Goal: Transaction & Acquisition: Book appointment/travel/reservation

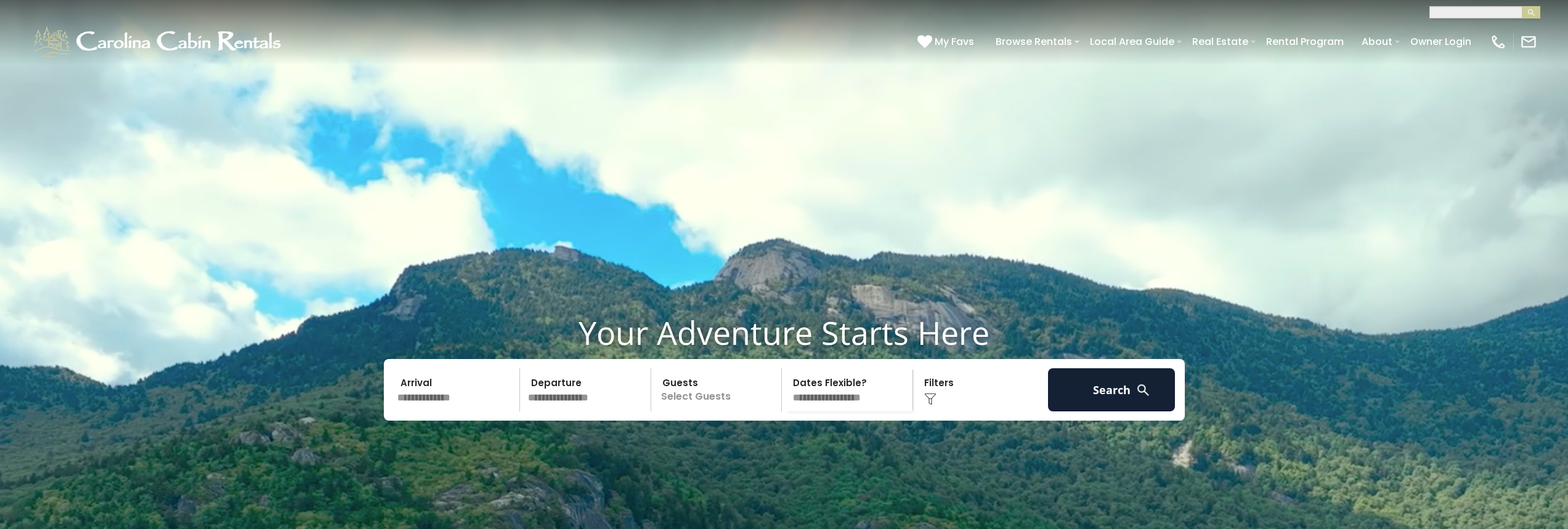
click at [442, 368] on input "text" at bounding box center [456, 390] width 127 height 43
click at [395, 368] on input "text" at bounding box center [456, 390] width 127 height 43
click at [444, 368] on input "text" at bounding box center [456, 390] width 127 height 43
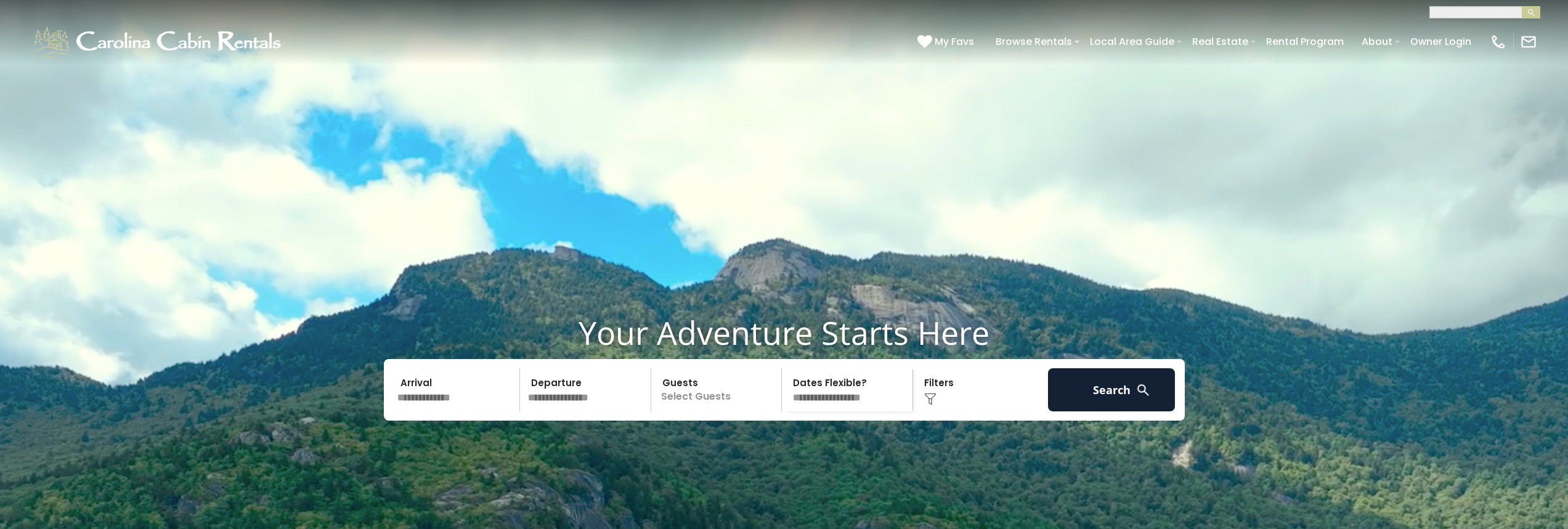
click at [430, 368] on input "text" at bounding box center [456, 390] width 127 height 43
click at [405, 368] on input "text" at bounding box center [456, 390] width 127 height 43
click at [537, 368] on input "text" at bounding box center [586, 390] width 127 height 43
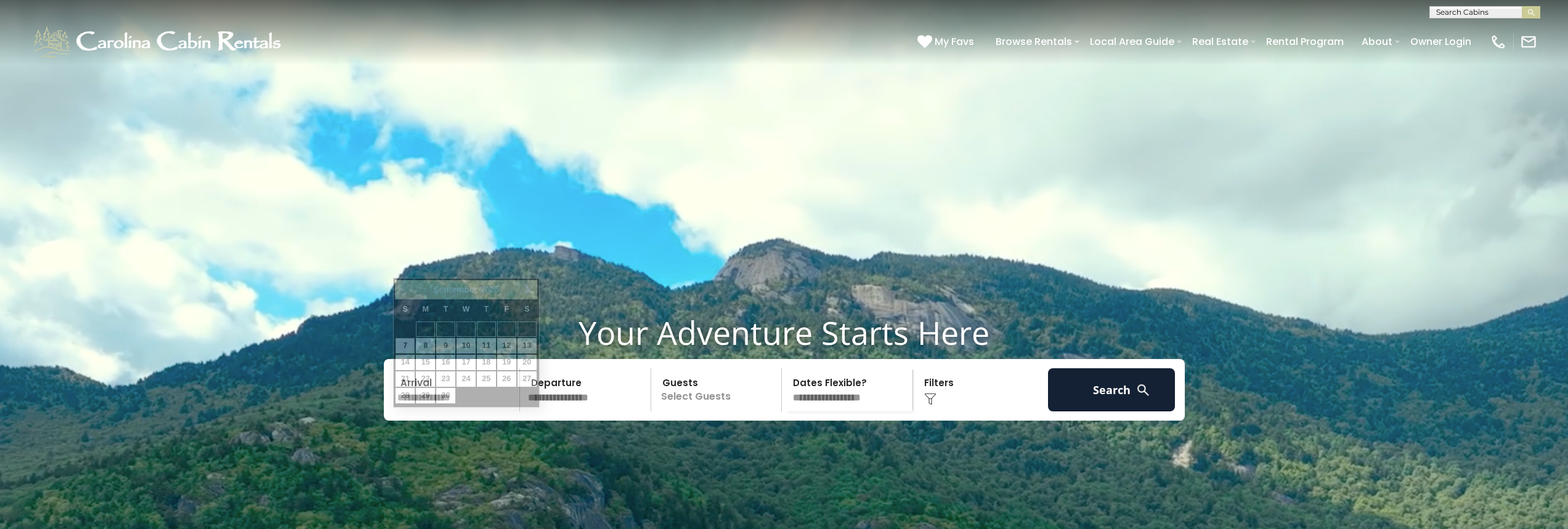
click at [405, 412] on input "text" at bounding box center [456, 390] width 127 height 43
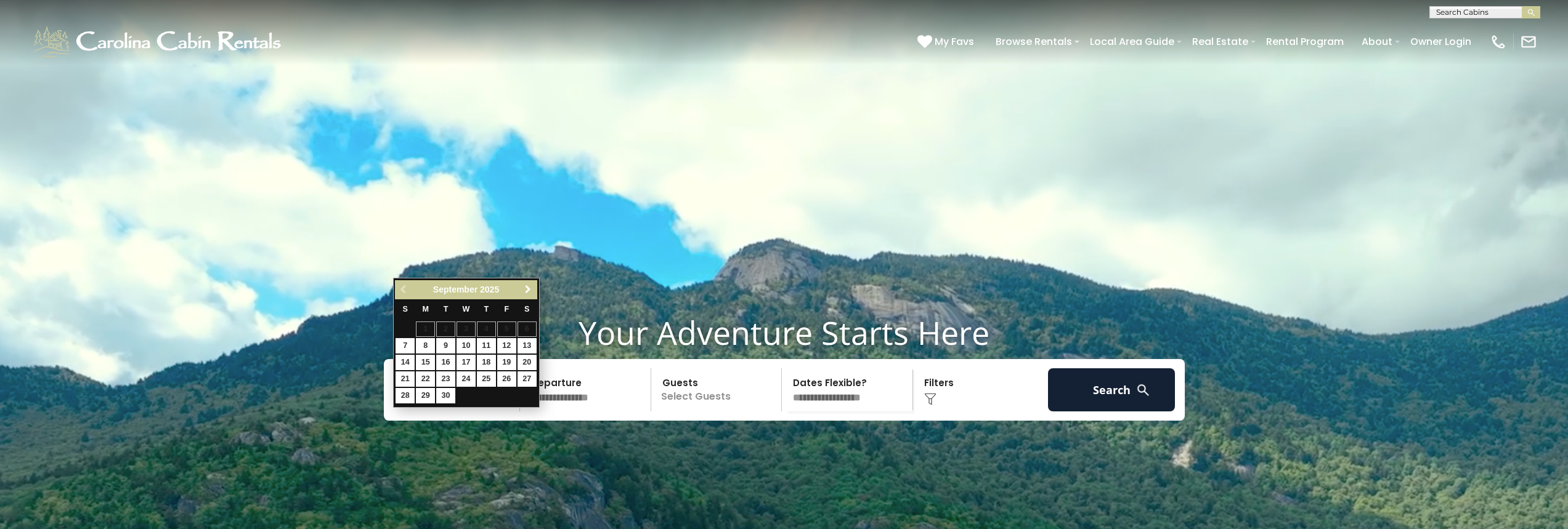
click at [531, 289] on span "Next" at bounding box center [528, 290] width 10 height 10
click at [486, 361] on link "13" at bounding box center [486, 363] width 19 height 16
type input "********"
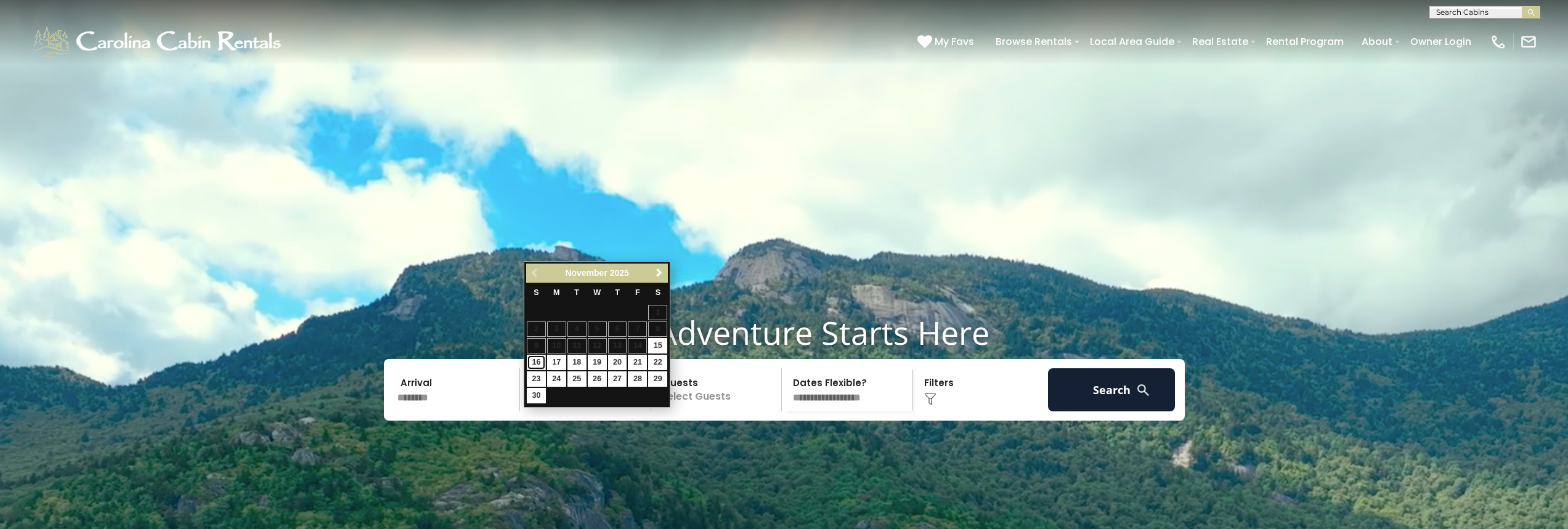
click at [530, 362] on link "16" at bounding box center [535, 363] width 19 height 16
type input "********"
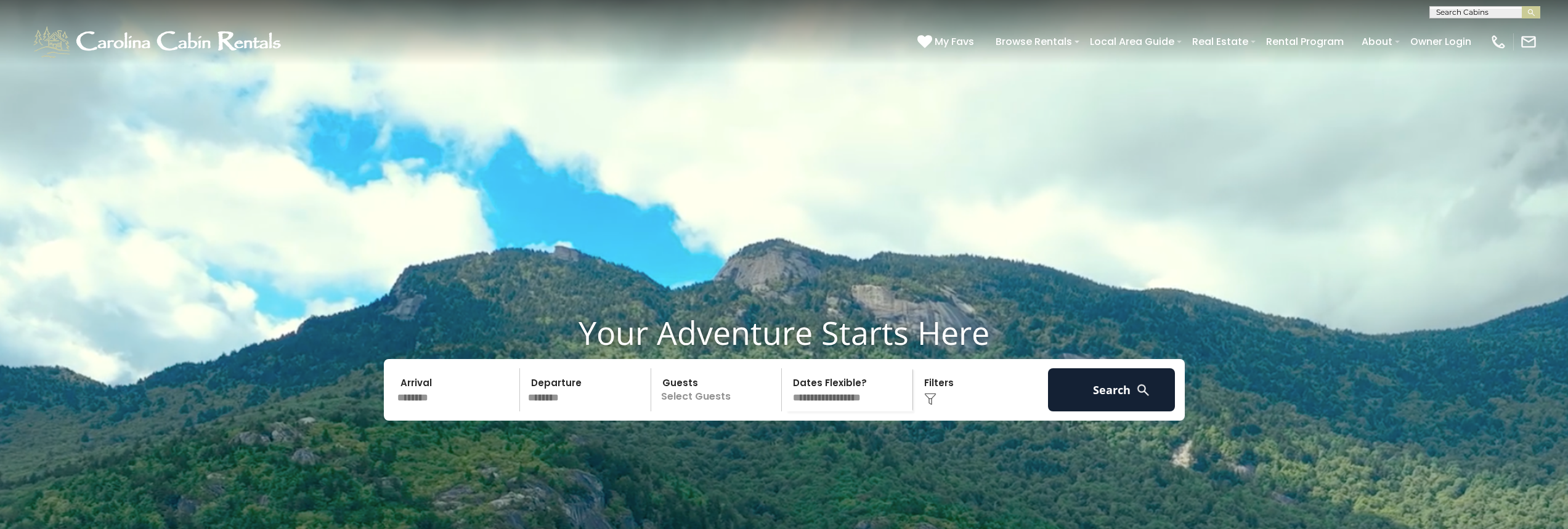
click at [740, 412] on p "Select Guests" at bounding box center [717, 390] width 127 height 43
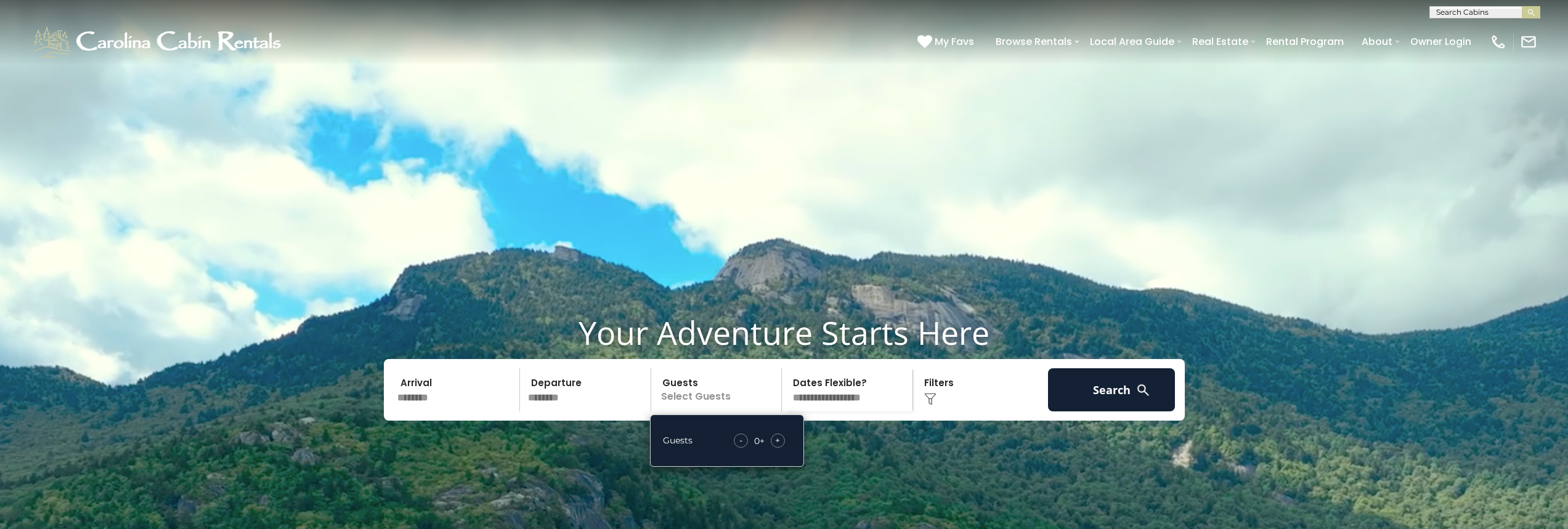
click at [777, 446] on span "+" at bounding box center [777, 440] width 5 height 13
click at [775, 447] on div "+" at bounding box center [778, 440] width 14 height 14
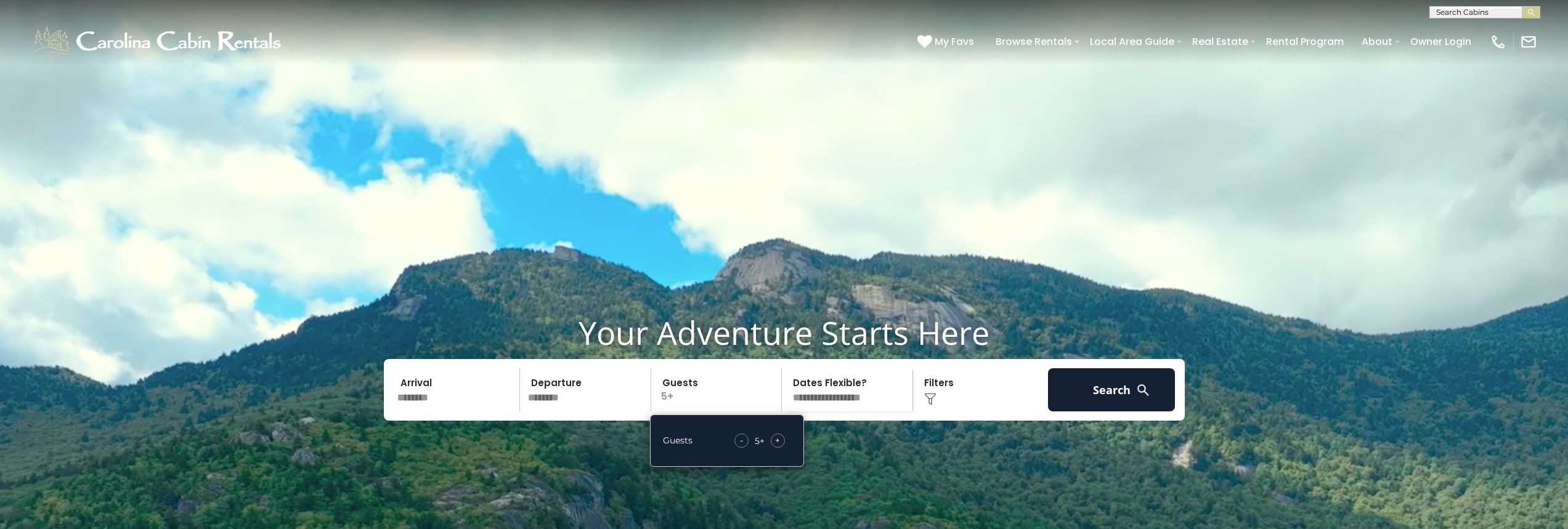
click at [775, 447] on div "+" at bounding box center [778, 440] width 14 height 14
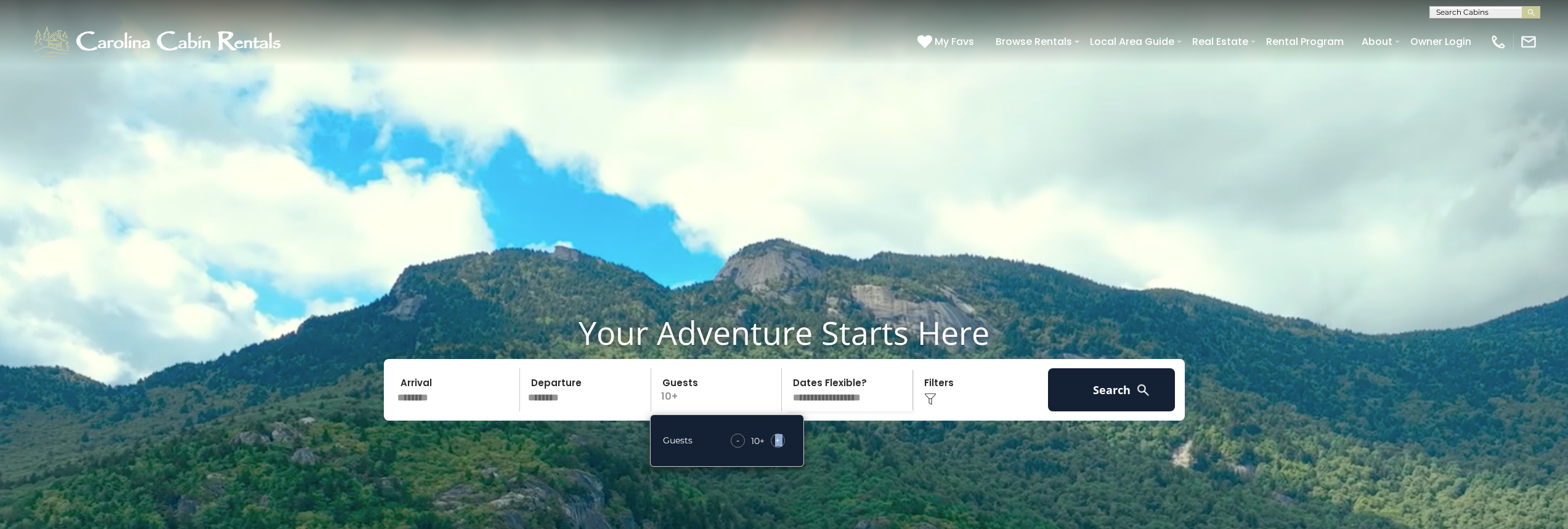
click at [775, 447] on div "+" at bounding box center [778, 440] width 14 height 14
click at [929, 412] on div "Click to Choose" at bounding box center [980, 390] width 127 height 43
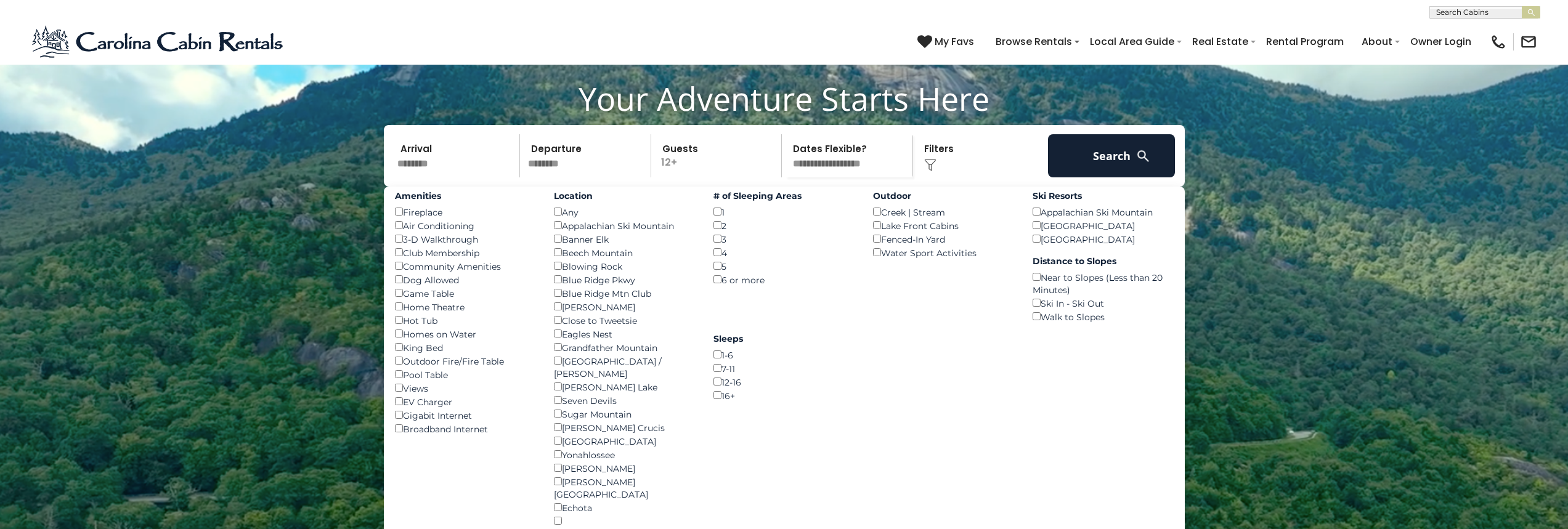
scroll to position [246, 0]
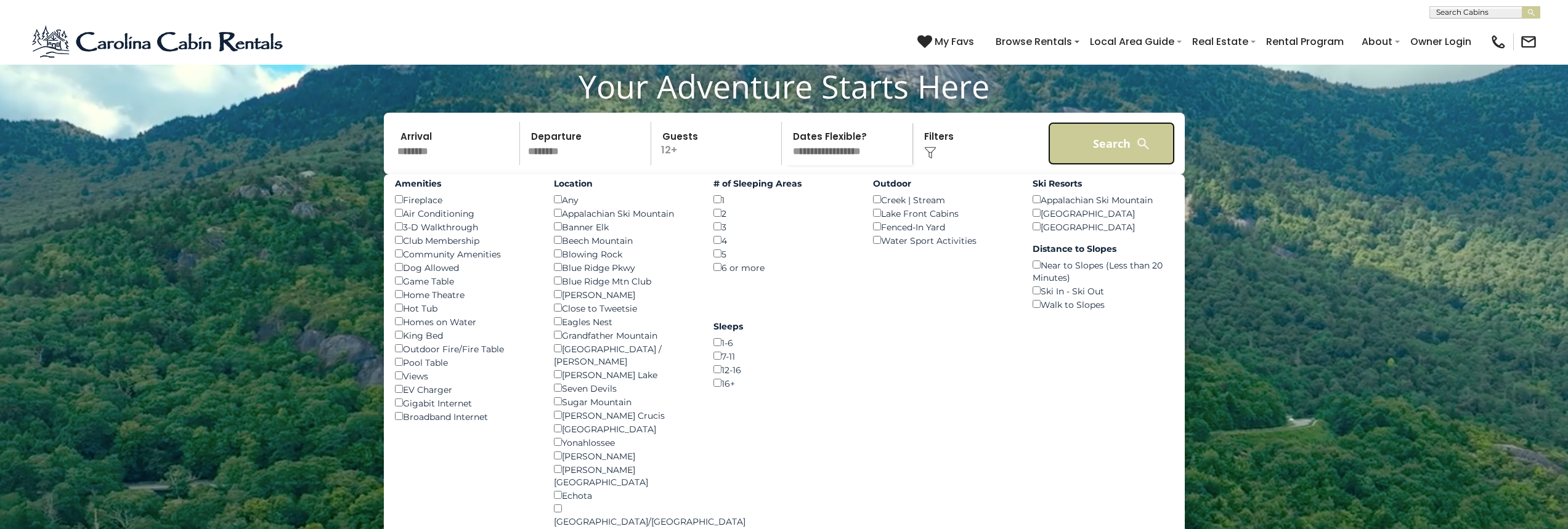
click at [1071, 165] on button "Search" at bounding box center [1111, 144] width 127 height 43
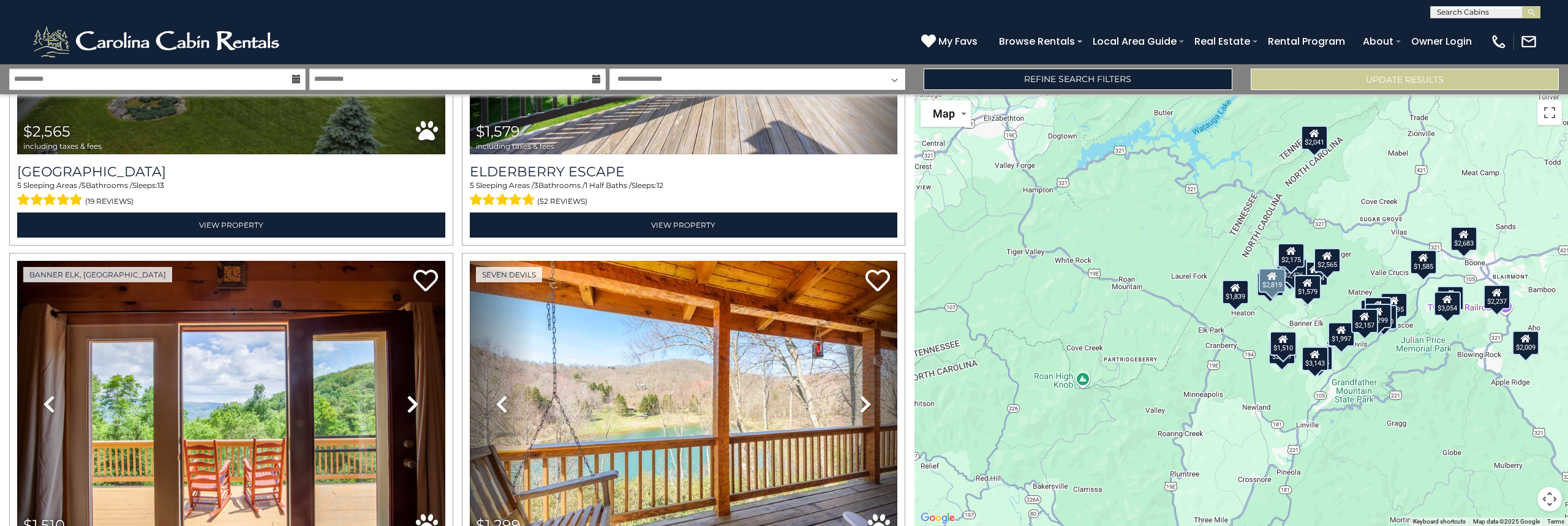
scroll to position [5545, 0]
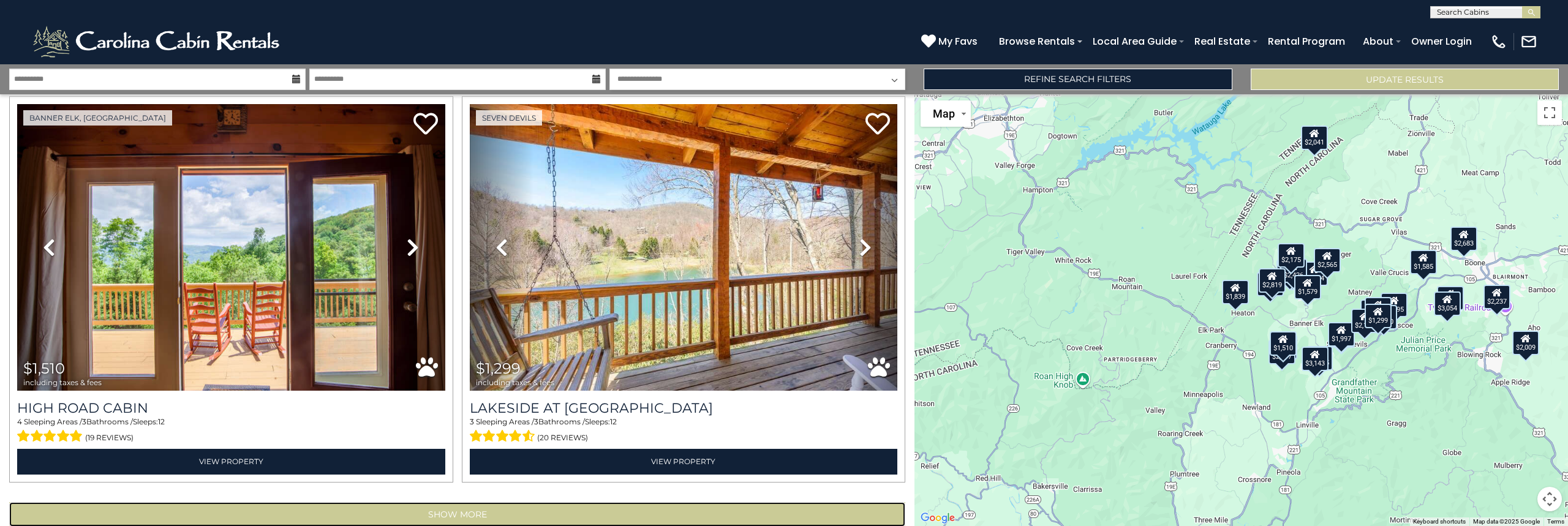
click at [529, 502] on button "Show More" at bounding box center [457, 514] width 896 height 24
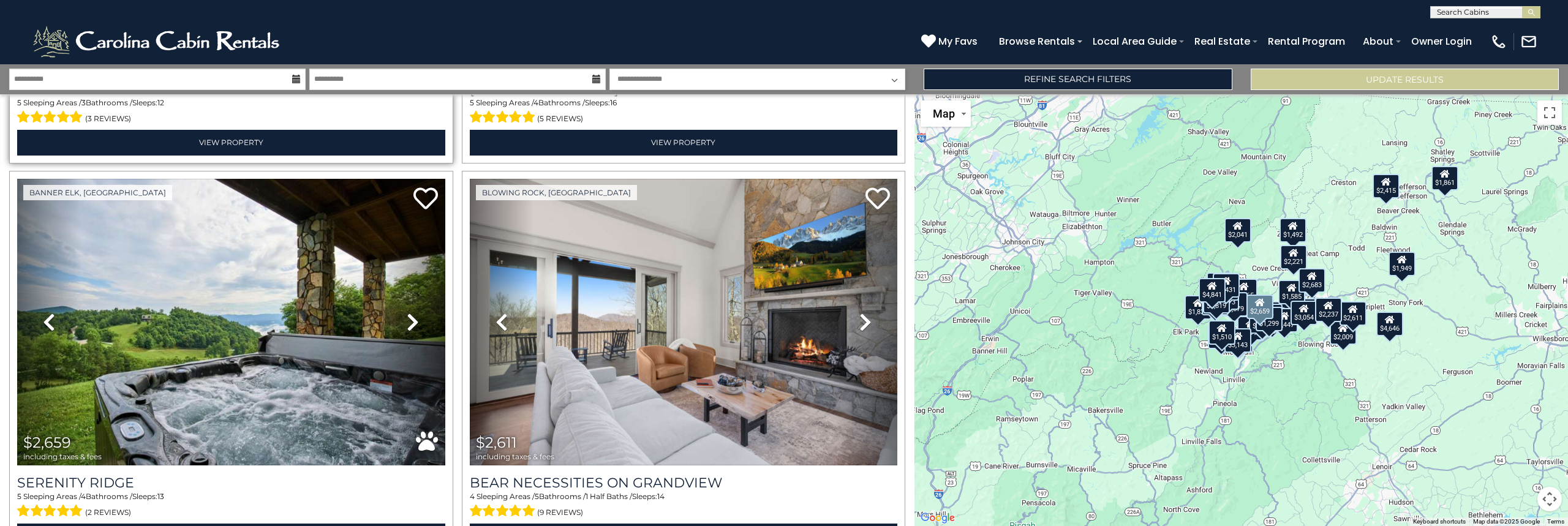
scroll to position [7853, 0]
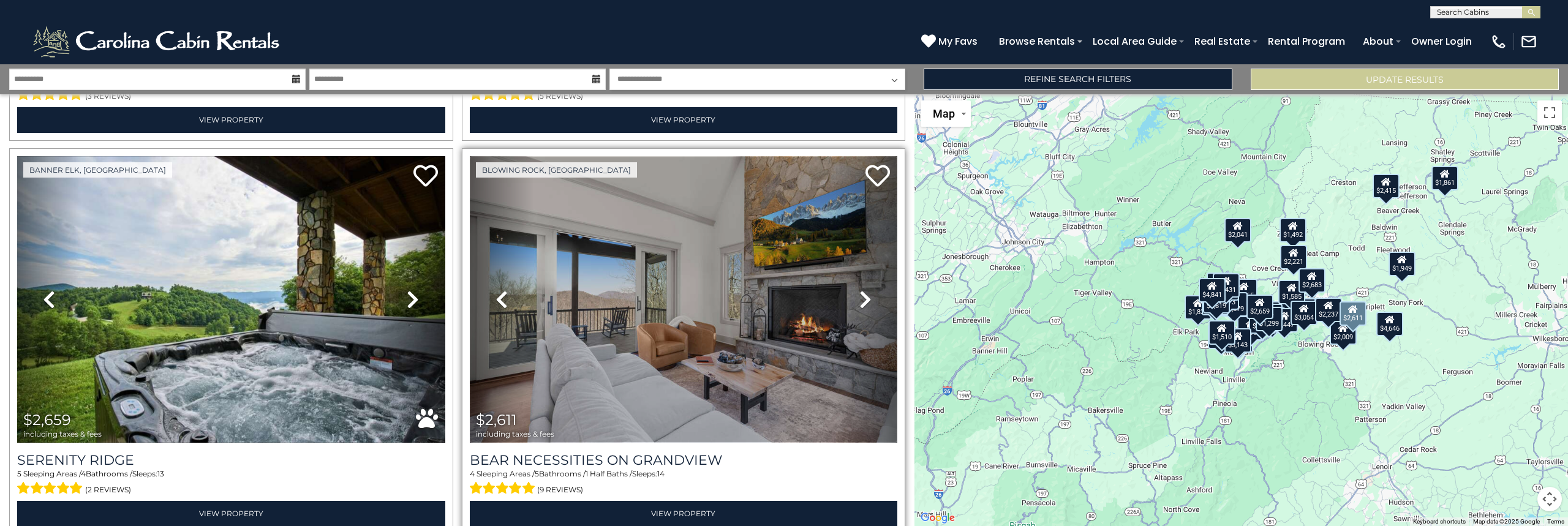
click at [692, 286] on img at bounding box center [683, 299] width 428 height 287
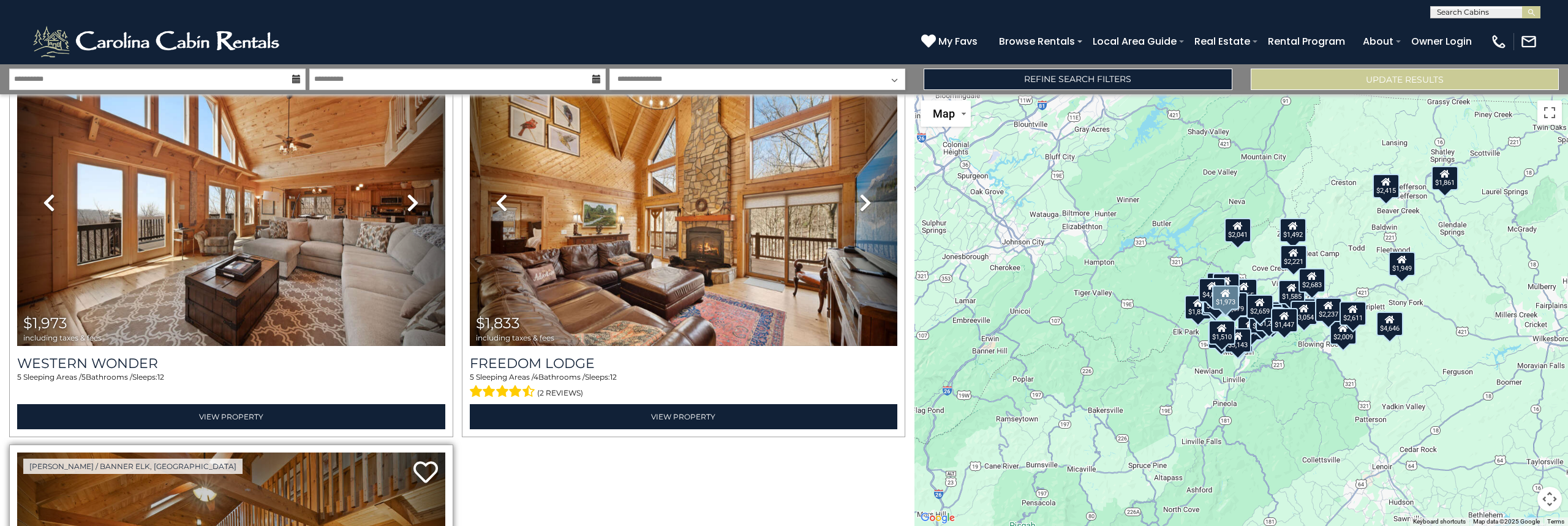
scroll to position [8282, 0]
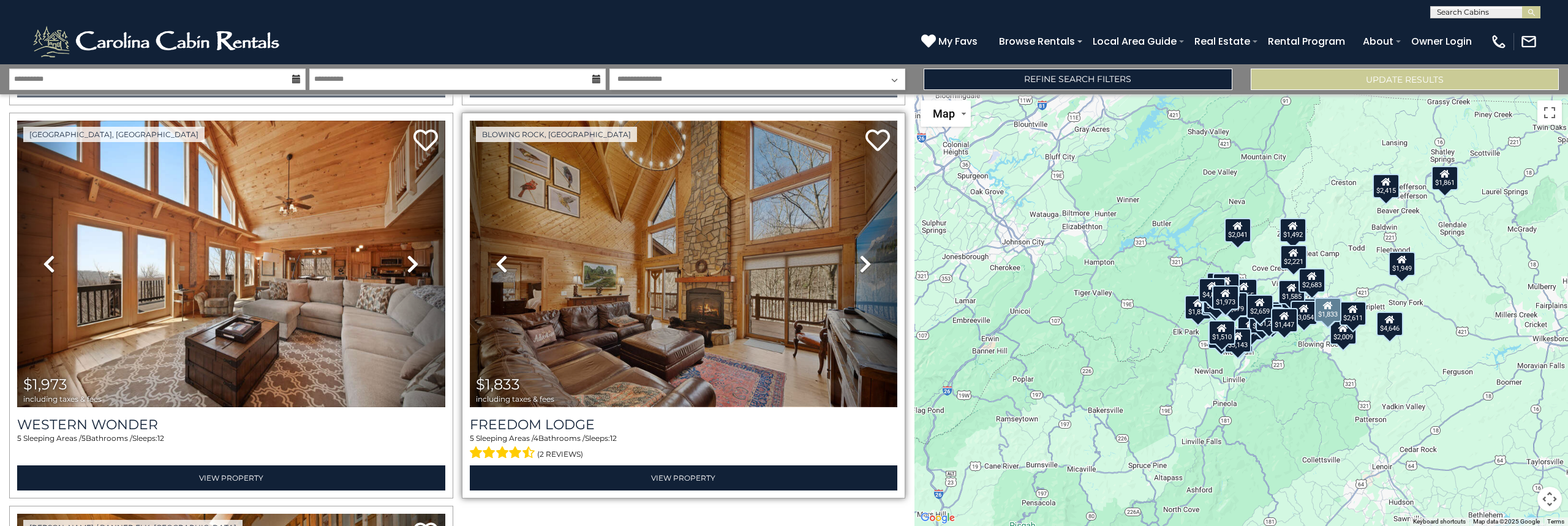
click at [685, 211] on img at bounding box center [683, 263] width 428 height 287
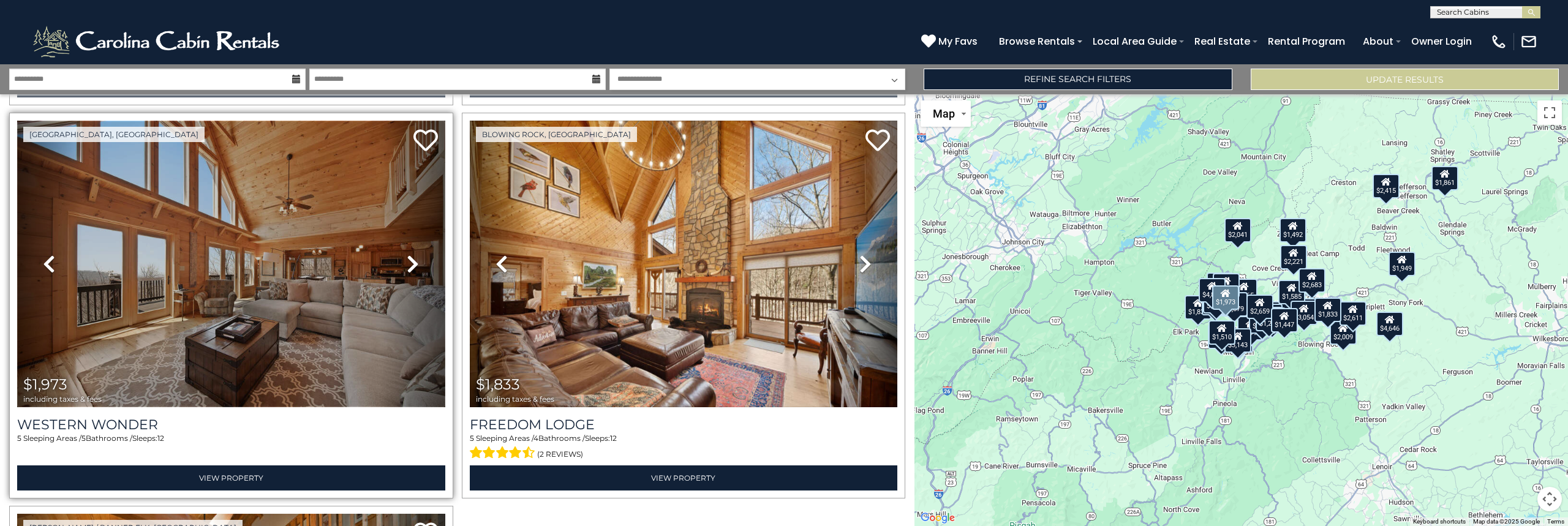
click at [242, 260] on img at bounding box center [231, 263] width 428 height 287
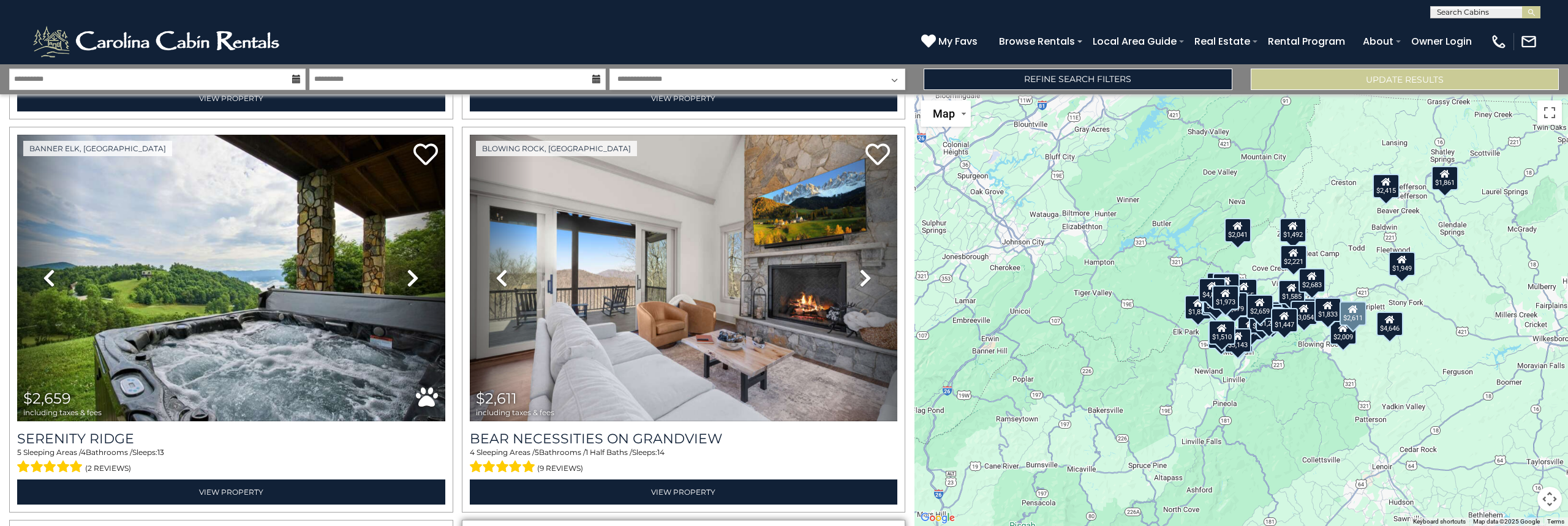
scroll to position [7853, 0]
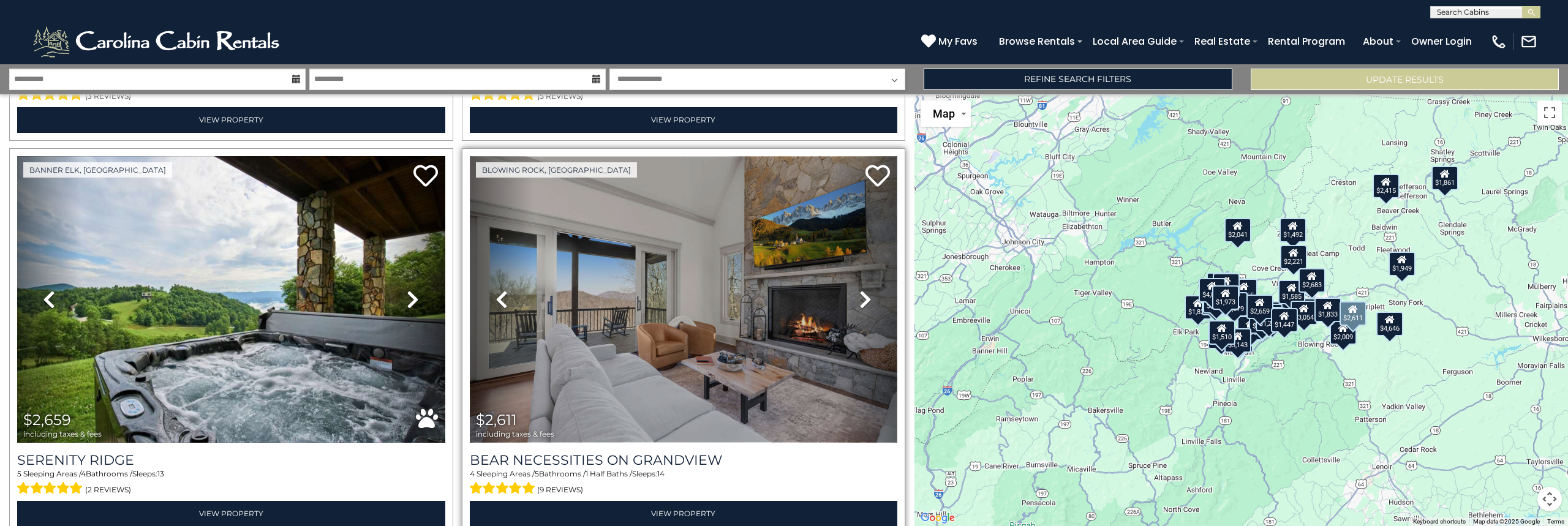
click at [670, 226] on img at bounding box center [683, 299] width 428 height 287
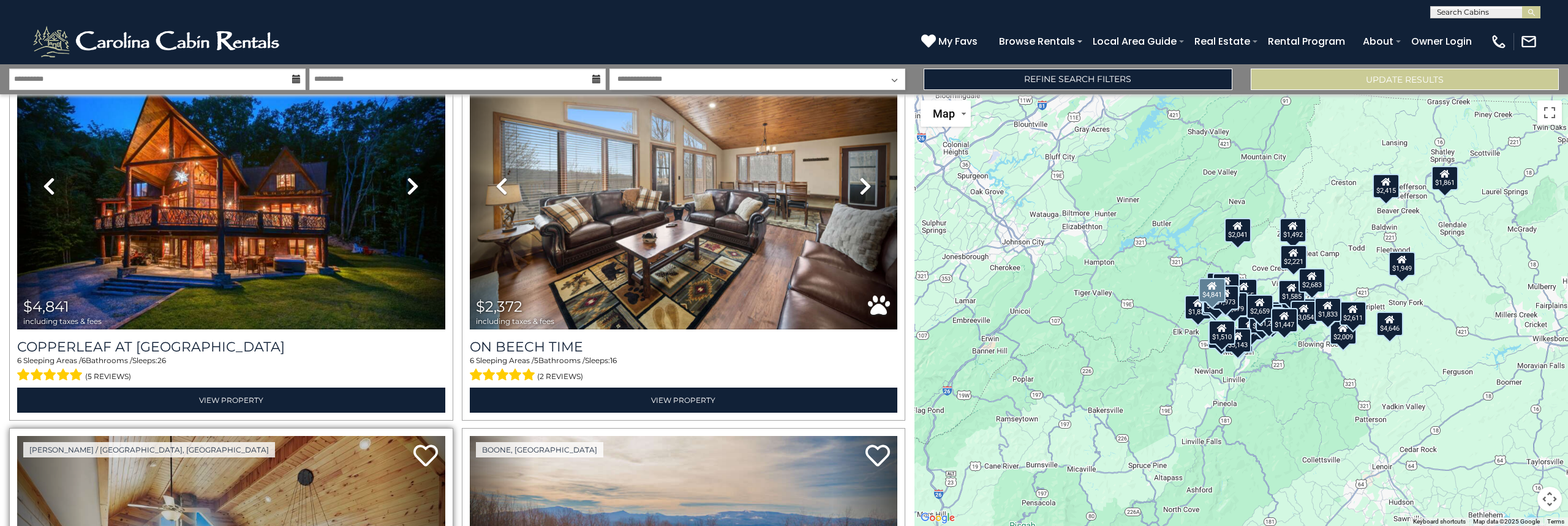
scroll to position [7118, 0]
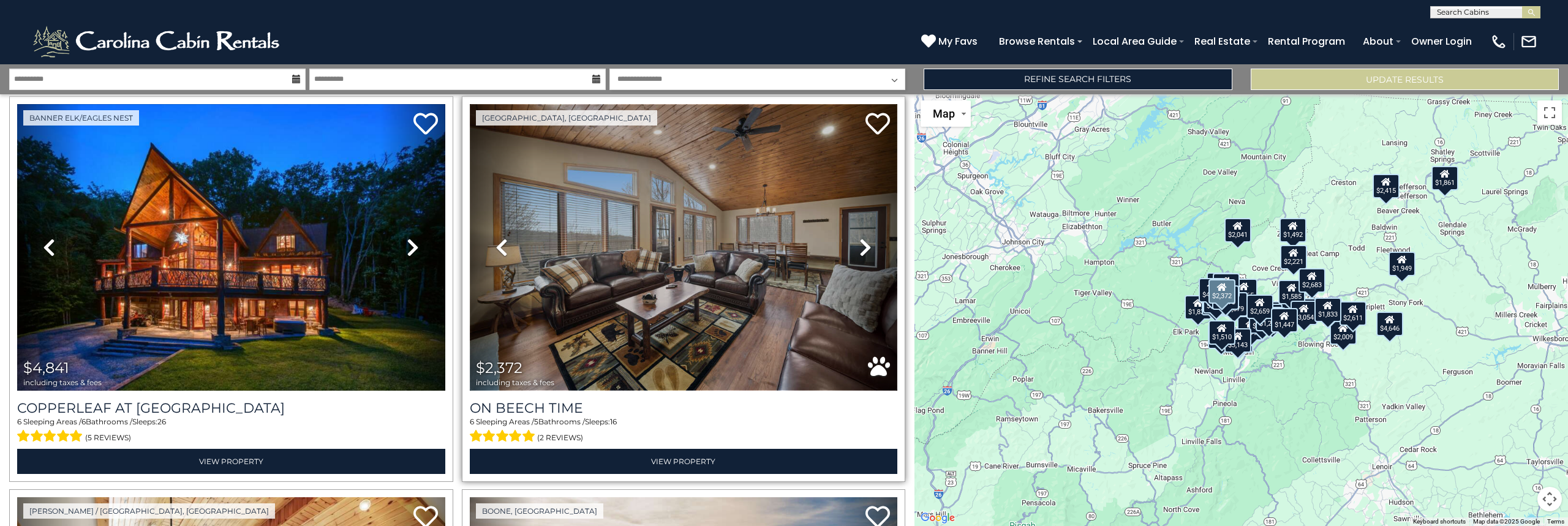
click at [661, 223] on img at bounding box center [683, 247] width 428 height 287
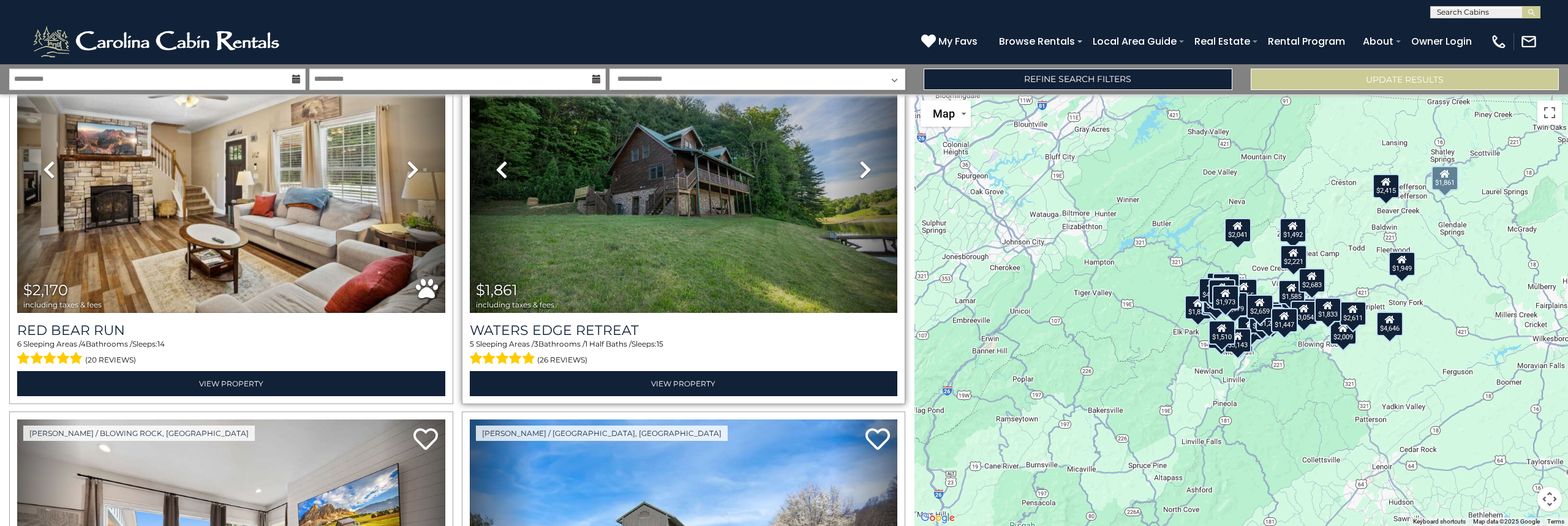
scroll to position [5955, 0]
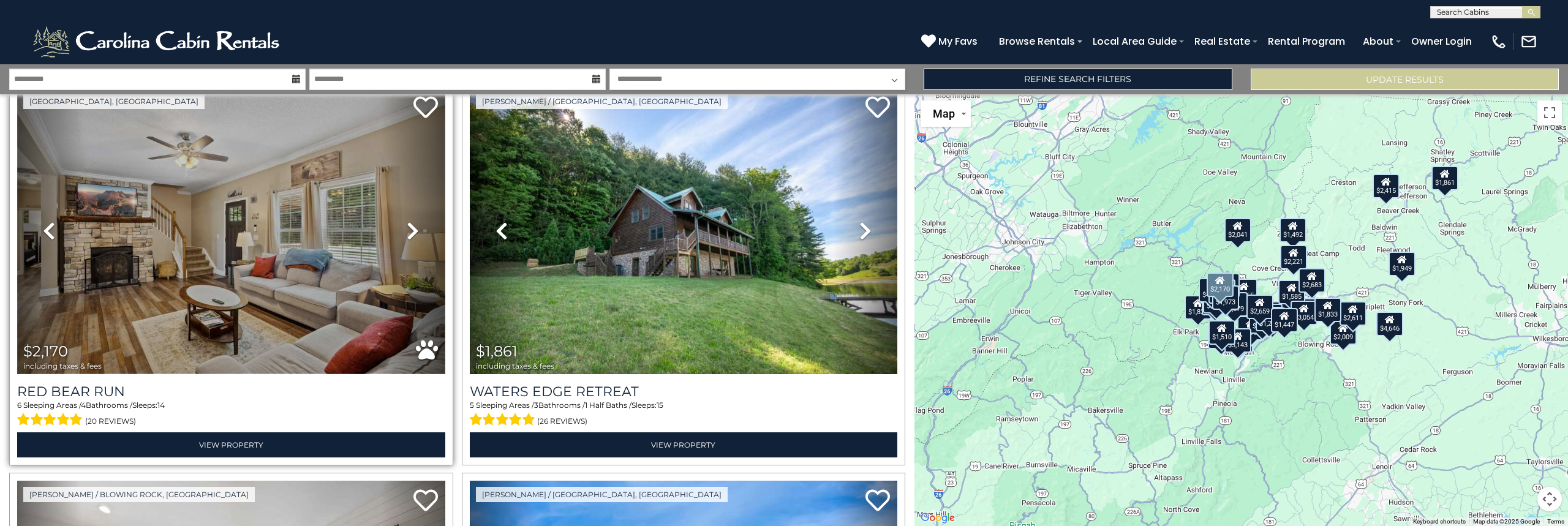
click at [202, 237] on img at bounding box center [231, 230] width 428 height 287
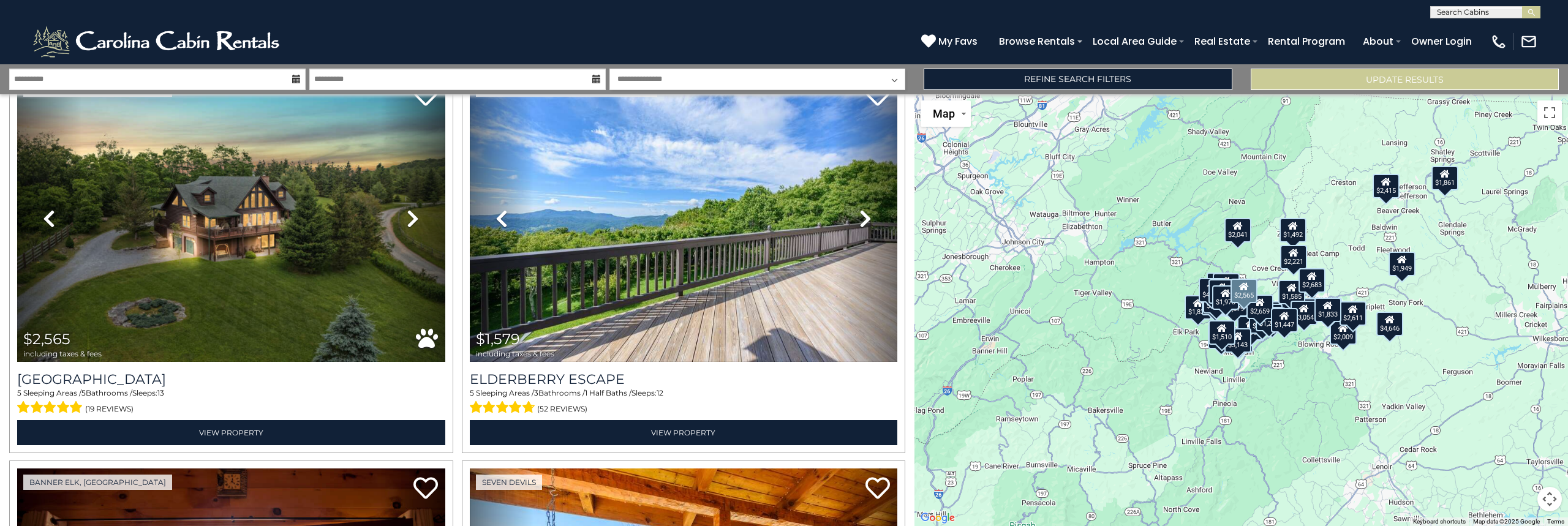
scroll to position [5159, 0]
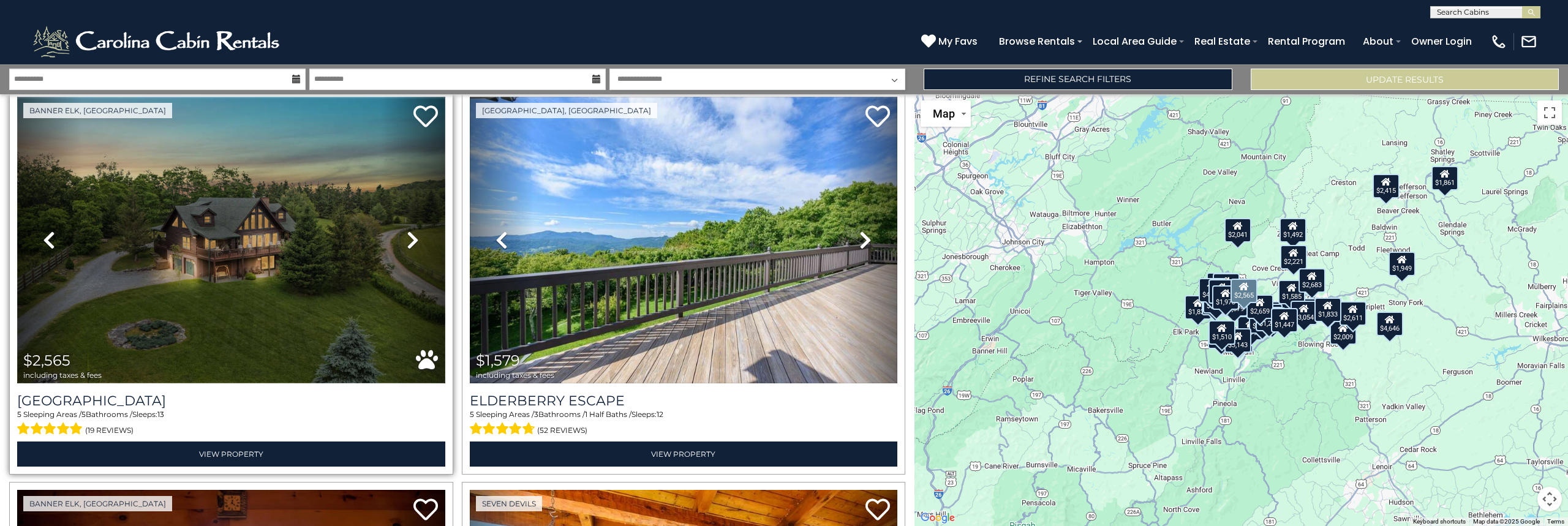
click at [301, 248] on img at bounding box center [231, 240] width 428 height 287
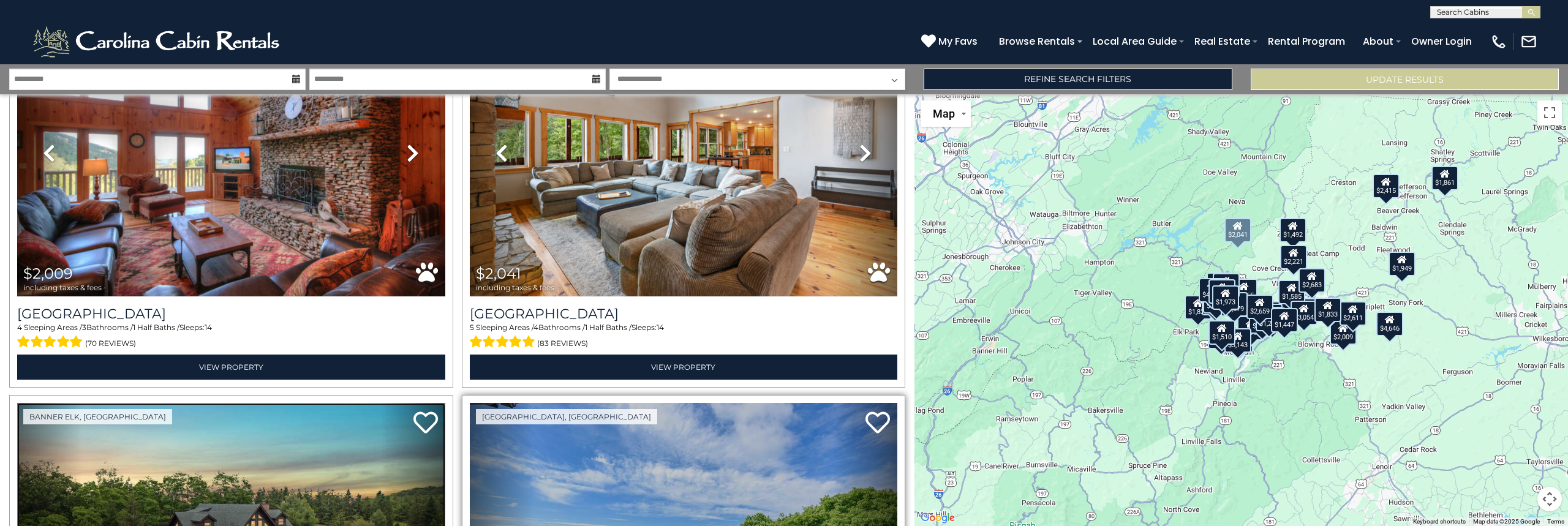
scroll to position [4792, 0]
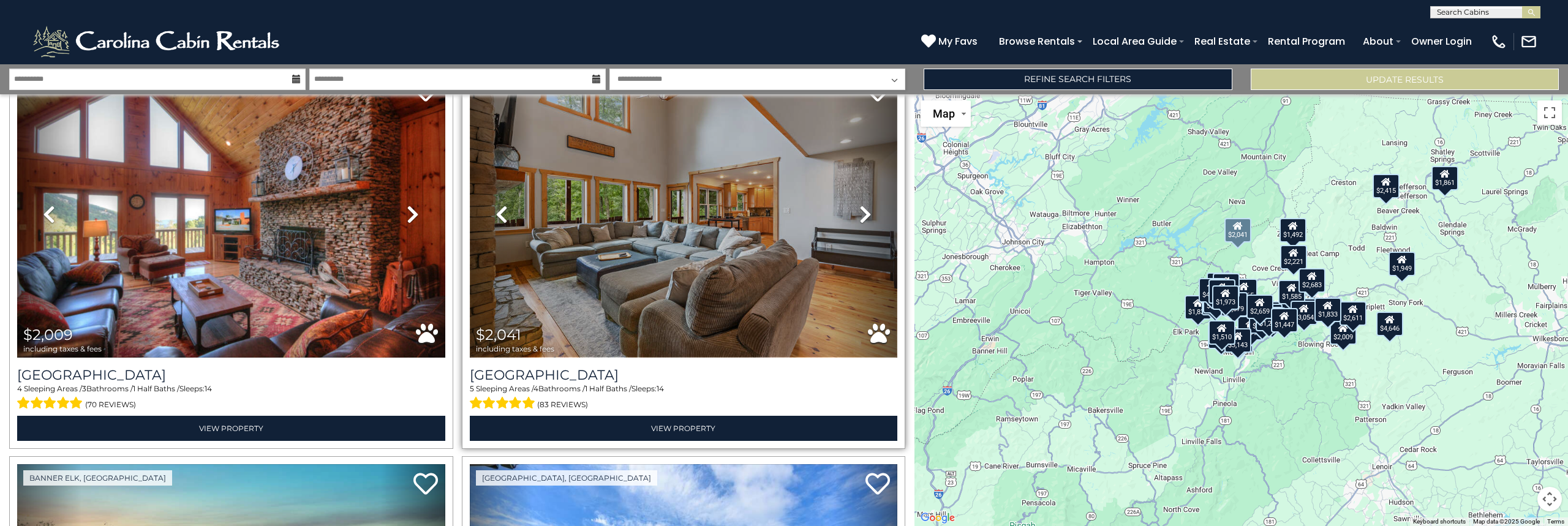
click at [662, 189] on img at bounding box center [683, 215] width 428 height 287
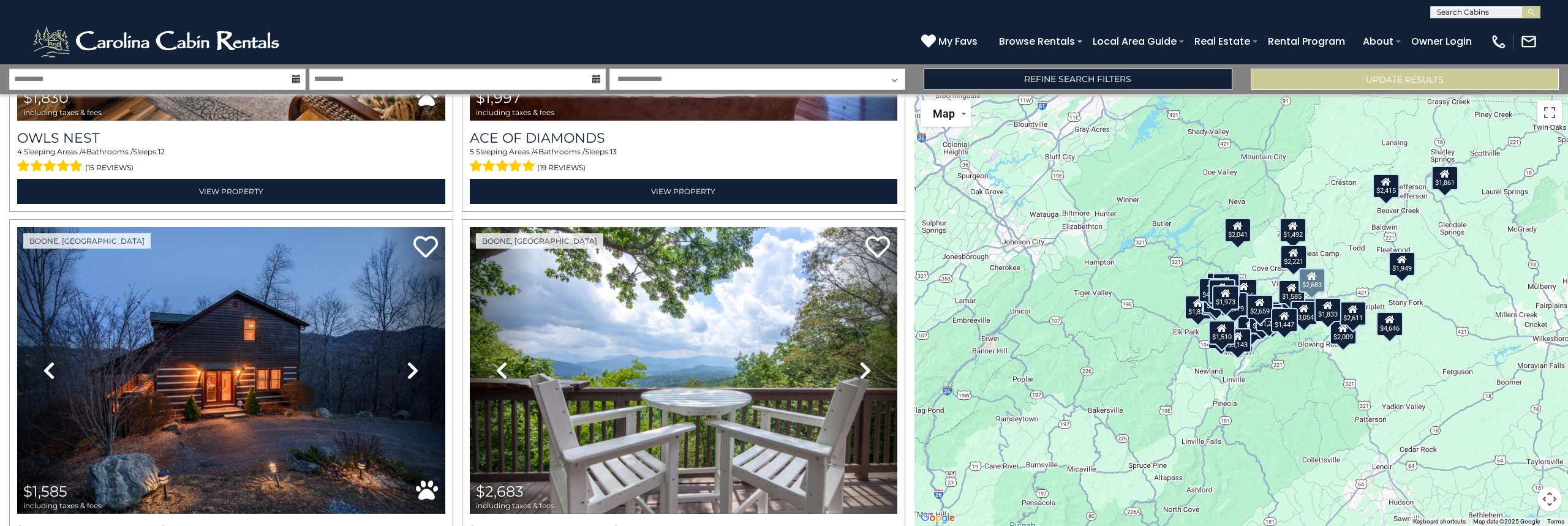
scroll to position [4240, 0]
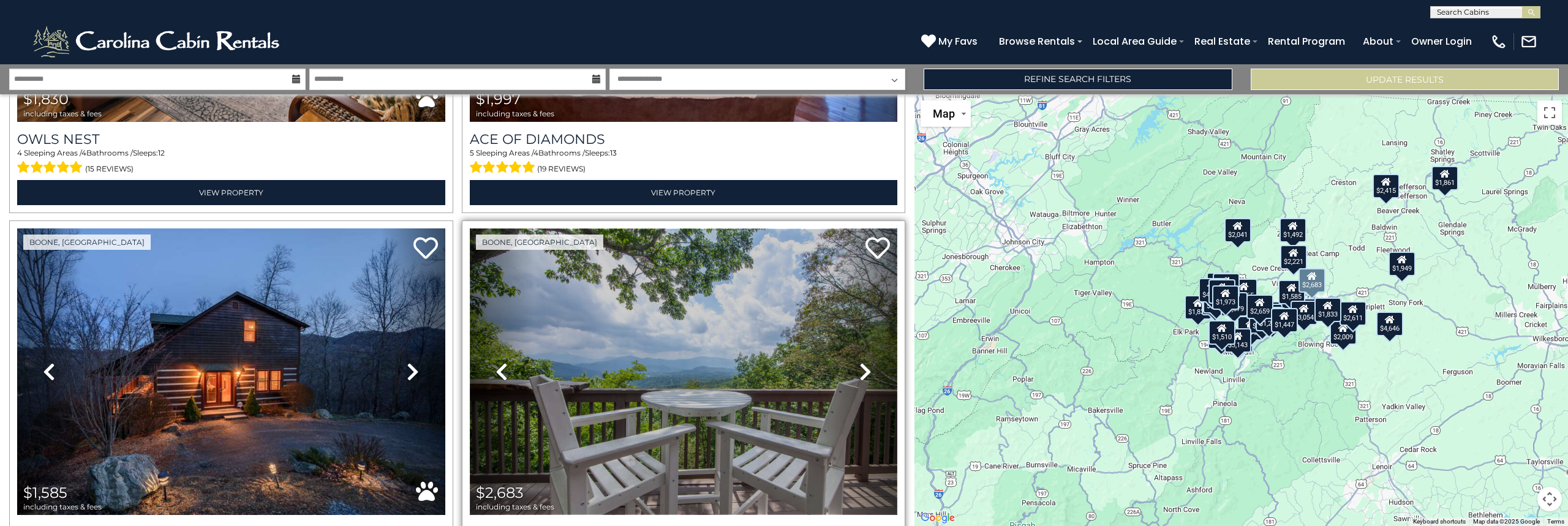
click at [674, 350] on img at bounding box center [683, 371] width 428 height 287
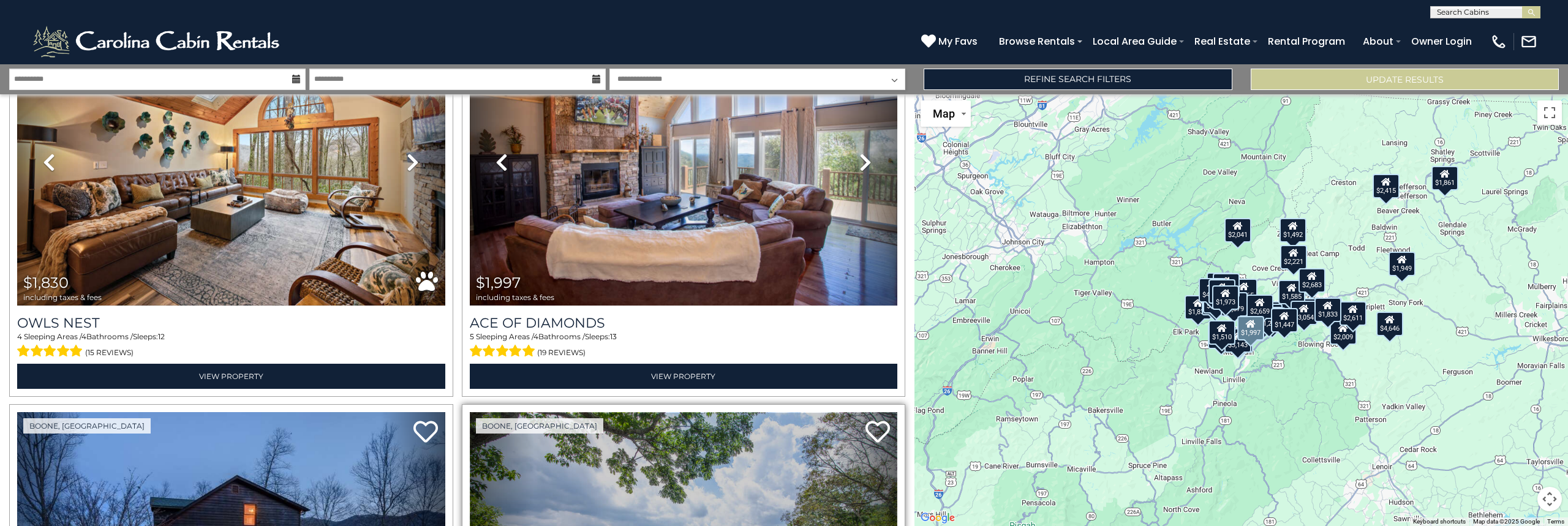
scroll to position [3995, 0]
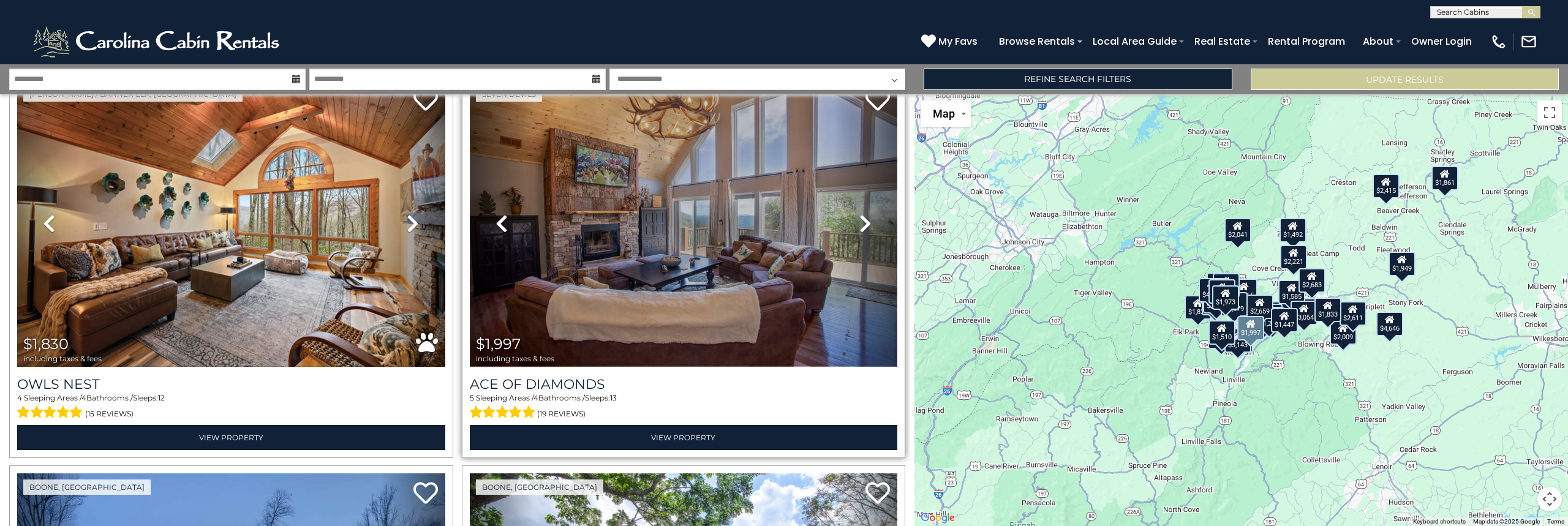
click at [715, 231] on img at bounding box center [683, 223] width 428 height 287
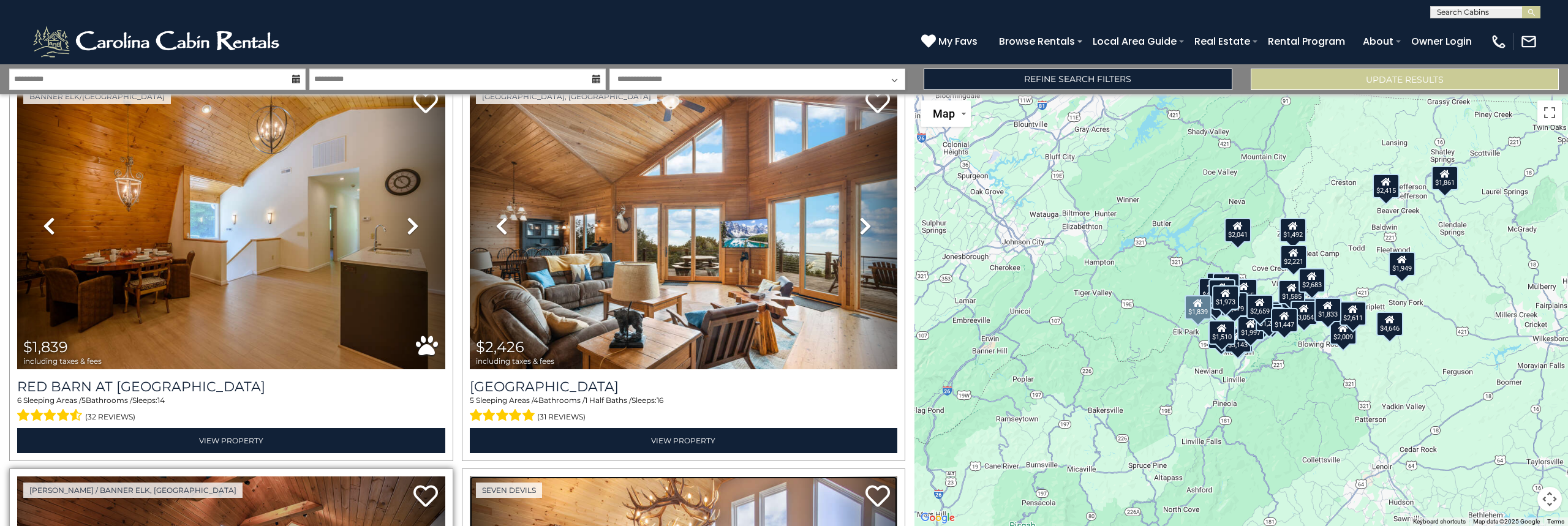
scroll to position [3567, 0]
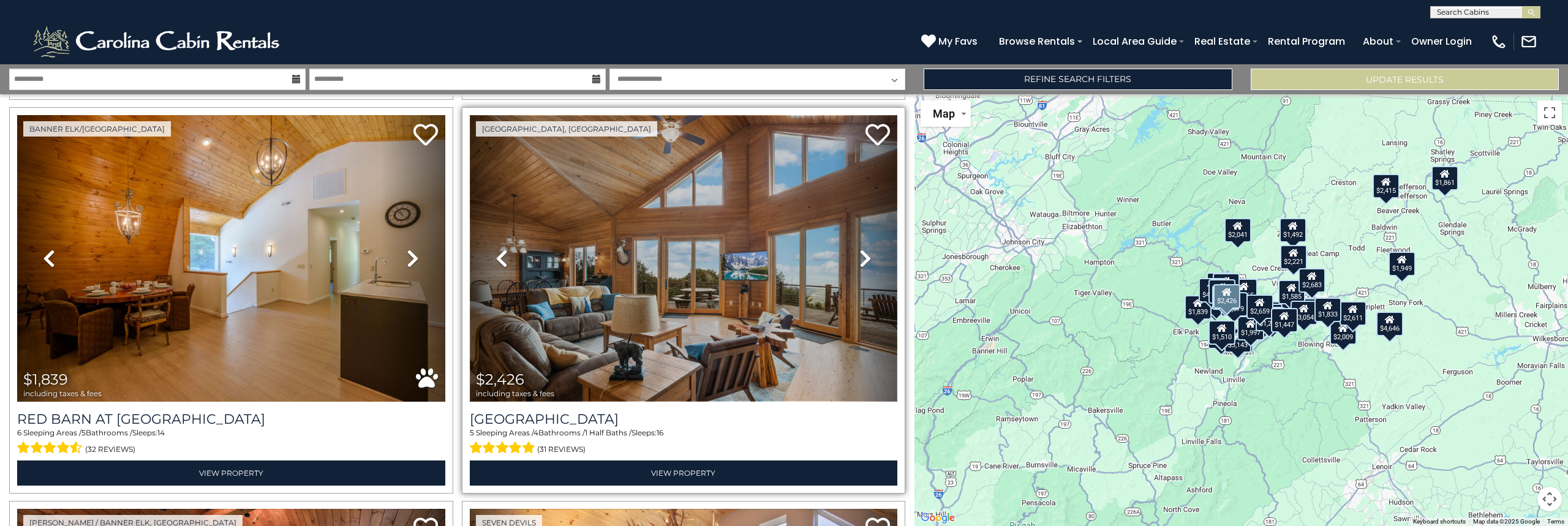
click at [679, 231] on img at bounding box center [683, 259] width 428 height 287
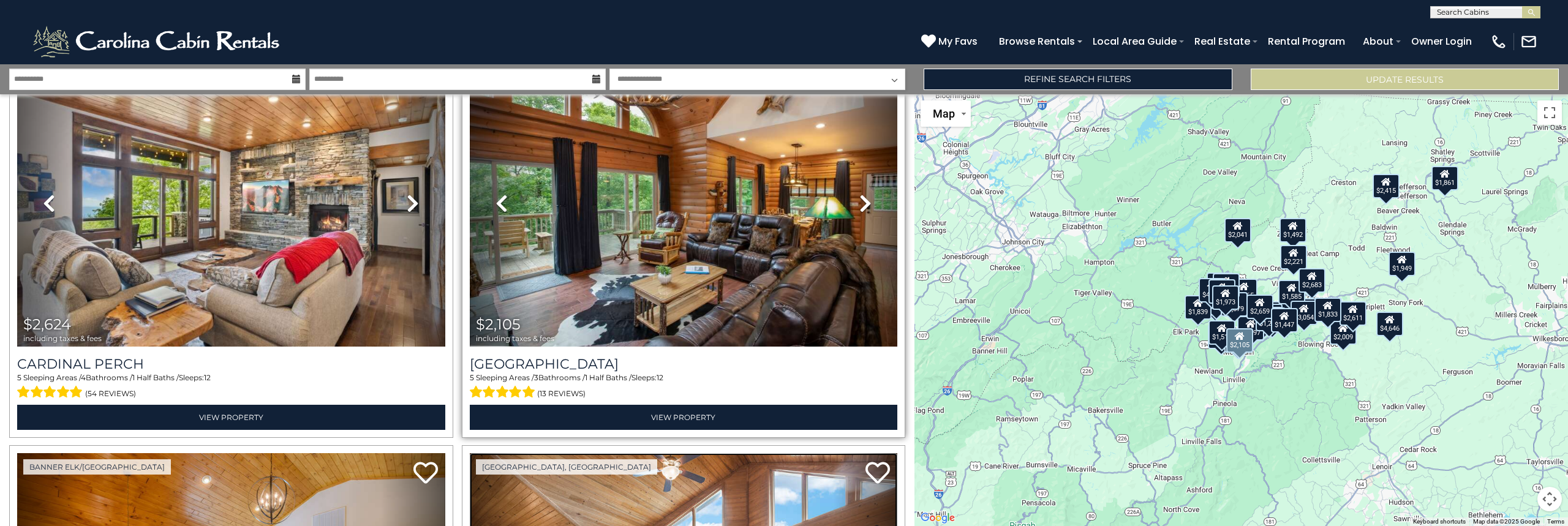
scroll to position [3200, 0]
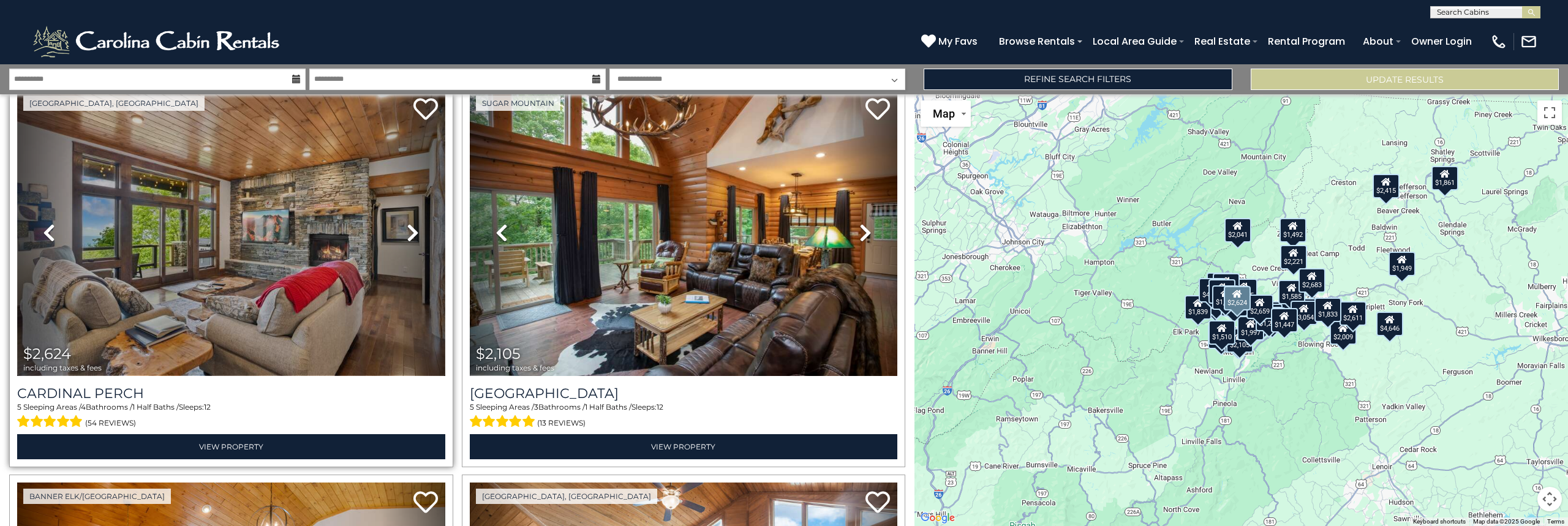
click at [276, 233] on img at bounding box center [231, 232] width 428 height 287
click at [324, 230] on img at bounding box center [231, 232] width 428 height 287
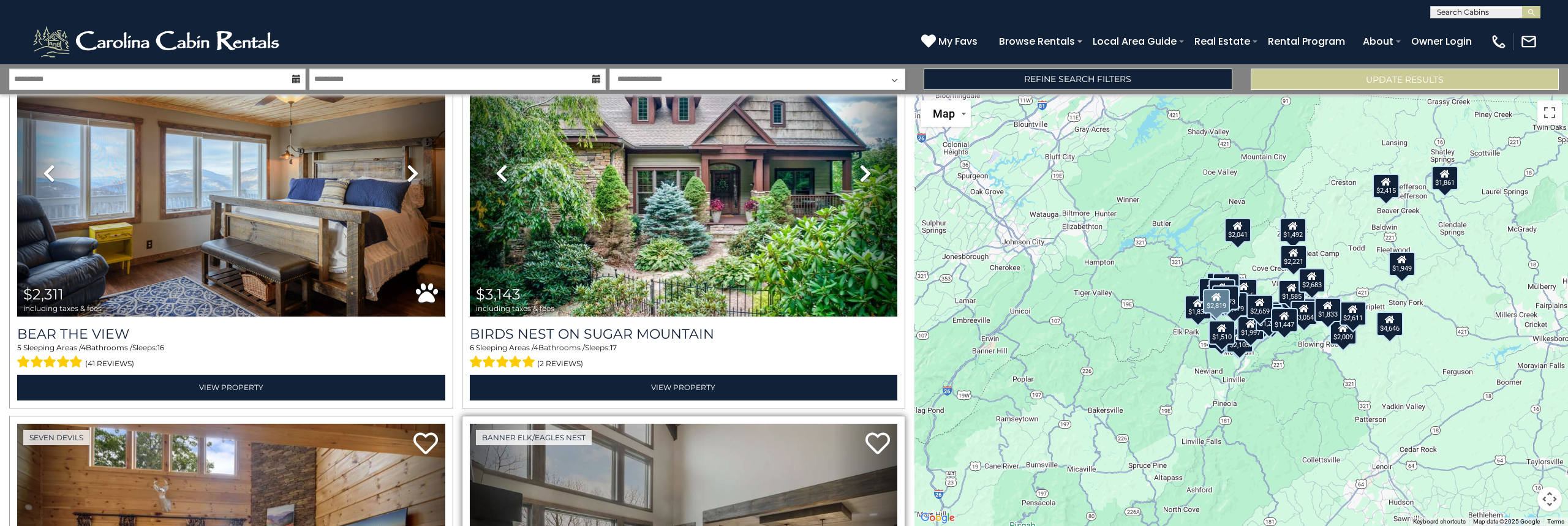
scroll to position [2404, 0]
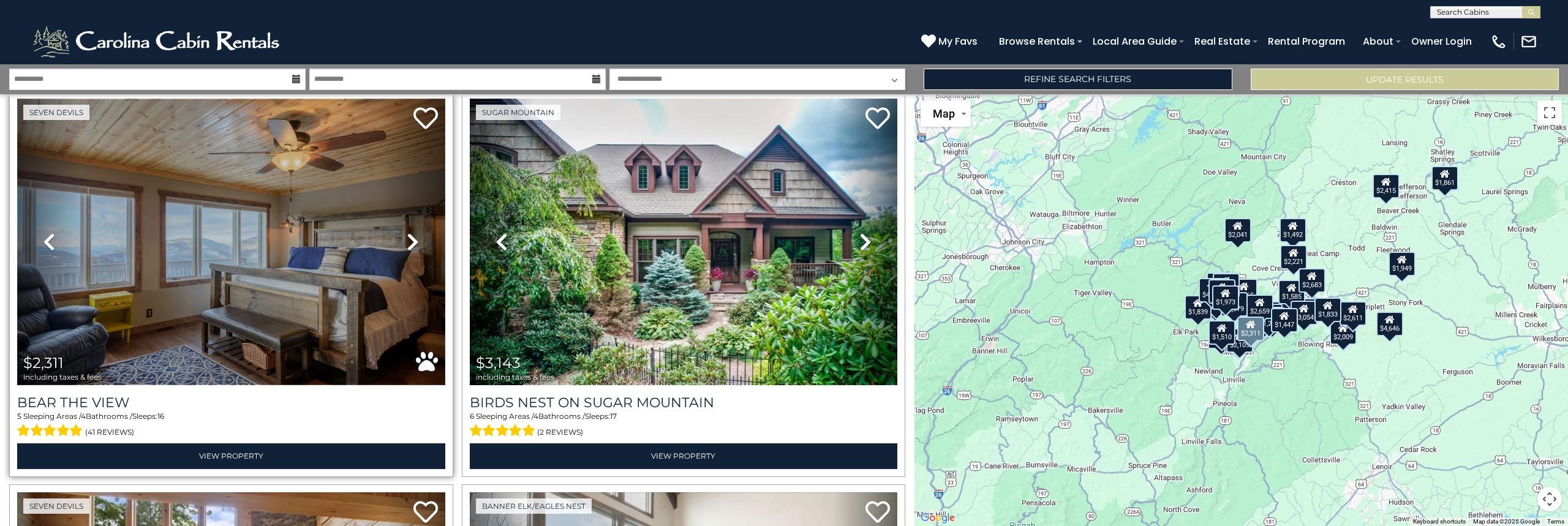
click at [270, 259] on img at bounding box center [231, 242] width 428 height 287
click at [263, 268] on img at bounding box center [231, 242] width 428 height 287
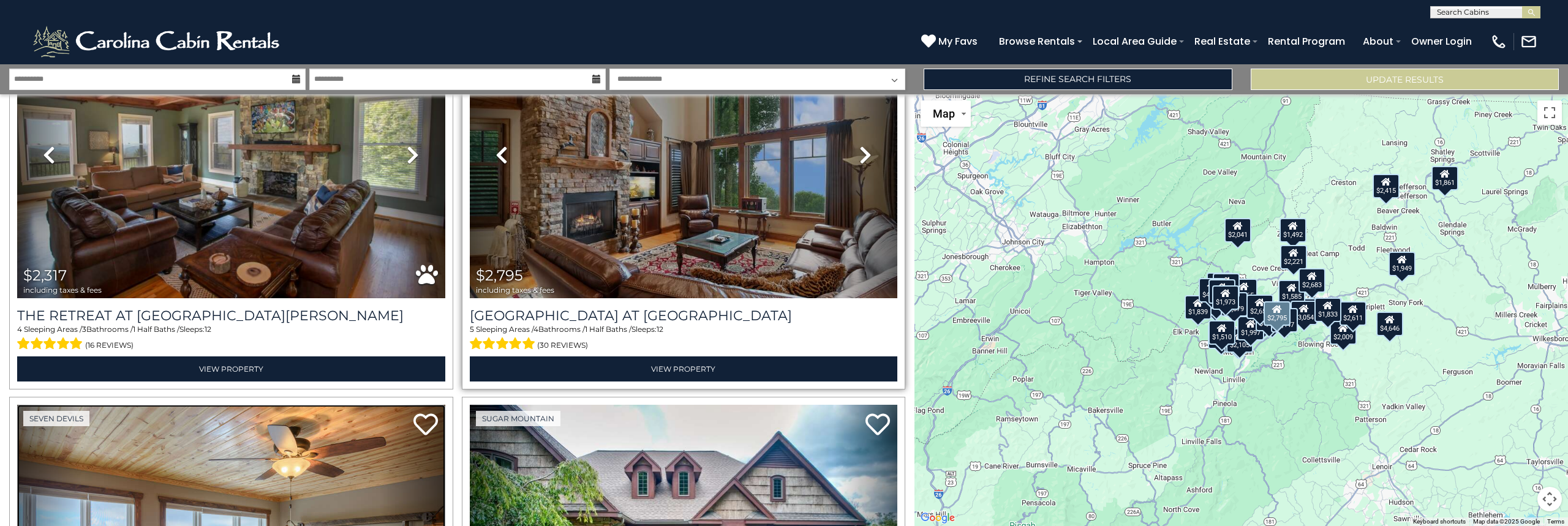
scroll to position [2036, 0]
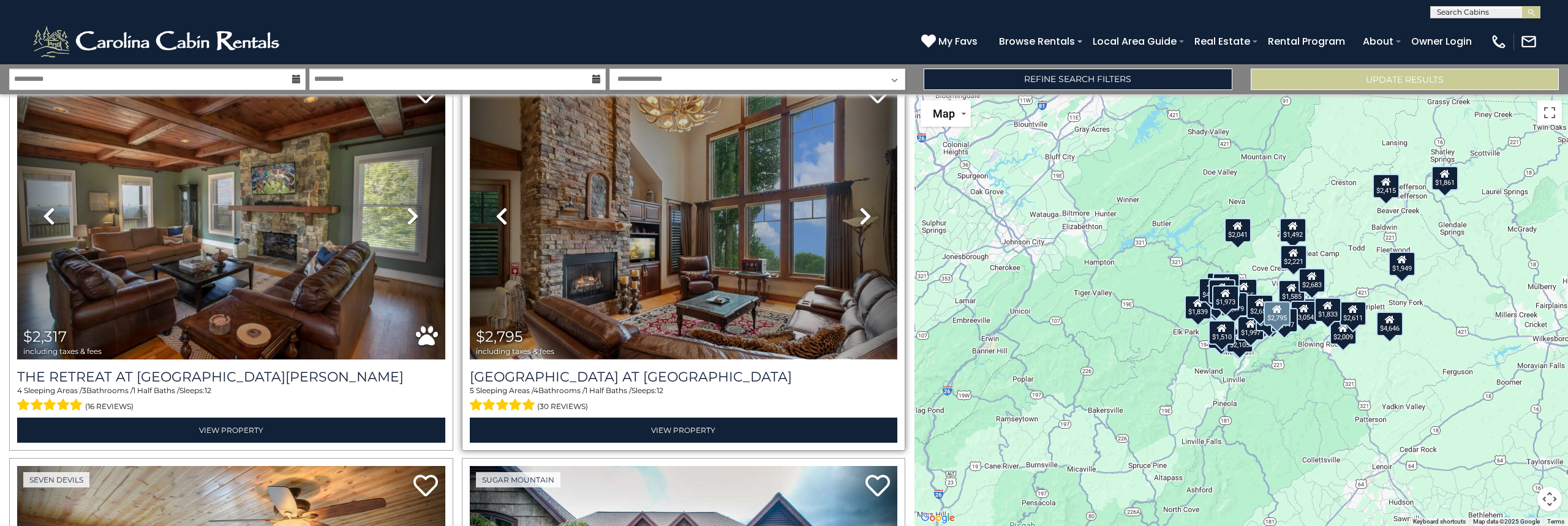
click at [660, 220] on img at bounding box center [683, 215] width 428 height 287
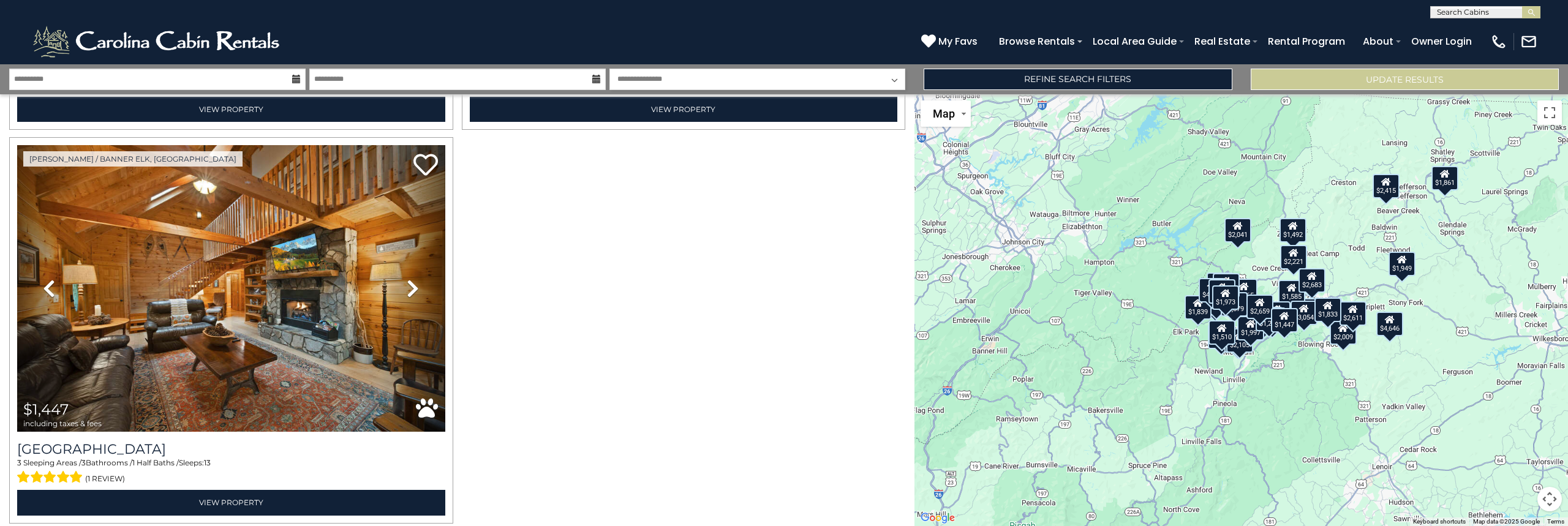
scroll to position [8283, 0]
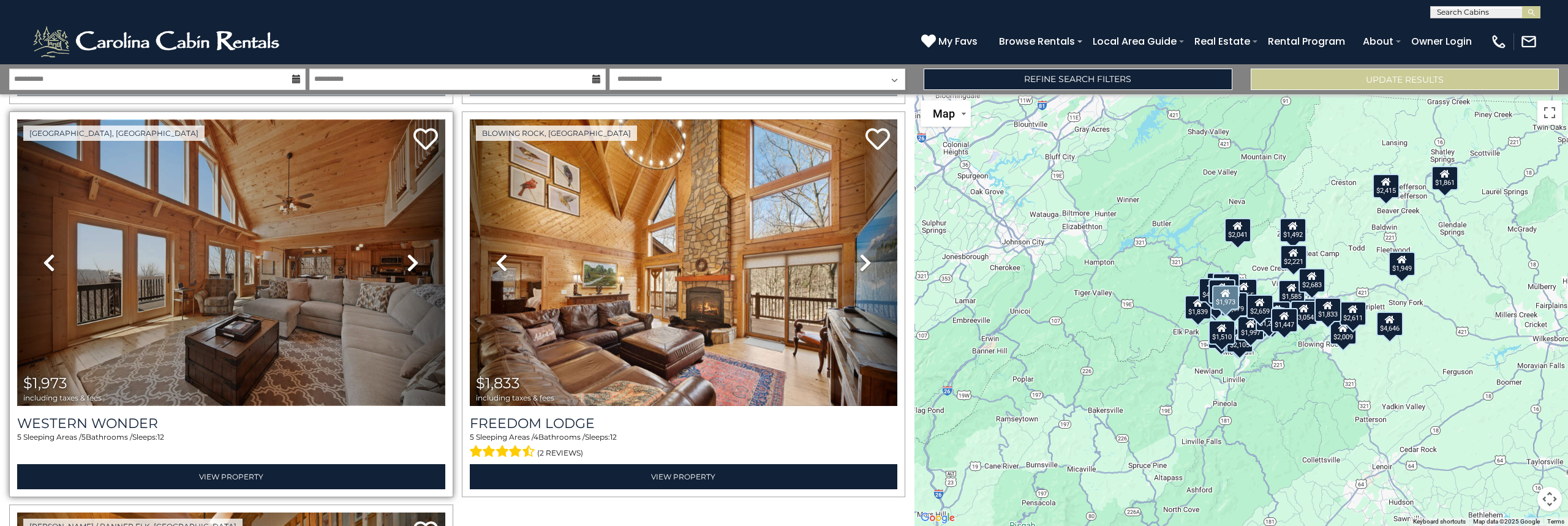
click at [324, 268] on img at bounding box center [231, 263] width 428 height 287
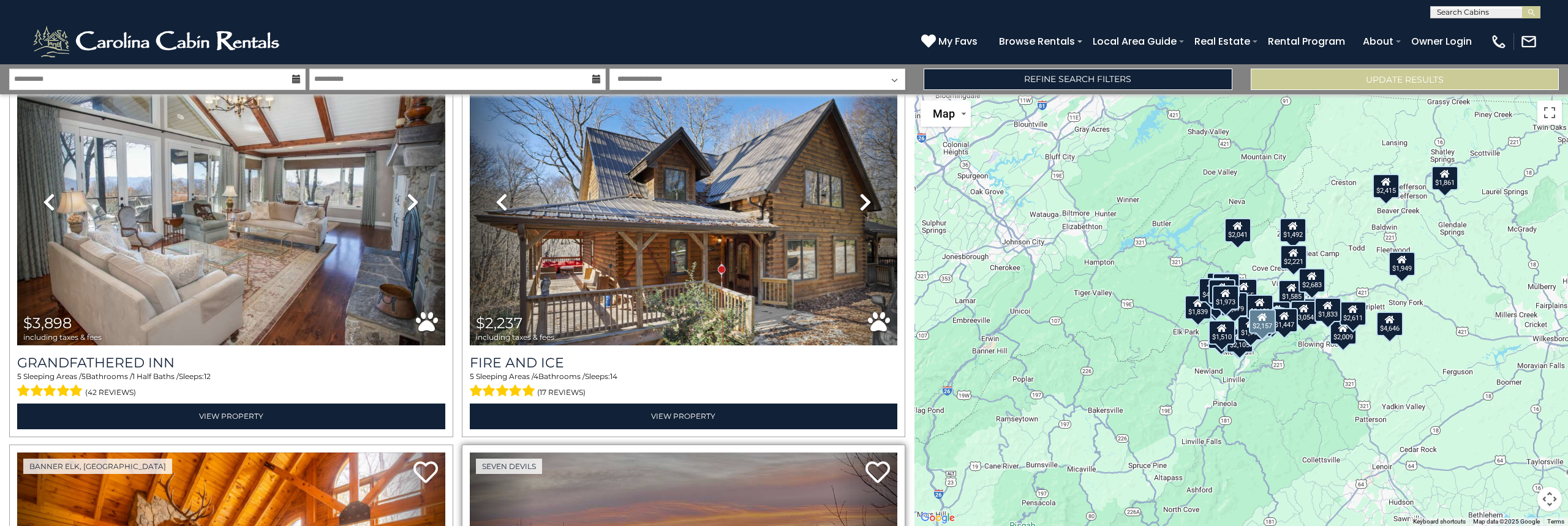
scroll to position [1242, 0]
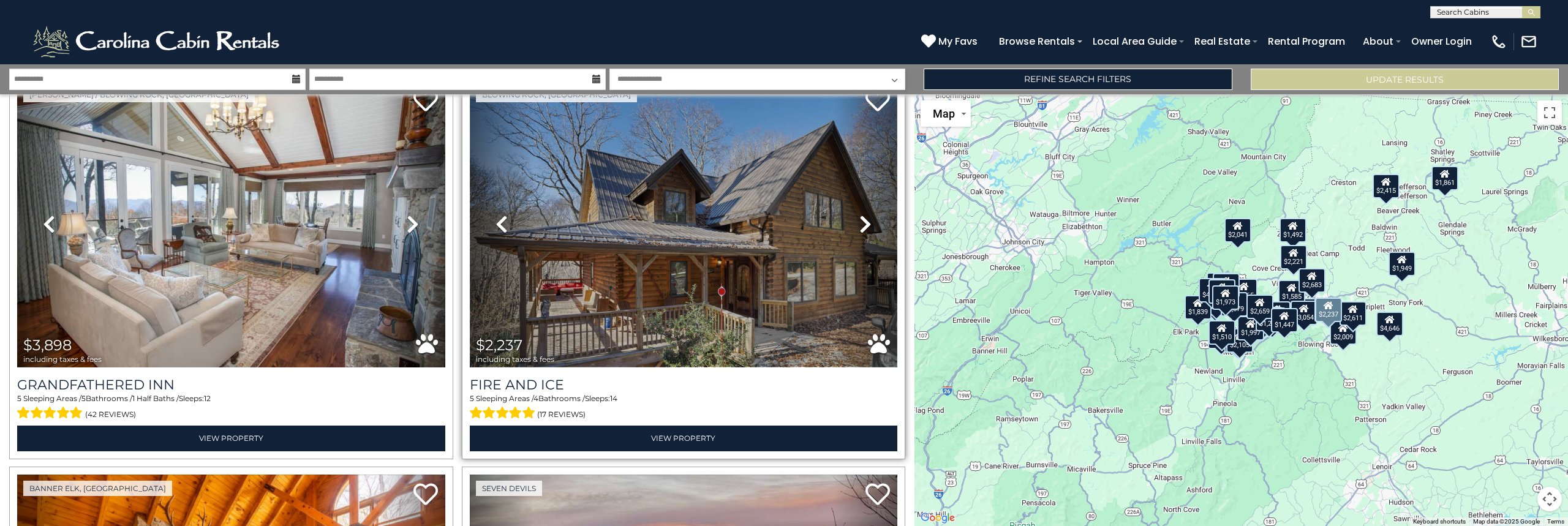
click at [661, 261] on img at bounding box center [683, 224] width 428 height 287
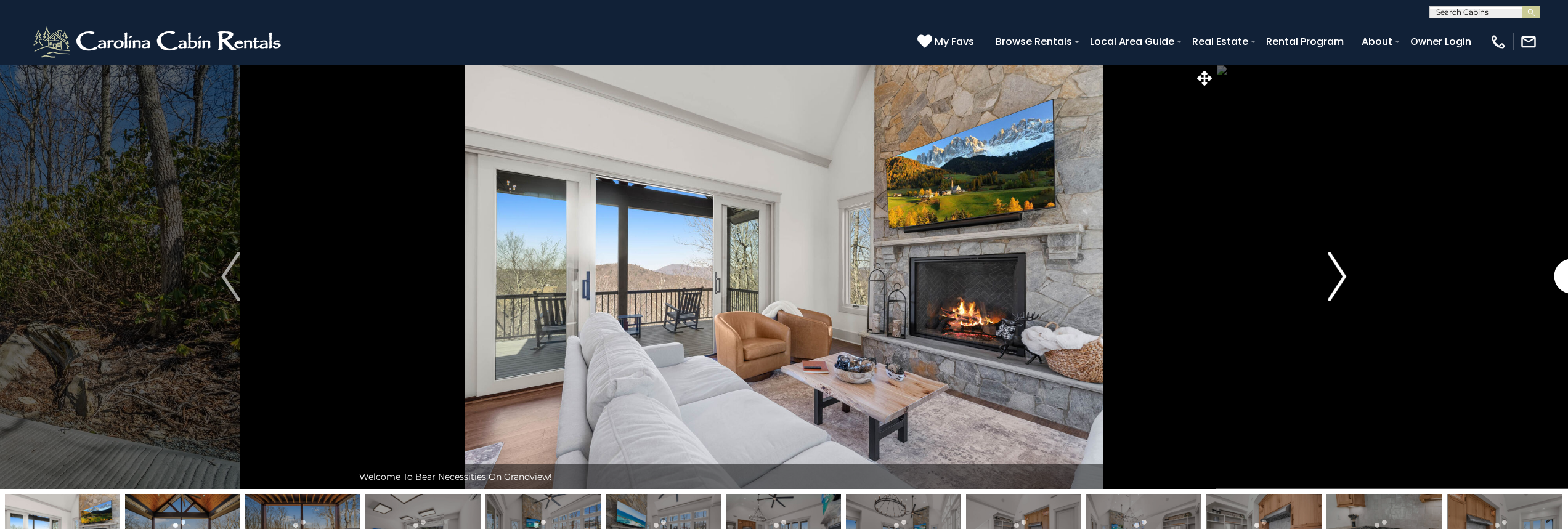
click at [1338, 273] on img "Next" at bounding box center [1336, 277] width 19 height 49
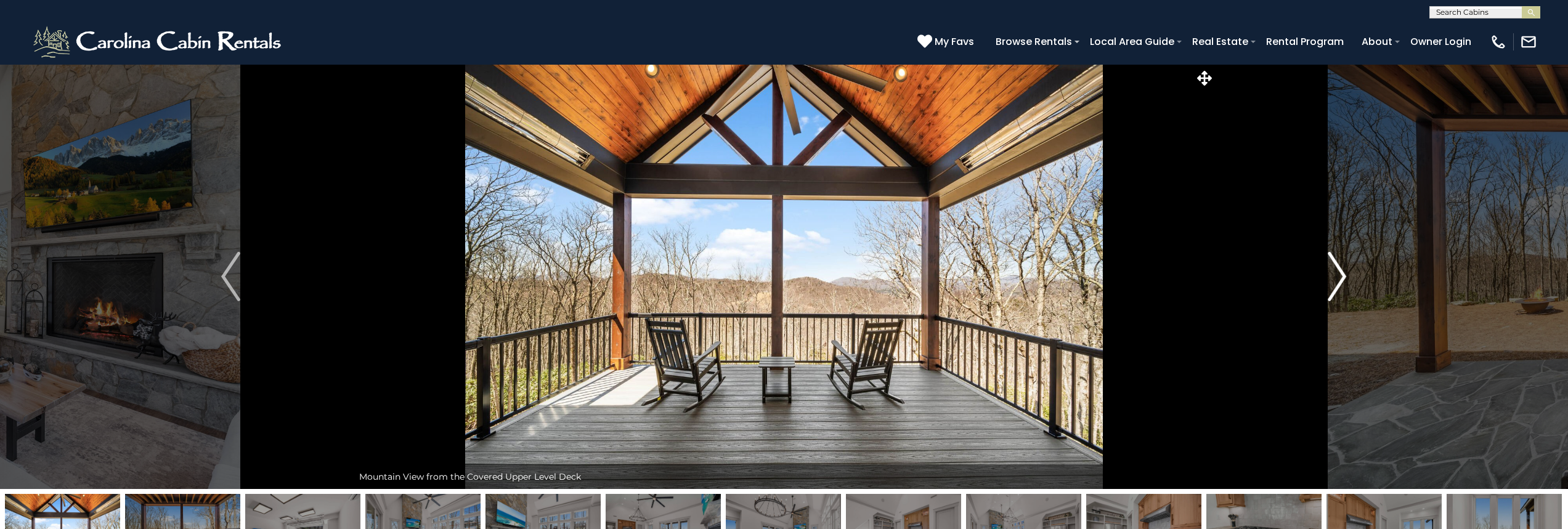
click at [1338, 273] on img "Next" at bounding box center [1336, 277] width 19 height 49
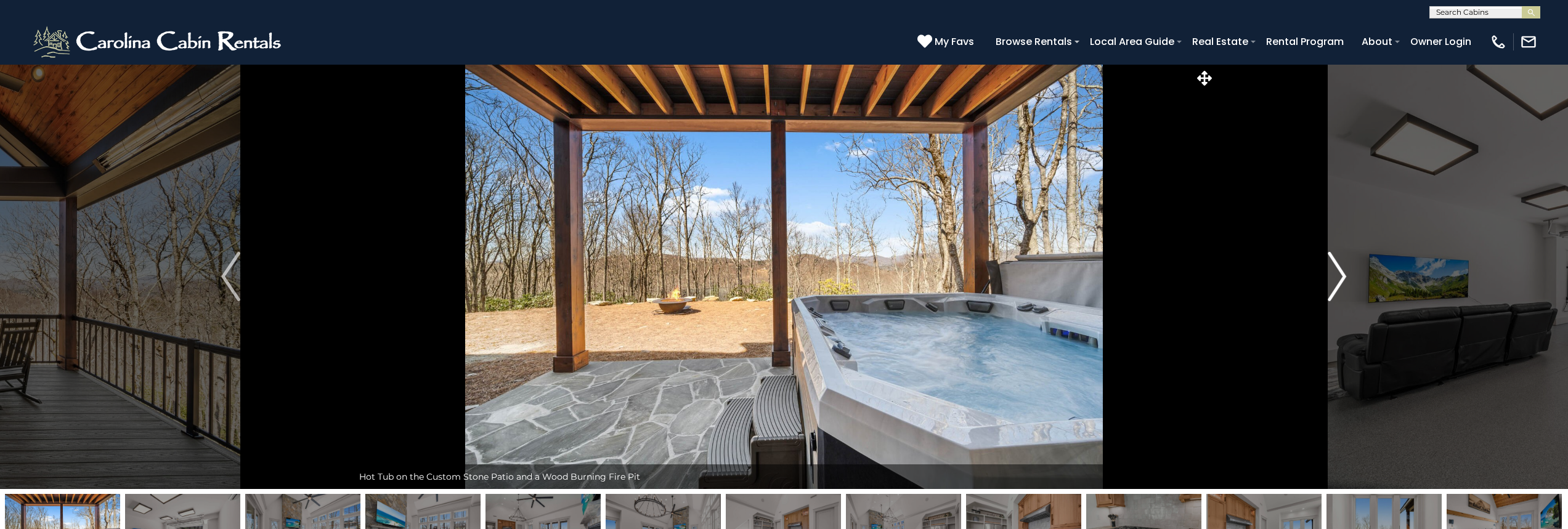
click at [1344, 276] on img "Next" at bounding box center [1336, 277] width 19 height 49
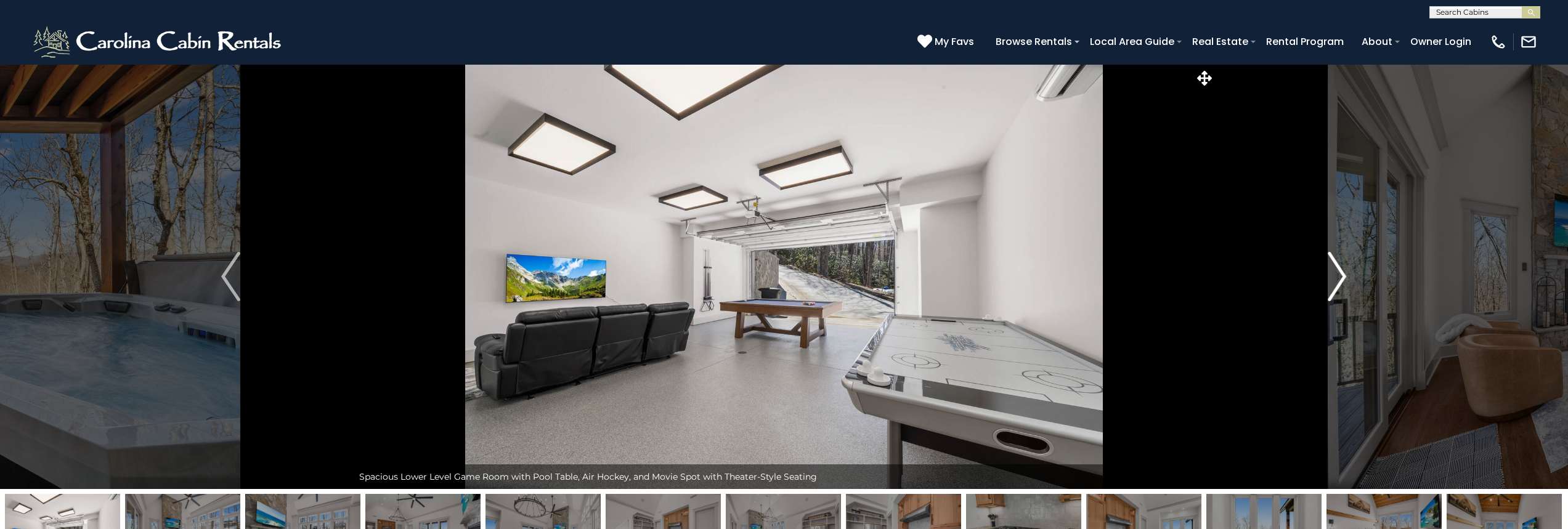
click at [1344, 276] on img "Next" at bounding box center [1336, 277] width 19 height 49
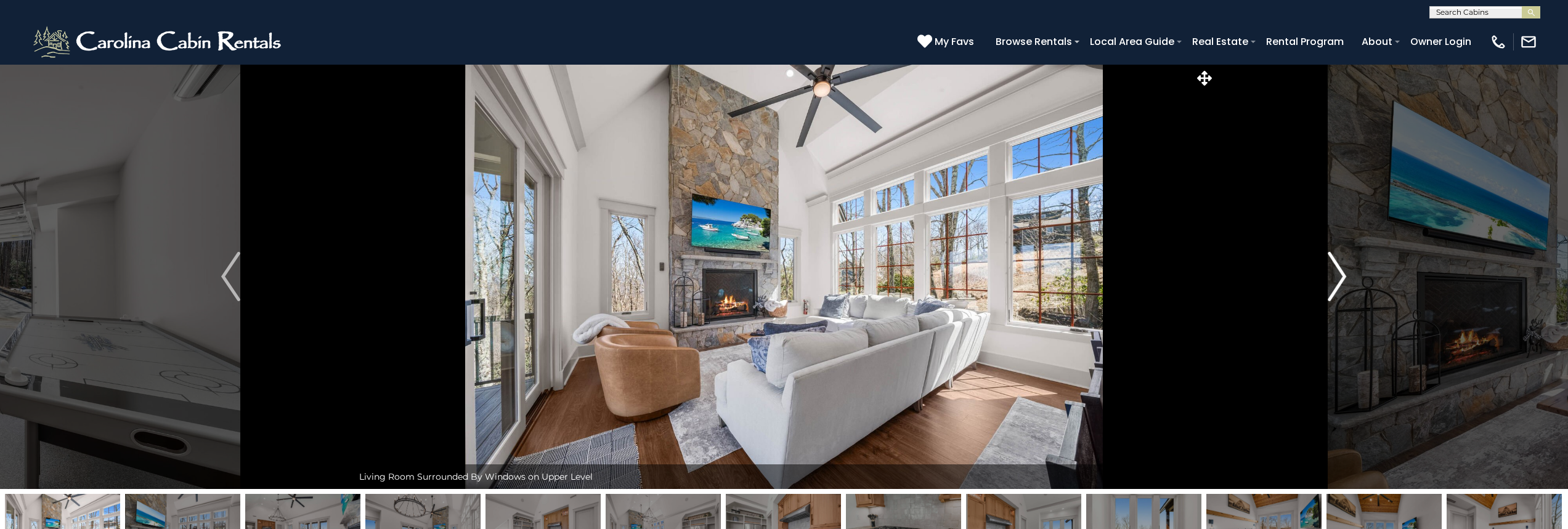
click at [1344, 277] on img "Next" at bounding box center [1336, 277] width 19 height 49
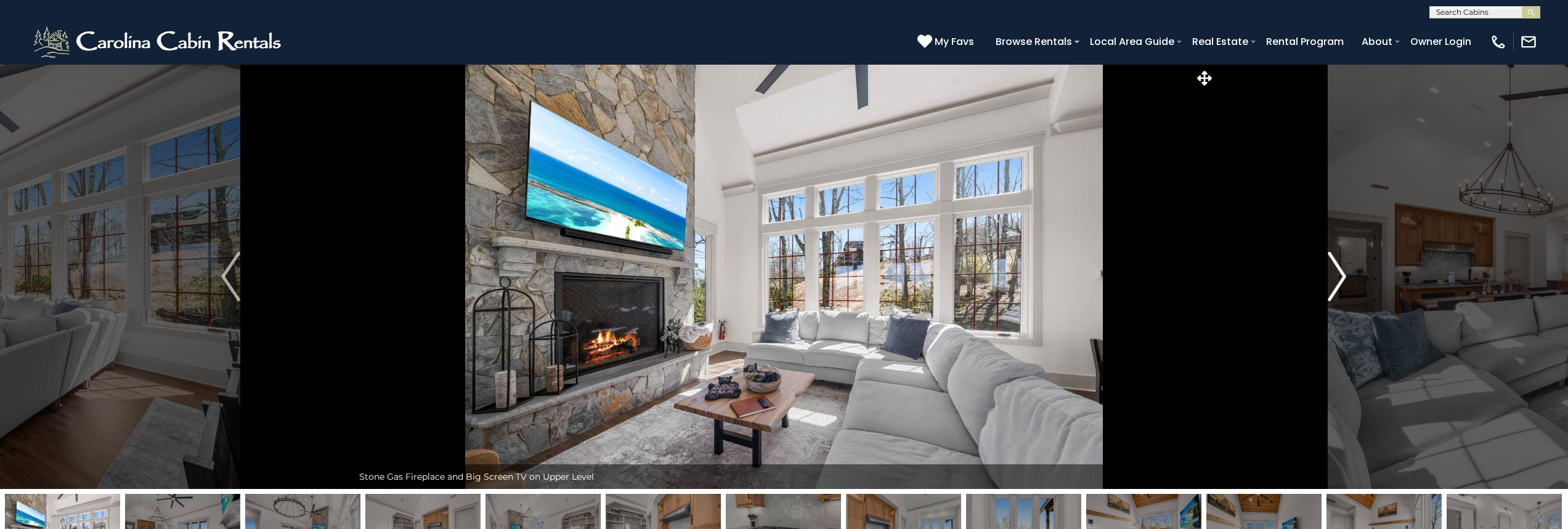
click at [1344, 277] on img "Next" at bounding box center [1336, 277] width 19 height 49
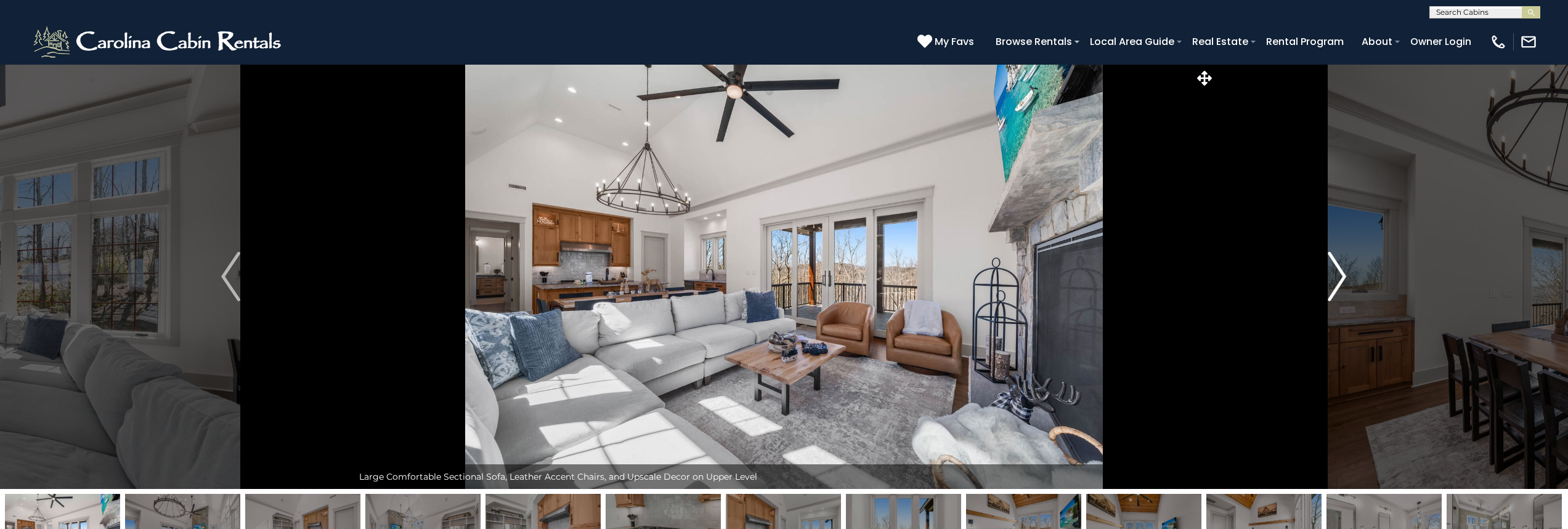
click at [1344, 277] on img "Next" at bounding box center [1336, 277] width 19 height 49
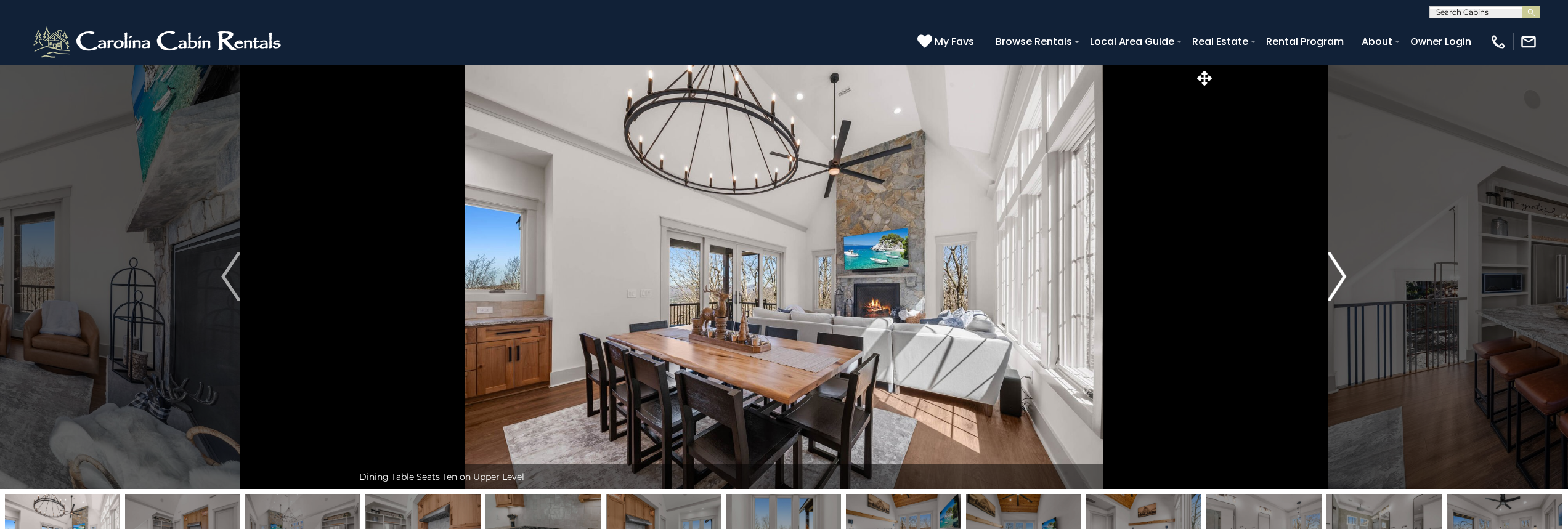
click at [1344, 277] on img "Next" at bounding box center [1336, 277] width 19 height 49
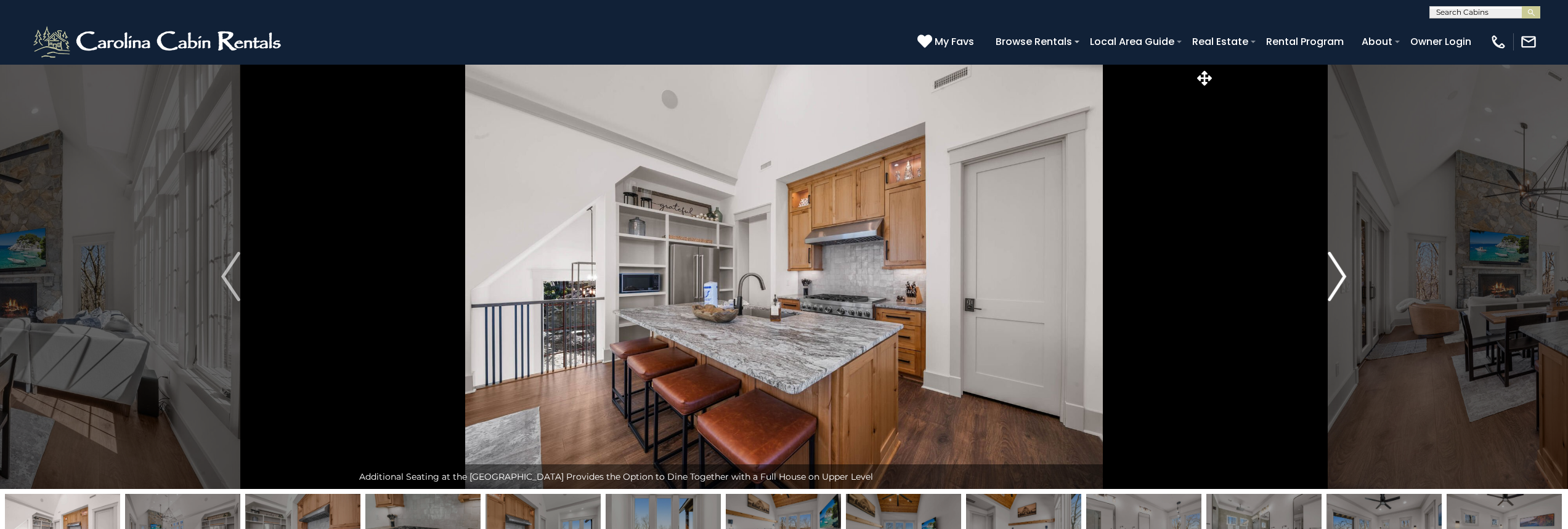
click at [1344, 277] on img "Next" at bounding box center [1336, 277] width 19 height 49
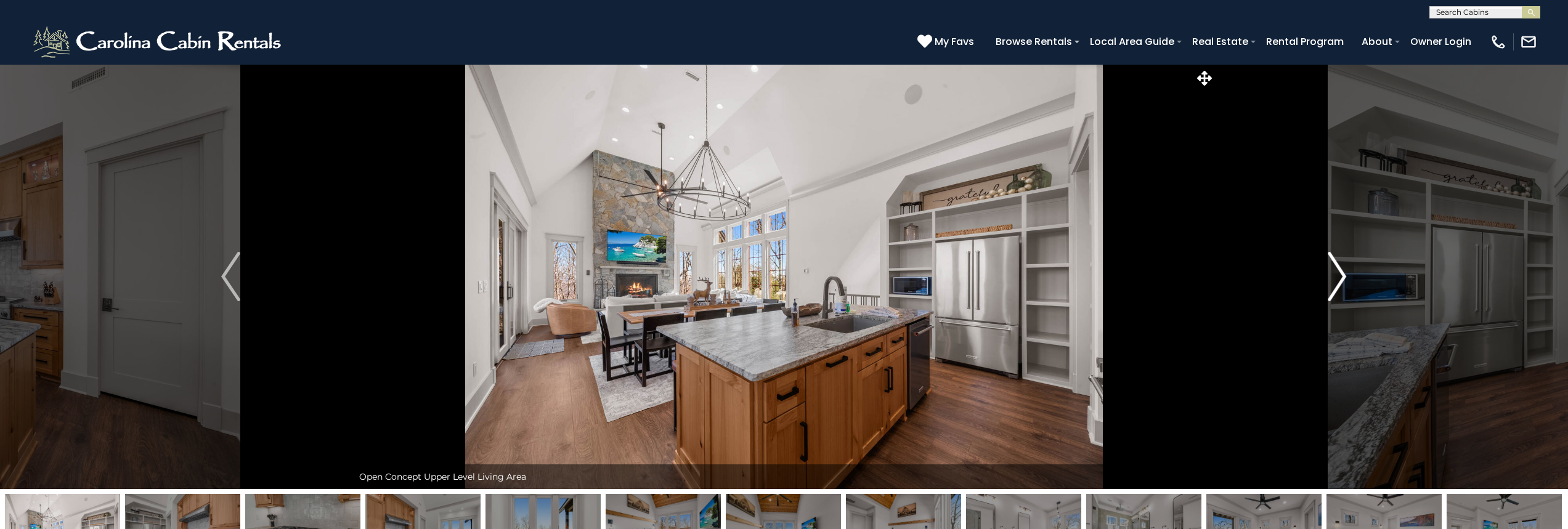
click at [1344, 277] on img "Next" at bounding box center [1336, 277] width 19 height 49
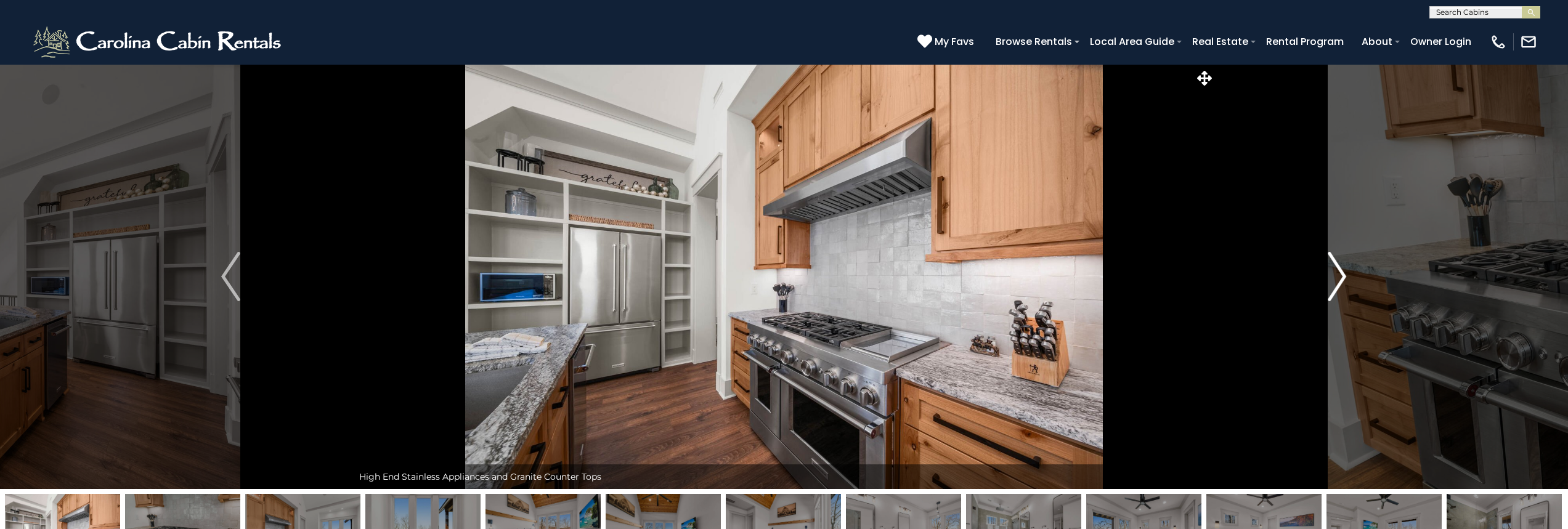
click at [1344, 277] on img "Next" at bounding box center [1336, 277] width 19 height 49
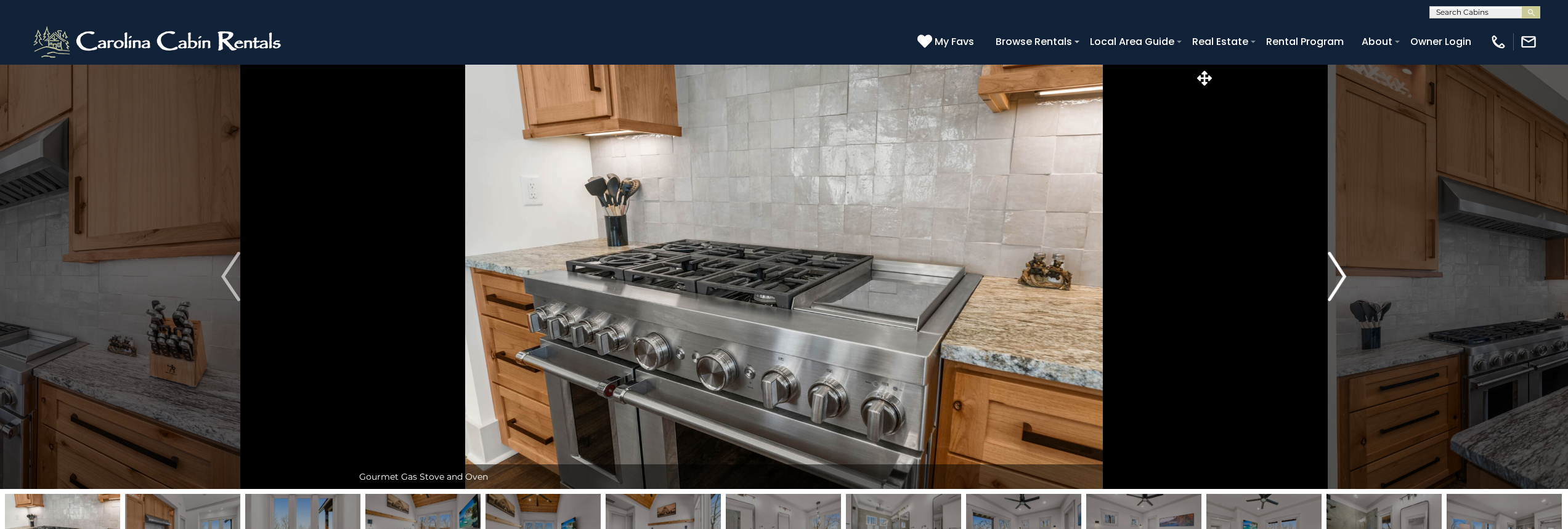
click at [1344, 277] on img "Next" at bounding box center [1336, 277] width 19 height 49
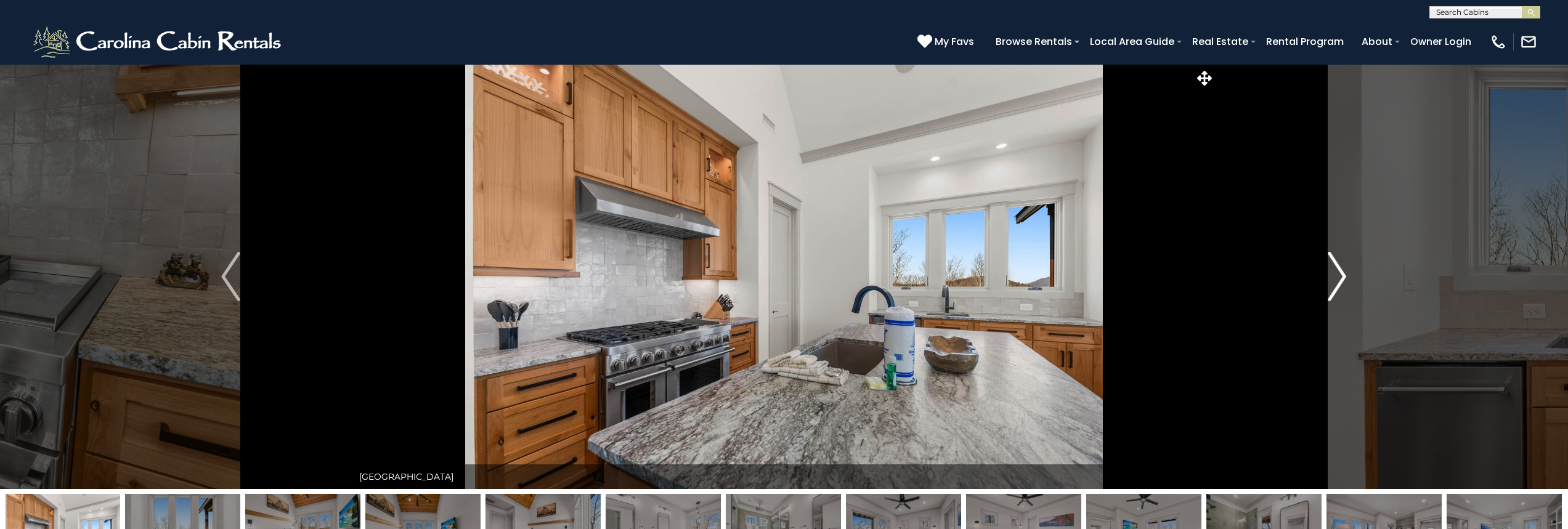
click at [1344, 277] on img "Next" at bounding box center [1336, 277] width 19 height 49
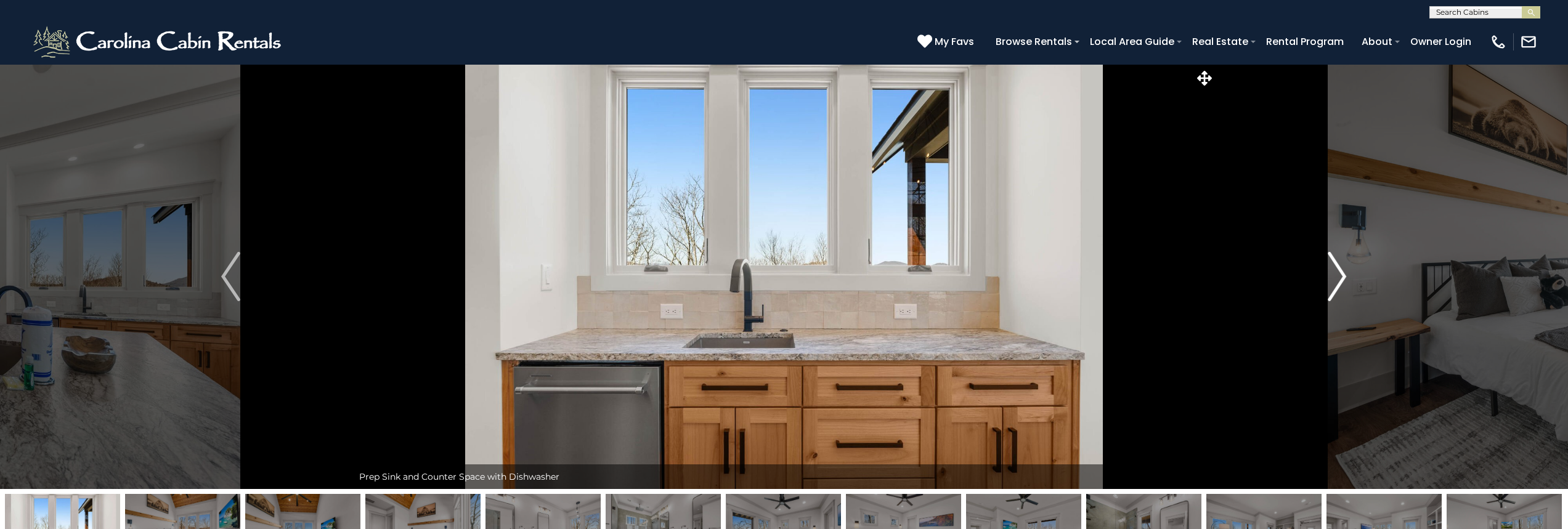
click at [1344, 277] on img "Next" at bounding box center [1336, 277] width 19 height 49
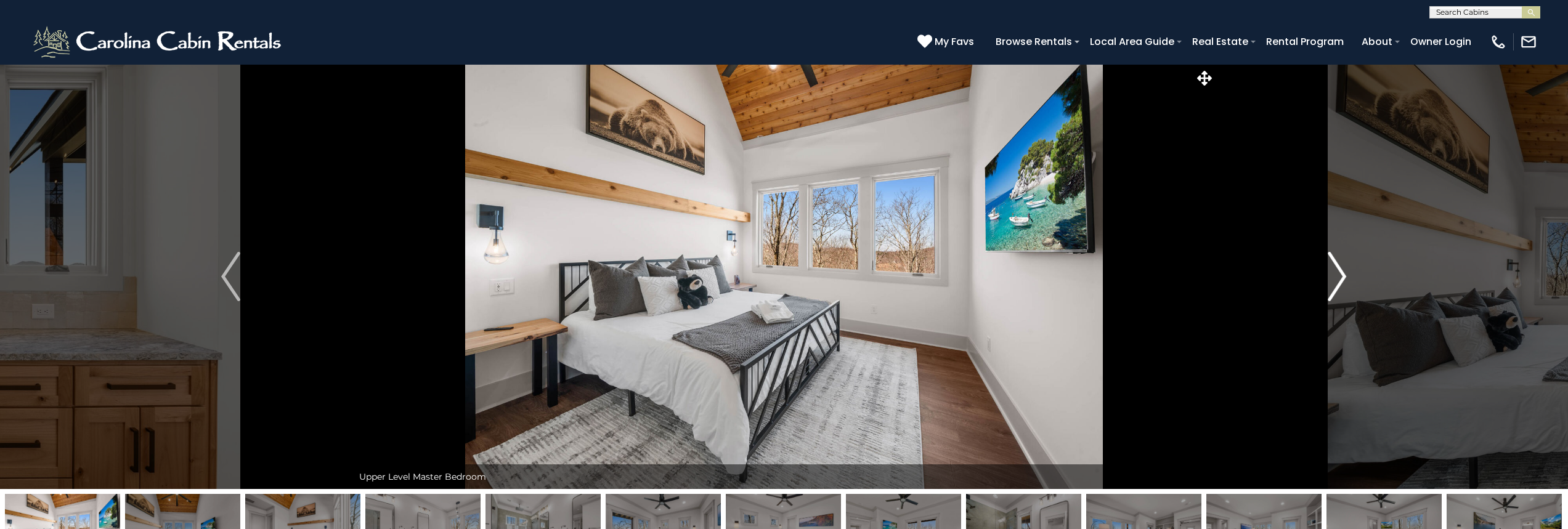
click at [1344, 277] on img "Next" at bounding box center [1336, 277] width 19 height 49
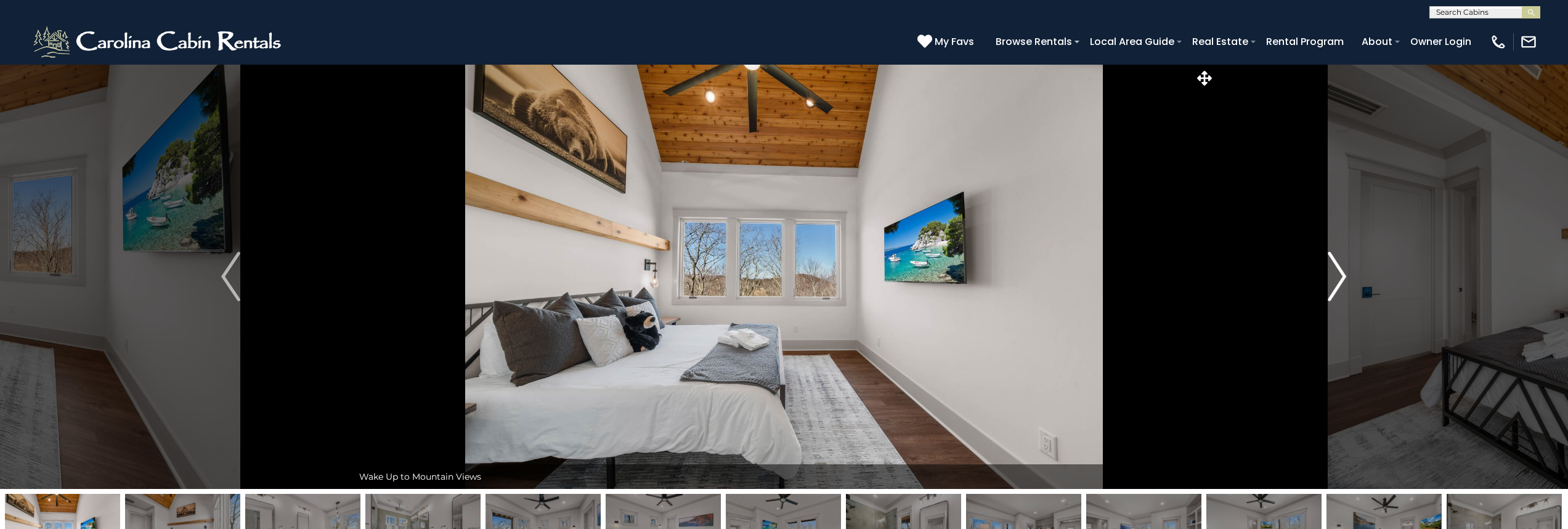
click at [1344, 277] on img "Next" at bounding box center [1336, 277] width 19 height 49
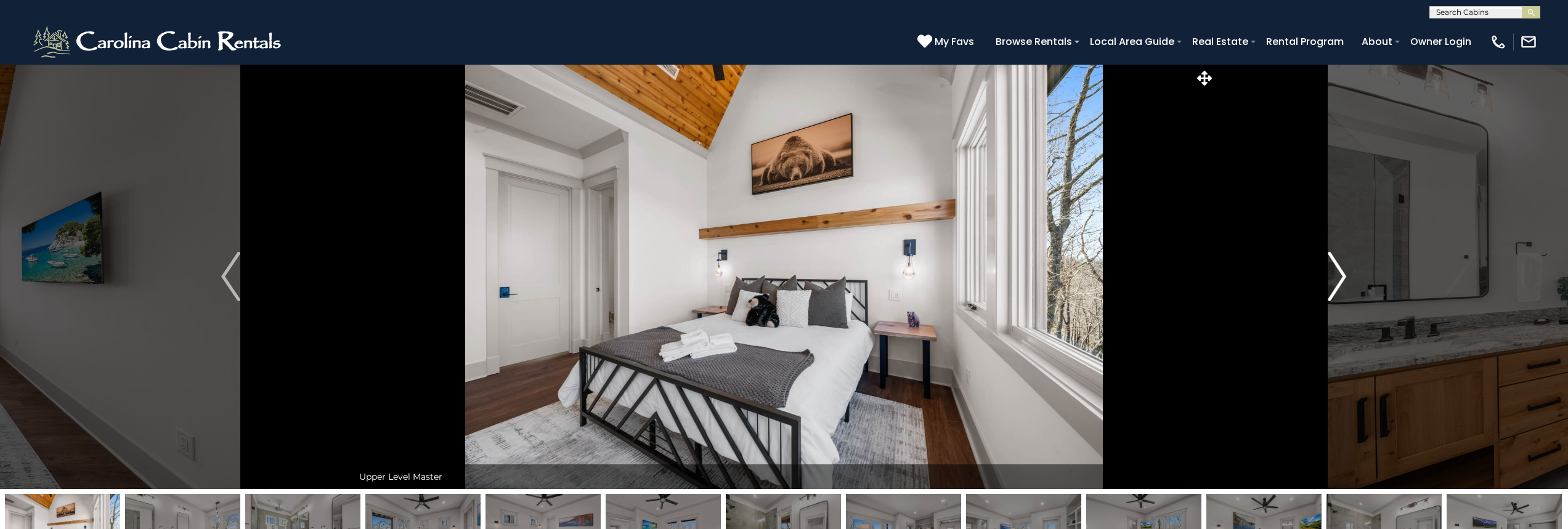
click at [1344, 277] on img "Next" at bounding box center [1336, 277] width 19 height 49
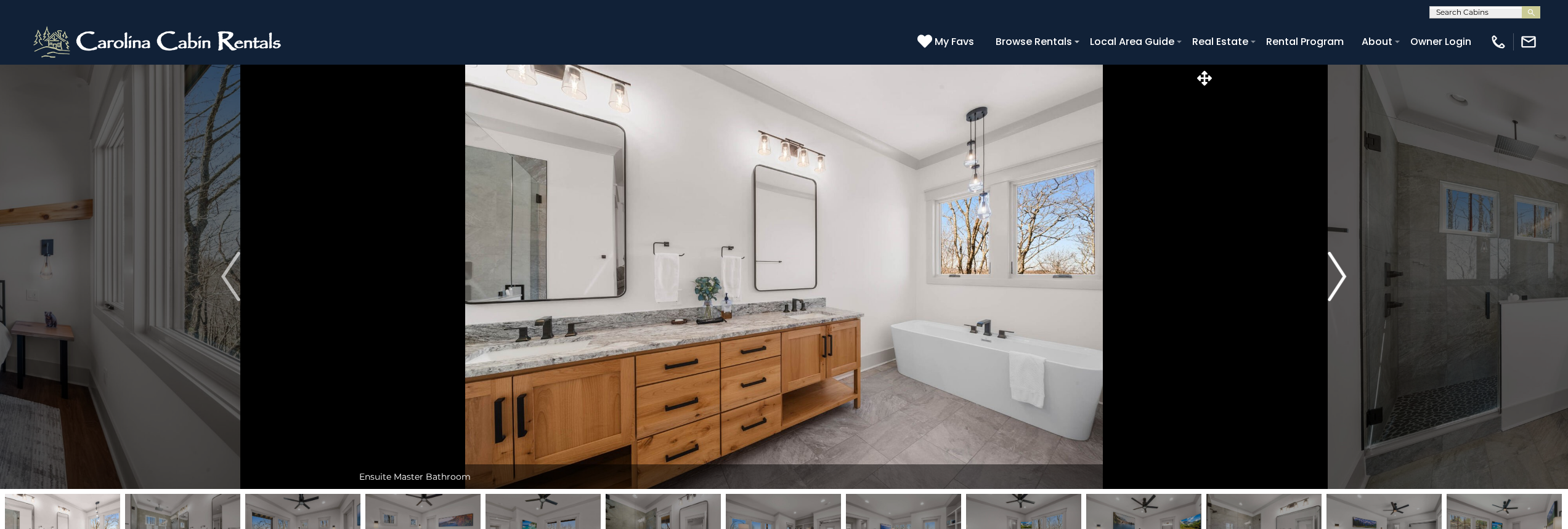
click at [1343, 279] on img "Next" at bounding box center [1336, 277] width 19 height 49
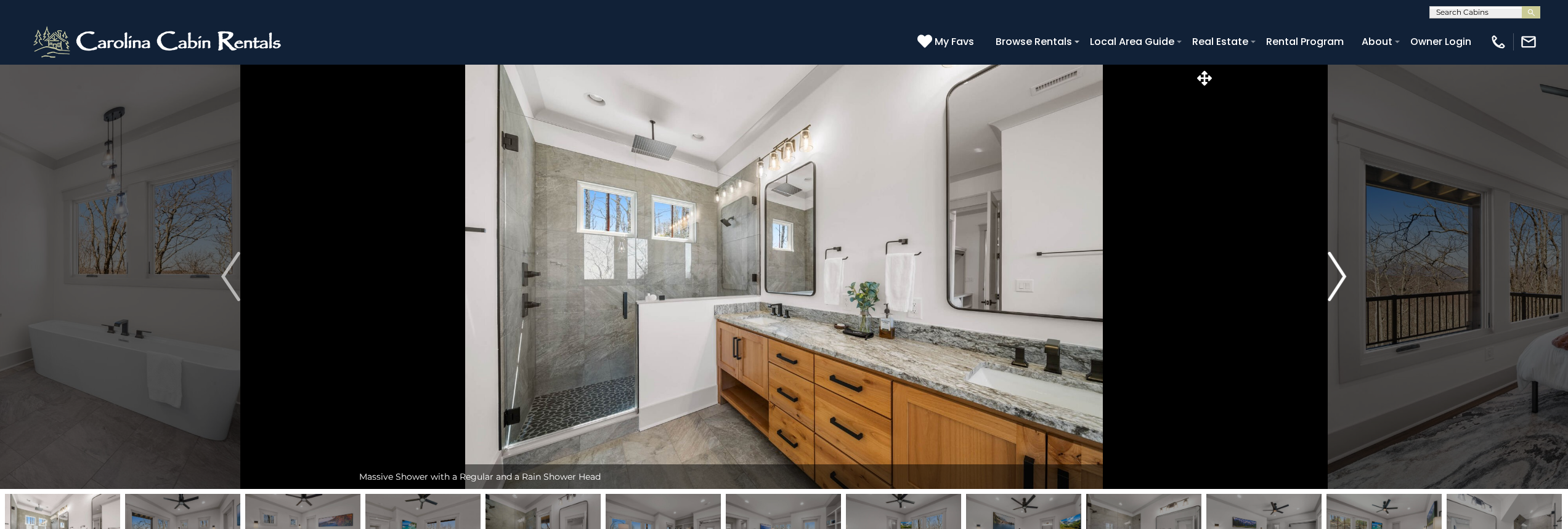
click at [1342, 279] on img "Next" at bounding box center [1336, 277] width 19 height 49
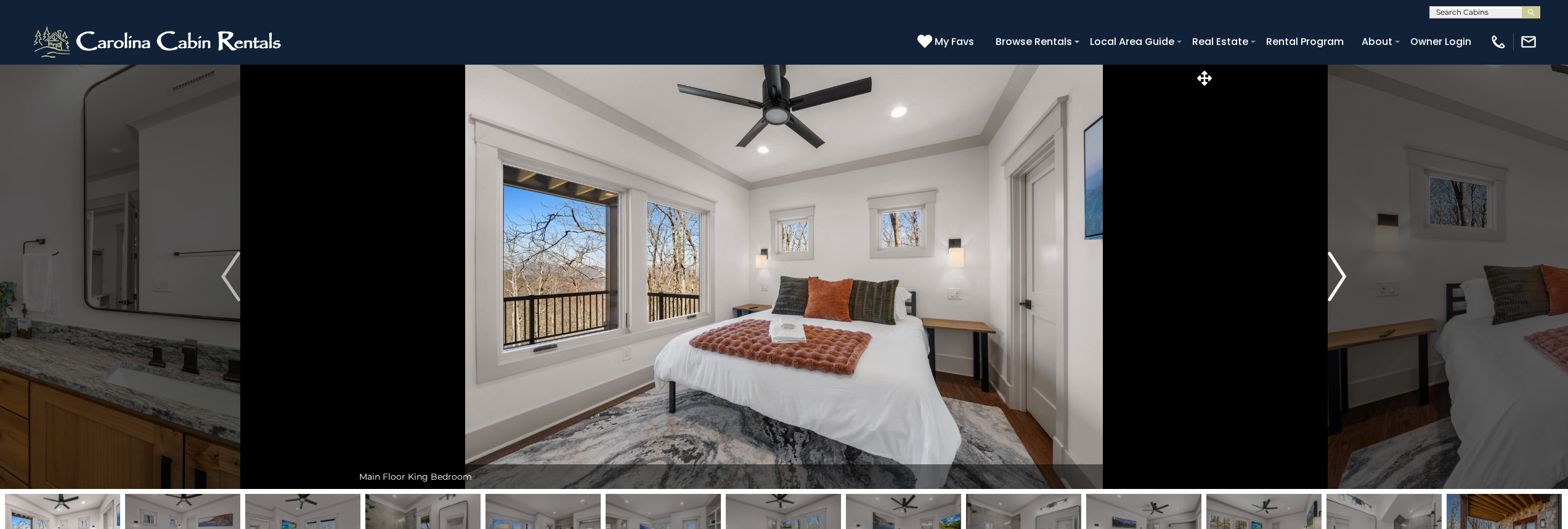
click at [1342, 279] on img "Next" at bounding box center [1336, 277] width 19 height 49
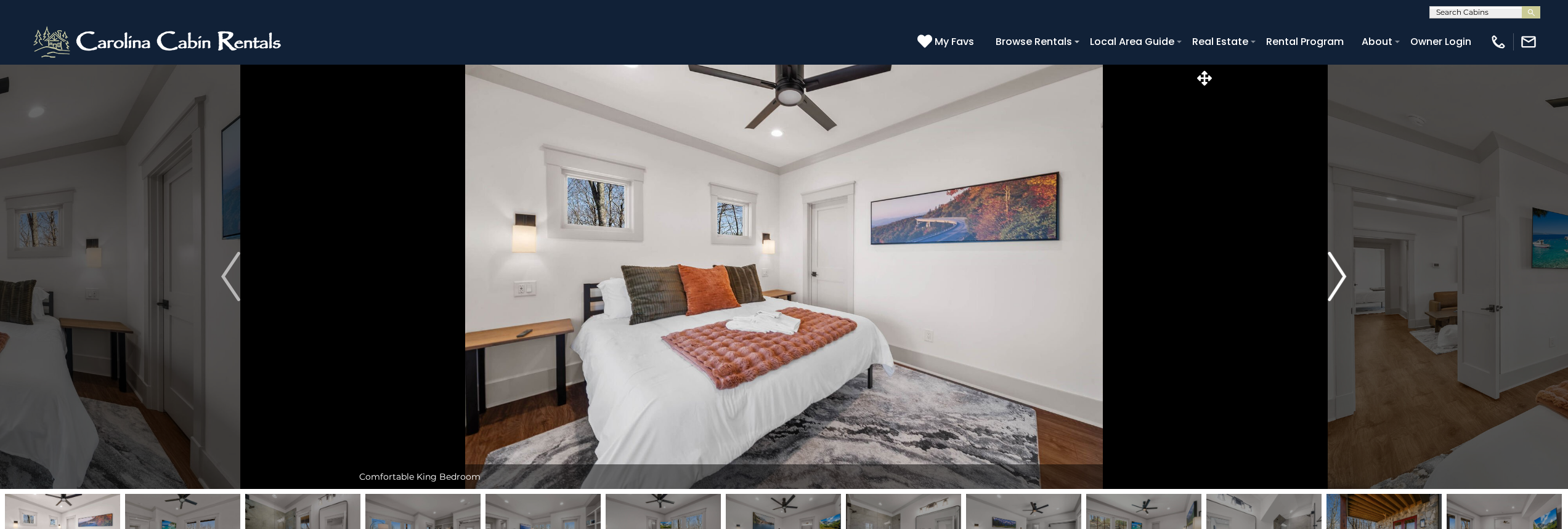
click at [1342, 279] on img "Next" at bounding box center [1336, 277] width 19 height 49
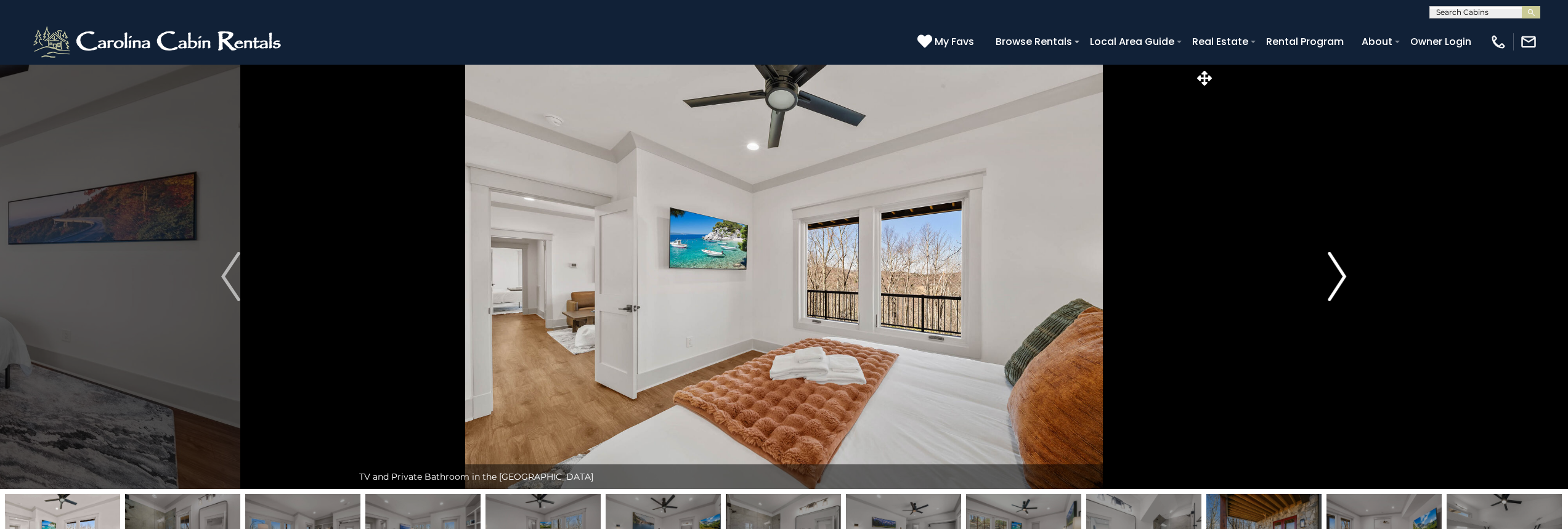
click at [1342, 279] on img "Next" at bounding box center [1336, 277] width 19 height 49
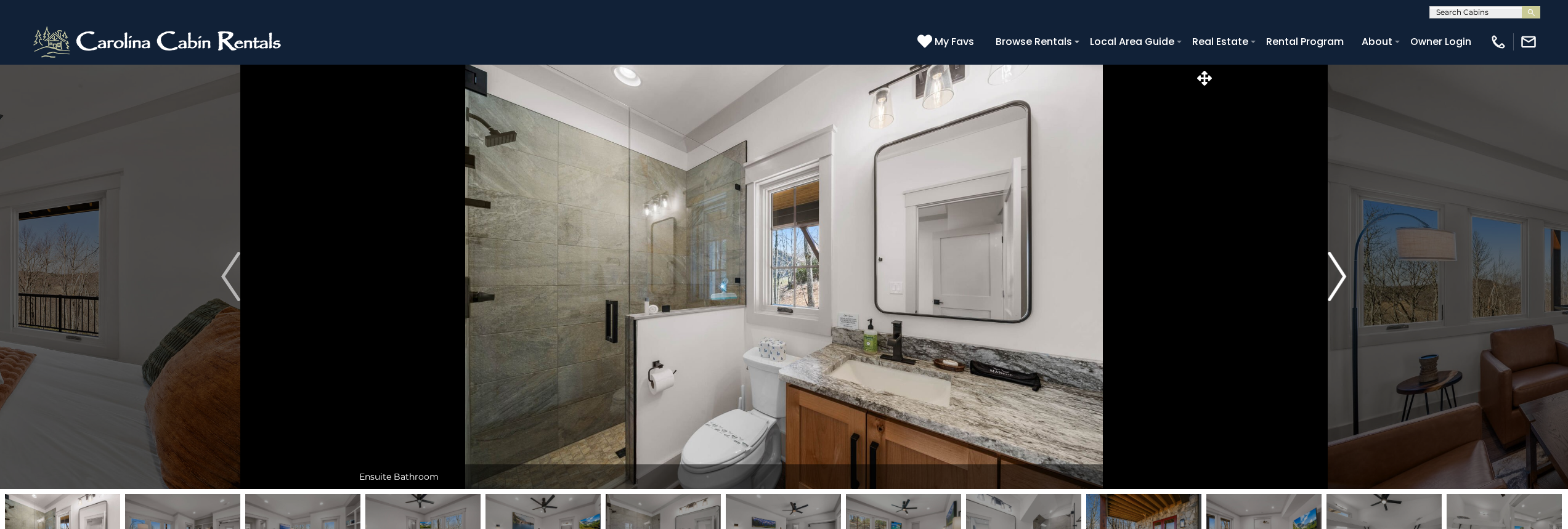
click at [1342, 279] on img "Next" at bounding box center [1336, 277] width 19 height 49
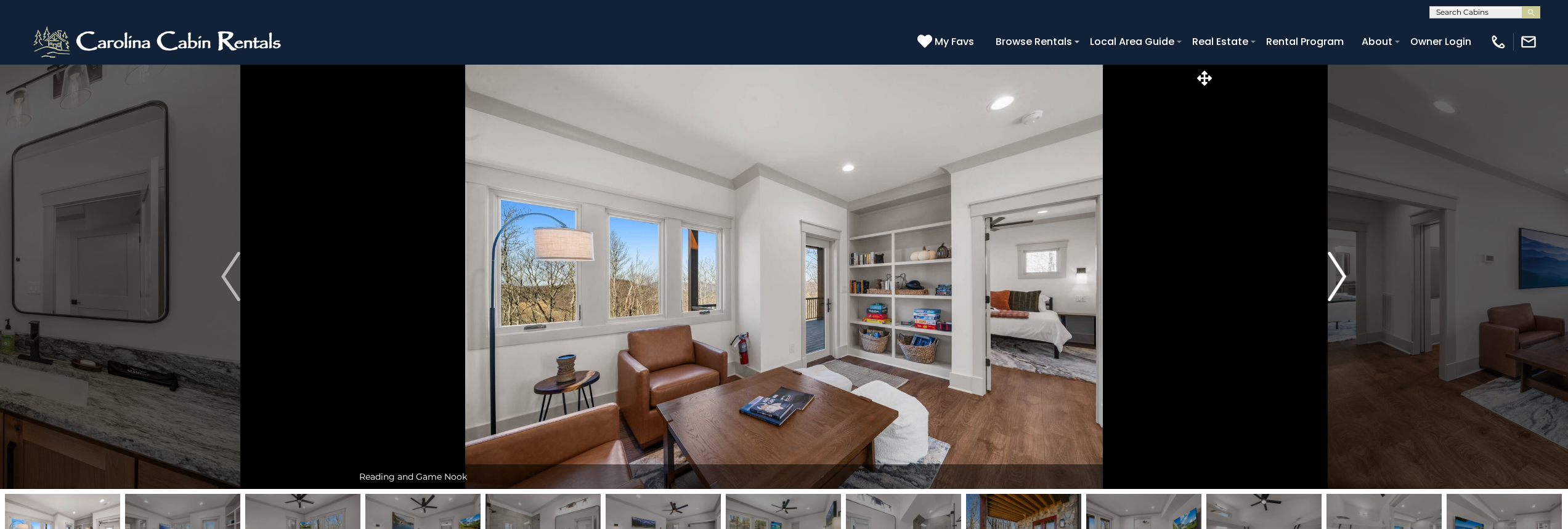
click at [1342, 279] on img "Next" at bounding box center [1336, 277] width 19 height 49
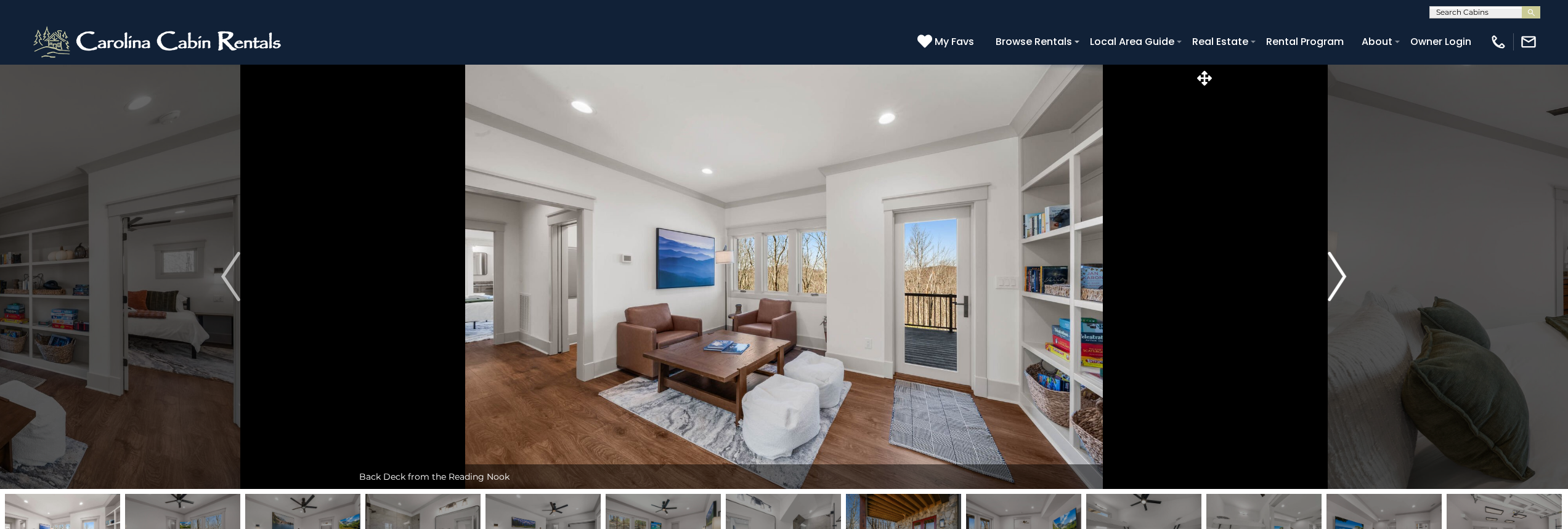
click at [1342, 279] on img "Next" at bounding box center [1336, 277] width 19 height 49
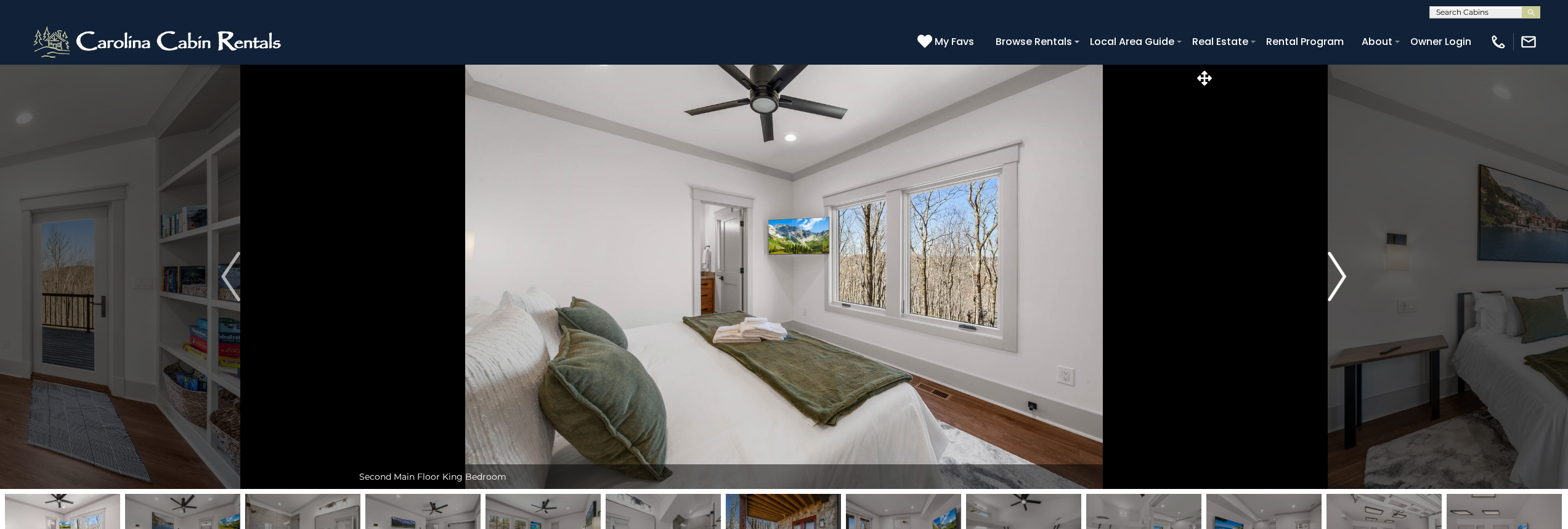
click at [1342, 279] on img "Next" at bounding box center [1336, 277] width 19 height 49
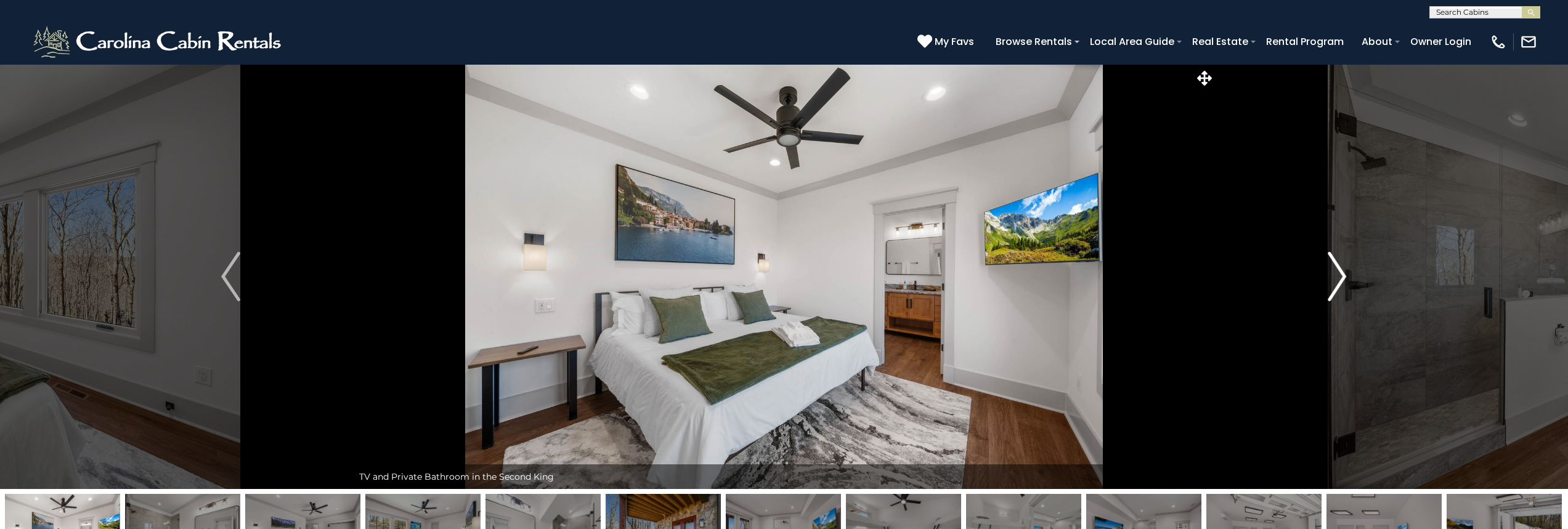
click at [1342, 279] on img "Next" at bounding box center [1336, 277] width 19 height 49
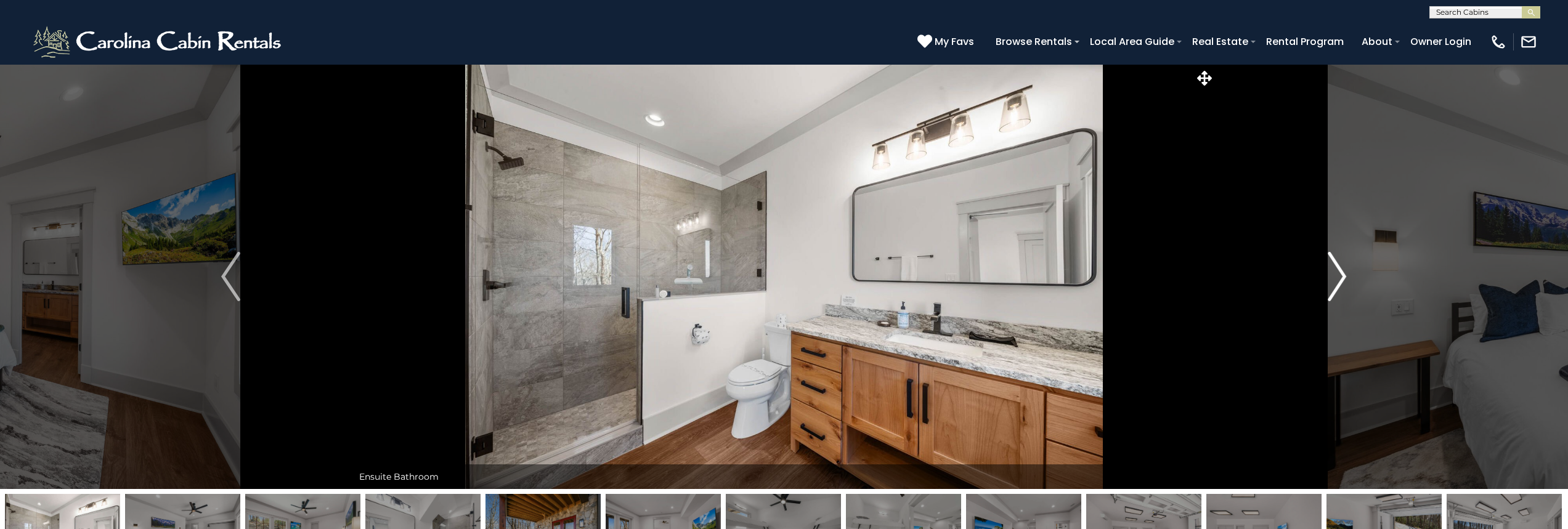
click at [1342, 279] on img "Next" at bounding box center [1336, 277] width 19 height 49
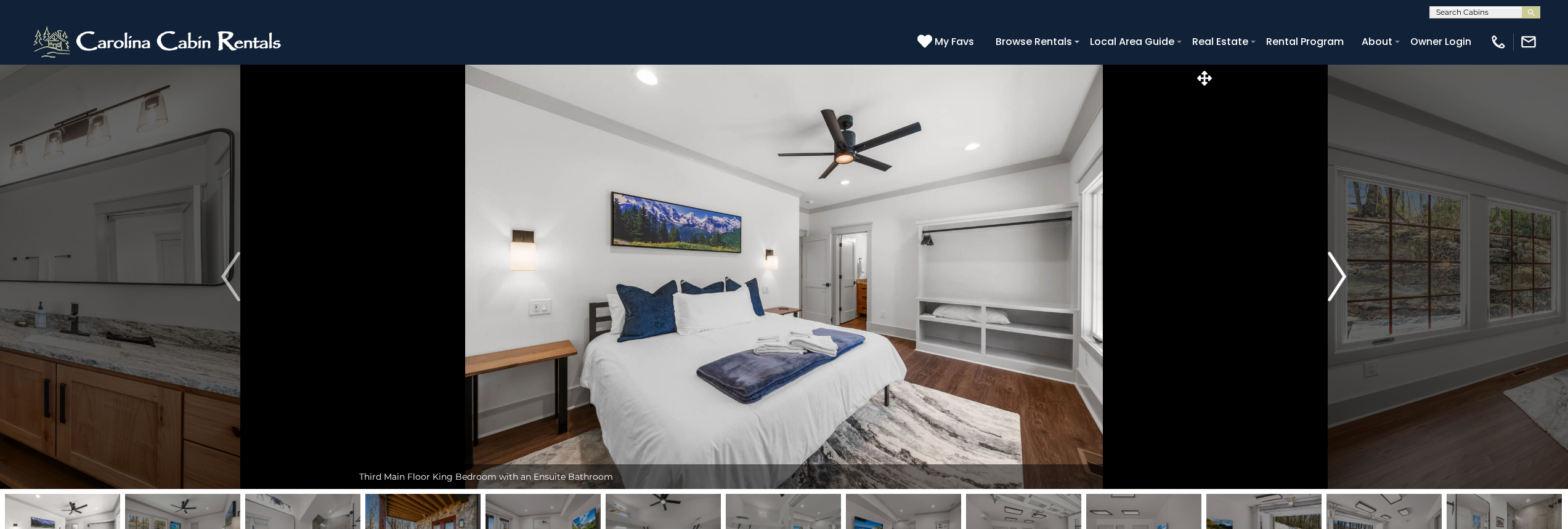
click at [1342, 279] on img "Next" at bounding box center [1336, 277] width 19 height 49
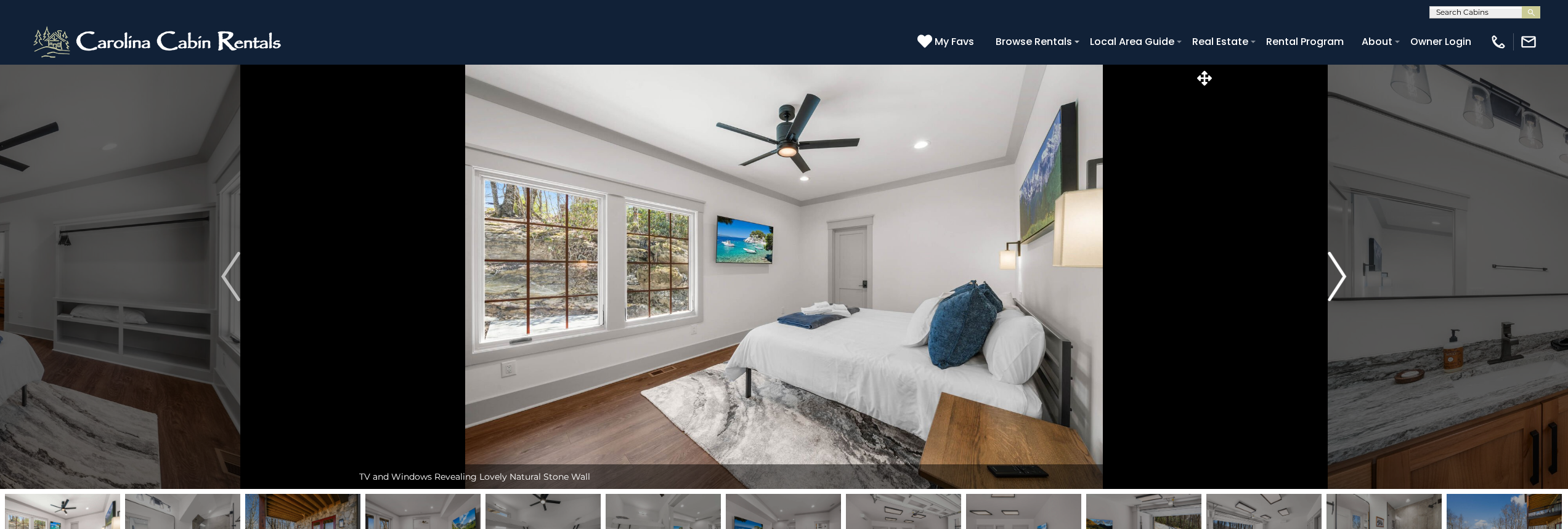
click at [1342, 279] on img "Next" at bounding box center [1336, 277] width 19 height 49
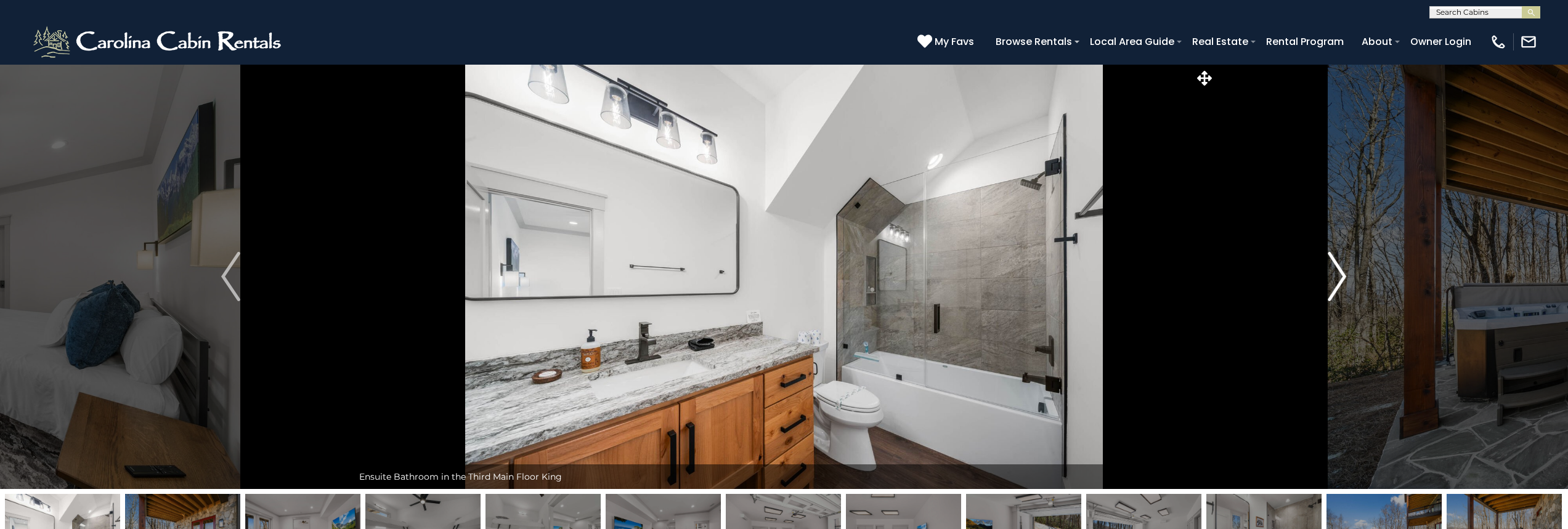
click at [1342, 279] on img "Next" at bounding box center [1336, 277] width 19 height 49
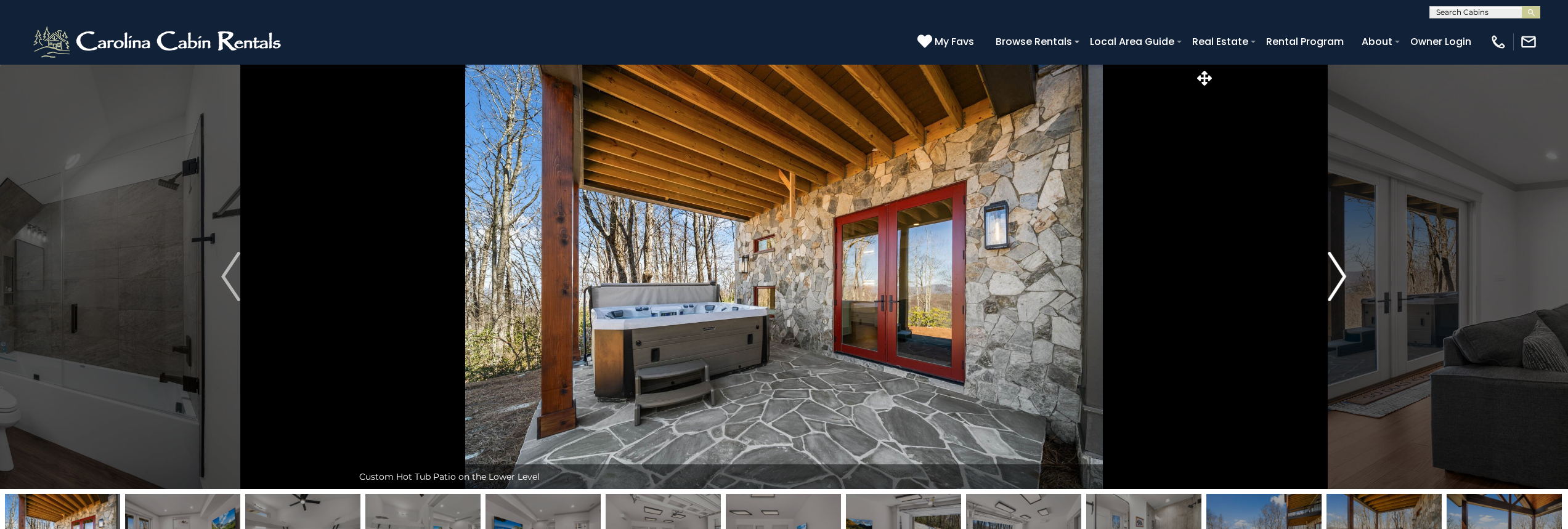
click at [1342, 279] on img "Next" at bounding box center [1336, 277] width 19 height 49
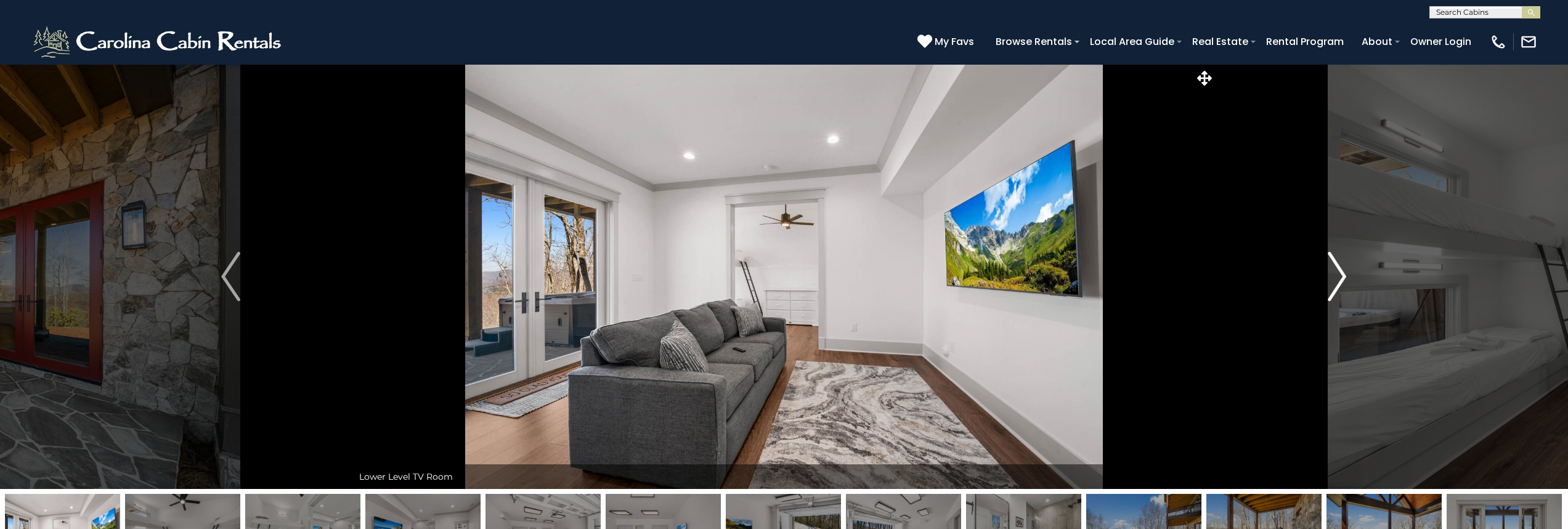
click at [1342, 279] on img "Next" at bounding box center [1336, 277] width 19 height 49
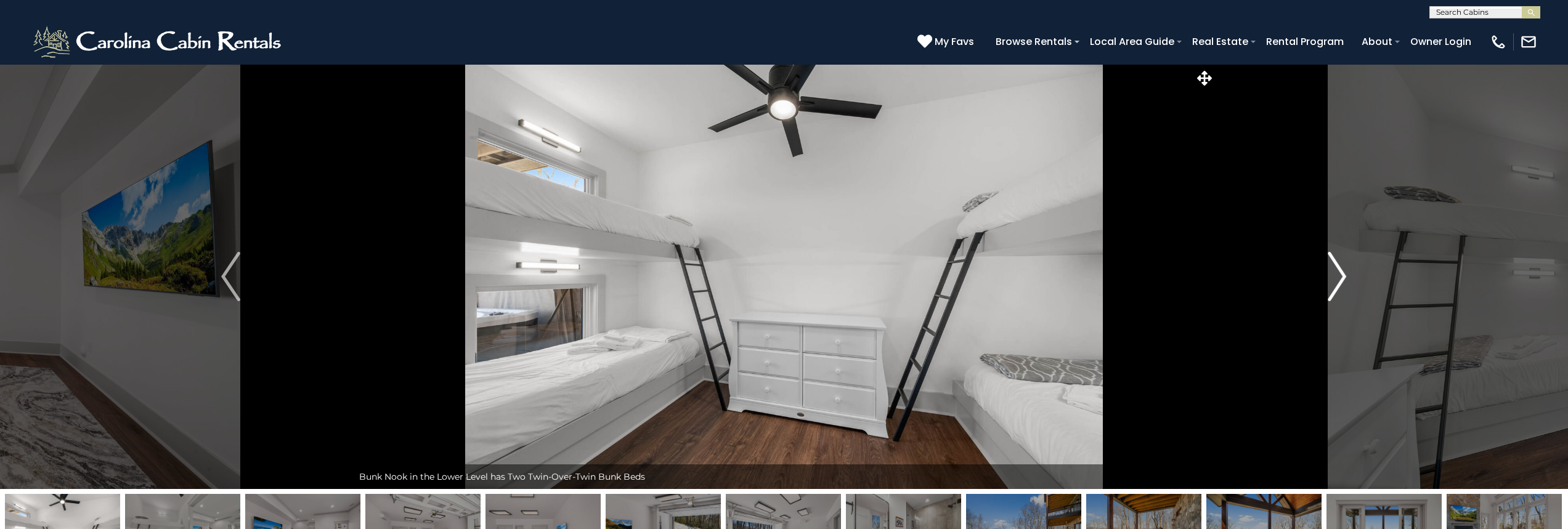
click at [1342, 279] on img "Next" at bounding box center [1336, 277] width 19 height 49
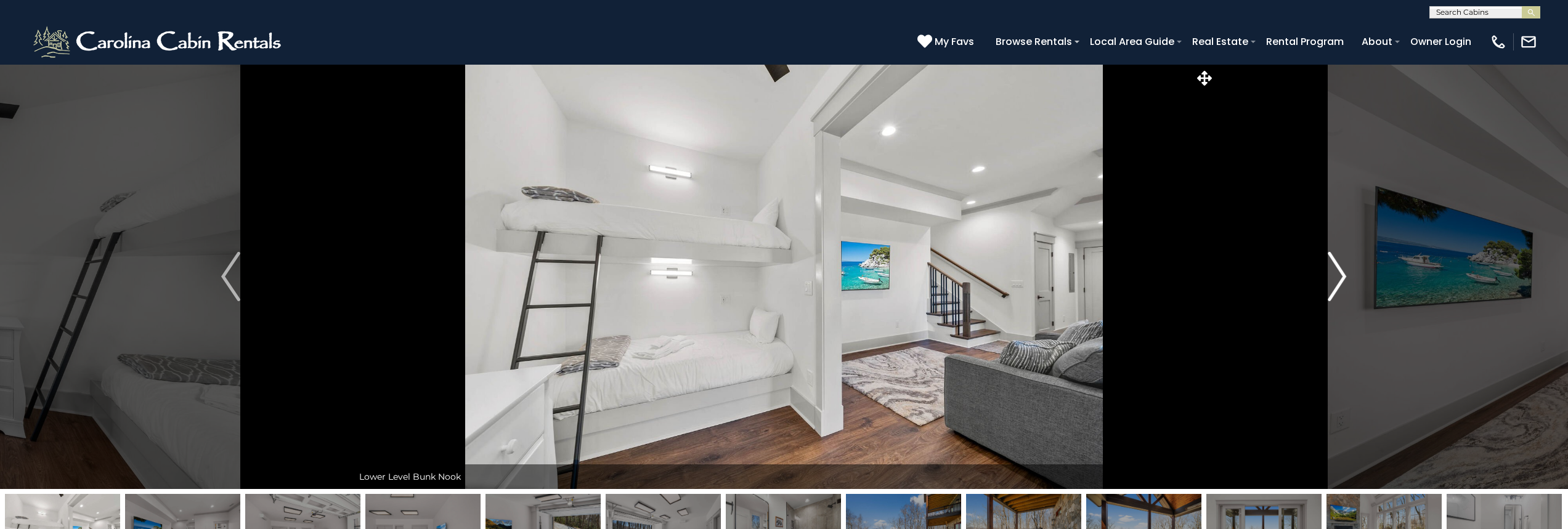
click at [1342, 279] on img "Next" at bounding box center [1336, 277] width 19 height 49
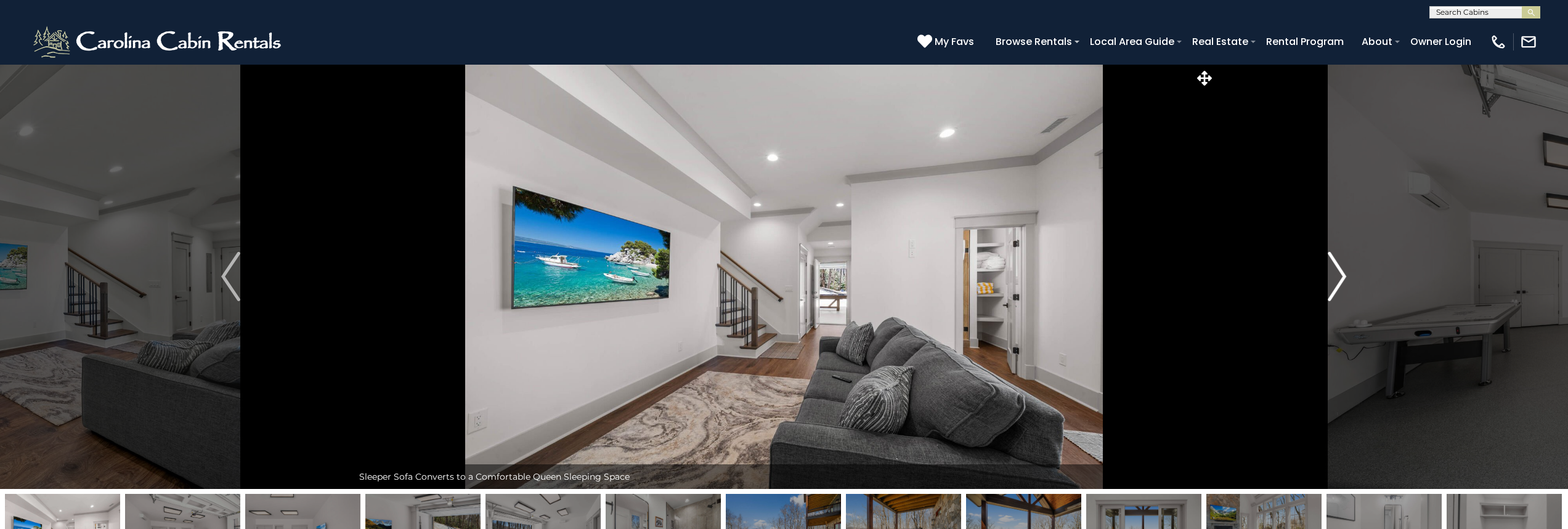
click at [1342, 279] on img "Next" at bounding box center [1336, 277] width 19 height 49
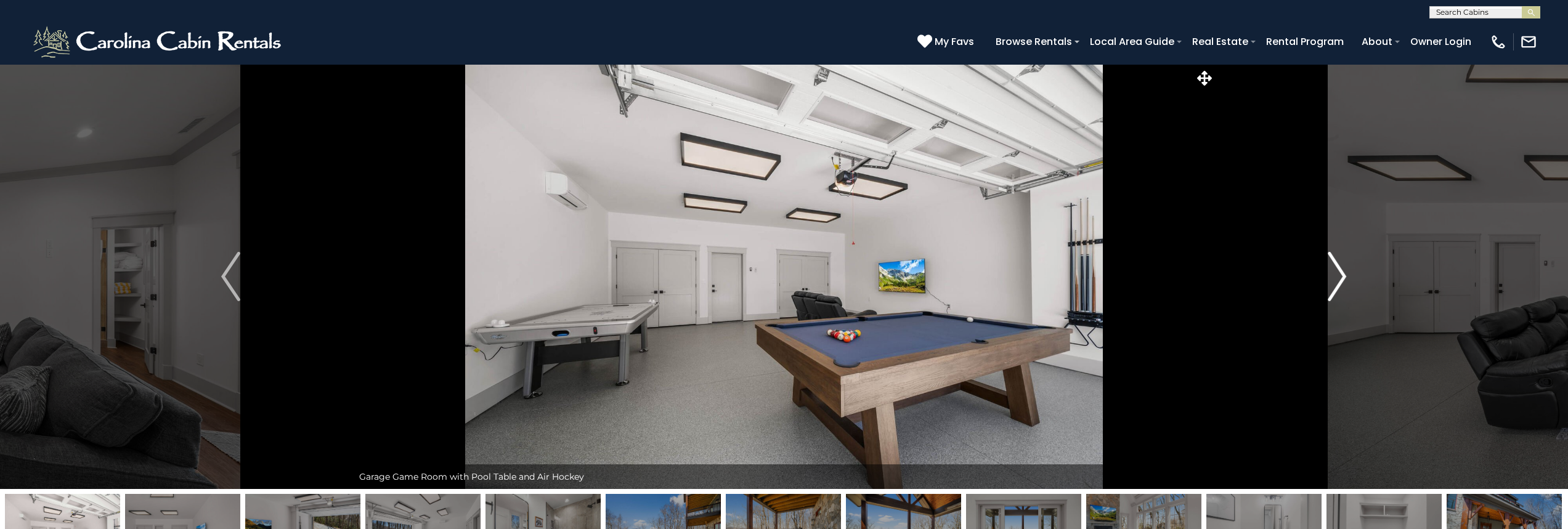
click at [1342, 279] on img "Next" at bounding box center [1336, 277] width 19 height 49
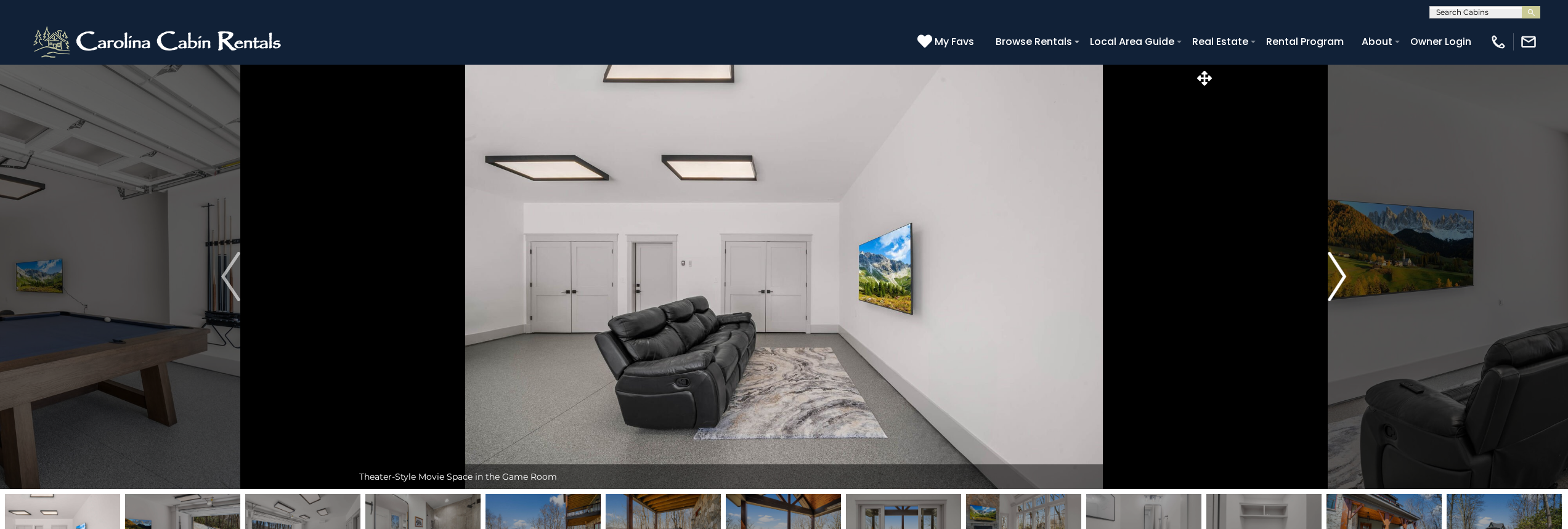
click at [1342, 279] on img "Next" at bounding box center [1336, 277] width 19 height 49
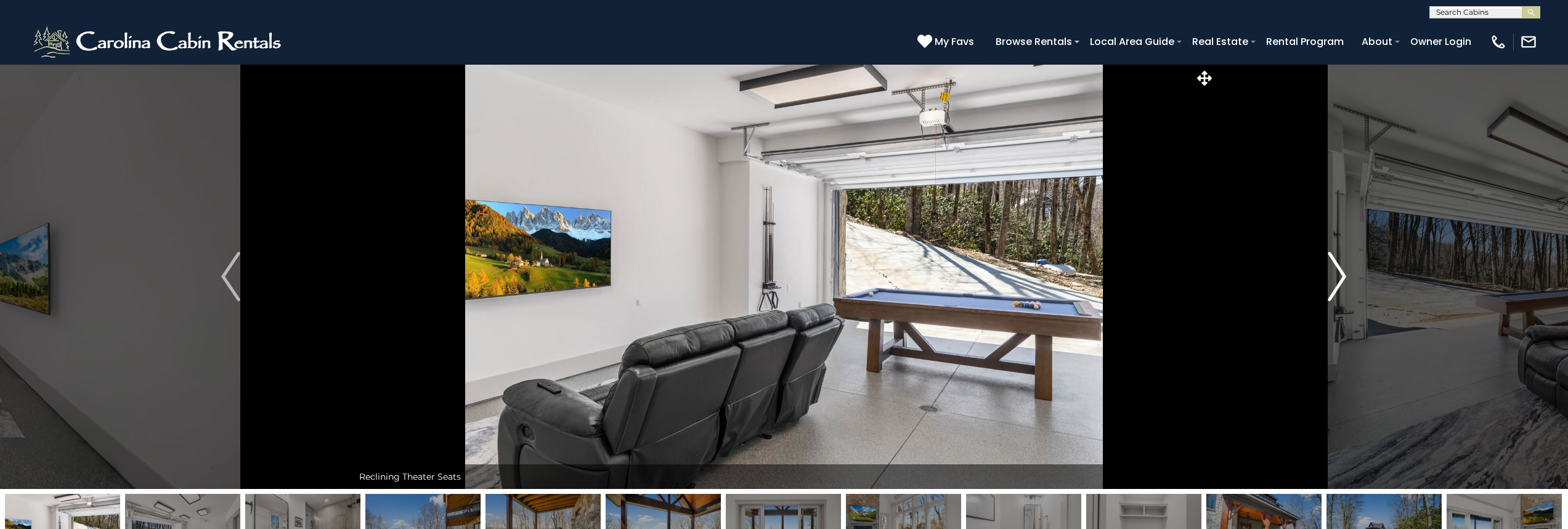
click at [1342, 279] on img "Next" at bounding box center [1336, 277] width 19 height 49
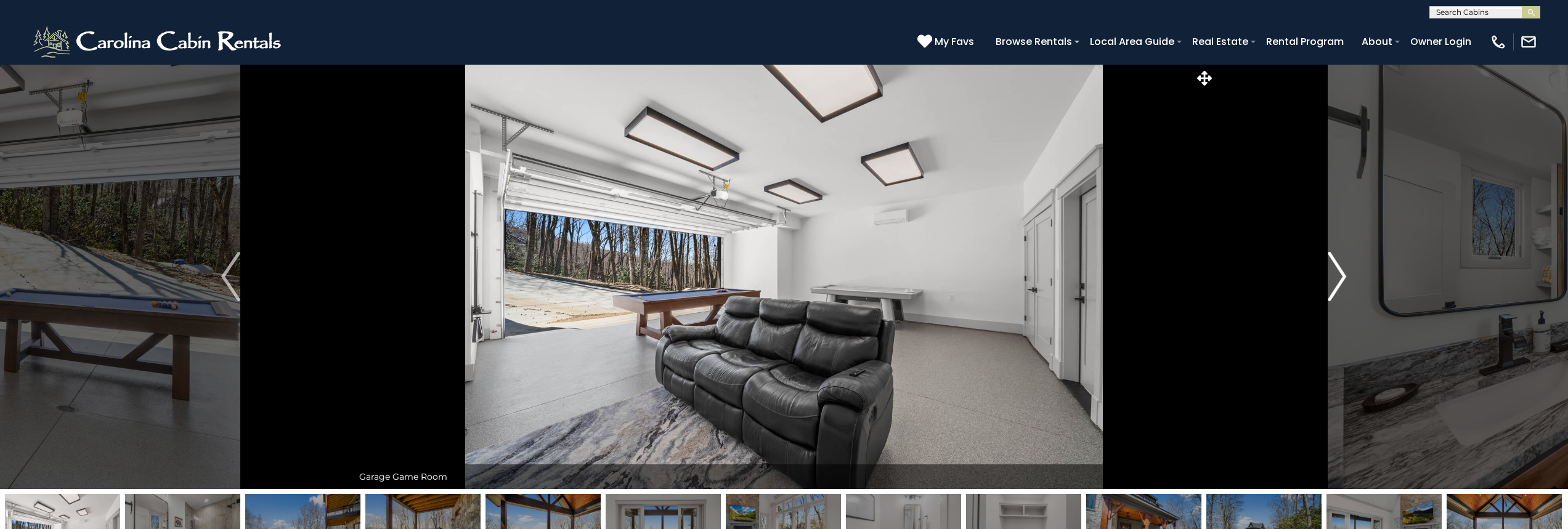
click at [1342, 279] on img "Next" at bounding box center [1336, 277] width 19 height 49
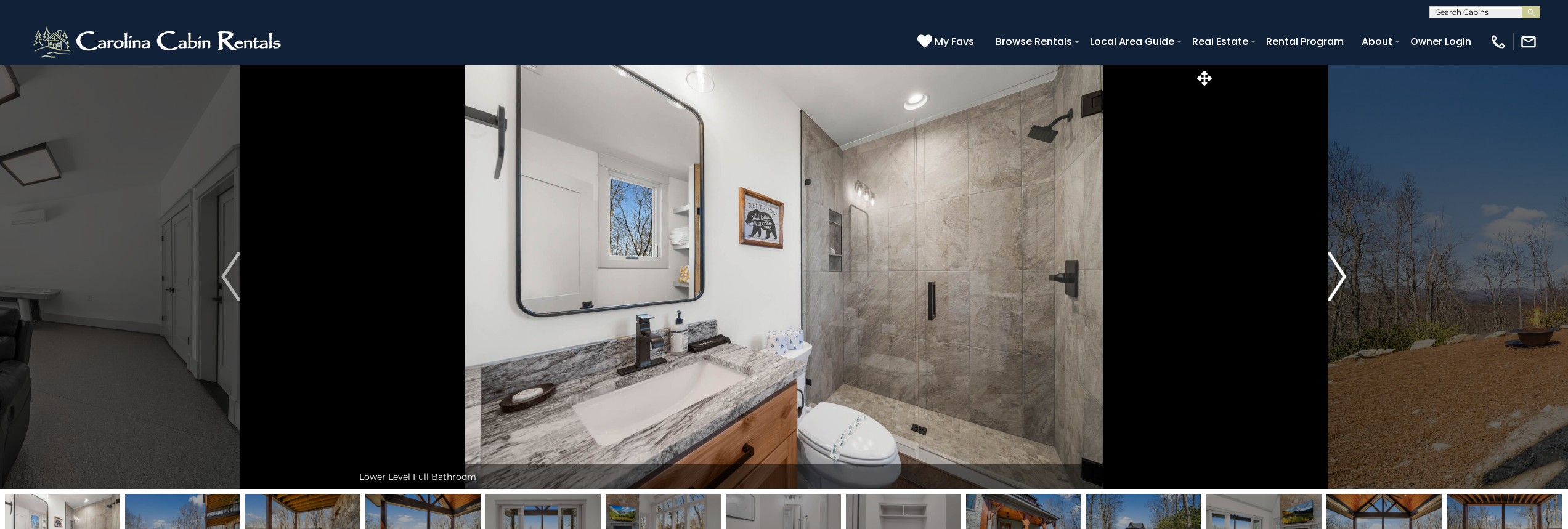
click at [1342, 279] on img "Next" at bounding box center [1336, 277] width 19 height 49
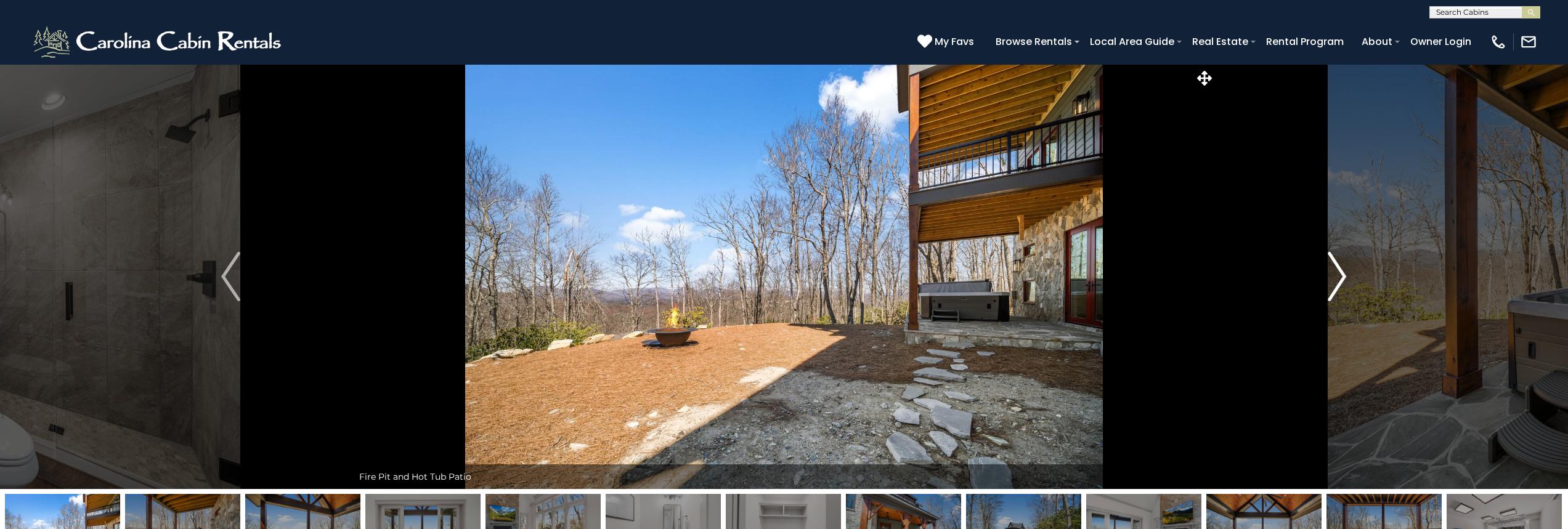
click at [1342, 279] on img "Next" at bounding box center [1336, 277] width 19 height 49
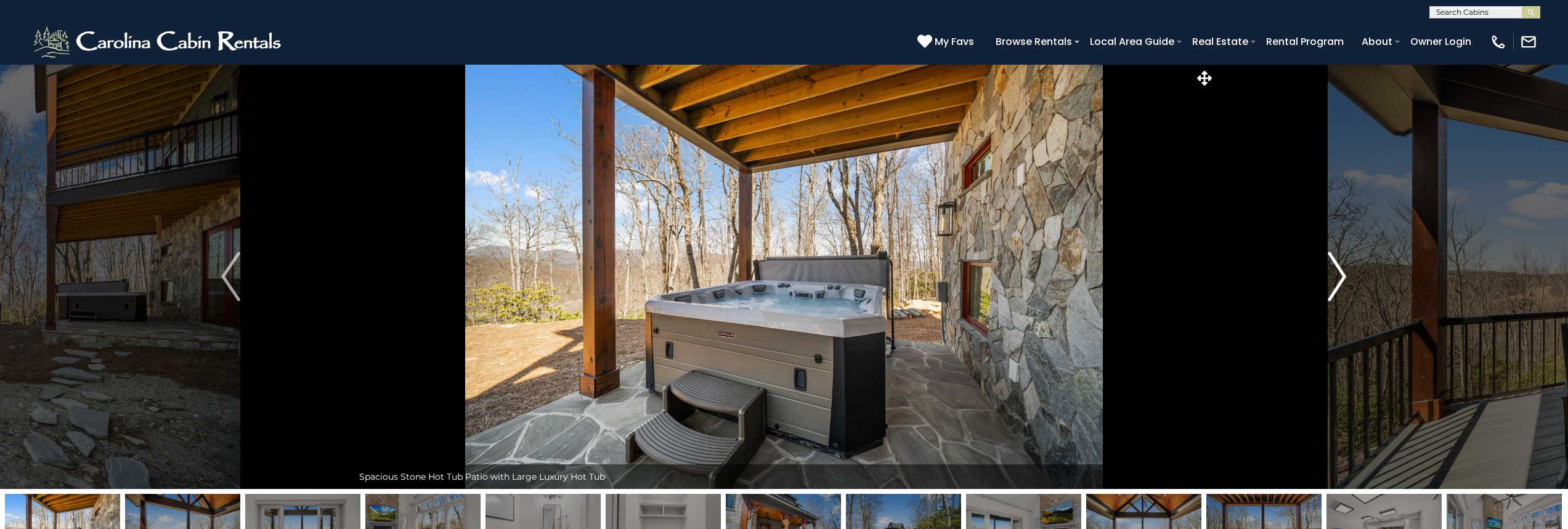
click at [1342, 279] on img "Next" at bounding box center [1336, 277] width 19 height 49
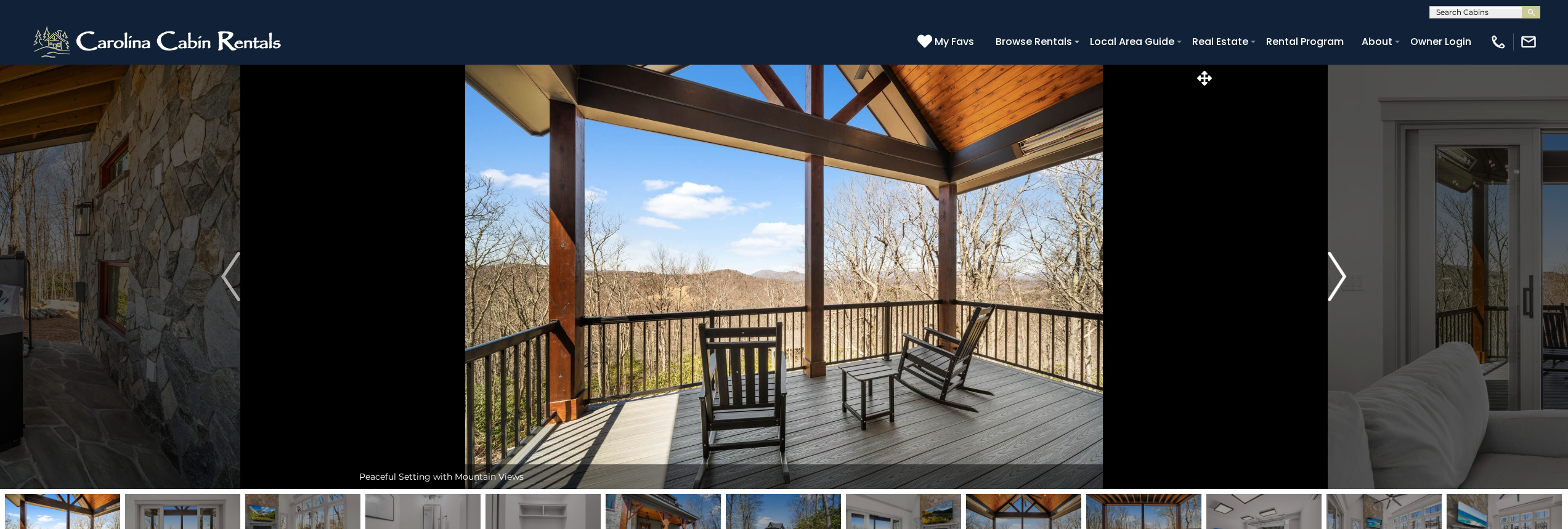
click at [1342, 279] on img "Next" at bounding box center [1336, 277] width 19 height 49
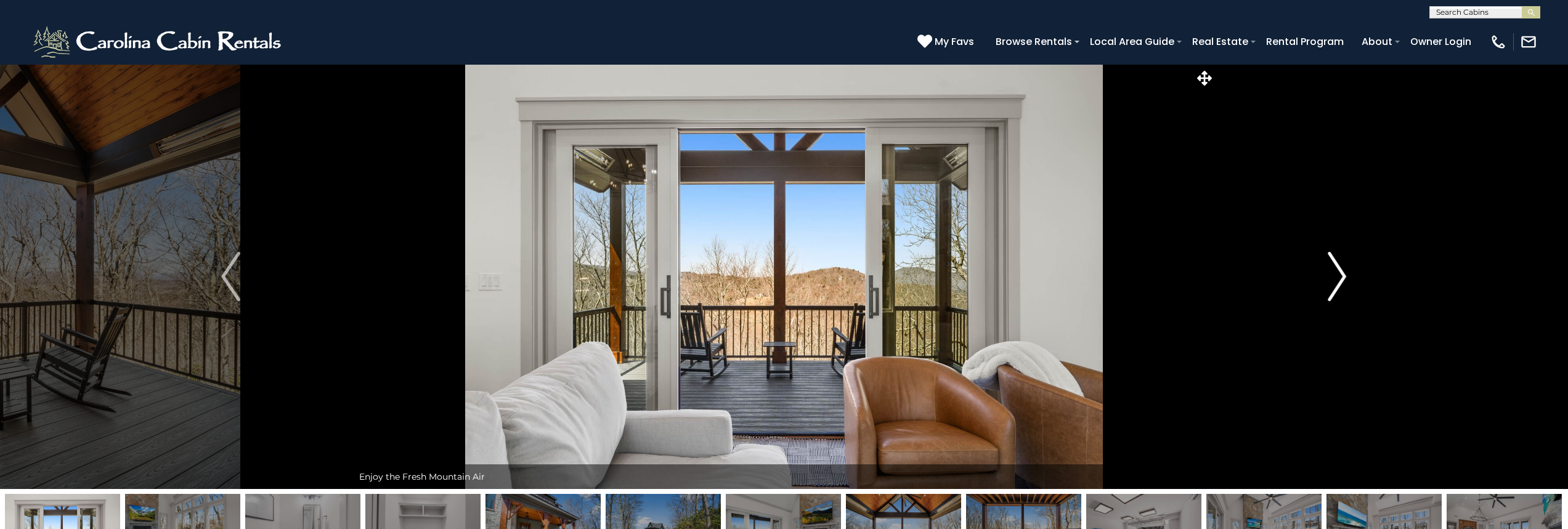
click at [1342, 279] on img "Next" at bounding box center [1336, 277] width 19 height 49
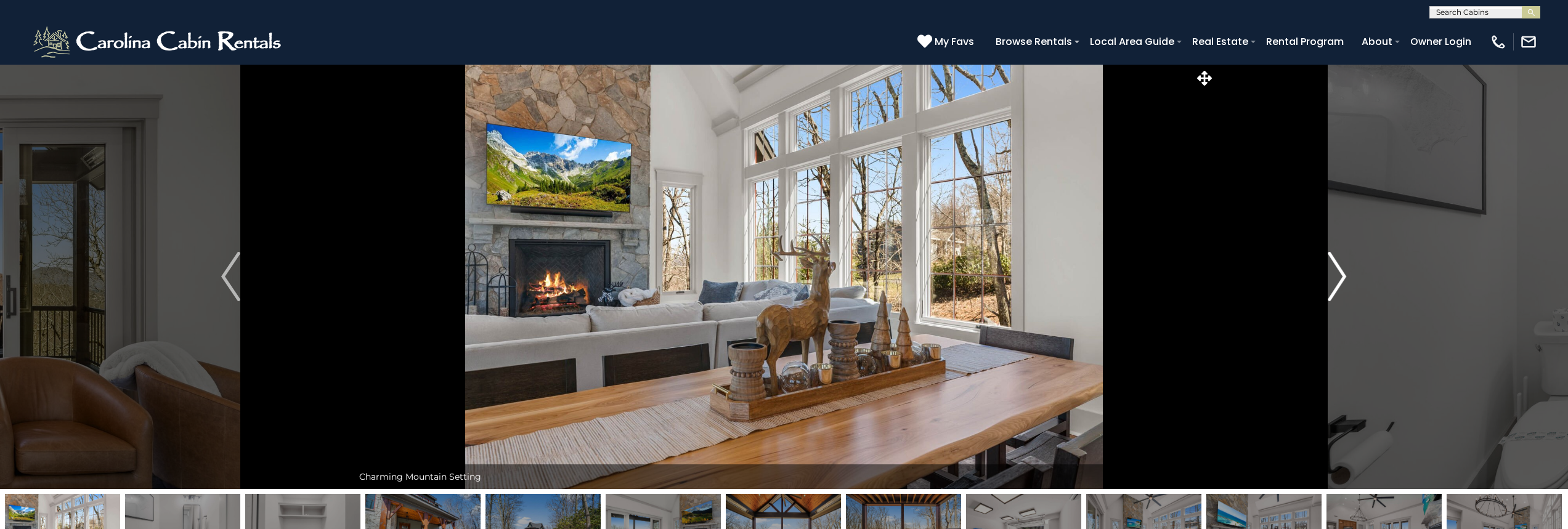
click at [1342, 279] on img "Next" at bounding box center [1336, 277] width 19 height 49
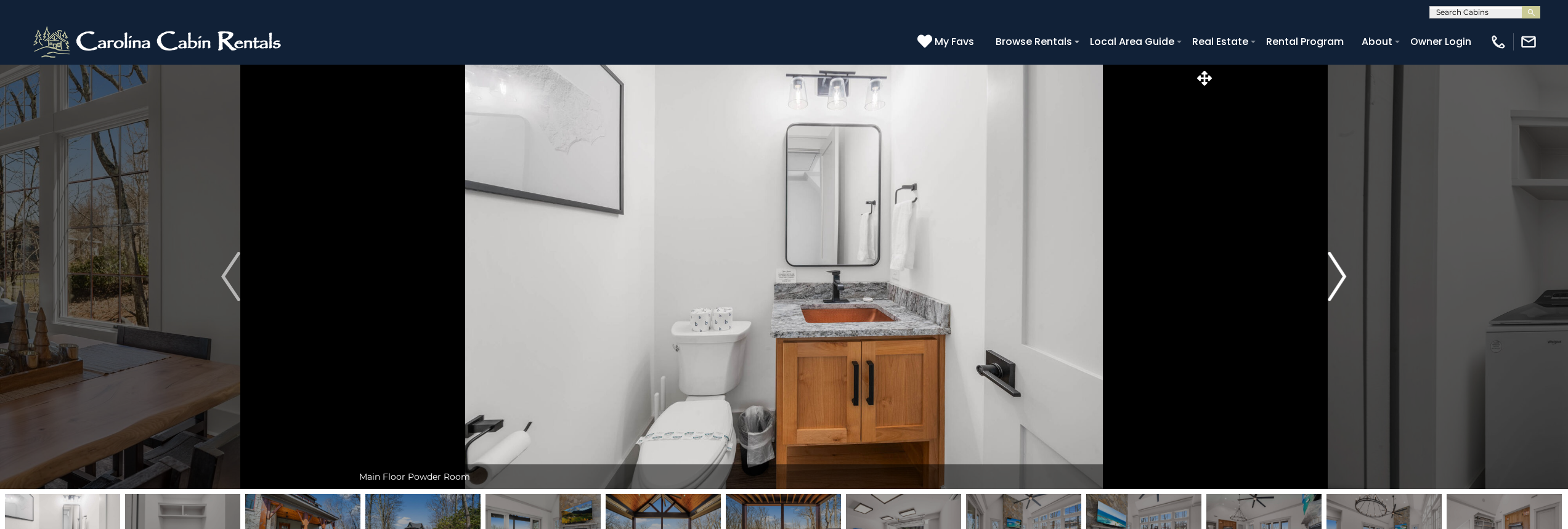
click at [1342, 279] on img "Next" at bounding box center [1336, 277] width 19 height 49
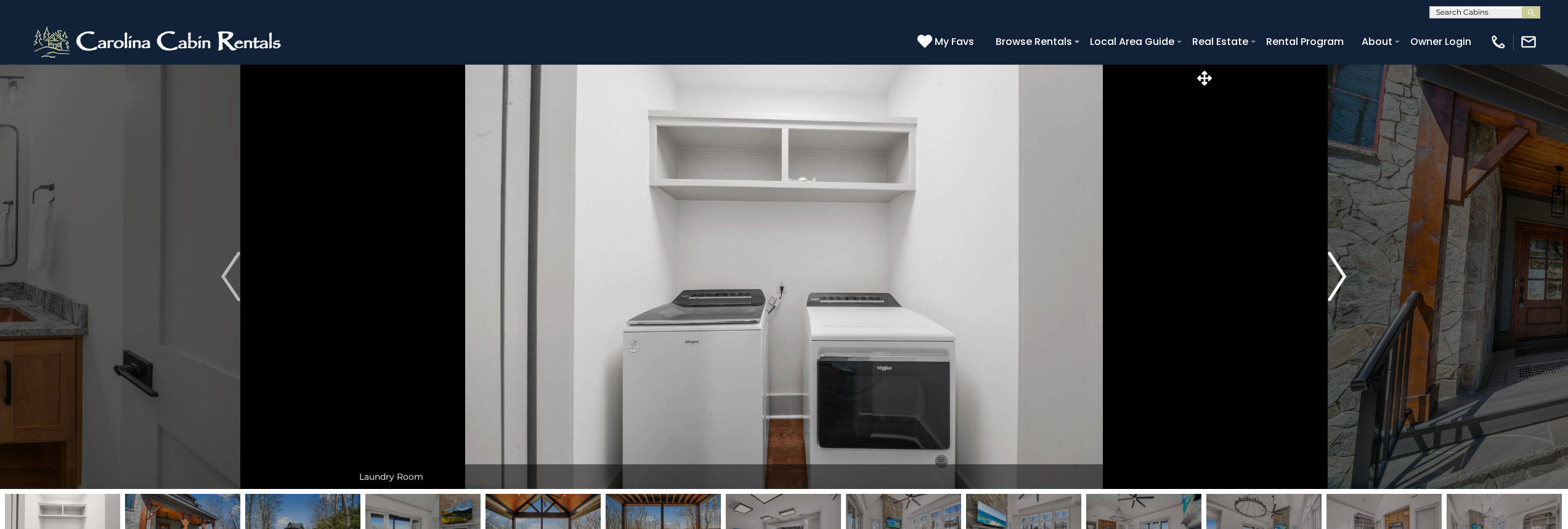
click at [1342, 279] on img "Next" at bounding box center [1336, 277] width 19 height 49
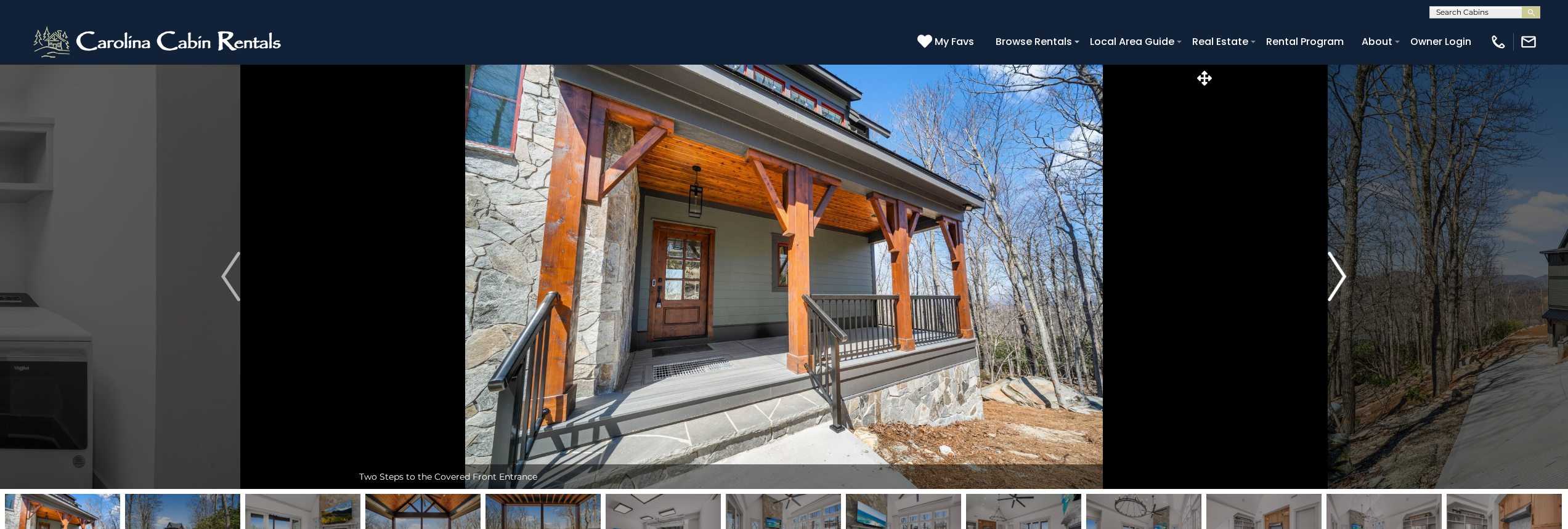
click at [1342, 279] on img "Next" at bounding box center [1336, 277] width 19 height 49
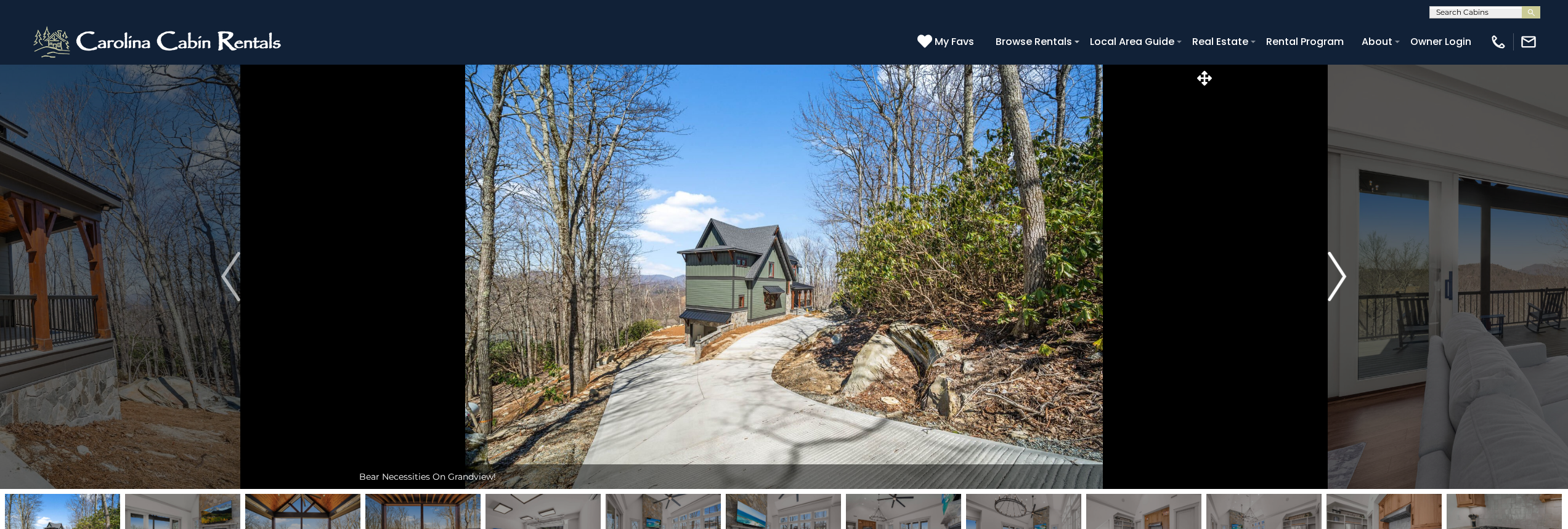
click at [1342, 279] on img "Next" at bounding box center [1336, 277] width 19 height 49
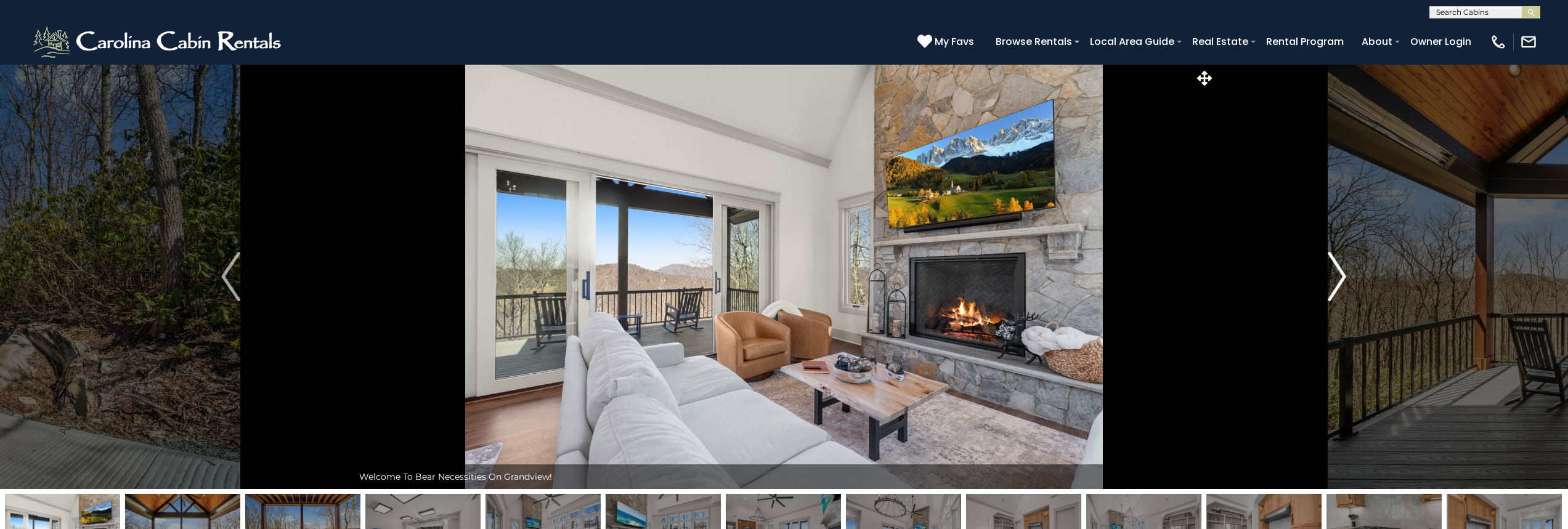
click at [1342, 279] on img "Next" at bounding box center [1336, 277] width 19 height 49
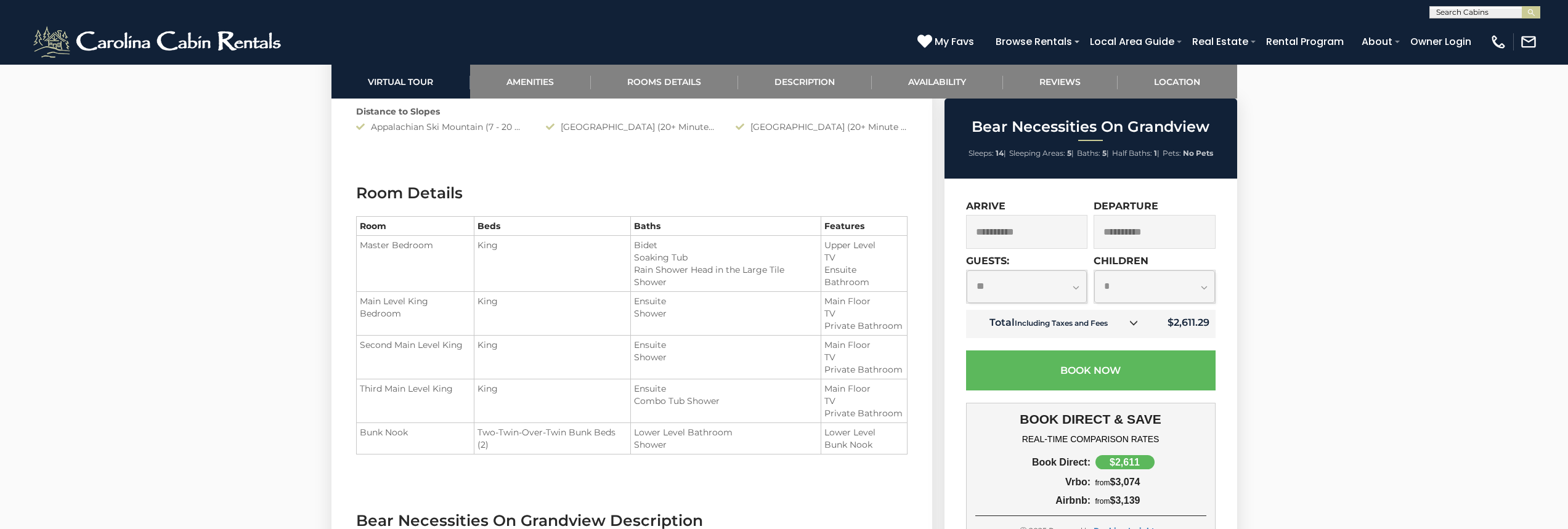
scroll to position [1478, 0]
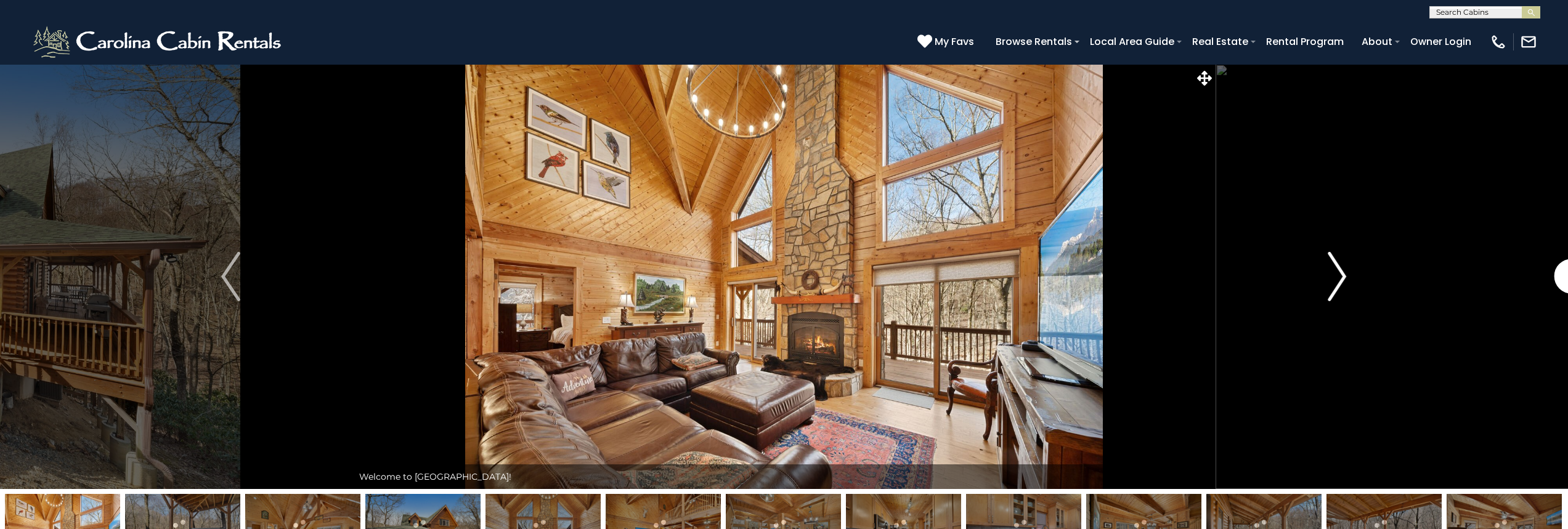
click at [1339, 278] on img "Next" at bounding box center [1336, 277] width 19 height 49
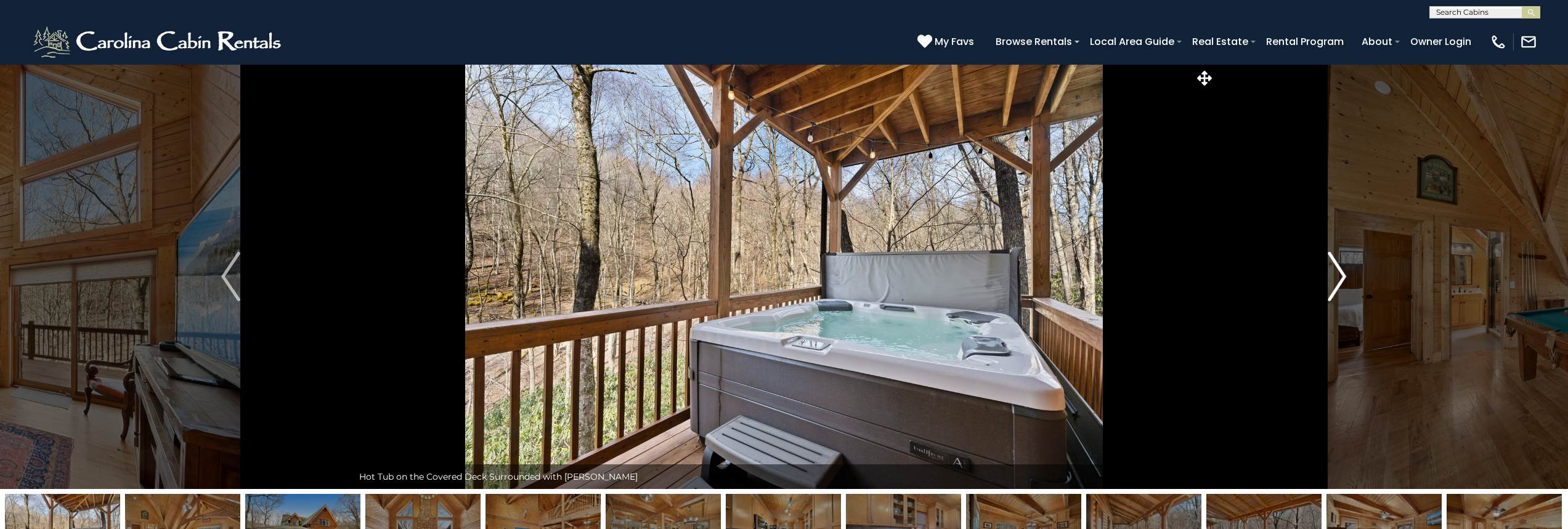
click at [1339, 278] on img "Next" at bounding box center [1336, 277] width 19 height 49
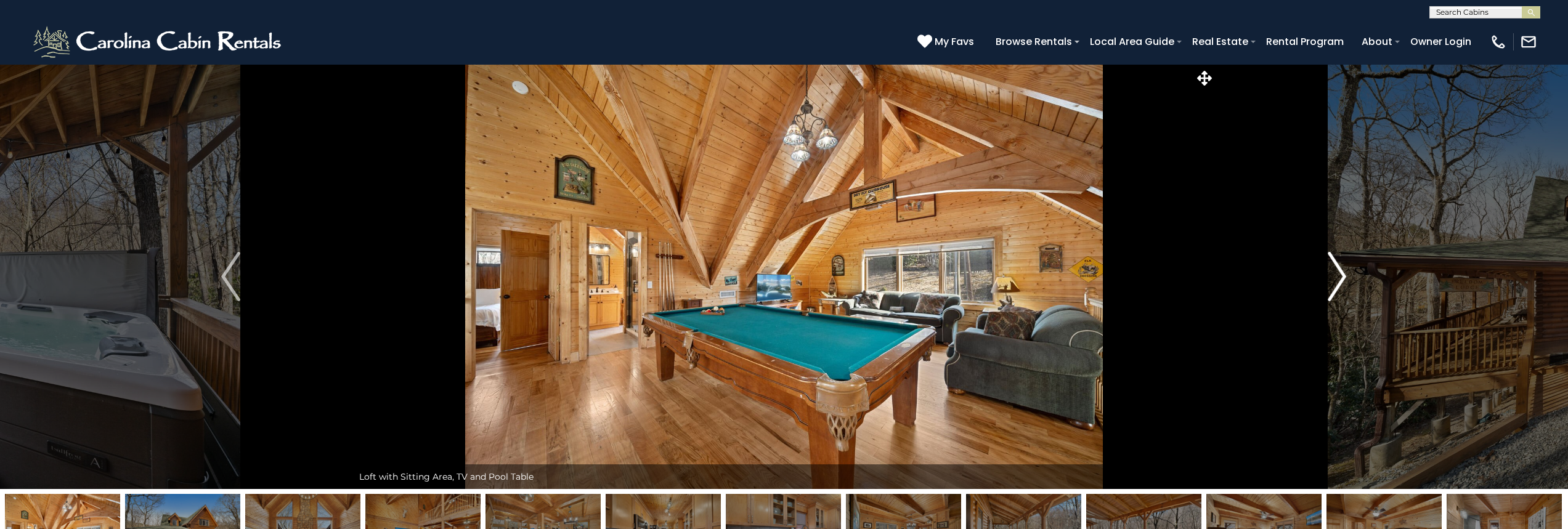
click at [1339, 278] on img "Next" at bounding box center [1336, 277] width 19 height 49
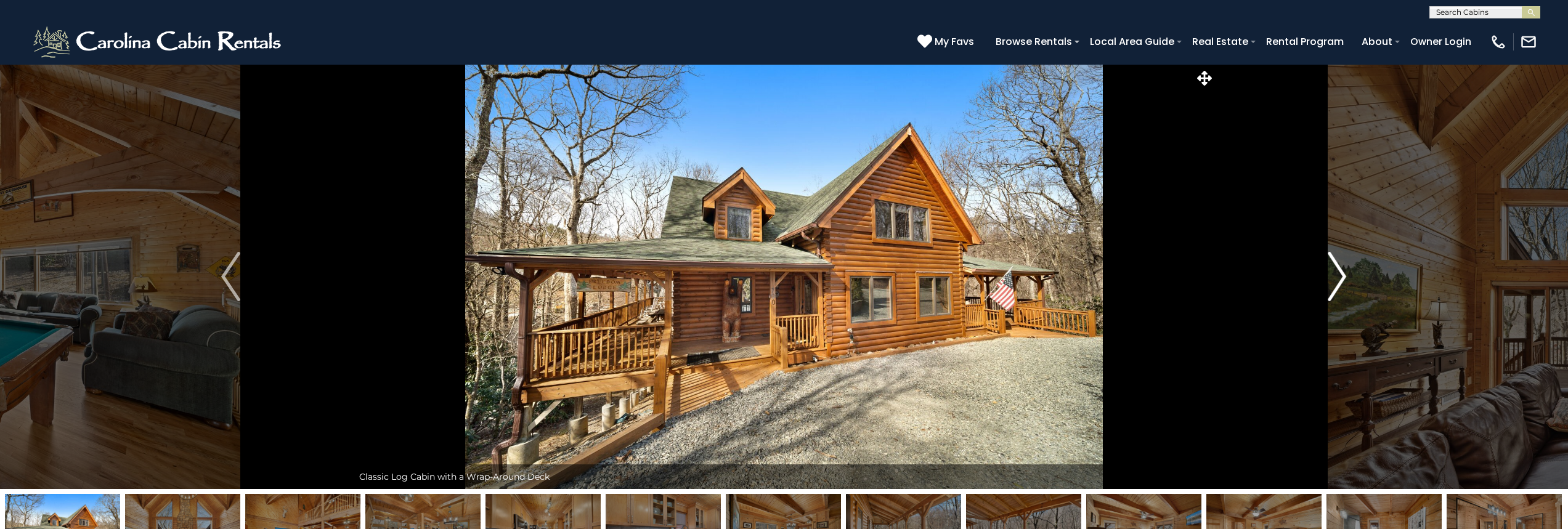
click at [1339, 278] on img "Next" at bounding box center [1336, 277] width 19 height 49
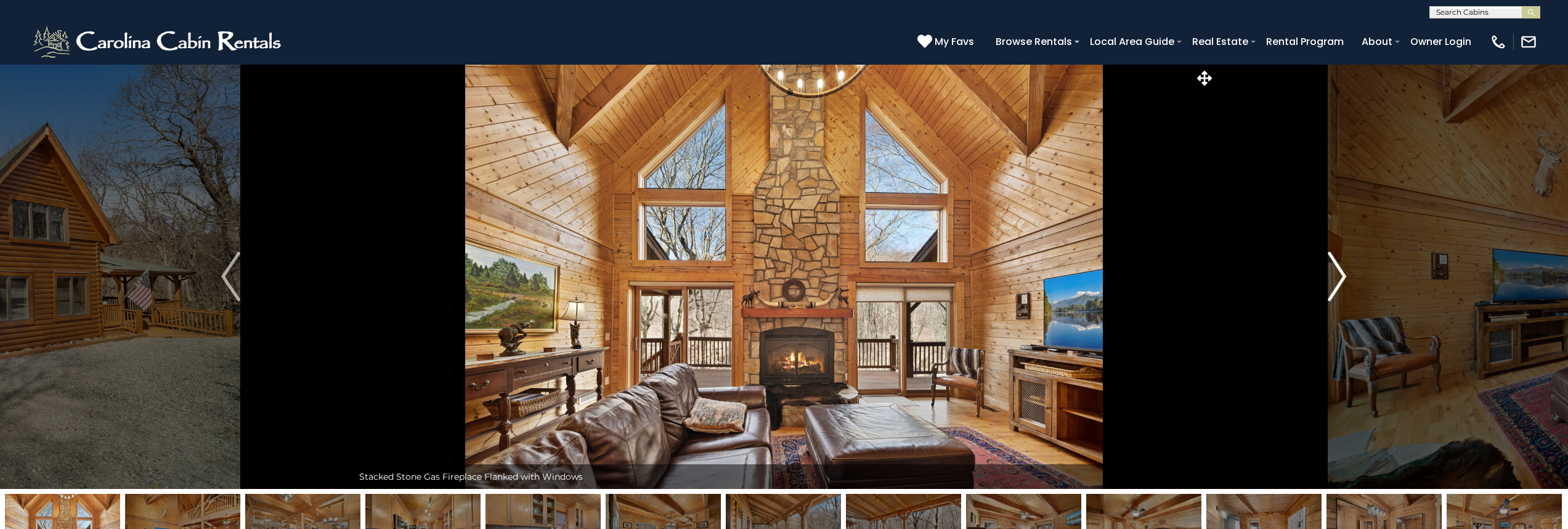
click at [1339, 278] on img "Next" at bounding box center [1336, 277] width 19 height 49
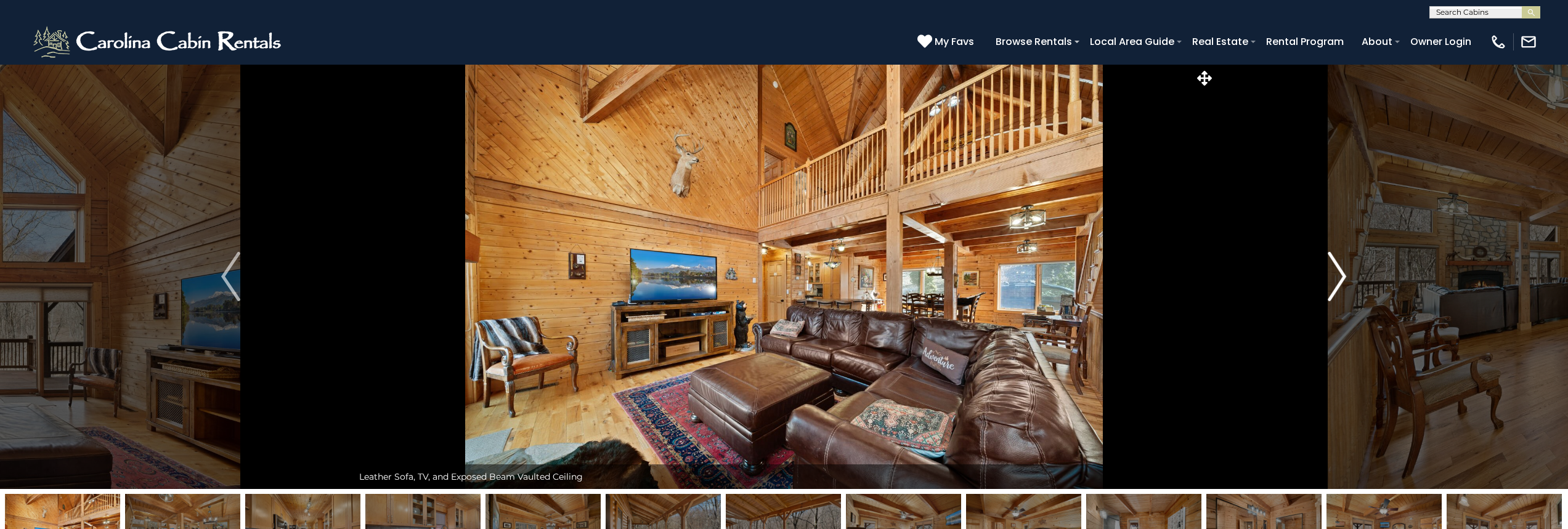
click at [1339, 278] on img "Next" at bounding box center [1336, 277] width 19 height 49
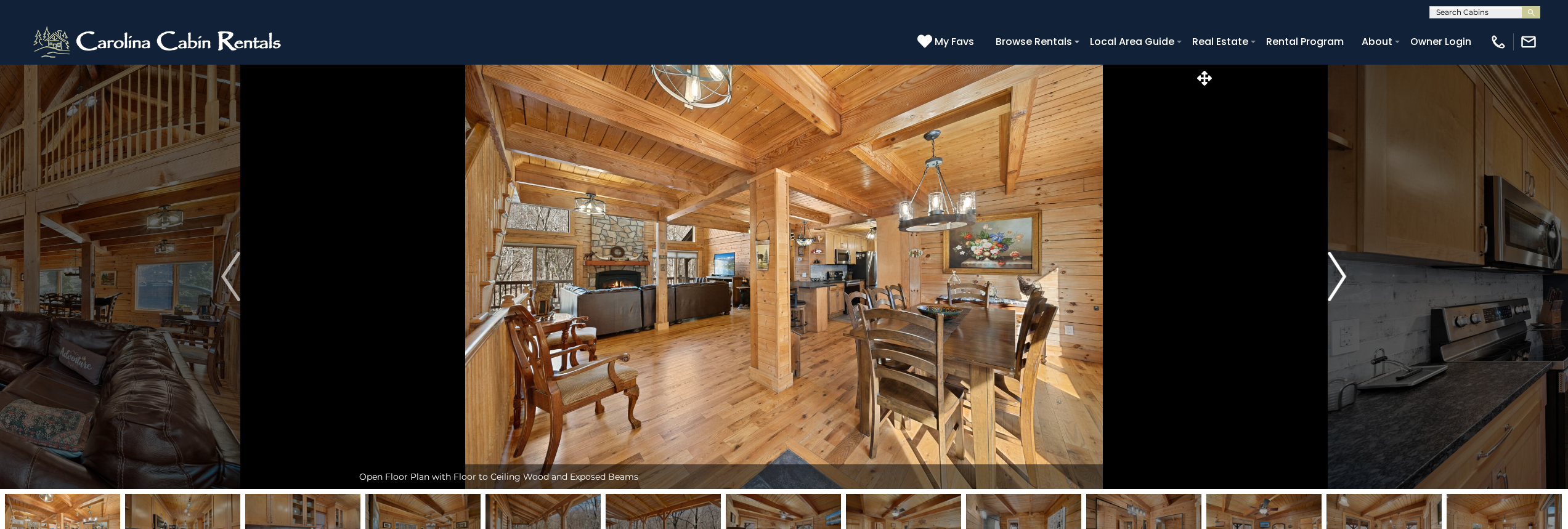
click at [1339, 278] on img "Next" at bounding box center [1336, 277] width 19 height 49
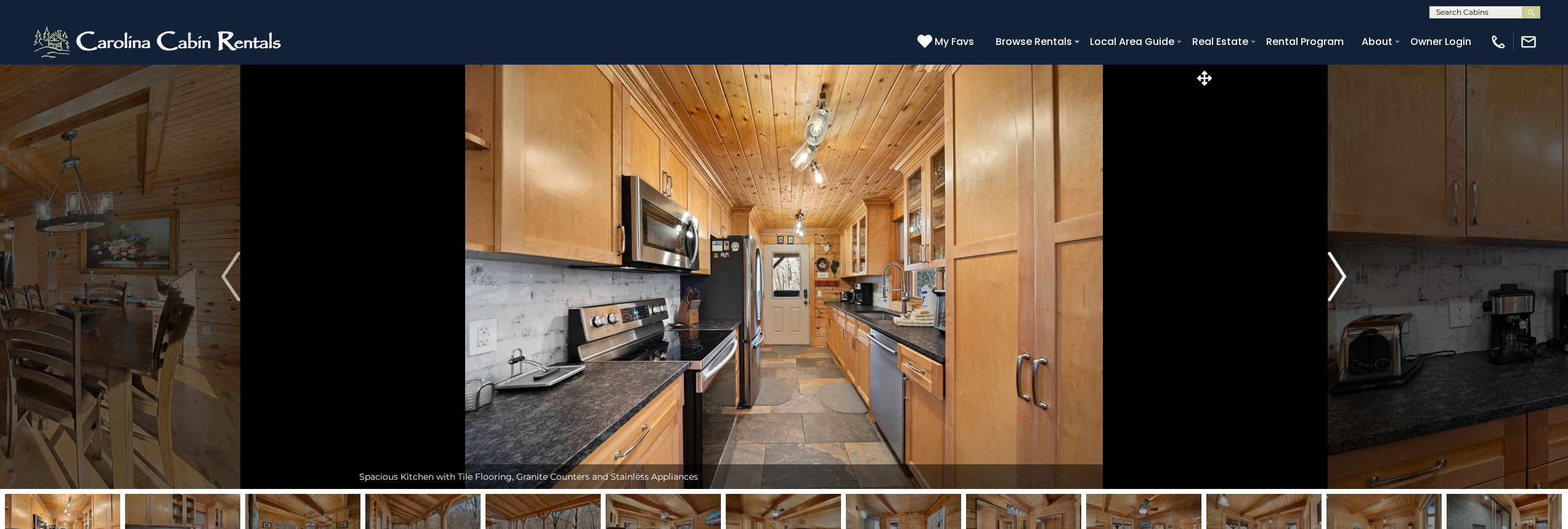
click at [1339, 278] on img "Next" at bounding box center [1336, 277] width 19 height 49
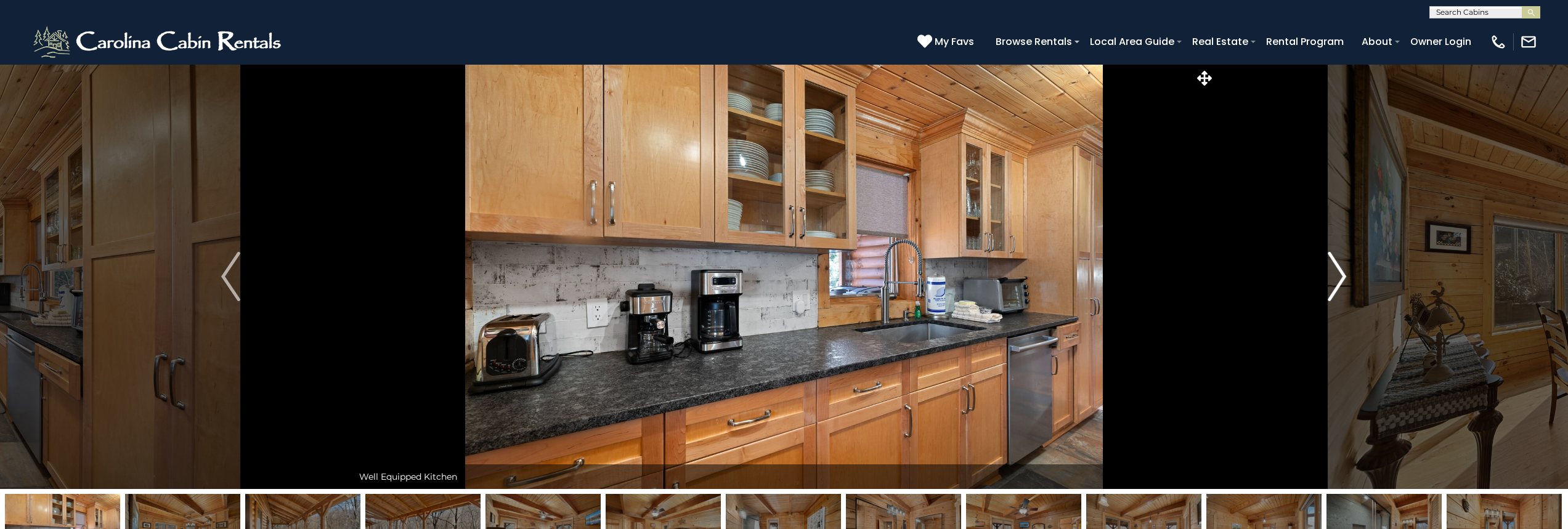
click at [1339, 278] on img "Next" at bounding box center [1336, 277] width 19 height 49
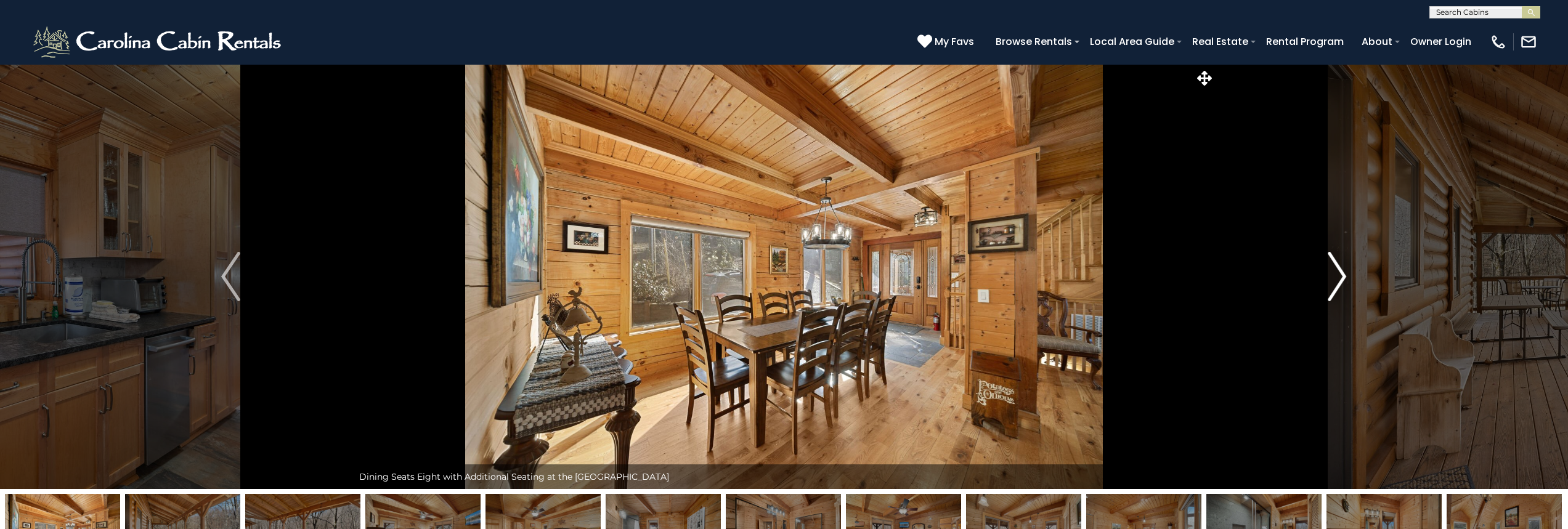
click at [1339, 278] on img "Next" at bounding box center [1336, 277] width 19 height 49
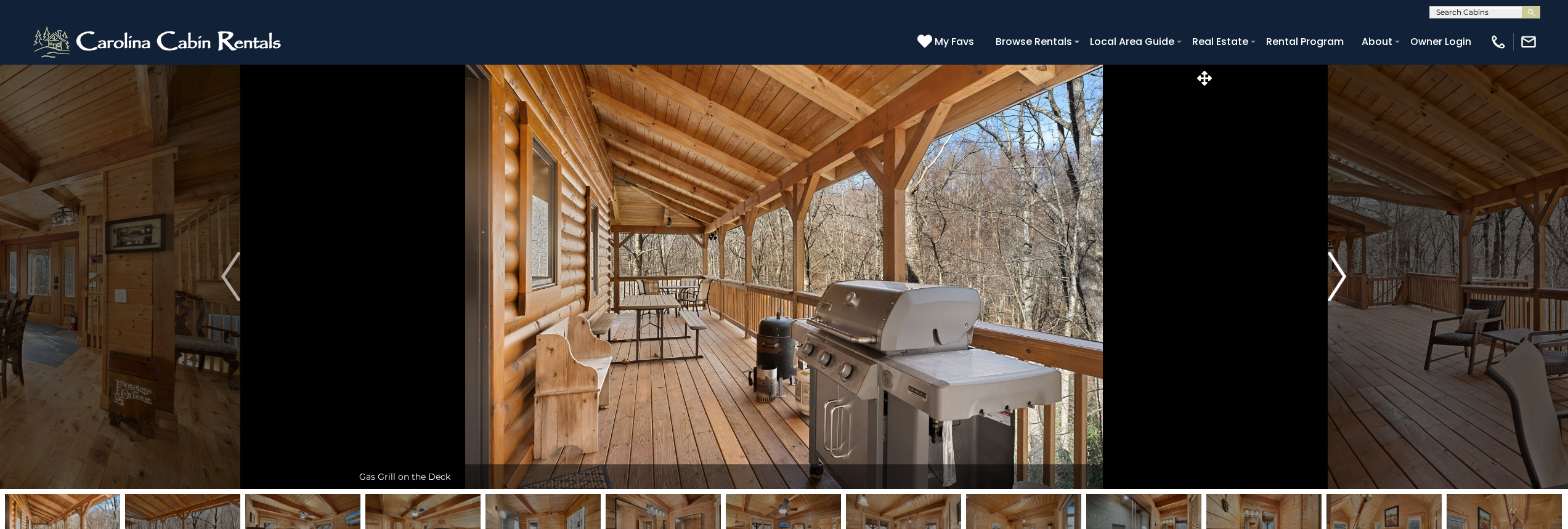
click at [1339, 278] on img "Next" at bounding box center [1336, 277] width 19 height 49
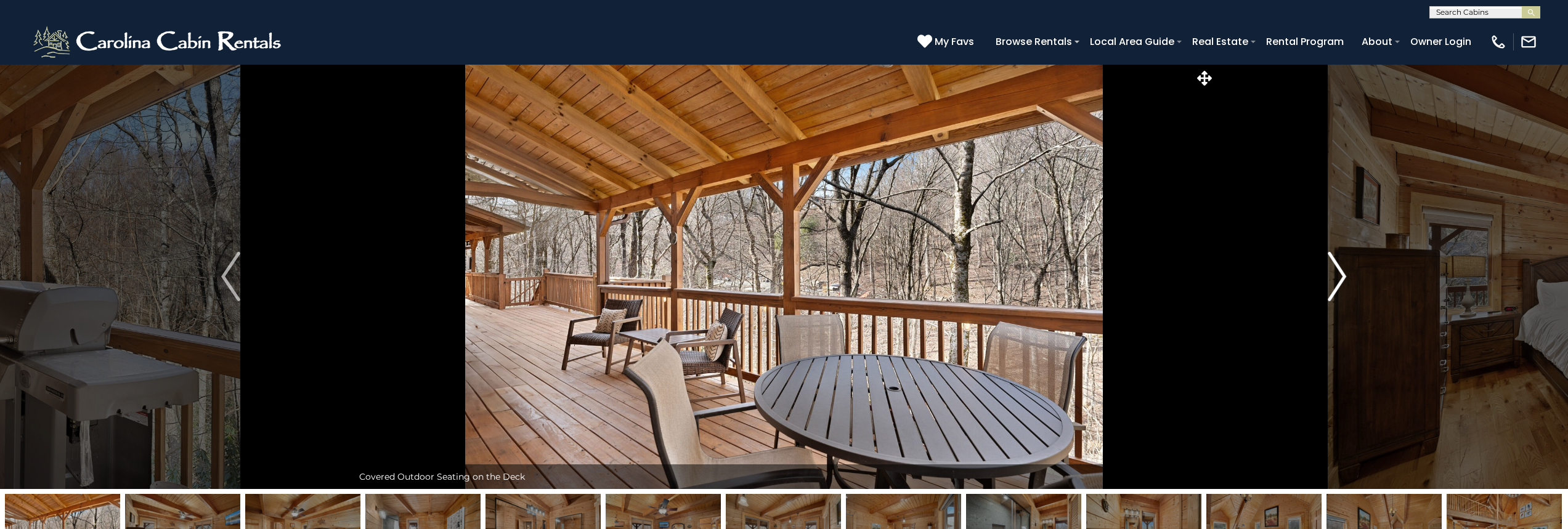
click at [1339, 278] on img "Next" at bounding box center [1336, 277] width 19 height 49
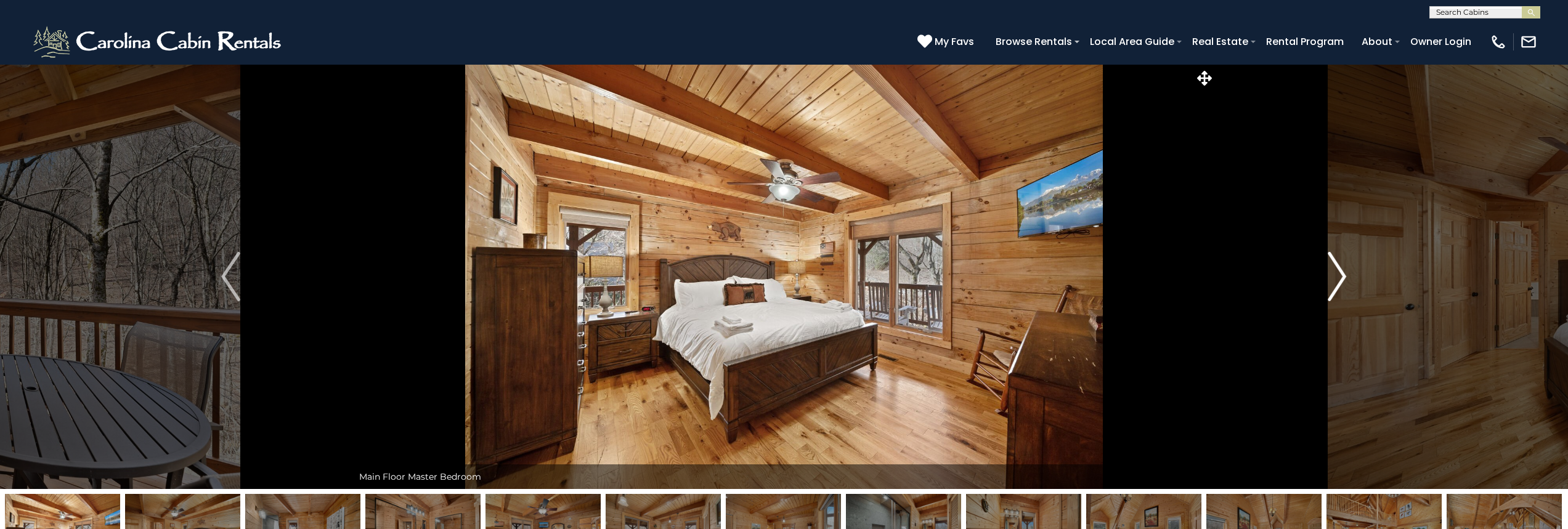
click at [1339, 279] on img "Next" at bounding box center [1336, 277] width 19 height 49
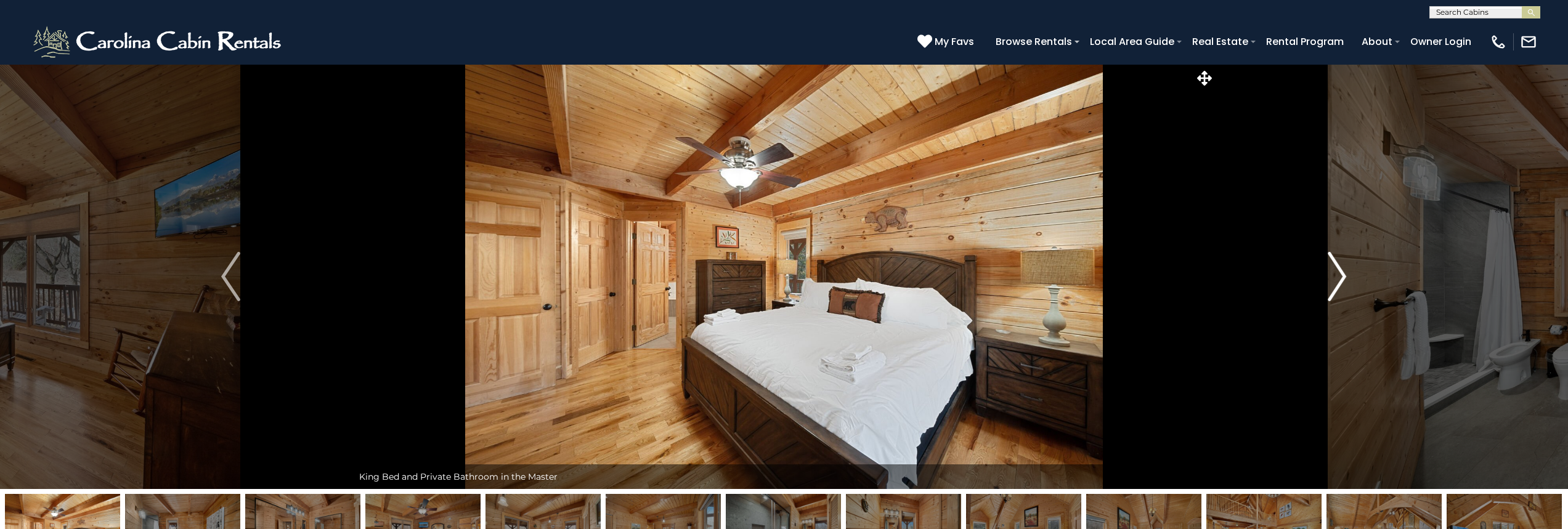
click at [1339, 279] on img "Next" at bounding box center [1336, 277] width 19 height 49
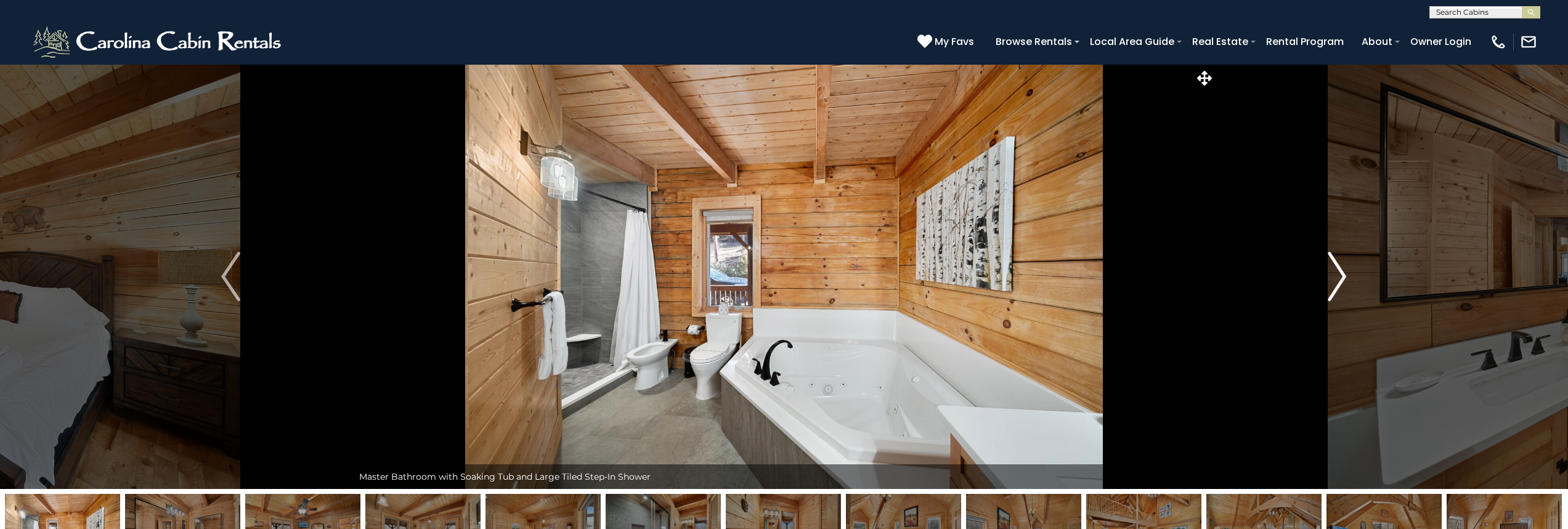
click at [1339, 279] on img "Next" at bounding box center [1336, 277] width 19 height 49
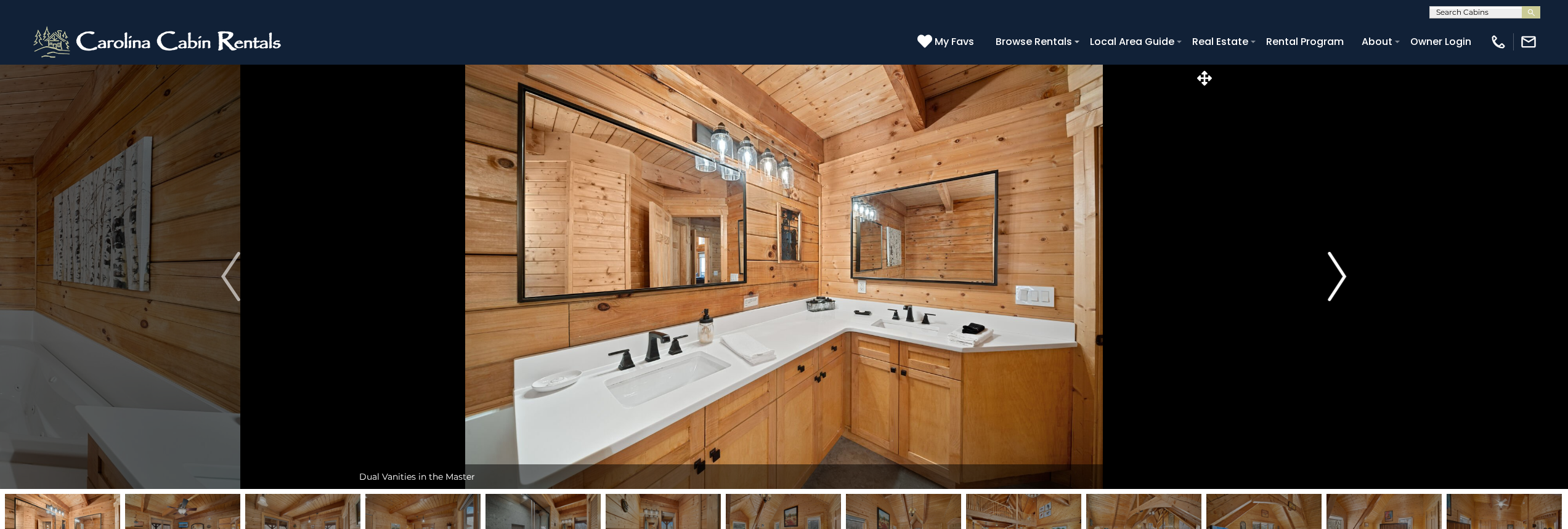
click at [1339, 279] on img "Next" at bounding box center [1336, 277] width 19 height 49
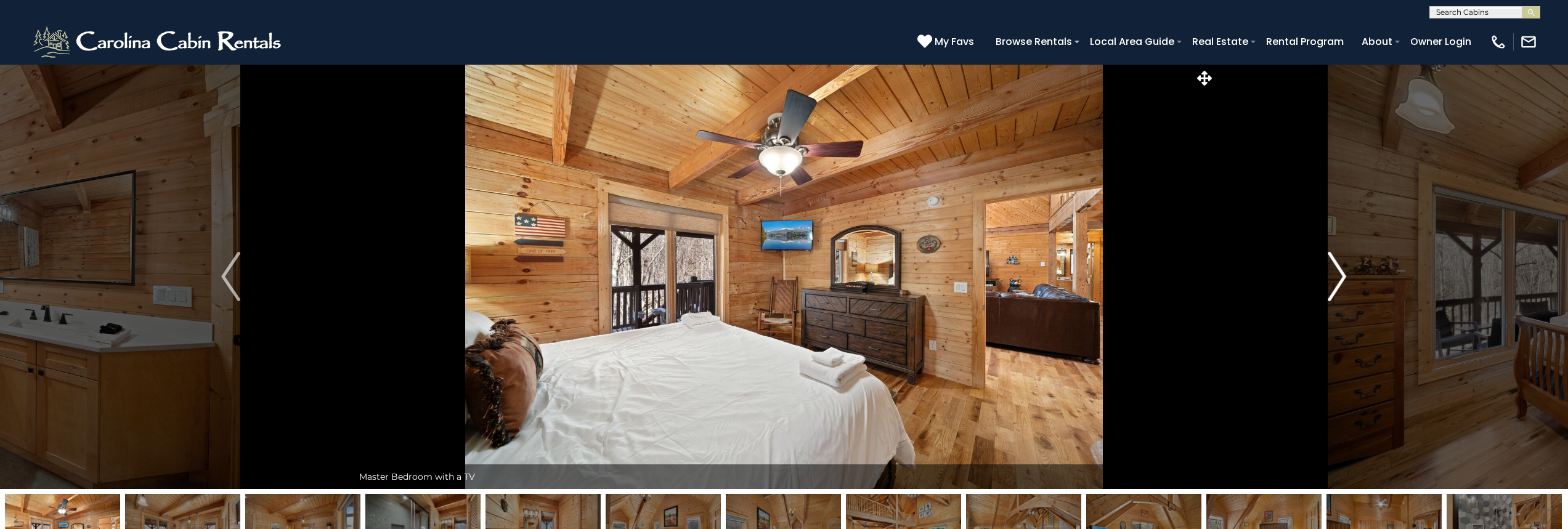
click at [1339, 279] on img "Next" at bounding box center [1336, 277] width 19 height 49
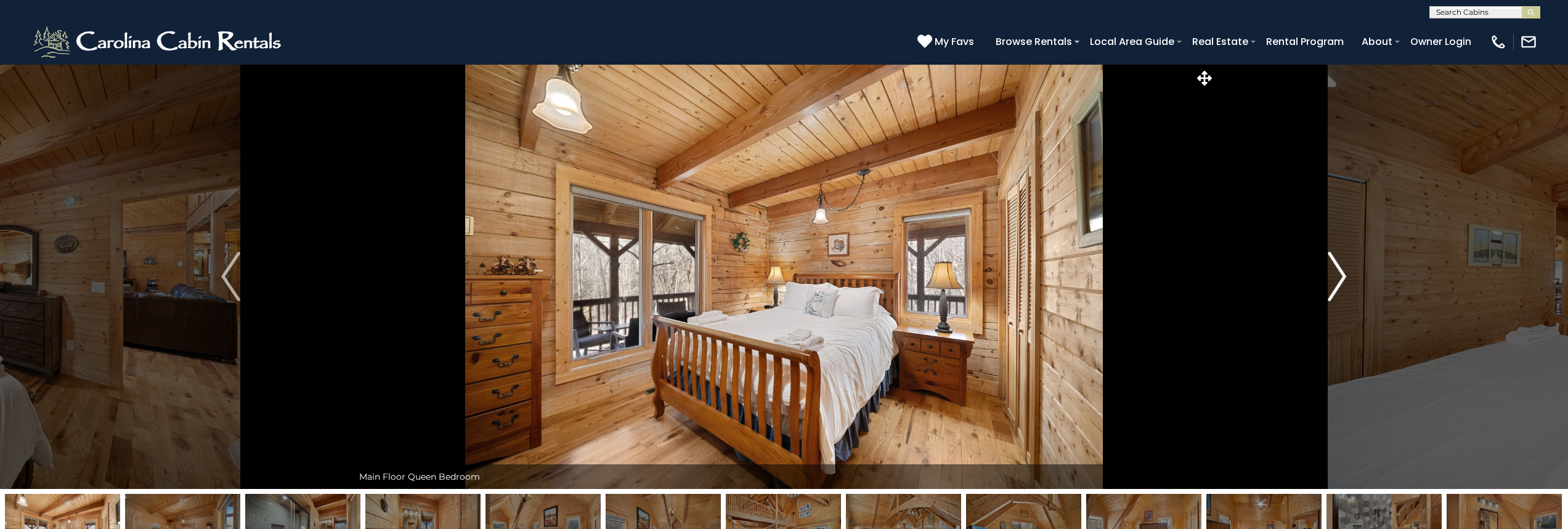
click at [1340, 279] on img "Next" at bounding box center [1336, 277] width 19 height 49
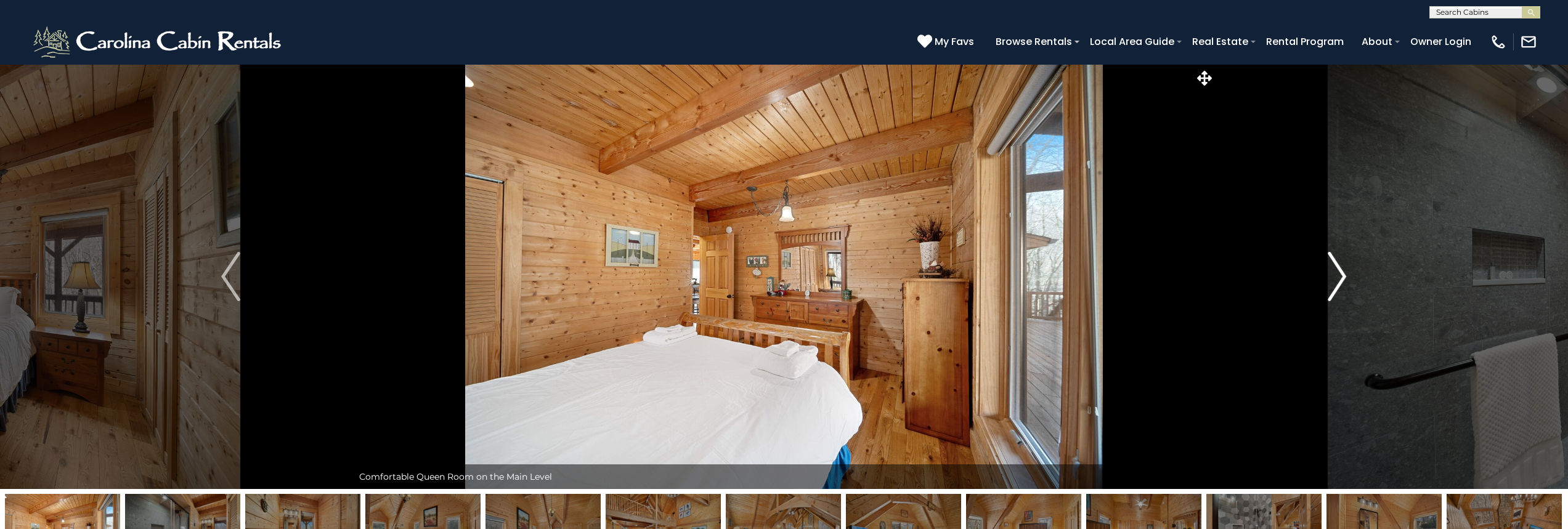
click at [1340, 279] on img "Next" at bounding box center [1336, 277] width 19 height 49
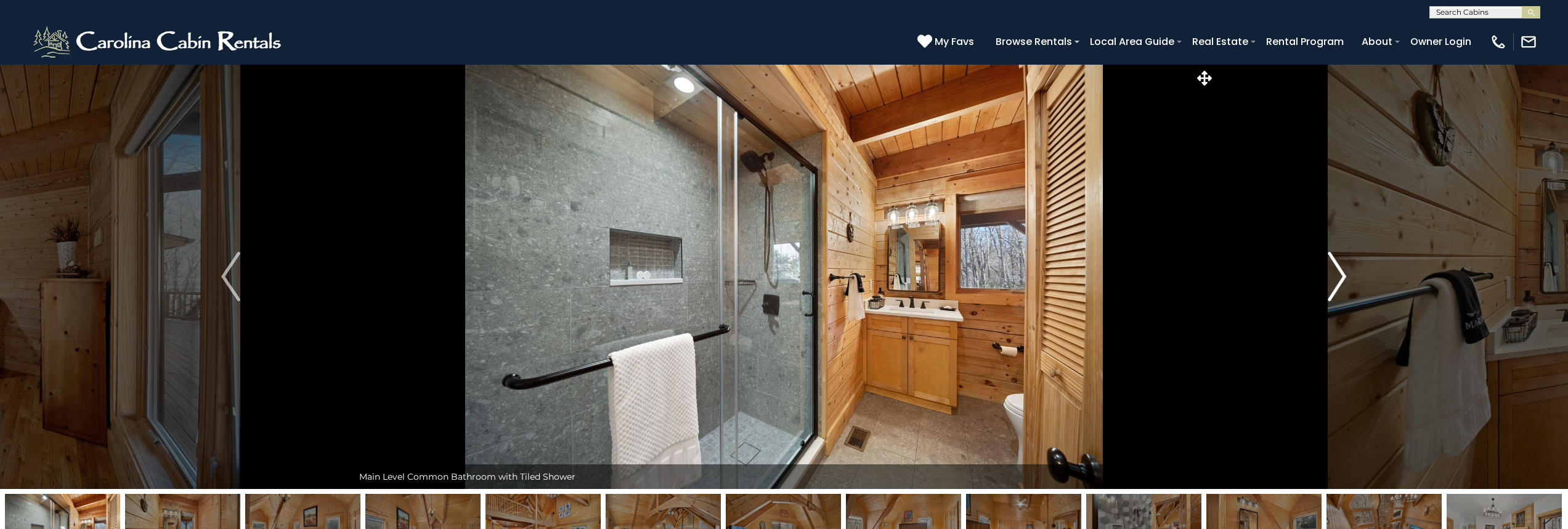
click at [1340, 279] on img "Next" at bounding box center [1336, 277] width 19 height 49
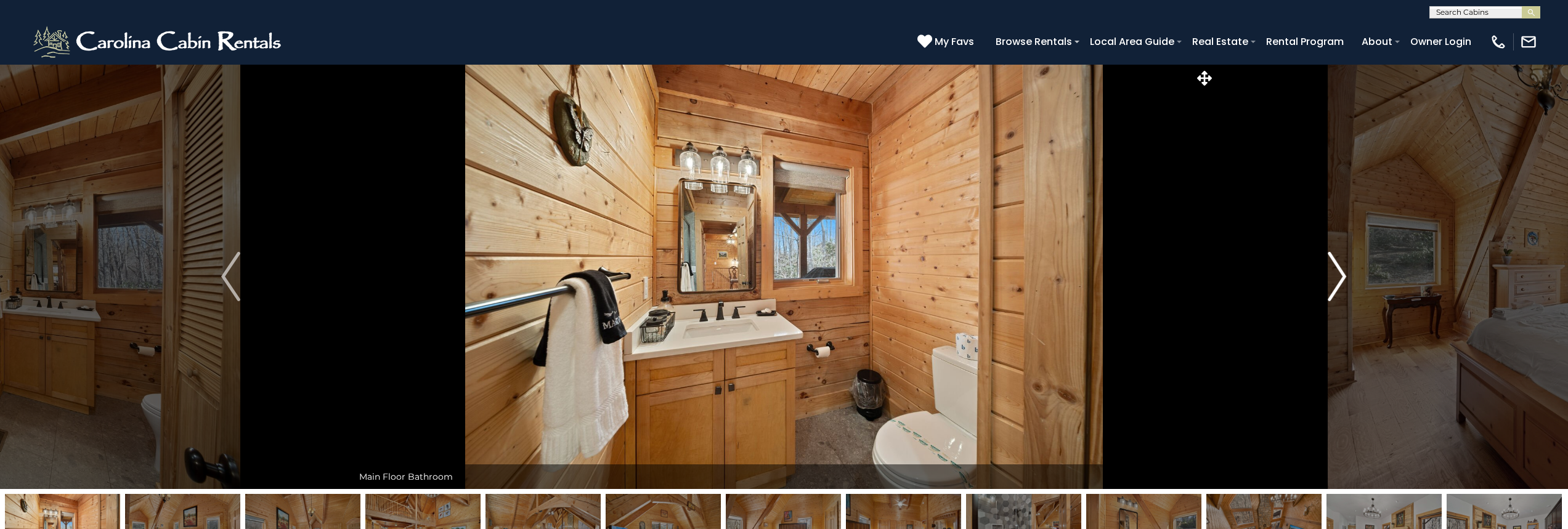
click at [1340, 279] on img "Next" at bounding box center [1336, 277] width 19 height 49
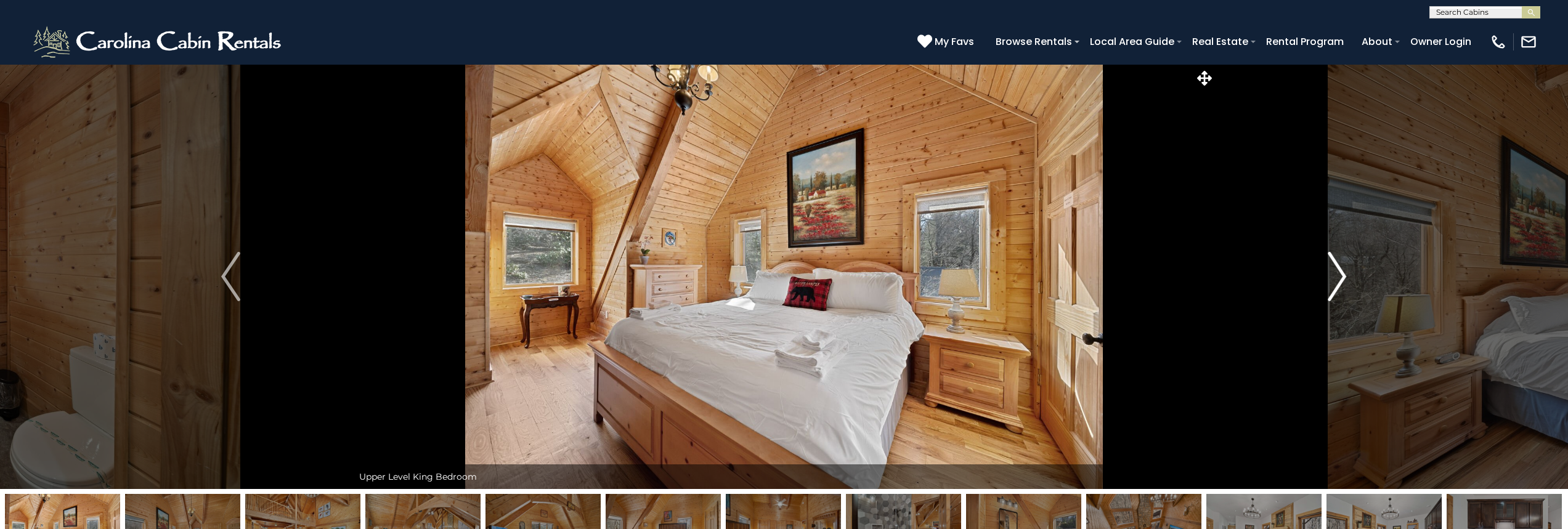
click at [1340, 279] on img "Next" at bounding box center [1336, 277] width 19 height 49
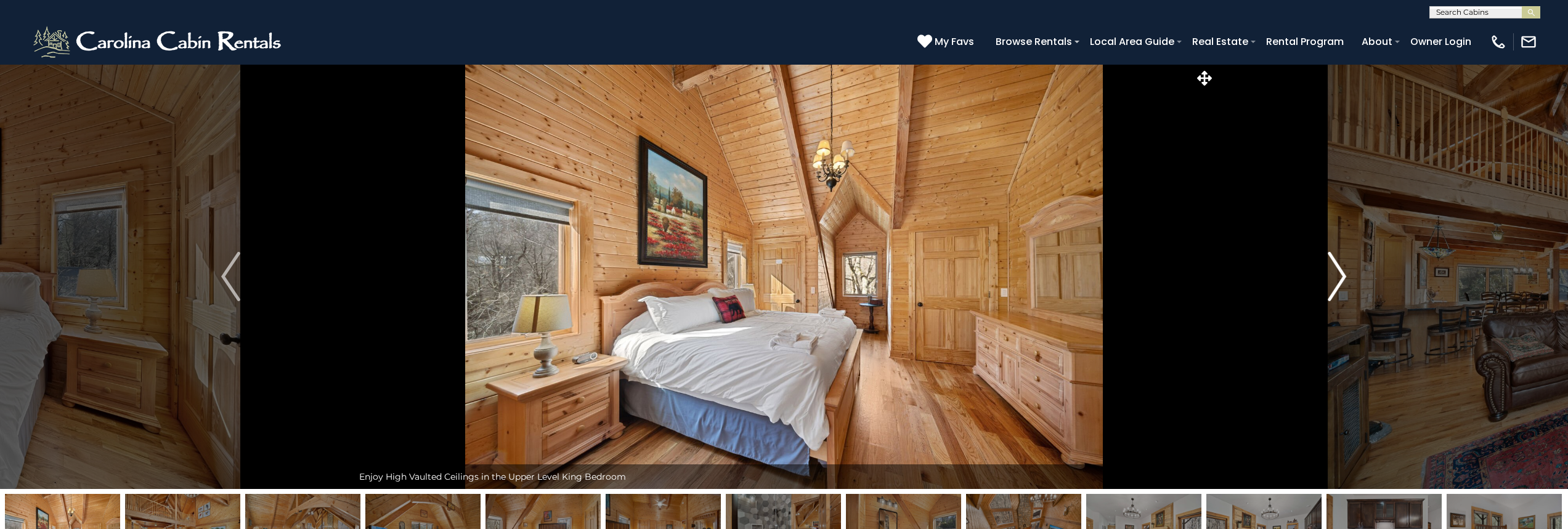
click at [1340, 279] on img "Next" at bounding box center [1336, 277] width 19 height 49
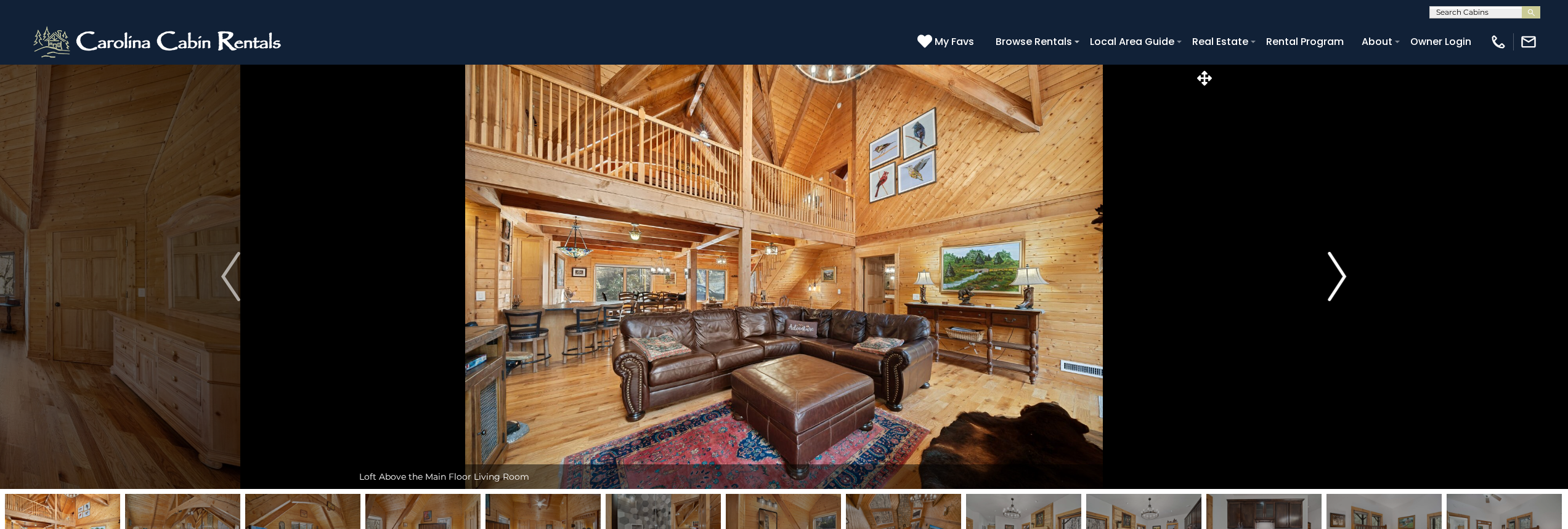
click at [1340, 279] on img "Next" at bounding box center [1336, 277] width 19 height 49
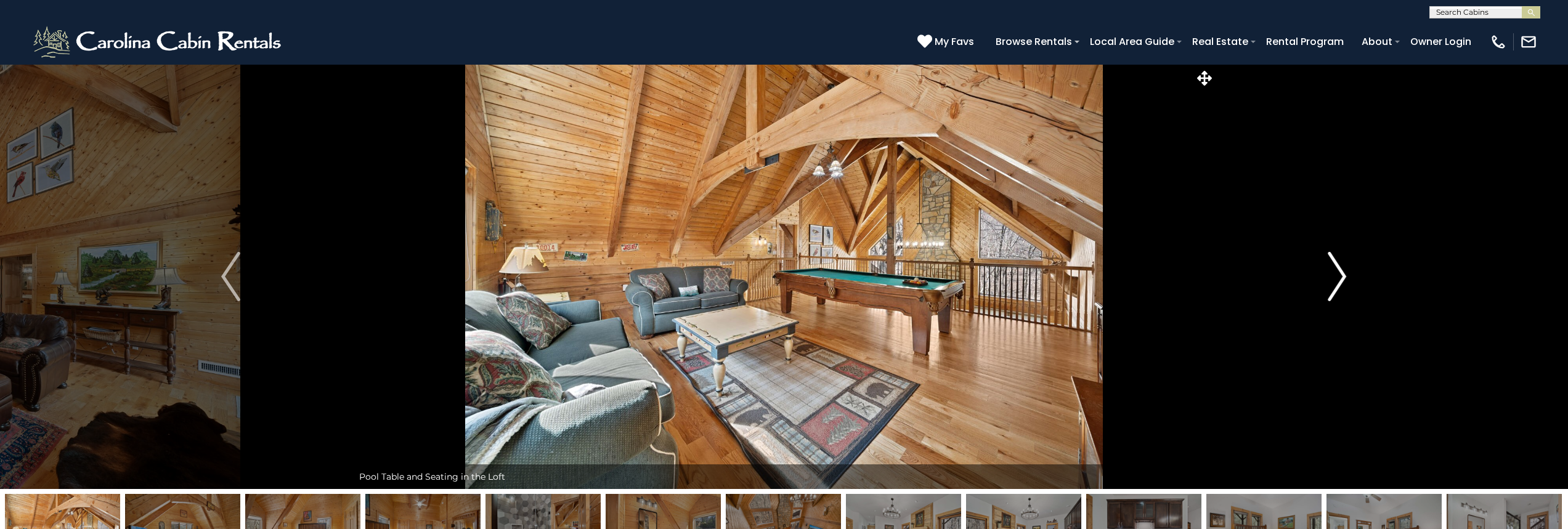
click at [1340, 279] on img "Next" at bounding box center [1336, 277] width 19 height 49
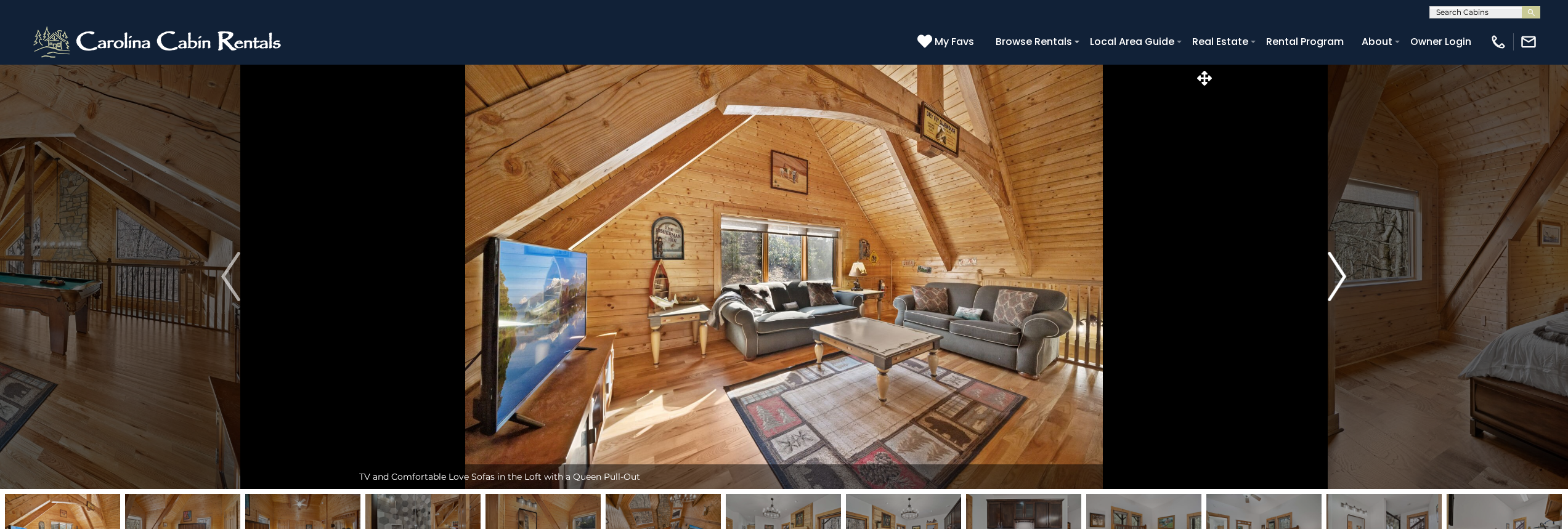
click at [1340, 279] on img "Next" at bounding box center [1336, 277] width 19 height 49
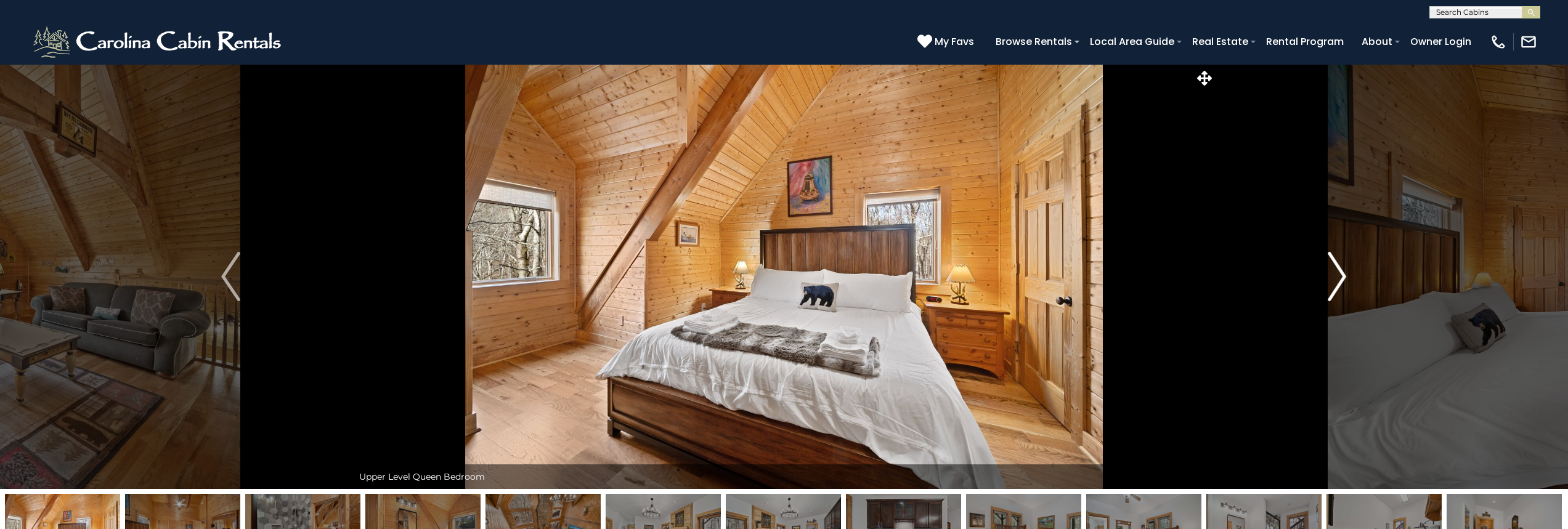
click at [1340, 279] on img "Next" at bounding box center [1336, 277] width 19 height 49
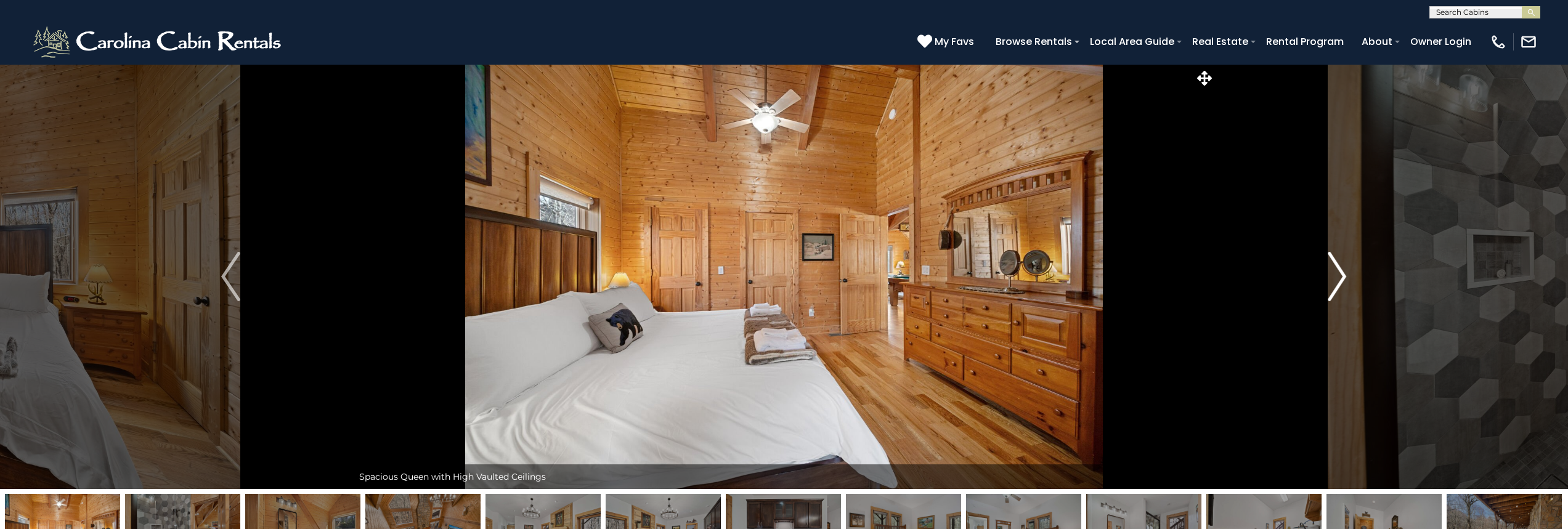
click at [1340, 279] on img "Next" at bounding box center [1336, 277] width 19 height 49
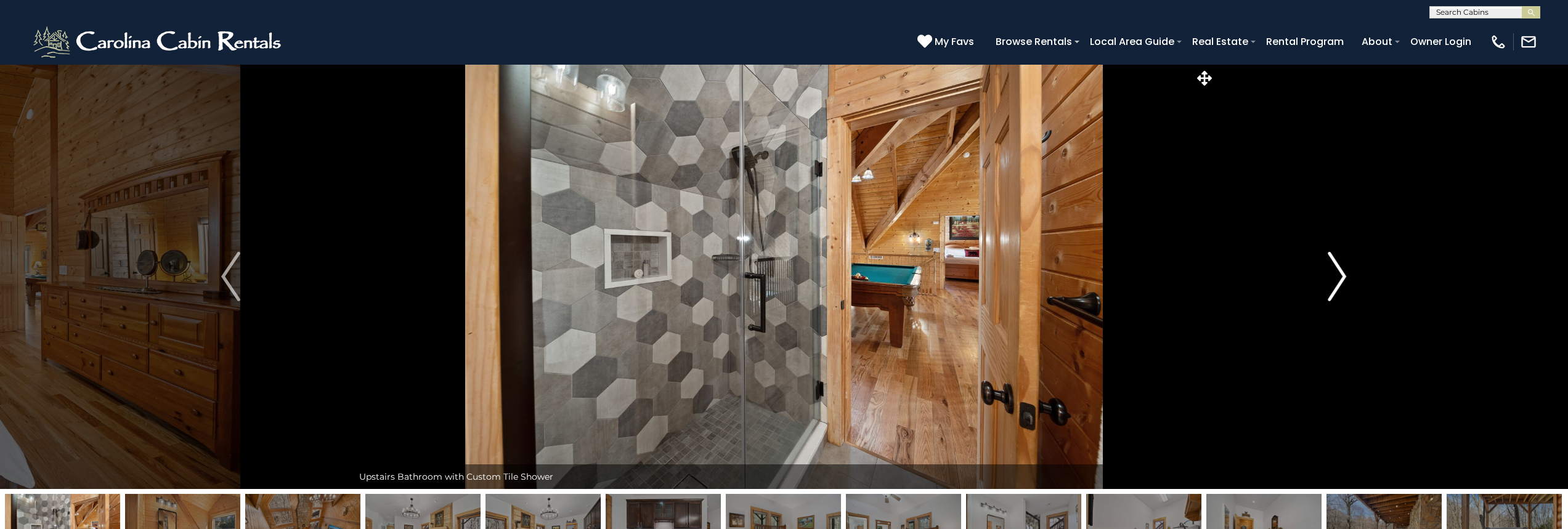
click at [1340, 279] on img "Next" at bounding box center [1336, 277] width 19 height 49
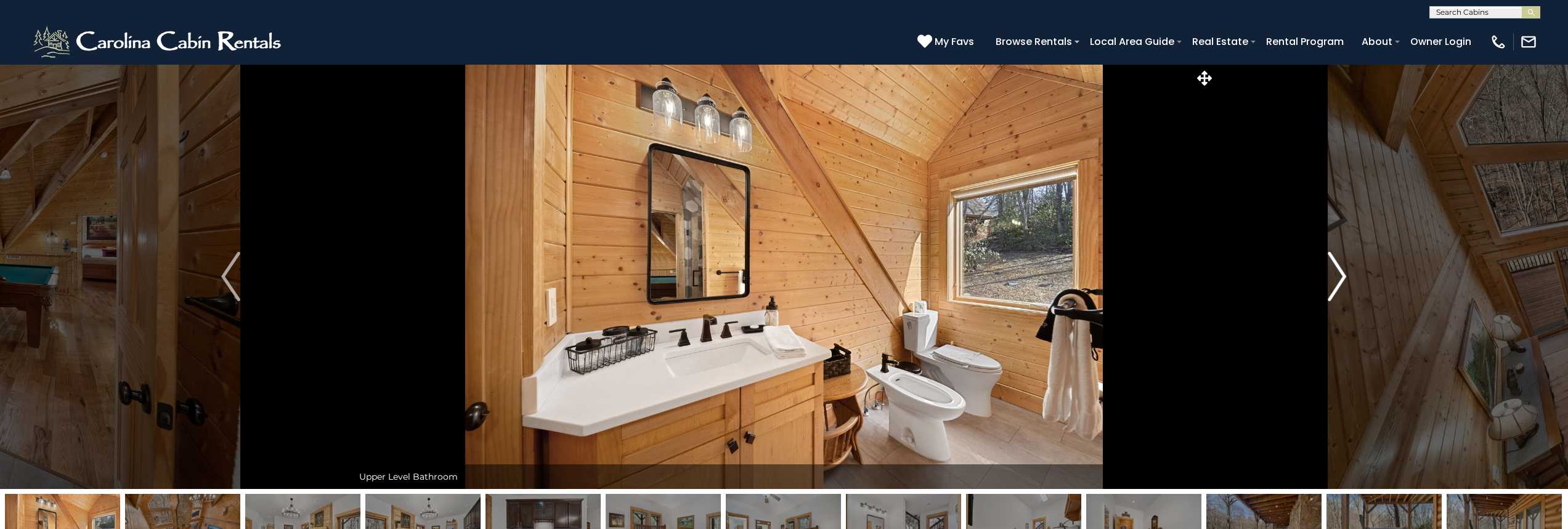
click at [1340, 279] on img "Next" at bounding box center [1336, 277] width 19 height 49
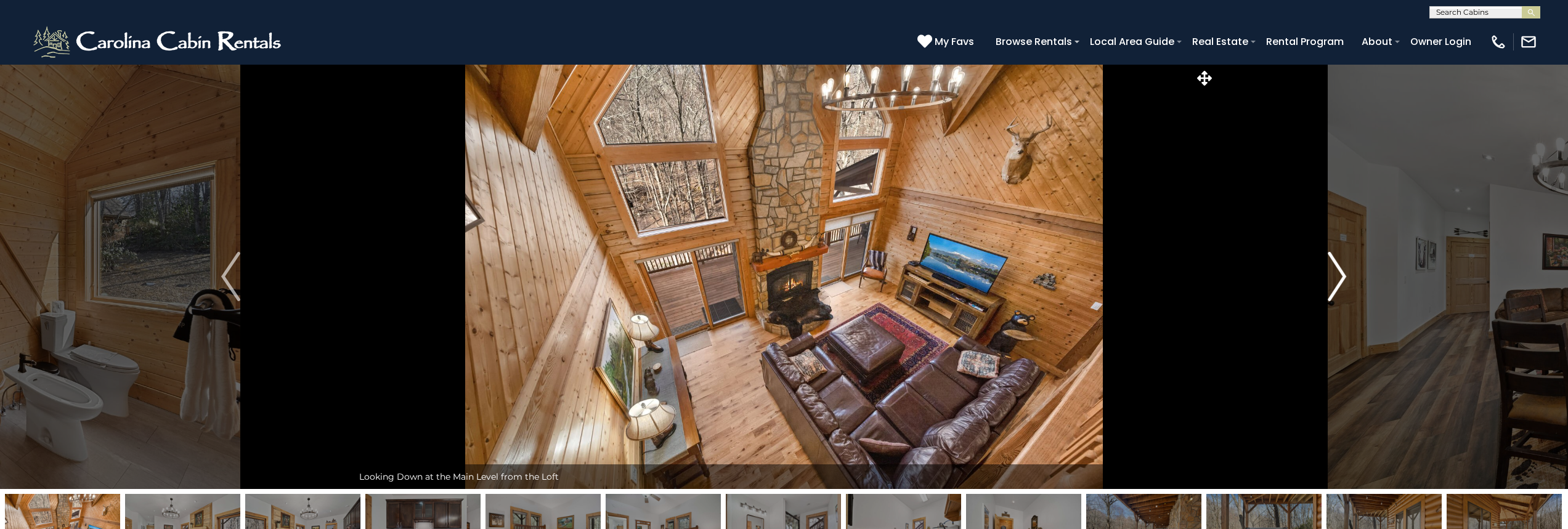
click at [1340, 279] on img "Next" at bounding box center [1336, 277] width 19 height 49
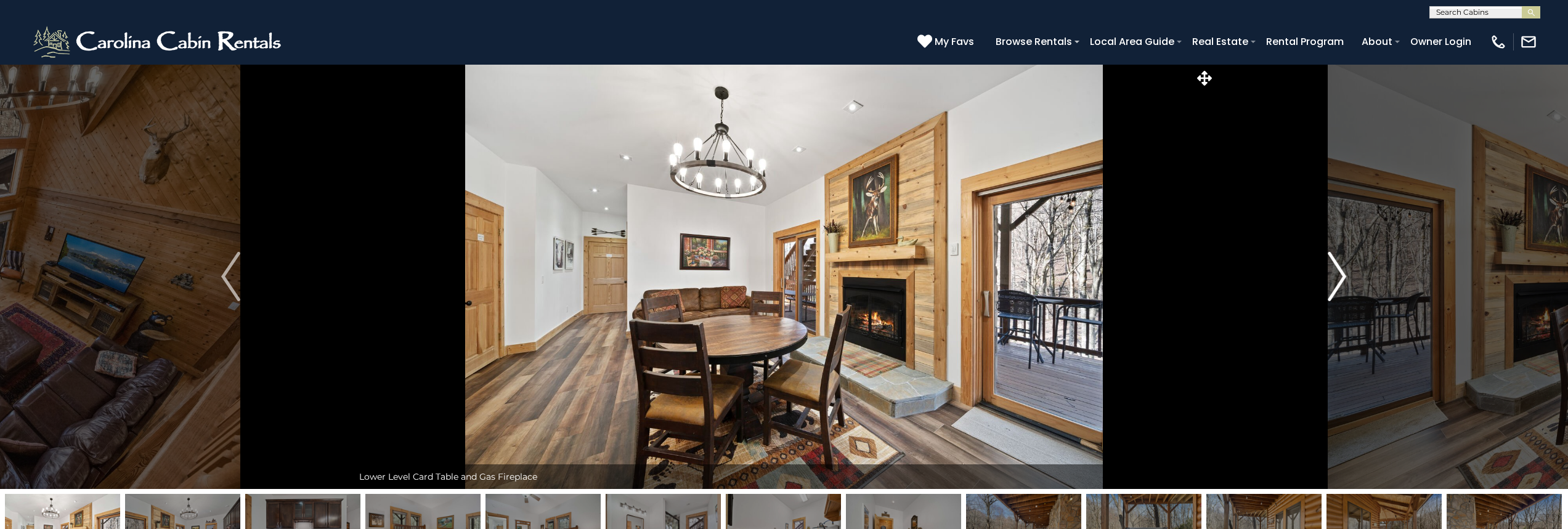
click at [1340, 279] on img "Next" at bounding box center [1336, 277] width 19 height 49
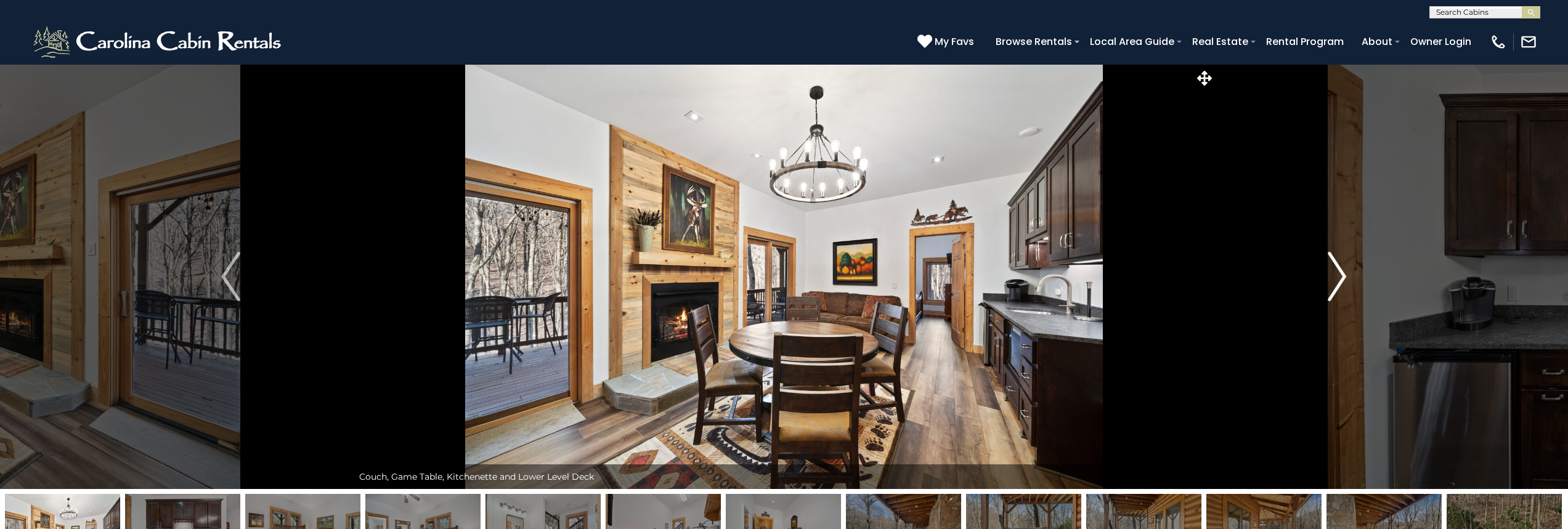
click at [1340, 279] on img "Next" at bounding box center [1336, 277] width 19 height 49
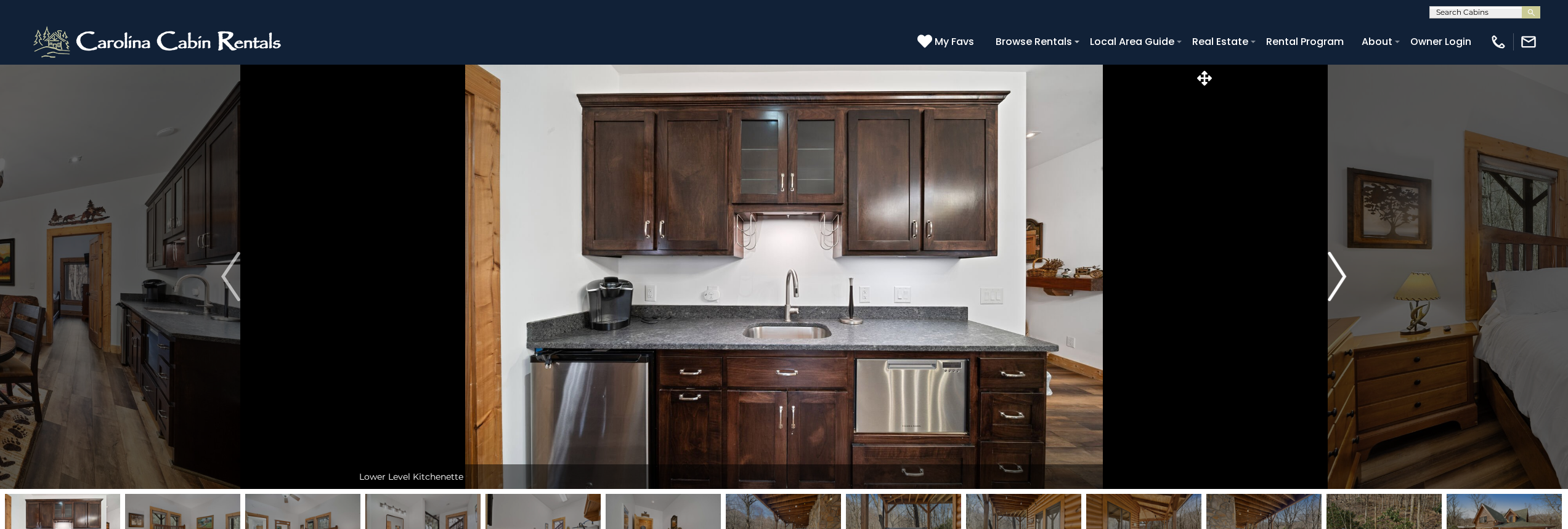
click at [1340, 279] on img "Next" at bounding box center [1336, 277] width 19 height 49
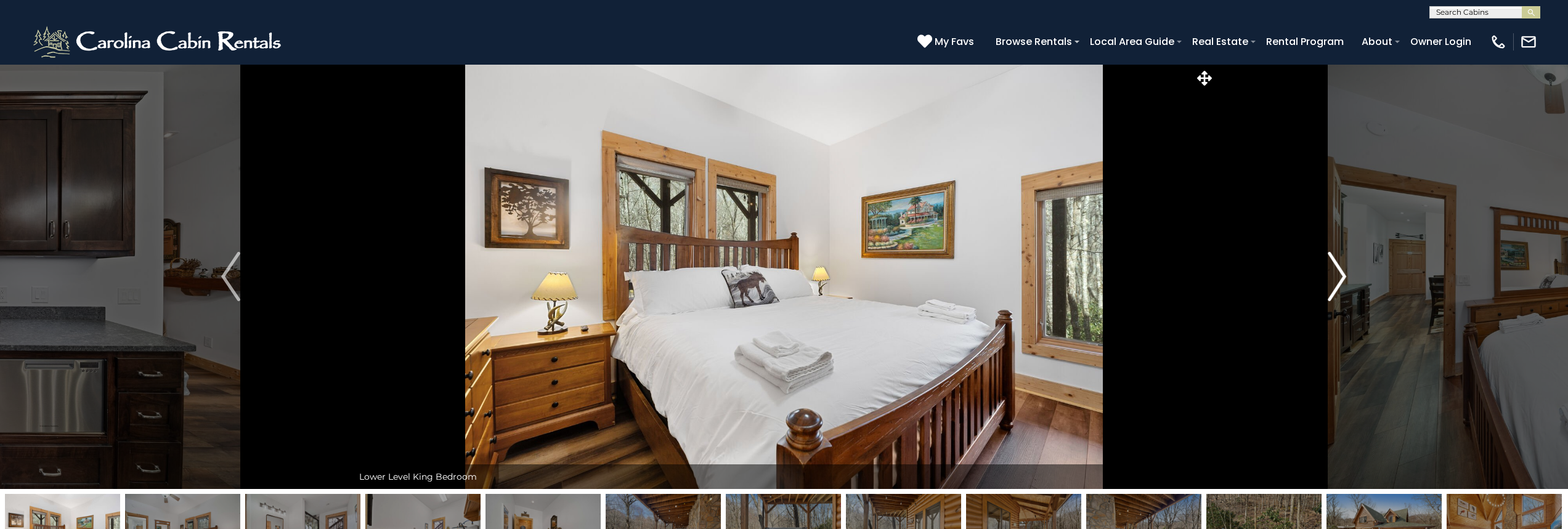
click at [1340, 279] on img "Next" at bounding box center [1336, 277] width 19 height 49
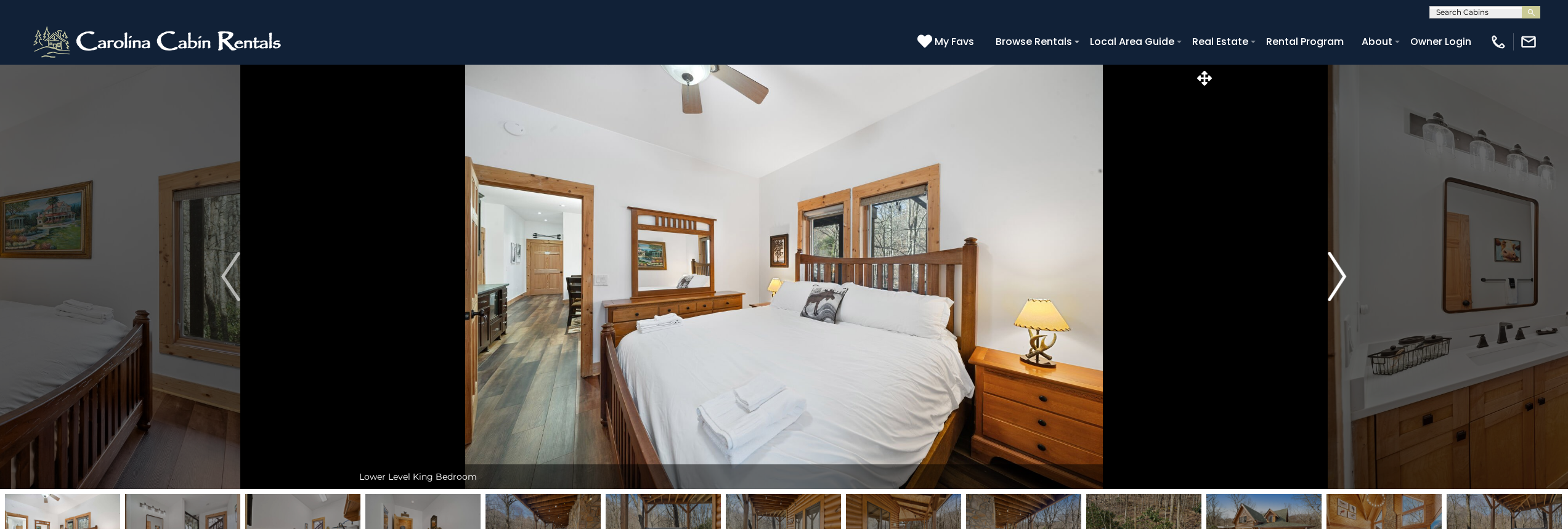
click at [1340, 279] on img "Next" at bounding box center [1336, 277] width 19 height 49
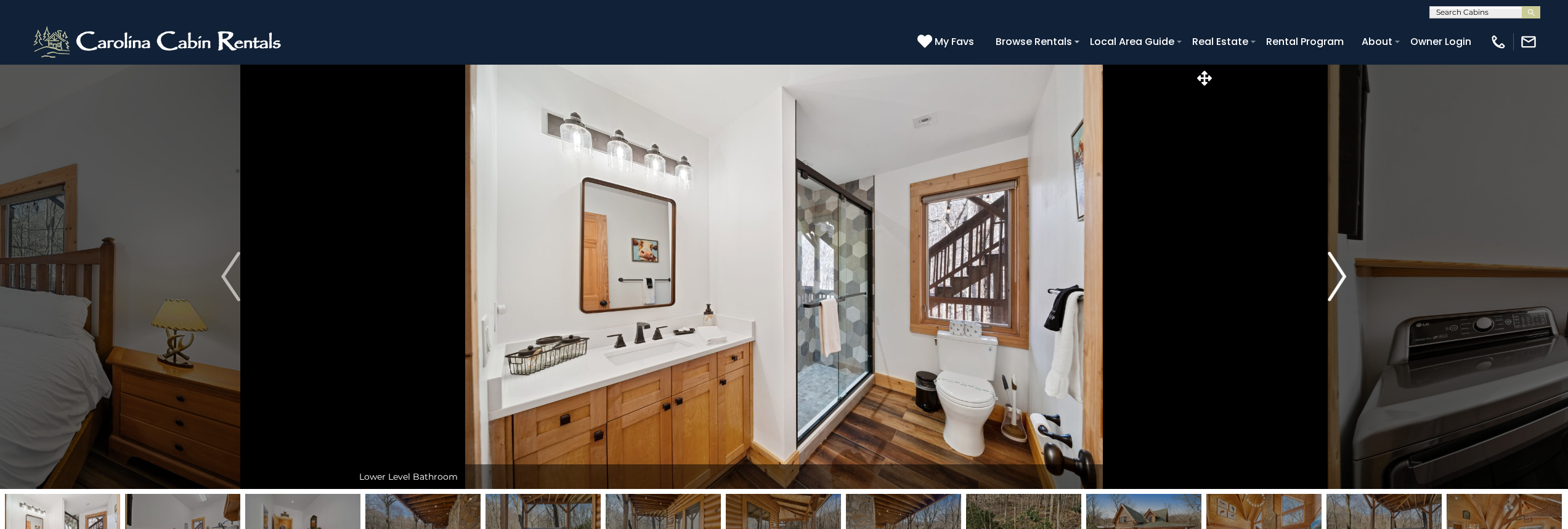
click at [1340, 279] on img "Next" at bounding box center [1336, 277] width 19 height 49
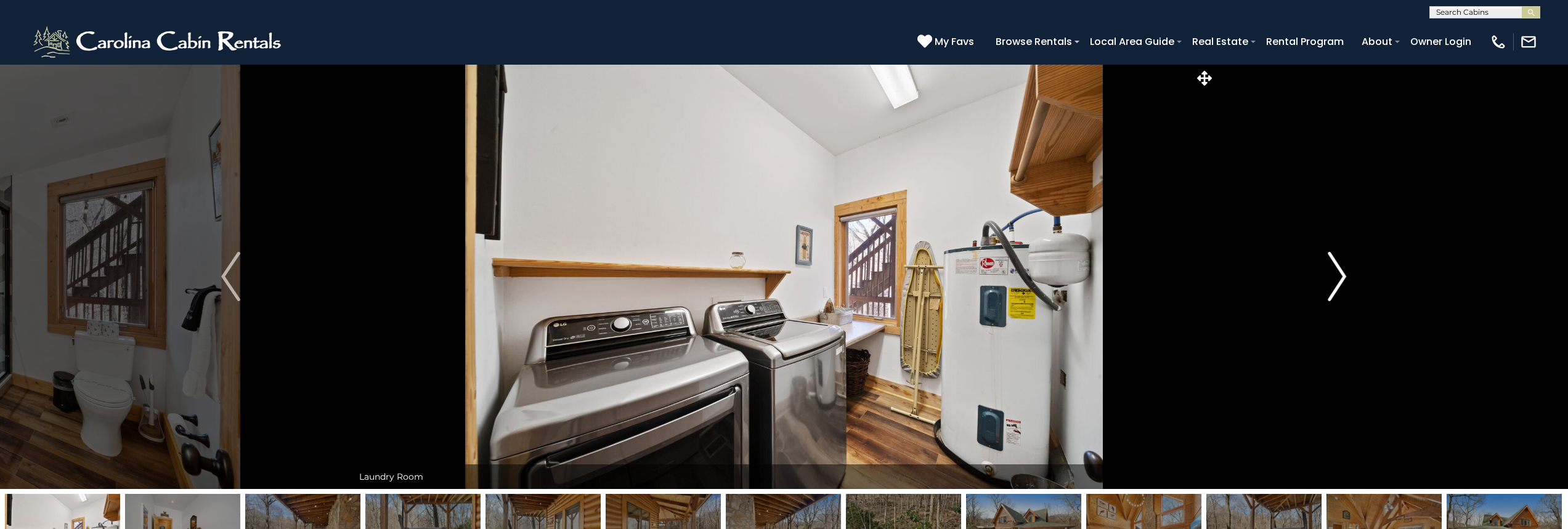
click at [1340, 279] on img "Next" at bounding box center [1336, 277] width 19 height 49
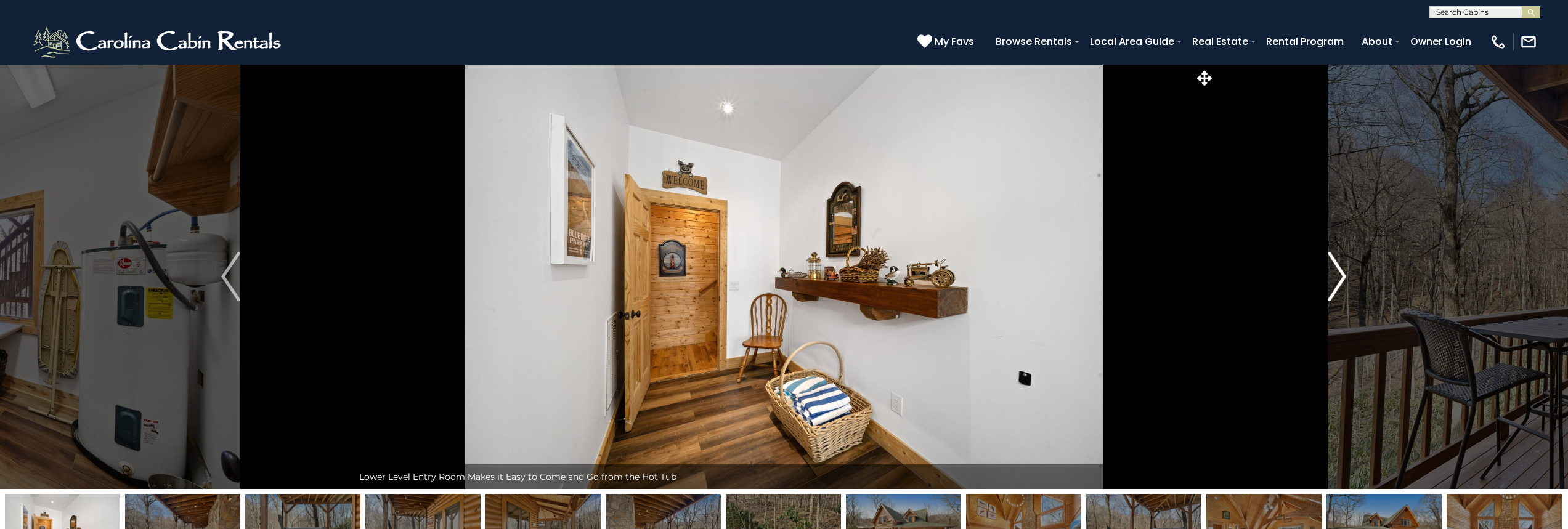
click at [1340, 279] on img "Next" at bounding box center [1336, 277] width 19 height 49
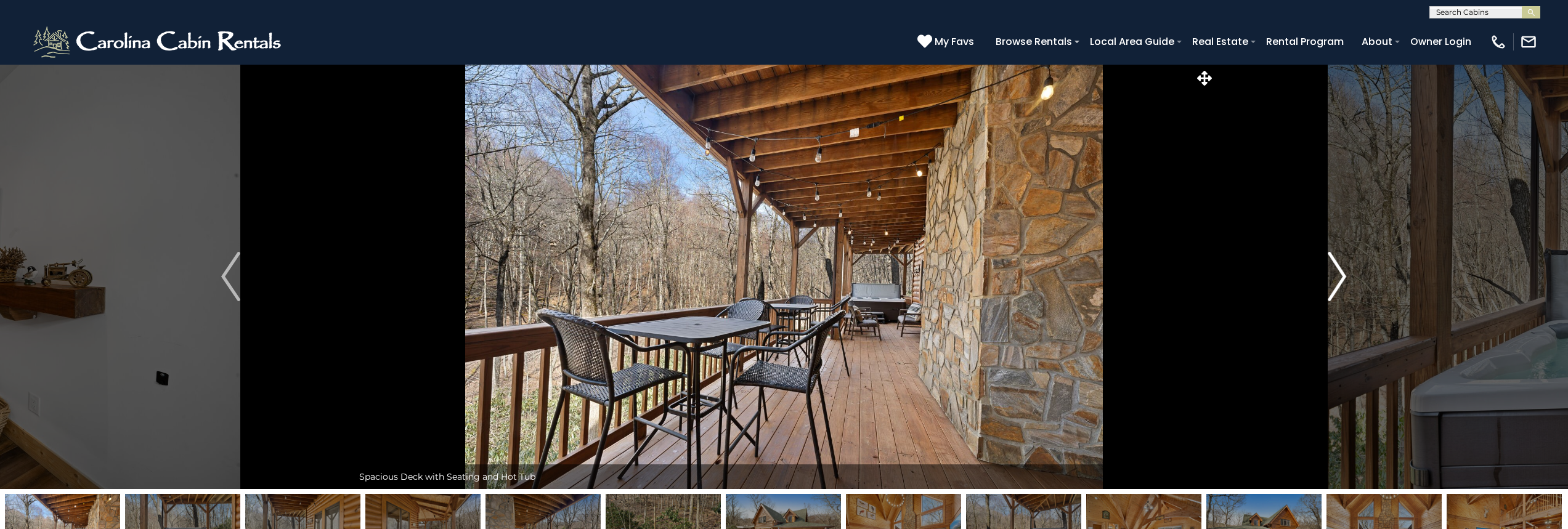
click at [1340, 279] on img "Next" at bounding box center [1336, 277] width 19 height 49
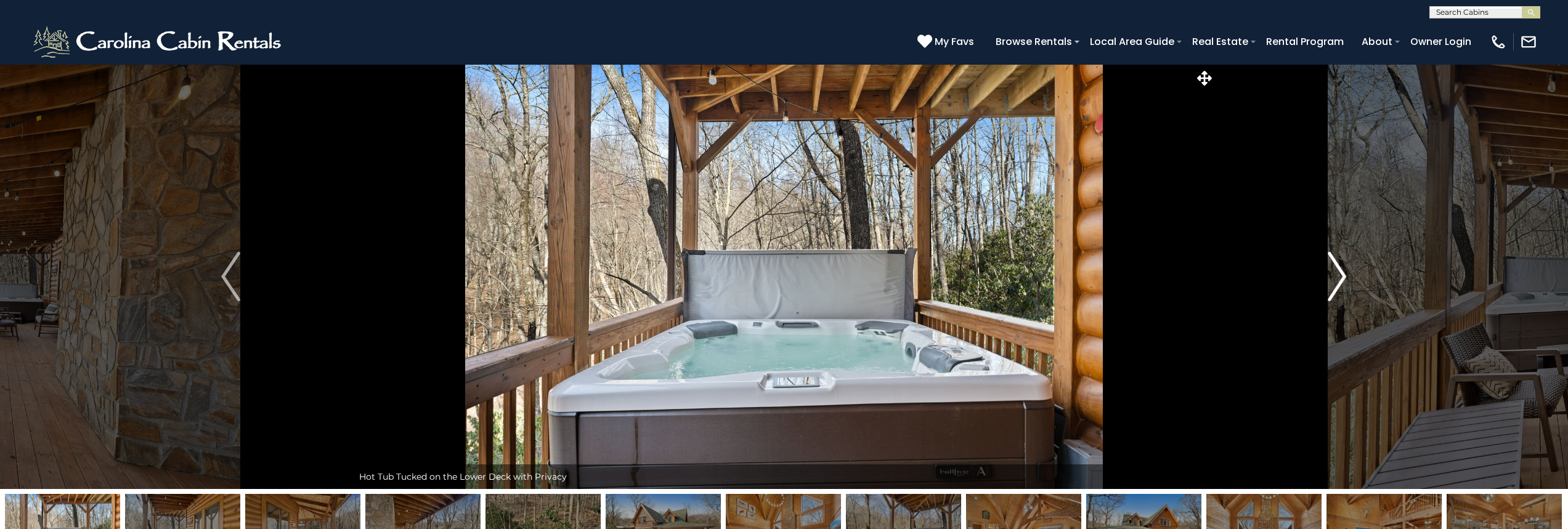
click at [1340, 279] on img "Next" at bounding box center [1336, 277] width 19 height 49
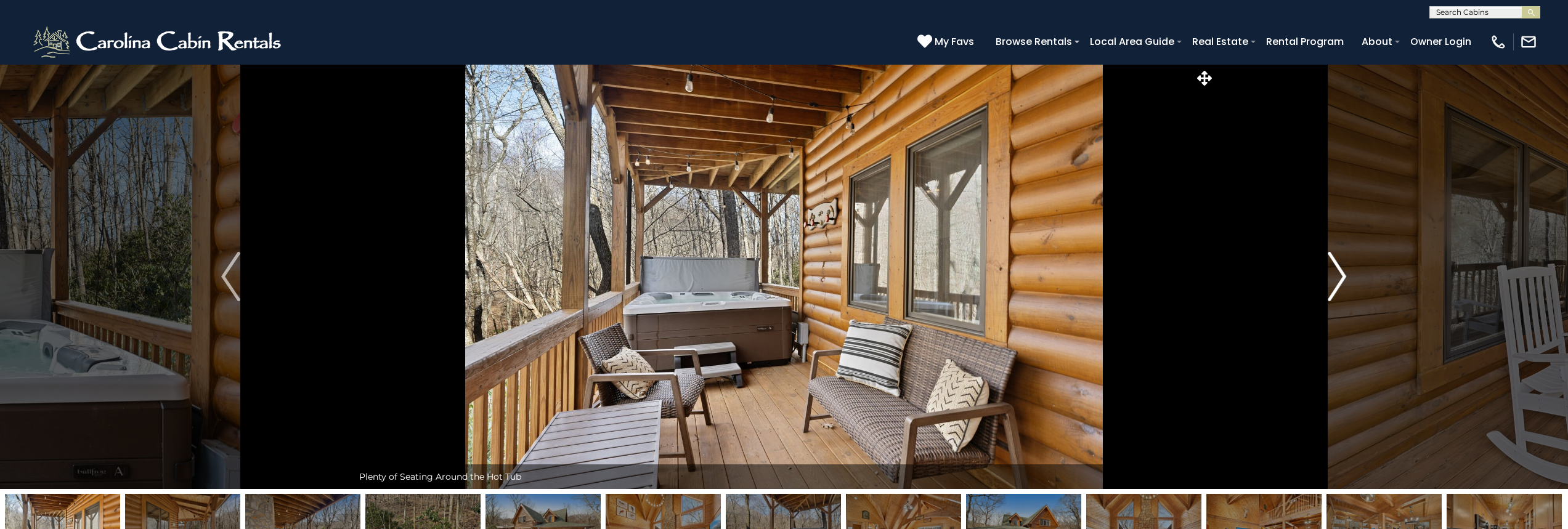
click at [1340, 279] on img "Next" at bounding box center [1336, 277] width 19 height 49
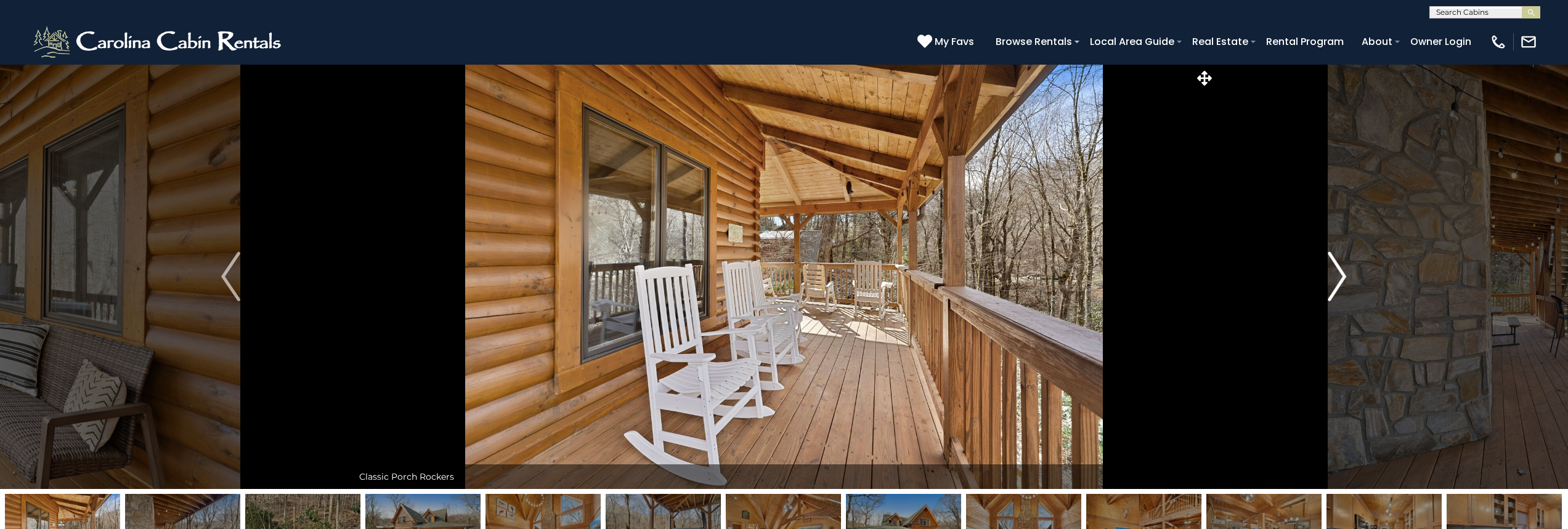
click at [1340, 279] on img "Next" at bounding box center [1336, 277] width 19 height 49
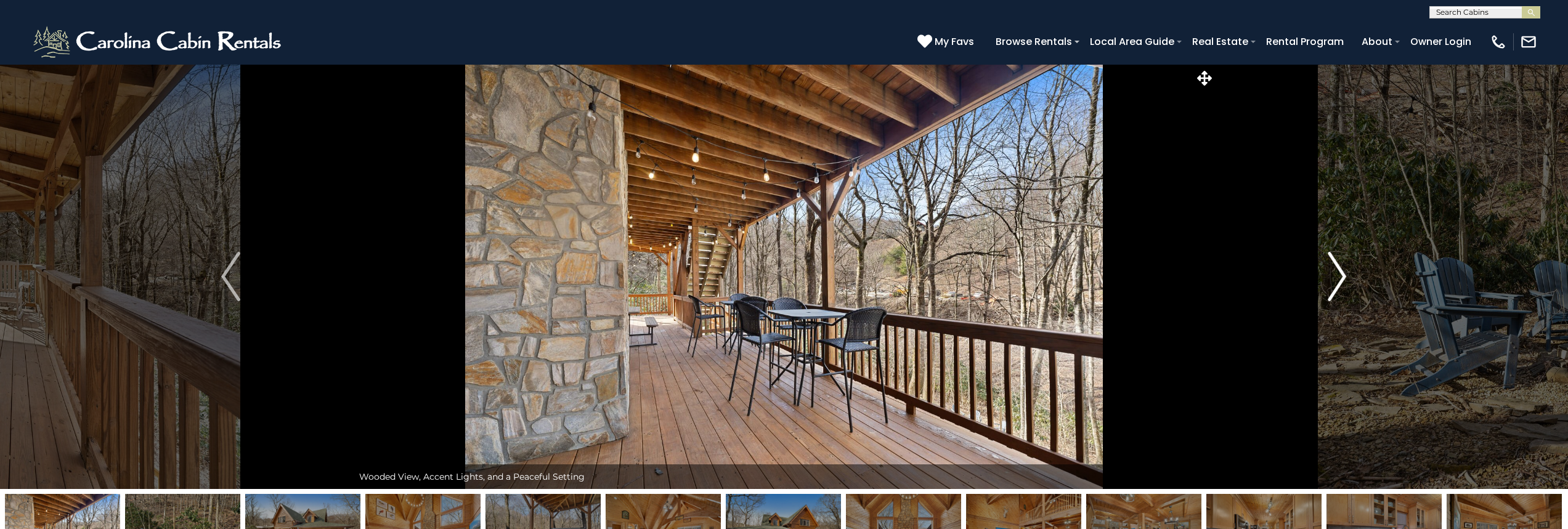
click at [1340, 279] on img "Next" at bounding box center [1336, 277] width 19 height 49
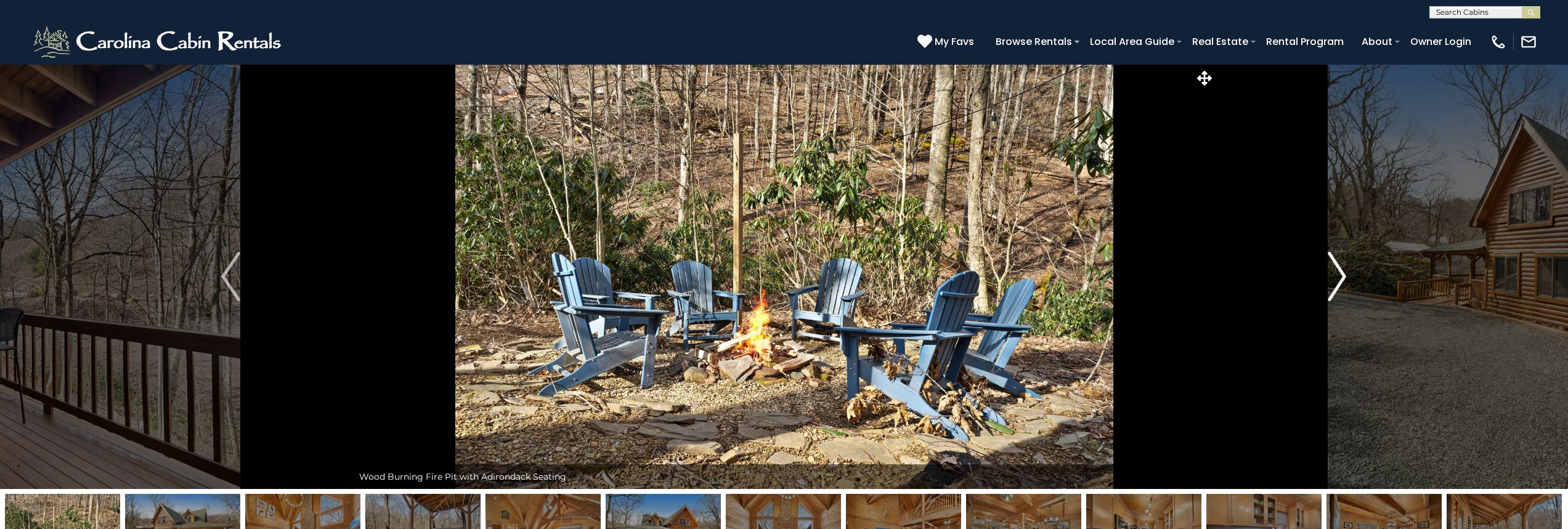
click at [1340, 279] on img "Next" at bounding box center [1336, 277] width 19 height 49
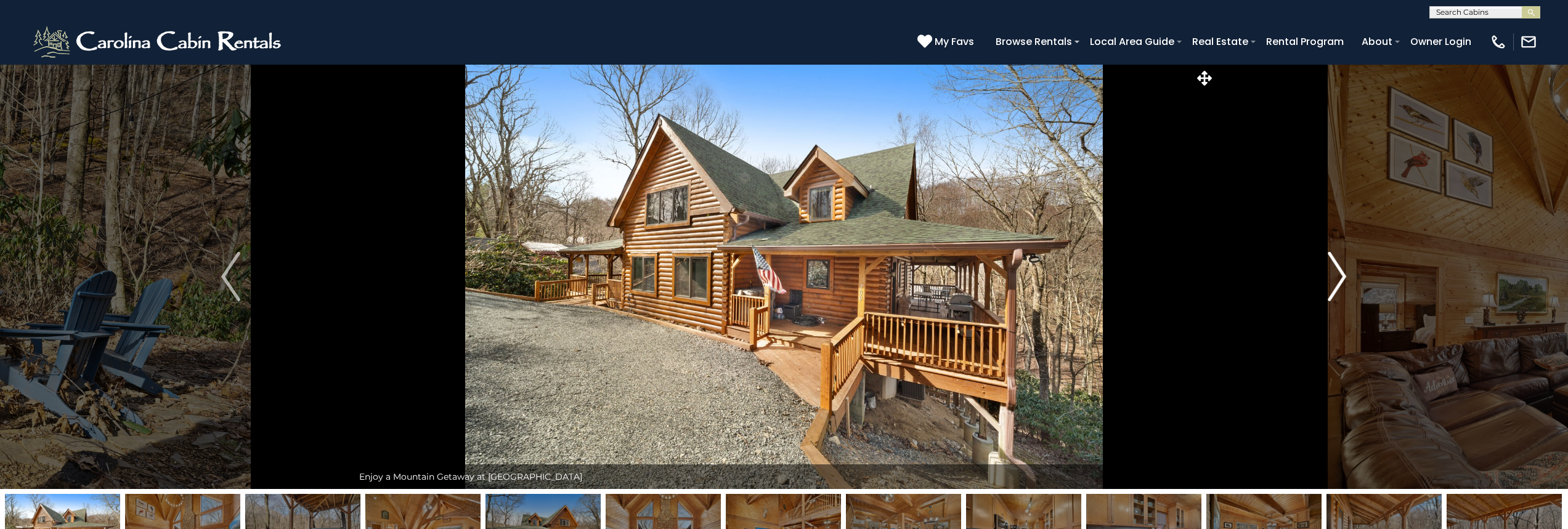
click at [1340, 279] on img "Next" at bounding box center [1336, 277] width 19 height 49
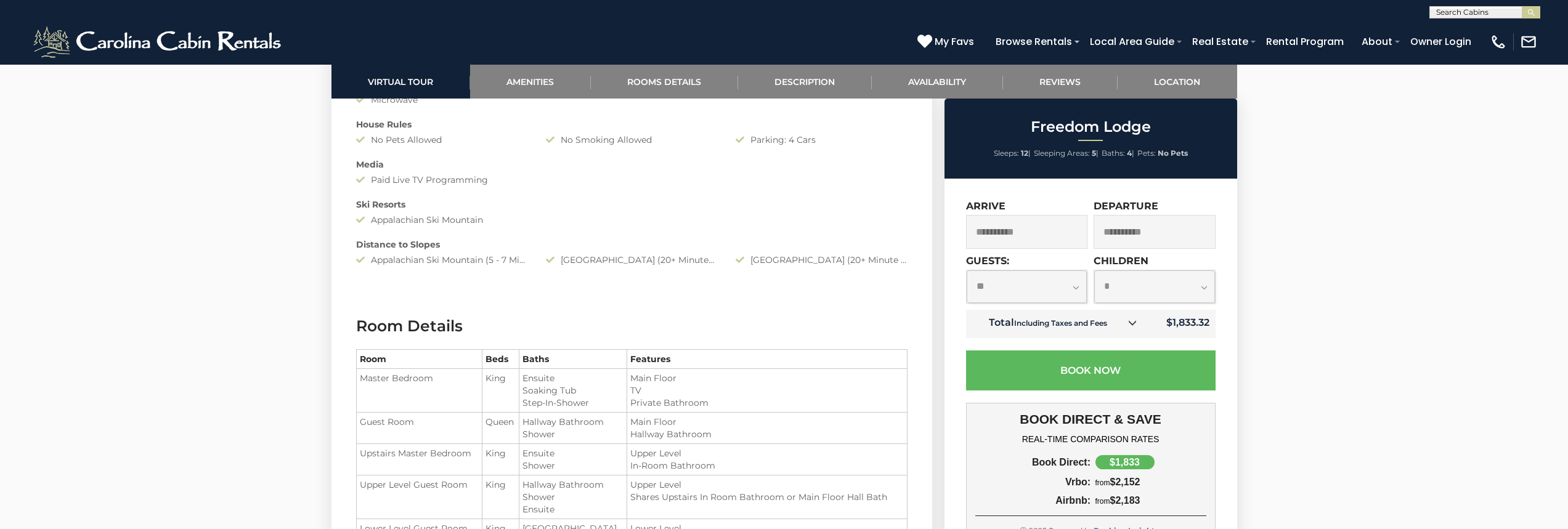
scroll to position [1478, 0]
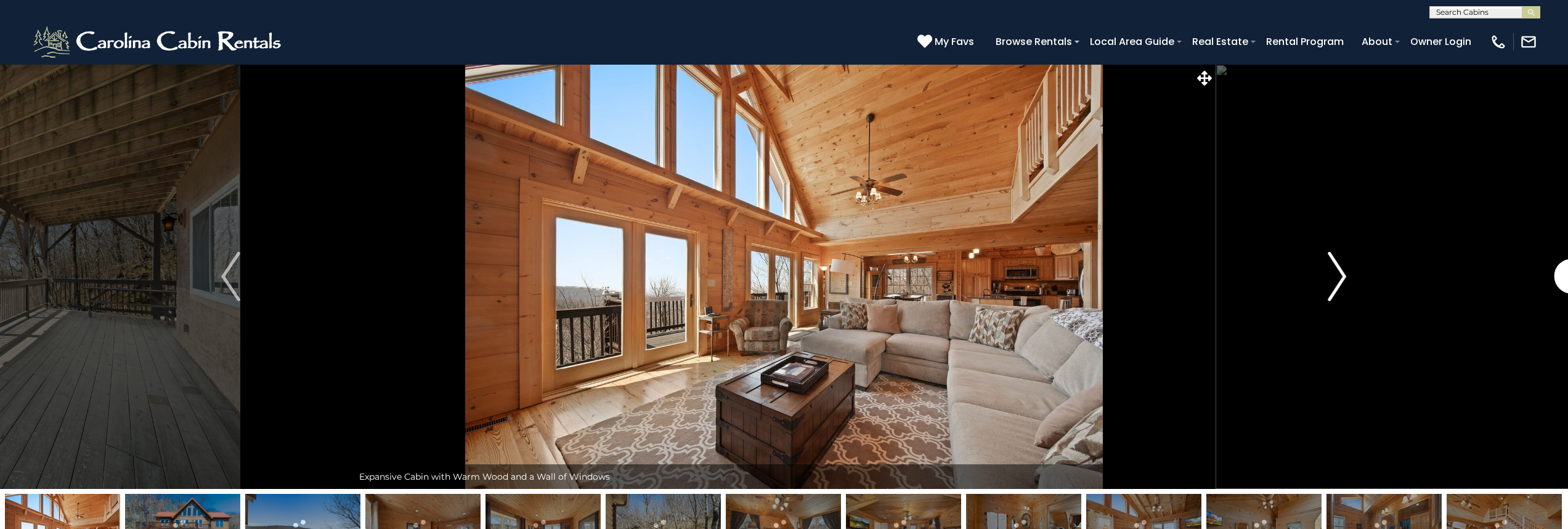
click at [1344, 278] on img "Next" at bounding box center [1336, 277] width 19 height 49
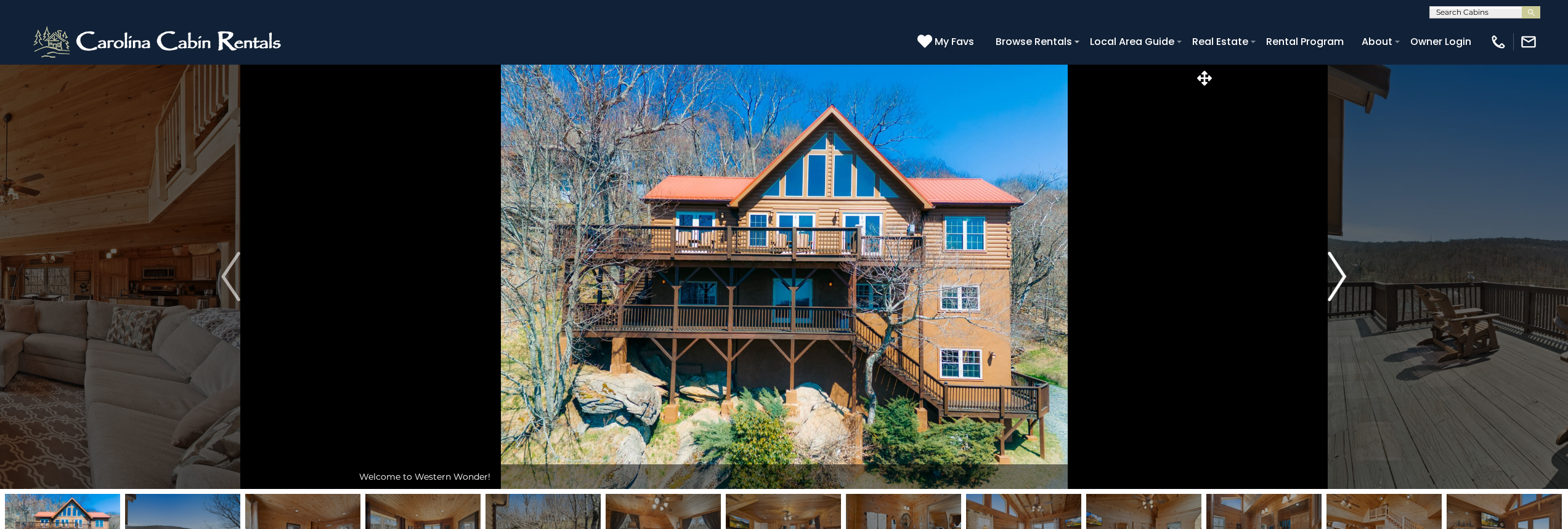
click at [1344, 278] on img "Next" at bounding box center [1336, 277] width 19 height 49
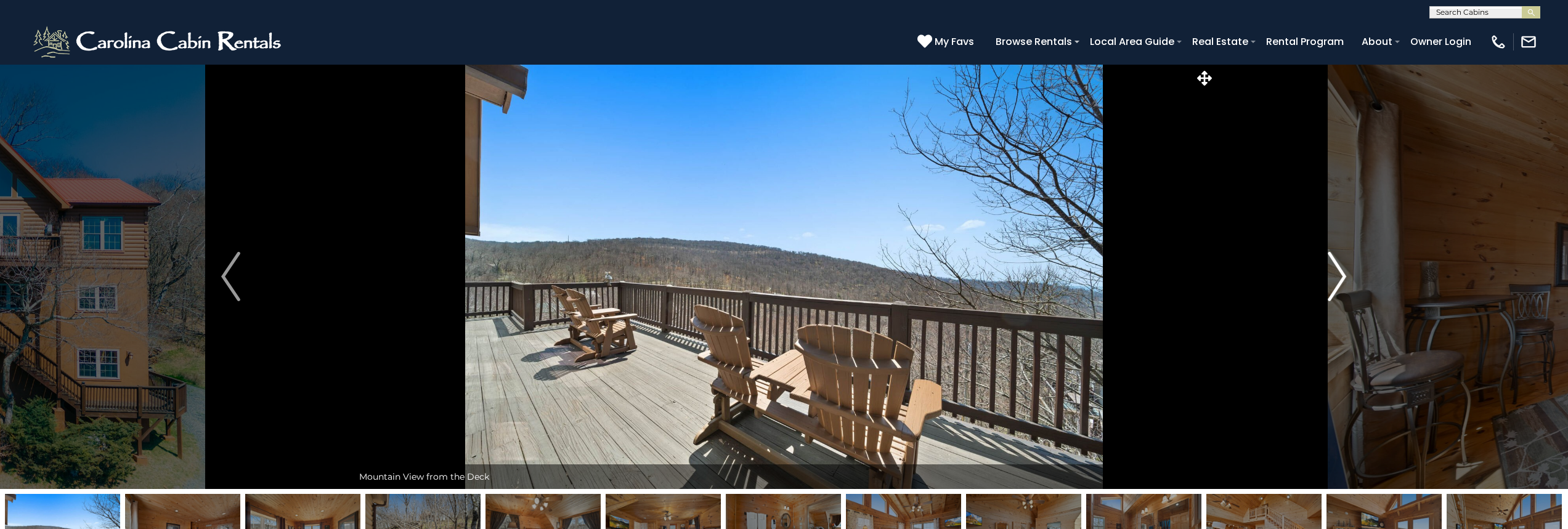
click at [1344, 278] on img "Next" at bounding box center [1336, 277] width 19 height 49
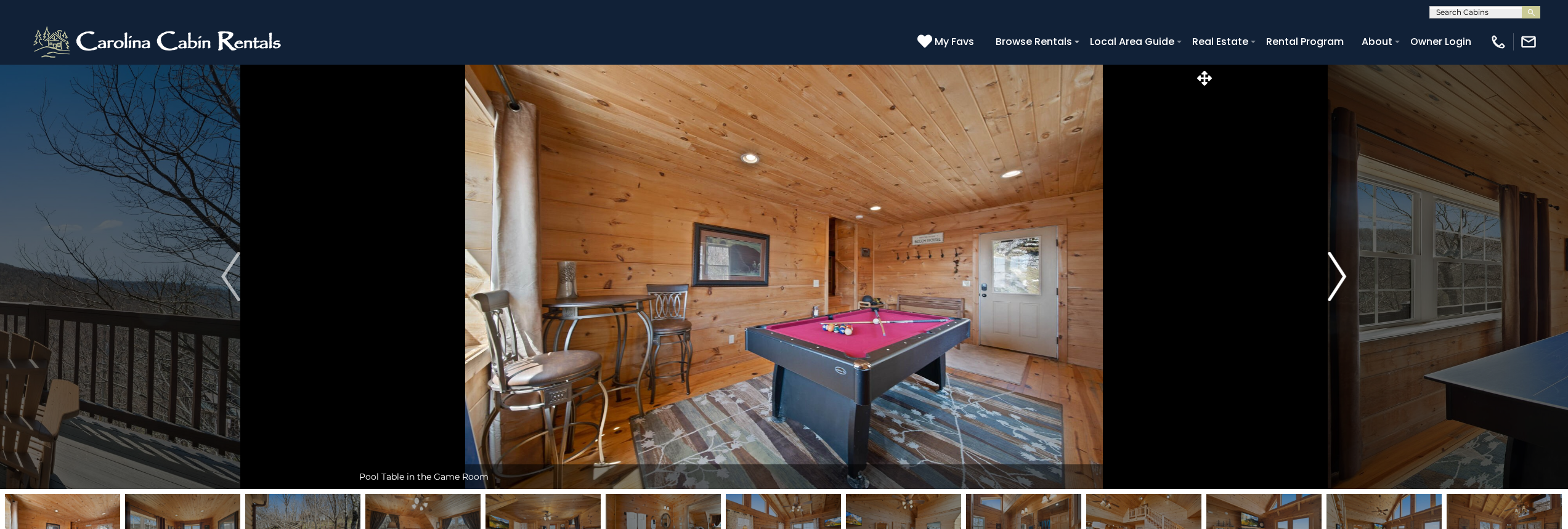
click at [1344, 278] on img "Next" at bounding box center [1336, 277] width 19 height 49
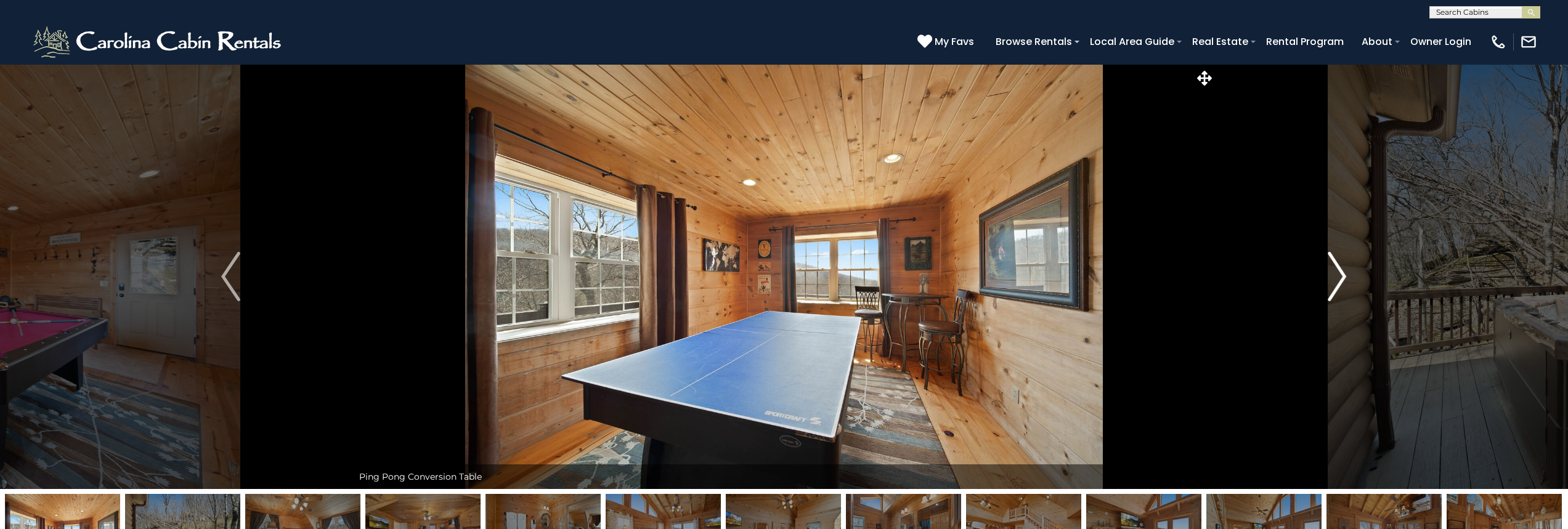
click at [1344, 278] on img "Next" at bounding box center [1336, 277] width 19 height 49
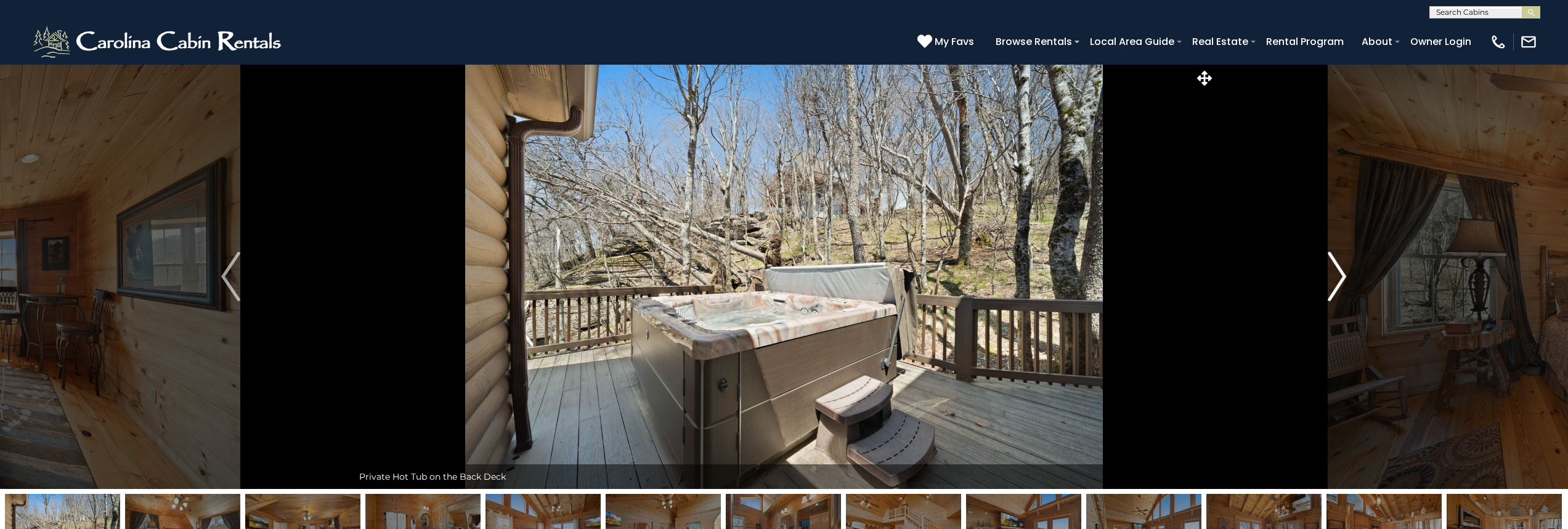
click at [1344, 278] on img "Next" at bounding box center [1336, 277] width 19 height 49
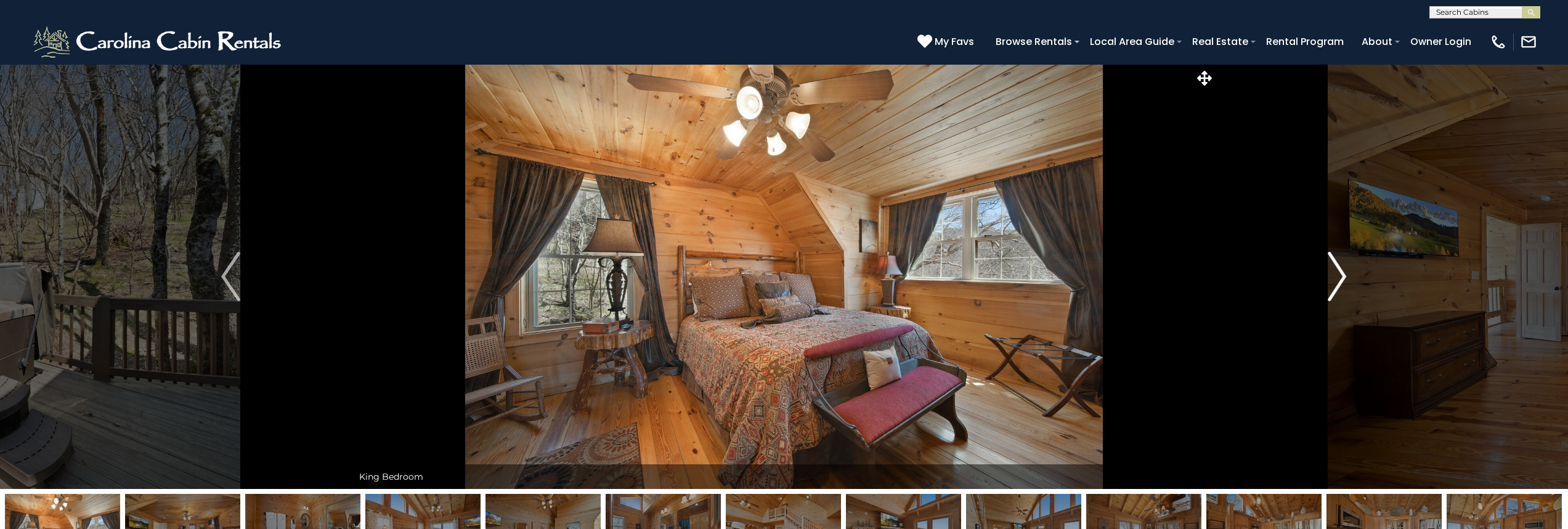
click at [1344, 278] on img "Next" at bounding box center [1336, 277] width 19 height 49
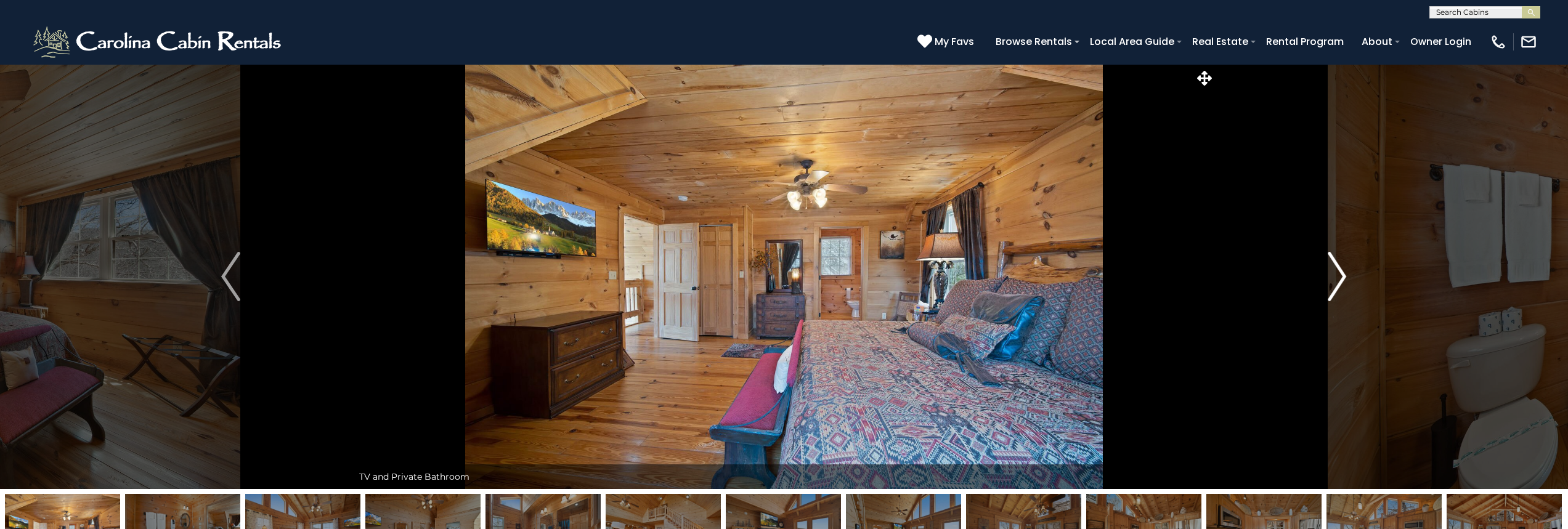
click at [1344, 278] on img "Next" at bounding box center [1336, 277] width 19 height 49
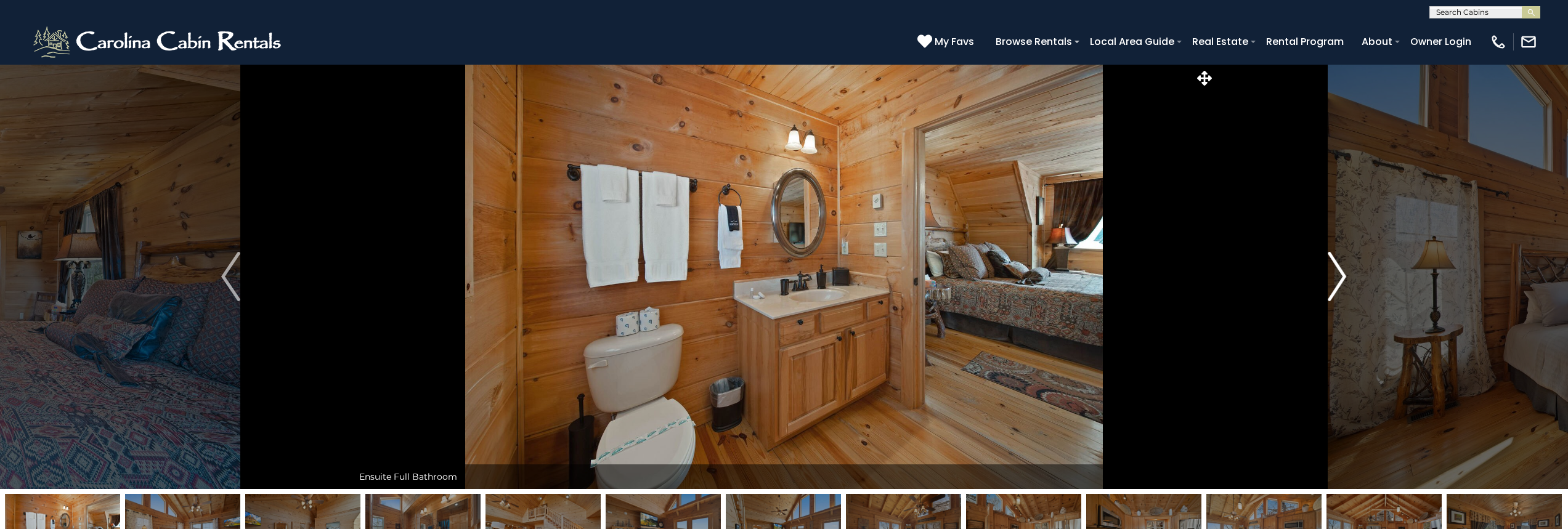
click at [1344, 278] on img "Next" at bounding box center [1336, 277] width 19 height 49
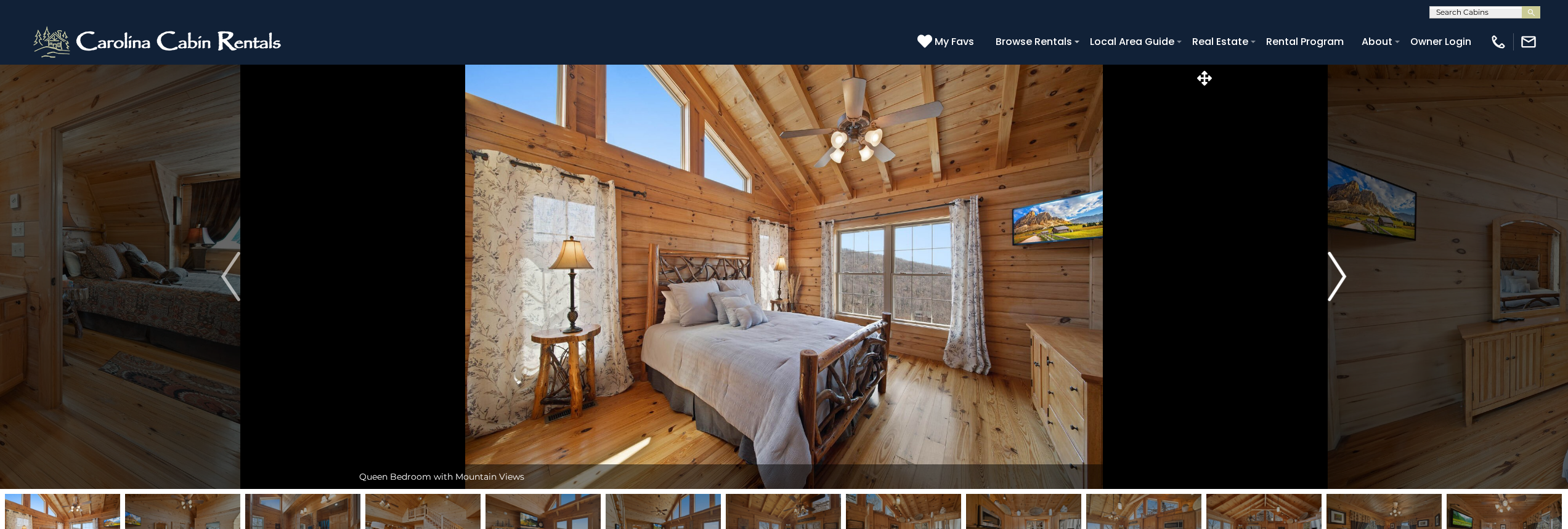
click at [1344, 278] on img "Next" at bounding box center [1336, 277] width 19 height 49
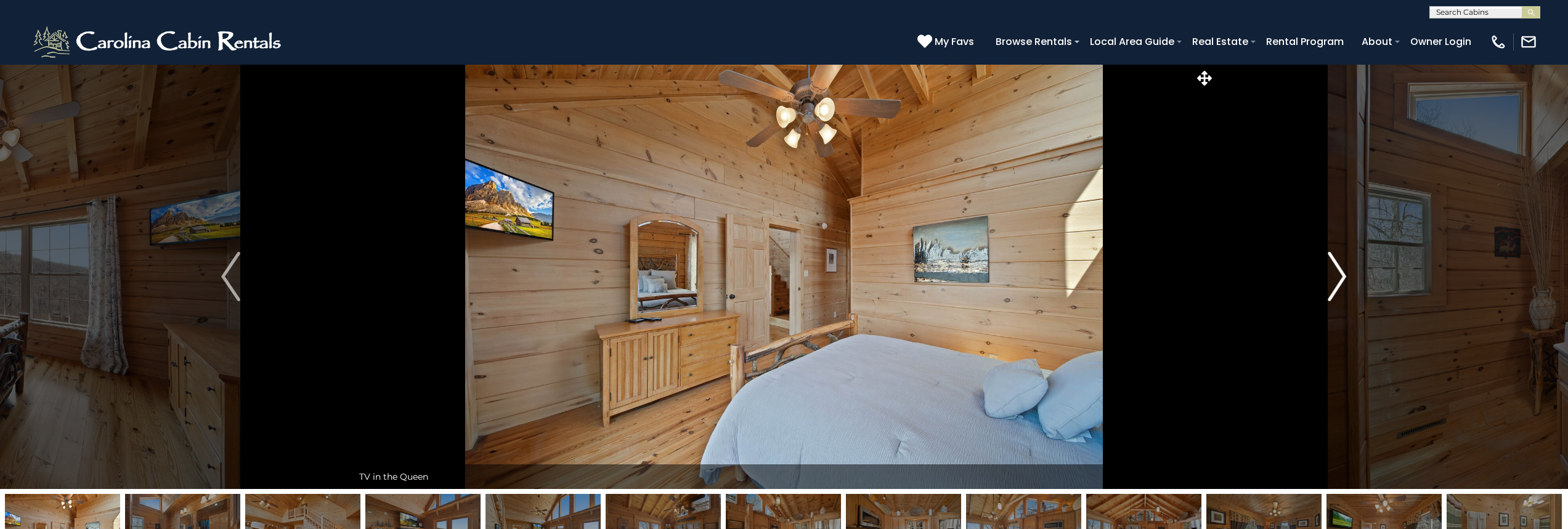
click at [1344, 278] on img "Next" at bounding box center [1336, 277] width 19 height 49
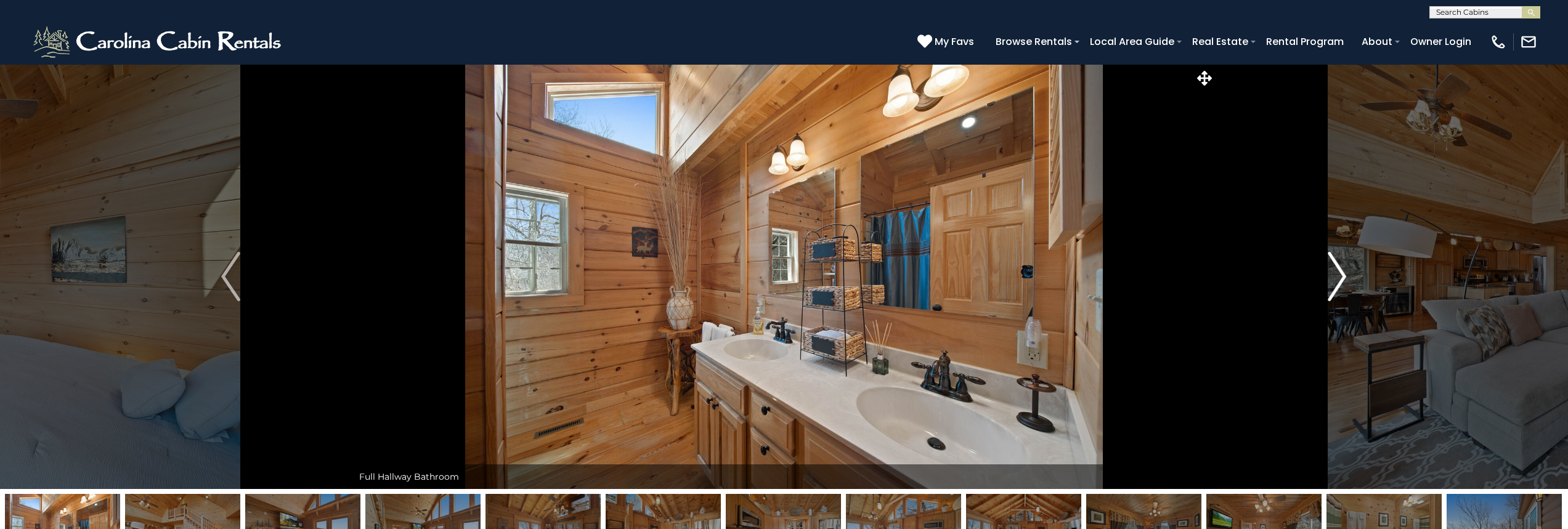
click at [1344, 278] on img "Next" at bounding box center [1336, 277] width 19 height 49
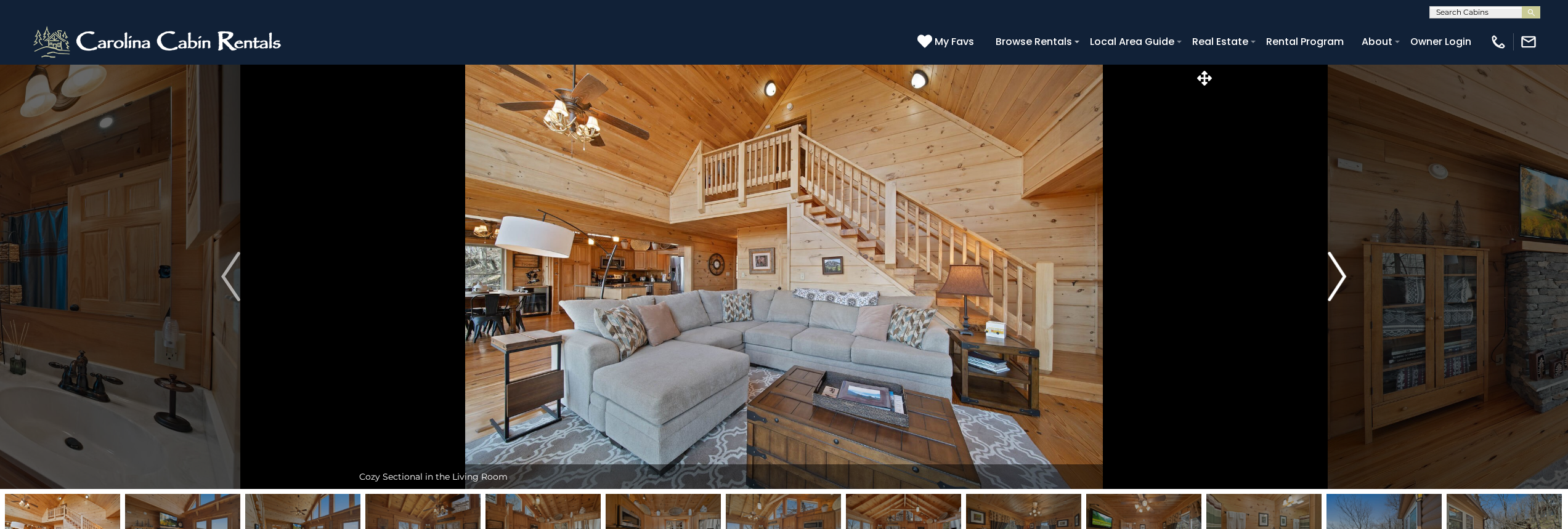
click at [1344, 278] on img "Next" at bounding box center [1336, 277] width 19 height 49
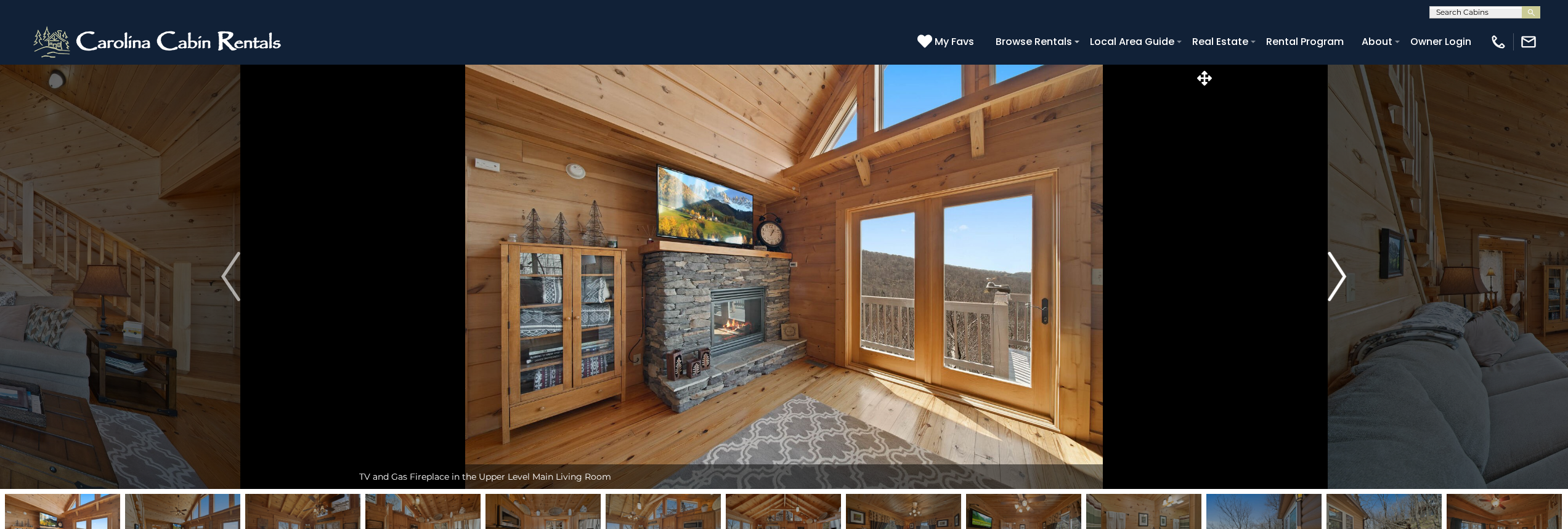
click at [1344, 278] on img "Next" at bounding box center [1336, 277] width 19 height 49
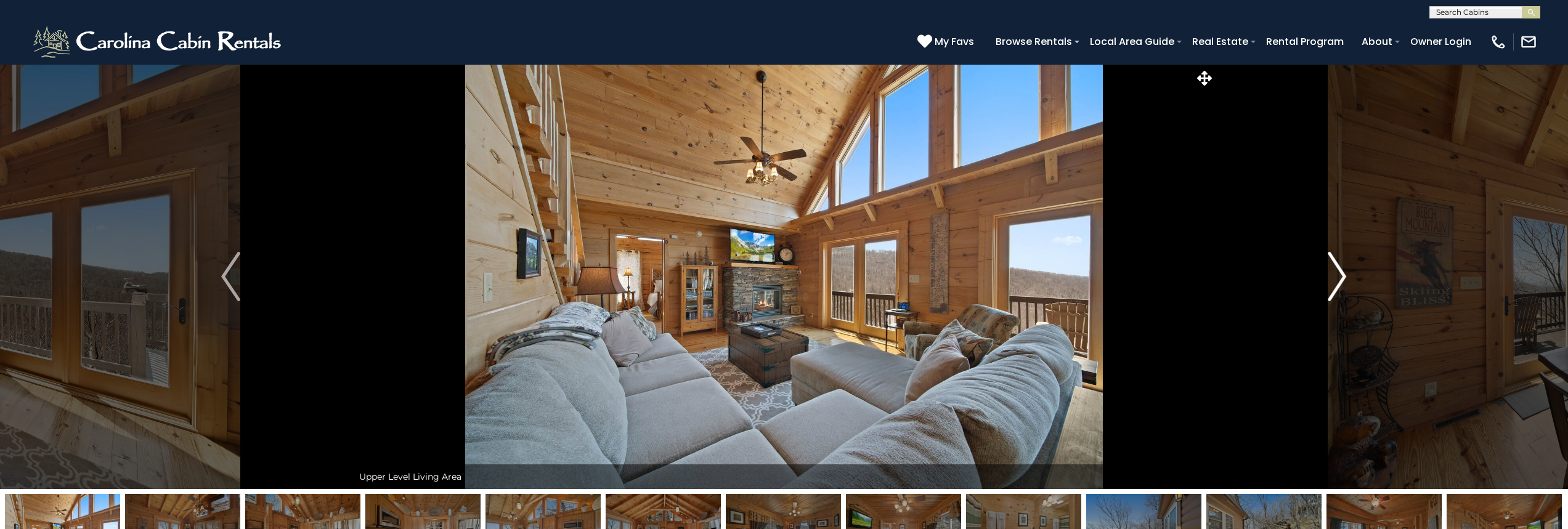
click at [1344, 278] on img "Next" at bounding box center [1336, 277] width 19 height 49
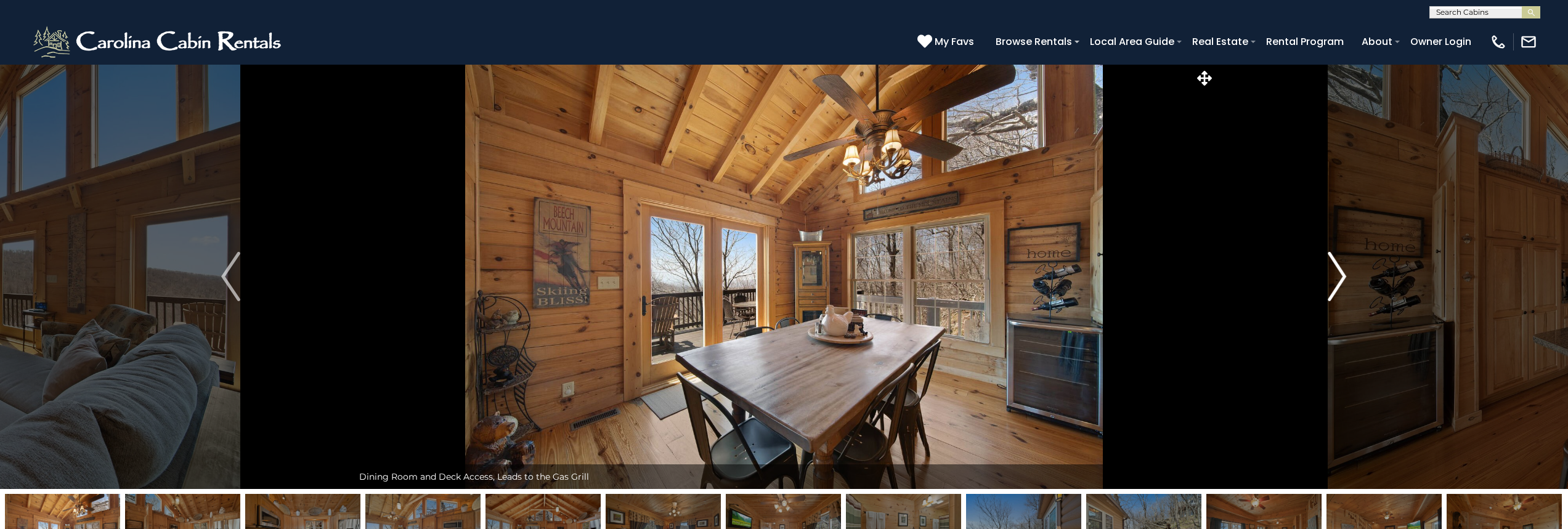
click at [1344, 278] on img "Next" at bounding box center [1336, 277] width 19 height 49
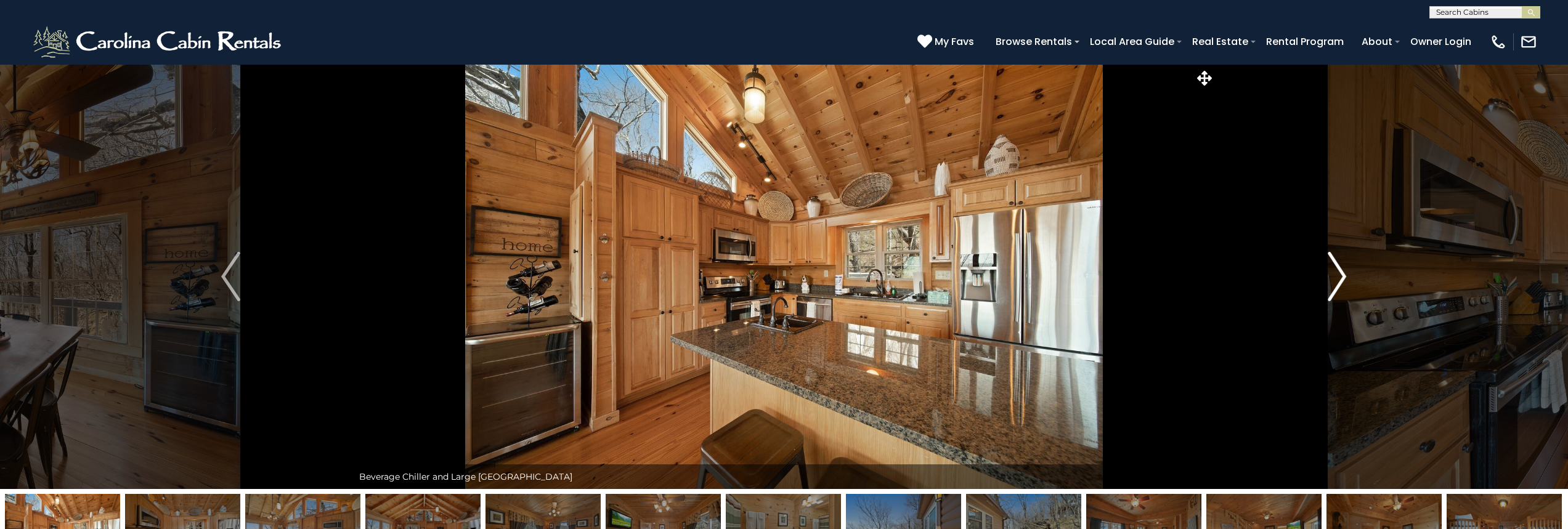
click at [1344, 278] on img "Next" at bounding box center [1336, 277] width 19 height 49
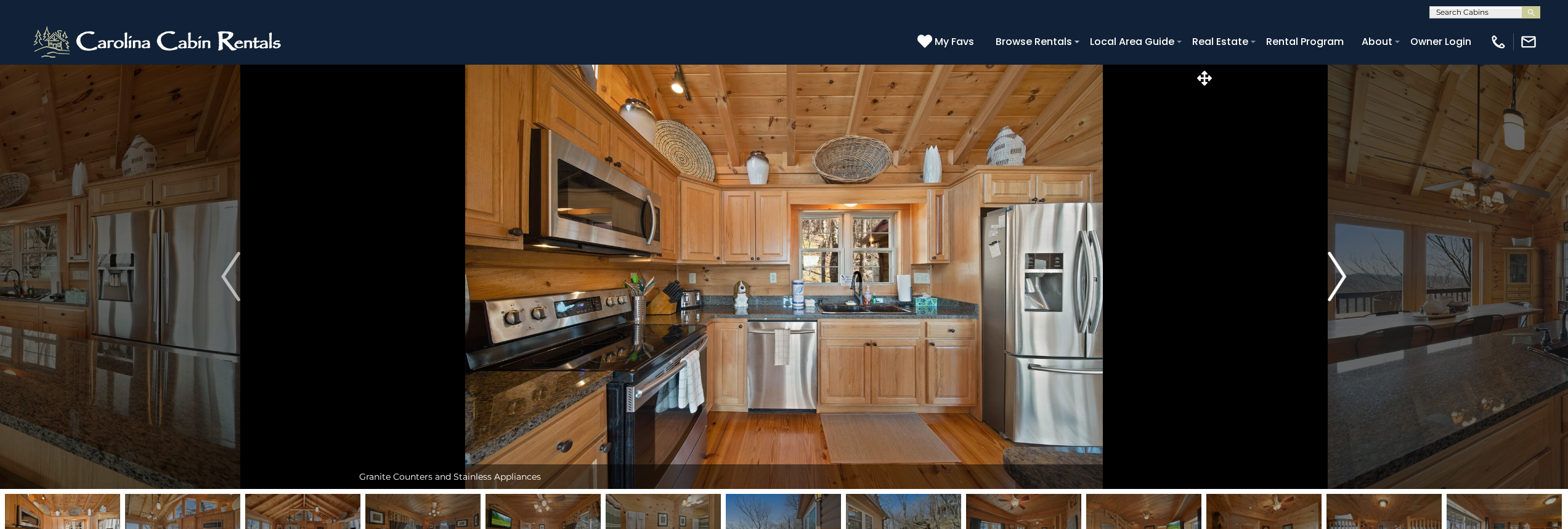
click at [1344, 278] on img "Next" at bounding box center [1336, 277] width 19 height 49
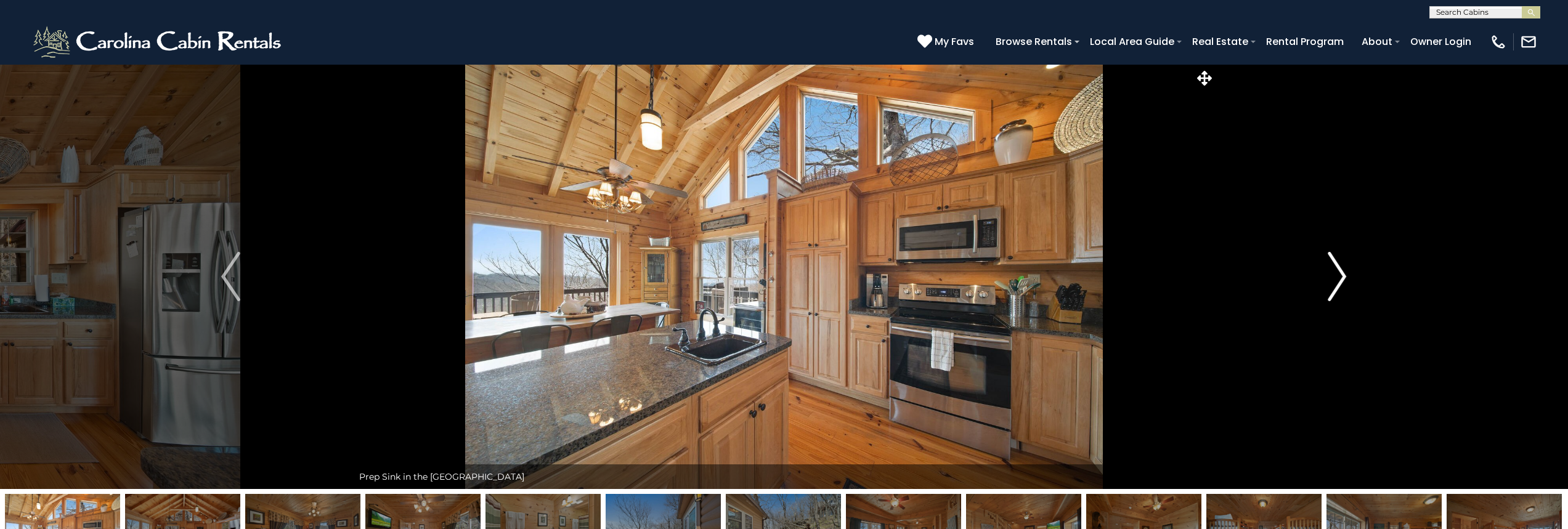
click at [1344, 278] on img "Next" at bounding box center [1336, 277] width 19 height 49
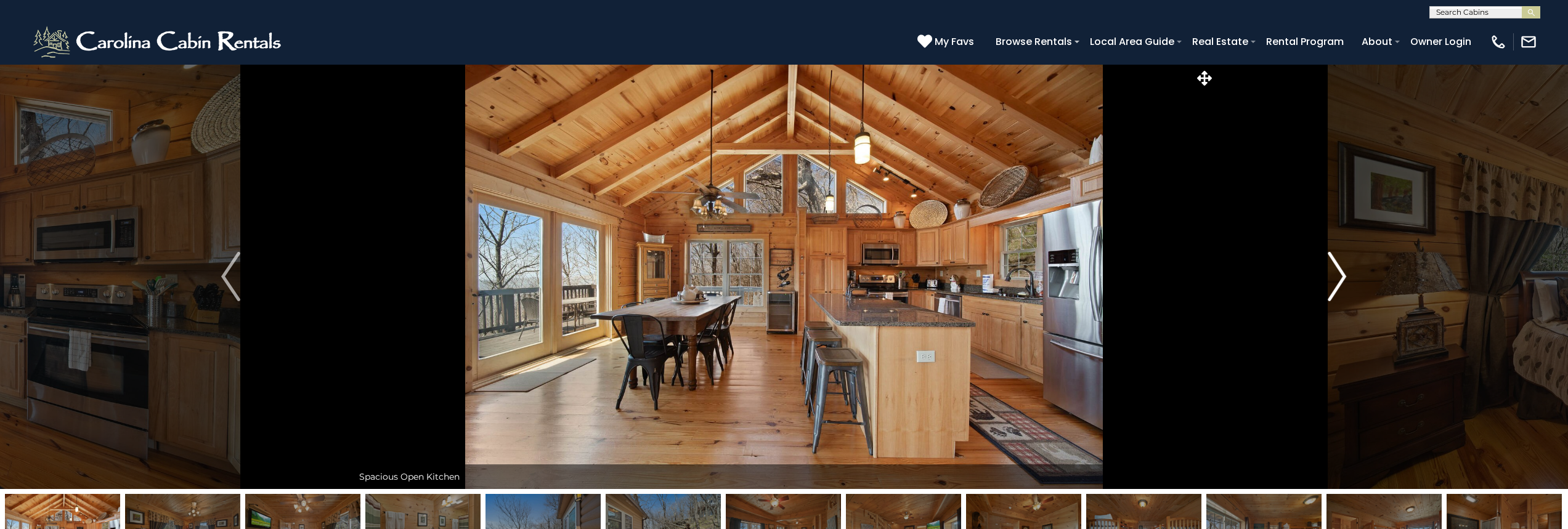
click at [1344, 278] on img "Next" at bounding box center [1336, 277] width 19 height 49
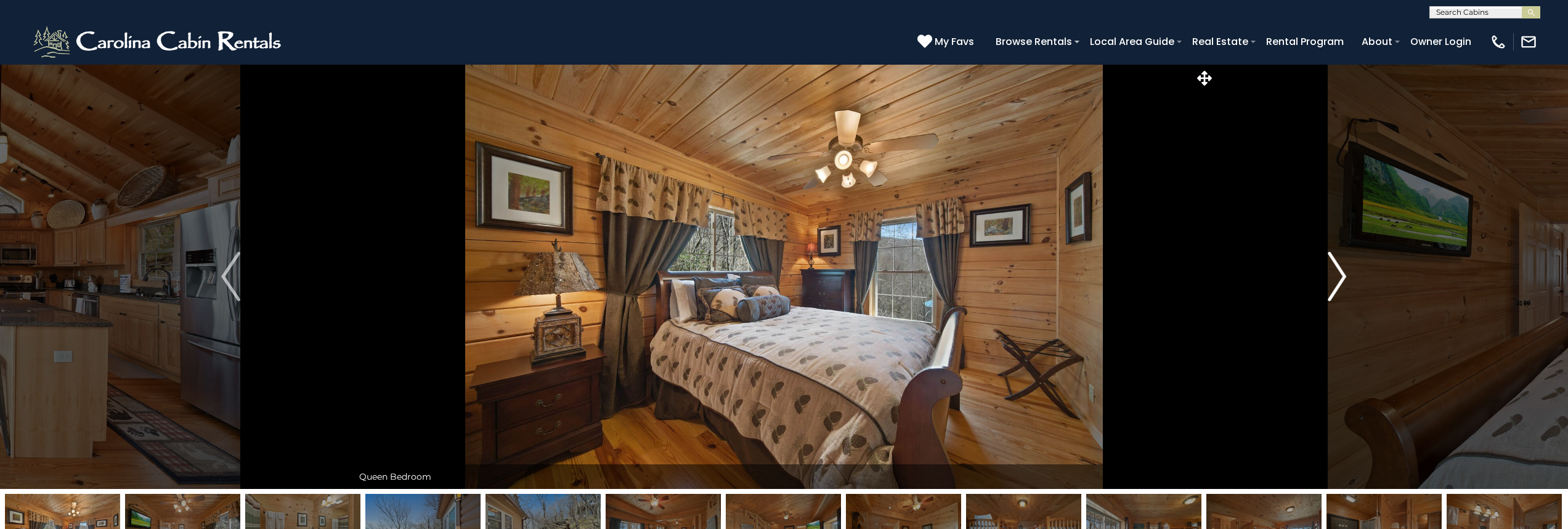
click at [1344, 278] on img "Next" at bounding box center [1336, 277] width 19 height 49
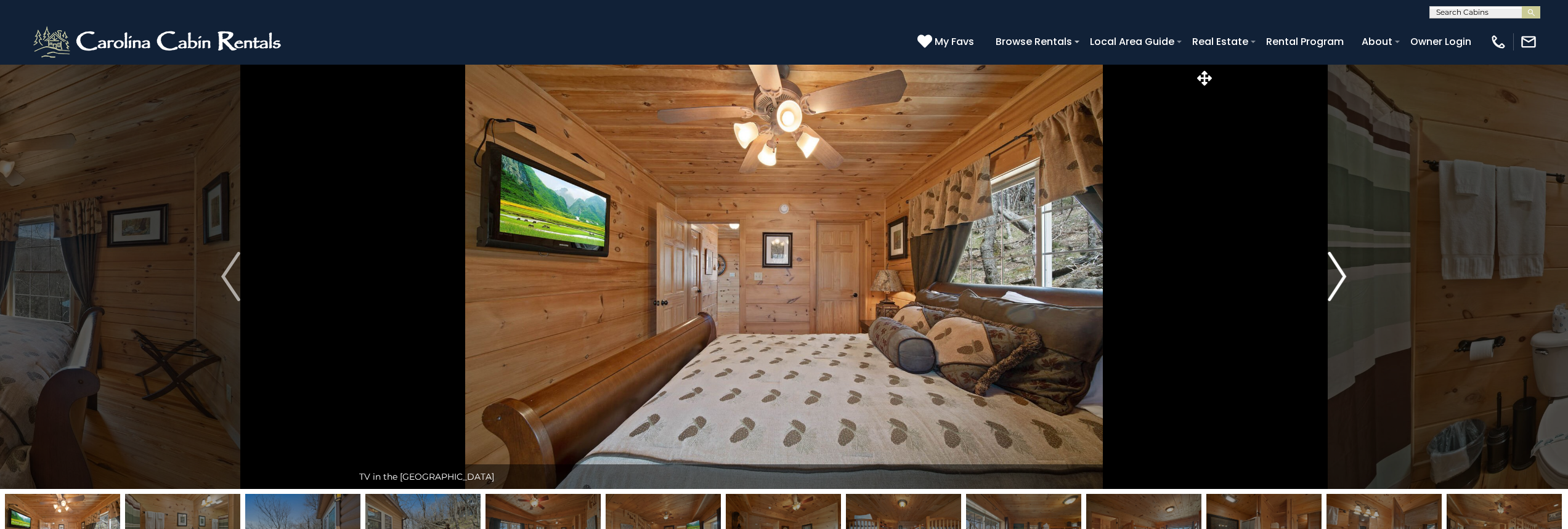
click at [1344, 278] on img "Next" at bounding box center [1336, 277] width 19 height 49
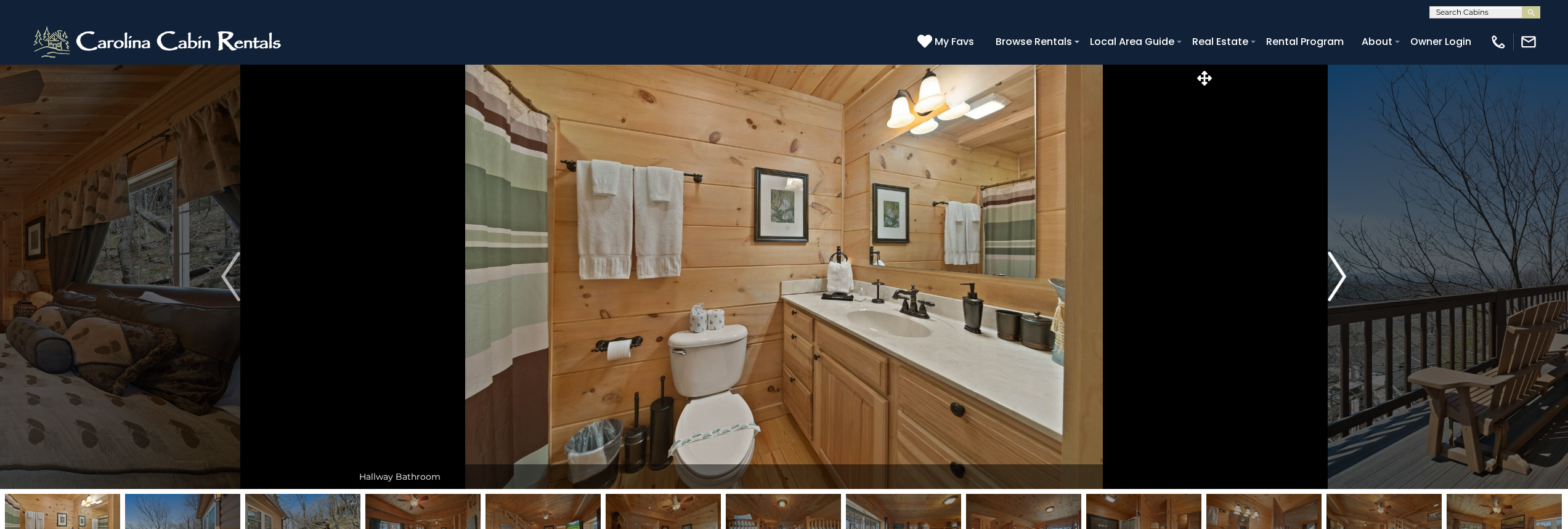
click at [1344, 278] on img "Next" at bounding box center [1336, 277] width 19 height 49
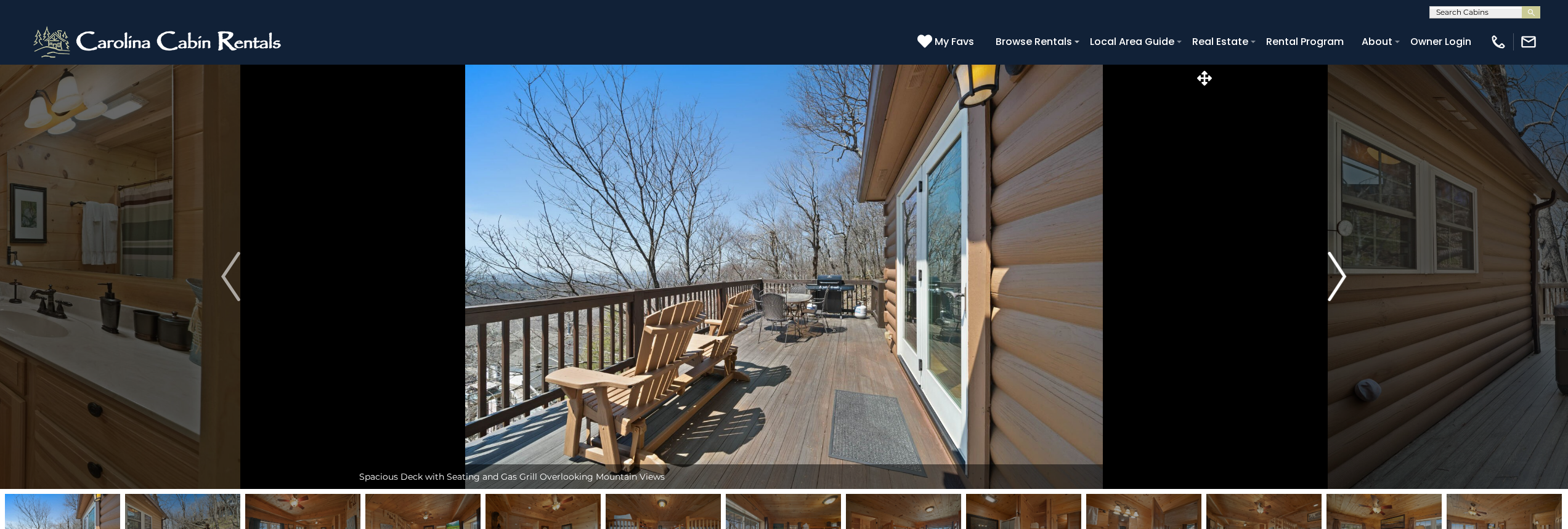
click at [1344, 278] on img "Next" at bounding box center [1336, 277] width 19 height 49
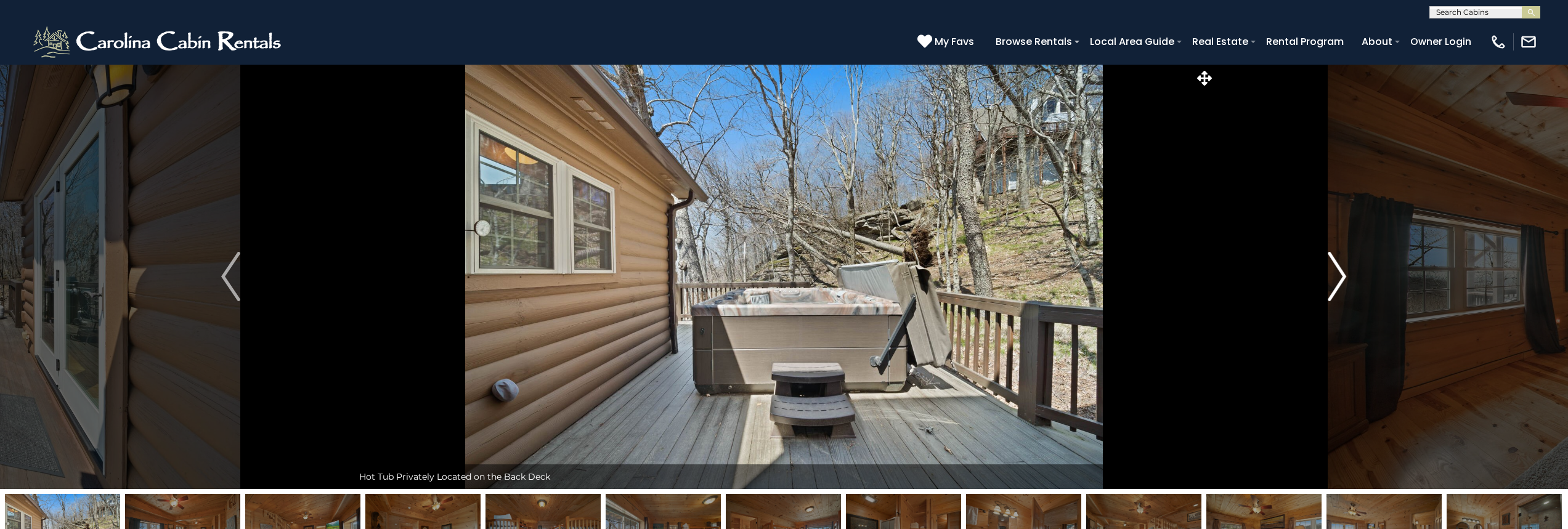
click at [1344, 279] on img "Next" at bounding box center [1336, 277] width 19 height 49
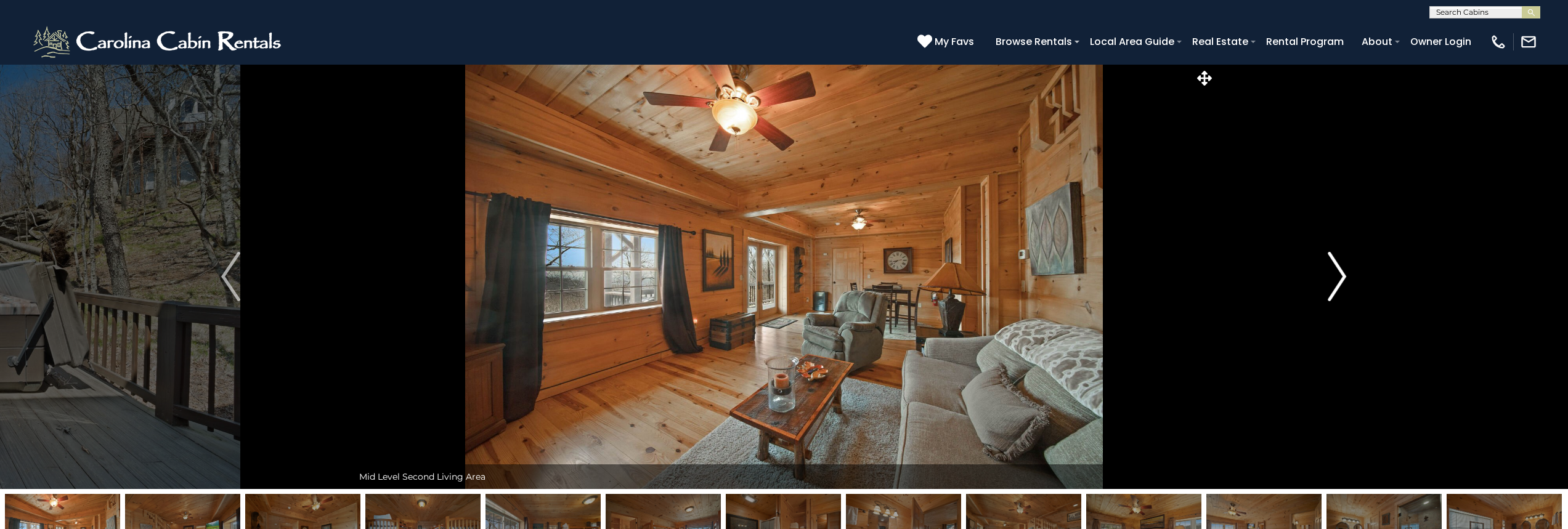
click at [1344, 279] on img "Next" at bounding box center [1336, 277] width 19 height 49
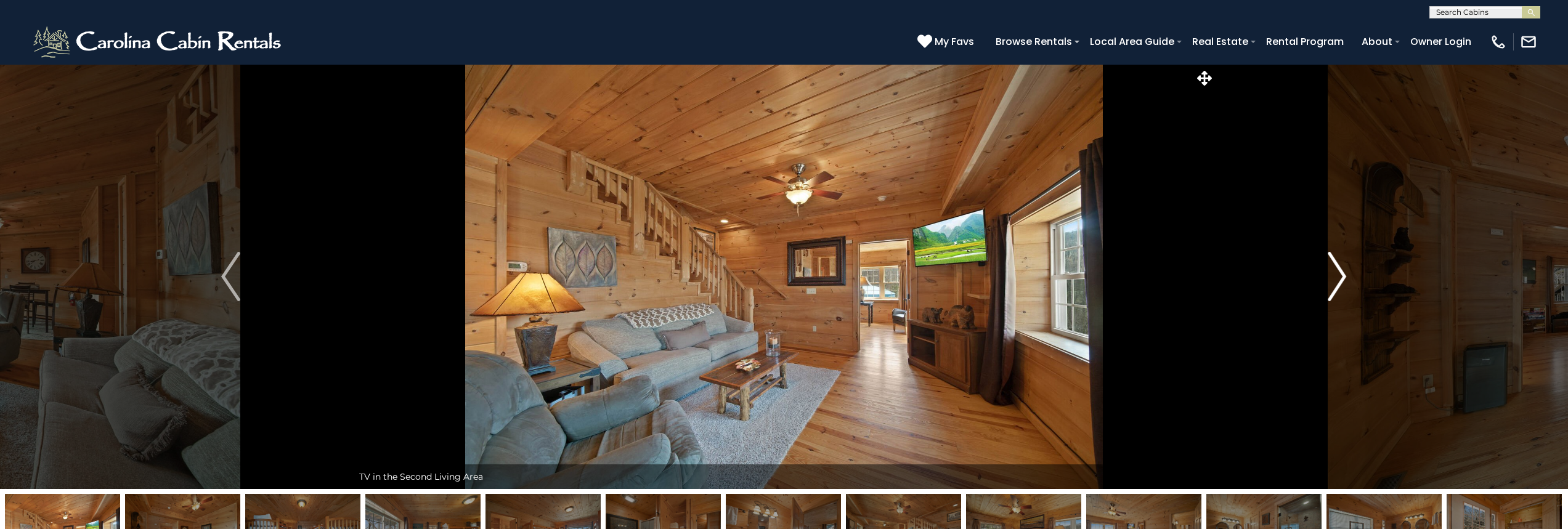
click at [1344, 279] on img "Next" at bounding box center [1336, 277] width 19 height 49
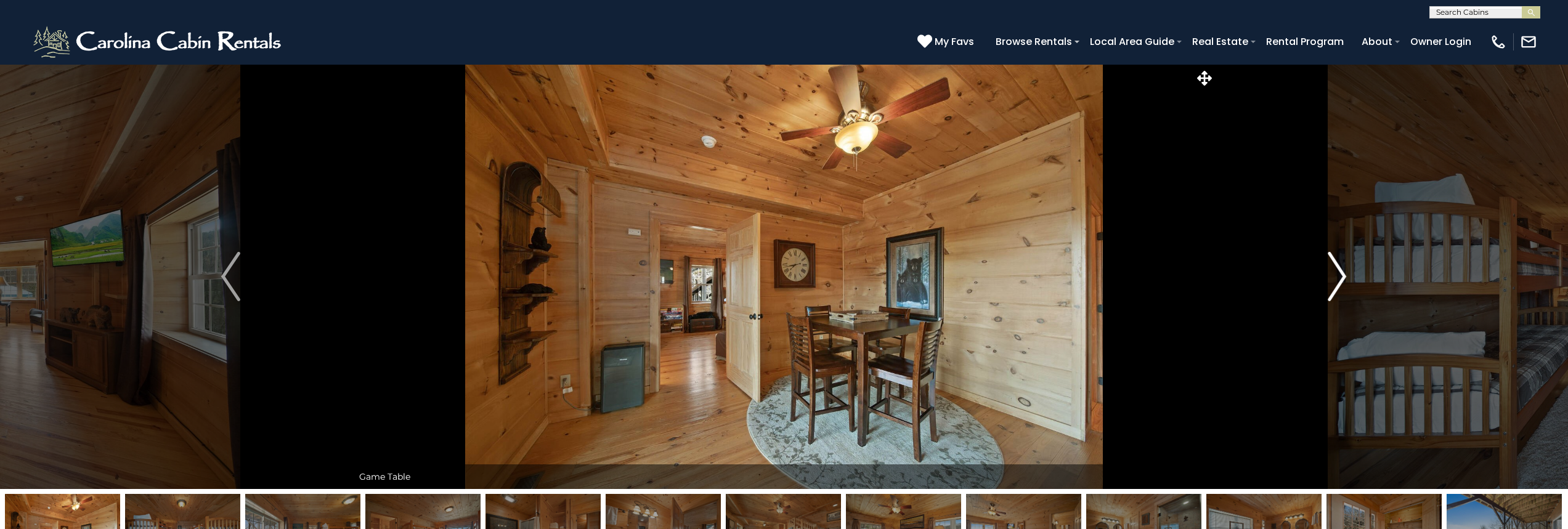
click at [1344, 279] on img "Next" at bounding box center [1336, 277] width 19 height 49
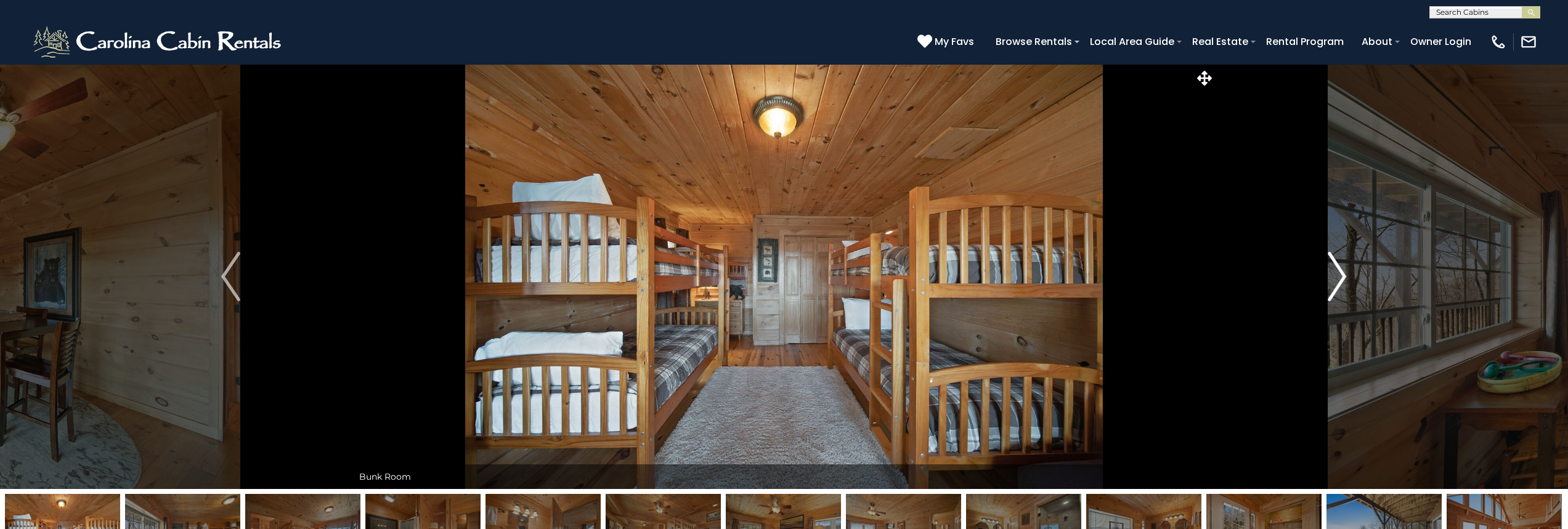
click at [1344, 279] on img "Next" at bounding box center [1336, 277] width 19 height 49
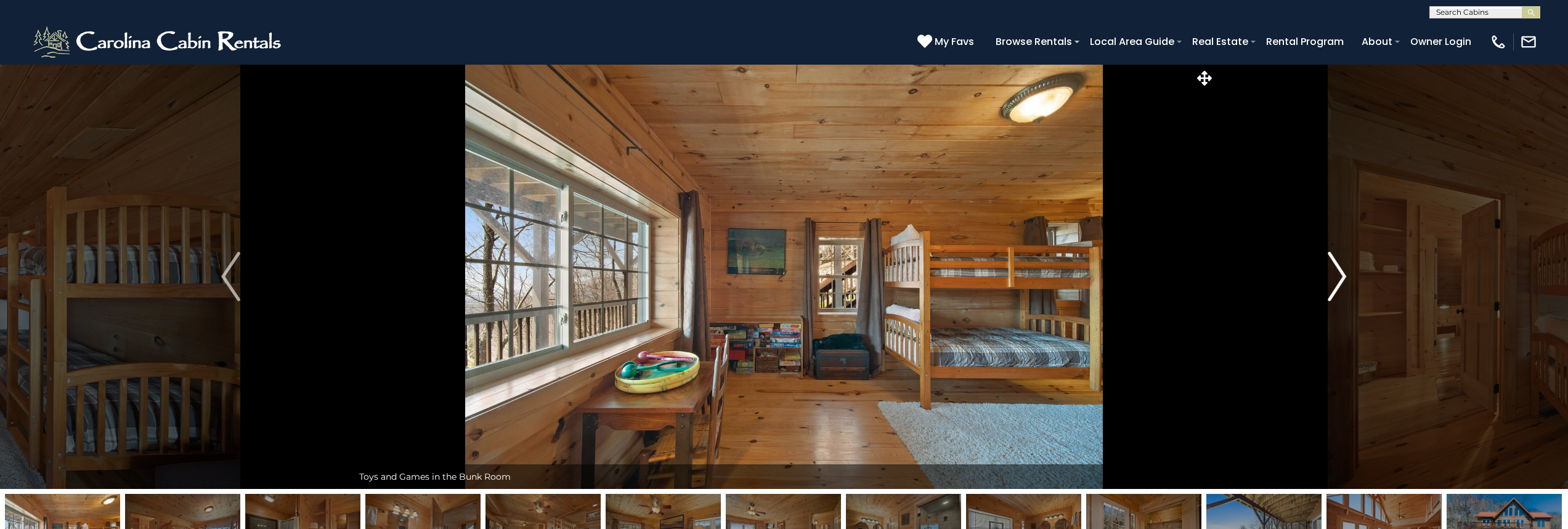
click at [1344, 279] on img "Next" at bounding box center [1336, 277] width 19 height 49
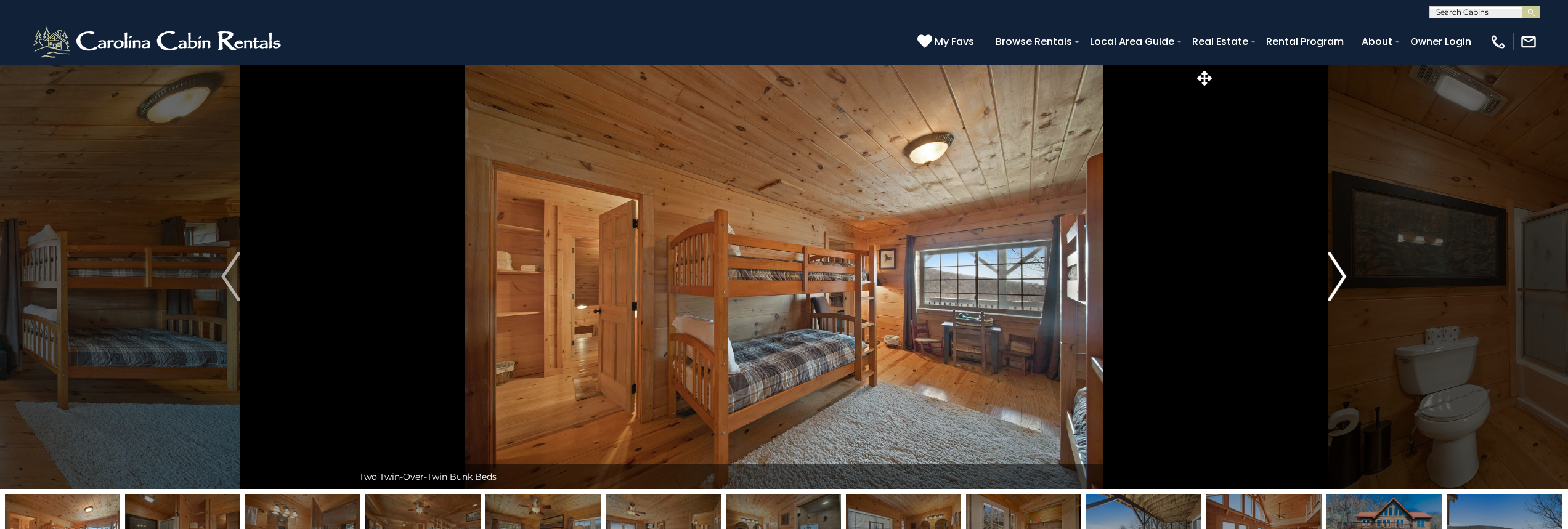
click at [1344, 279] on img "Next" at bounding box center [1336, 277] width 19 height 49
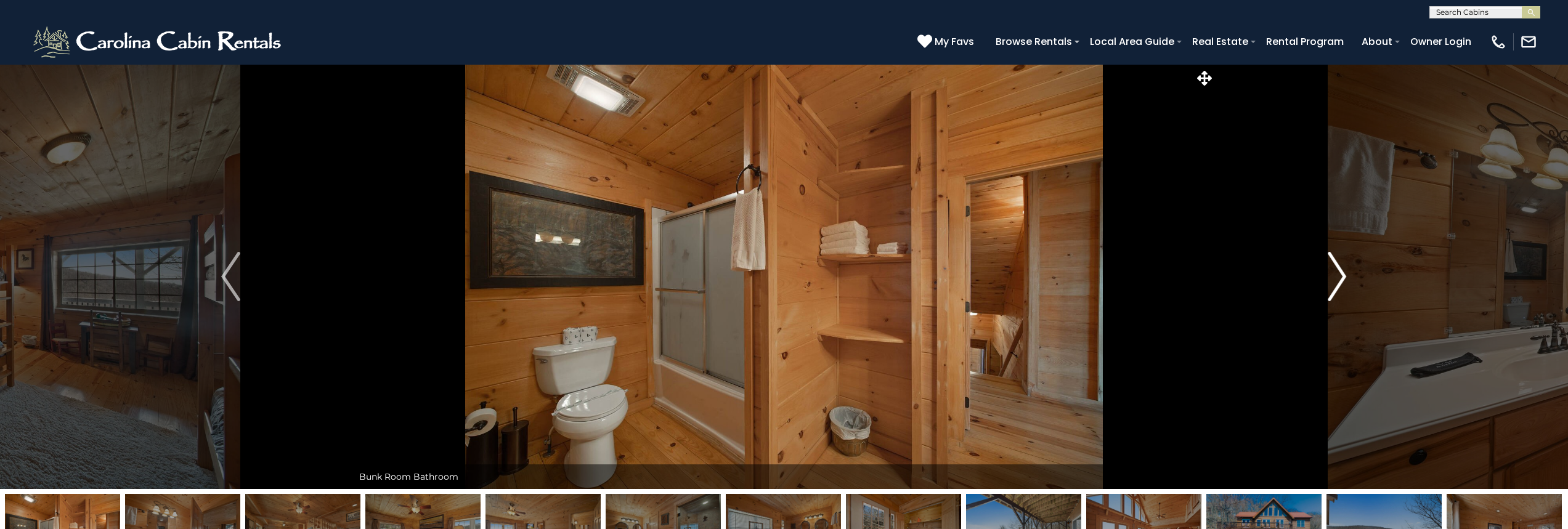
click at [1344, 279] on img "Next" at bounding box center [1336, 277] width 19 height 49
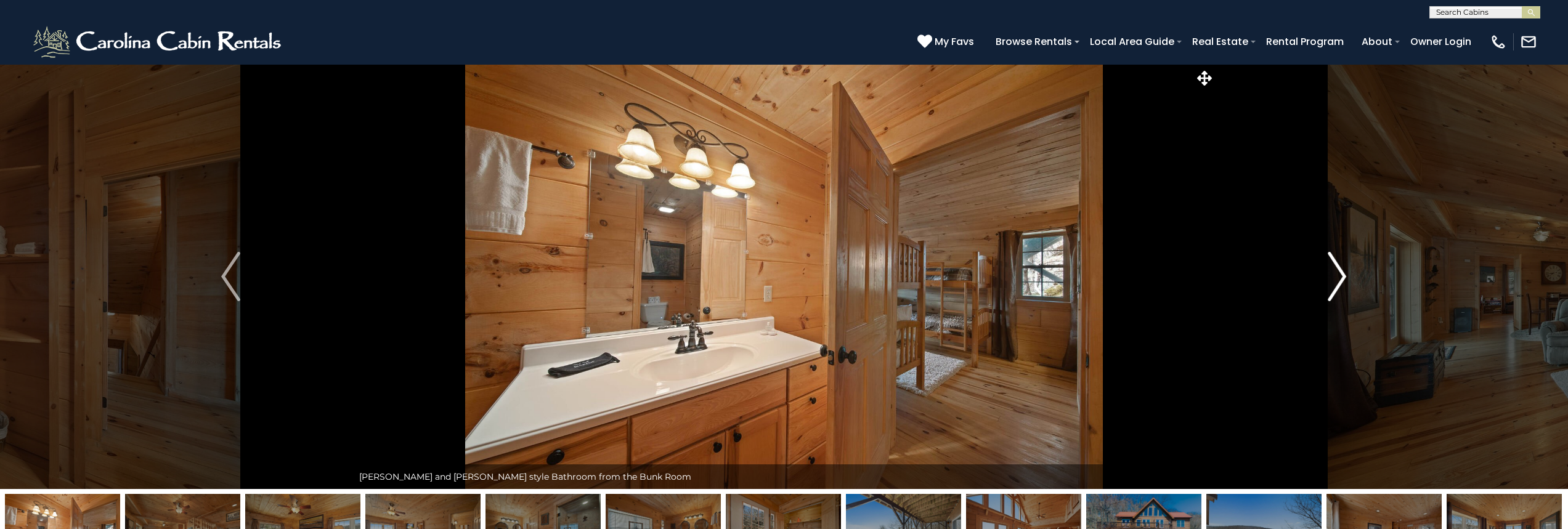
click at [1344, 279] on img "Next" at bounding box center [1336, 277] width 19 height 49
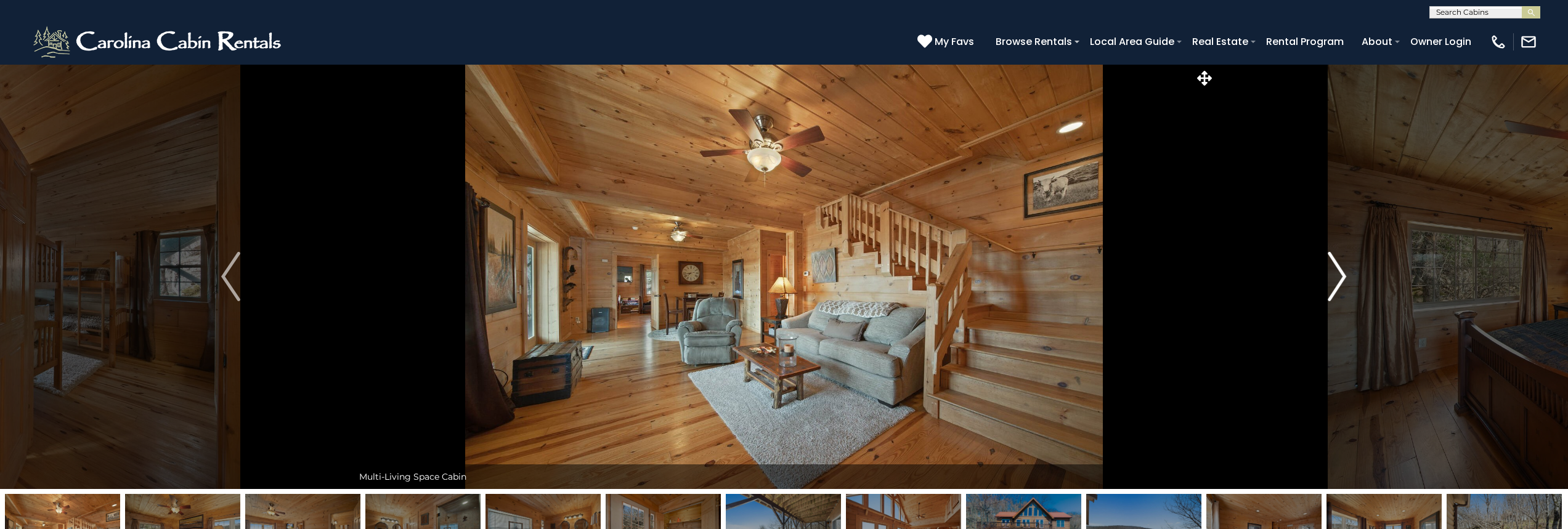
click at [1344, 279] on img "Next" at bounding box center [1336, 277] width 19 height 49
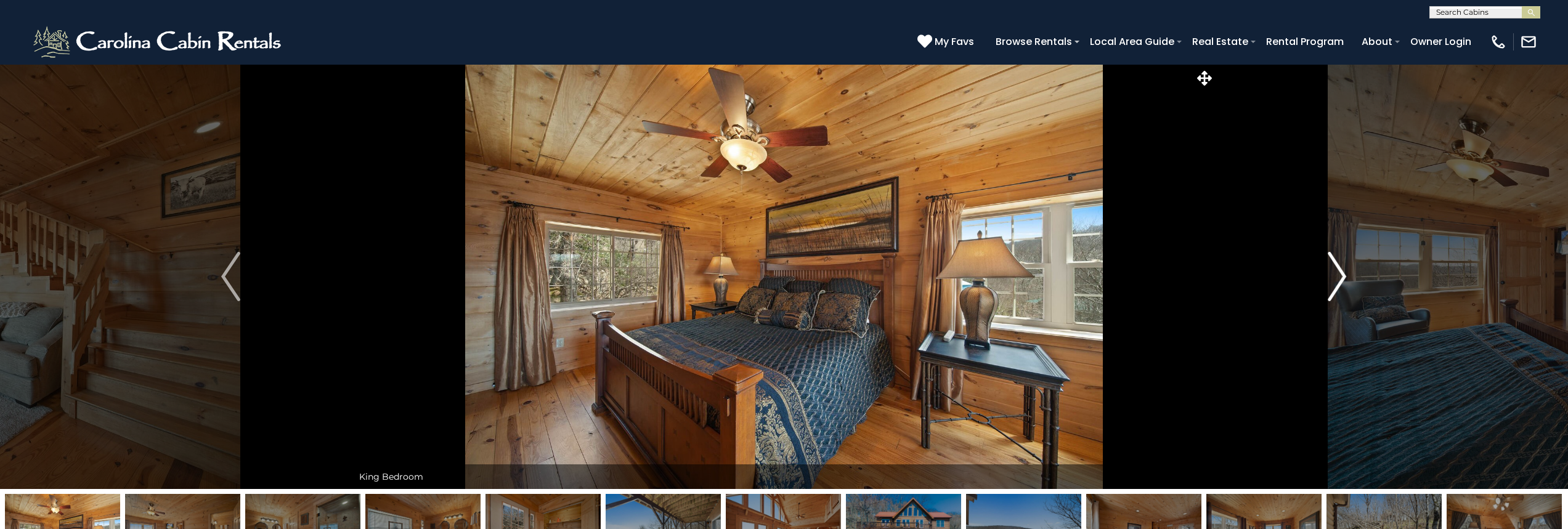
click at [1344, 279] on img "Next" at bounding box center [1336, 277] width 19 height 49
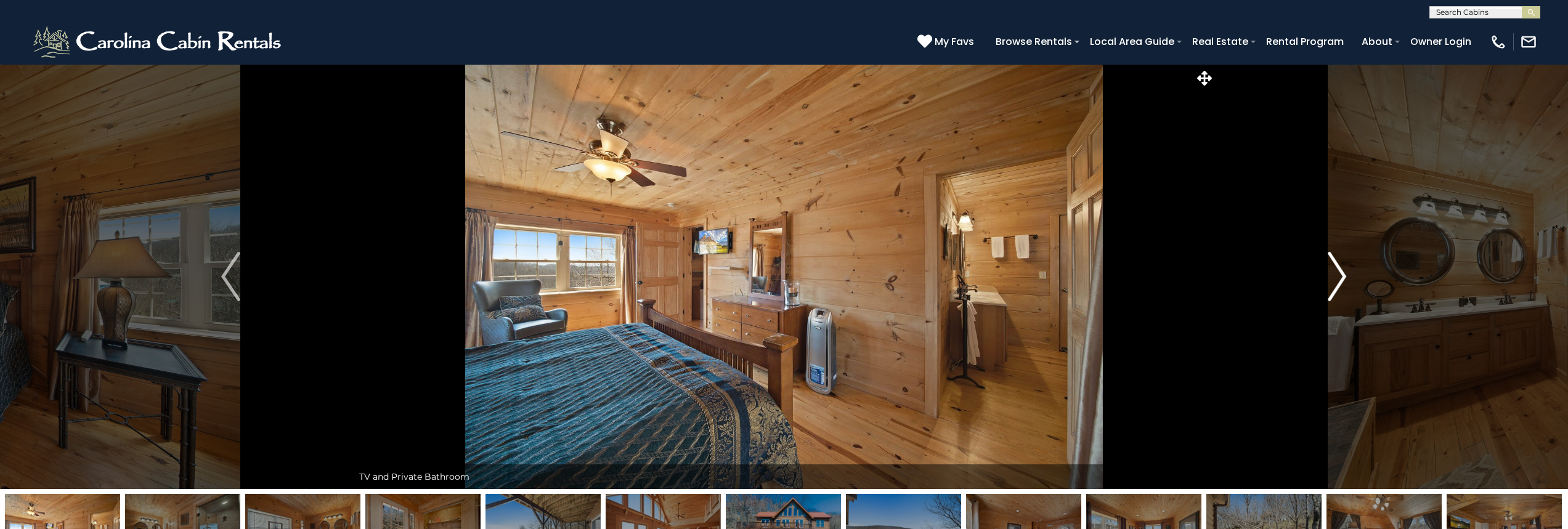
click at [1344, 279] on img "Next" at bounding box center [1336, 277] width 19 height 49
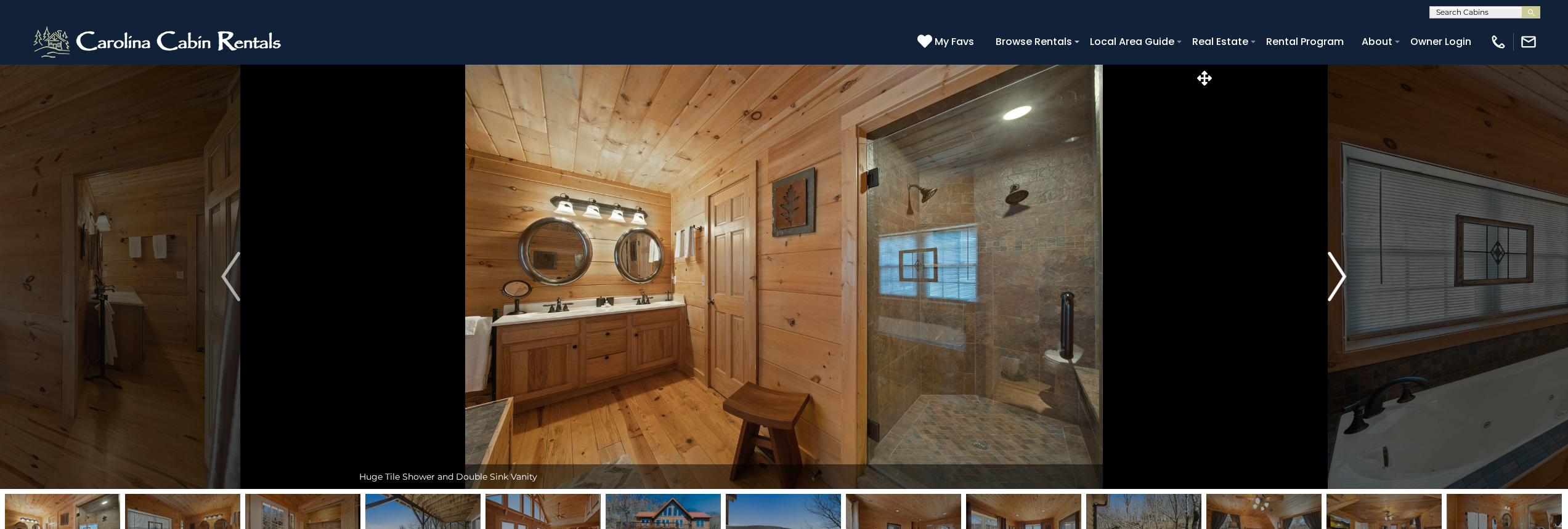
click at [1344, 279] on img "Next" at bounding box center [1336, 277] width 19 height 49
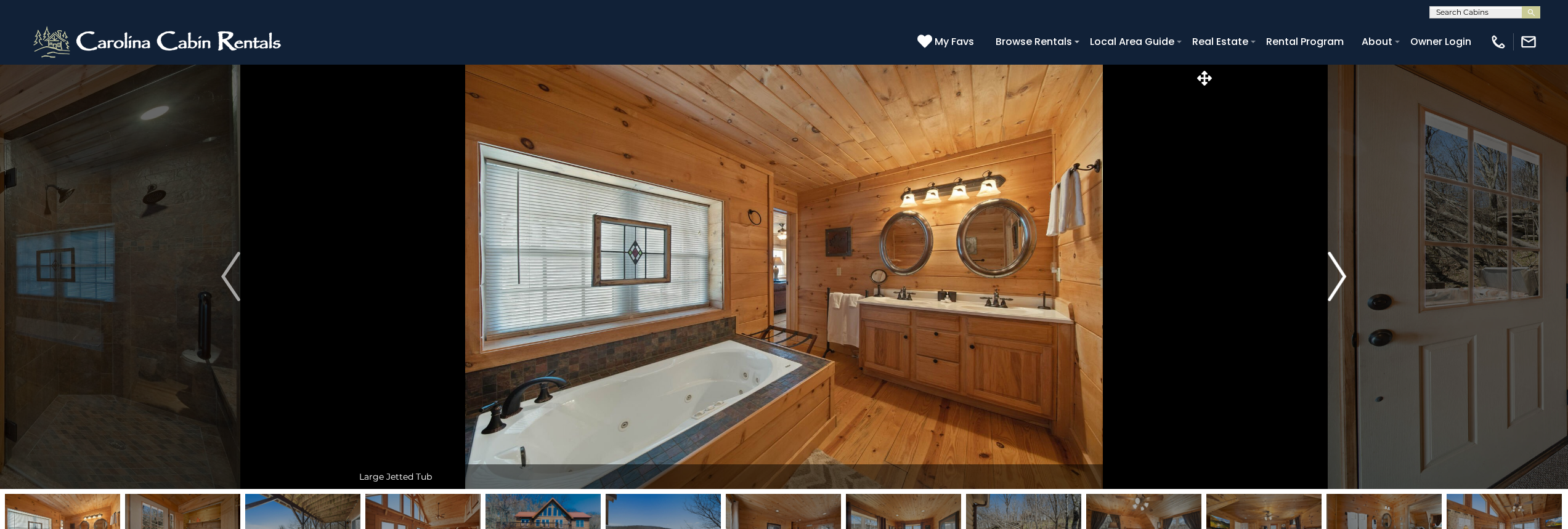
click at [1344, 279] on img "Next" at bounding box center [1336, 277] width 19 height 49
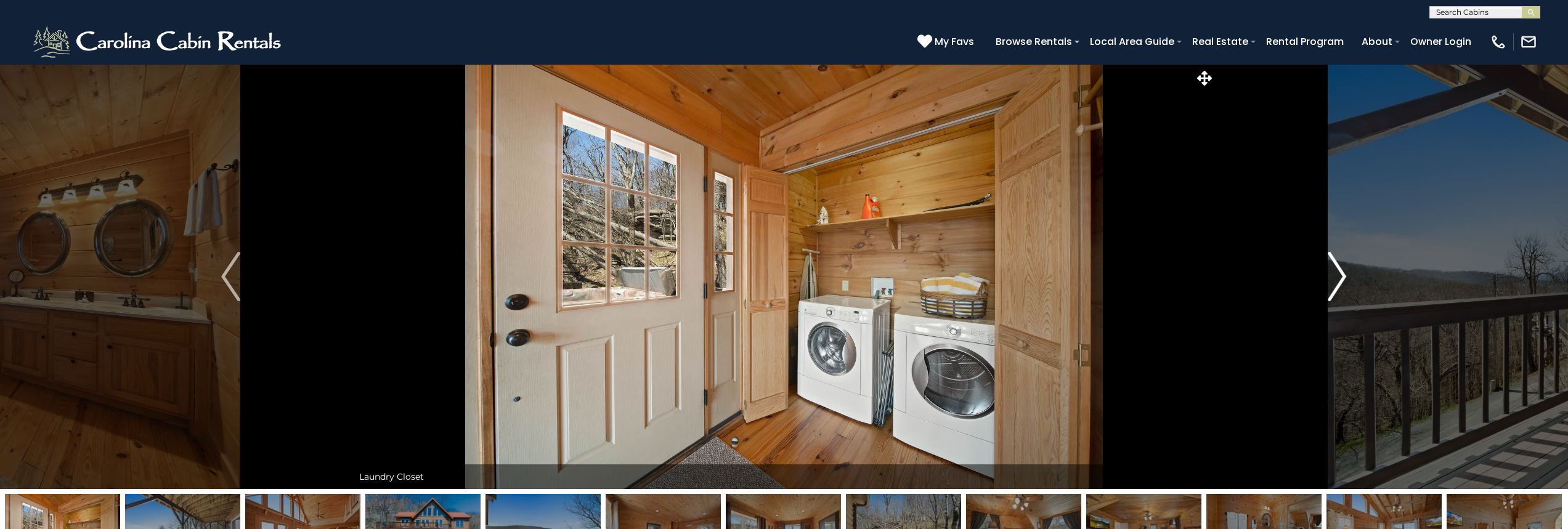
click at [1344, 279] on img "Next" at bounding box center [1336, 277] width 19 height 49
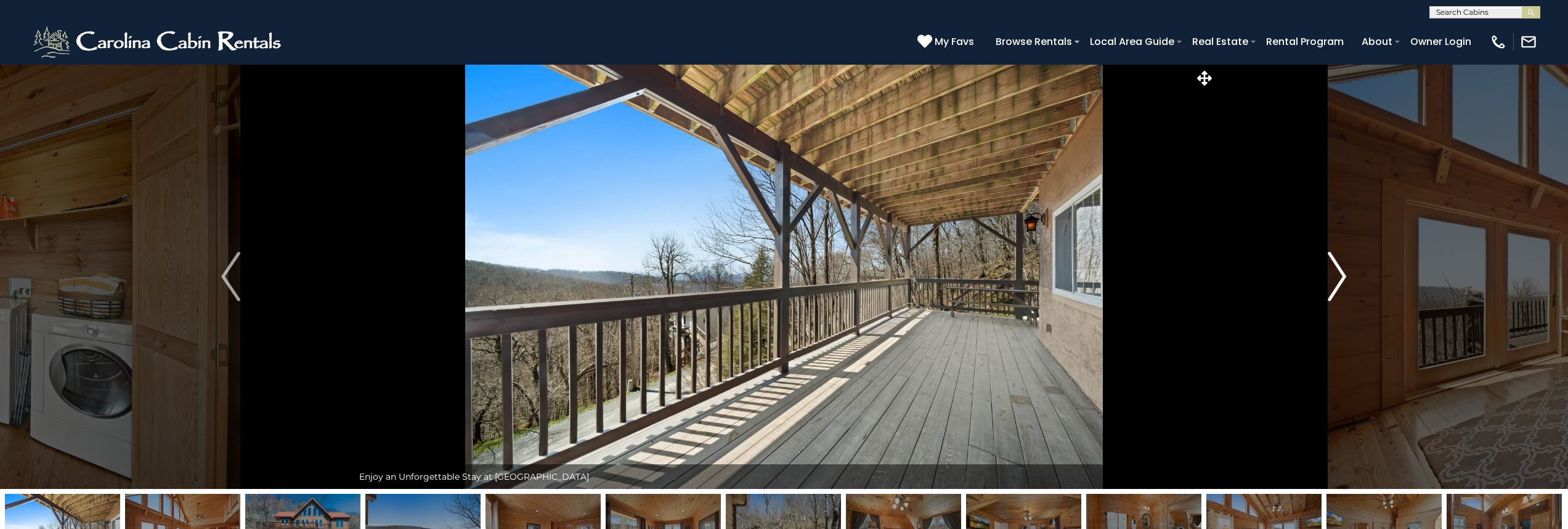
click at [1344, 279] on img "Next" at bounding box center [1336, 277] width 19 height 49
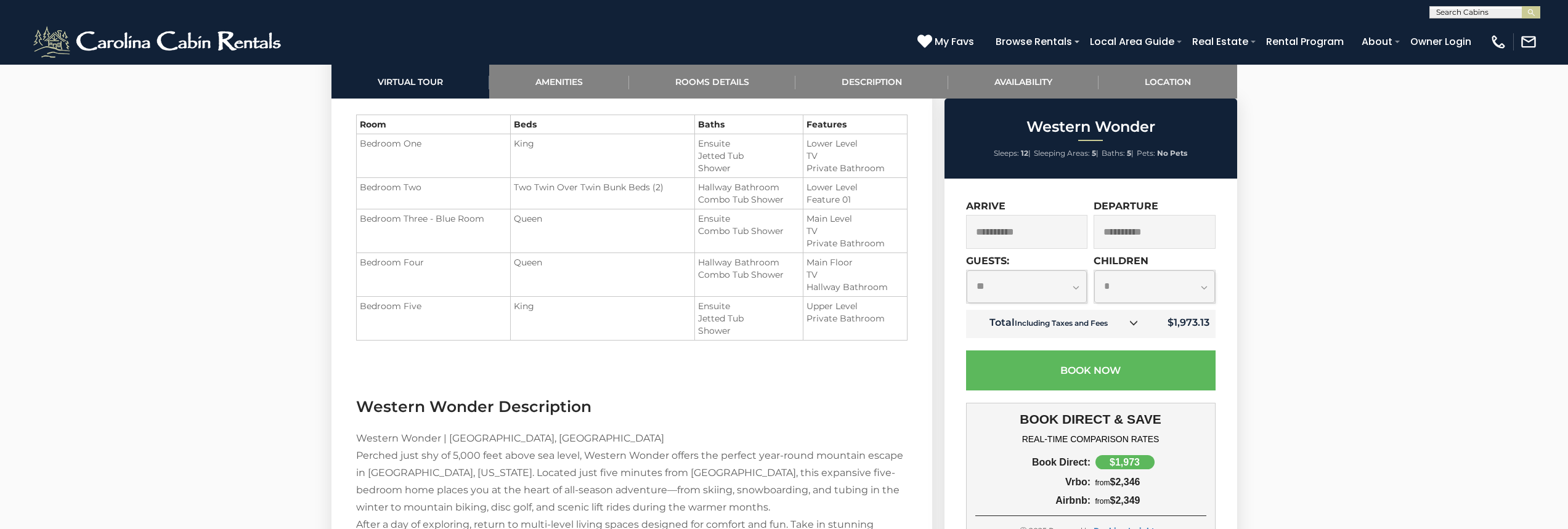
scroll to position [1478, 0]
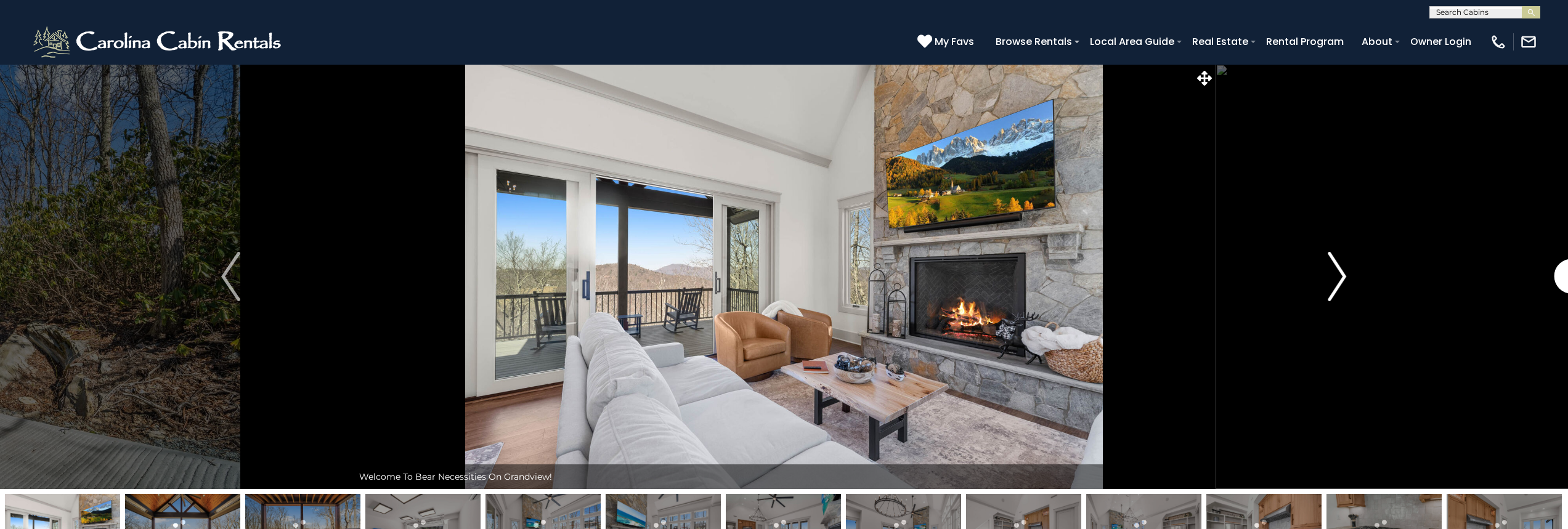
click at [1326, 277] on button "Next" at bounding box center [1337, 276] width 244 height 425
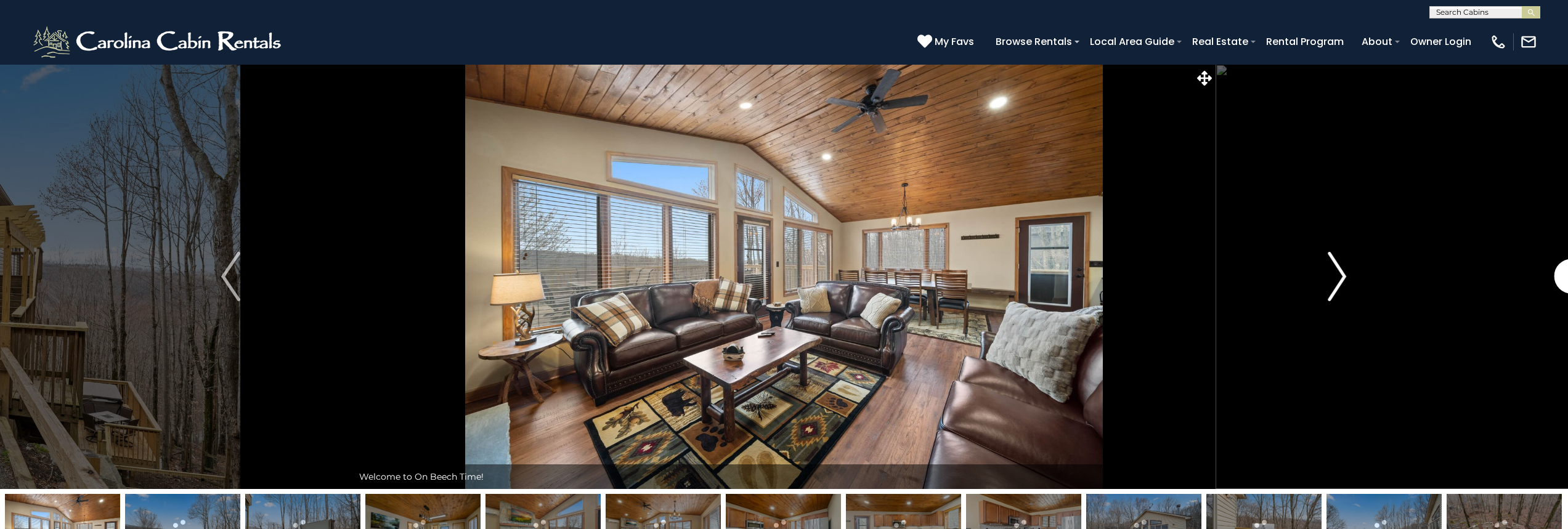
click at [1332, 279] on img "Next" at bounding box center [1336, 277] width 19 height 49
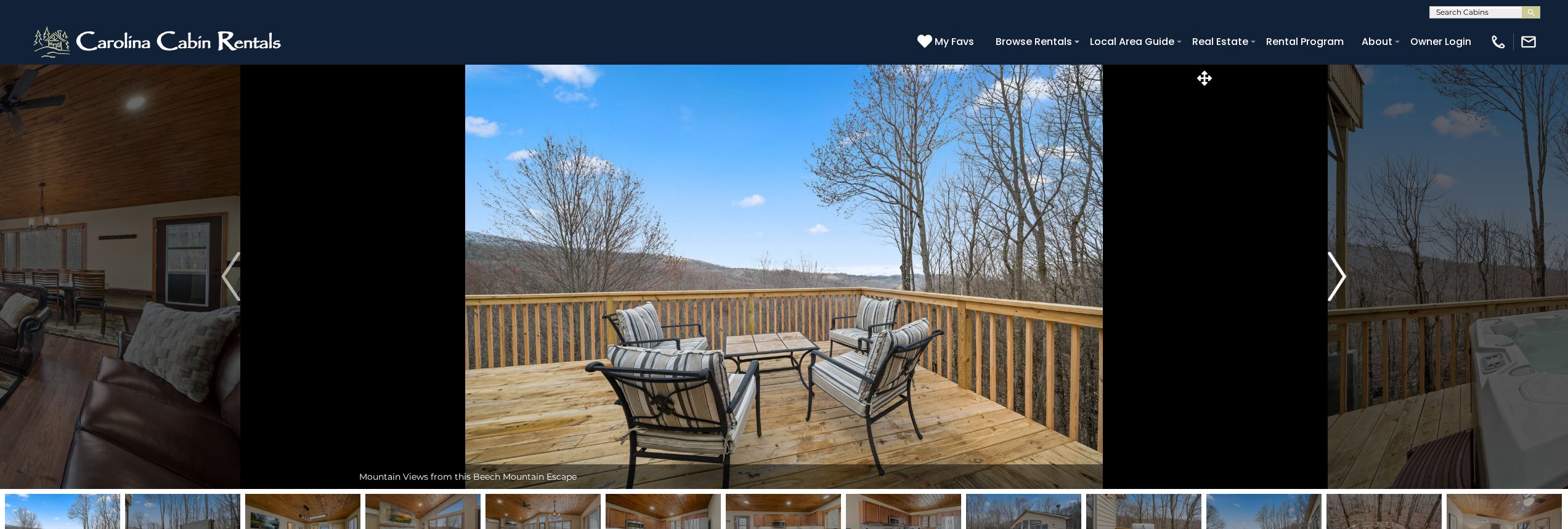
click at [1332, 279] on img "Next" at bounding box center [1336, 277] width 19 height 49
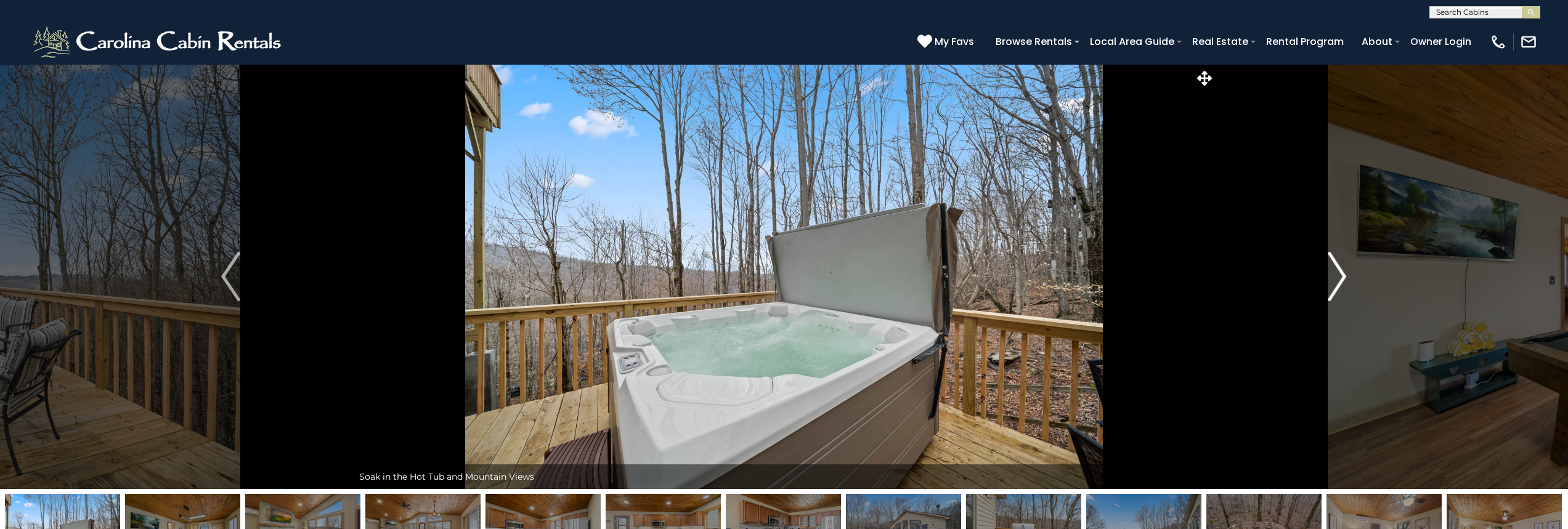
click at [1332, 279] on img "Next" at bounding box center [1336, 277] width 19 height 49
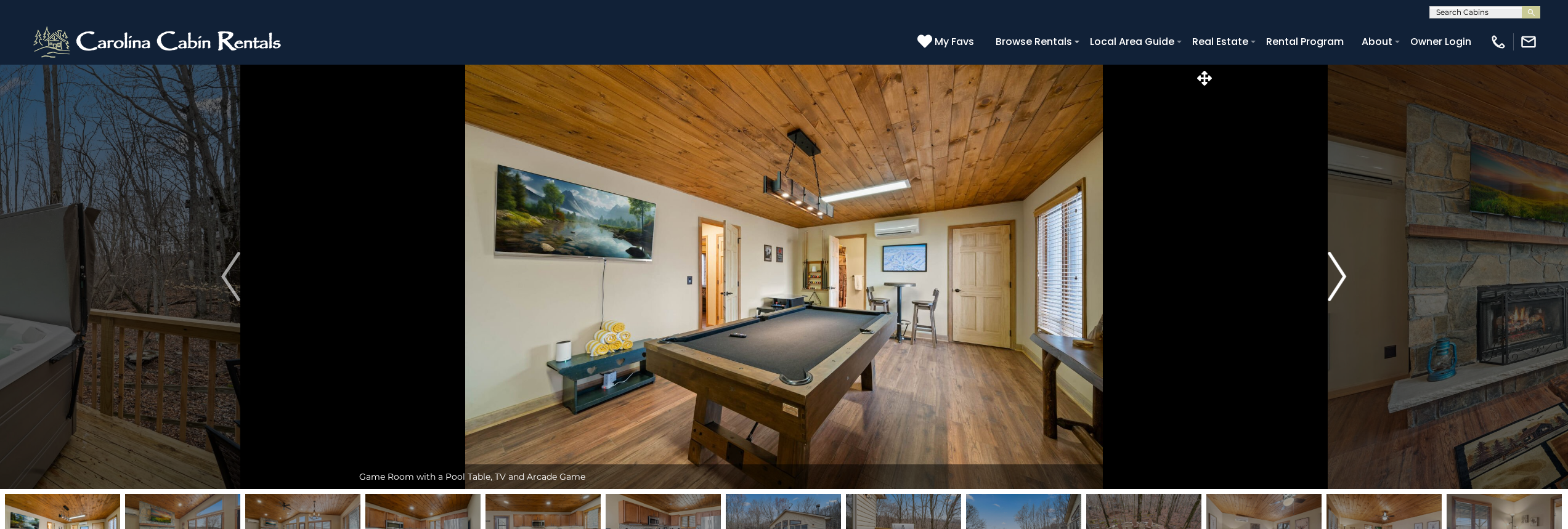
click at [1332, 279] on img "Next" at bounding box center [1336, 277] width 19 height 49
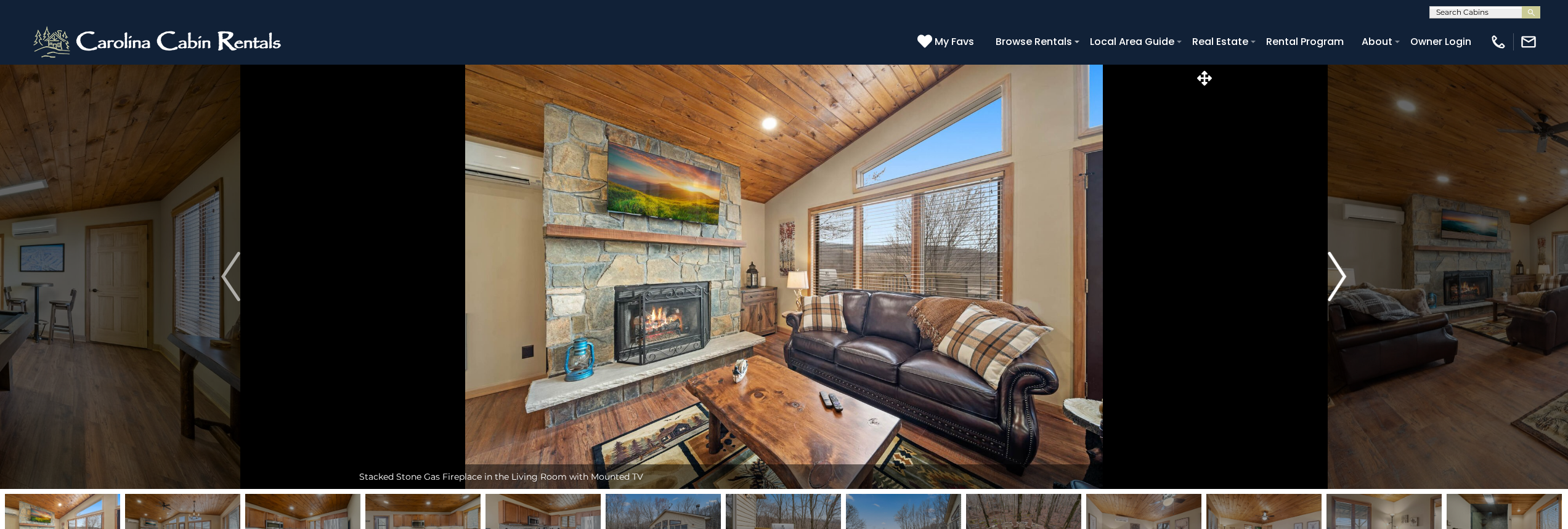
click at [1332, 279] on img "Next" at bounding box center [1336, 277] width 19 height 49
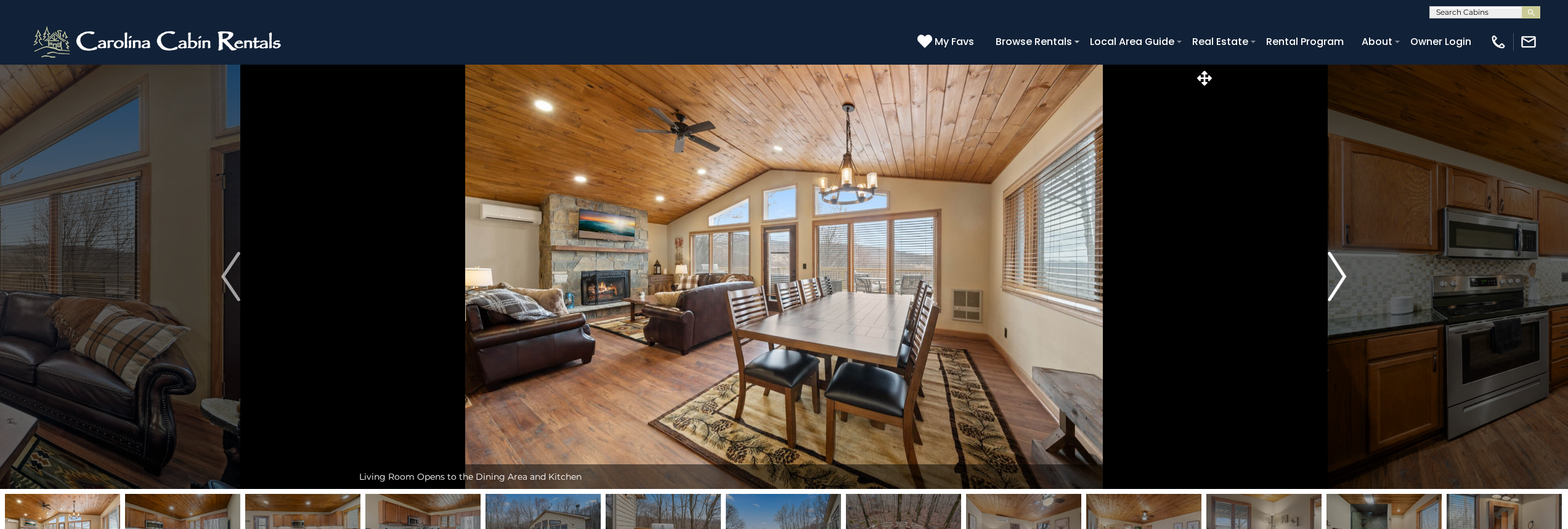
click at [1332, 279] on img "Next" at bounding box center [1336, 277] width 19 height 49
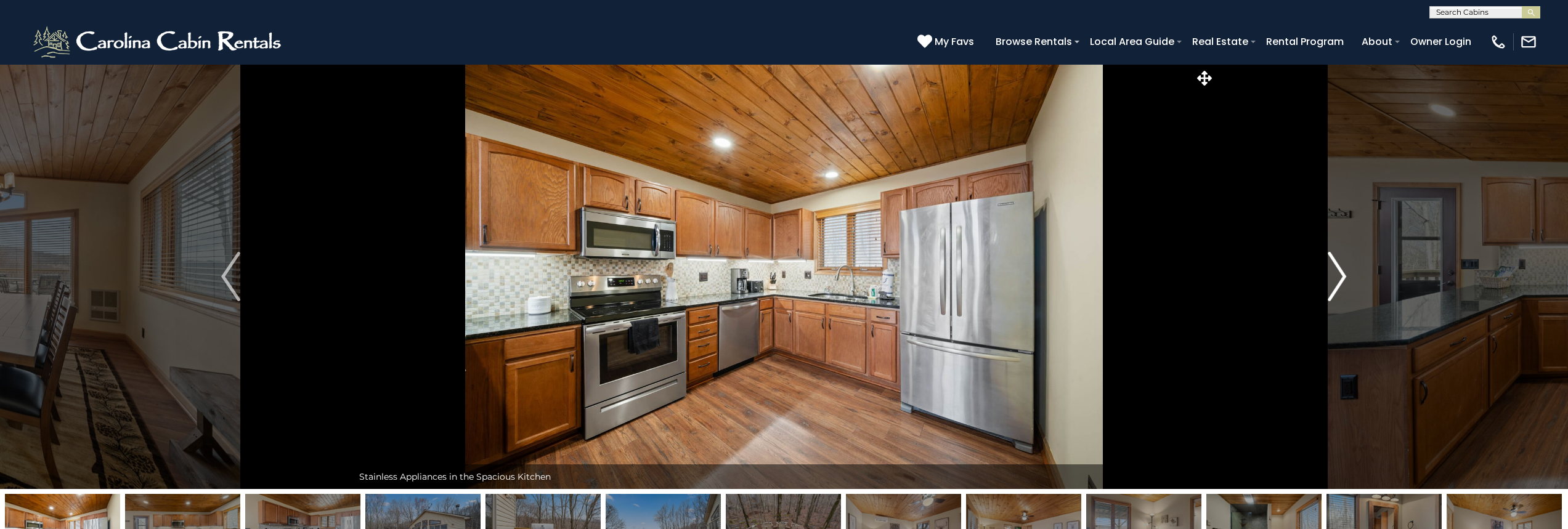
click at [1332, 279] on img "Next" at bounding box center [1336, 277] width 19 height 49
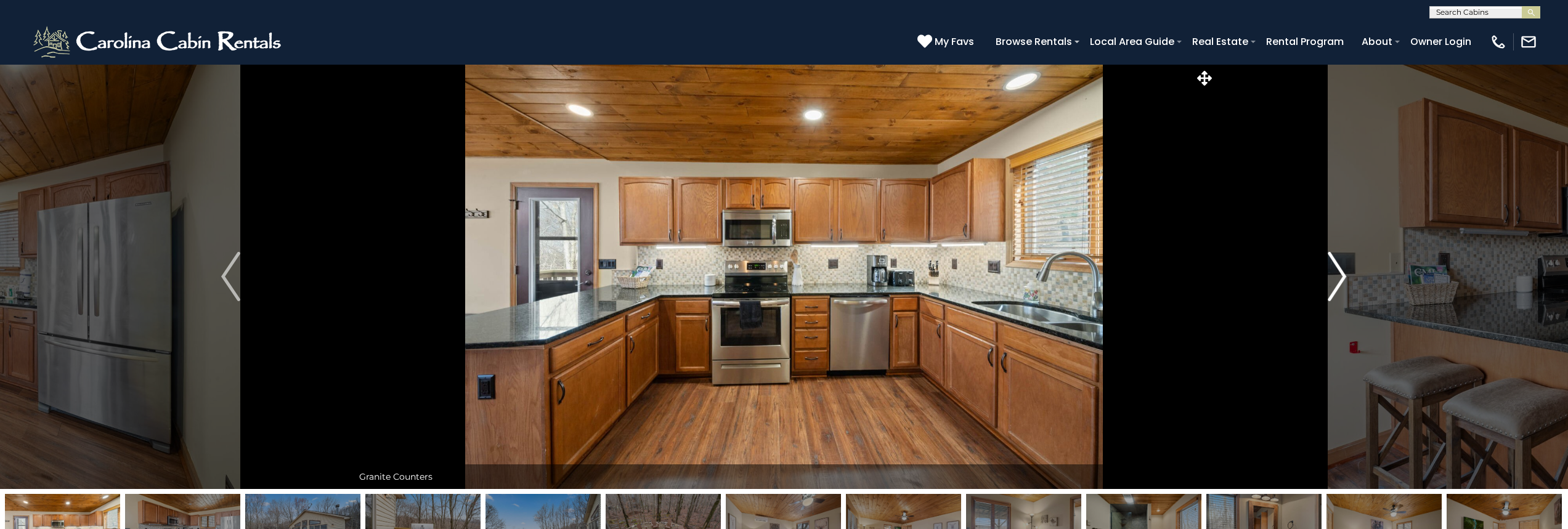
click at [1332, 279] on img "Next" at bounding box center [1336, 277] width 19 height 49
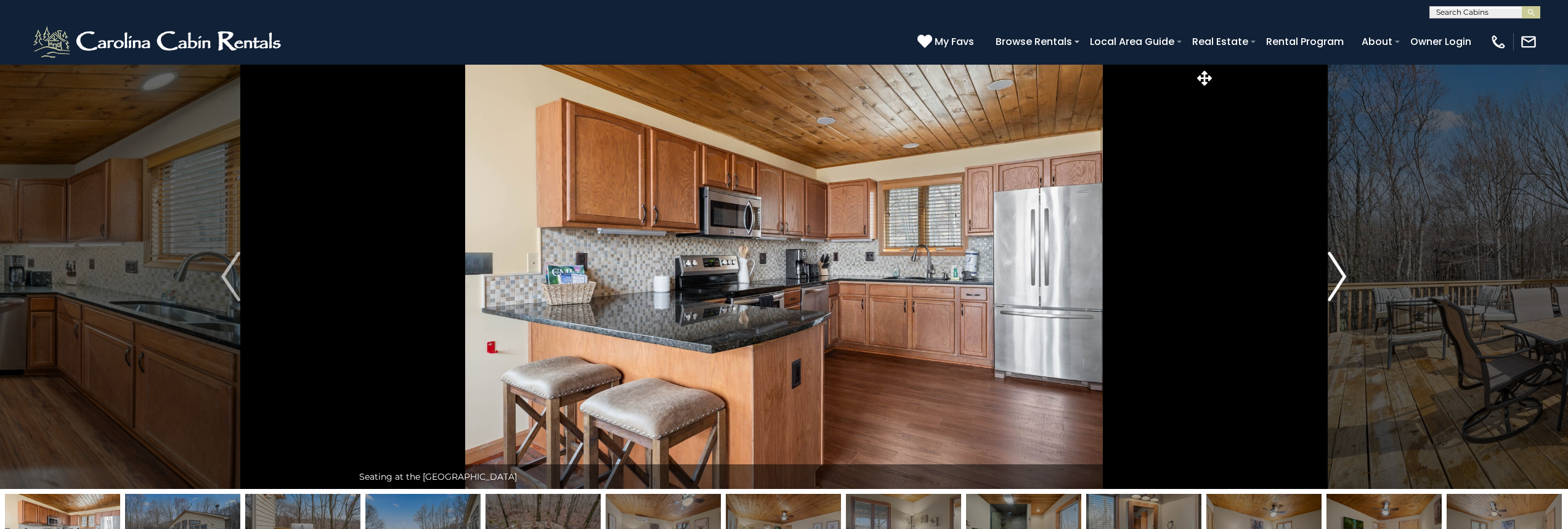
click at [1332, 279] on img "Next" at bounding box center [1336, 277] width 19 height 49
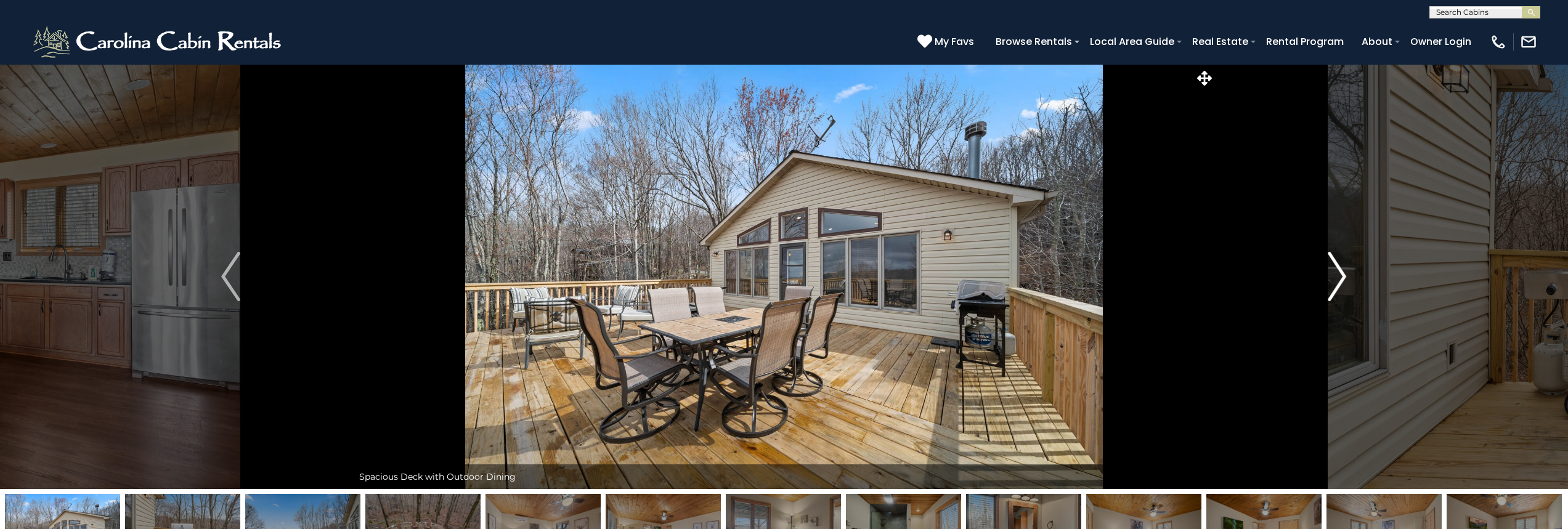
click at [1332, 279] on img "Next" at bounding box center [1336, 277] width 19 height 49
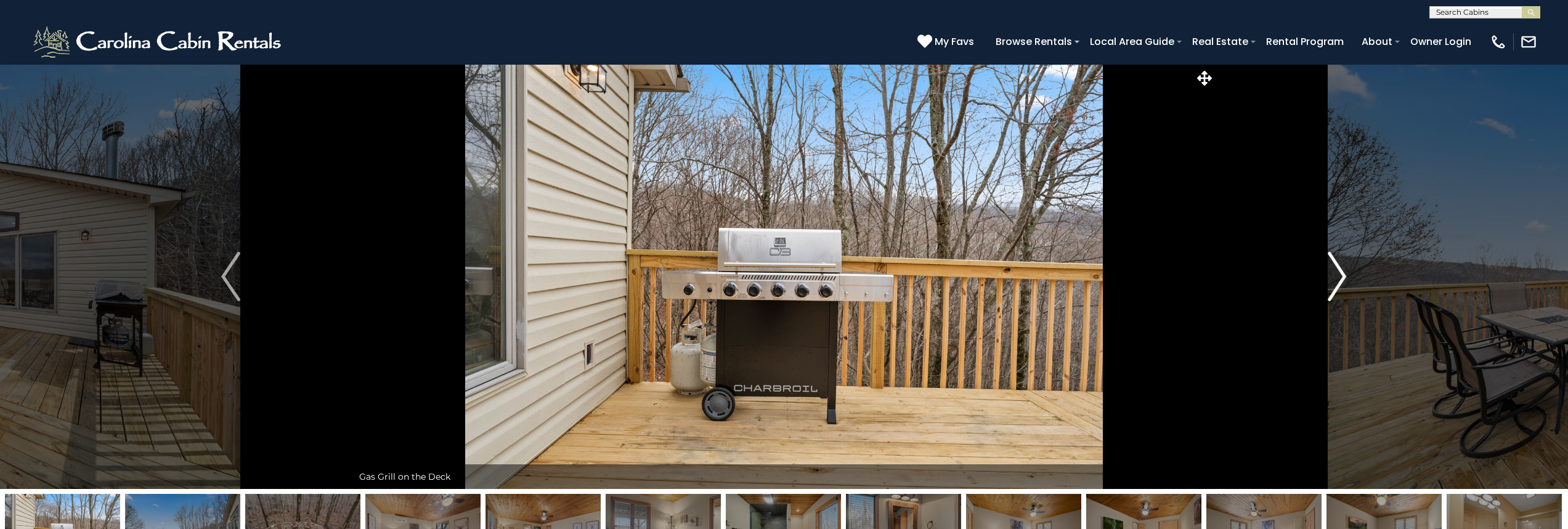
click at [1332, 279] on img "Next" at bounding box center [1336, 277] width 19 height 49
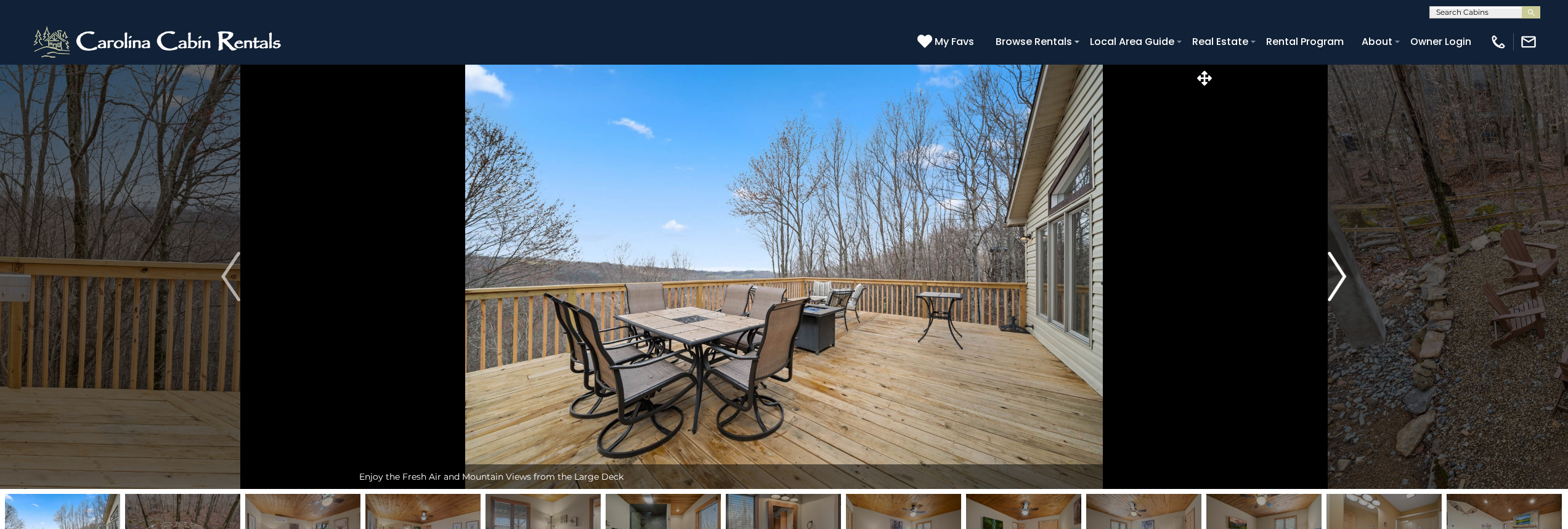
click at [1332, 279] on img "Next" at bounding box center [1336, 277] width 19 height 49
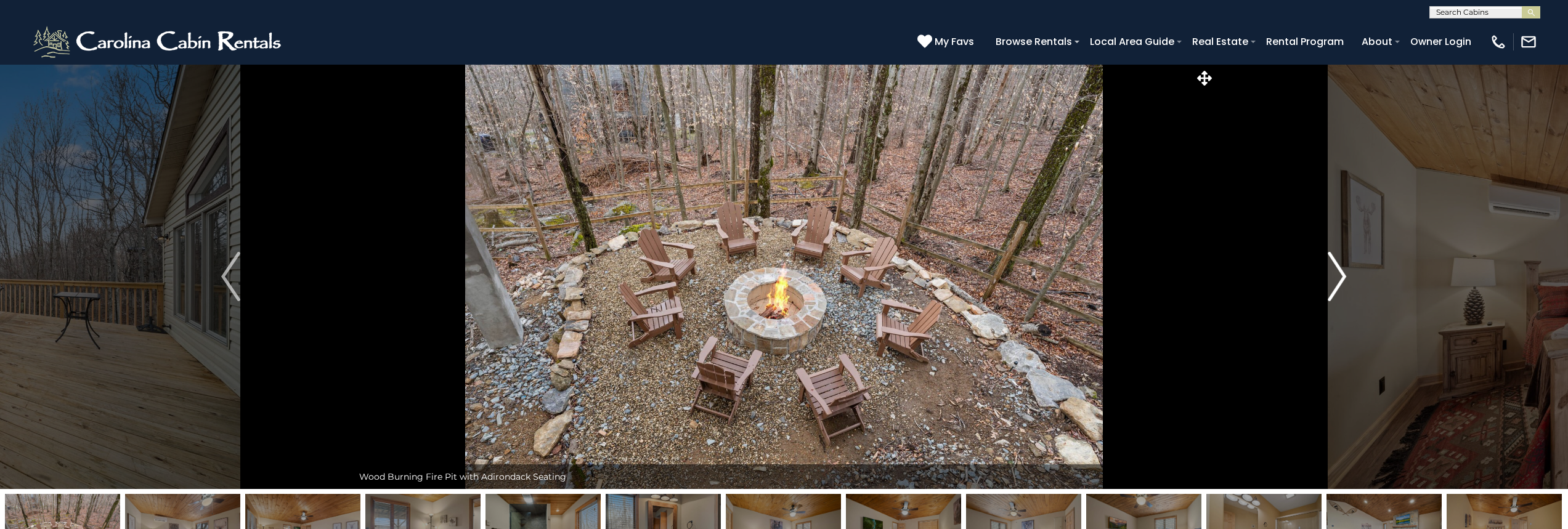
click at [1332, 279] on img "Next" at bounding box center [1336, 277] width 19 height 49
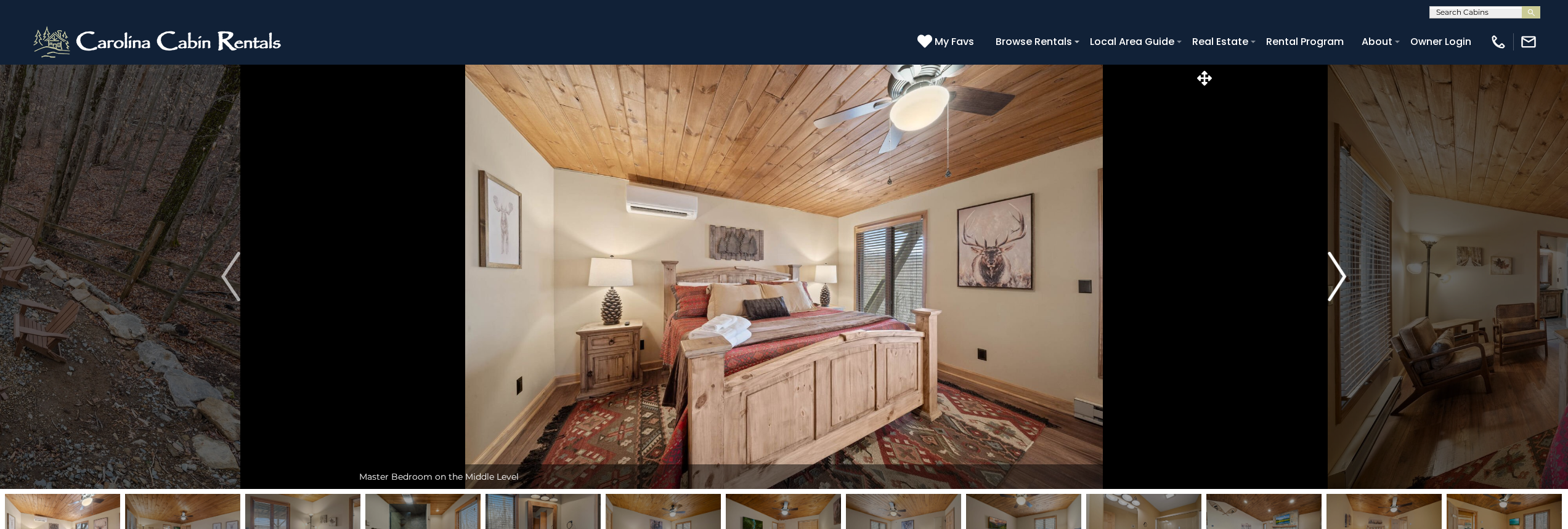
click at [1332, 279] on img "Next" at bounding box center [1336, 277] width 19 height 49
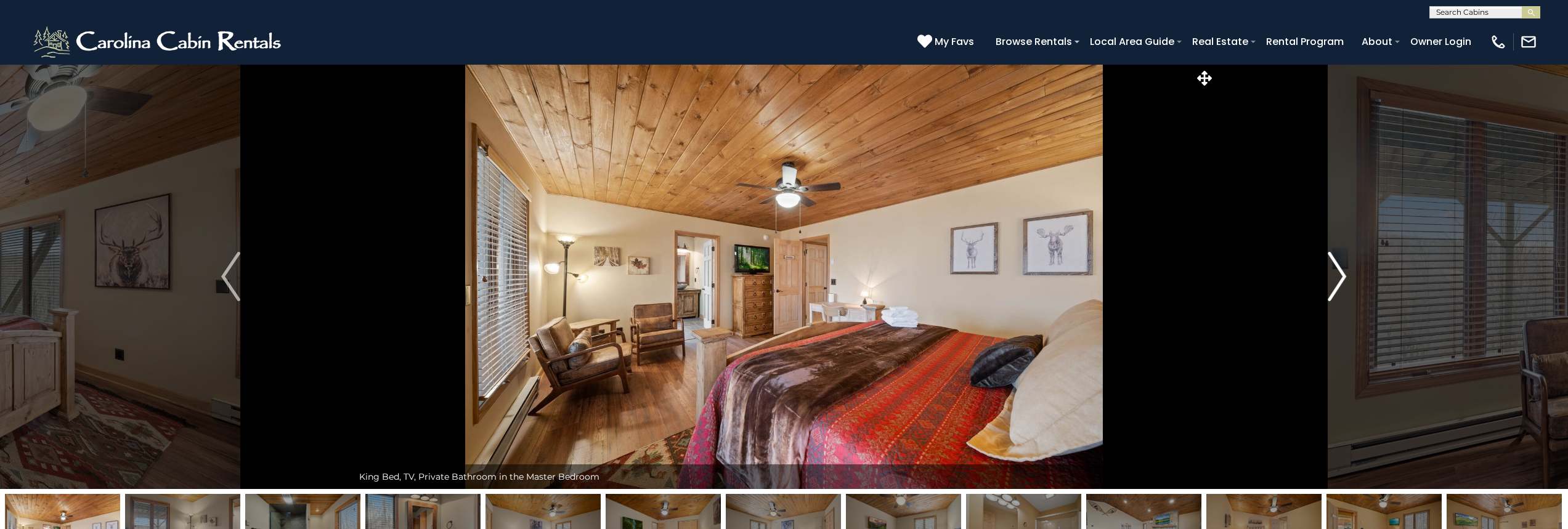
click at [1332, 279] on img "Next" at bounding box center [1336, 277] width 19 height 49
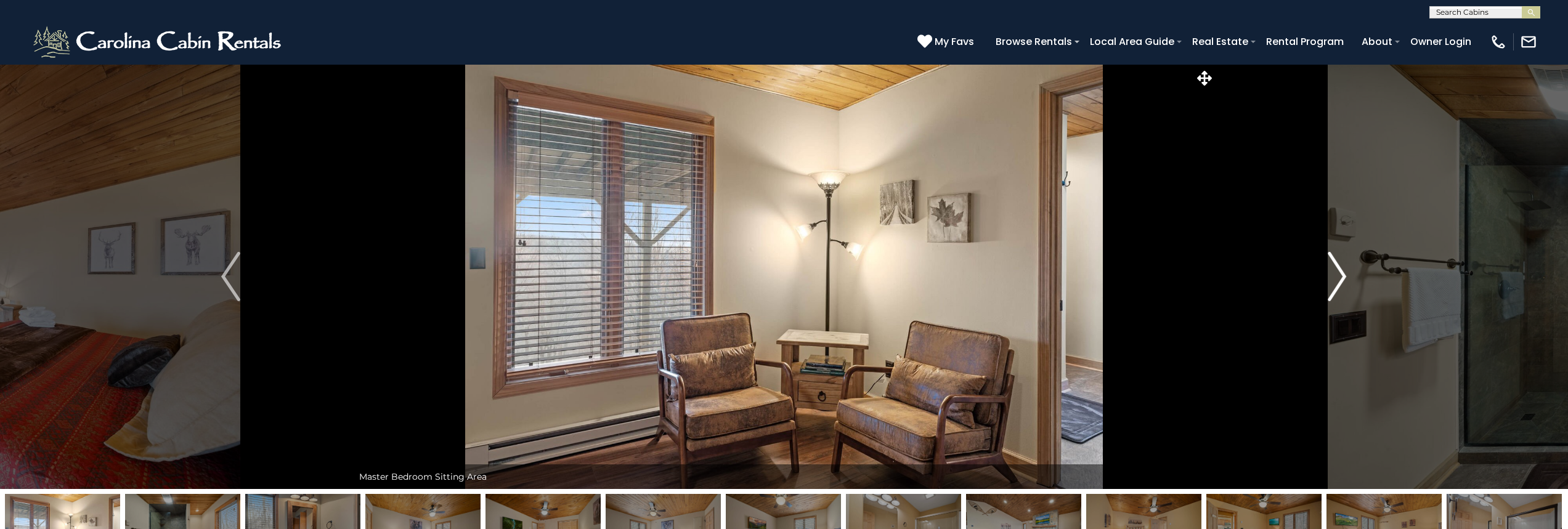
click at [1332, 279] on img "Next" at bounding box center [1336, 277] width 19 height 49
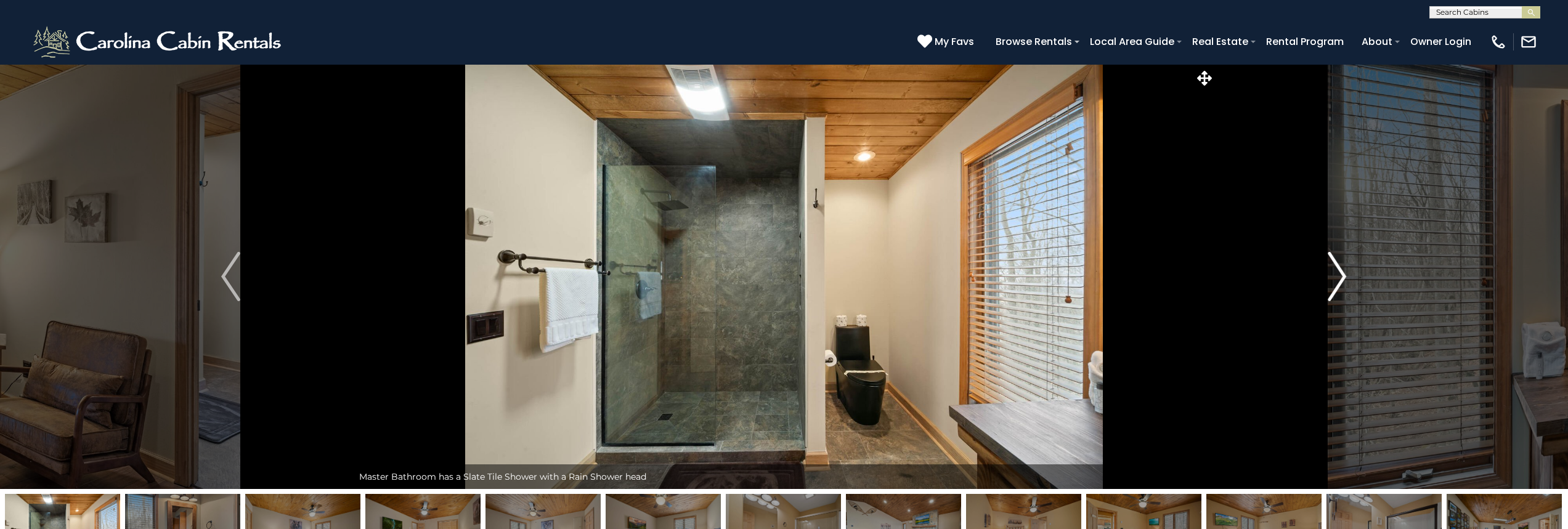
click at [1332, 279] on img "Next" at bounding box center [1336, 277] width 19 height 49
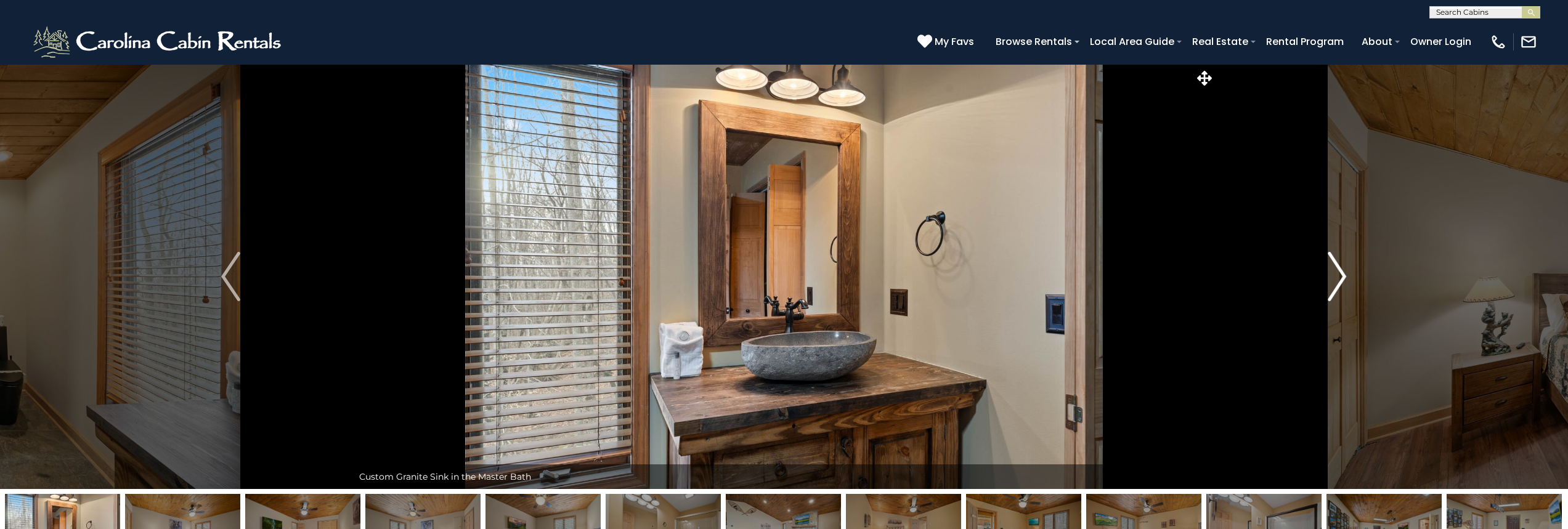
click at [1332, 279] on img "Next" at bounding box center [1336, 277] width 19 height 49
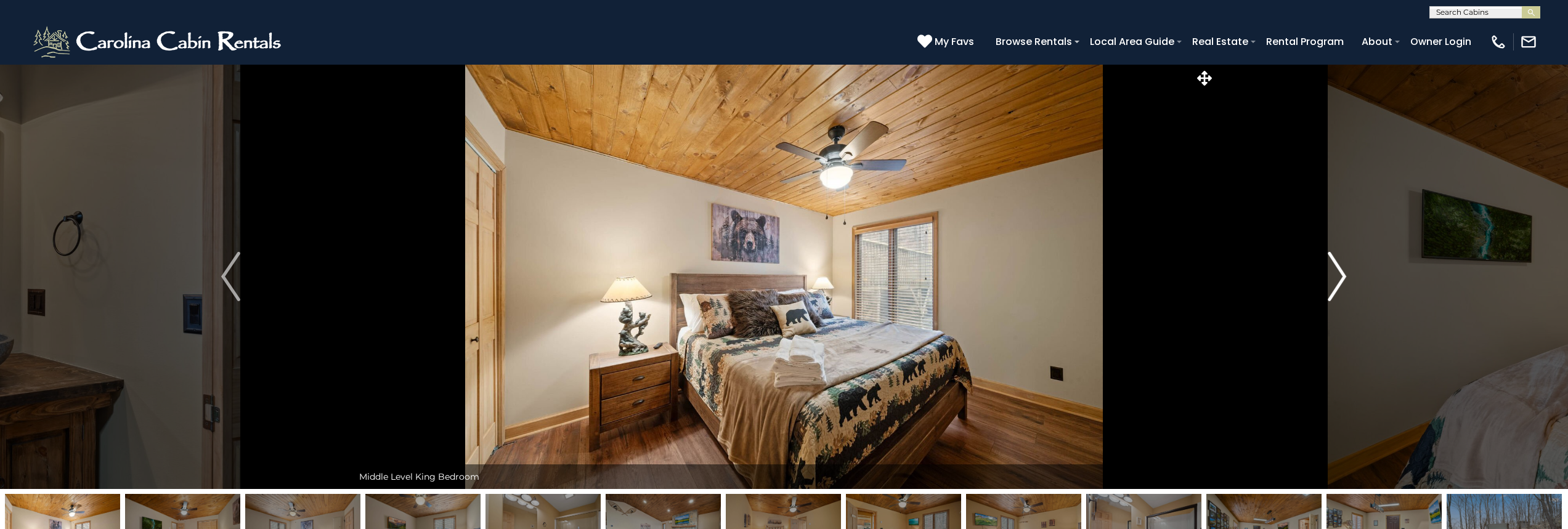
click at [1332, 279] on img "Next" at bounding box center [1336, 277] width 19 height 49
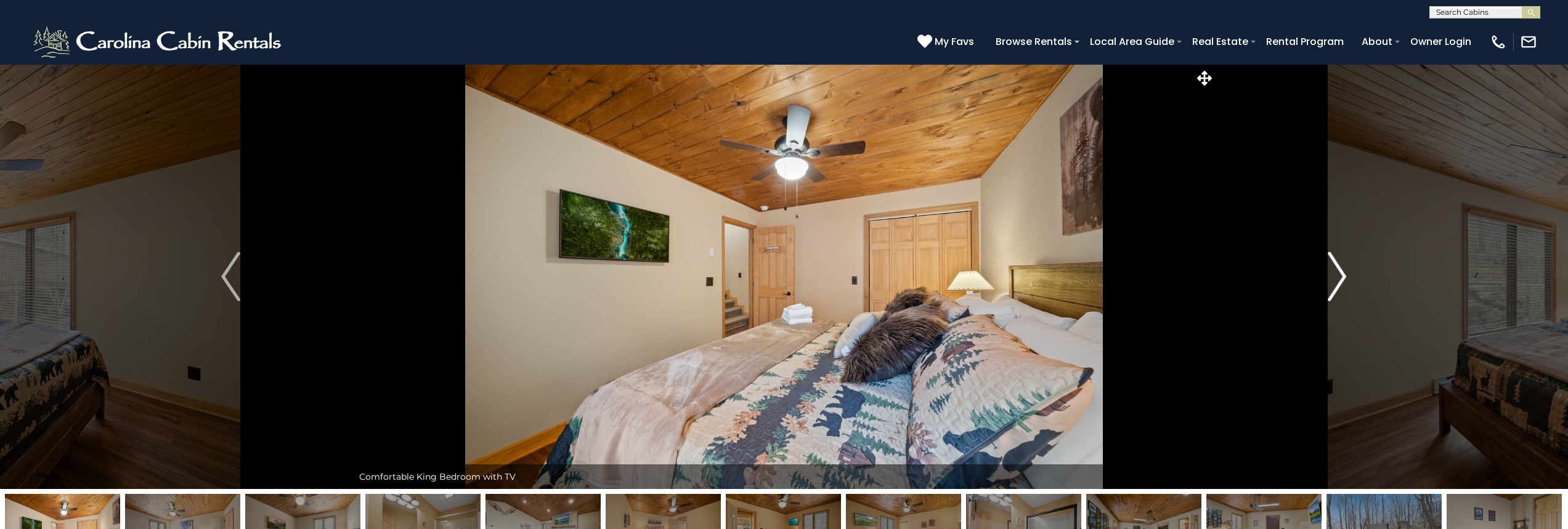
click at [1332, 279] on img "Next" at bounding box center [1336, 277] width 19 height 49
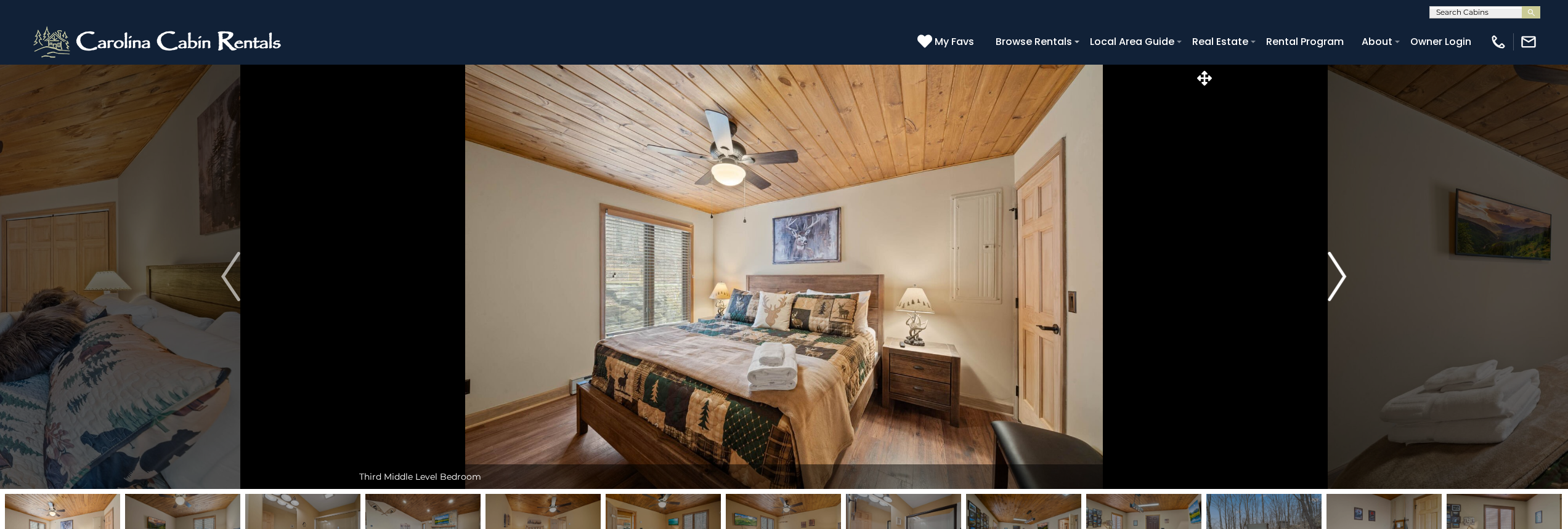
click at [1332, 279] on img "Next" at bounding box center [1336, 277] width 19 height 49
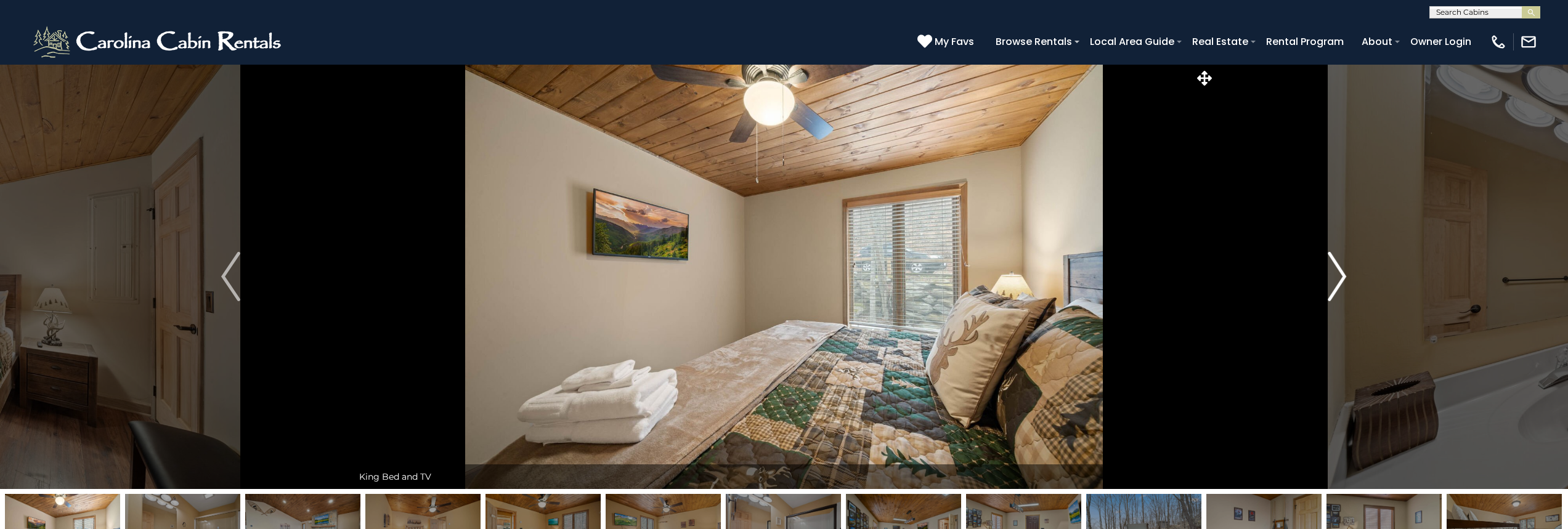
click at [1332, 279] on img "Next" at bounding box center [1336, 277] width 19 height 49
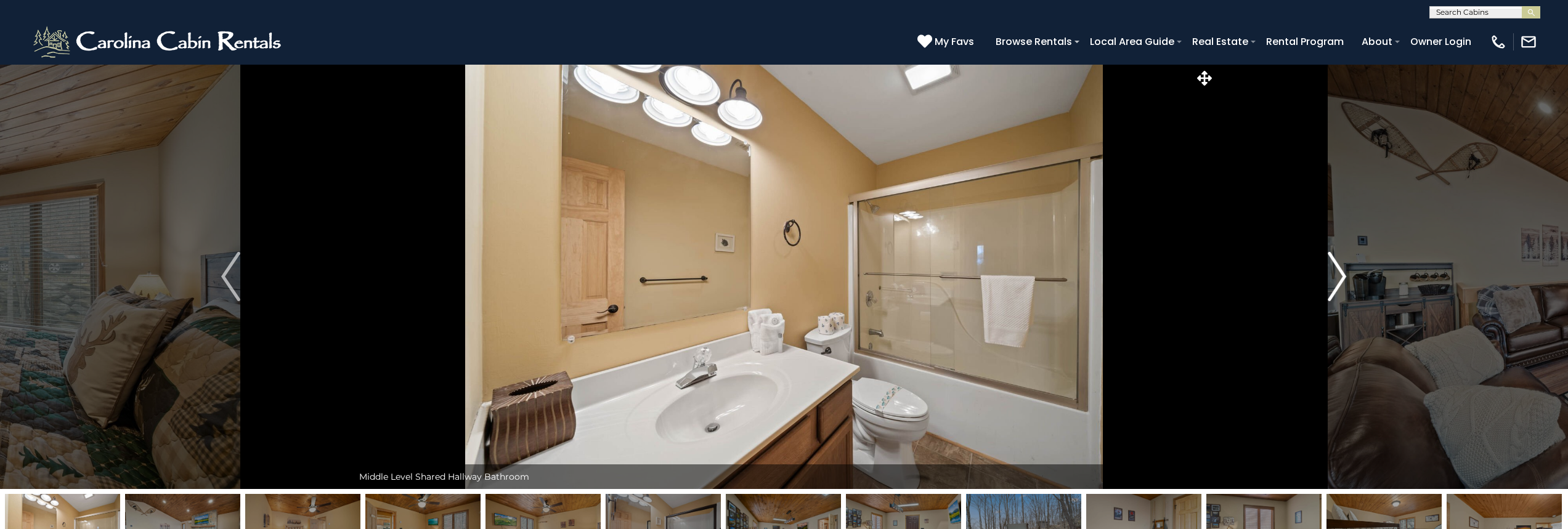
click at [1332, 279] on img "Next" at bounding box center [1336, 277] width 19 height 49
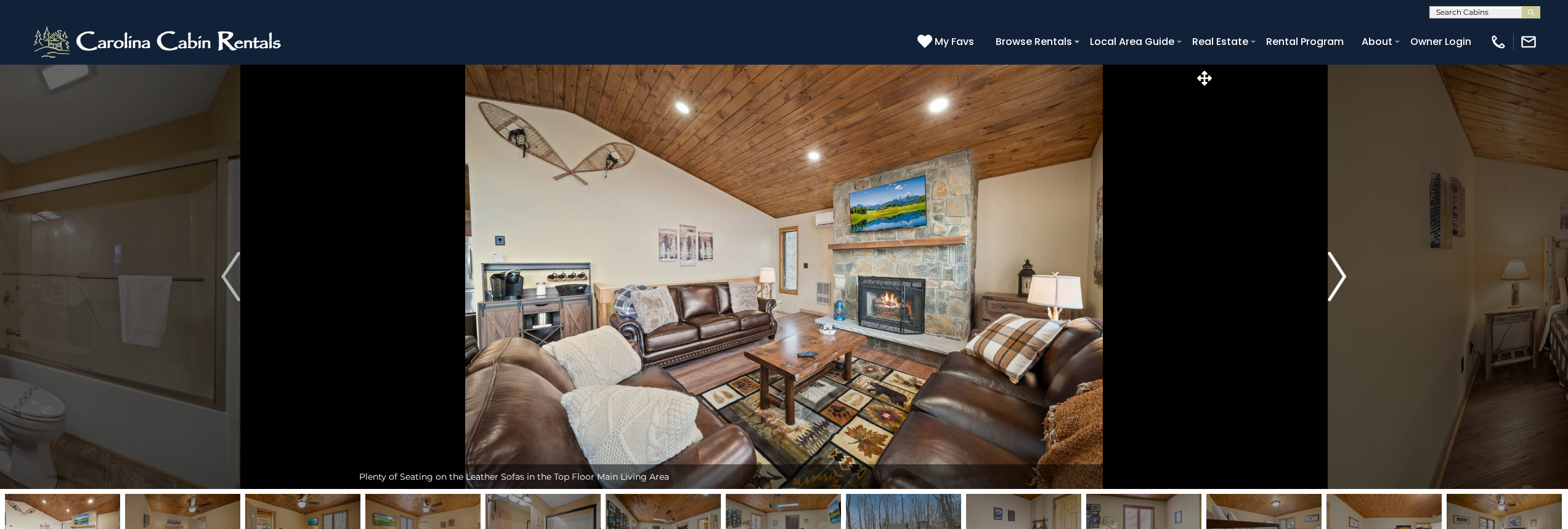
click at [1332, 279] on img "Next" at bounding box center [1336, 277] width 19 height 49
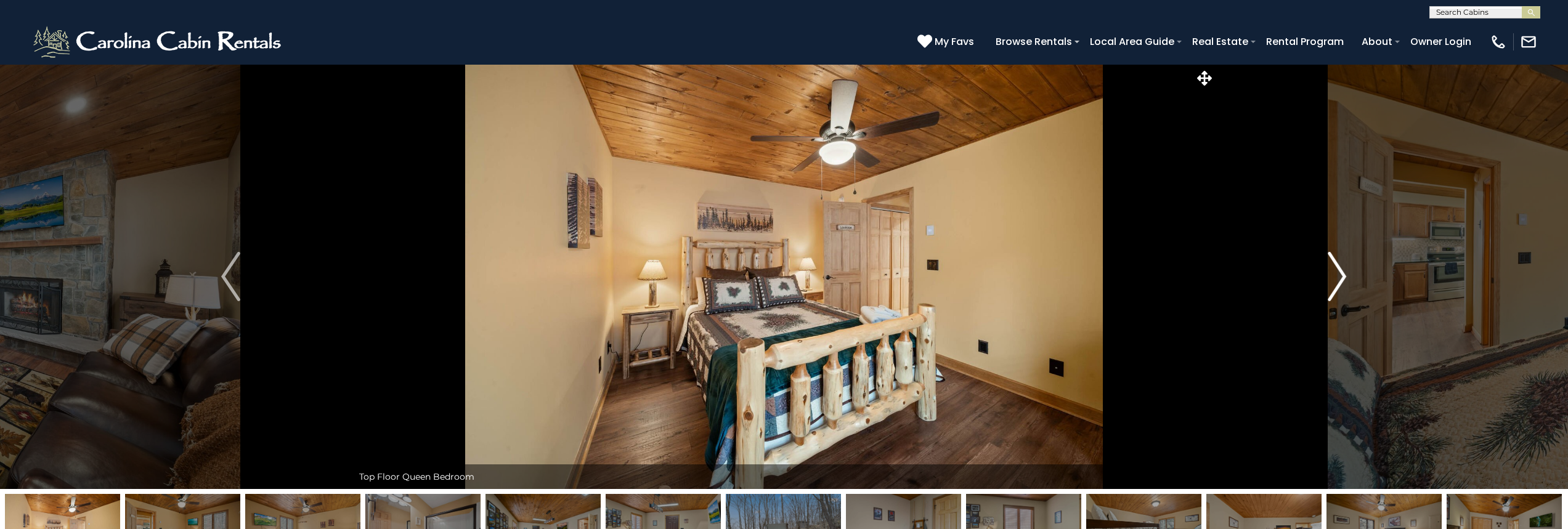
click at [1332, 279] on img "Next" at bounding box center [1336, 277] width 19 height 49
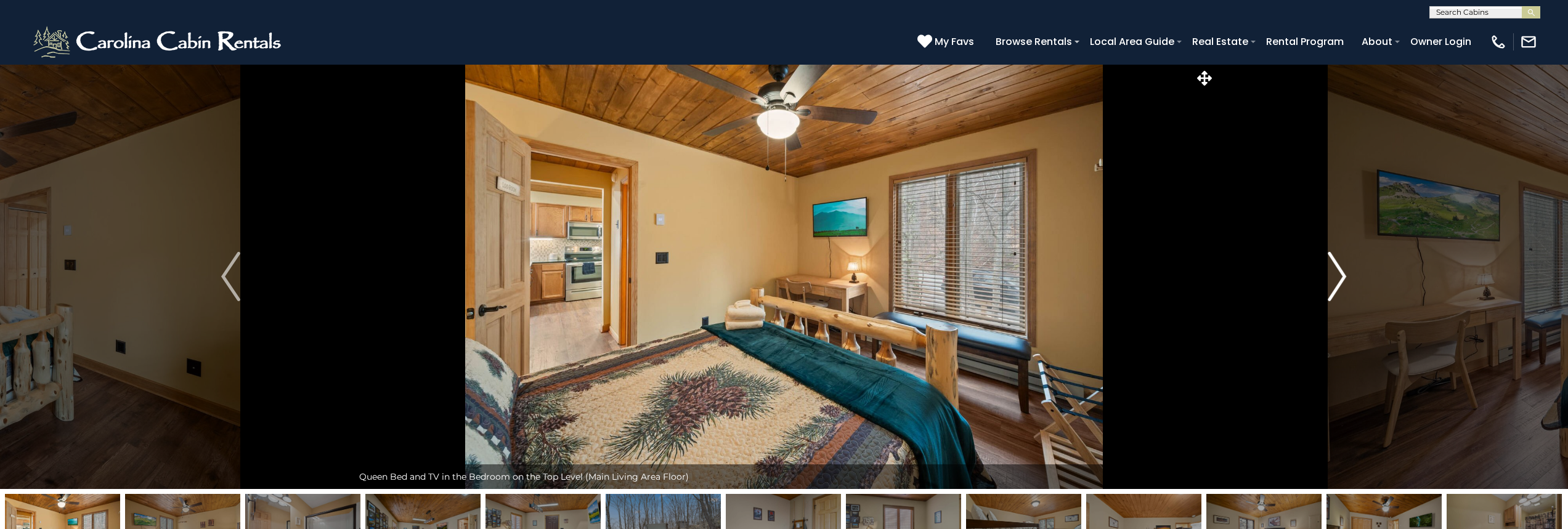
click at [1332, 279] on img "Next" at bounding box center [1336, 277] width 19 height 49
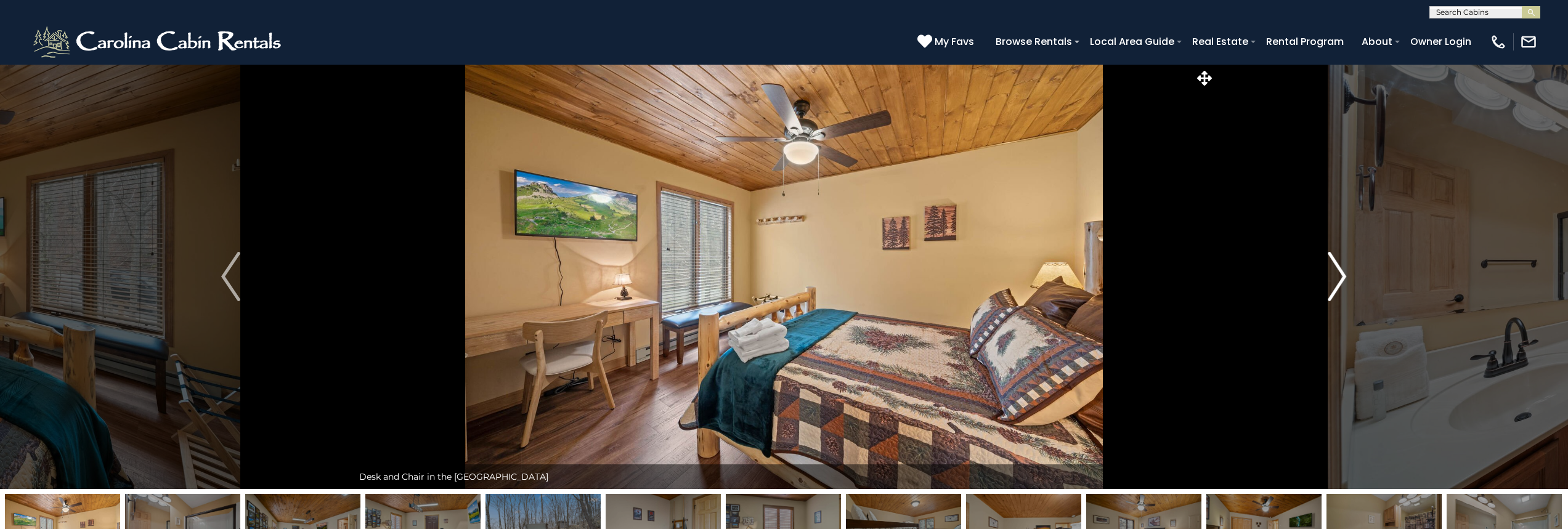
click at [1332, 279] on img "Next" at bounding box center [1336, 277] width 19 height 49
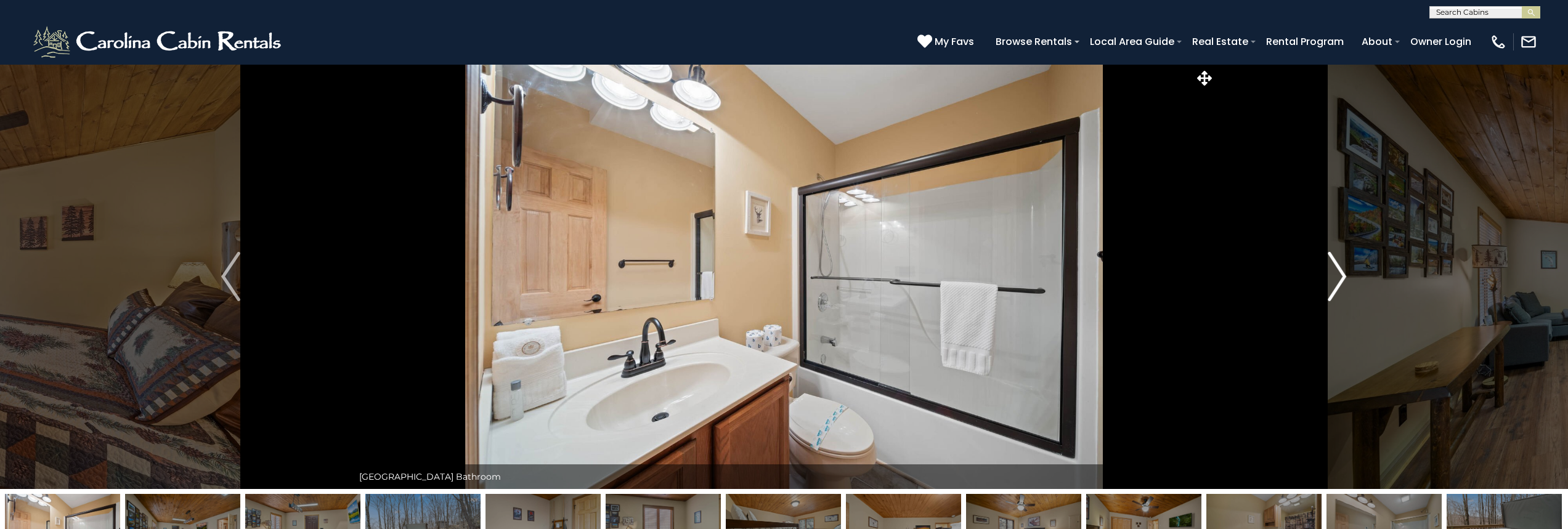
click at [1332, 279] on img "Next" at bounding box center [1336, 277] width 19 height 49
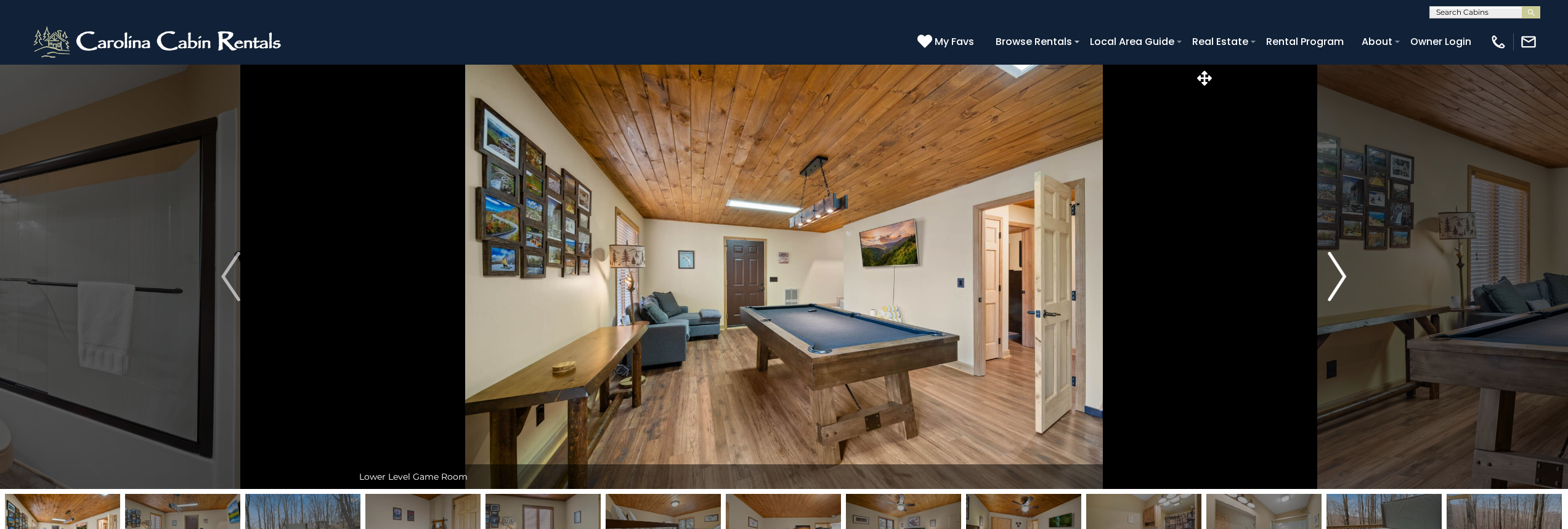
click at [1332, 279] on img "Next" at bounding box center [1336, 277] width 19 height 49
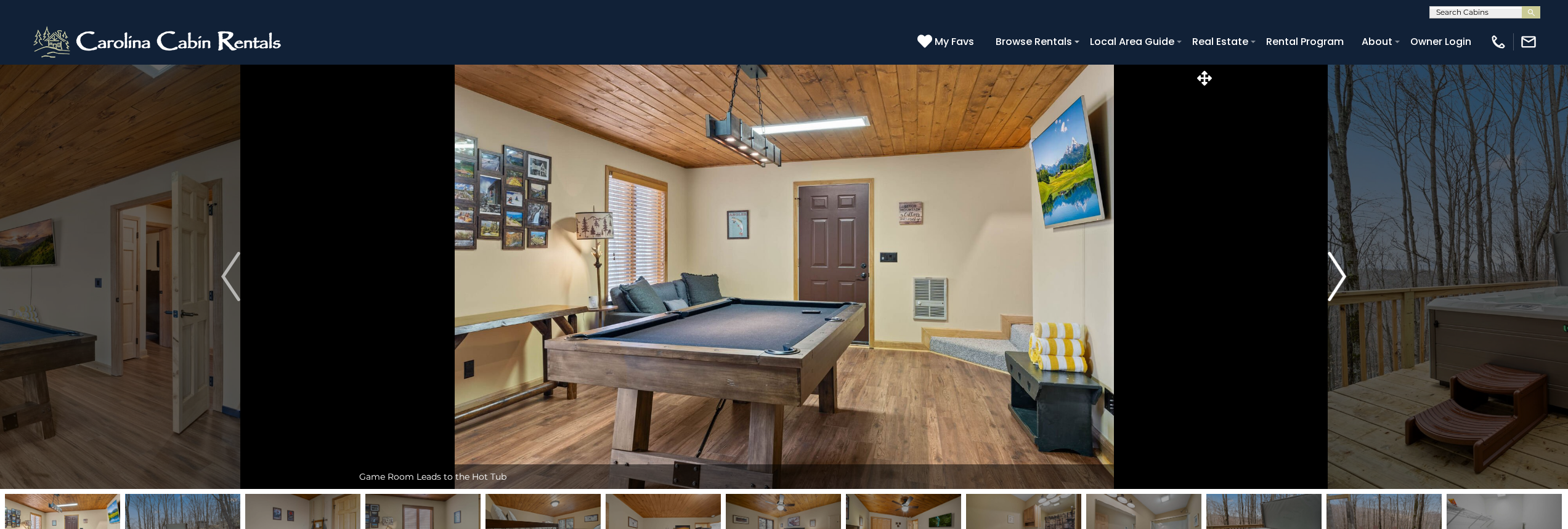
click at [1332, 279] on img "Next" at bounding box center [1336, 277] width 19 height 49
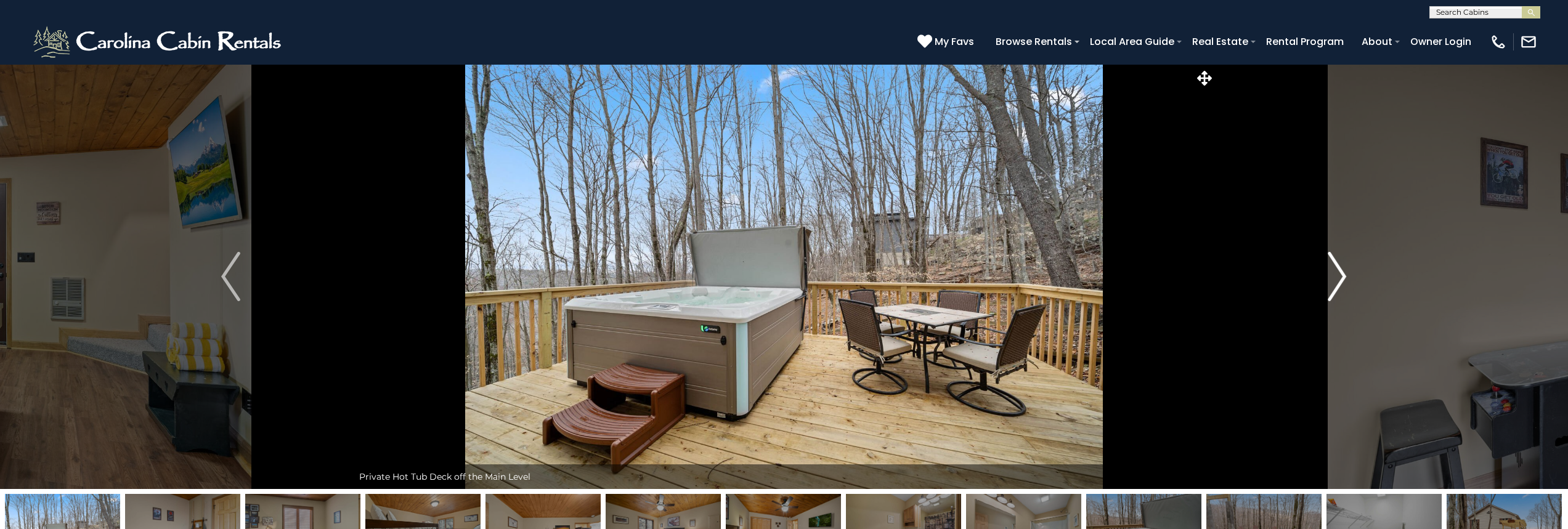
click at [1332, 279] on img "Next" at bounding box center [1336, 277] width 19 height 49
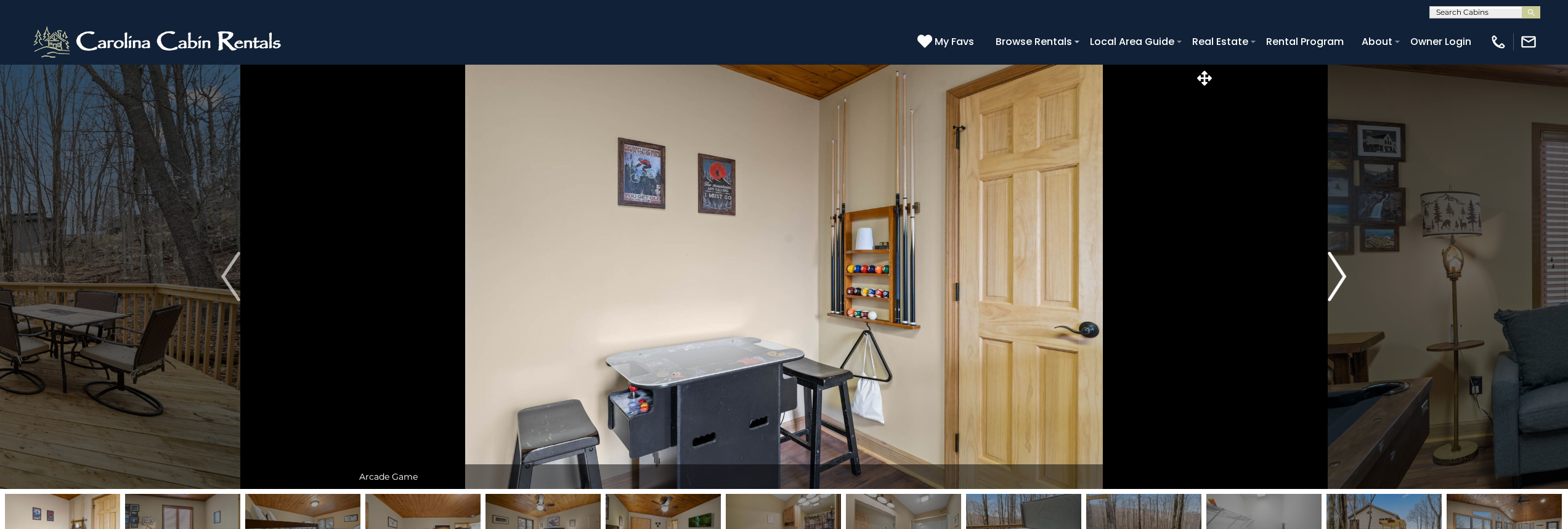
click at [1332, 279] on img "Next" at bounding box center [1336, 277] width 19 height 49
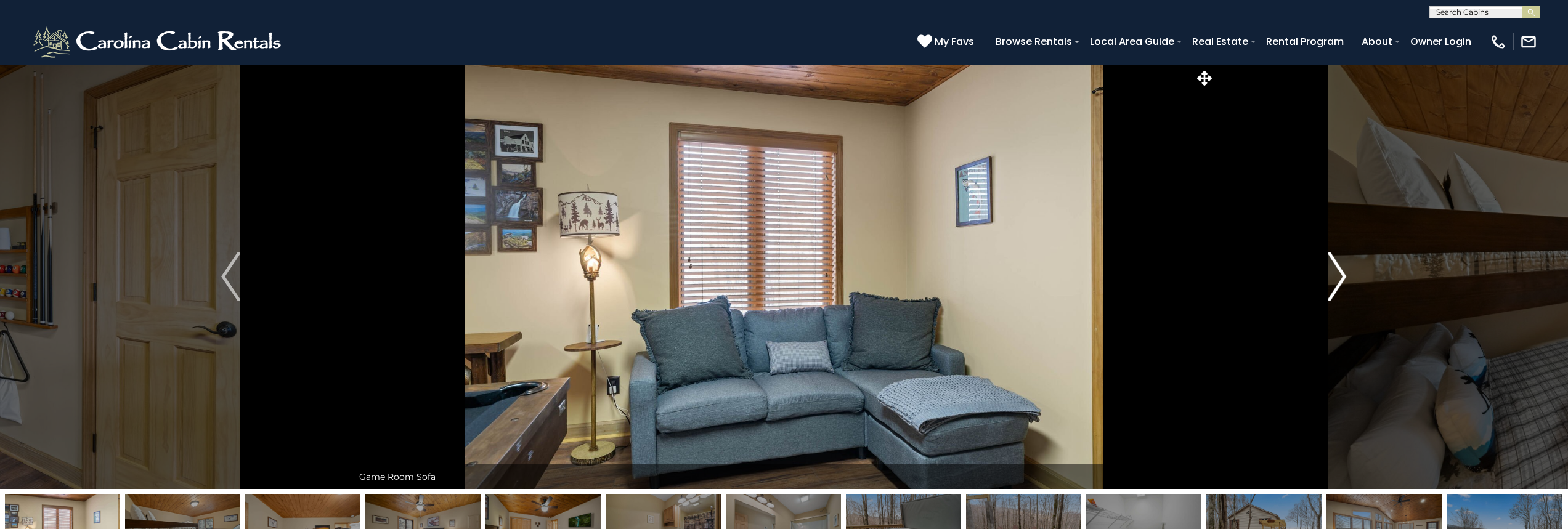
click at [1332, 279] on img "Next" at bounding box center [1336, 277] width 19 height 49
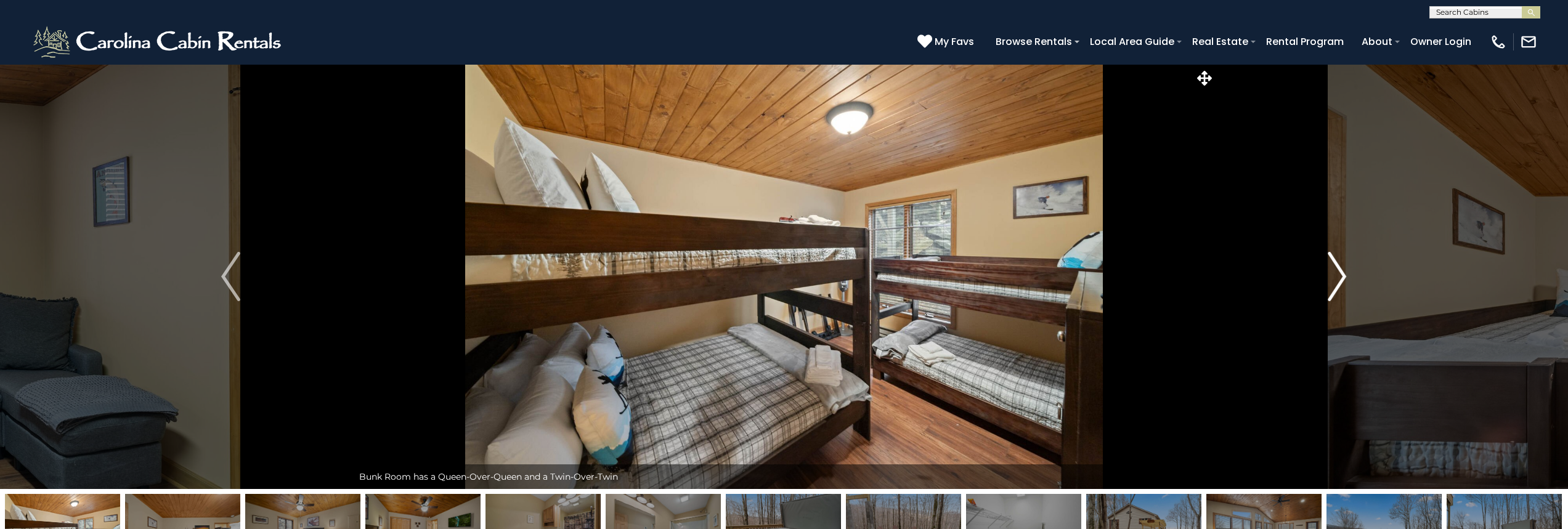
click at [1332, 279] on img "Next" at bounding box center [1336, 277] width 19 height 49
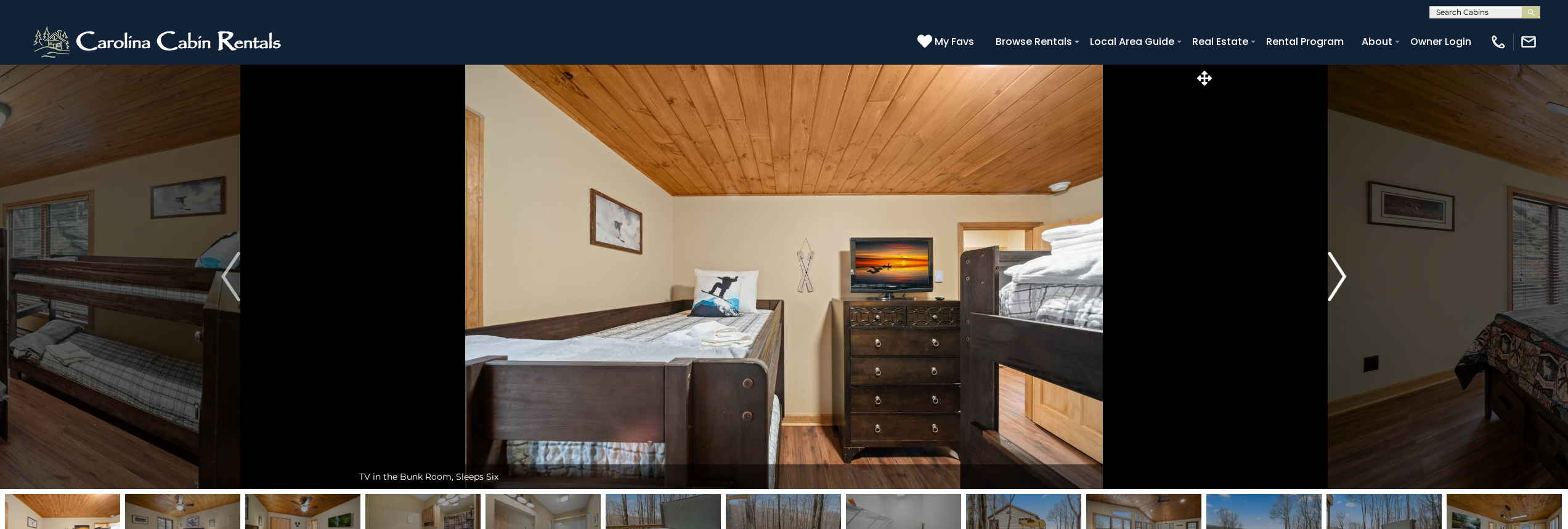
click at [1332, 279] on img "Next" at bounding box center [1336, 277] width 19 height 49
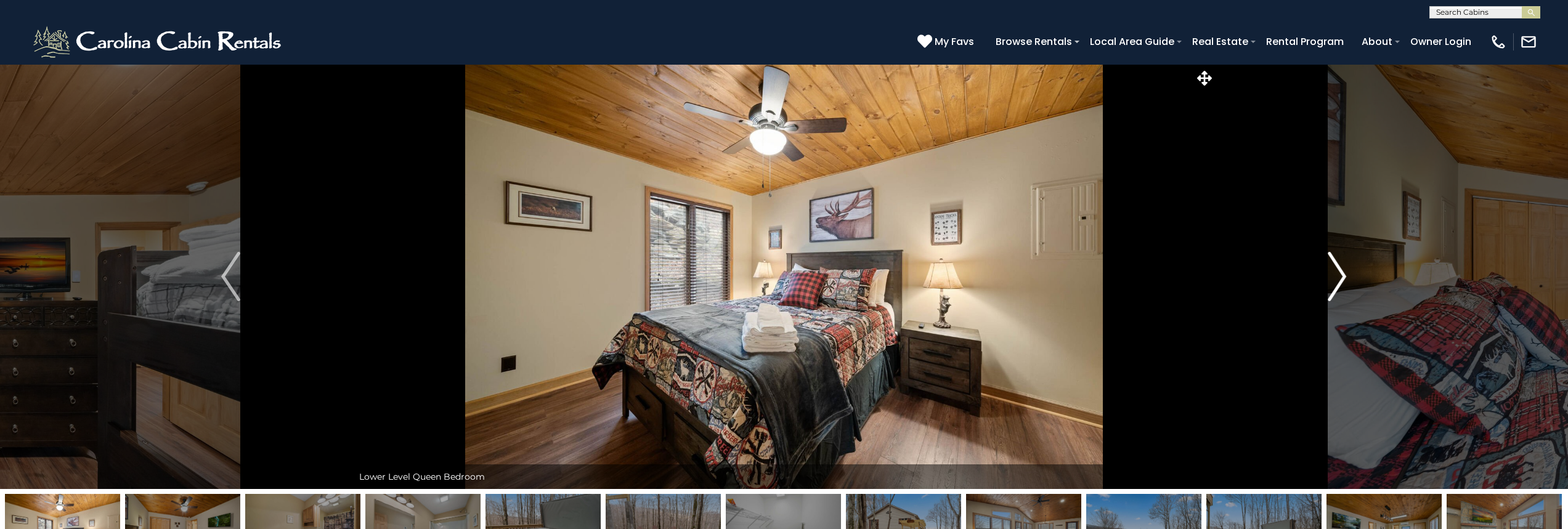
click at [1332, 279] on img "Next" at bounding box center [1336, 277] width 19 height 49
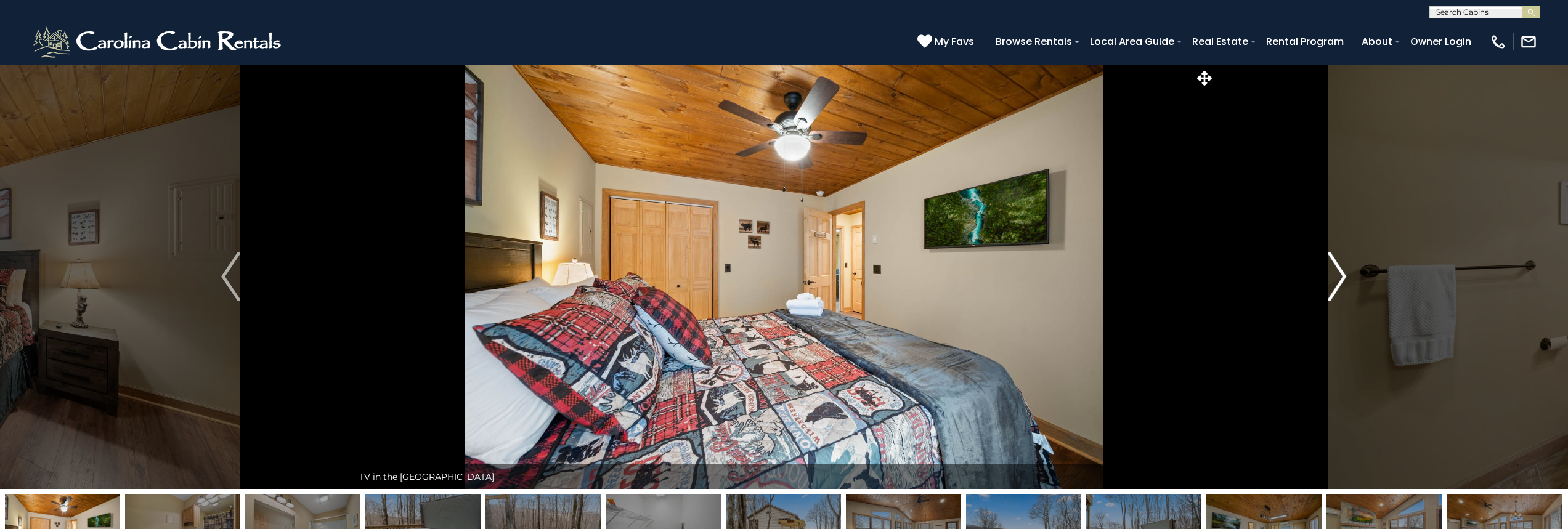
click at [1332, 279] on img "Next" at bounding box center [1336, 277] width 19 height 49
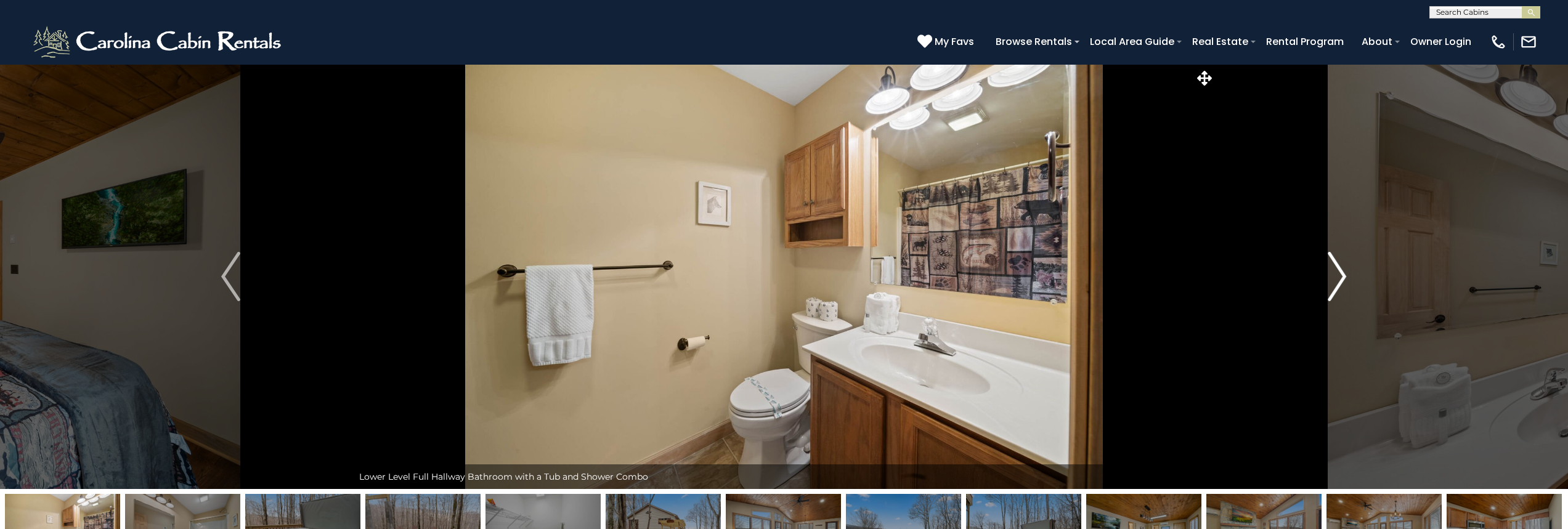
click at [1332, 279] on img "Next" at bounding box center [1336, 277] width 19 height 49
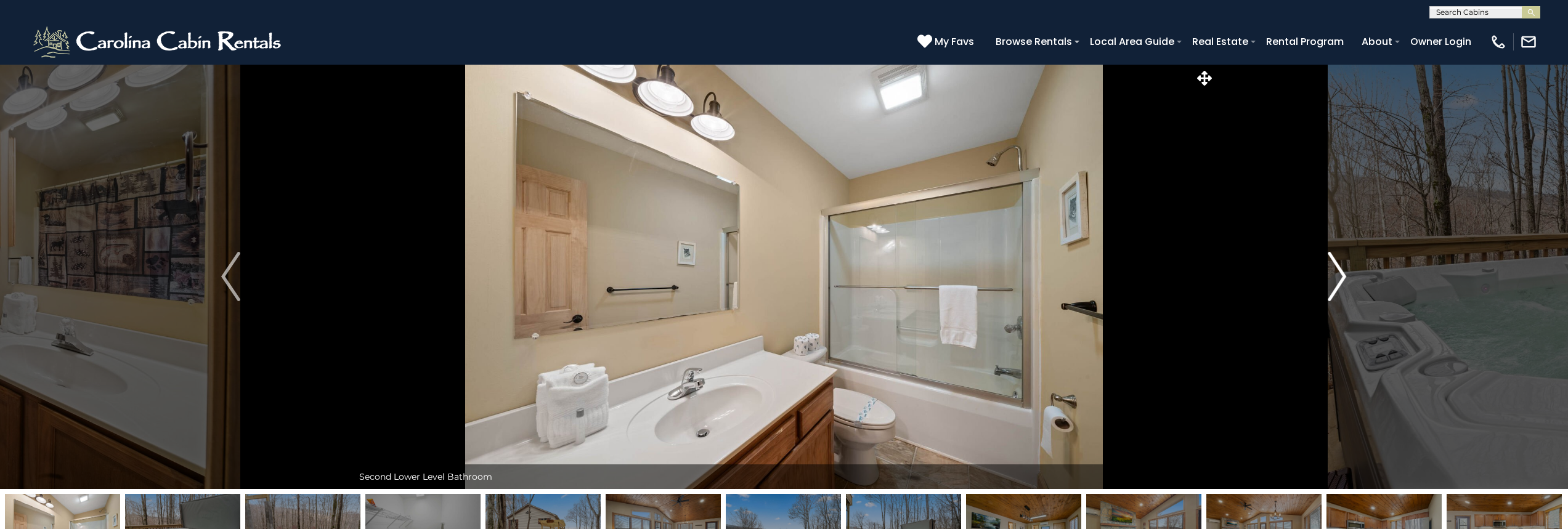
click at [1332, 279] on img "Next" at bounding box center [1336, 277] width 19 height 49
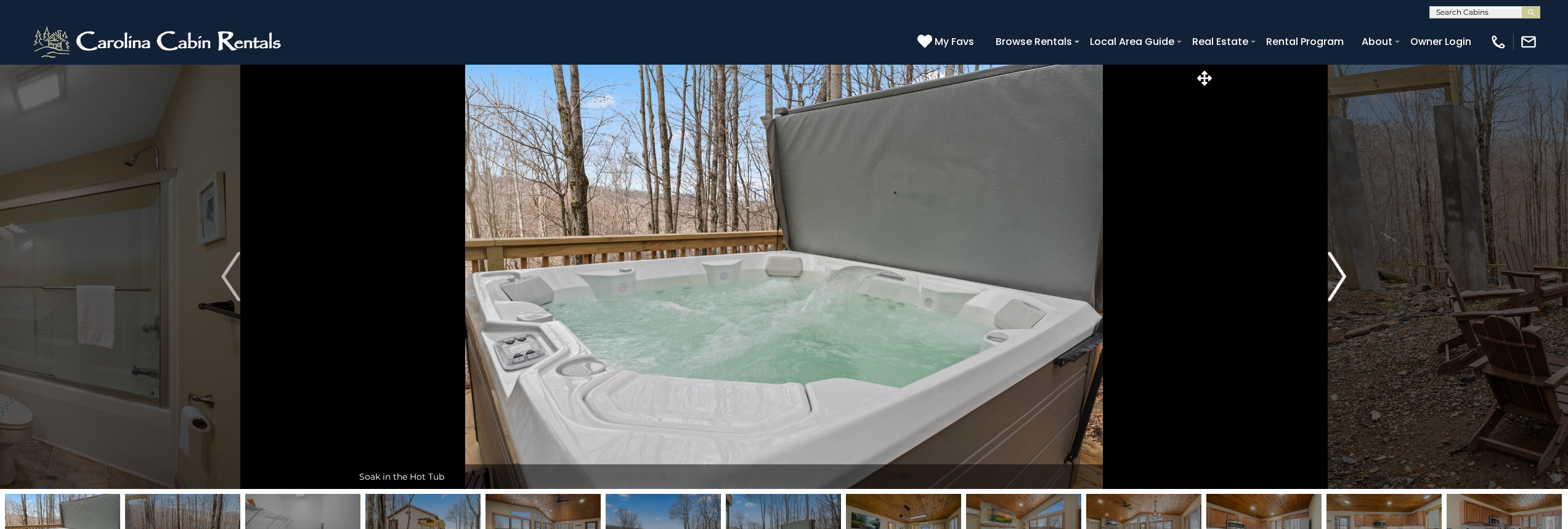
click at [1332, 279] on img "Next" at bounding box center [1336, 277] width 19 height 49
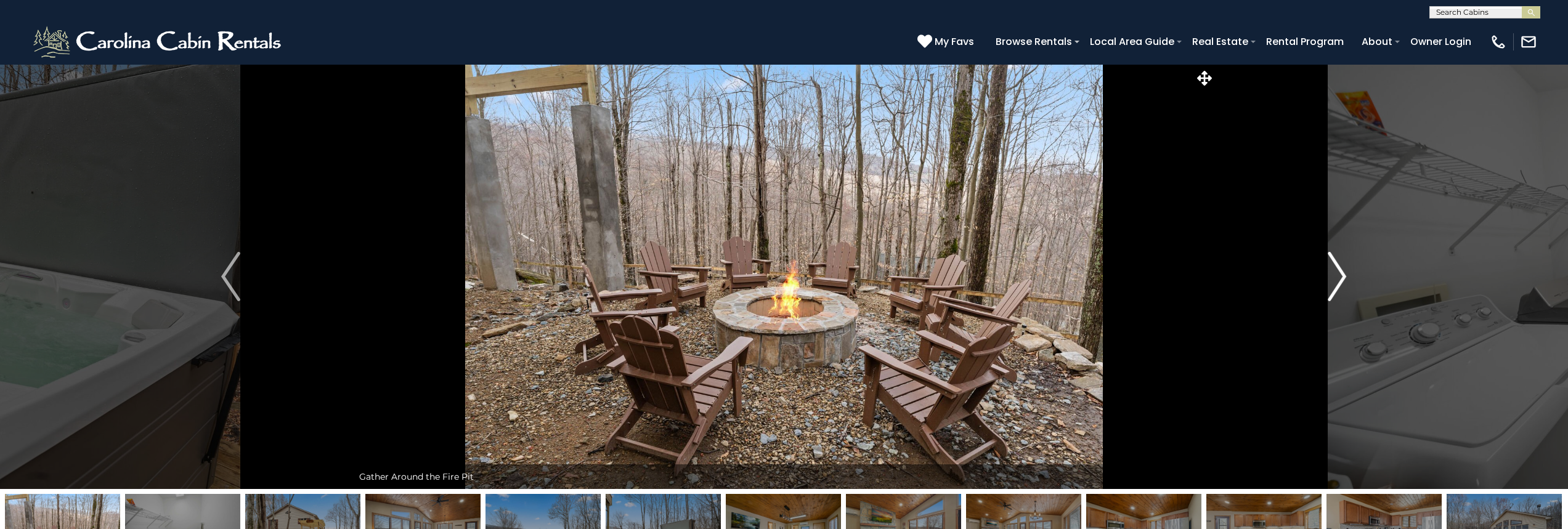
click at [1332, 279] on img "Next" at bounding box center [1336, 277] width 19 height 49
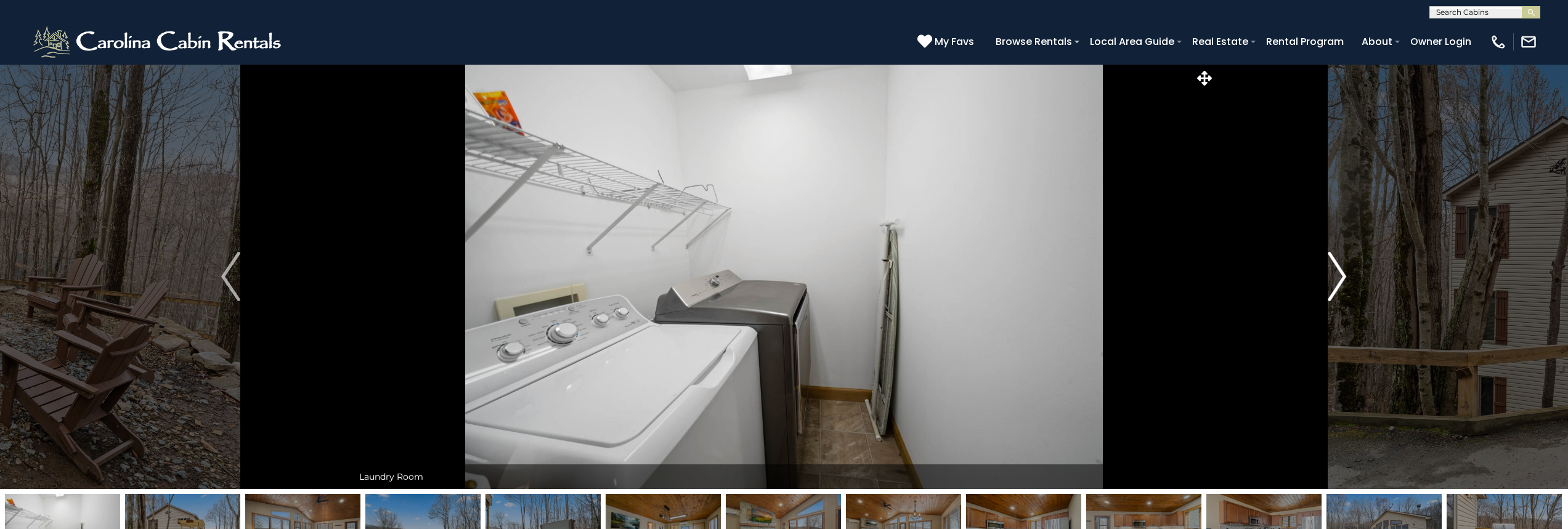
click at [1332, 279] on img "Next" at bounding box center [1336, 277] width 19 height 49
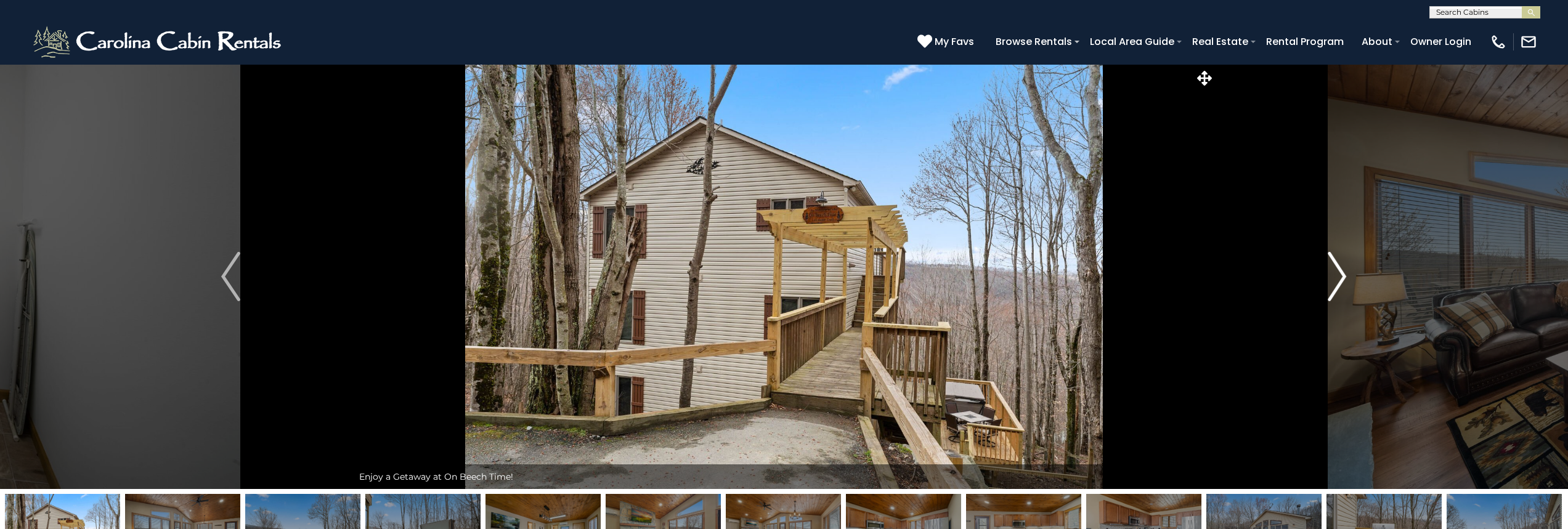
click at [1332, 279] on img "Next" at bounding box center [1336, 277] width 19 height 49
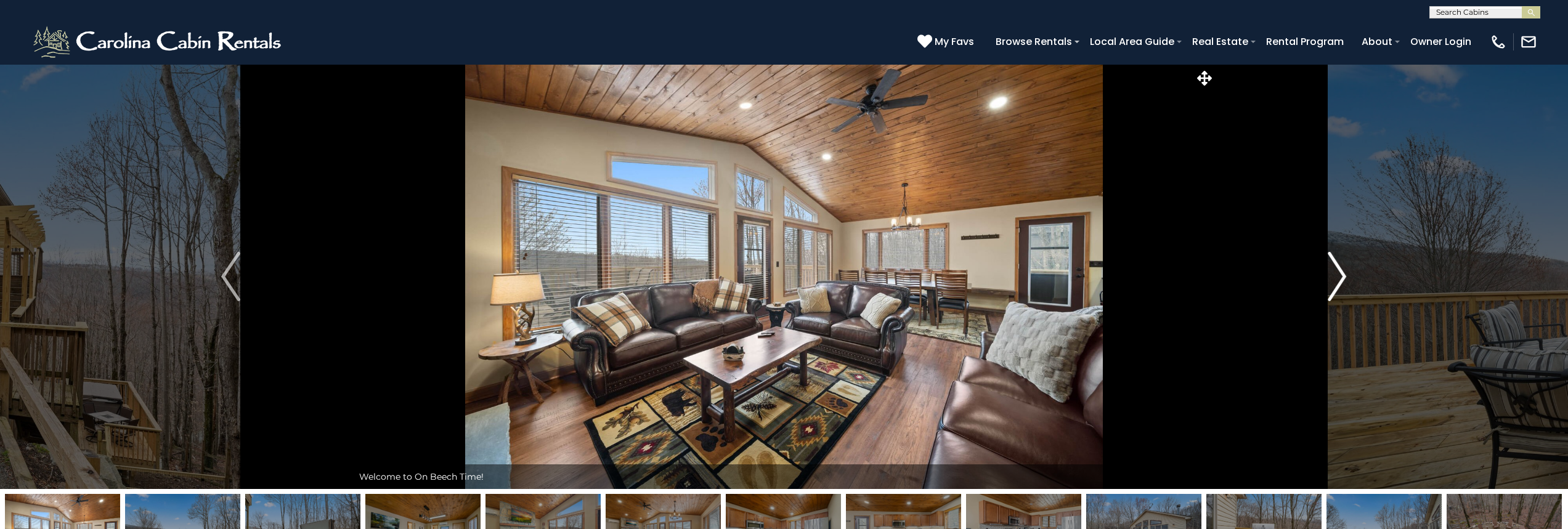
click at [1332, 279] on img "Next" at bounding box center [1336, 277] width 19 height 49
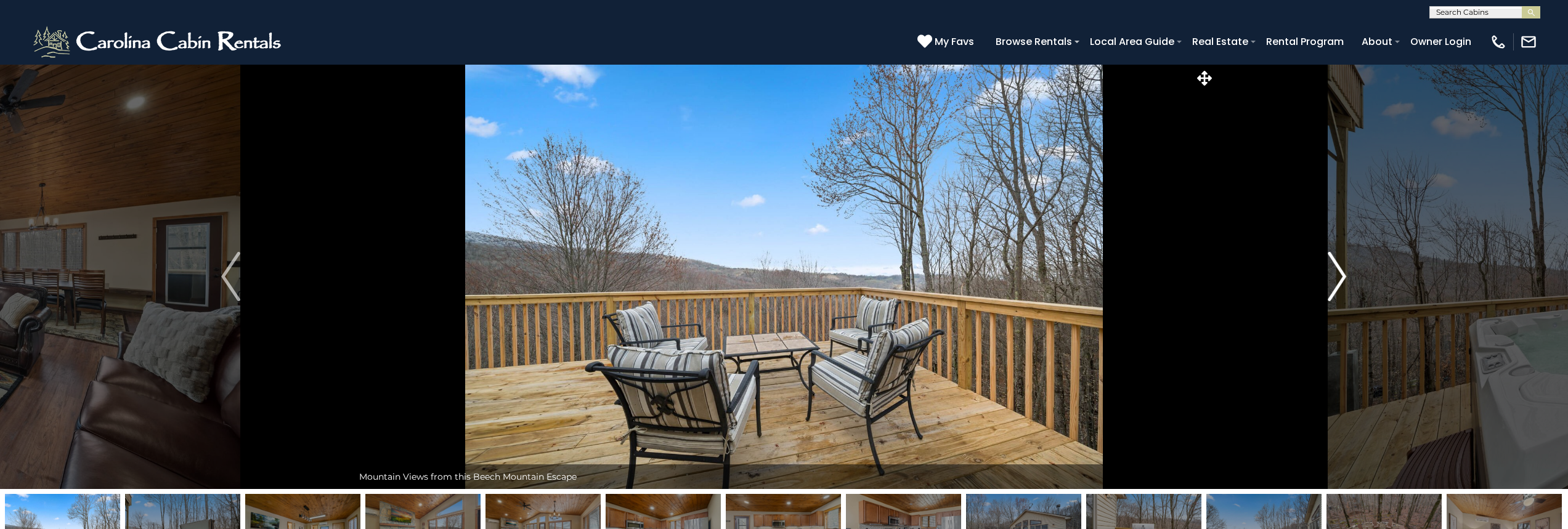
click at [1332, 279] on img "Next" at bounding box center [1336, 277] width 19 height 49
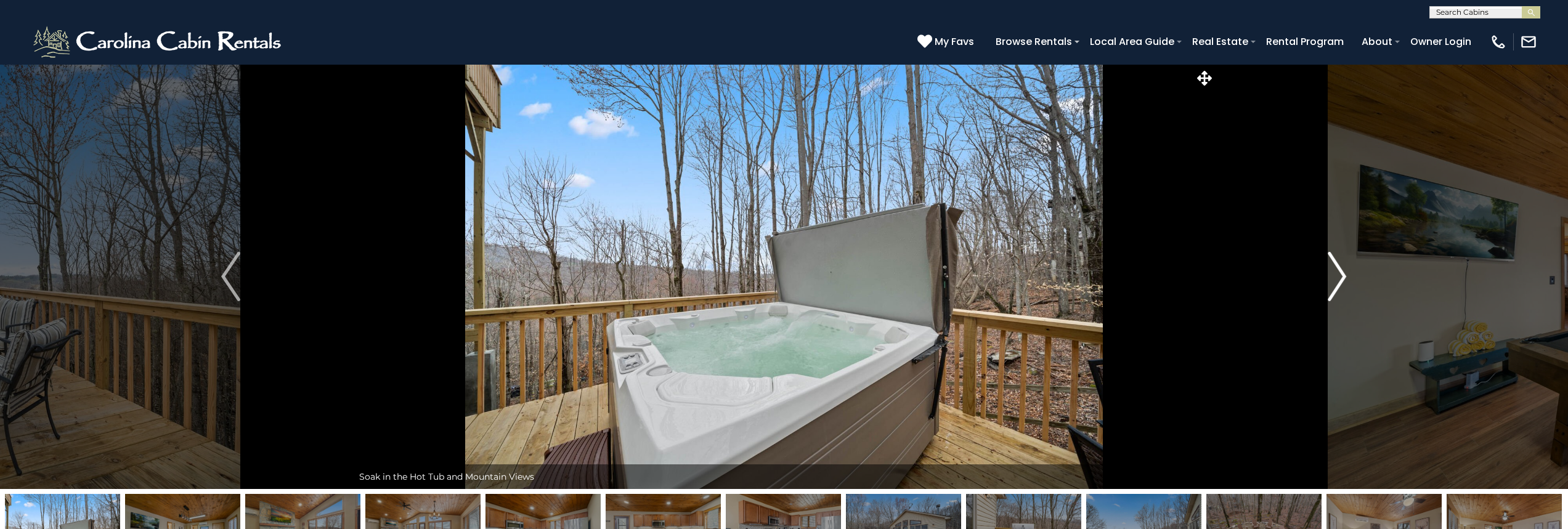
click at [1332, 279] on img "Next" at bounding box center [1336, 277] width 19 height 49
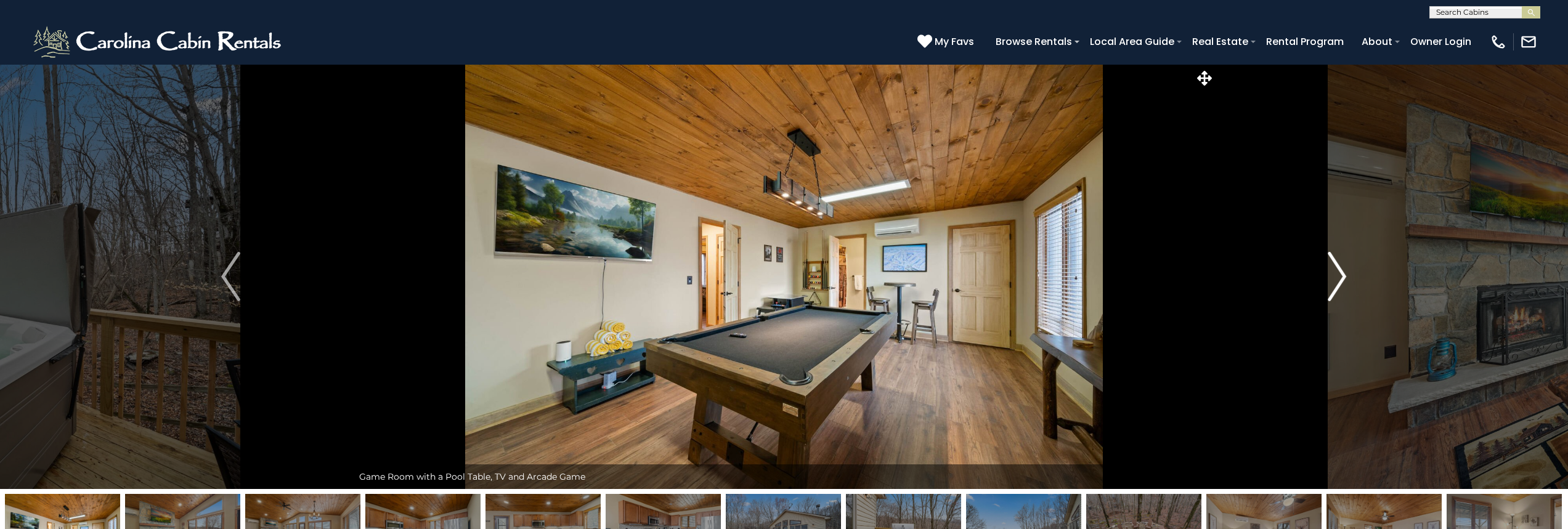
click at [1332, 279] on img "Next" at bounding box center [1336, 277] width 19 height 49
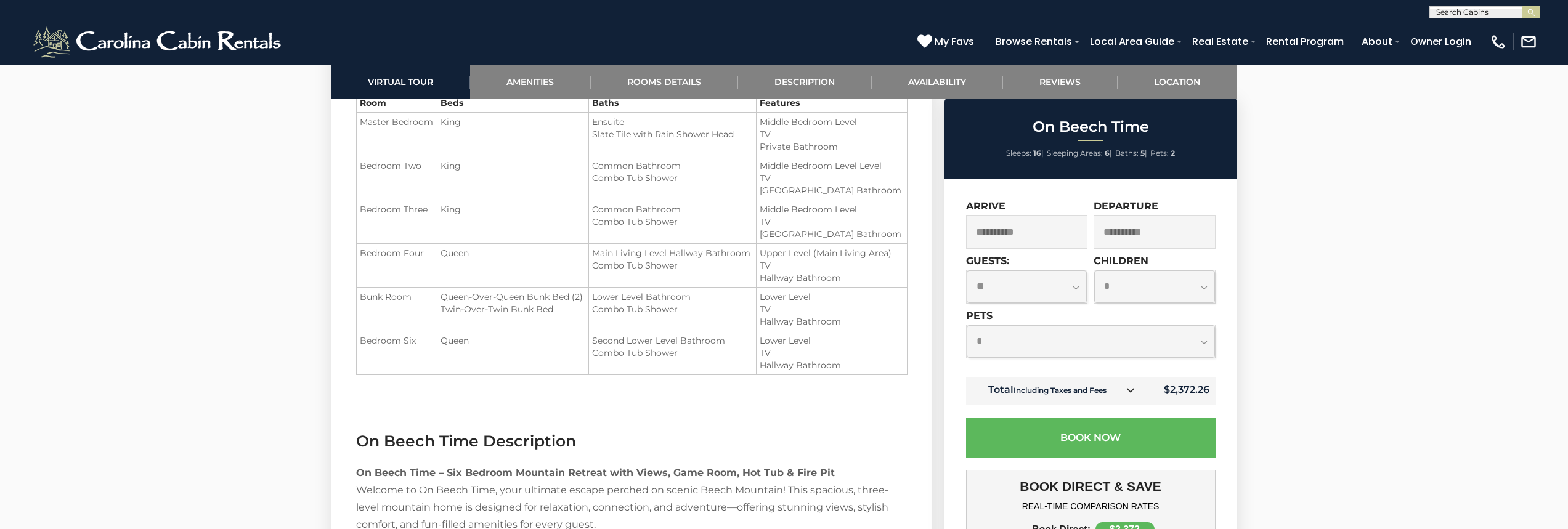
scroll to position [1478, 0]
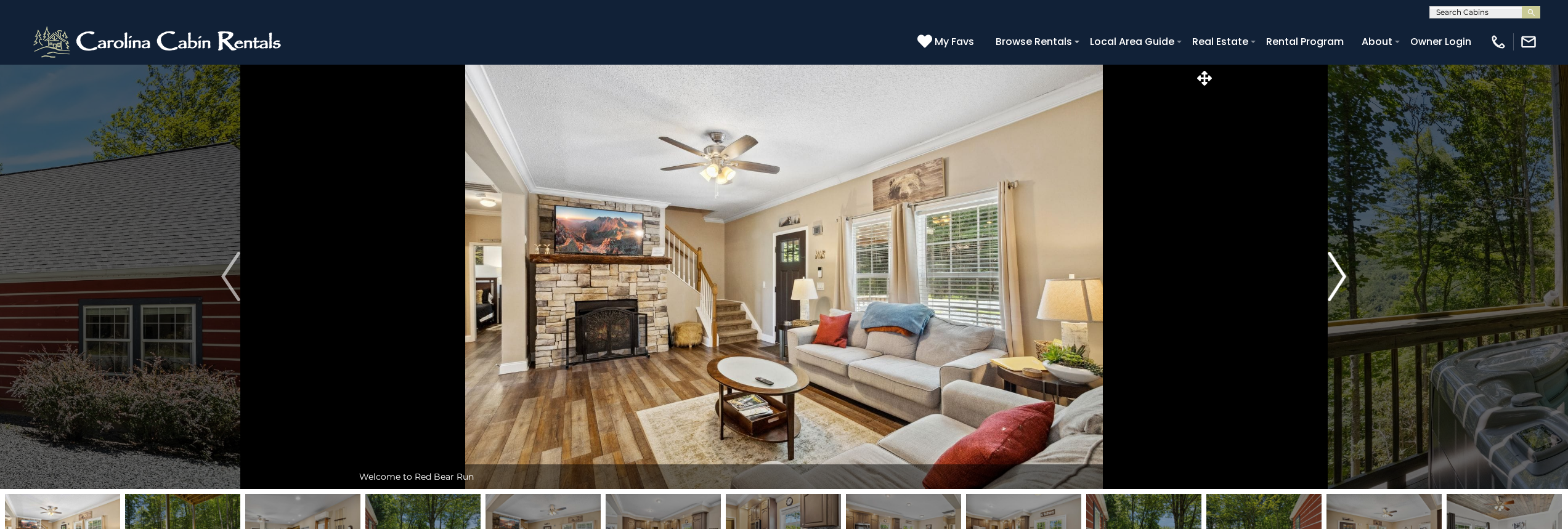
click at [1331, 277] on img "Next" at bounding box center [1336, 277] width 19 height 49
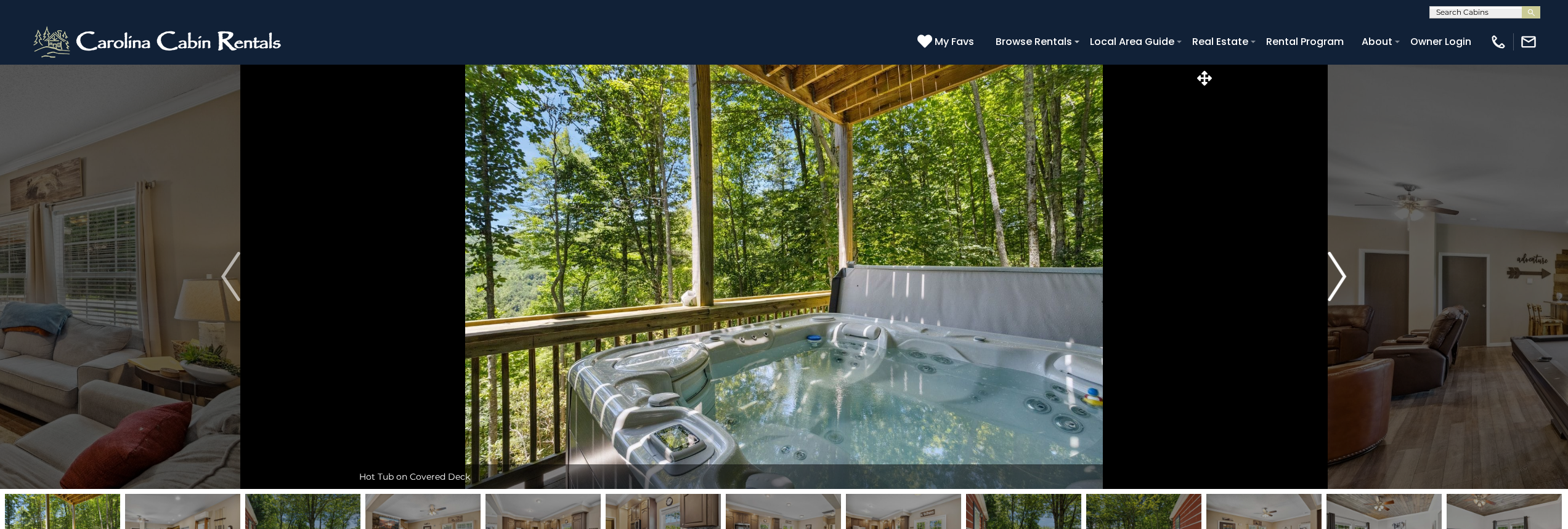
click at [1331, 277] on img "Next" at bounding box center [1336, 277] width 19 height 49
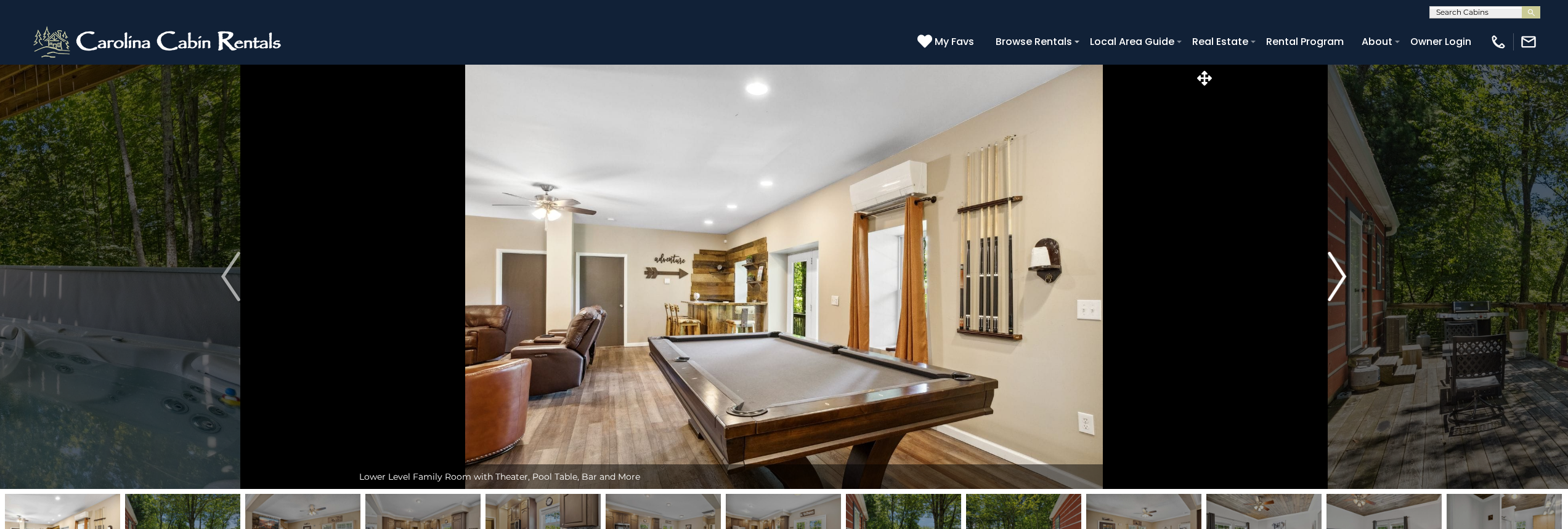
click at [1331, 277] on img "Next" at bounding box center [1336, 277] width 19 height 49
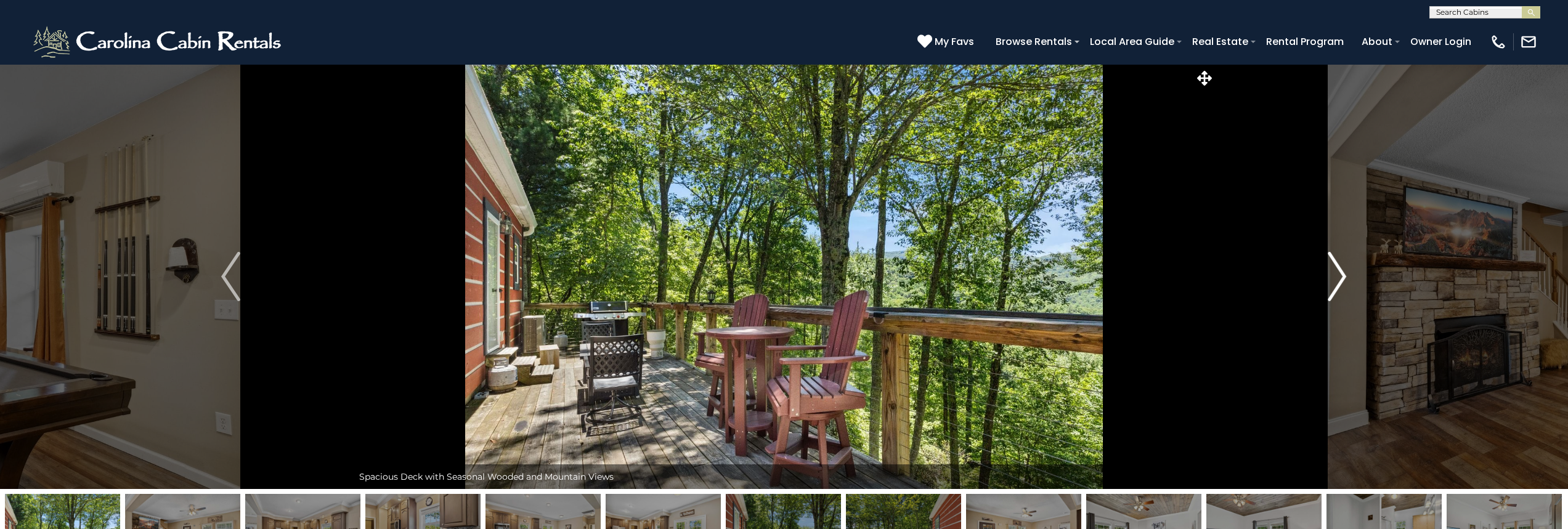
click at [1331, 277] on img "Next" at bounding box center [1336, 277] width 19 height 49
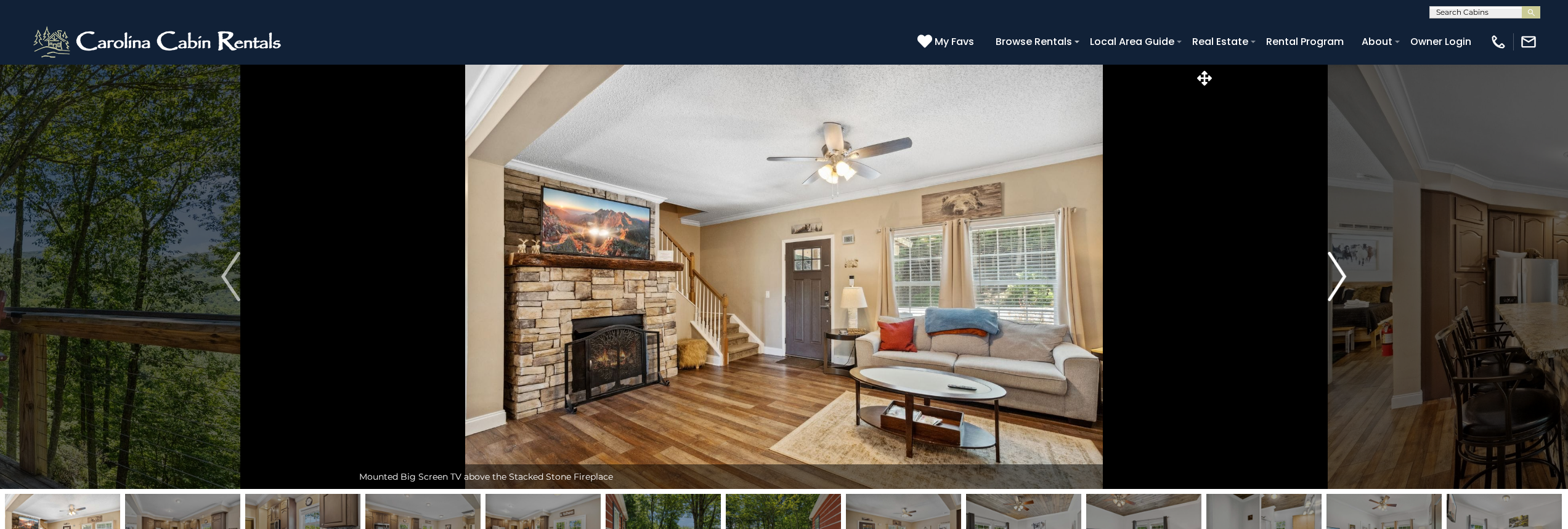
click at [1331, 277] on img "Next" at bounding box center [1336, 277] width 19 height 49
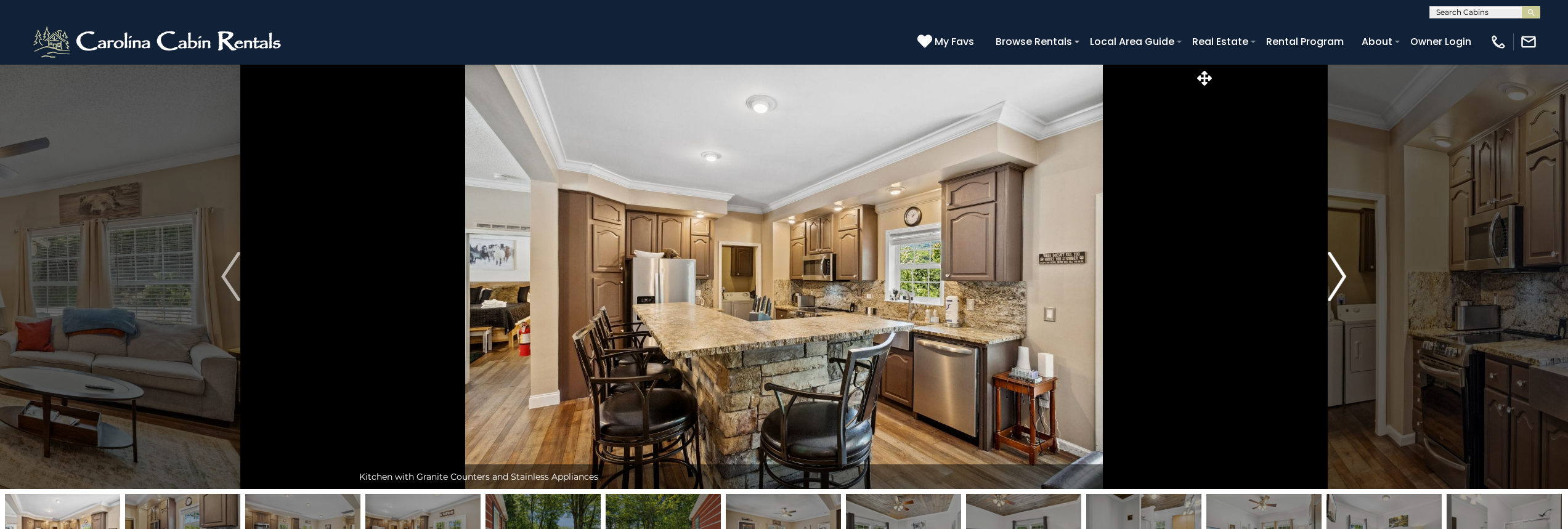
click at [1331, 277] on img "Next" at bounding box center [1336, 277] width 19 height 49
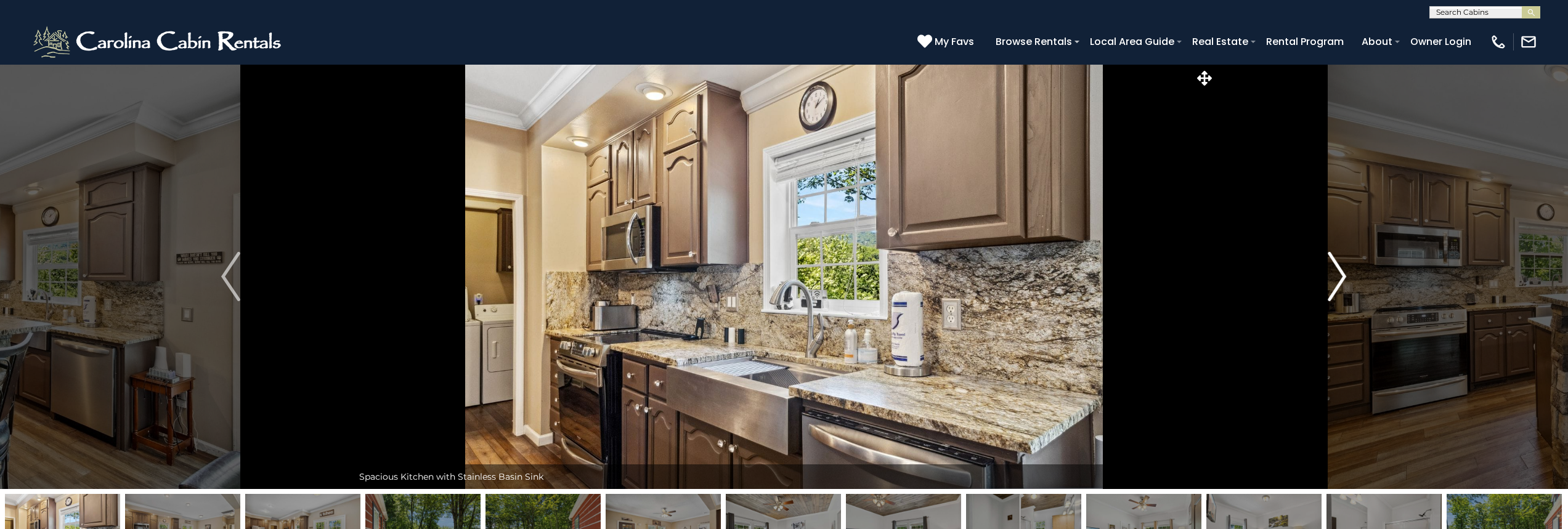
click at [1331, 277] on img "Next" at bounding box center [1336, 277] width 19 height 49
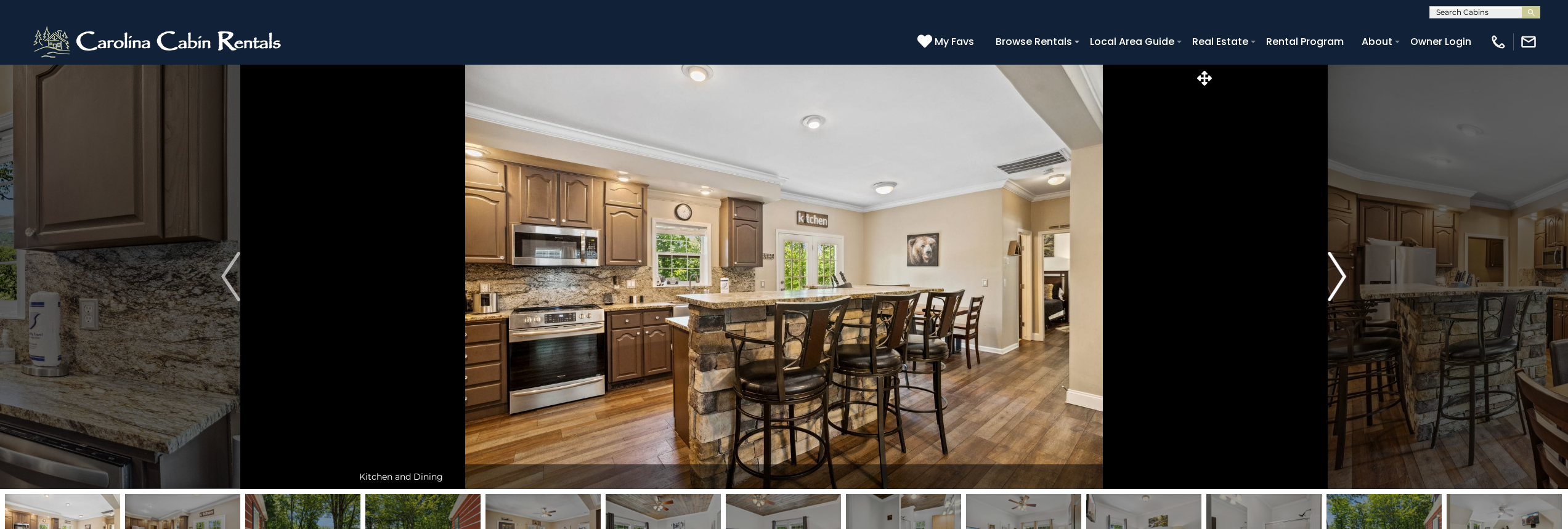
click at [1331, 277] on img "Next" at bounding box center [1336, 277] width 19 height 49
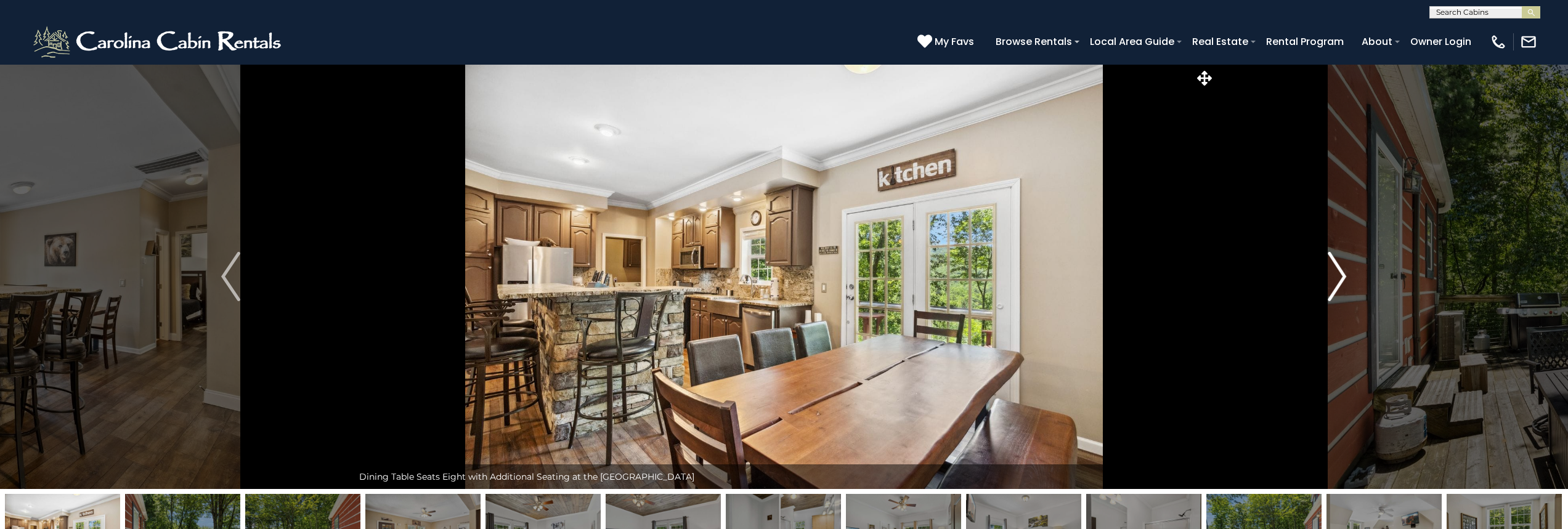
click at [1331, 277] on img "Next" at bounding box center [1336, 277] width 19 height 49
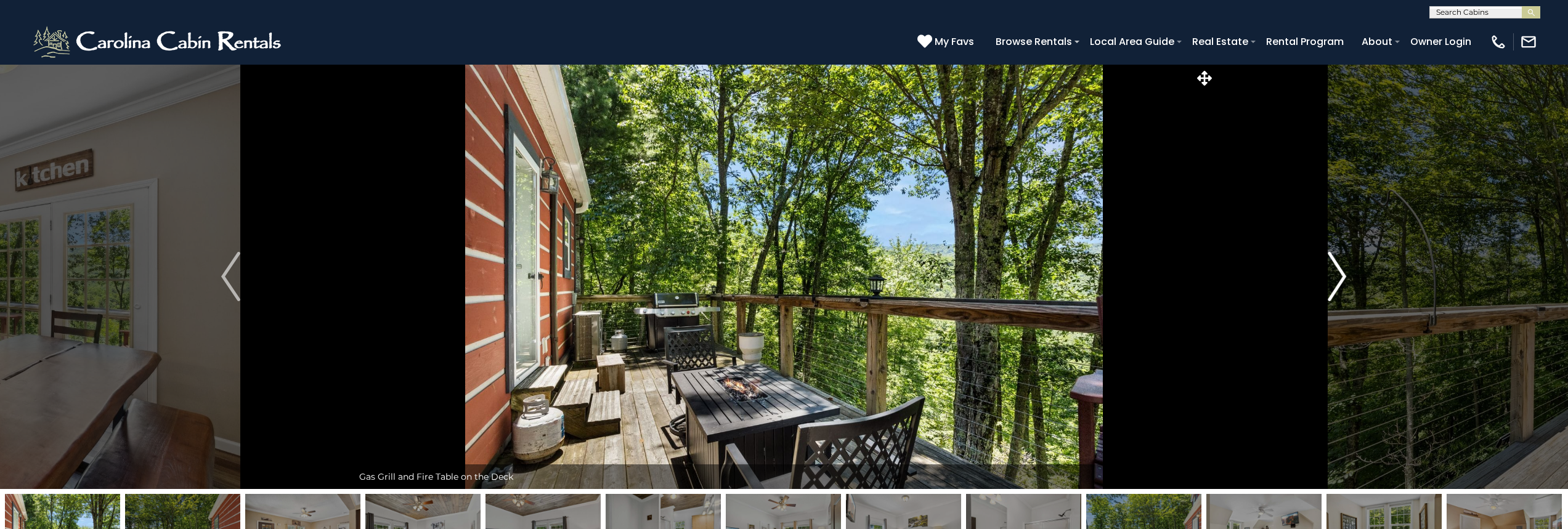
click at [1331, 277] on img "Next" at bounding box center [1336, 277] width 19 height 49
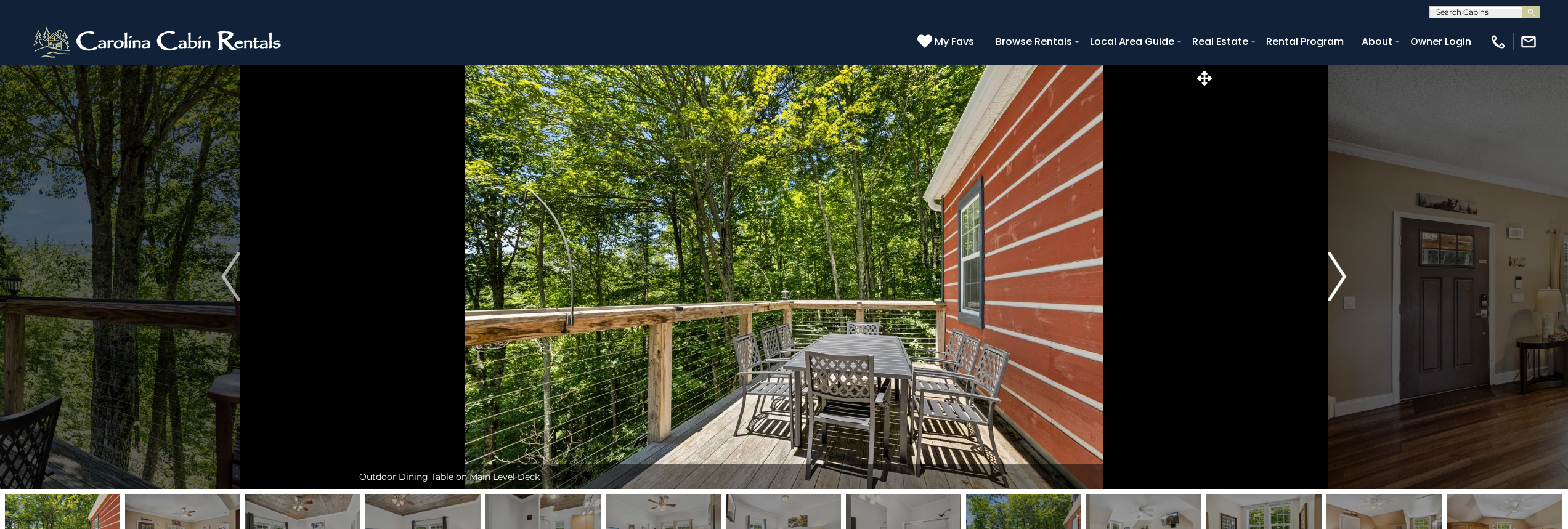
click at [1331, 277] on img "Next" at bounding box center [1336, 277] width 19 height 49
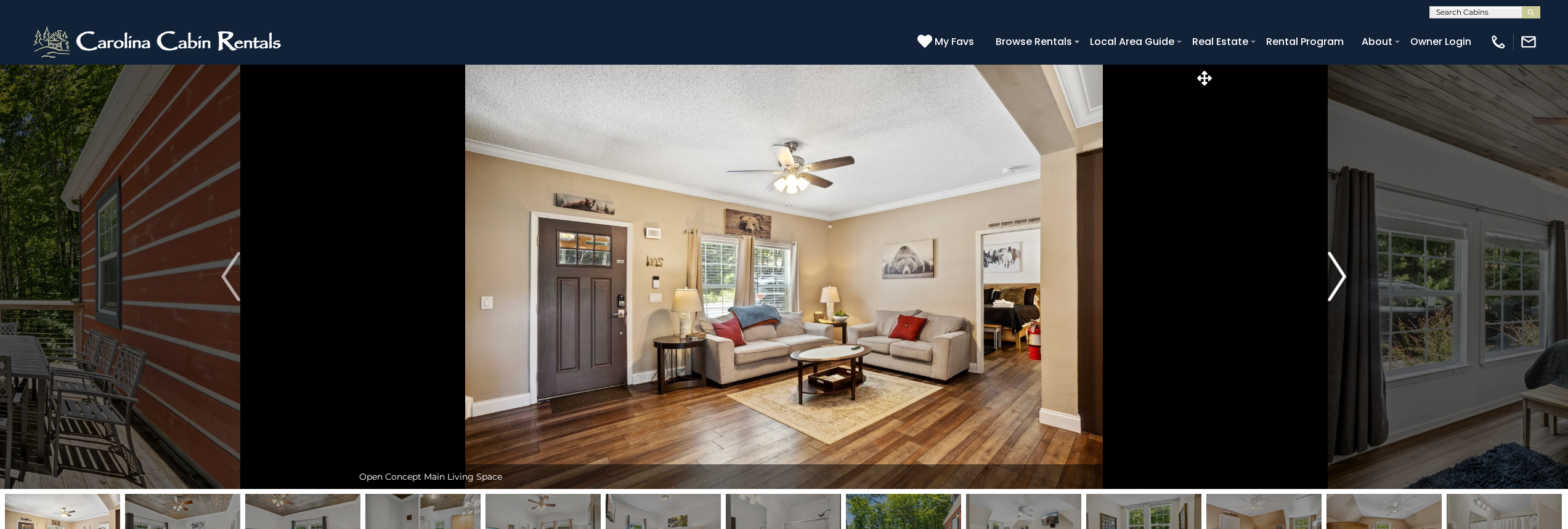
click at [1331, 277] on img "Next" at bounding box center [1336, 277] width 19 height 49
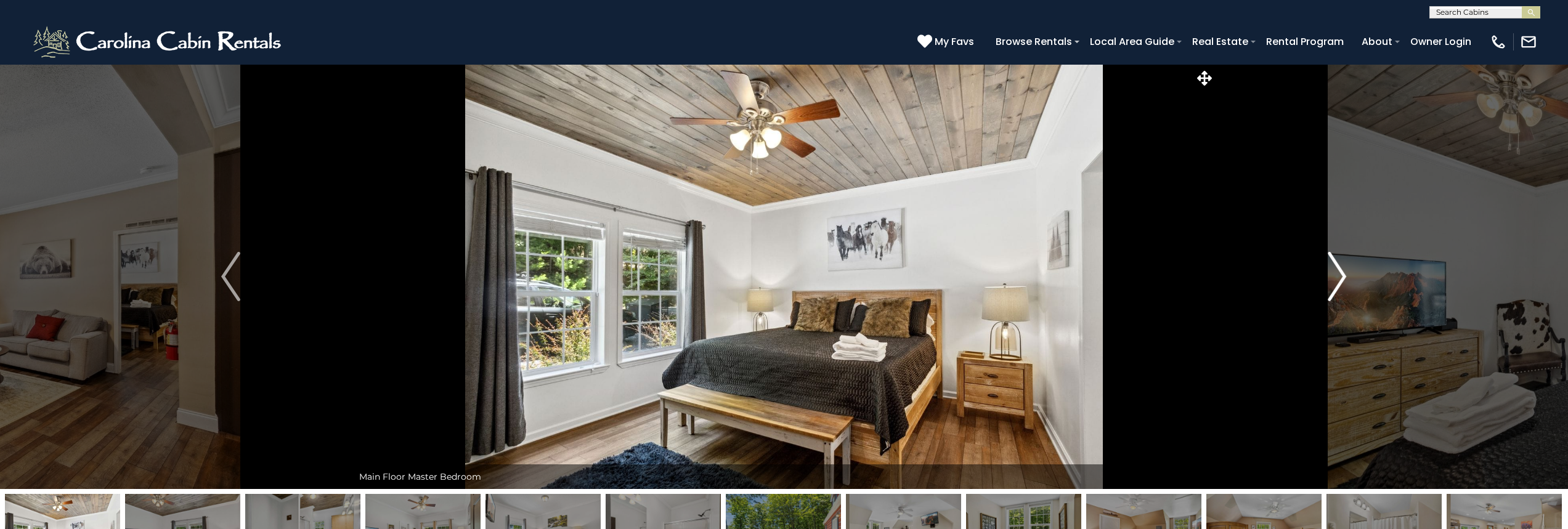
click at [1331, 277] on img "Next" at bounding box center [1336, 277] width 19 height 49
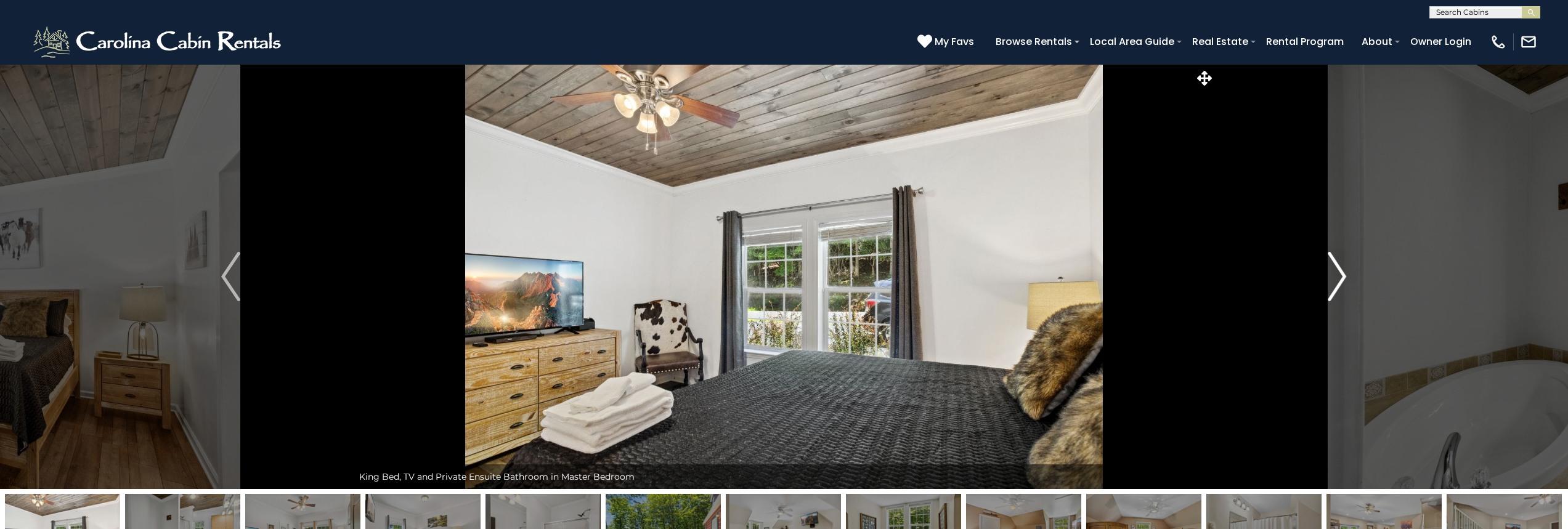
click at [1331, 277] on img "Next" at bounding box center [1336, 277] width 19 height 49
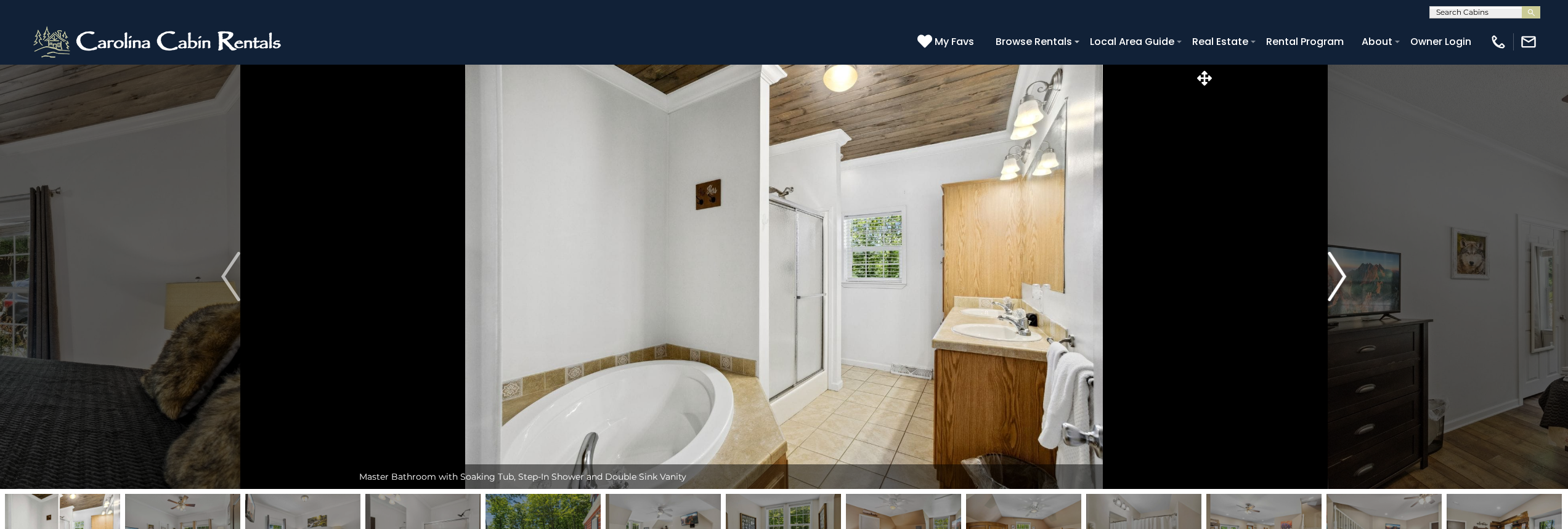
click at [1331, 277] on img "Next" at bounding box center [1336, 277] width 19 height 49
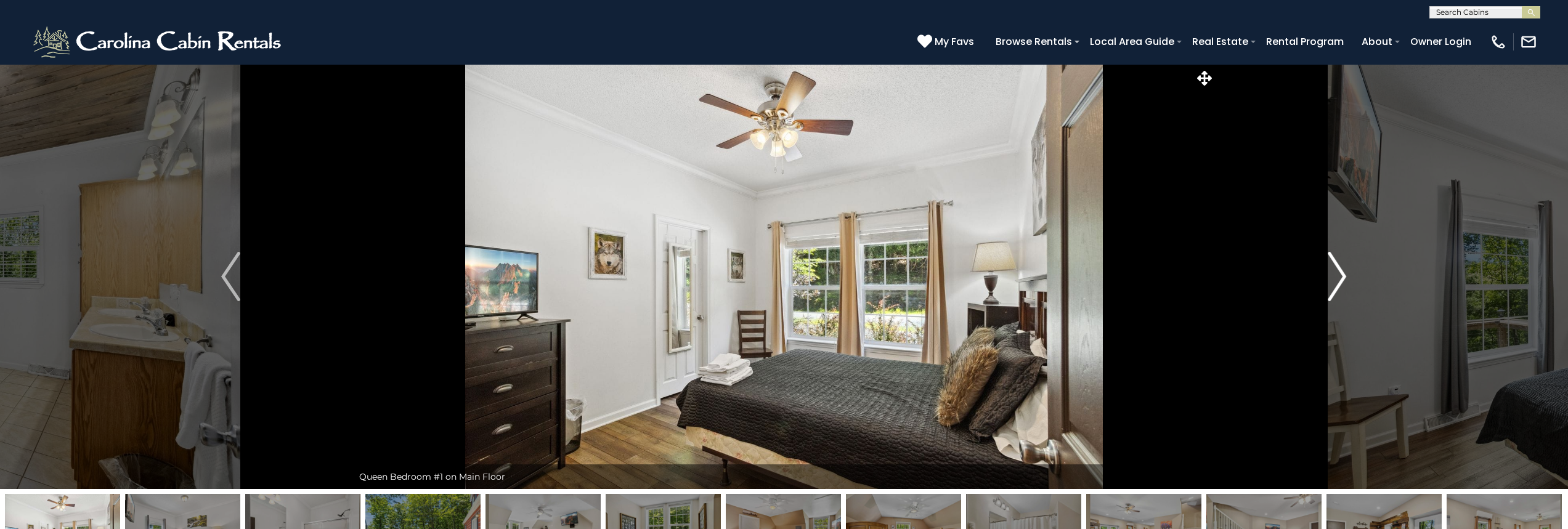
click at [1331, 277] on img "Next" at bounding box center [1336, 277] width 19 height 49
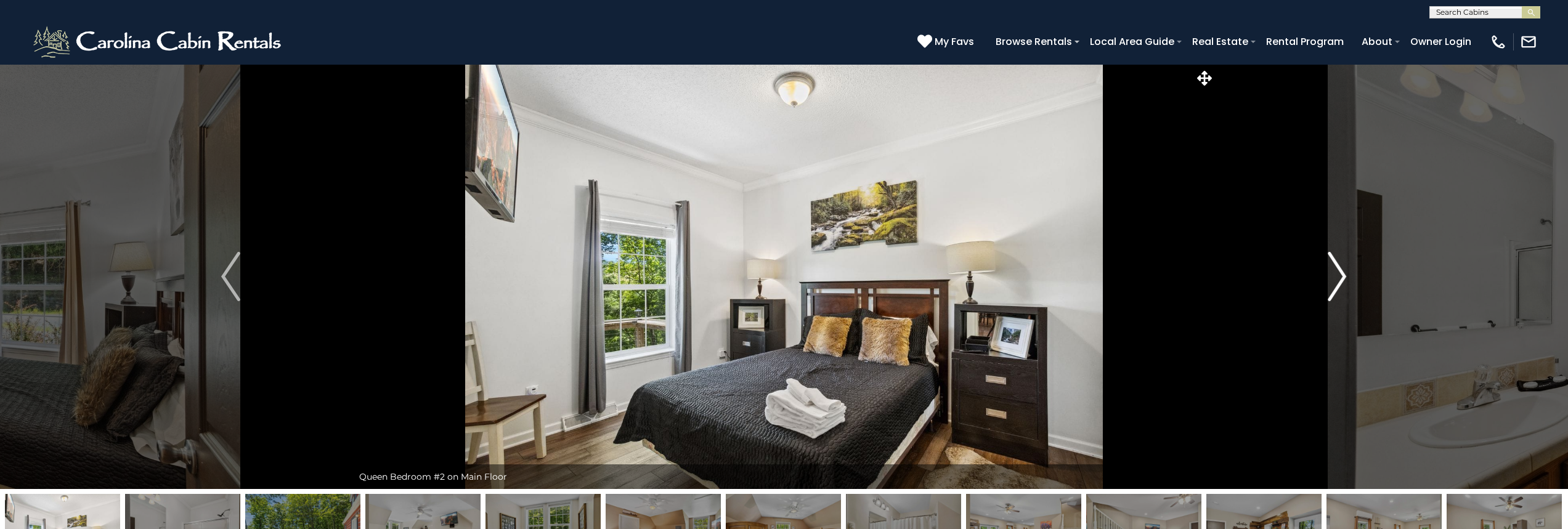
click at [1331, 277] on img "Next" at bounding box center [1336, 277] width 19 height 49
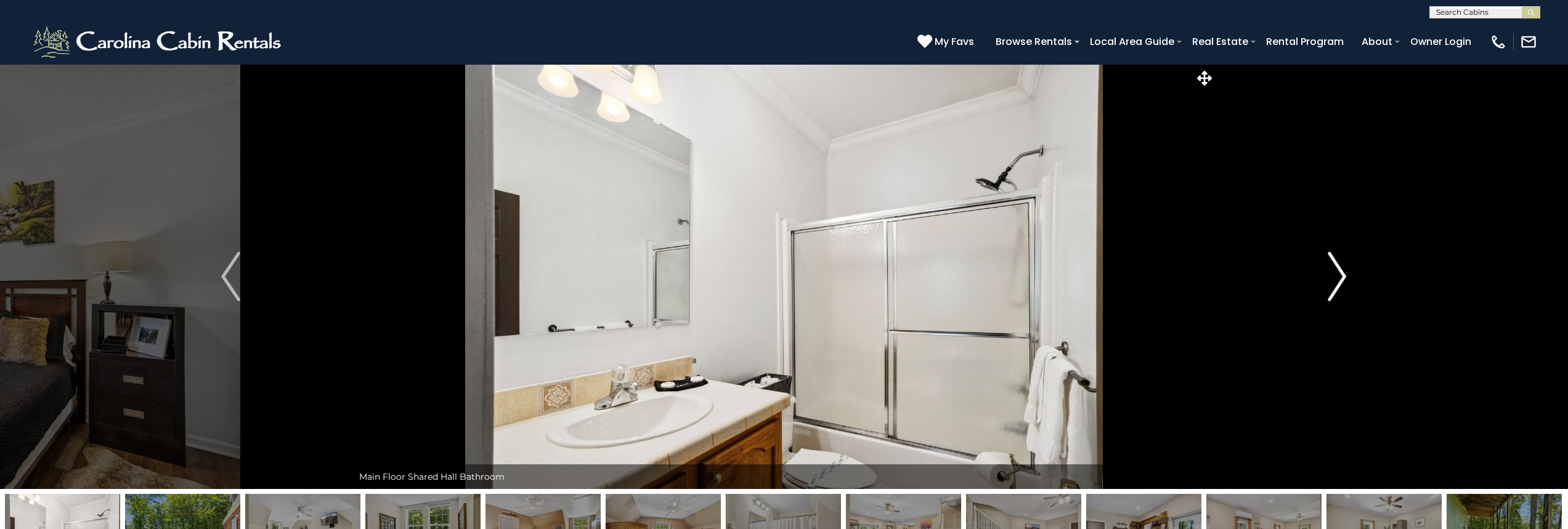
click at [1331, 277] on img "Next" at bounding box center [1336, 277] width 19 height 49
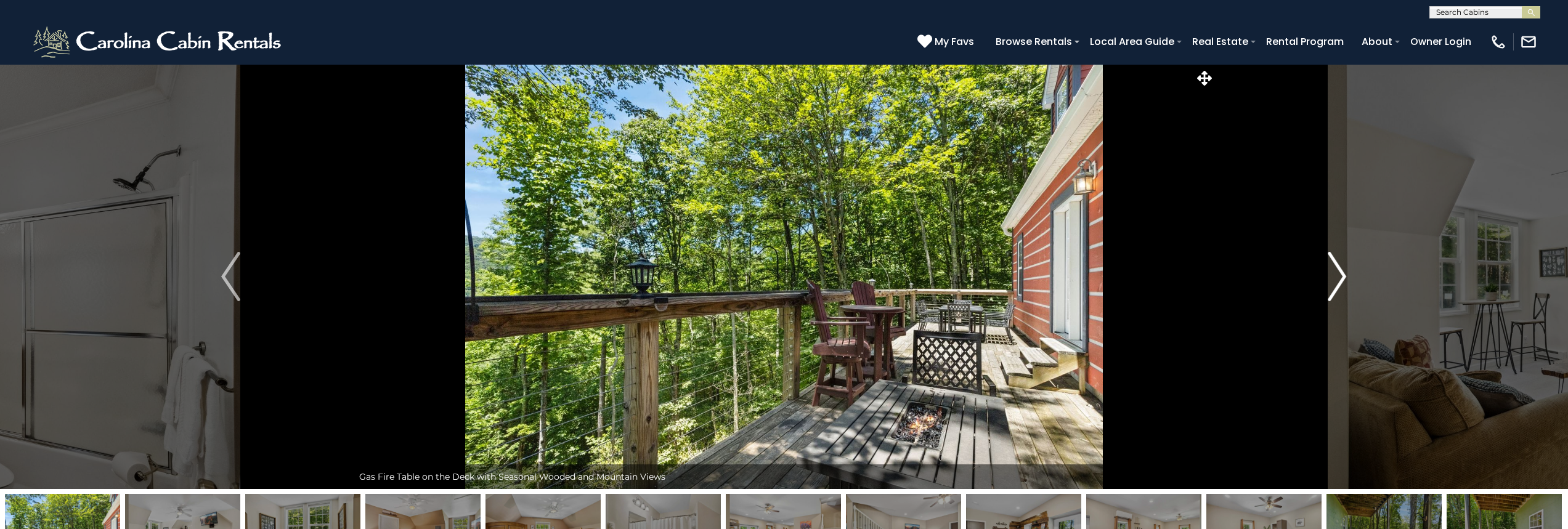
click at [1331, 277] on img "Next" at bounding box center [1336, 277] width 19 height 49
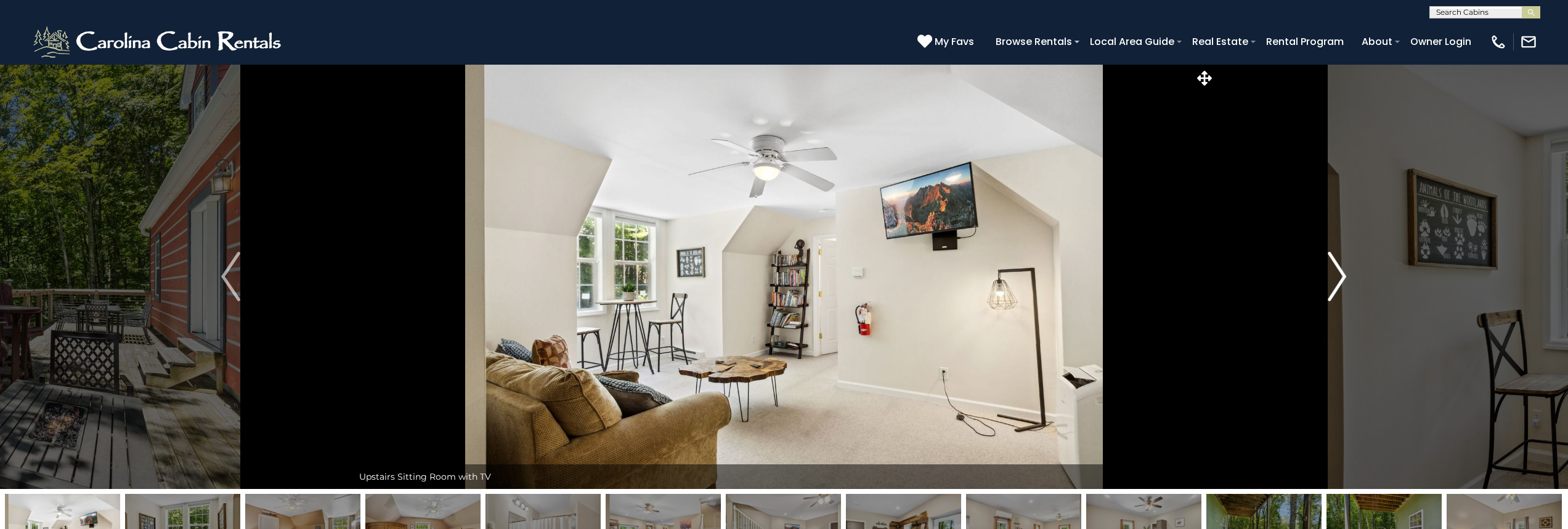
click at [1331, 277] on img "Next" at bounding box center [1336, 277] width 19 height 49
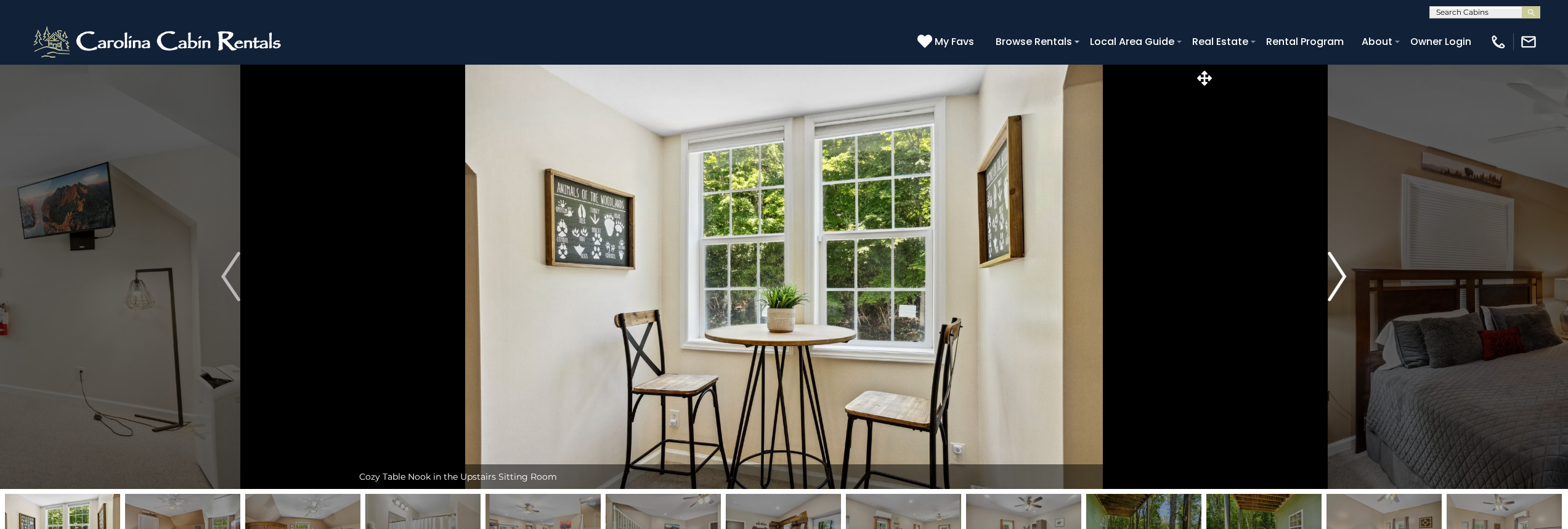
click at [1331, 277] on img "Next" at bounding box center [1336, 277] width 19 height 49
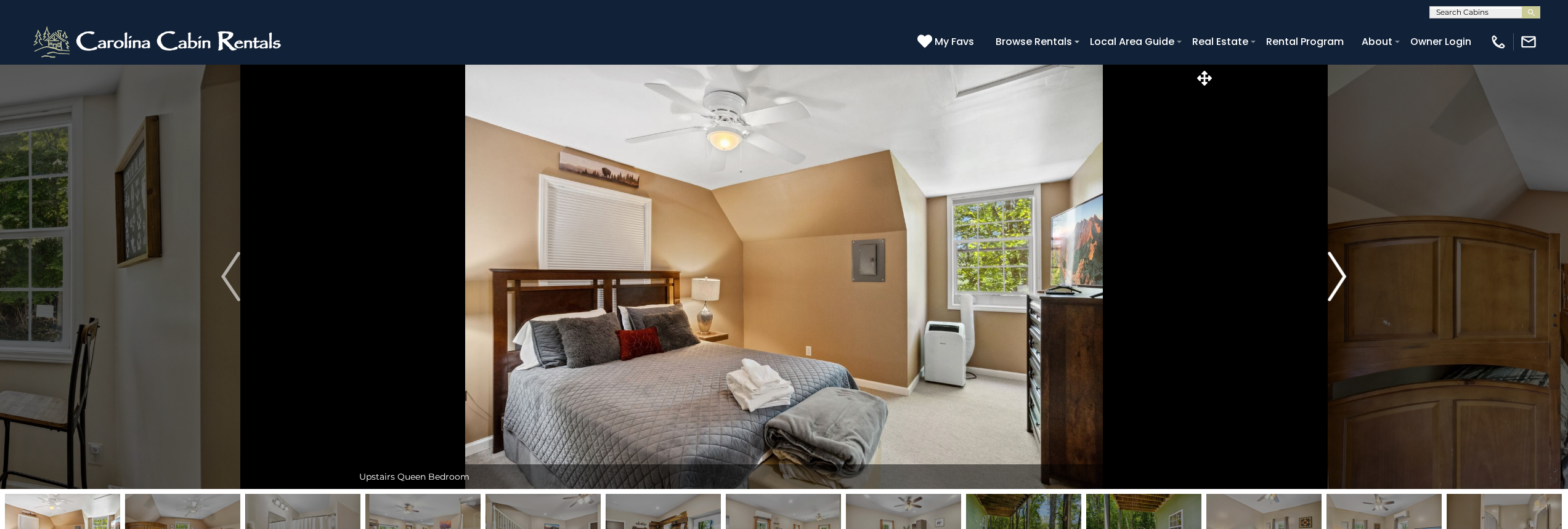
click at [1331, 277] on img "Next" at bounding box center [1336, 277] width 19 height 49
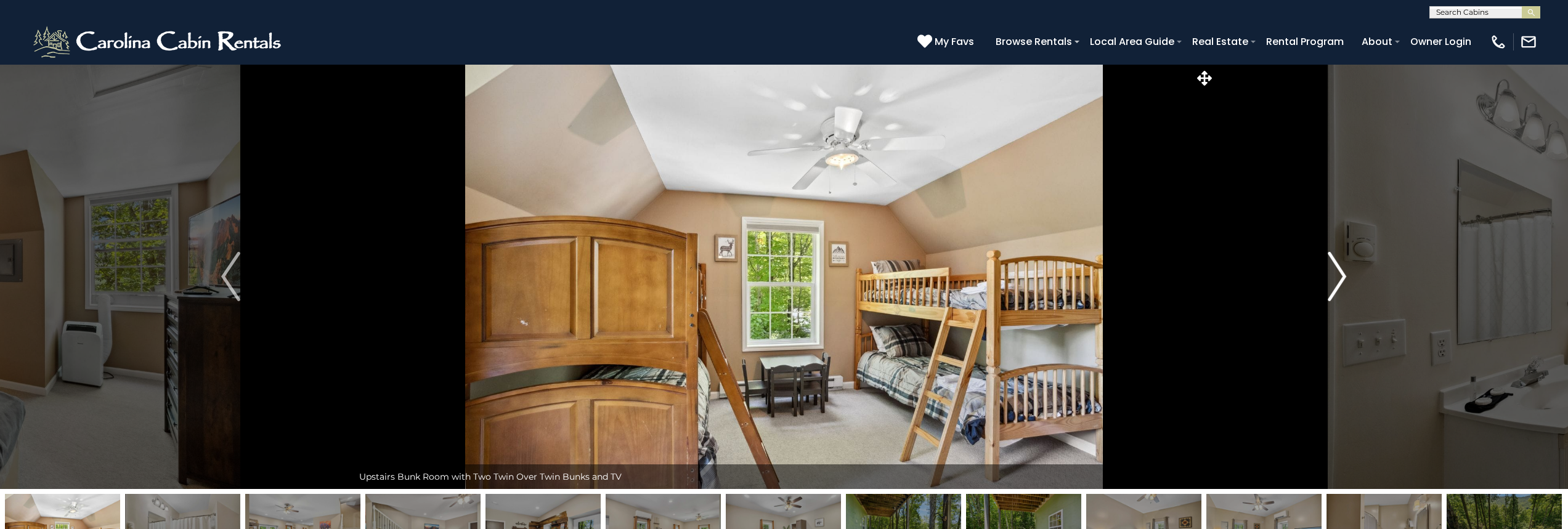
click at [1331, 277] on img "Next" at bounding box center [1336, 277] width 19 height 49
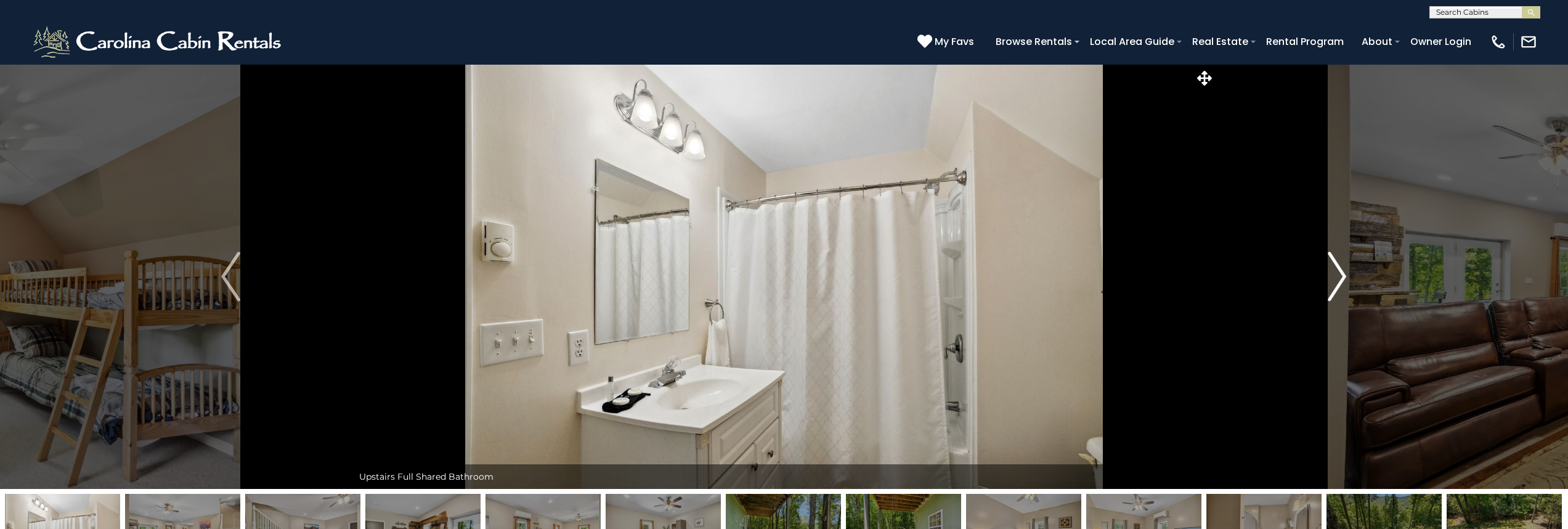
click at [1331, 277] on img "Next" at bounding box center [1336, 277] width 19 height 49
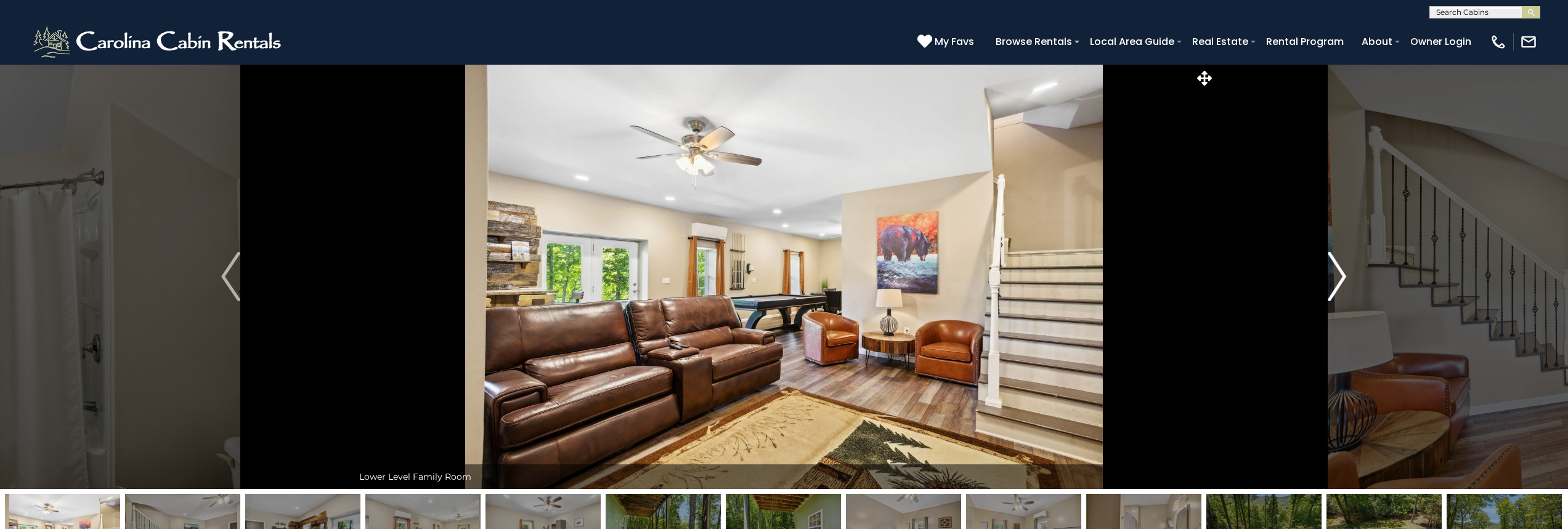
click at [1331, 277] on img "Next" at bounding box center [1336, 277] width 19 height 49
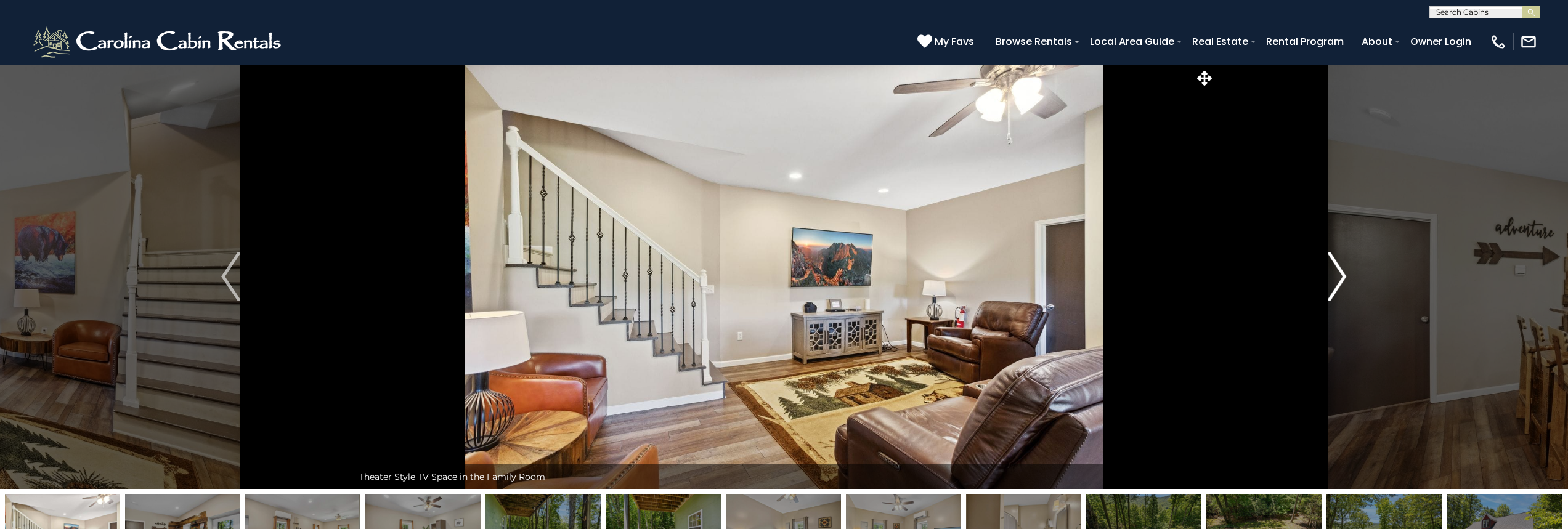
click at [1331, 277] on img "Next" at bounding box center [1336, 277] width 19 height 49
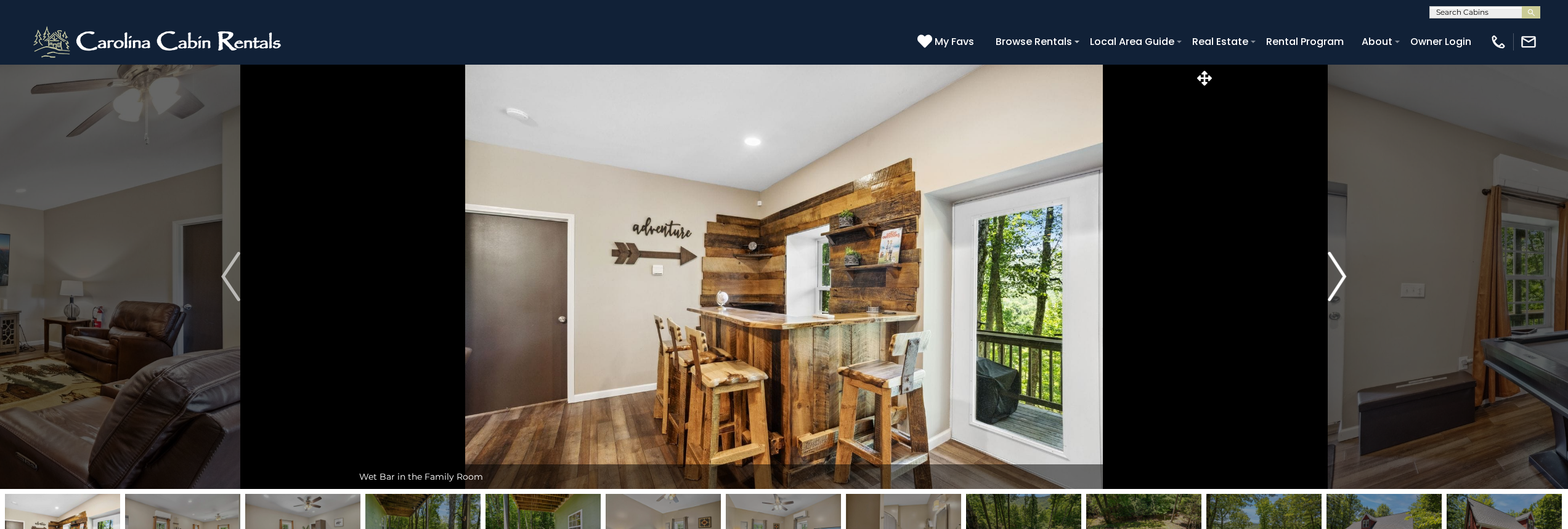
click at [1331, 277] on img "Next" at bounding box center [1336, 277] width 19 height 49
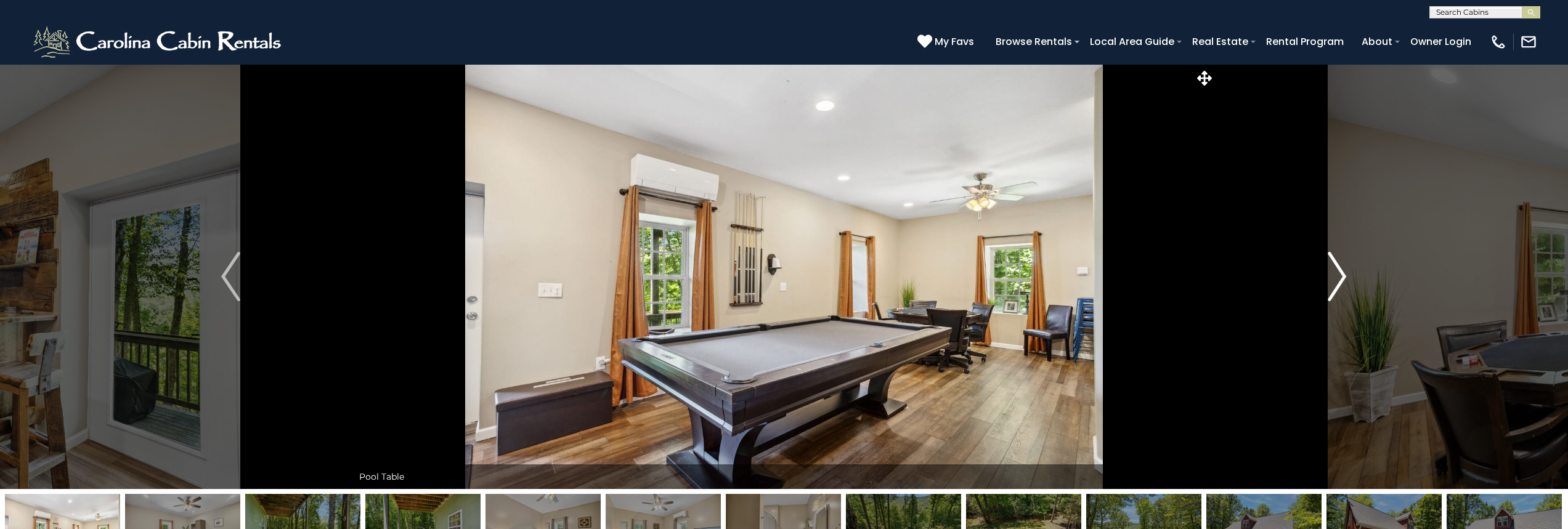
click at [1331, 277] on img "Next" at bounding box center [1336, 277] width 19 height 49
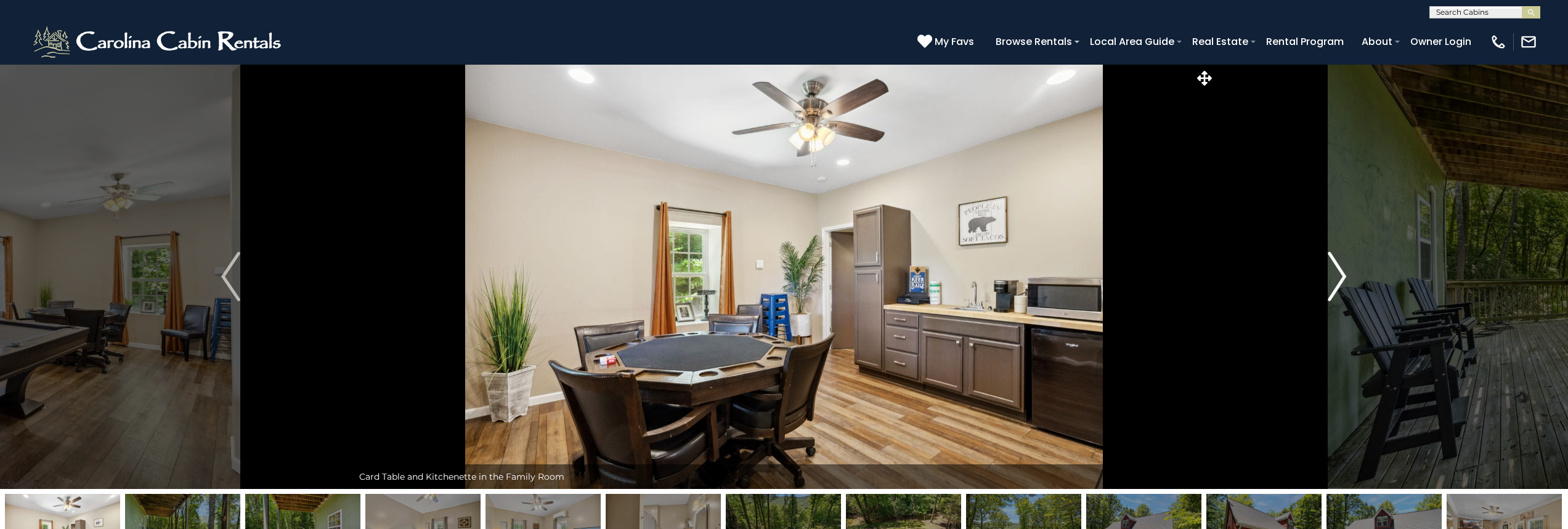
click at [1331, 277] on img "Next" at bounding box center [1336, 277] width 19 height 49
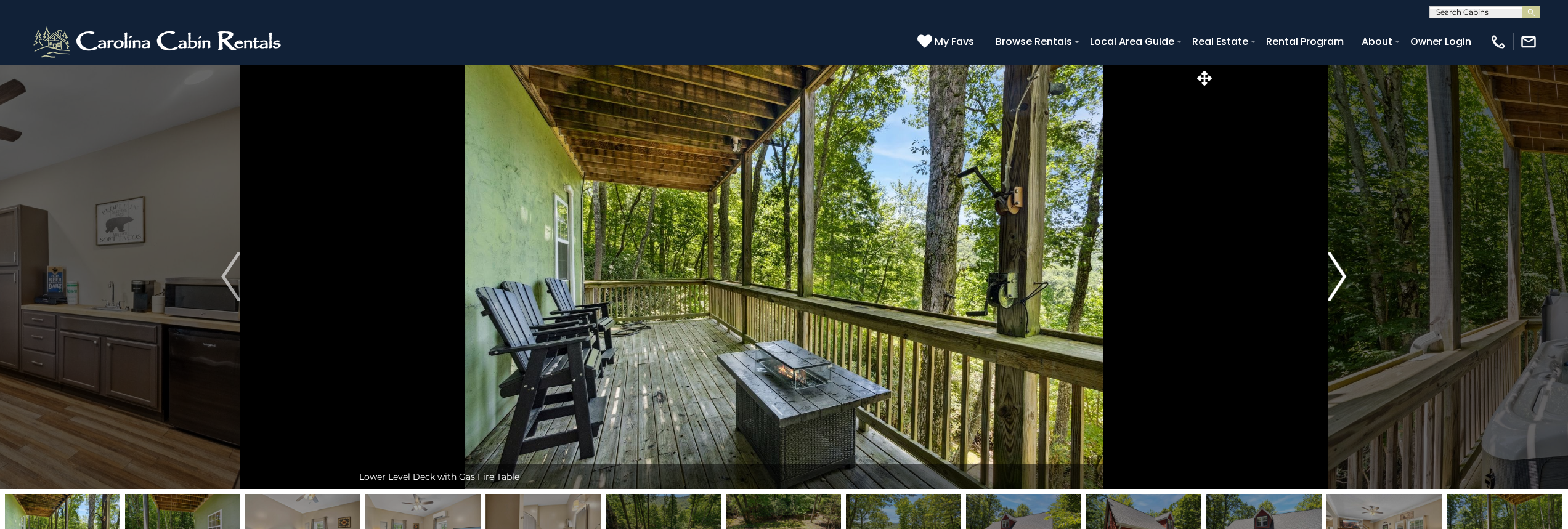
click at [1331, 277] on img "Next" at bounding box center [1336, 277] width 19 height 49
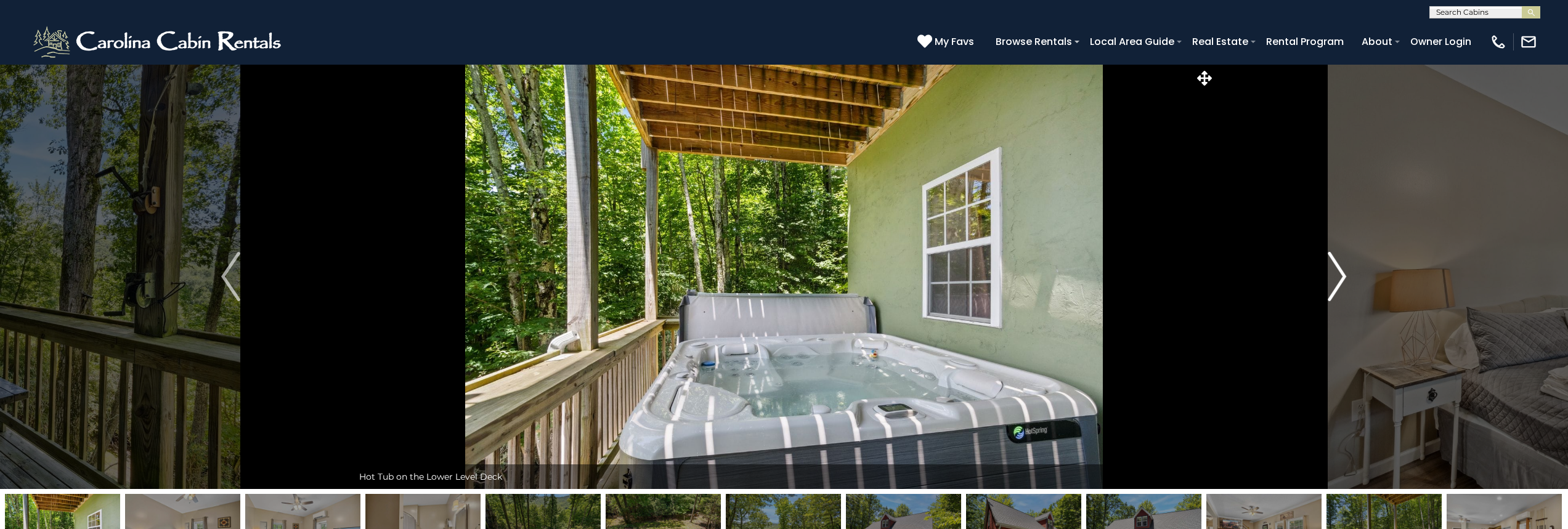
click at [1331, 277] on img "Next" at bounding box center [1336, 277] width 19 height 49
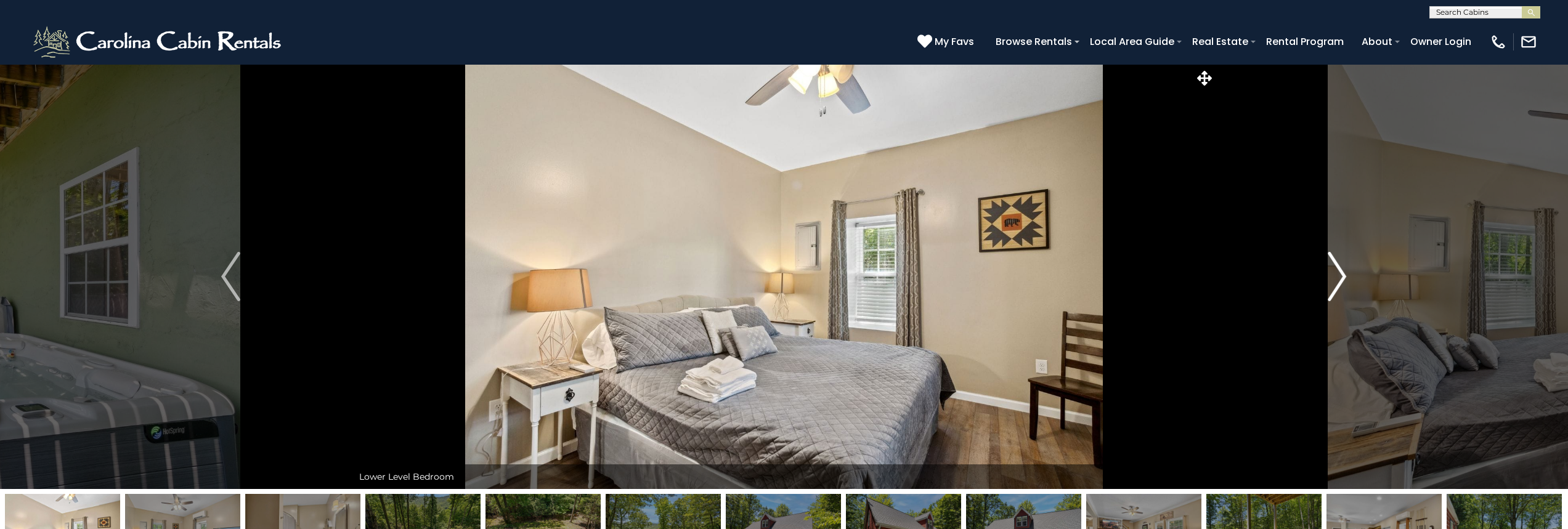
click at [1331, 277] on img "Next" at bounding box center [1336, 277] width 19 height 49
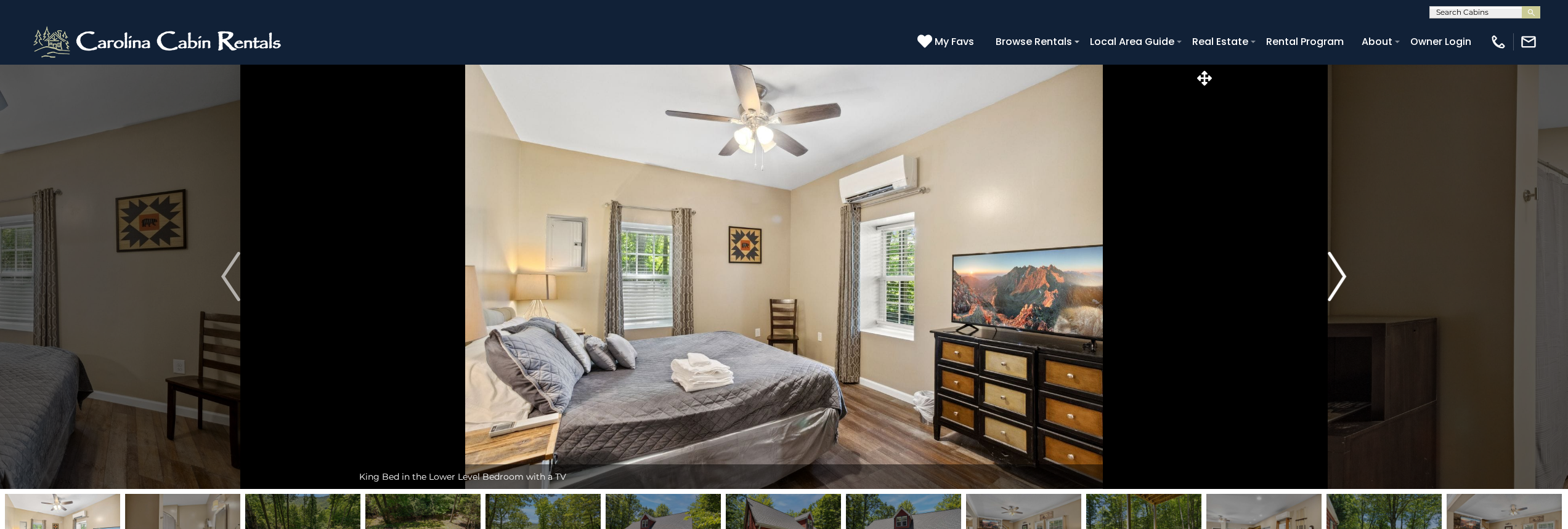
click at [1331, 277] on img "Next" at bounding box center [1336, 277] width 19 height 49
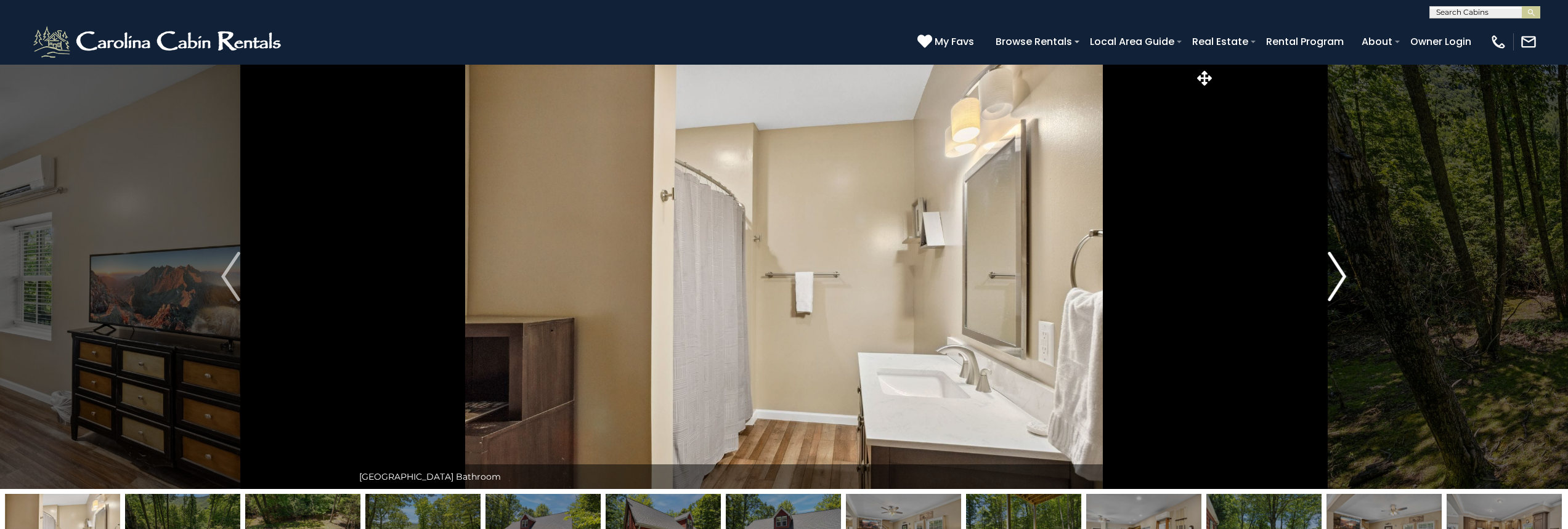
click at [1331, 277] on img "Next" at bounding box center [1336, 277] width 19 height 49
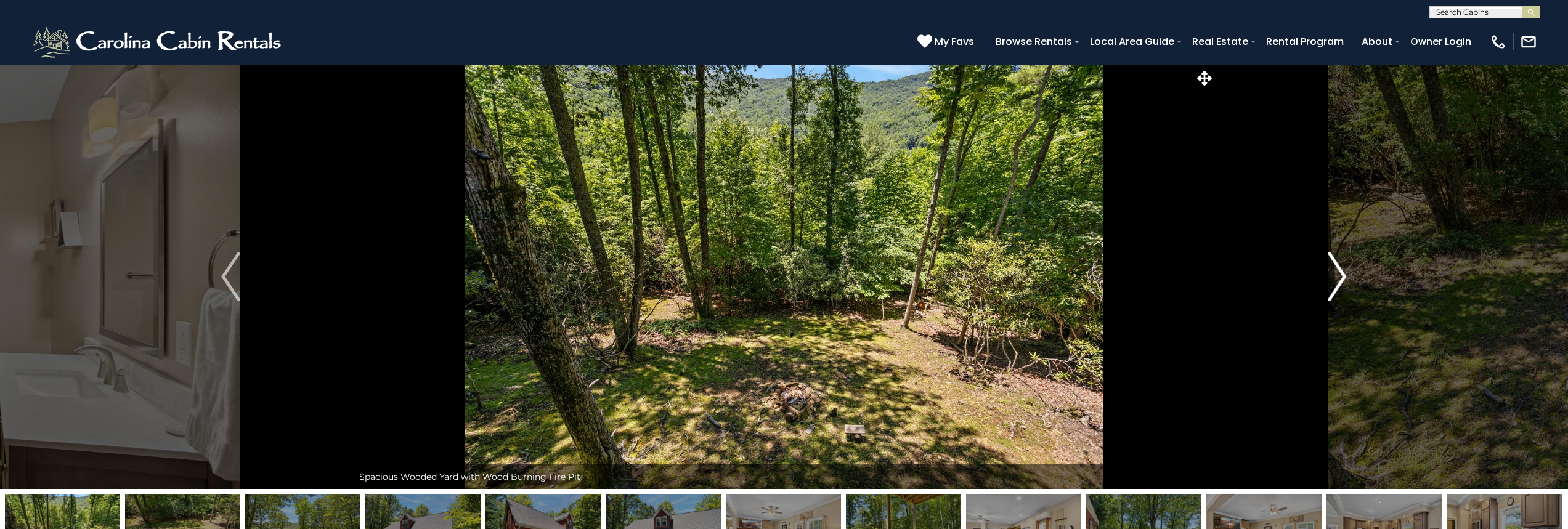
click at [1331, 277] on img "Next" at bounding box center [1336, 277] width 19 height 49
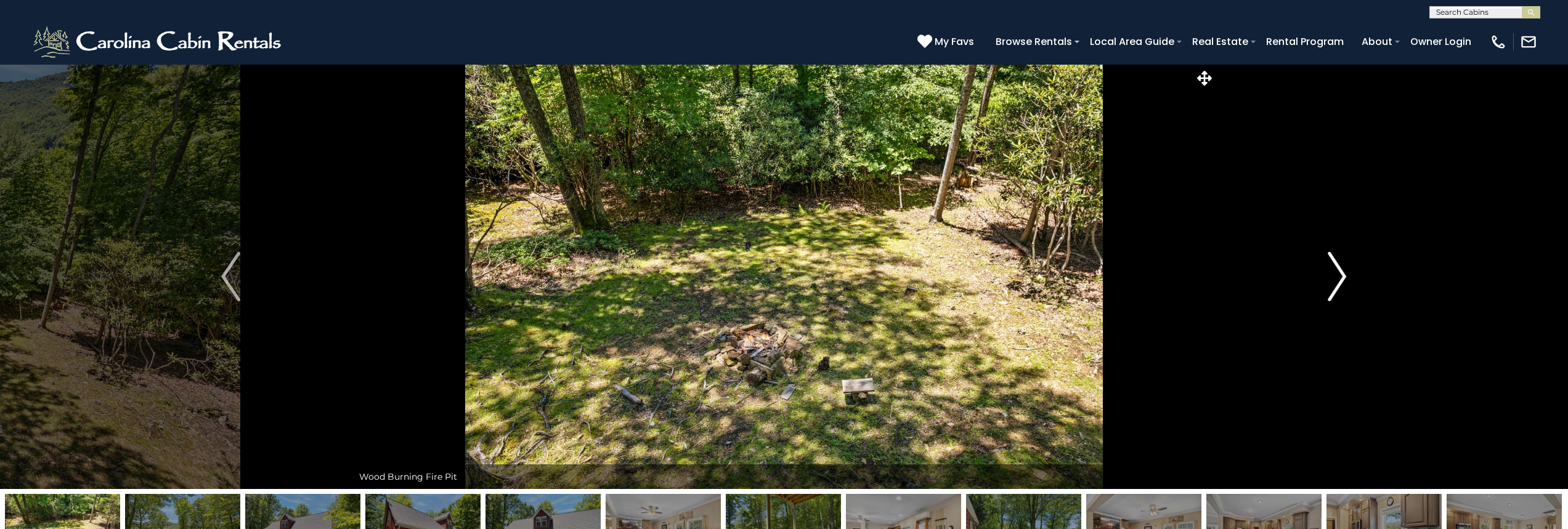
click at [1331, 277] on img "Next" at bounding box center [1336, 277] width 19 height 49
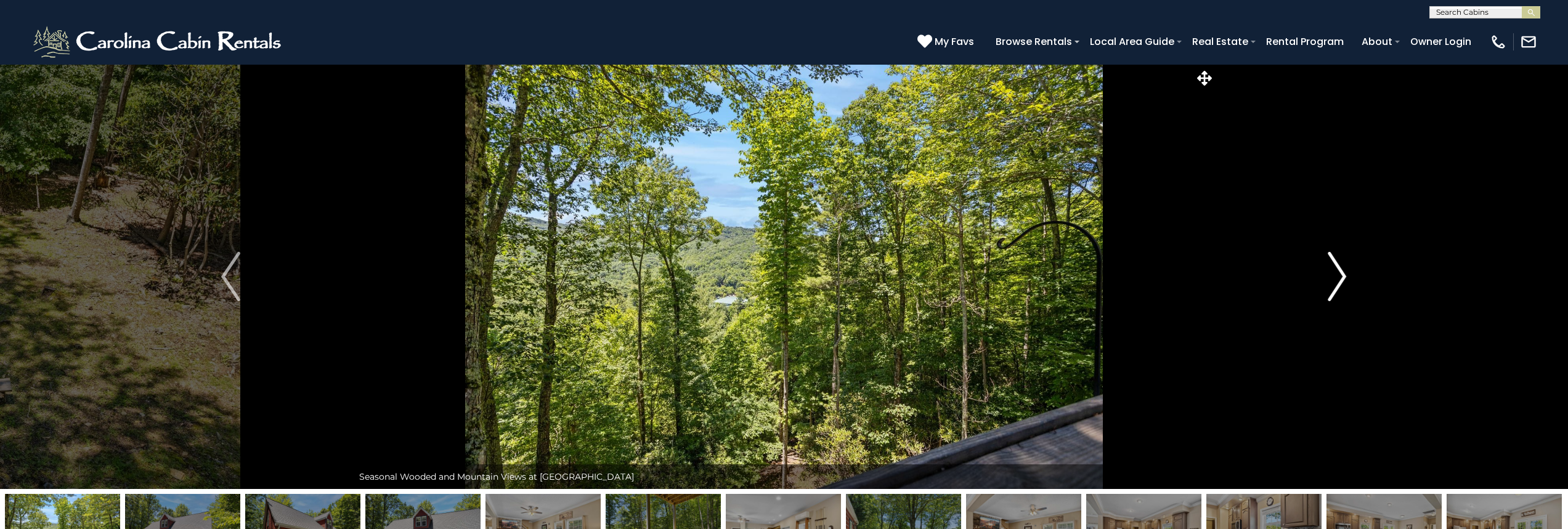
click at [1331, 277] on img "Next" at bounding box center [1336, 277] width 19 height 49
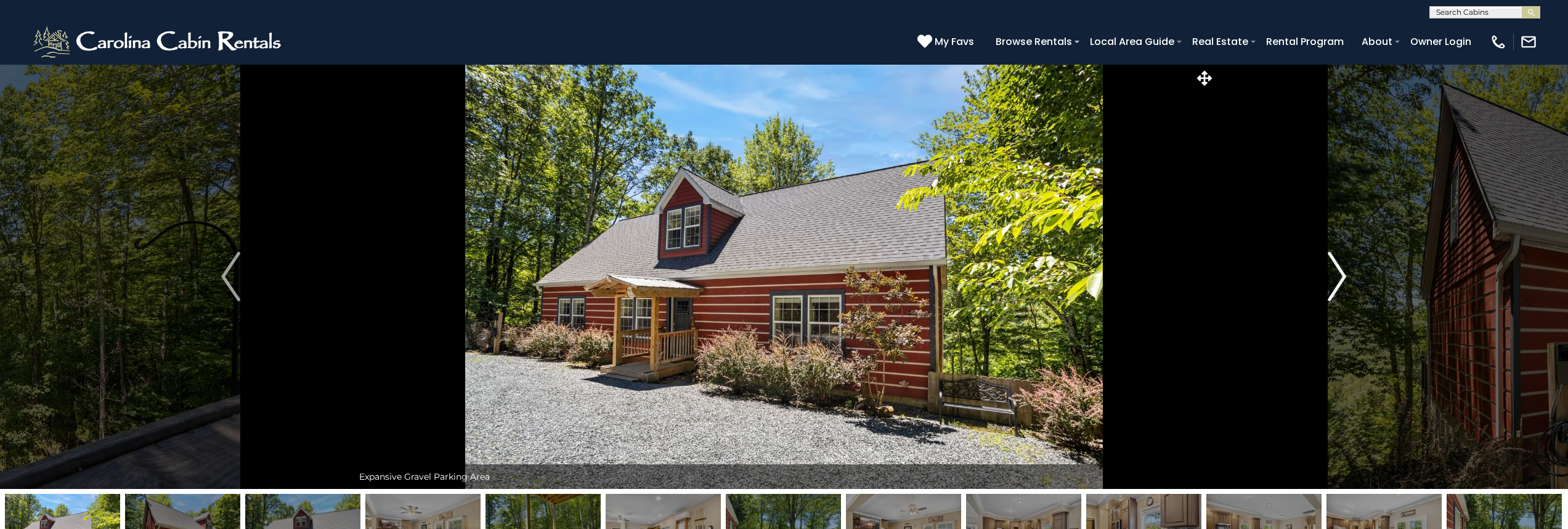
click at [1331, 277] on img "Next" at bounding box center [1336, 277] width 19 height 49
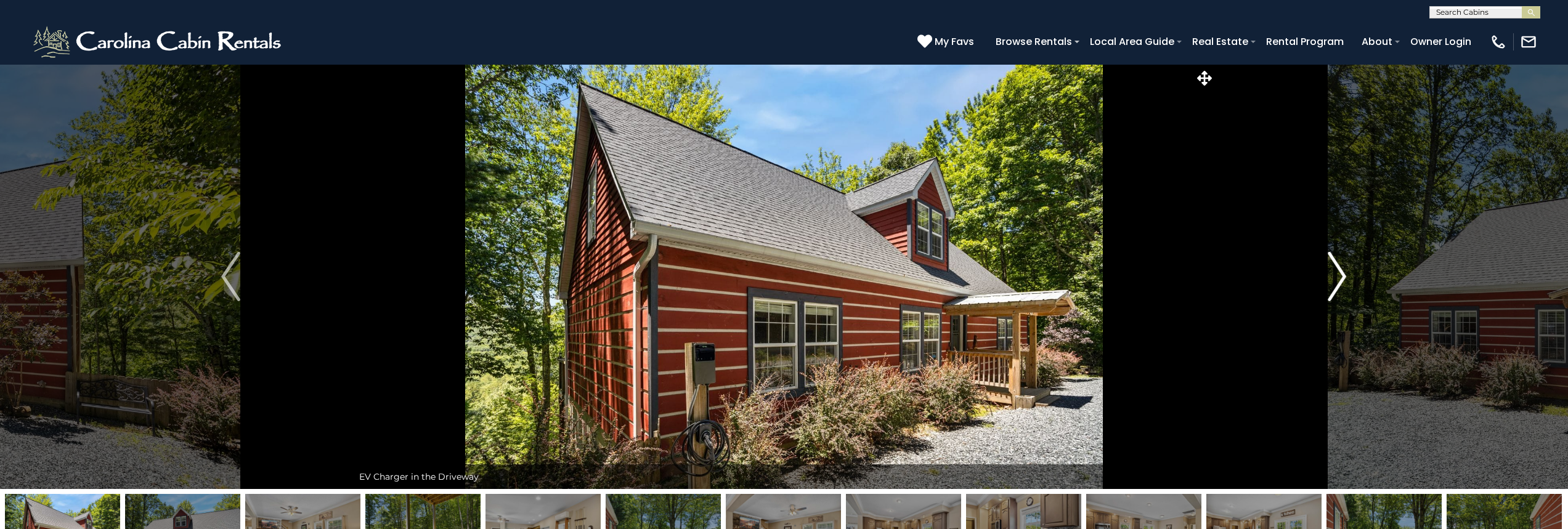
click at [1331, 277] on img "Next" at bounding box center [1336, 277] width 19 height 49
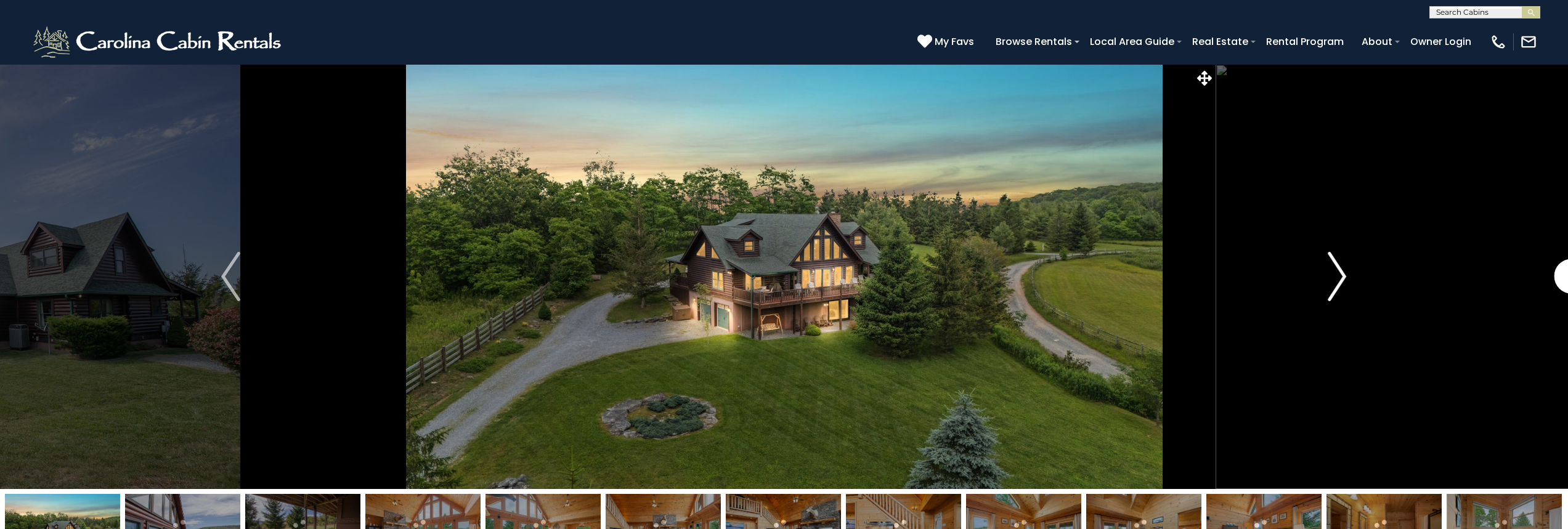
click at [1327, 282] on button "Next" at bounding box center [1337, 276] width 244 height 425
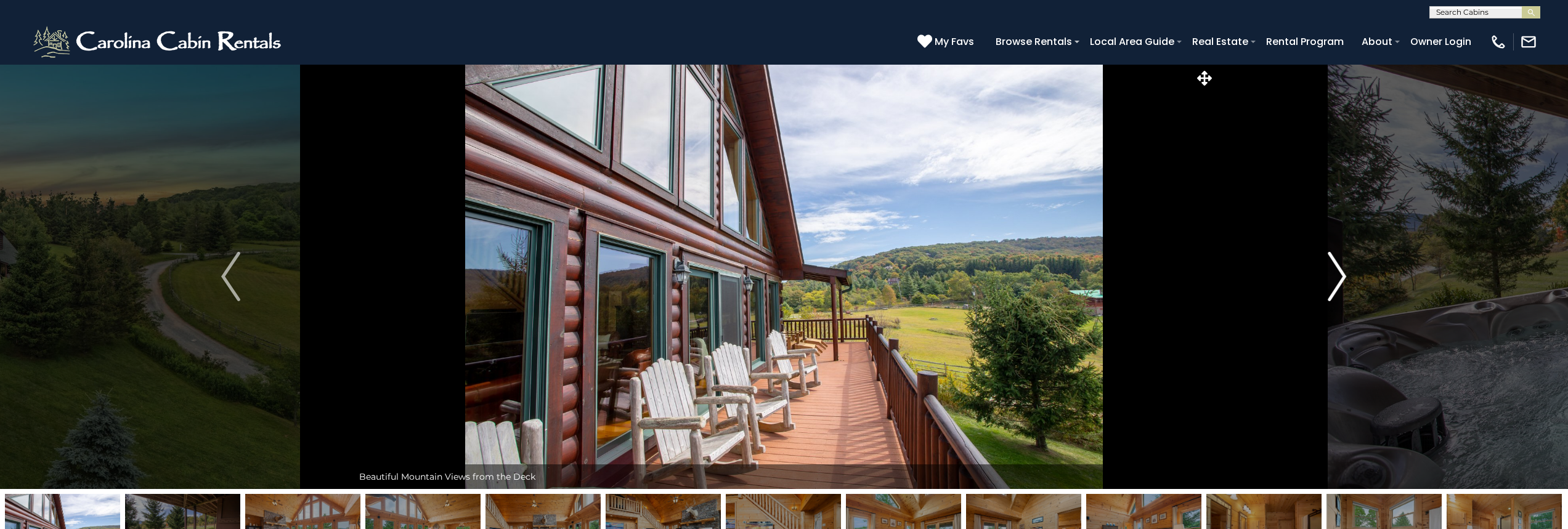
click at [1327, 282] on button "Next" at bounding box center [1337, 276] width 244 height 425
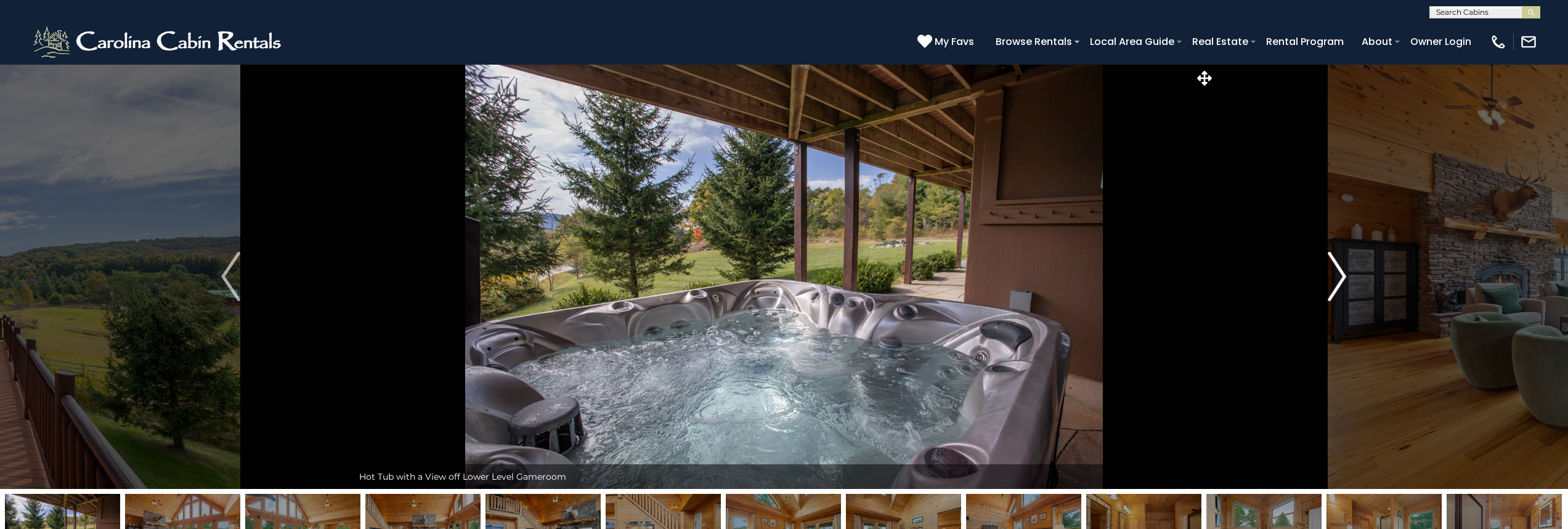
click at [1327, 282] on button "Next" at bounding box center [1337, 276] width 244 height 425
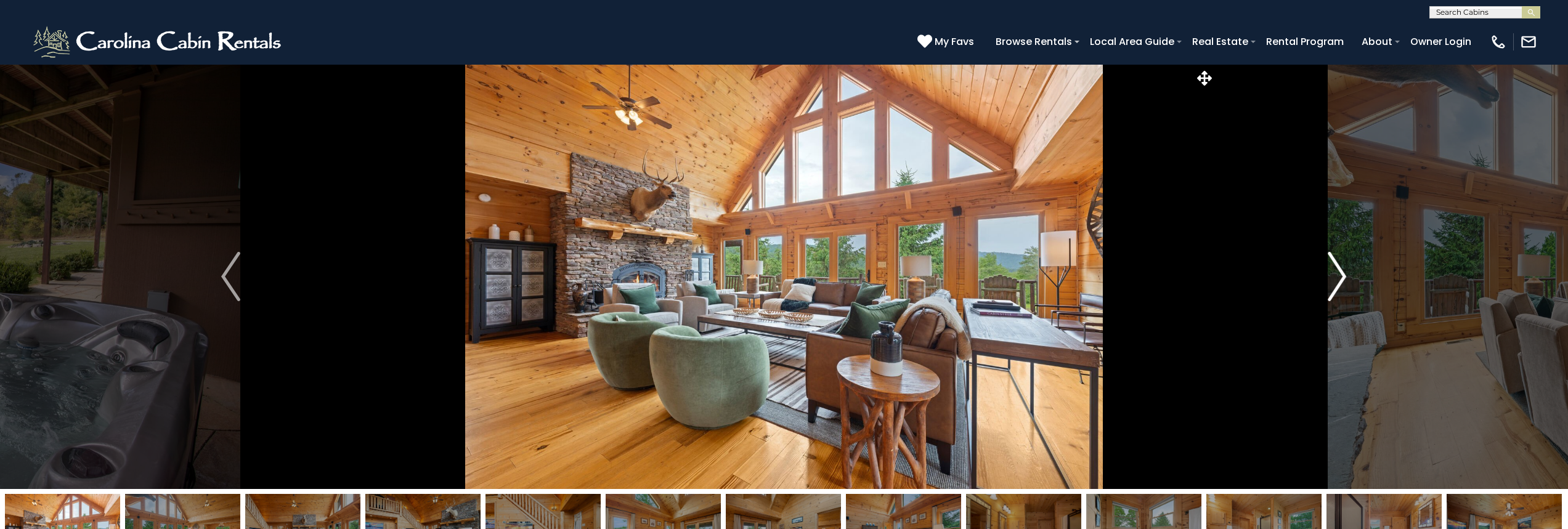
click at [1327, 282] on button "Next" at bounding box center [1337, 276] width 244 height 425
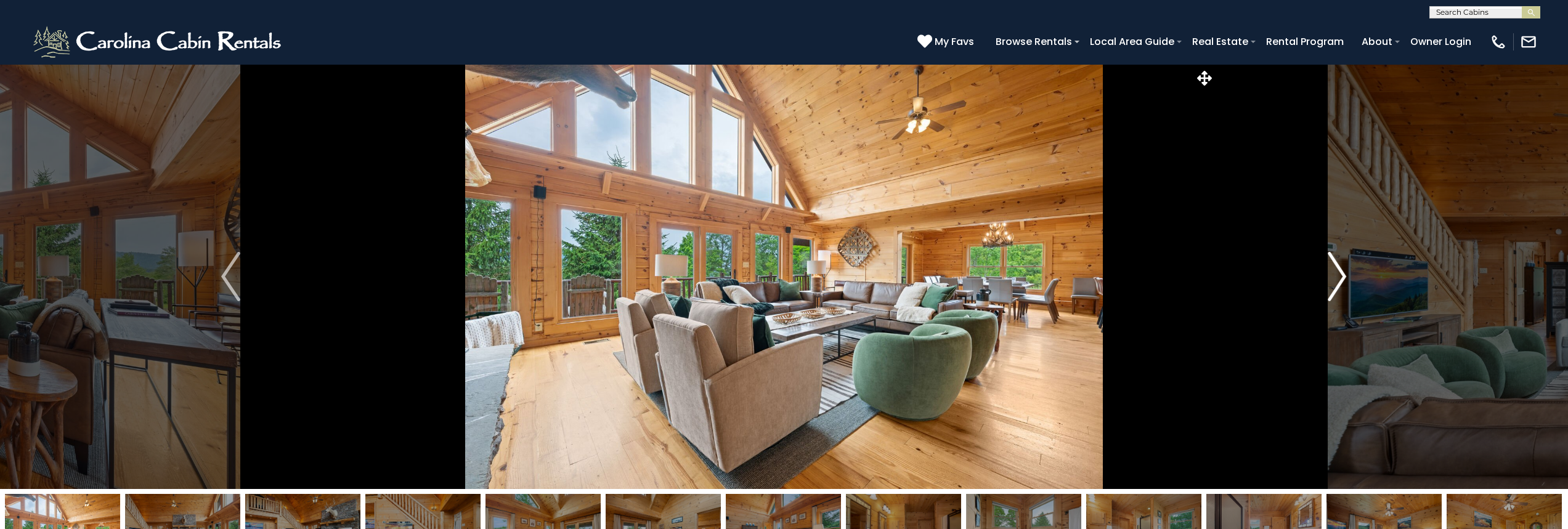
click at [1327, 282] on button "Next" at bounding box center [1337, 276] width 244 height 425
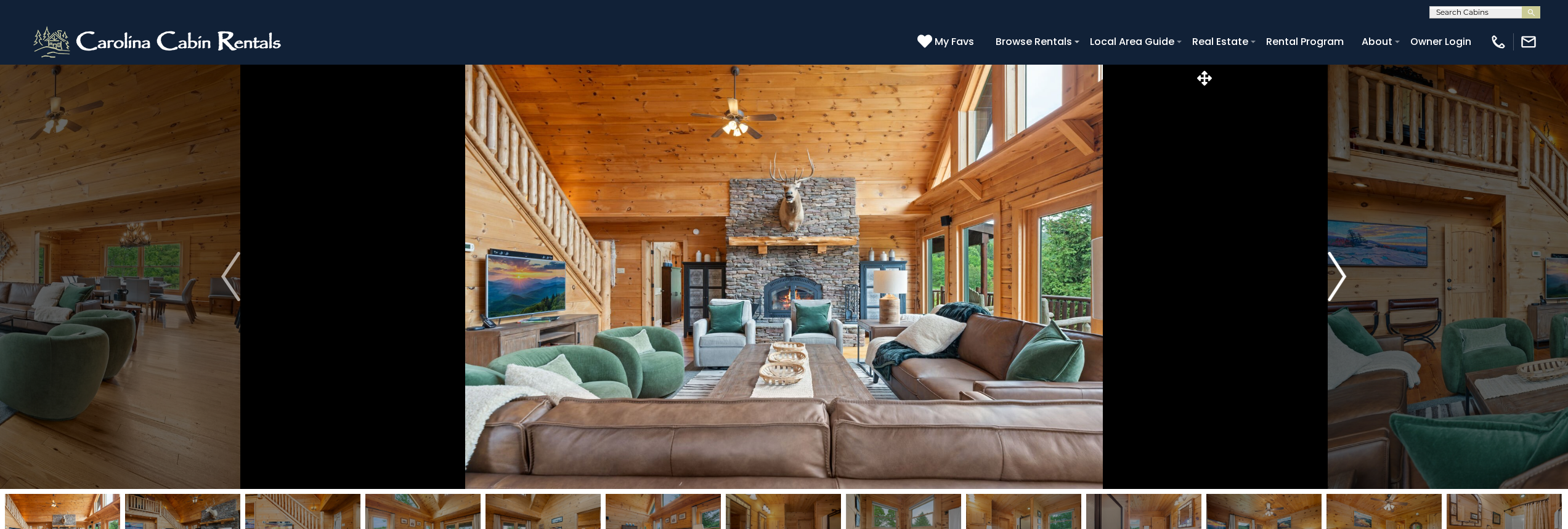
click at [1327, 282] on button "Next" at bounding box center [1337, 276] width 244 height 425
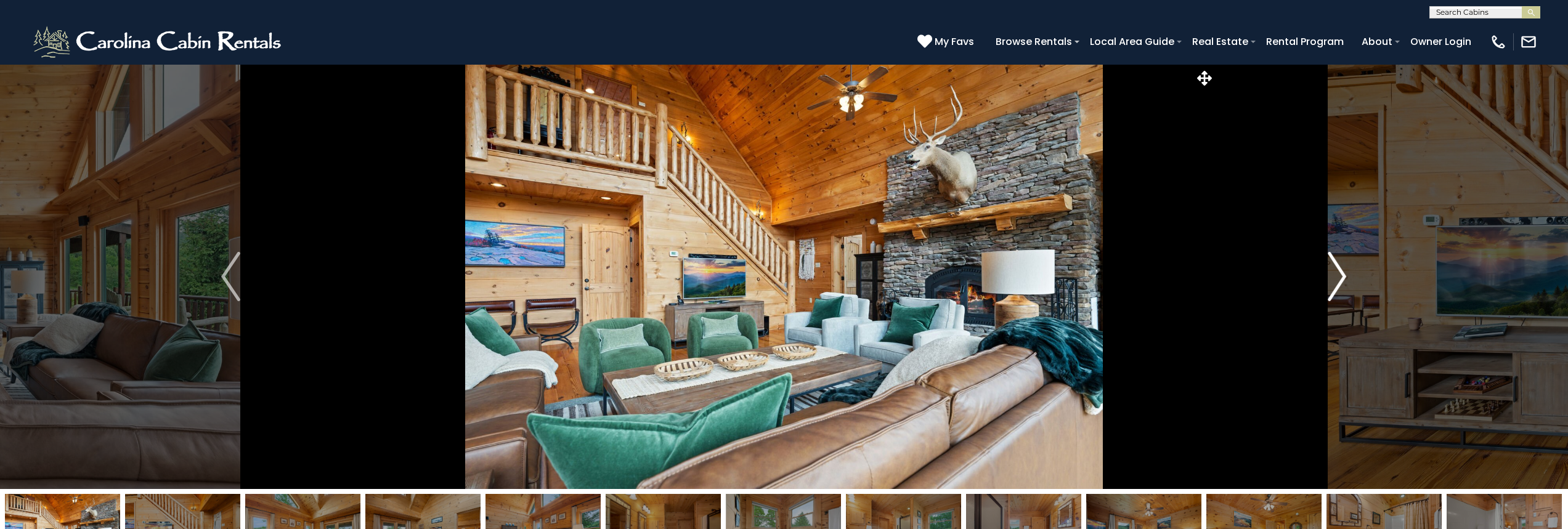
click at [1327, 282] on button "Next" at bounding box center [1337, 276] width 244 height 425
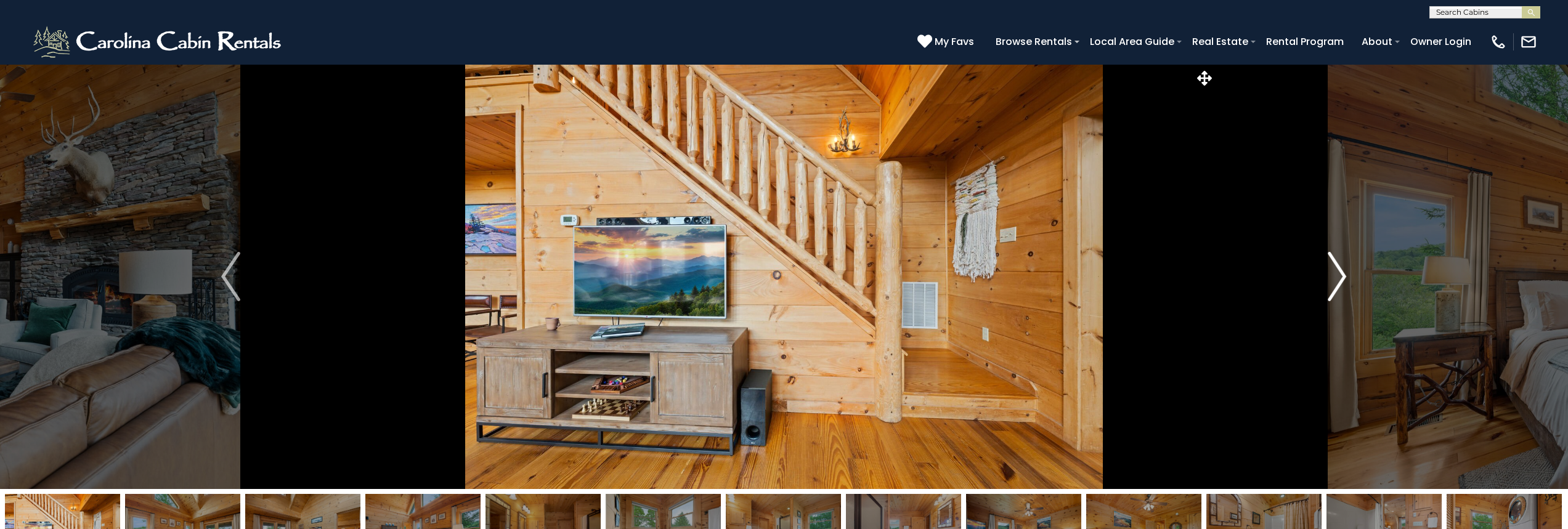
click at [1327, 282] on button "Next" at bounding box center [1337, 276] width 244 height 425
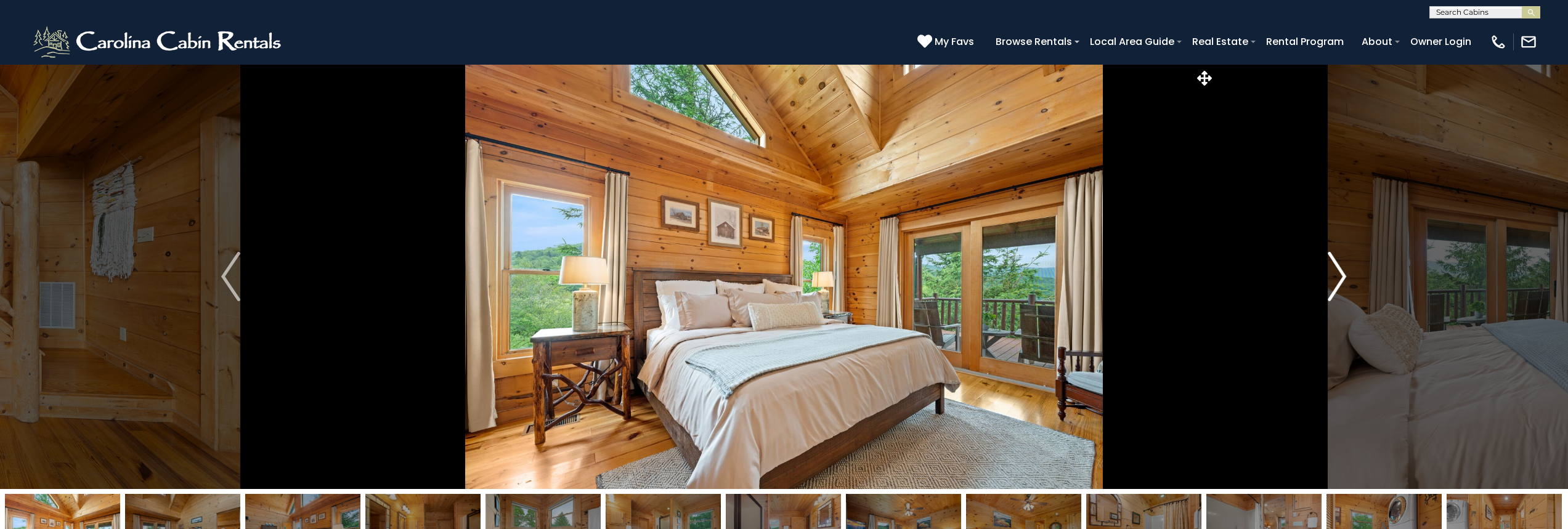
click at [1327, 282] on button "Next" at bounding box center [1337, 276] width 244 height 425
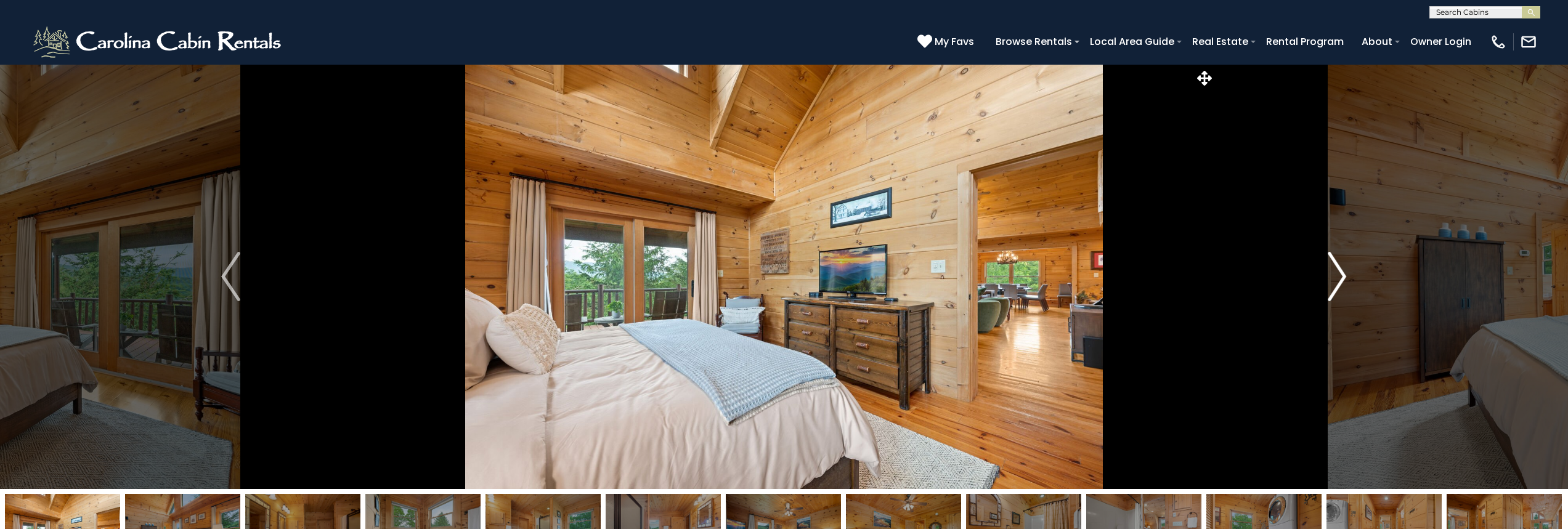
click at [1327, 282] on button "Next" at bounding box center [1337, 276] width 244 height 425
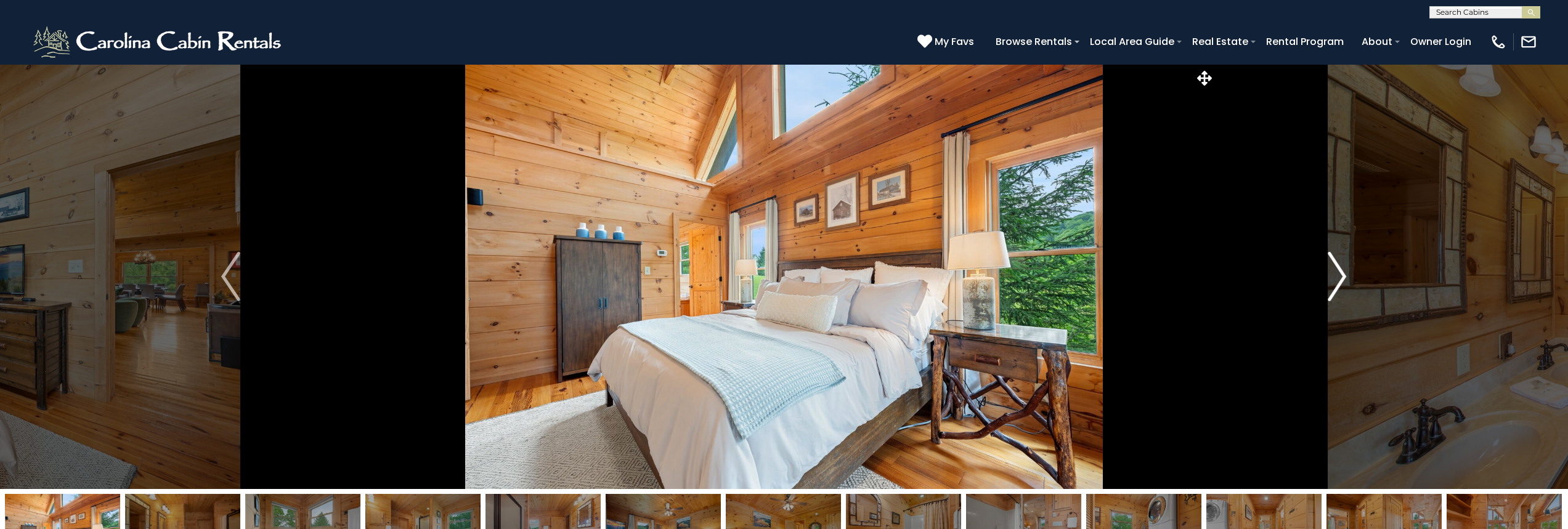
click at [1327, 282] on button "Next" at bounding box center [1337, 276] width 244 height 425
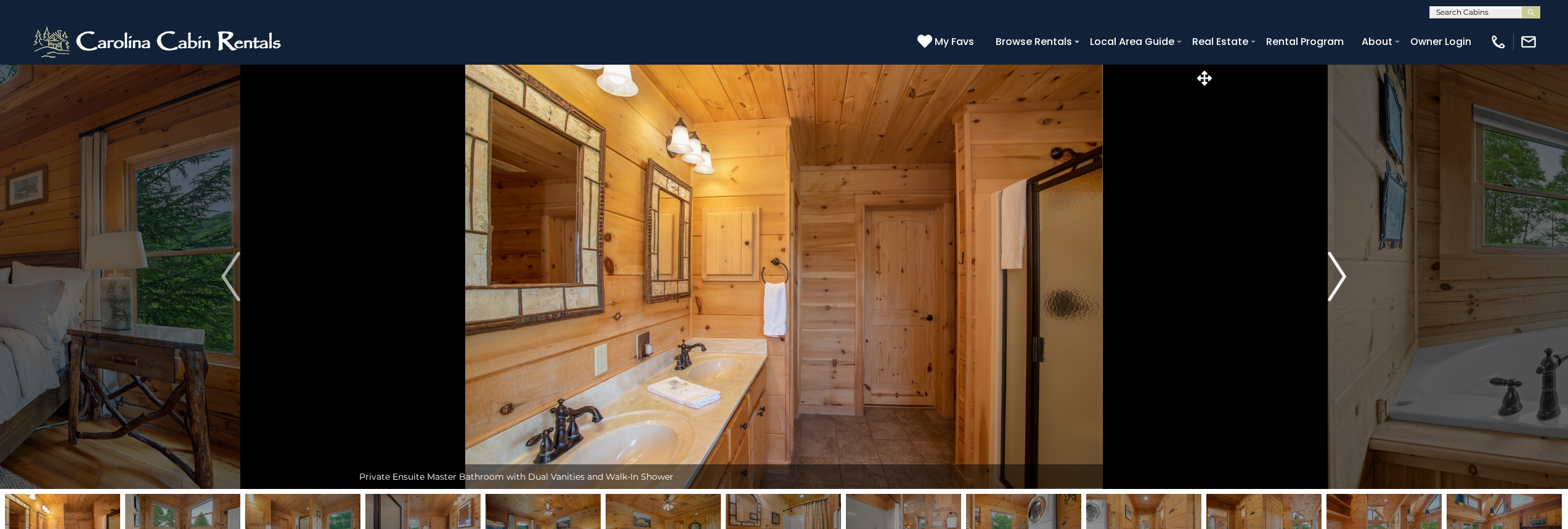
click at [1327, 282] on button "Next" at bounding box center [1337, 276] width 244 height 425
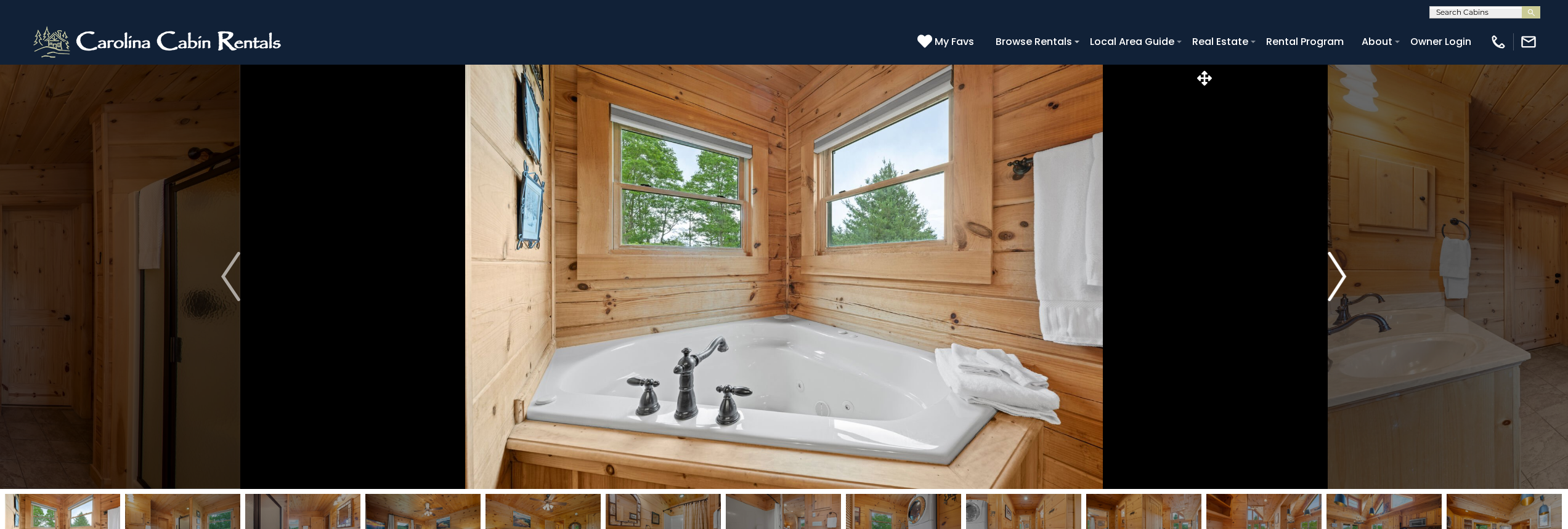
click at [1327, 282] on button "Next" at bounding box center [1337, 276] width 244 height 425
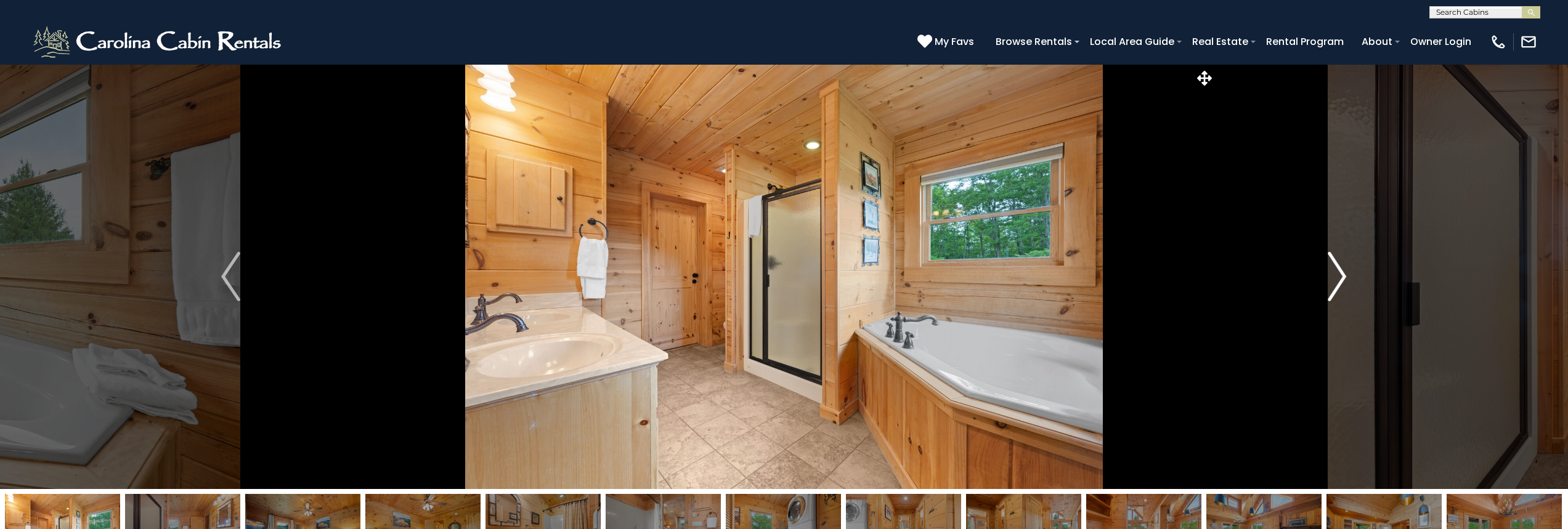
click at [1327, 282] on button "Next" at bounding box center [1337, 276] width 244 height 425
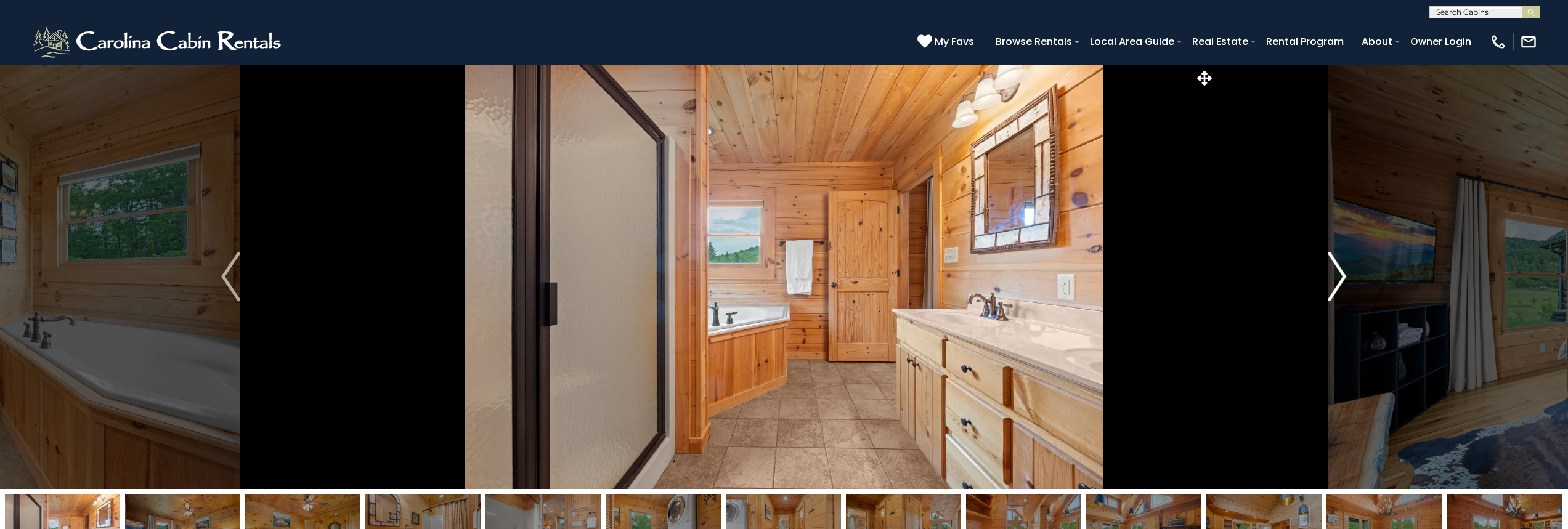
click at [1327, 282] on button "Next" at bounding box center [1337, 276] width 244 height 425
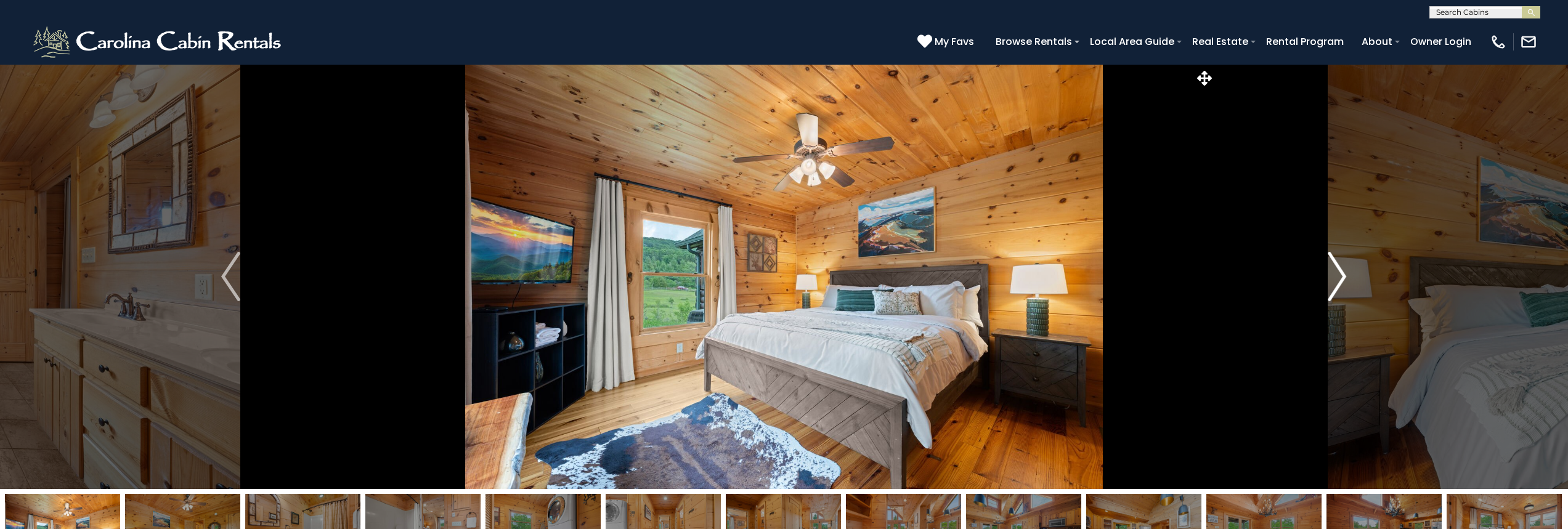
click at [1327, 282] on button "Next" at bounding box center [1337, 276] width 244 height 425
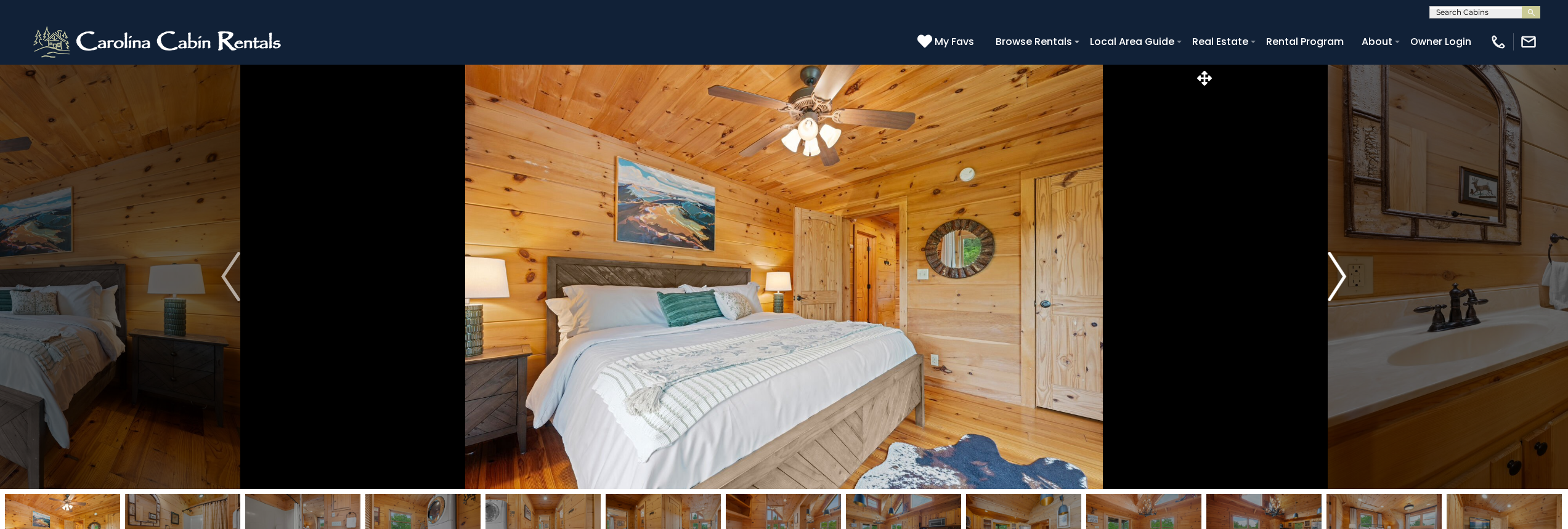
click at [1327, 282] on button "Next" at bounding box center [1337, 276] width 244 height 425
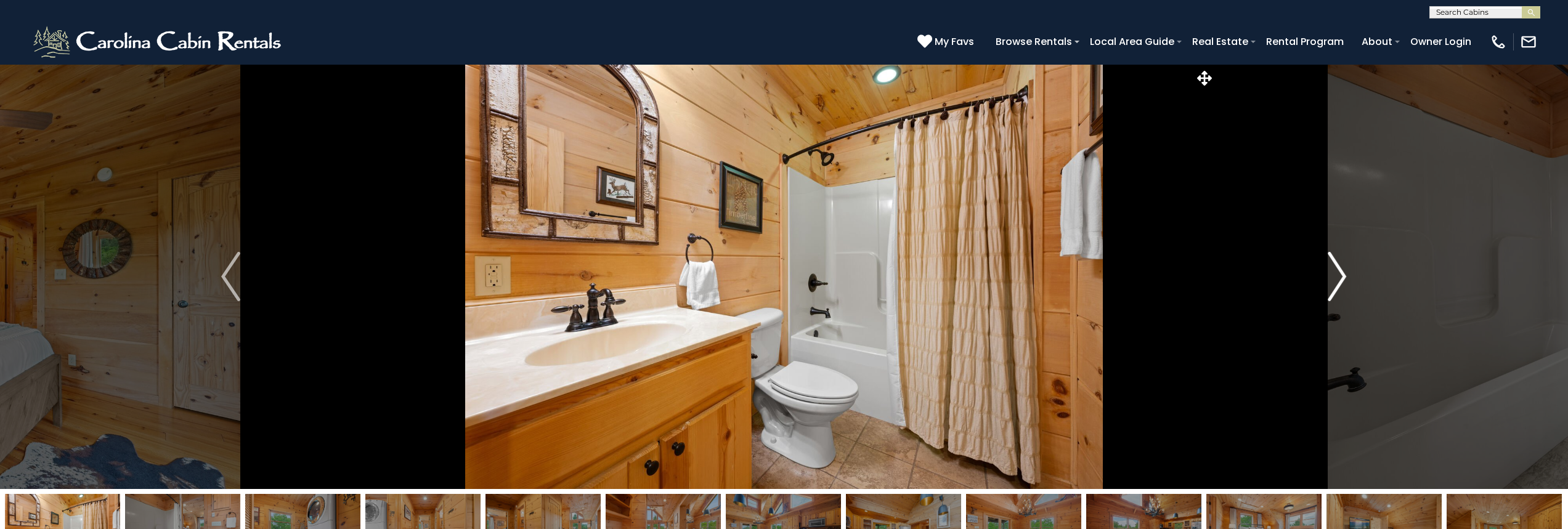
click at [1327, 282] on button "Next" at bounding box center [1337, 276] width 244 height 425
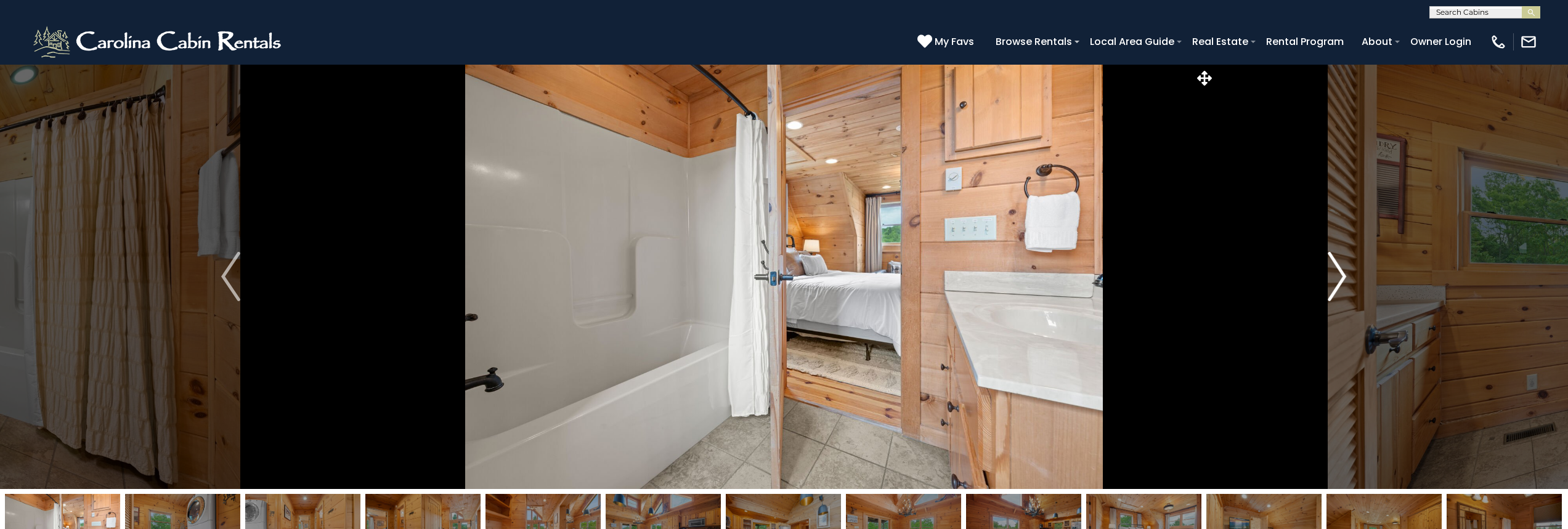
click at [1327, 282] on button "Next" at bounding box center [1337, 276] width 244 height 425
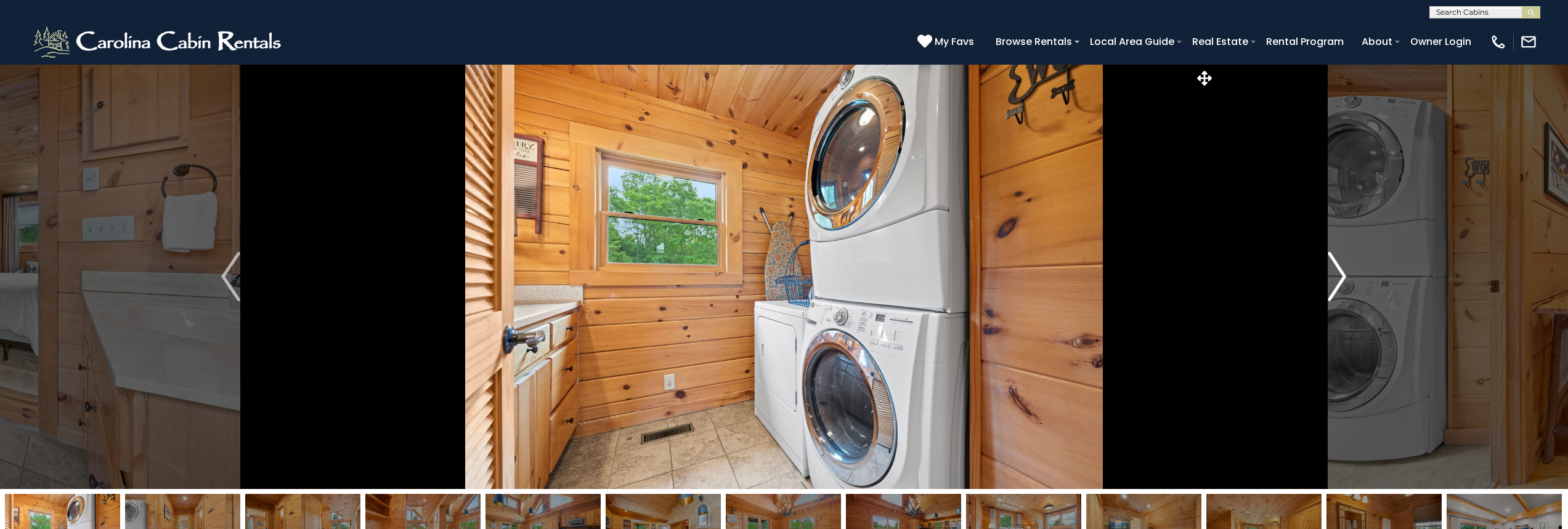
click at [1327, 282] on button "Next" at bounding box center [1337, 276] width 244 height 425
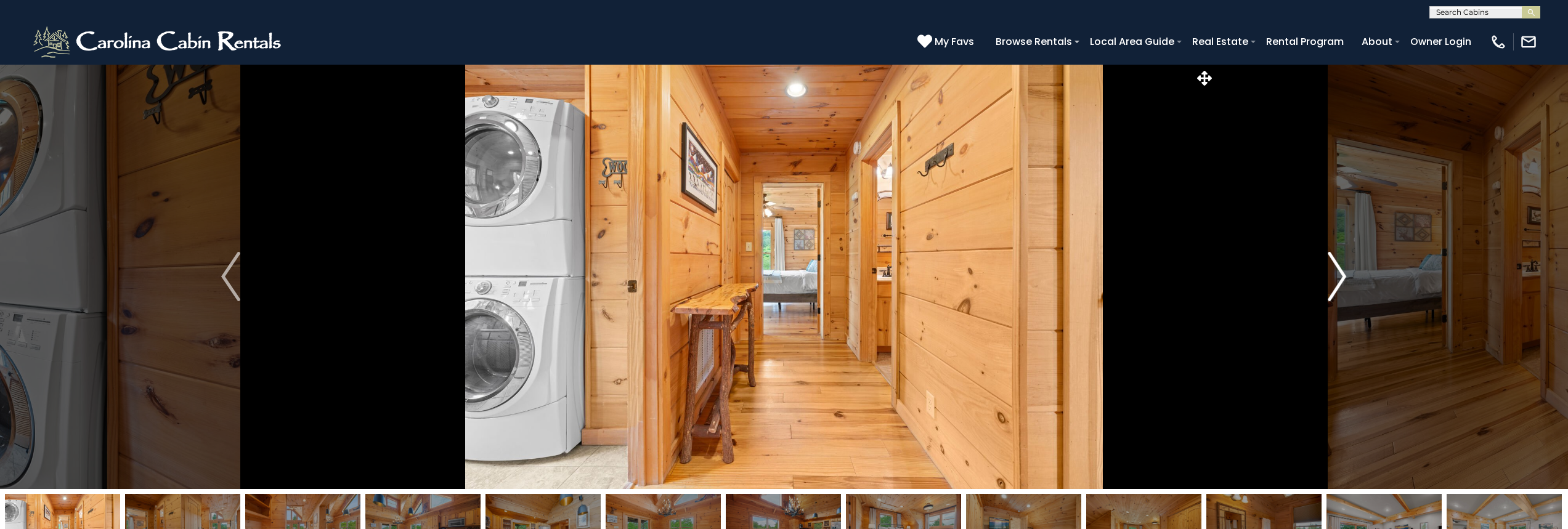
click at [1327, 282] on button "Next" at bounding box center [1337, 276] width 244 height 425
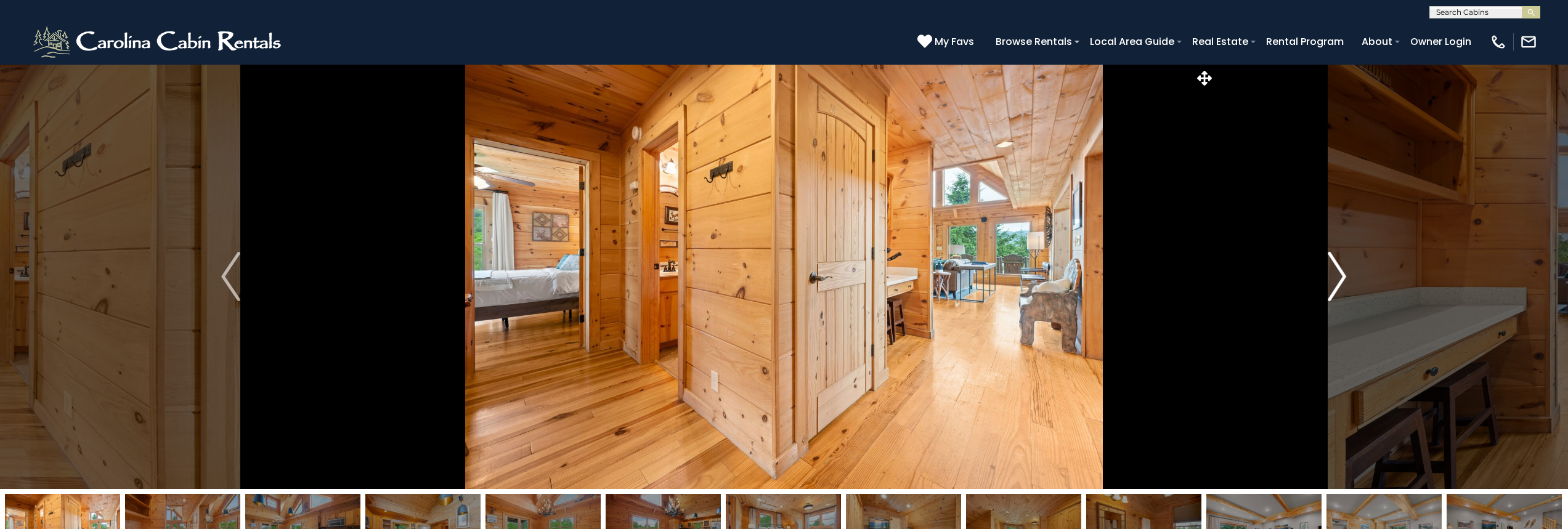
click at [1327, 282] on button "Next" at bounding box center [1337, 276] width 244 height 425
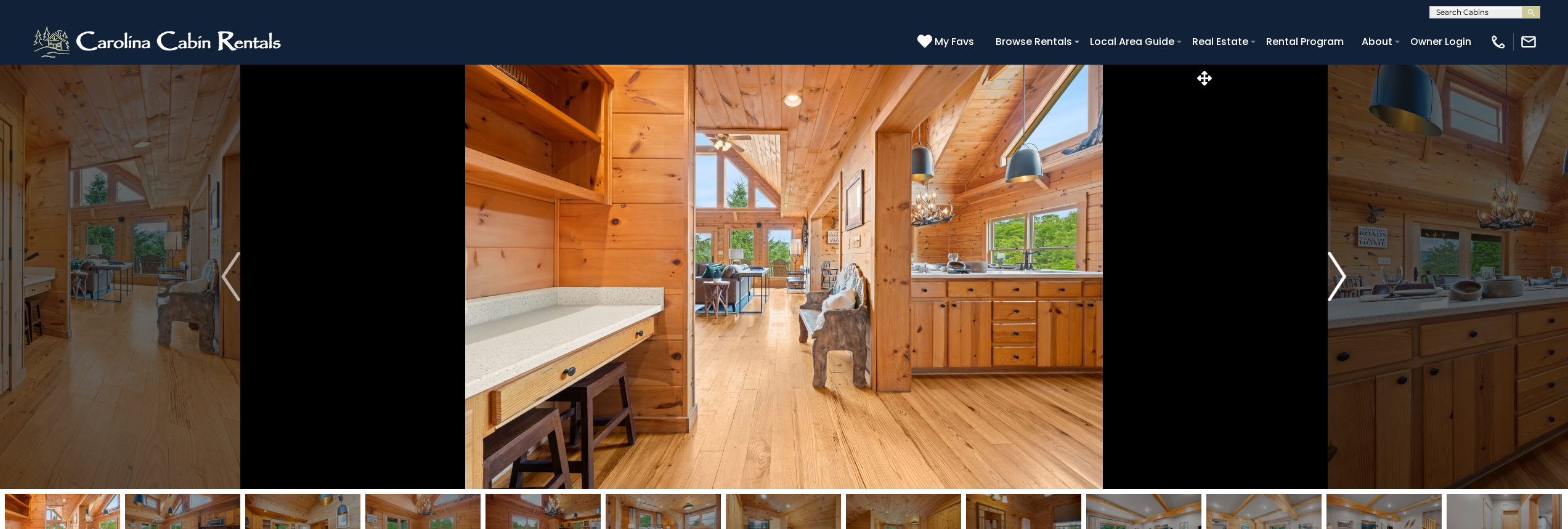
click at [1327, 282] on button "Next" at bounding box center [1337, 276] width 244 height 425
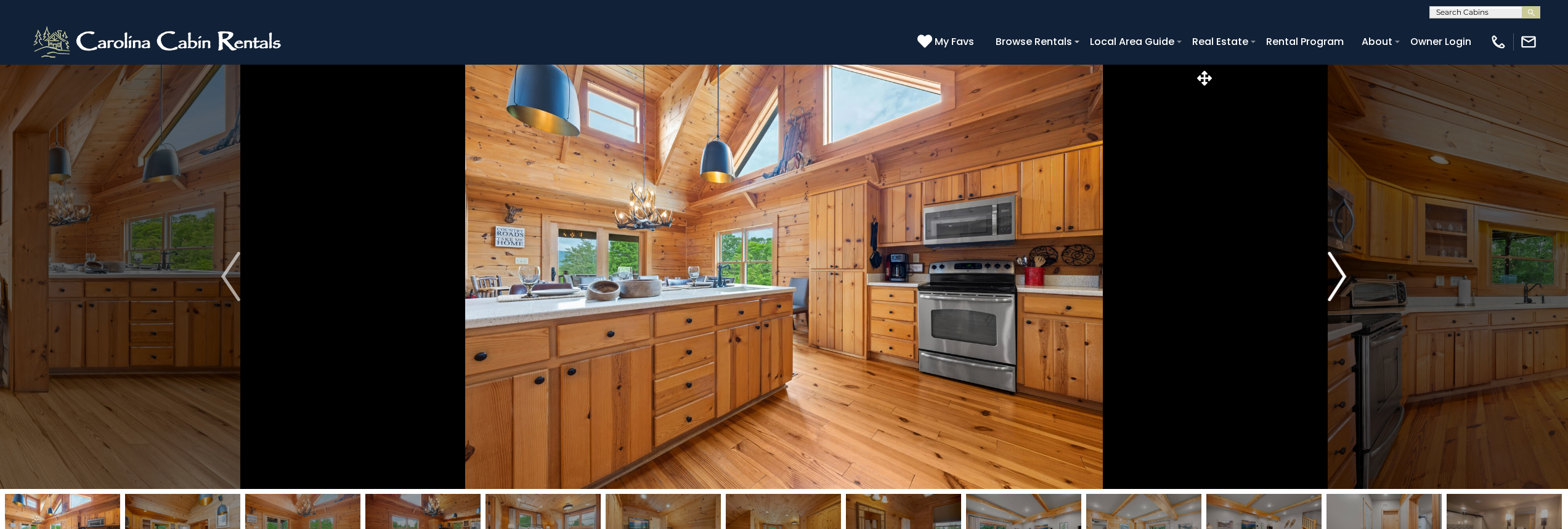
click at [1327, 282] on button "Next" at bounding box center [1337, 276] width 244 height 425
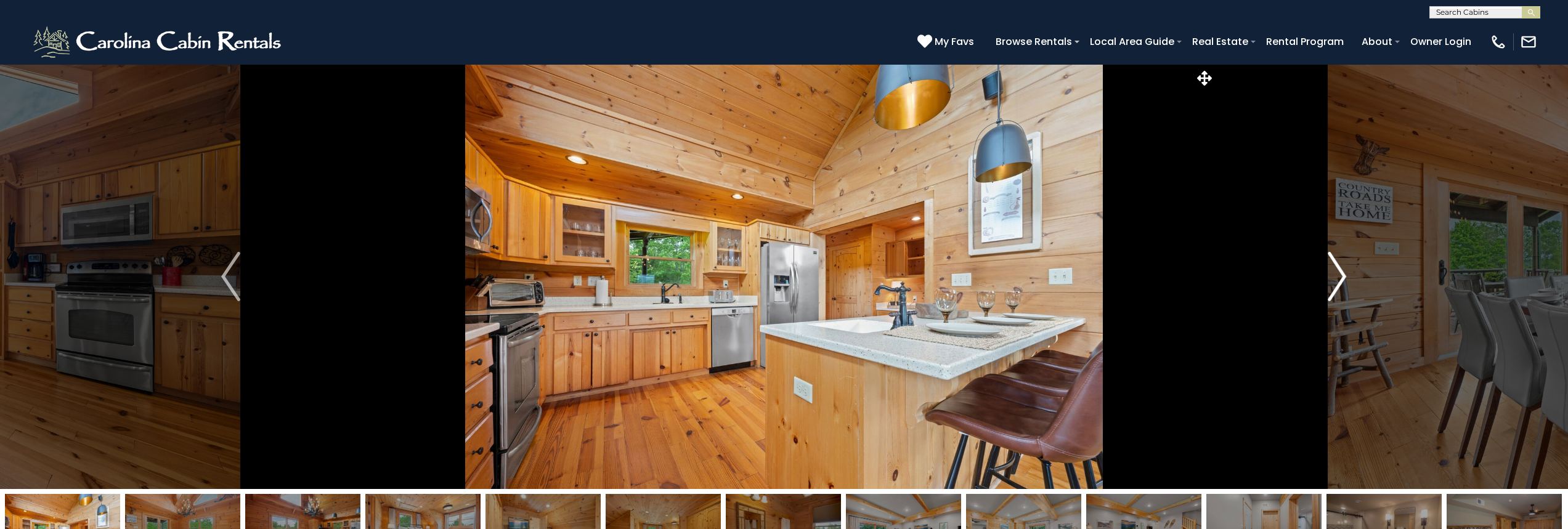
click at [1327, 282] on button "Next" at bounding box center [1337, 276] width 244 height 425
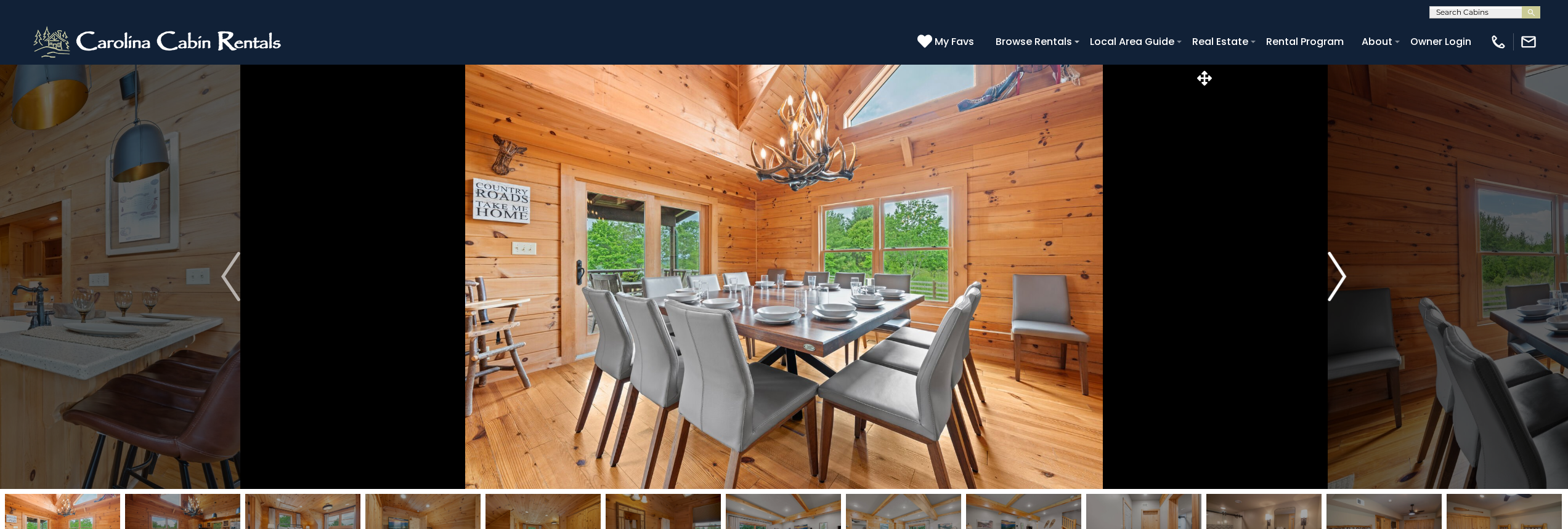
click at [1327, 282] on button "Next" at bounding box center [1337, 276] width 244 height 425
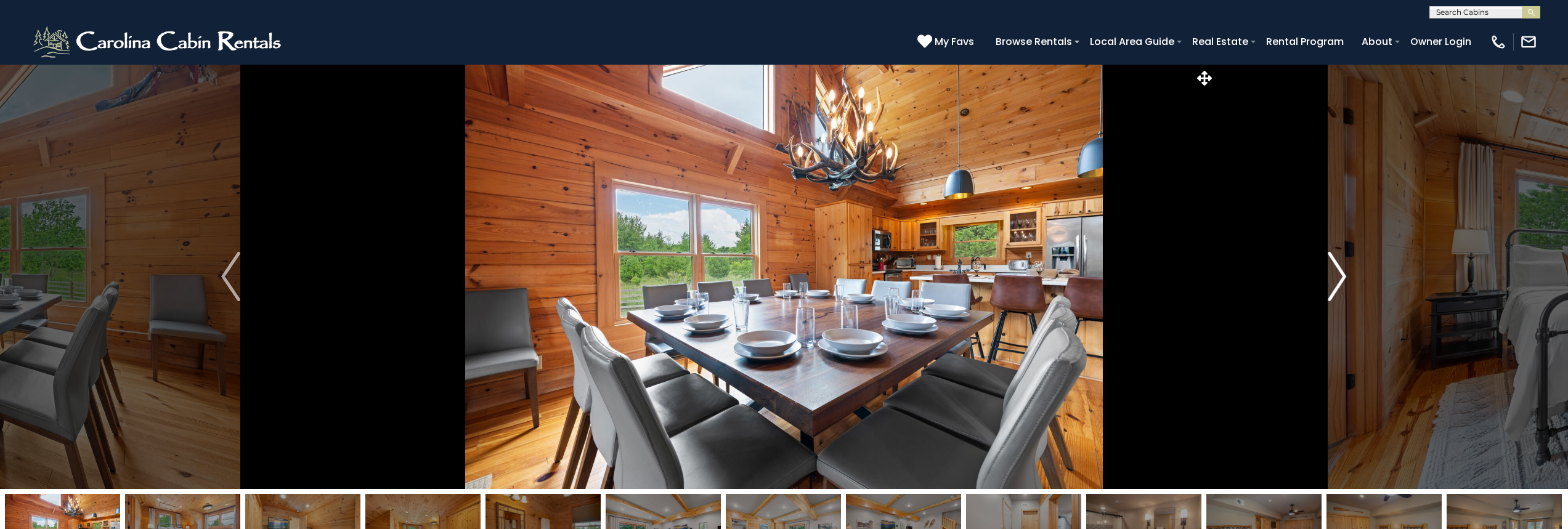
click at [1327, 282] on button "Next" at bounding box center [1337, 276] width 244 height 425
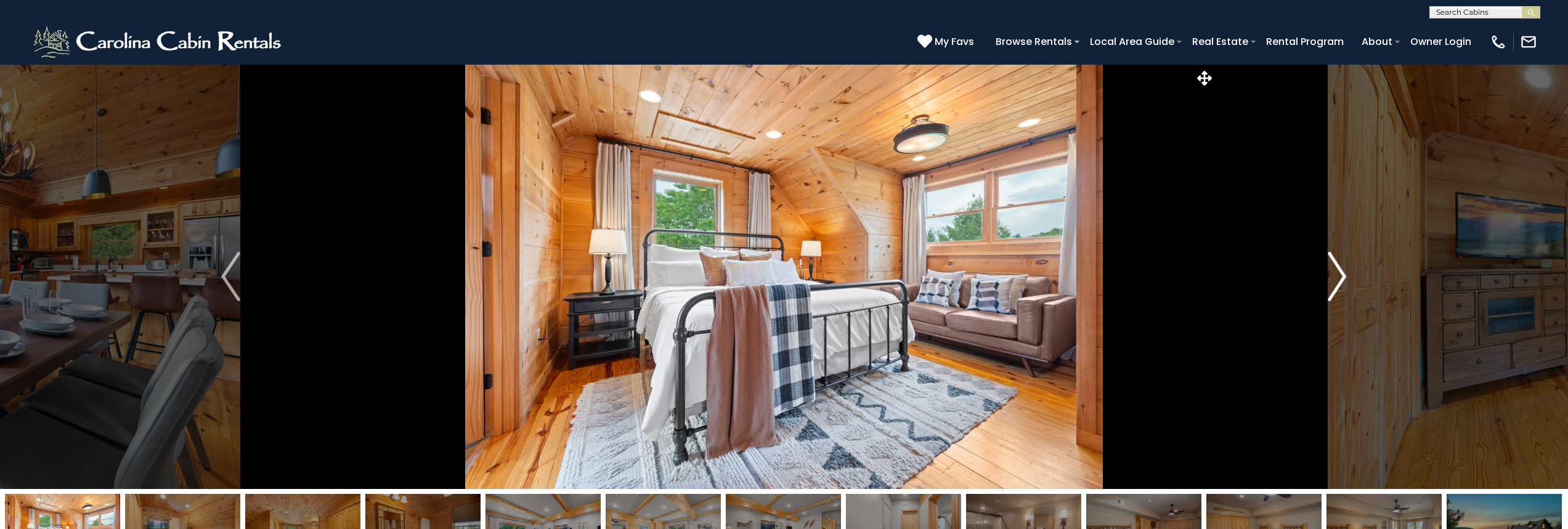
click at [1327, 282] on button "Next" at bounding box center [1337, 276] width 244 height 425
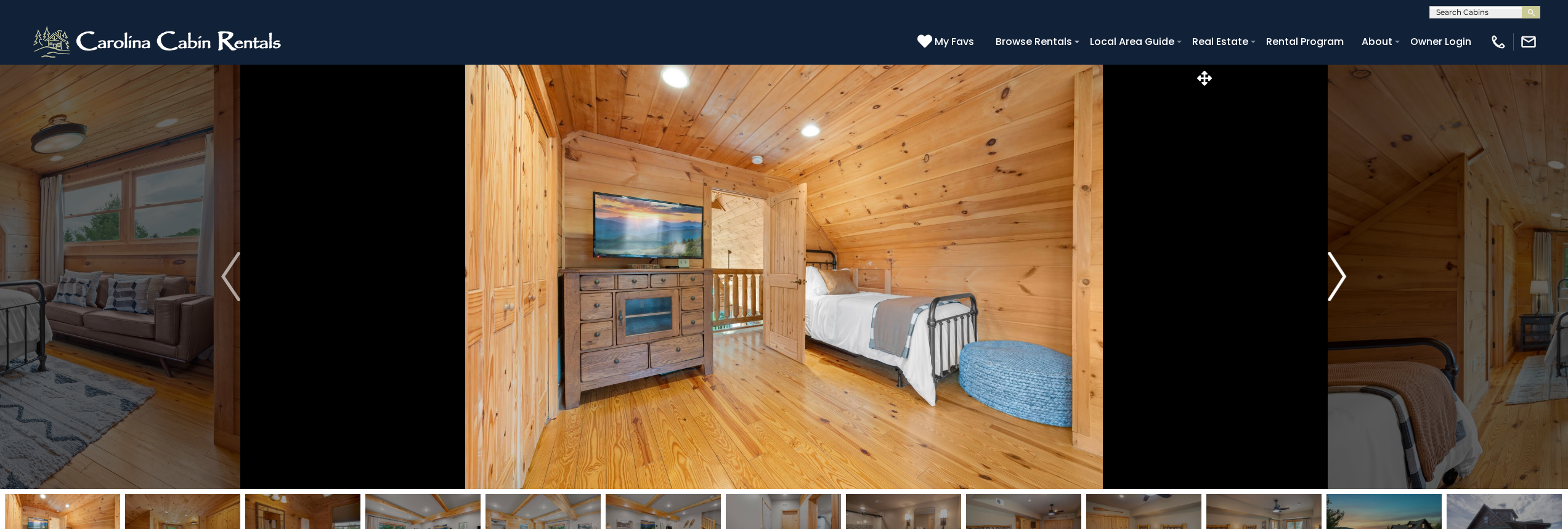
click at [1327, 282] on button "Next" at bounding box center [1337, 276] width 244 height 425
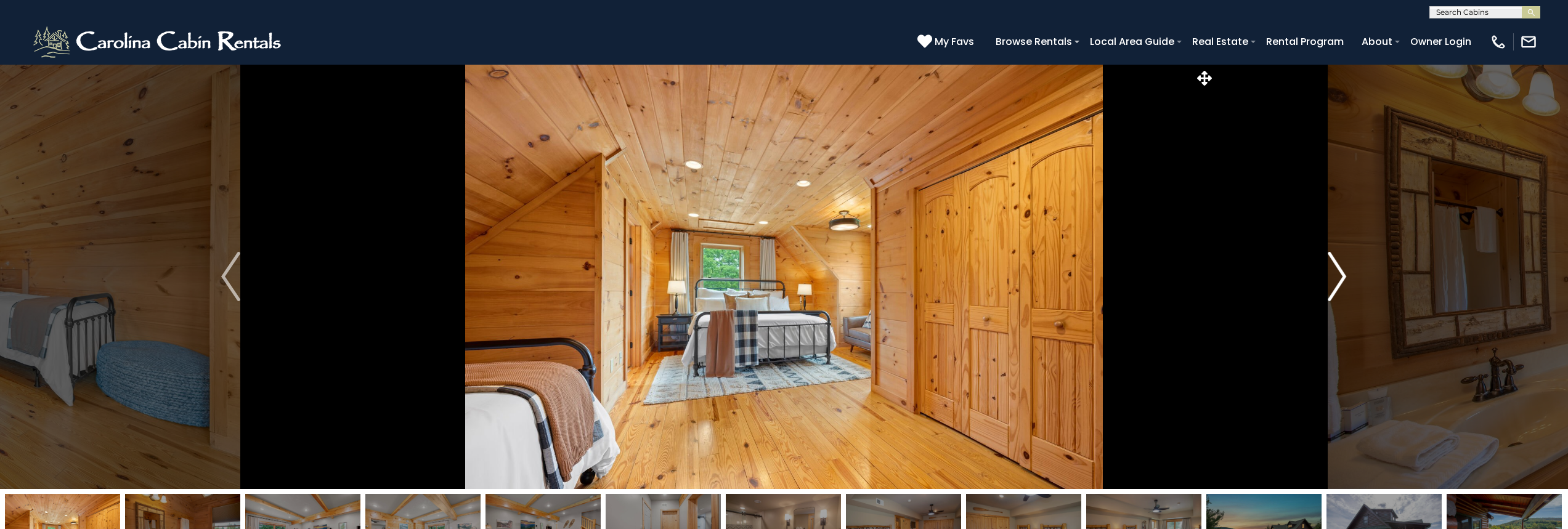
click at [1327, 282] on button "Next" at bounding box center [1337, 276] width 244 height 425
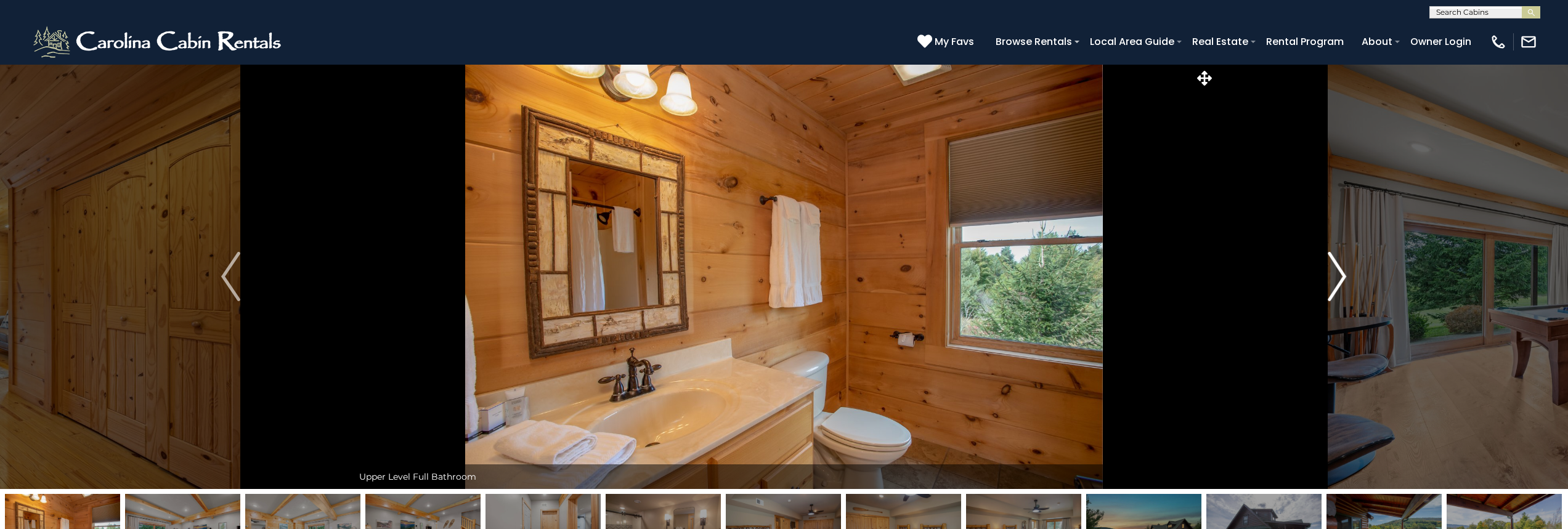
click at [1327, 282] on button "Next" at bounding box center [1337, 276] width 244 height 425
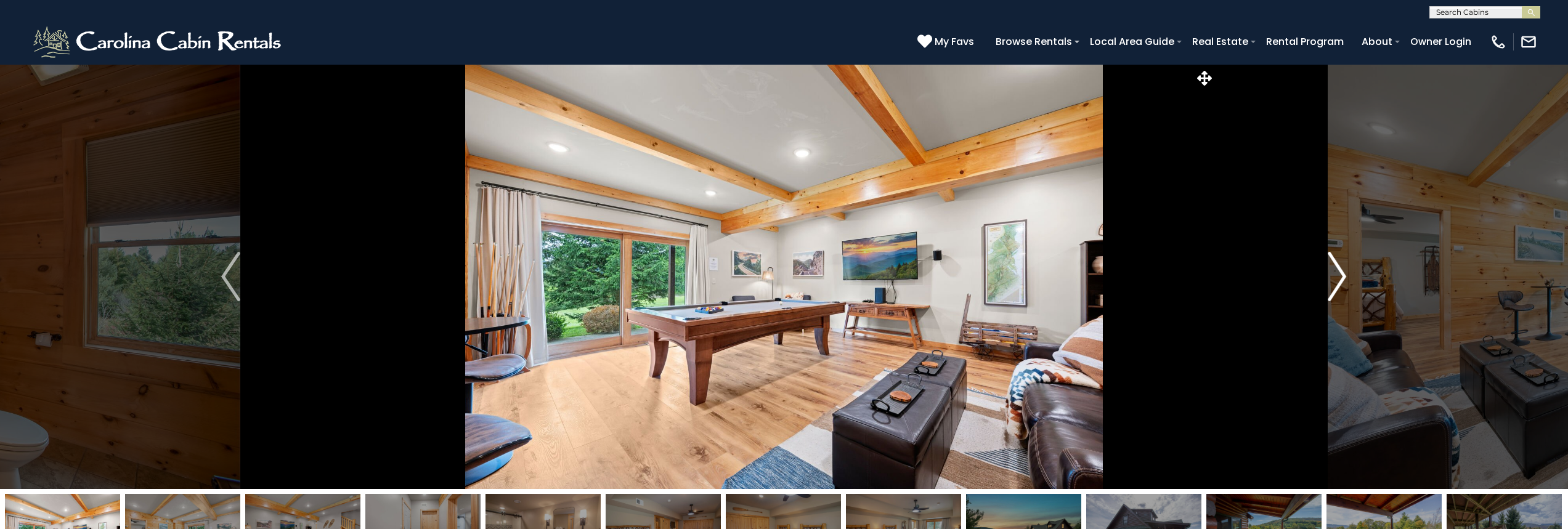
click at [1327, 282] on button "Next" at bounding box center [1337, 276] width 244 height 425
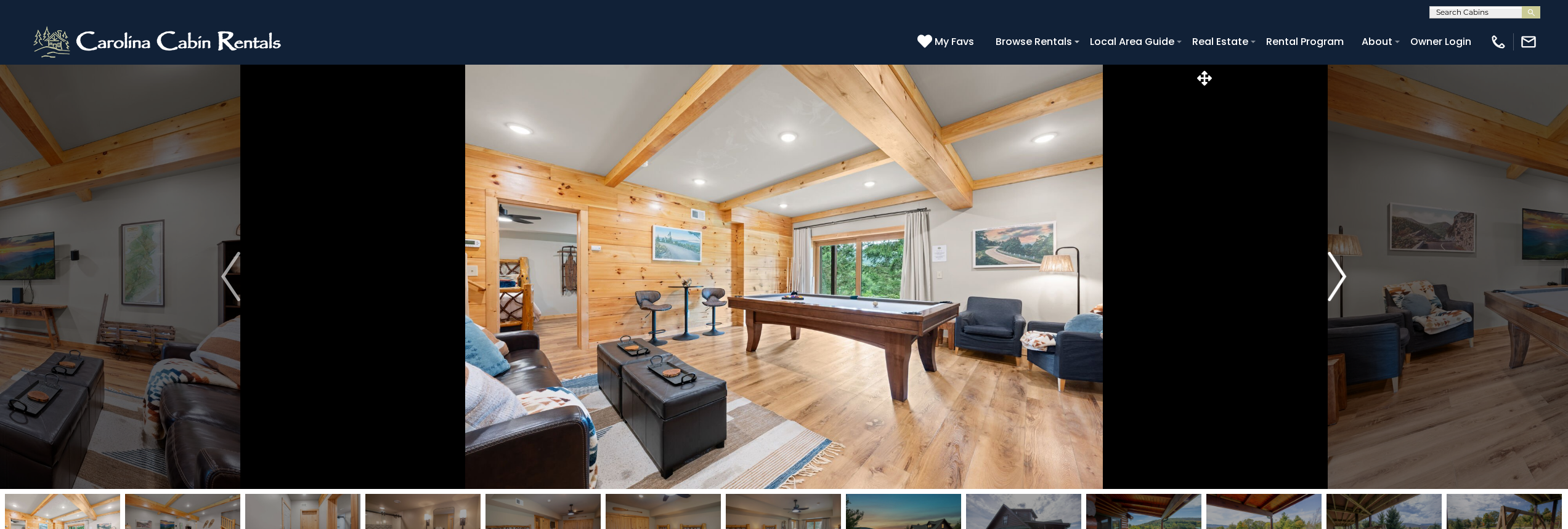
click at [1327, 282] on button "Next" at bounding box center [1337, 276] width 244 height 425
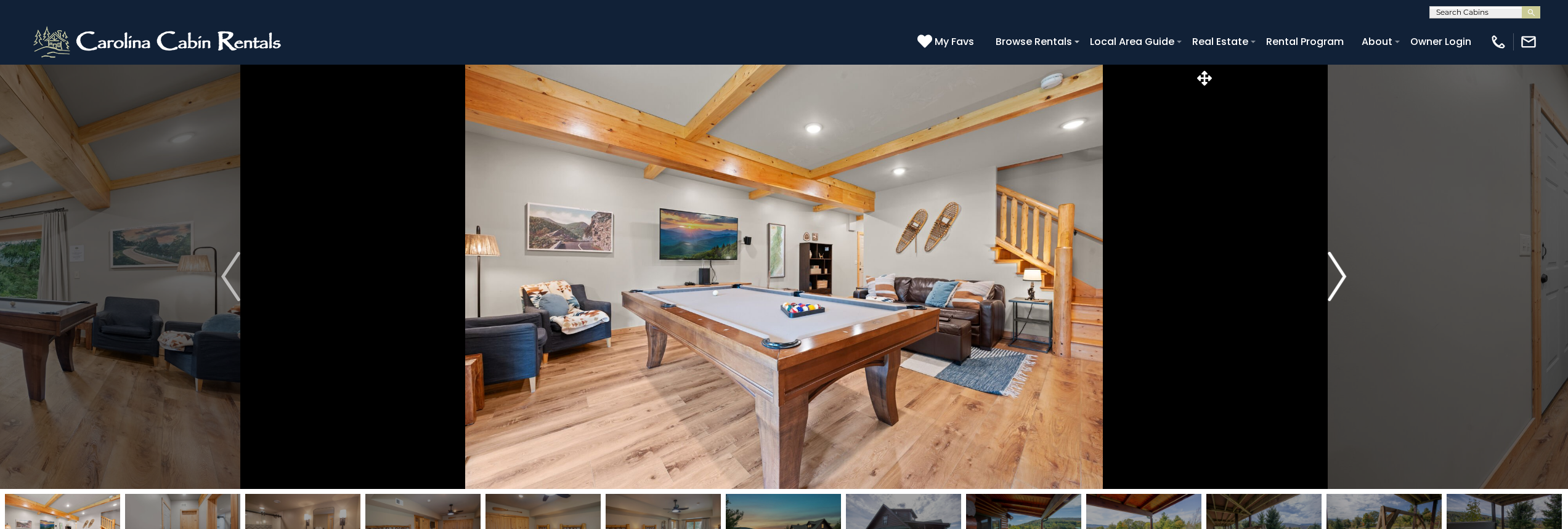
click at [1327, 282] on button "Next" at bounding box center [1337, 276] width 244 height 425
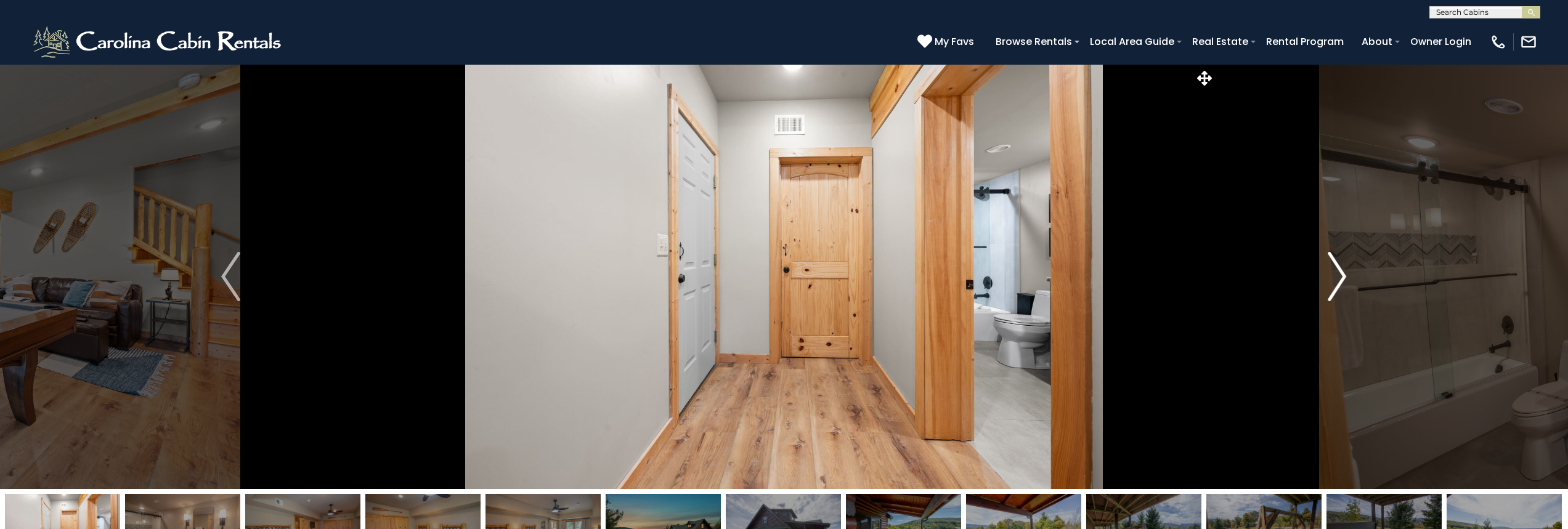
click at [1327, 282] on button "Next" at bounding box center [1337, 276] width 244 height 425
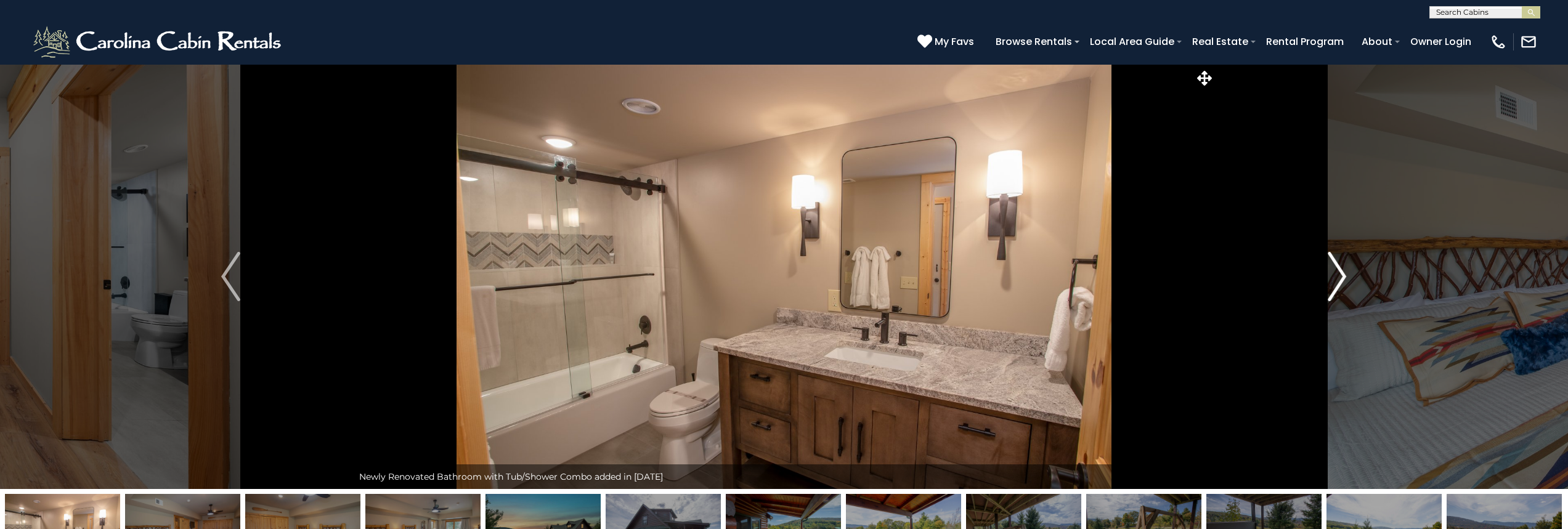
click at [1327, 282] on button "Next" at bounding box center [1337, 276] width 244 height 425
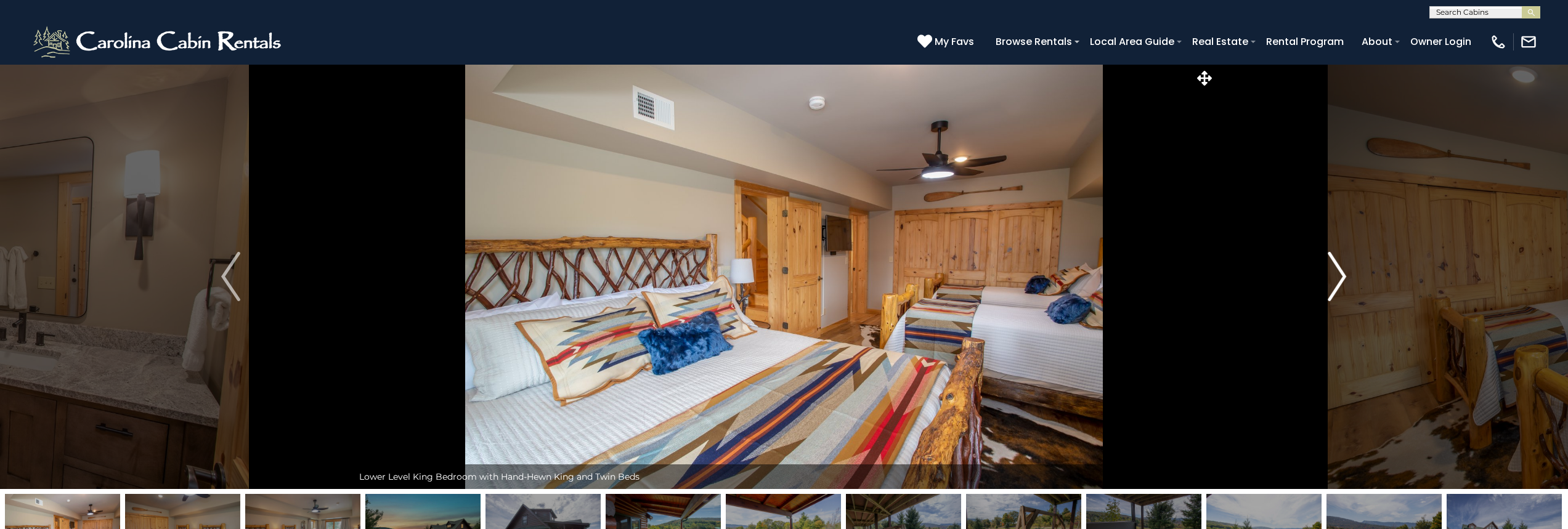
click at [1327, 282] on button "Next" at bounding box center [1337, 276] width 244 height 425
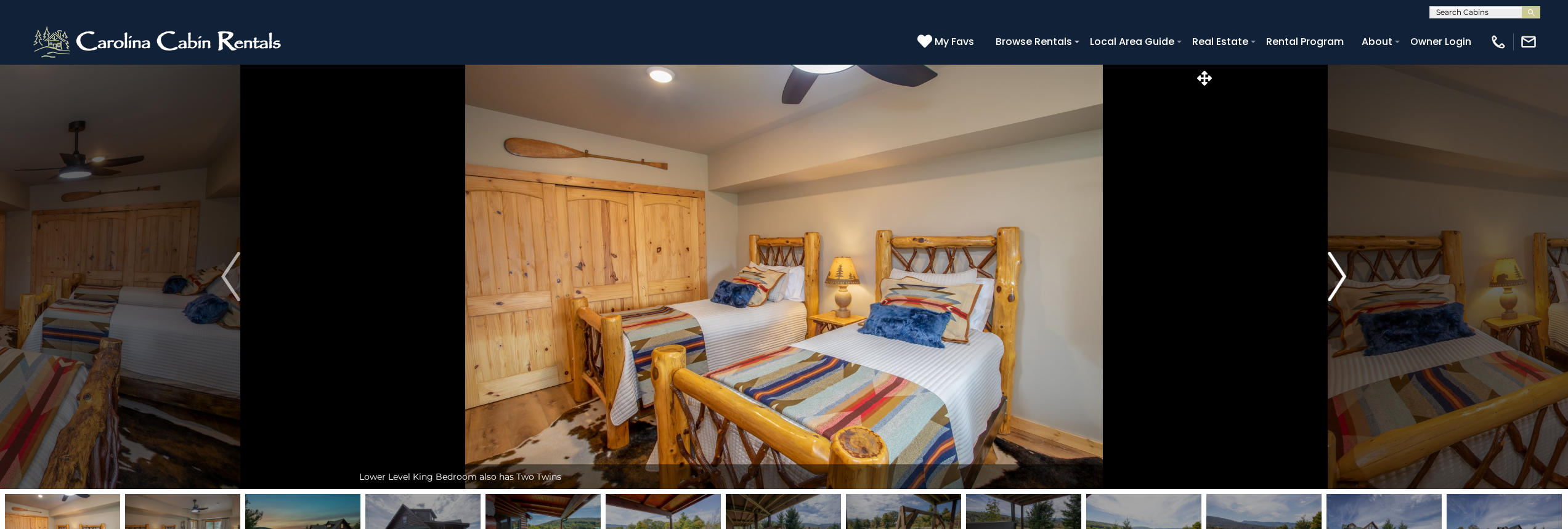
click at [1327, 282] on button "Next" at bounding box center [1337, 276] width 244 height 425
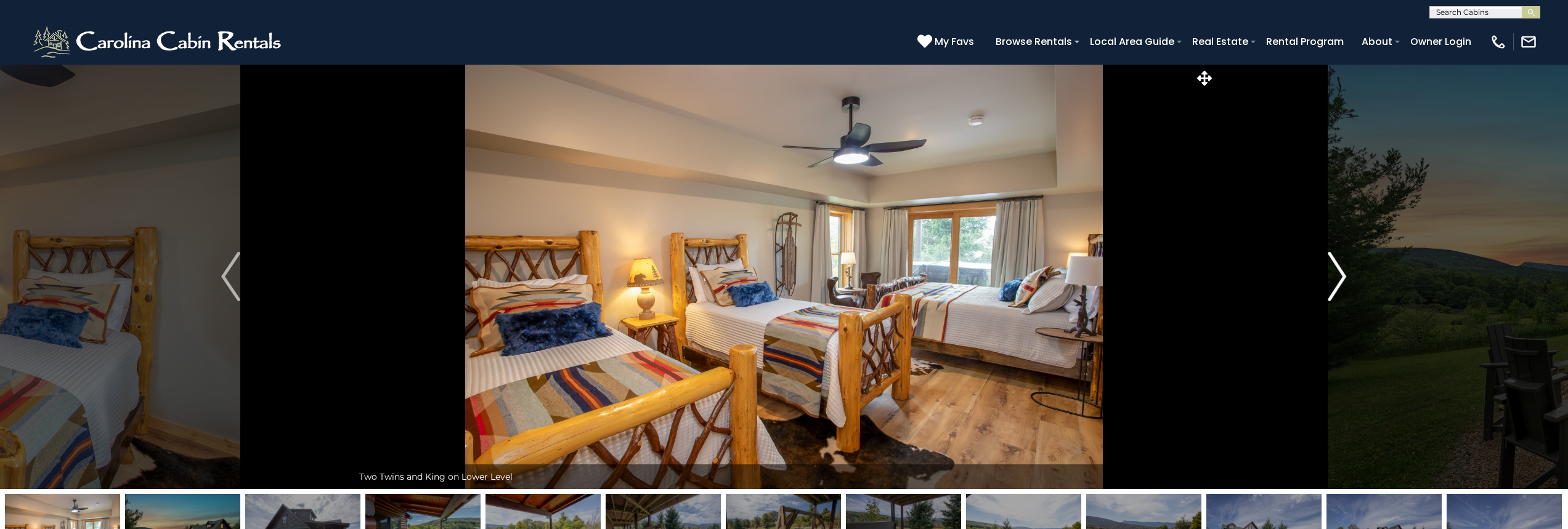
click at [1327, 282] on button "Next" at bounding box center [1337, 276] width 244 height 425
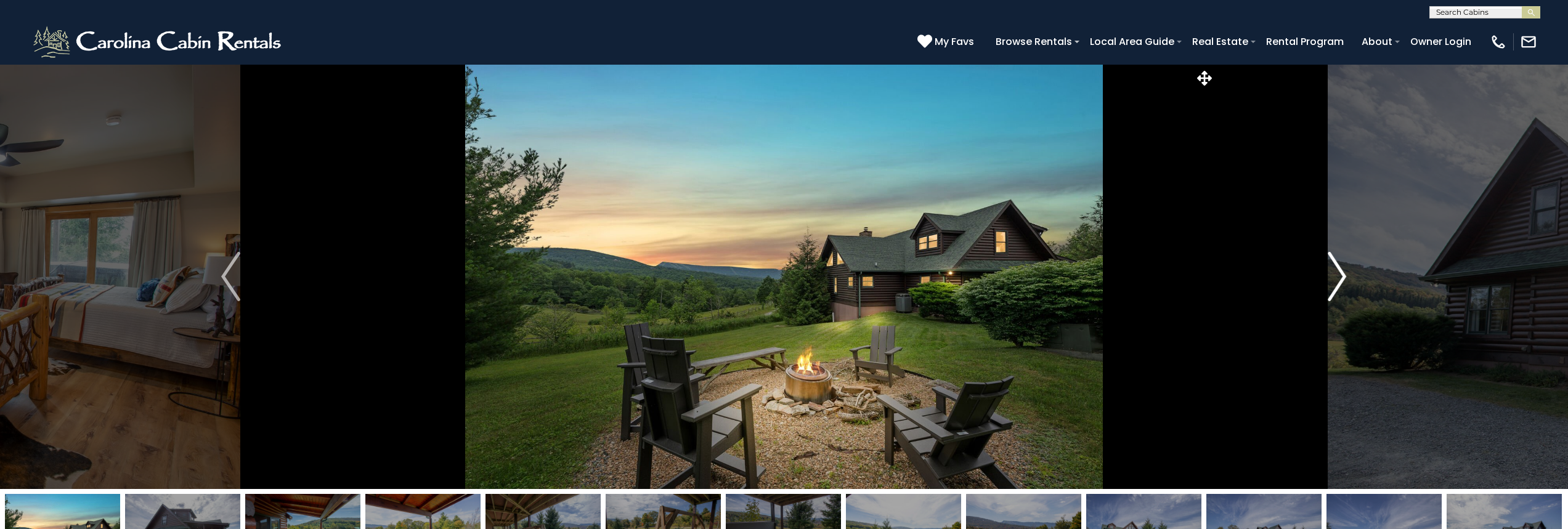
click at [1327, 282] on button "Next" at bounding box center [1337, 276] width 244 height 425
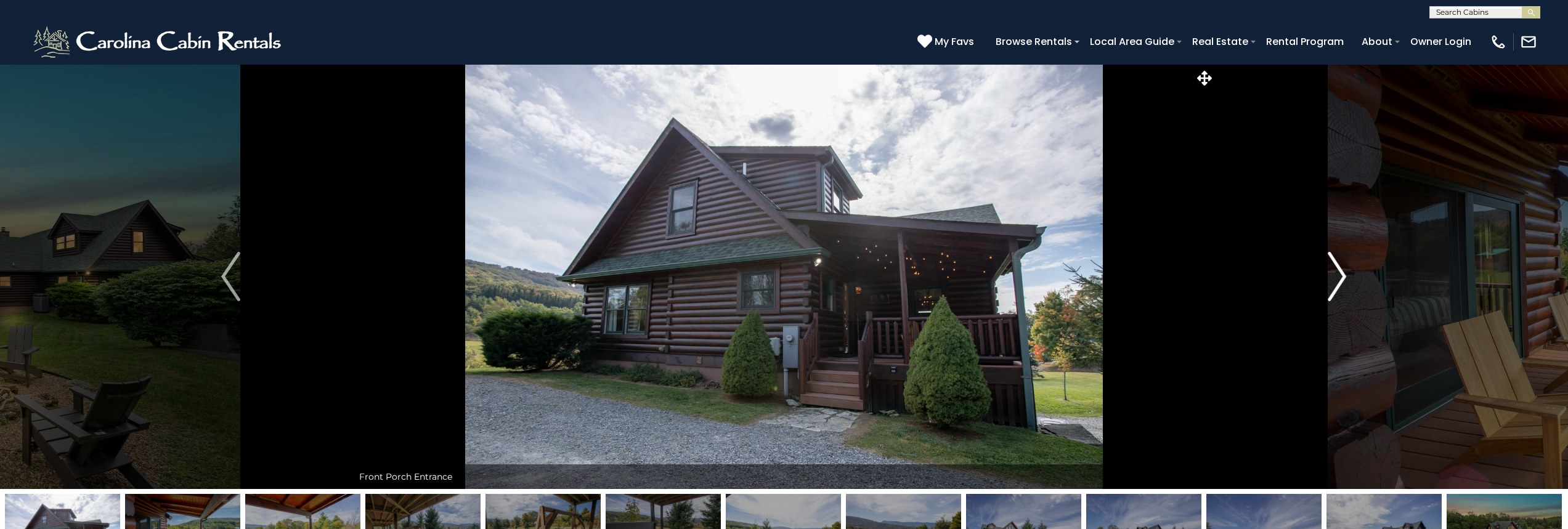
click at [1327, 282] on button "Next" at bounding box center [1337, 276] width 244 height 425
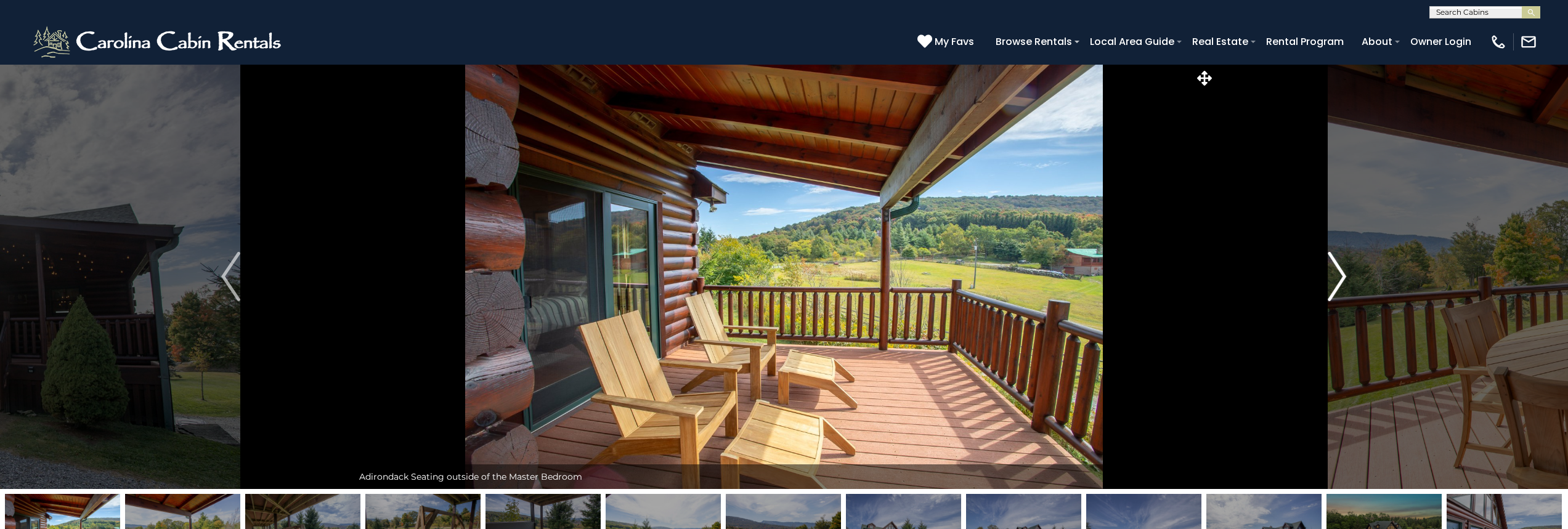
click at [1327, 282] on button "Next" at bounding box center [1337, 276] width 244 height 425
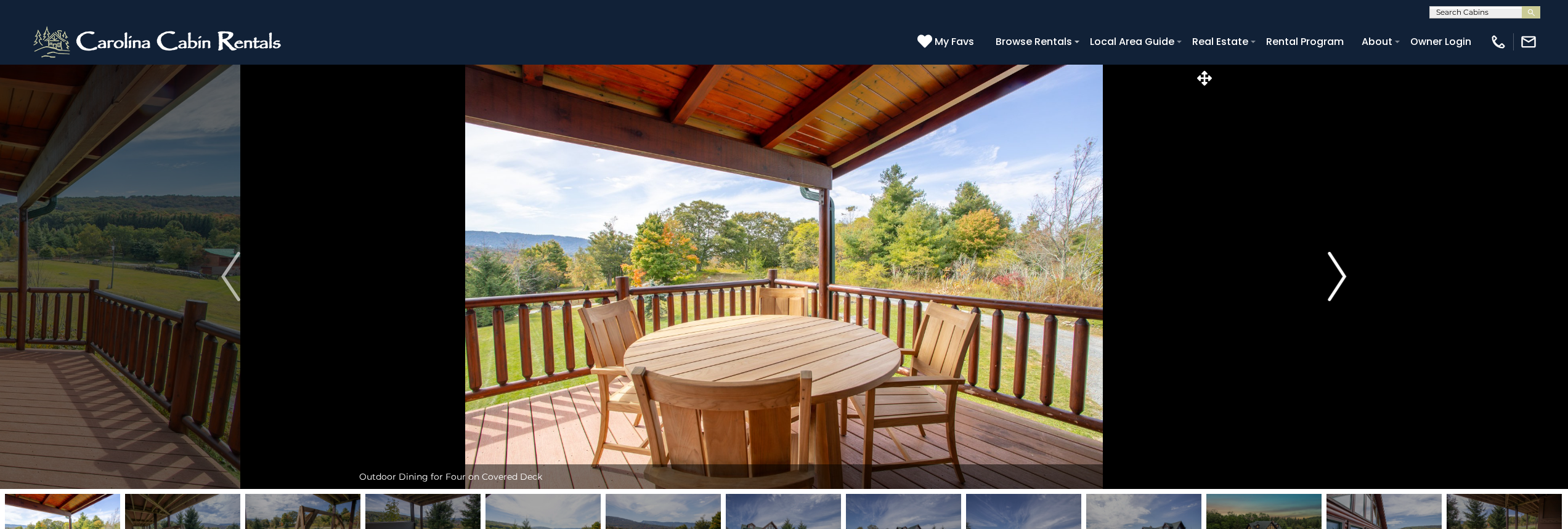
click at [1327, 282] on button "Next" at bounding box center [1337, 276] width 244 height 425
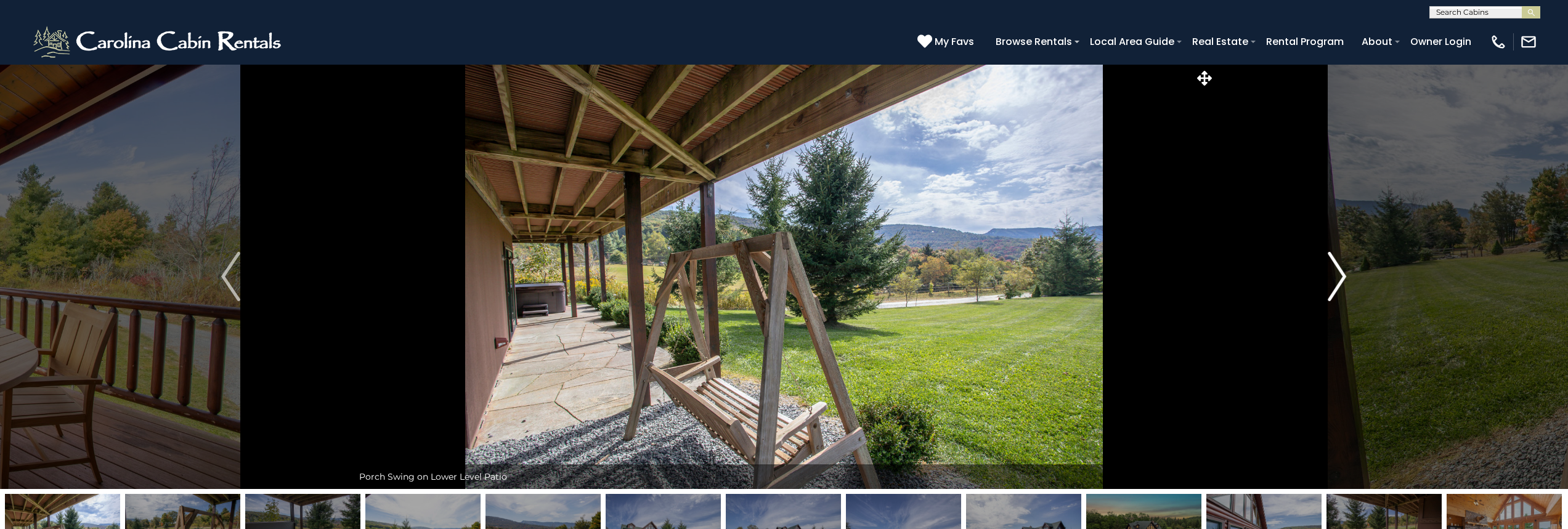
click at [1327, 282] on button "Next" at bounding box center [1337, 276] width 244 height 425
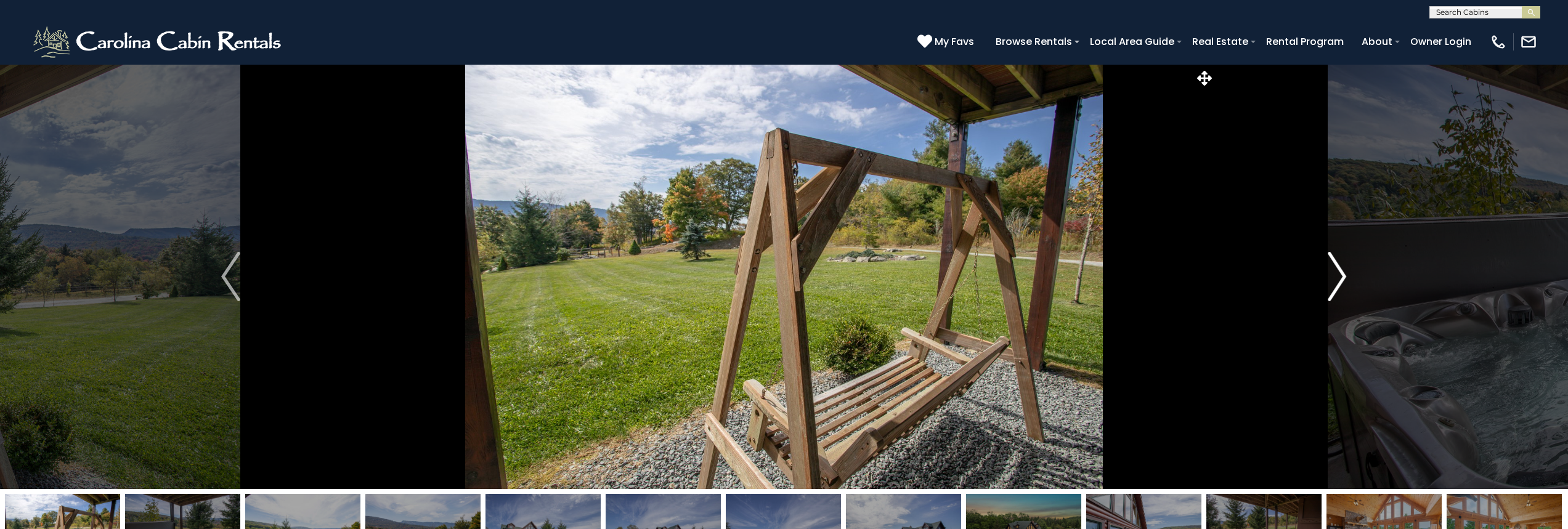
click at [1327, 282] on button "Next" at bounding box center [1337, 276] width 244 height 425
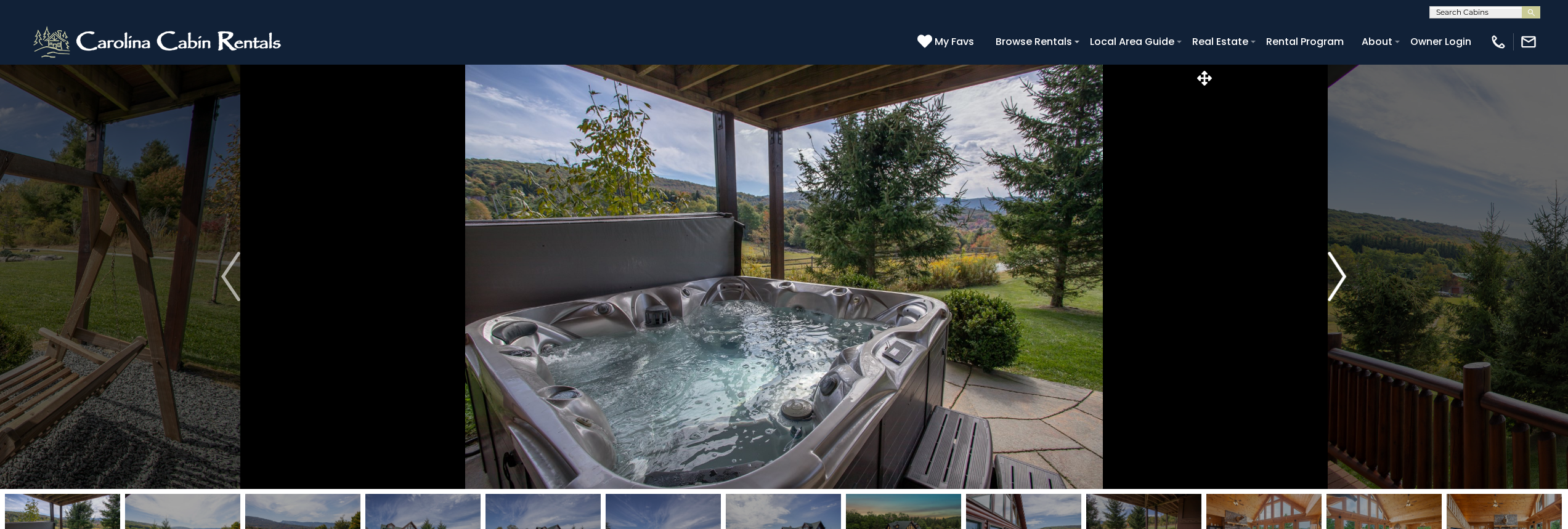
click at [1327, 282] on button "Next" at bounding box center [1337, 276] width 244 height 425
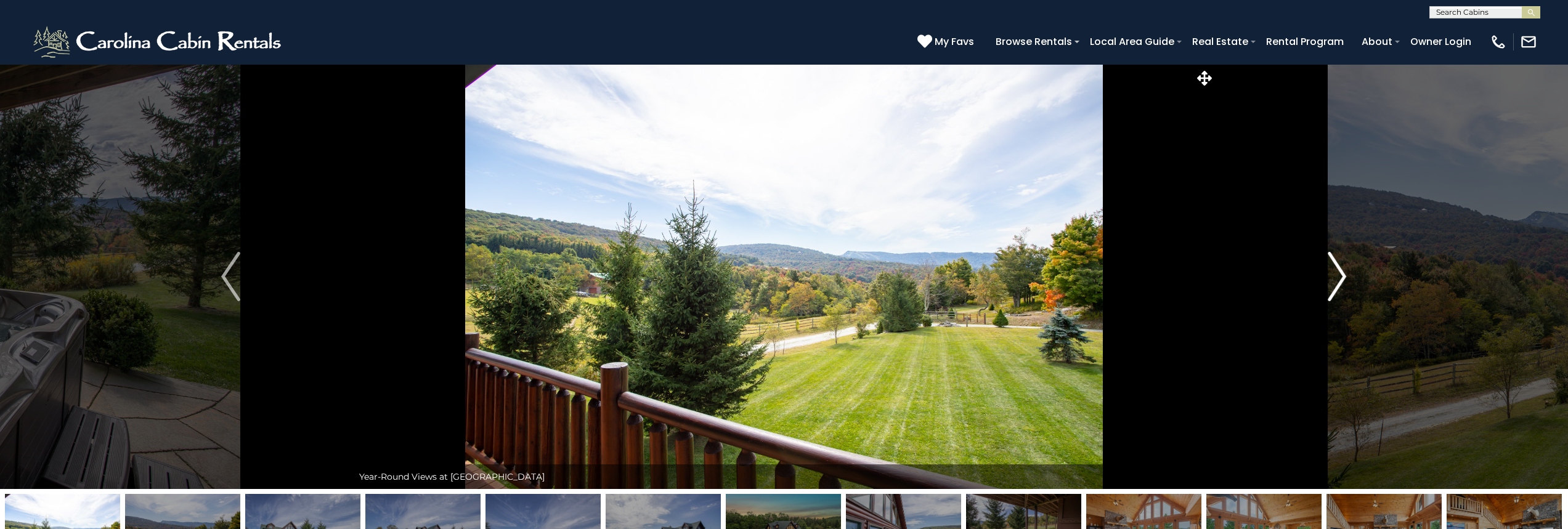
click at [1327, 282] on button "Next" at bounding box center [1337, 276] width 244 height 425
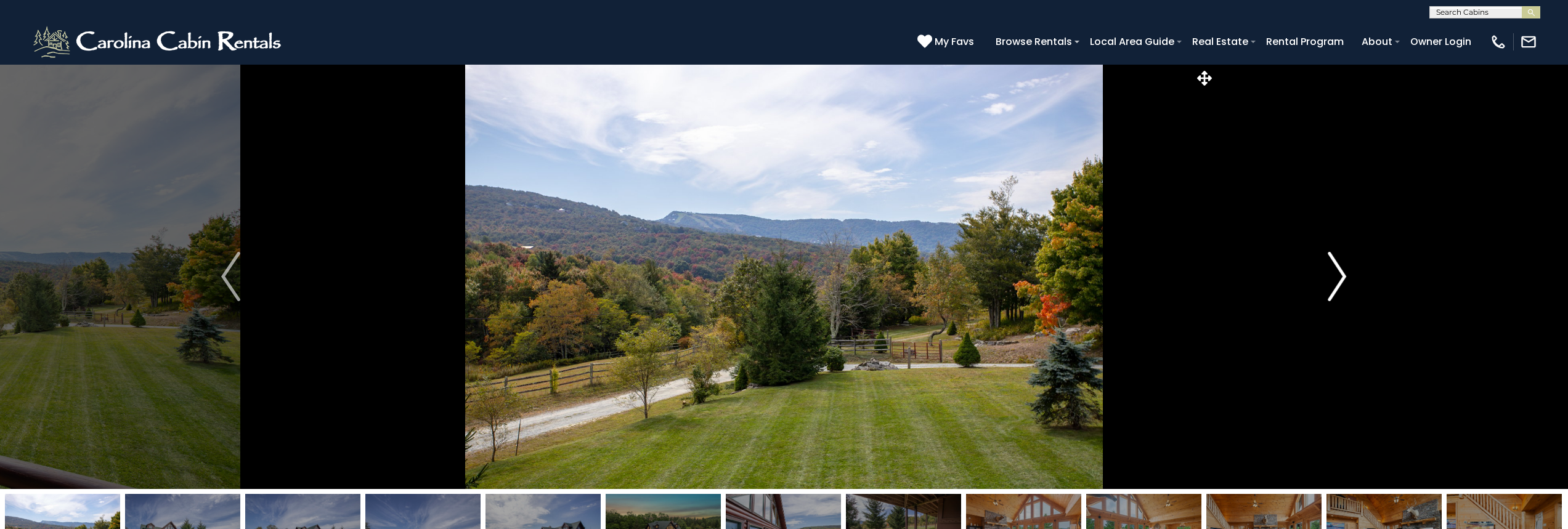
click at [1327, 282] on button "Next" at bounding box center [1337, 276] width 244 height 425
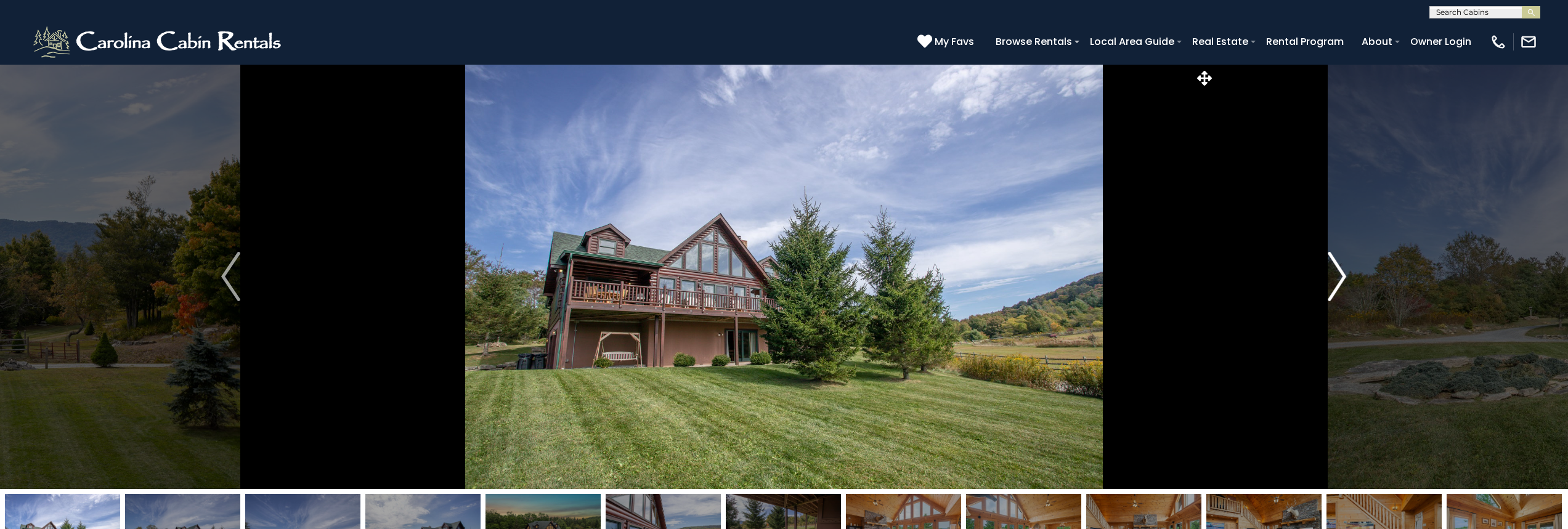
click at [1327, 282] on button "Next" at bounding box center [1337, 276] width 244 height 425
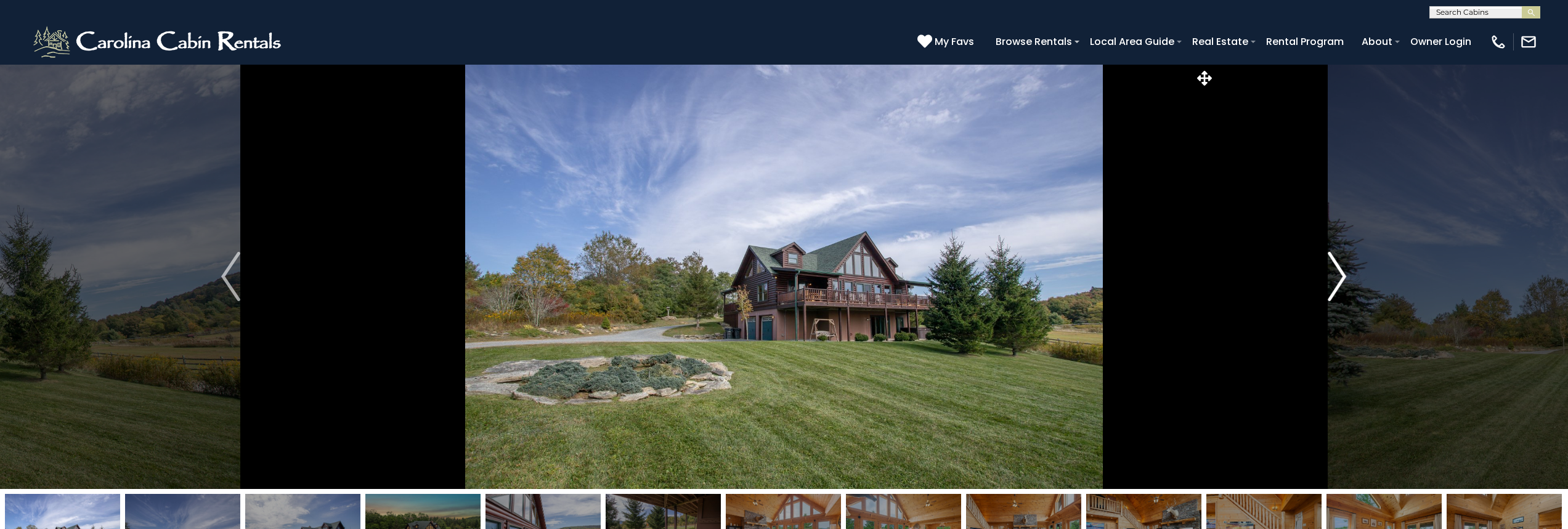
click at [1327, 282] on button "Next" at bounding box center [1337, 276] width 244 height 425
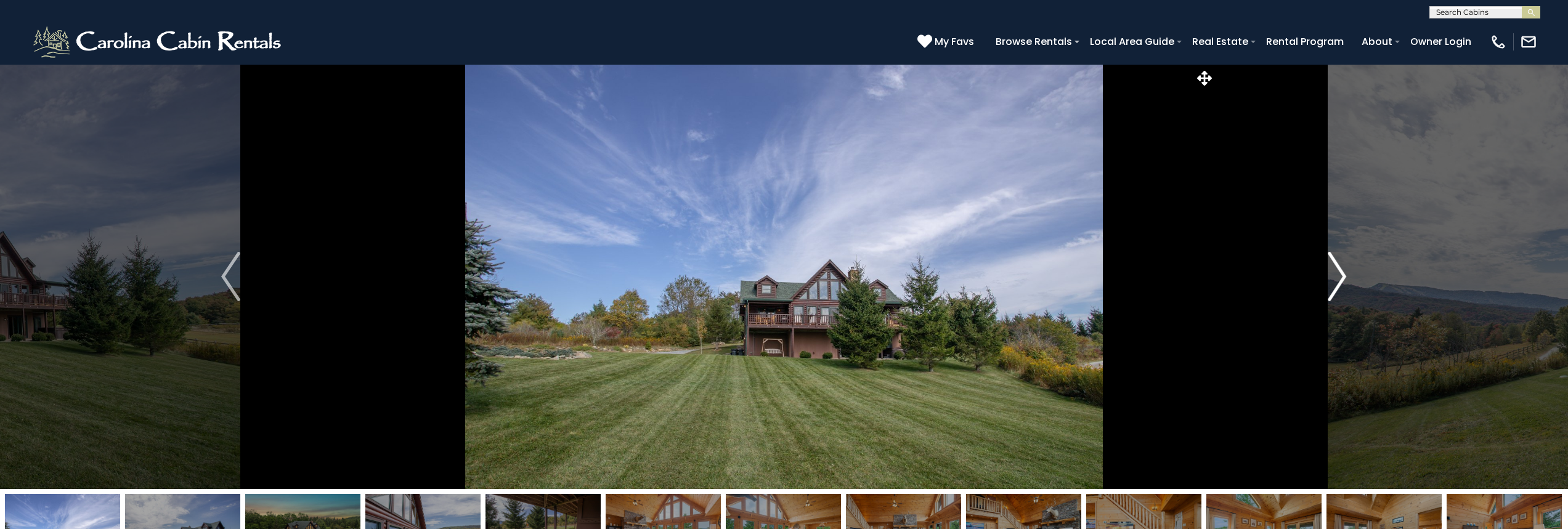
click at [1327, 282] on button "Next" at bounding box center [1337, 276] width 244 height 425
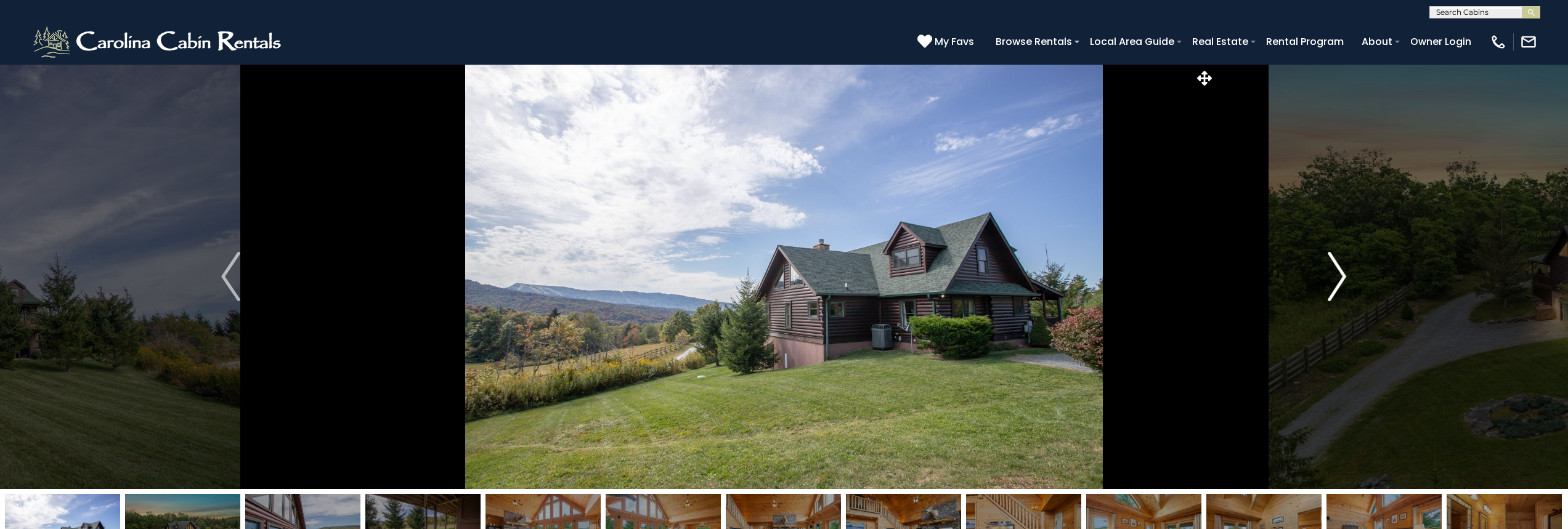
click at [1327, 282] on button "Next" at bounding box center [1337, 276] width 244 height 425
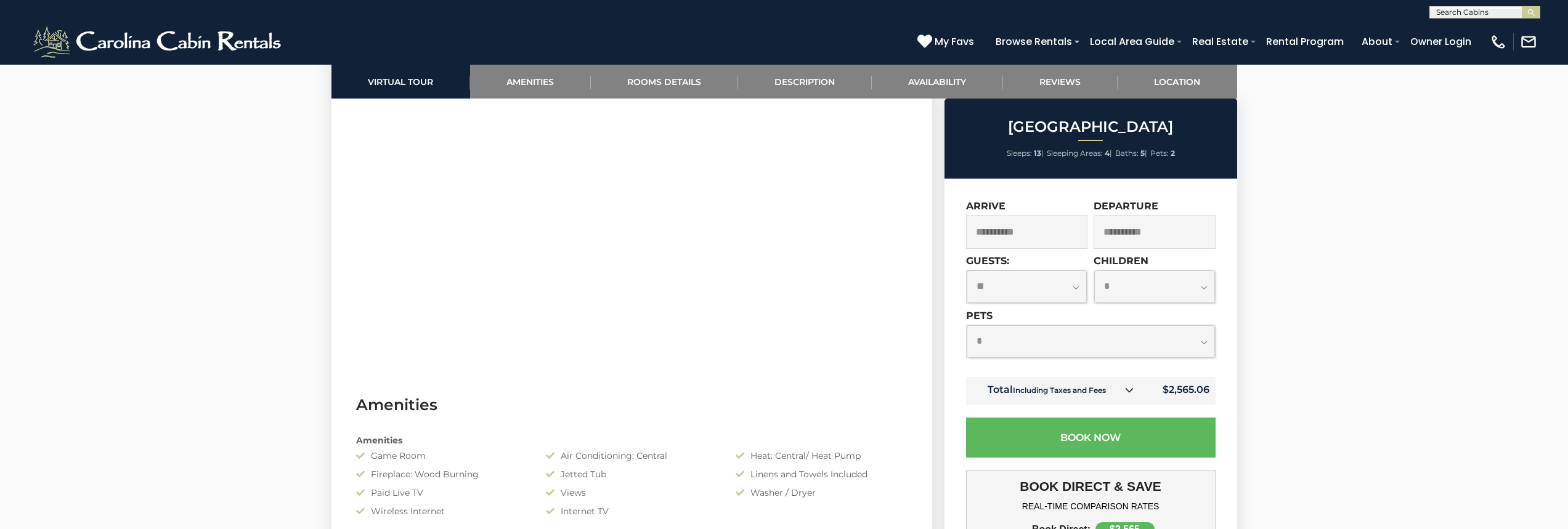
scroll to position [678, 0]
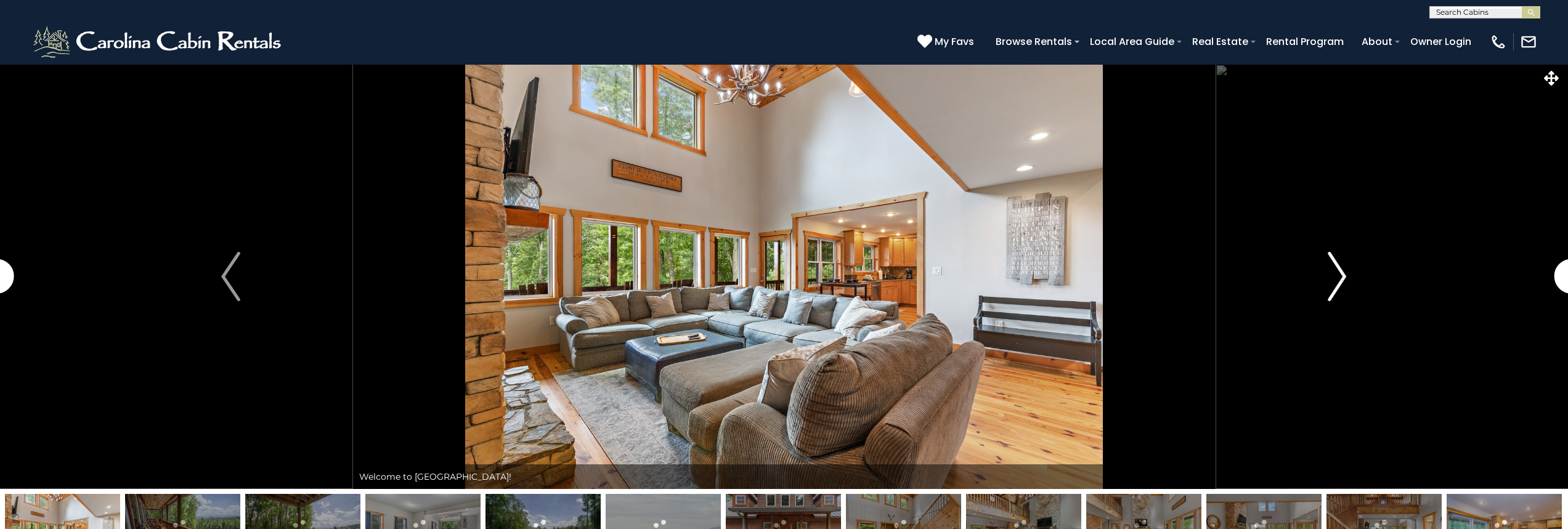
click at [1333, 274] on img "Next" at bounding box center [1336, 277] width 19 height 49
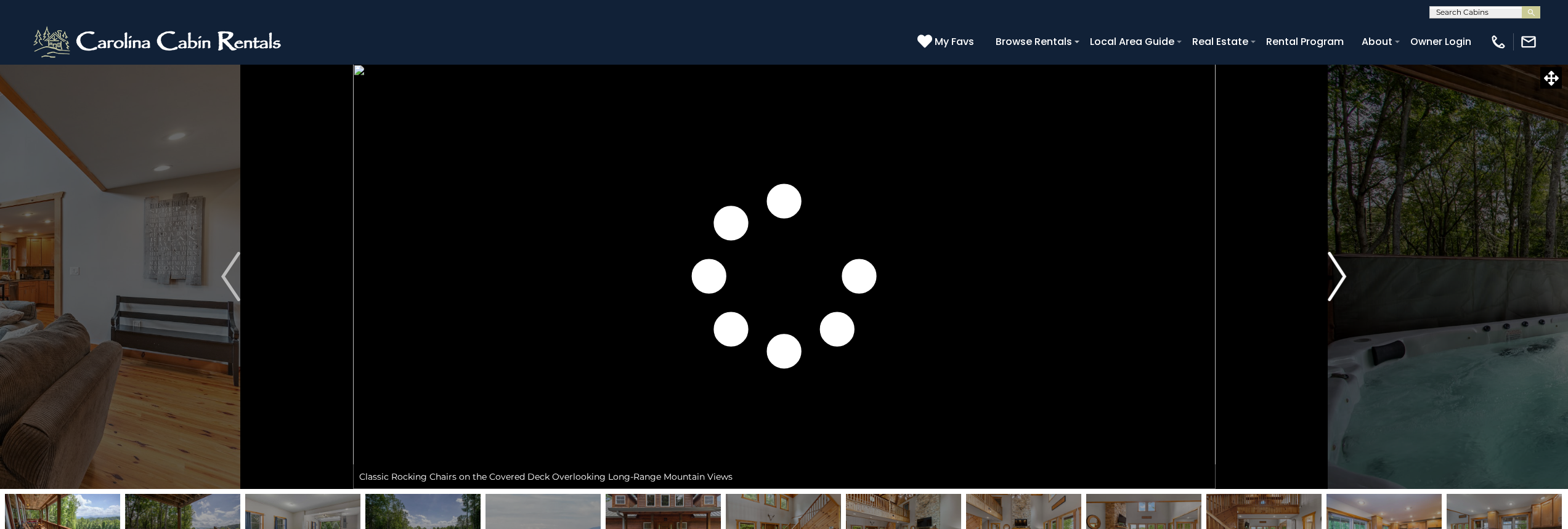
click at [1326, 273] on button "Next" at bounding box center [1337, 276] width 244 height 425
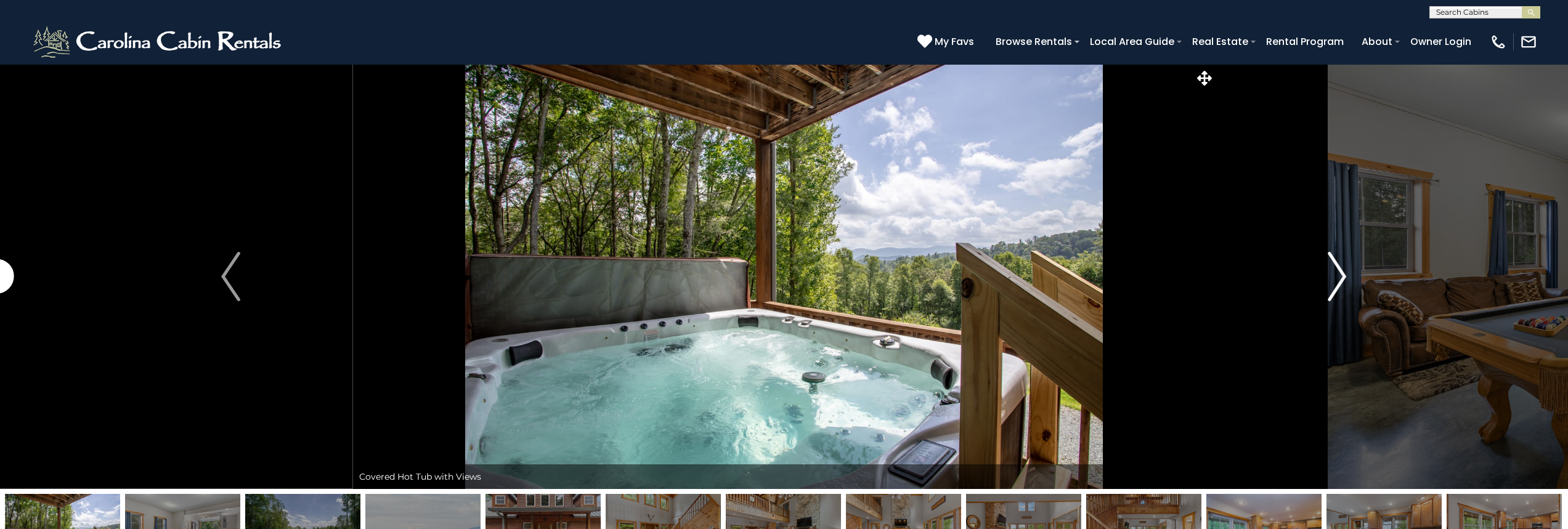
click at [1326, 273] on button "Next" at bounding box center [1337, 276] width 244 height 425
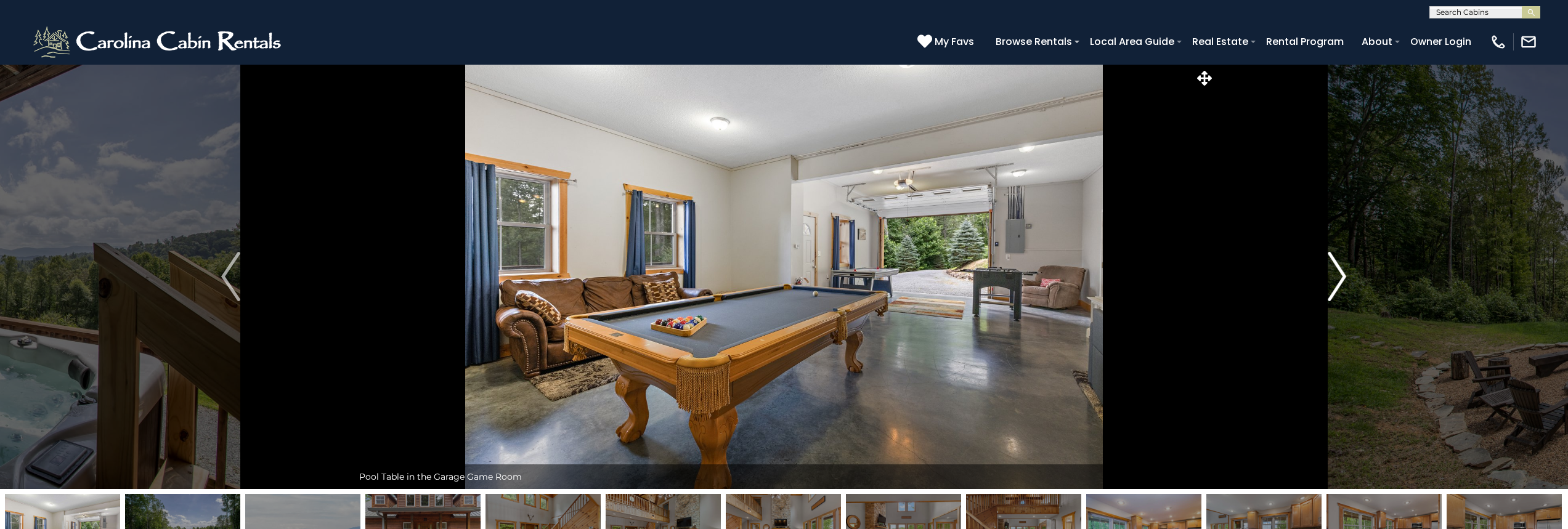
click at [1326, 273] on button "Next" at bounding box center [1337, 276] width 244 height 425
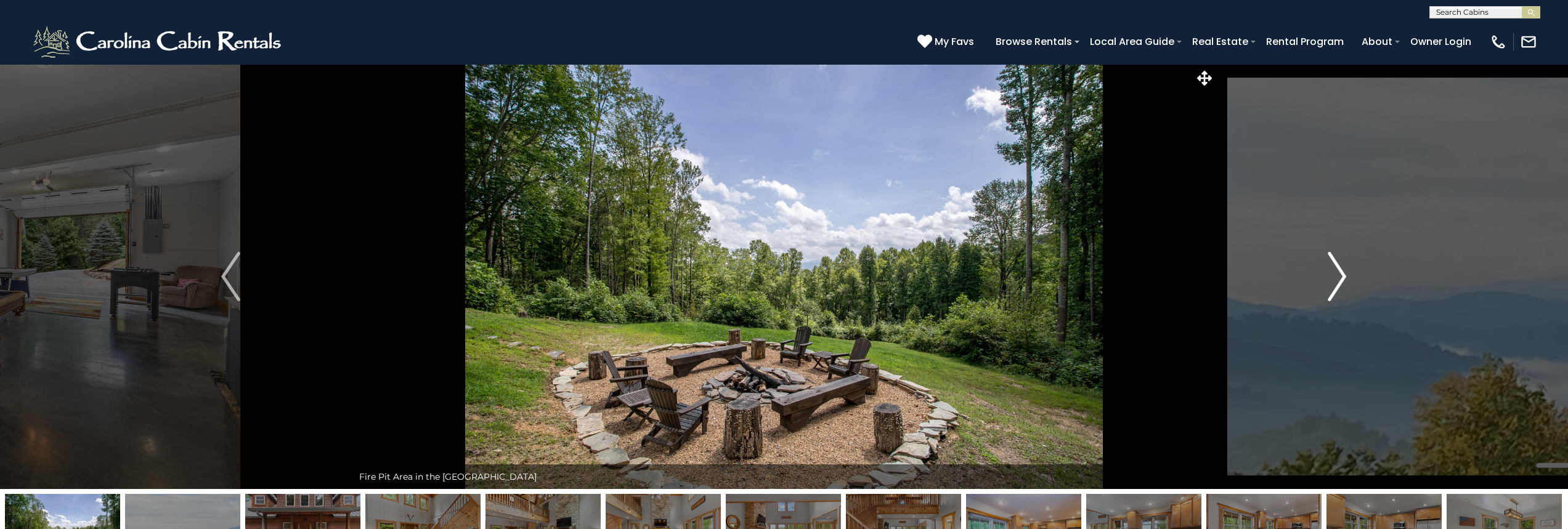
click at [1326, 273] on button "Next" at bounding box center [1337, 276] width 244 height 425
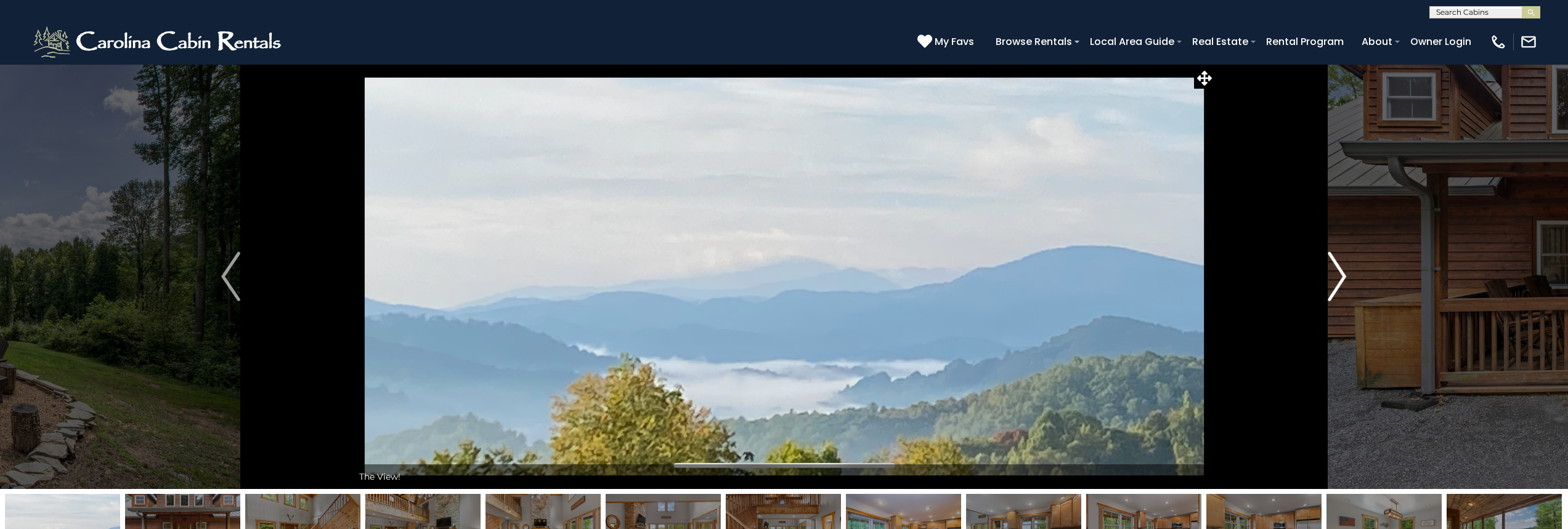
click at [1326, 273] on button "Next" at bounding box center [1337, 276] width 244 height 425
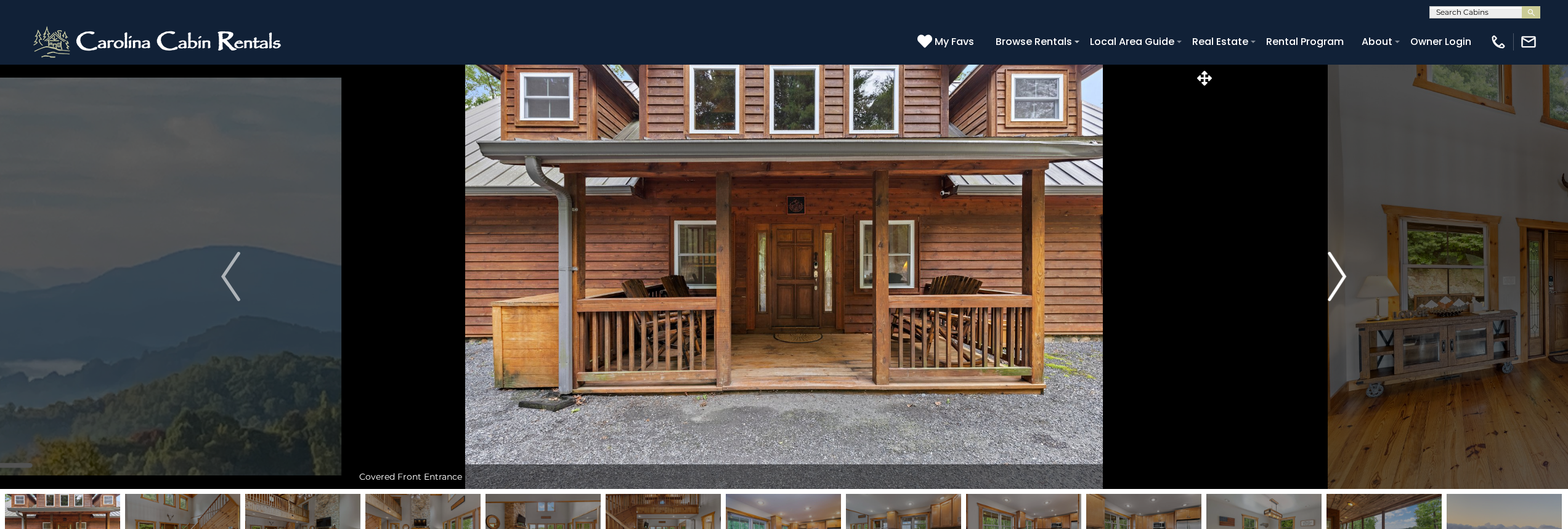
click at [1326, 273] on button "Next" at bounding box center [1337, 276] width 244 height 425
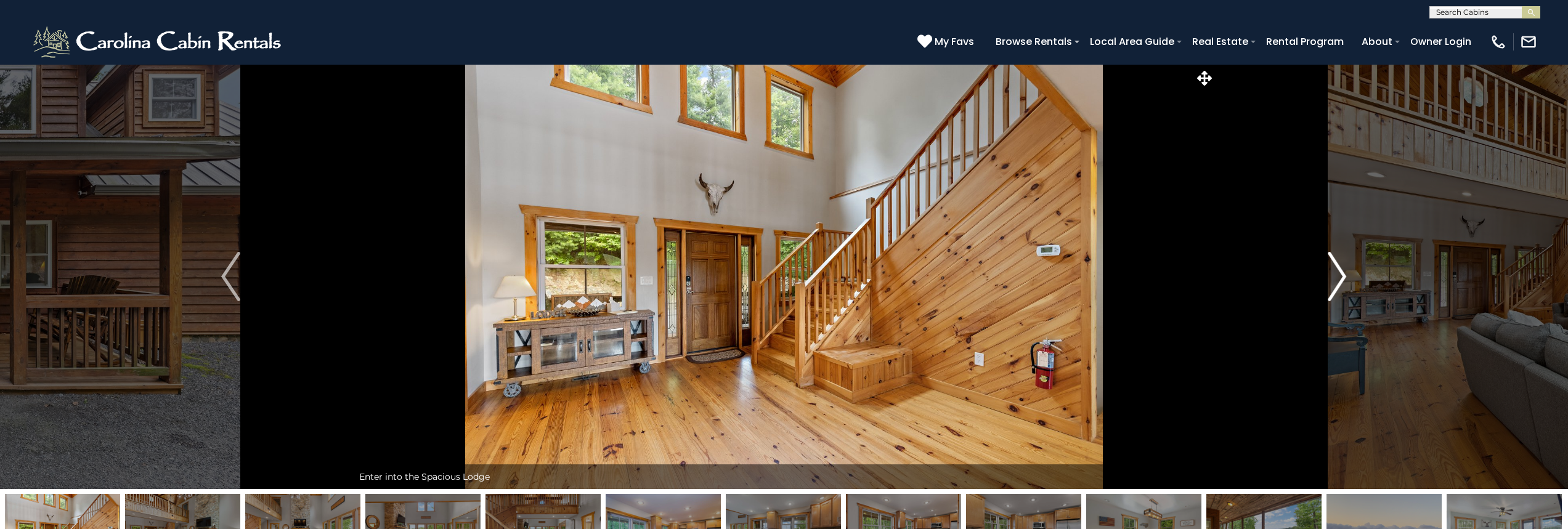
click at [1326, 273] on button "Next" at bounding box center [1337, 276] width 244 height 425
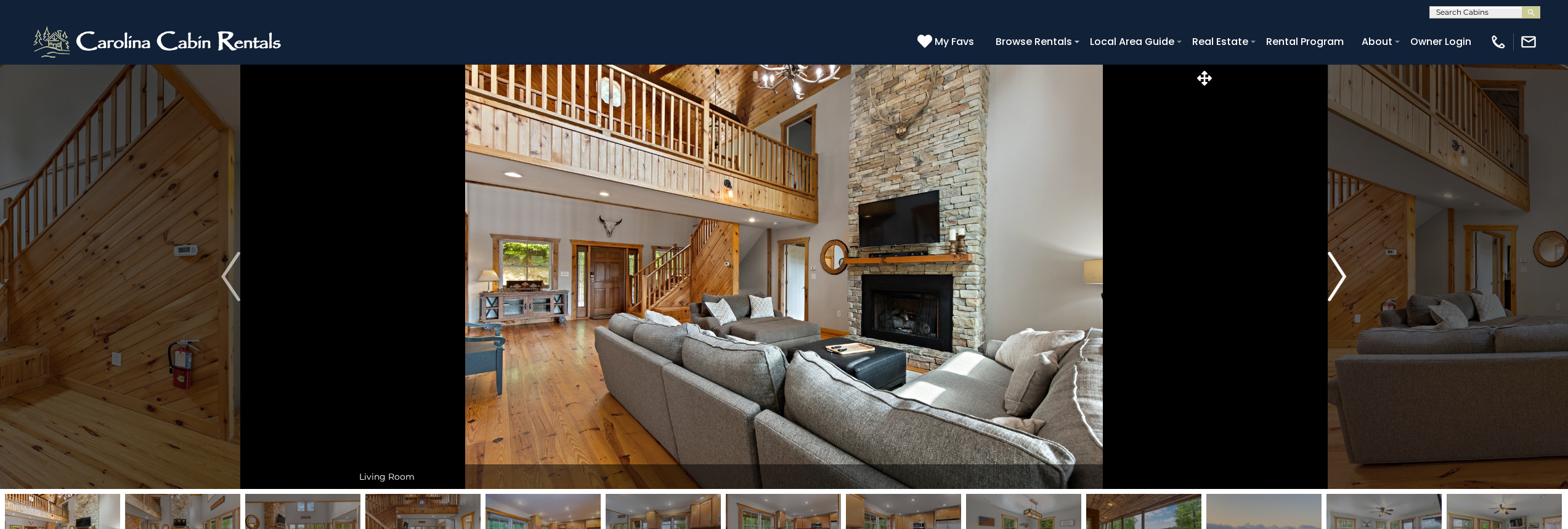
click at [1326, 273] on button "Next" at bounding box center [1337, 276] width 244 height 425
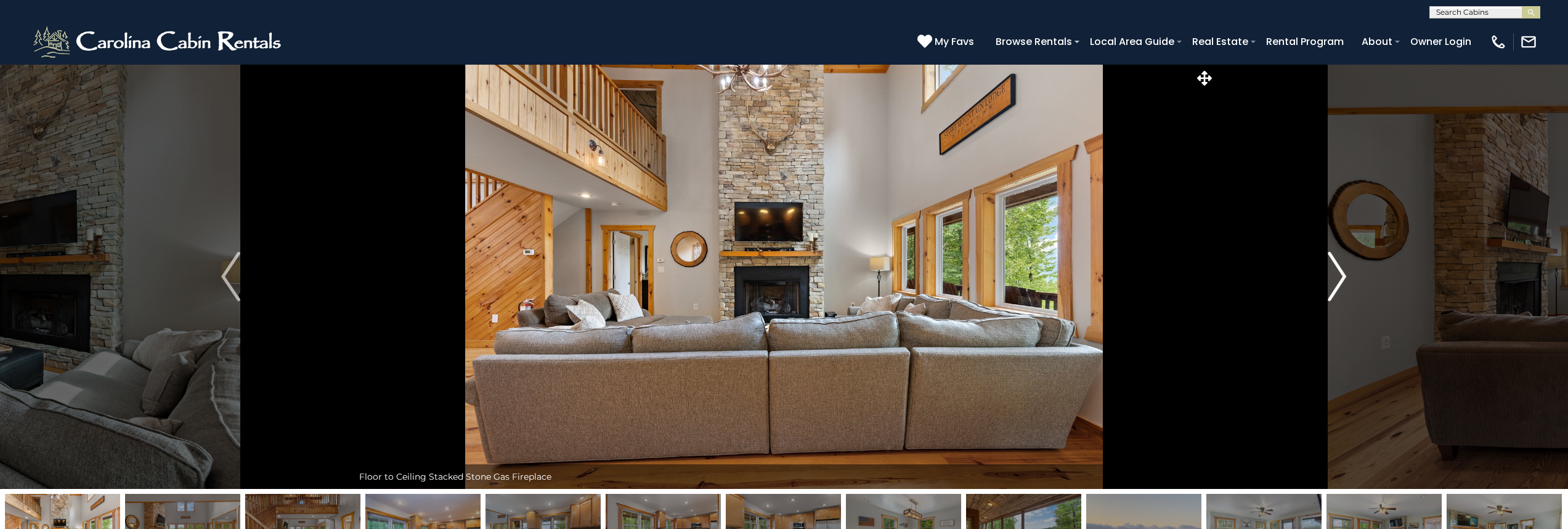
click at [1326, 273] on button "Next" at bounding box center [1337, 276] width 244 height 425
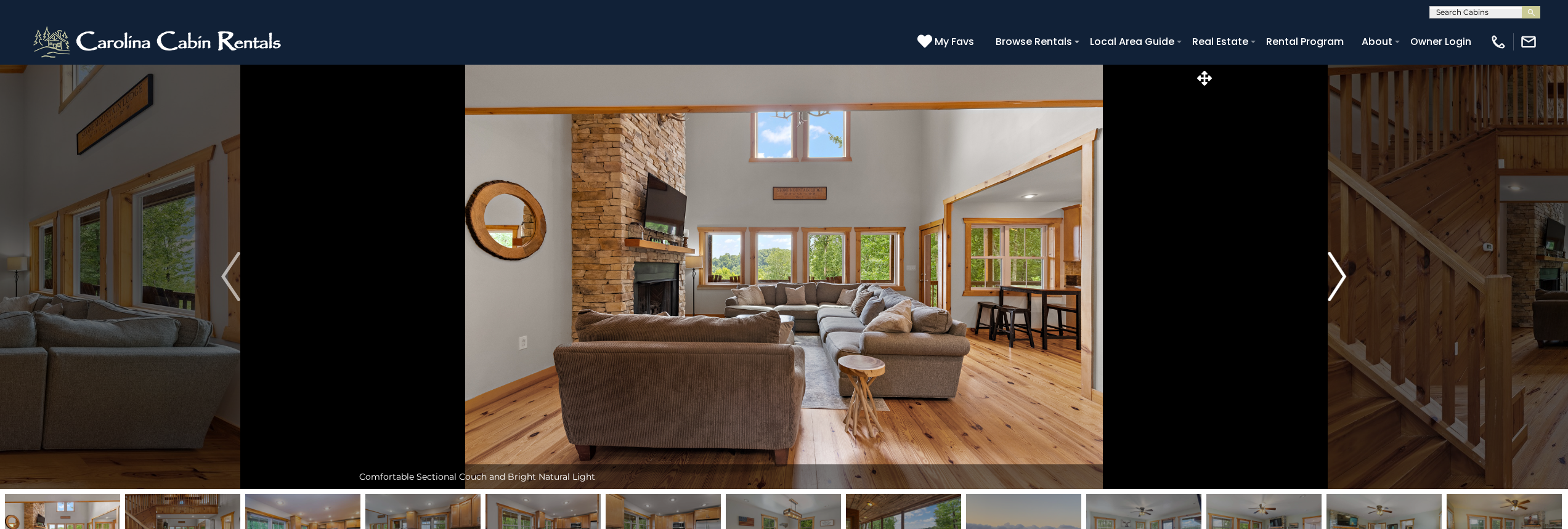
click at [1326, 273] on button "Next" at bounding box center [1337, 276] width 244 height 425
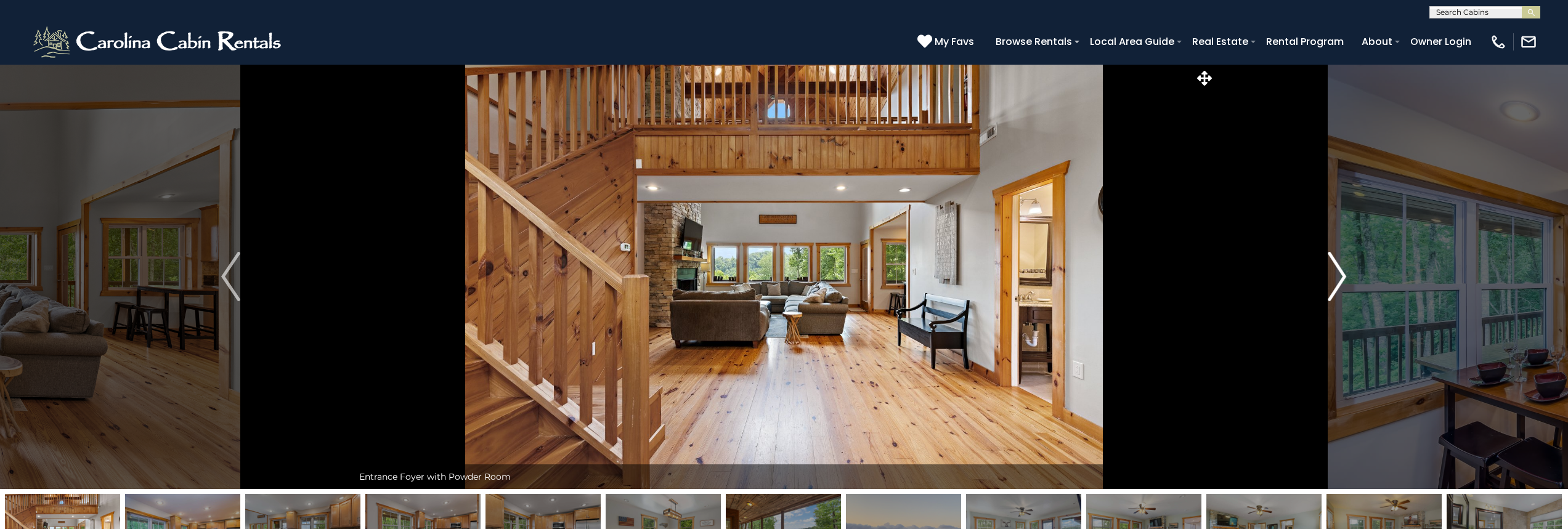
click at [1326, 273] on button "Next" at bounding box center [1337, 276] width 244 height 425
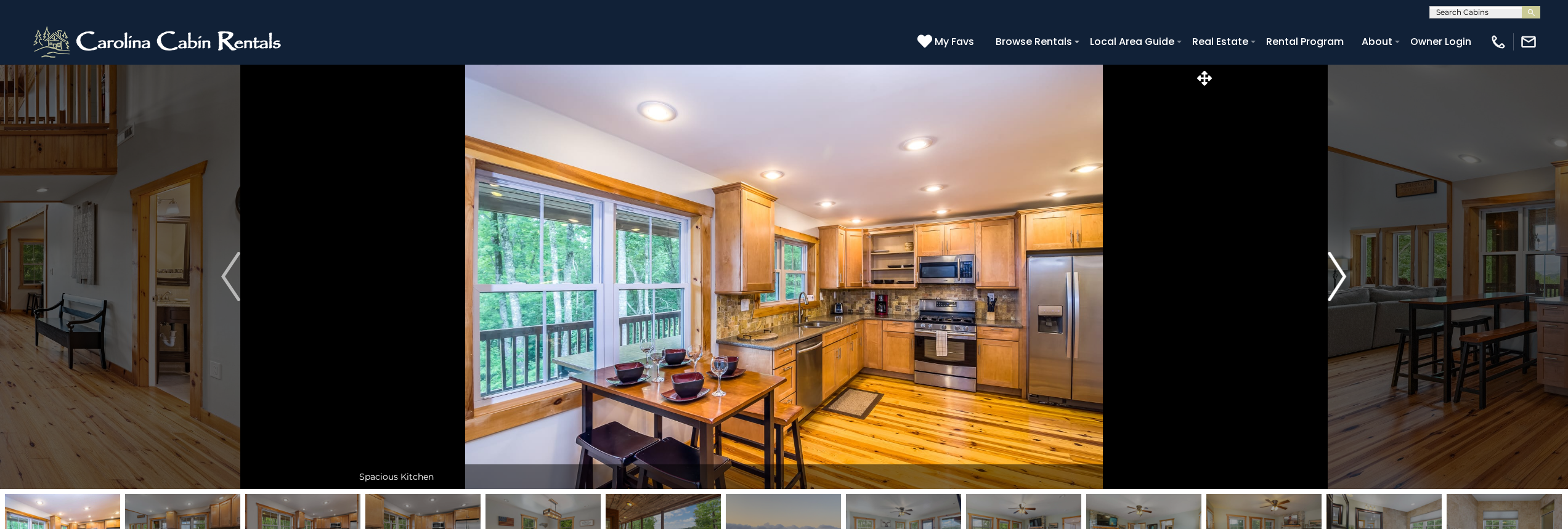
click at [1326, 273] on button "Next" at bounding box center [1337, 276] width 244 height 425
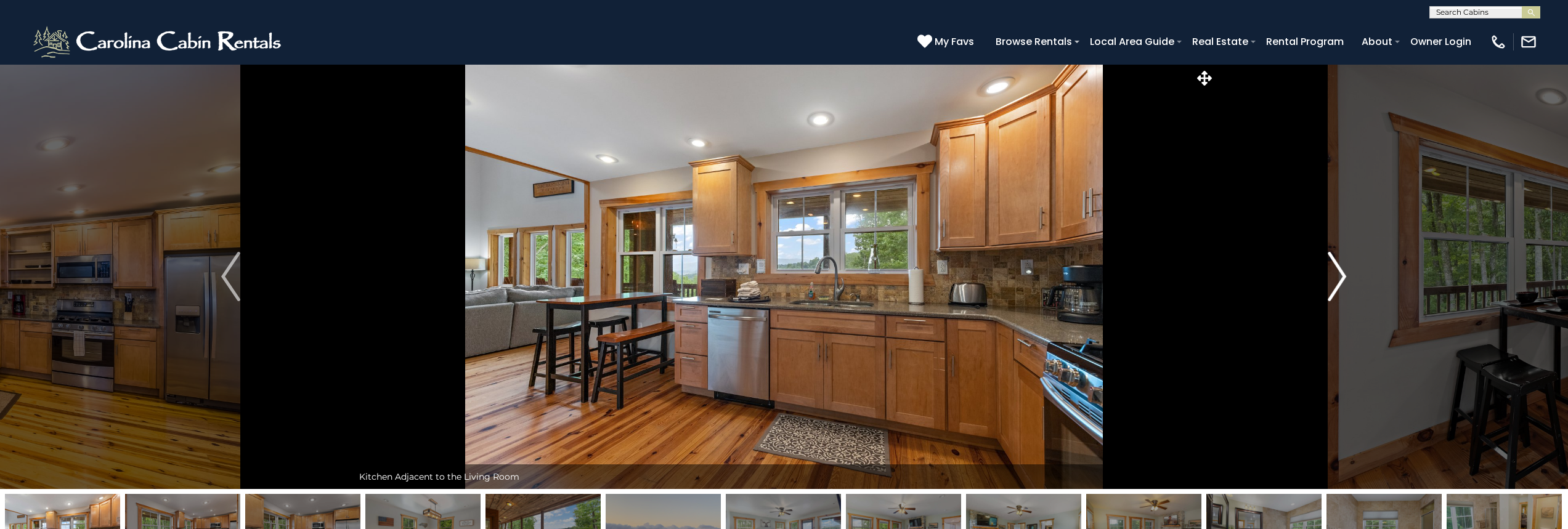
click at [1326, 273] on button "Next" at bounding box center [1337, 276] width 244 height 425
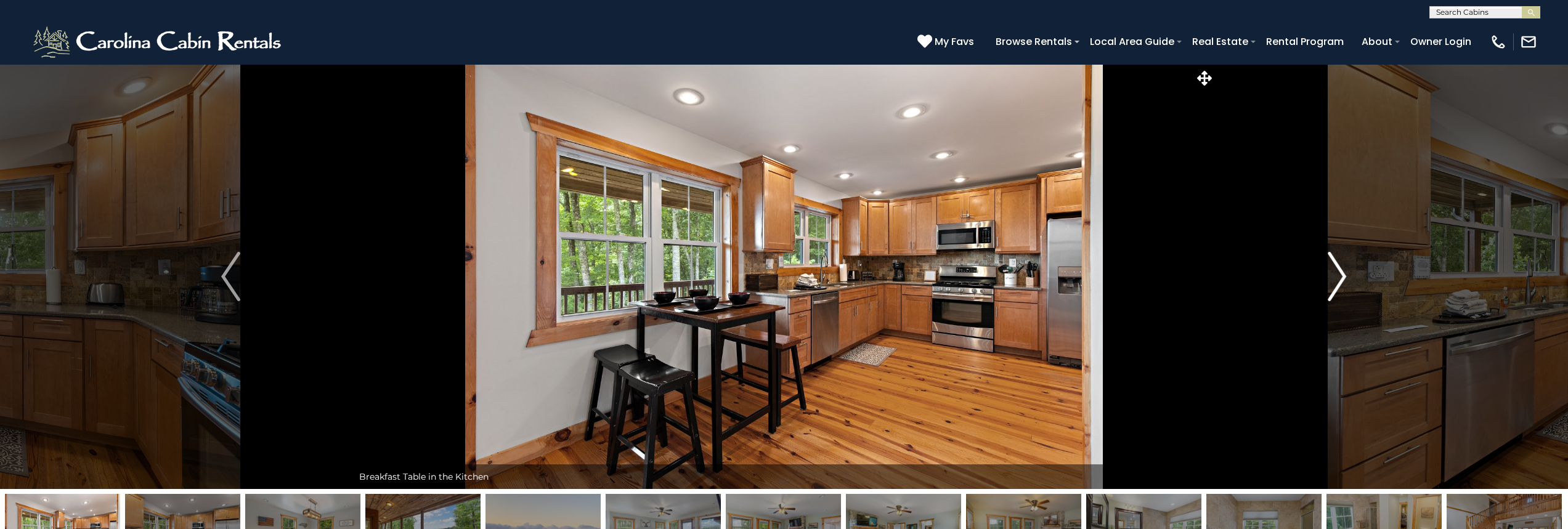
click at [1326, 273] on button "Next" at bounding box center [1337, 276] width 244 height 425
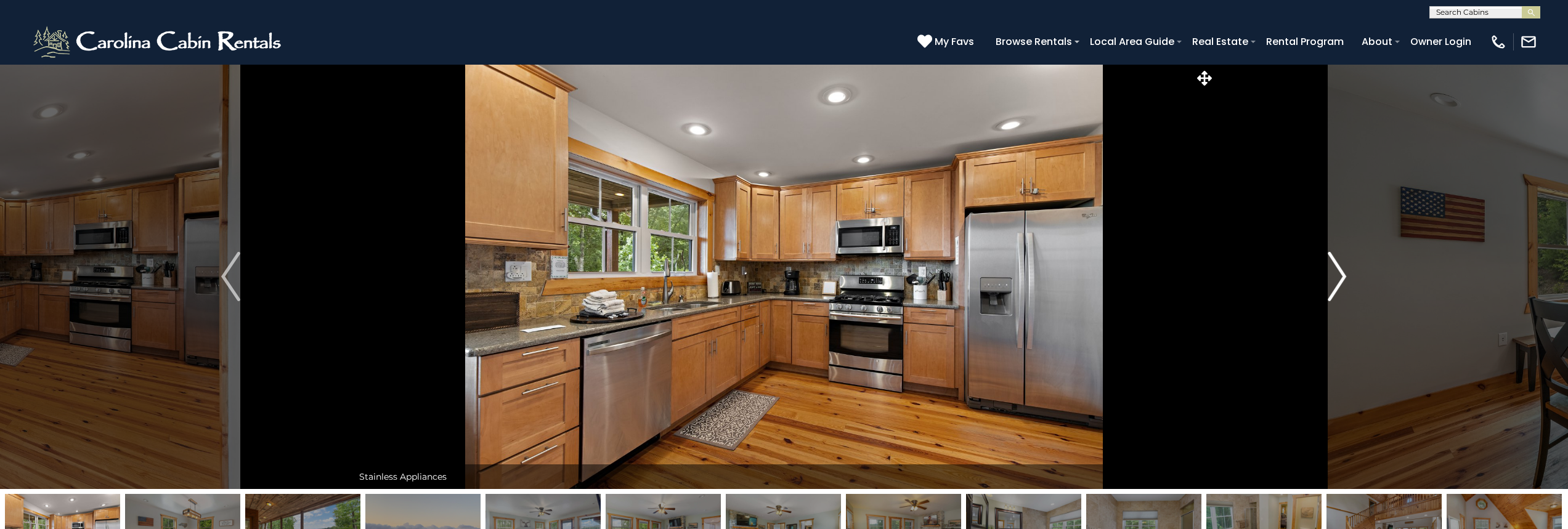
click at [1326, 273] on button "Next" at bounding box center [1337, 276] width 244 height 425
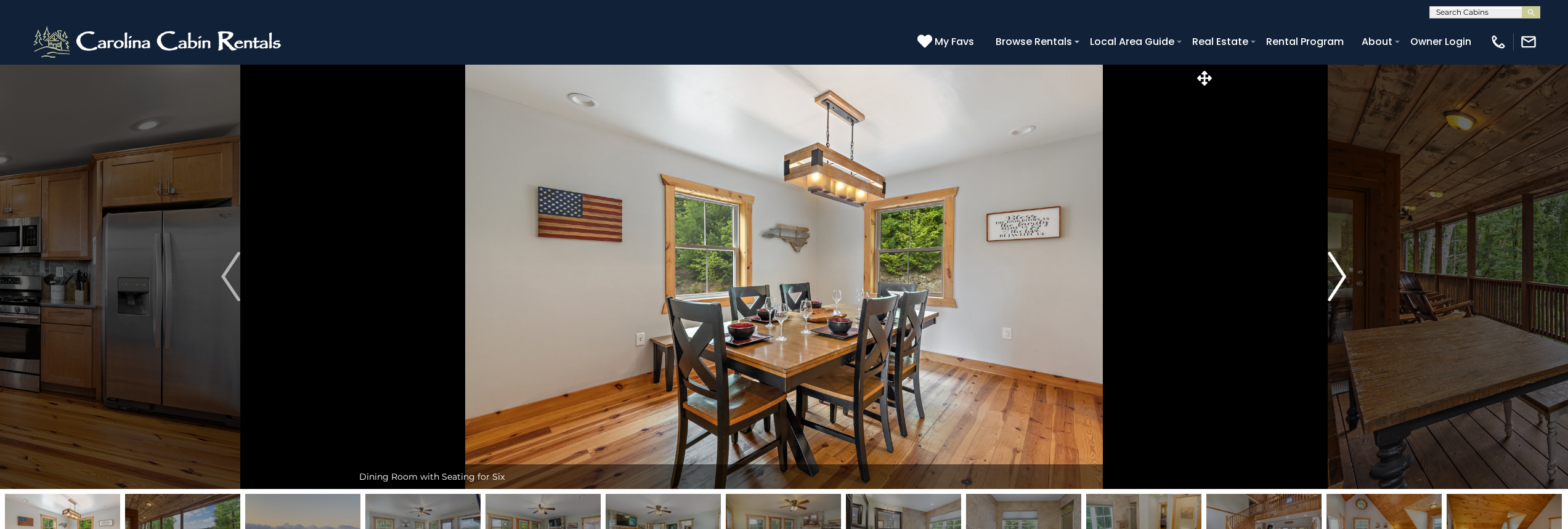
click at [1326, 273] on button "Next" at bounding box center [1337, 276] width 244 height 425
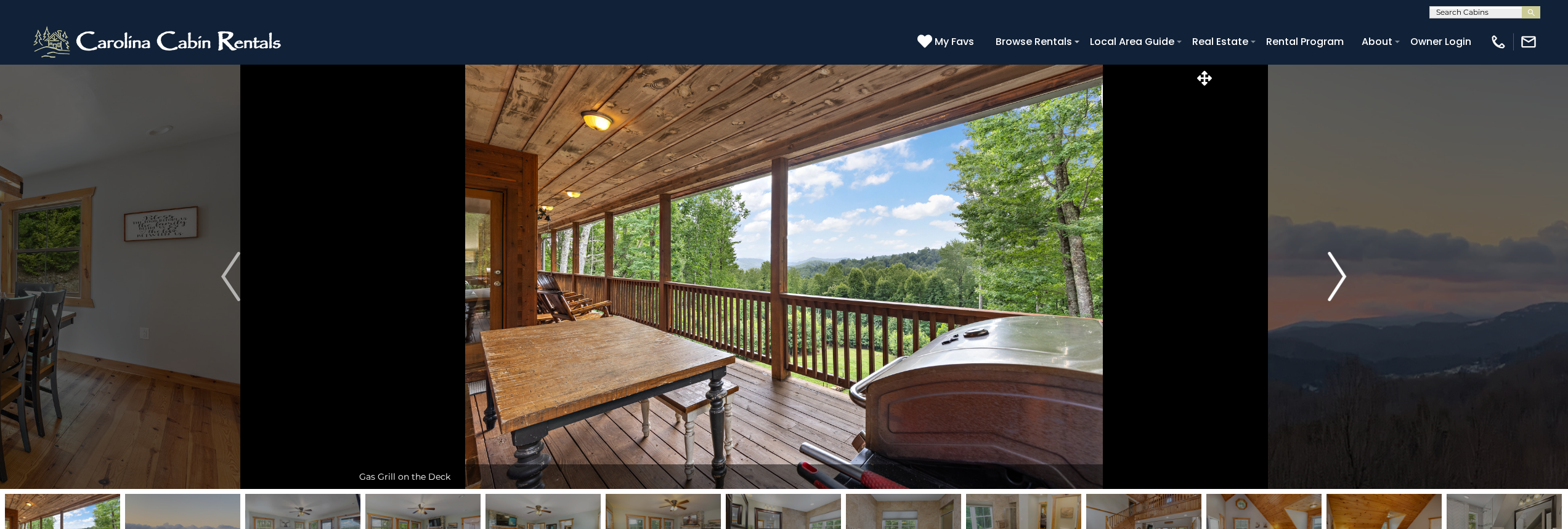
click at [1326, 273] on button "Next" at bounding box center [1337, 276] width 244 height 425
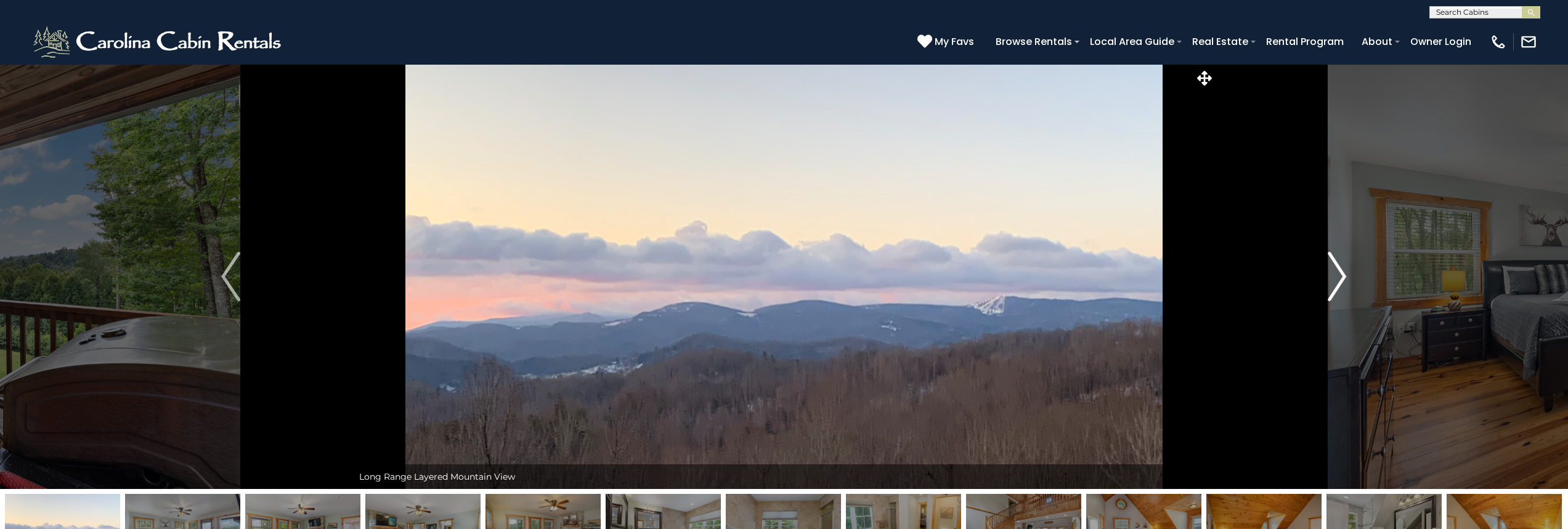
click at [1326, 273] on button "Next" at bounding box center [1337, 276] width 244 height 425
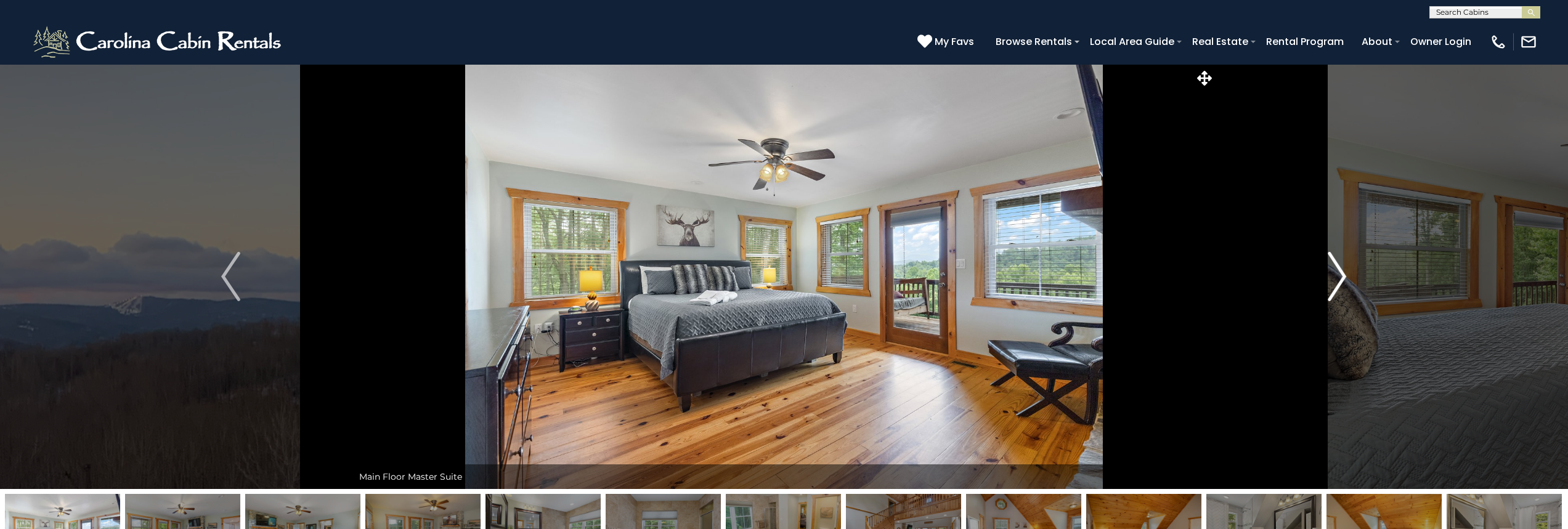
click at [1326, 273] on button "Next" at bounding box center [1337, 276] width 244 height 425
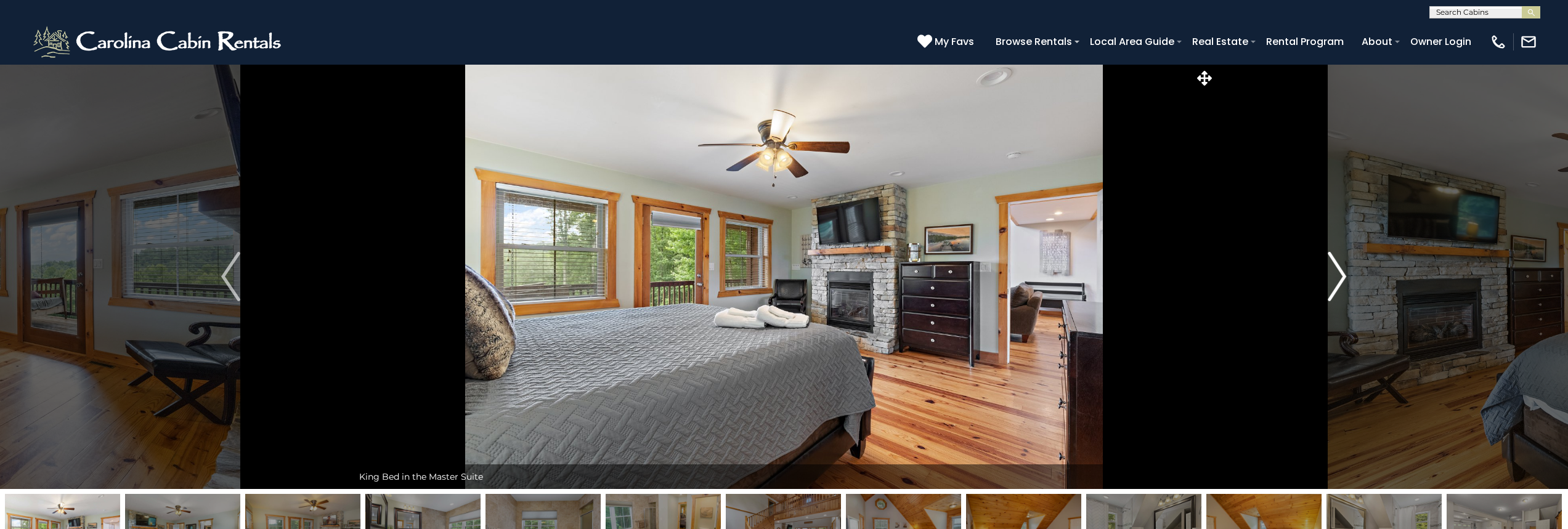
click at [1326, 273] on button "Next" at bounding box center [1337, 276] width 244 height 425
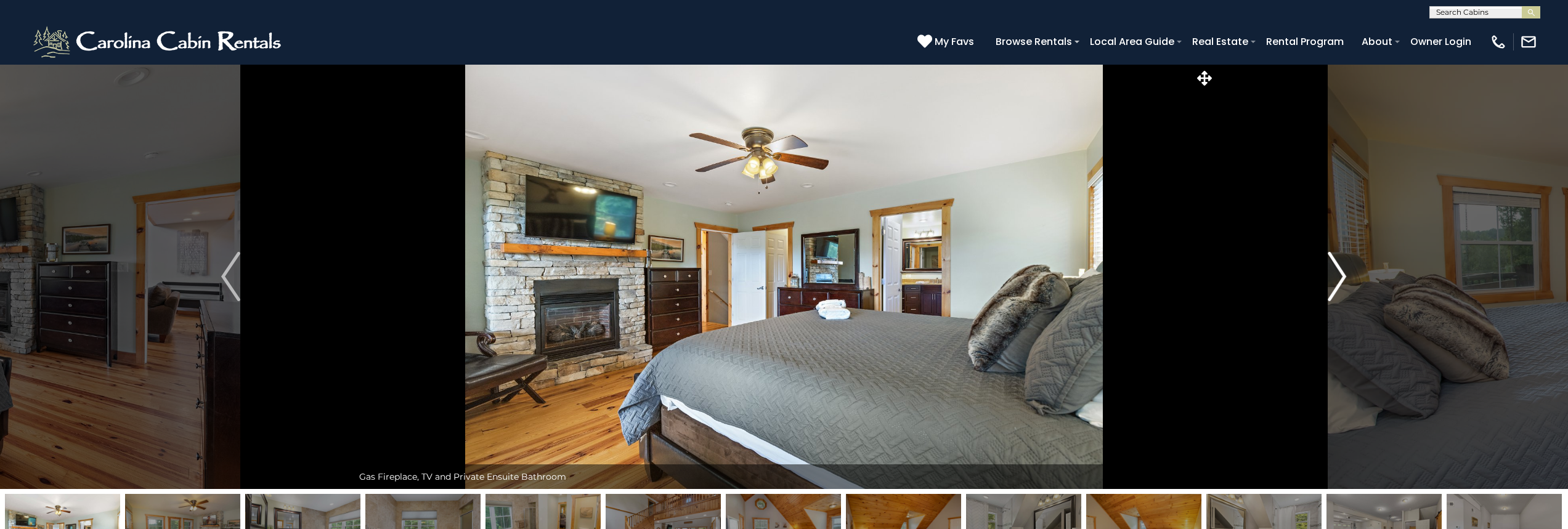
click at [1326, 273] on button "Next" at bounding box center [1337, 276] width 244 height 425
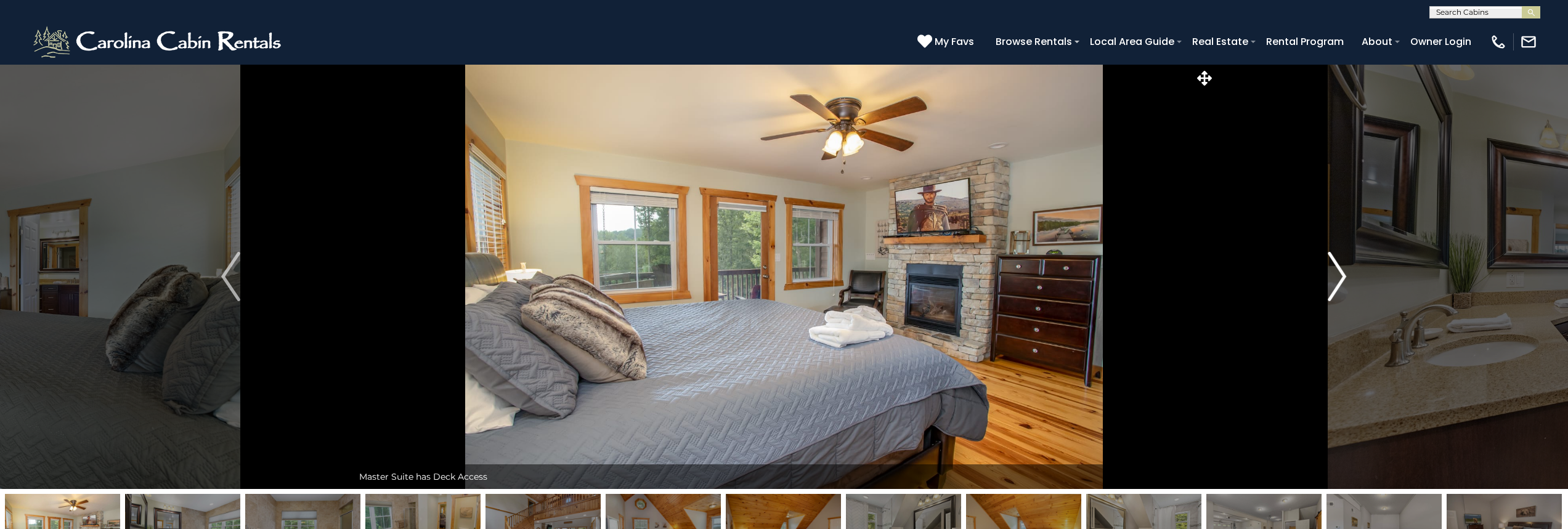
click at [1326, 273] on button "Next" at bounding box center [1337, 276] width 244 height 425
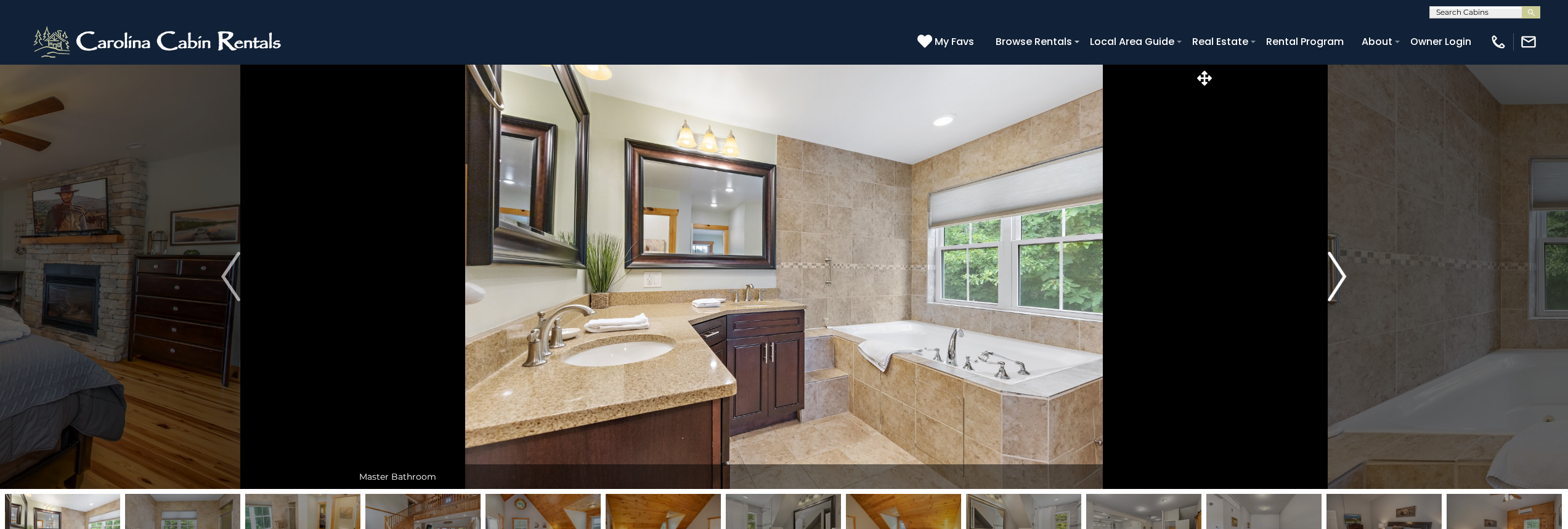
click at [1326, 273] on button "Next" at bounding box center [1337, 276] width 244 height 425
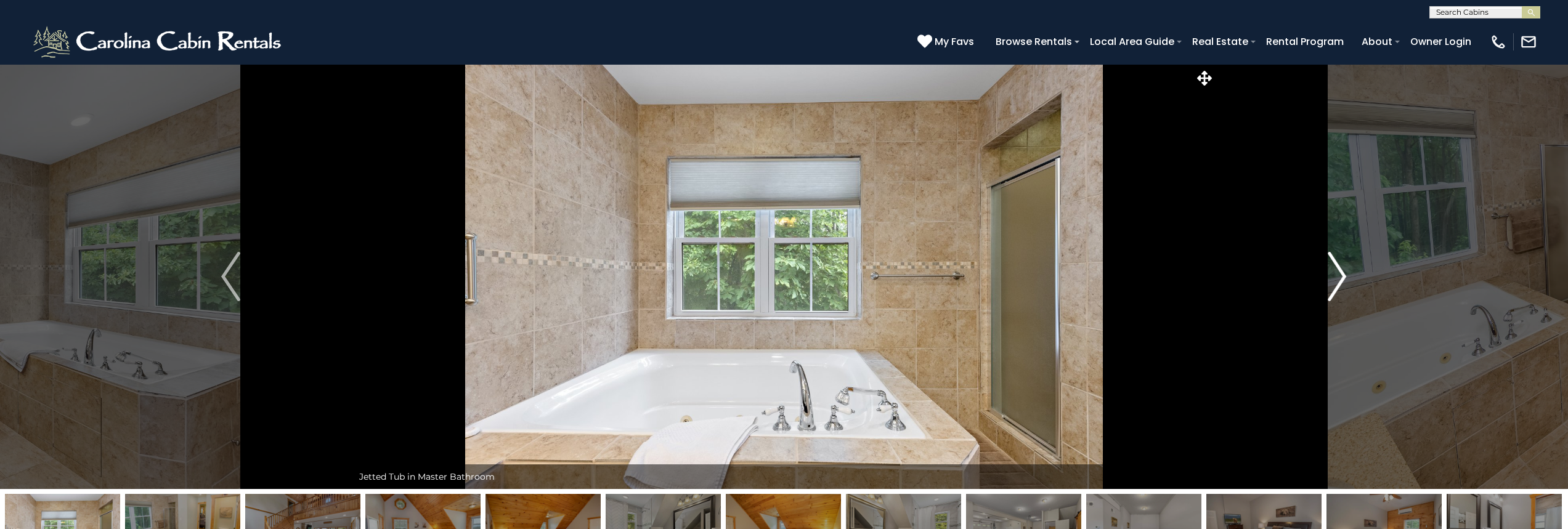
click at [1326, 273] on button "Next" at bounding box center [1337, 276] width 244 height 425
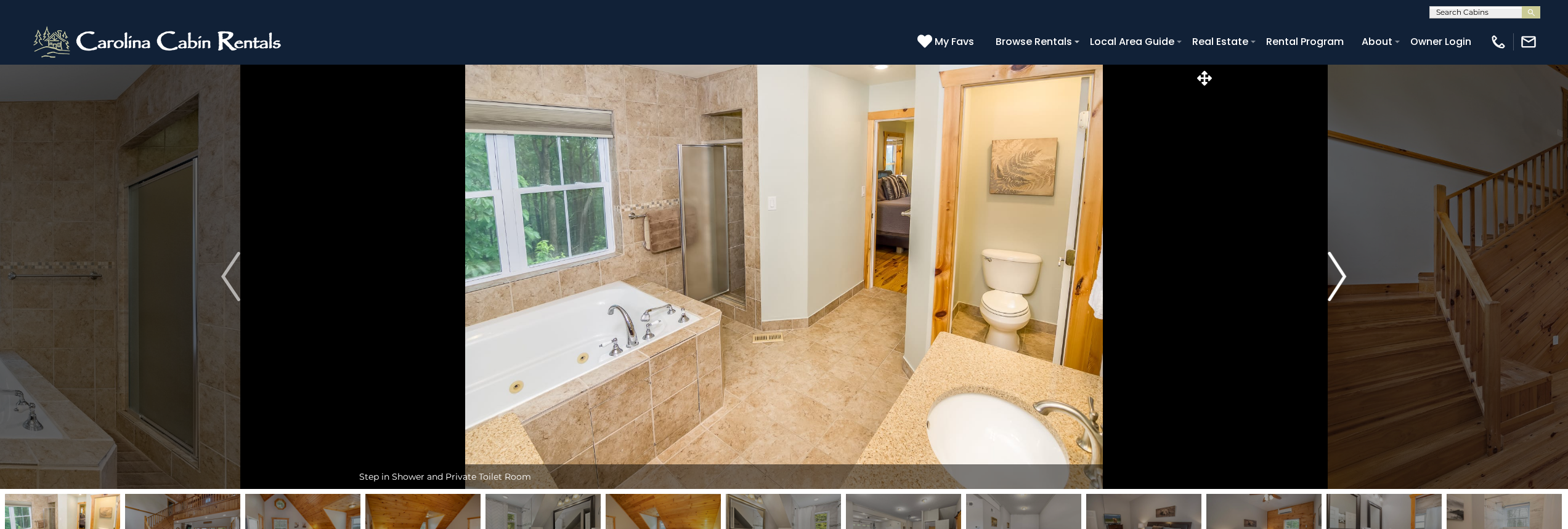
click at [1326, 273] on button "Next" at bounding box center [1337, 276] width 244 height 425
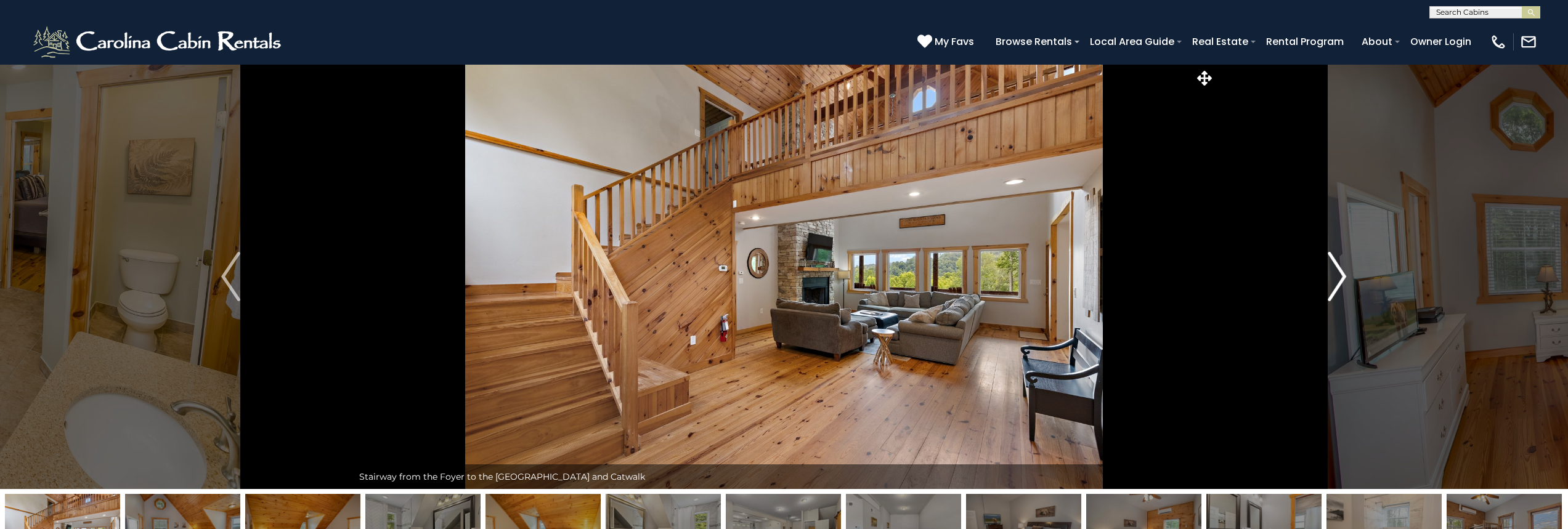
click at [1326, 273] on button "Next" at bounding box center [1337, 276] width 244 height 425
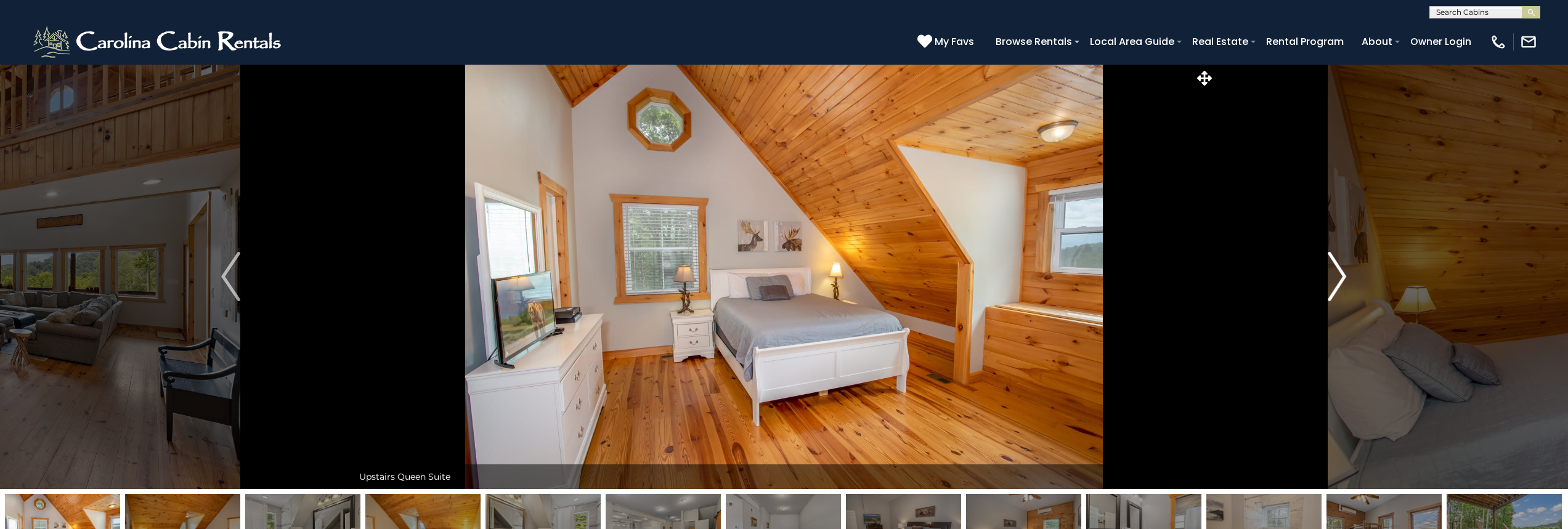
click at [1326, 273] on button "Next" at bounding box center [1337, 276] width 244 height 425
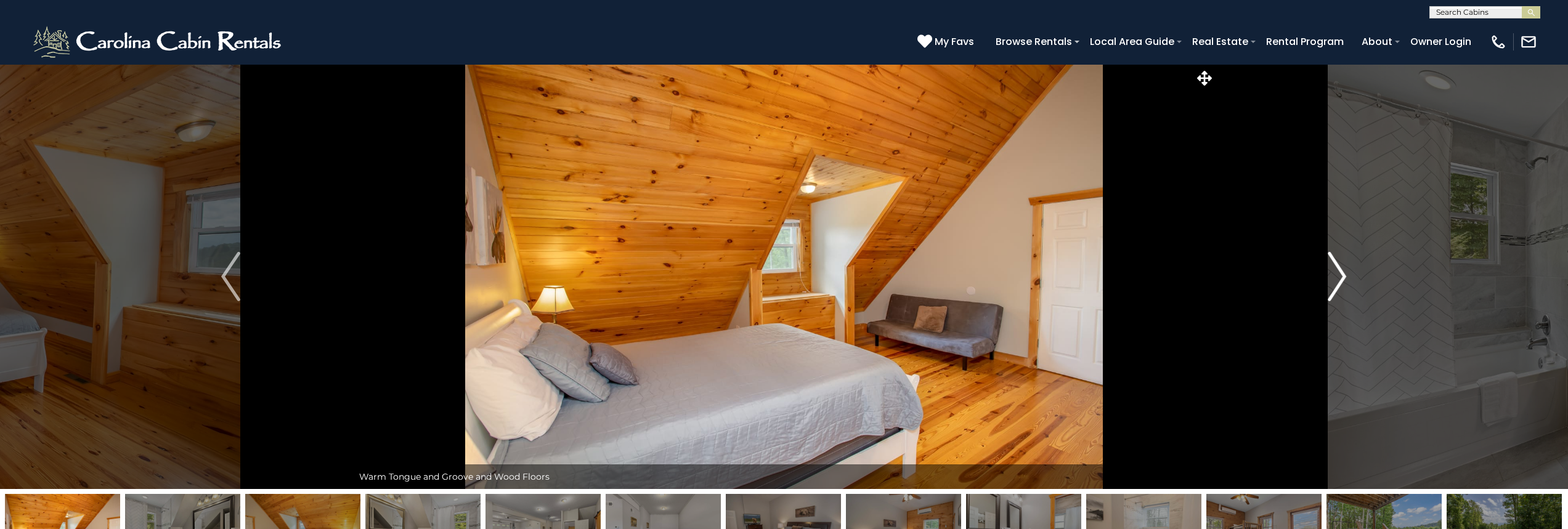
click at [1326, 273] on button "Next" at bounding box center [1337, 276] width 244 height 425
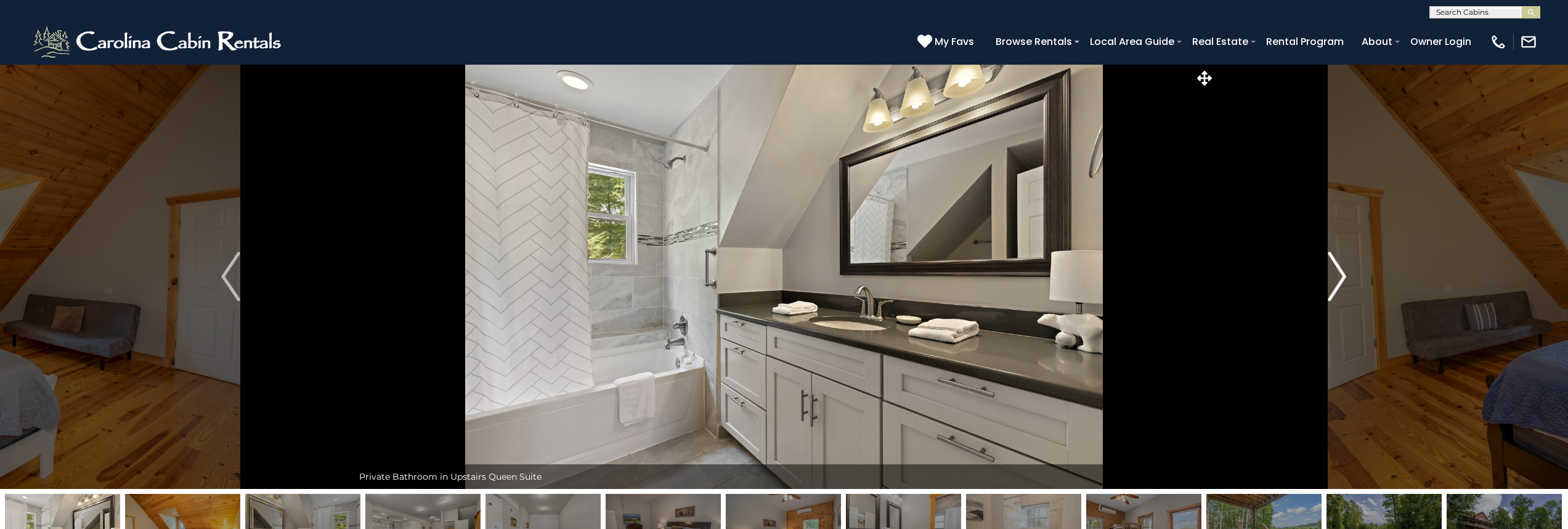
click at [1326, 273] on button "Next" at bounding box center [1337, 276] width 244 height 425
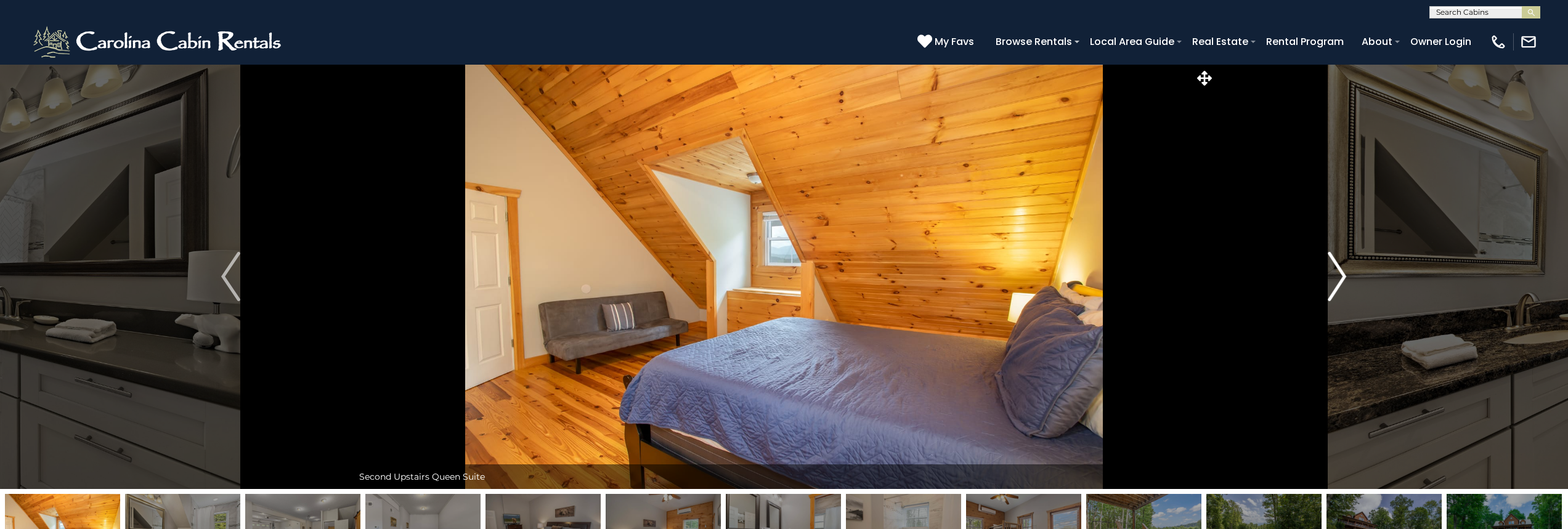
click at [1326, 273] on button "Next" at bounding box center [1337, 276] width 244 height 425
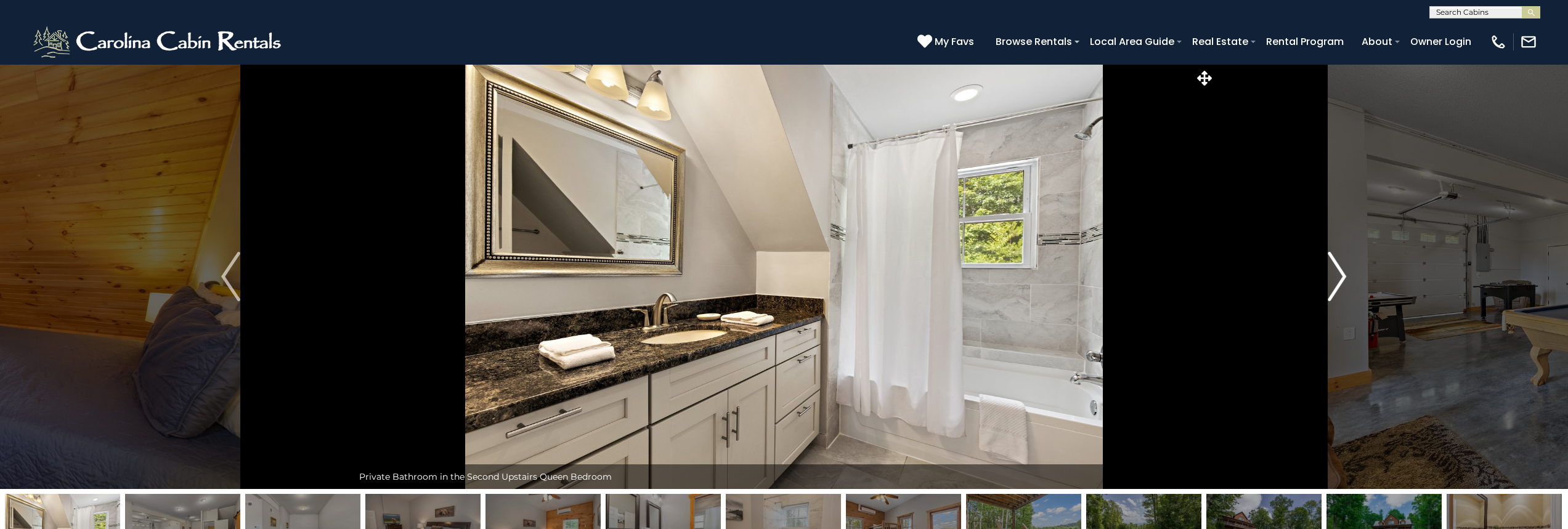
click at [1326, 273] on button "Next" at bounding box center [1337, 276] width 244 height 425
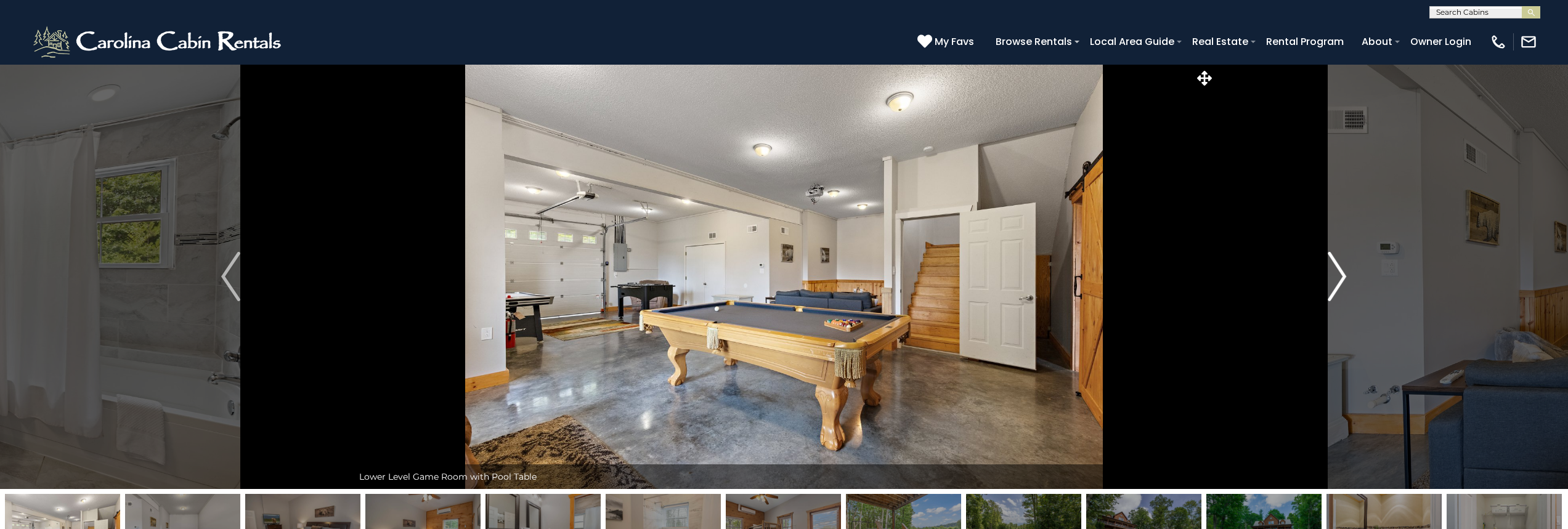
click at [1326, 273] on button "Next" at bounding box center [1337, 276] width 244 height 425
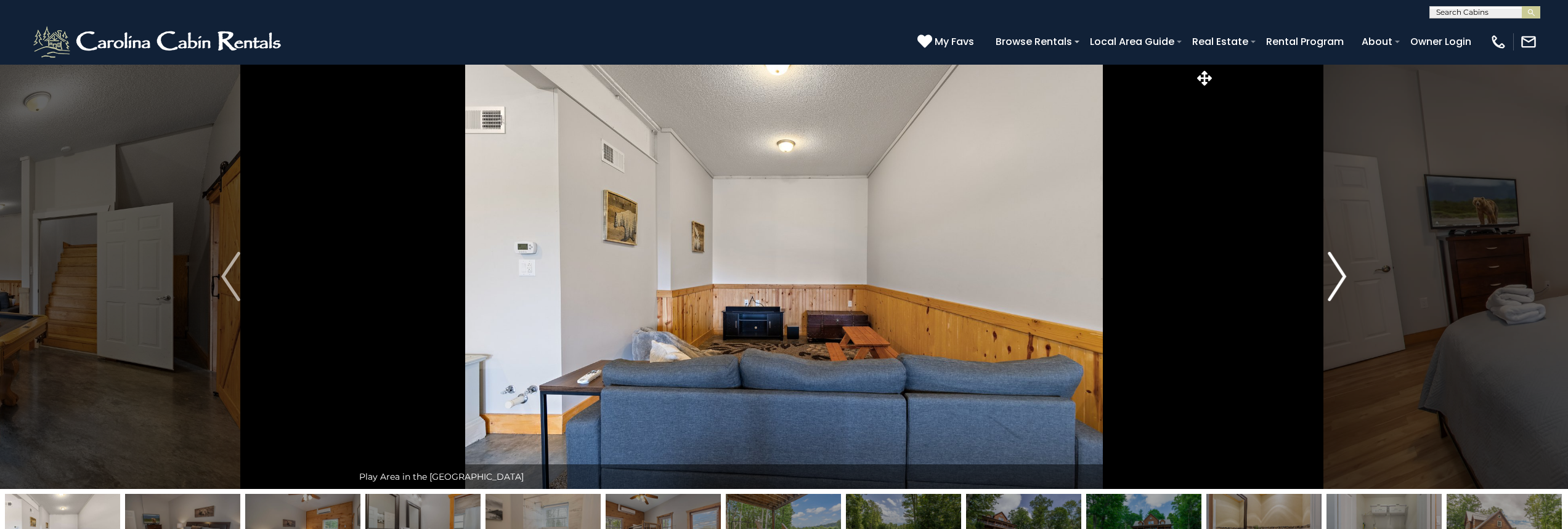
click at [1326, 273] on button "Next" at bounding box center [1337, 276] width 244 height 425
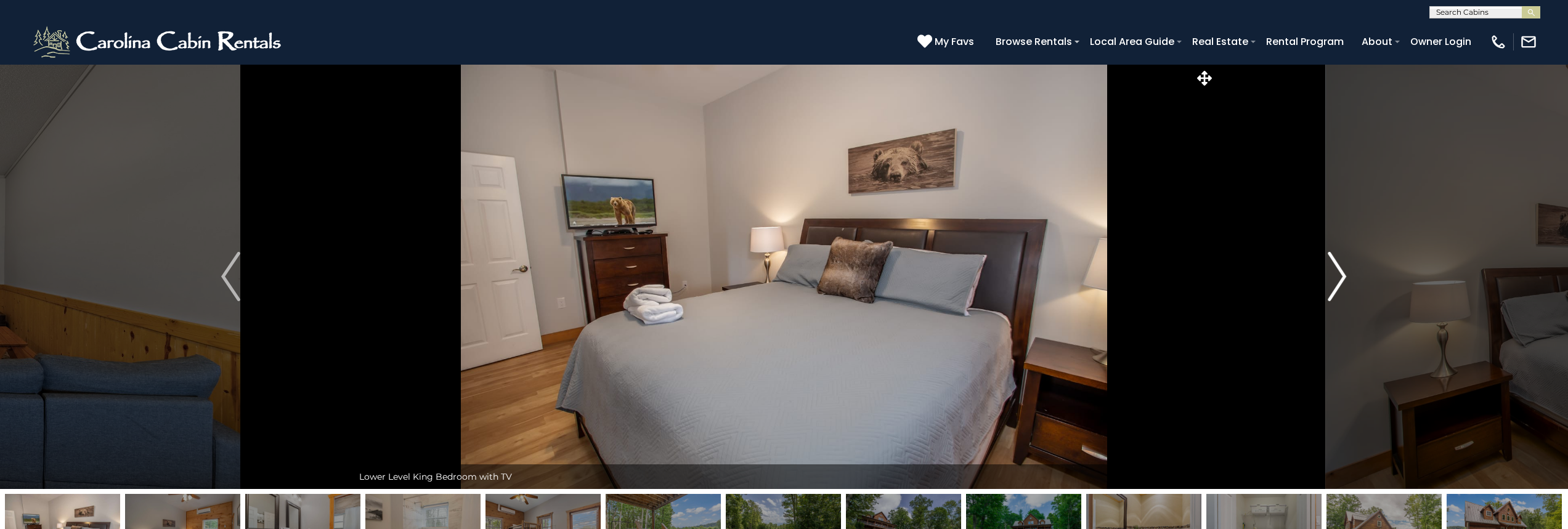
click at [1326, 273] on button "Next" at bounding box center [1337, 276] width 244 height 425
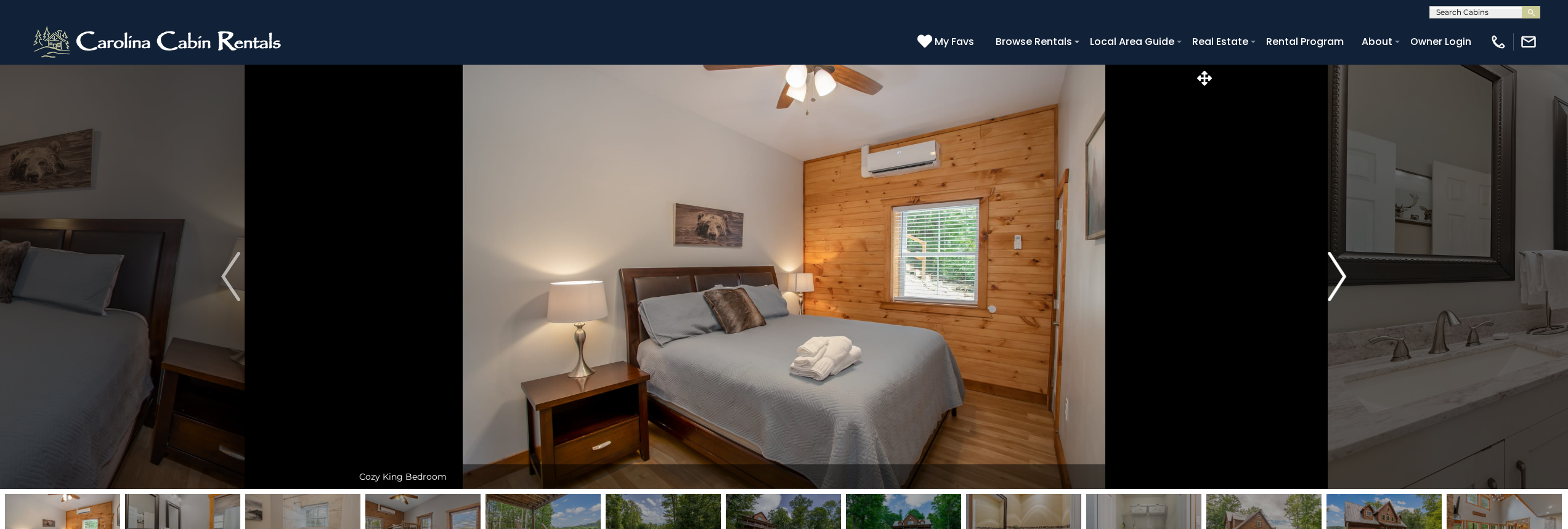
click at [1326, 273] on button "Next" at bounding box center [1337, 276] width 244 height 425
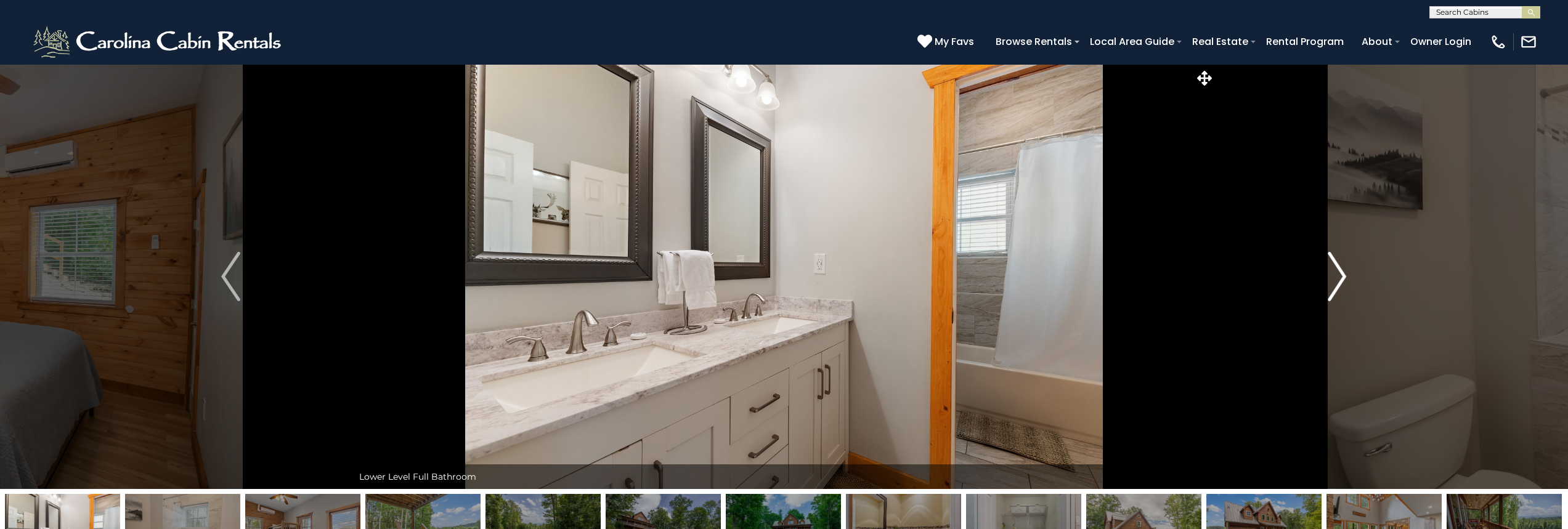
click at [1326, 273] on button "Next" at bounding box center [1337, 276] width 244 height 425
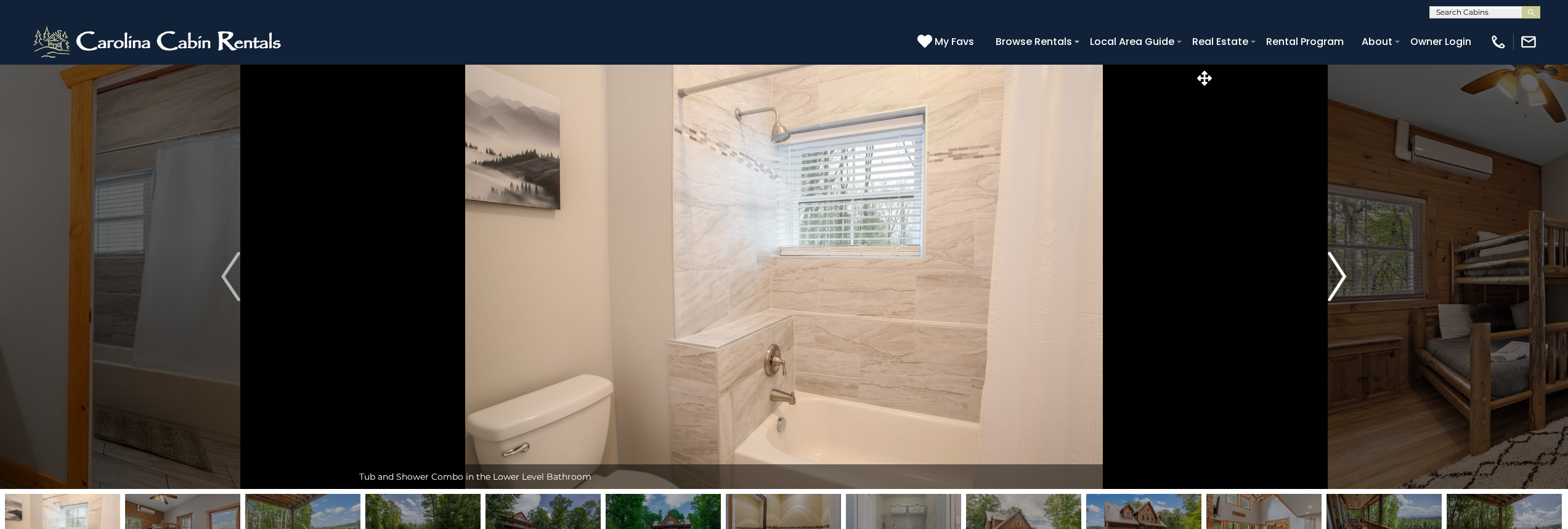
click at [1326, 273] on button "Next" at bounding box center [1337, 276] width 244 height 425
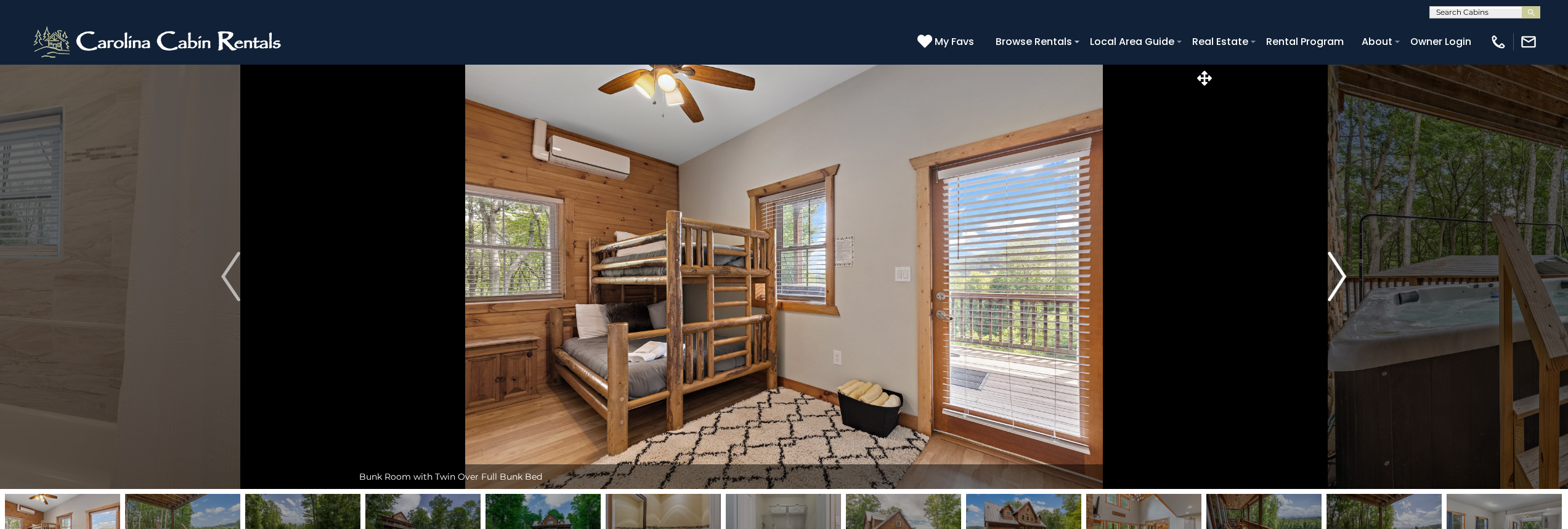
click at [1326, 273] on button "Next" at bounding box center [1337, 276] width 244 height 425
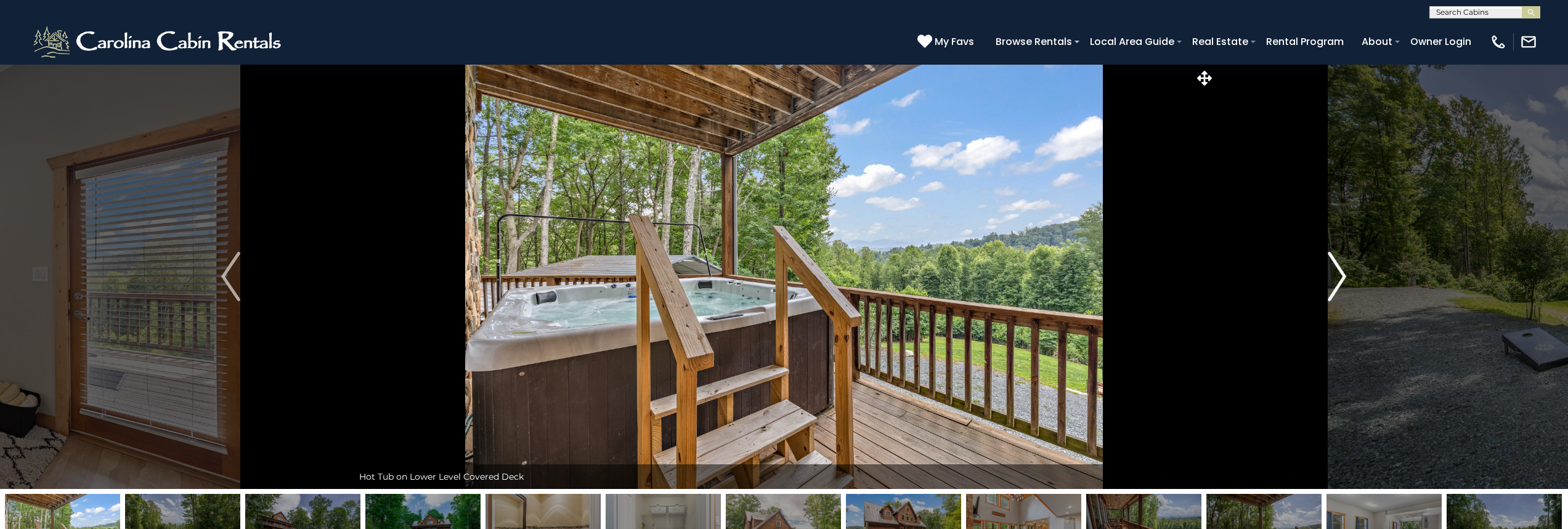
click at [1326, 273] on button "Next" at bounding box center [1337, 276] width 244 height 425
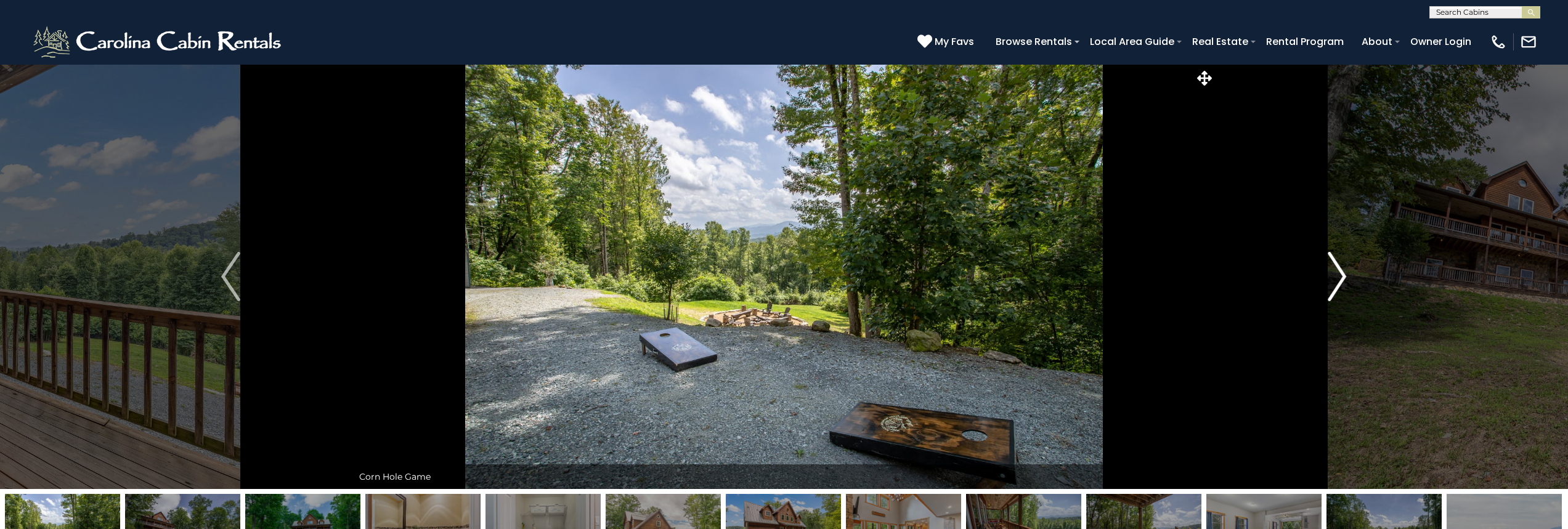
click at [1326, 273] on button "Next" at bounding box center [1337, 276] width 244 height 425
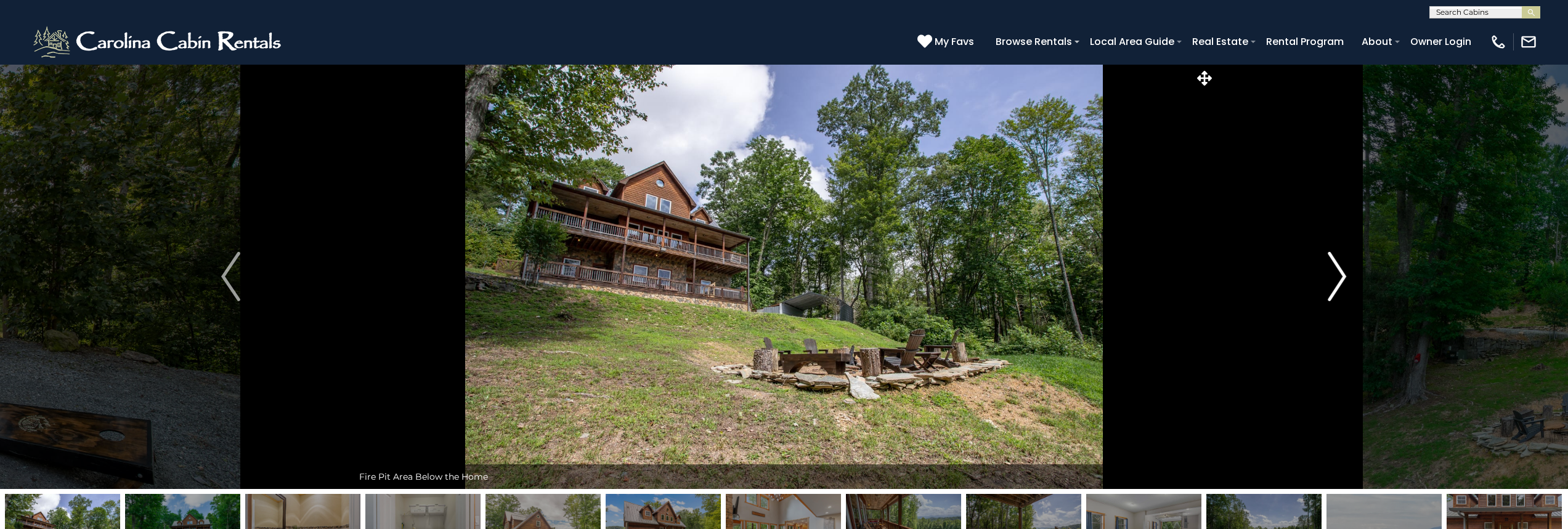
click at [1326, 273] on button "Next" at bounding box center [1337, 276] width 244 height 425
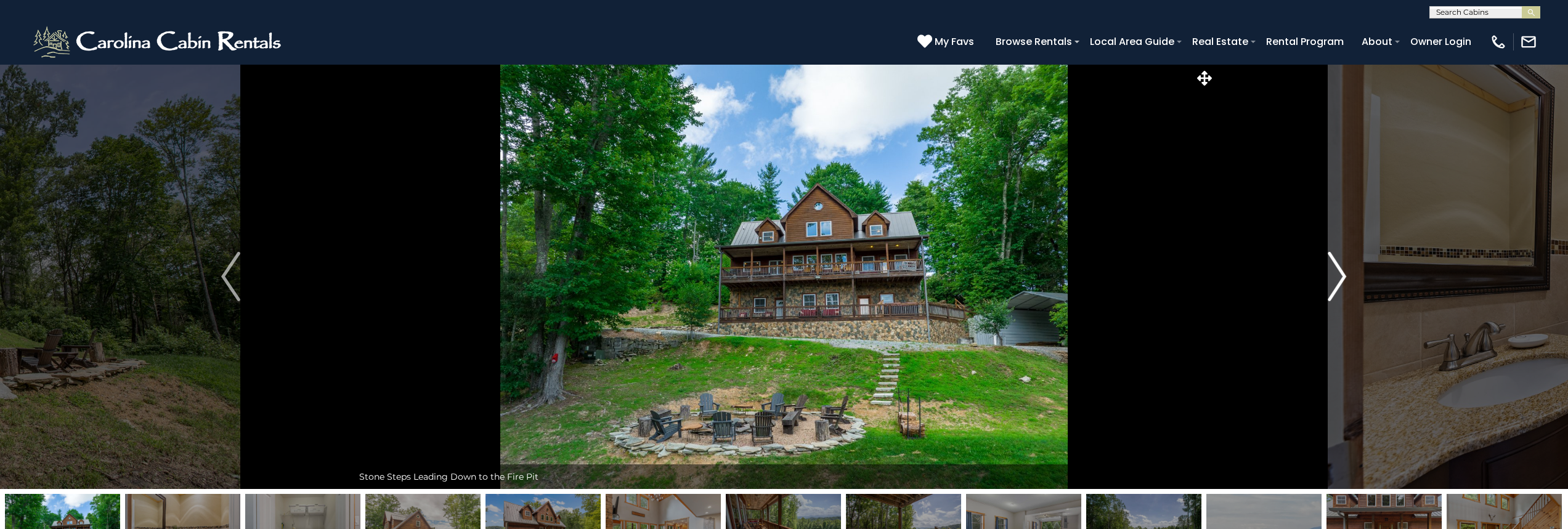
click at [1326, 273] on button "Next" at bounding box center [1337, 276] width 244 height 425
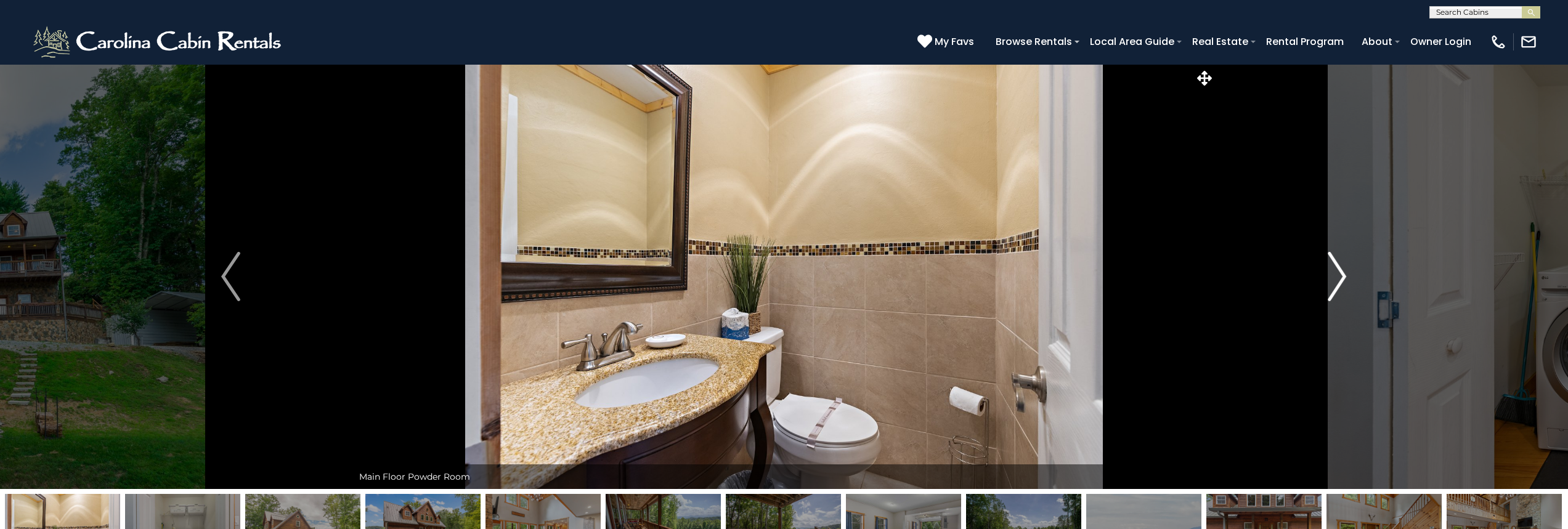
click at [1326, 273] on button "Next" at bounding box center [1337, 276] width 244 height 425
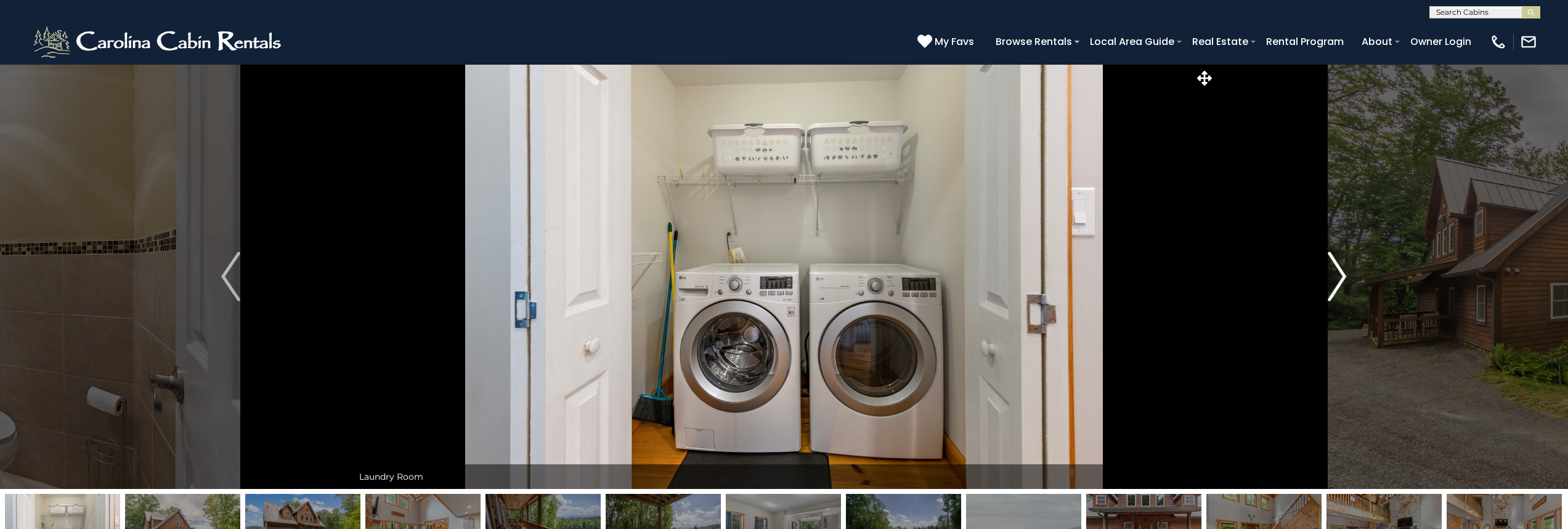
click at [1326, 273] on button "Next" at bounding box center [1337, 276] width 244 height 425
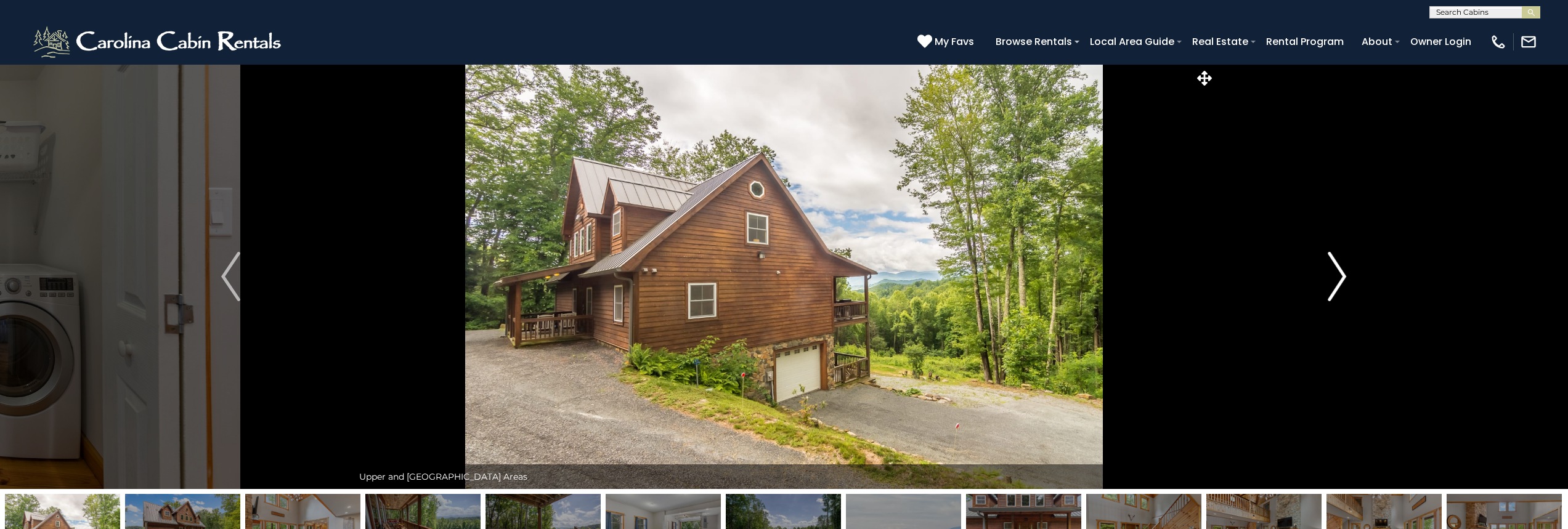
click at [1326, 273] on button "Next" at bounding box center [1337, 276] width 244 height 425
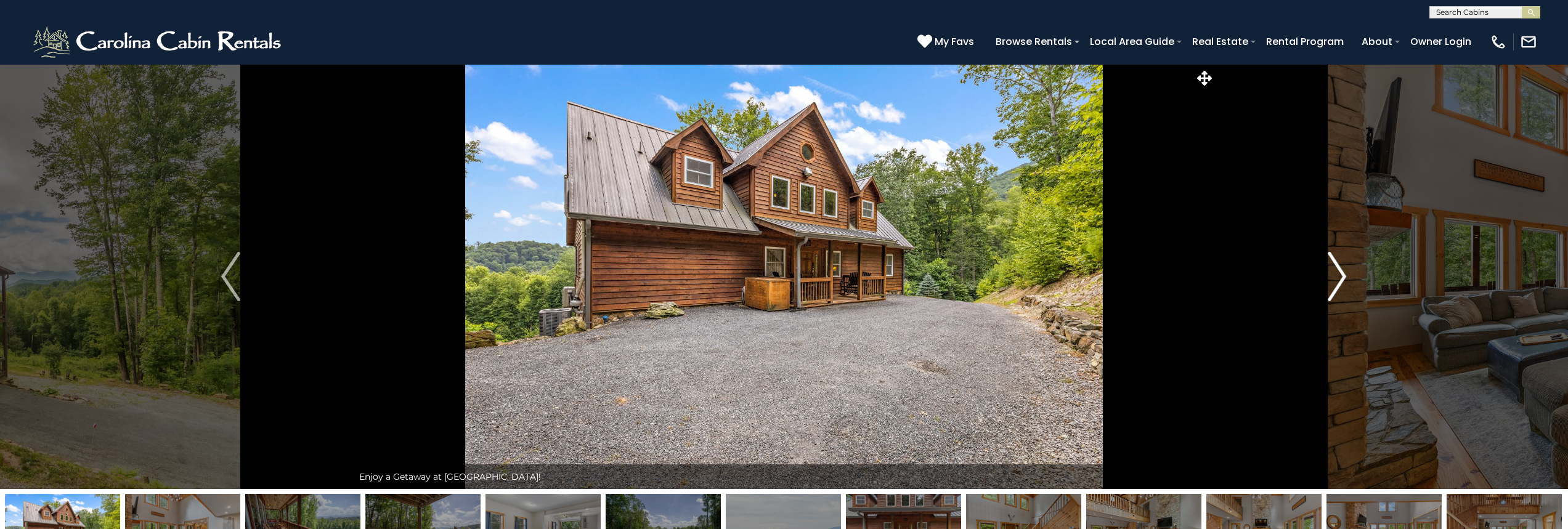
click at [1326, 273] on button "Next" at bounding box center [1337, 276] width 244 height 425
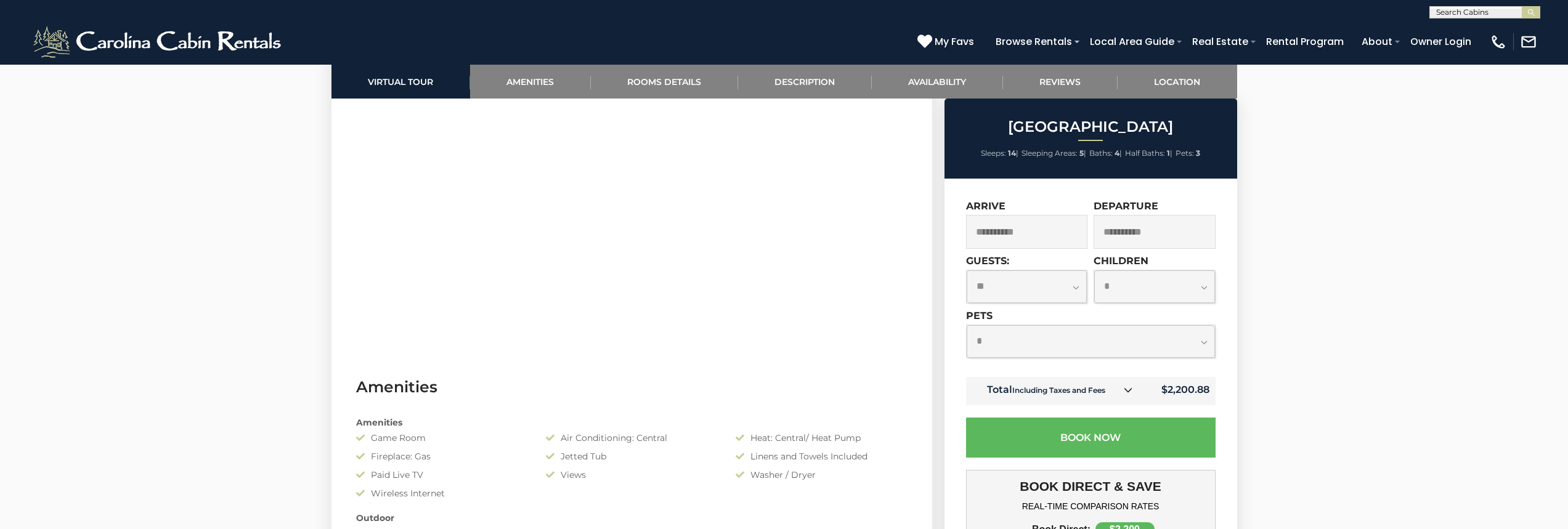
scroll to position [924, 0]
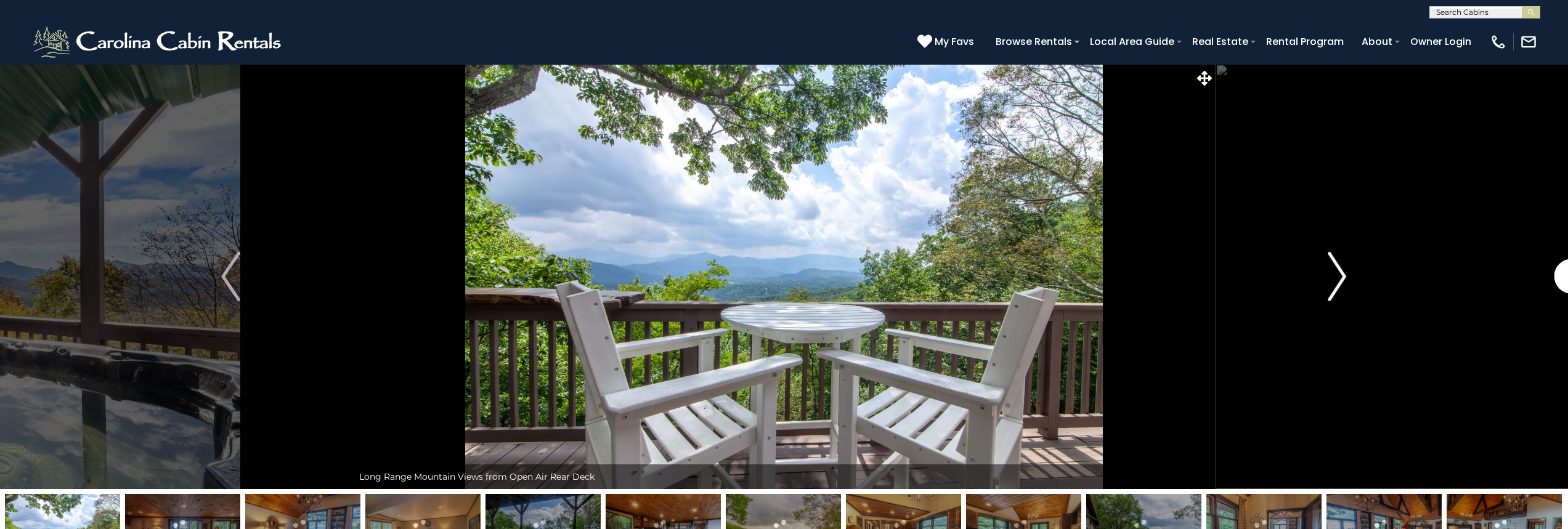
click at [1332, 279] on img "Next" at bounding box center [1336, 277] width 19 height 49
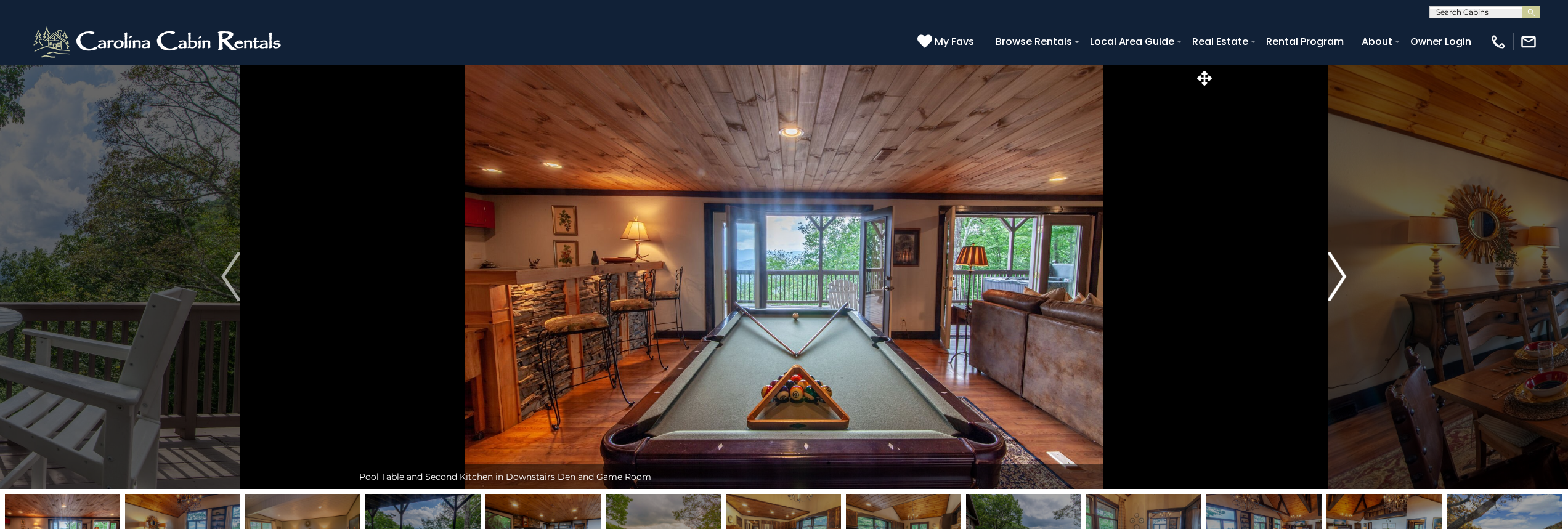
click at [1332, 279] on img "Next" at bounding box center [1336, 277] width 19 height 49
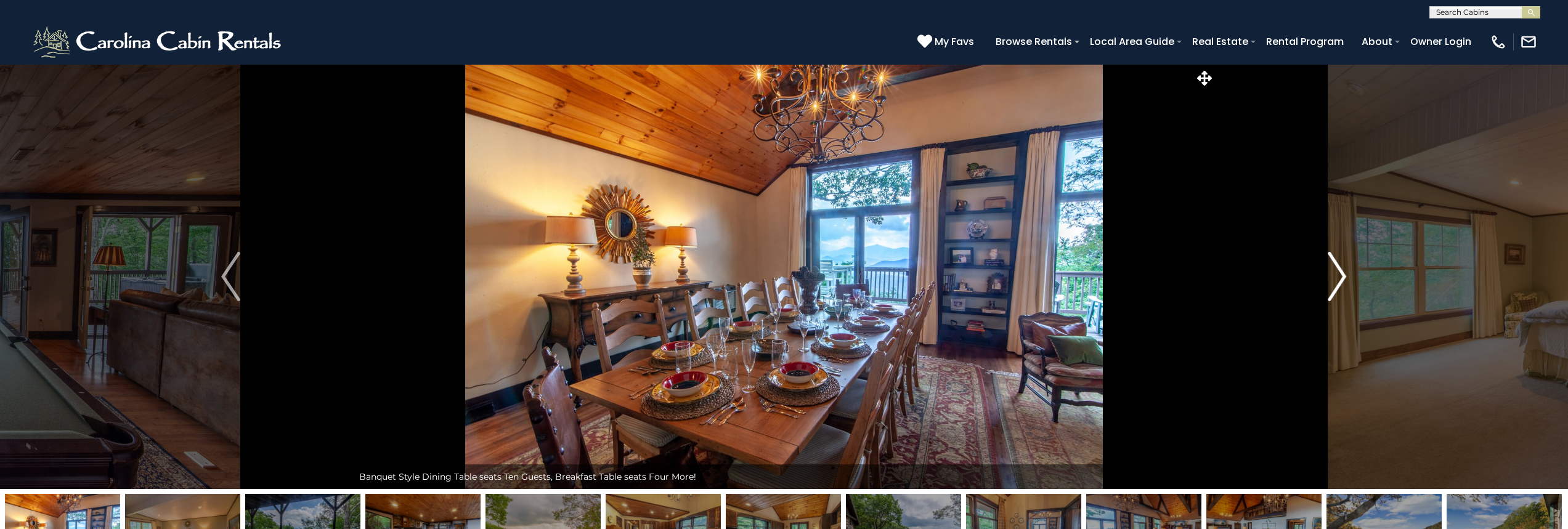
click at [1332, 279] on img "Next" at bounding box center [1336, 277] width 19 height 49
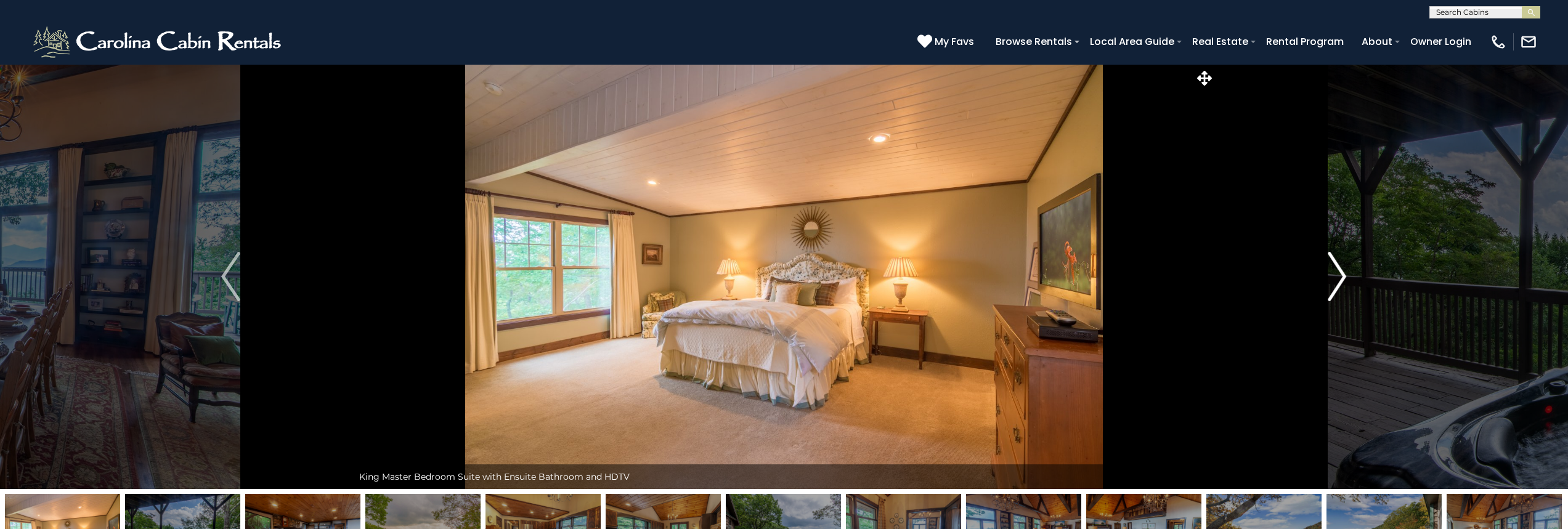
click at [1332, 279] on img "Next" at bounding box center [1336, 277] width 19 height 49
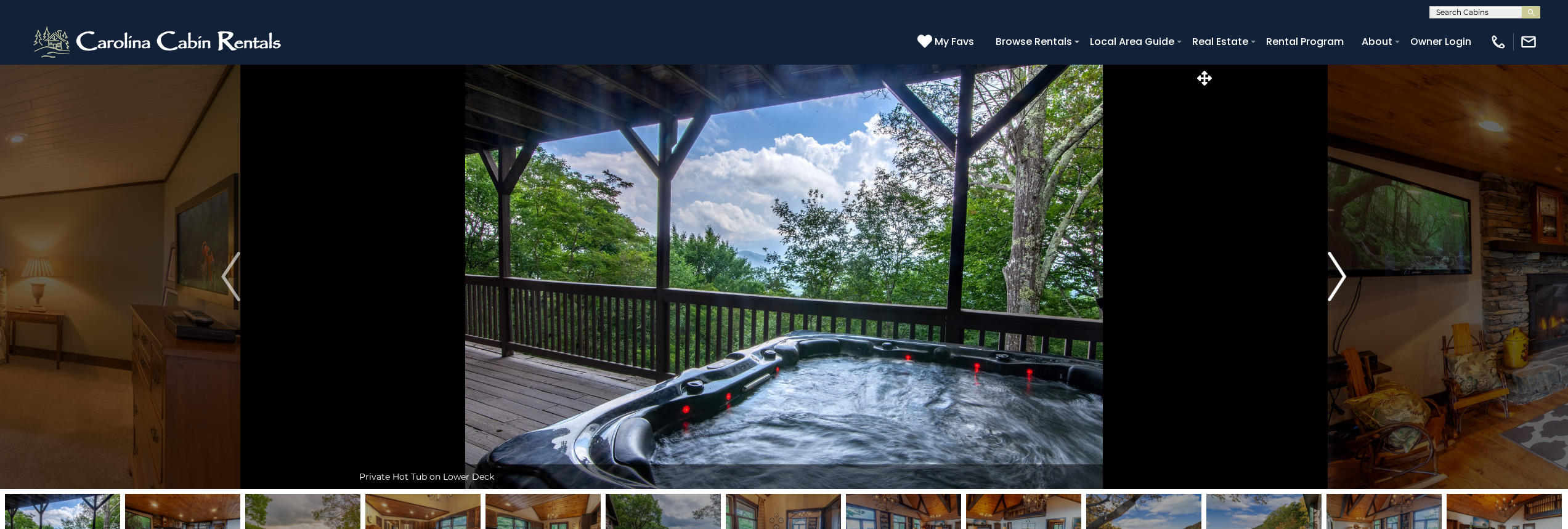
click at [1332, 279] on img "Next" at bounding box center [1336, 277] width 19 height 49
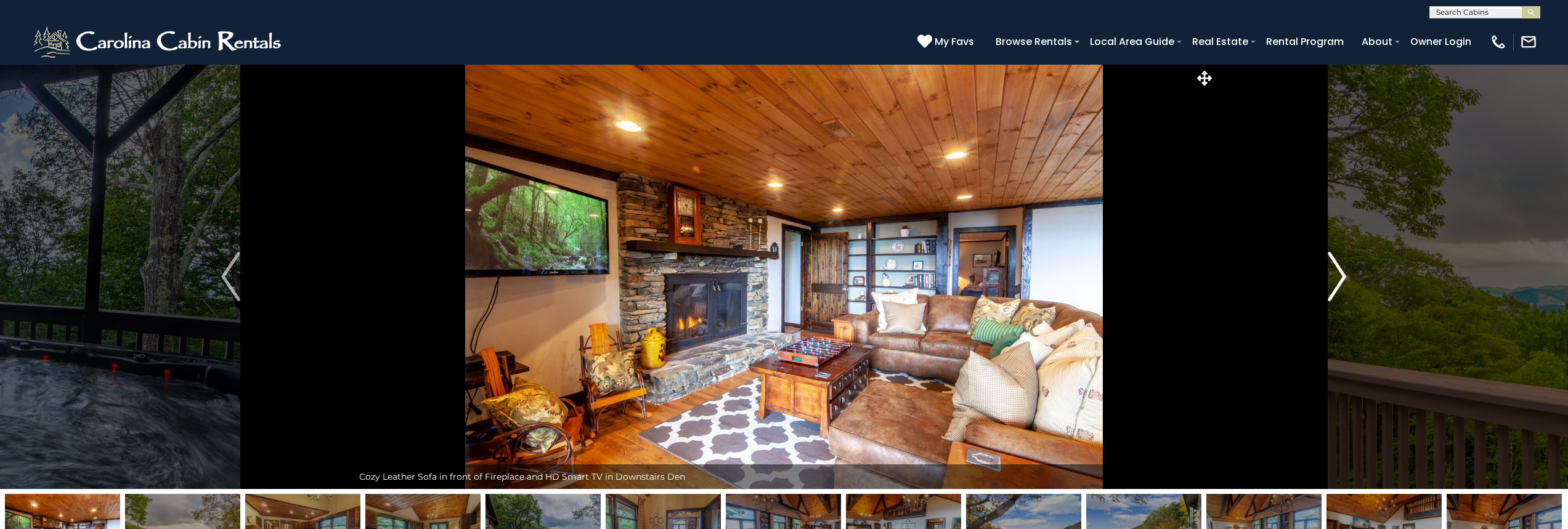
click at [1332, 279] on img "Next" at bounding box center [1336, 277] width 19 height 49
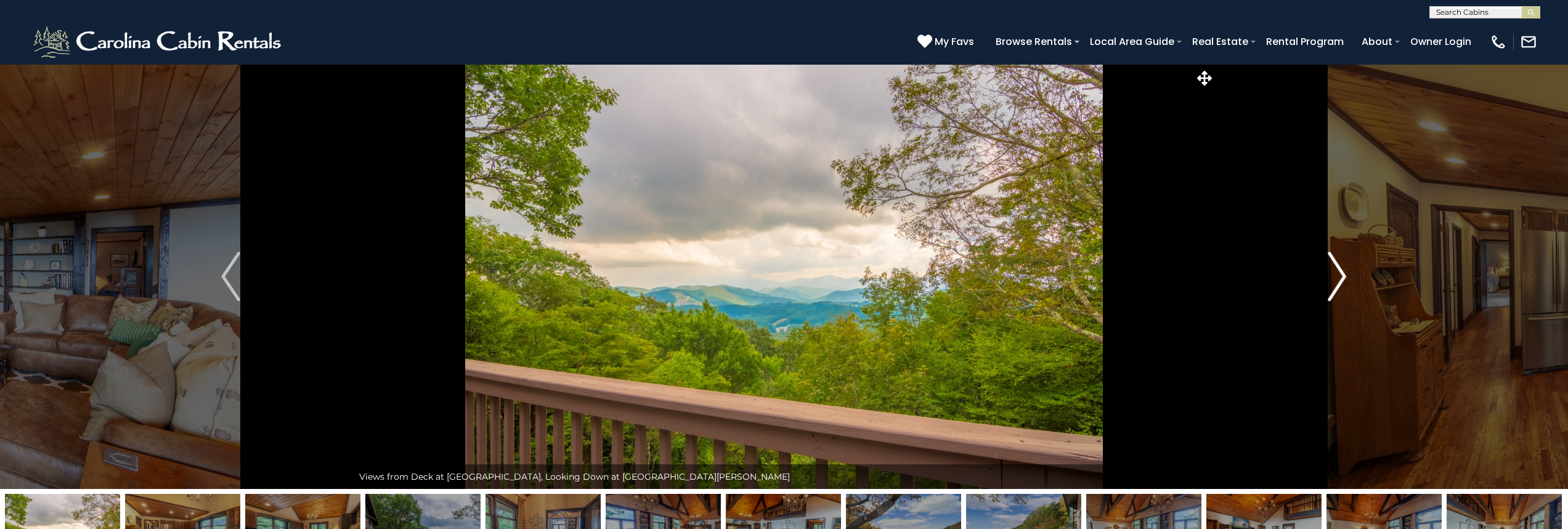
click at [1332, 279] on img "Next" at bounding box center [1336, 277] width 19 height 49
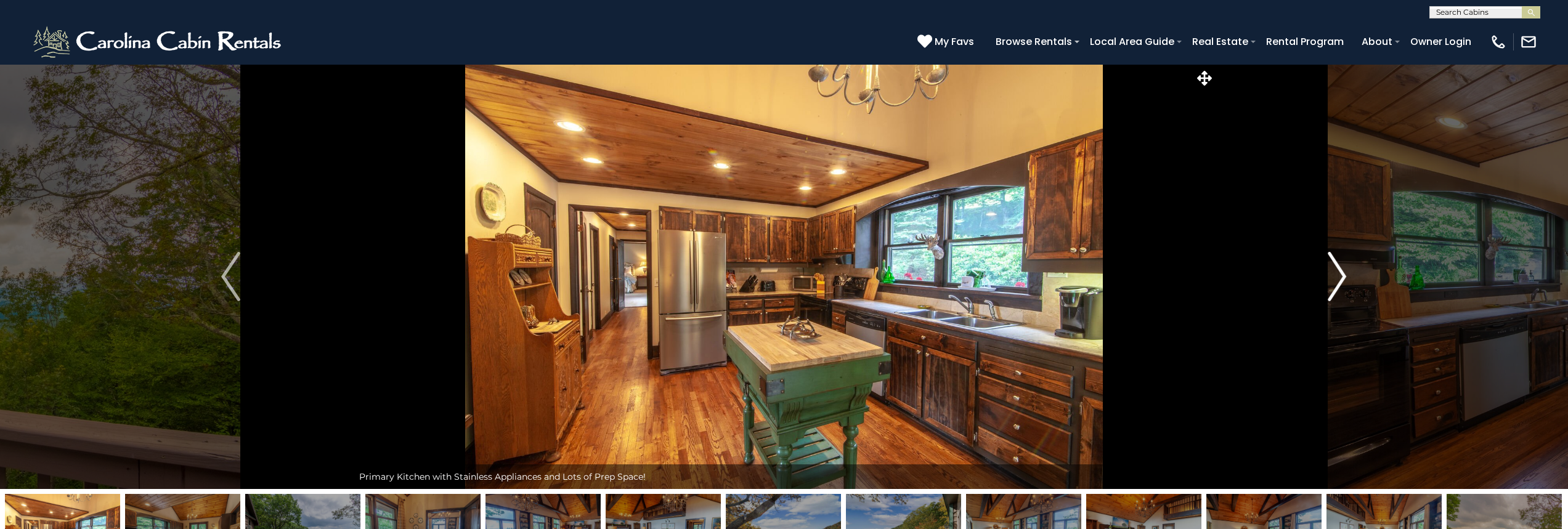
click at [1332, 279] on img "Next" at bounding box center [1336, 277] width 19 height 49
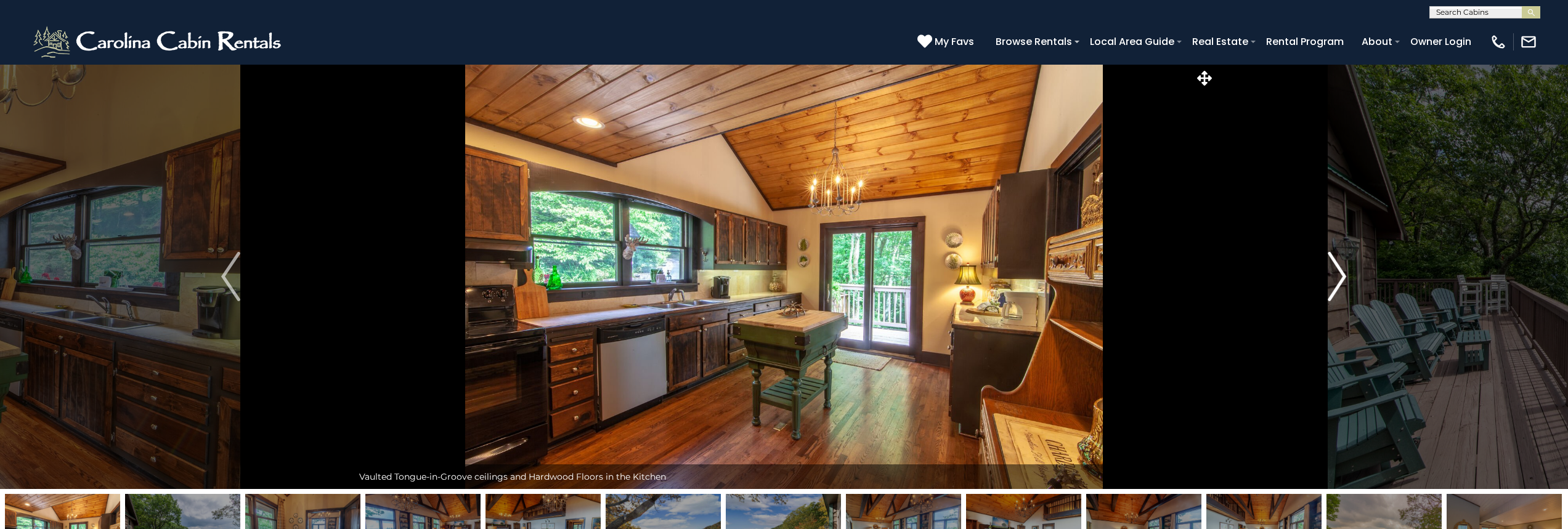
click at [1332, 279] on img "Next" at bounding box center [1336, 277] width 19 height 49
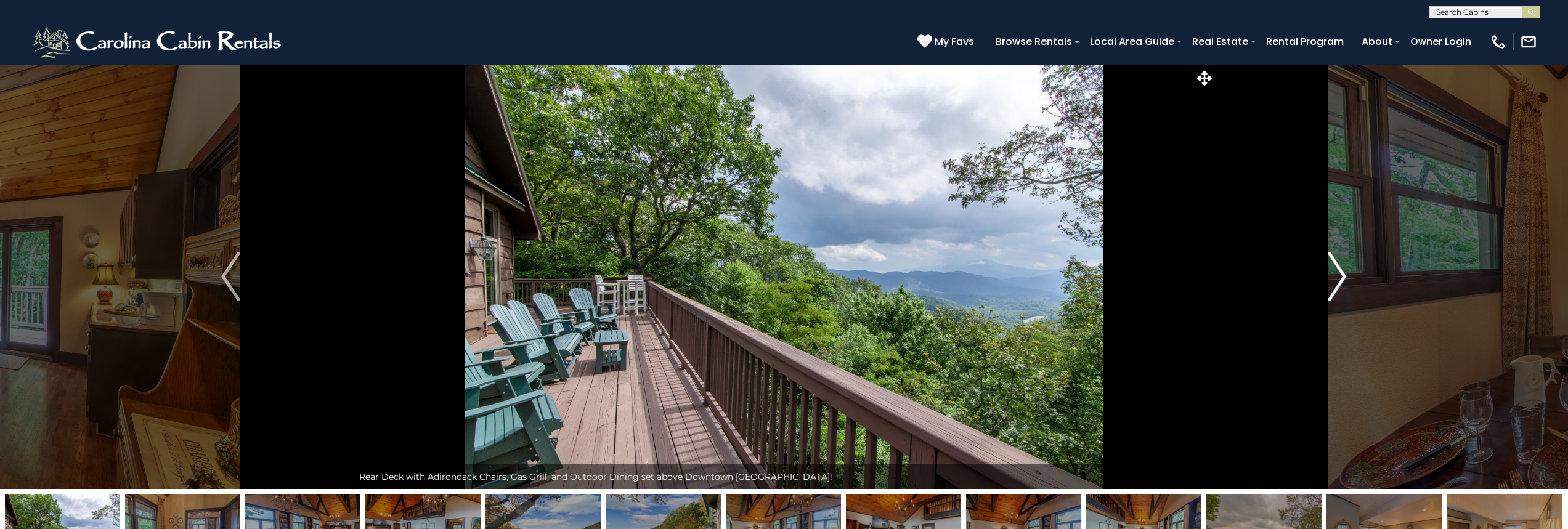
click at [1332, 279] on img "Next" at bounding box center [1336, 277] width 19 height 49
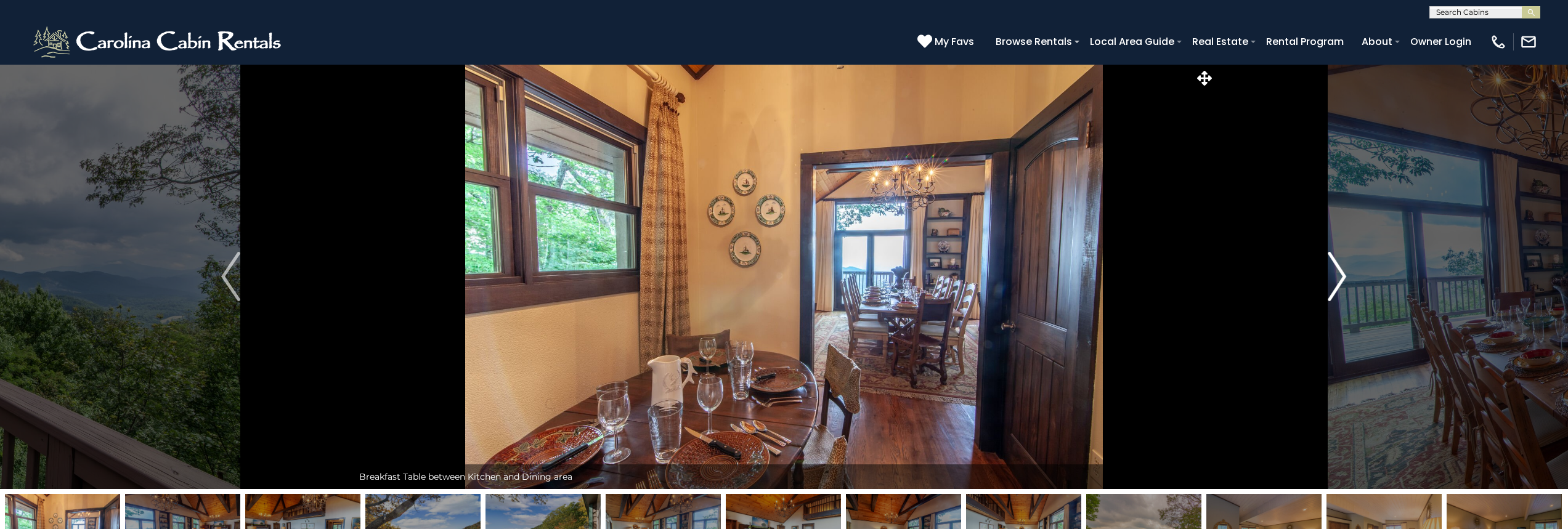
click at [1332, 279] on img "Next" at bounding box center [1336, 277] width 19 height 49
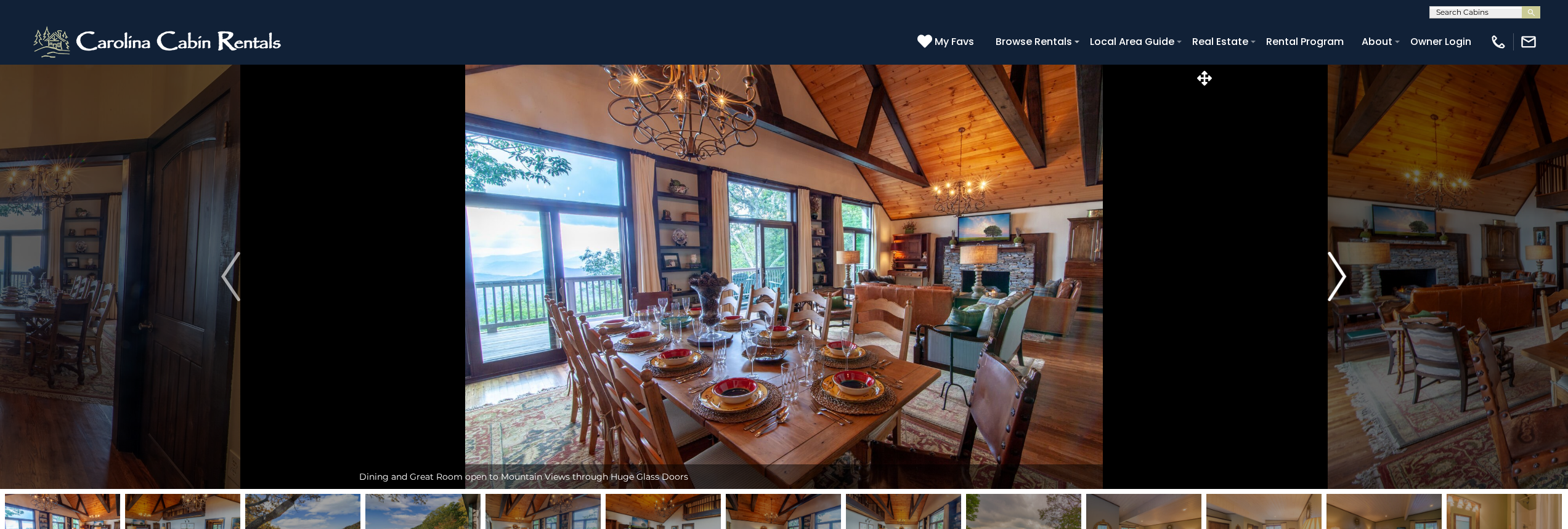
click at [1332, 279] on img "Next" at bounding box center [1336, 277] width 19 height 49
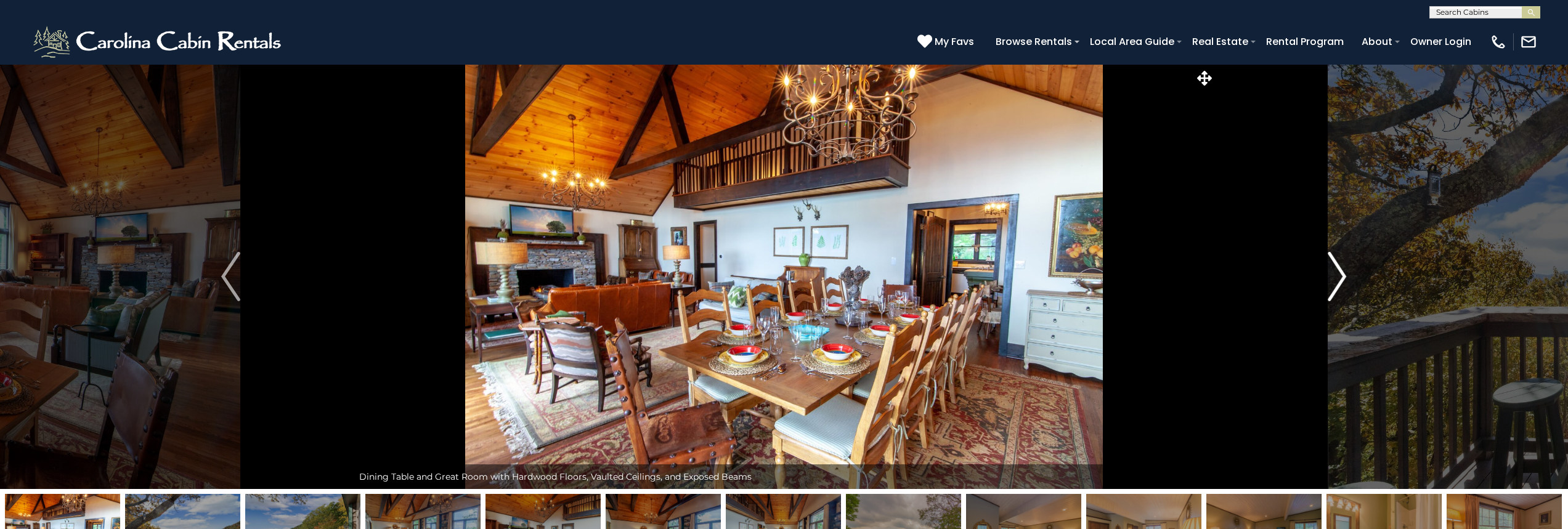
click at [1332, 279] on img "Next" at bounding box center [1336, 277] width 19 height 49
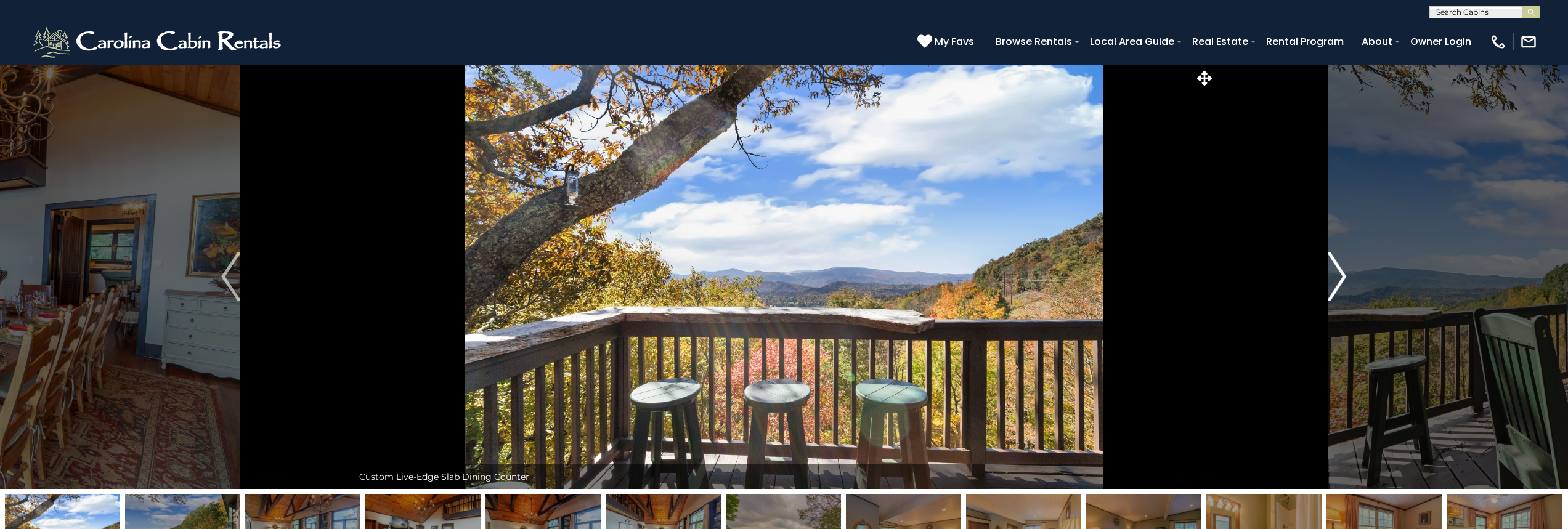
click at [1332, 279] on img "Next" at bounding box center [1336, 277] width 19 height 49
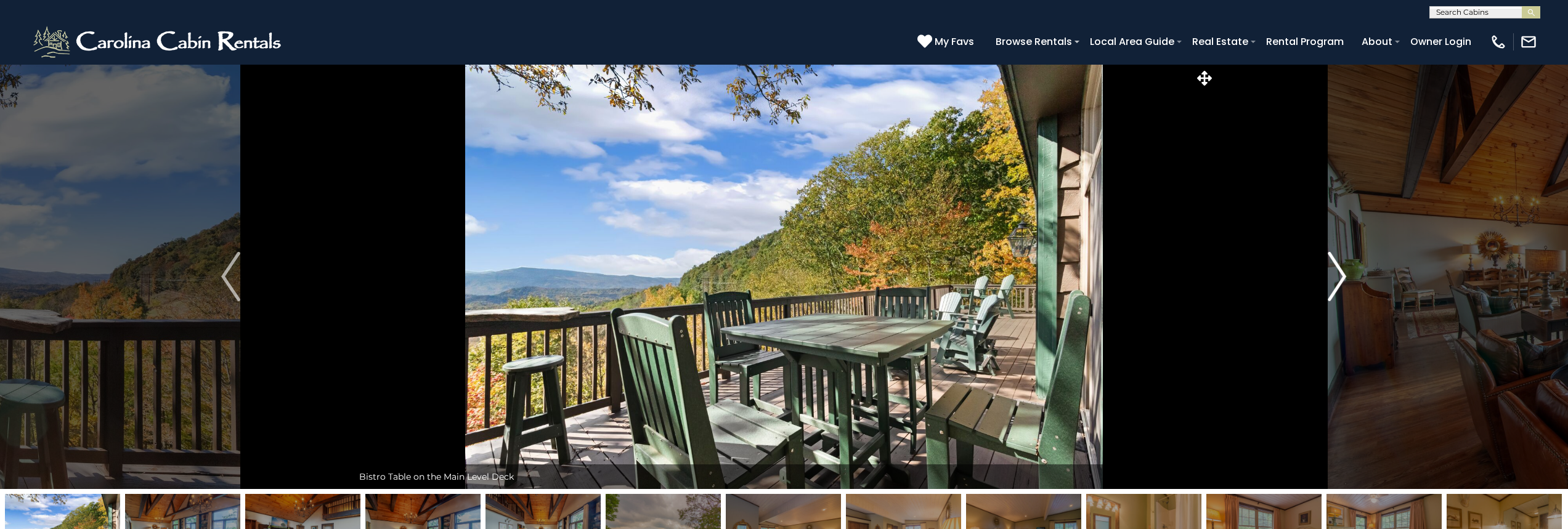
click at [1332, 279] on img "Next" at bounding box center [1336, 277] width 19 height 49
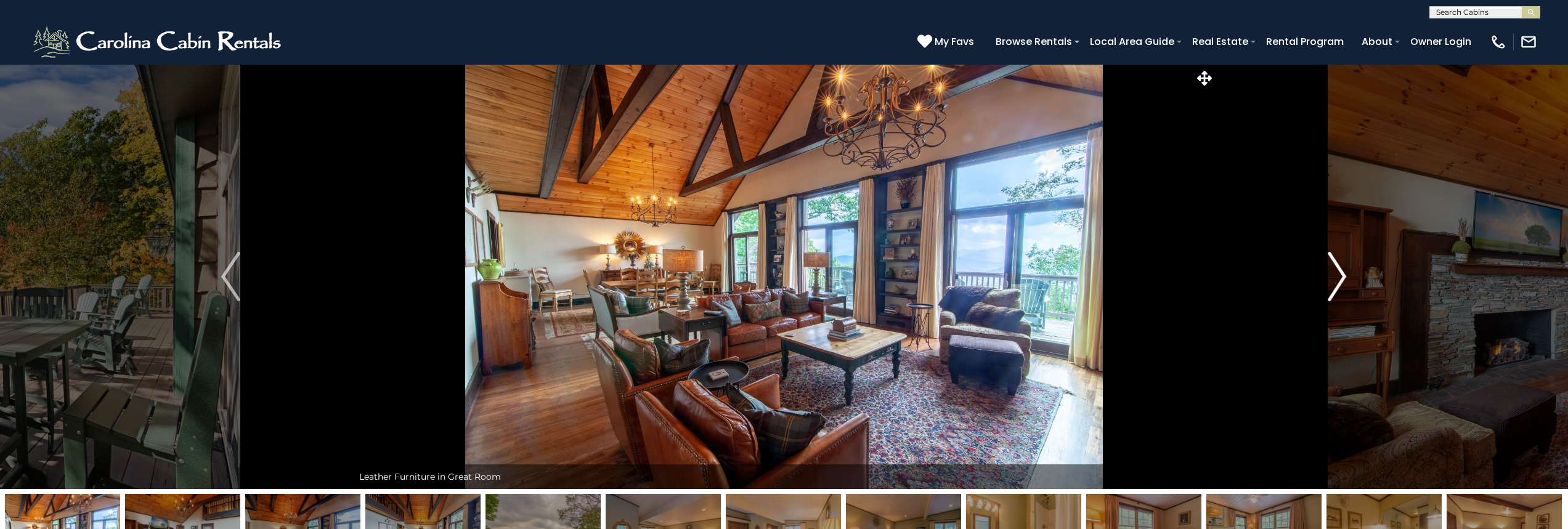
click at [1332, 279] on img "Next" at bounding box center [1336, 277] width 19 height 49
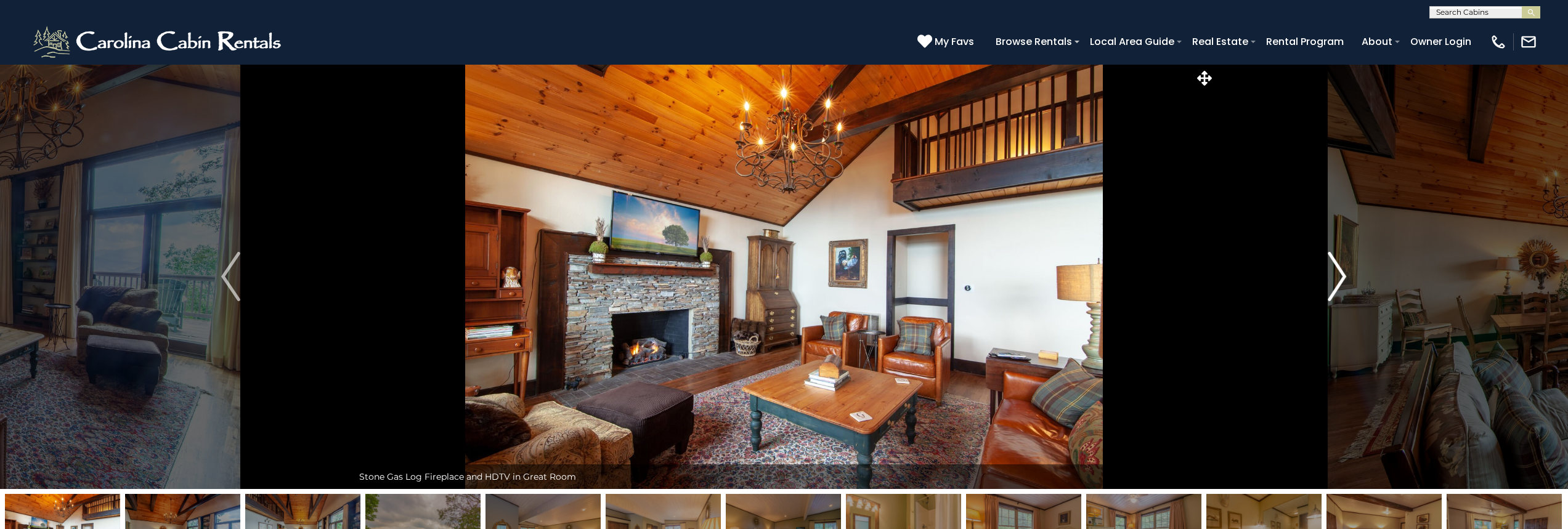
click at [1332, 279] on img "Next" at bounding box center [1336, 277] width 19 height 49
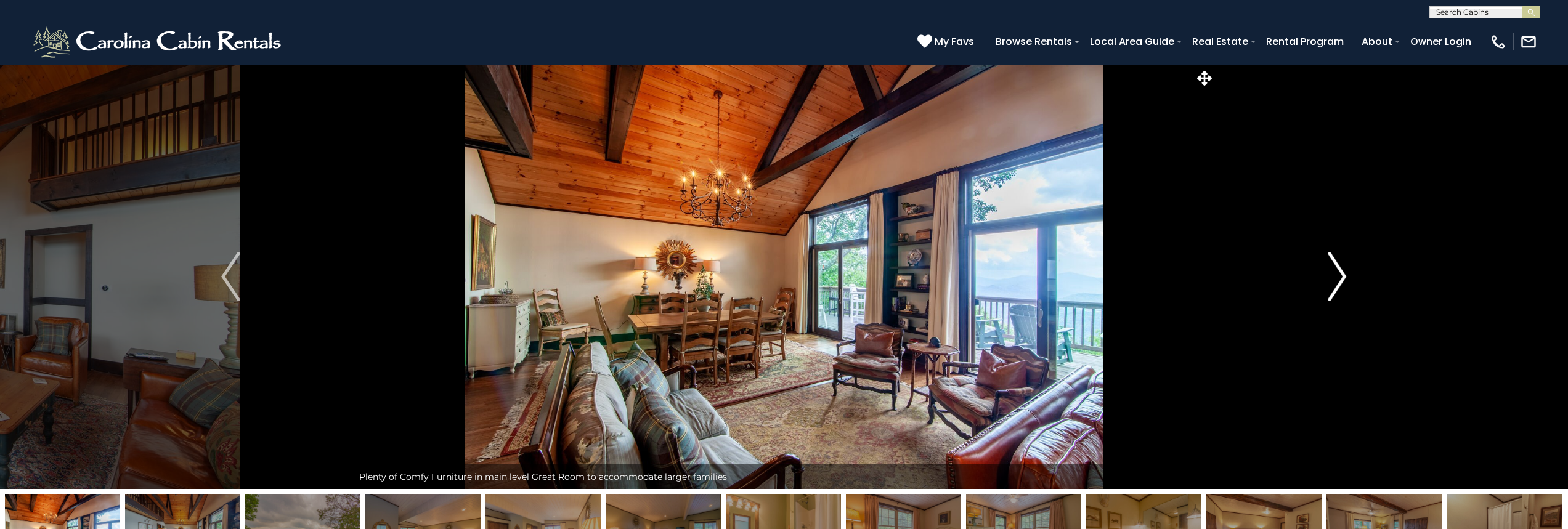
click at [1332, 279] on img "Next" at bounding box center [1336, 277] width 19 height 49
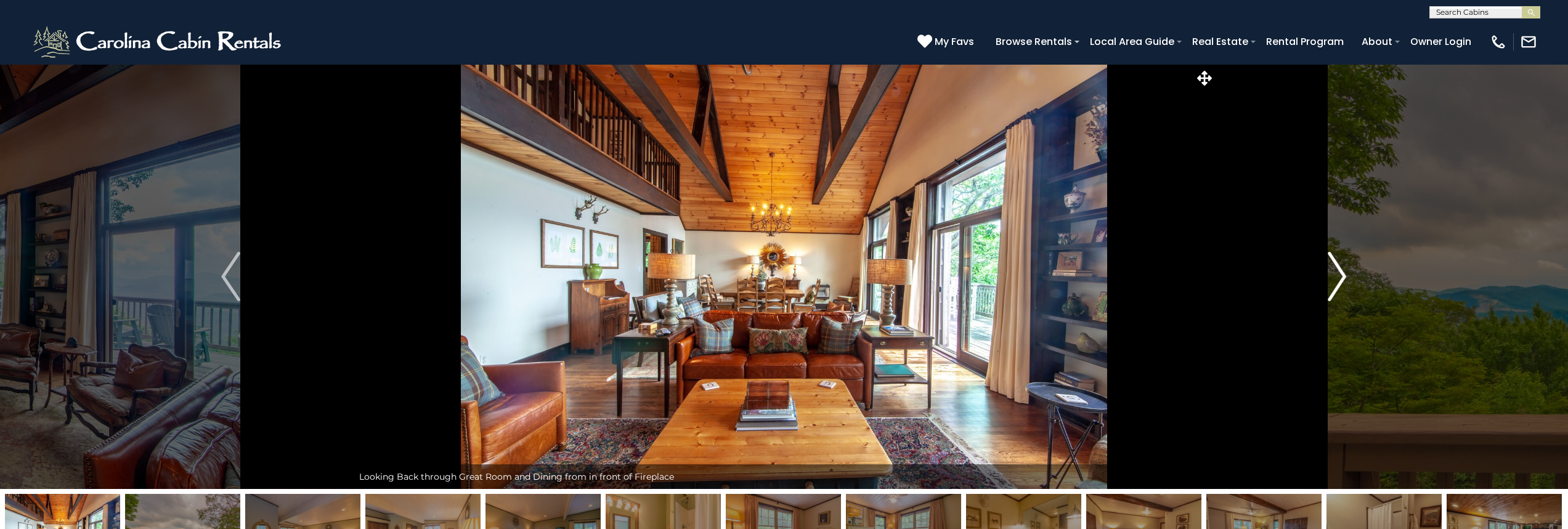
click at [1332, 279] on img "Next" at bounding box center [1336, 277] width 19 height 49
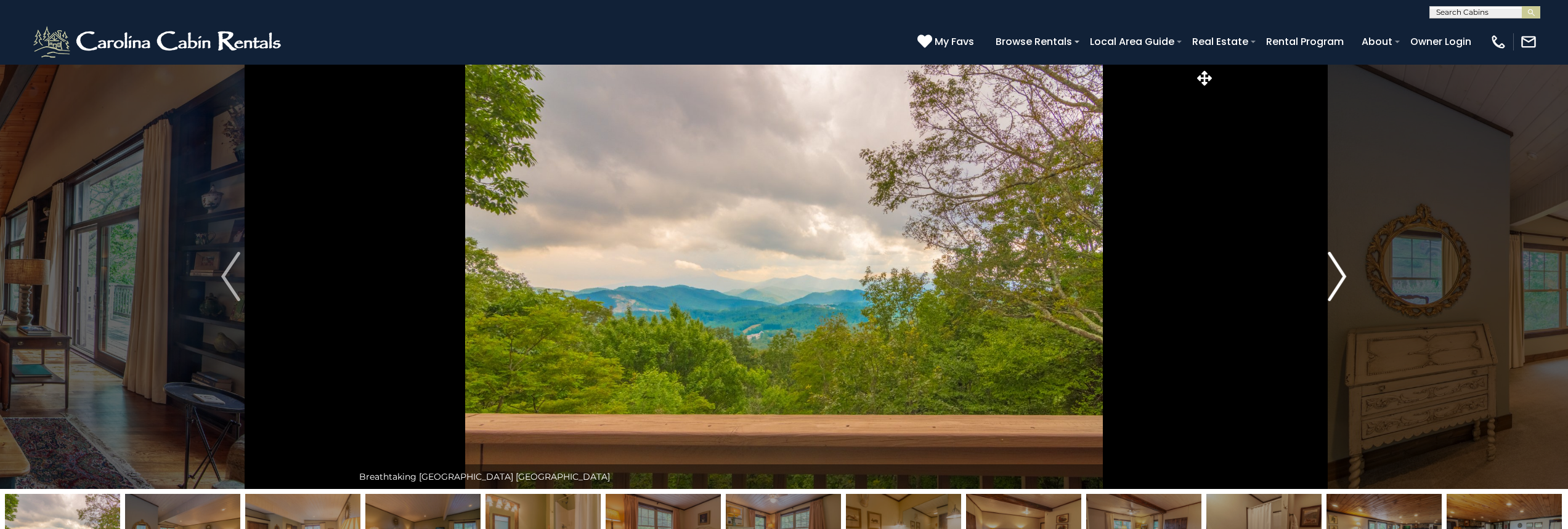
click at [1332, 279] on img "Next" at bounding box center [1336, 277] width 19 height 49
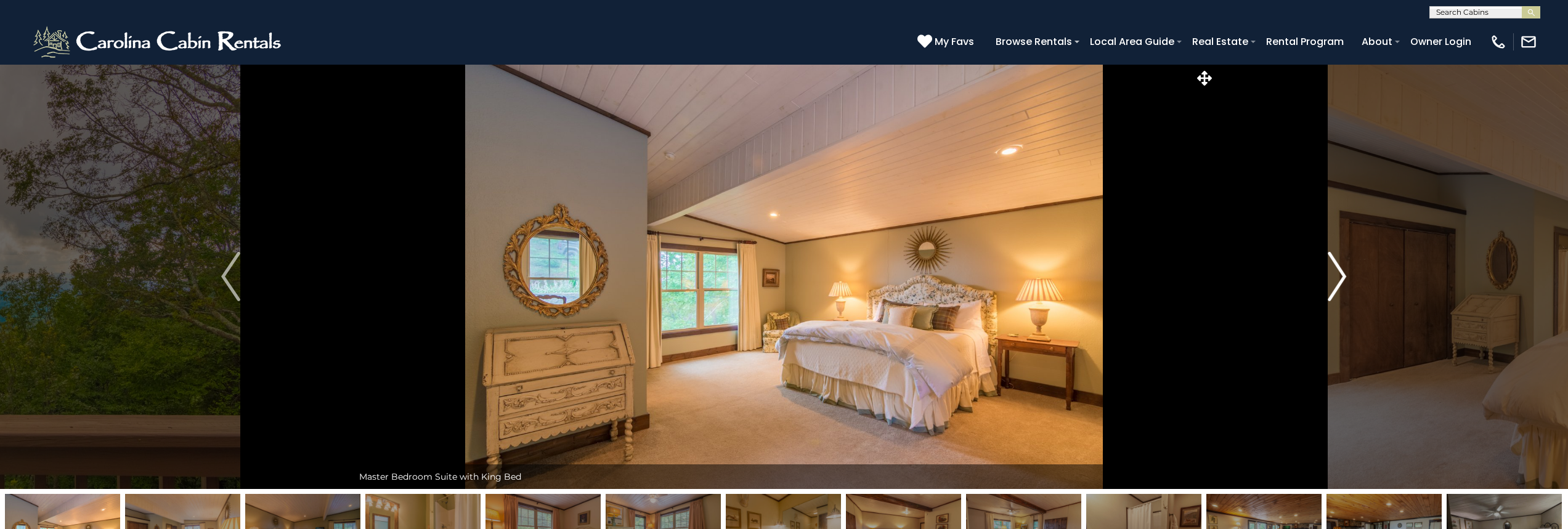
click at [1332, 279] on img "Next" at bounding box center [1336, 277] width 19 height 49
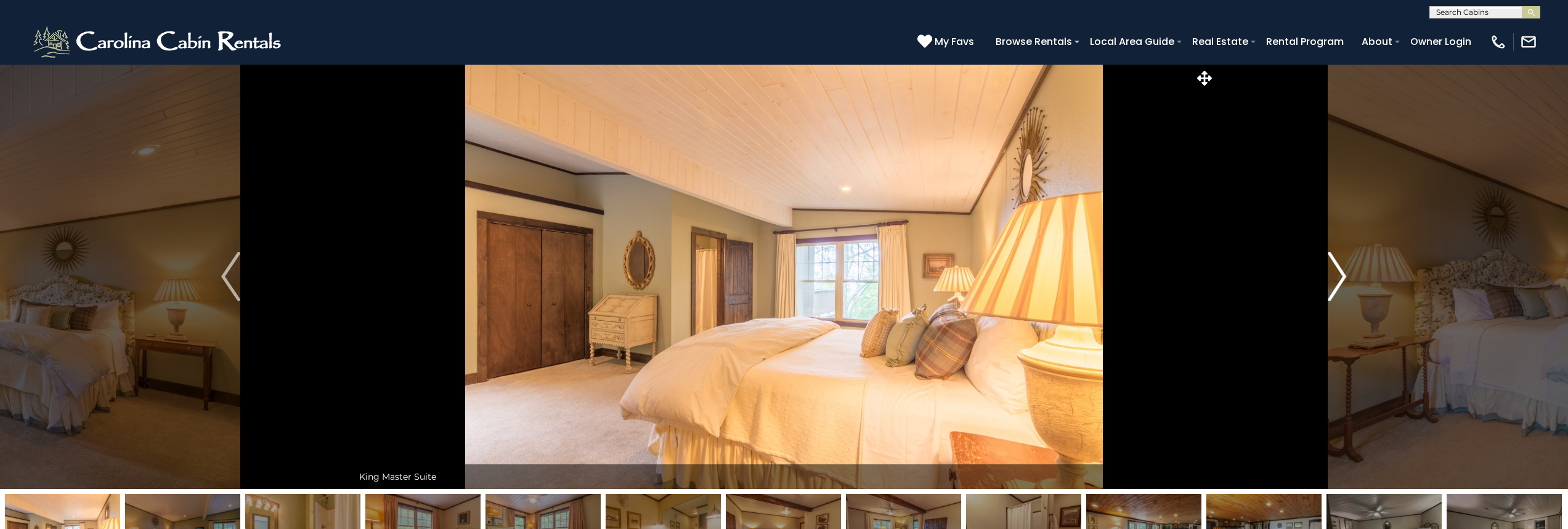
click at [1332, 279] on img "Next" at bounding box center [1336, 277] width 19 height 49
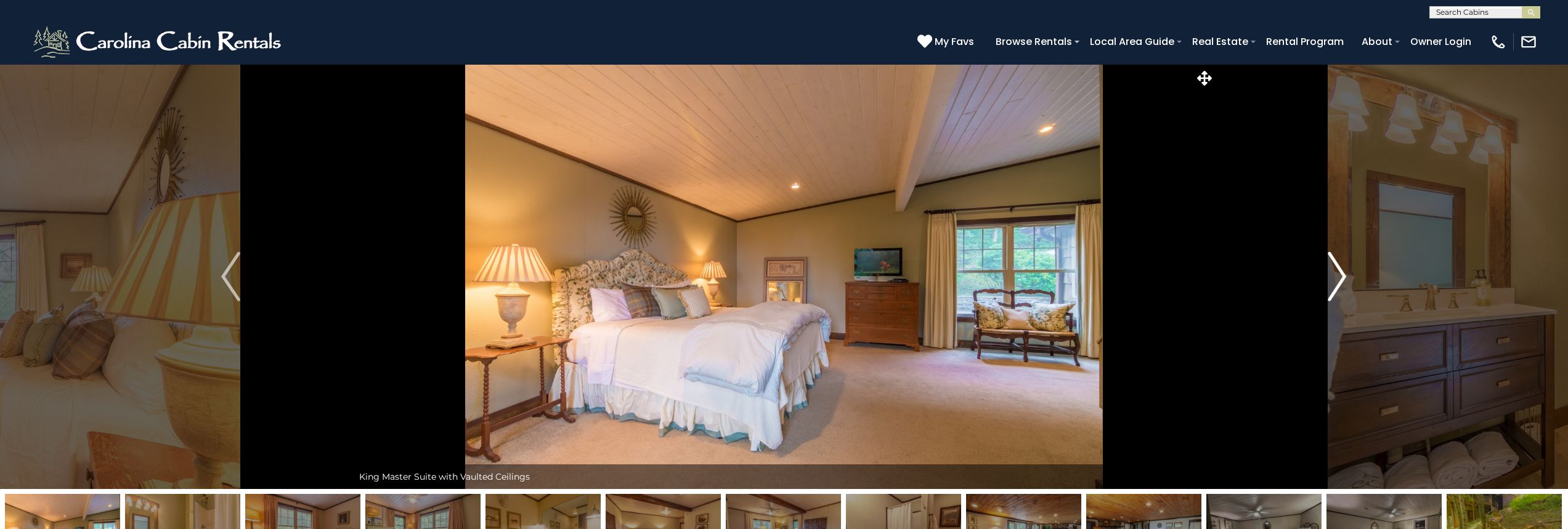
click at [1332, 279] on img "Next" at bounding box center [1336, 277] width 19 height 49
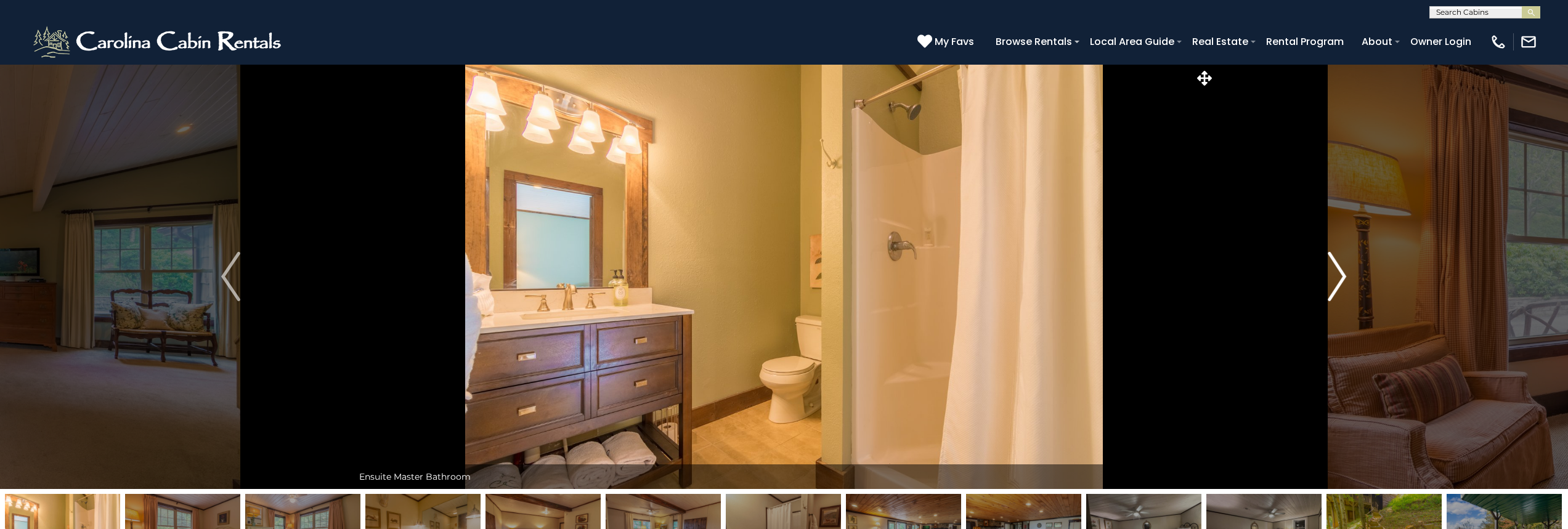
click at [1332, 279] on img "Next" at bounding box center [1336, 277] width 19 height 49
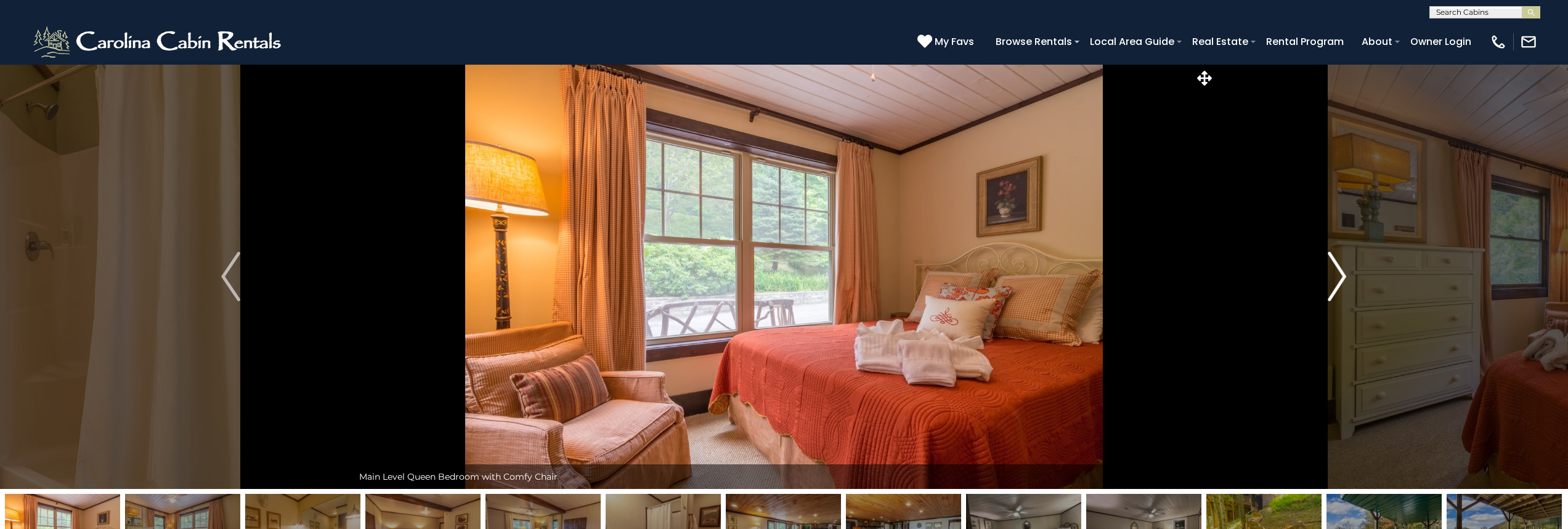
click at [1332, 279] on img "Next" at bounding box center [1336, 277] width 19 height 49
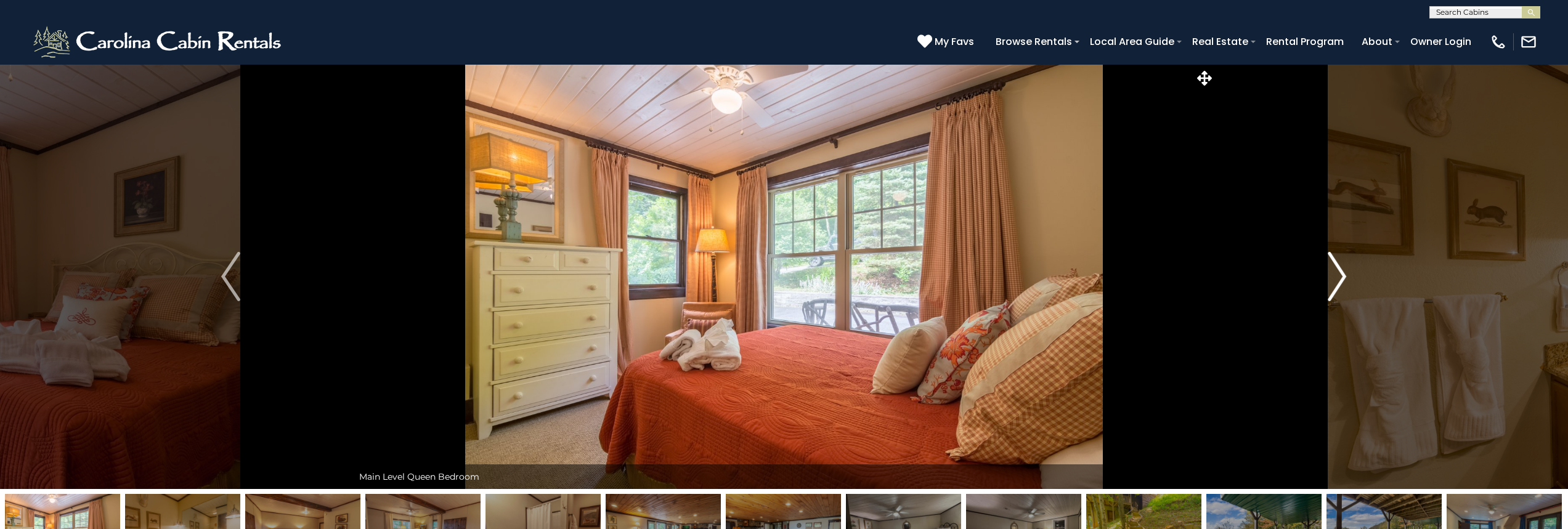
click at [1332, 279] on img "Next" at bounding box center [1336, 277] width 19 height 49
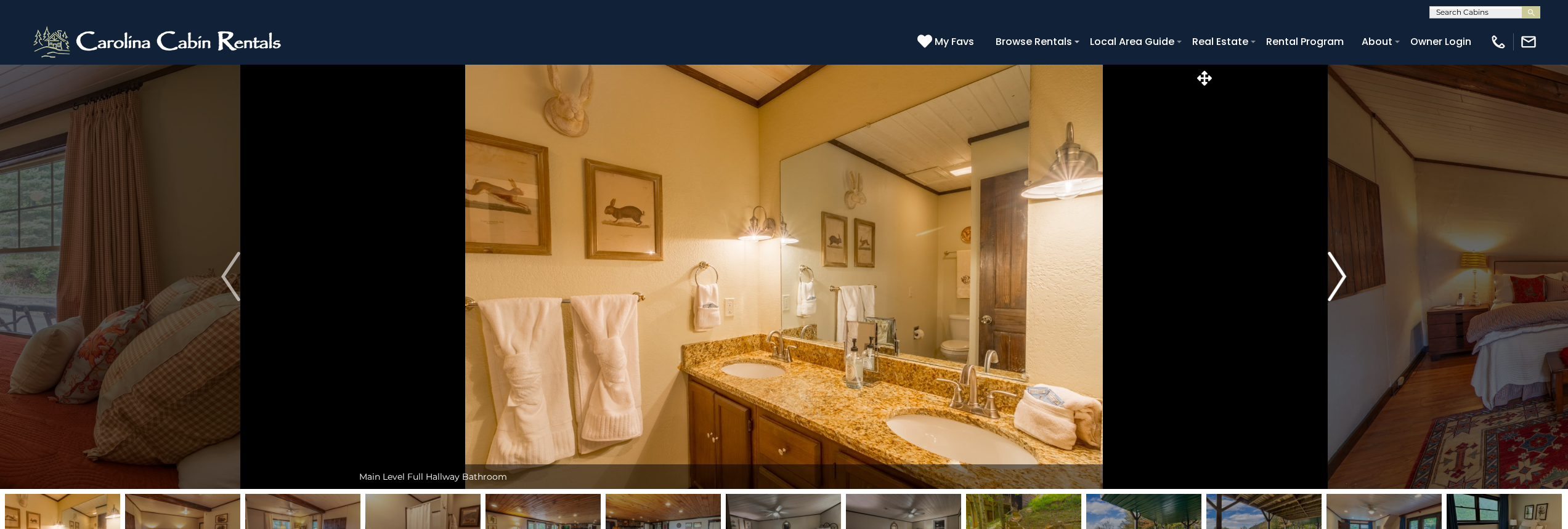
click at [1332, 279] on img "Next" at bounding box center [1336, 277] width 19 height 49
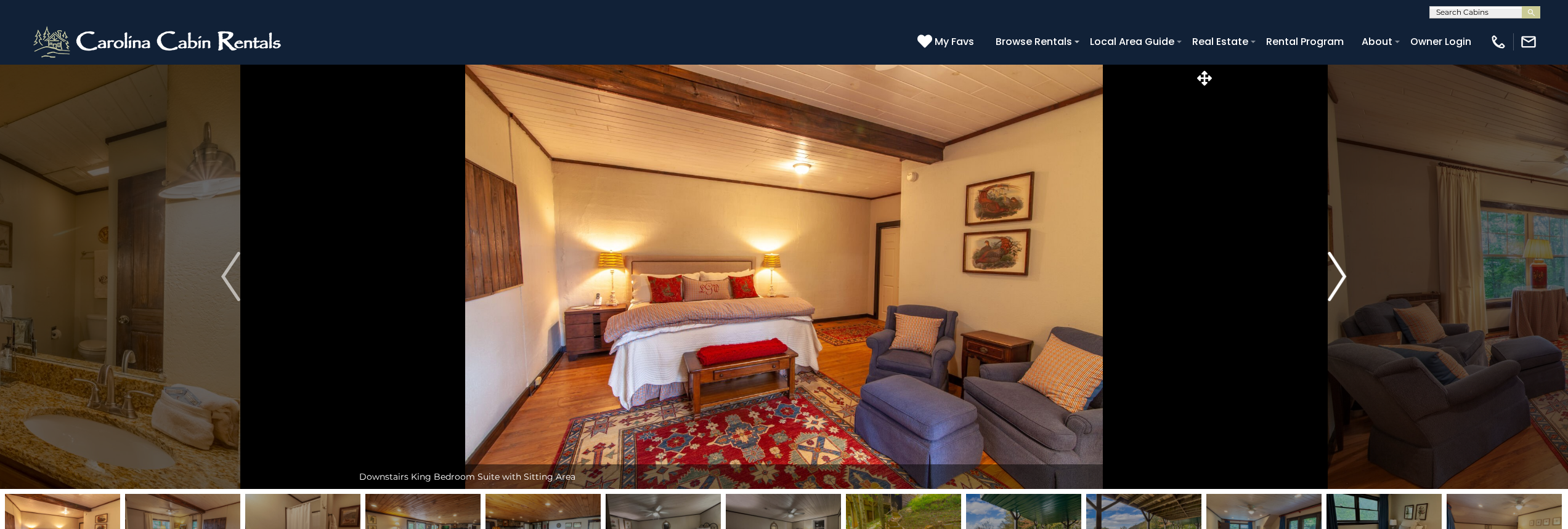
click at [1332, 279] on img "Next" at bounding box center [1336, 277] width 19 height 49
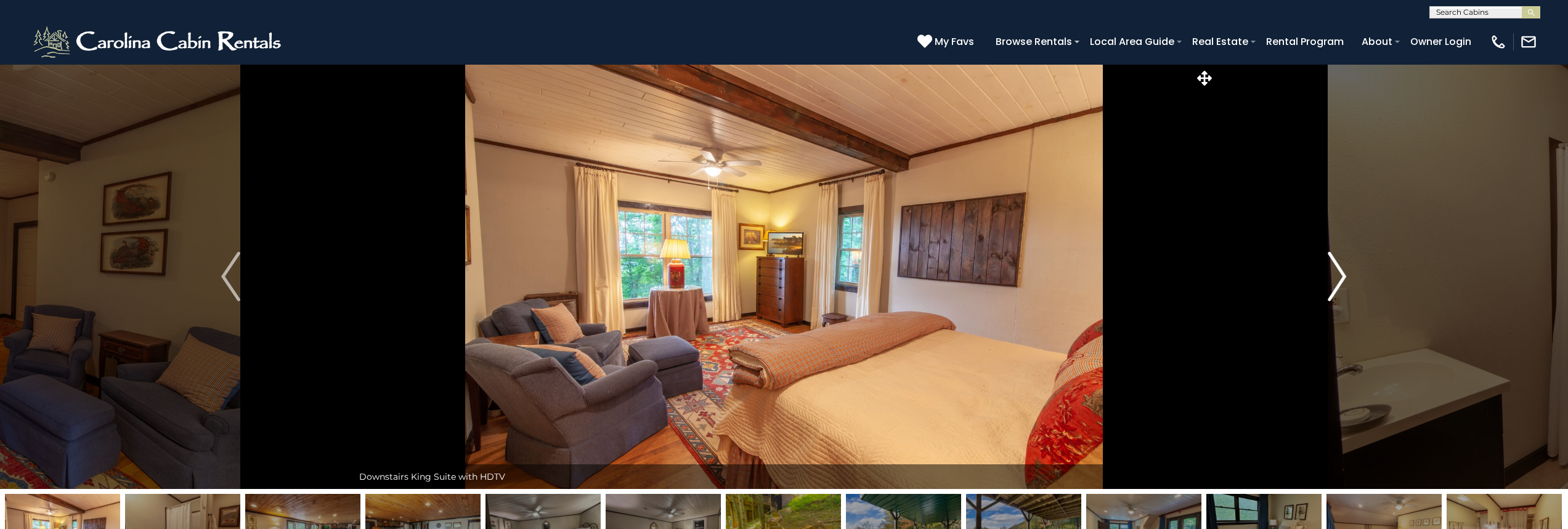
click at [1332, 279] on img "Next" at bounding box center [1336, 277] width 19 height 49
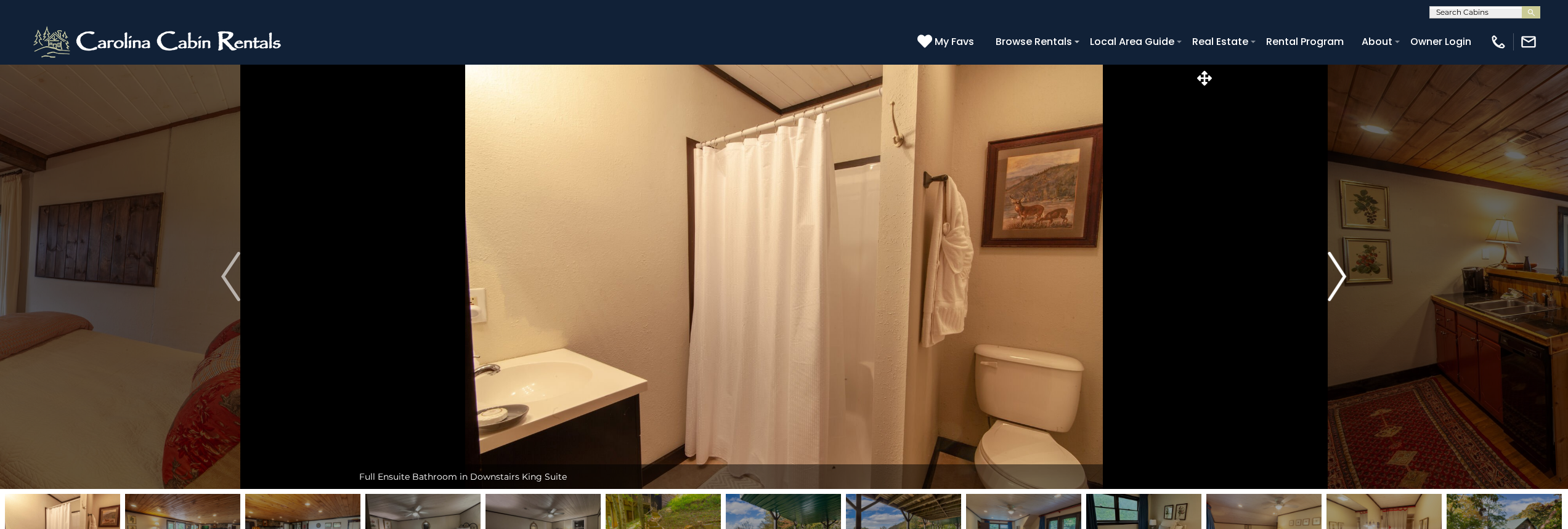
click at [1332, 279] on img "Next" at bounding box center [1336, 277] width 19 height 49
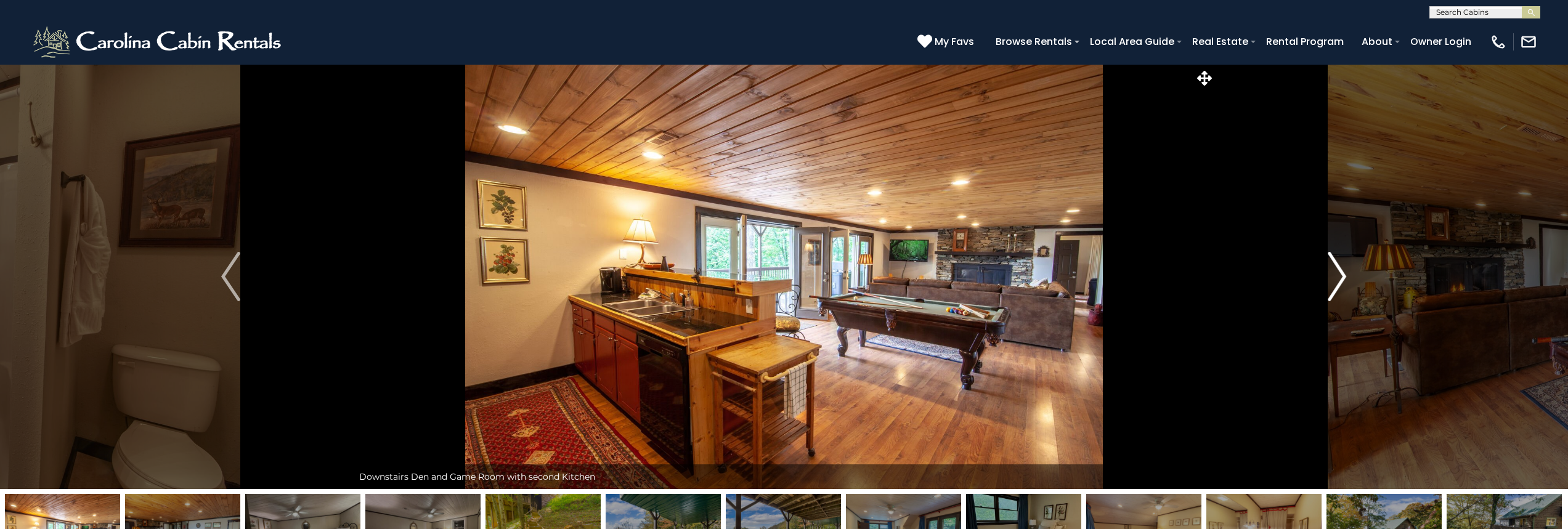
click at [1332, 279] on img "Next" at bounding box center [1336, 277] width 19 height 49
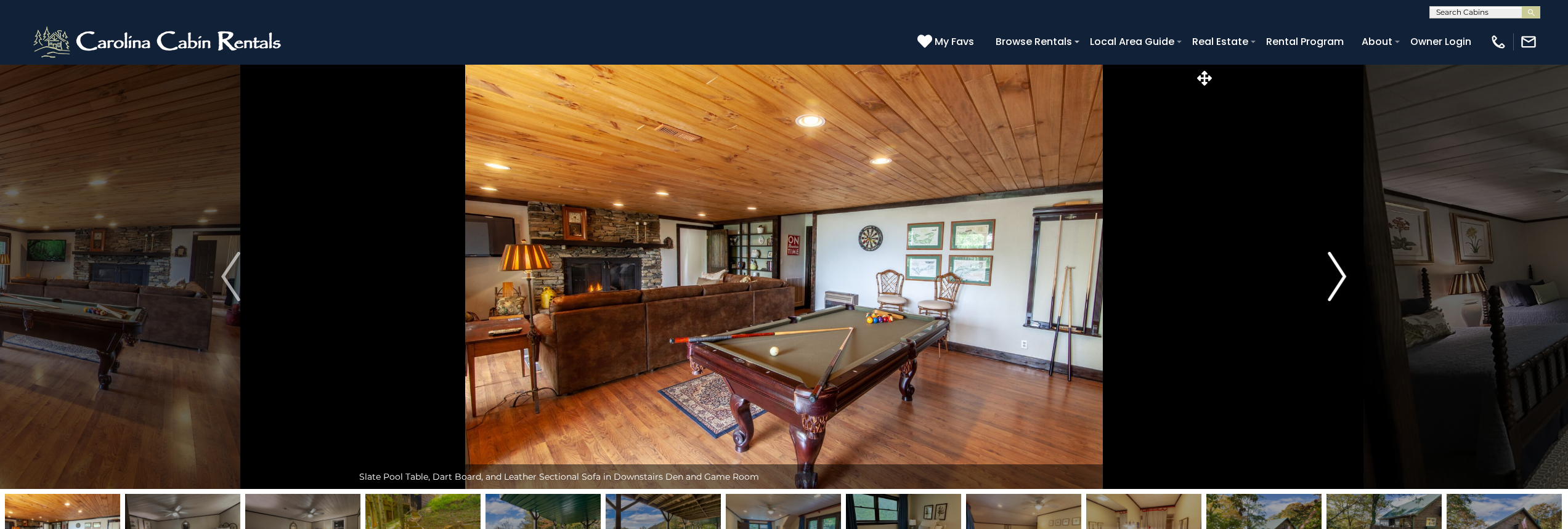
click at [1332, 279] on img "Next" at bounding box center [1336, 277] width 19 height 49
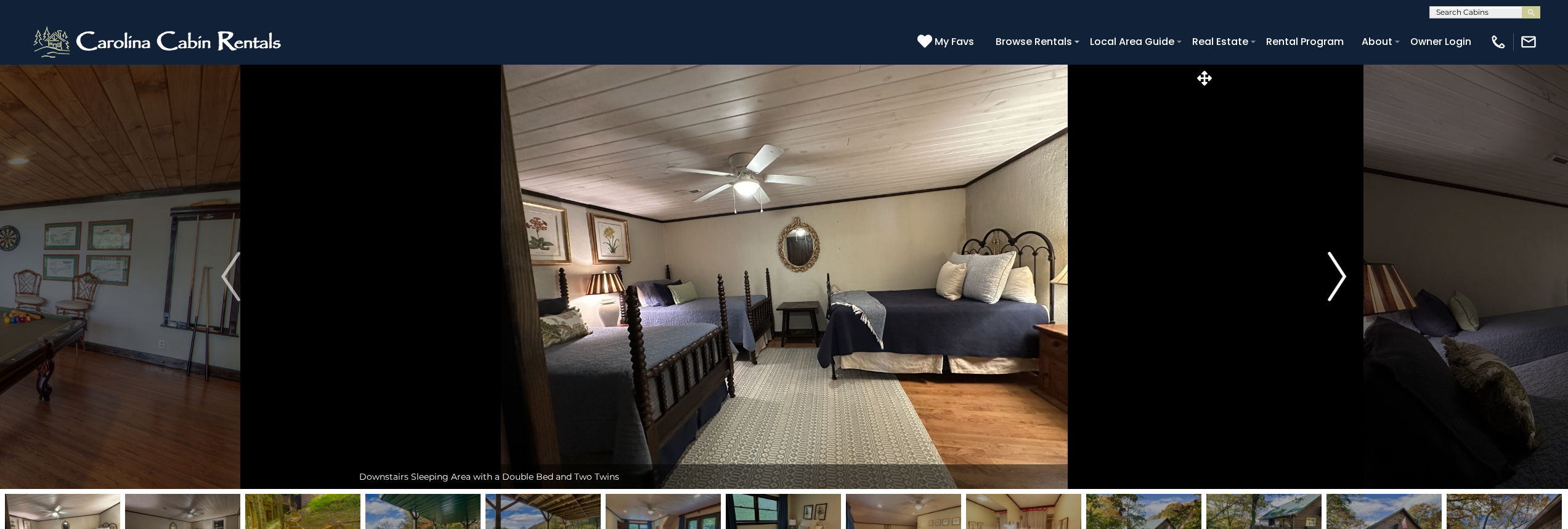
click at [1332, 279] on img "Next" at bounding box center [1336, 277] width 19 height 49
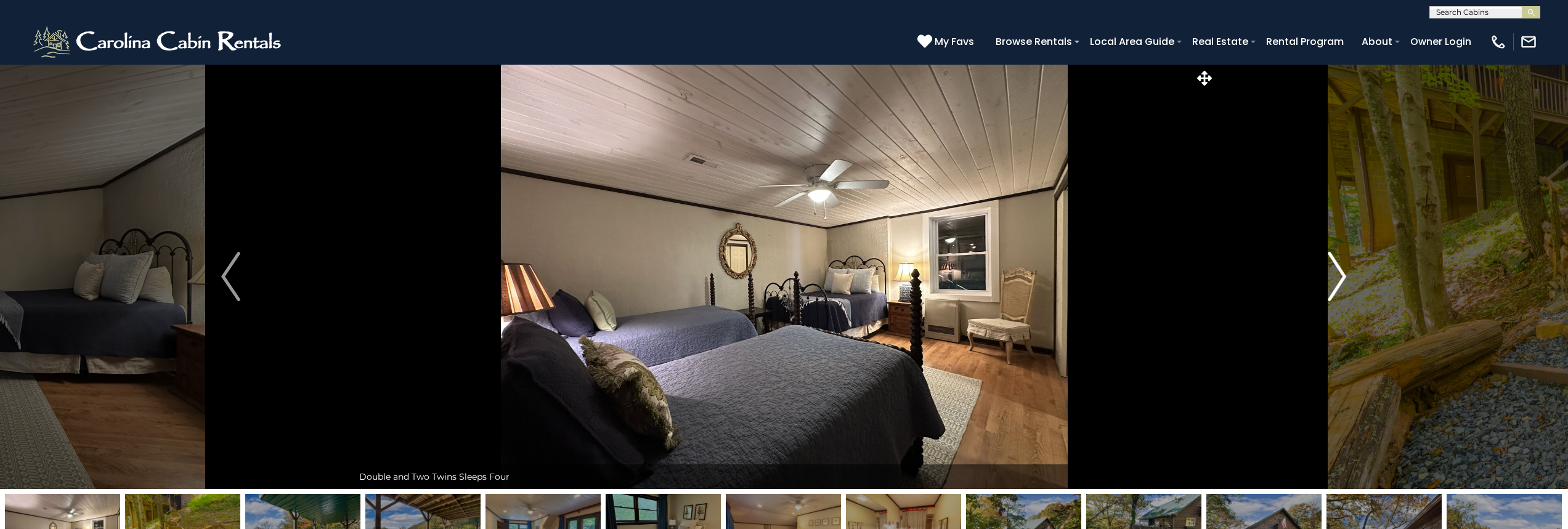
click at [1332, 279] on img "Next" at bounding box center [1336, 277] width 19 height 49
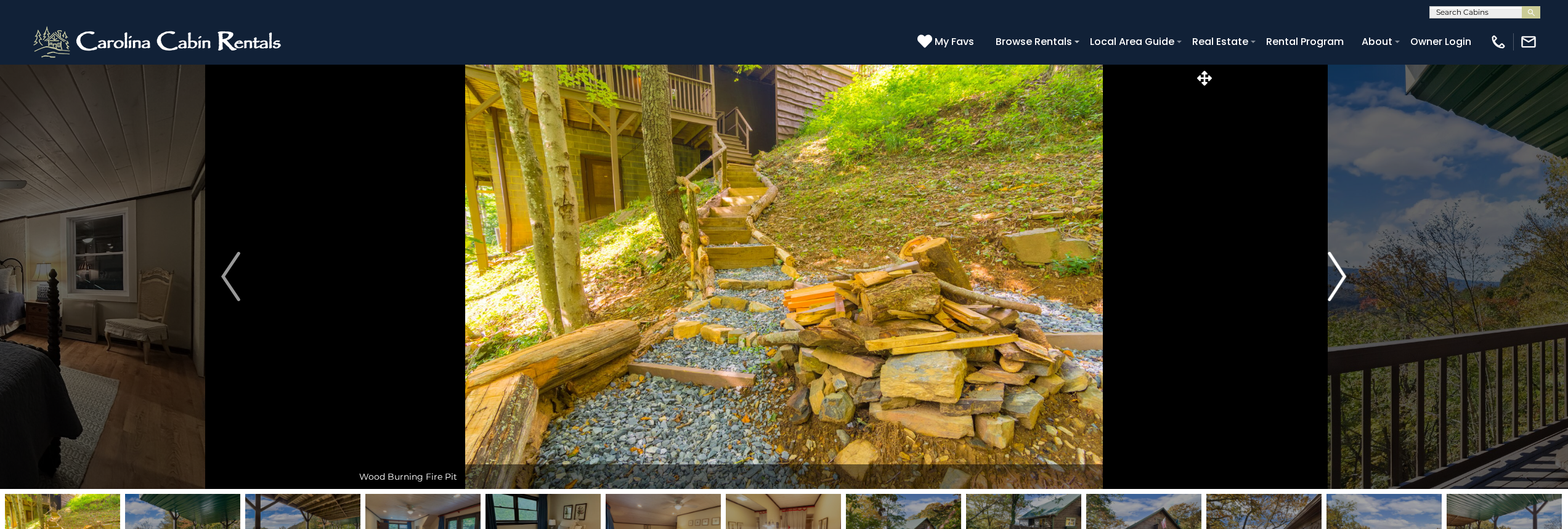
click at [1332, 279] on img "Next" at bounding box center [1336, 277] width 19 height 49
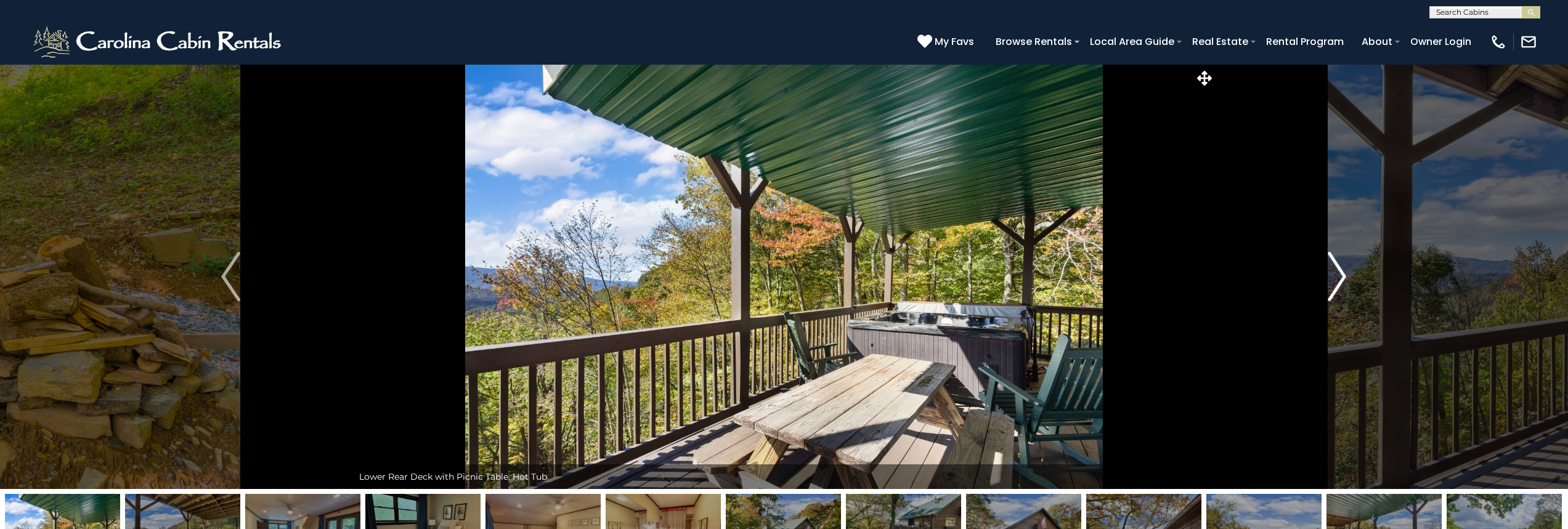
click at [1332, 279] on img "Next" at bounding box center [1336, 277] width 19 height 49
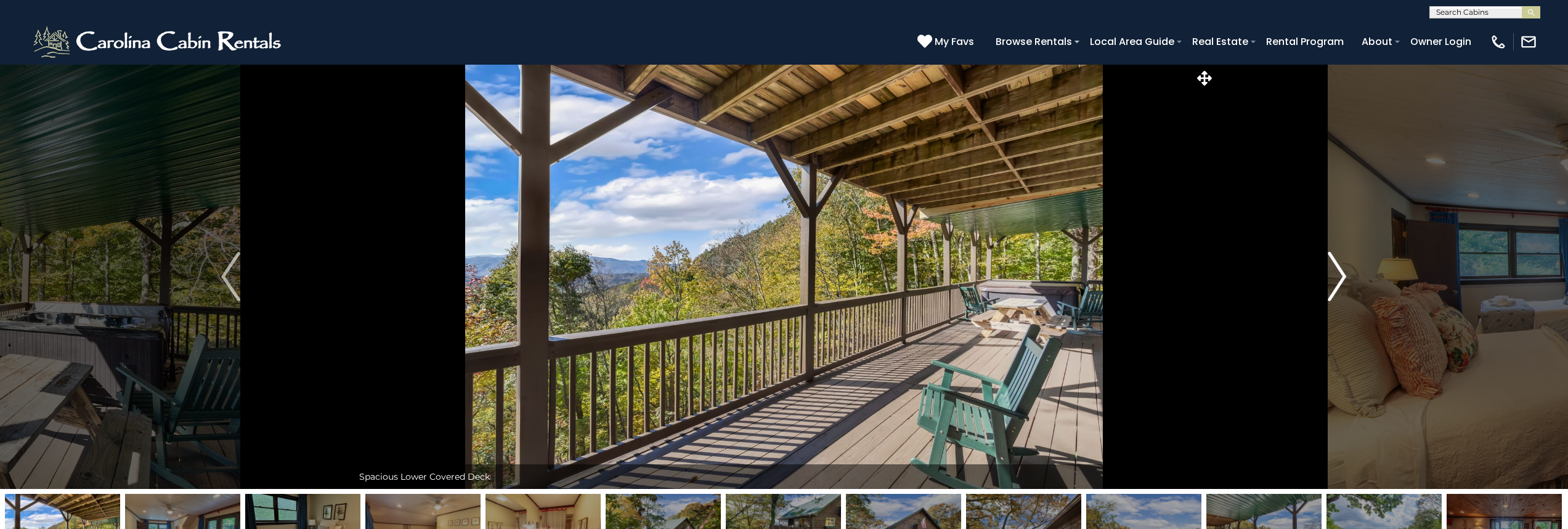
click at [1332, 279] on img "Next" at bounding box center [1336, 277] width 19 height 49
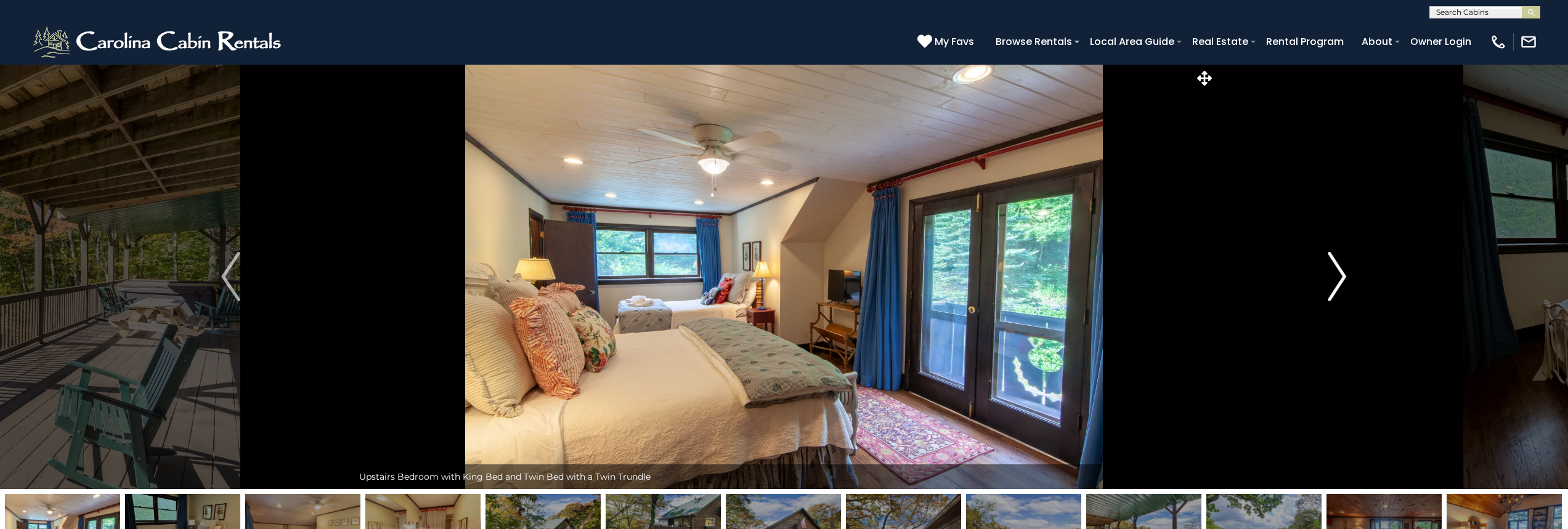
click at [1332, 279] on img "Next" at bounding box center [1336, 277] width 19 height 49
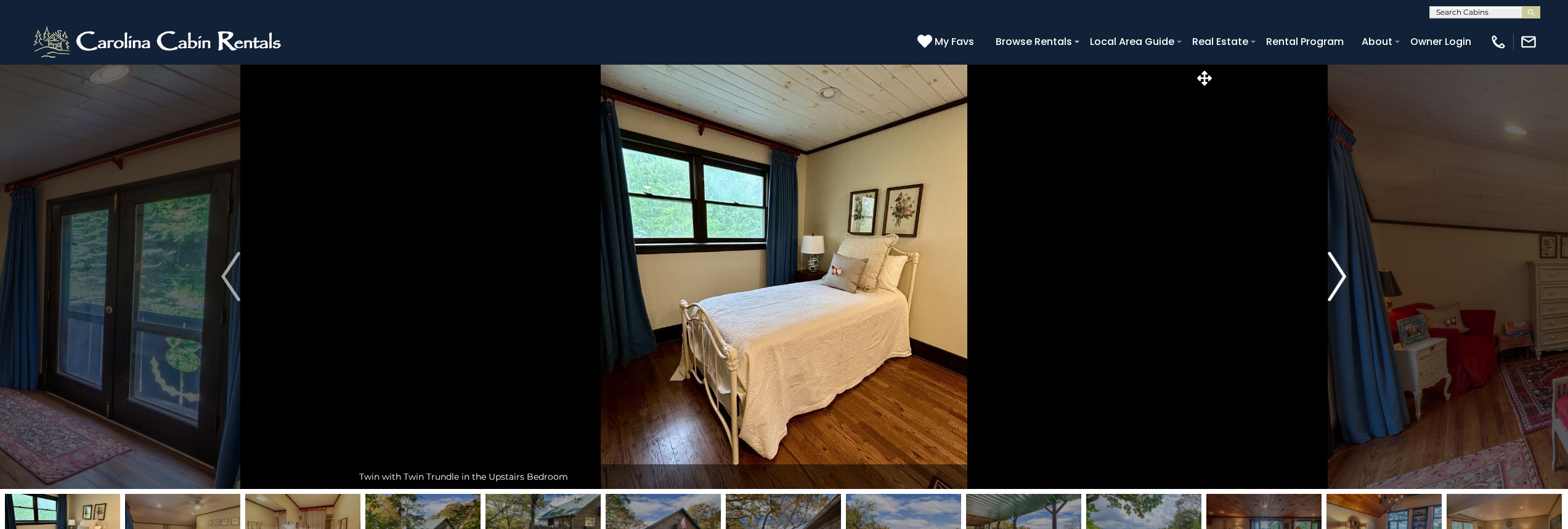
click at [1332, 279] on img "Next" at bounding box center [1336, 277] width 19 height 49
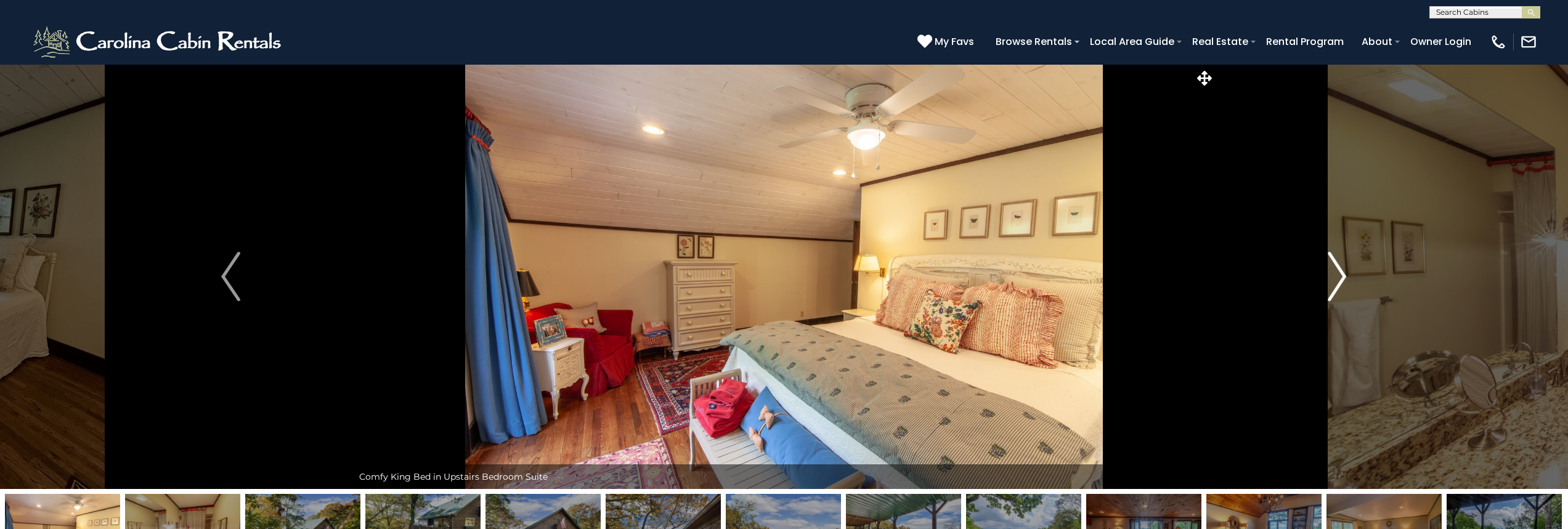
click at [1332, 279] on img "Next" at bounding box center [1336, 277] width 19 height 49
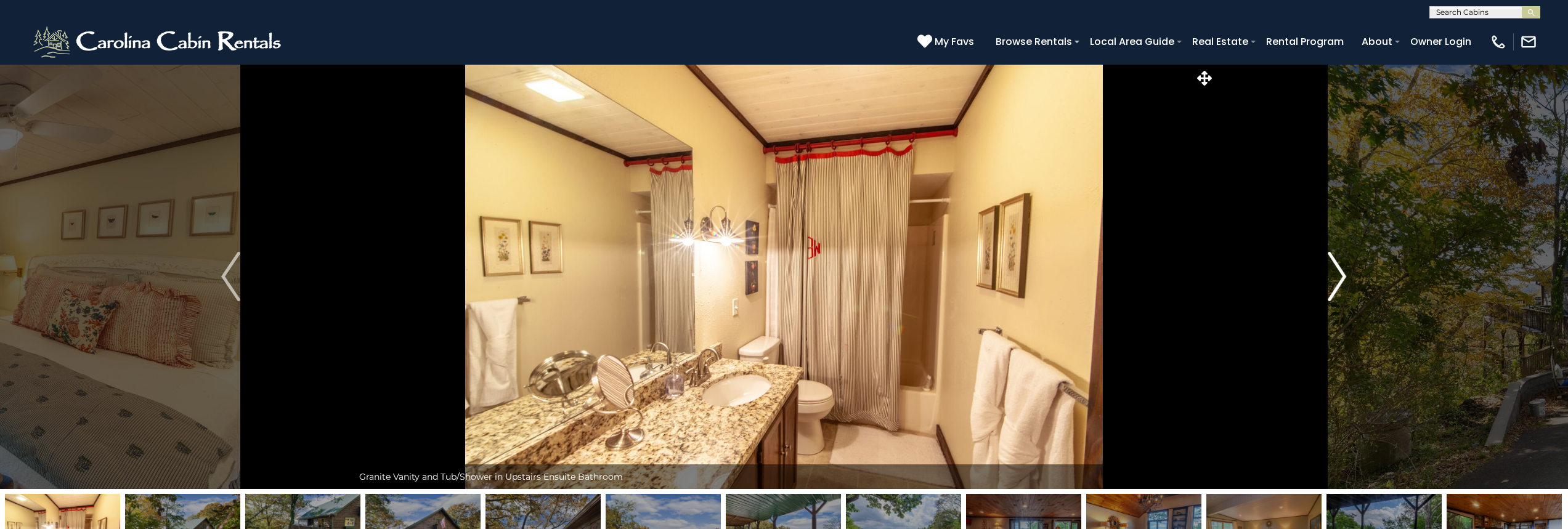
click at [1332, 279] on img "Next" at bounding box center [1336, 277] width 19 height 49
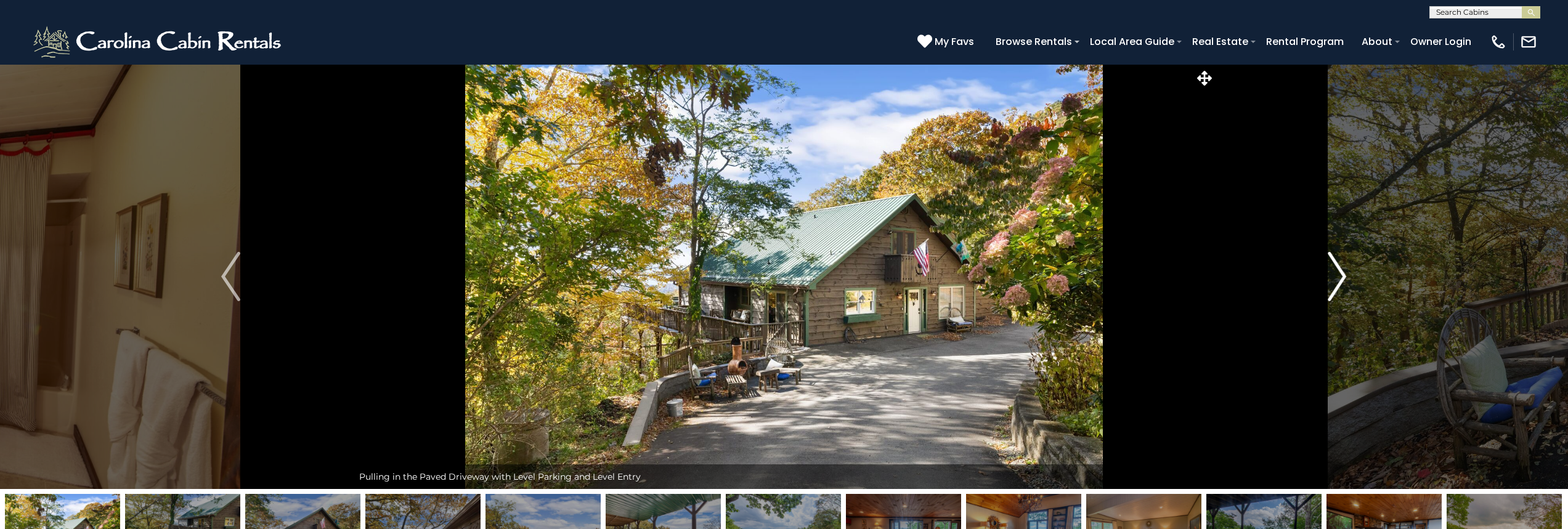
click at [1332, 279] on img "Next" at bounding box center [1336, 277] width 19 height 49
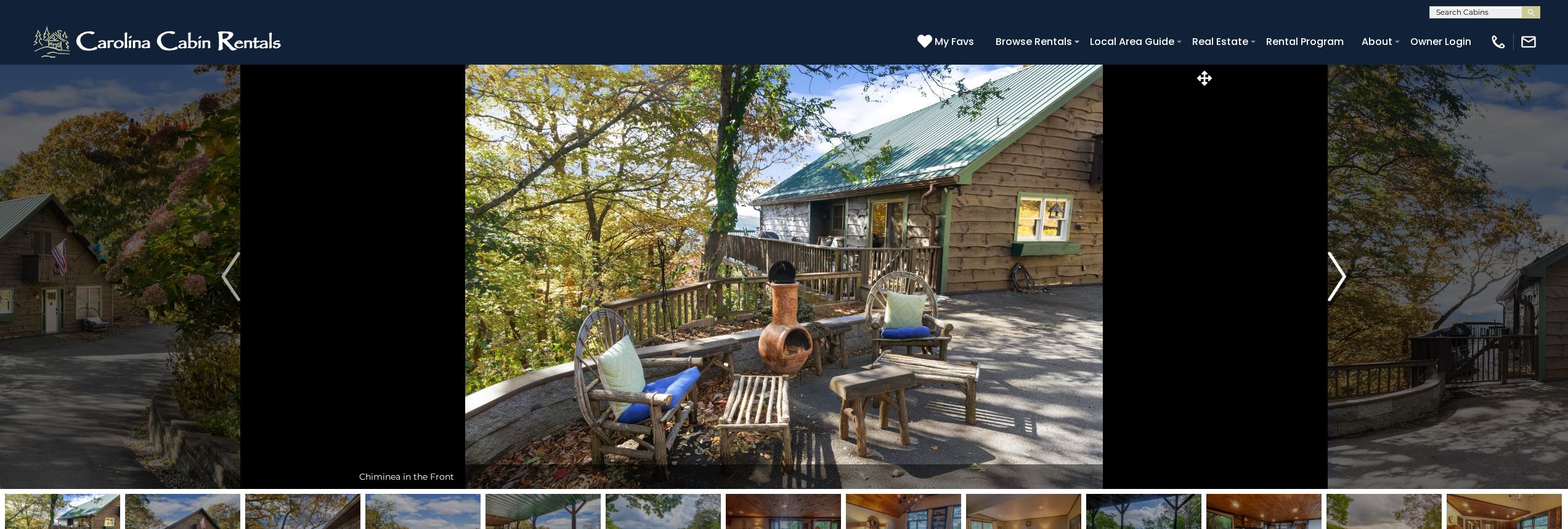
click at [1332, 279] on img "Next" at bounding box center [1336, 277] width 19 height 49
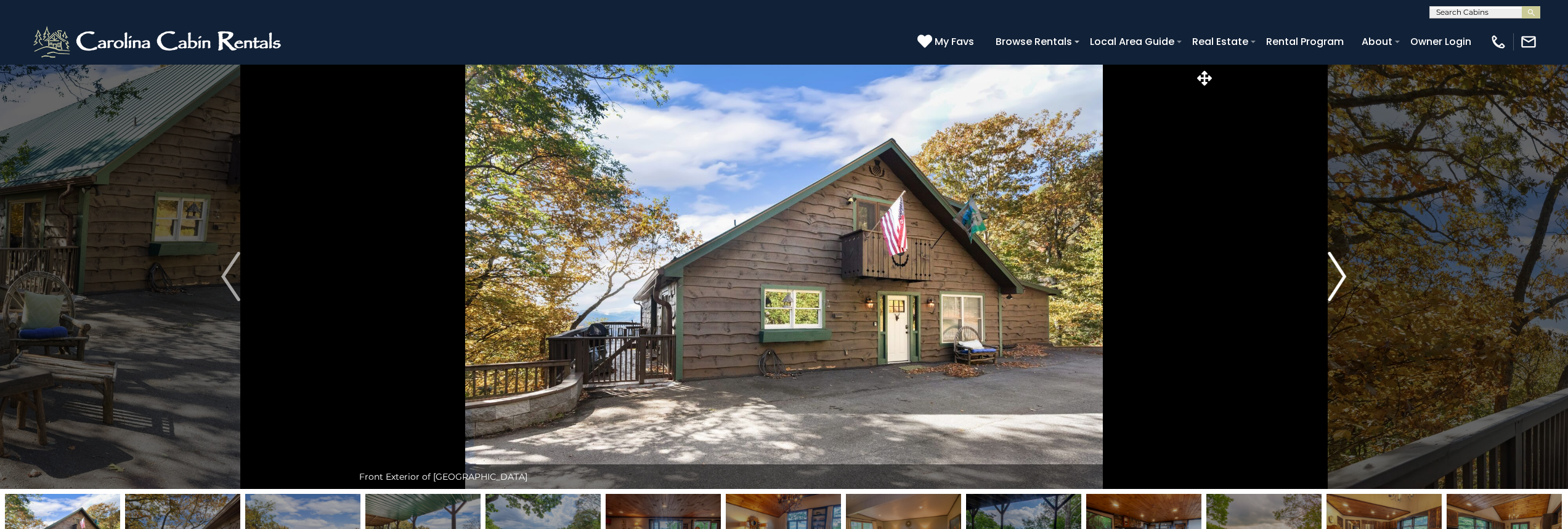
click at [1332, 279] on img "Next" at bounding box center [1336, 277] width 19 height 49
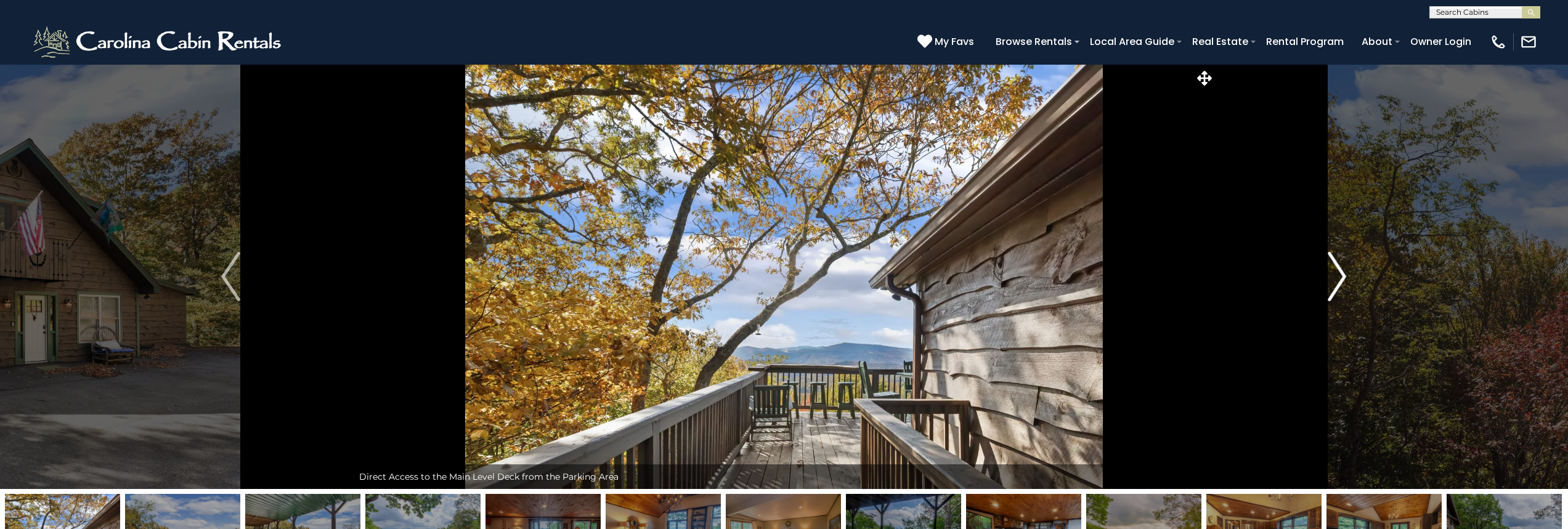
click at [1332, 279] on img "Next" at bounding box center [1336, 277] width 19 height 49
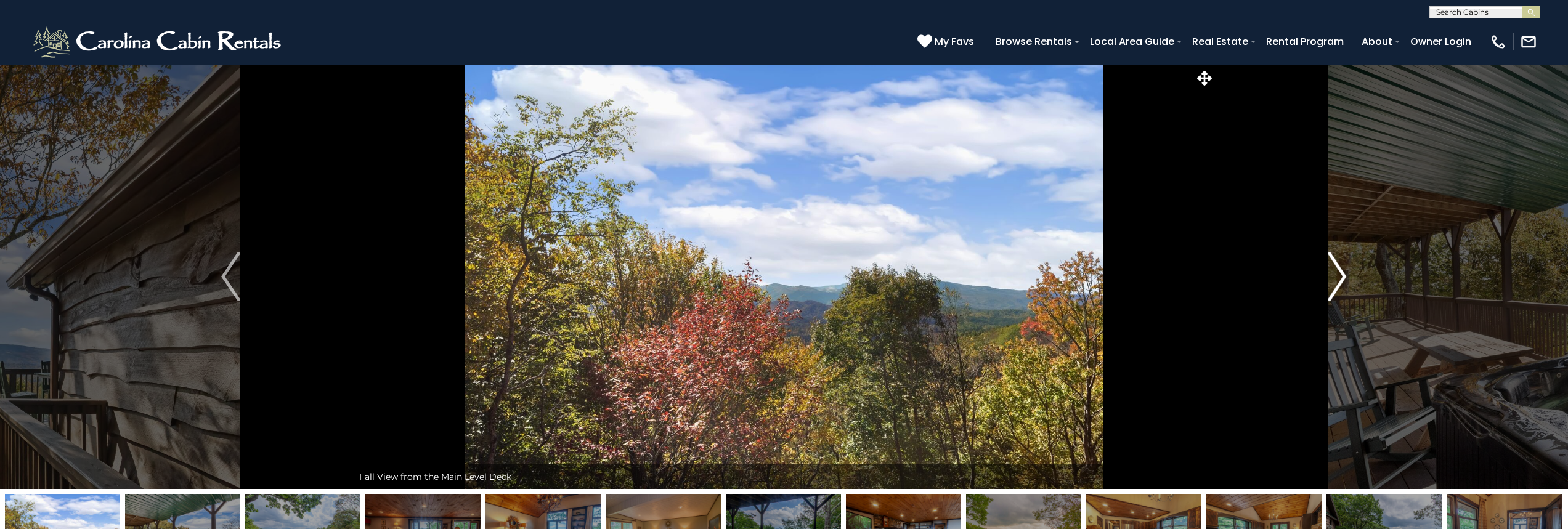
click at [1332, 279] on img "Next" at bounding box center [1336, 277] width 19 height 49
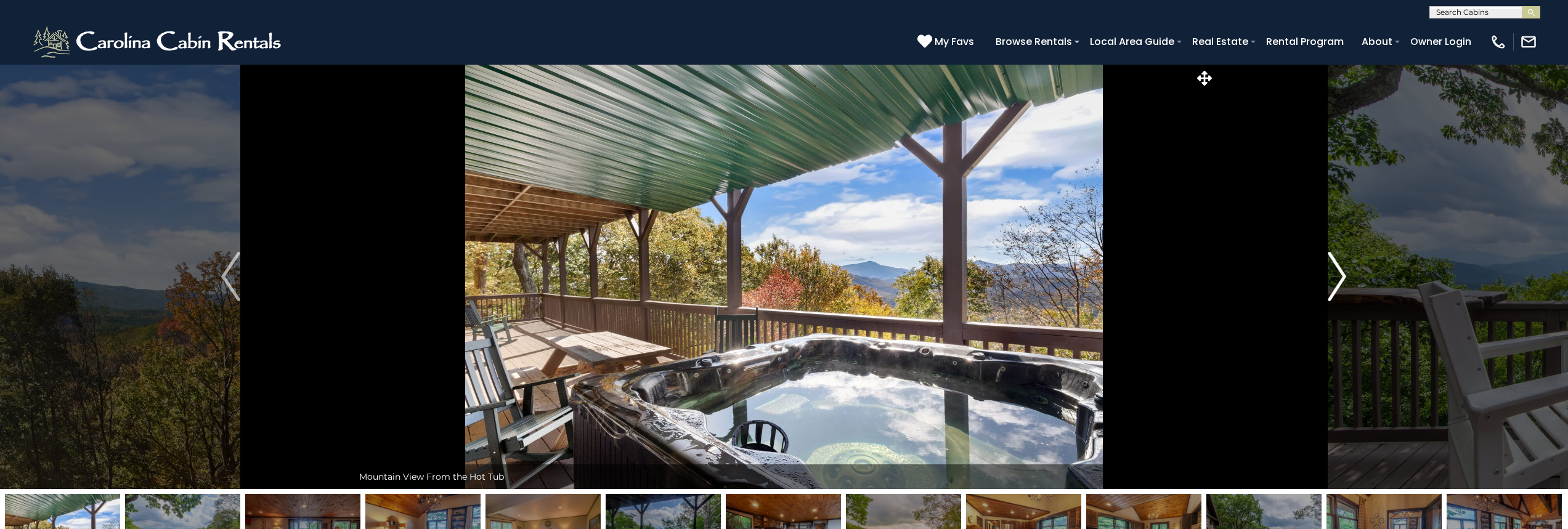
click at [1332, 279] on img "Next" at bounding box center [1336, 277] width 19 height 49
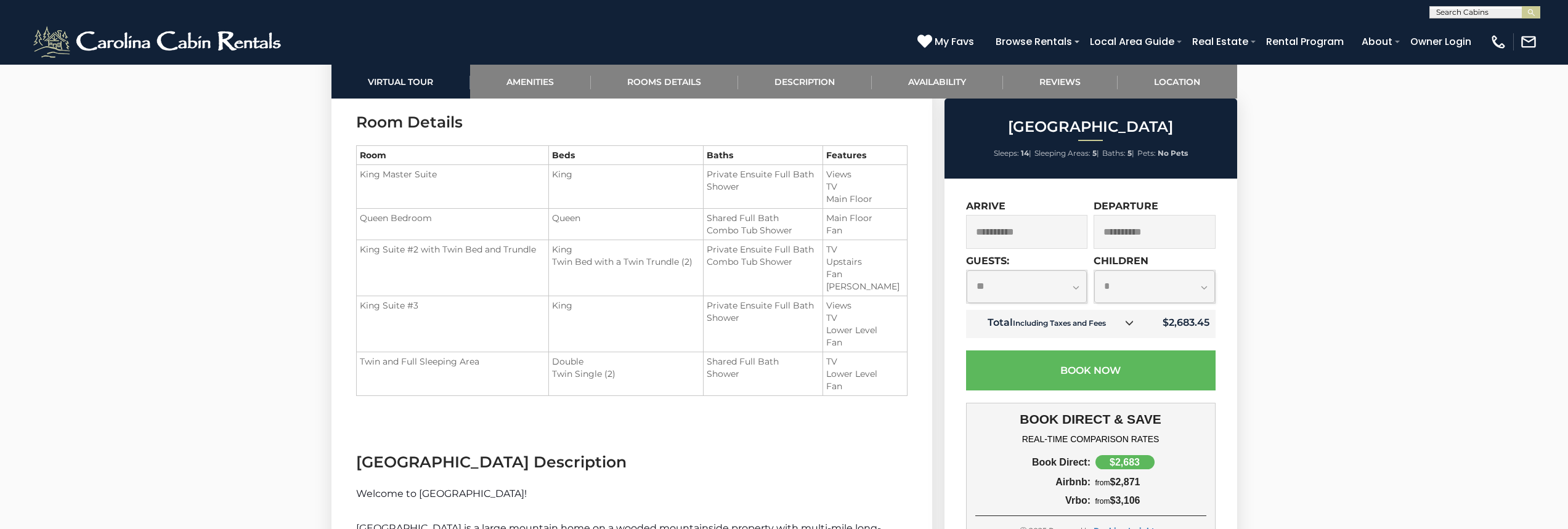
scroll to position [1478, 0]
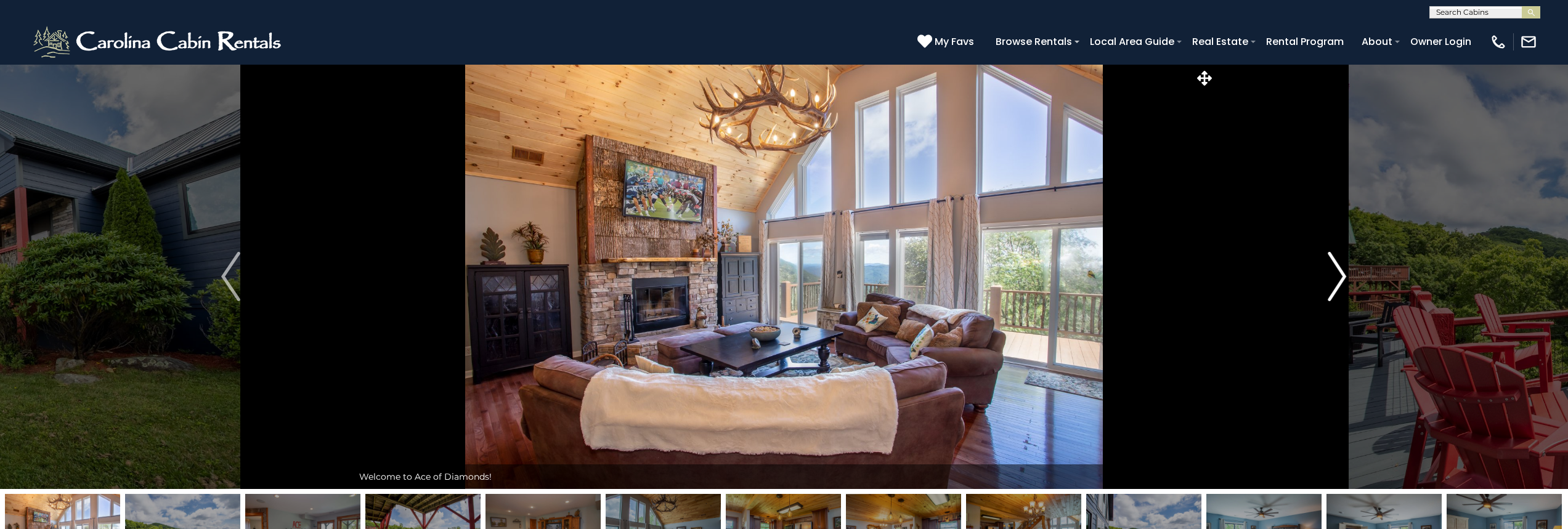
click at [1335, 280] on img "Next" at bounding box center [1336, 277] width 19 height 49
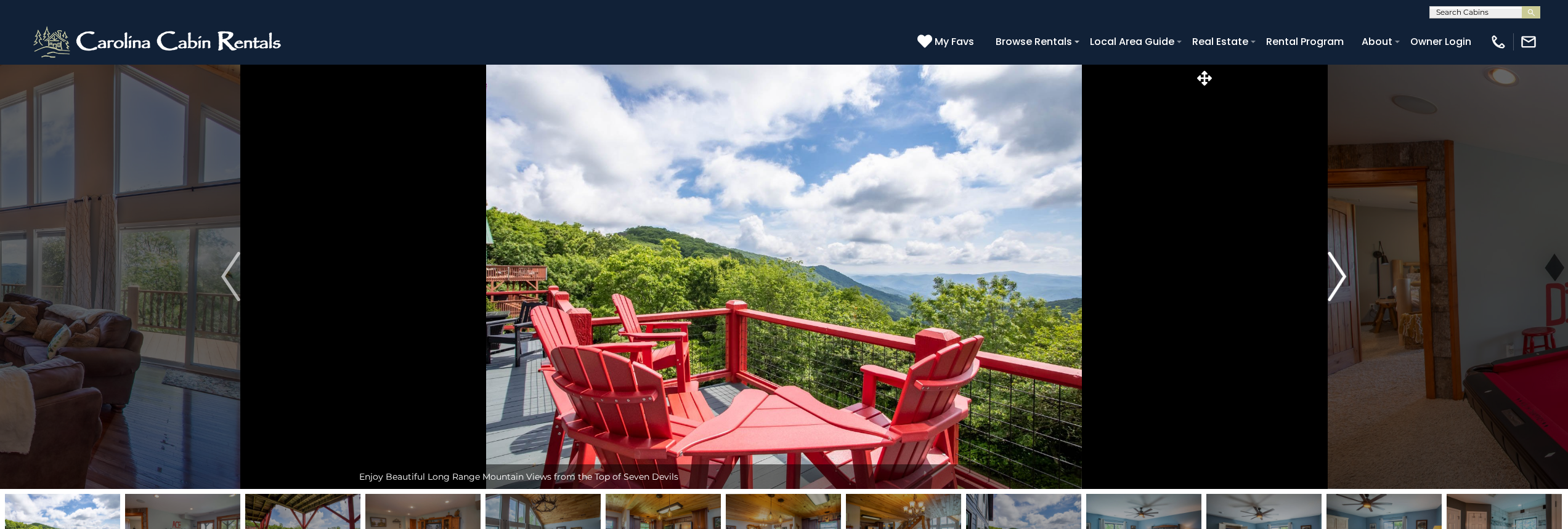
click at [1335, 280] on img "Next" at bounding box center [1336, 277] width 19 height 49
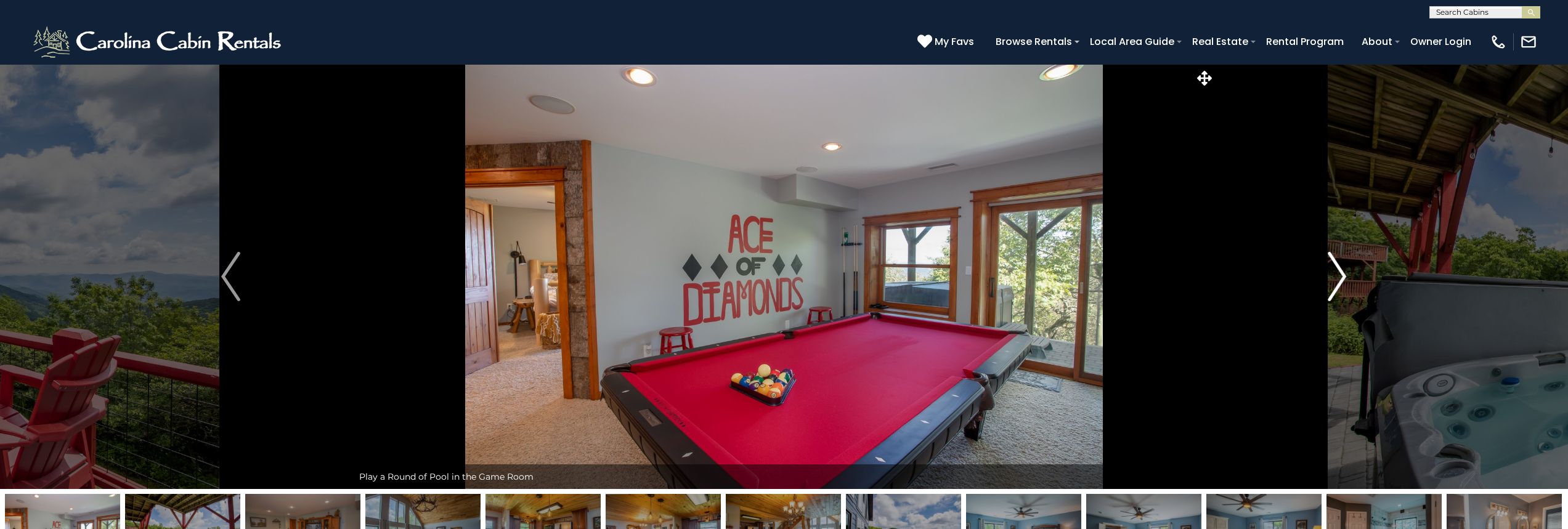
click at [1335, 280] on img "Next" at bounding box center [1336, 277] width 19 height 49
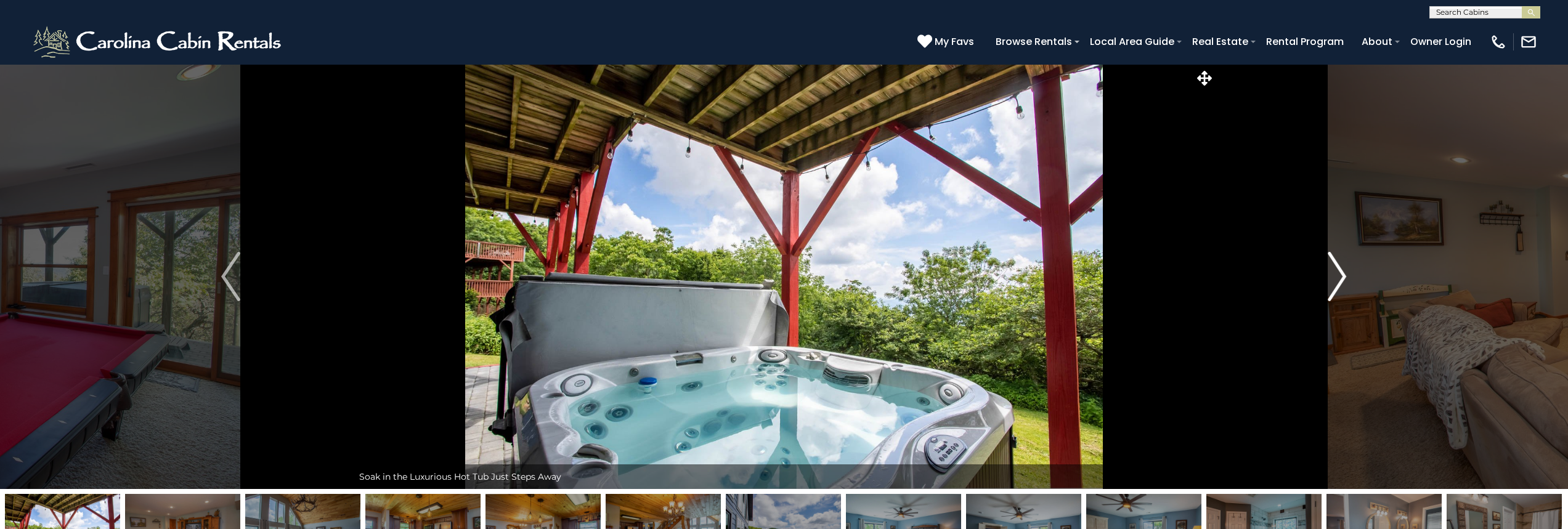
click at [1335, 280] on img "Next" at bounding box center [1336, 277] width 19 height 49
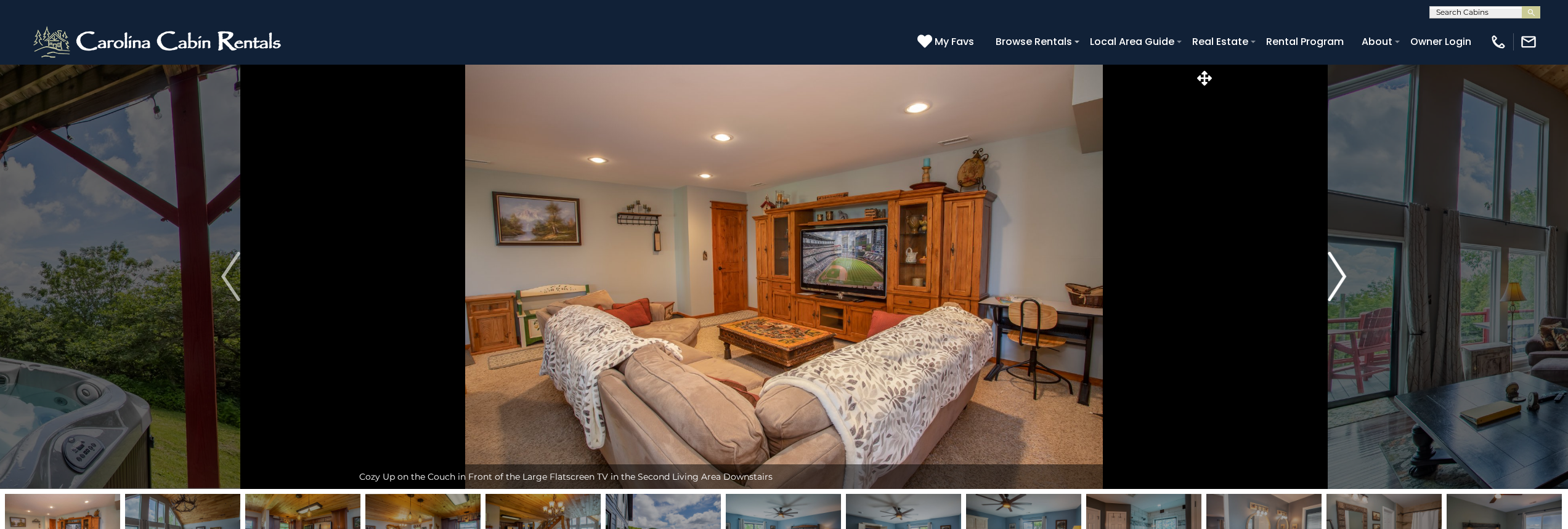
click at [1335, 280] on img "Next" at bounding box center [1336, 277] width 19 height 49
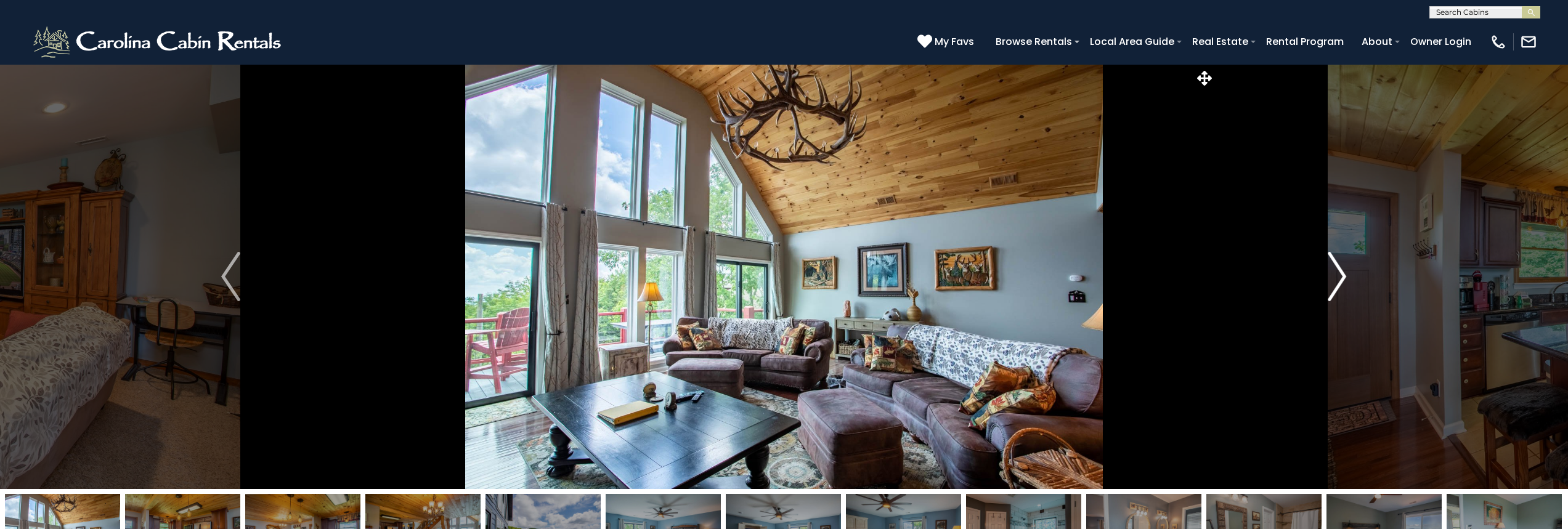
click at [1335, 280] on img "Next" at bounding box center [1336, 277] width 19 height 49
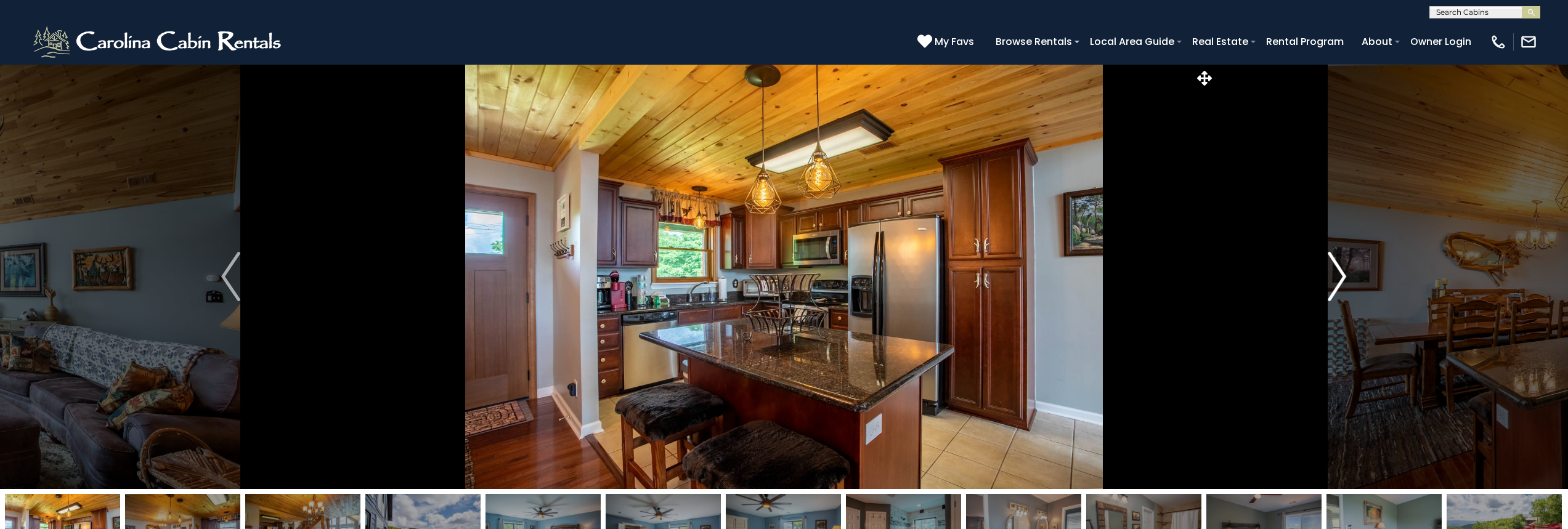
click at [1335, 280] on img "Next" at bounding box center [1336, 277] width 19 height 49
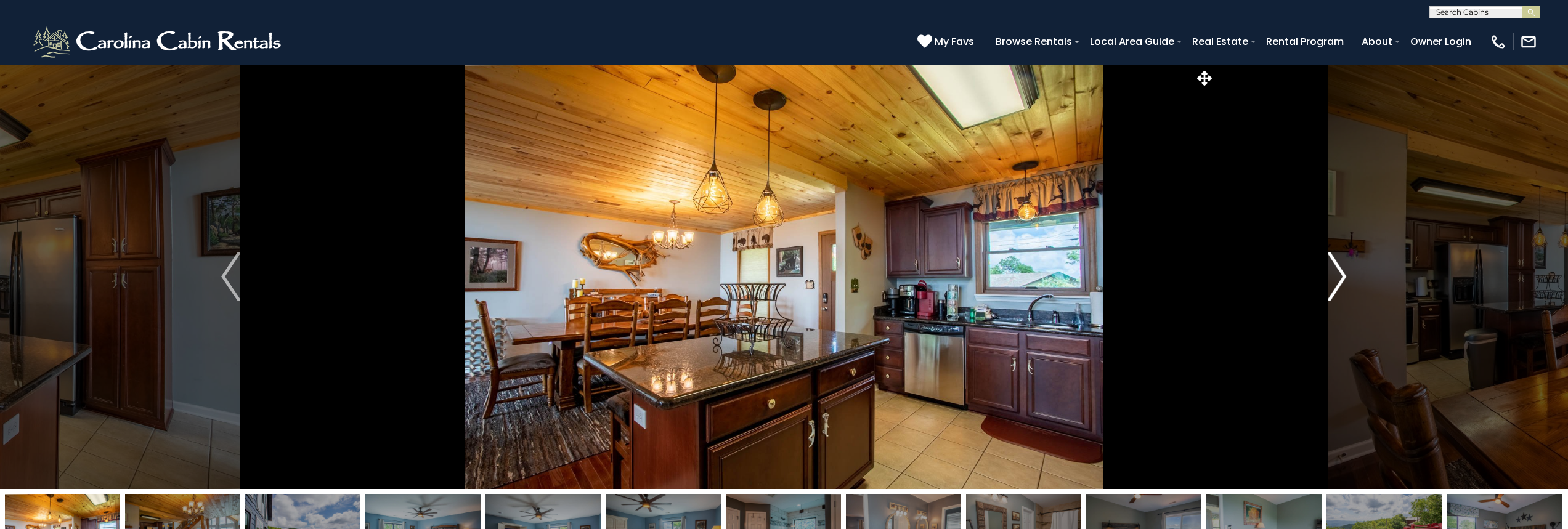
click at [1335, 280] on img "Next" at bounding box center [1336, 277] width 19 height 49
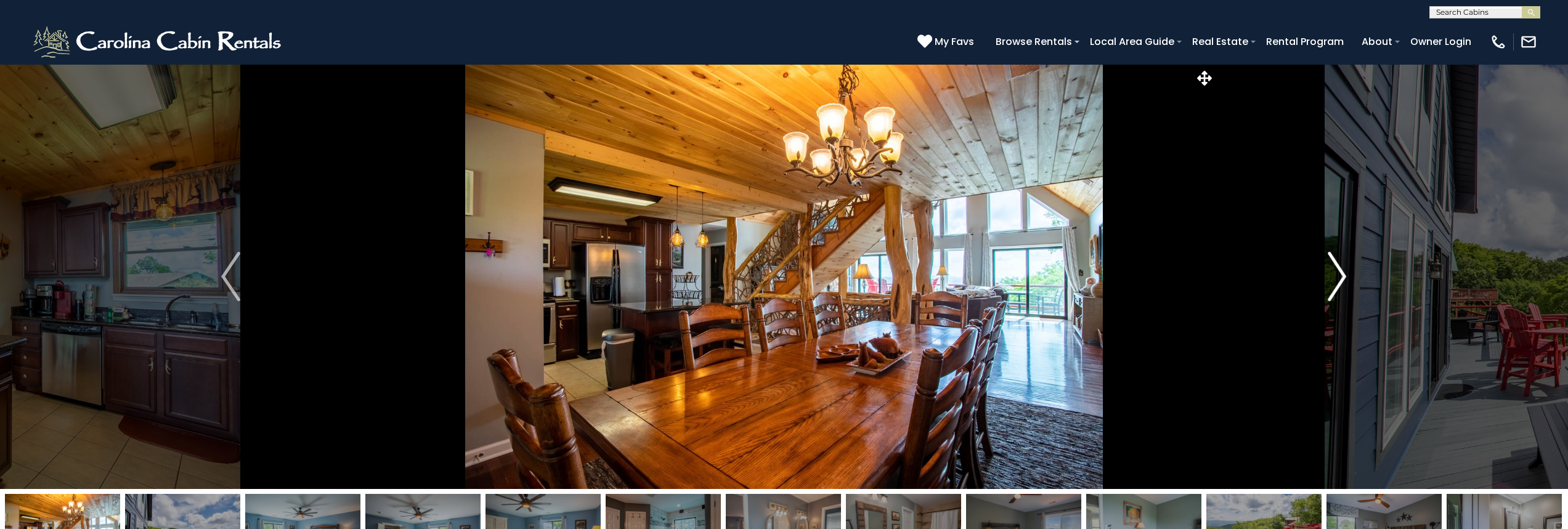
click at [1335, 280] on img "Next" at bounding box center [1336, 277] width 19 height 49
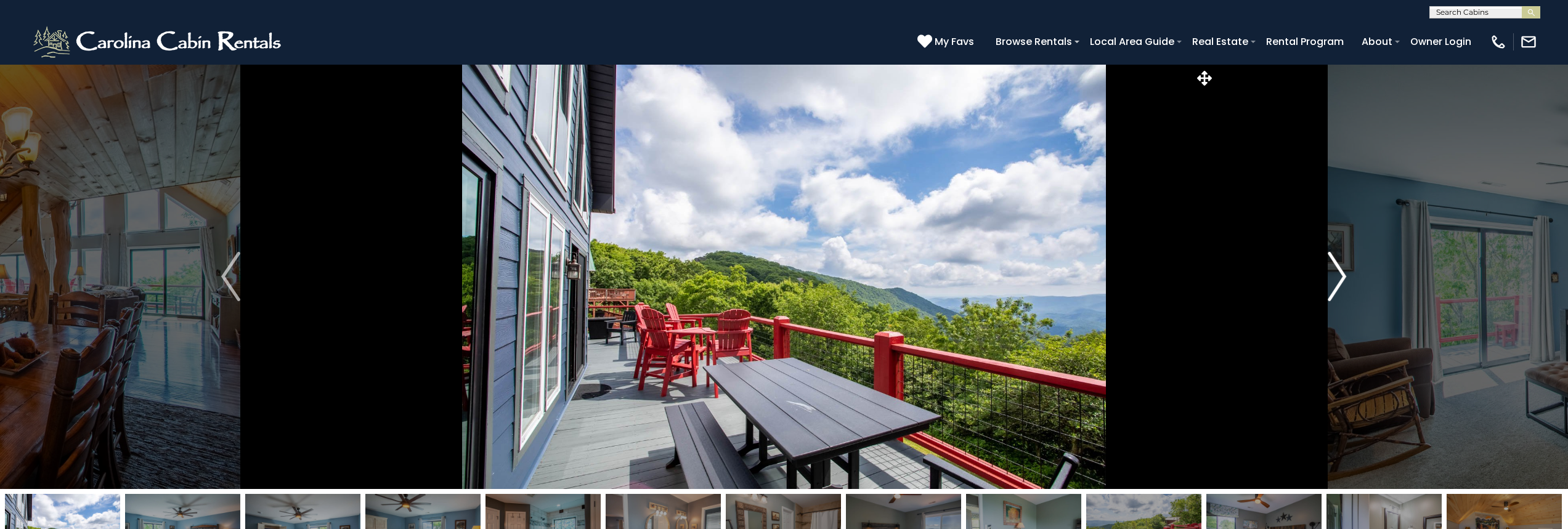
click at [1335, 280] on img "Next" at bounding box center [1336, 277] width 19 height 49
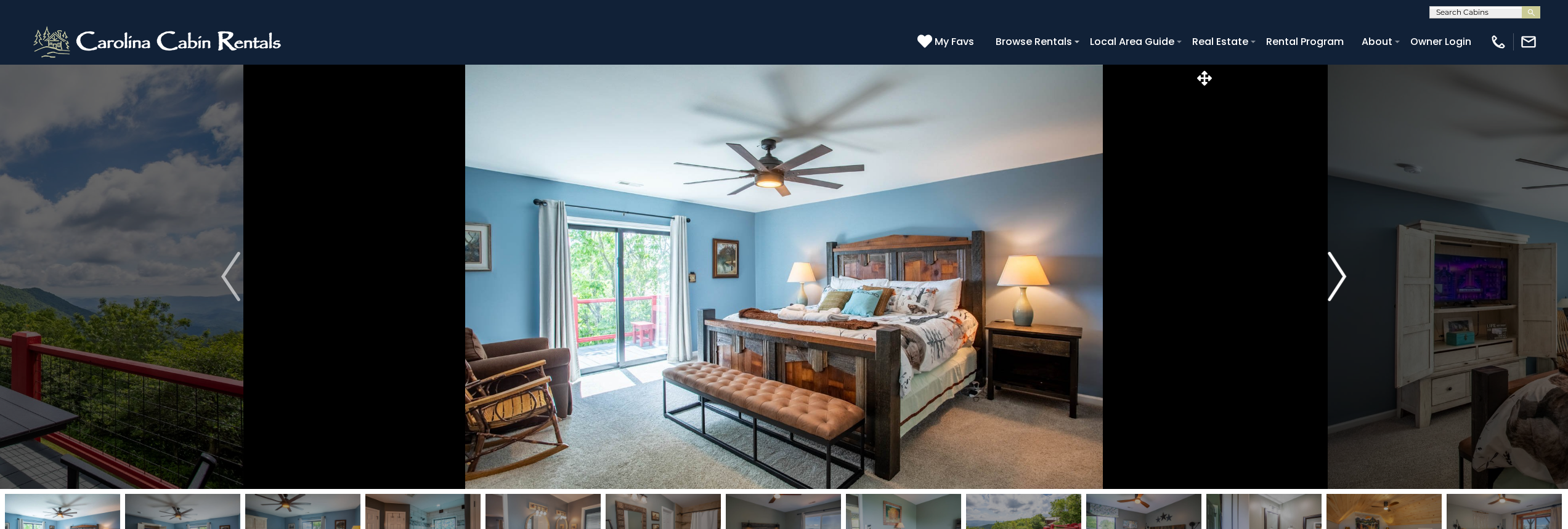
click at [1335, 280] on img "Next" at bounding box center [1336, 277] width 19 height 49
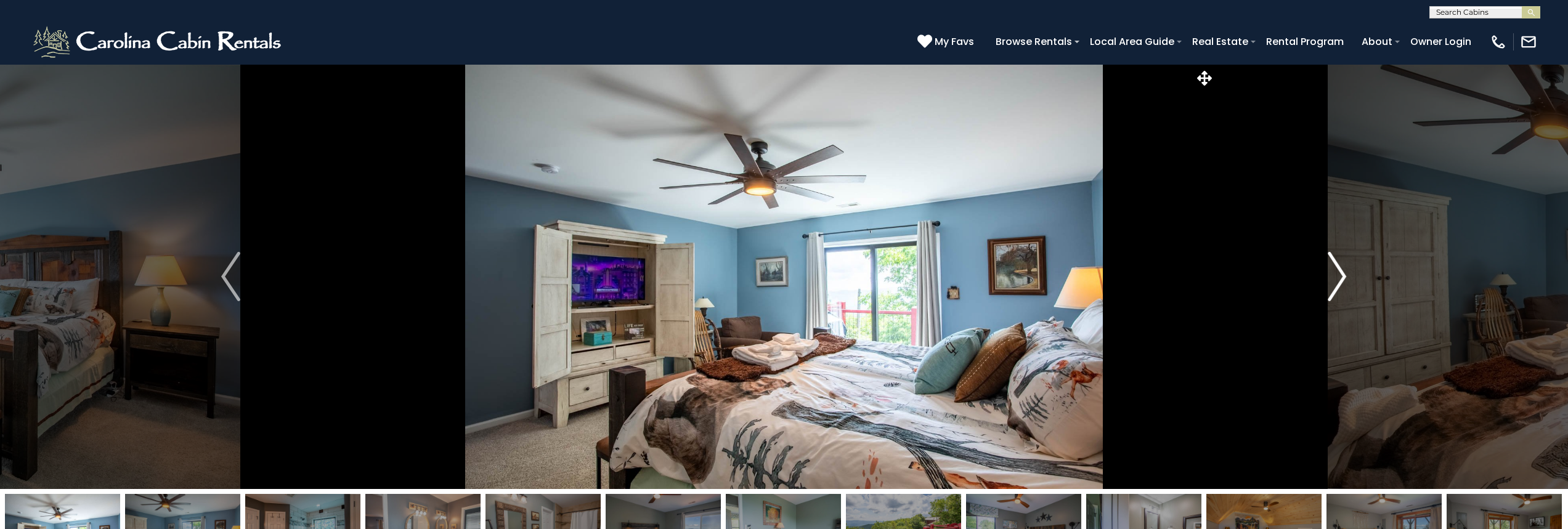
click at [1335, 280] on img "Next" at bounding box center [1336, 277] width 19 height 49
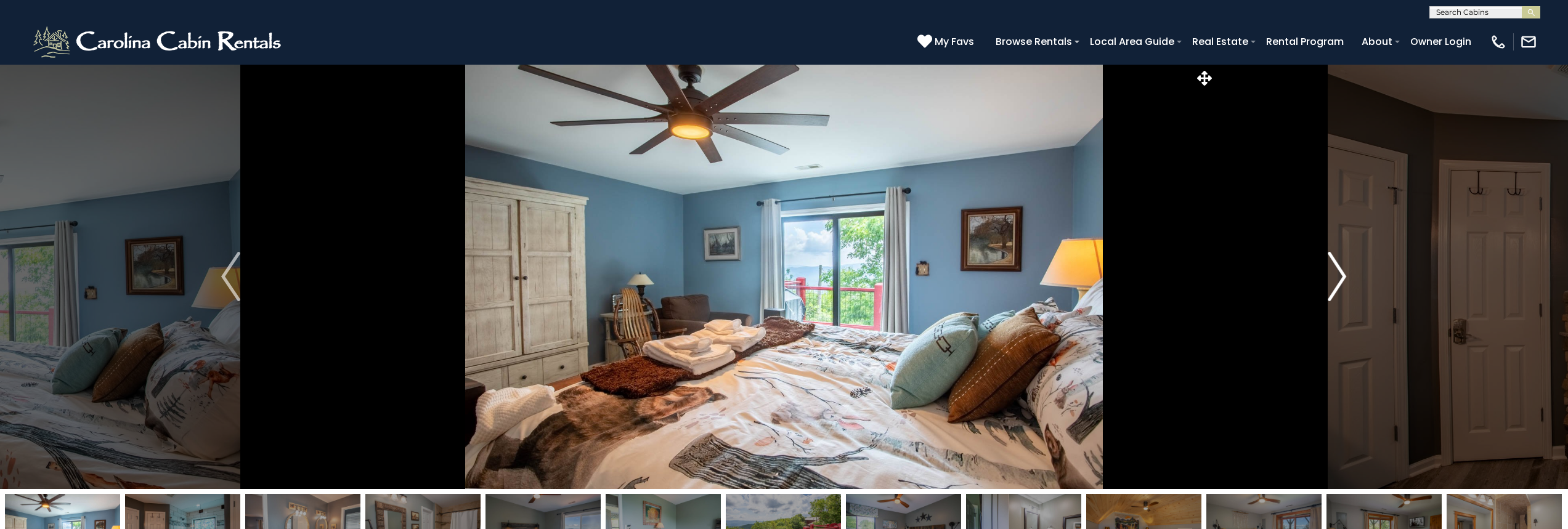
click at [1335, 280] on img "Next" at bounding box center [1336, 277] width 19 height 49
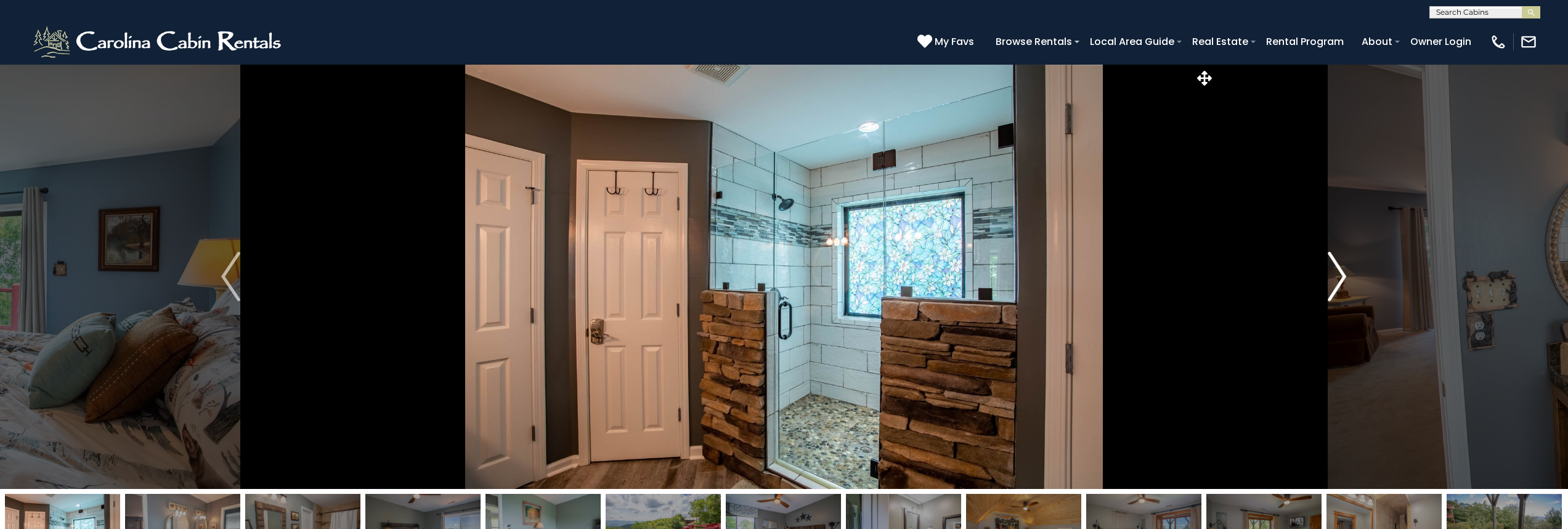
click at [1335, 280] on img "Next" at bounding box center [1336, 277] width 19 height 49
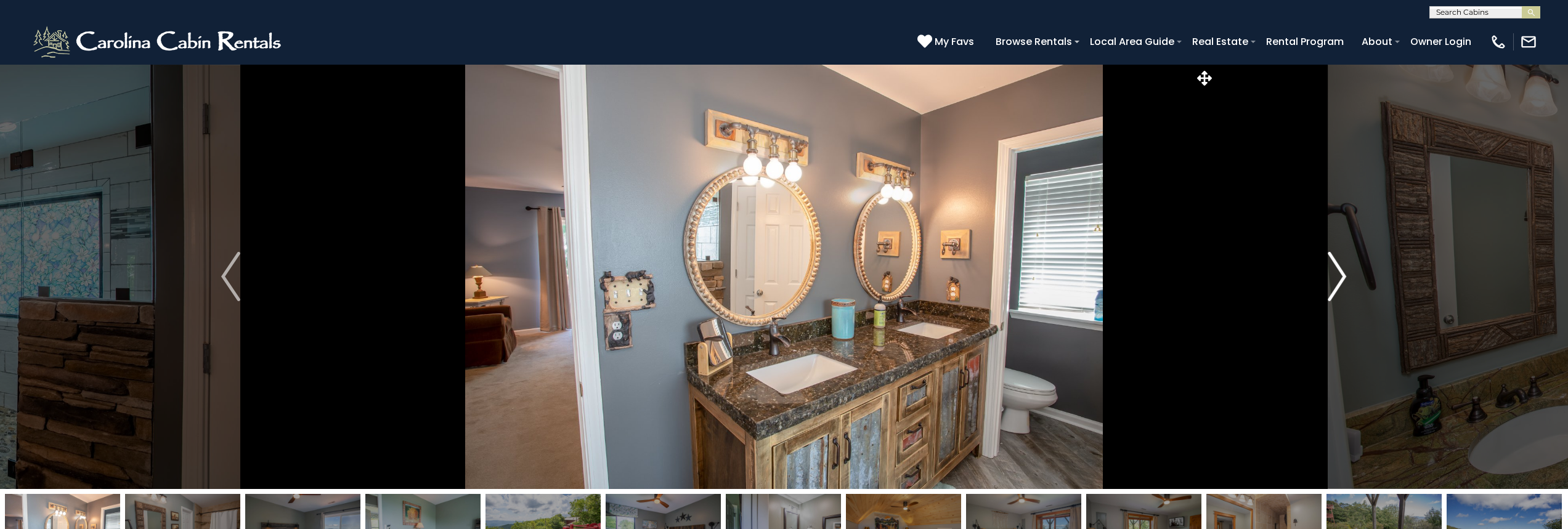
click at [1335, 280] on img "Next" at bounding box center [1336, 277] width 19 height 49
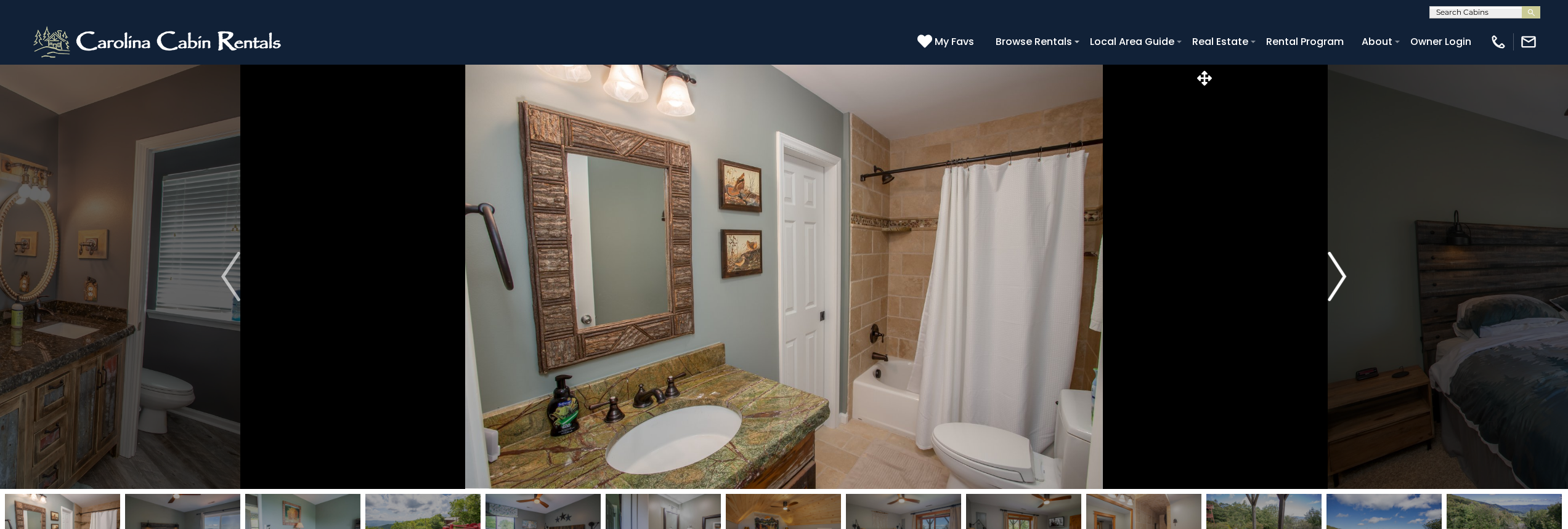
click at [1335, 280] on img "Next" at bounding box center [1336, 277] width 19 height 49
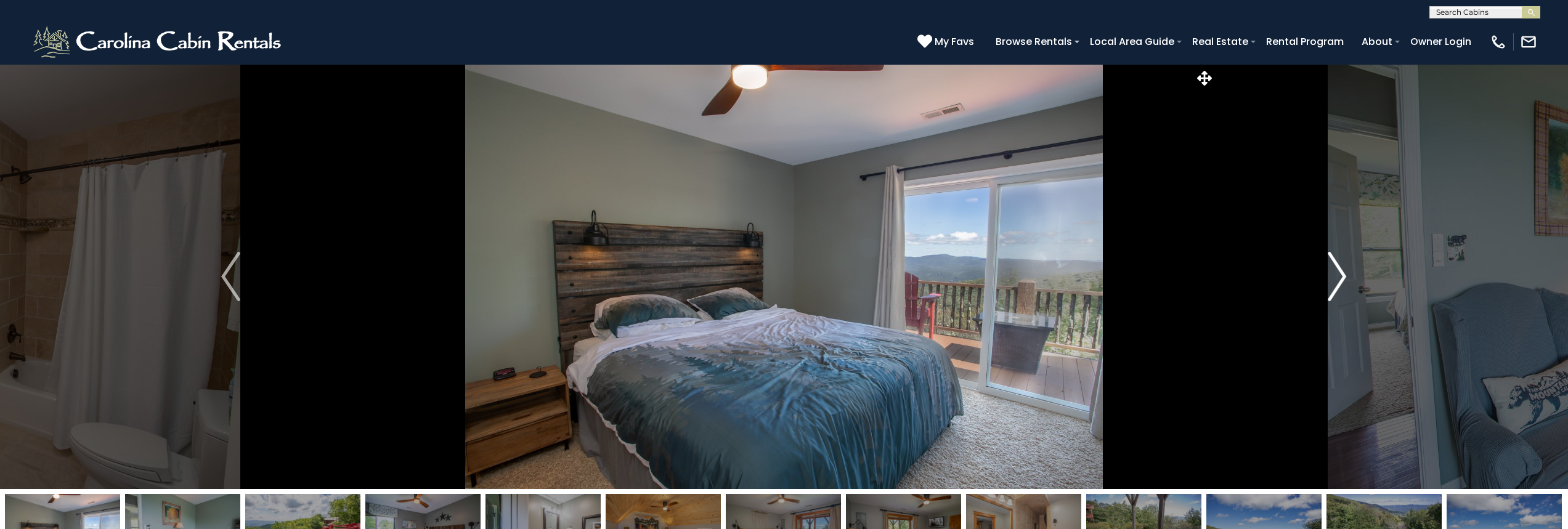
click at [1335, 280] on img "Next" at bounding box center [1336, 277] width 19 height 49
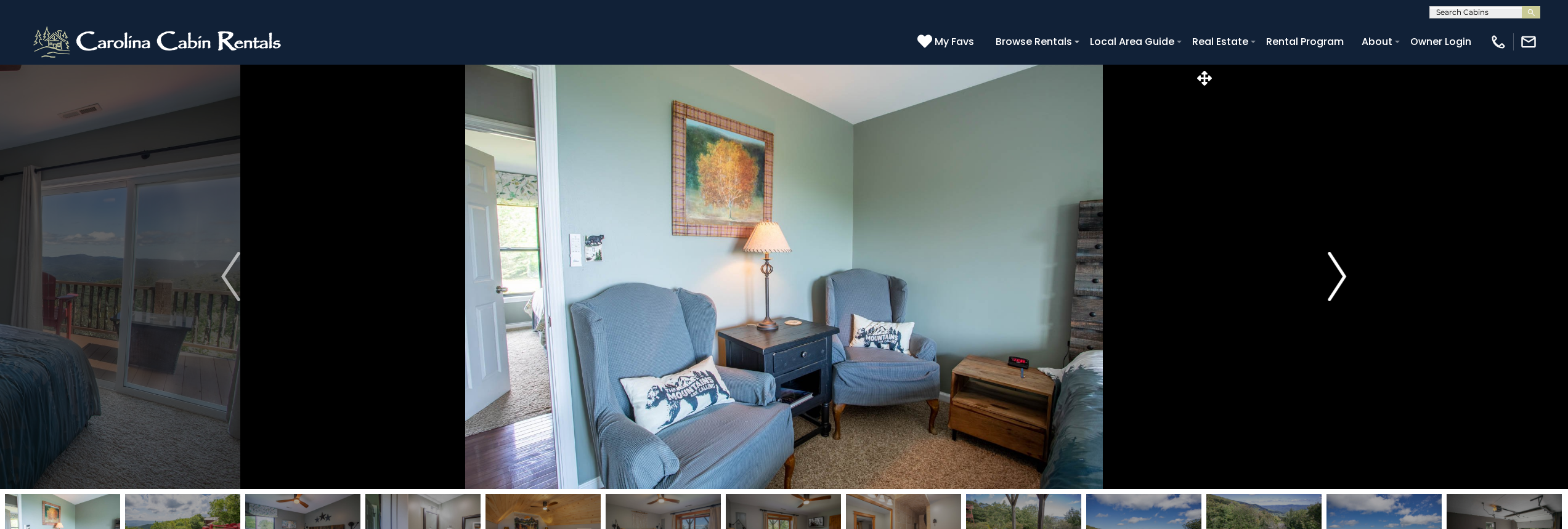
click at [1335, 280] on img "Next" at bounding box center [1336, 277] width 19 height 49
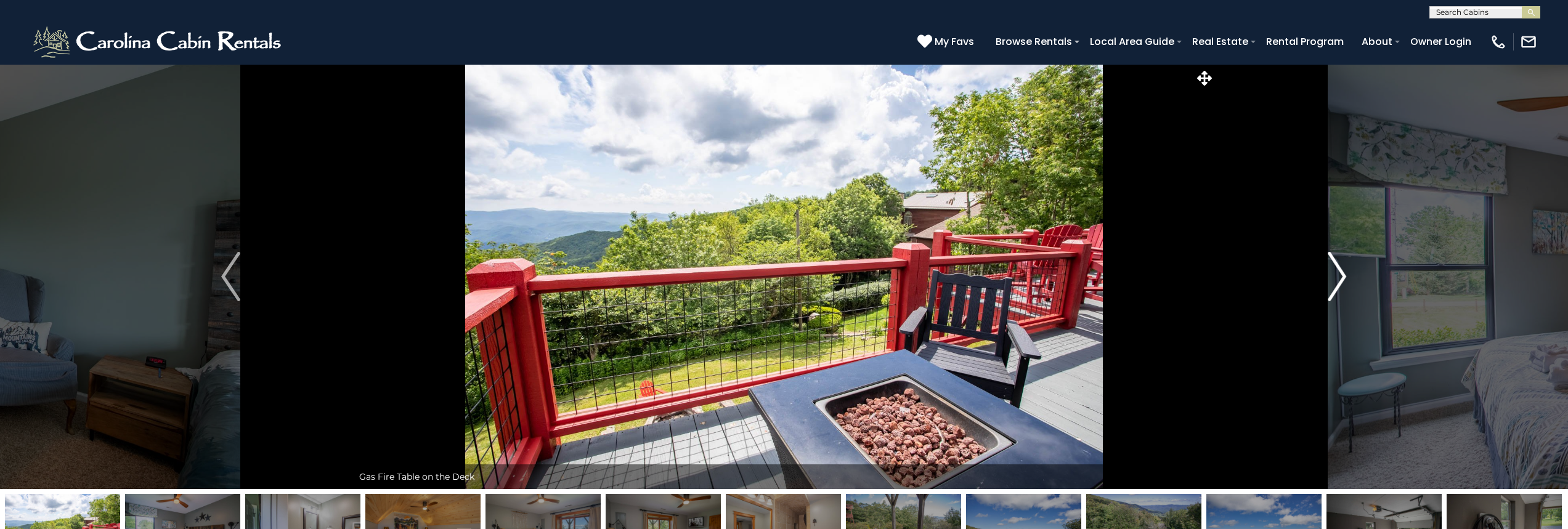
click at [1335, 280] on img "Next" at bounding box center [1336, 277] width 19 height 49
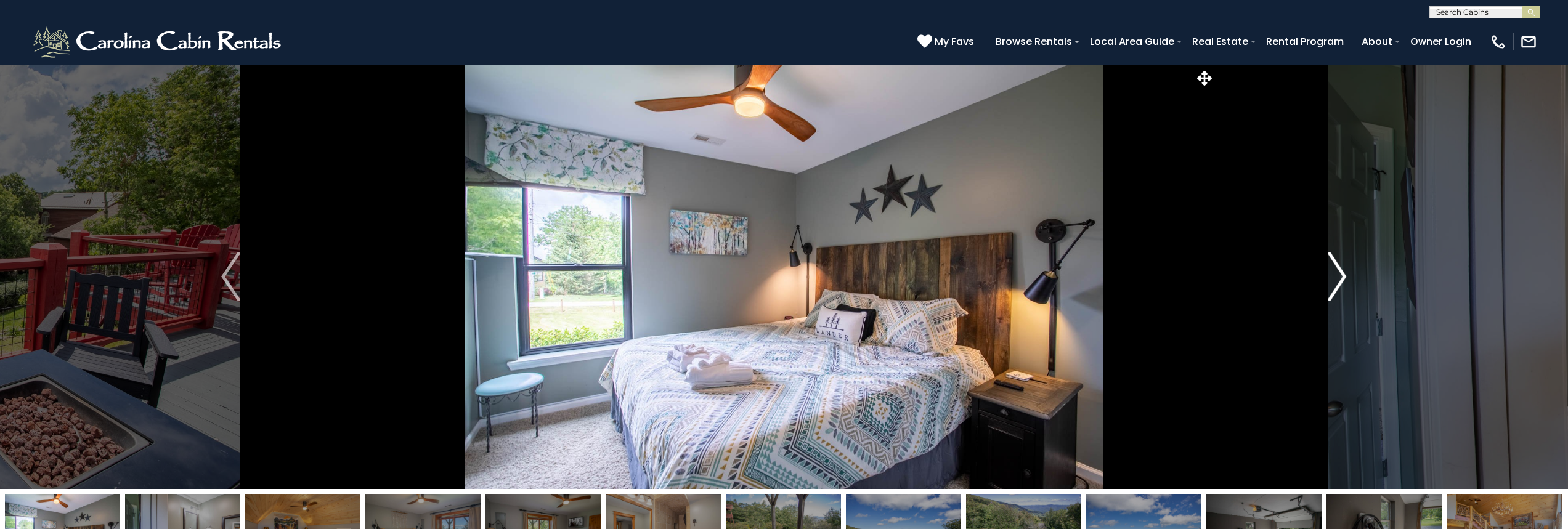
click at [1335, 280] on img "Next" at bounding box center [1336, 277] width 19 height 49
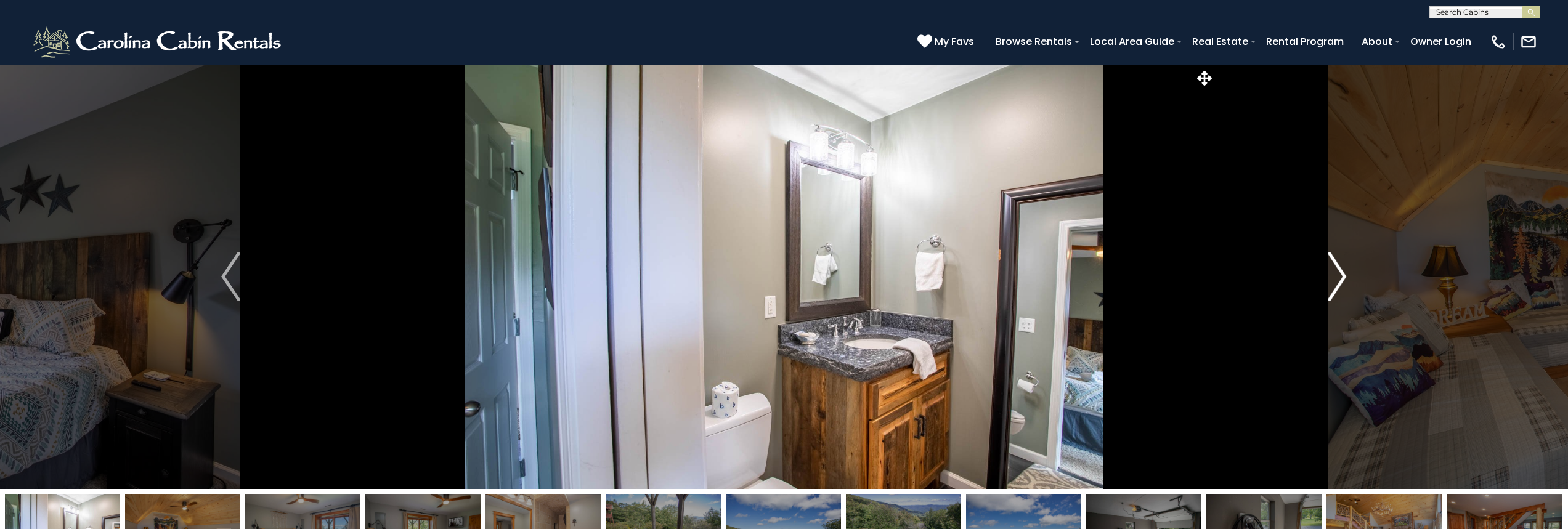
click at [1335, 280] on img "Next" at bounding box center [1336, 277] width 19 height 49
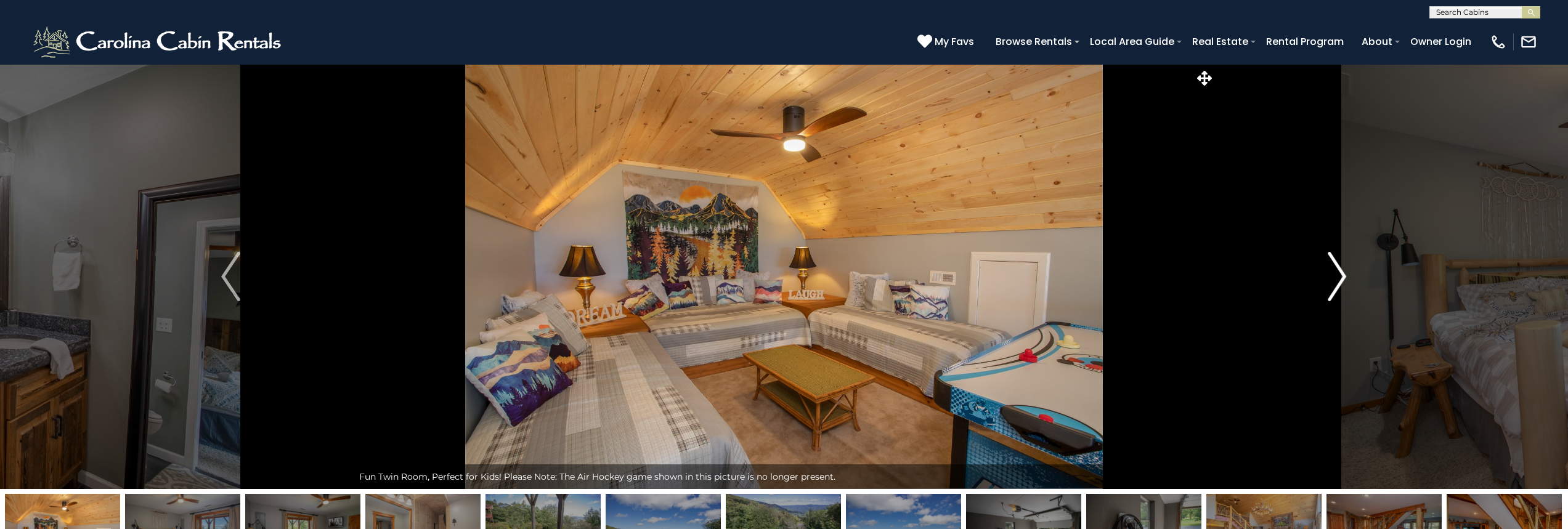
click at [1335, 280] on img "Next" at bounding box center [1336, 277] width 19 height 49
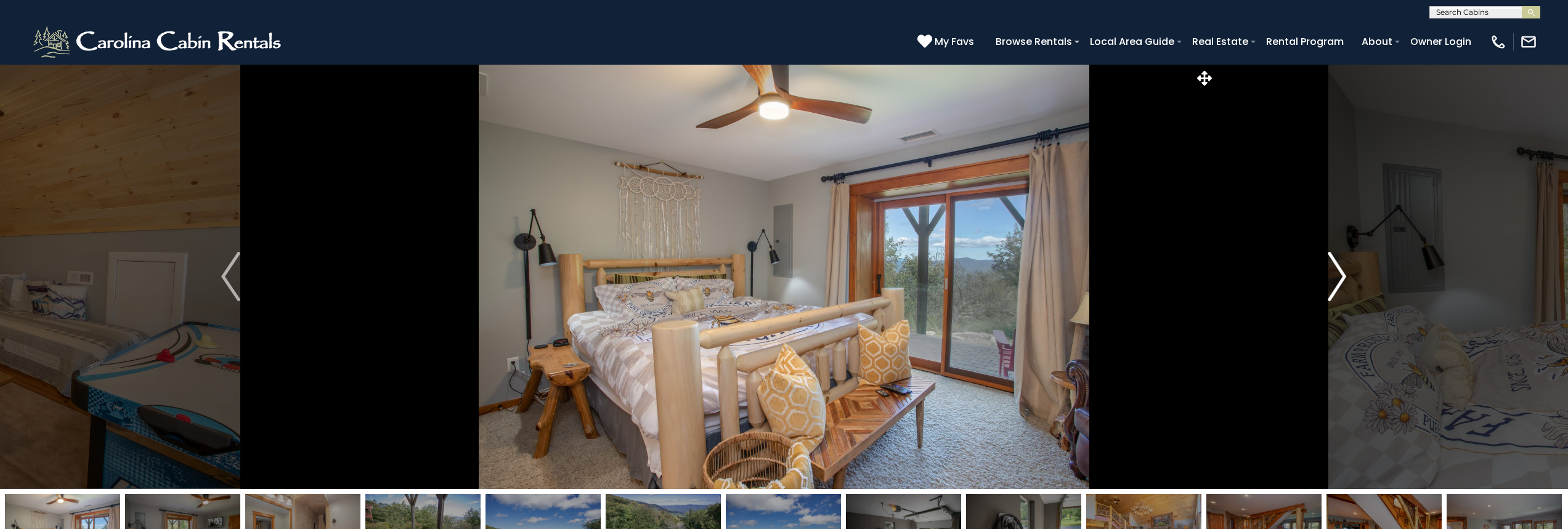
click at [1335, 280] on img "Next" at bounding box center [1336, 277] width 19 height 49
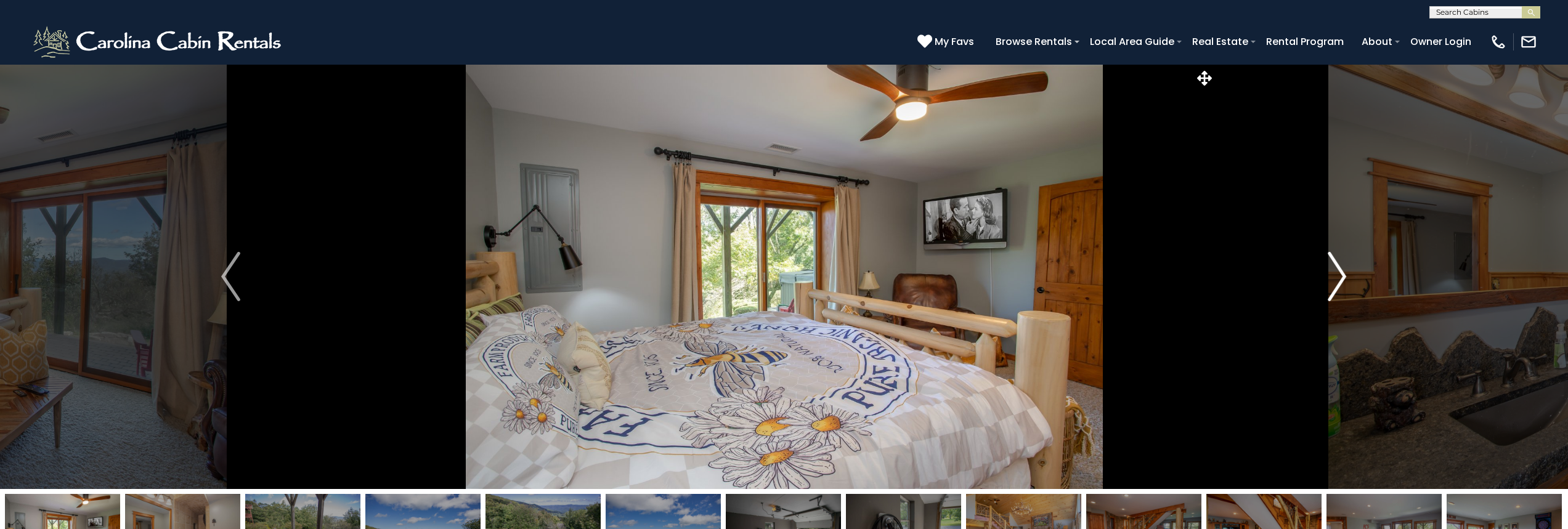
click at [1335, 280] on img "Next" at bounding box center [1336, 277] width 19 height 49
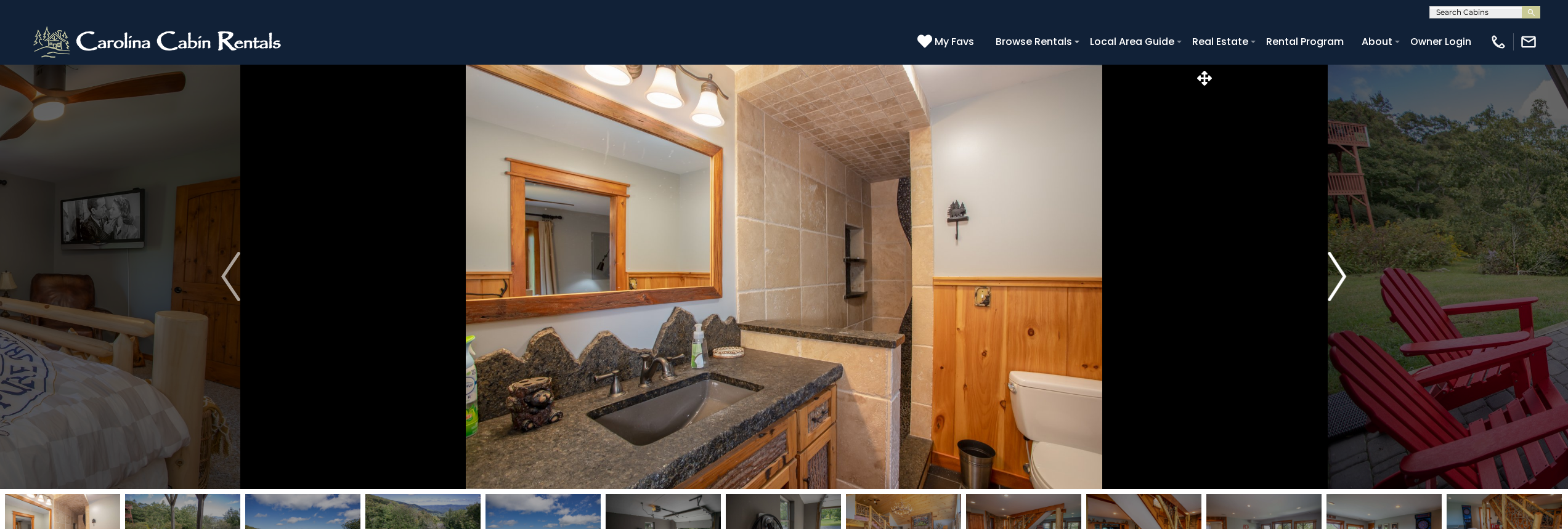
click at [1335, 280] on img "Next" at bounding box center [1336, 277] width 19 height 49
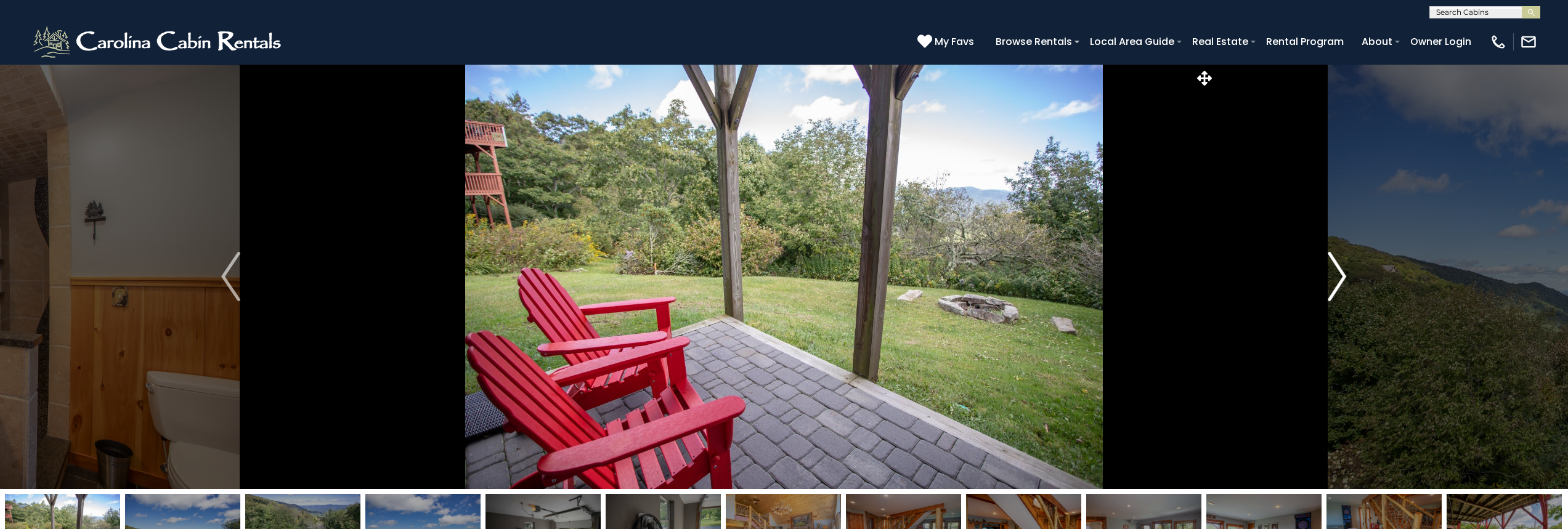
click at [1335, 280] on img "Next" at bounding box center [1336, 277] width 19 height 49
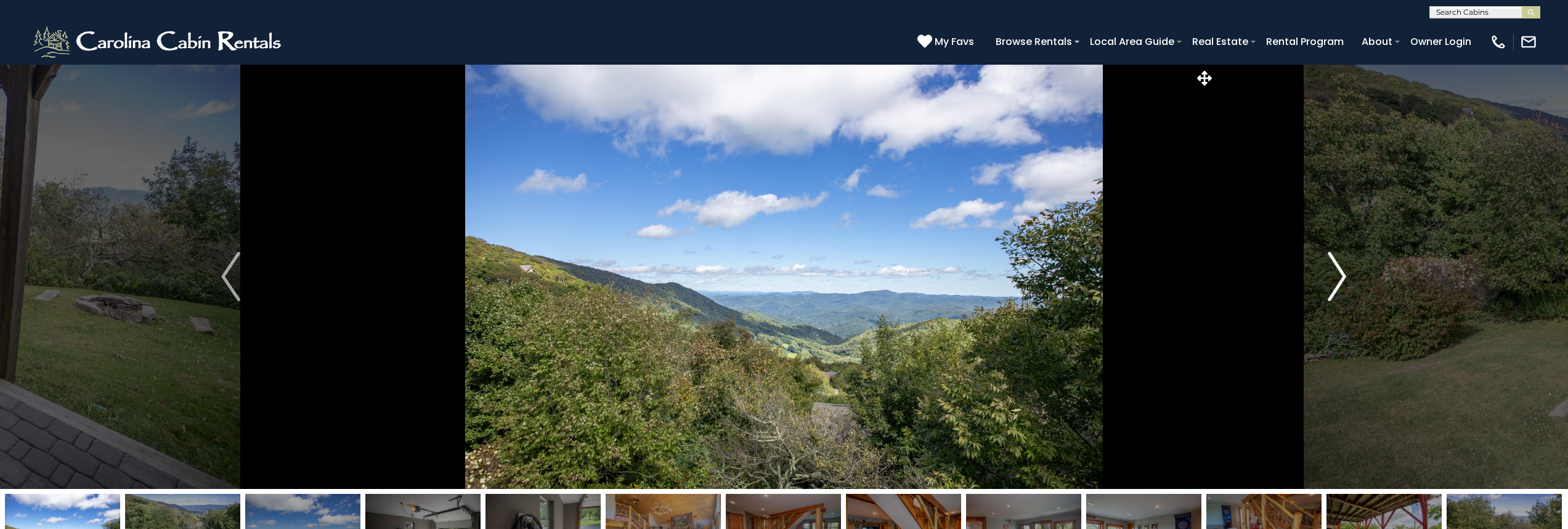
click at [1335, 280] on img "Next" at bounding box center [1336, 277] width 19 height 49
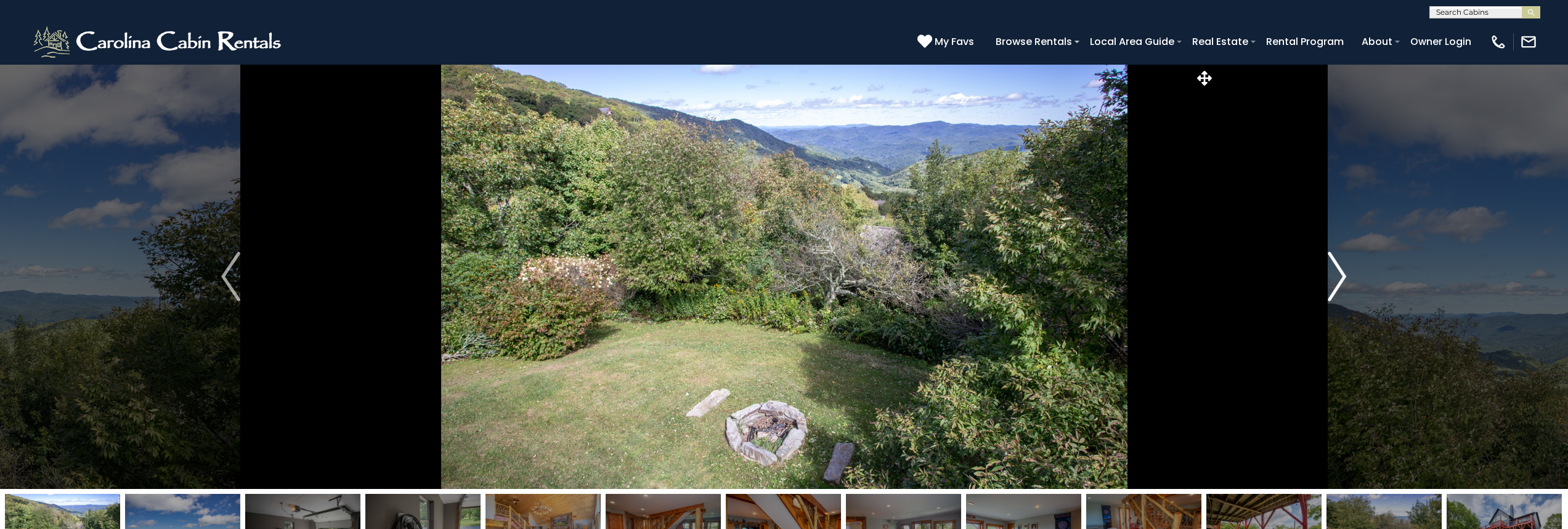
click at [1335, 280] on img "Next" at bounding box center [1336, 277] width 19 height 49
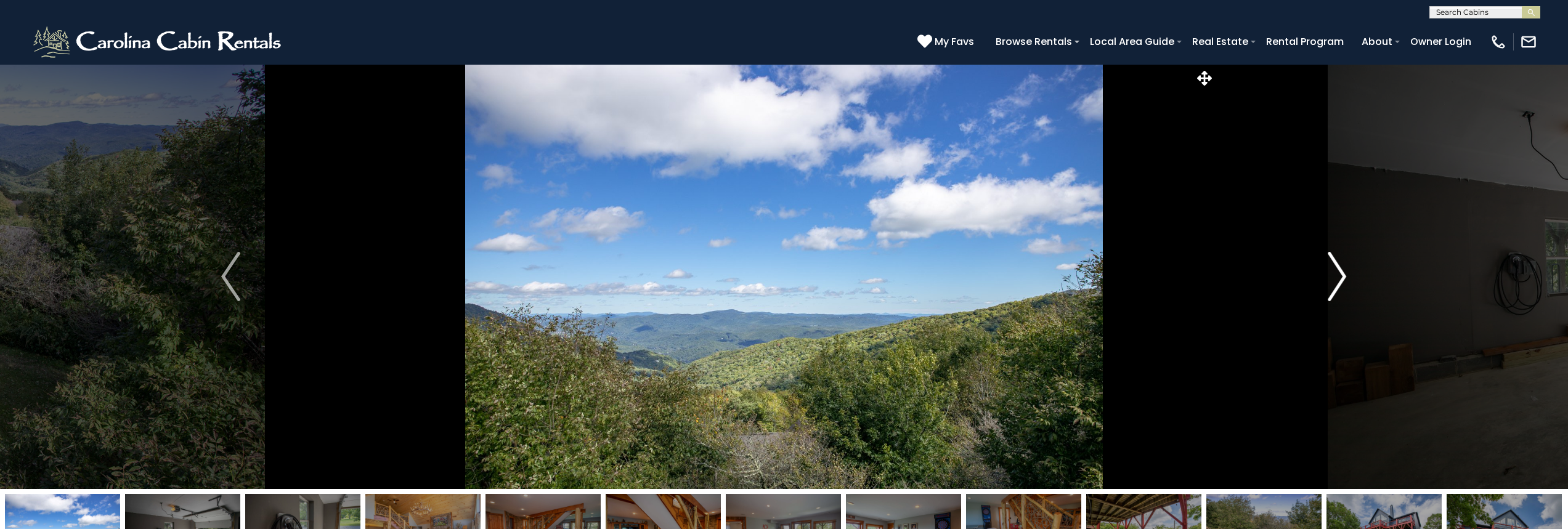
click at [1335, 280] on img "Next" at bounding box center [1336, 277] width 19 height 49
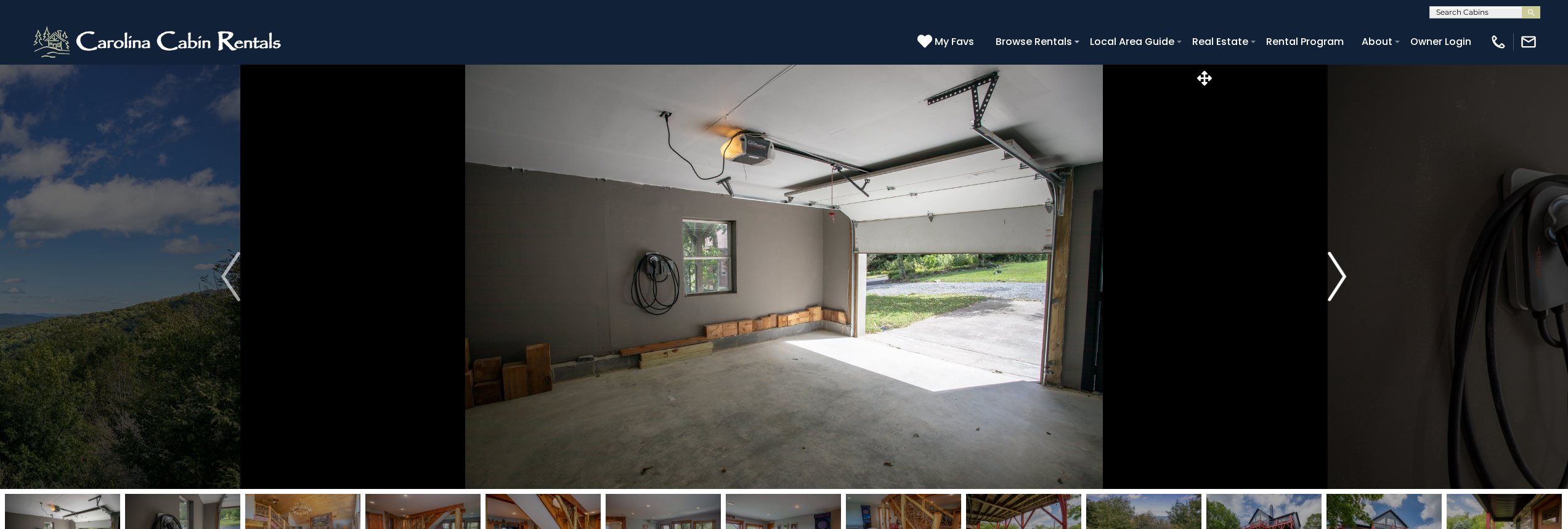
click at [1335, 280] on img "Next" at bounding box center [1336, 277] width 19 height 49
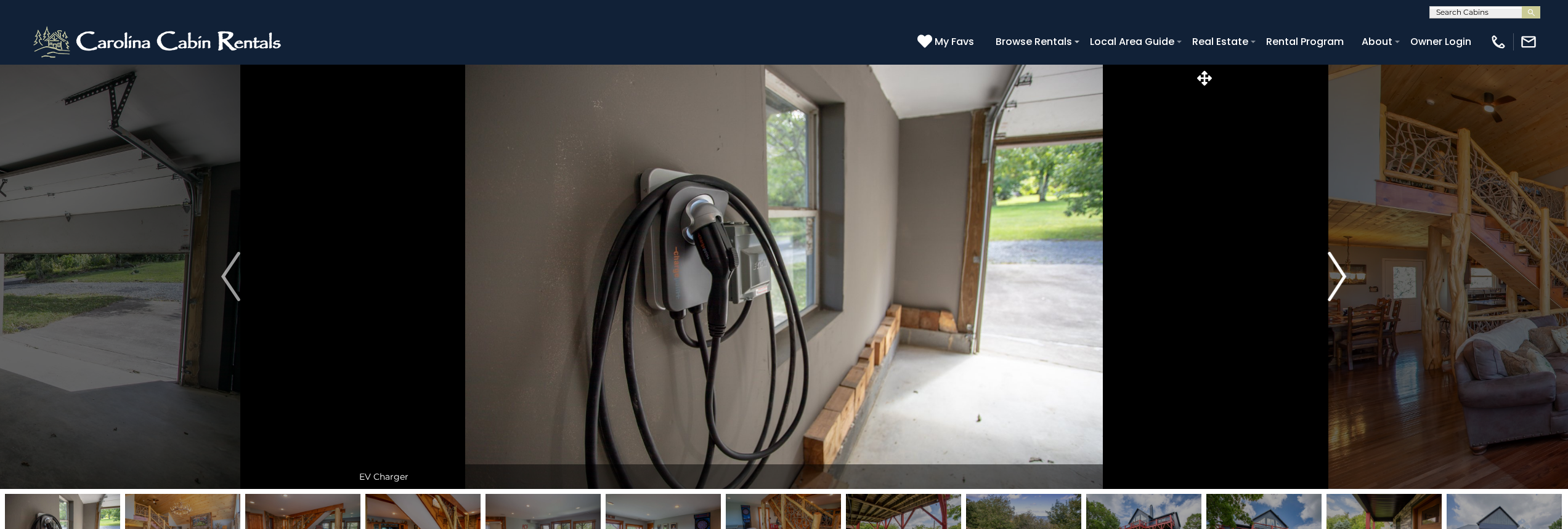
click at [1335, 280] on img "Next" at bounding box center [1336, 277] width 19 height 49
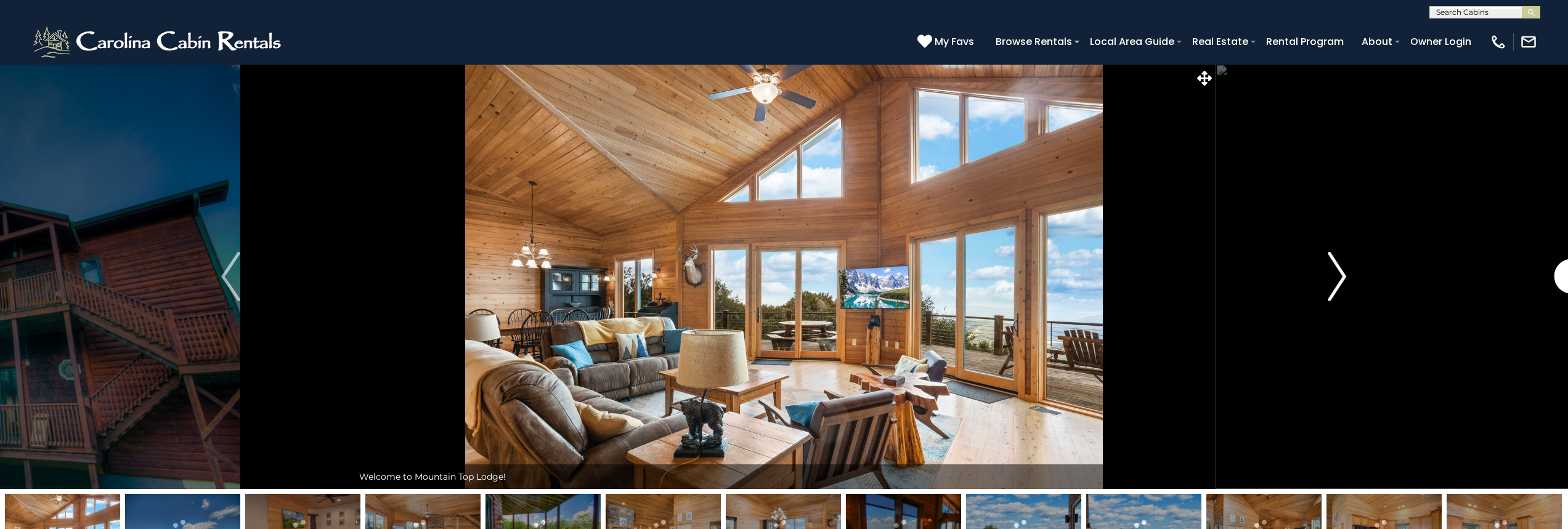
click at [1327, 272] on button "Next" at bounding box center [1337, 276] width 244 height 425
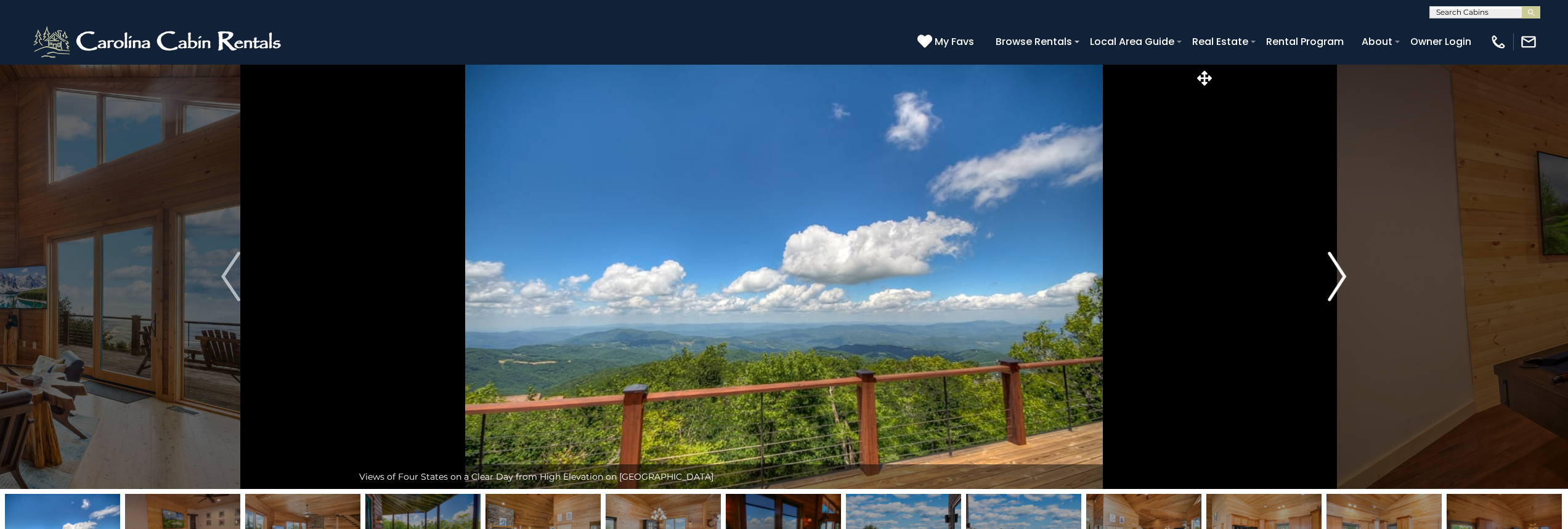
click at [1327, 272] on button "Next" at bounding box center [1337, 276] width 244 height 425
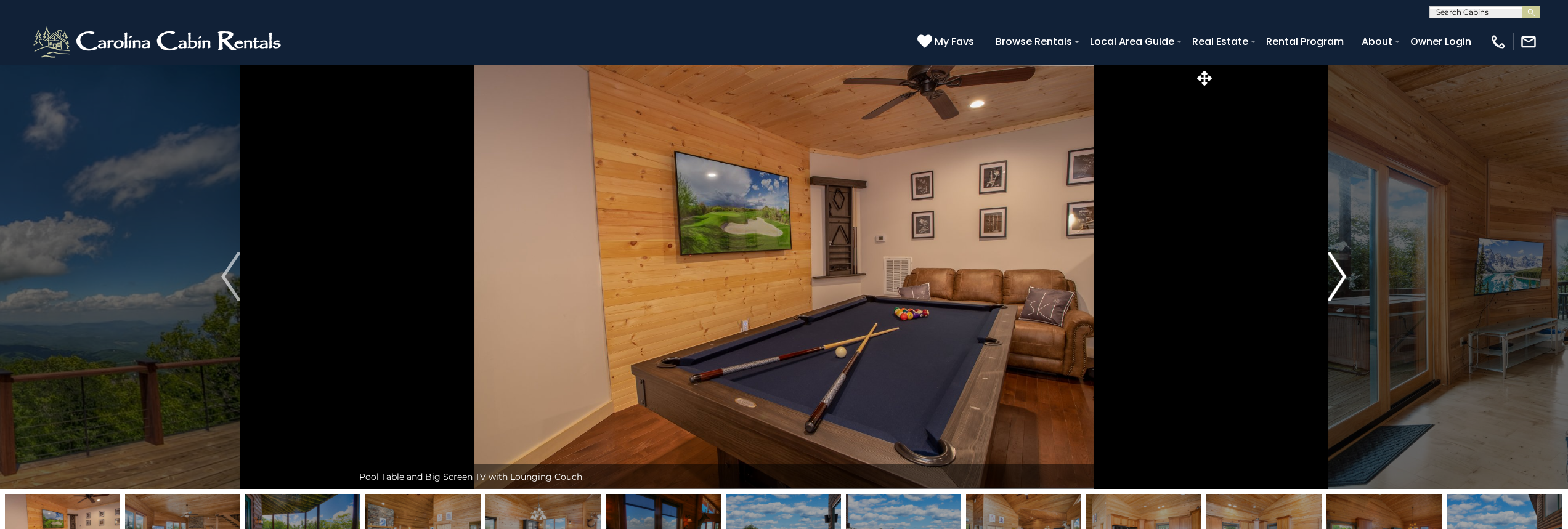
click at [1327, 272] on button "Next" at bounding box center [1337, 276] width 244 height 425
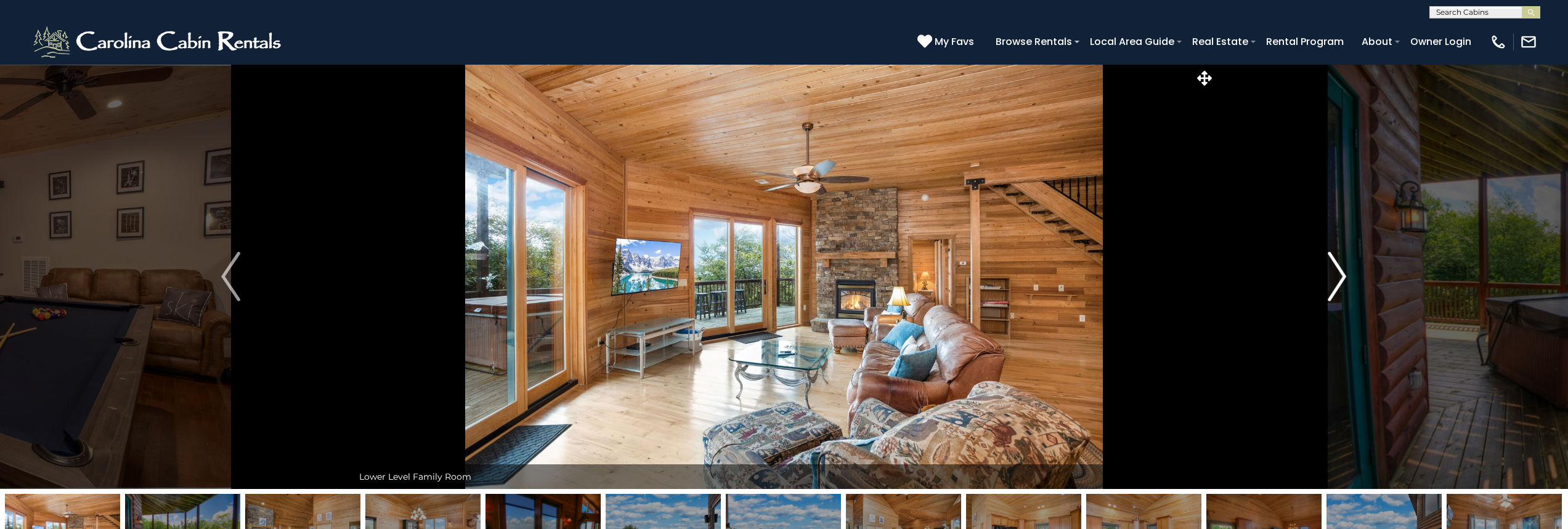
click at [1327, 272] on button "Next" at bounding box center [1337, 276] width 244 height 425
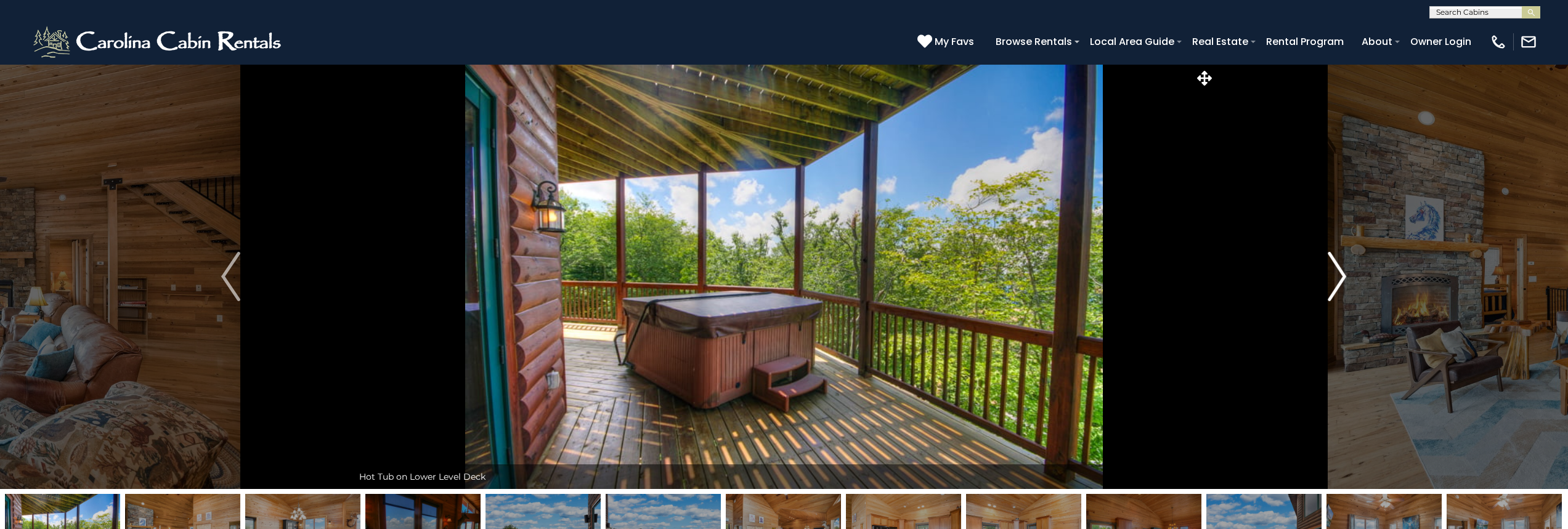
click at [1327, 272] on button "Next" at bounding box center [1337, 276] width 244 height 425
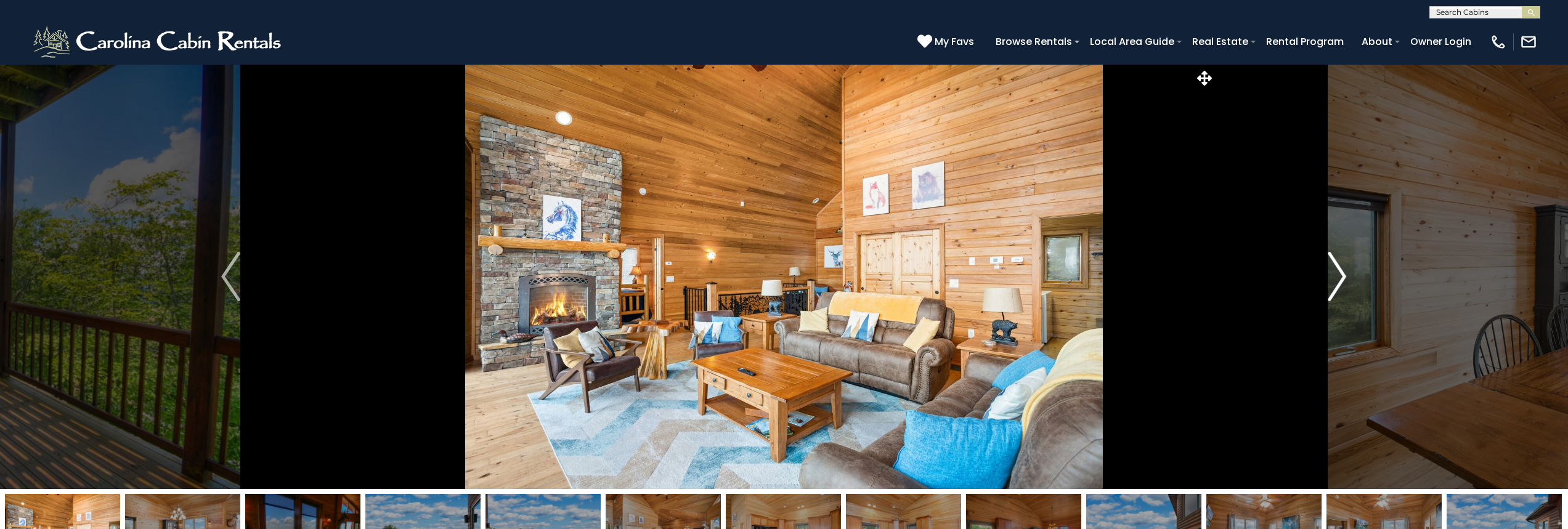
click at [1327, 272] on button "Next" at bounding box center [1337, 276] width 244 height 425
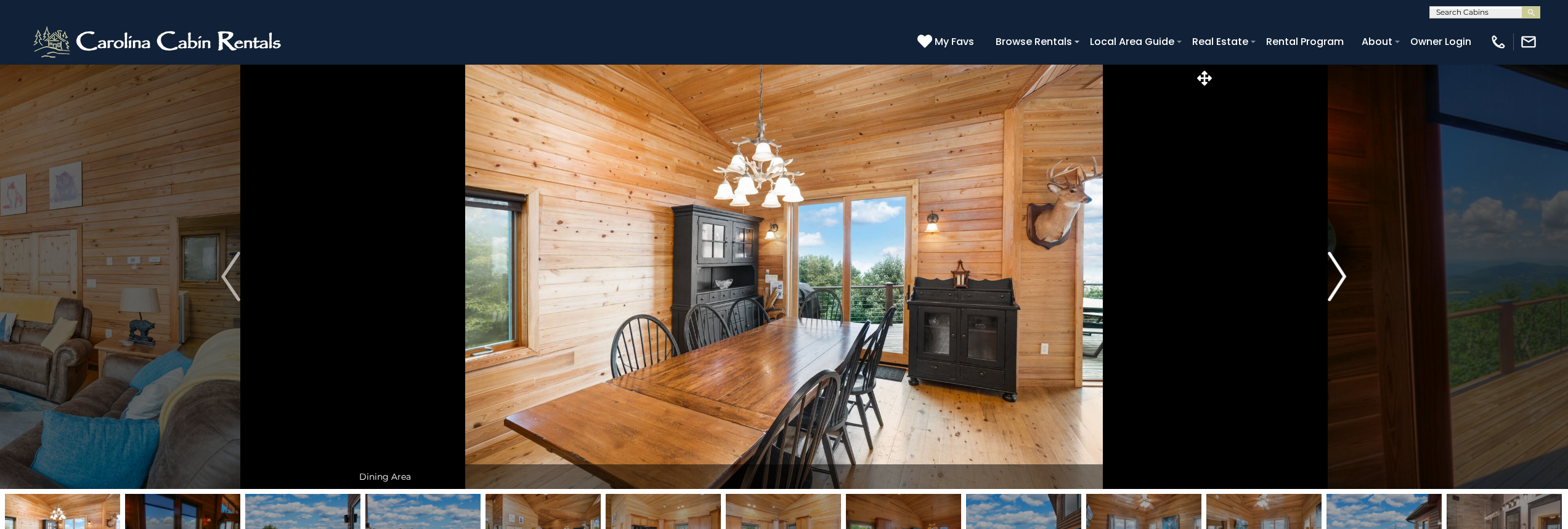
click at [1327, 272] on button "Next" at bounding box center [1337, 276] width 244 height 425
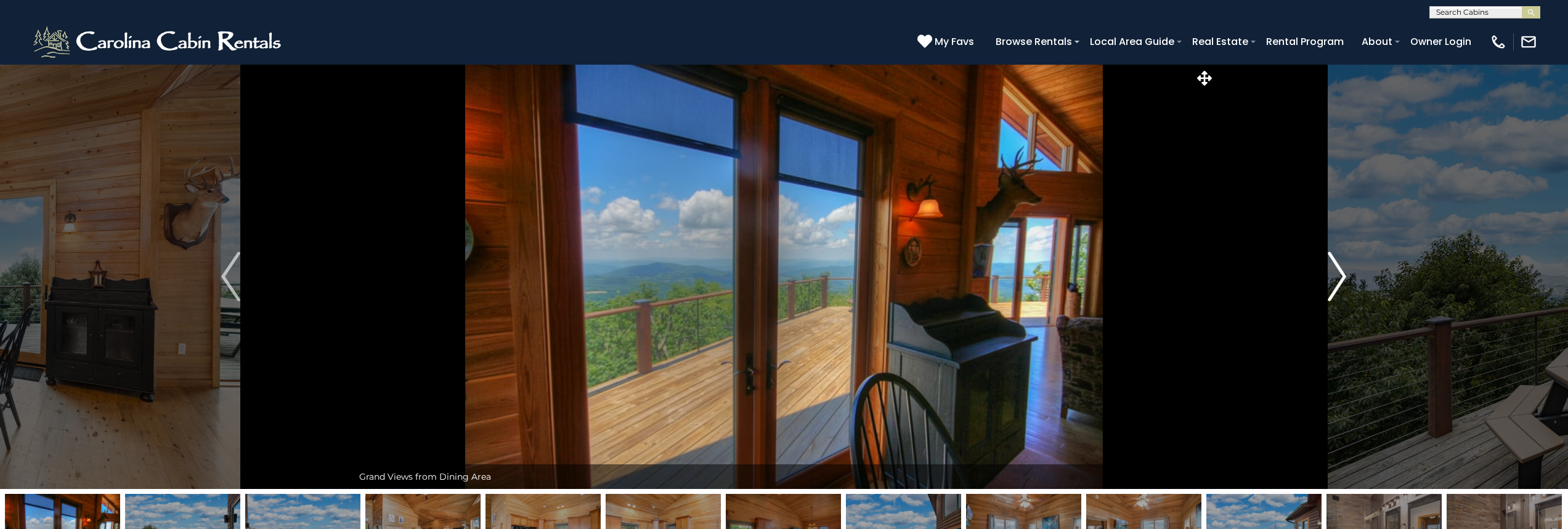
click at [1327, 272] on button "Next" at bounding box center [1337, 276] width 244 height 425
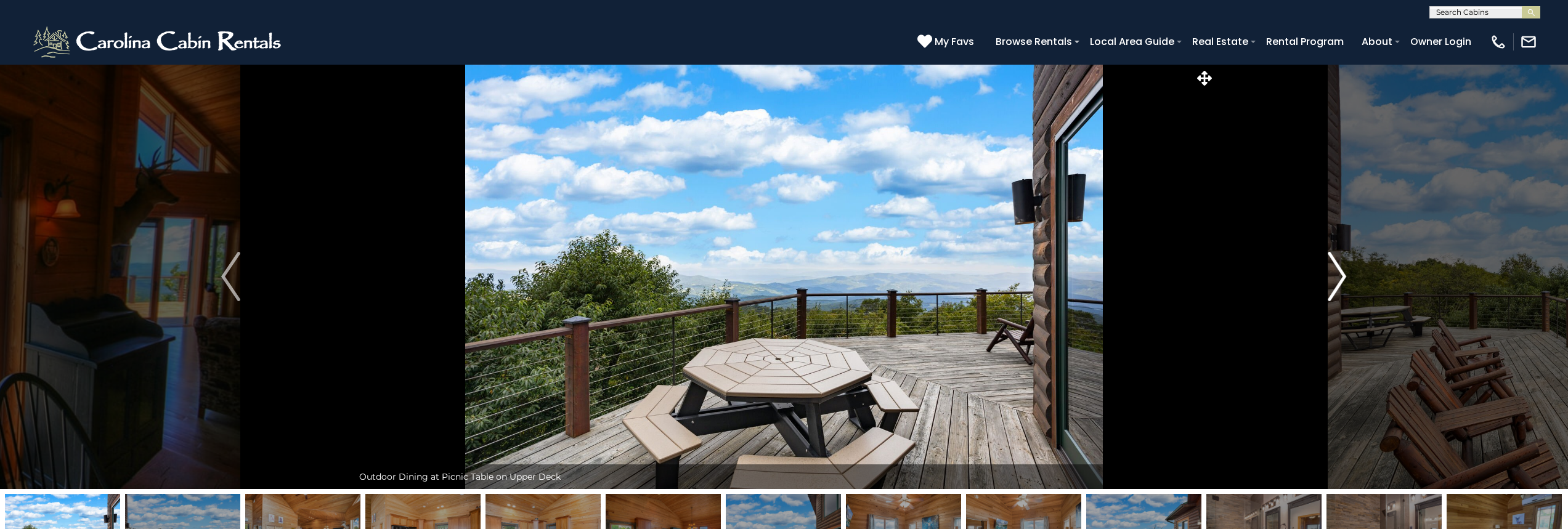
click at [1327, 272] on button "Next" at bounding box center [1337, 276] width 244 height 425
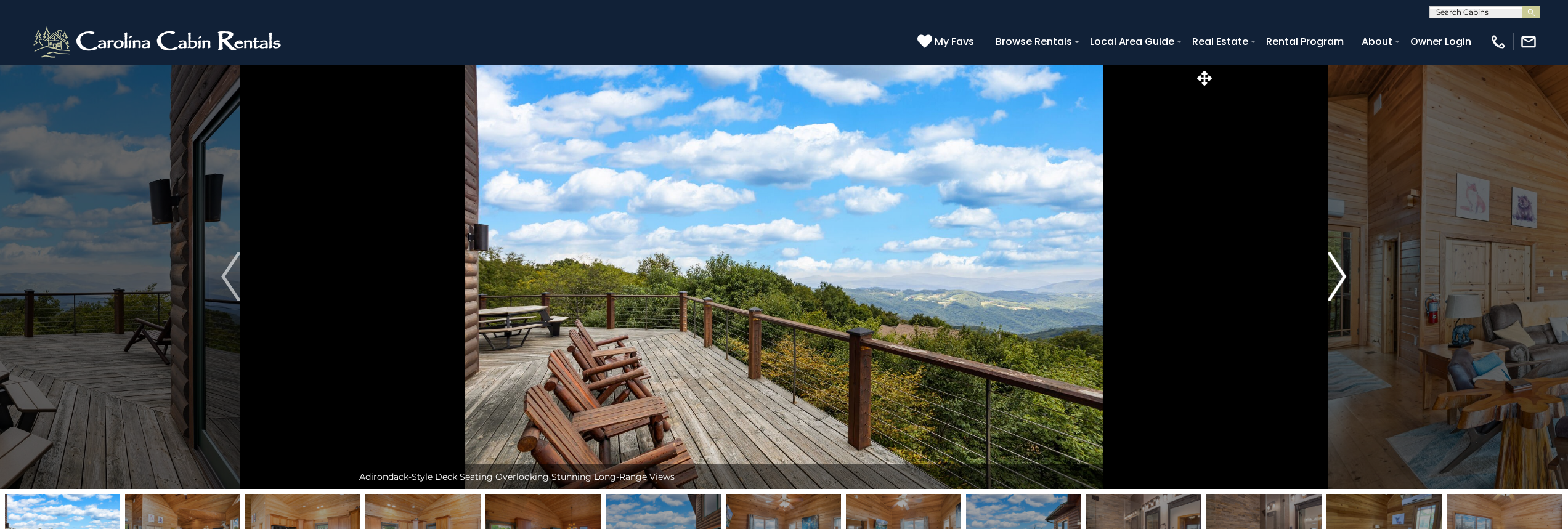
click at [1327, 272] on button "Next" at bounding box center [1337, 276] width 244 height 425
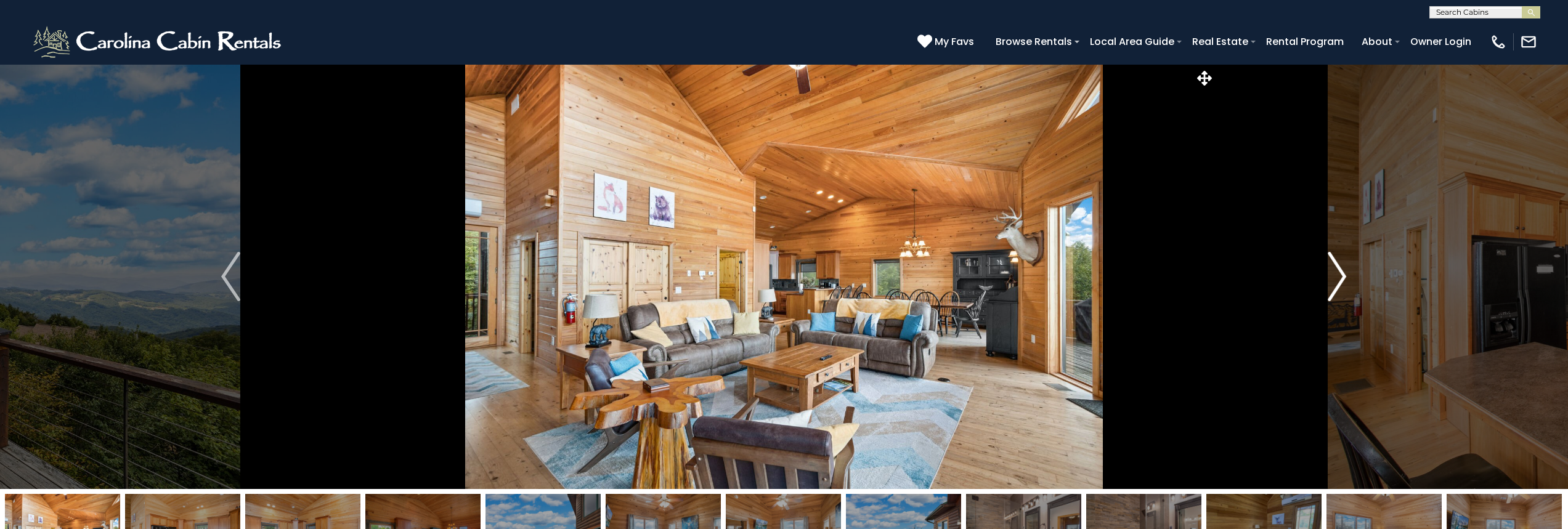
click at [1327, 272] on button "Next" at bounding box center [1337, 276] width 244 height 425
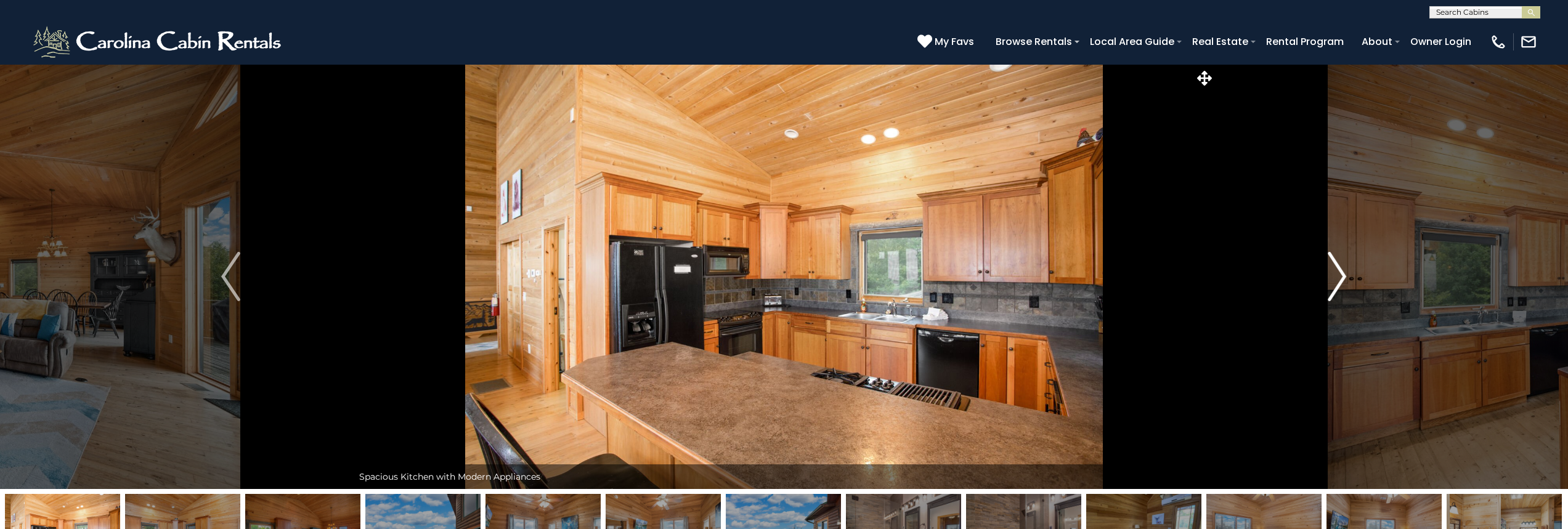
click at [1327, 272] on button "Next" at bounding box center [1337, 276] width 244 height 425
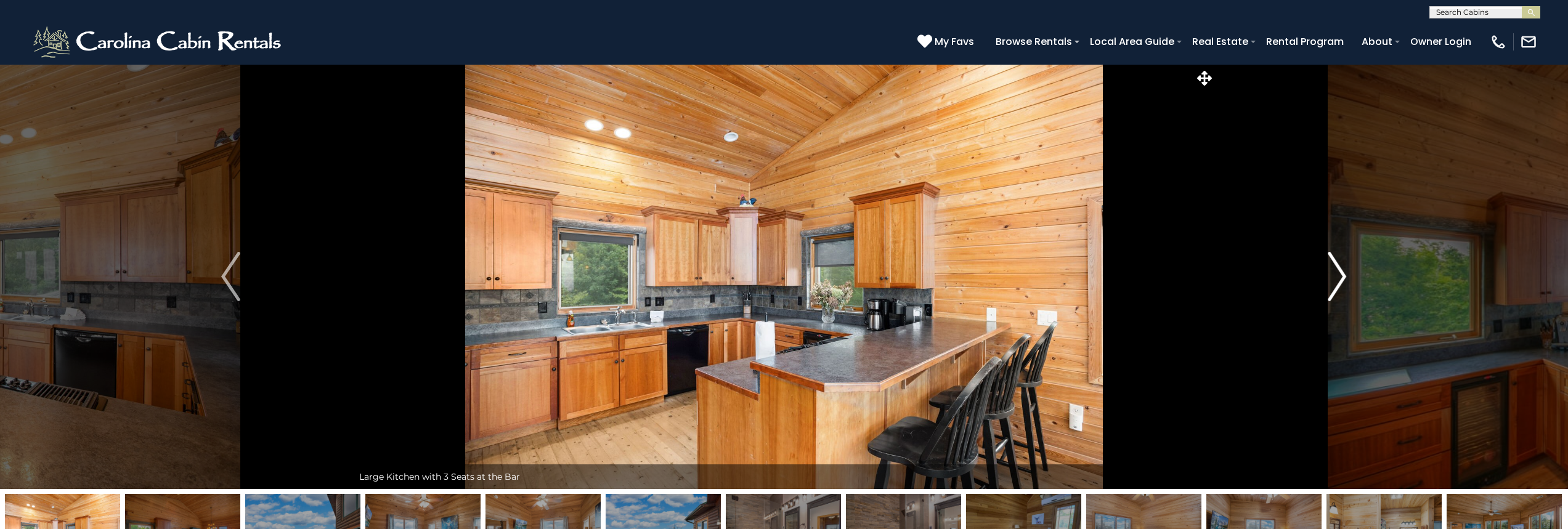
click at [1327, 272] on button "Next" at bounding box center [1337, 276] width 244 height 425
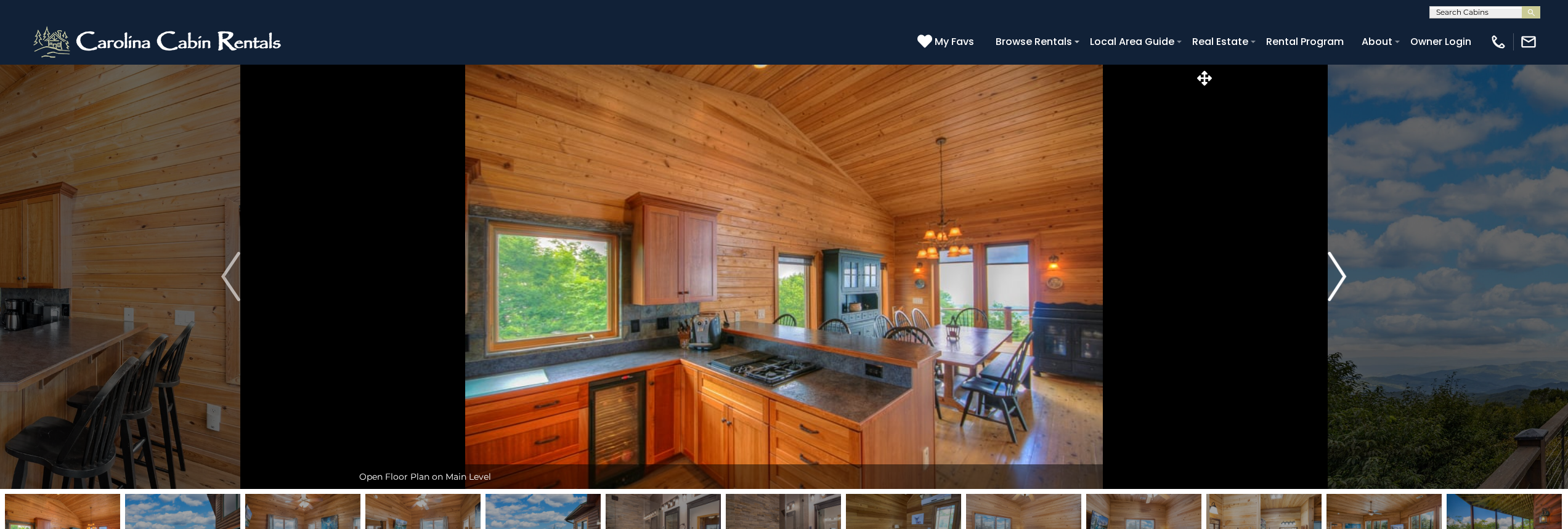
click at [1327, 272] on button "Next" at bounding box center [1337, 276] width 244 height 425
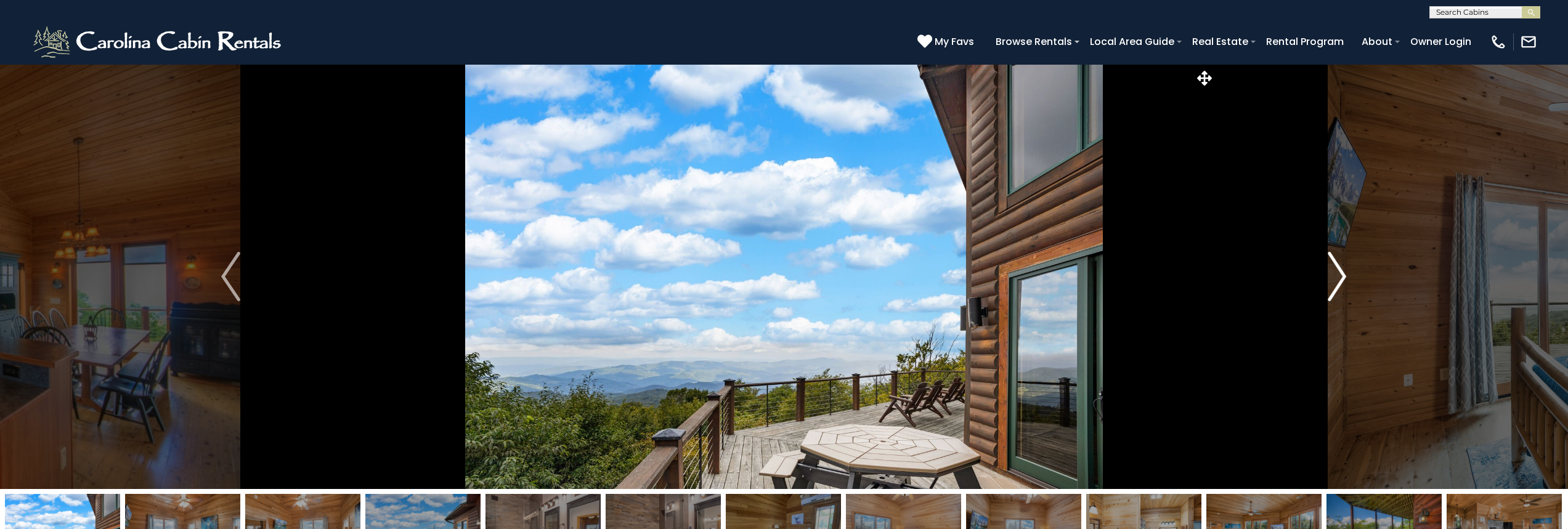
click at [1327, 272] on button "Next" at bounding box center [1337, 276] width 244 height 425
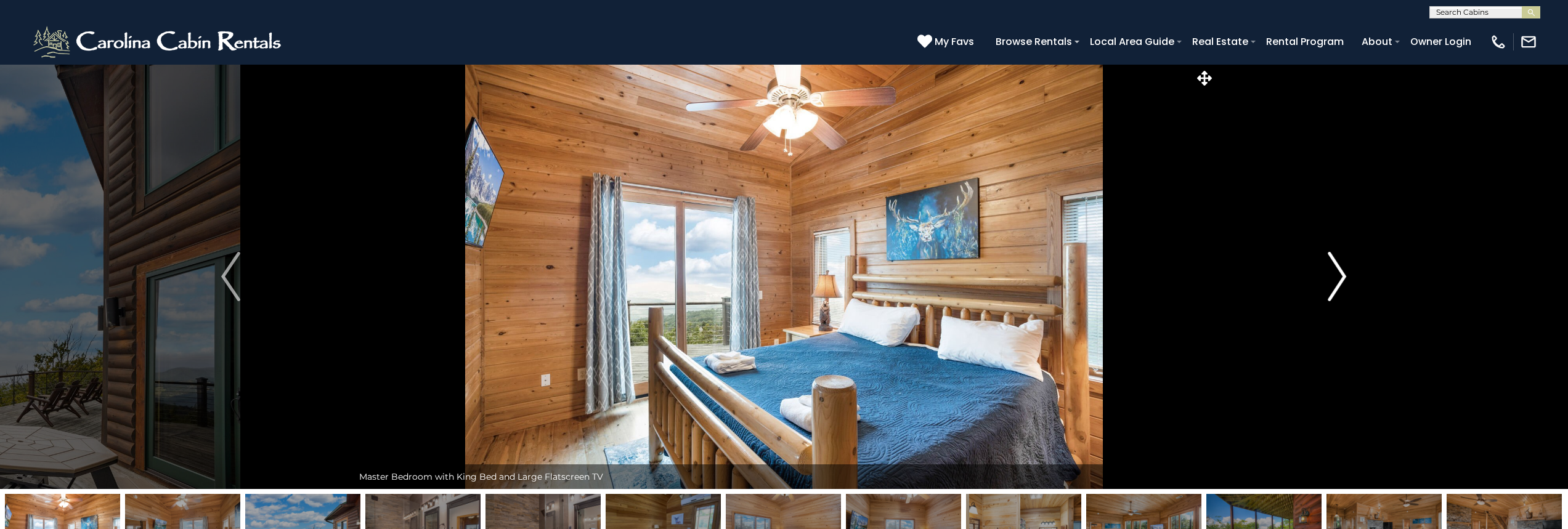
click at [1327, 272] on button "Next" at bounding box center [1337, 276] width 244 height 425
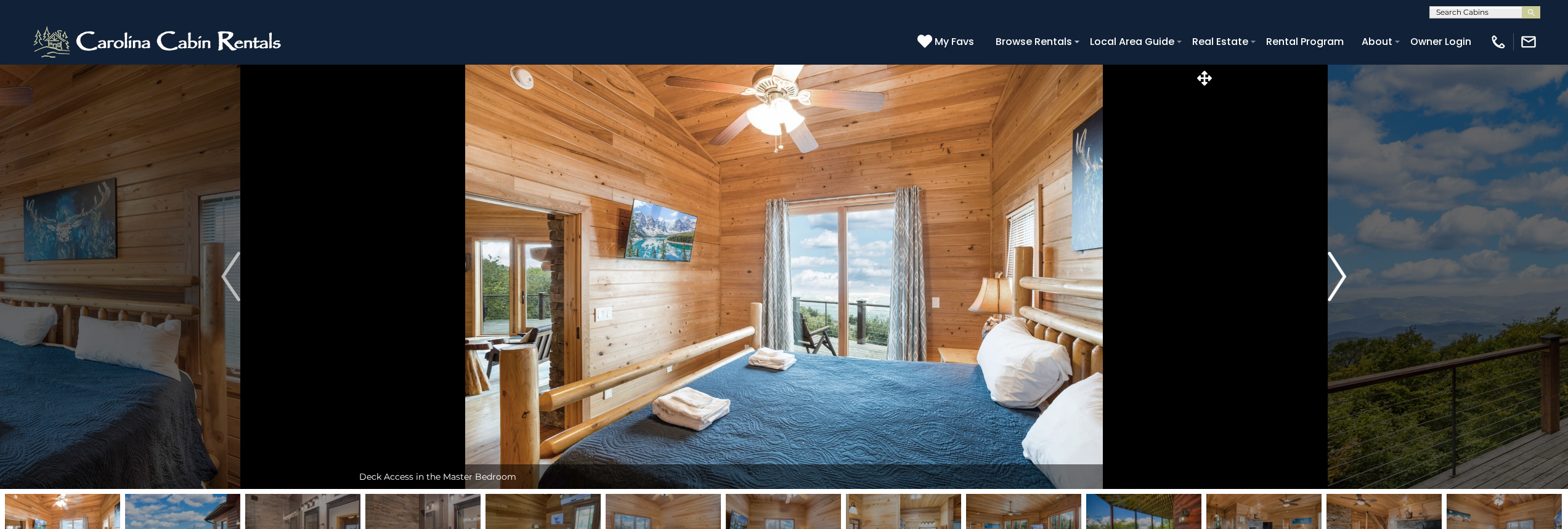
click at [1327, 272] on button "Next" at bounding box center [1337, 276] width 244 height 425
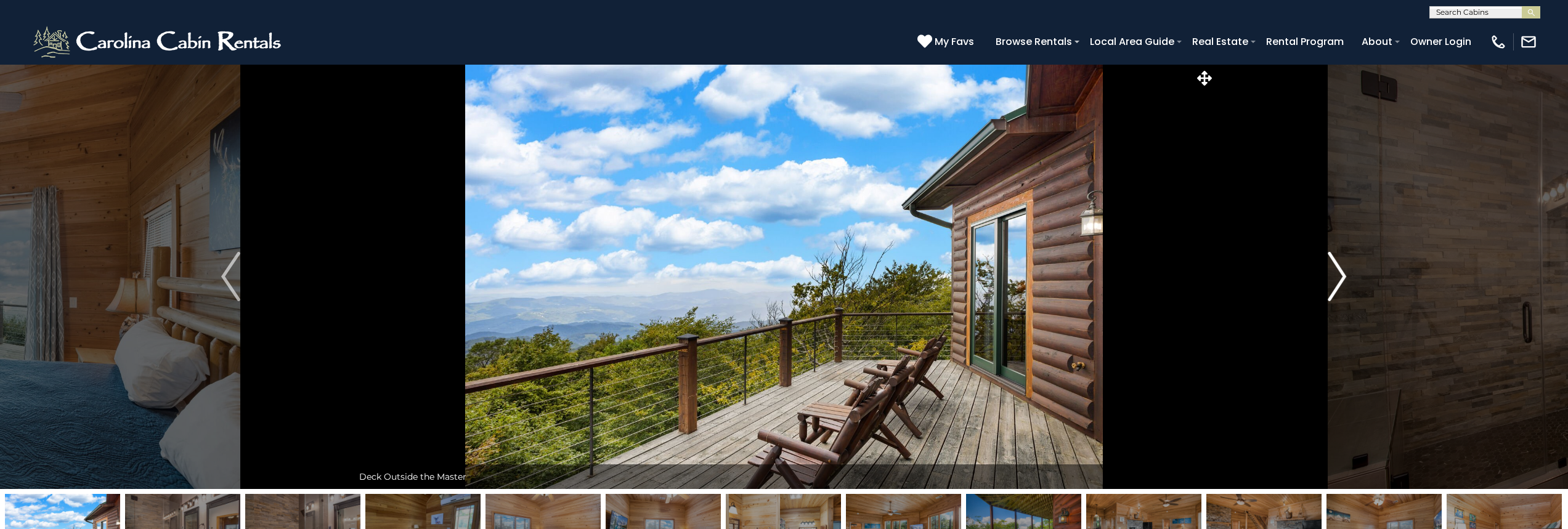
click at [1327, 272] on button "Next" at bounding box center [1337, 276] width 244 height 425
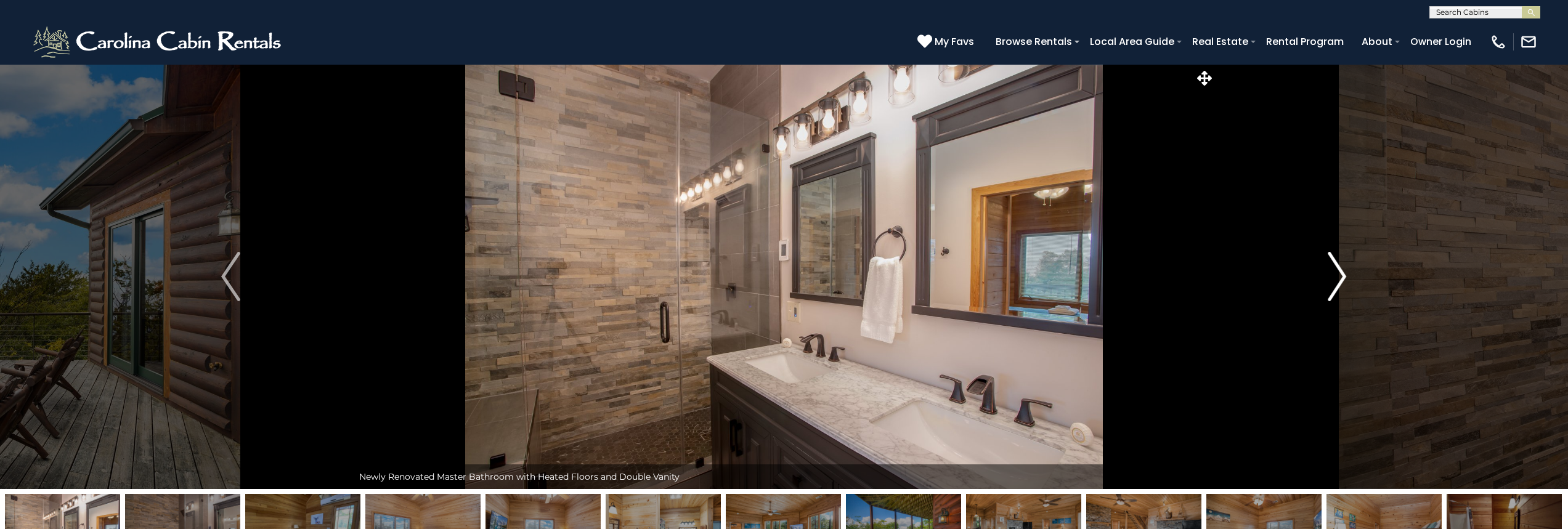
click at [1327, 272] on button "Next" at bounding box center [1337, 276] width 244 height 425
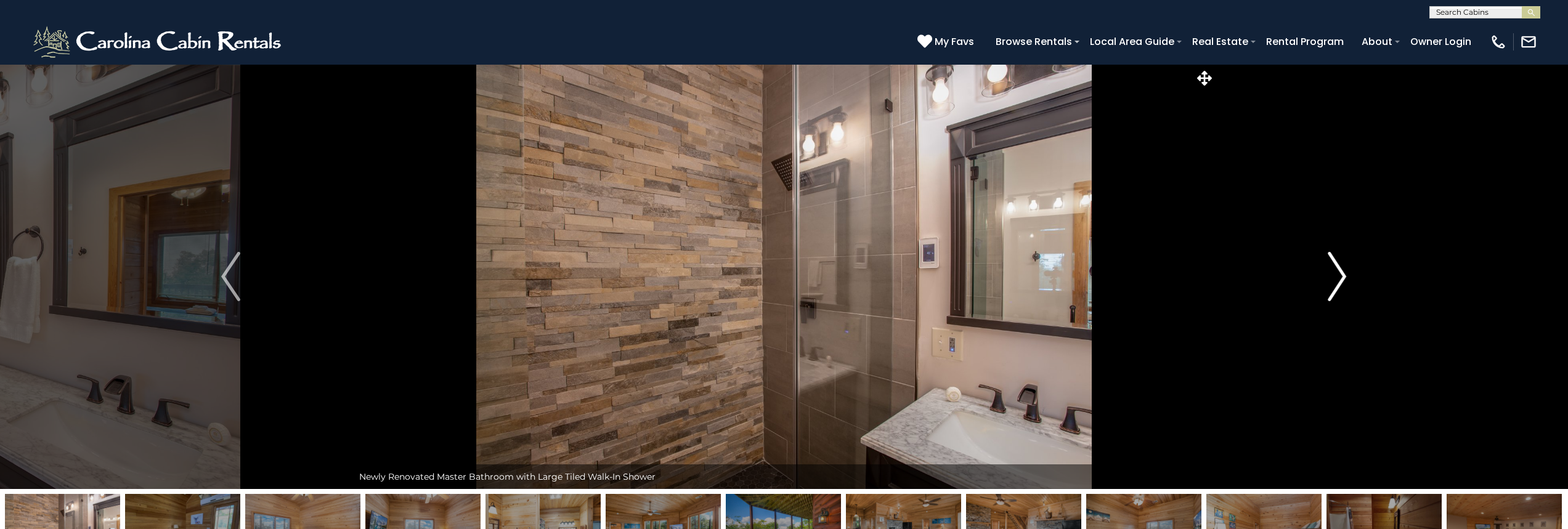
click at [1327, 272] on button "Next" at bounding box center [1337, 276] width 244 height 425
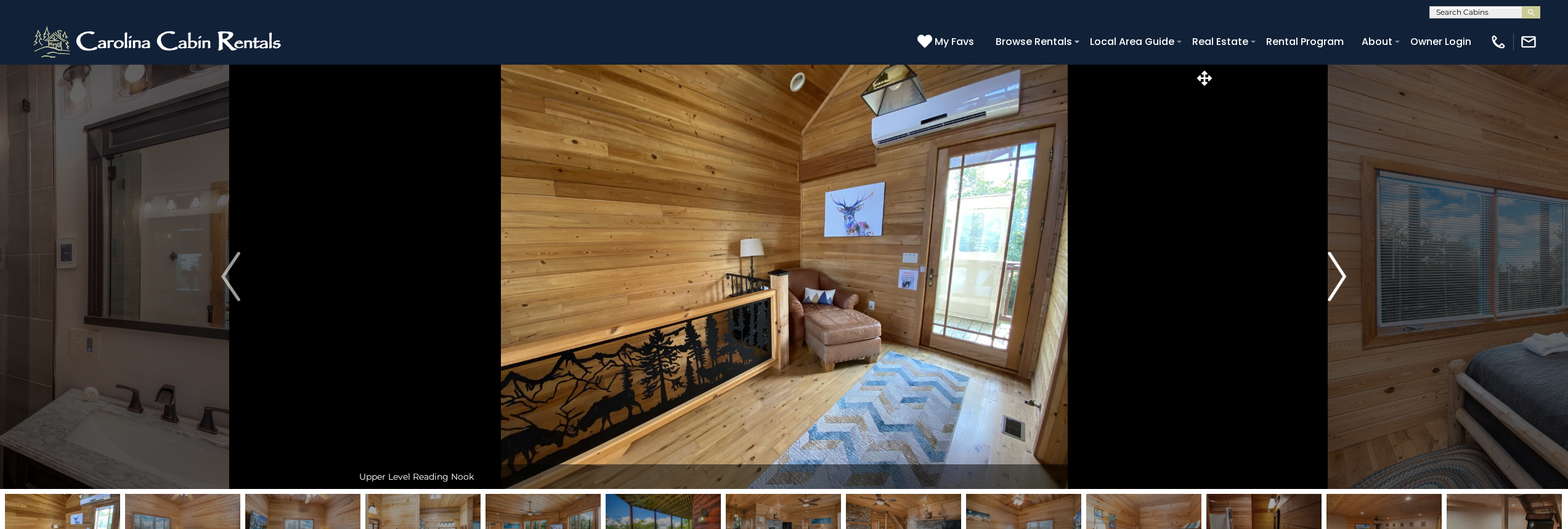
click at [1327, 272] on button "Next" at bounding box center [1337, 276] width 244 height 425
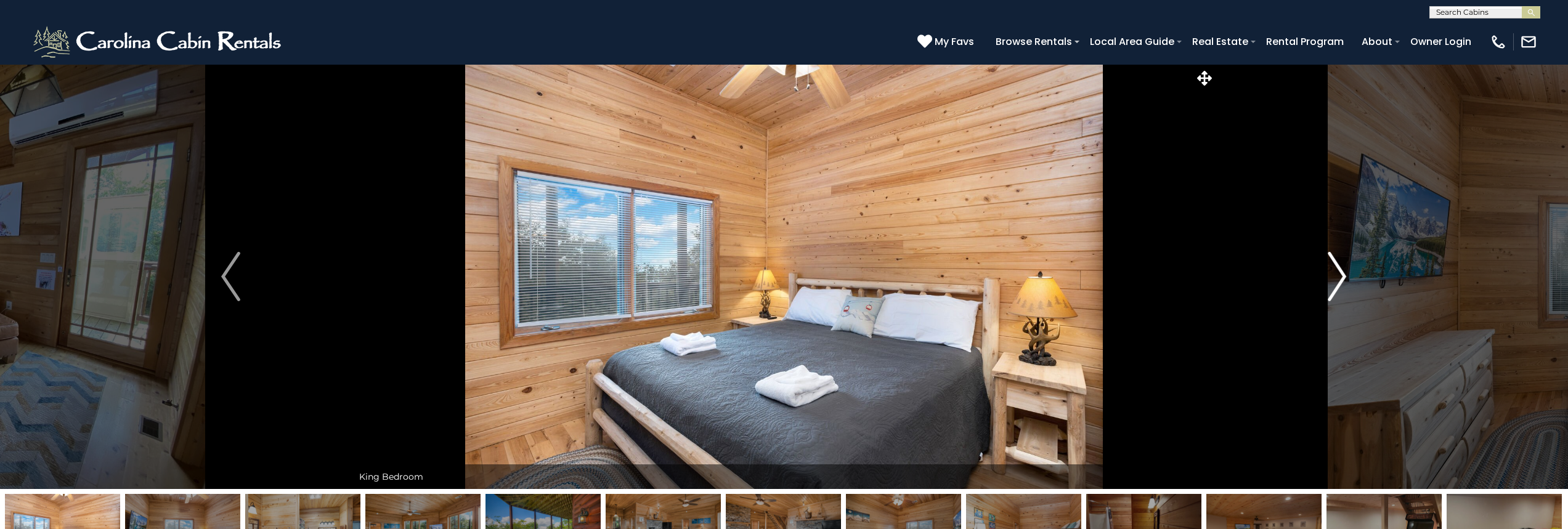
click at [1327, 272] on button "Next" at bounding box center [1337, 276] width 244 height 425
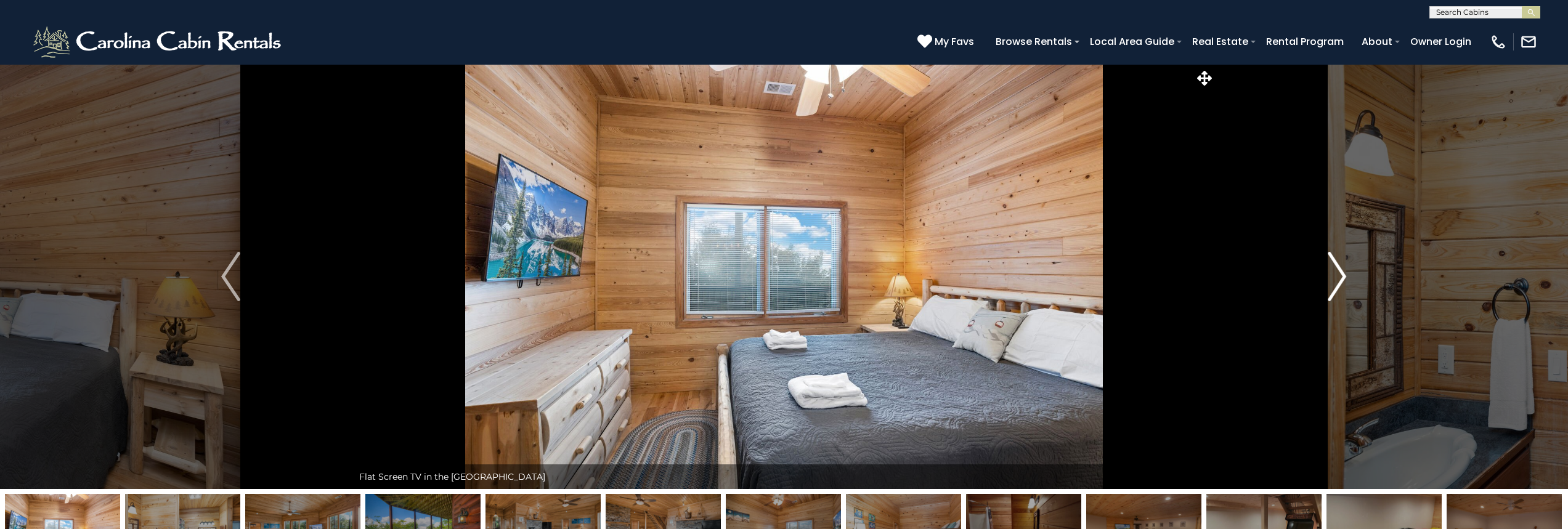
click at [1327, 272] on button "Next" at bounding box center [1337, 276] width 244 height 425
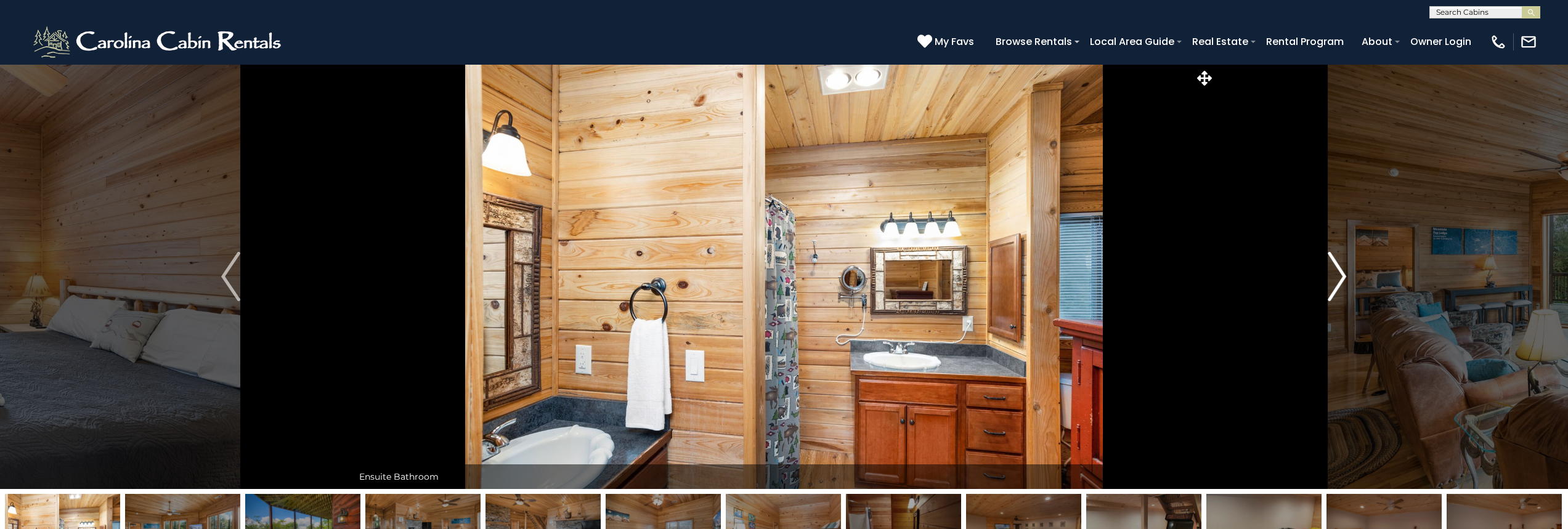
click at [1327, 272] on button "Next" at bounding box center [1337, 276] width 244 height 425
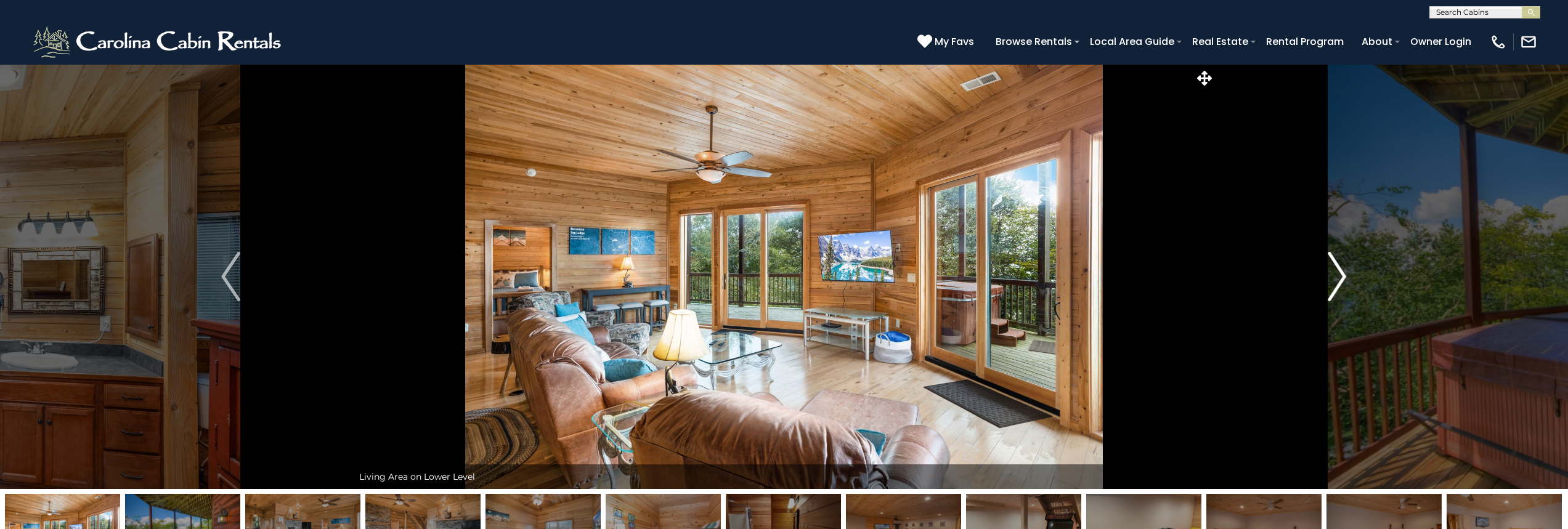
click at [1327, 272] on button "Next" at bounding box center [1337, 276] width 244 height 425
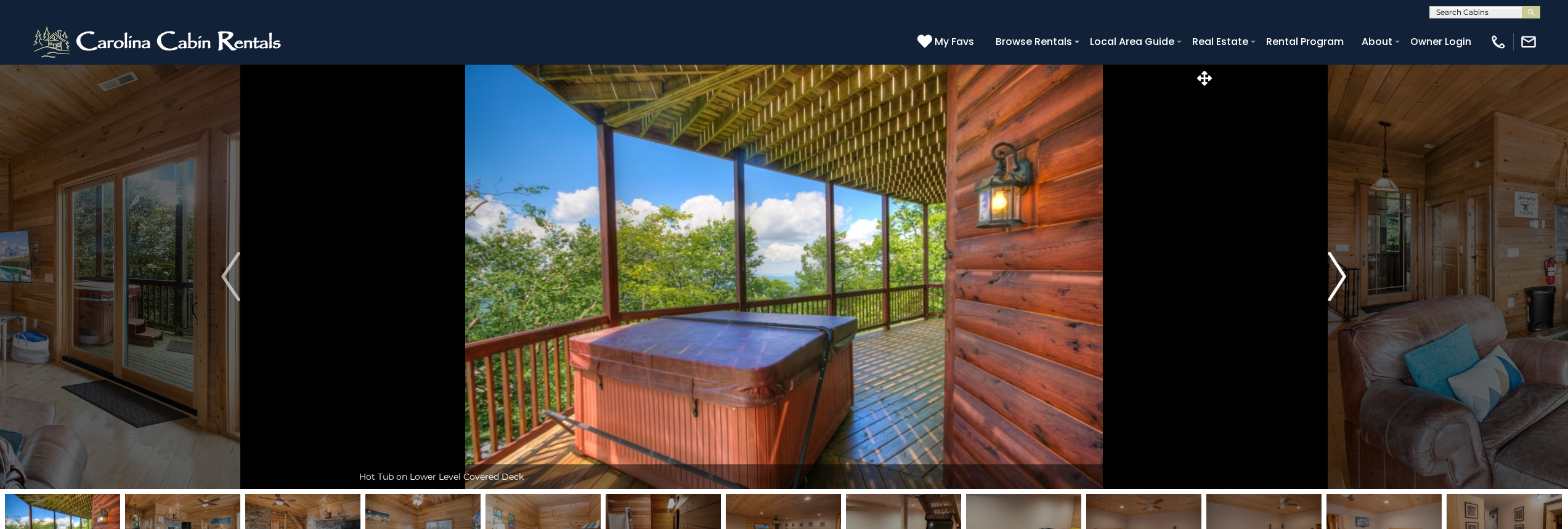
click at [1327, 272] on button "Next" at bounding box center [1337, 276] width 244 height 425
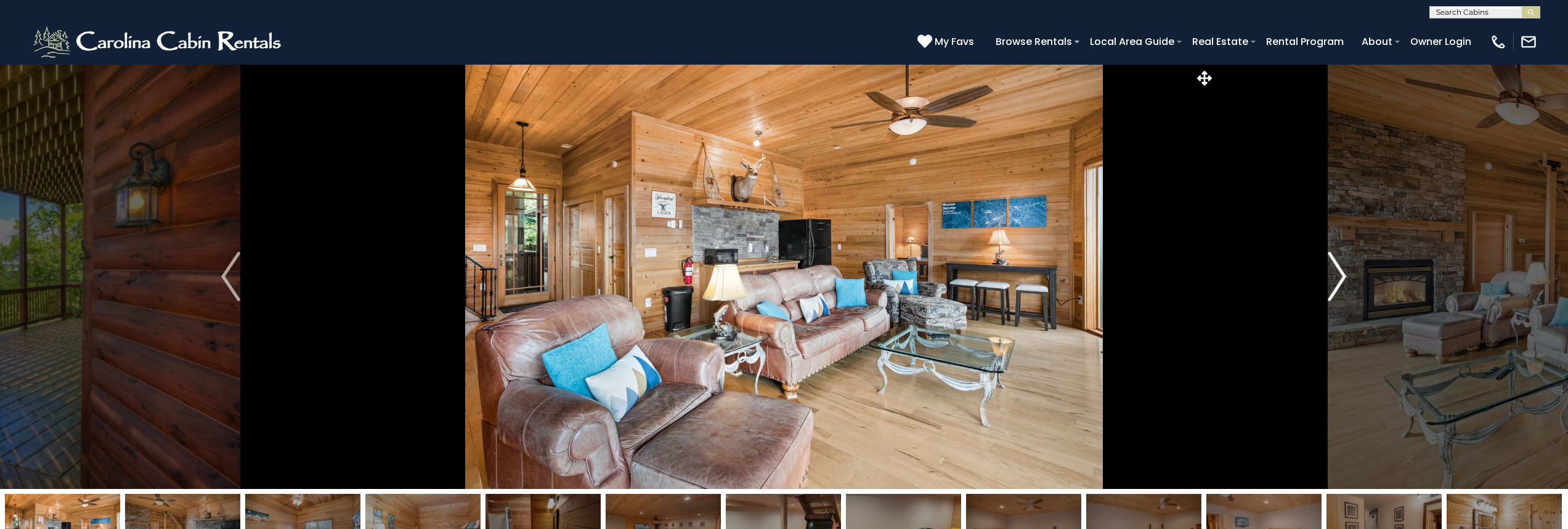
click at [1327, 272] on button "Next" at bounding box center [1337, 276] width 244 height 425
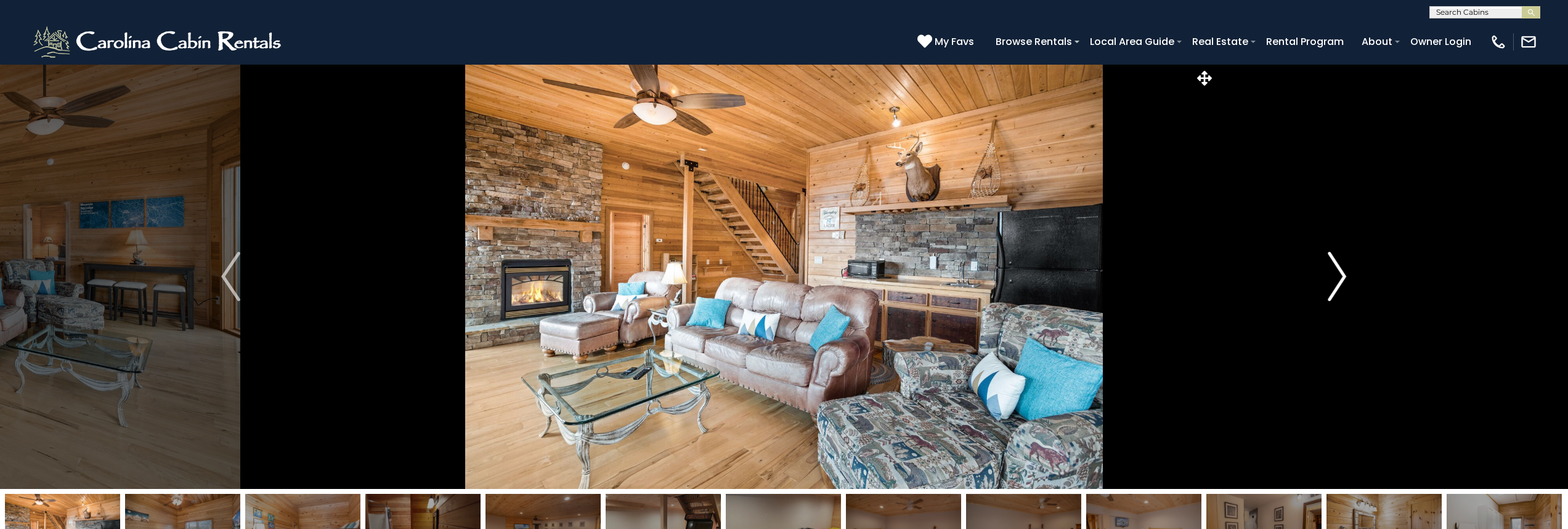
click at [1327, 272] on button "Next" at bounding box center [1337, 276] width 244 height 425
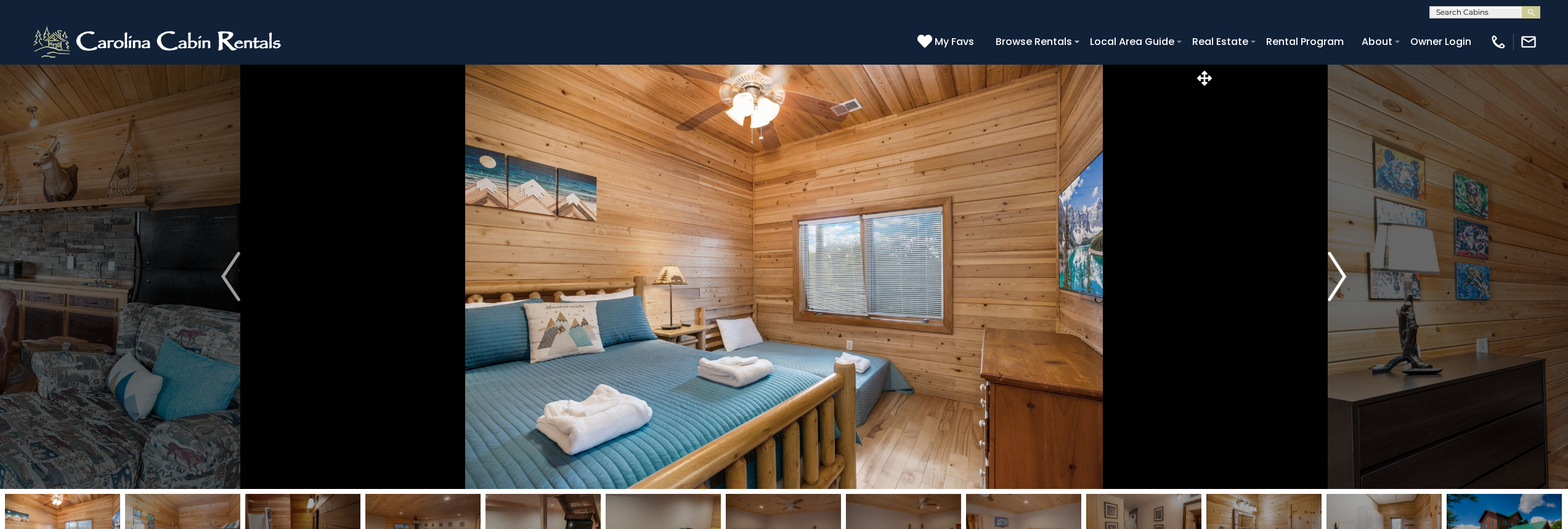
click at [1327, 272] on button "Next" at bounding box center [1337, 276] width 244 height 425
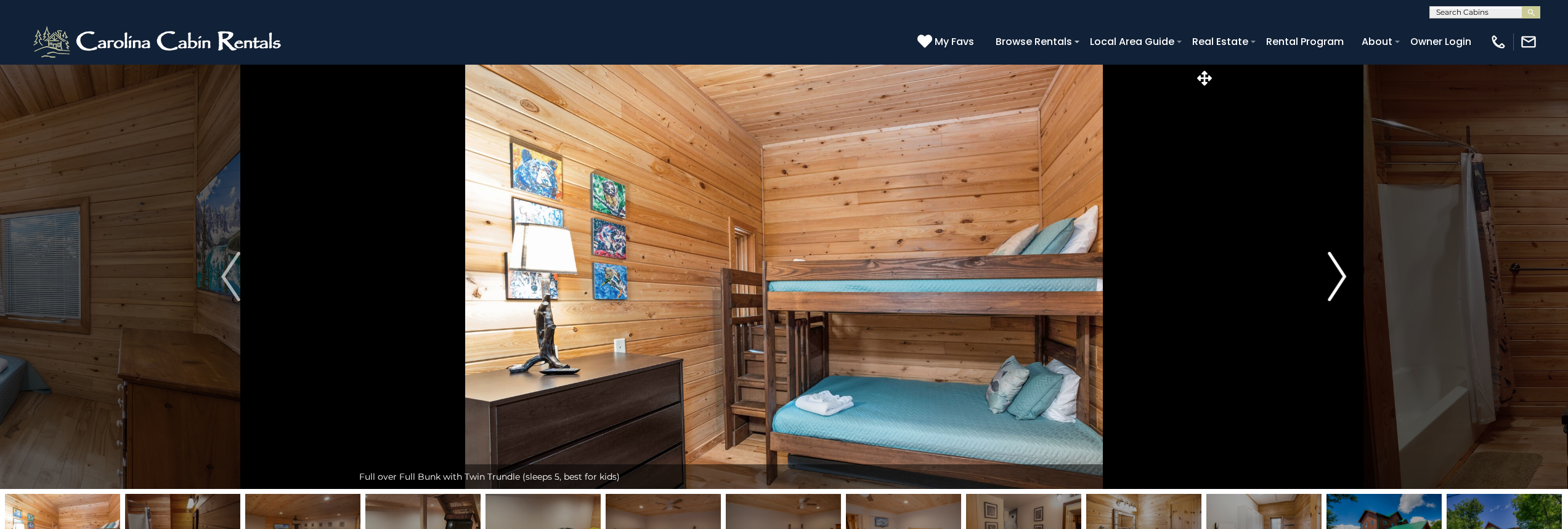
click at [1327, 272] on button "Next" at bounding box center [1337, 276] width 244 height 425
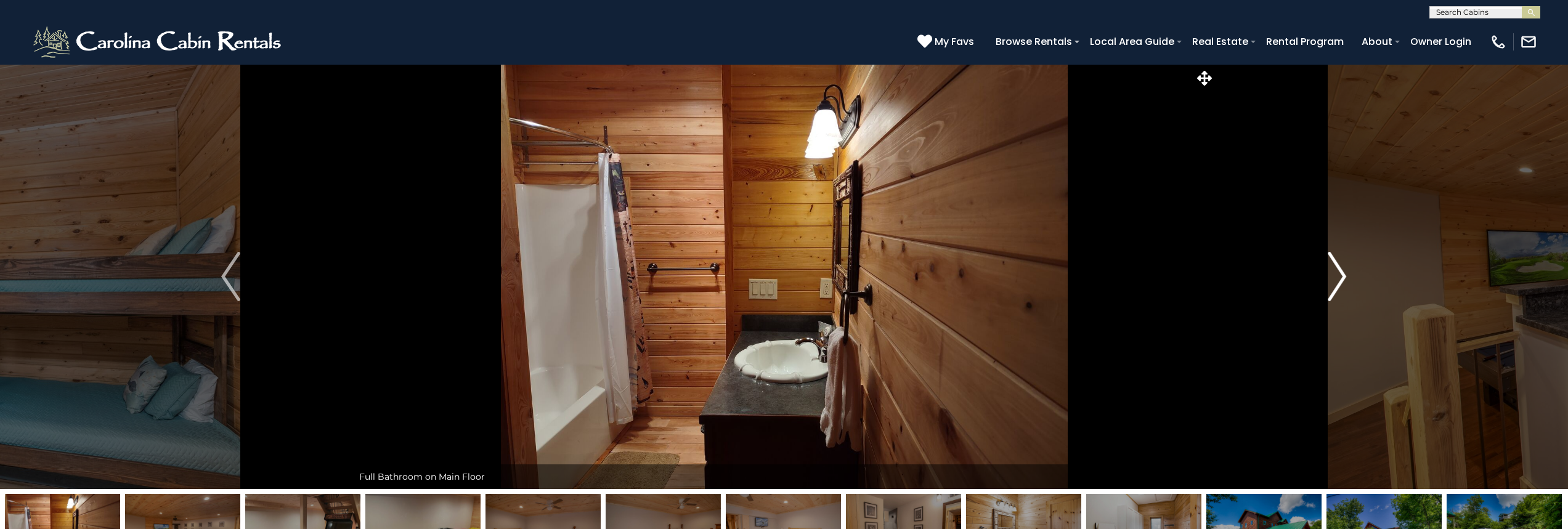
click at [1327, 272] on button "Next" at bounding box center [1337, 276] width 244 height 425
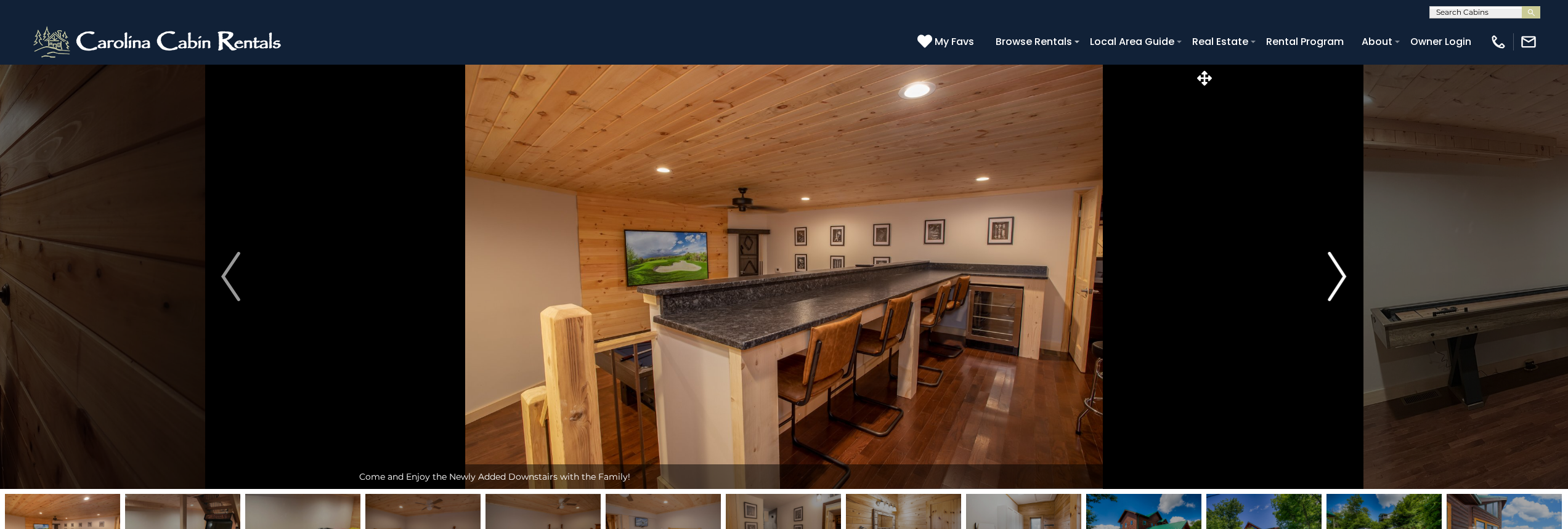
click at [1327, 272] on button "Next" at bounding box center [1337, 276] width 244 height 425
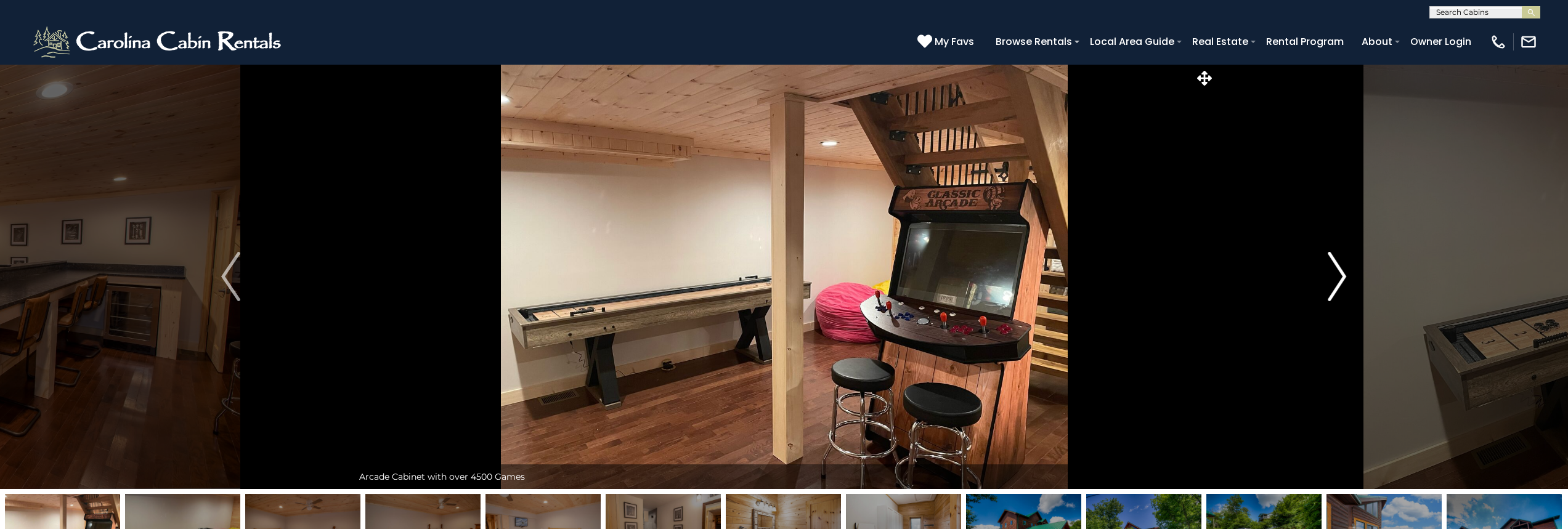
click at [1327, 272] on button "Next" at bounding box center [1337, 276] width 244 height 425
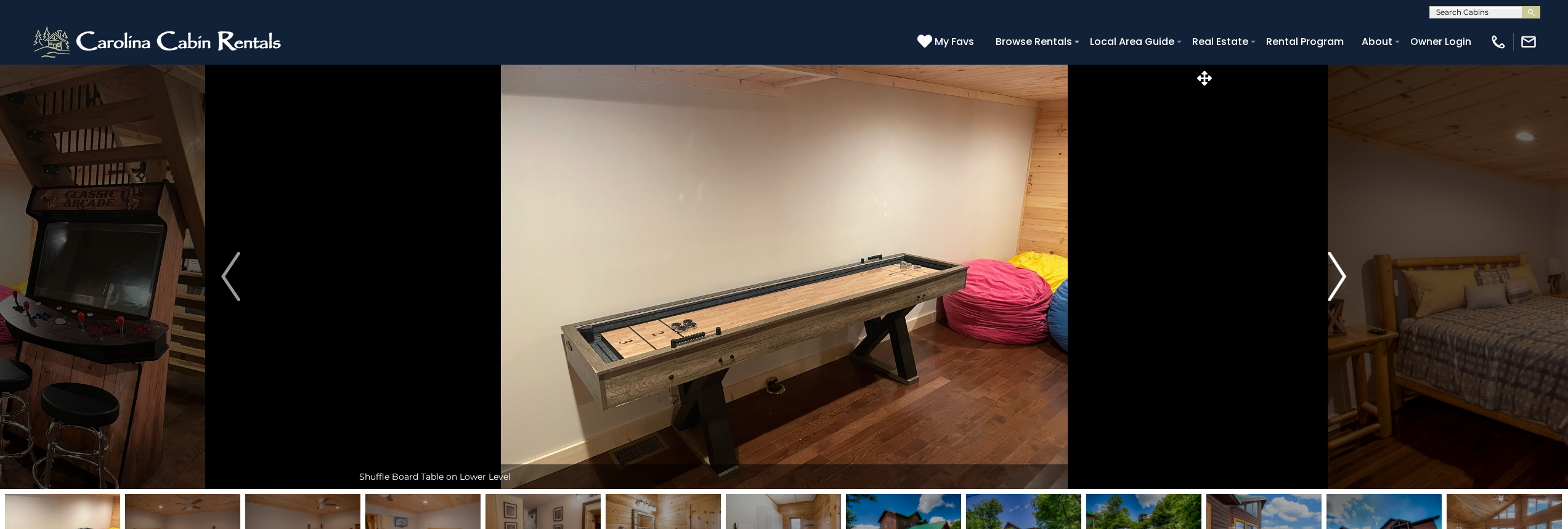
click at [1327, 272] on button "Next" at bounding box center [1337, 276] width 244 height 425
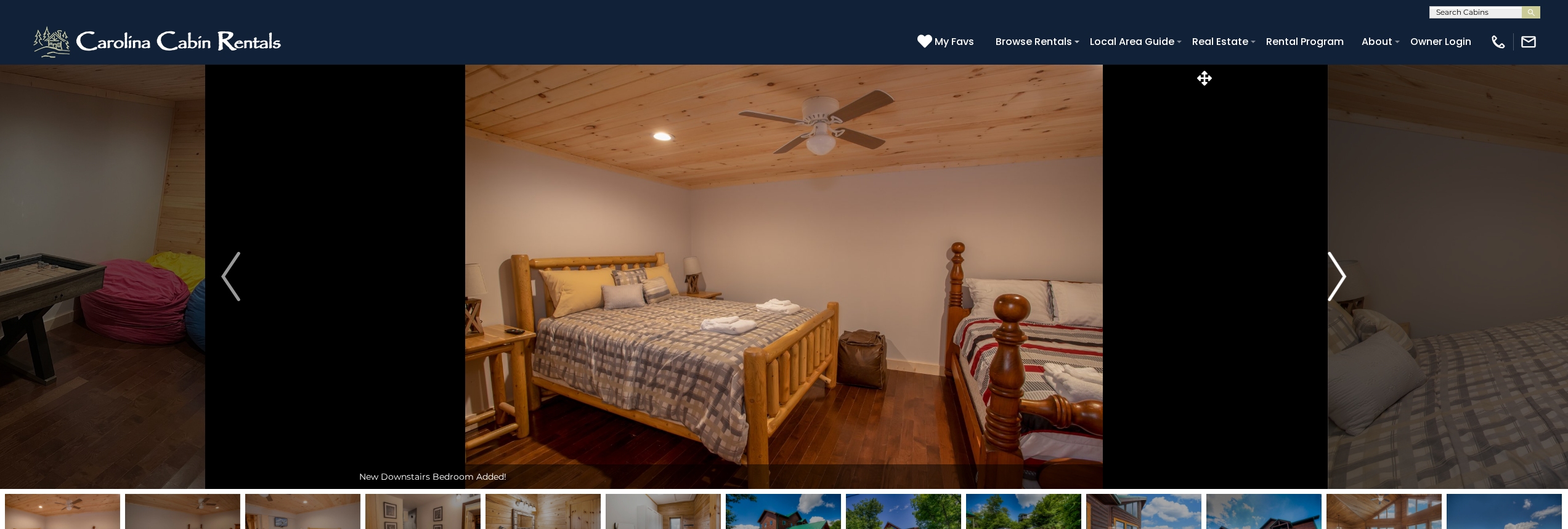
click at [1327, 272] on button "Next" at bounding box center [1337, 276] width 244 height 425
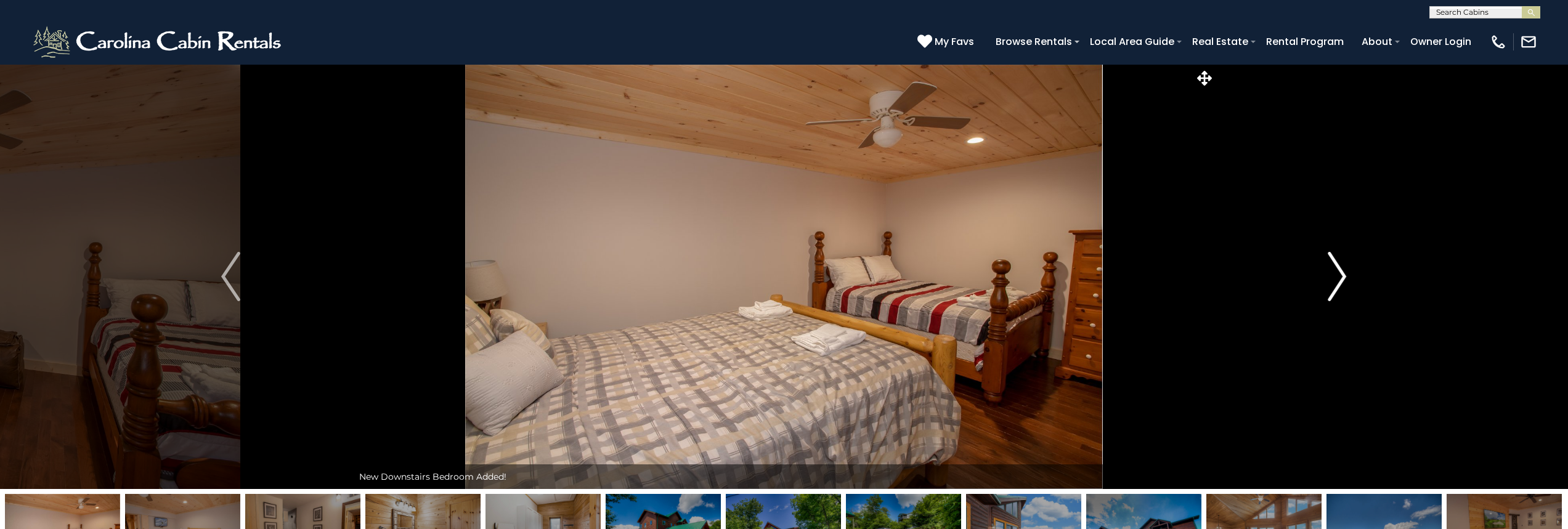
click at [1327, 272] on button "Next" at bounding box center [1337, 276] width 244 height 425
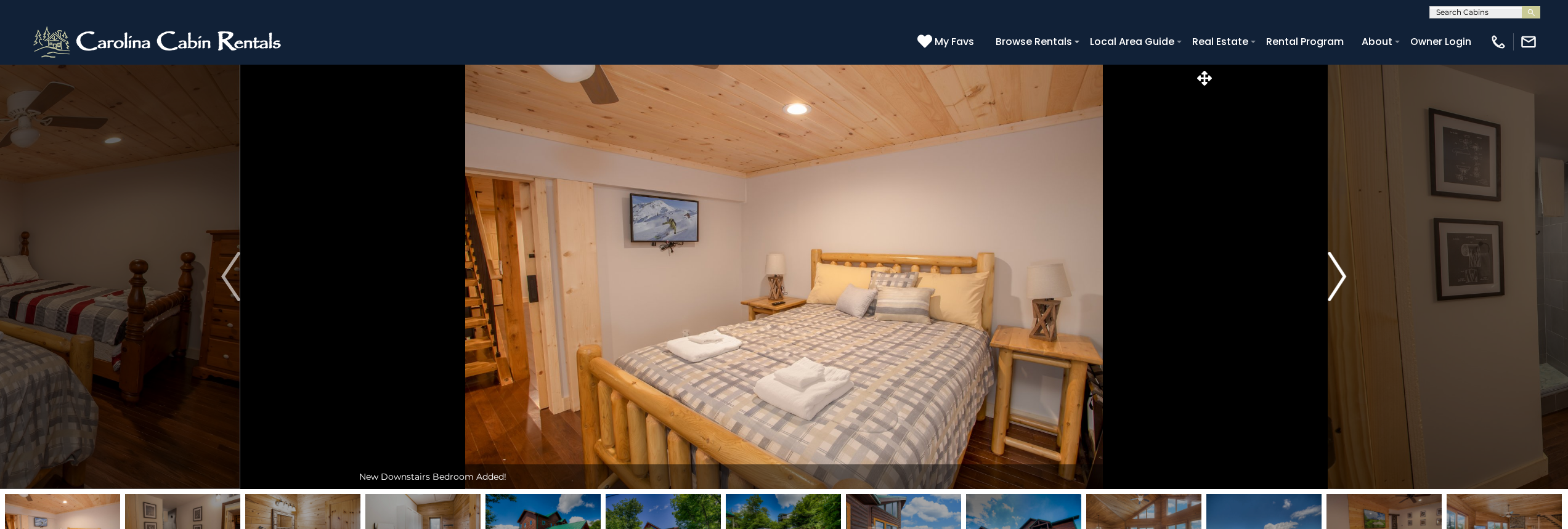
click at [1327, 272] on button "Next" at bounding box center [1337, 276] width 244 height 425
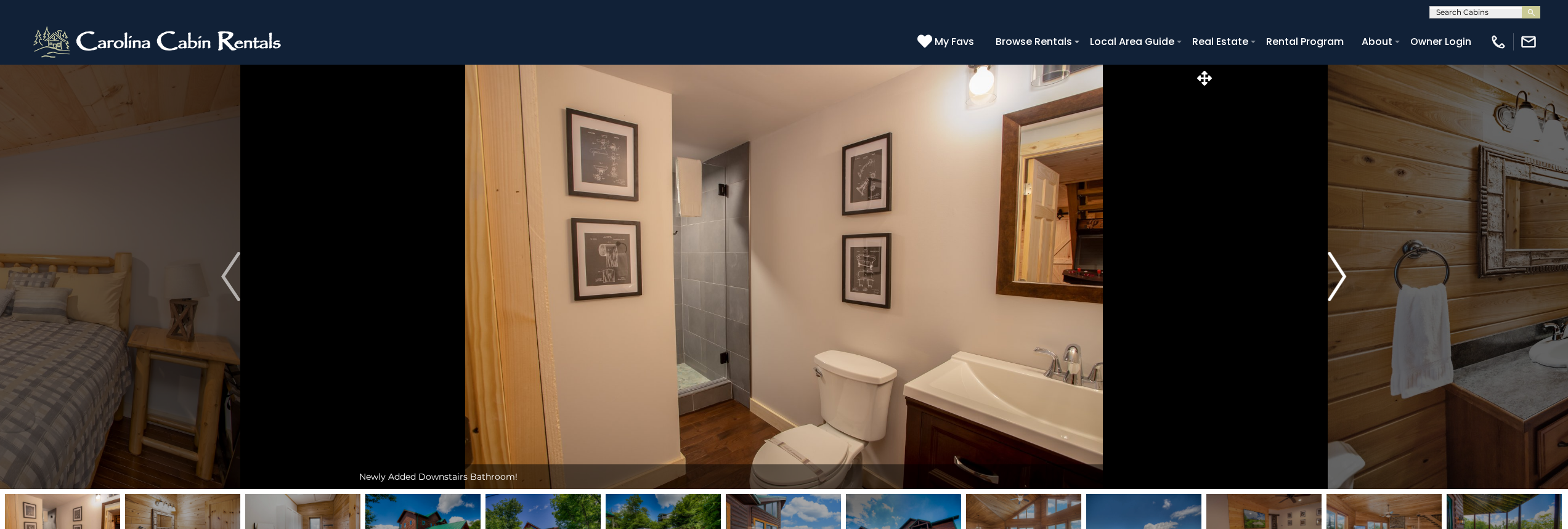
click at [1327, 272] on button "Next" at bounding box center [1337, 276] width 244 height 425
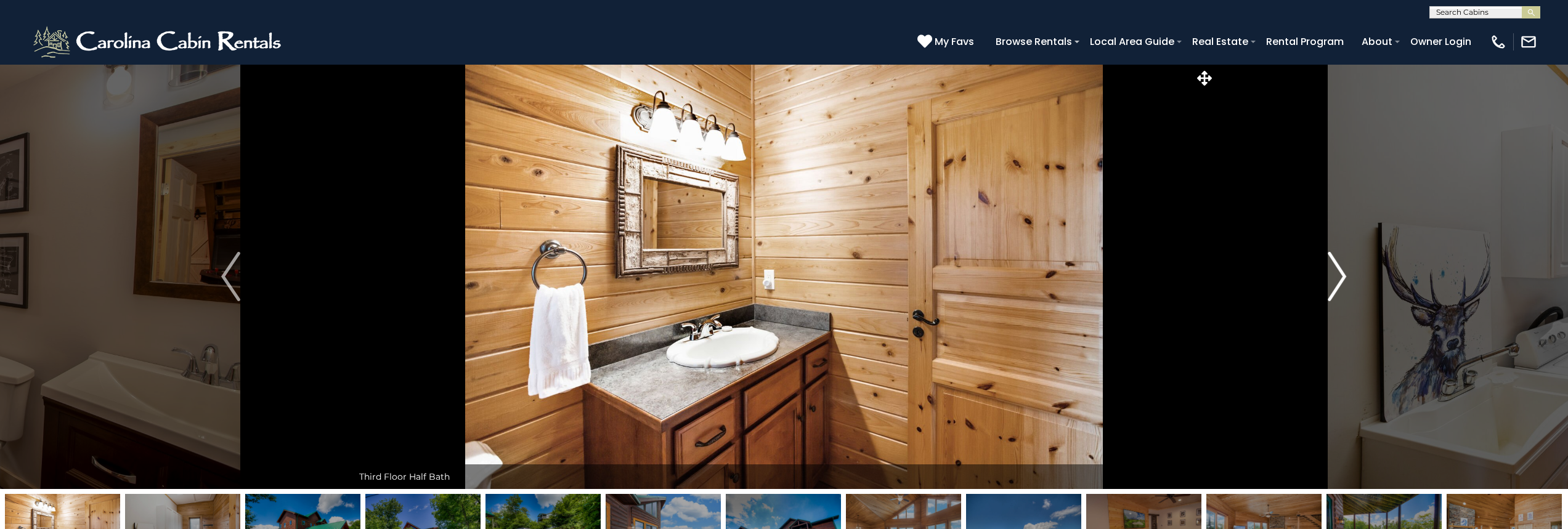
click at [1327, 272] on button "Next" at bounding box center [1337, 276] width 244 height 425
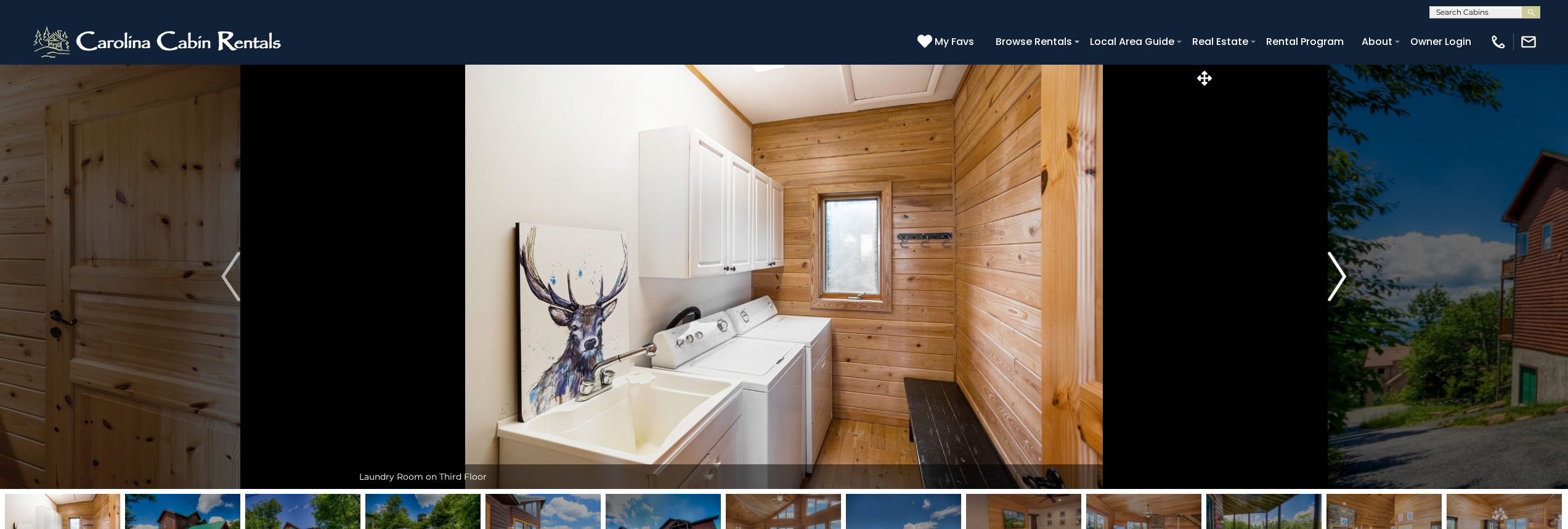
click at [1327, 272] on button "Next" at bounding box center [1337, 276] width 244 height 425
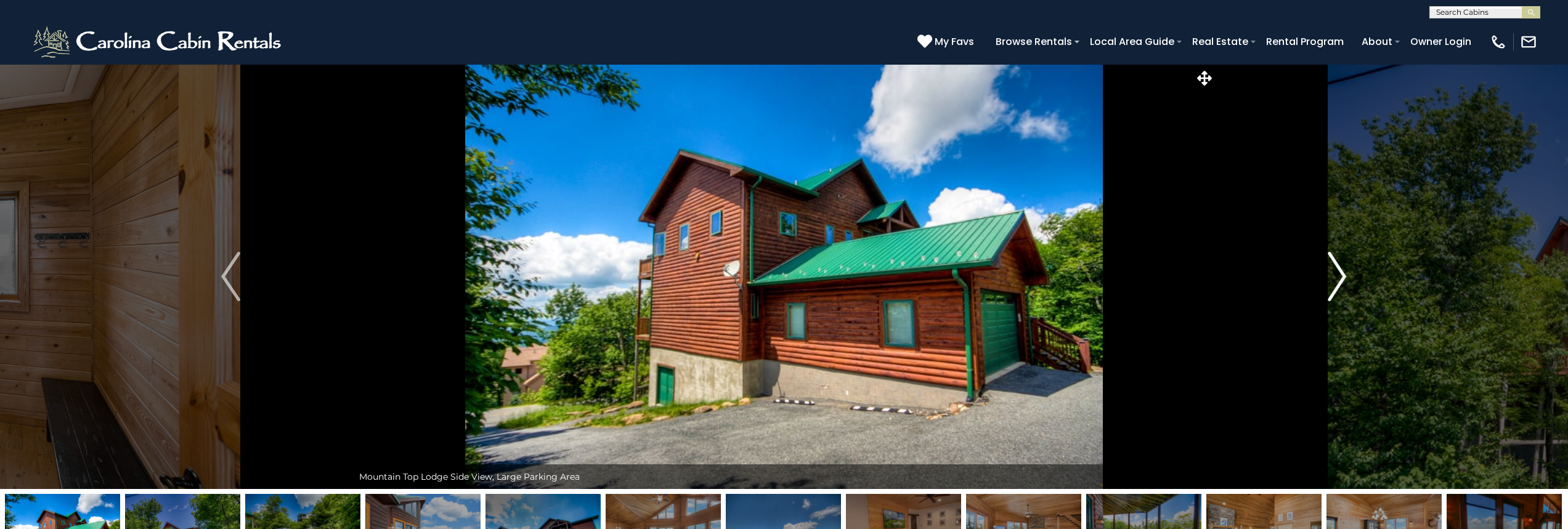
click at [1327, 272] on button "Next" at bounding box center [1337, 276] width 244 height 425
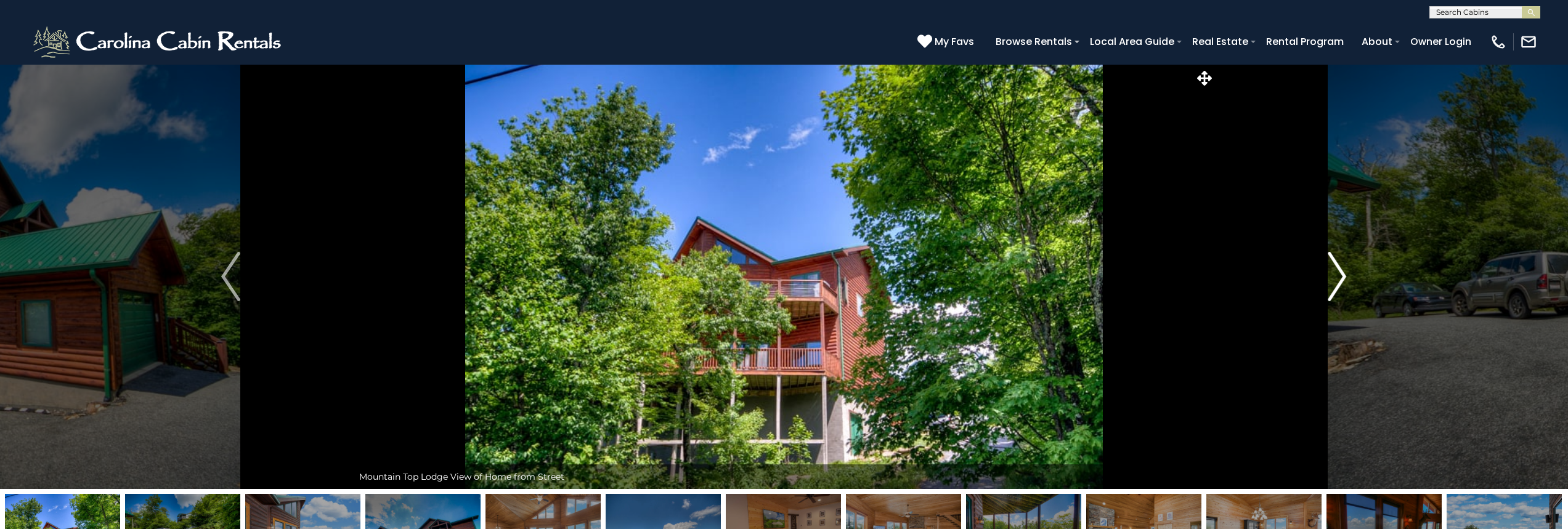
click at [1327, 272] on button "Next" at bounding box center [1337, 276] width 244 height 425
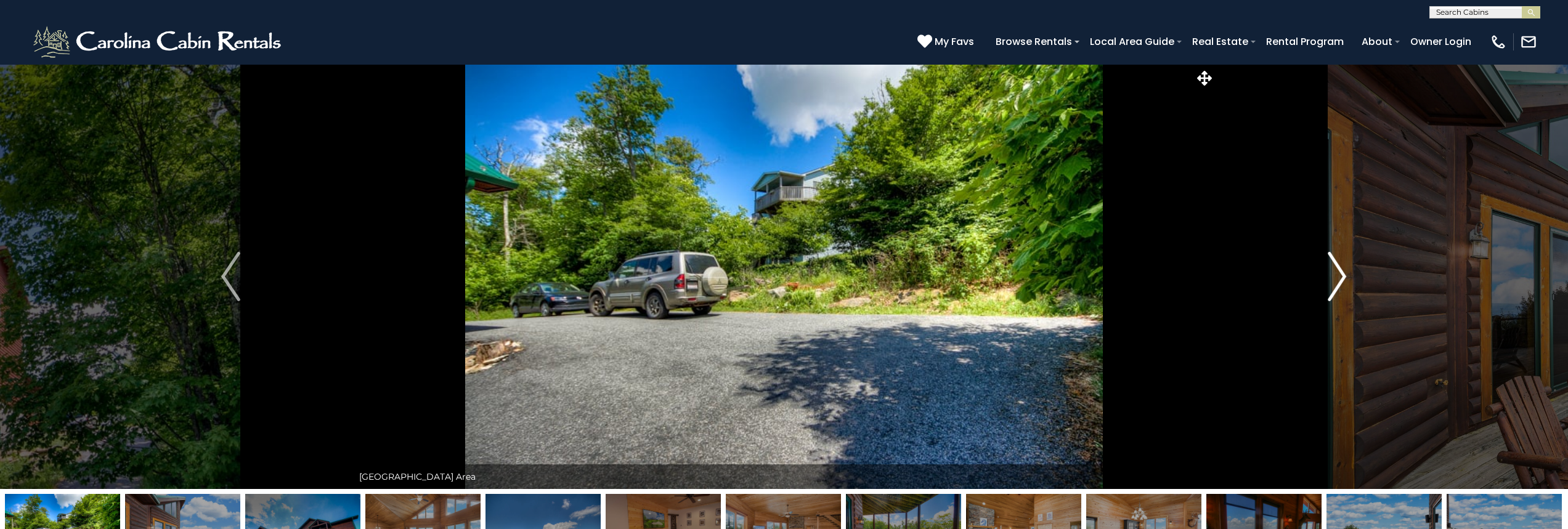
click at [1327, 272] on button "Next" at bounding box center [1337, 276] width 244 height 425
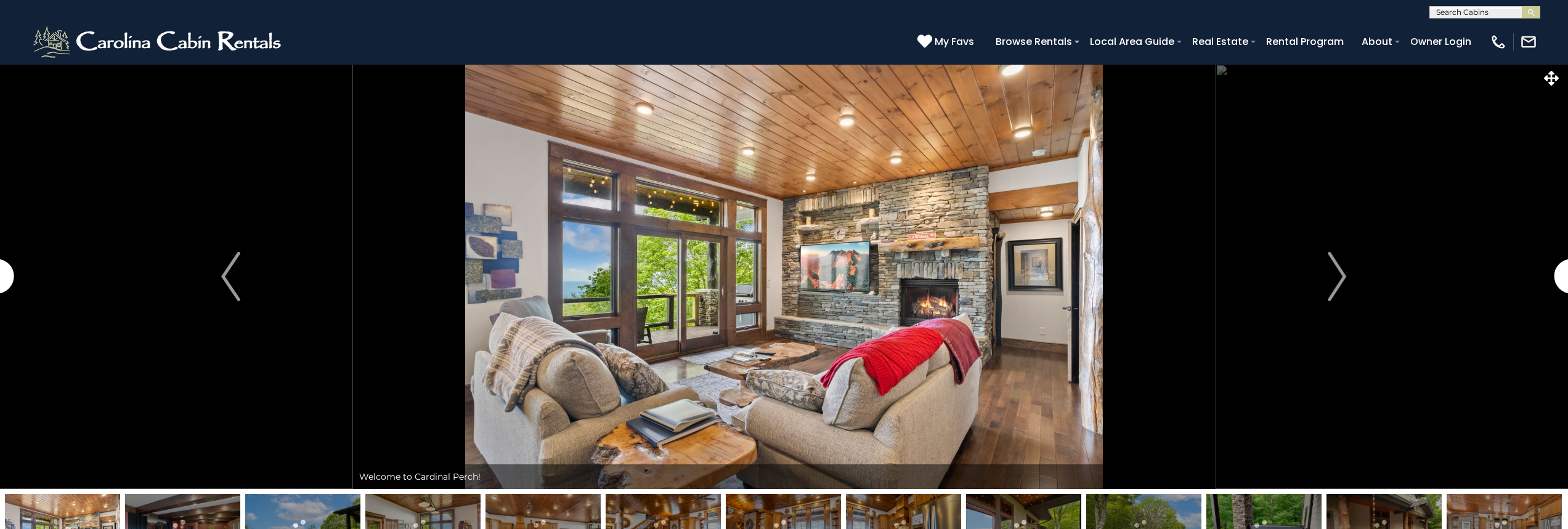
click at [819, 238] on img at bounding box center [784, 276] width 862 height 425
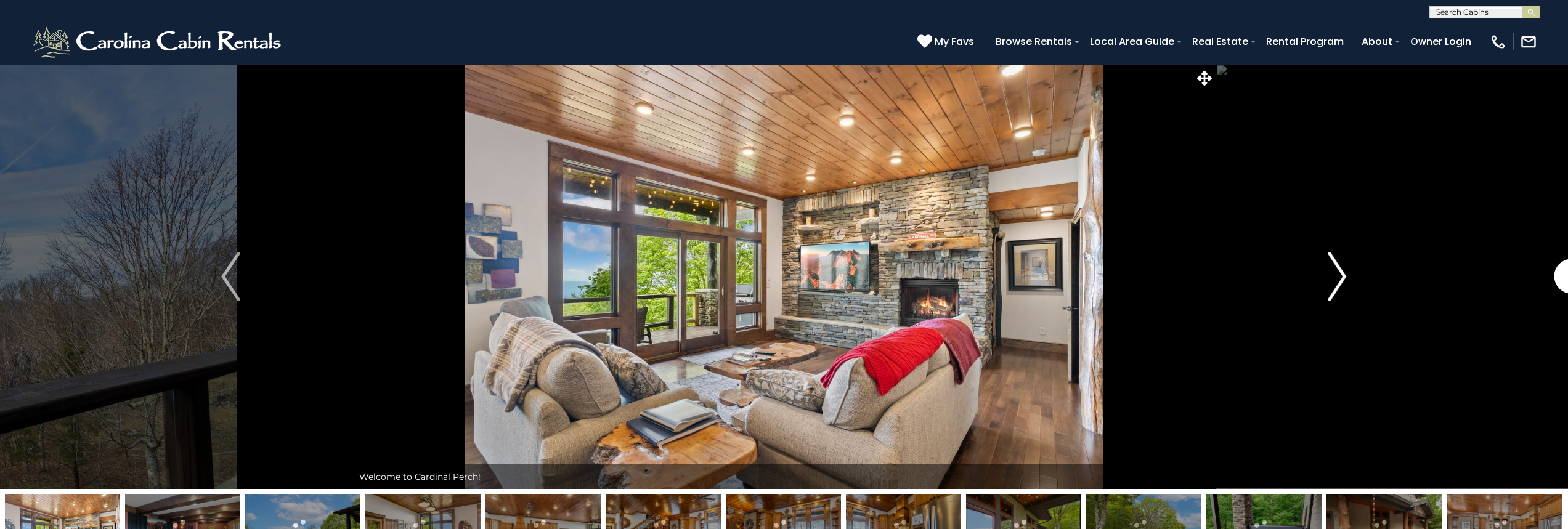
click at [1335, 289] on img "Next" at bounding box center [1336, 277] width 19 height 49
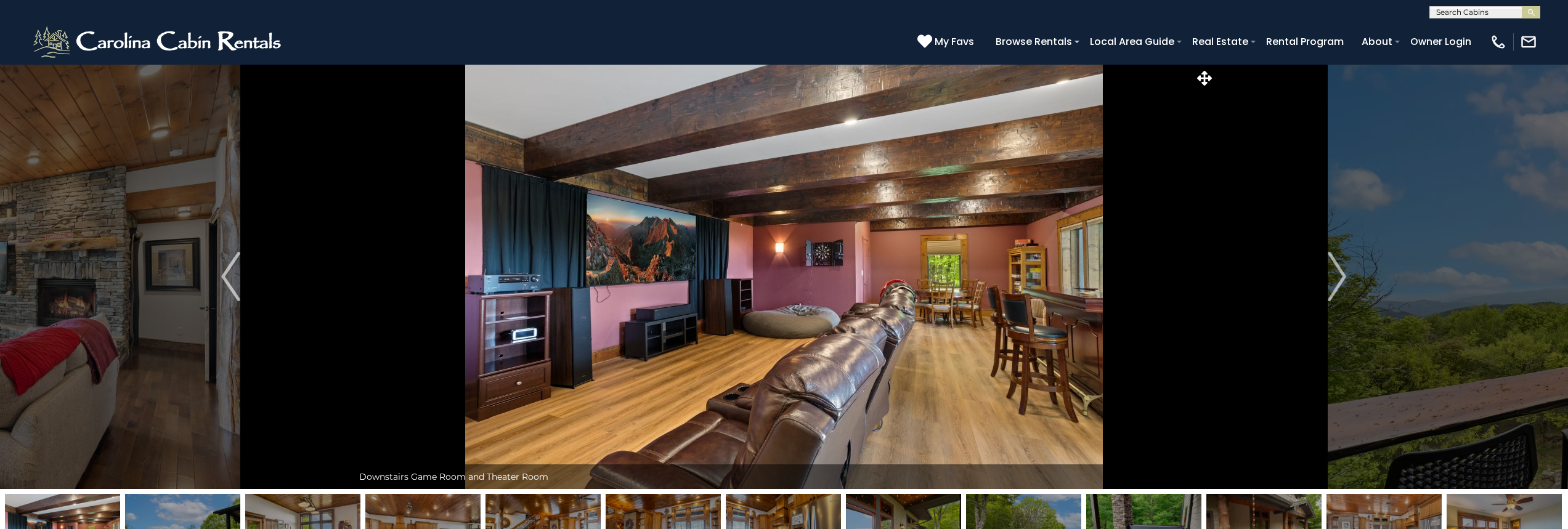
click at [596, 228] on img at bounding box center [784, 276] width 862 height 425
click at [1335, 277] on img "Next" at bounding box center [1336, 277] width 19 height 49
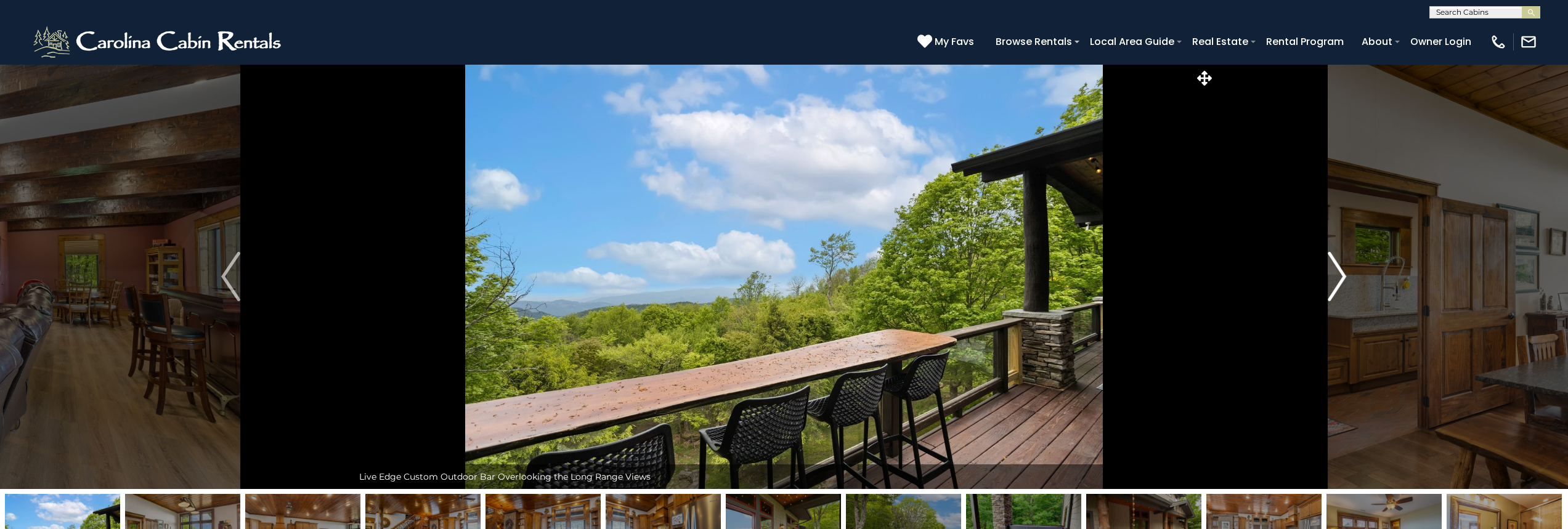
click at [1335, 277] on img "Next" at bounding box center [1336, 277] width 19 height 49
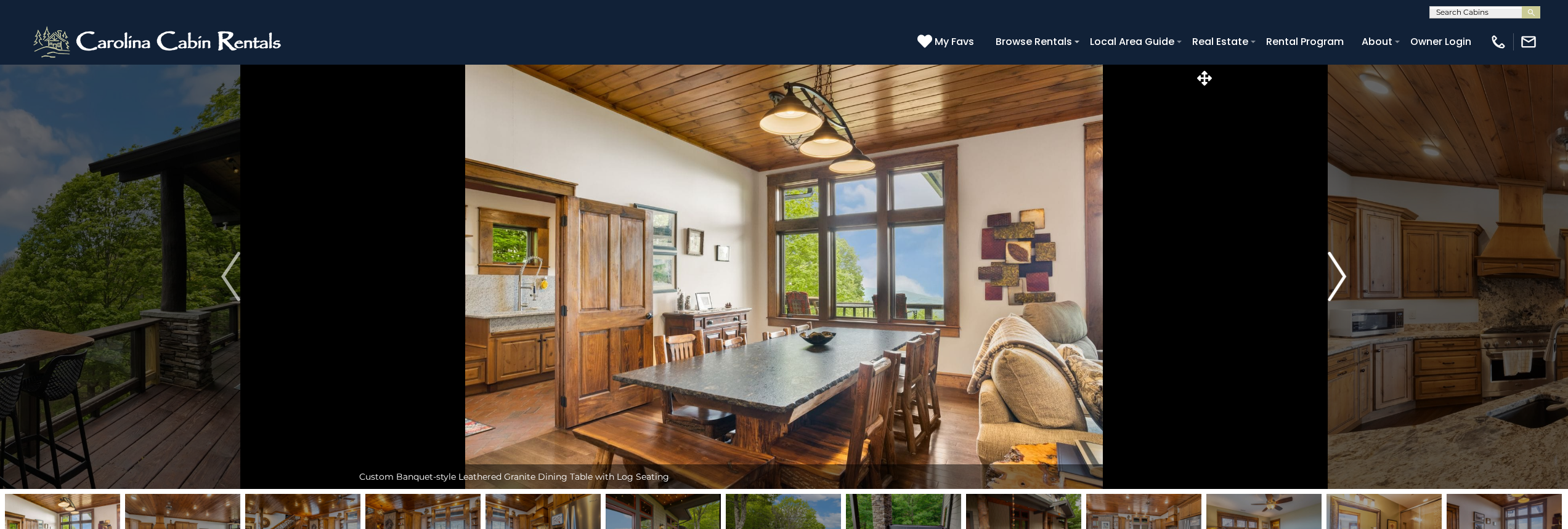
click at [1335, 277] on img "Next" at bounding box center [1336, 277] width 19 height 49
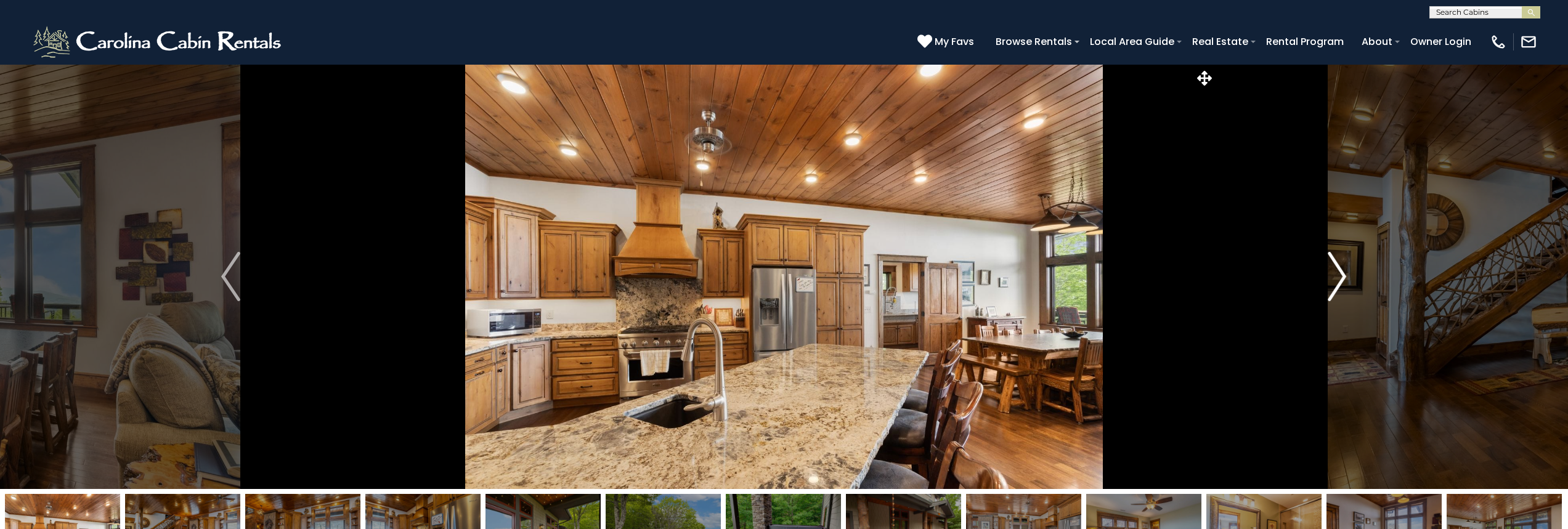
click at [1335, 277] on img "Next" at bounding box center [1336, 277] width 19 height 49
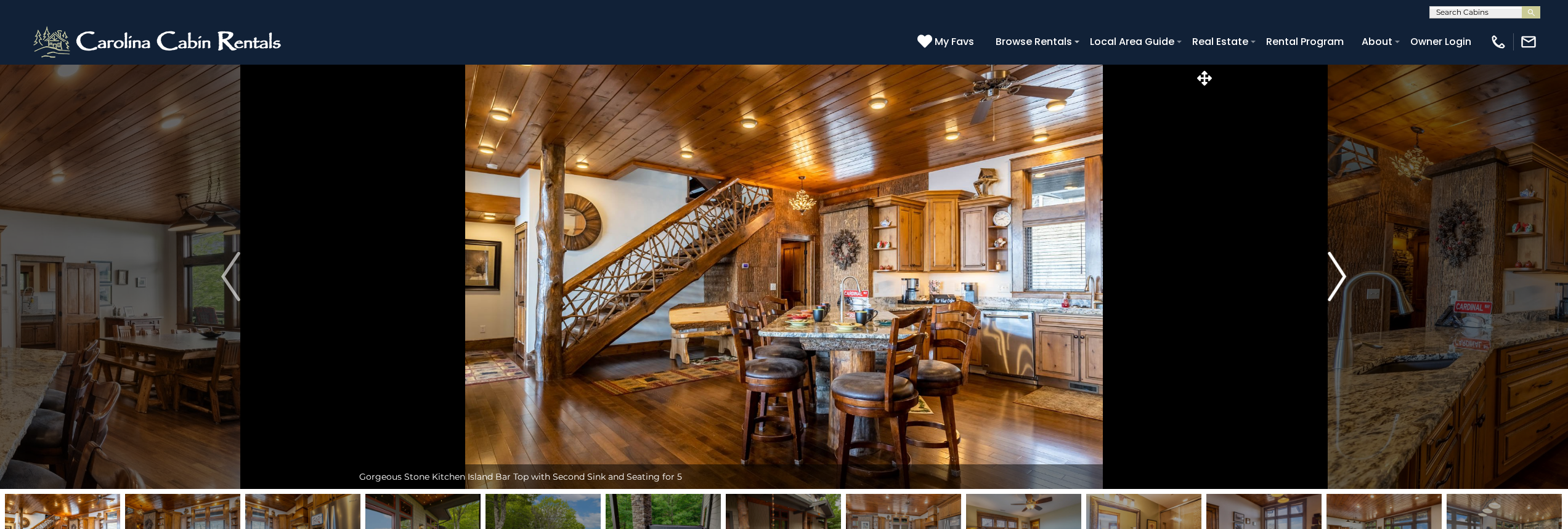
click at [1335, 277] on img "Next" at bounding box center [1336, 277] width 19 height 49
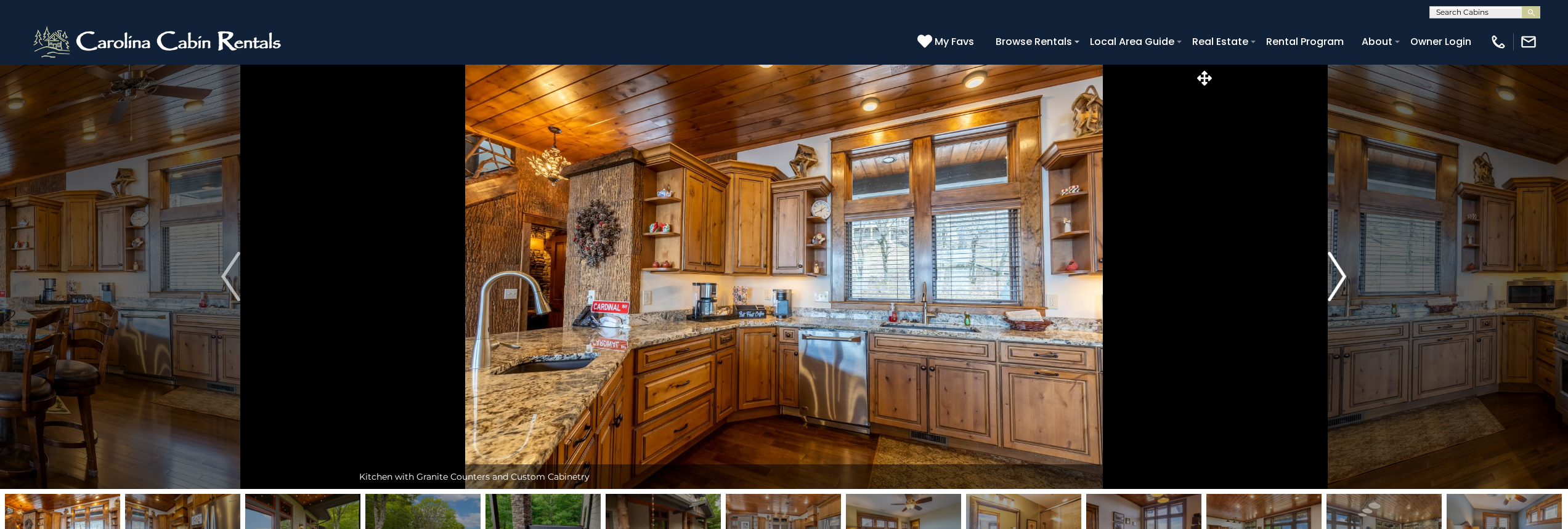
click at [1335, 277] on img "Next" at bounding box center [1336, 277] width 19 height 49
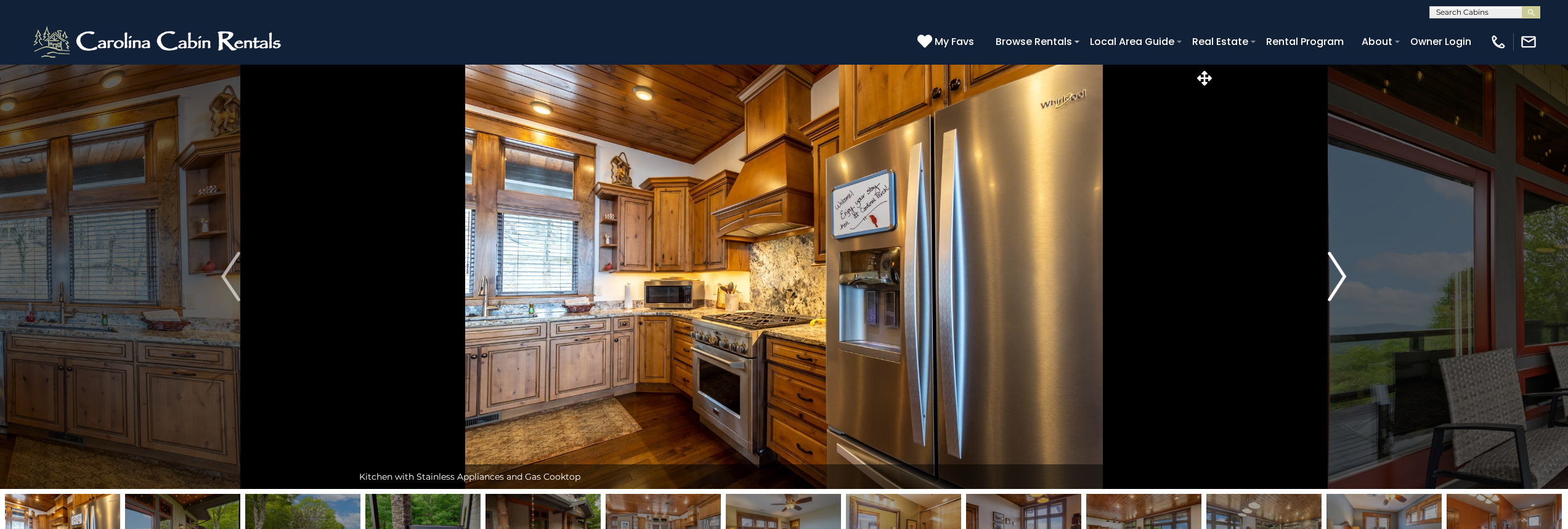
click at [1335, 277] on img "Next" at bounding box center [1336, 277] width 19 height 49
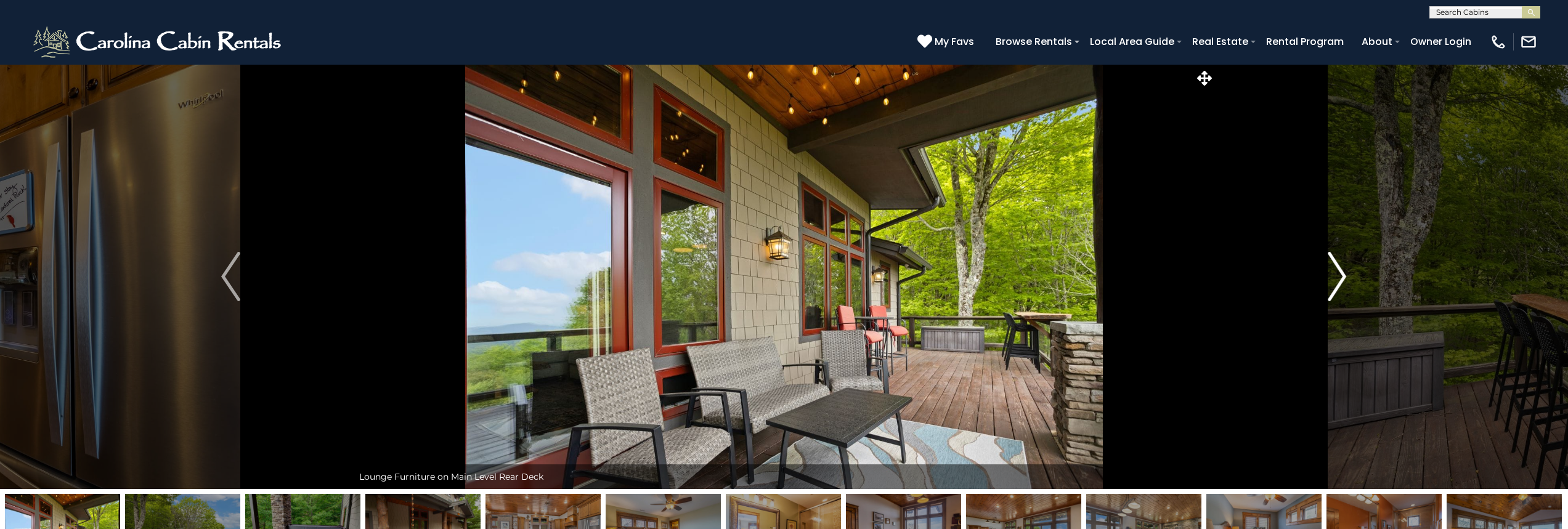
click at [1335, 277] on img "Next" at bounding box center [1336, 277] width 19 height 49
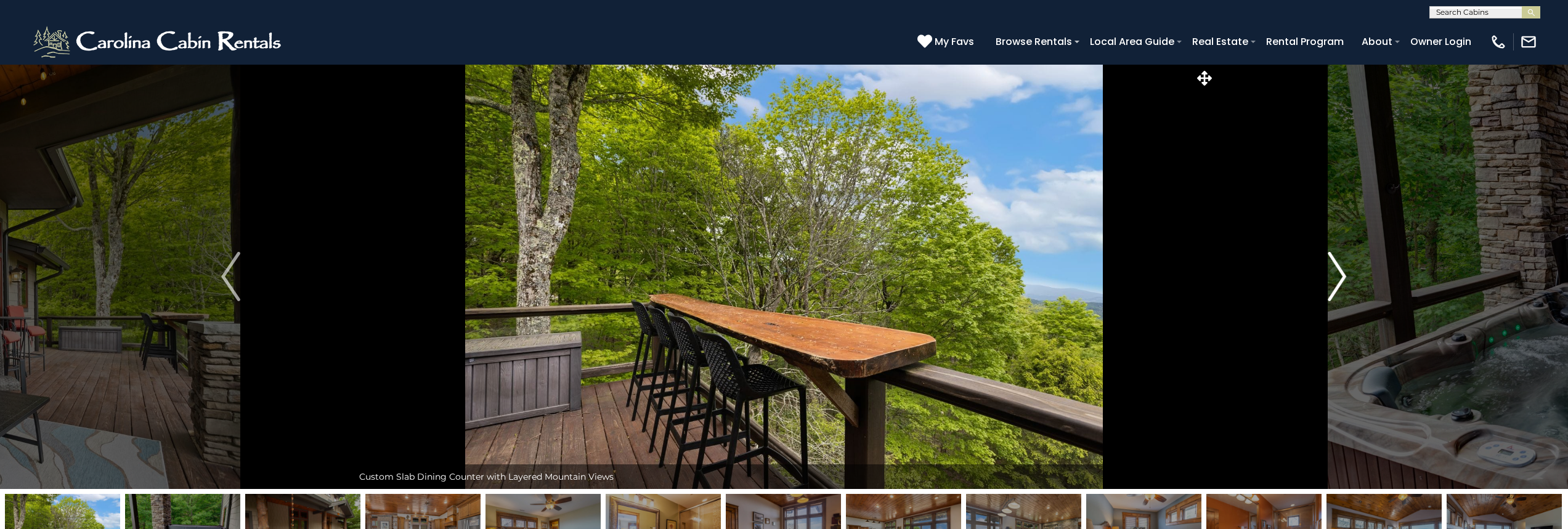
click at [1335, 277] on img "Next" at bounding box center [1336, 277] width 19 height 49
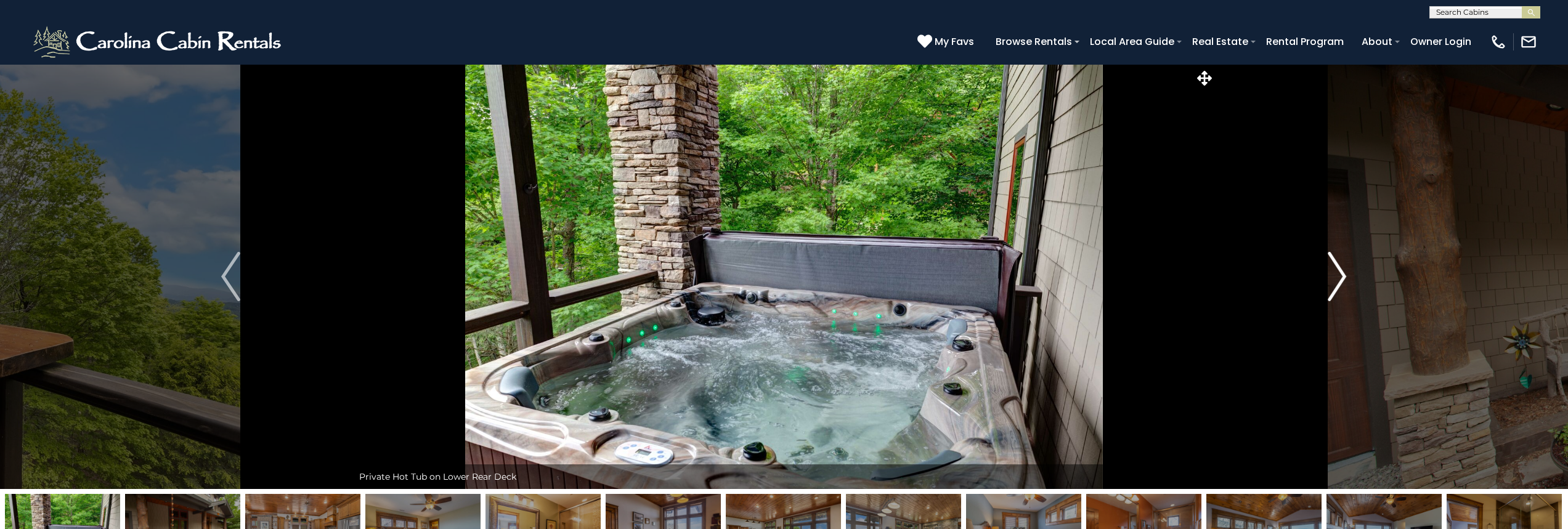
click at [1335, 277] on img "Next" at bounding box center [1336, 277] width 19 height 49
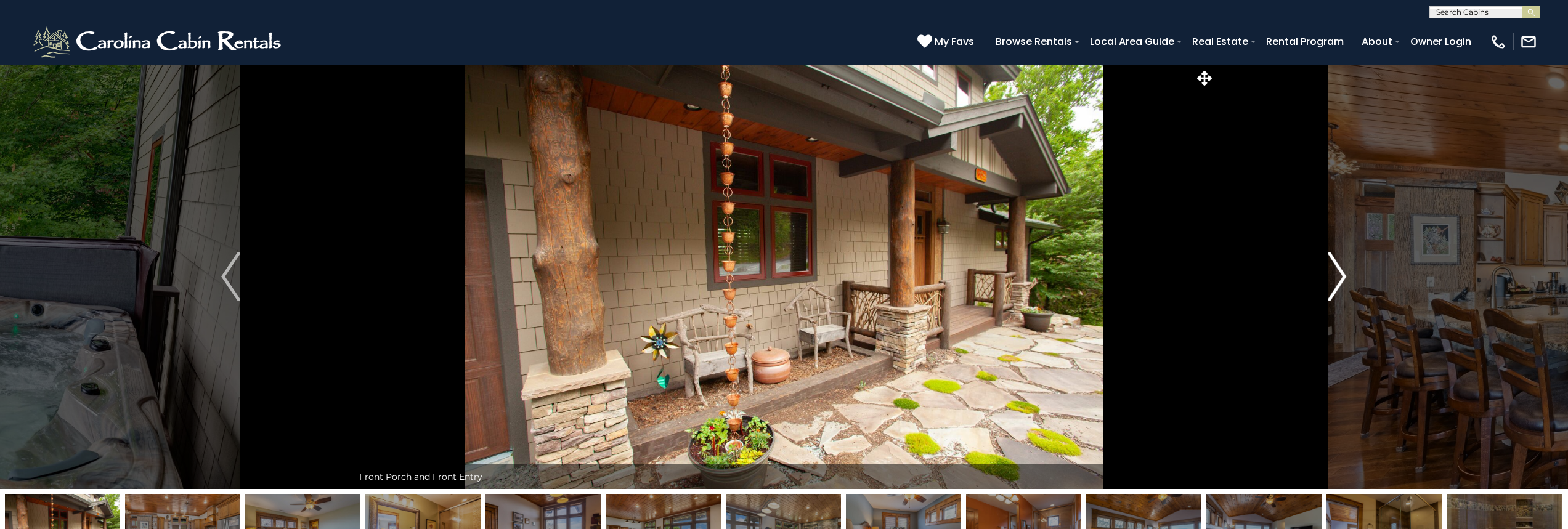
click at [1335, 277] on img "Next" at bounding box center [1336, 277] width 19 height 49
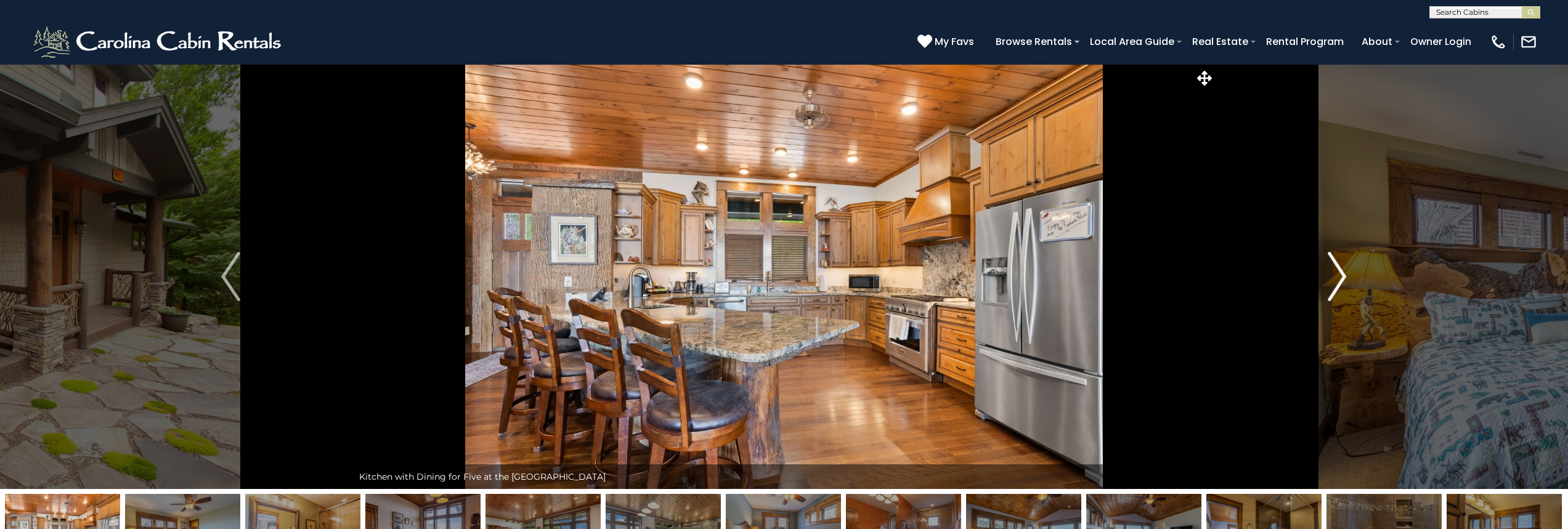
click at [1335, 277] on img "Next" at bounding box center [1336, 277] width 19 height 49
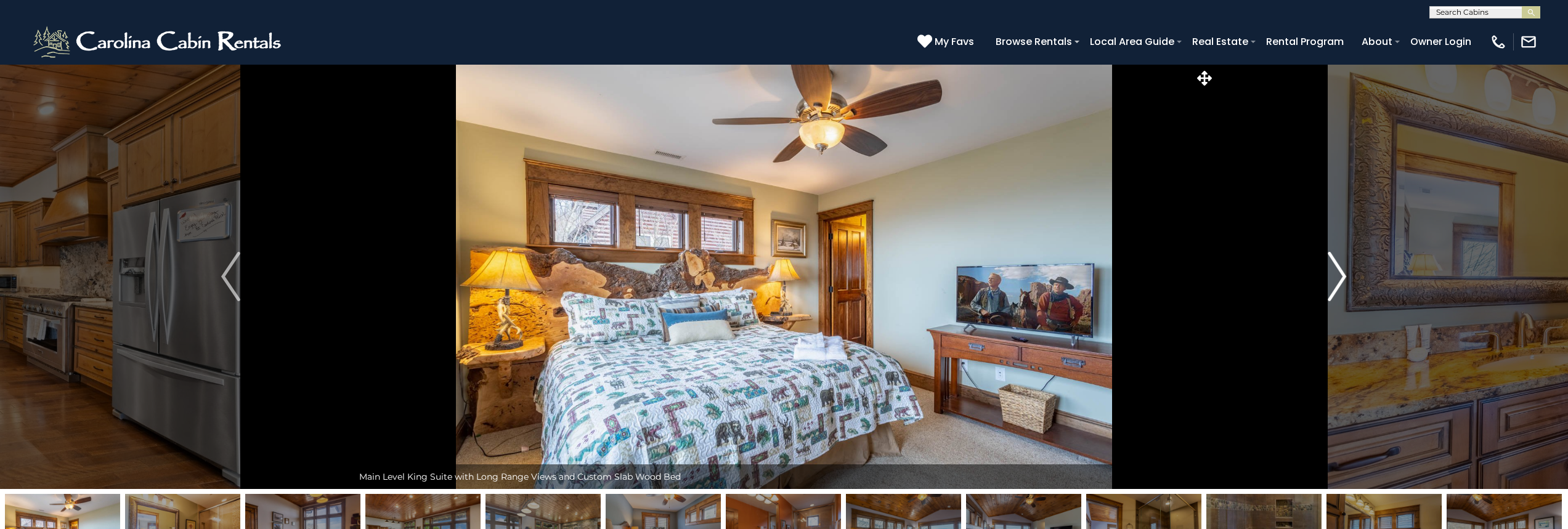
click at [1335, 277] on img "Next" at bounding box center [1336, 277] width 19 height 49
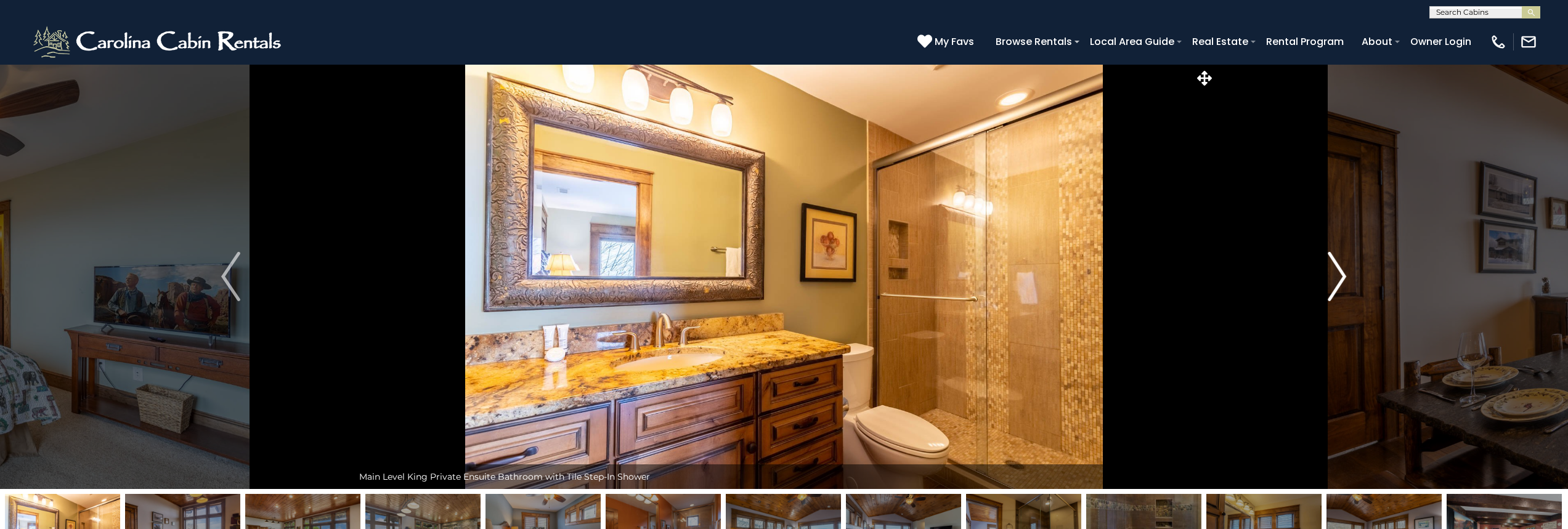
click at [1335, 277] on img "Next" at bounding box center [1336, 277] width 19 height 49
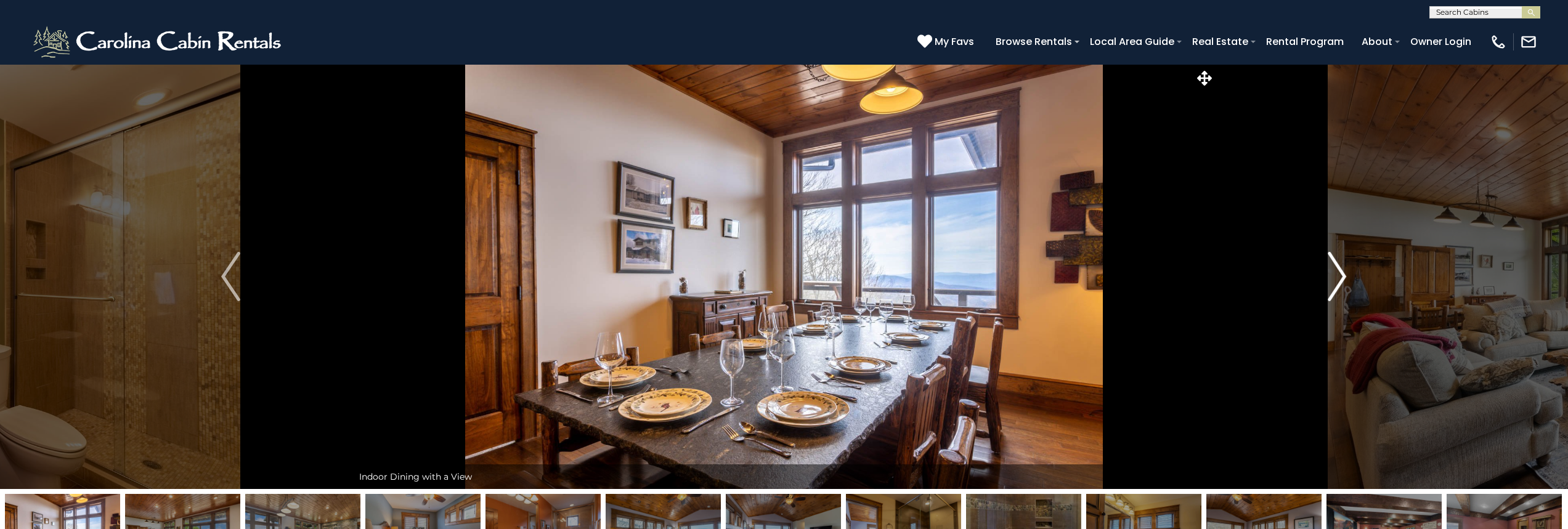
click at [1335, 277] on img "Next" at bounding box center [1336, 277] width 19 height 49
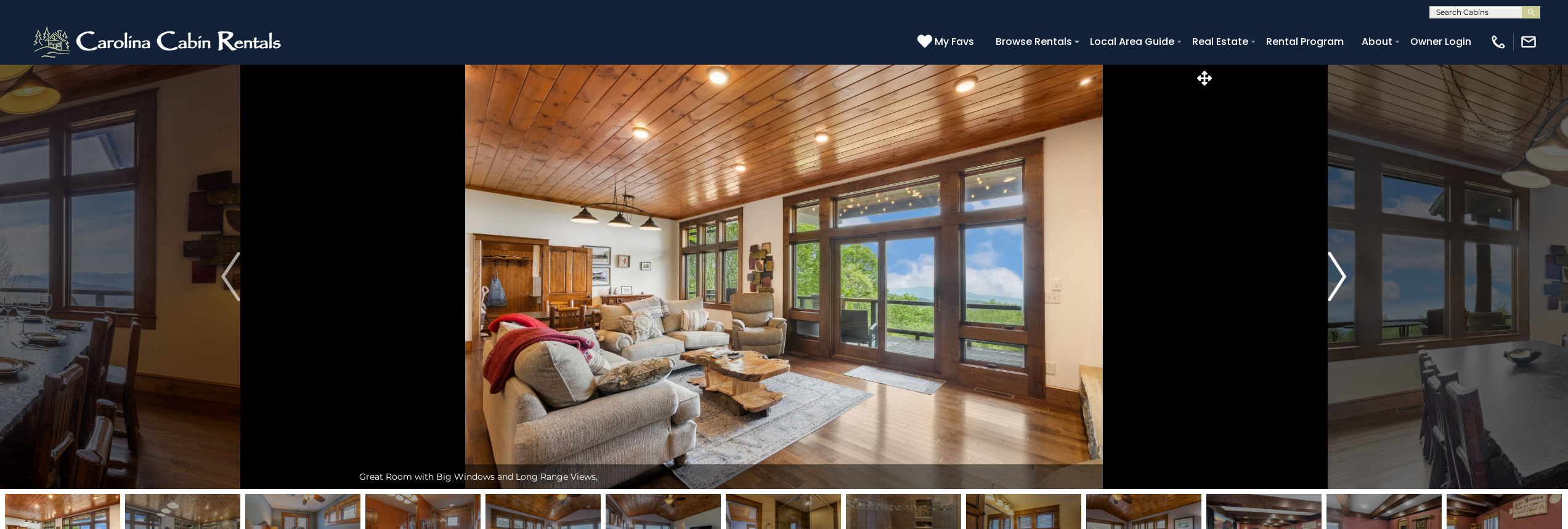
click at [1335, 277] on img "Next" at bounding box center [1336, 277] width 19 height 49
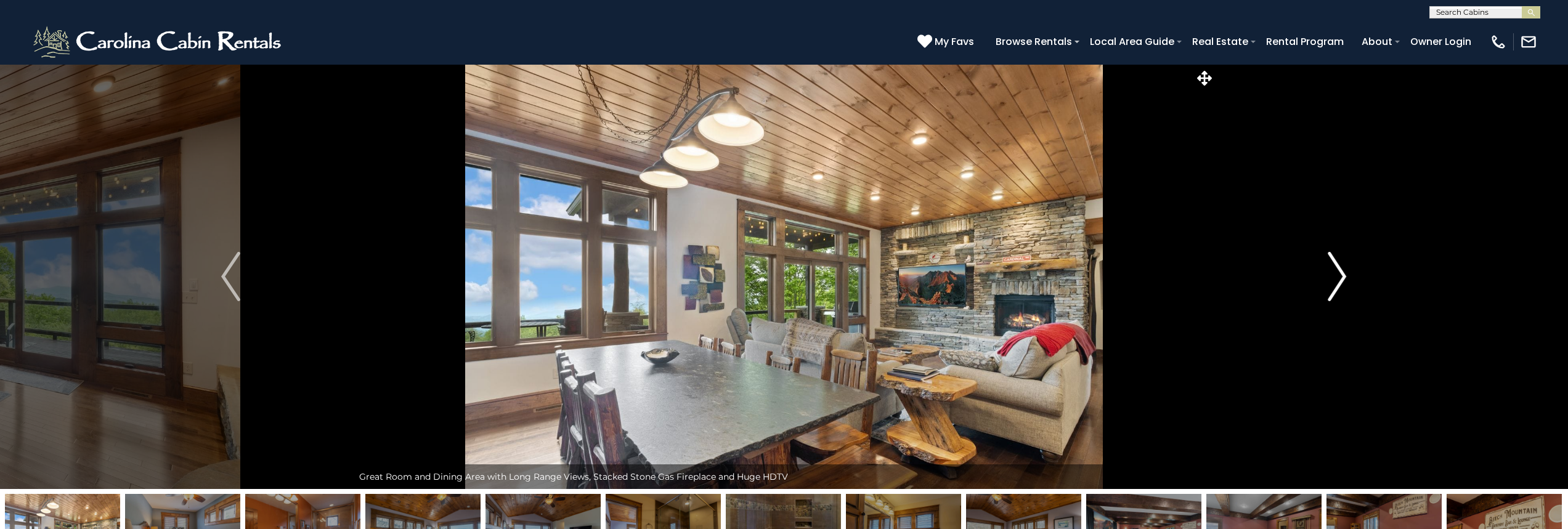
click at [1335, 277] on img "Next" at bounding box center [1336, 277] width 19 height 49
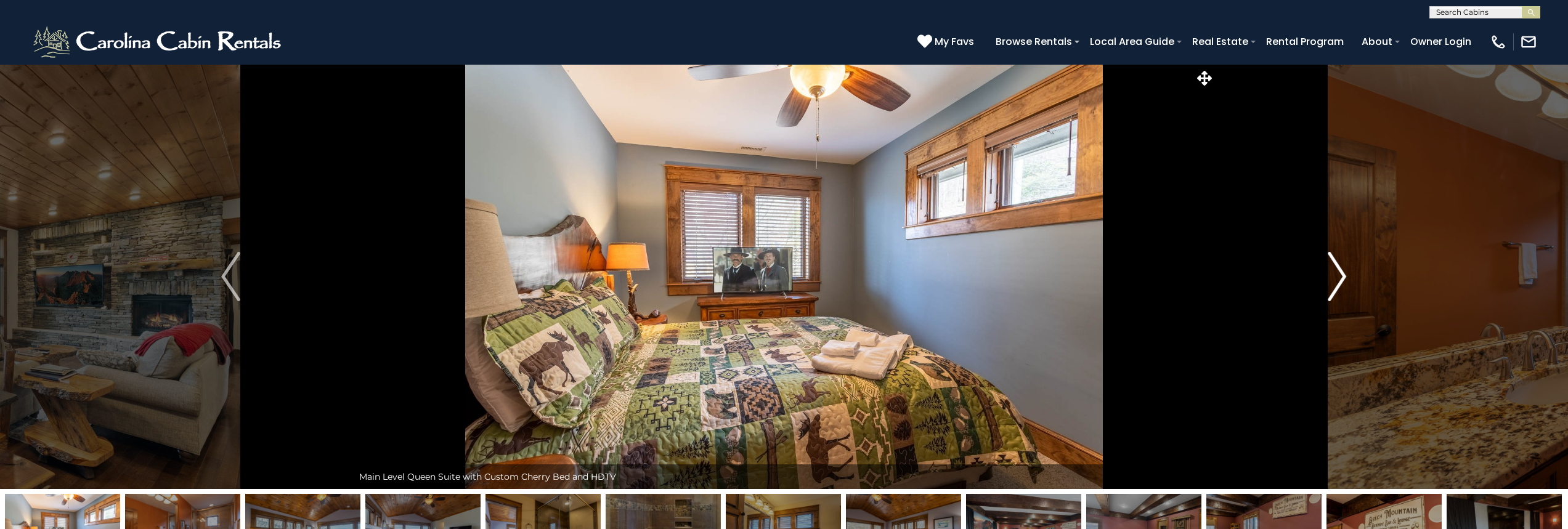
click at [1335, 277] on img "Next" at bounding box center [1336, 277] width 19 height 49
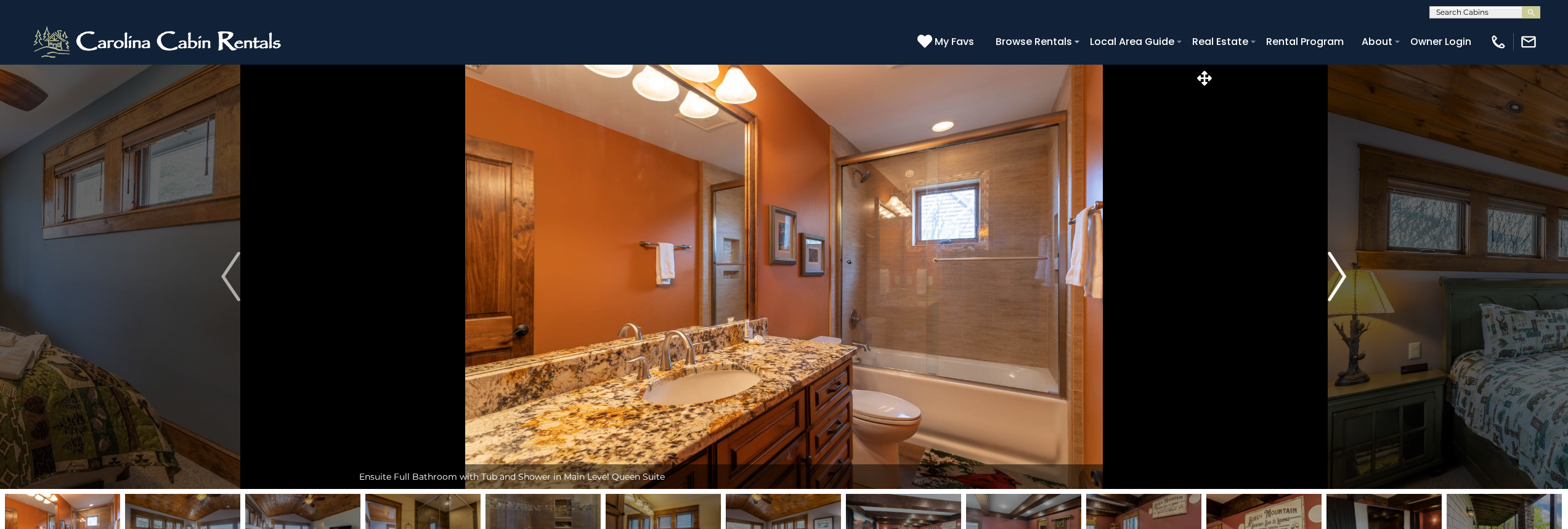
click at [1335, 277] on img "Next" at bounding box center [1336, 277] width 19 height 49
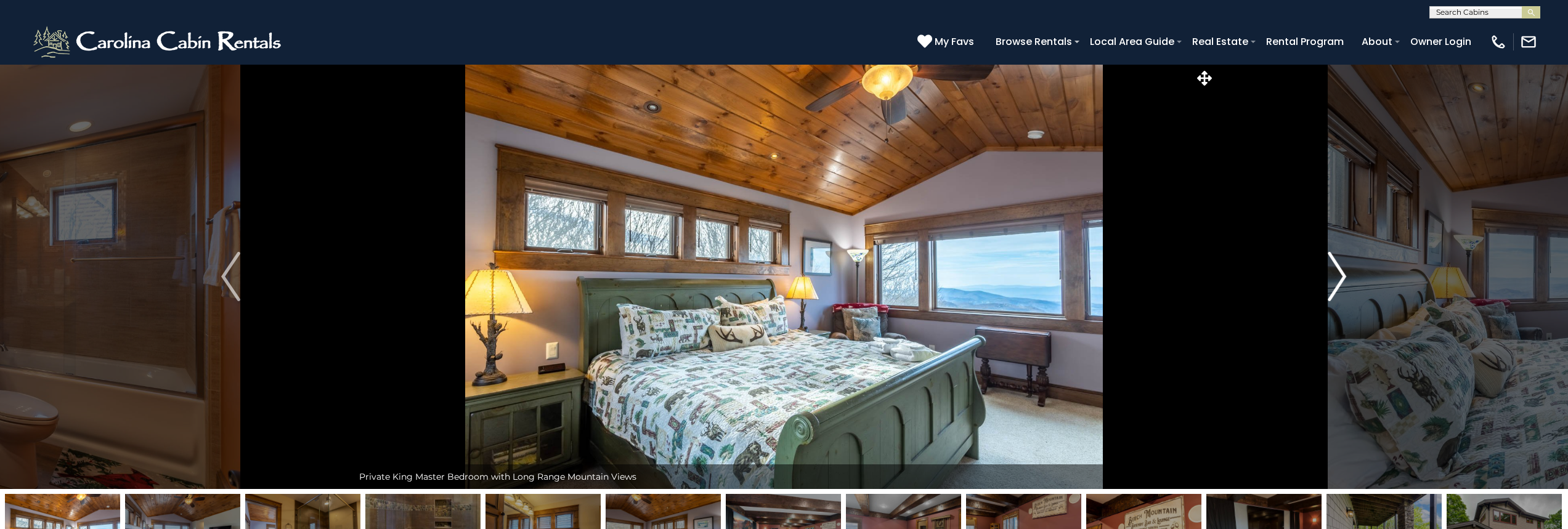
click at [1335, 277] on img "Next" at bounding box center [1336, 277] width 19 height 49
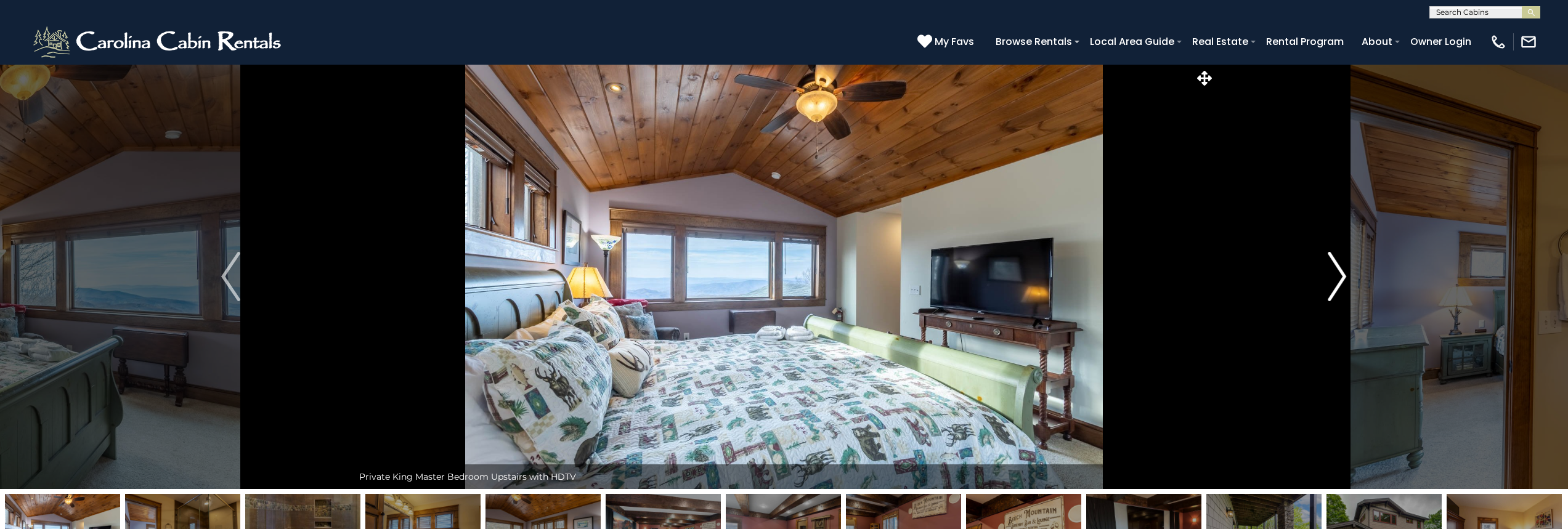
click at [1335, 277] on img "Next" at bounding box center [1336, 277] width 19 height 49
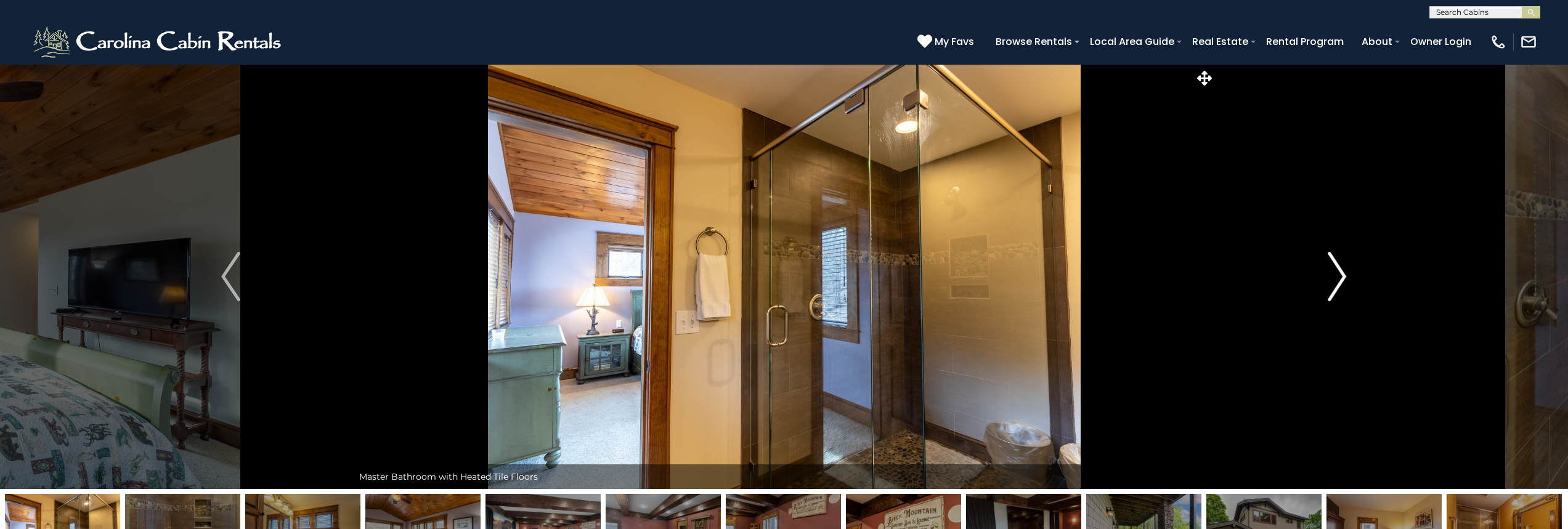
click at [1335, 277] on img "Next" at bounding box center [1336, 277] width 19 height 49
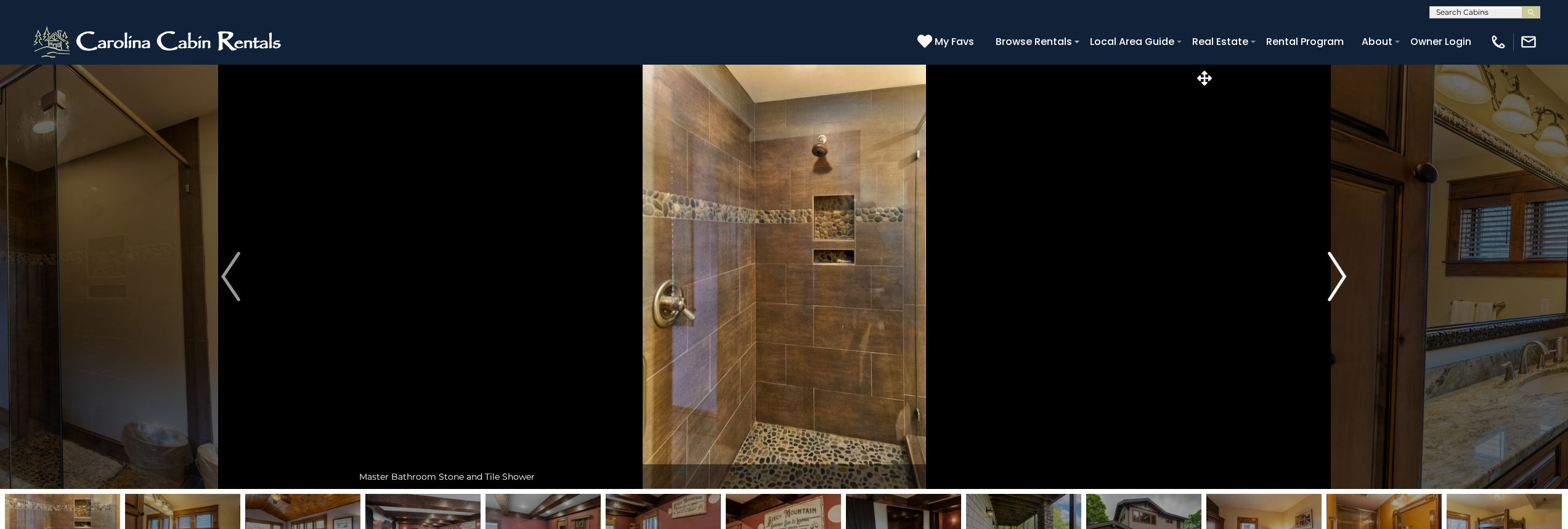
click at [1335, 277] on img "Next" at bounding box center [1336, 277] width 19 height 49
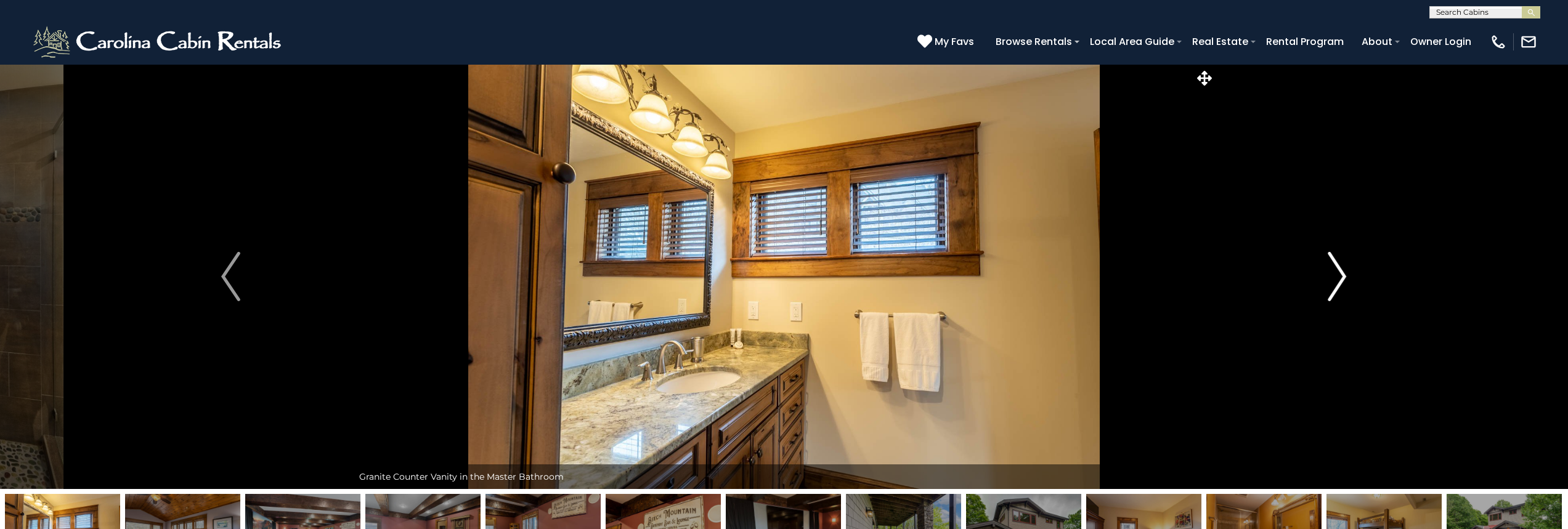
click at [1335, 277] on img "Next" at bounding box center [1336, 277] width 19 height 49
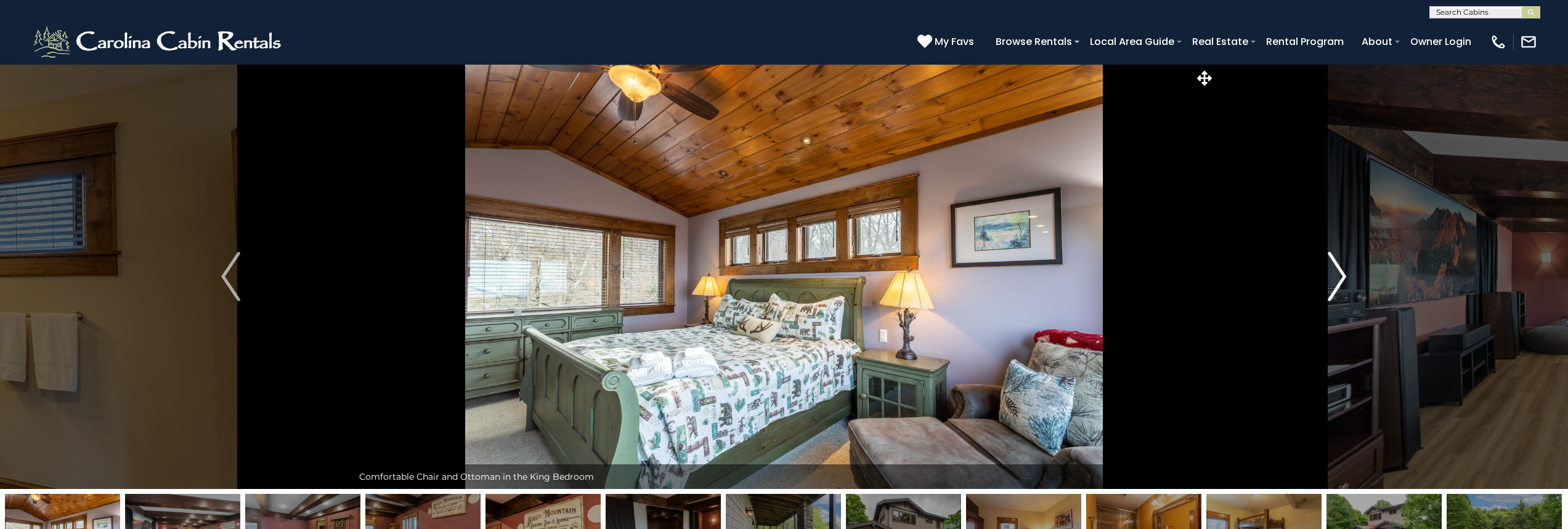
click at [1335, 277] on img "Next" at bounding box center [1336, 277] width 19 height 49
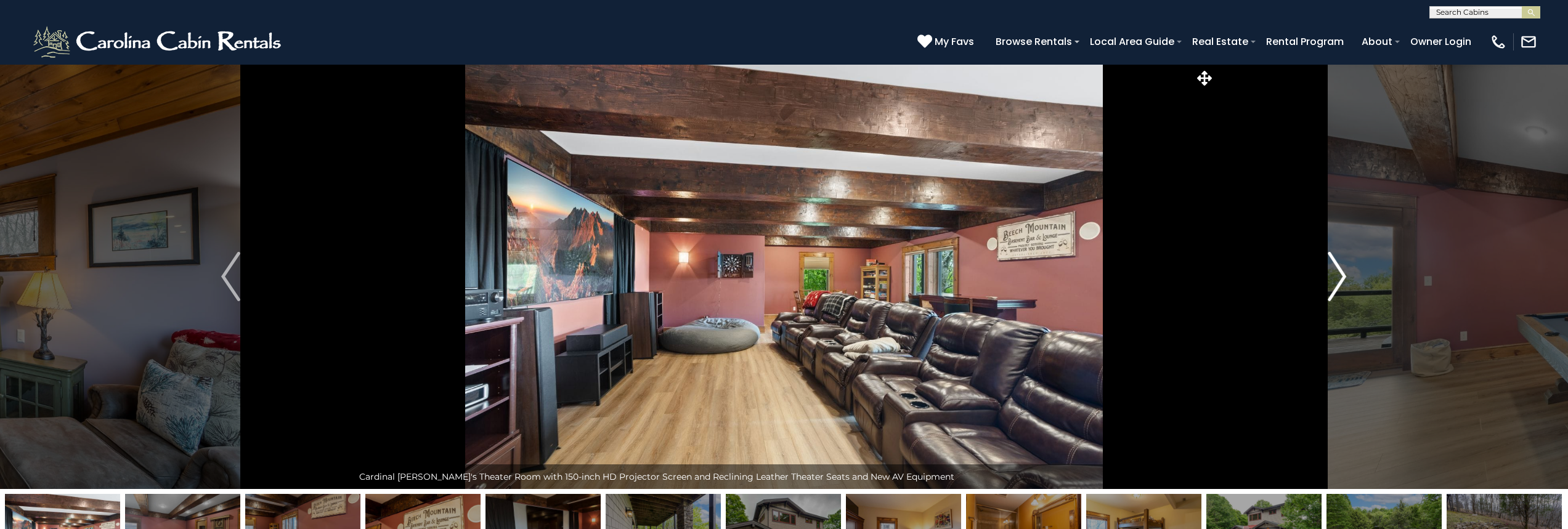
click at [1335, 277] on img "Next" at bounding box center [1336, 277] width 19 height 49
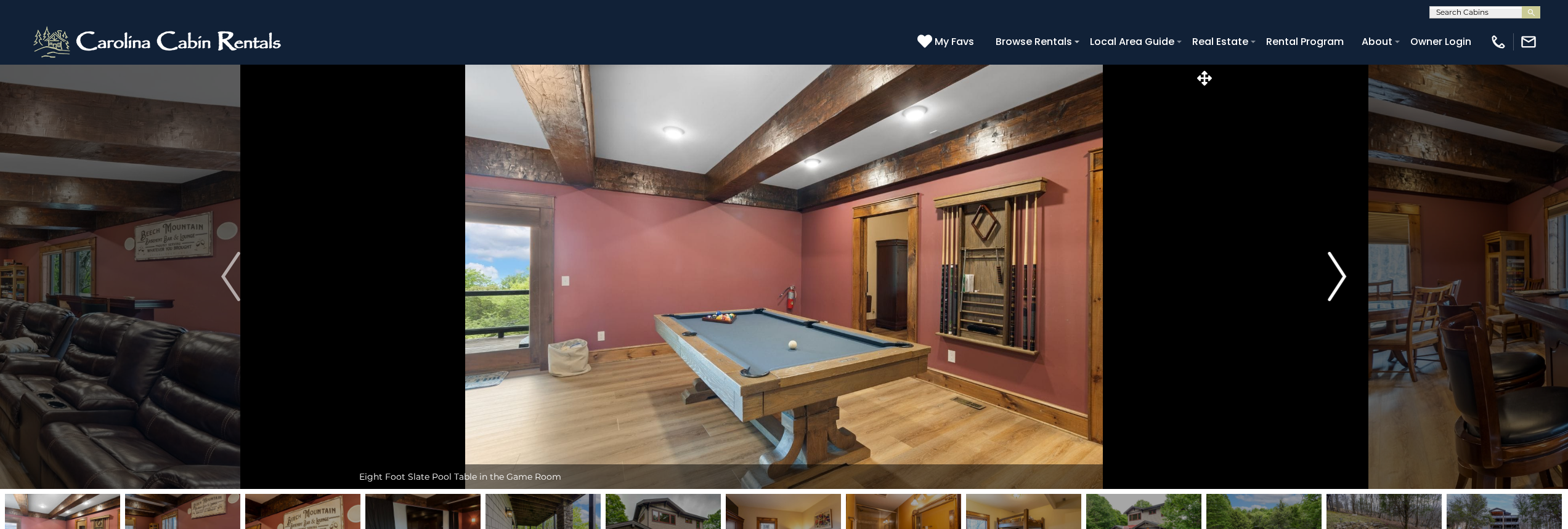
click at [1335, 277] on img "Next" at bounding box center [1336, 277] width 19 height 49
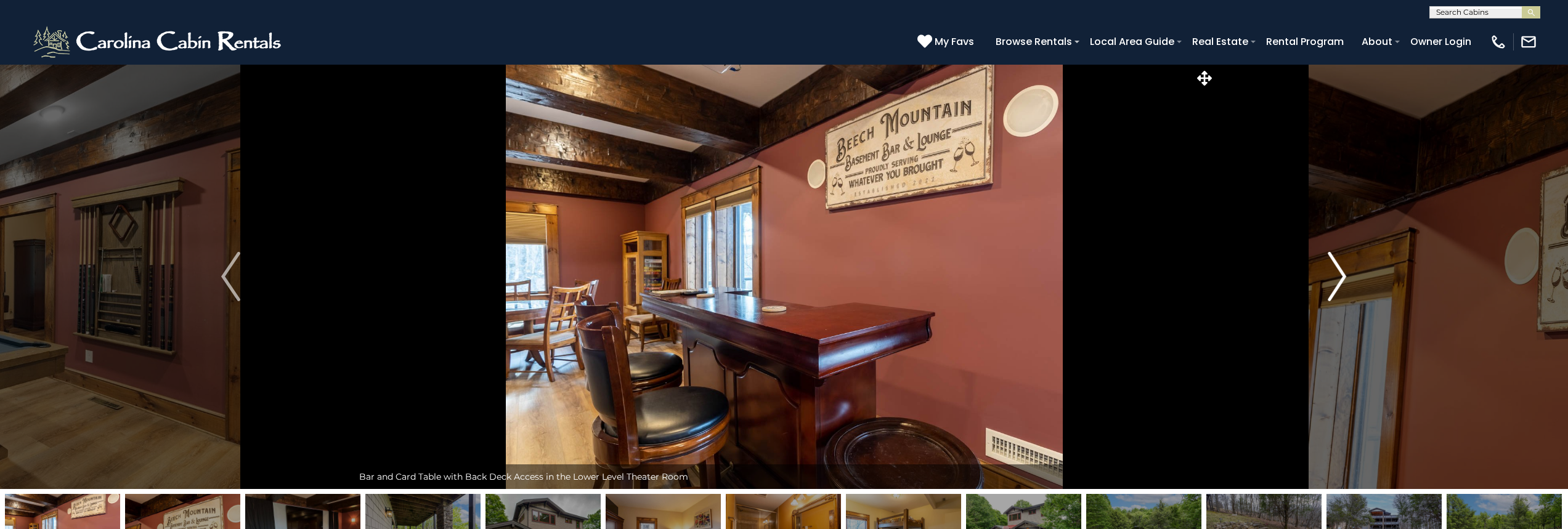
click at [1335, 277] on img "Next" at bounding box center [1336, 277] width 19 height 49
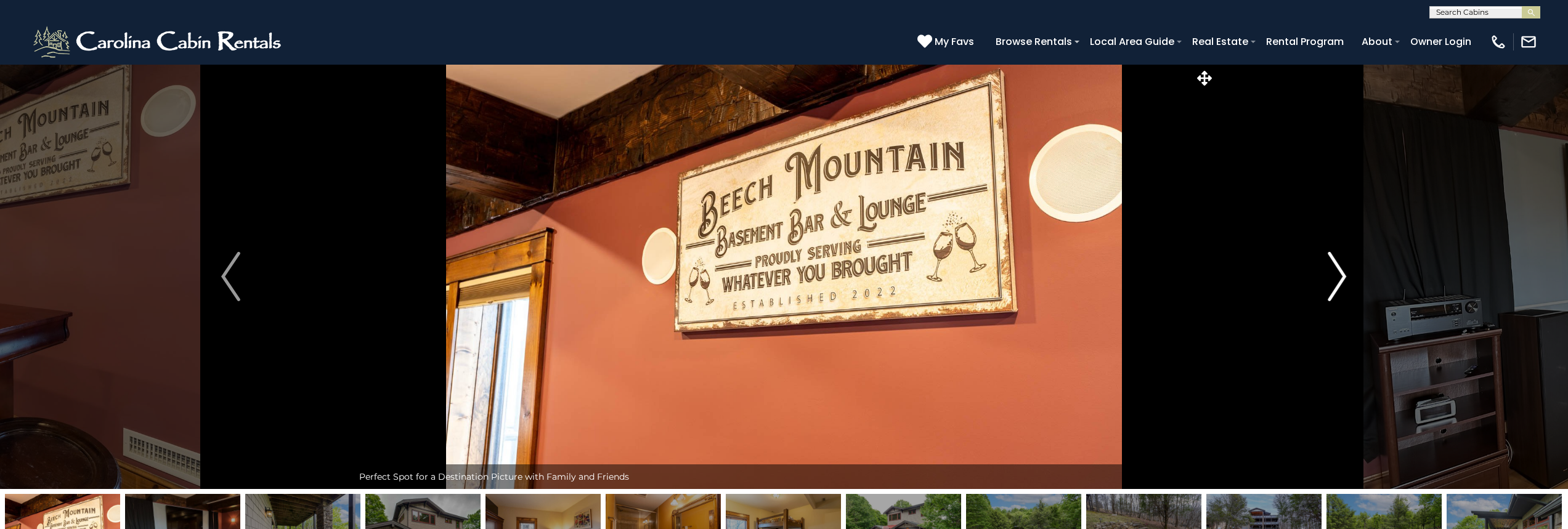
click at [1335, 277] on img "Next" at bounding box center [1336, 277] width 19 height 49
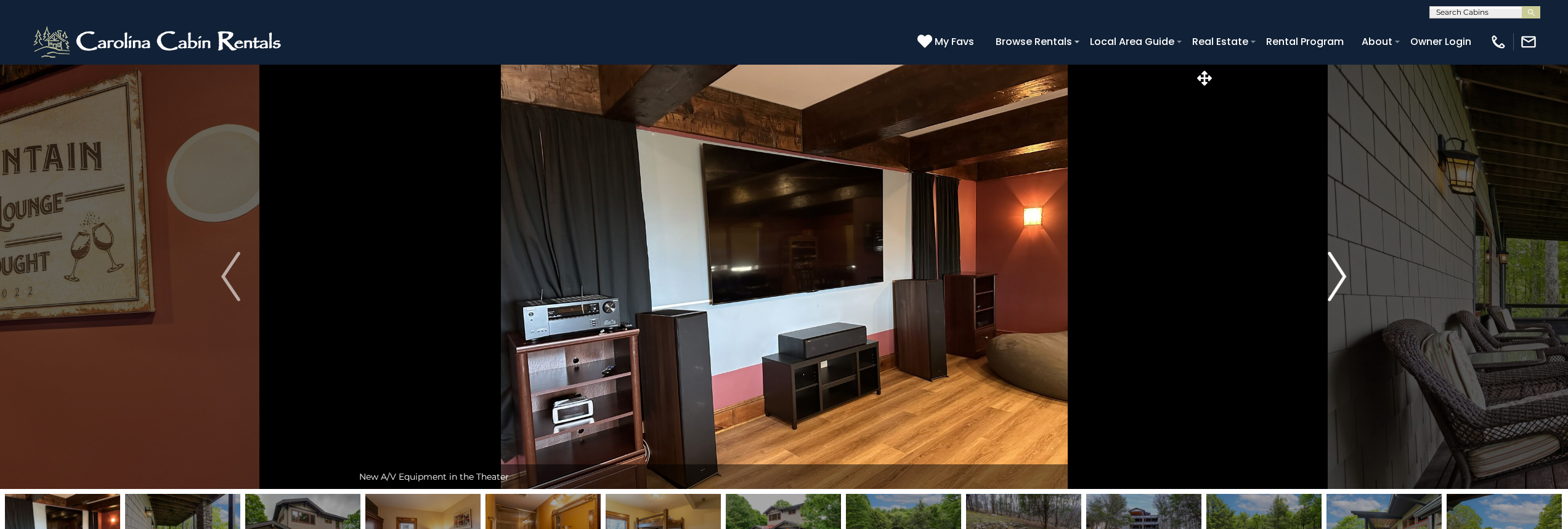
click at [1335, 277] on img "Next" at bounding box center [1336, 277] width 19 height 49
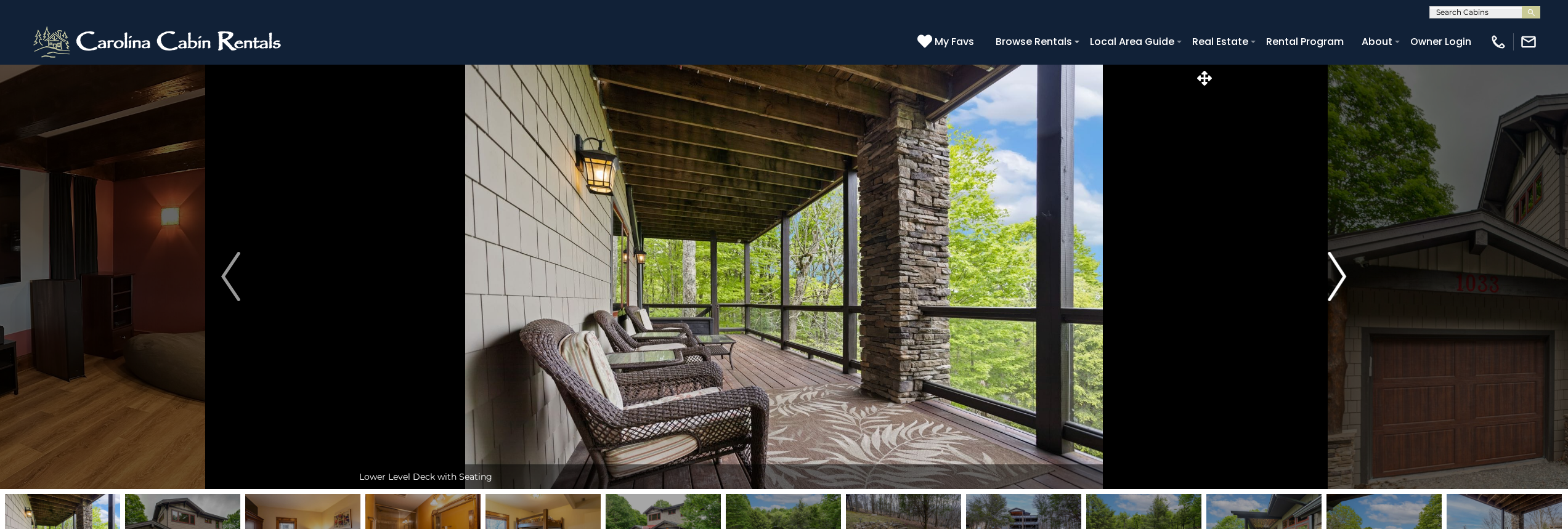
click at [1335, 277] on img "Next" at bounding box center [1336, 277] width 19 height 49
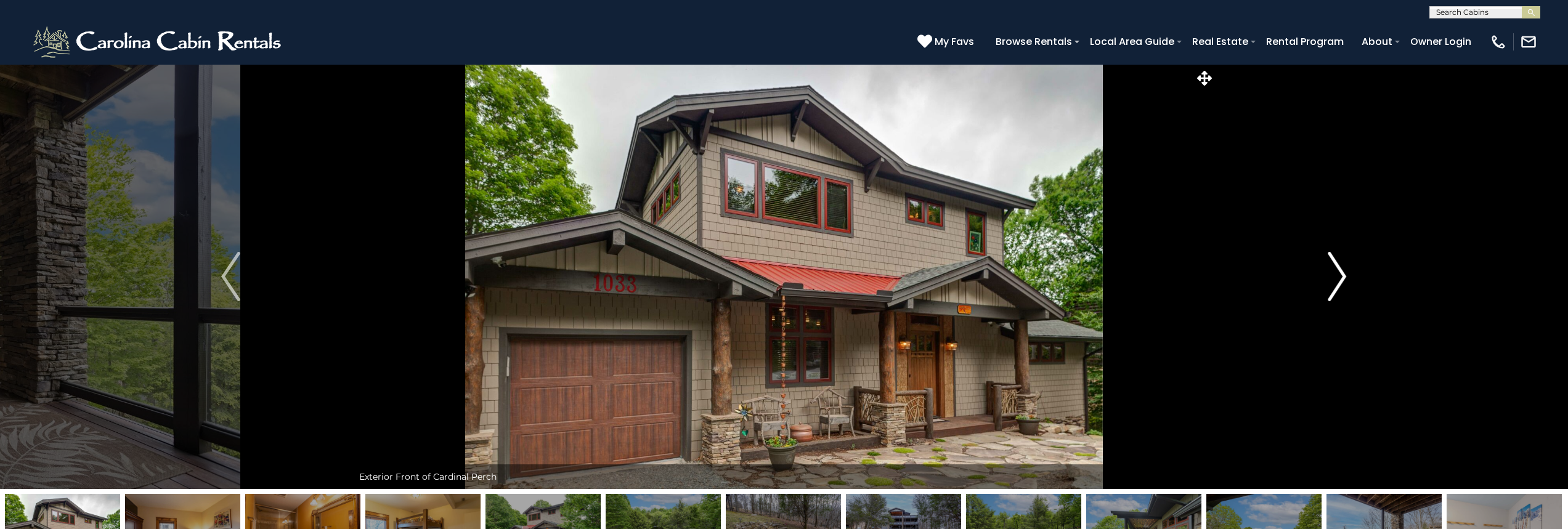
click at [1335, 277] on img "Next" at bounding box center [1336, 277] width 19 height 49
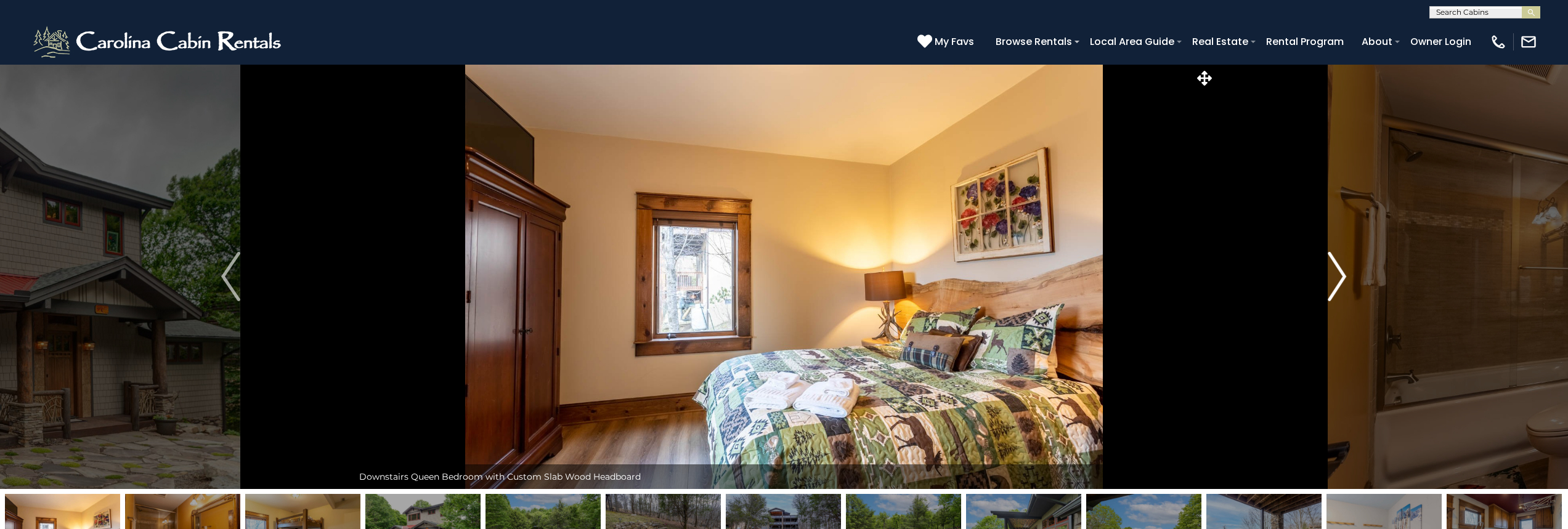
click at [1335, 277] on img "Next" at bounding box center [1336, 277] width 19 height 49
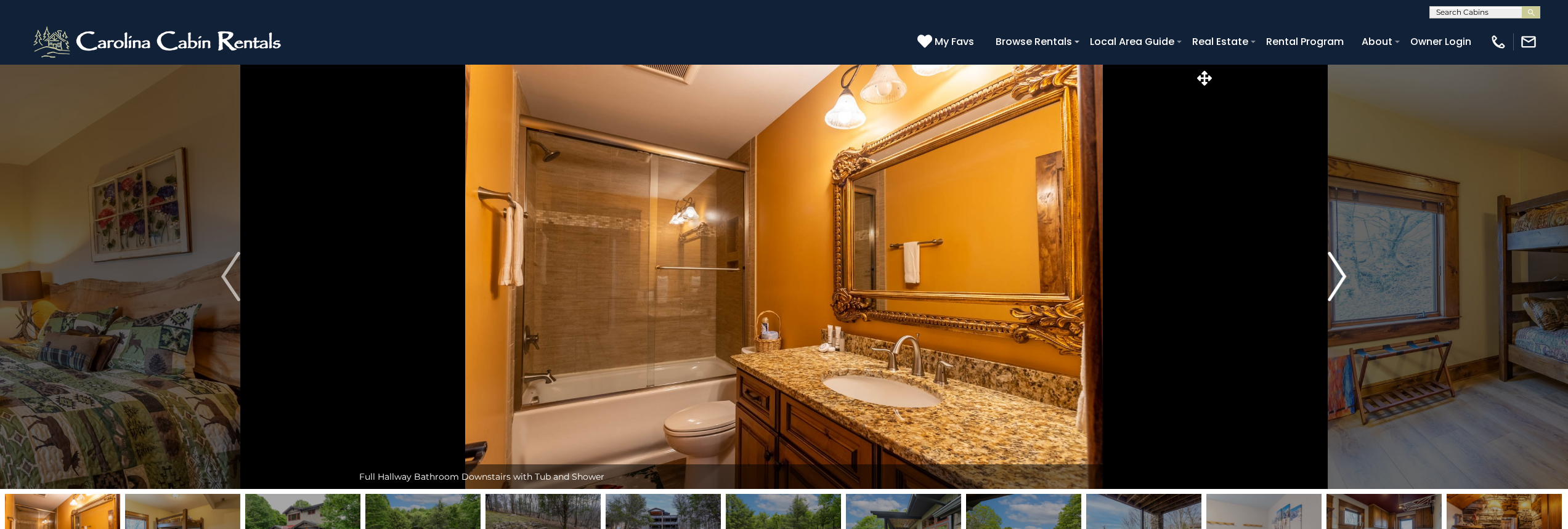
click at [1335, 277] on img "Next" at bounding box center [1336, 277] width 19 height 49
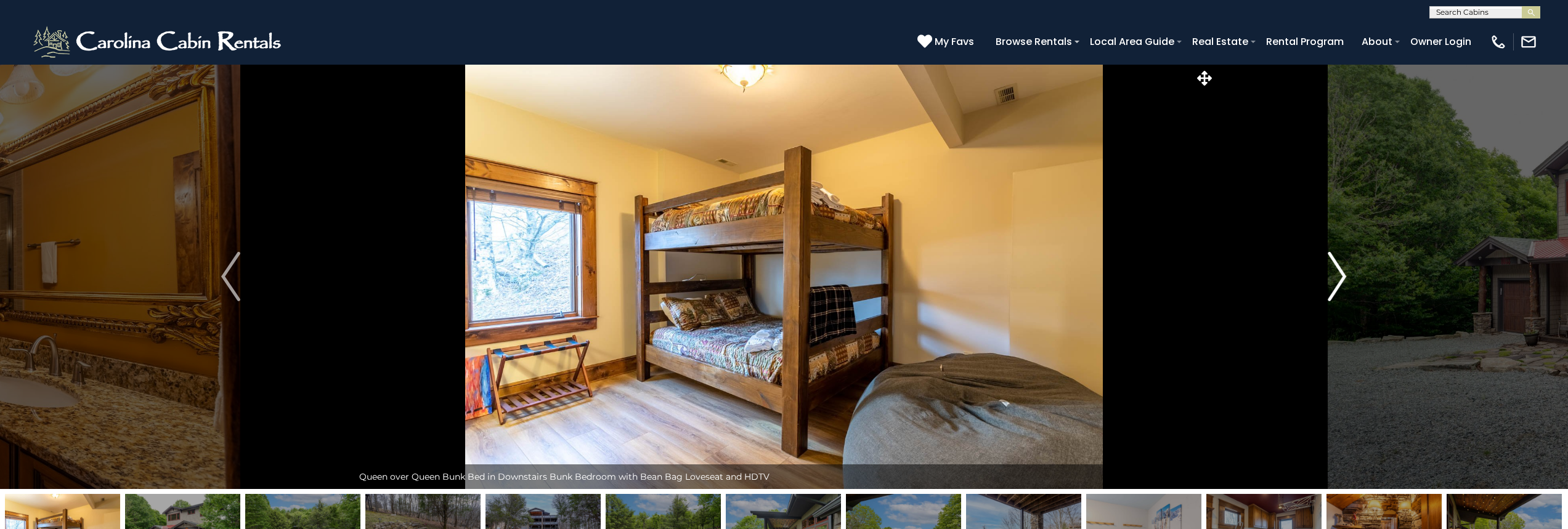
click at [1335, 277] on img "Next" at bounding box center [1336, 277] width 19 height 49
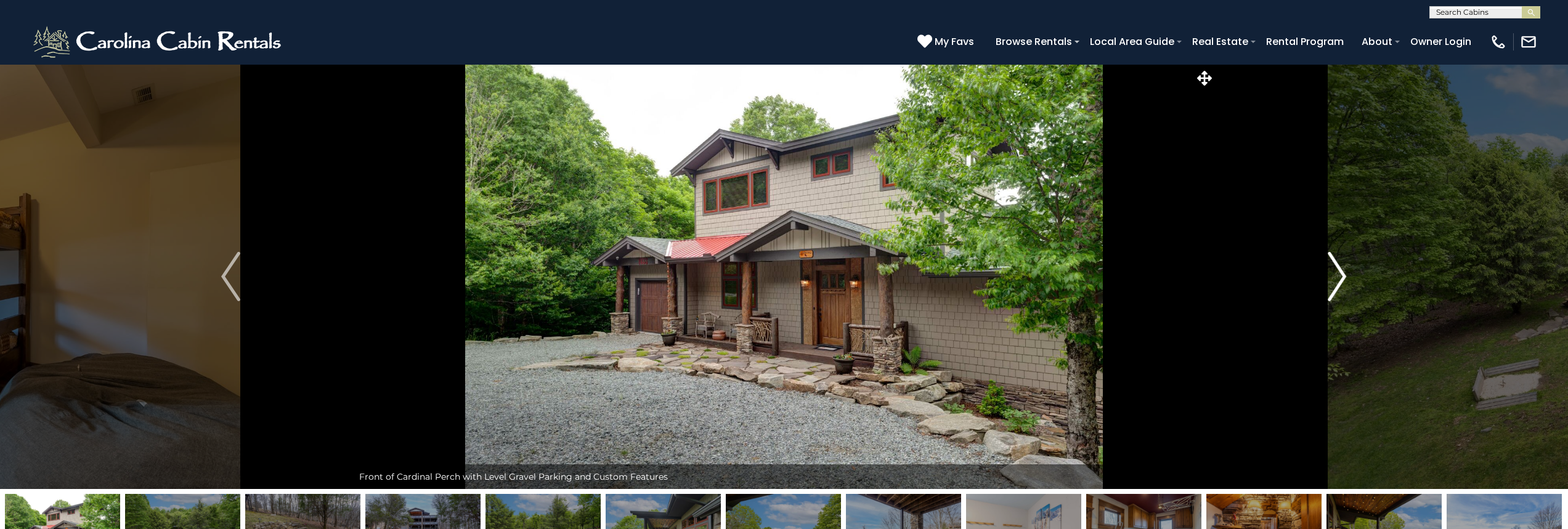
click at [1335, 277] on img "Next" at bounding box center [1336, 277] width 19 height 49
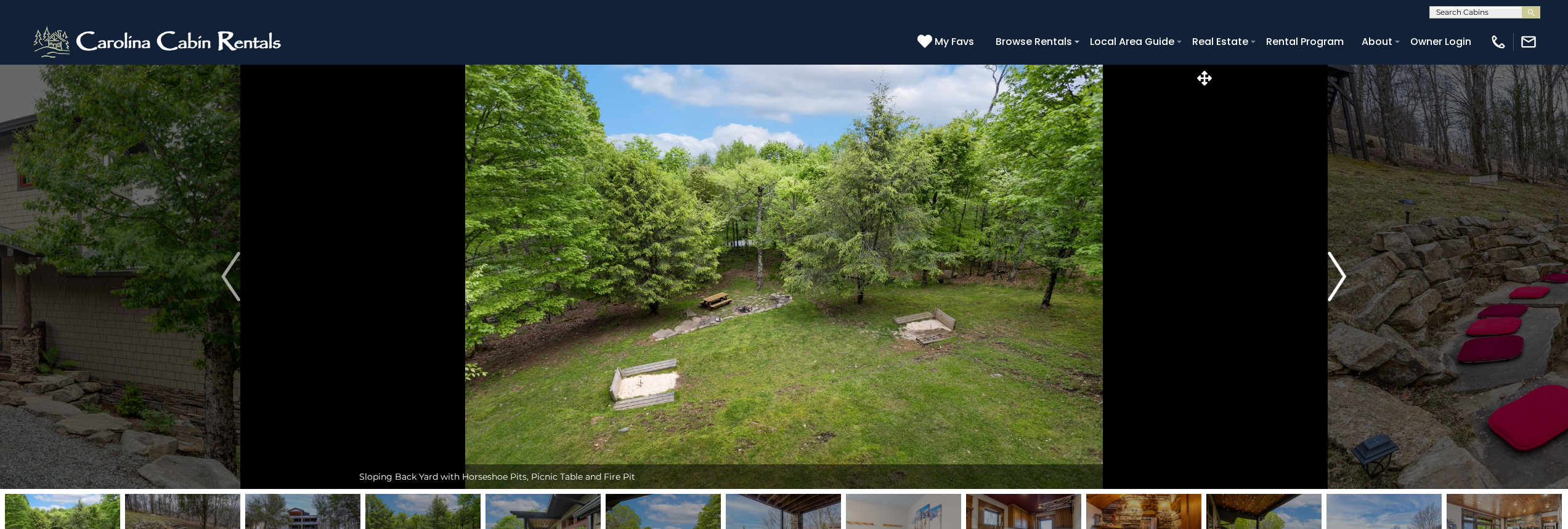
click at [1335, 277] on img "Next" at bounding box center [1336, 277] width 19 height 49
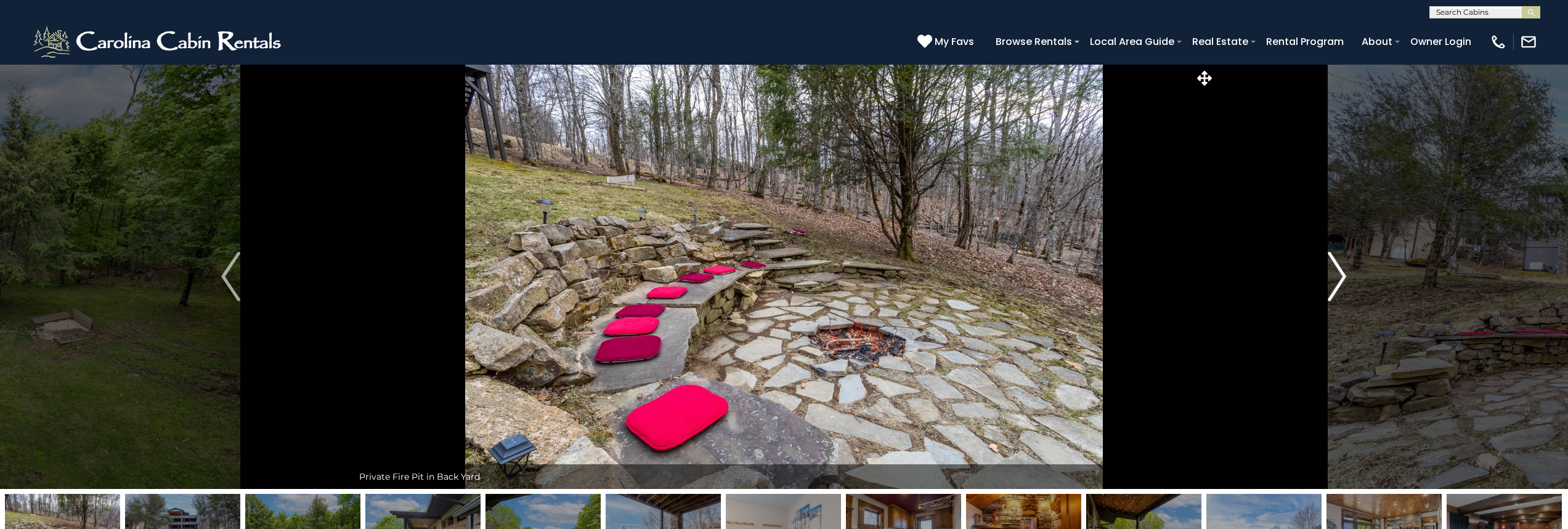
click at [1335, 277] on img "Next" at bounding box center [1336, 277] width 19 height 49
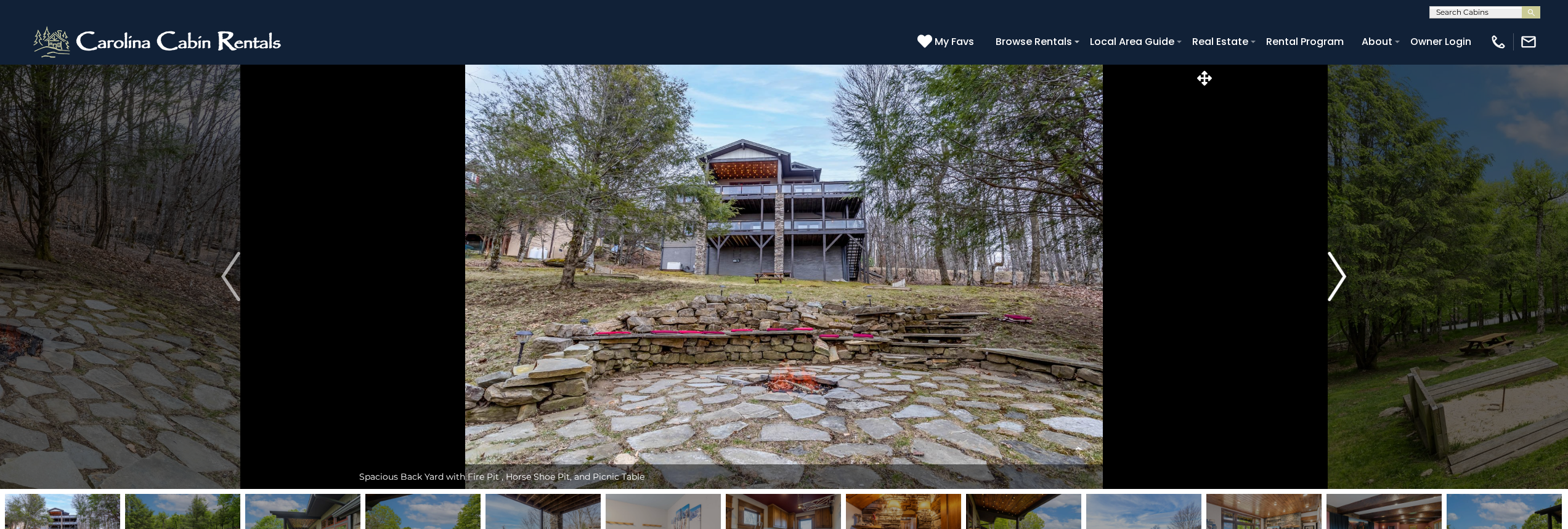
click at [1335, 277] on img "Next" at bounding box center [1336, 277] width 19 height 49
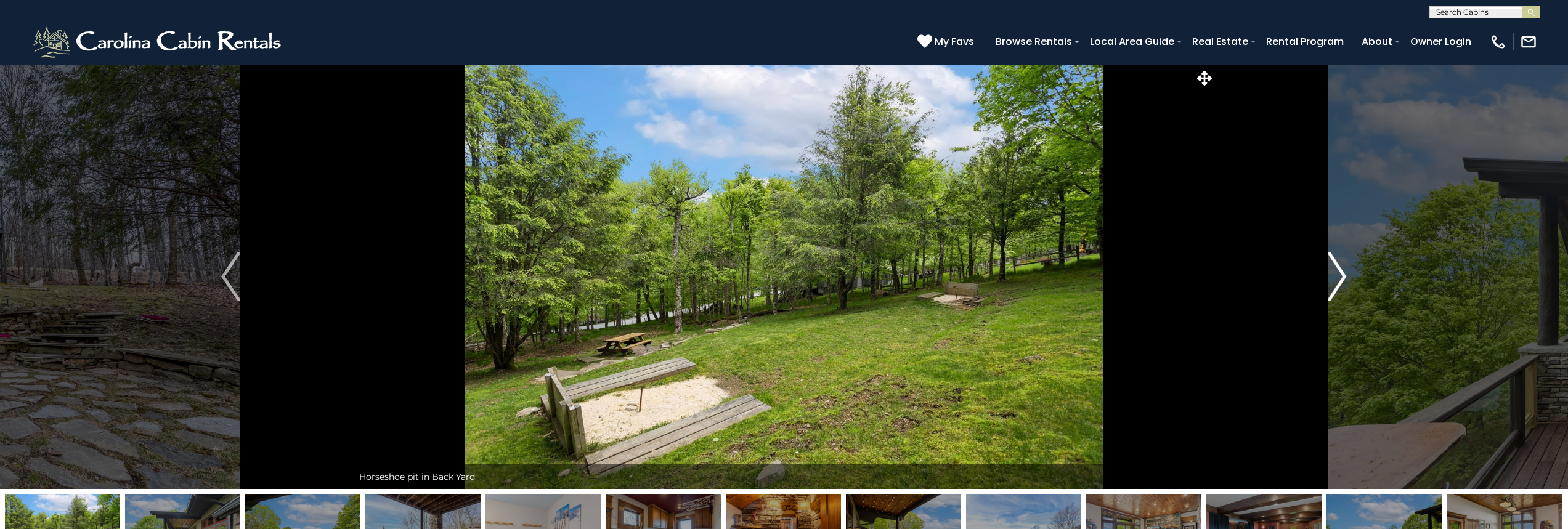
click at [1335, 277] on img "Next" at bounding box center [1336, 277] width 19 height 49
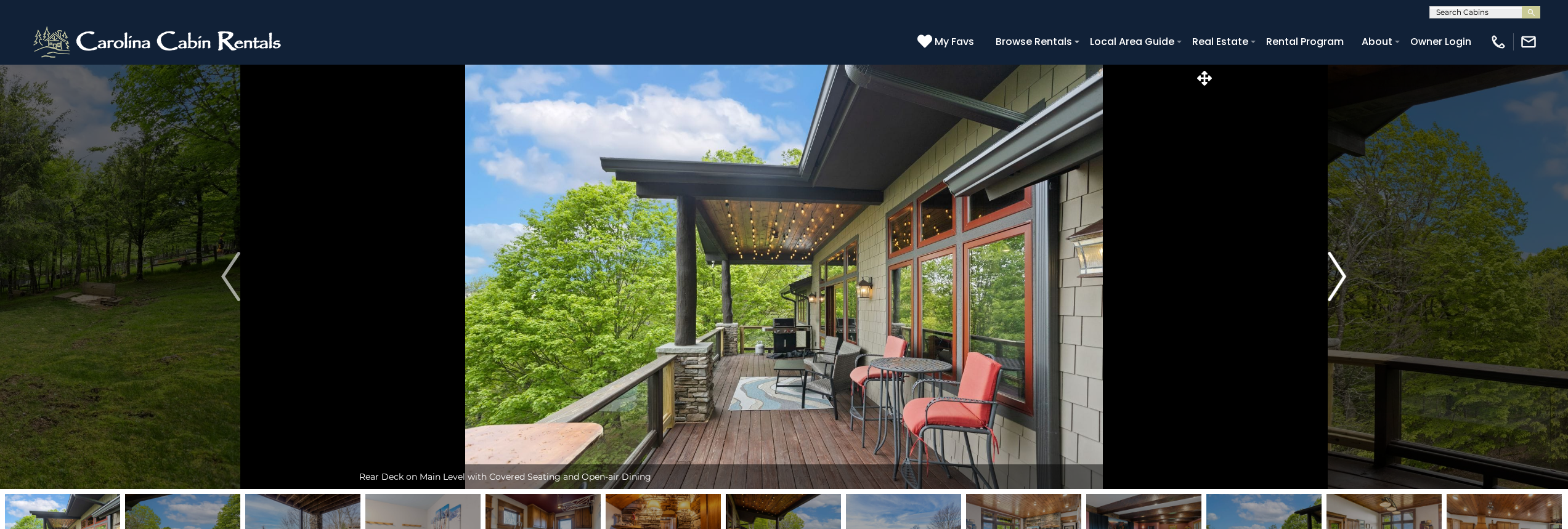
click at [1335, 277] on img "Next" at bounding box center [1336, 277] width 19 height 49
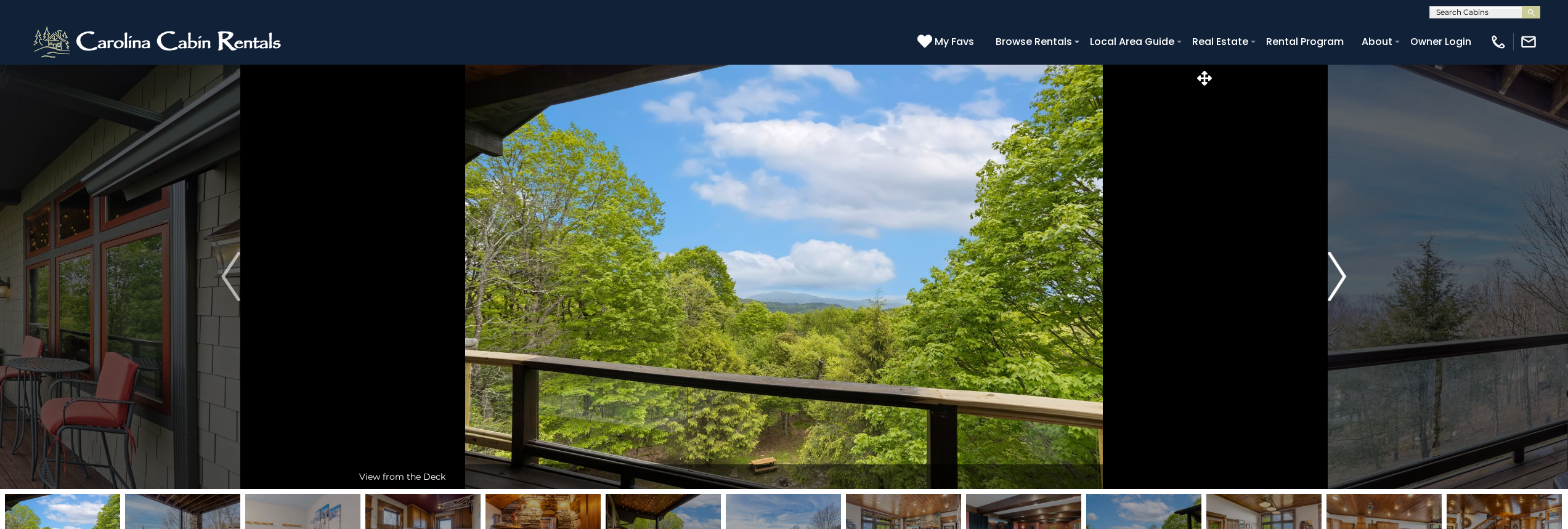
click at [1335, 277] on img "Next" at bounding box center [1336, 277] width 19 height 49
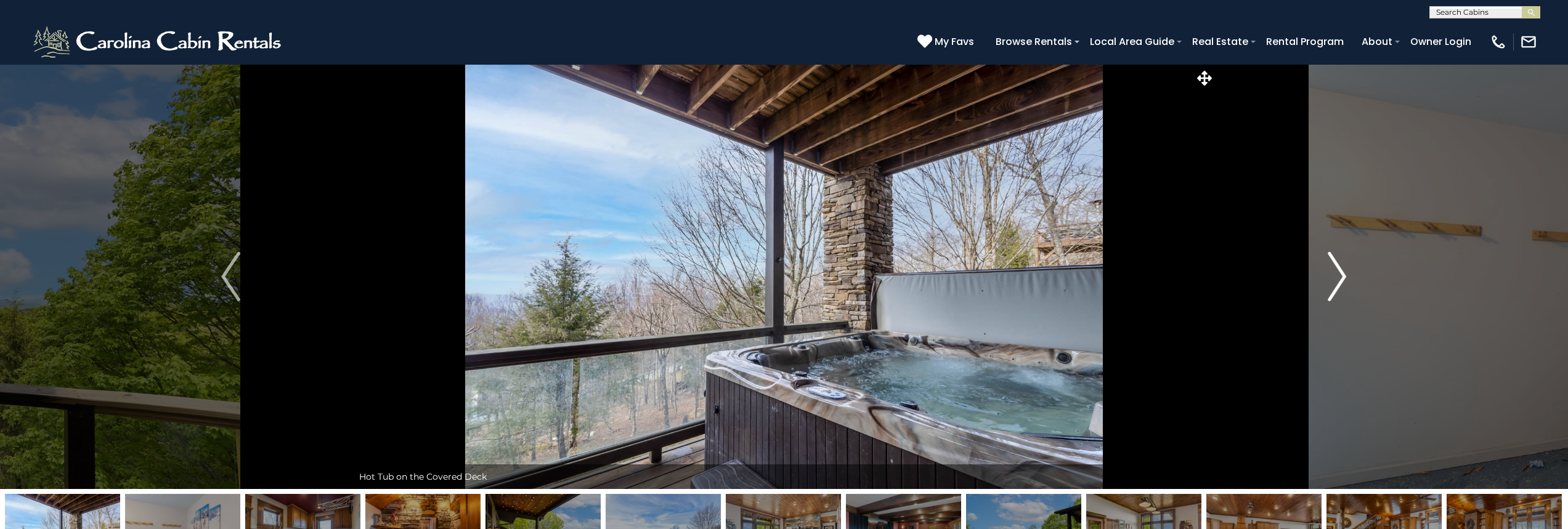
click at [1335, 277] on img "Next" at bounding box center [1336, 277] width 19 height 49
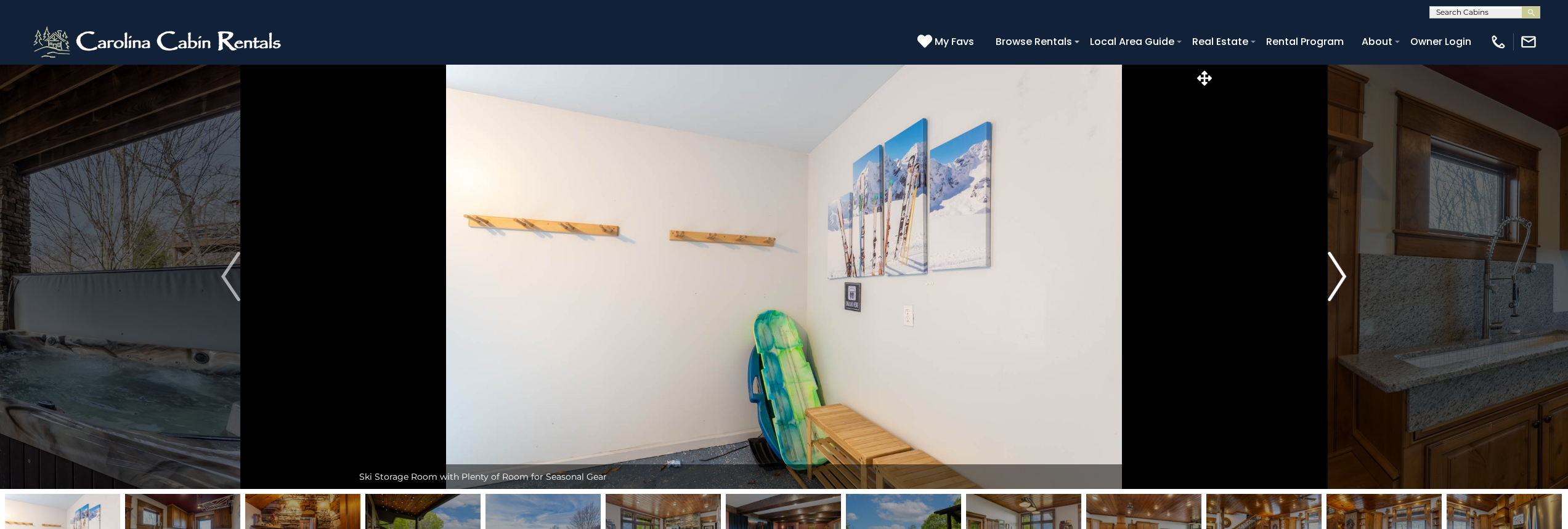
click at [1335, 277] on img "Next" at bounding box center [1336, 277] width 19 height 49
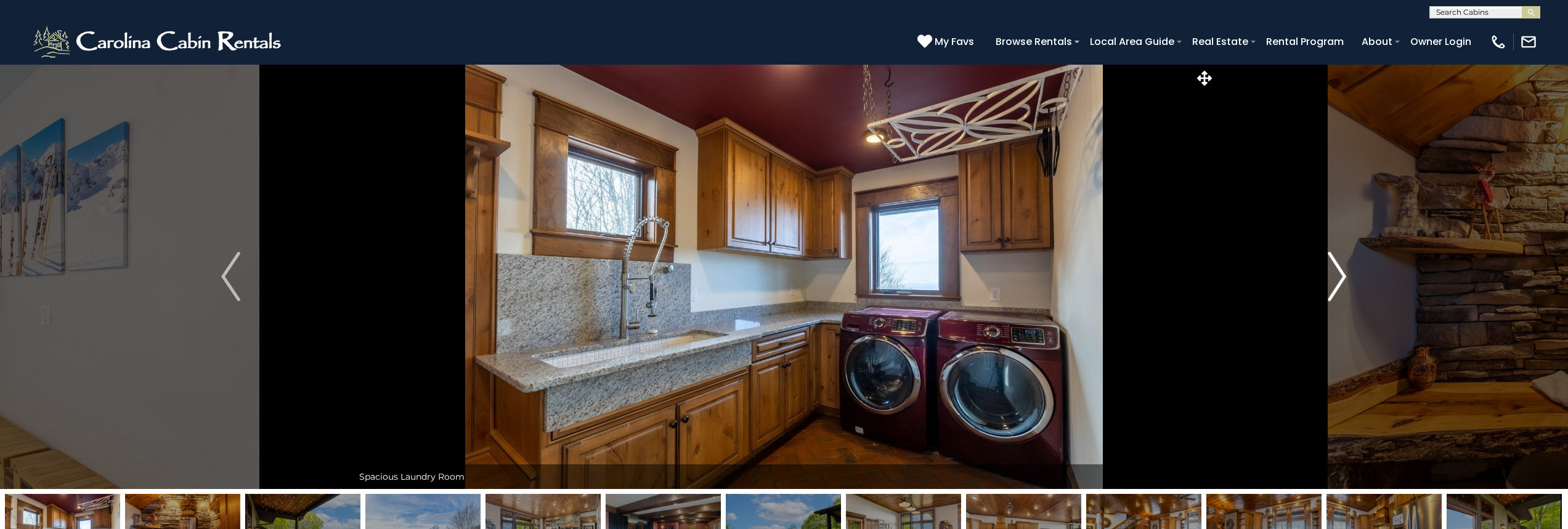
click at [1335, 277] on img "Next" at bounding box center [1336, 277] width 19 height 49
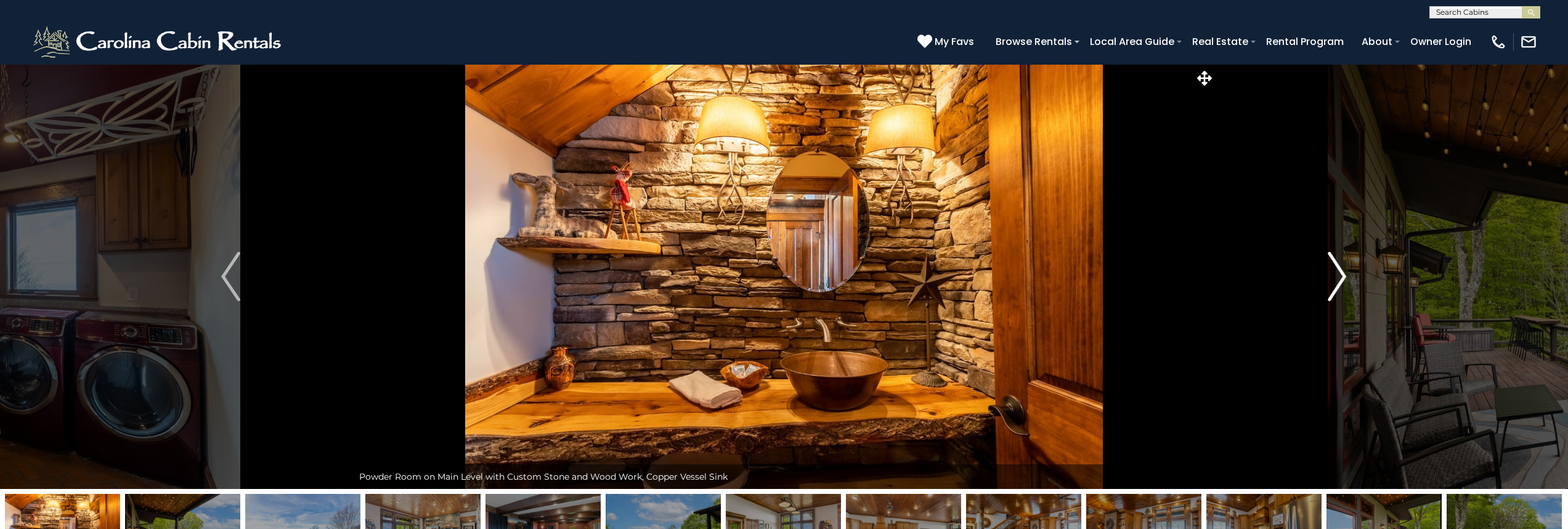
click at [1335, 277] on img "Next" at bounding box center [1336, 277] width 19 height 49
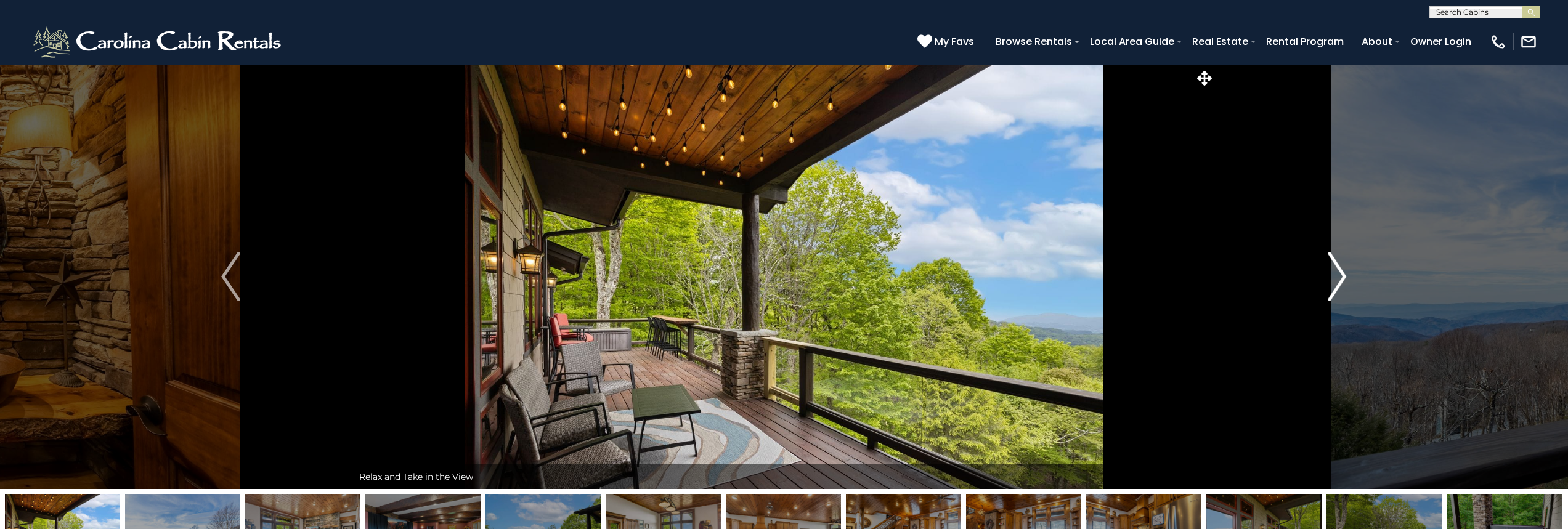
click at [1335, 277] on img "Next" at bounding box center [1336, 277] width 19 height 49
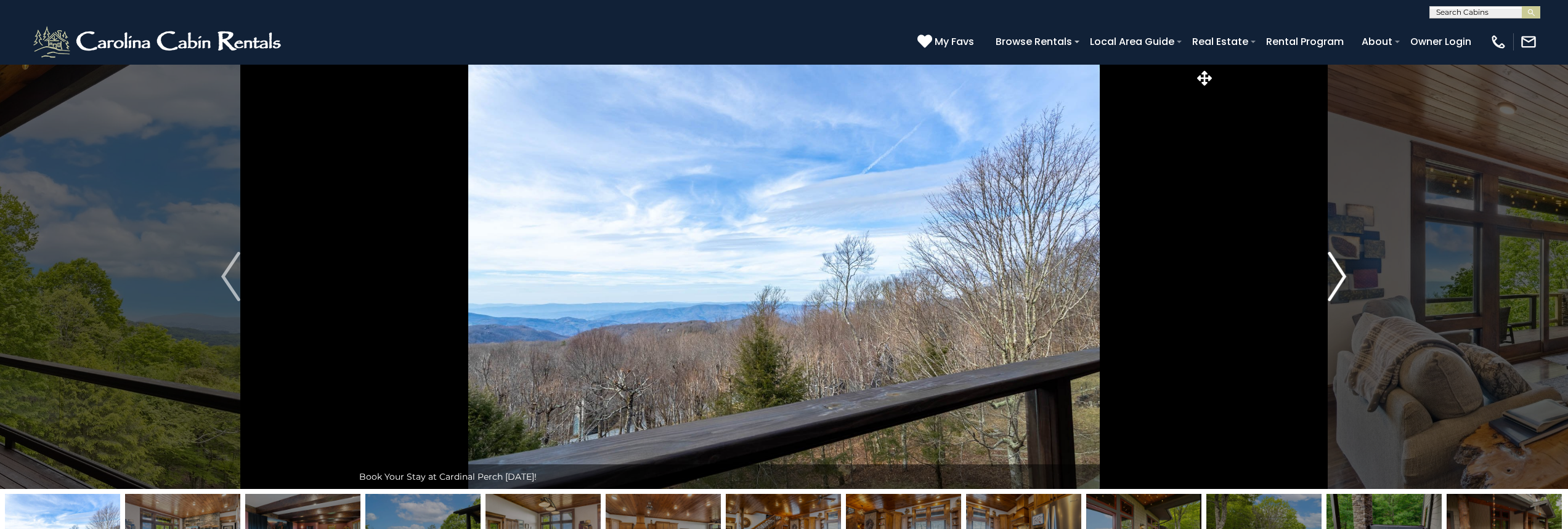
click at [1335, 277] on img "Next" at bounding box center [1336, 277] width 19 height 49
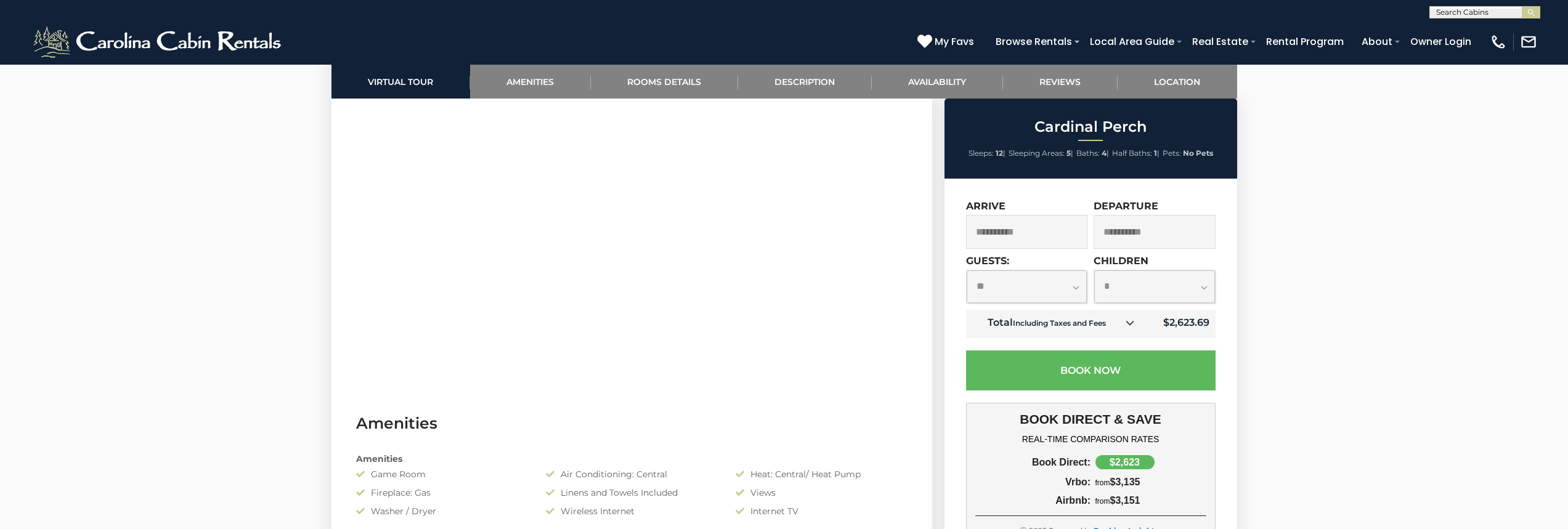
scroll to position [678, 0]
click at [648, 72] on link "Rooms Details" at bounding box center [663, 82] width 147 height 33
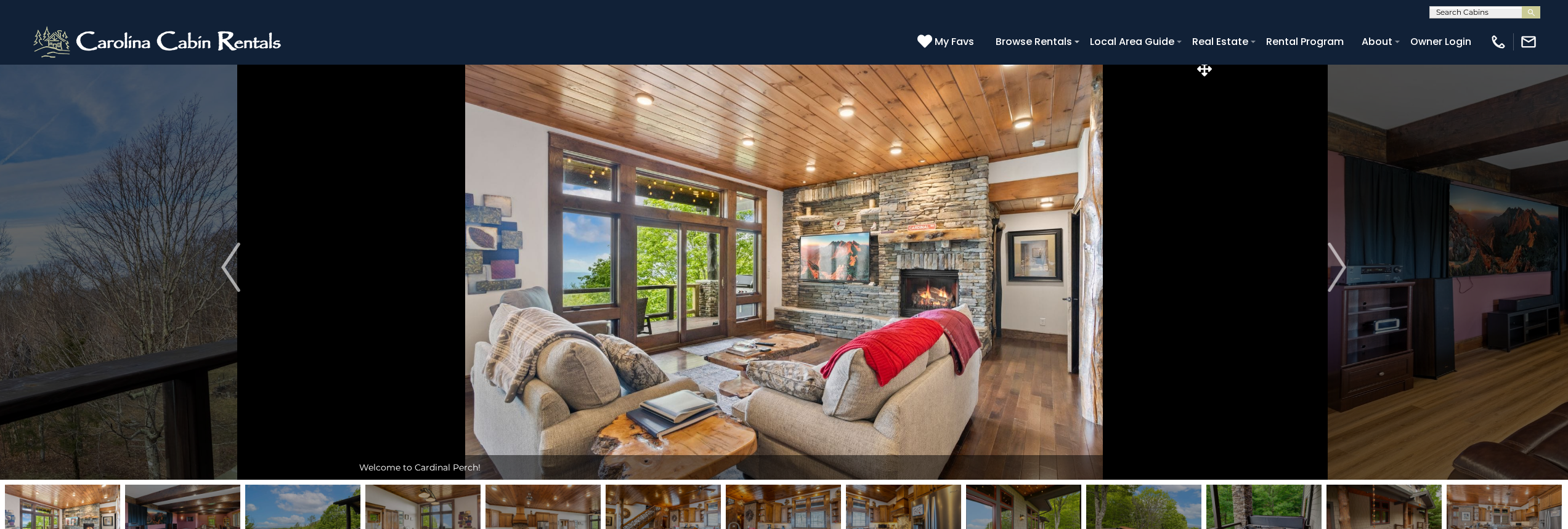
scroll to position [0, 0]
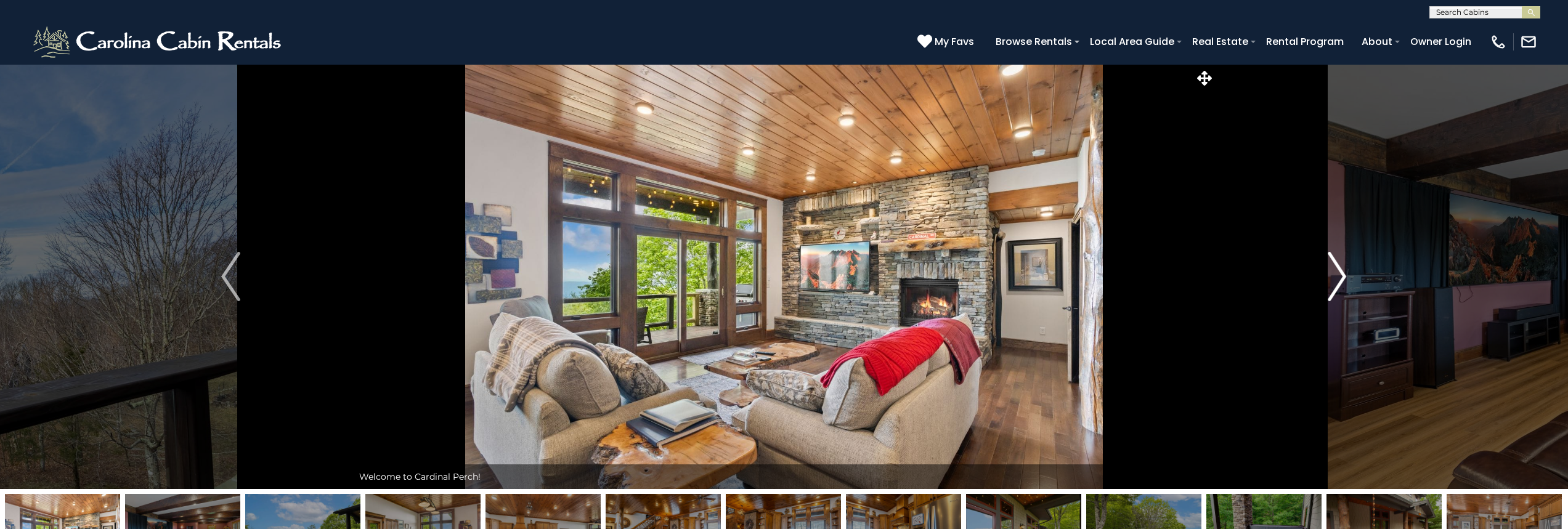
click at [1343, 277] on img "Next" at bounding box center [1336, 277] width 19 height 49
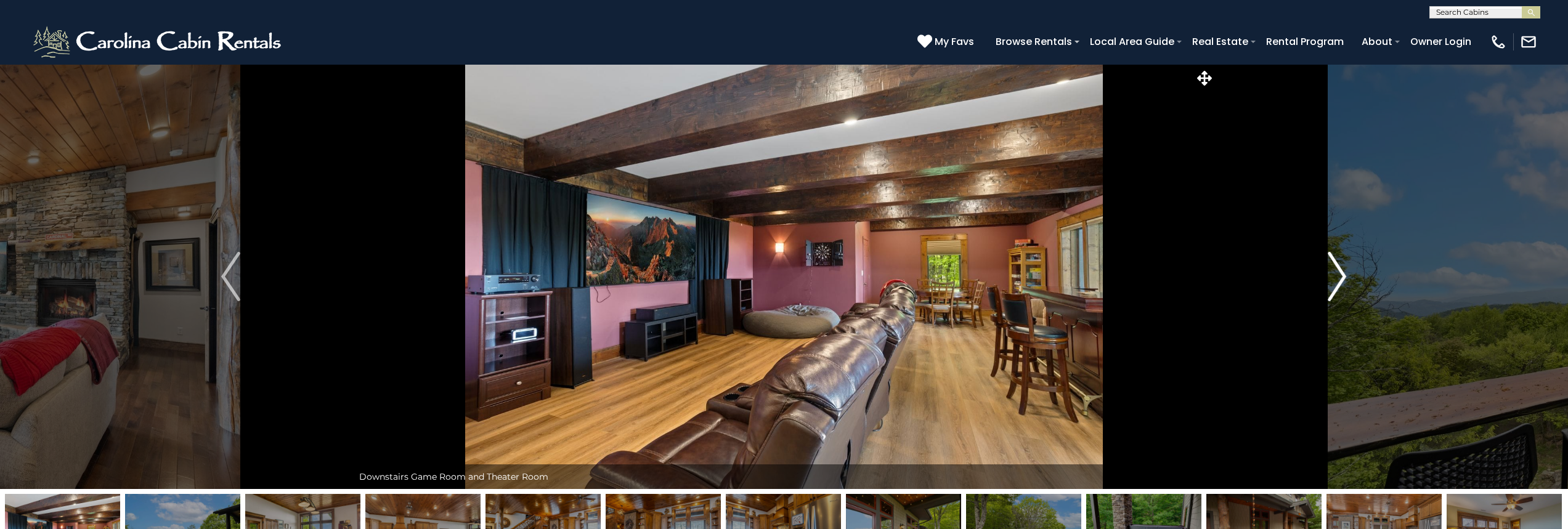
click at [1343, 277] on img "Next" at bounding box center [1336, 277] width 19 height 49
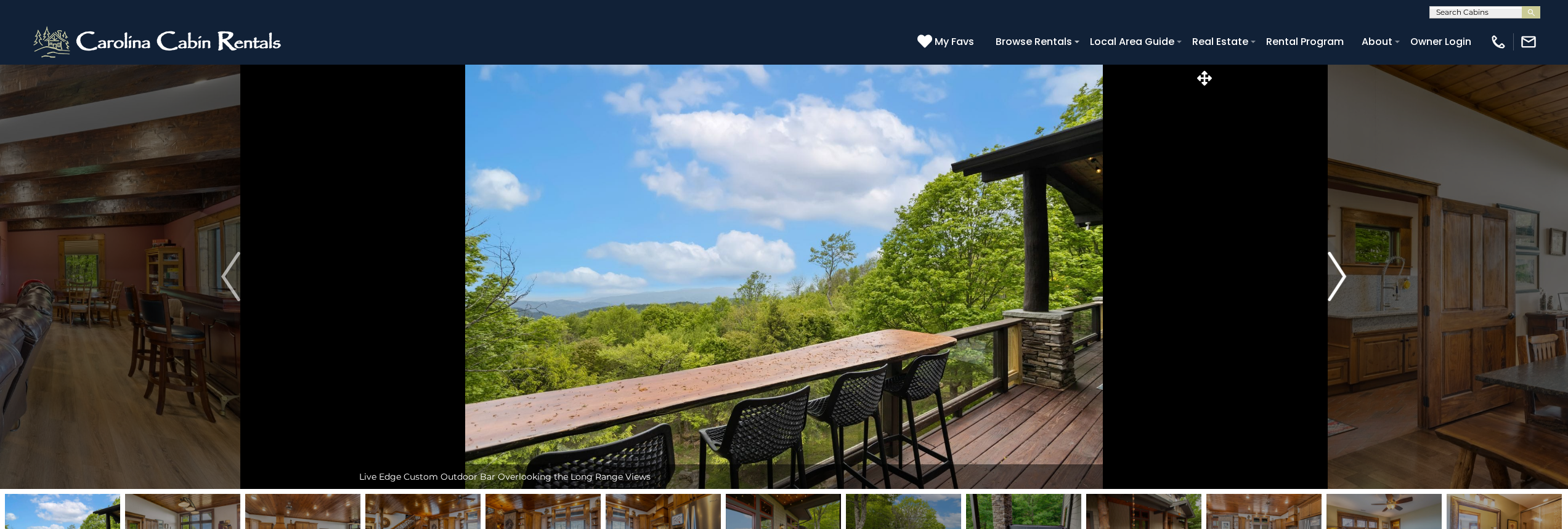
click at [1343, 277] on img "Next" at bounding box center [1336, 277] width 19 height 49
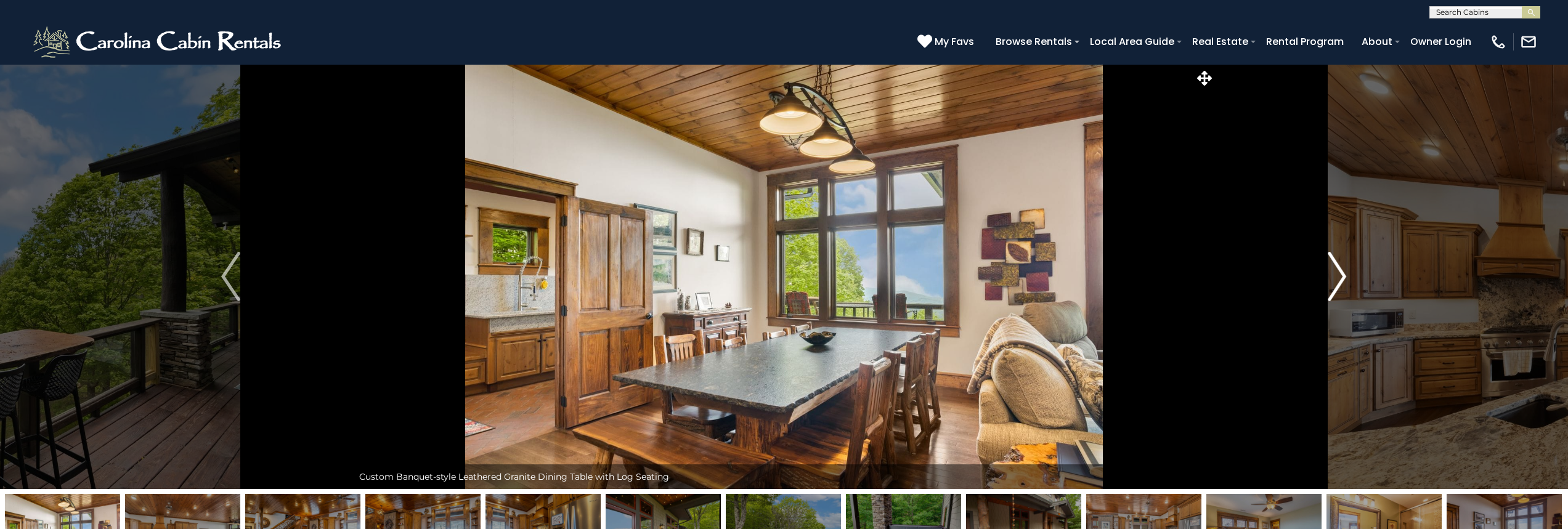
click at [1343, 277] on img "Next" at bounding box center [1336, 277] width 19 height 49
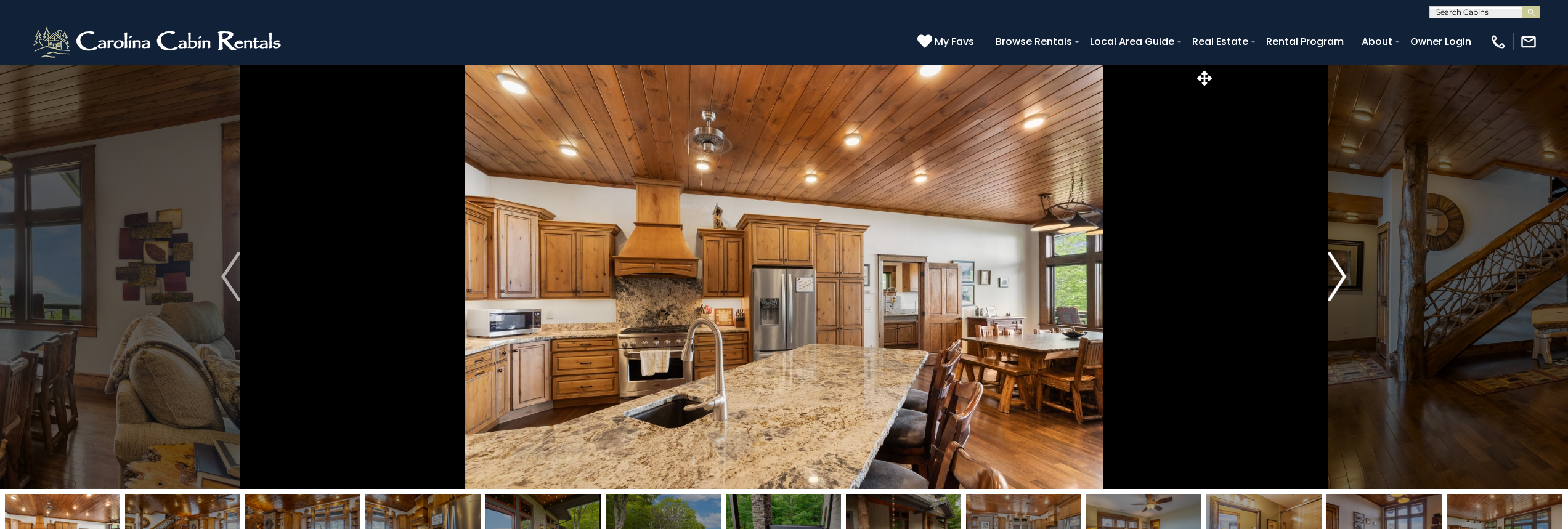
click at [1343, 277] on img "Next" at bounding box center [1336, 277] width 19 height 49
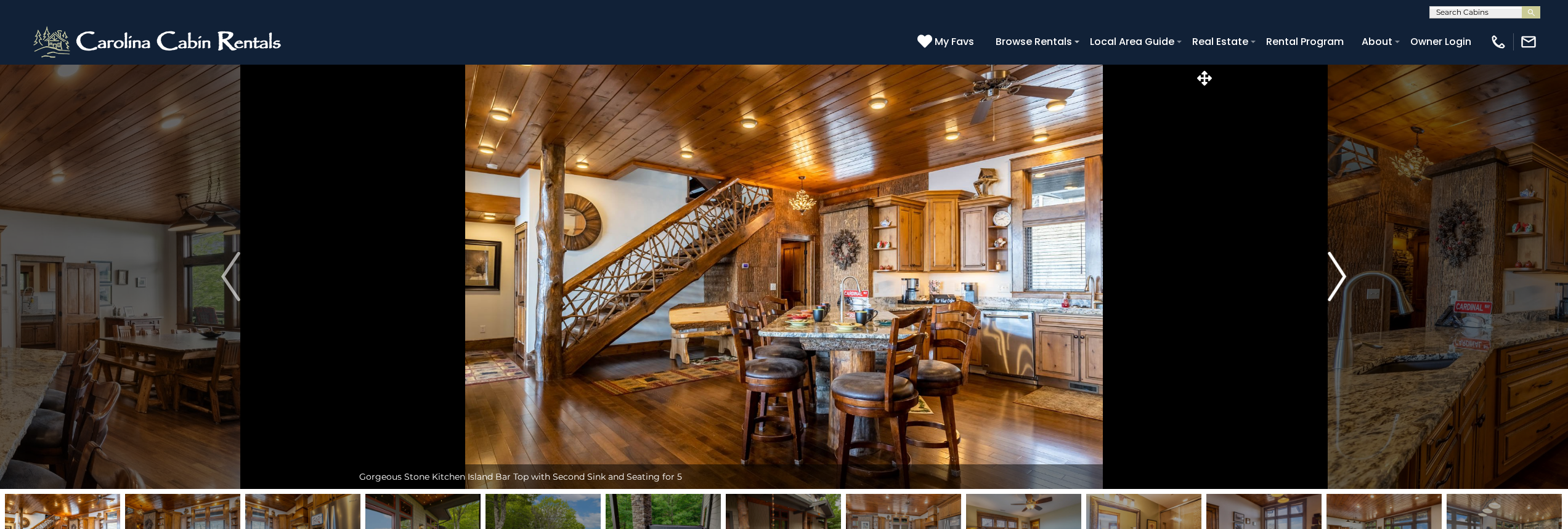
click at [1343, 277] on img "Next" at bounding box center [1336, 277] width 19 height 49
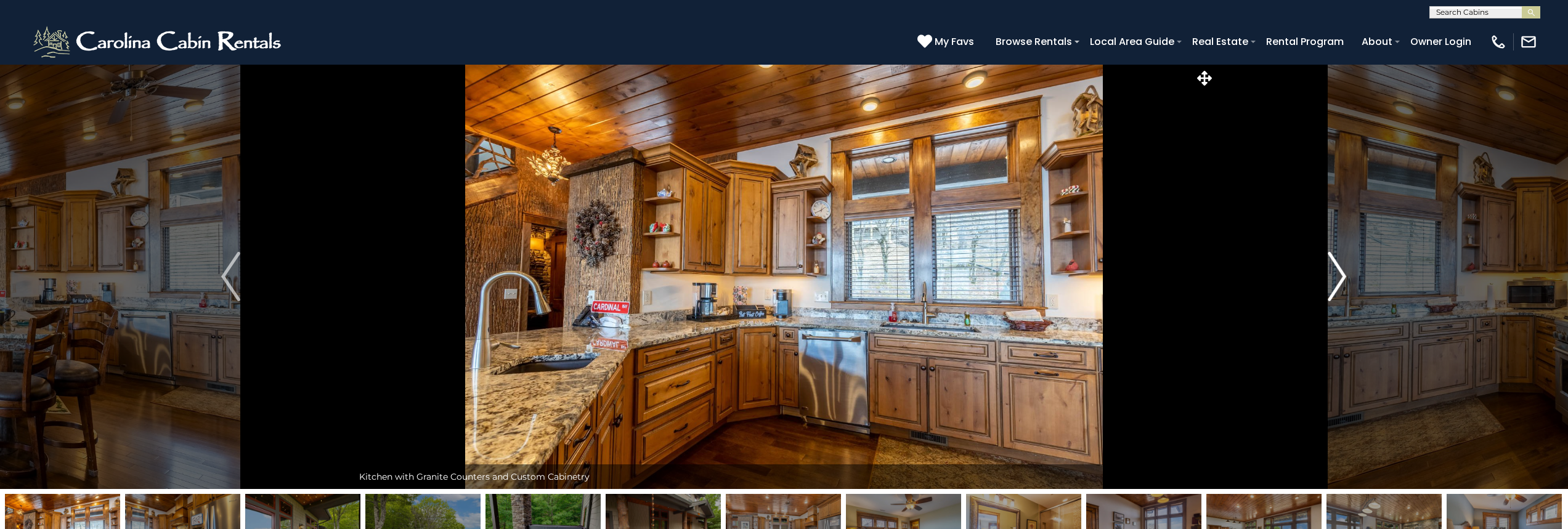
click at [1343, 277] on img "Next" at bounding box center [1336, 277] width 19 height 49
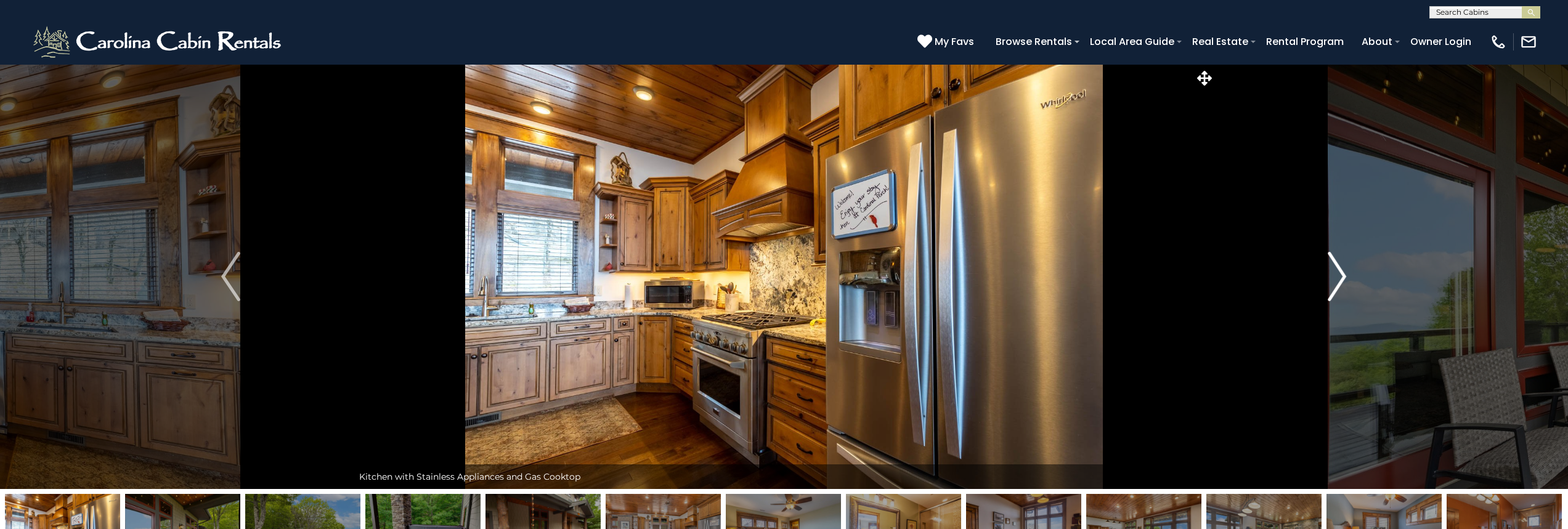
click at [1343, 277] on img "Next" at bounding box center [1336, 277] width 19 height 49
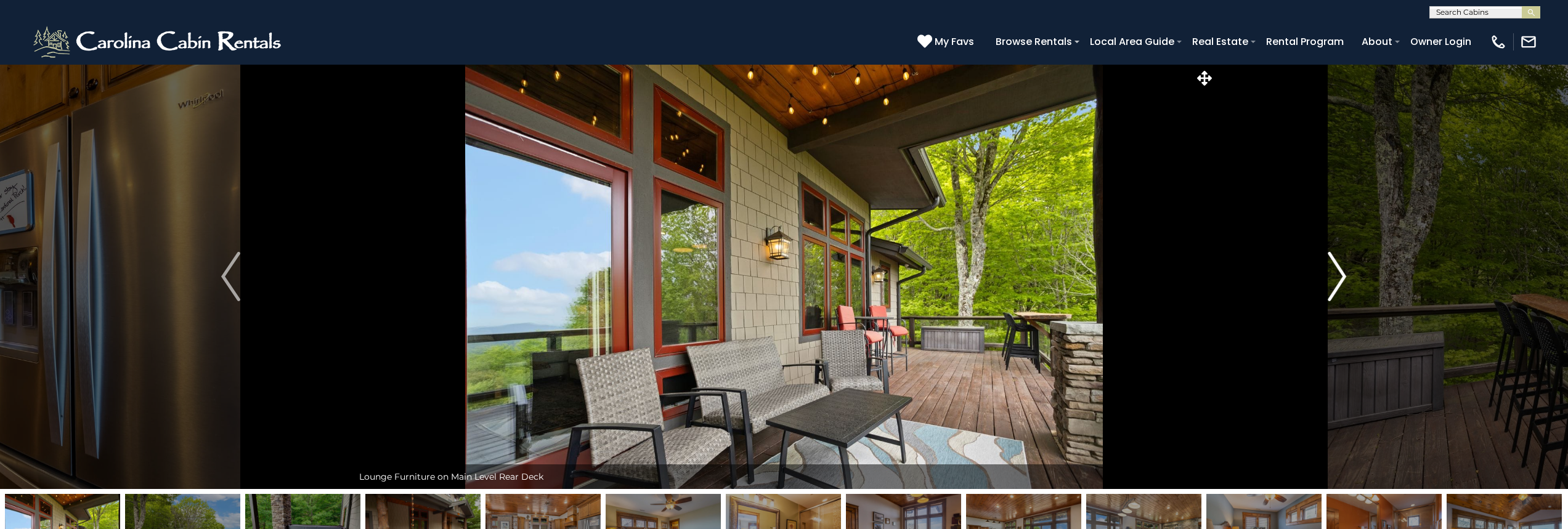
click at [1343, 277] on img "Next" at bounding box center [1336, 277] width 19 height 49
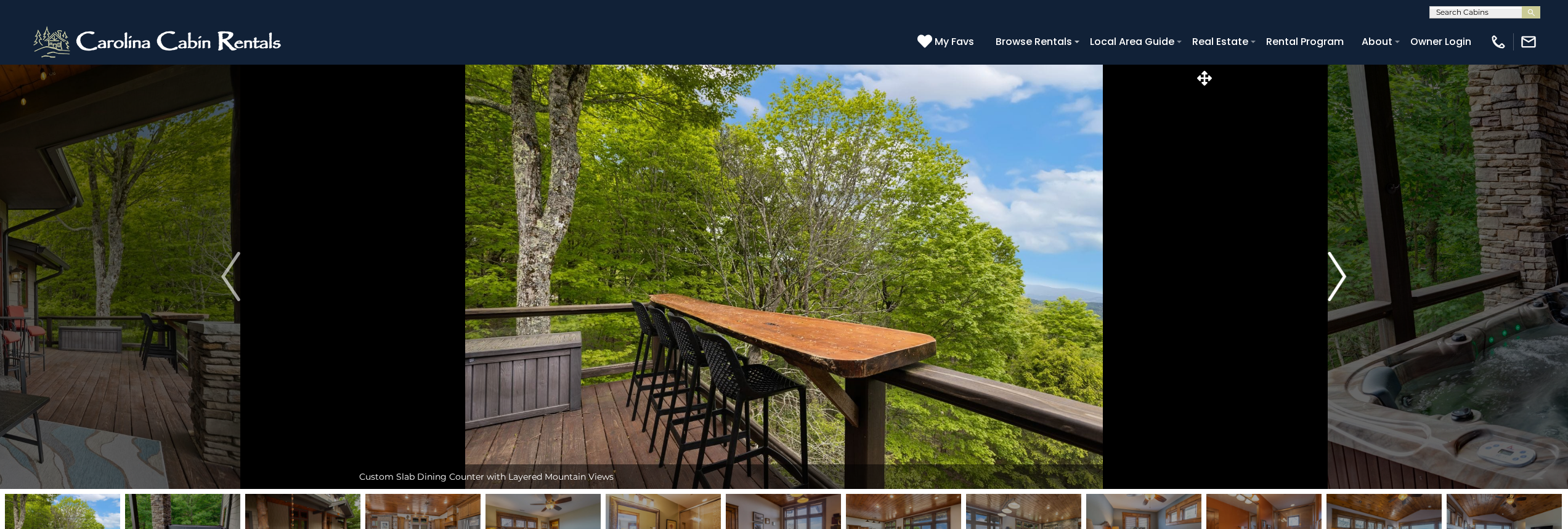
click at [1343, 277] on img "Next" at bounding box center [1336, 277] width 19 height 49
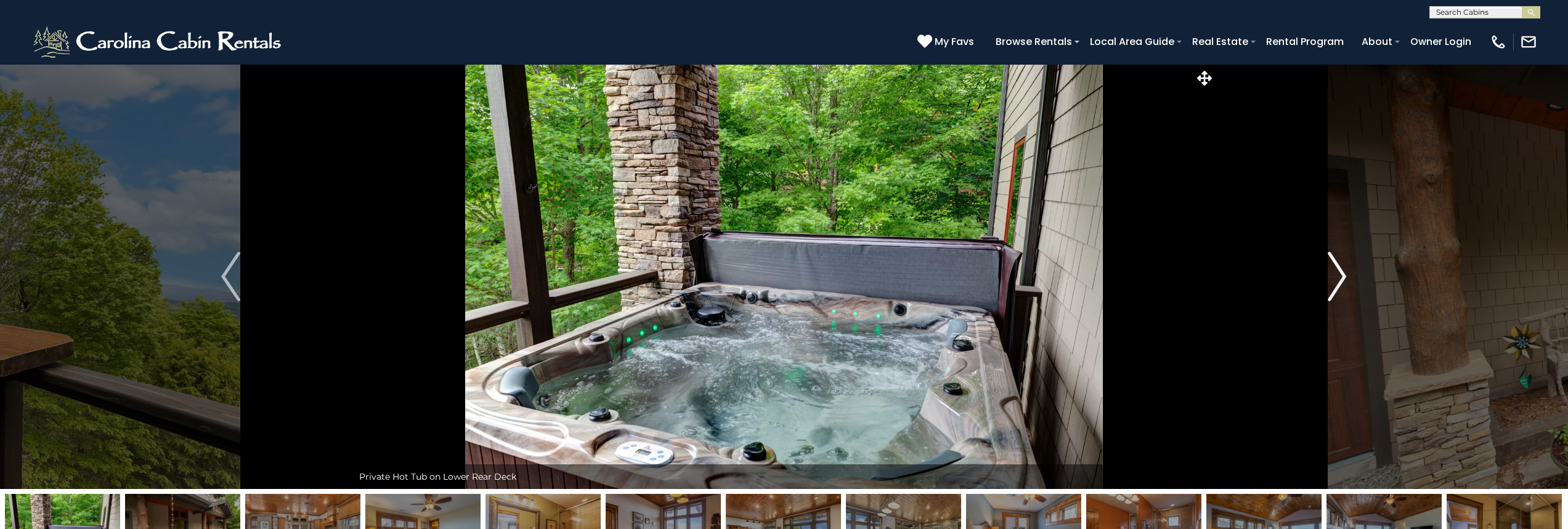
click at [1343, 277] on img "Next" at bounding box center [1336, 277] width 19 height 49
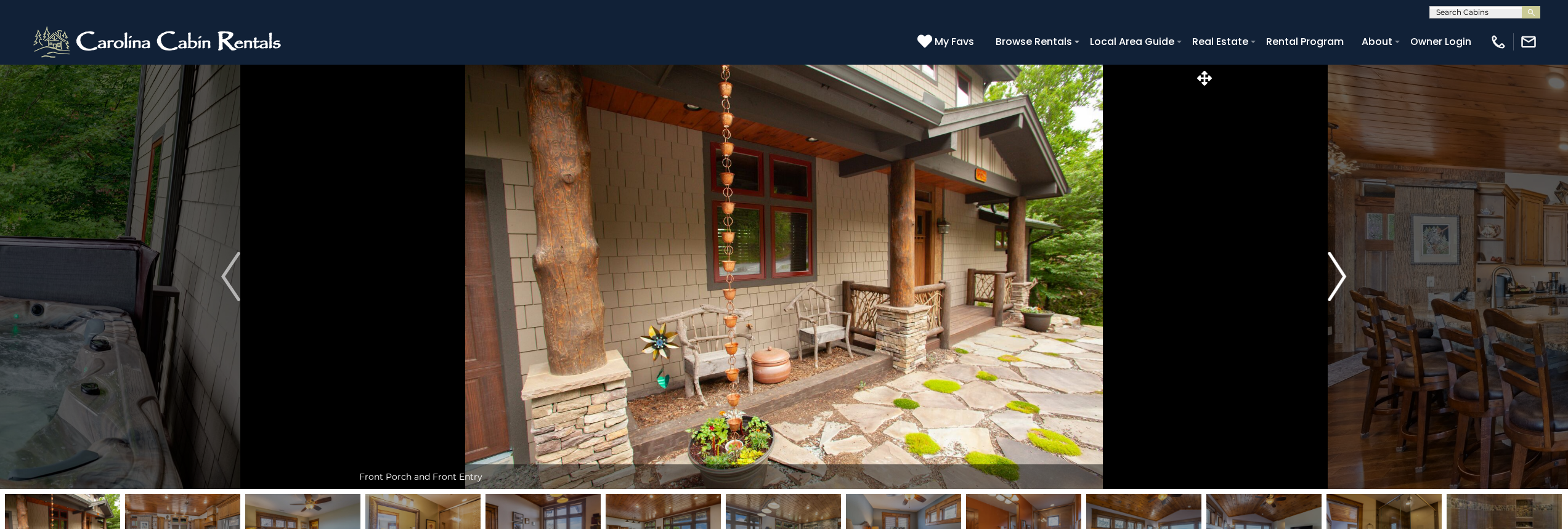
click at [1343, 277] on img "Next" at bounding box center [1336, 277] width 19 height 49
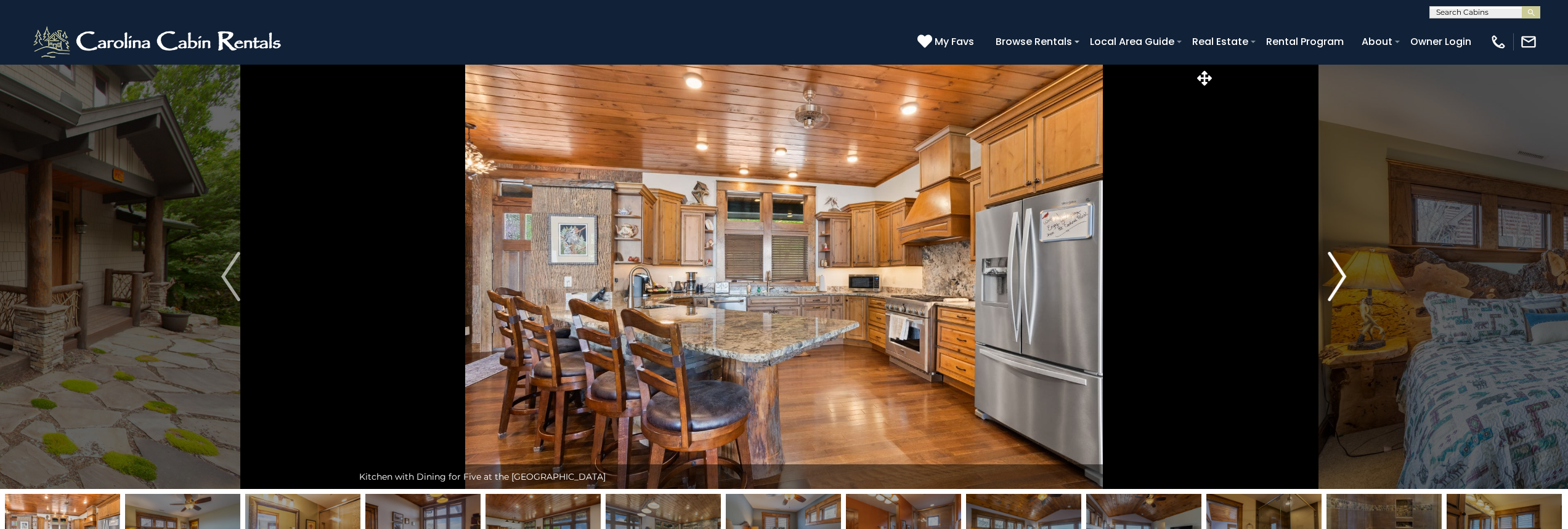
click at [1343, 278] on img "Next" at bounding box center [1336, 277] width 19 height 49
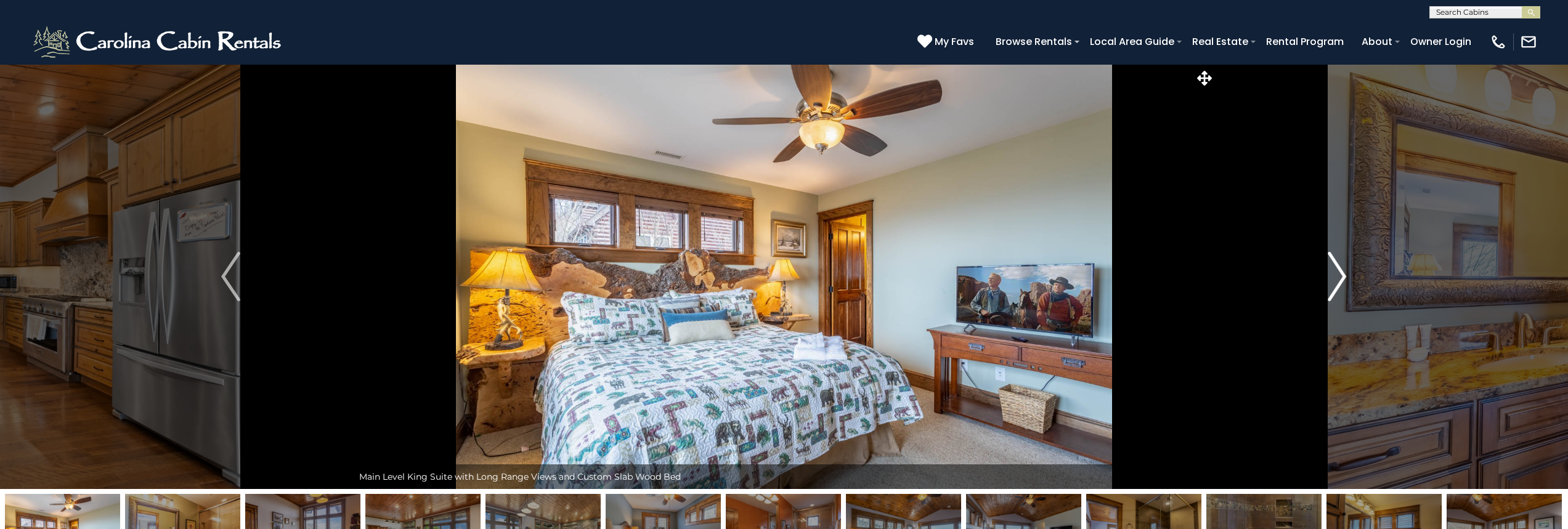
click at [1343, 278] on img "Next" at bounding box center [1336, 277] width 19 height 49
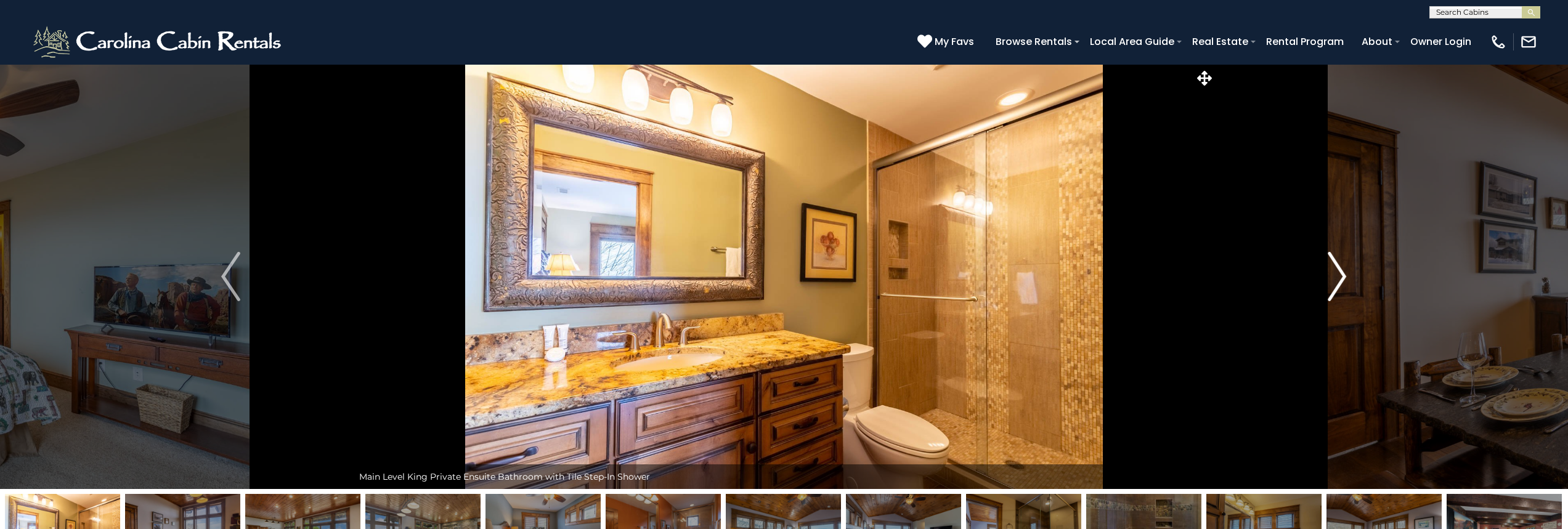
click at [1343, 278] on img "Next" at bounding box center [1336, 277] width 19 height 49
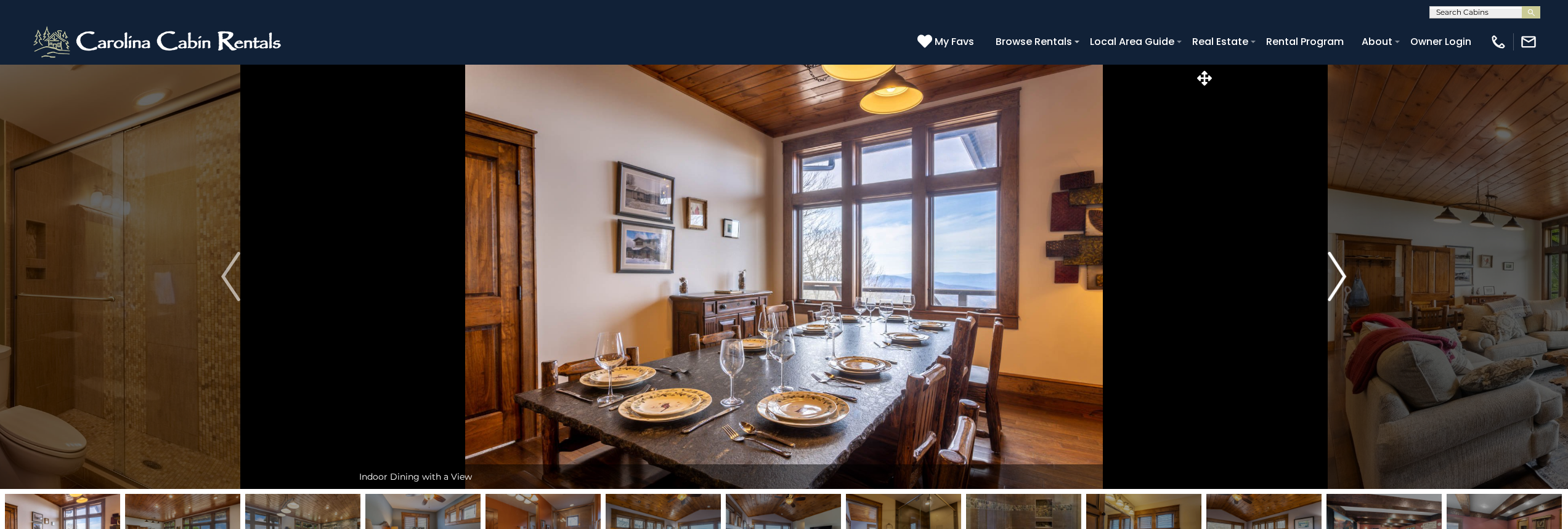
click at [1343, 278] on img "Next" at bounding box center [1336, 277] width 19 height 49
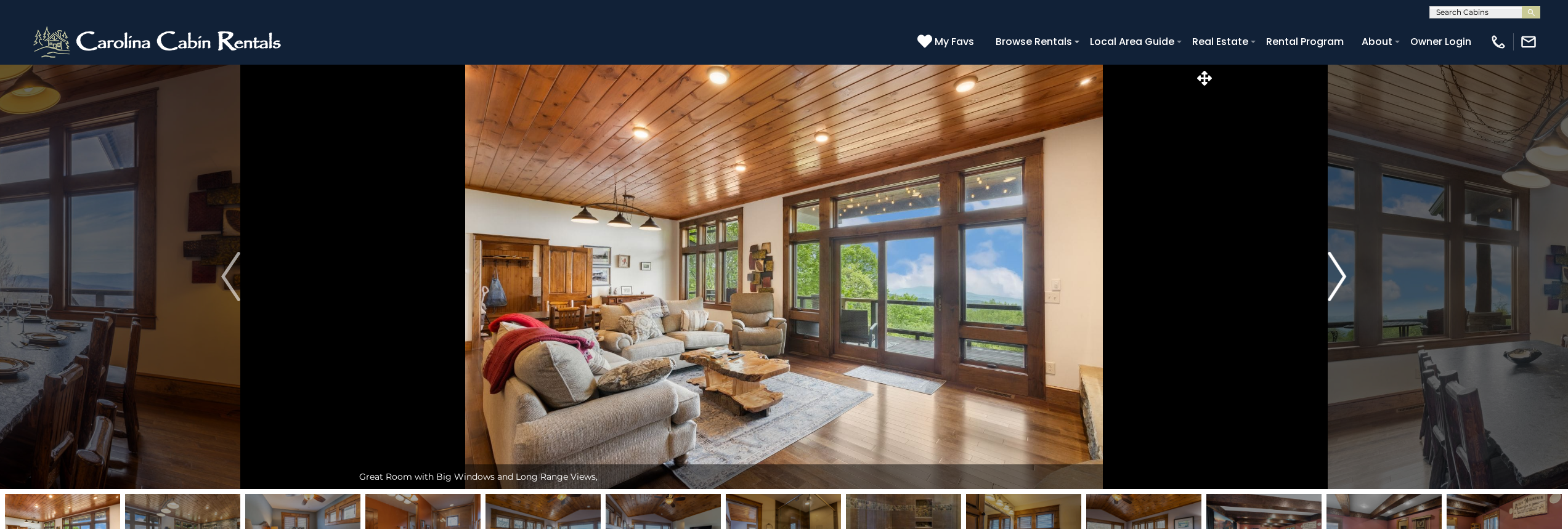
click at [1343, 278] on img "Next" at bounding box center [1336, 277] width 19 height 49
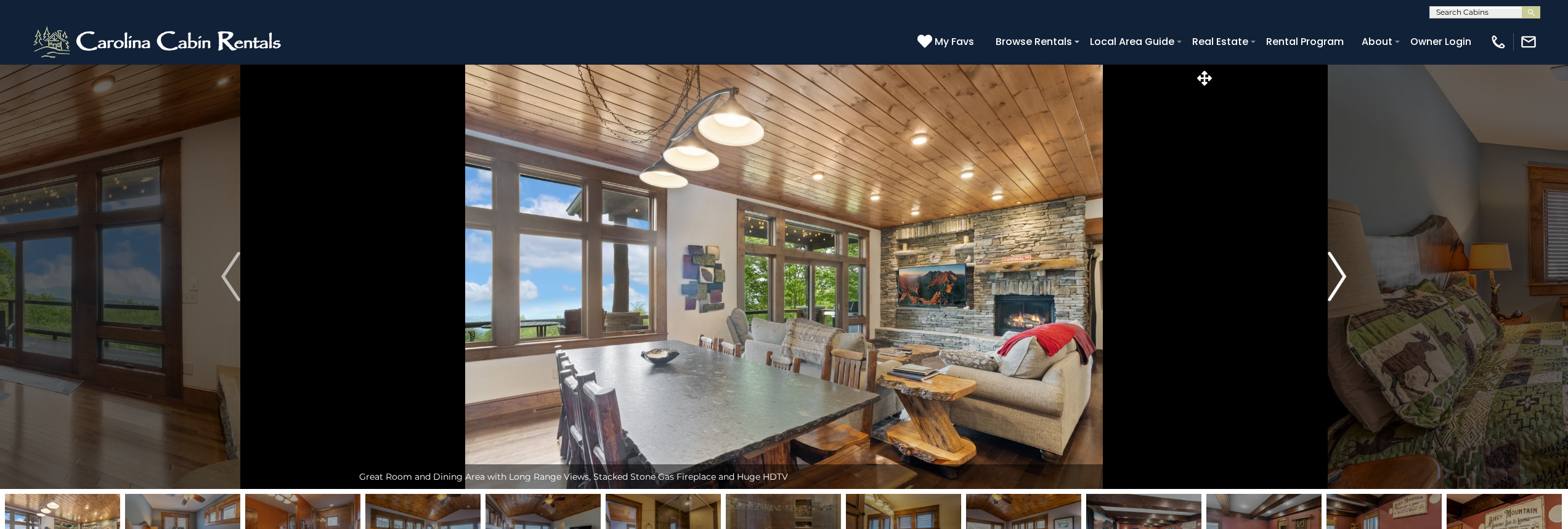
click at [1343, 278] on img "Next" at bounding box center [1336, 277] width 19 height 49
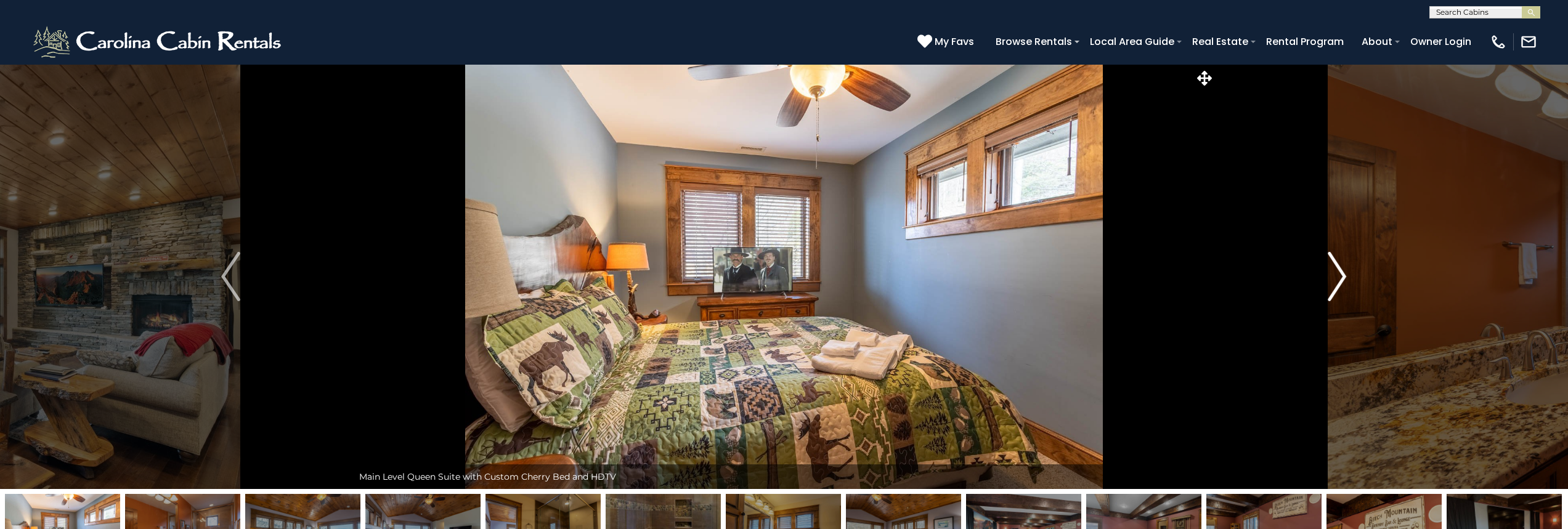
click at [1343, 278] on img "Next" at bounding box center [1336, 277] width 19 height 49
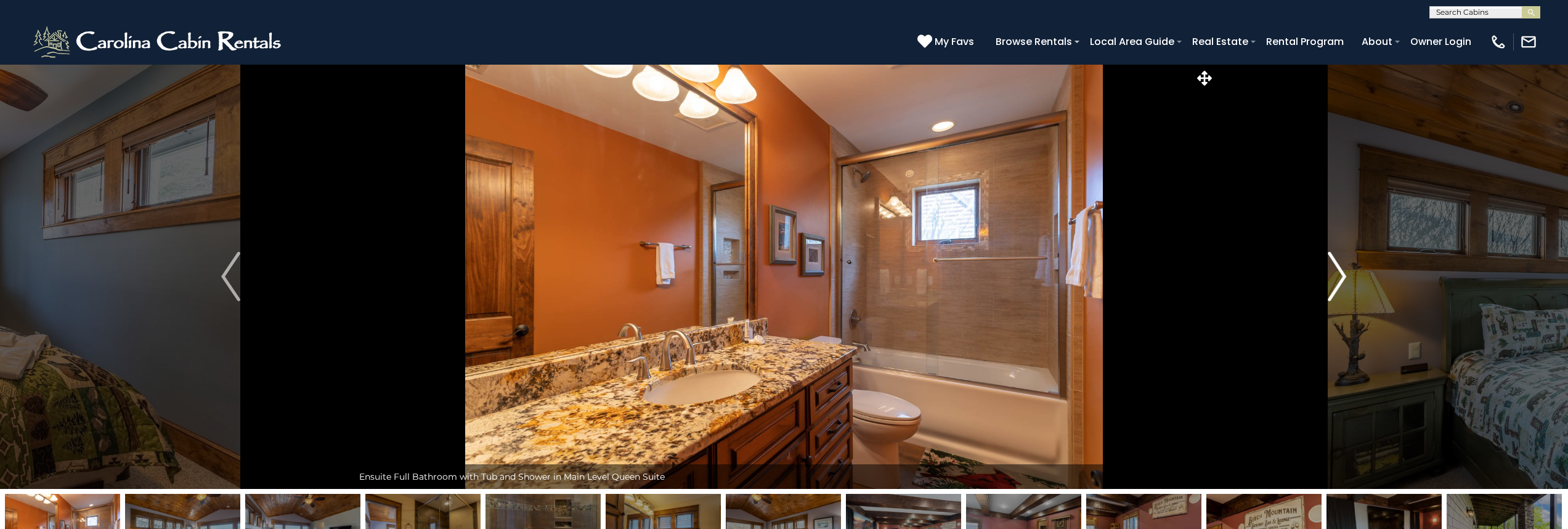
click at [1343, 278] on img "Next" at bounding box center [1336, 277] width 19 height 49
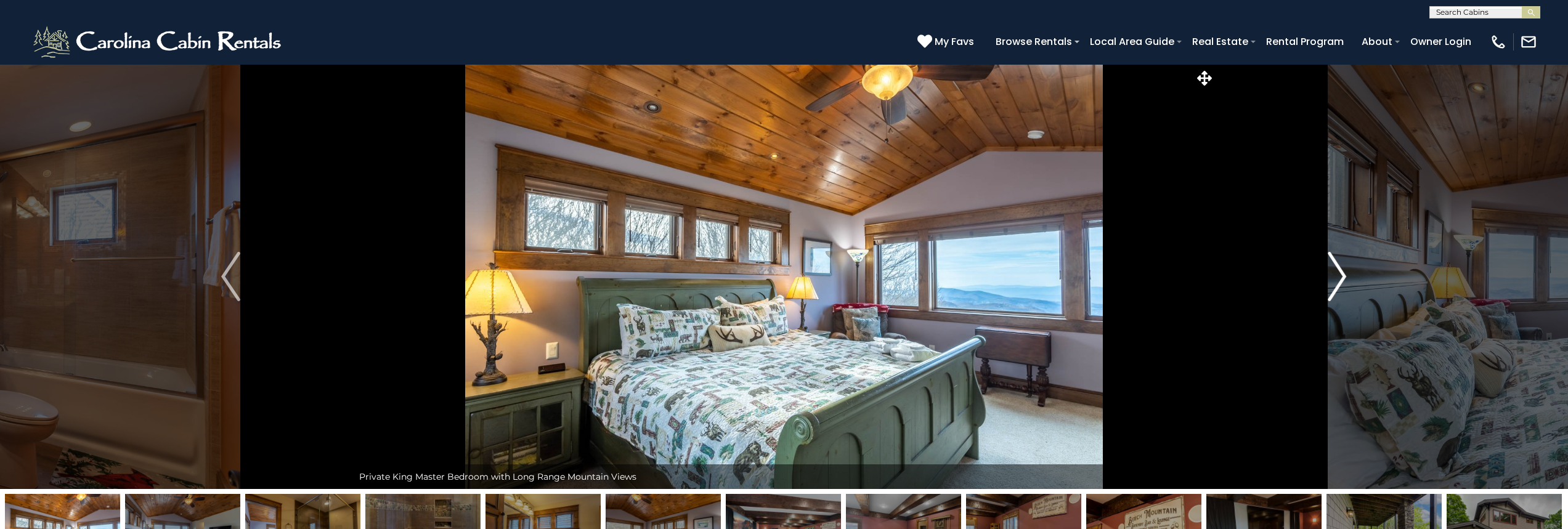
click at [1343, 278] on img "Next" at bounding box center [1336, 277] width 19 height 49
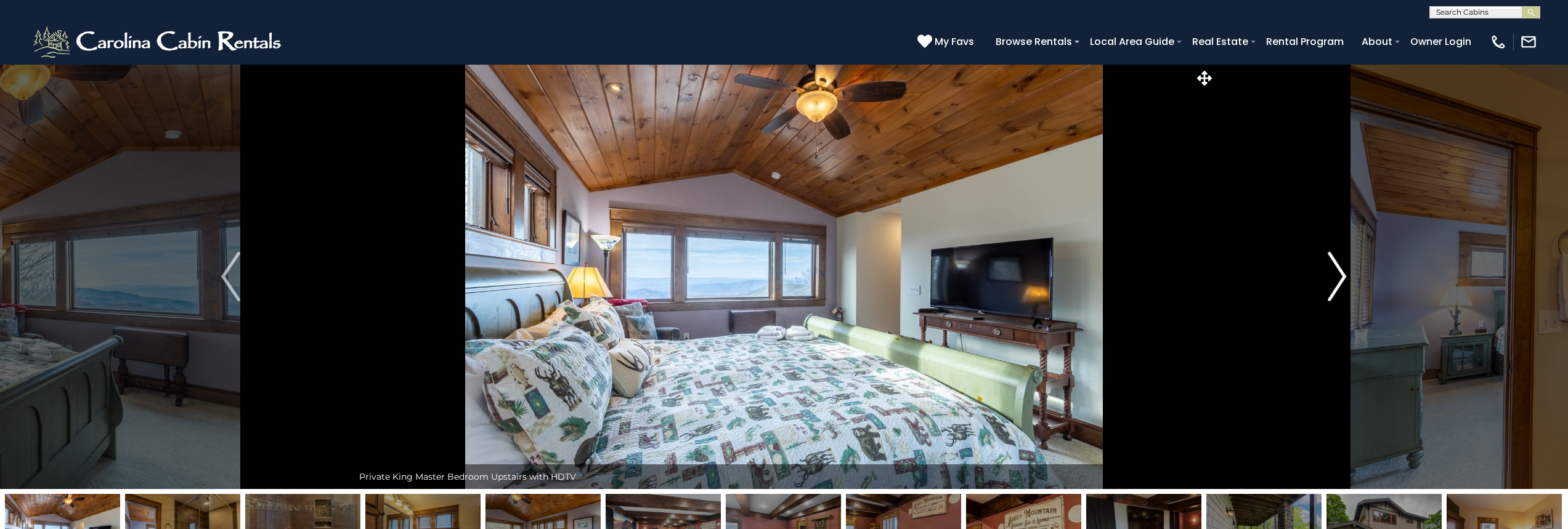
click at [1343, 278] on img "Next" at bounding box center [1336, 277] width 19 height 49
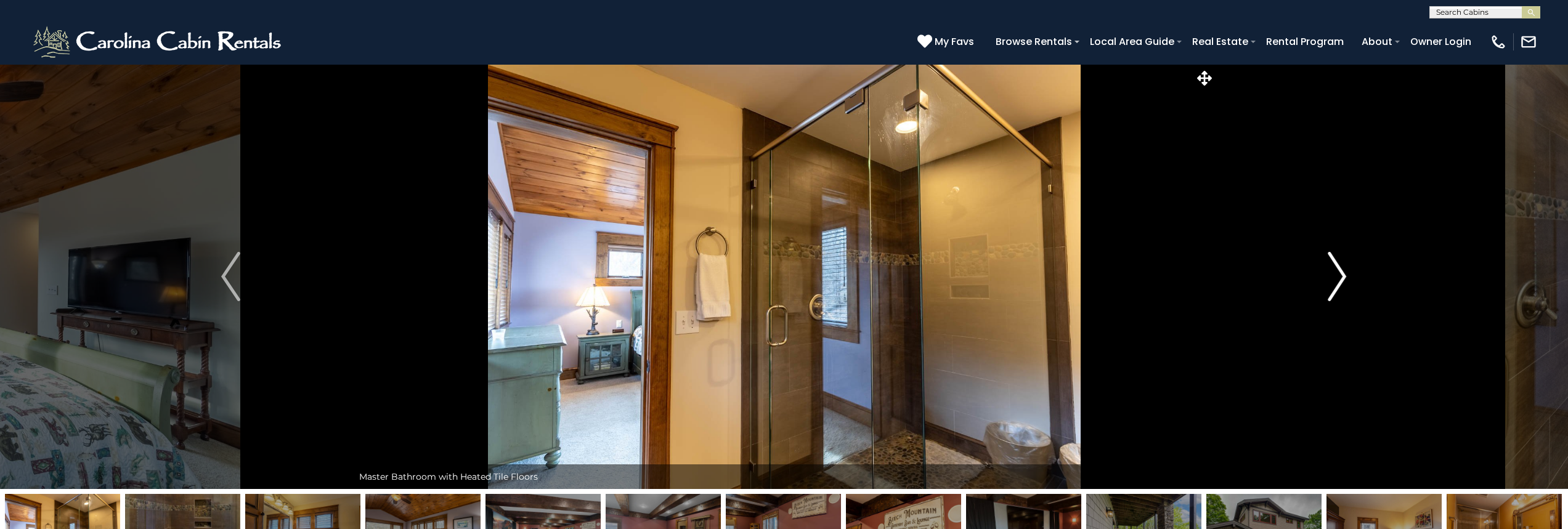
click at [1343, 278] on img "Next" at bounding box center [1336, 277] width 19 height 49
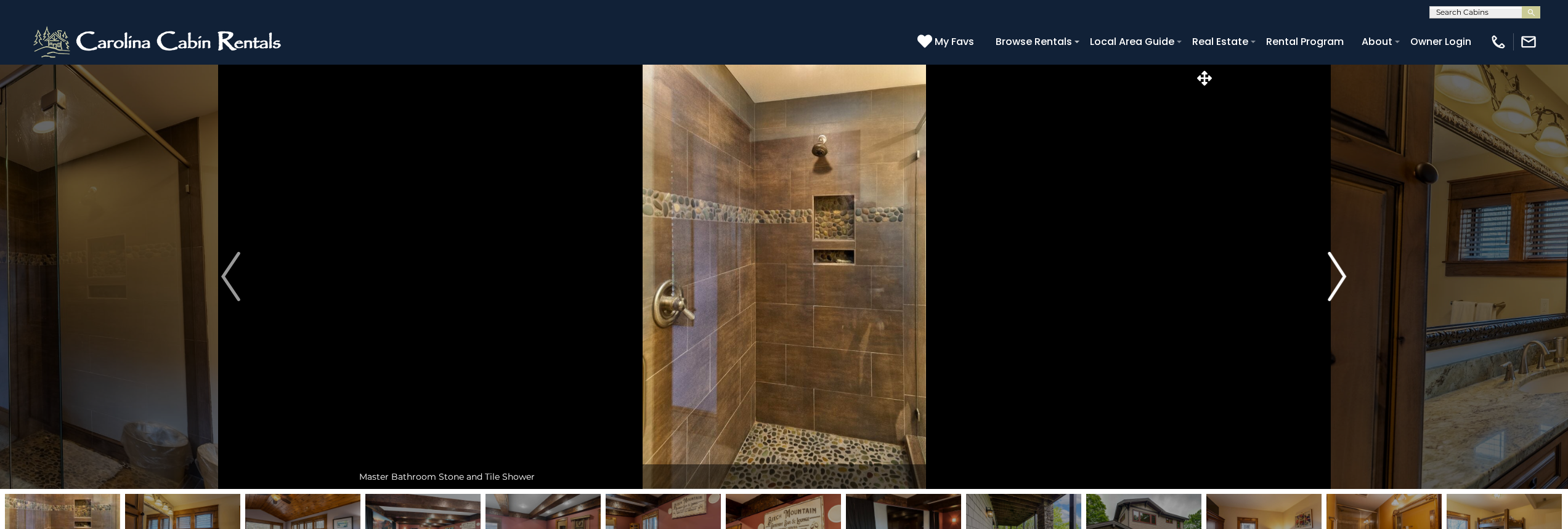
click at [1343, 278] on img "Next" at bounding box center [1336, 277] width 19 height 49
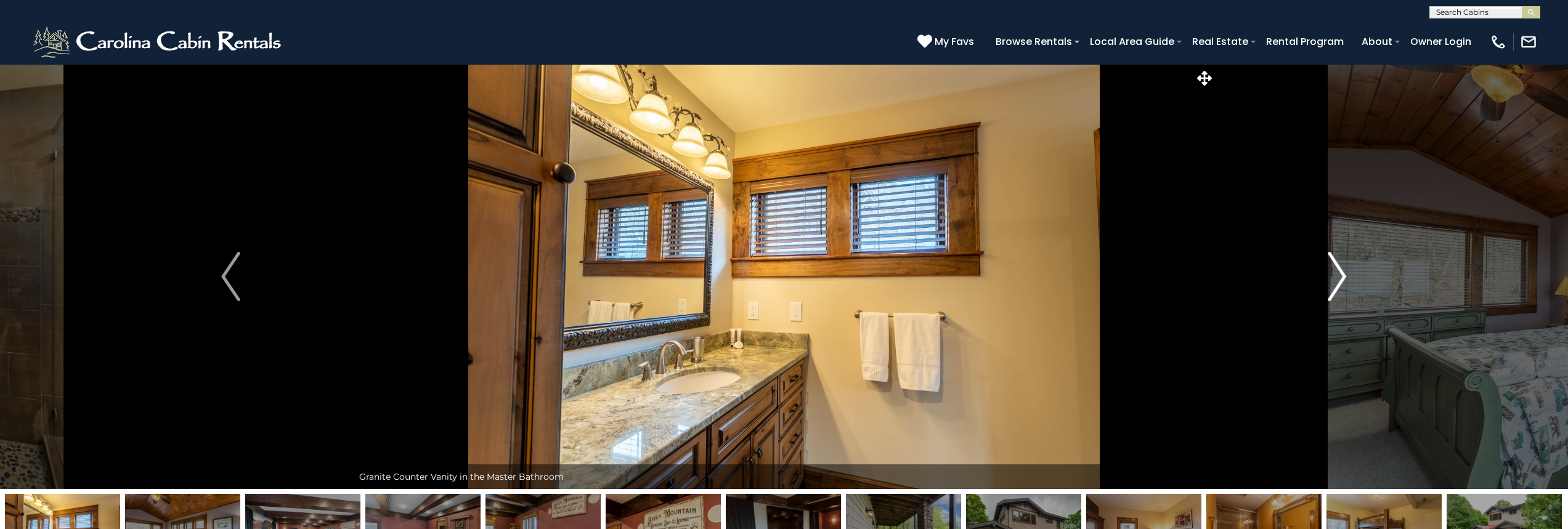
click at [1343, 278] on img "Next" at bounding box center [1336, 277] width 19 height 49
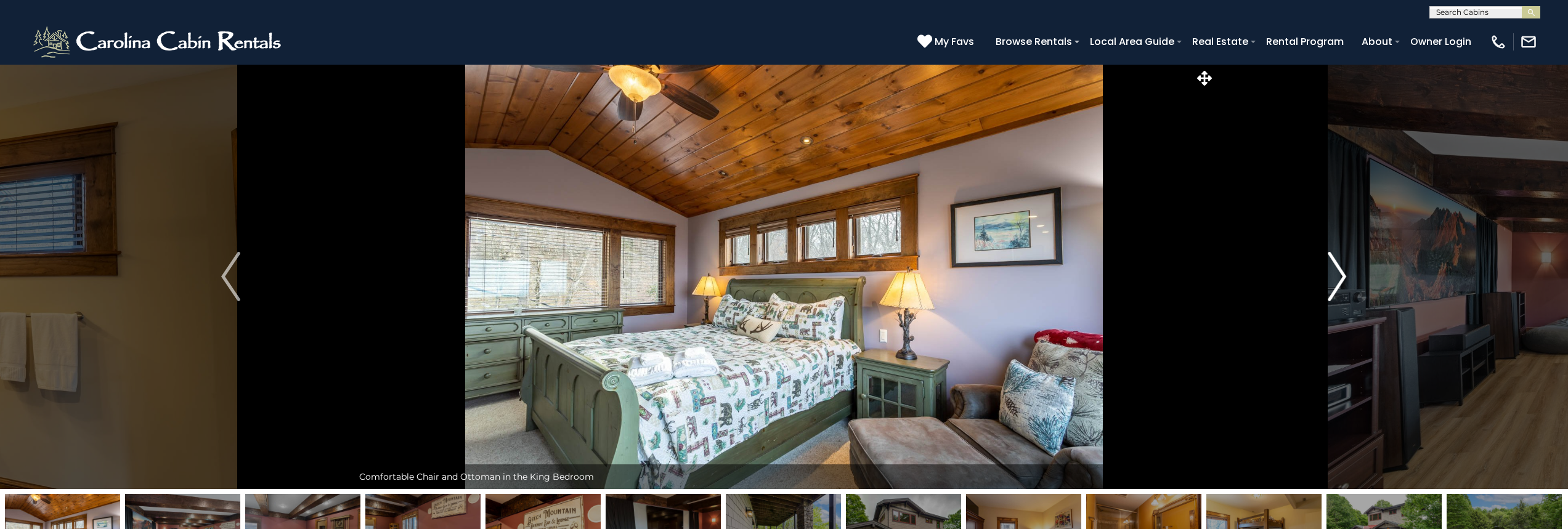
click at [1343, 278] on img "Next" at bounding box center [1336, 277] width 19 height 49
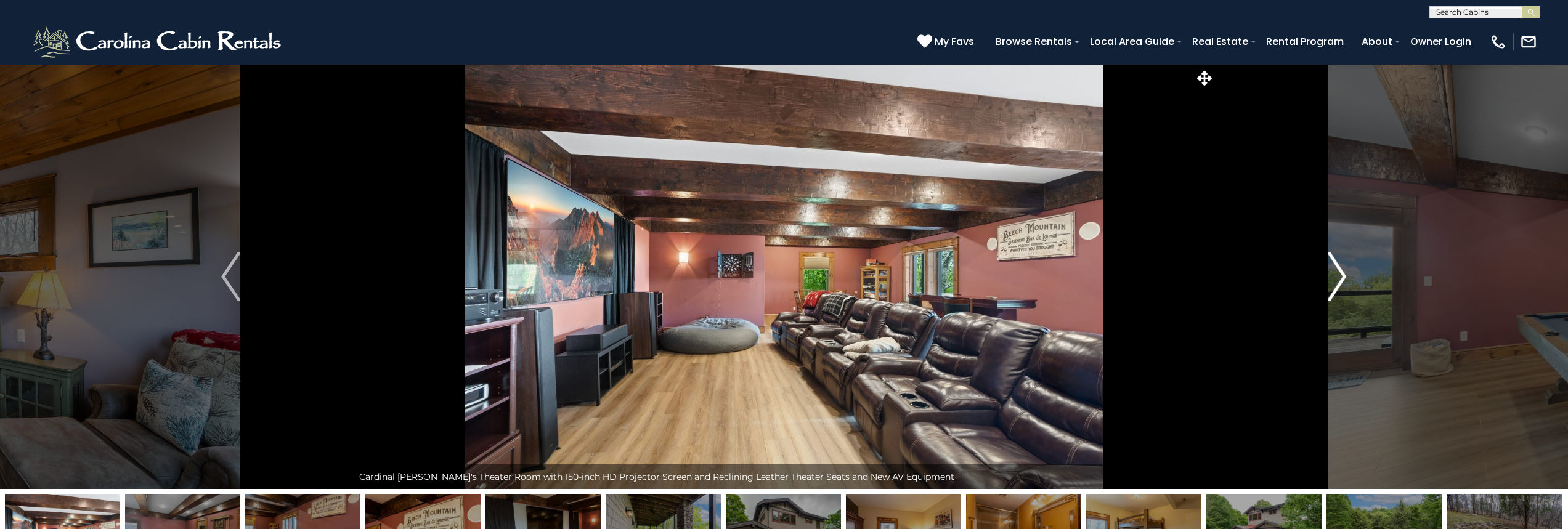
click at [1343, 278] on img "Next" at bounding box center [1336, 277] width 19 height 49
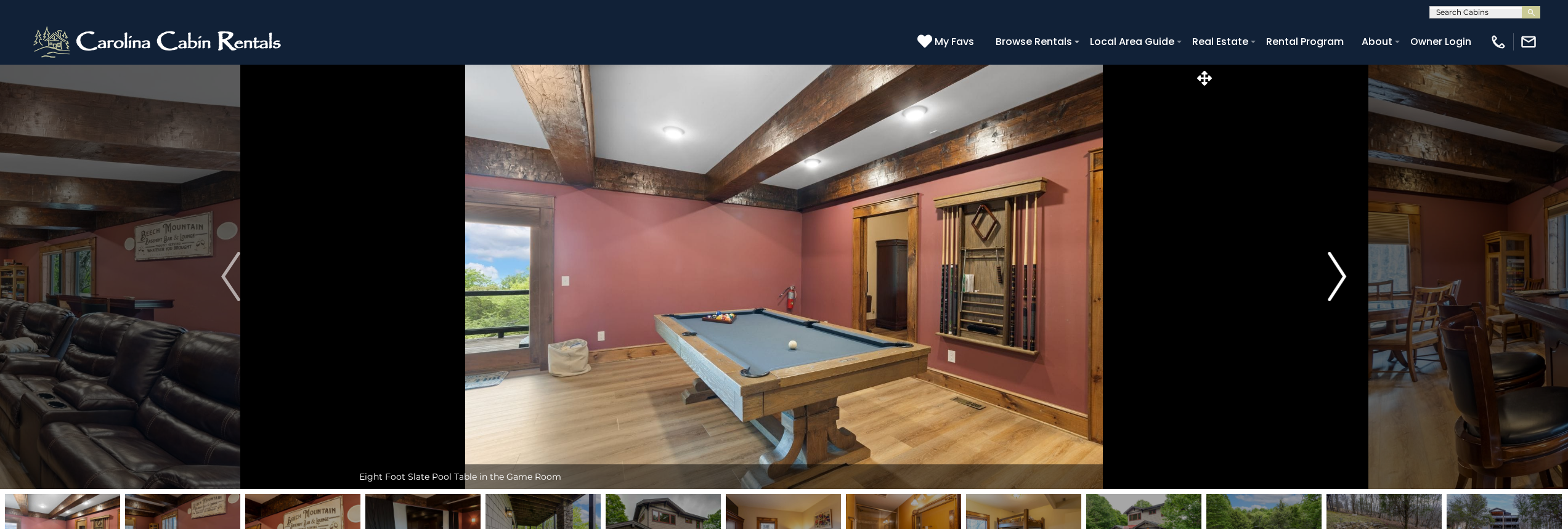
click at [1343, 278] on img "Next" at bounding box center [1336, 277] width 19 height 49
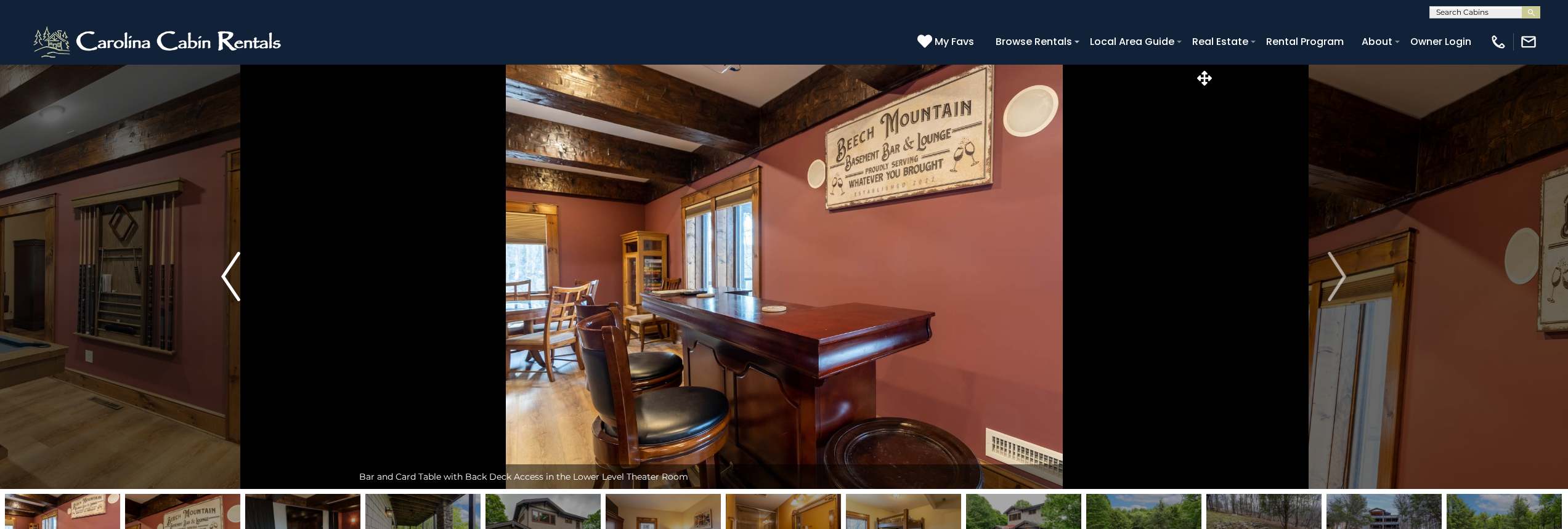
click at [219, 270] on button "Previous" at bounding box center [231, 276] width 244 height 425
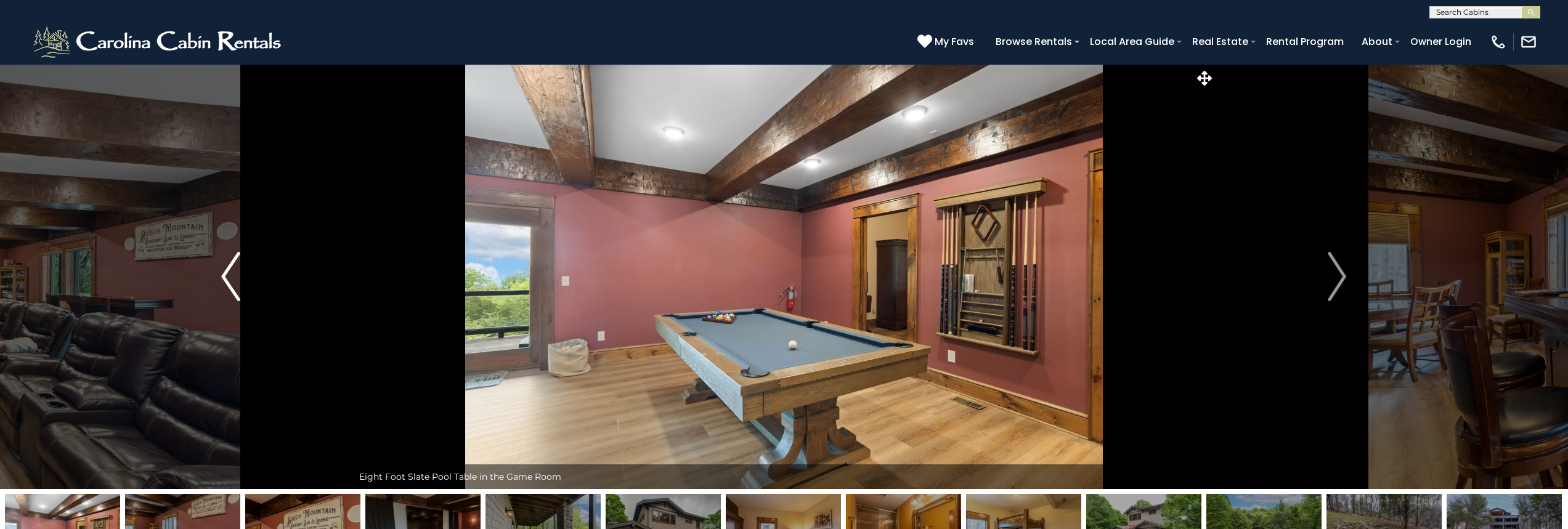
click at [219, 270] on button "Previous" at bounding box center [231, 276] width 244 height 425
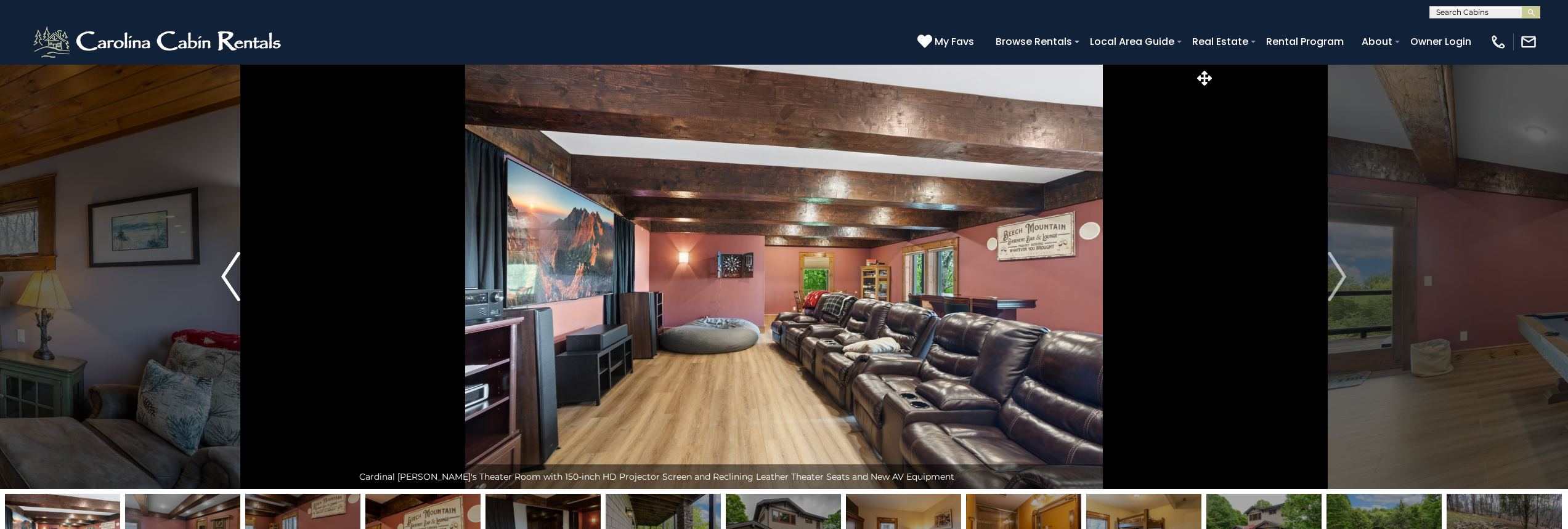
click at [219, 270] on button "Previous" at bounding box center [231, 276] width 244 height 425
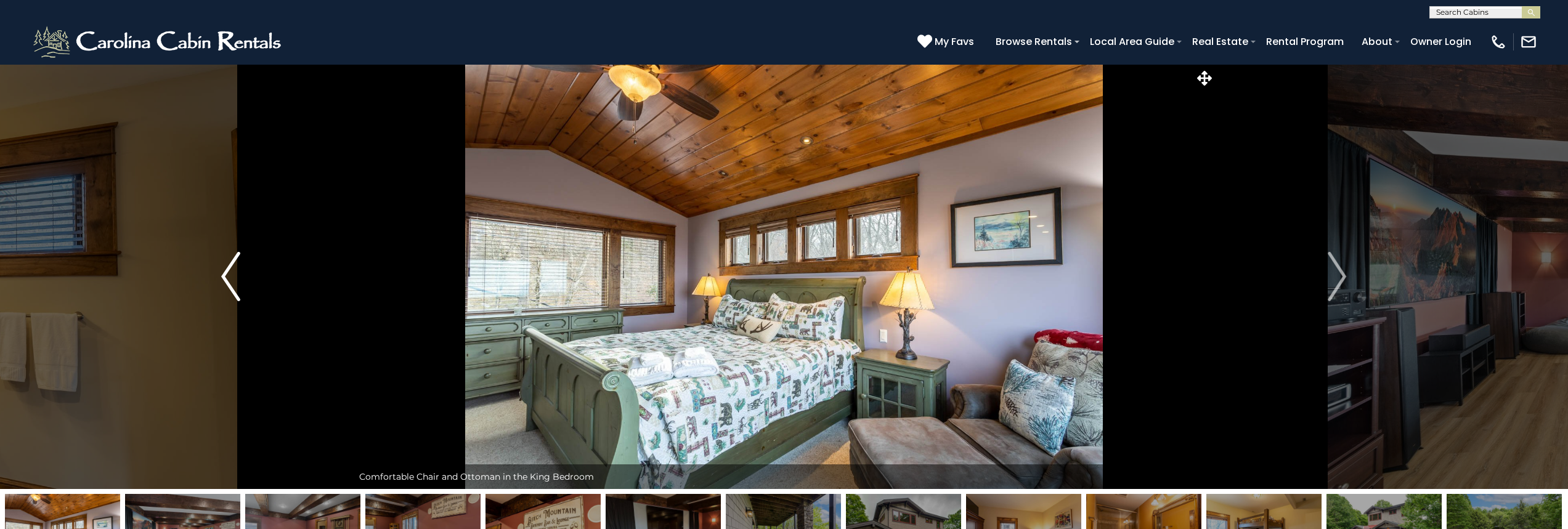
click at [219, 270] on button "Previous" at bounding box center [231, 276] width 244 height 425
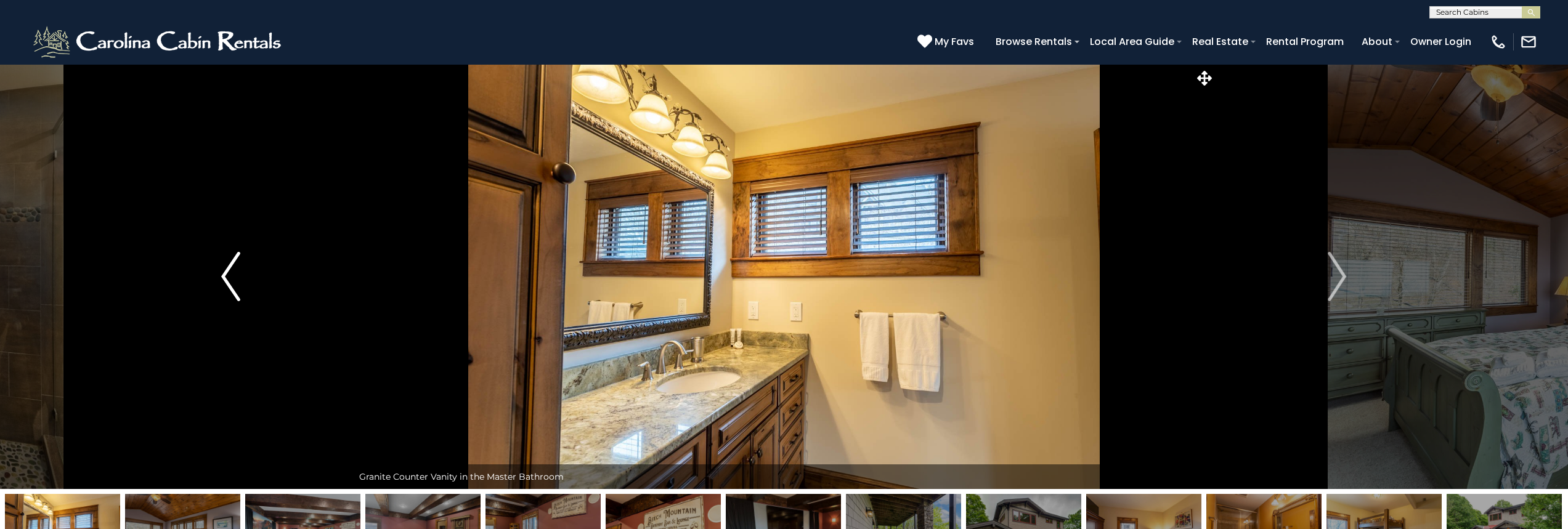
click at [219, 270] on button "Previous" at bounding box center [231, 276] width 244 height 425
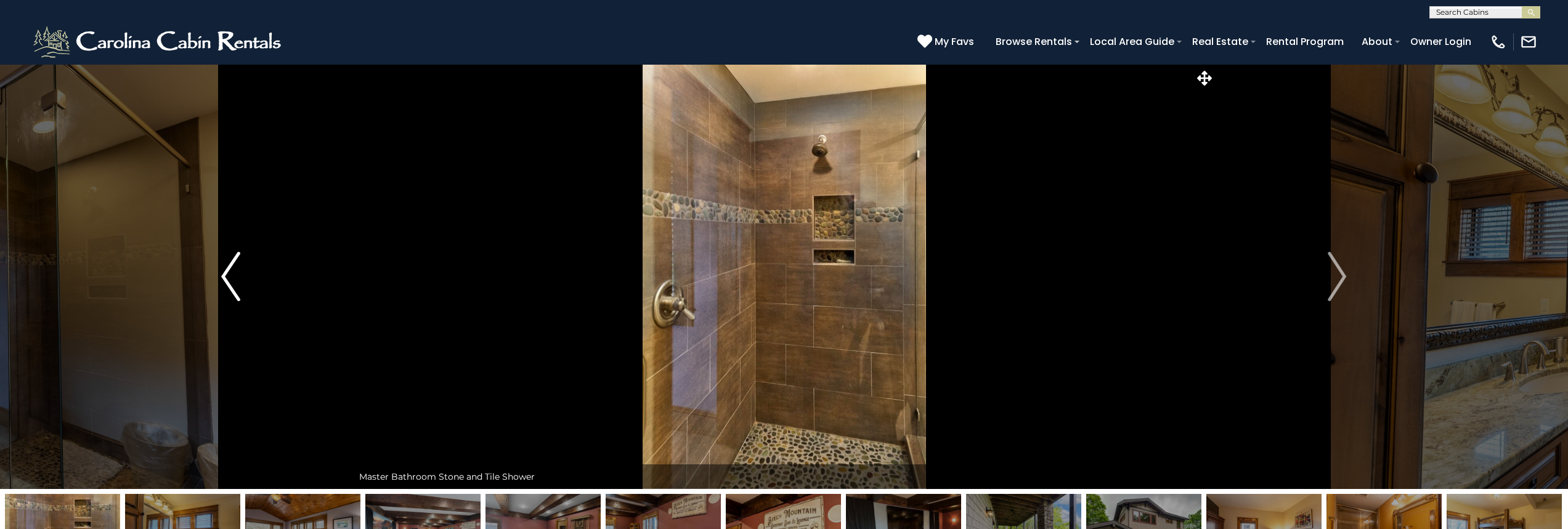
click at [219, 271] on button "Previous" at bounding box center [231, 276] width 244 height 425
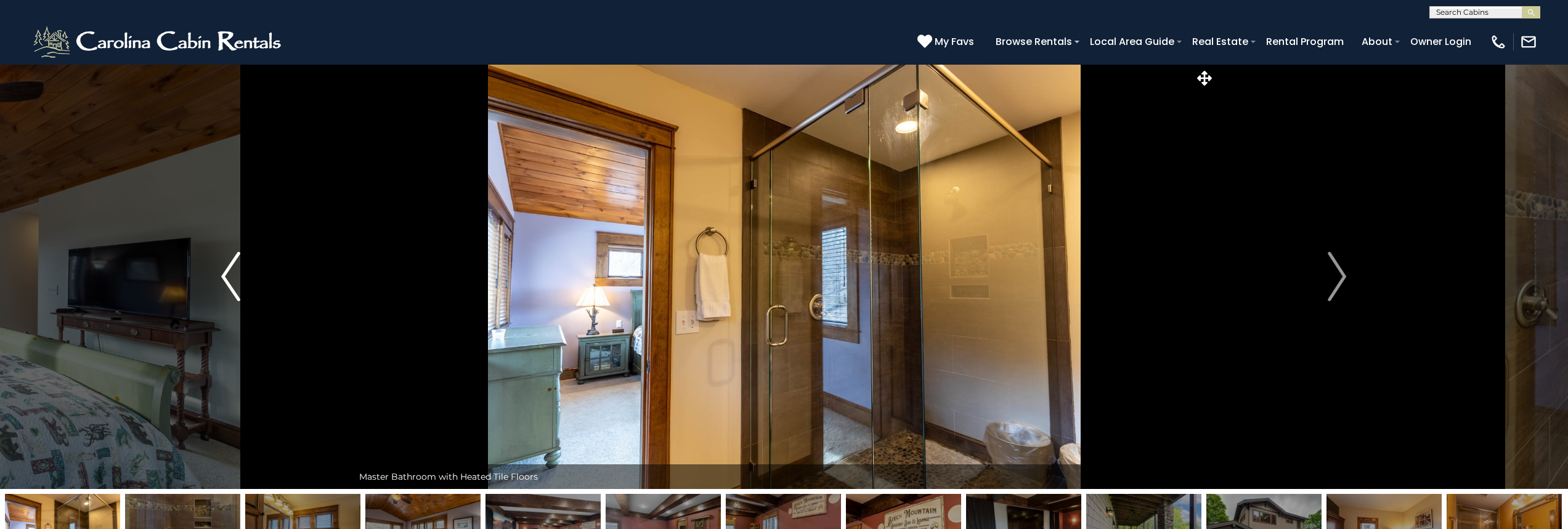
click at [219, 271] on button "Previous" at bounding box center [231, 276] width 244 height 425
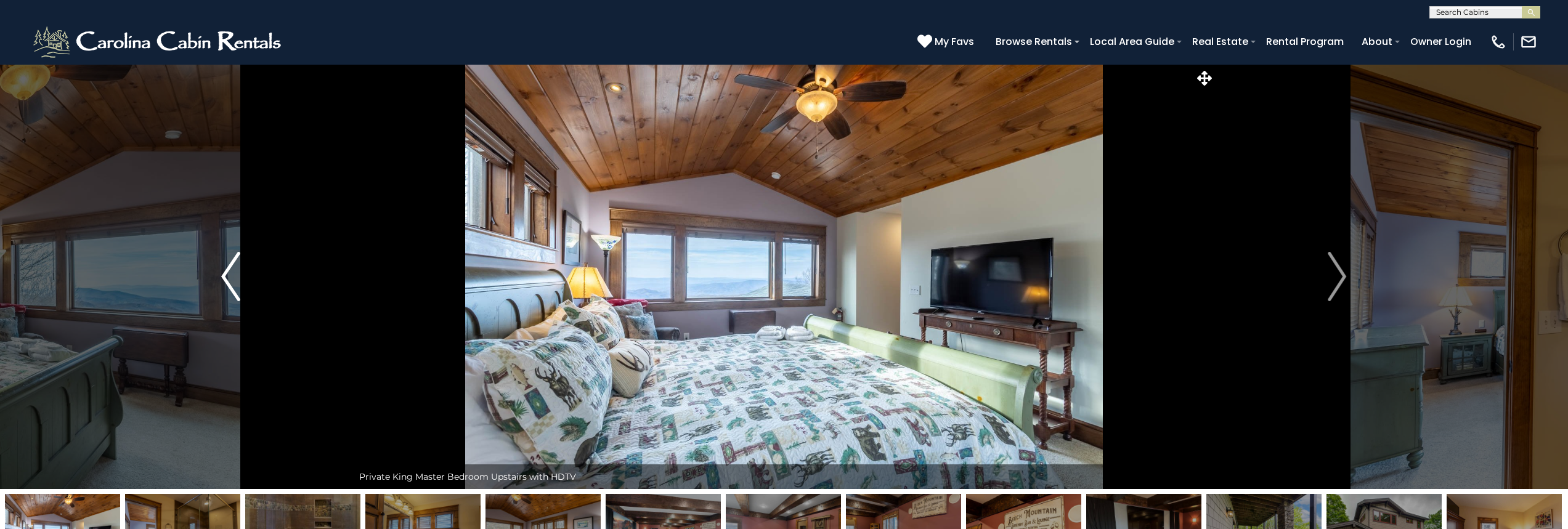
click at [219, 271] on button "Previous" at bounding box center [231, 276] width 244 height 425
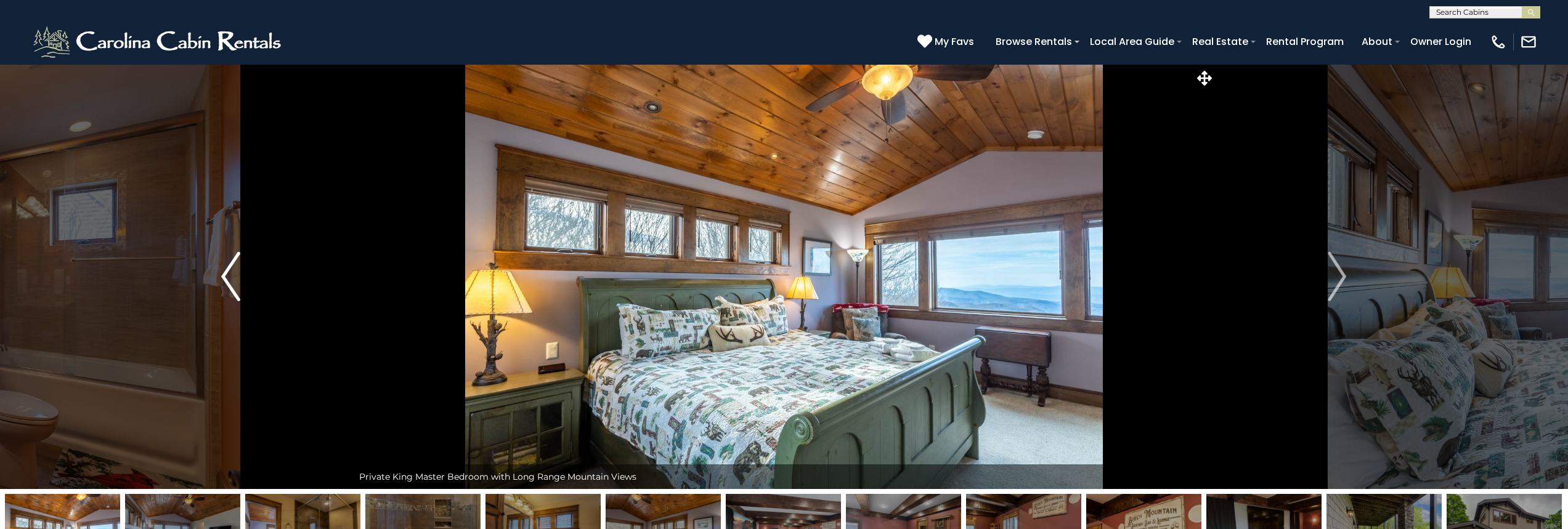
click at [219, 271] on button "Previous" at bounding box center [231, 276] width 244 height 425
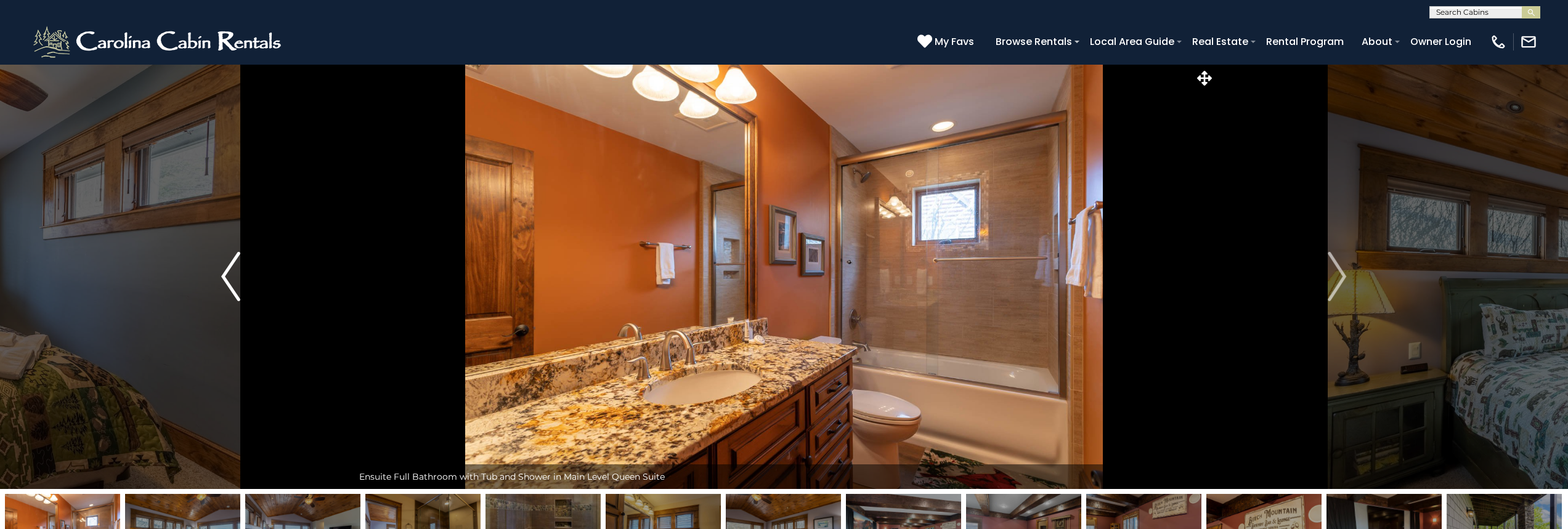
click at [219, 271] on button "Previous" at bounding box center [231, 276] width 244 height 425
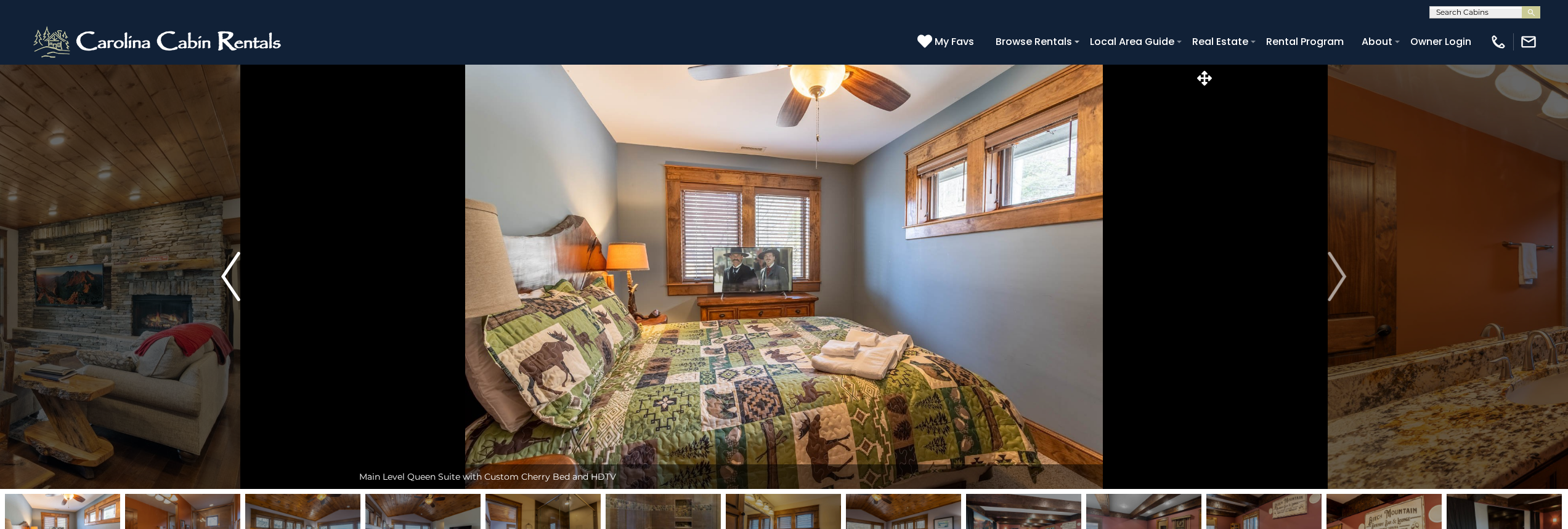
click at [219, 271] on button "Previous" at bounding box center [231, 276] width 244 height 425
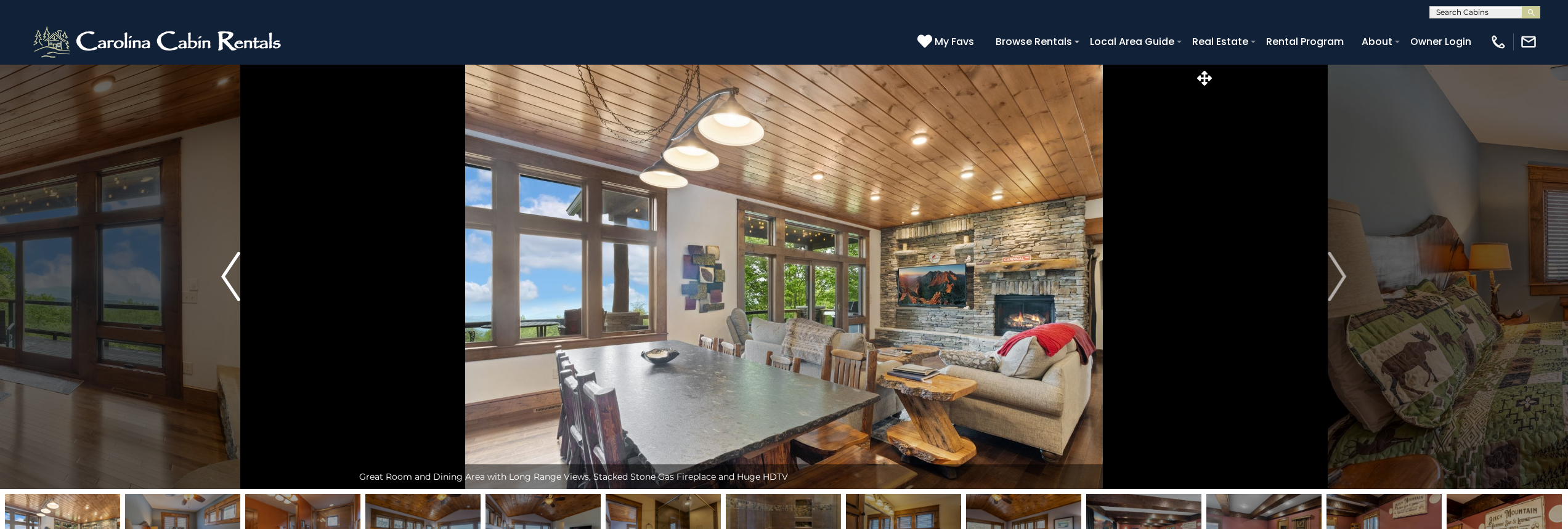
click at [219, 271] on button "Previous" at bounding box center [231, 276] width 244 height 425
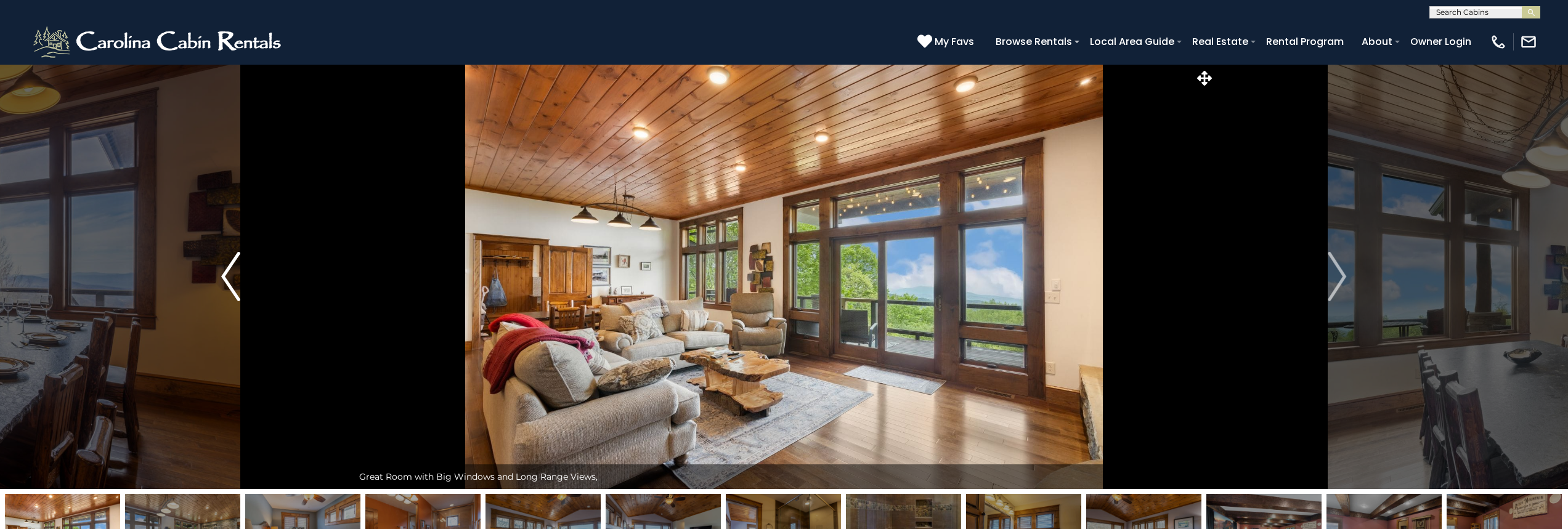
click at [219, 271] on button "Previous" at bounding box center [231, 276] width 244 height 425
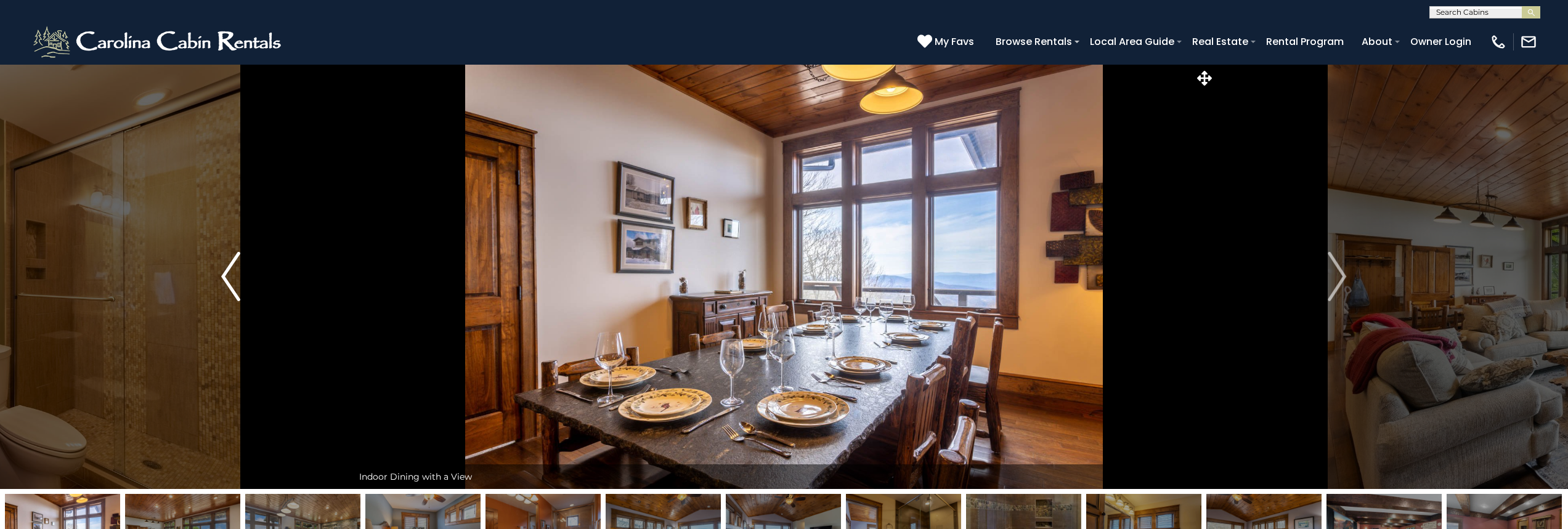
click at [219, 271] on button "Previous" at bounding box center [231, 276] width 244 height 425
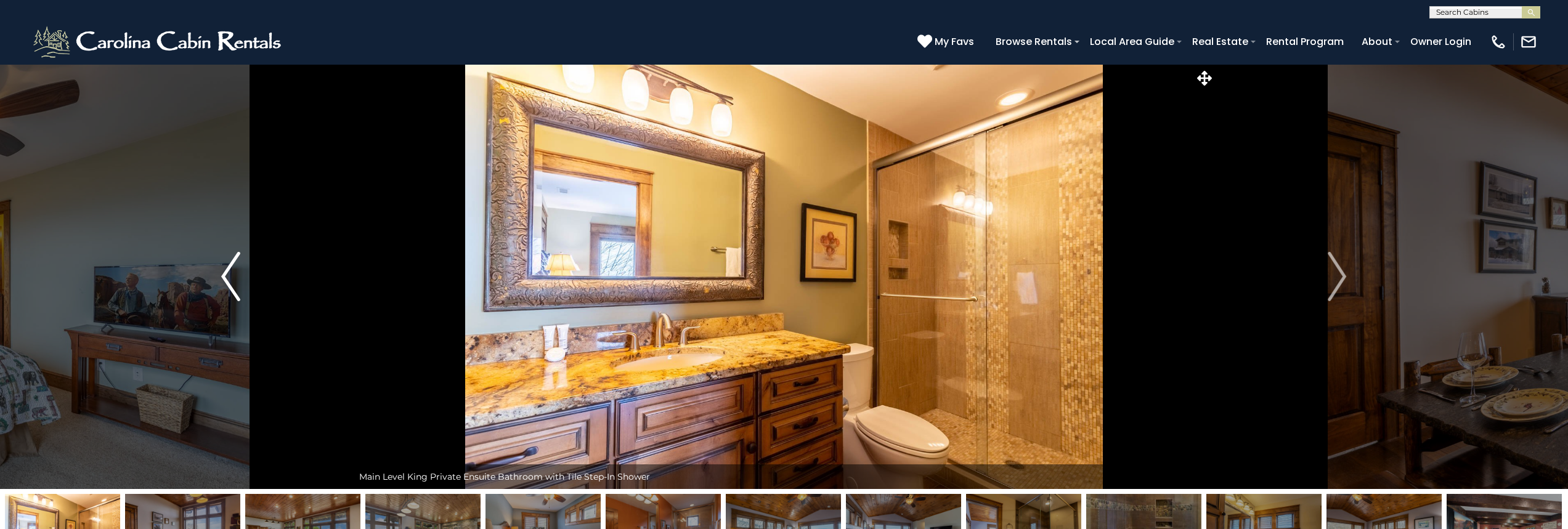
click at [219, 271] on button "Previous" at bounding box center [231, 276] width 244 height 425
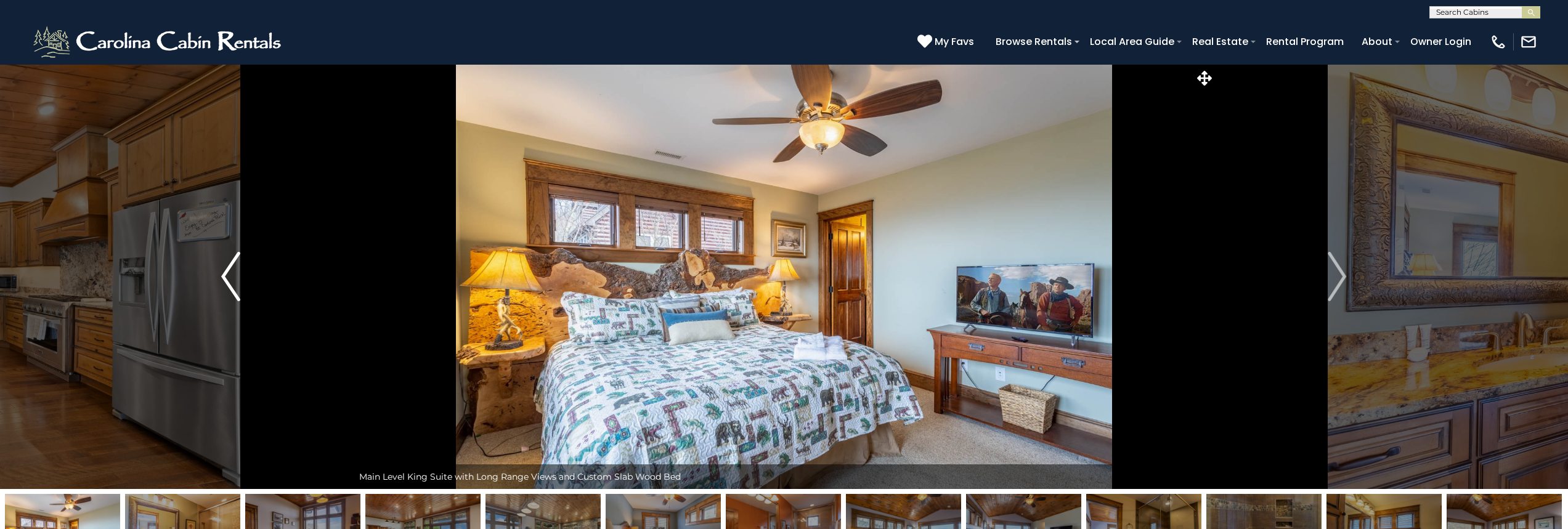
click at [219, 271] on button "Previous" at bounding box center [231, 276] width 244 height 425
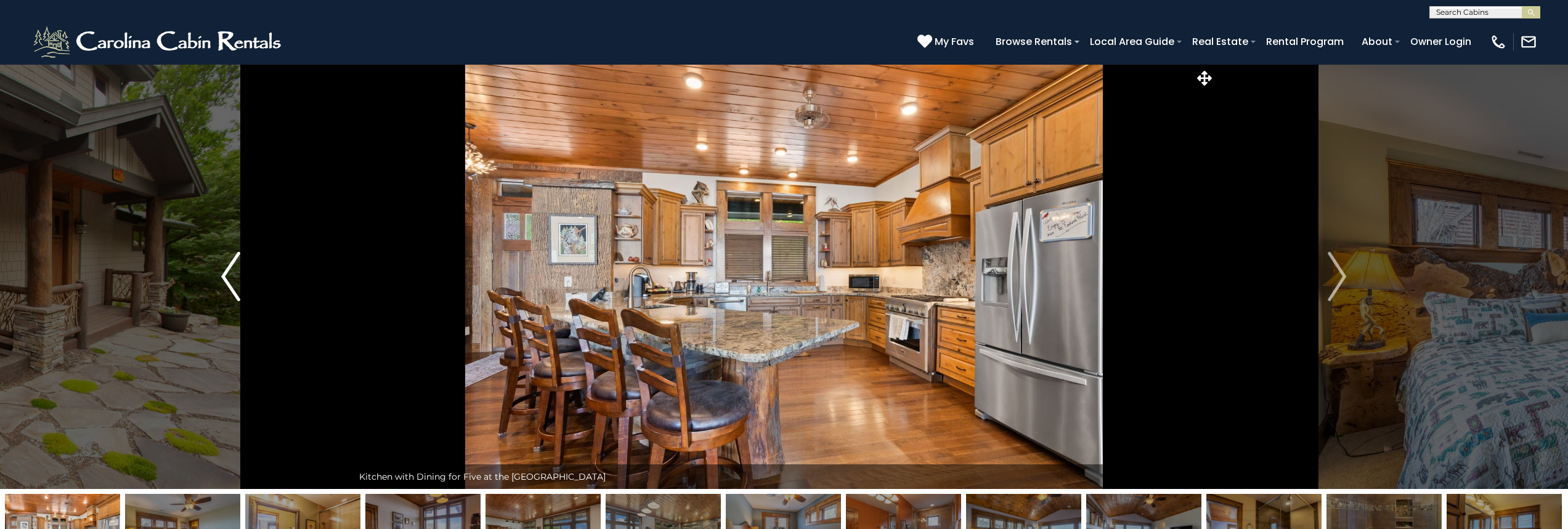
click at [219, 271] on button "Previous" at bounding box center [231, 276] width 244 height 425
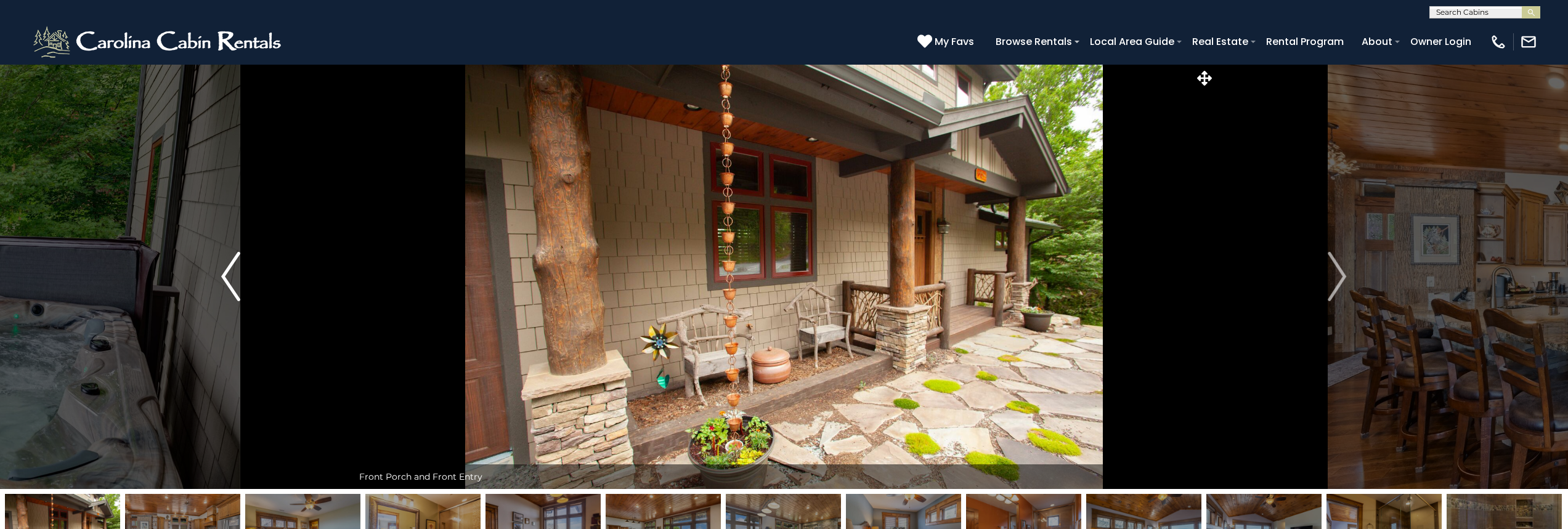
click at [219, 271] on button "Previous" at bounding box center [231, 276] width 244 height 425
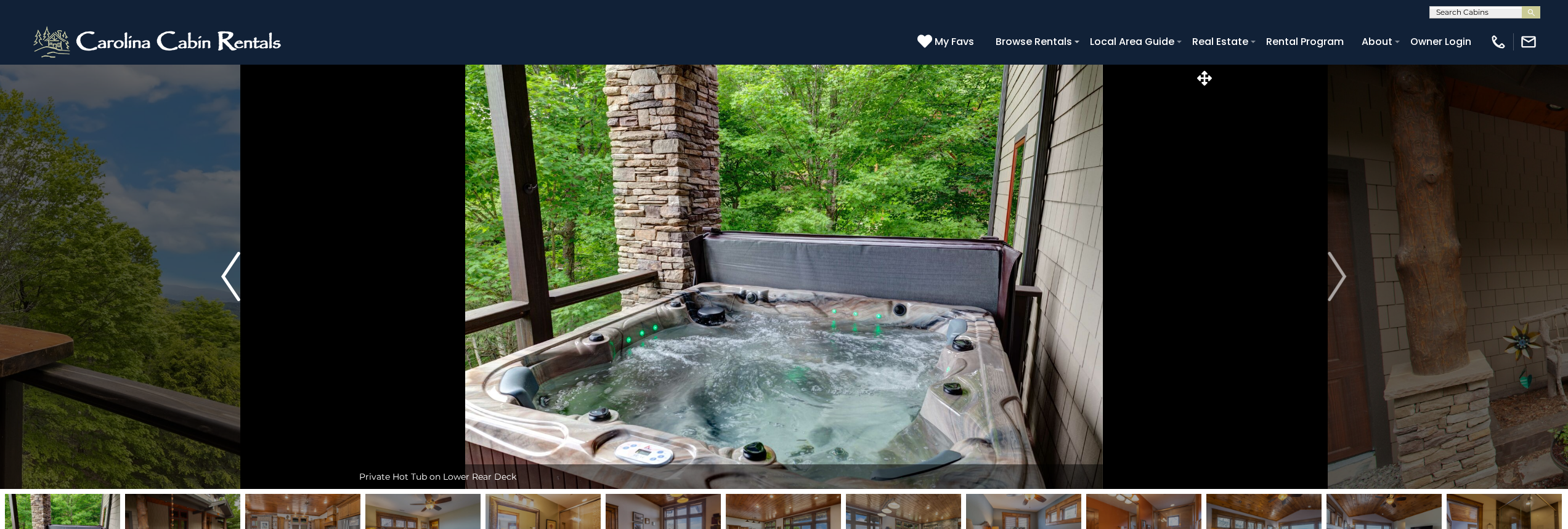
click at [219, 271] on button "Previous" at bounding box center [231, 276] width 244 height 425
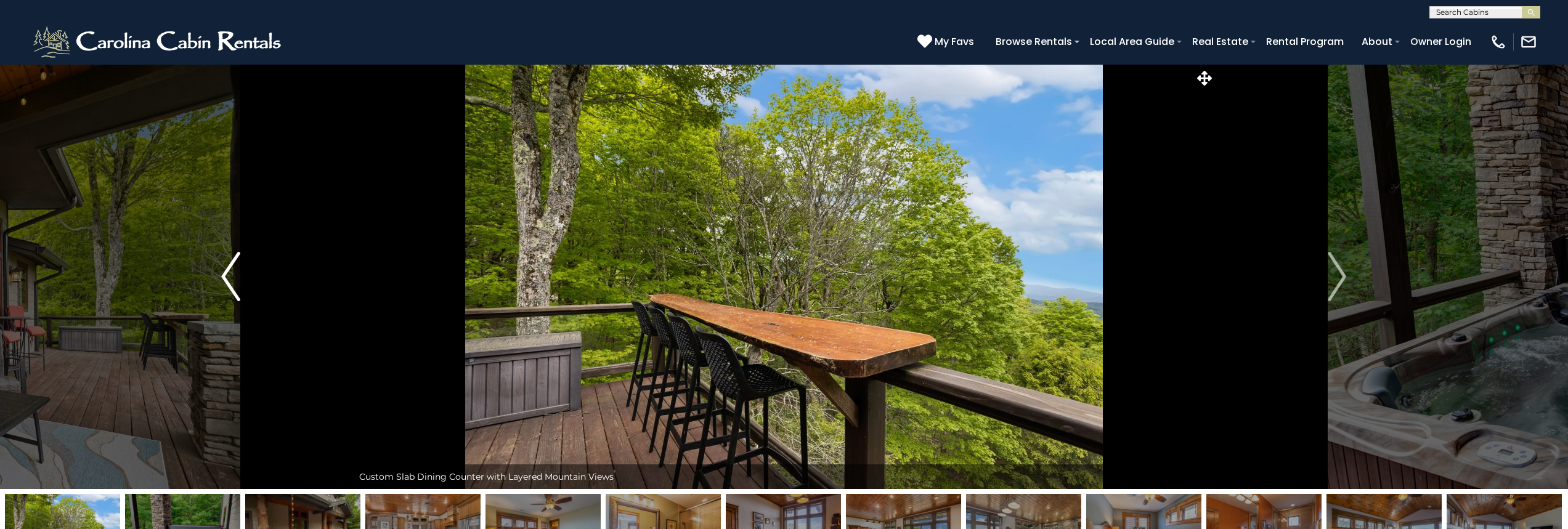
click at [219, 271] on button "Previous" at bounding box center [231, 276] width 244 height 425
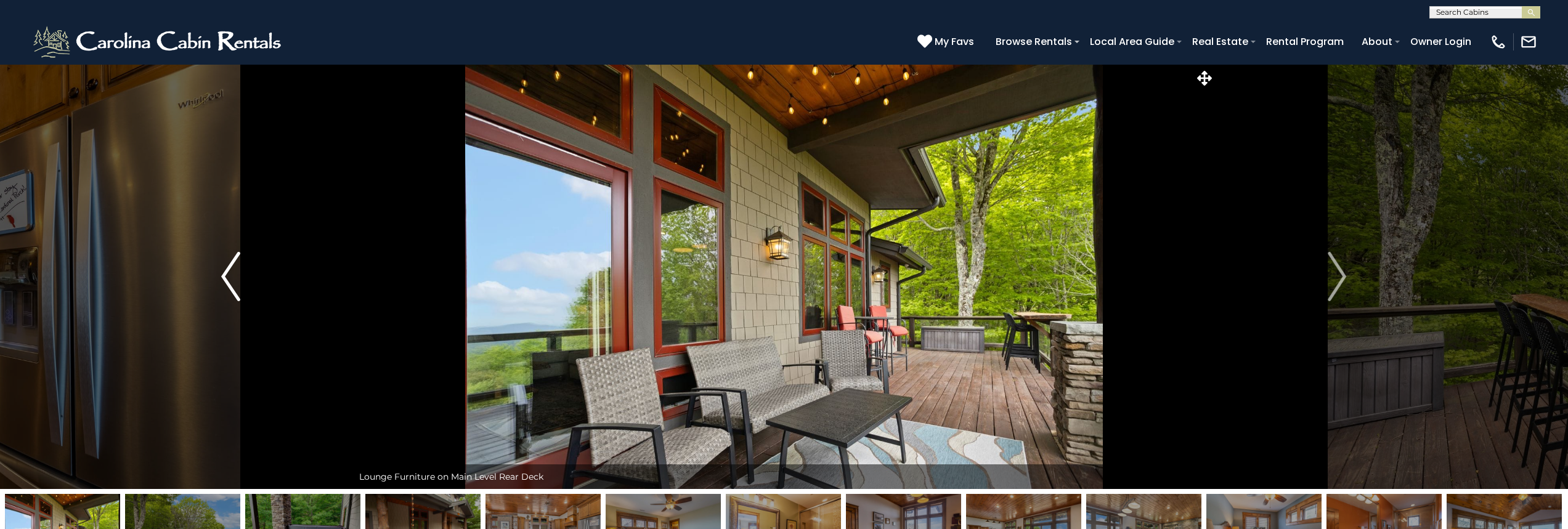
click at [219, 271] on button "Previous" at bounding box center [231, 276] width 244 height 425
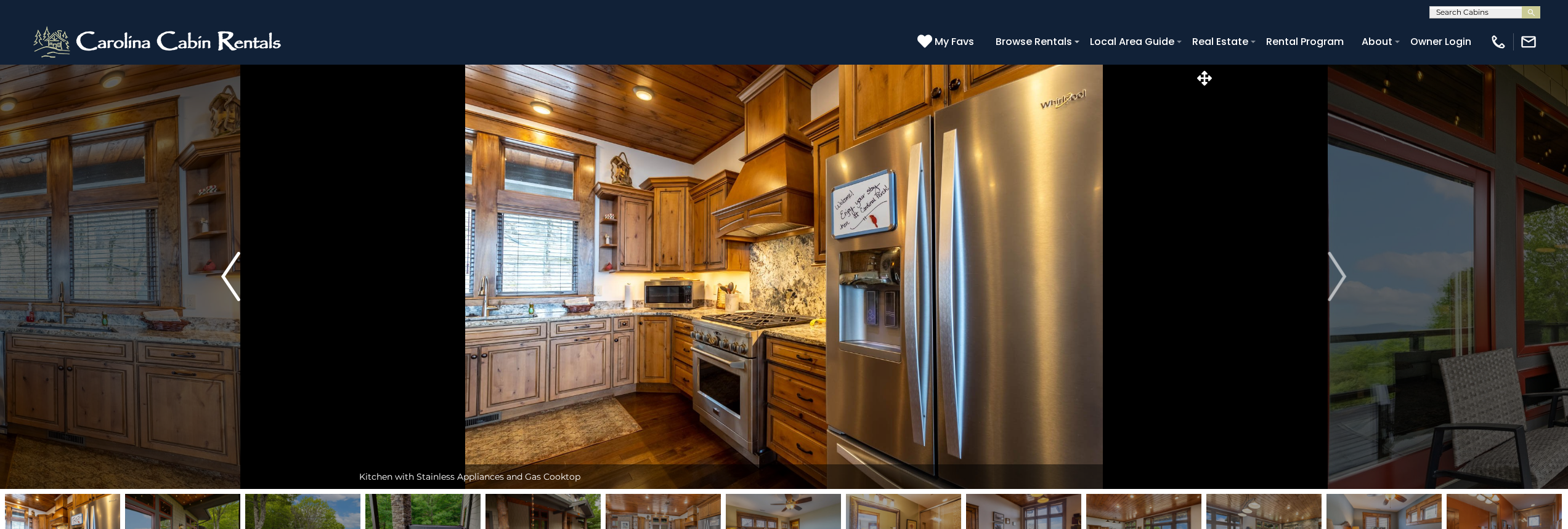
click at [219, 271] on button "Previous" at bounding box center [231, 276] width 244 height 425
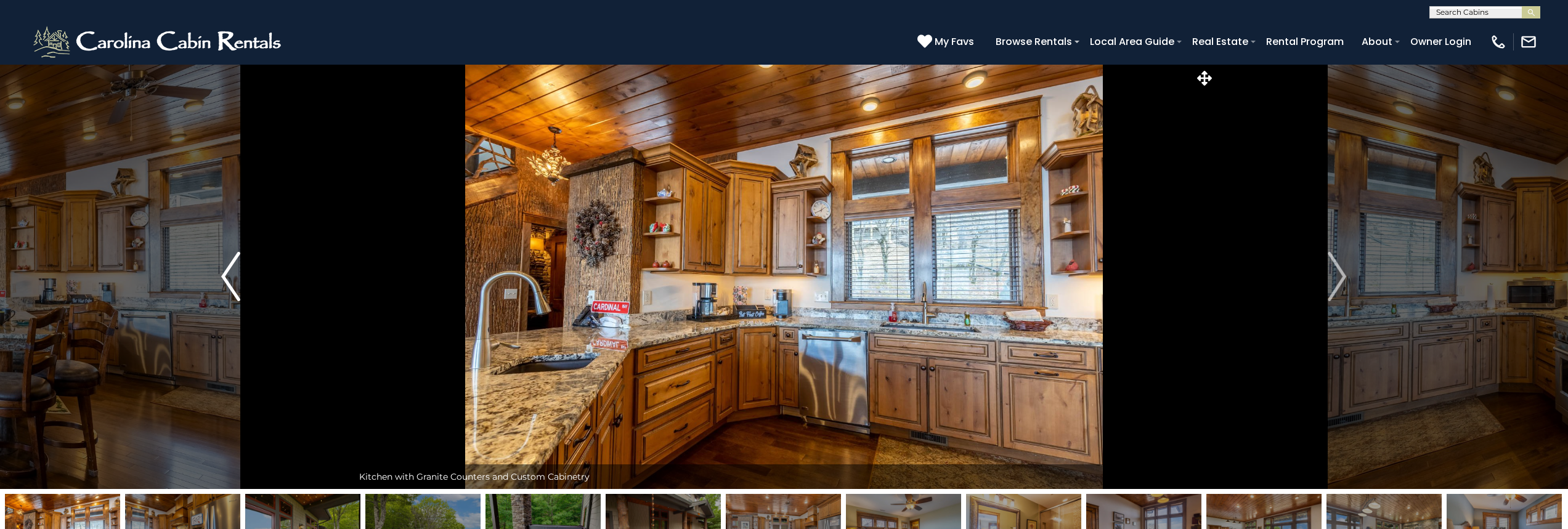
click at [219, 271] on button "Previous" at bounding box center [231, 276] width 244 height 425
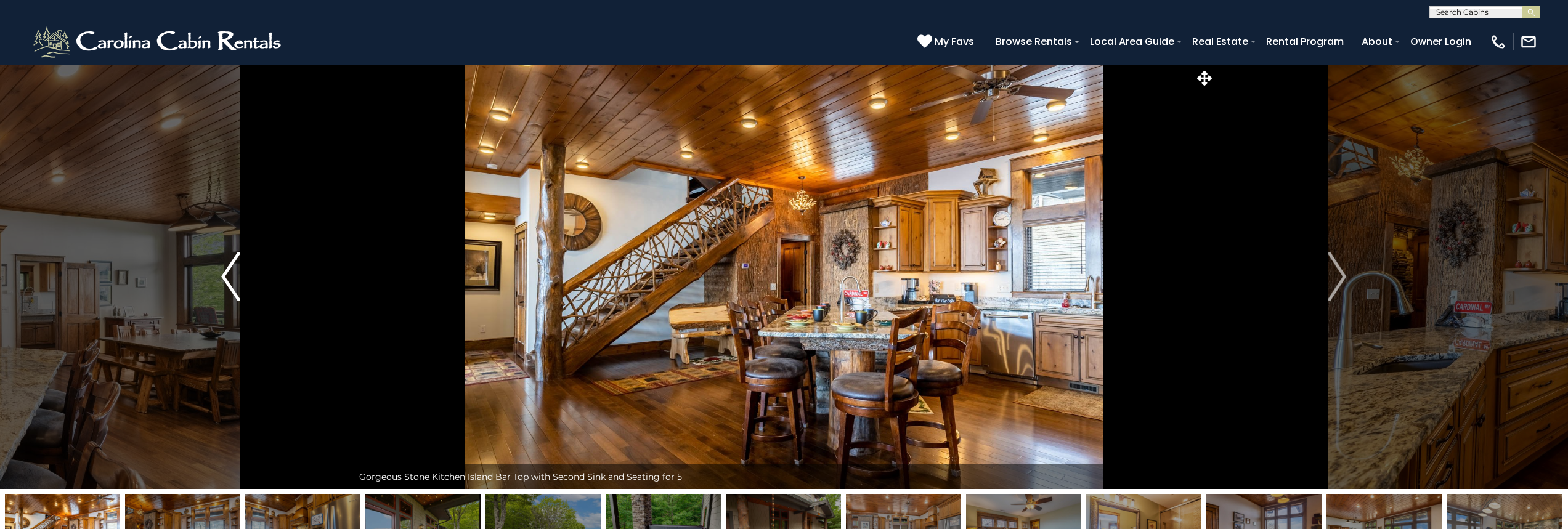
click at [219, 271] on button "Previous" at bounding box center [231, 276] width 244 height 425
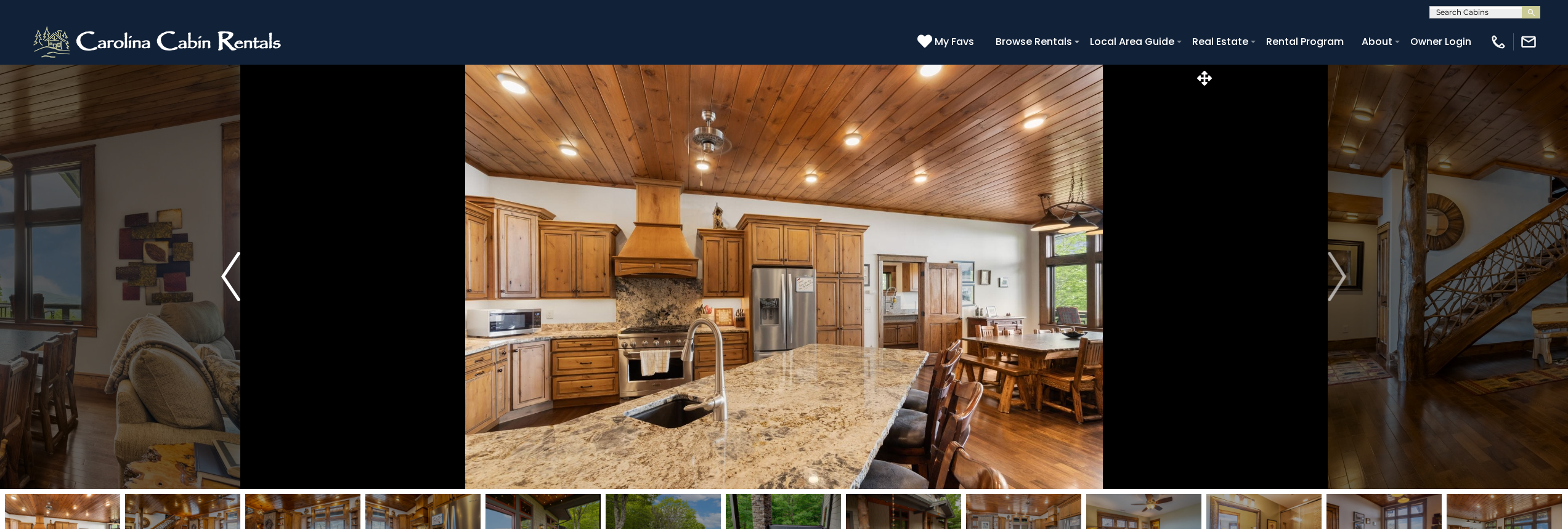
click at [219, 271] on button "Previous" at bounding box center [231, 276] width 244 height 425
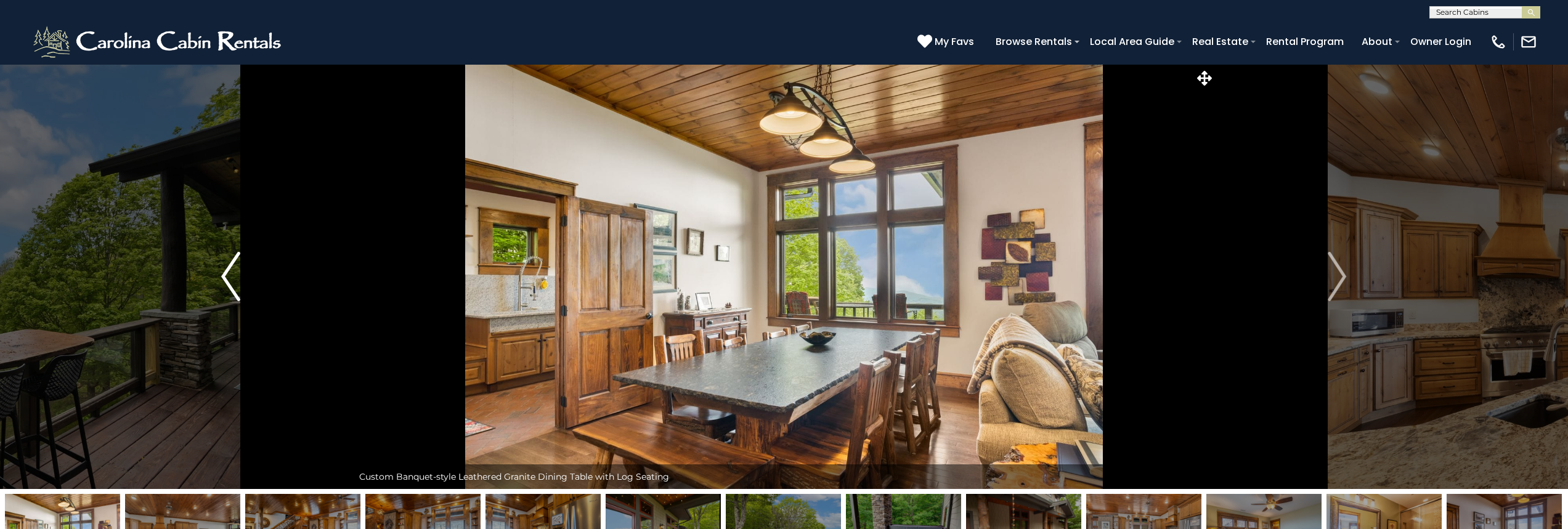
click at [219, 271] on button "Previous" at bounding box center [231, 276] width 244 height 425
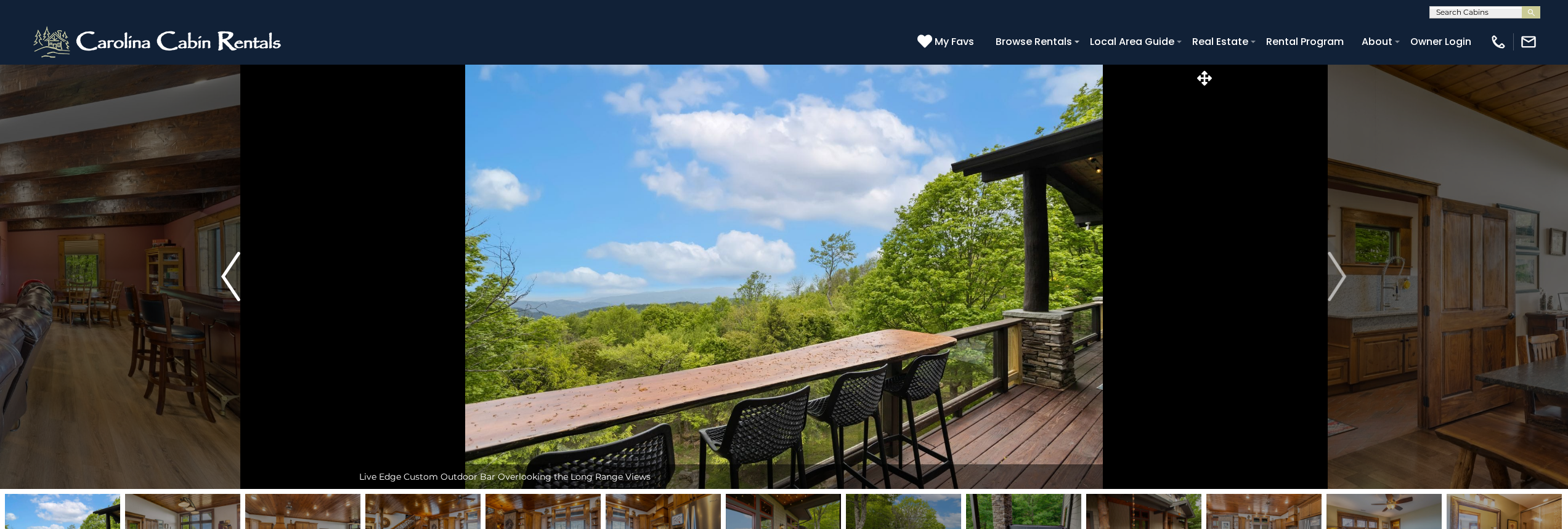
click at [219, 271] on button "Previous" at bounding box center [231, 276] width 244 height 425
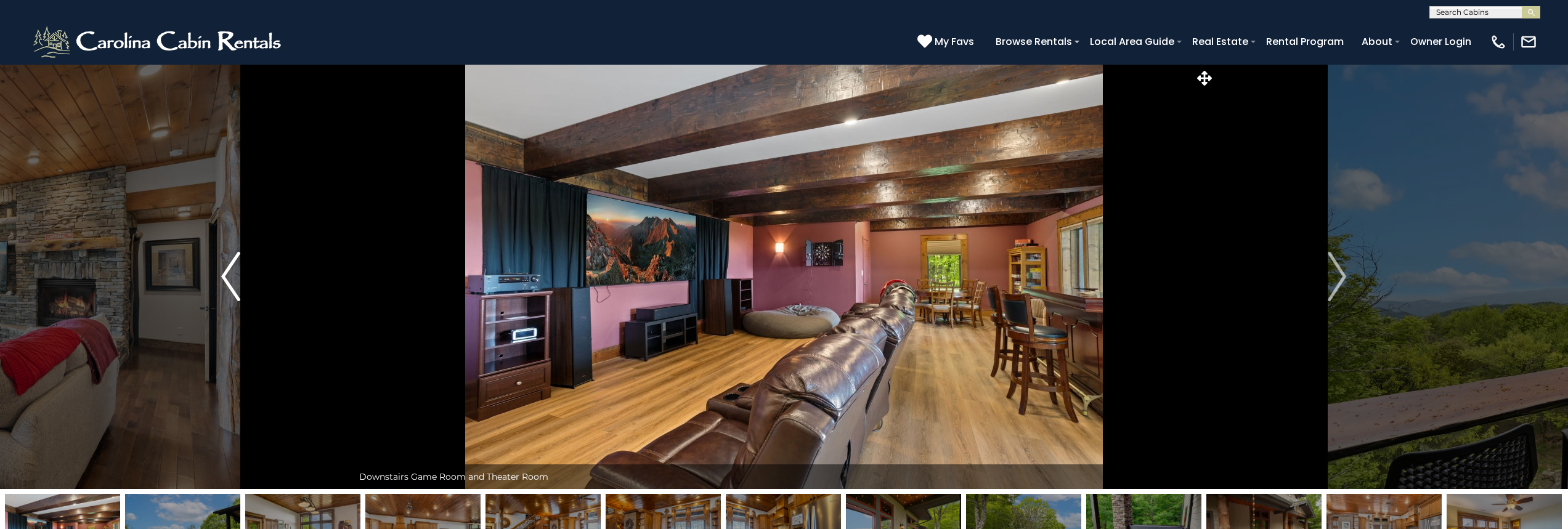
click at [219, 271] on button "Previous" at bounding box center [231, 276] width 244 height 425
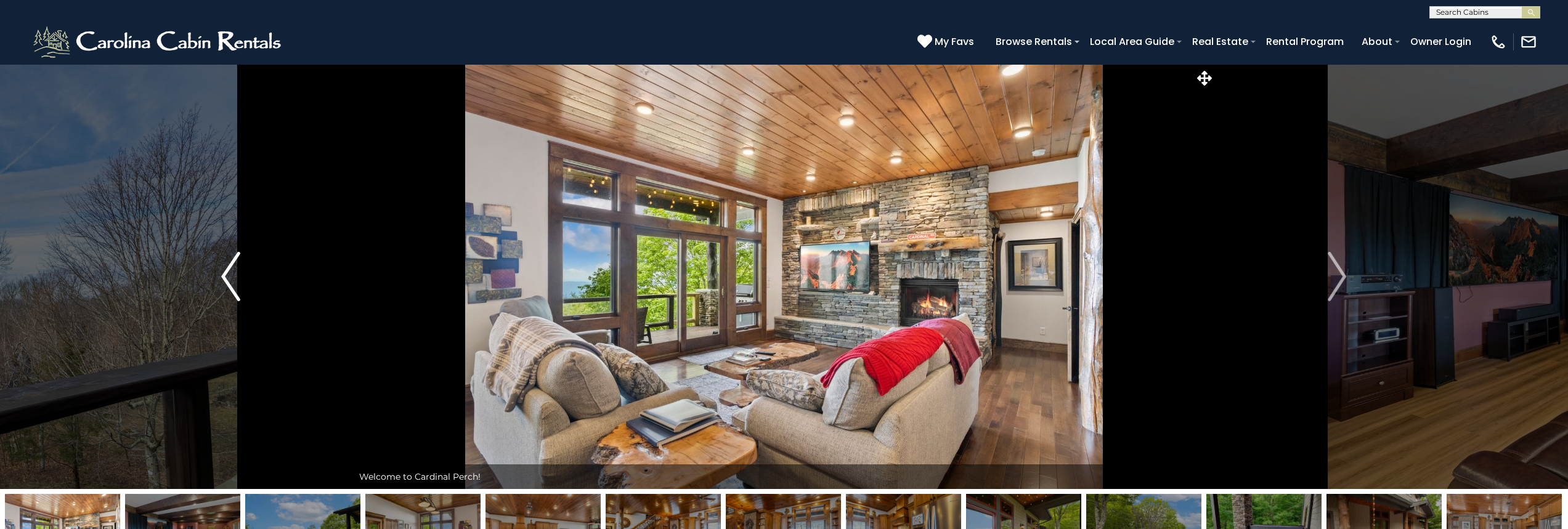
click at [219, 271] on button "Previous" at bounding box center [231, 276] width 244 height 425
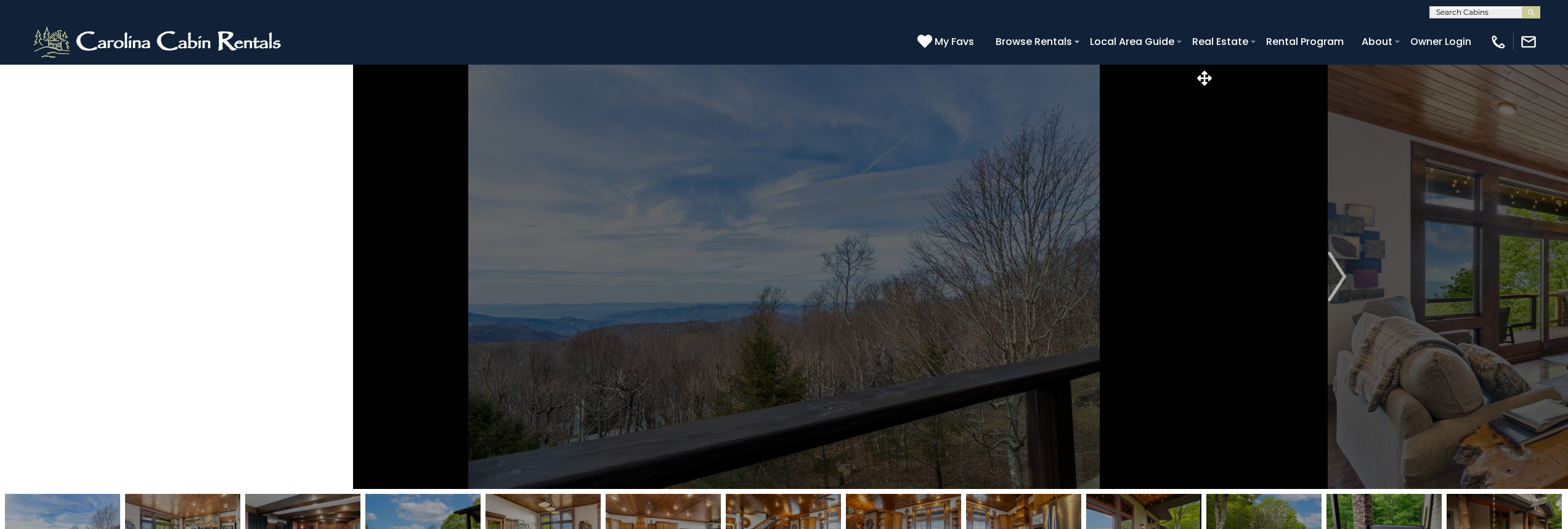
click at [219, 271] on button "Previous" at bounding box center [231, 276] width 244 height 425
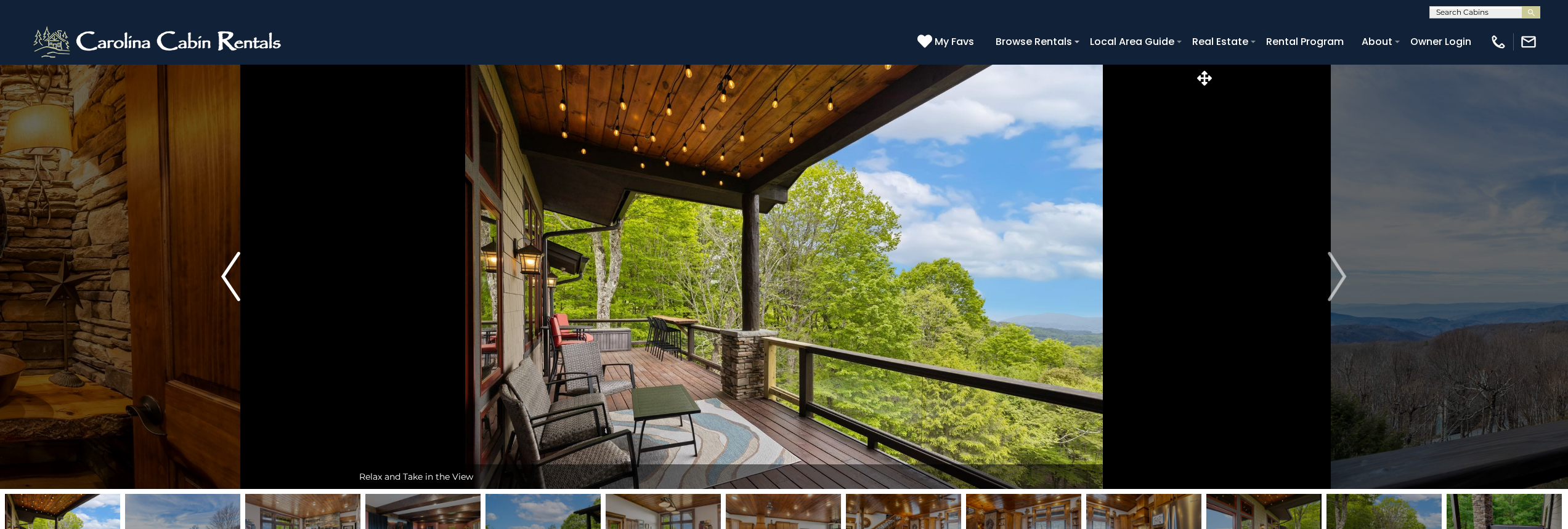
click at [219, 271] on button "Previous" at bounding box center [231, 276] width 244 height 425
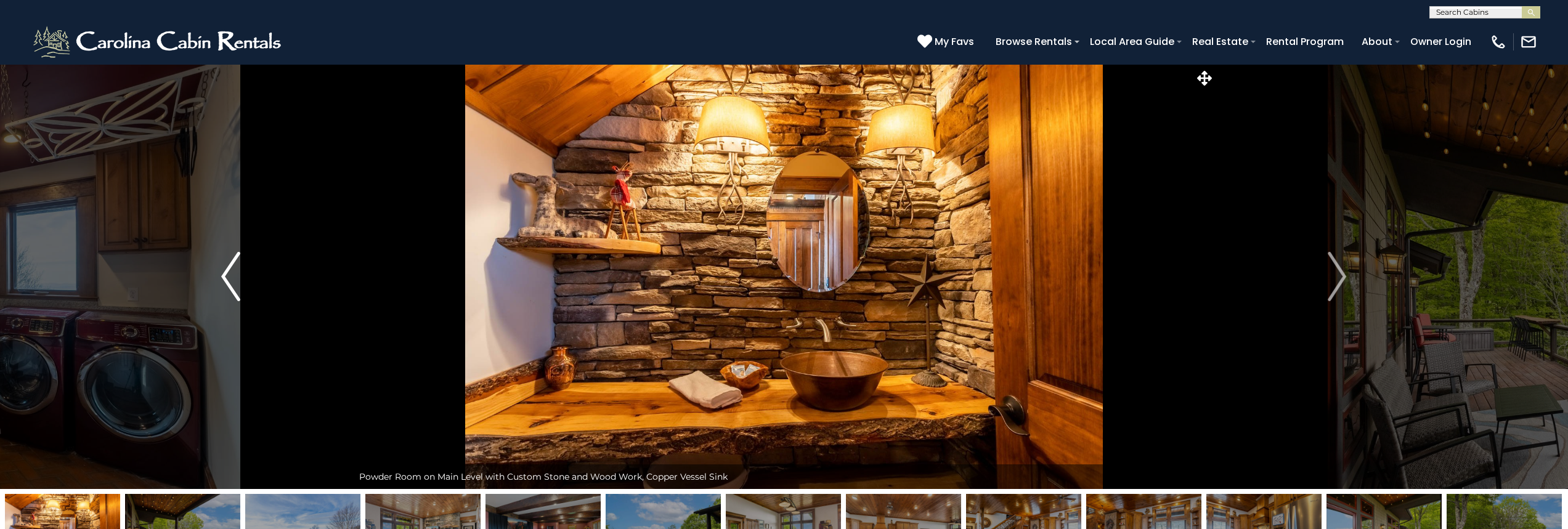
click at [219, 271] on button "Previous" at bounding box center [231, 276] width 244 height 425
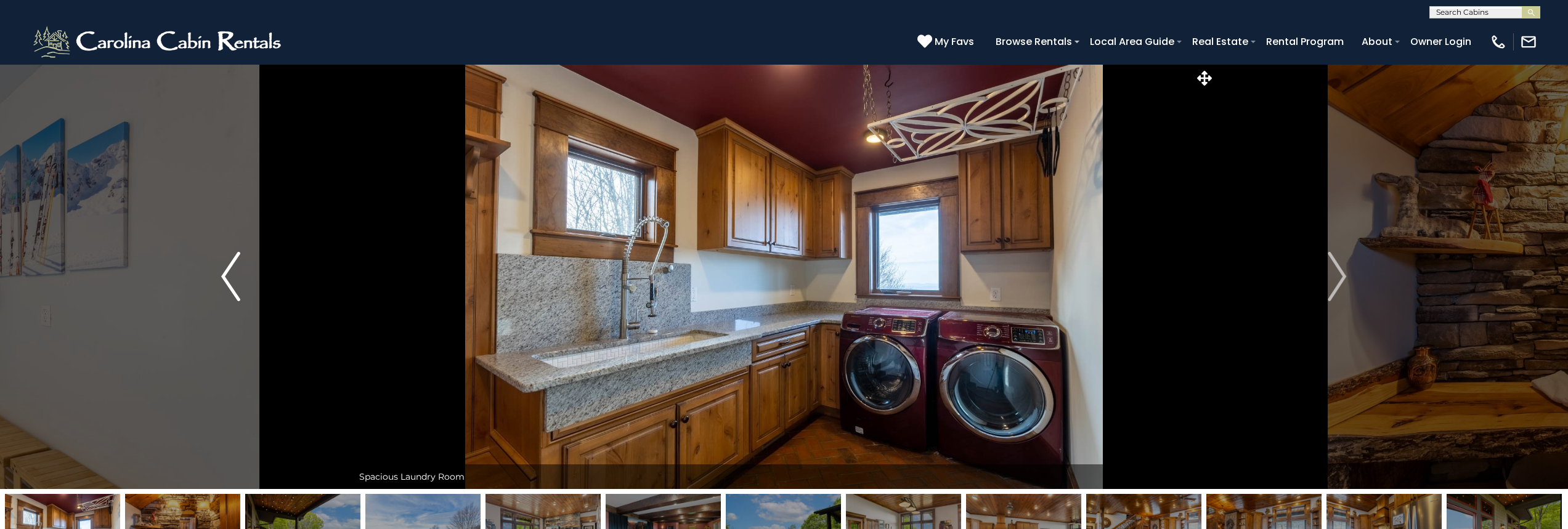
click at [219, 271] on button "Previous" at bounding box center [231, 276] width 244 height 425
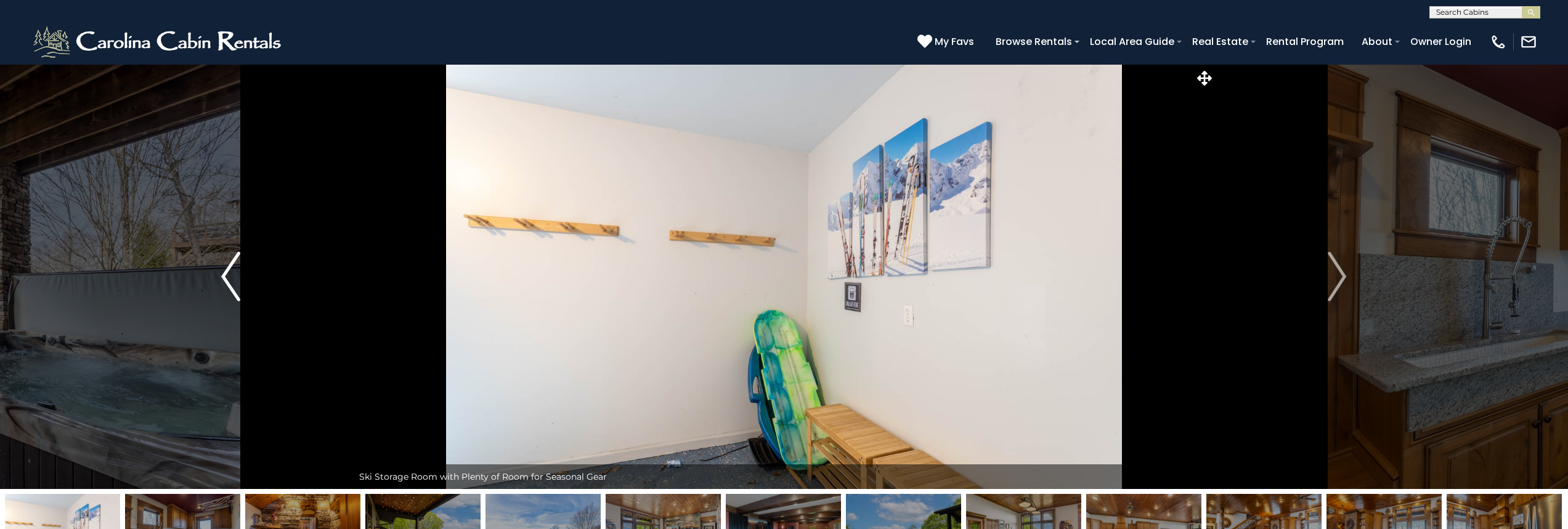
click at [219, 271] on button "Previous" at bounding box center [231, 276] width 244 height 425
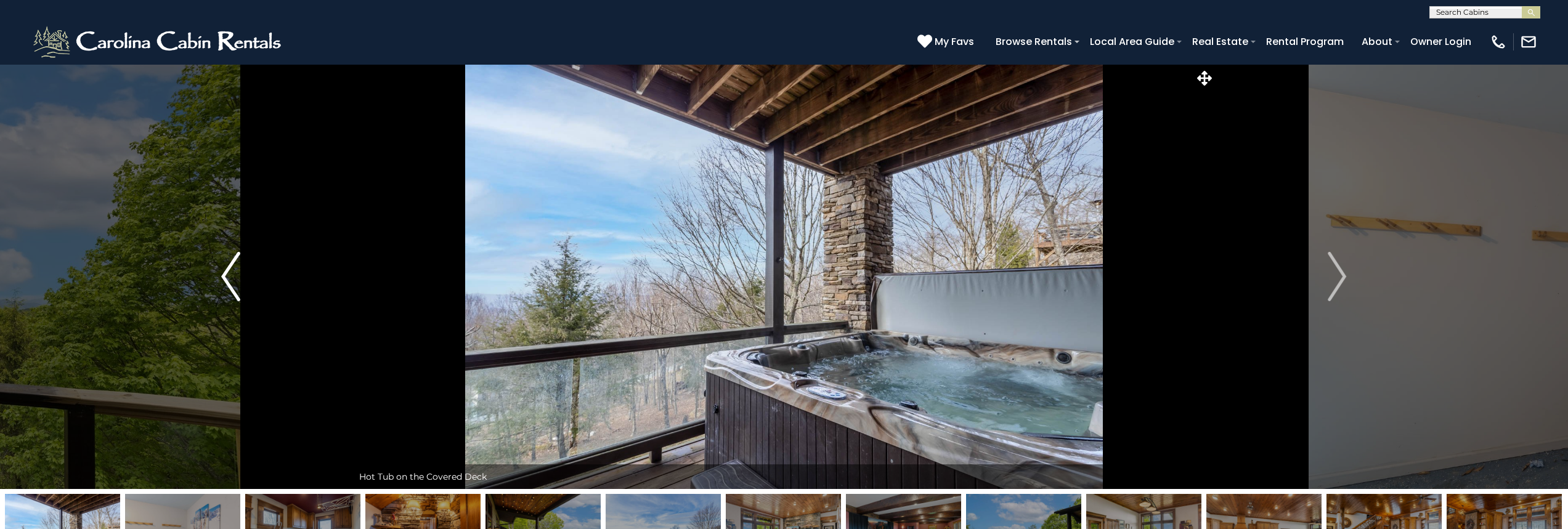
click at [219, 271] on button "Previous" at bounding box center [231, 276] width 244 height 425
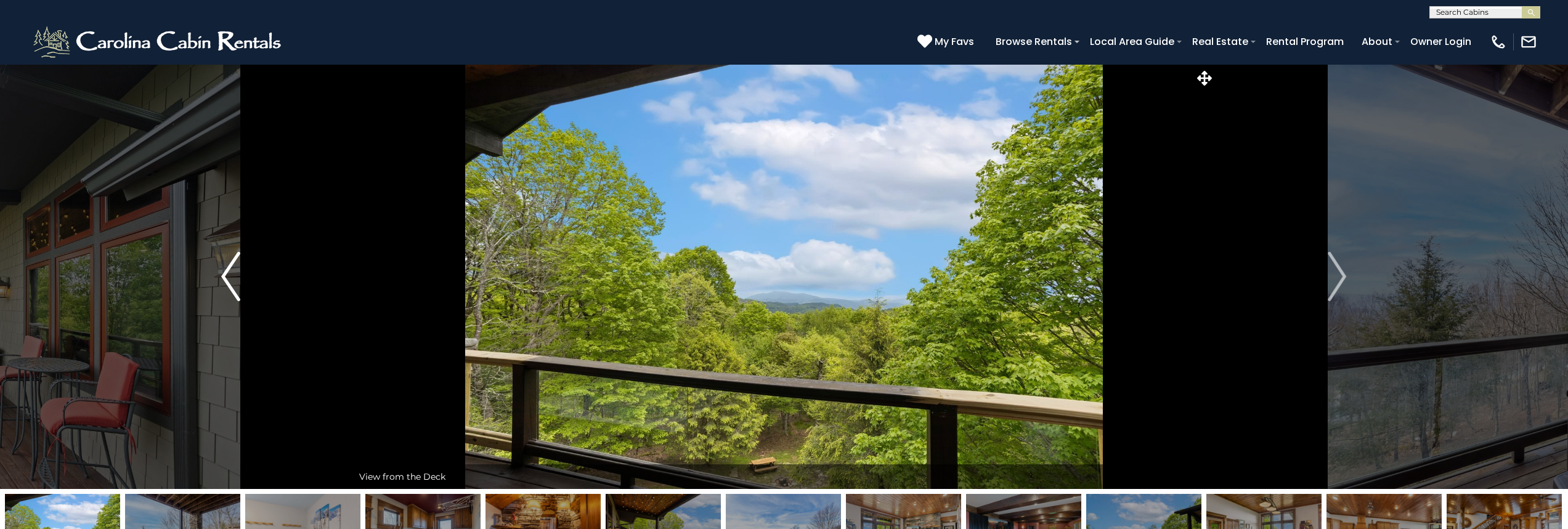
click at [219, 271] on button "Previous" at bounding box center [231, 276] width 244 height 425
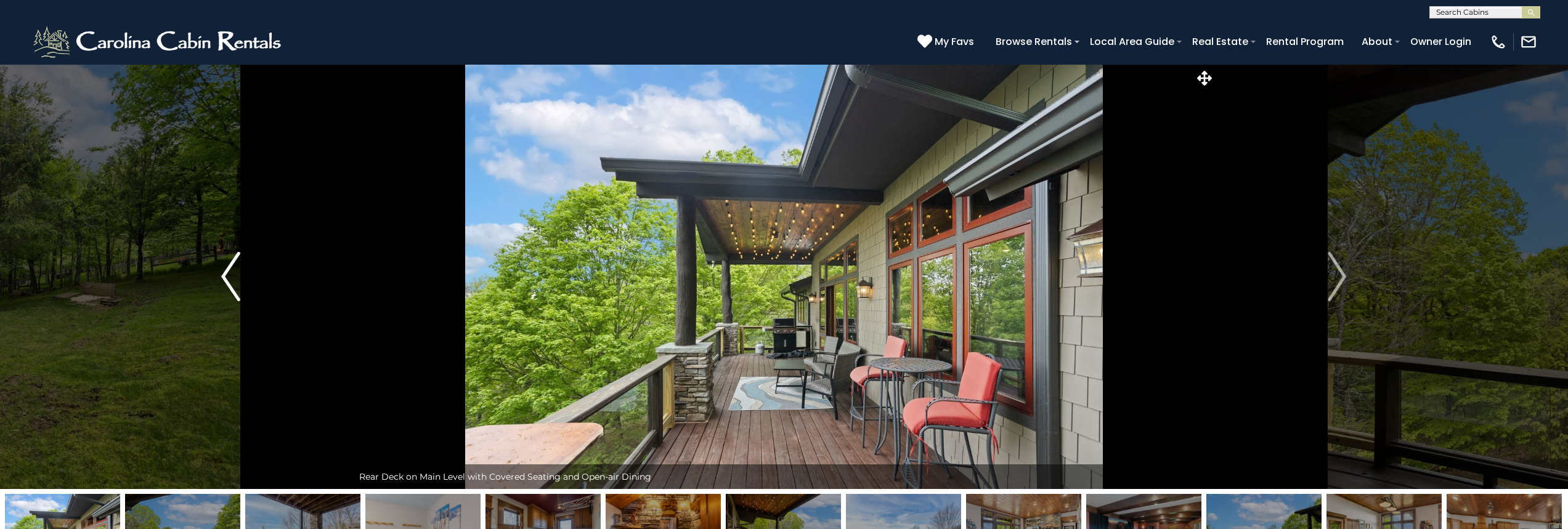
click at [219, 271] on button "Previous" at bounding box center [231, 276] width 244 height 425
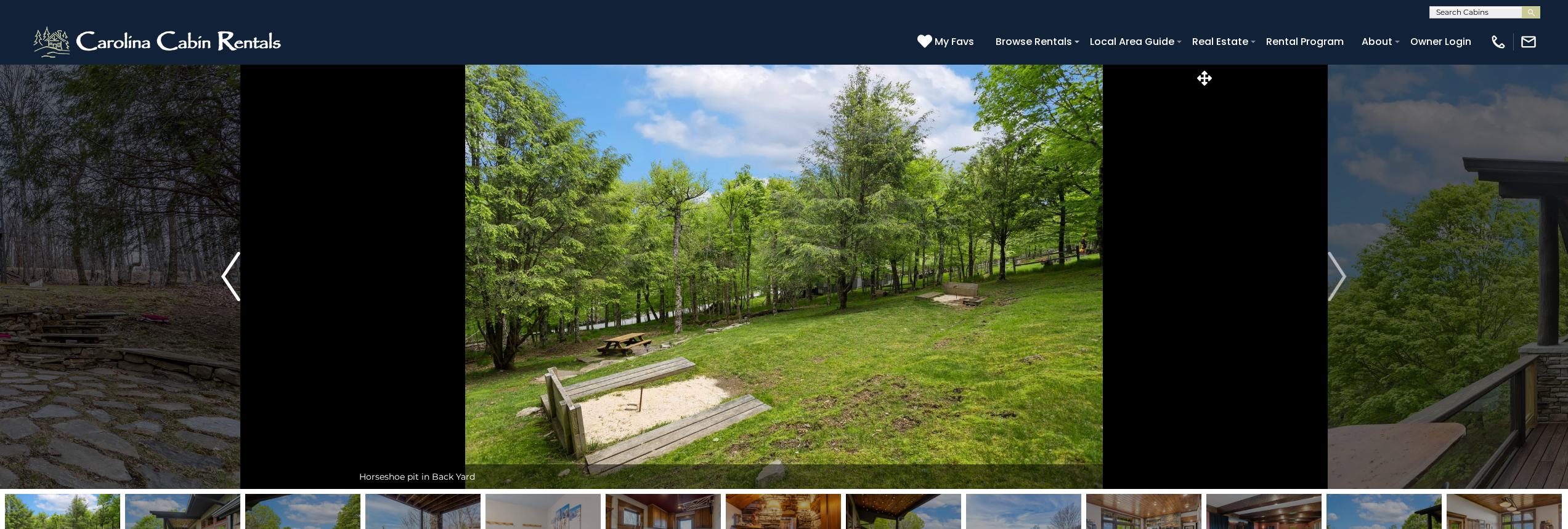
click at [219, 271] on button "Previous" at bounding box center [231, 276] width 244 height 425
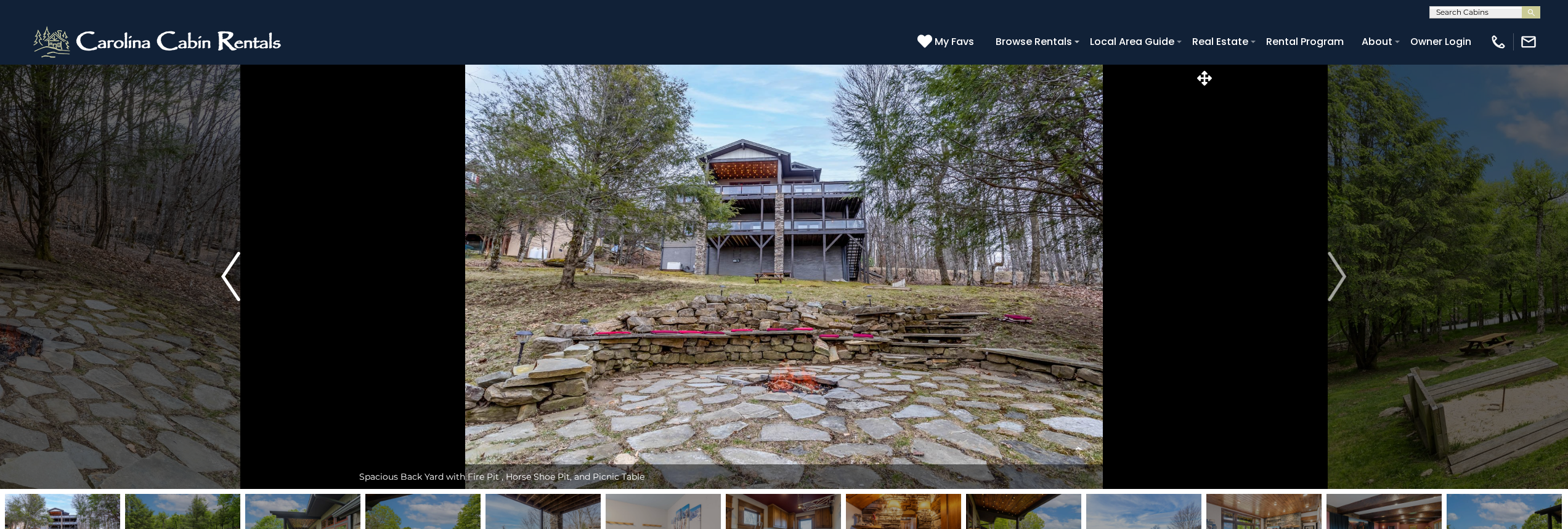
click at [219, 271] on button "Previous" at bounding box center [231, 276] width 244 height 425
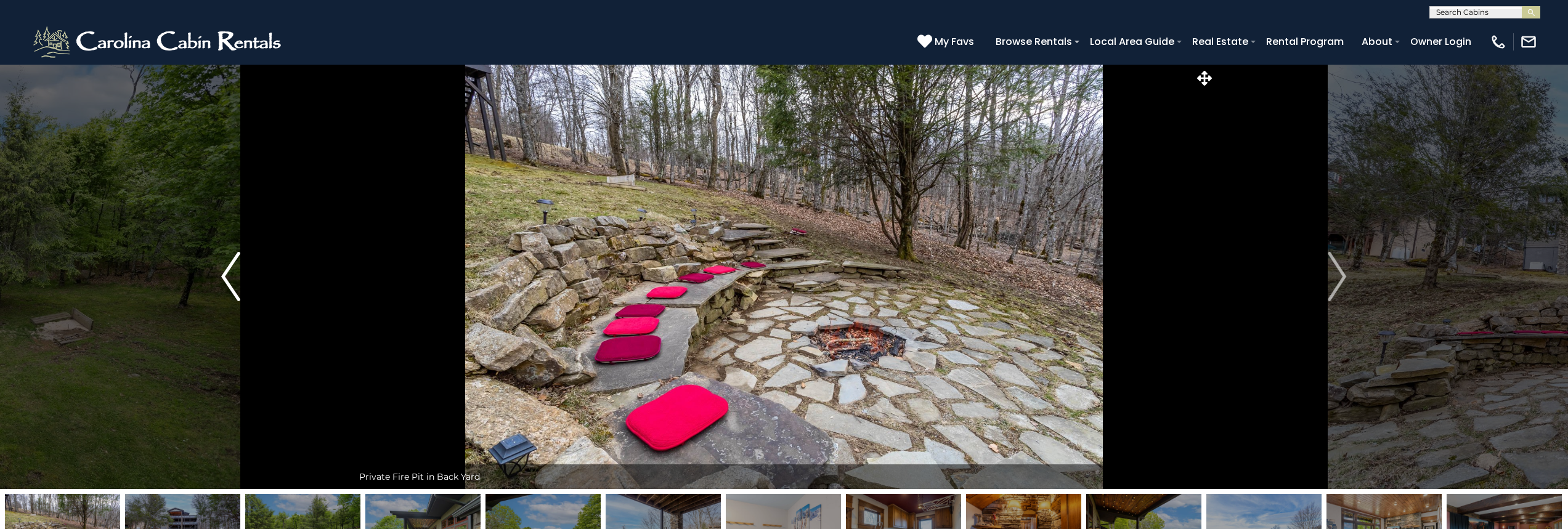
click at [219, 271] on button "Previous" at bounding box center [231, 276] width 244 height 425
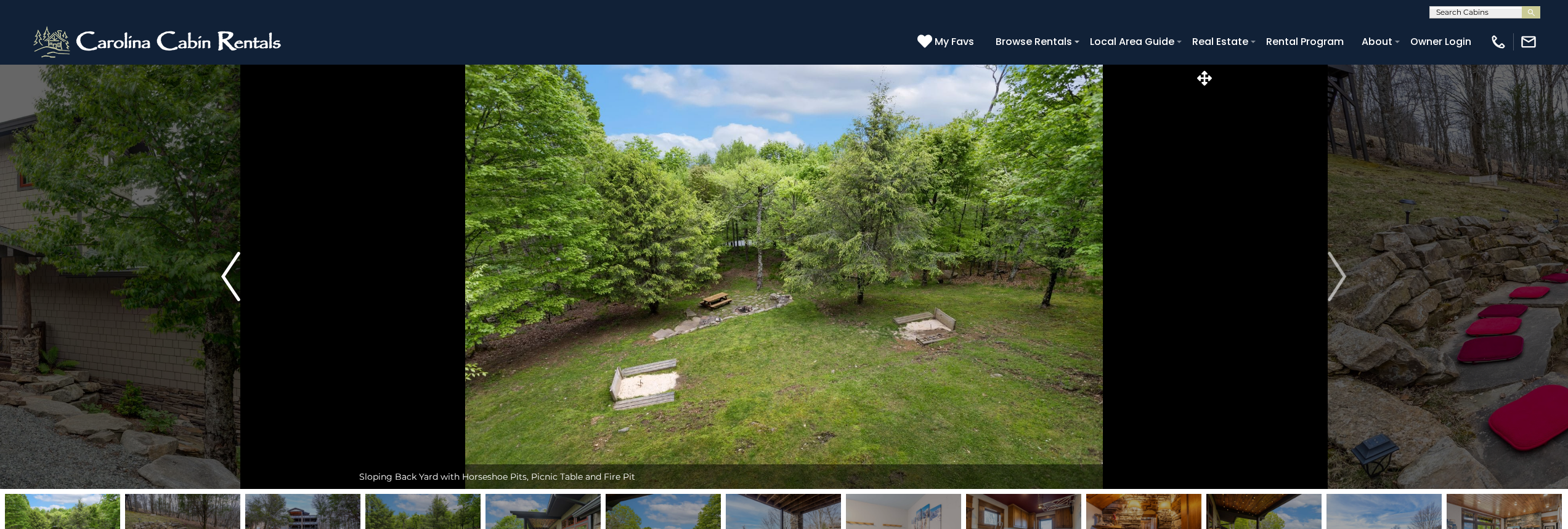
click at [219, 271] on button "Previous" at bounding box center [231, 276] width 244 height 425
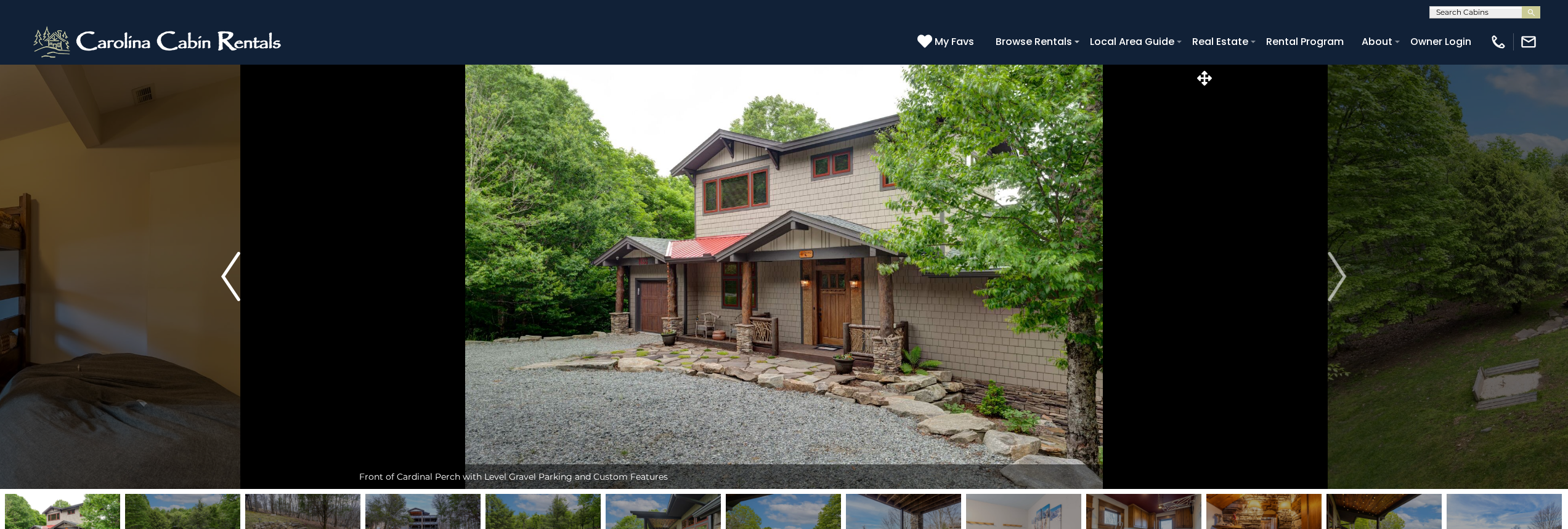
click at [219, 271] on button "Previous" at bounding box center [231, 276] width 244 height 425
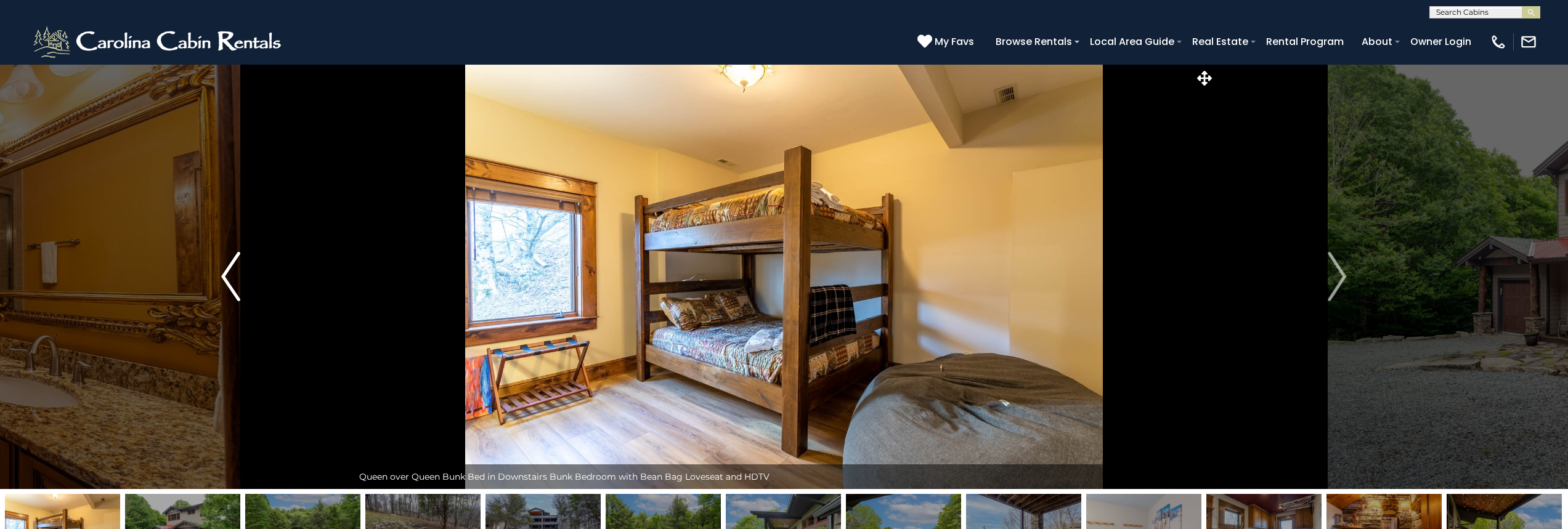
click at [219, 271] on button "Previous" at bounding box center [231, 276] width 244 height 425
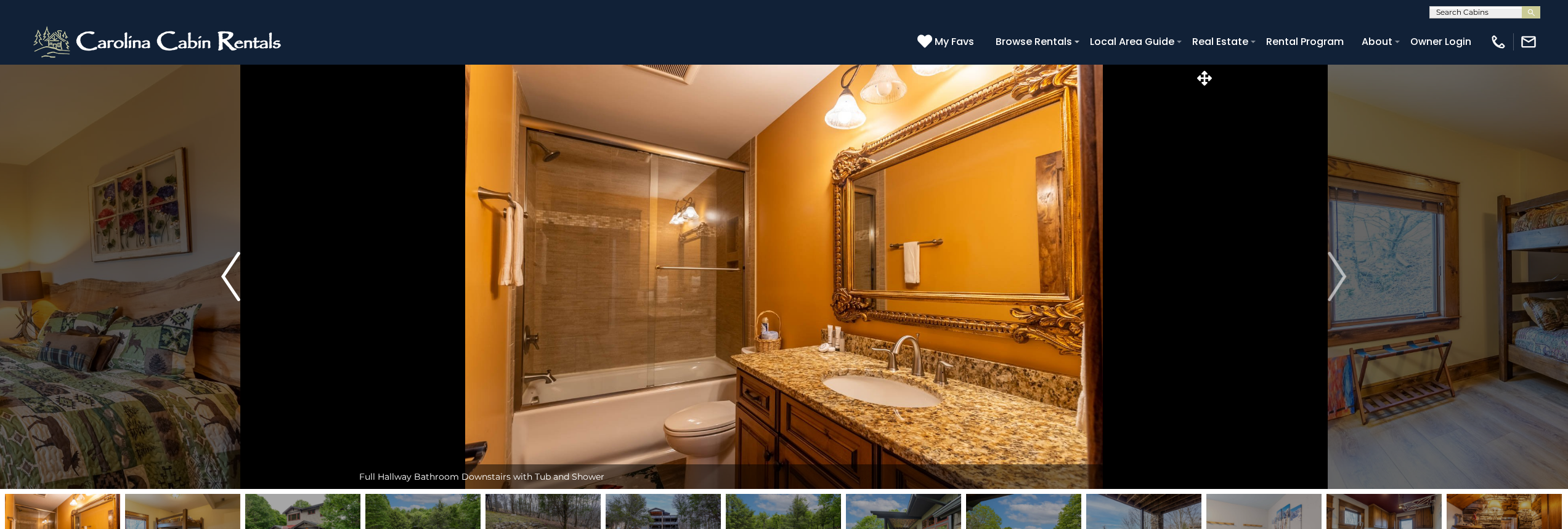
click at [219, 271] on button "Previous" at bounding box center [231, 276] width 244 height 425
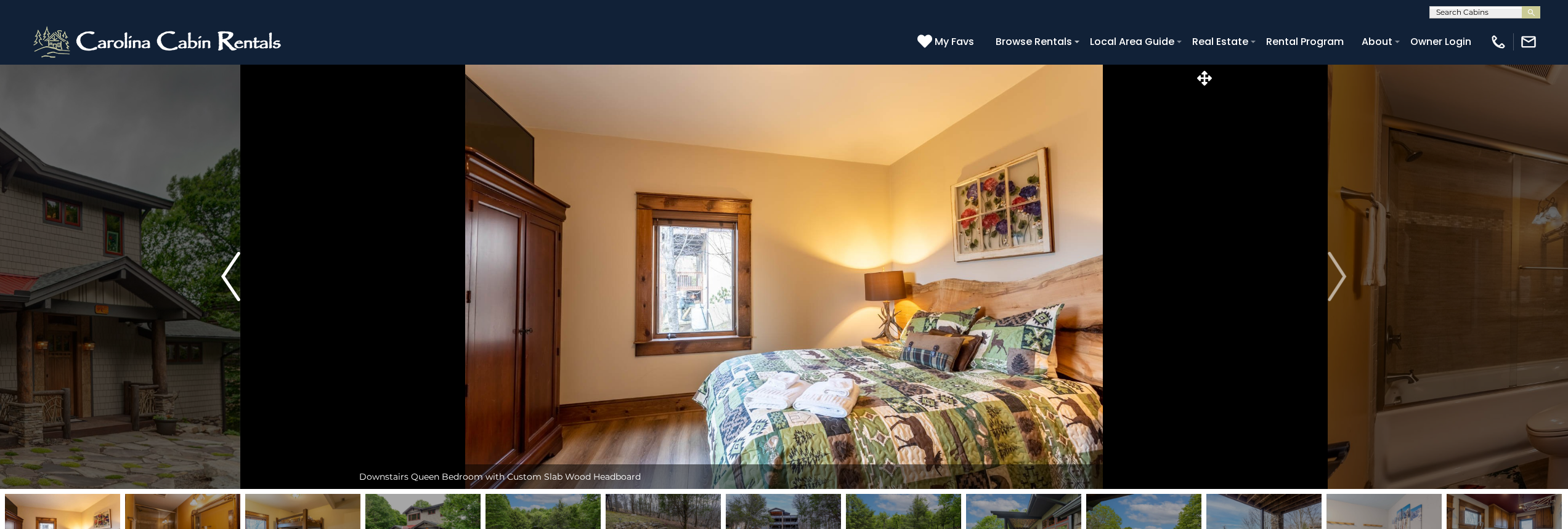
click at [219, 271] on button "Previous" at bounding box center [231, 276] width 244 height 425
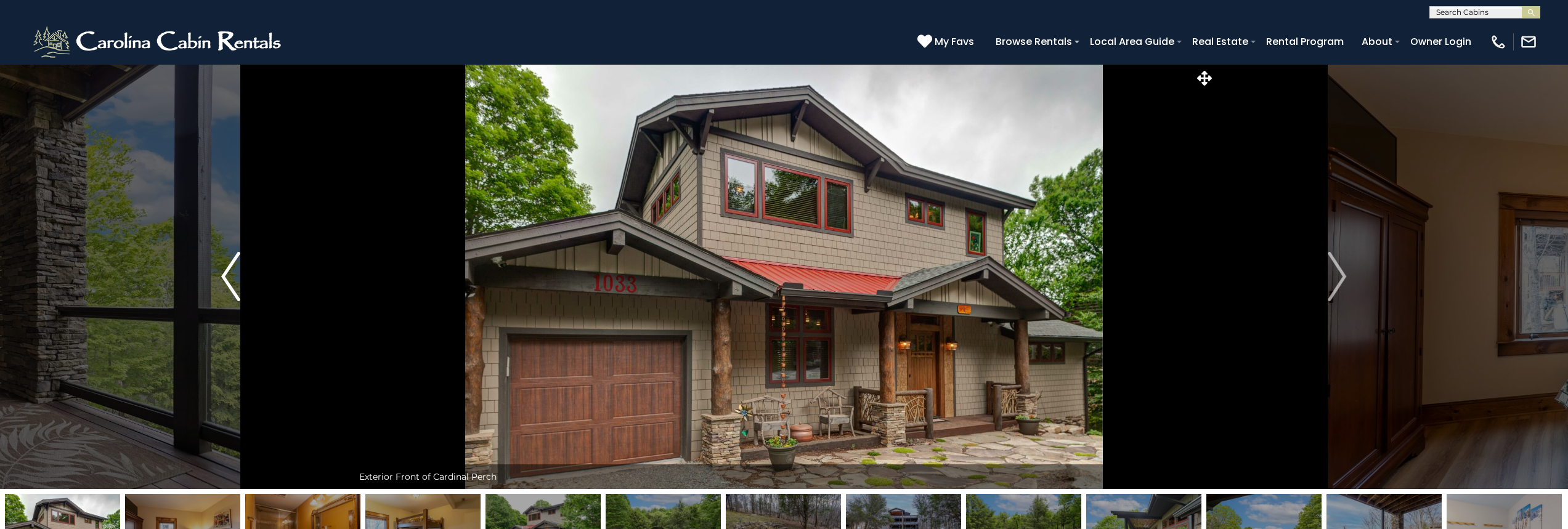
click at [219, 271] on button "Previous" at bounding box center [231, 276] width 244 height 425
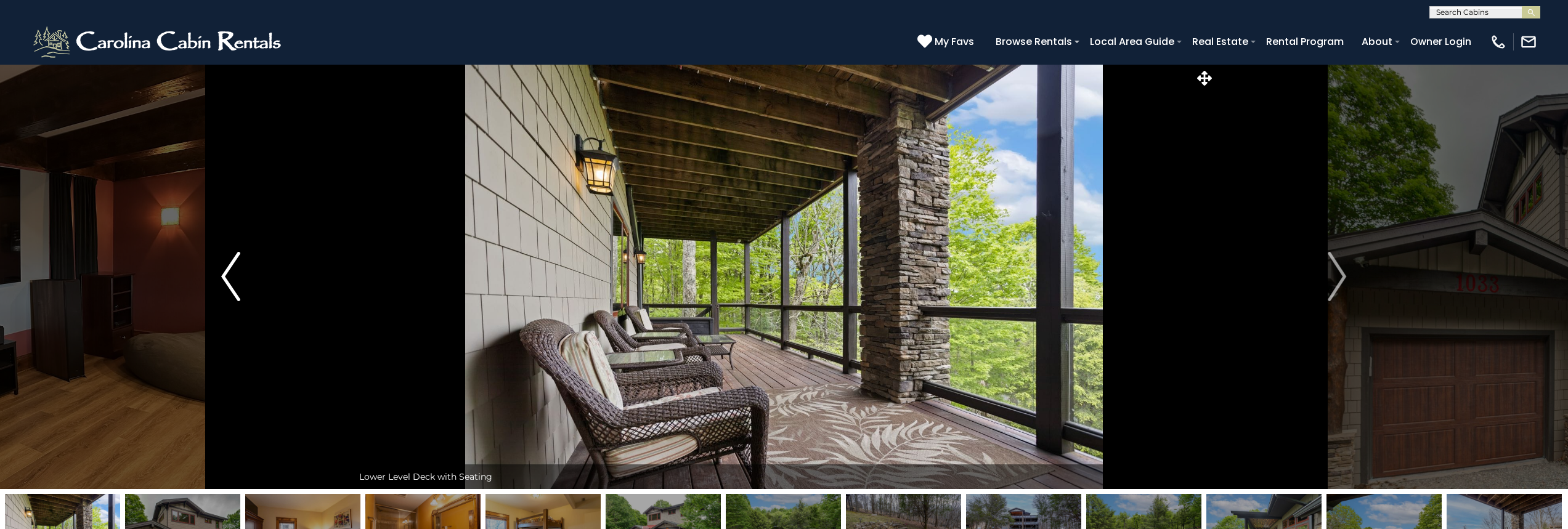
click at [219, 271] on button "Previous" at bounding box center [231, 276] width 244 height 425
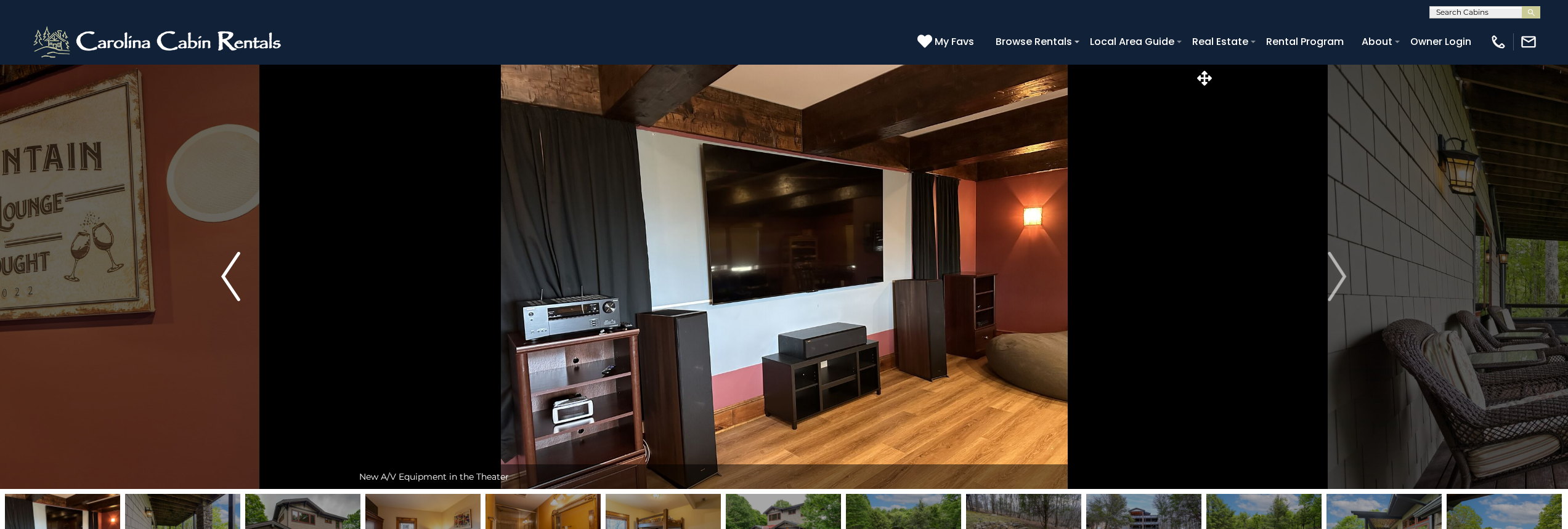
click at [219, 271] on button "Previous" at bounding box center [231, 276] width 244 height 425
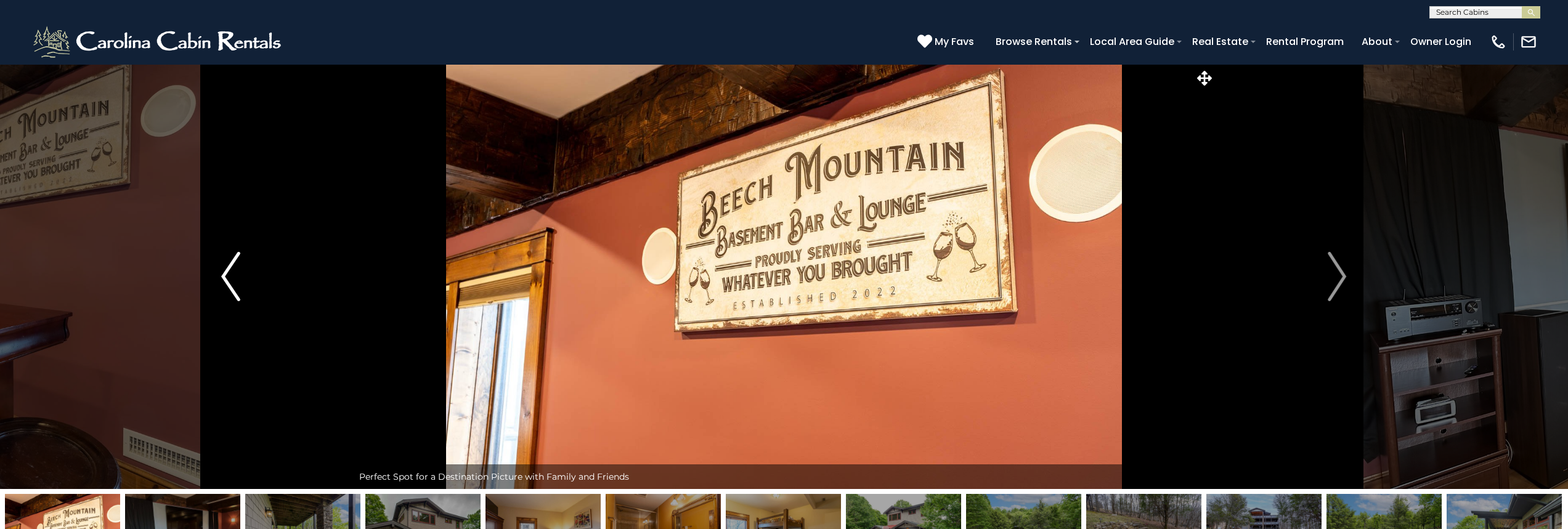
click at [219, 271] on button "Previous" at bounding box center [231, 276] width 244 height 425
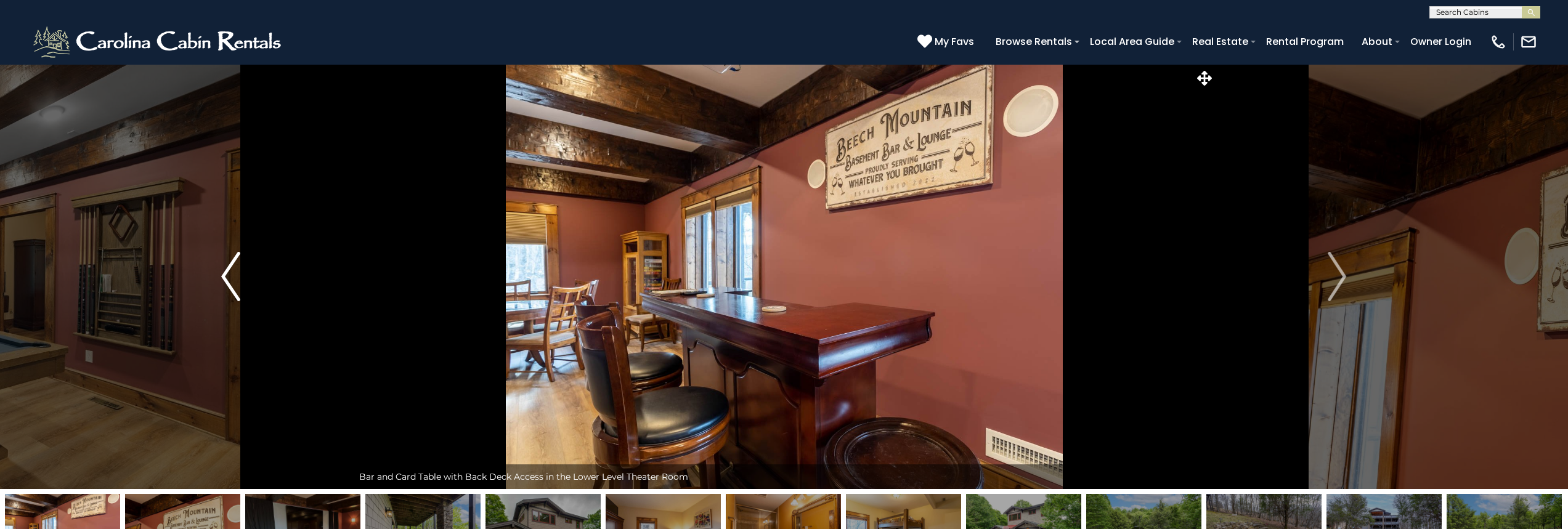
click at [219, 271] on button "Previous" at bounding box center [231, 276] width 244 height 425
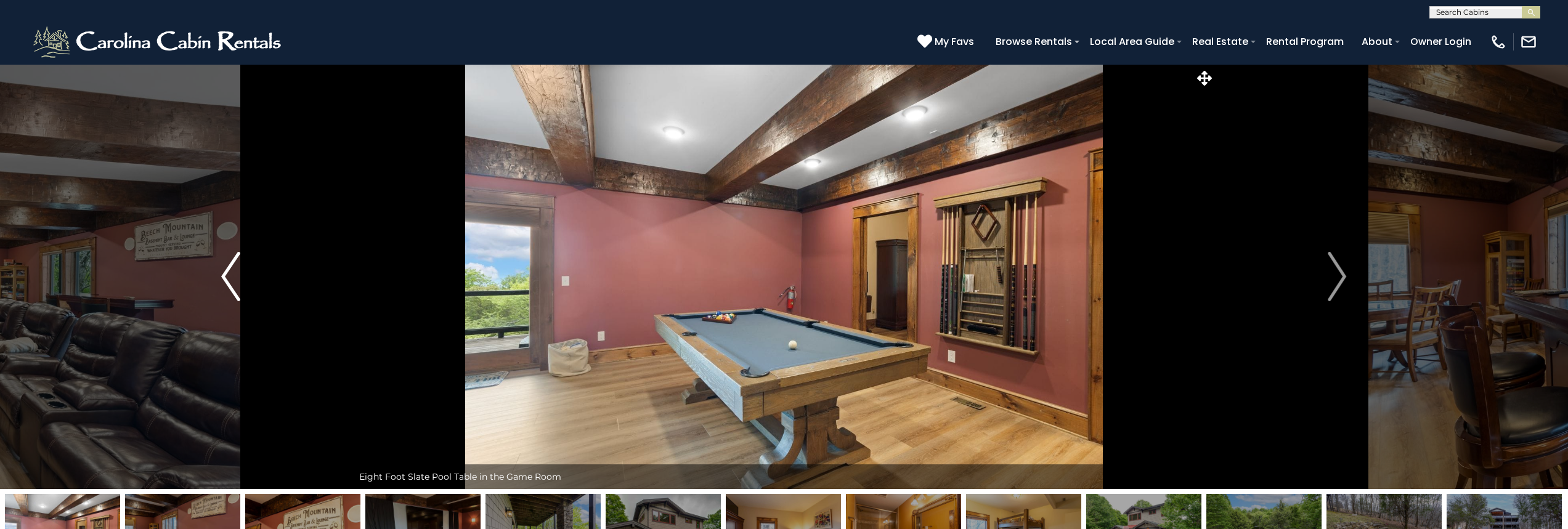
click at [219, 271] on button "Previous" at bounding box center [231, 276] width 244 height 425
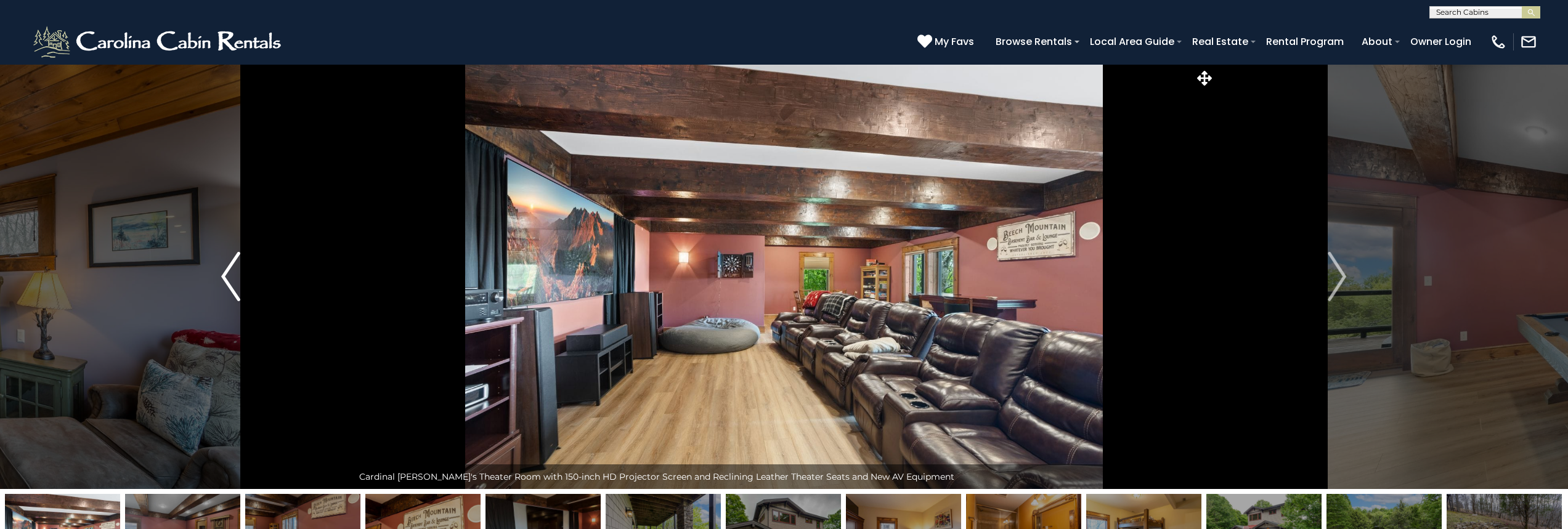
click at [219, 271] on button "Previous" at bounding box center [231, 276] width 244 height 425
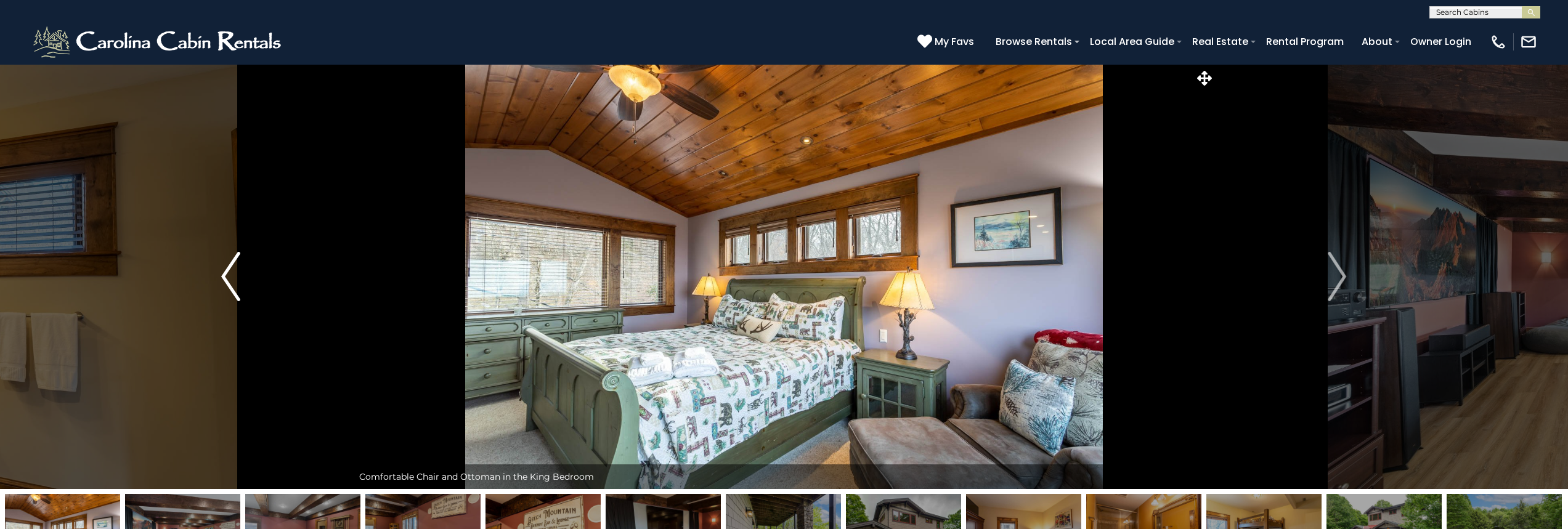
click at [219, 271] on button "Previous" at bounding box center [231, 276] width 244 height 425
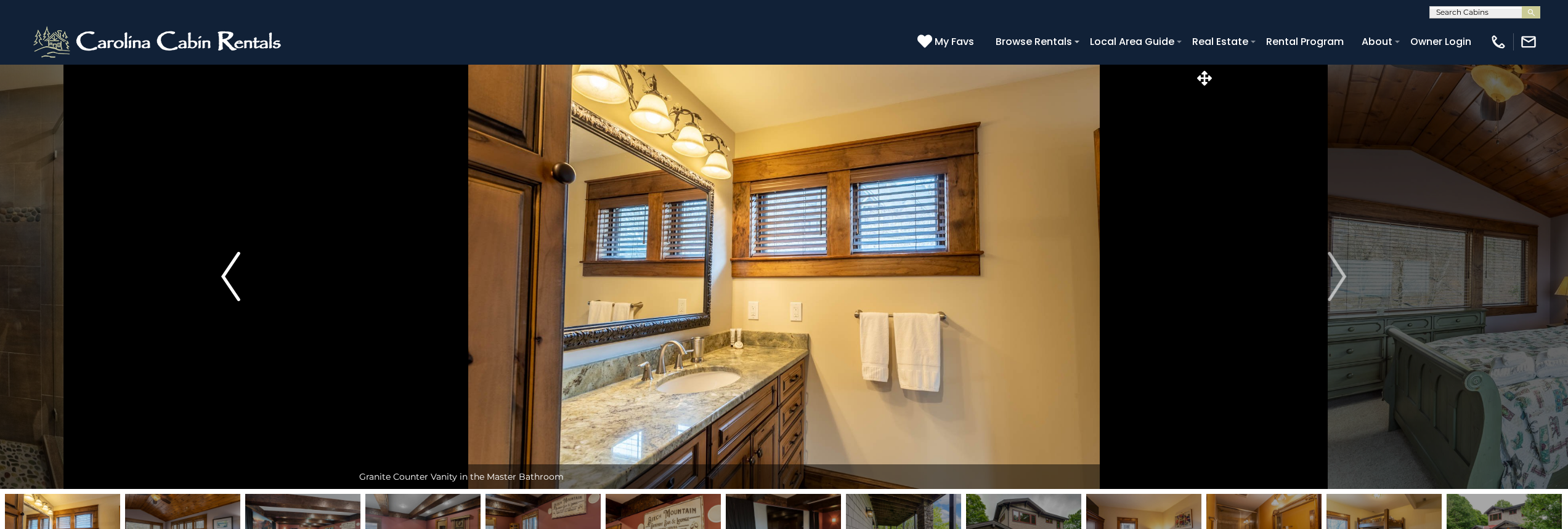
click at [219, 271] on button "Previous" at bounding box center [231, 276] width 244 height 425
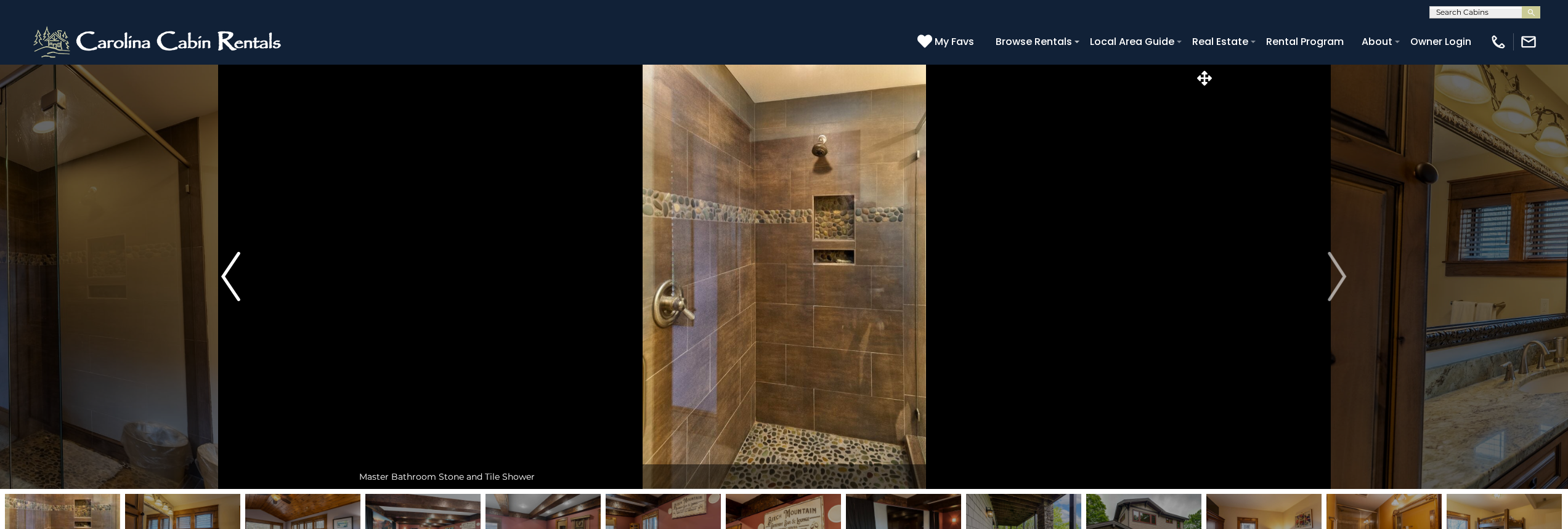
click at [219, 271] on button "Previous" at bounding box center [231, 276] width 244 height 425
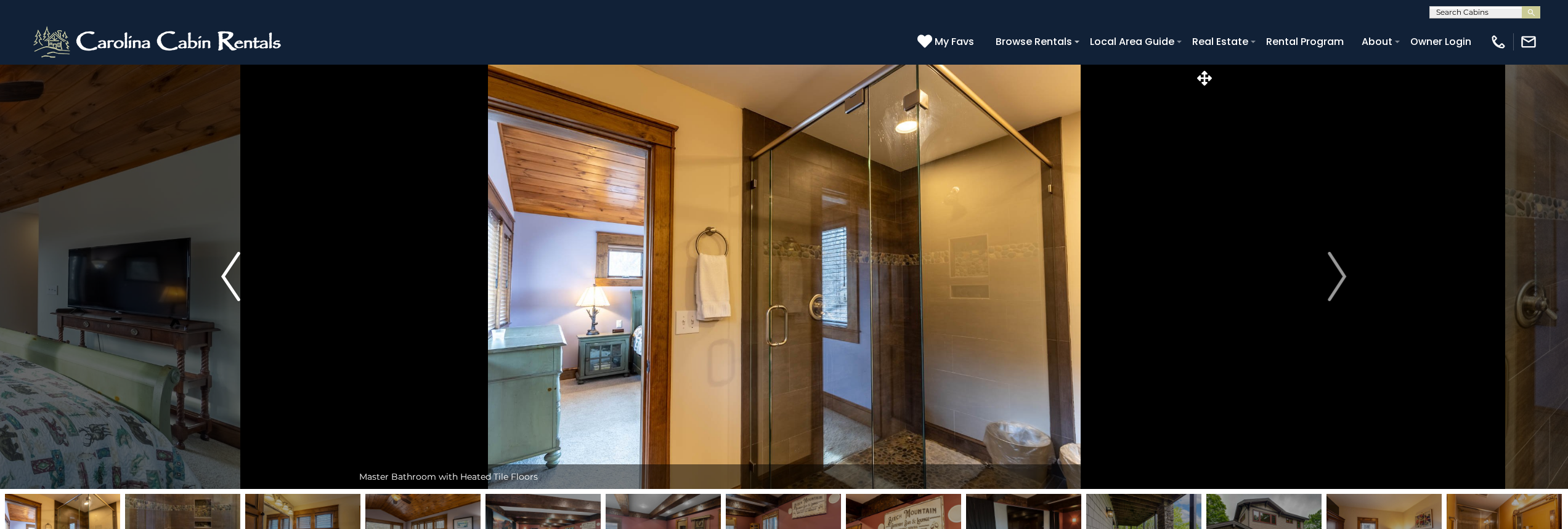
click at [219, 271] on button "Previous" at bounding box center [231, 276] width 244 height 425
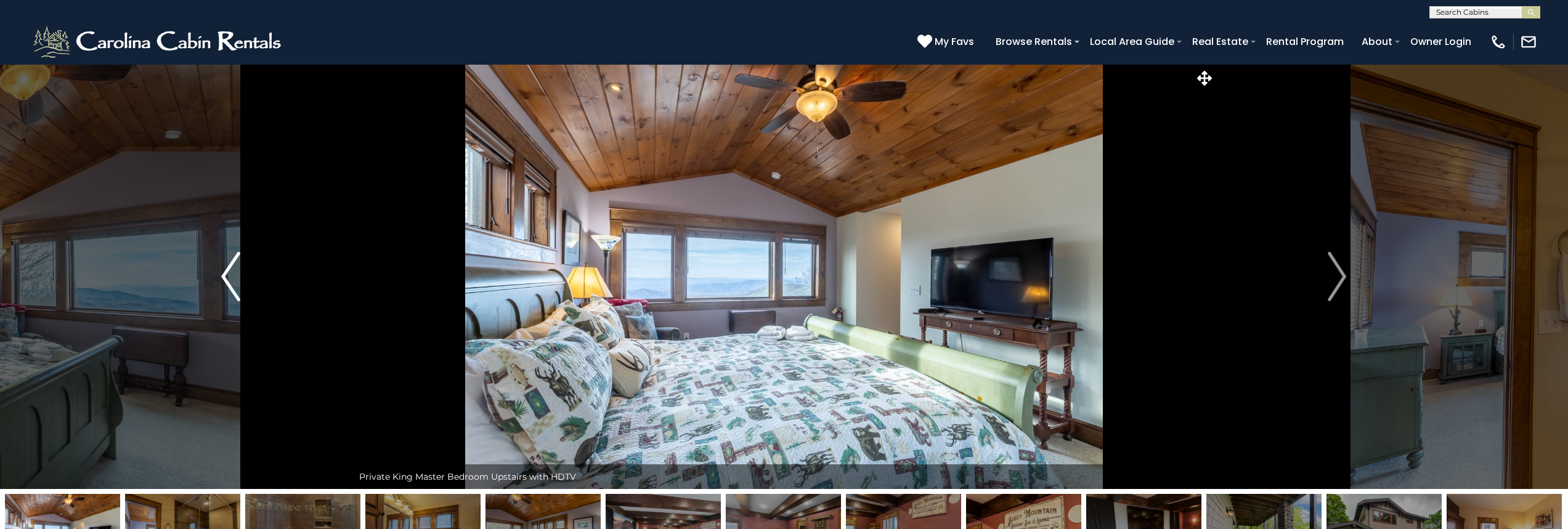
click at [219, 271] on button "Previous" at bounding box center [231, 276] width 244 height 425
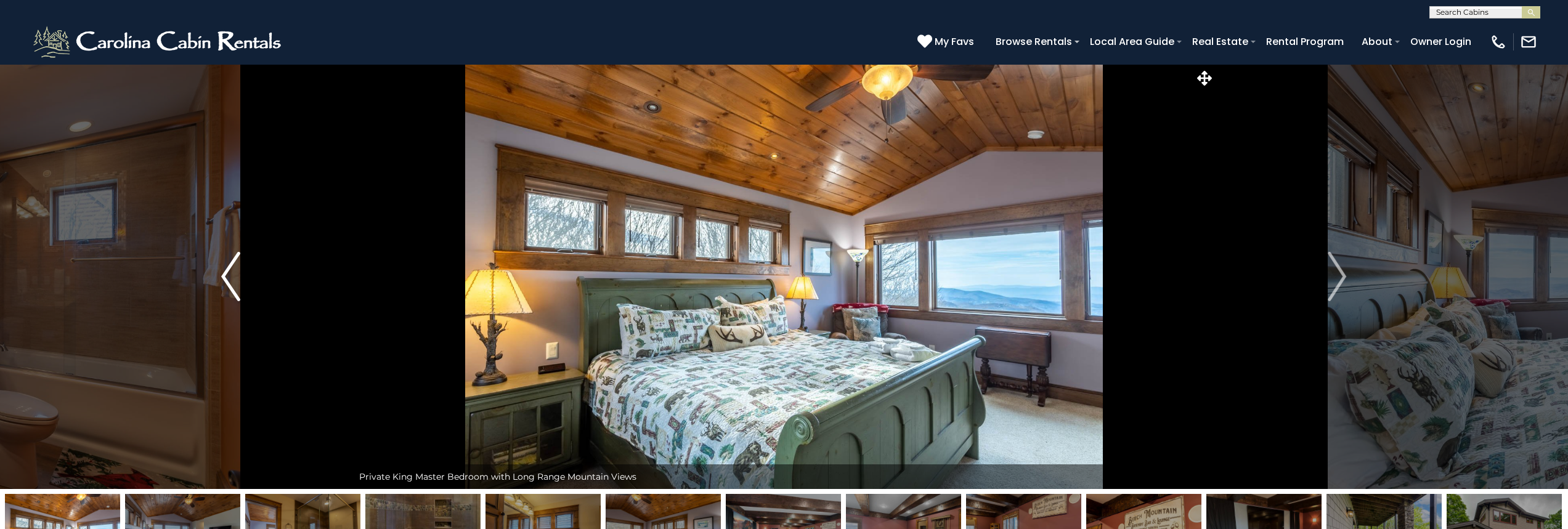
click at [219, 271] on button "Previous" at bounding box center [231, 276] width 244 height 425
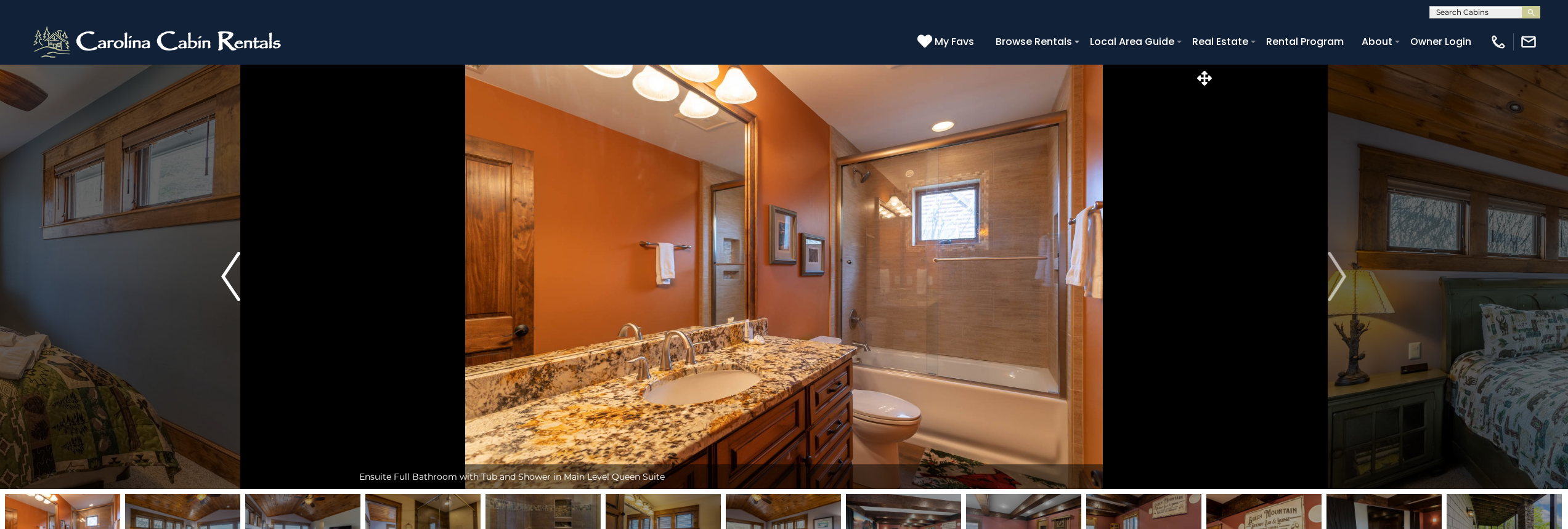
click at [219, 271] on button "Previous" at bounding box center [231, 276] width 244 height 425
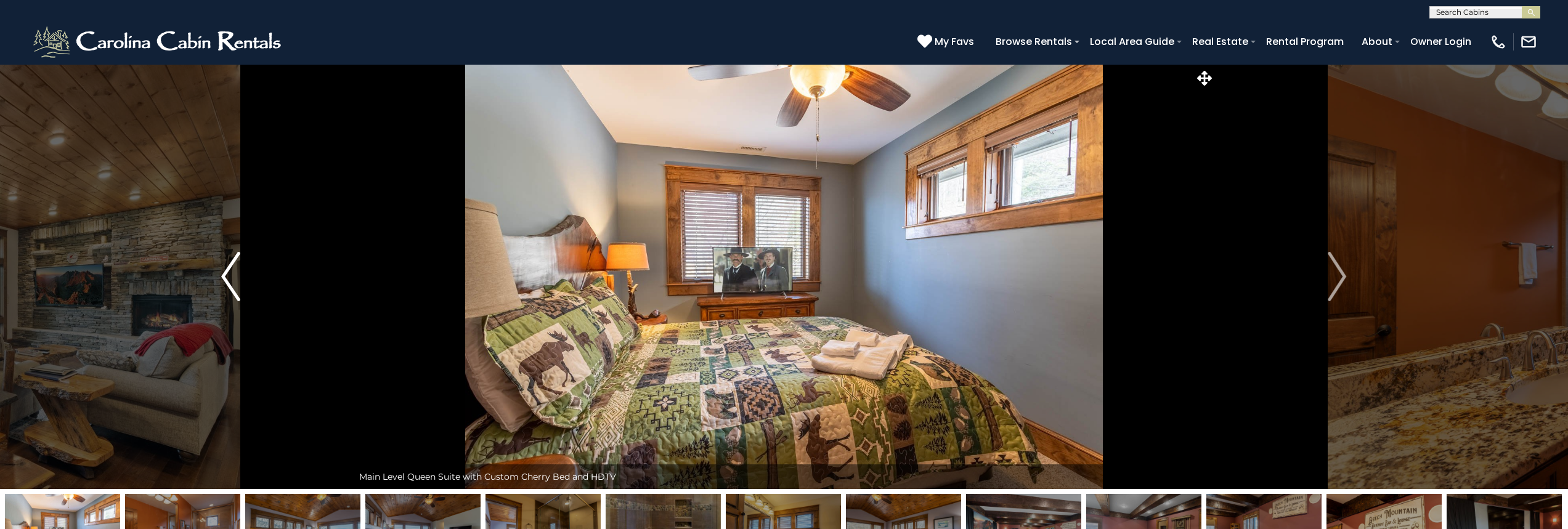
click at [219, 271] on button "Previous" at bounding box center [231, 276] width 244 height 425
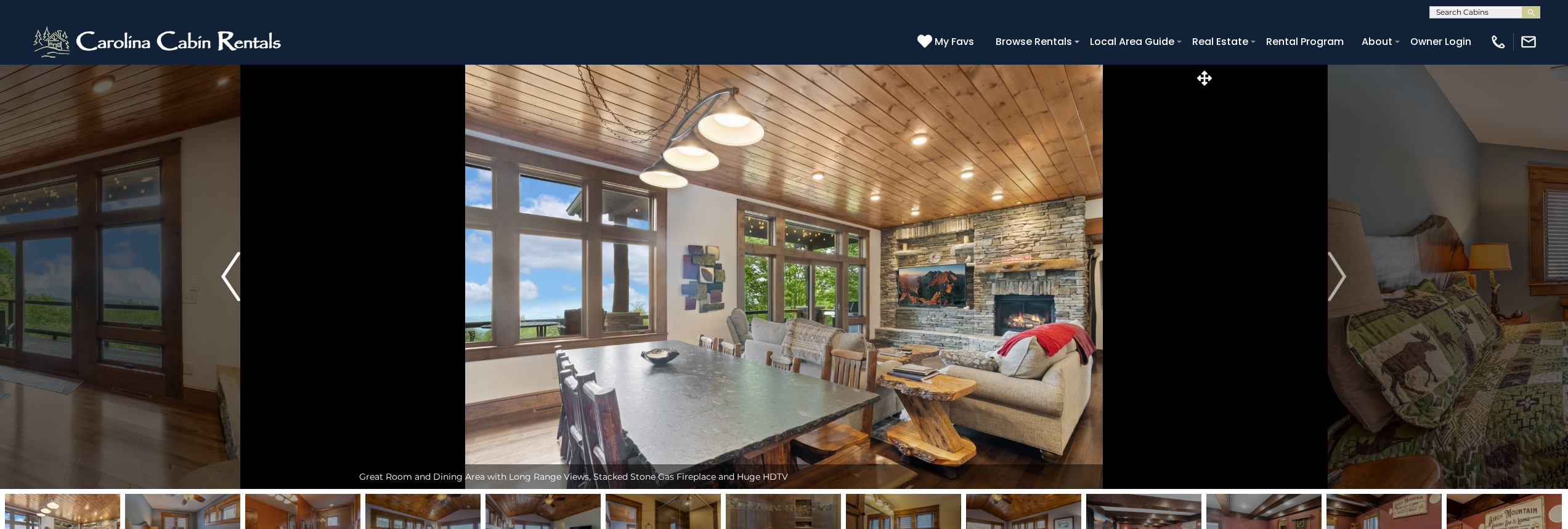
click at [219, 271] on button "Previous" at bounding box center [231, 276] width 244 height 425
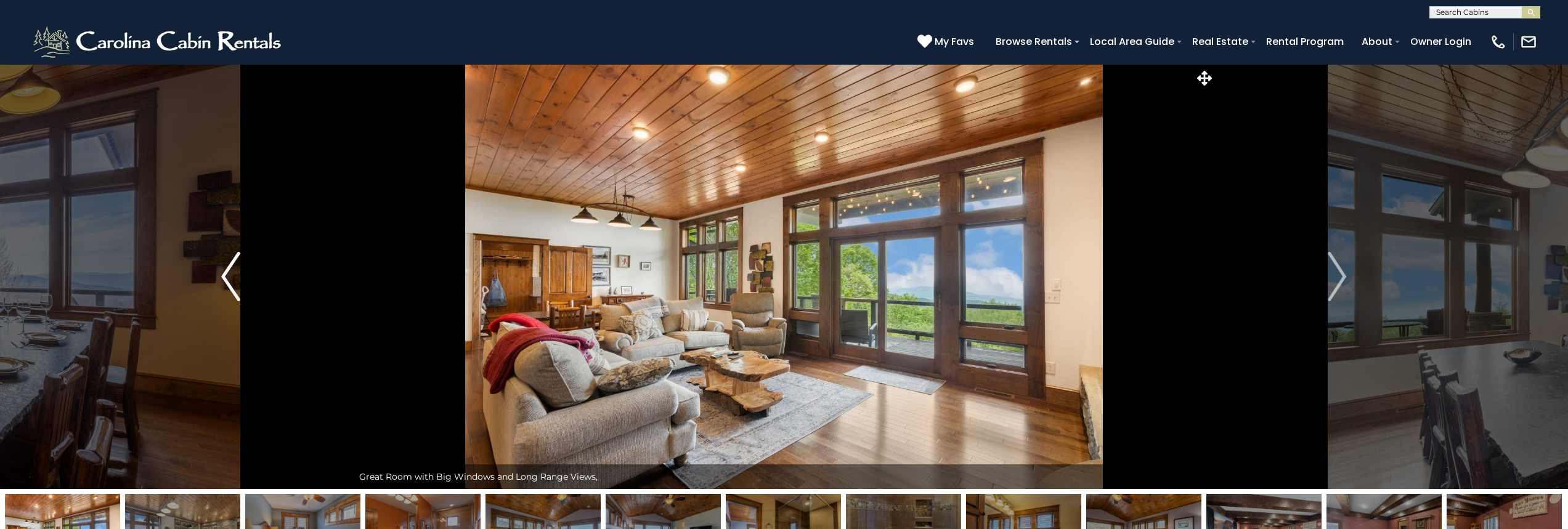
click at [219, 271] on button "Previous" at bounding box center [231, 276] width 244 height 425
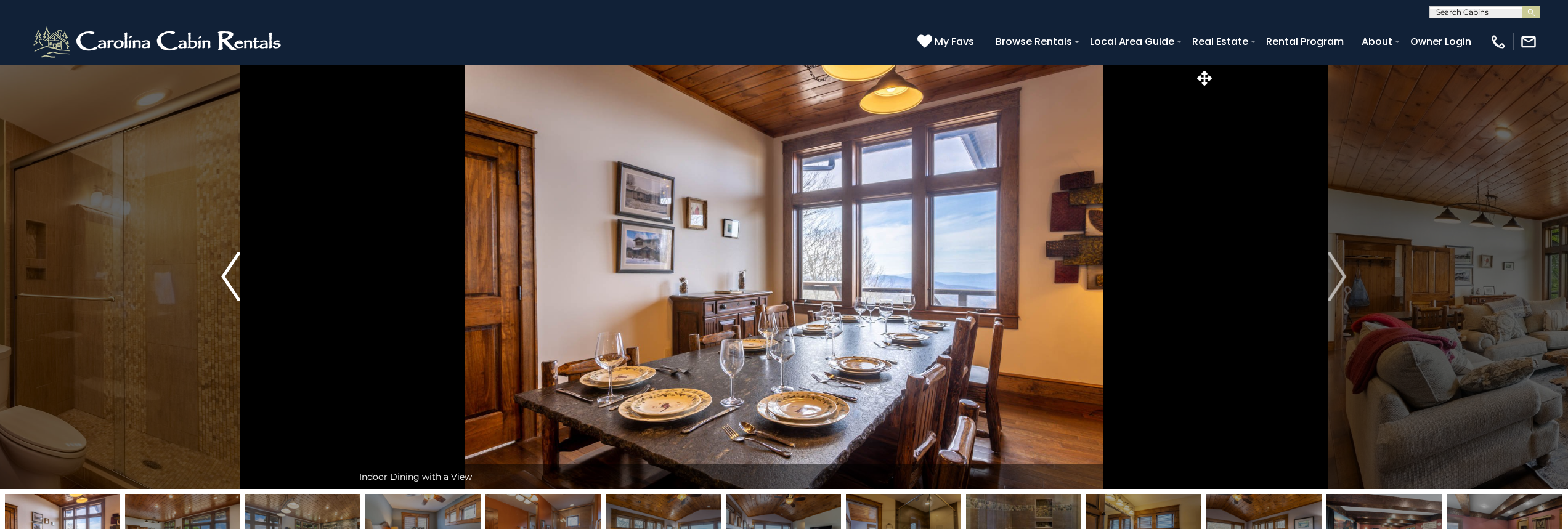
click at [219, 271] on button "Previous" at bounding box center [231, 276] width 244 height 425
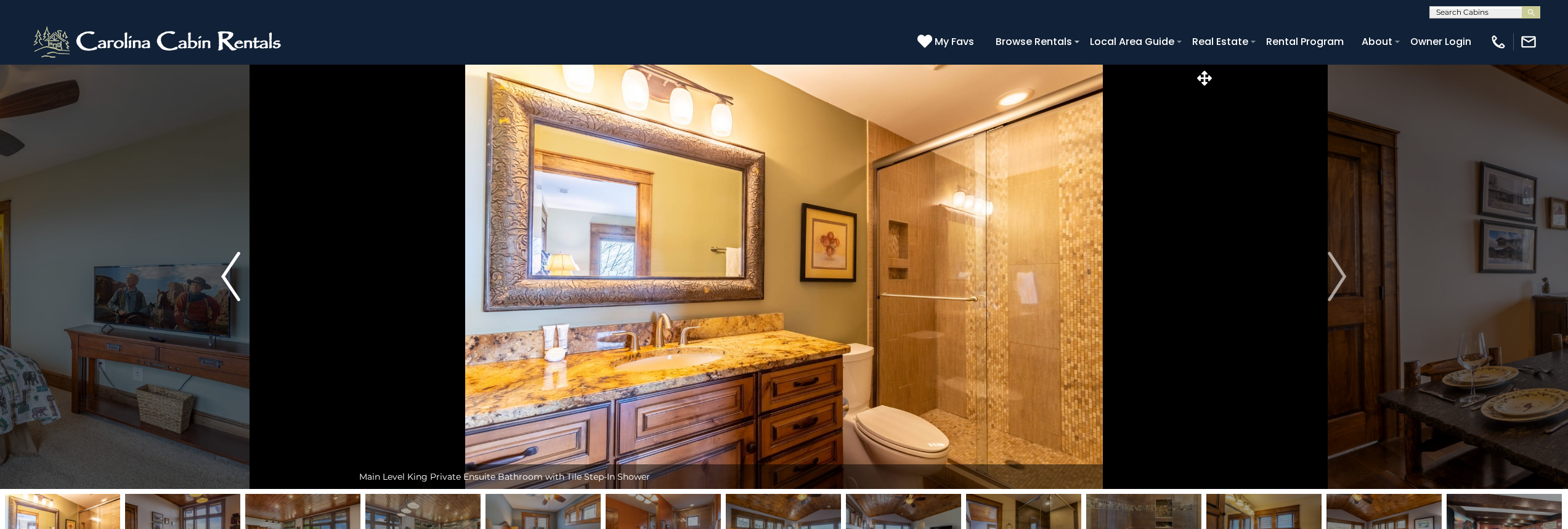
click at [219, 271] on button "Previous" at bounding box center [231, 276] width 244 height 425
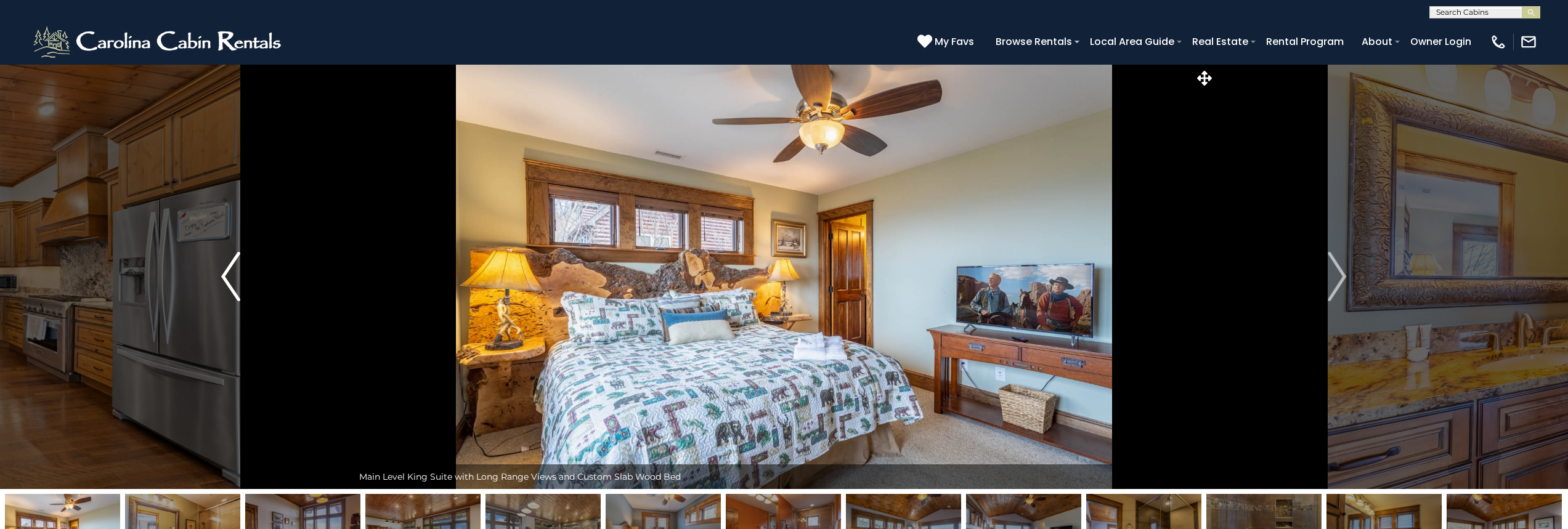
click at [219, 271] on button "Previous" at bounding box center [231, 276] width 244 height 425
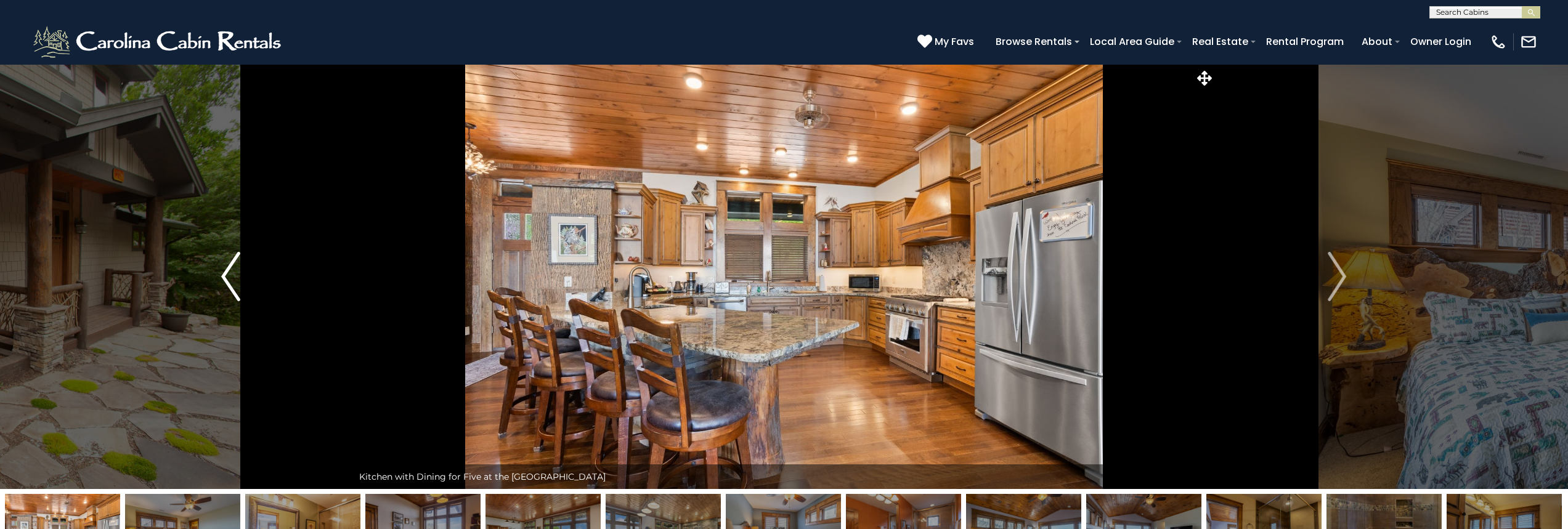
click at [219, 271] on button "Previous" at bounding box center [231, 276] width 244 height 425
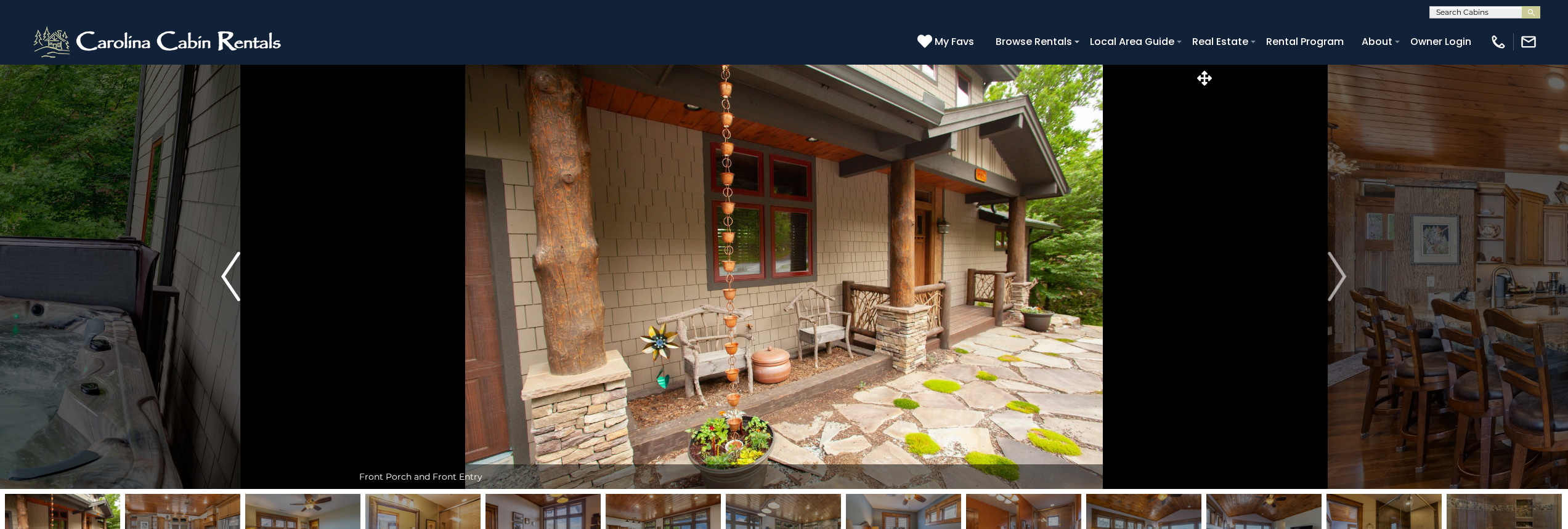
click at [219, 271] on button "Previous" at bounding box center [231, 276] width 244 height 425
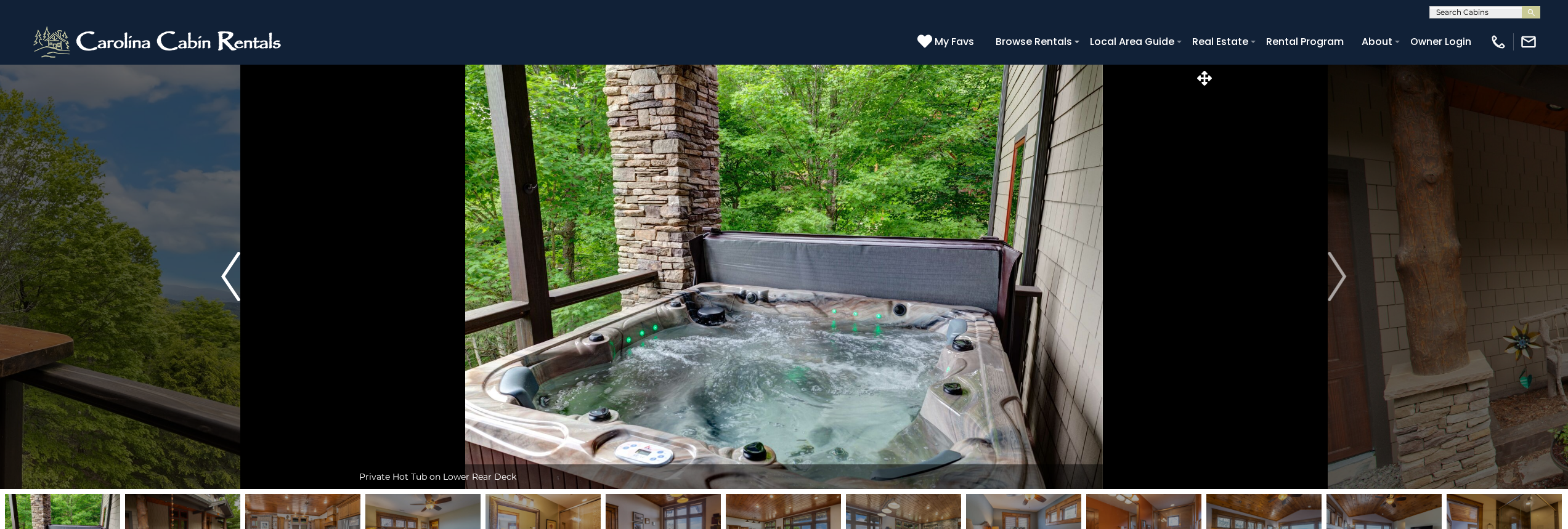
click at [219, 271] on button "Previous" at bounding box center [231, 276] width 244 height 425
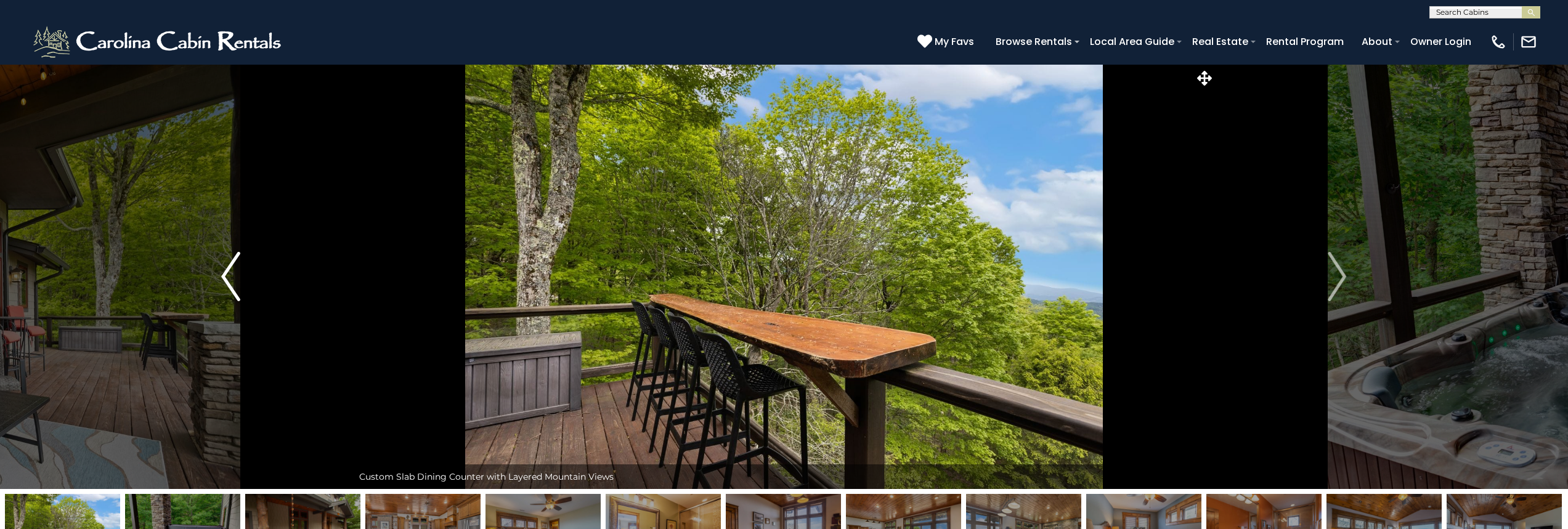
click at [219, 271] on button "Previous" at bounding box center [231, 276] width 244 height 425
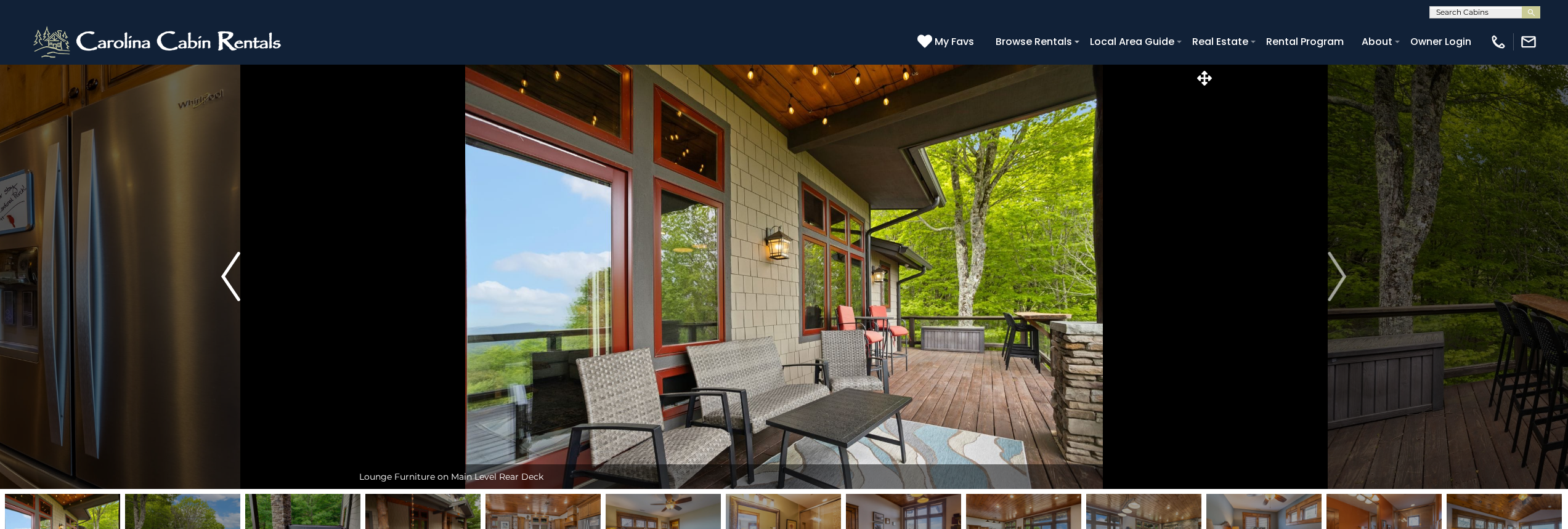
click at [219, 271] on button "Previous" at bounding box center [231, 276] width 244 height 425
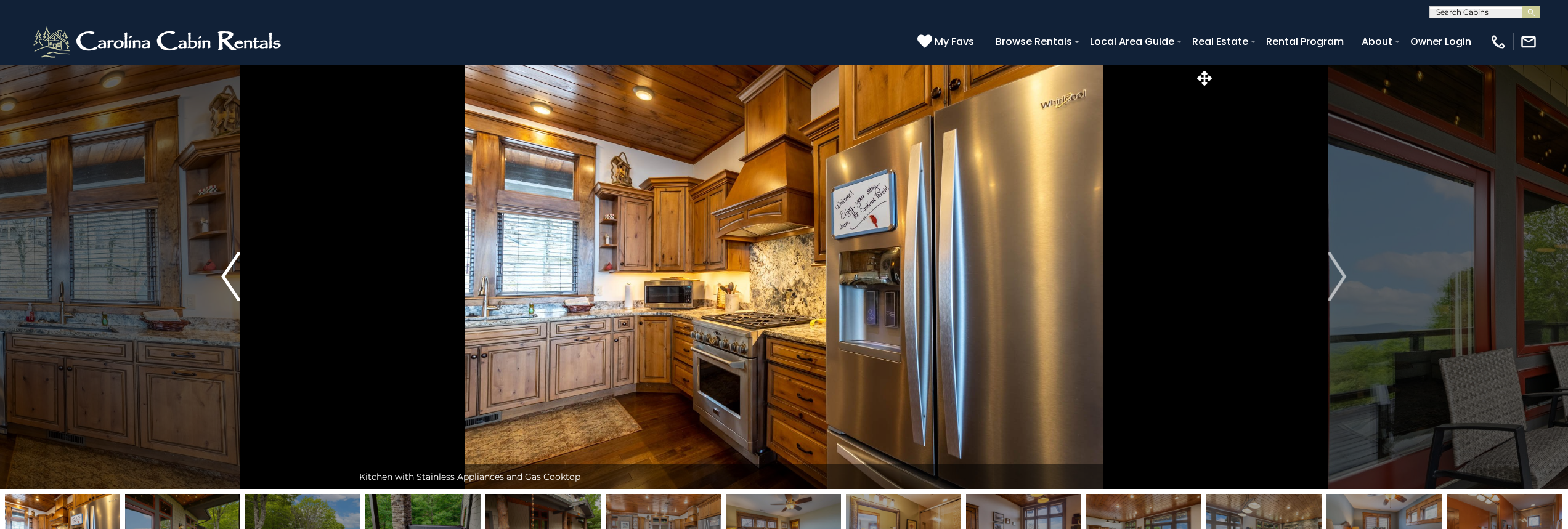
click at [219, 271] on button "Previous" at bounding box center [231, 276] width 244 height 425
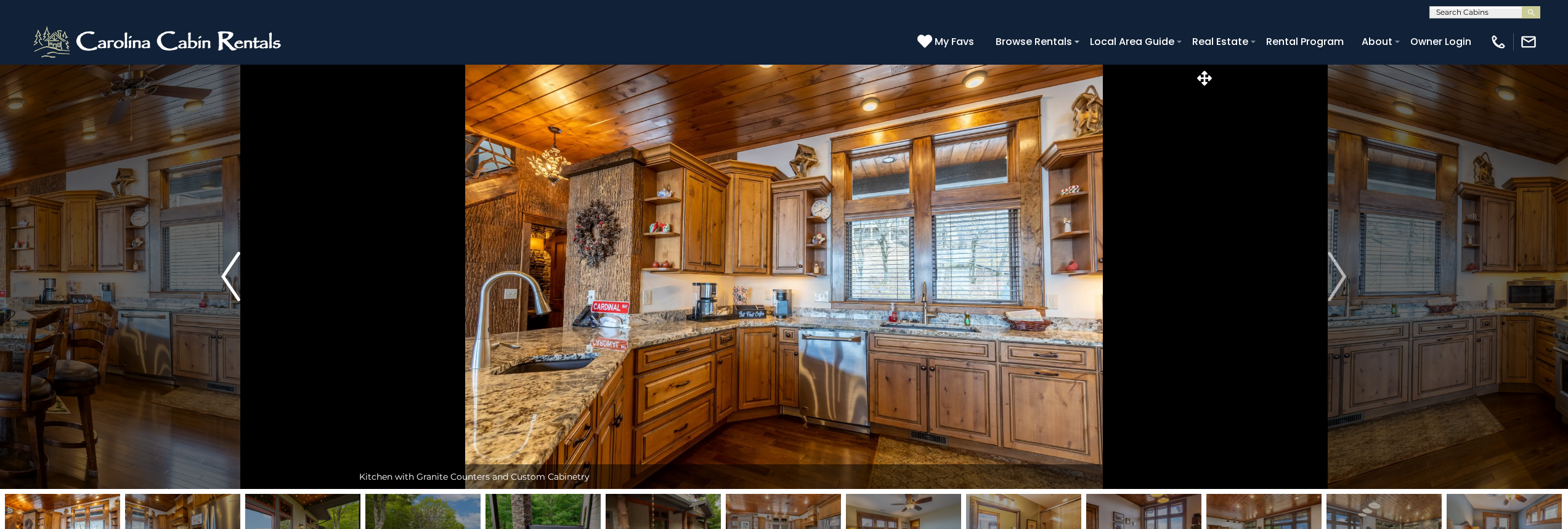
click at [219, 271] on button "Previous" at bounding box center [231, 276] width 244 height 425
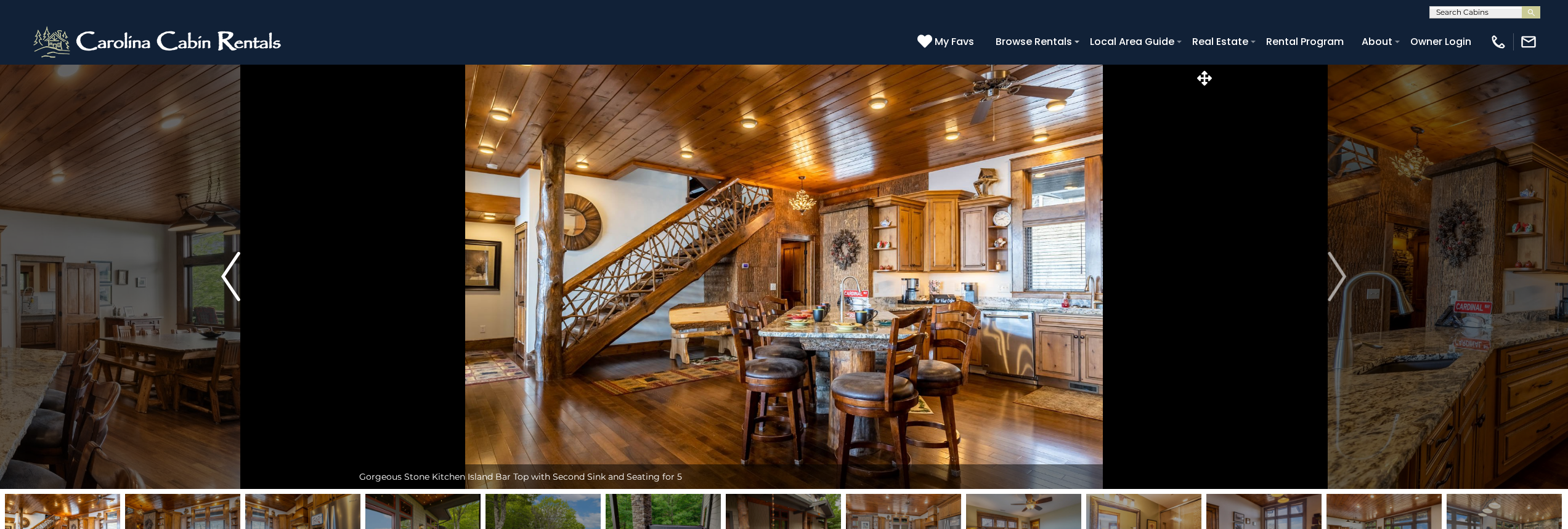
click at [219, 271] on button "Previous" at bounding box center [231, 276] width 244 height 425
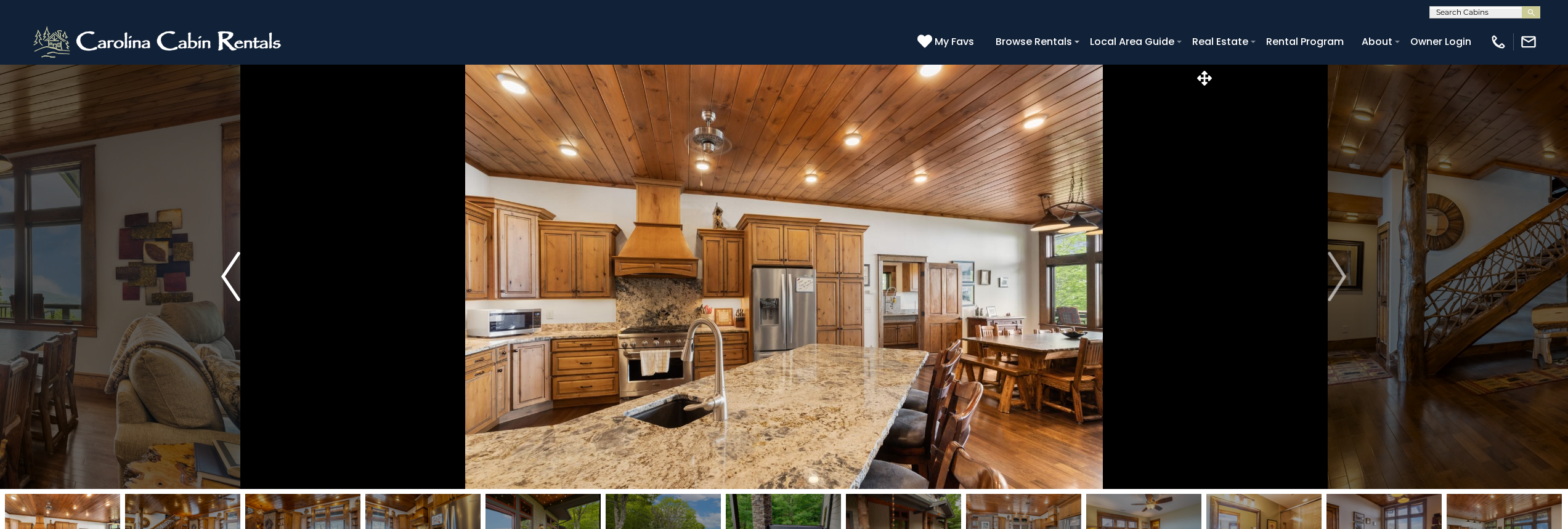
click at [219, 271] on button "Previous" at bounding box center [231, 276] width 244 height 425
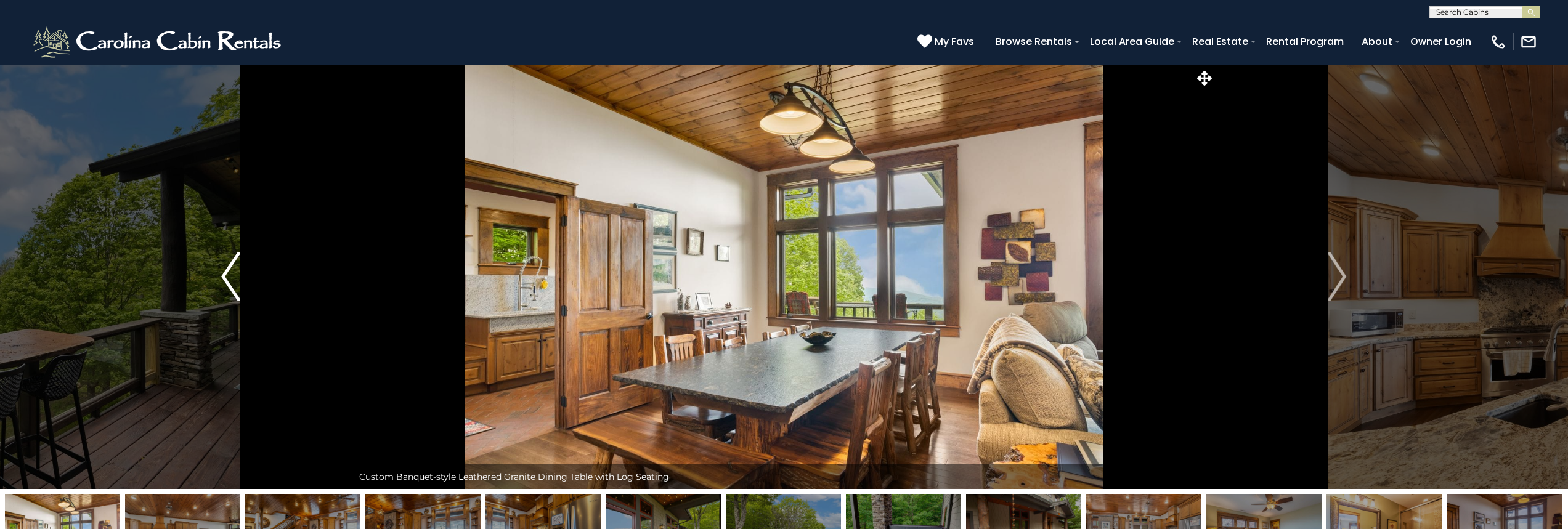
click at [219, 271] on button "Previous" at bounding box center [231, 276] width 244 height 425
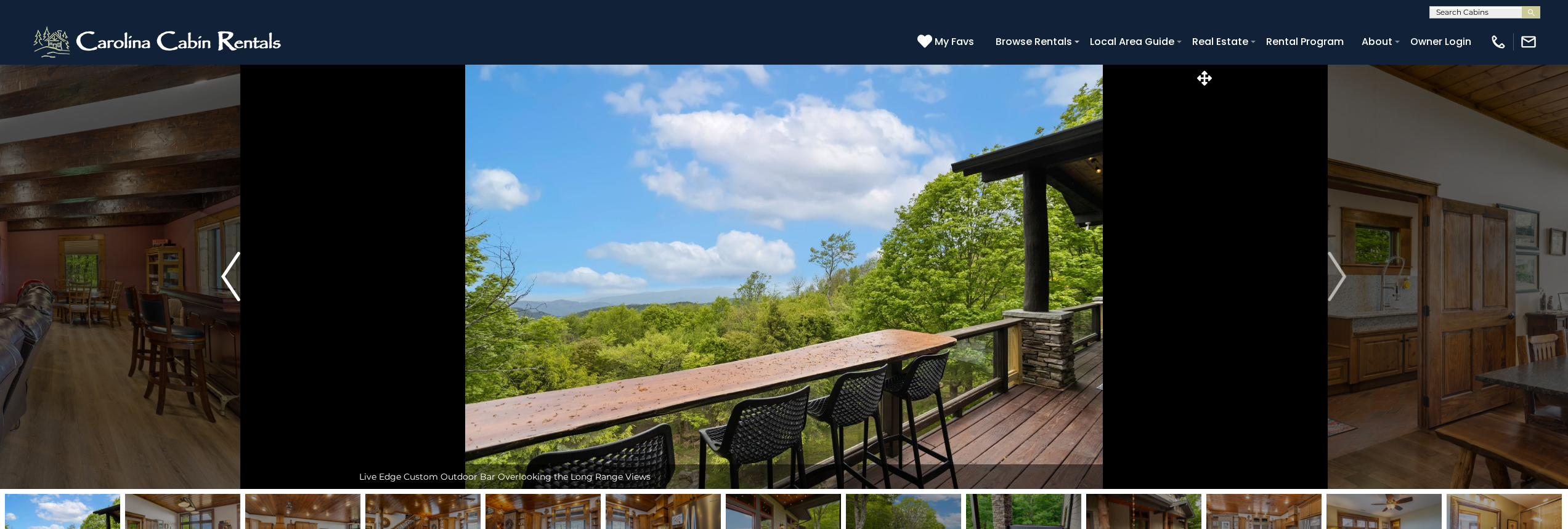
click at [219, 271] on button "Previous" at bounding box center [231, 276] width 244 height 425
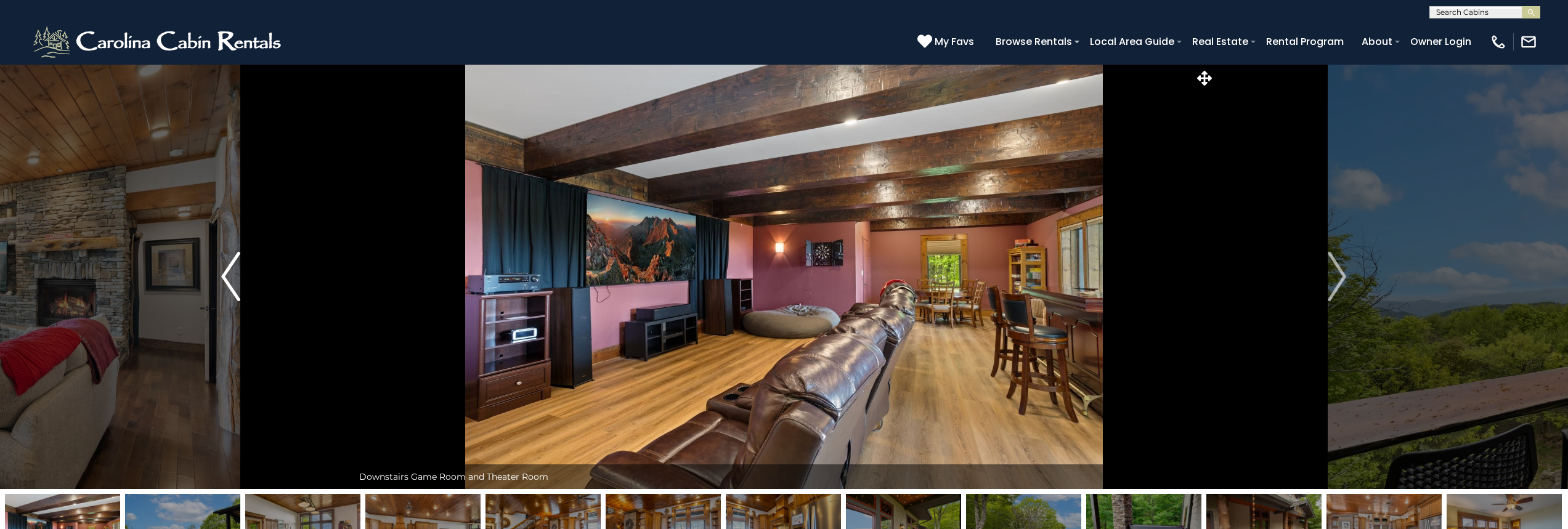
click at [219, 271] on button "Previous" at bounding box center [231, 276] width 244 height 425
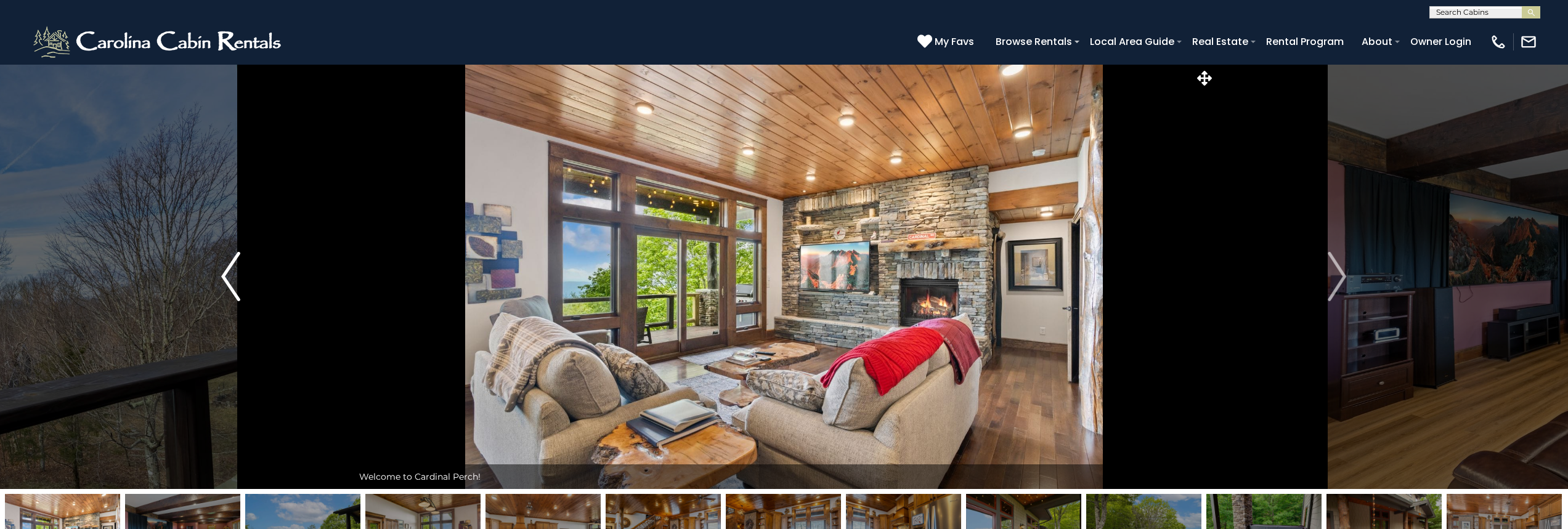
click at [219, 271] on button "Previous" at bounding box center [231, 276] width 244 height 425
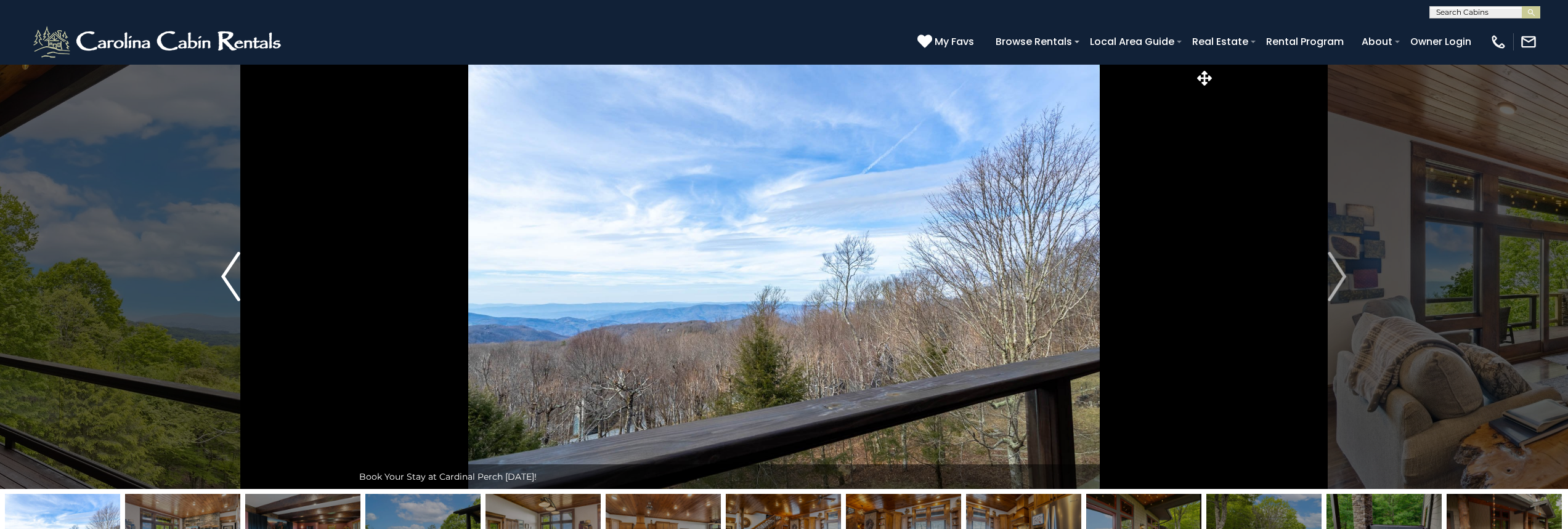
click at [219, 271] on button "Previous" at bounding box center [231, 276] width 244 height 425
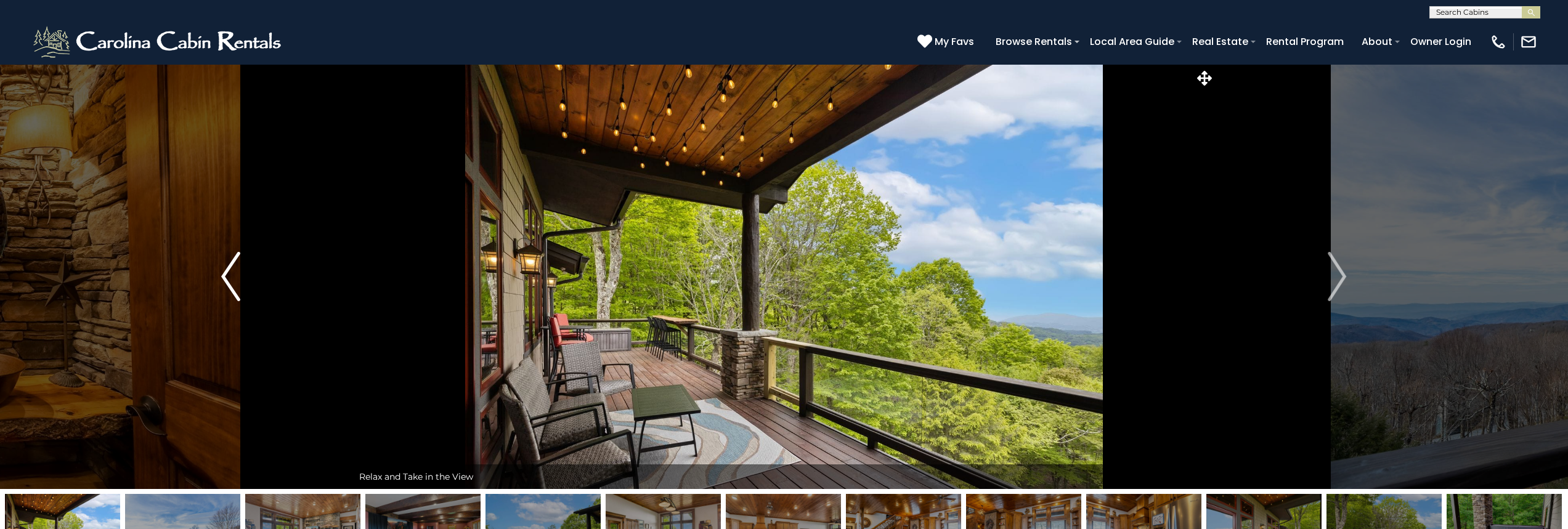
click at [219, 271] on button "Previous" at bounding box center [231, 276] width 244 height 425
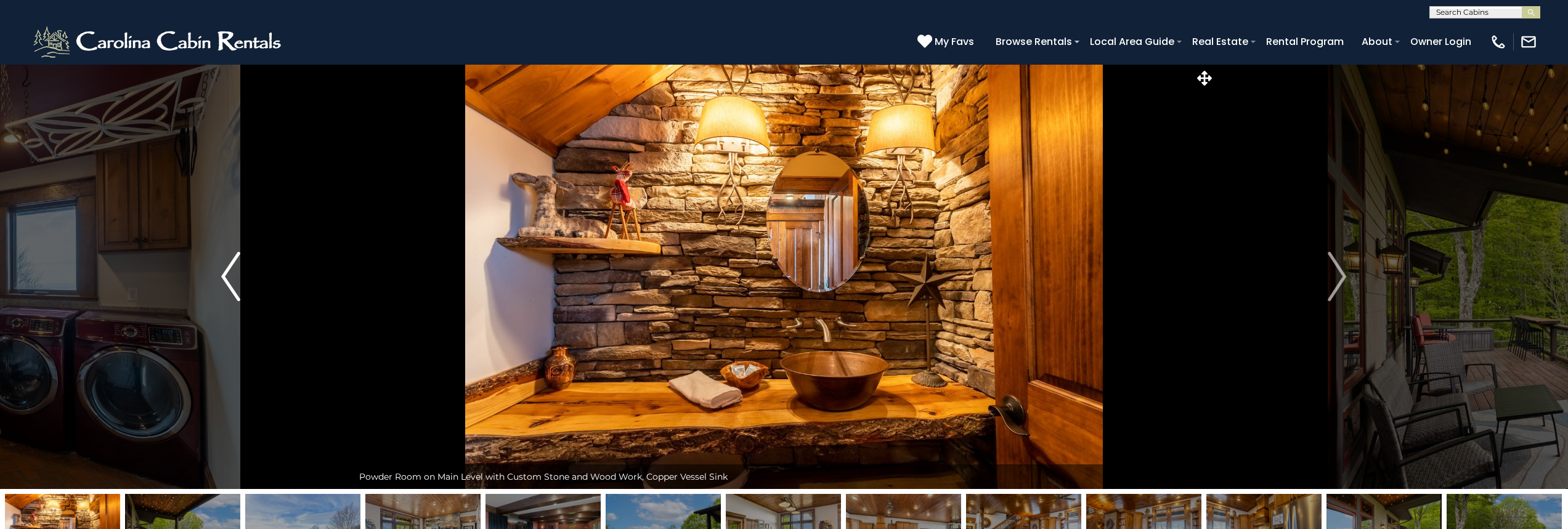
click at [219, 271] on button "Previous" at bounding box center [231, 276] width 244 height 425
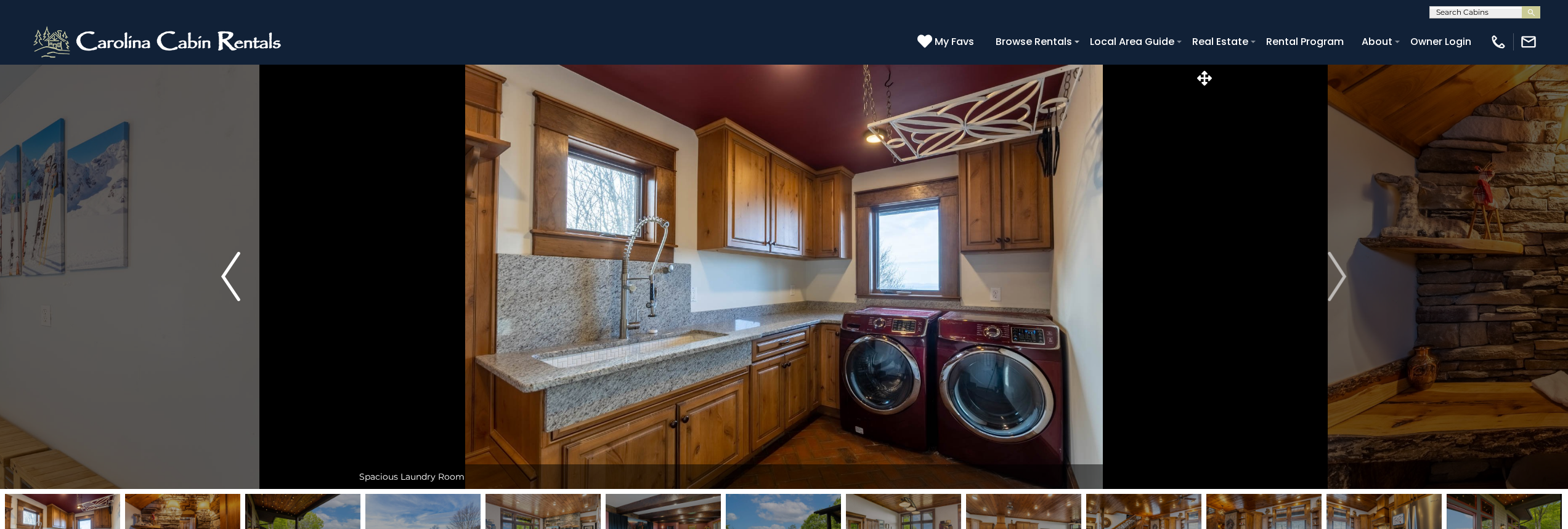
click at [219, 271] on button "Previous" at bounding box center [231, 276] width 244 height 425
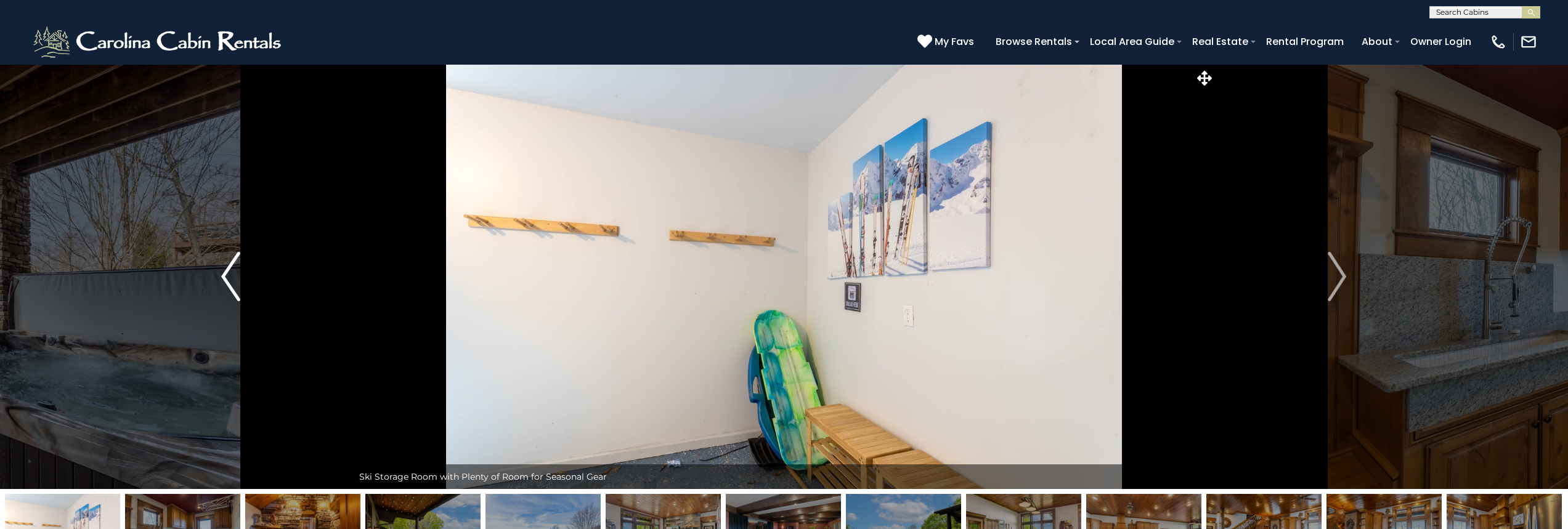
click at [219, 271] on button "Previous" at bounding box center [231, 276] width 244 height 425
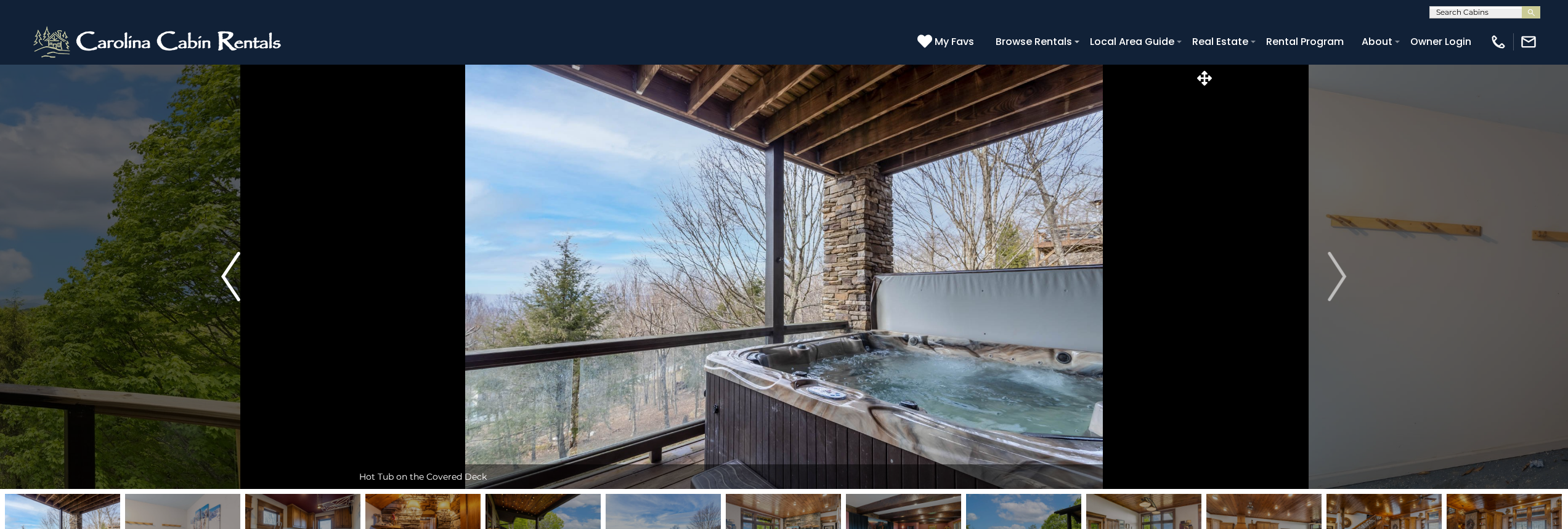
click at [219, 271] on button "Previous" at bounding box center [231, 276] width 244 height 425
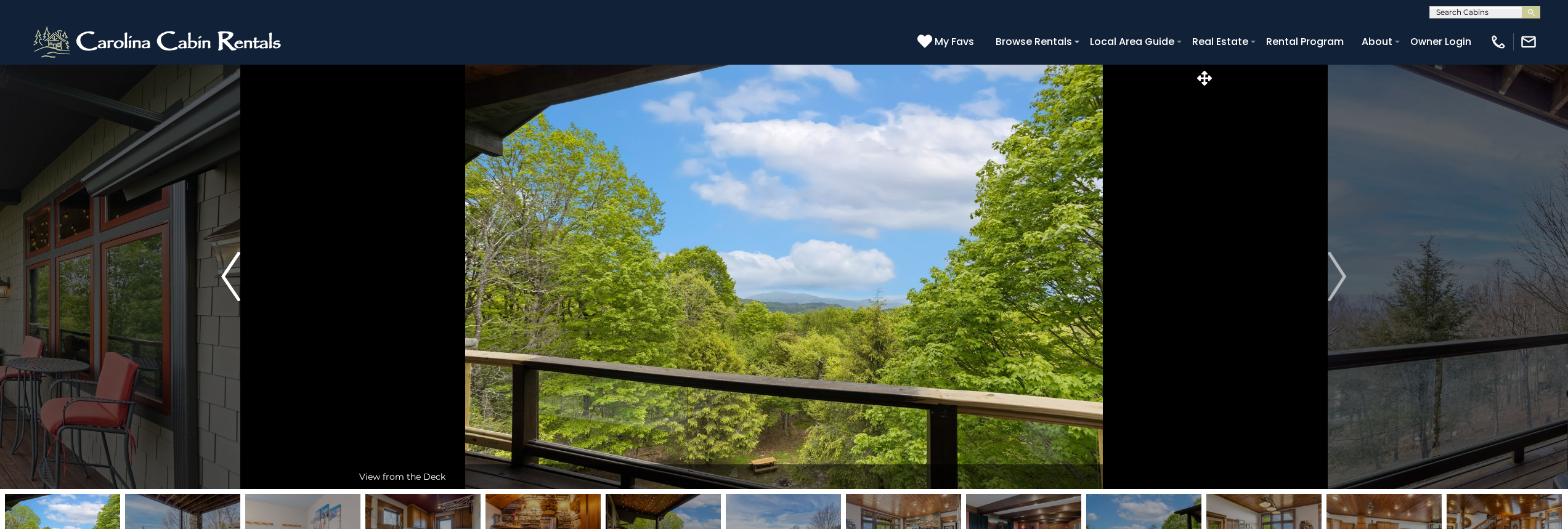
click at [219, 271] on button "Previous" at bounding box center [231, 276] width 244 height 425
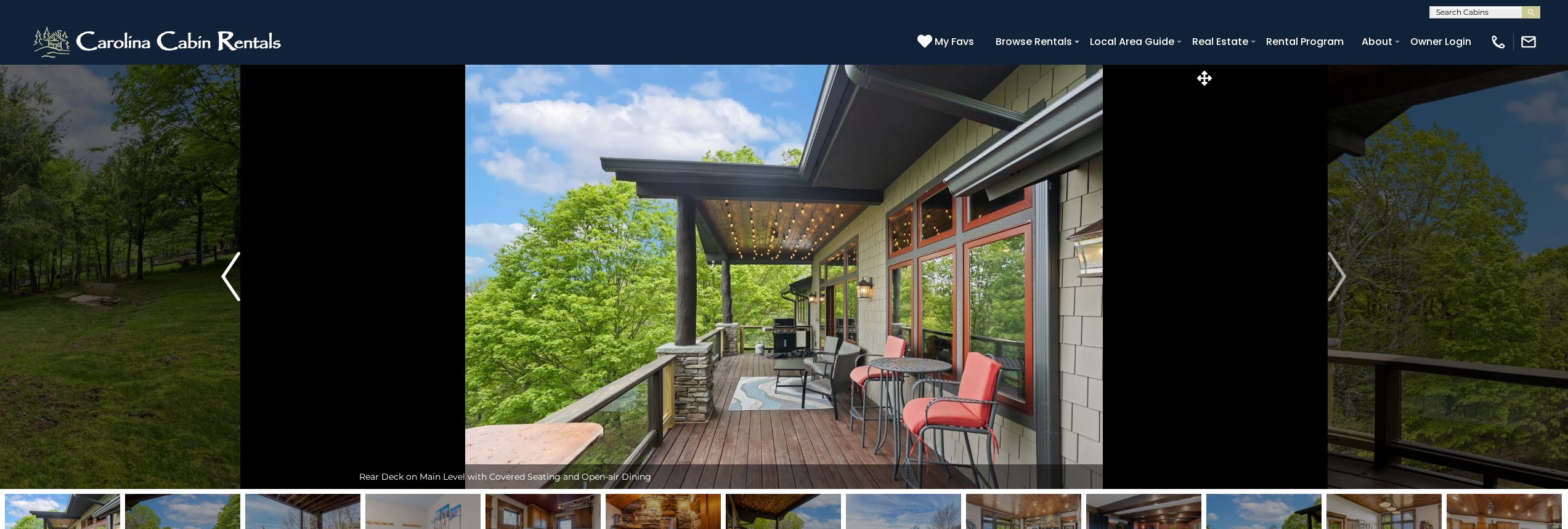
click at [219, 271] on button "Previous" at bounding box center [231, 276] width 244 height 425
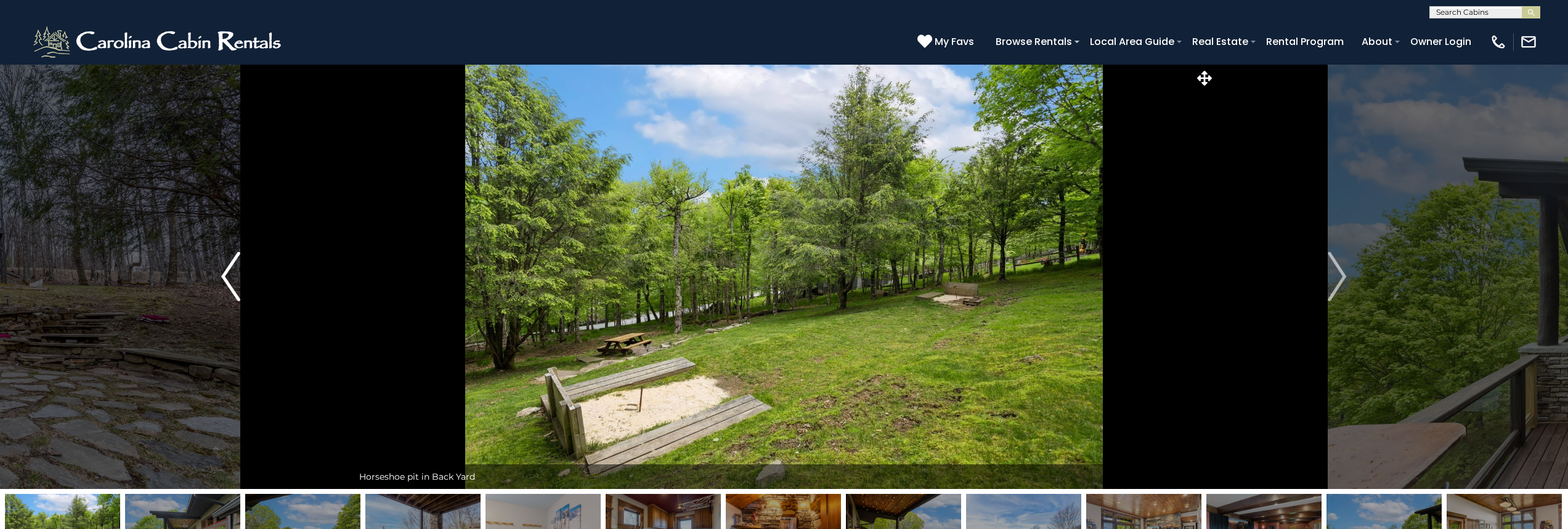
click at [219, 271] on button "Previous" at bounding box center [231, 276] width 244 height 425
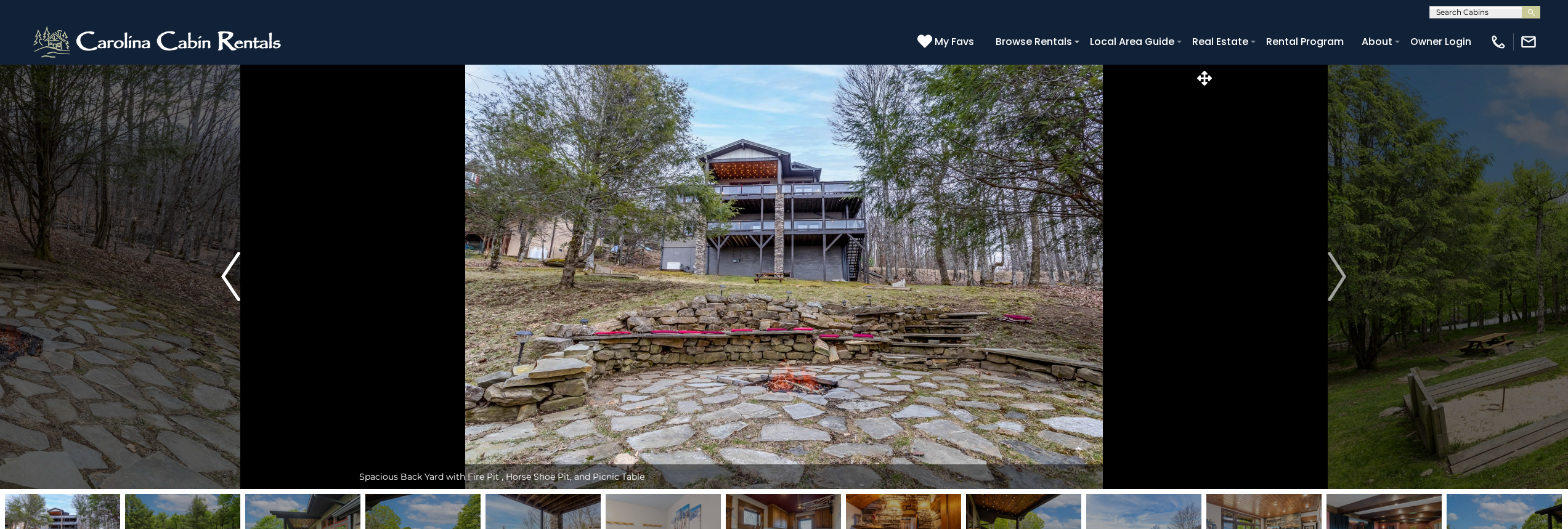
click at [219, 271] on button "Previous" at bounding box center [231, 276] width 244 height 425
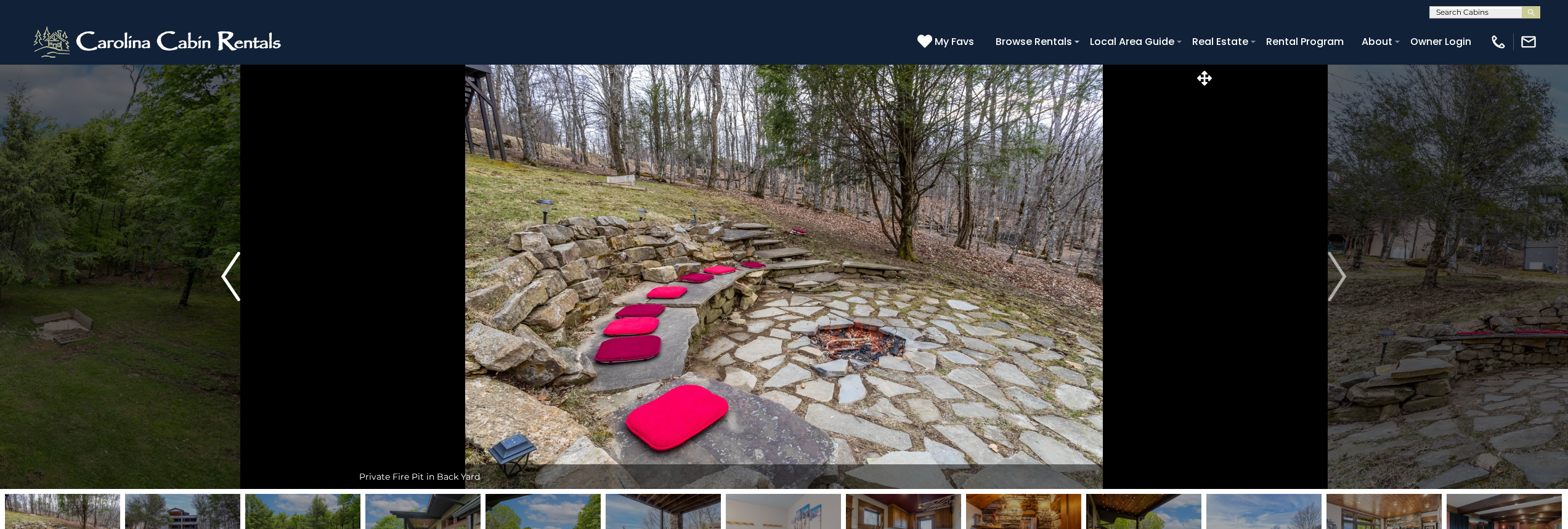
click at [219, 271] on button "Previous" at bounding box center [231, 276] width 244 height 425
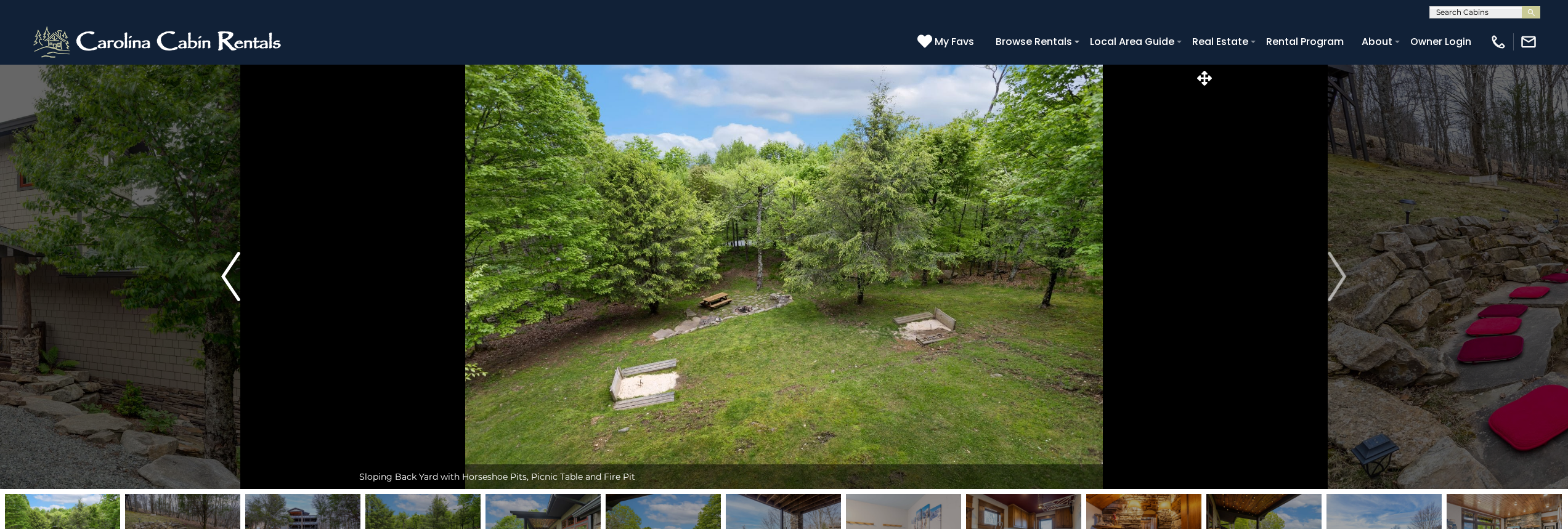
click at [219, 271] on button "Previous" at bounding box center [231, 276] width 244 height 425
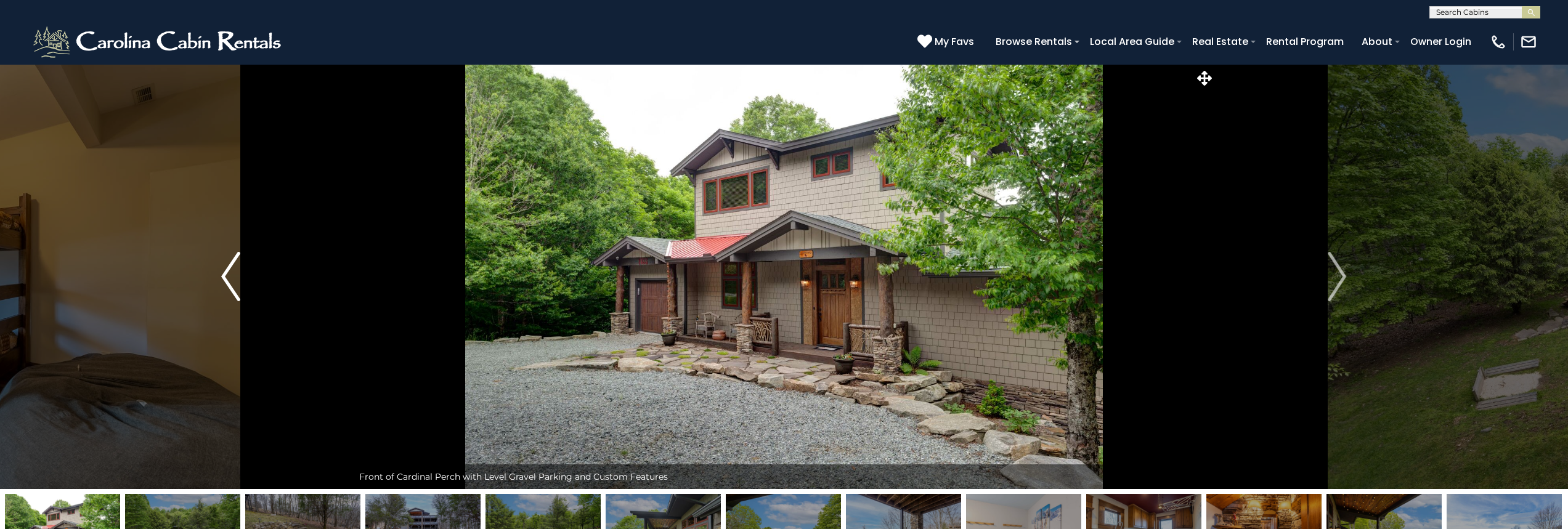
click at [219, 271] on button "Previous" at bounding box center [231, 276] width 244 height 425
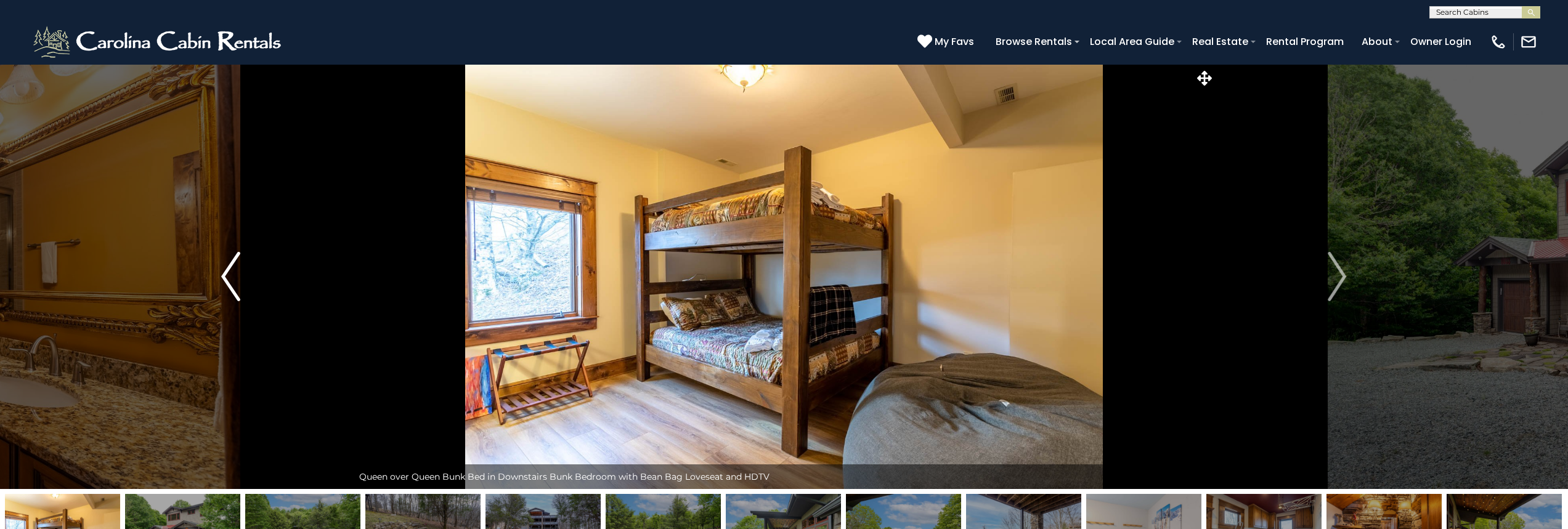
click at [219, 271] on button "Previous" at bounding box center [231, 276] width 244 height 425
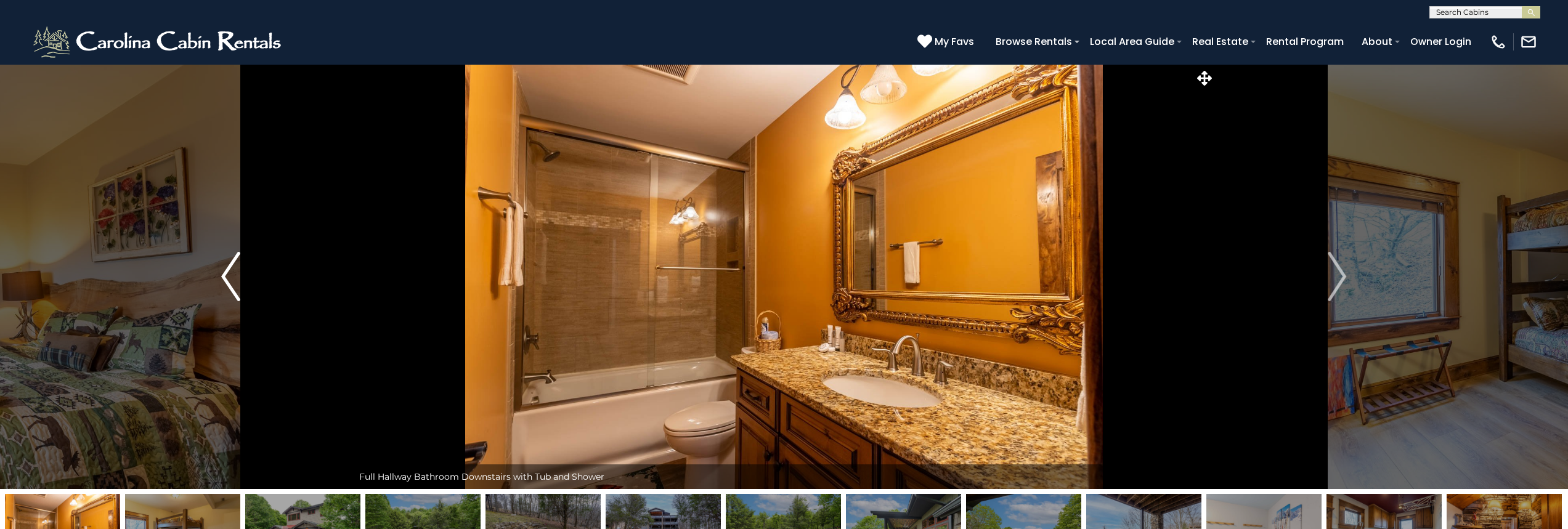
click at [219, 271] on button "Previous" at bounding box center [231, 276] width 244 height 425
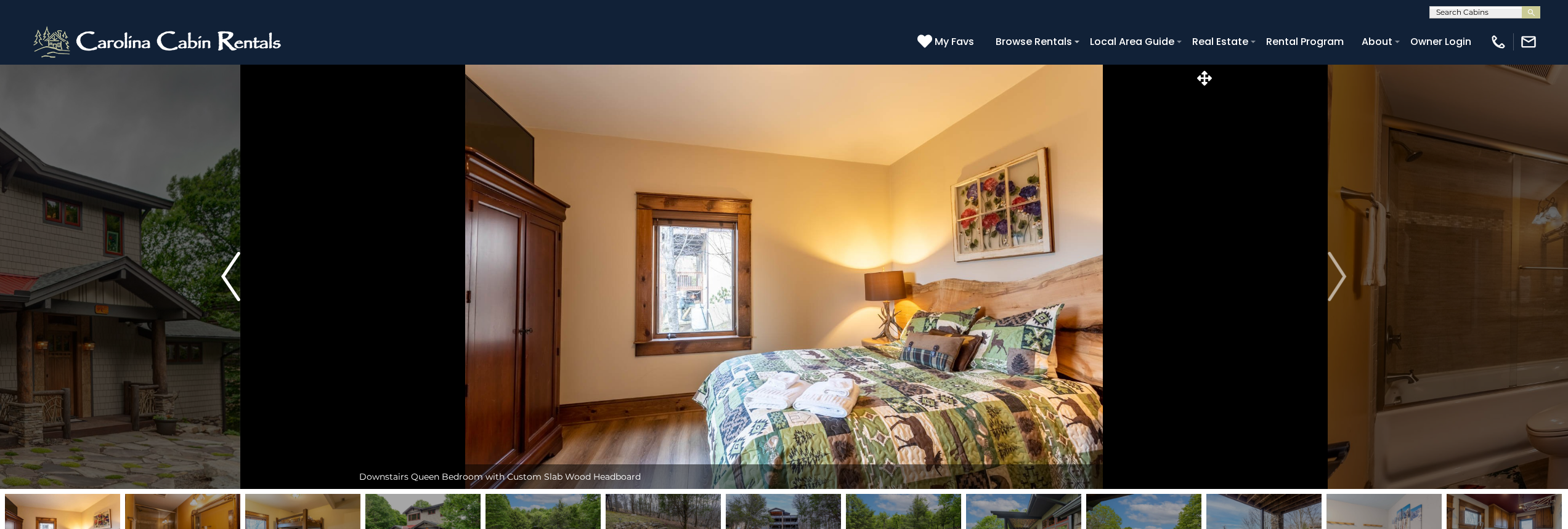
click at [219, 271] on button "Previous" at bounding box center [231, 276] width 244 height 425
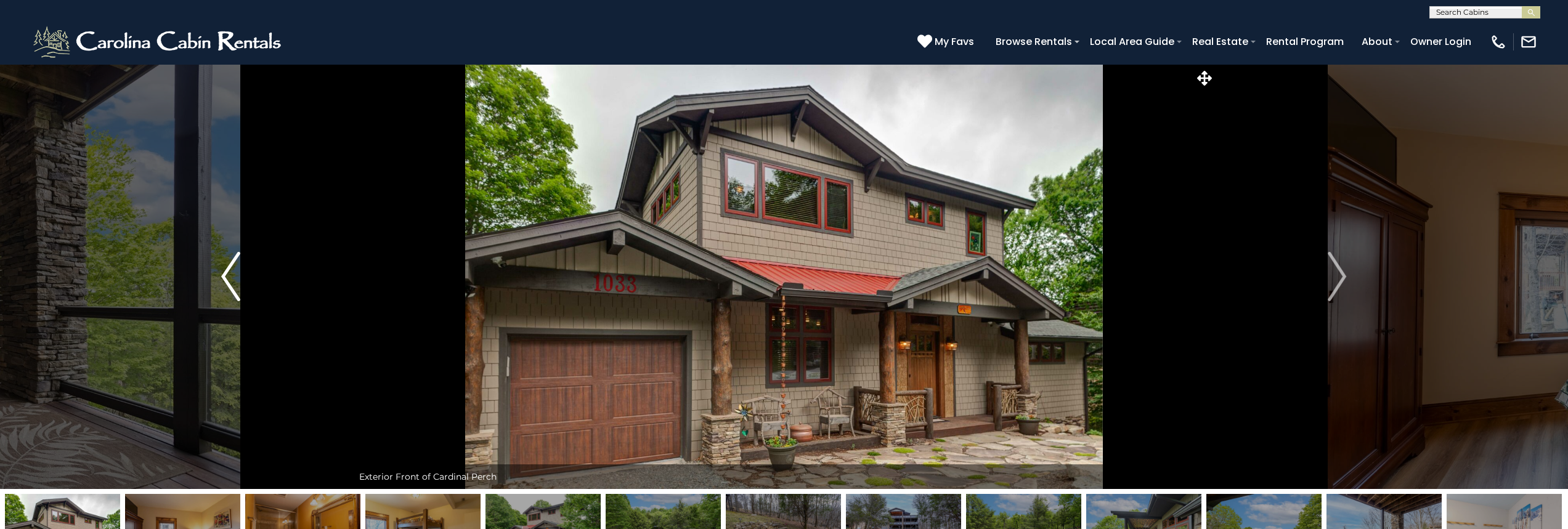
click at [219, 271] on button "Previous" at bounding box center [231, 276] width 244 height 425
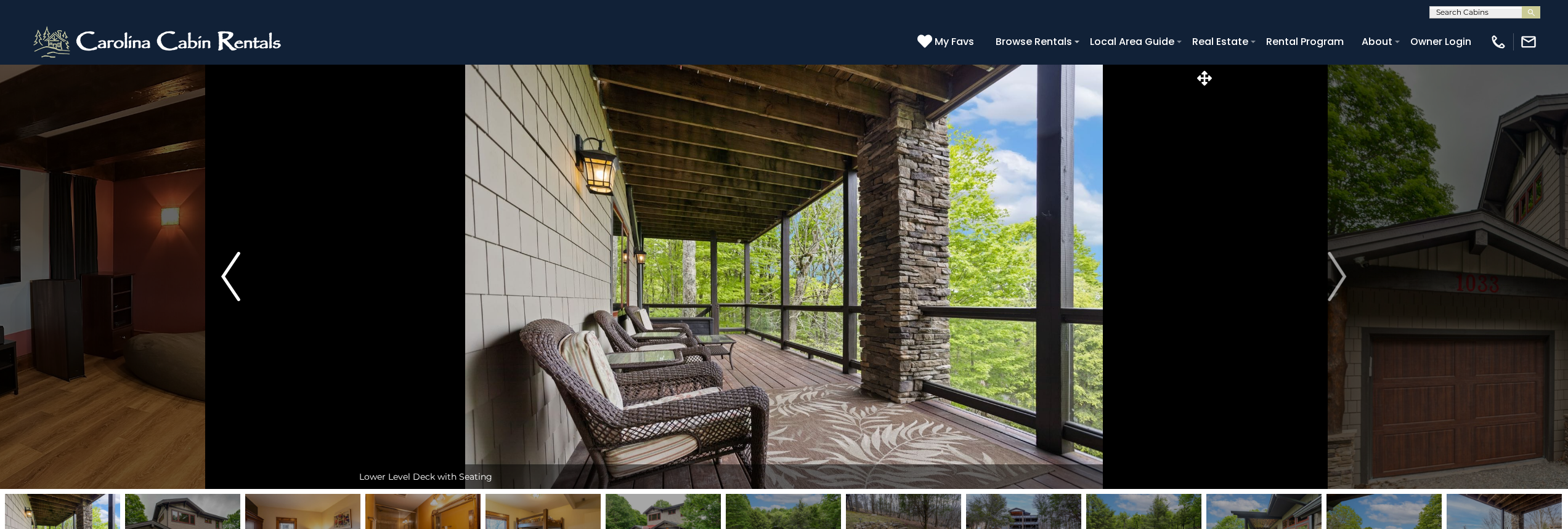
click at [219, 271] on button "Previous" at bounding box center [231, 276] width 244 height 425
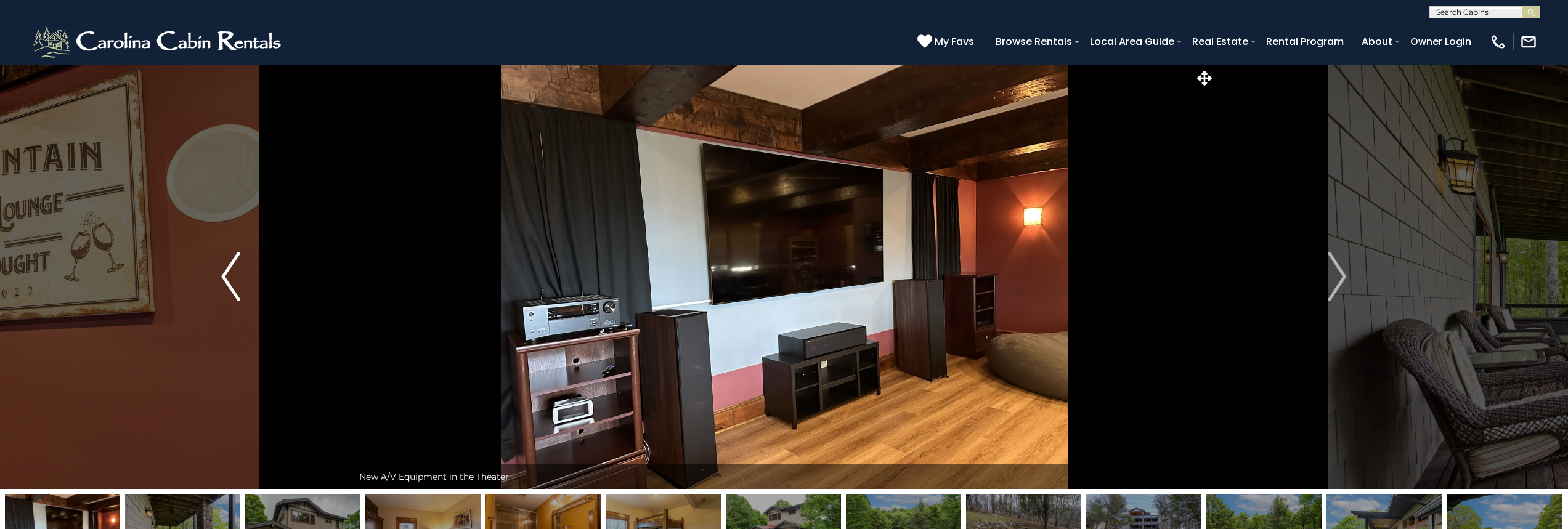
click at [219, 271] on button "Previous" at bounding box center [231, 276] width 244 height 425
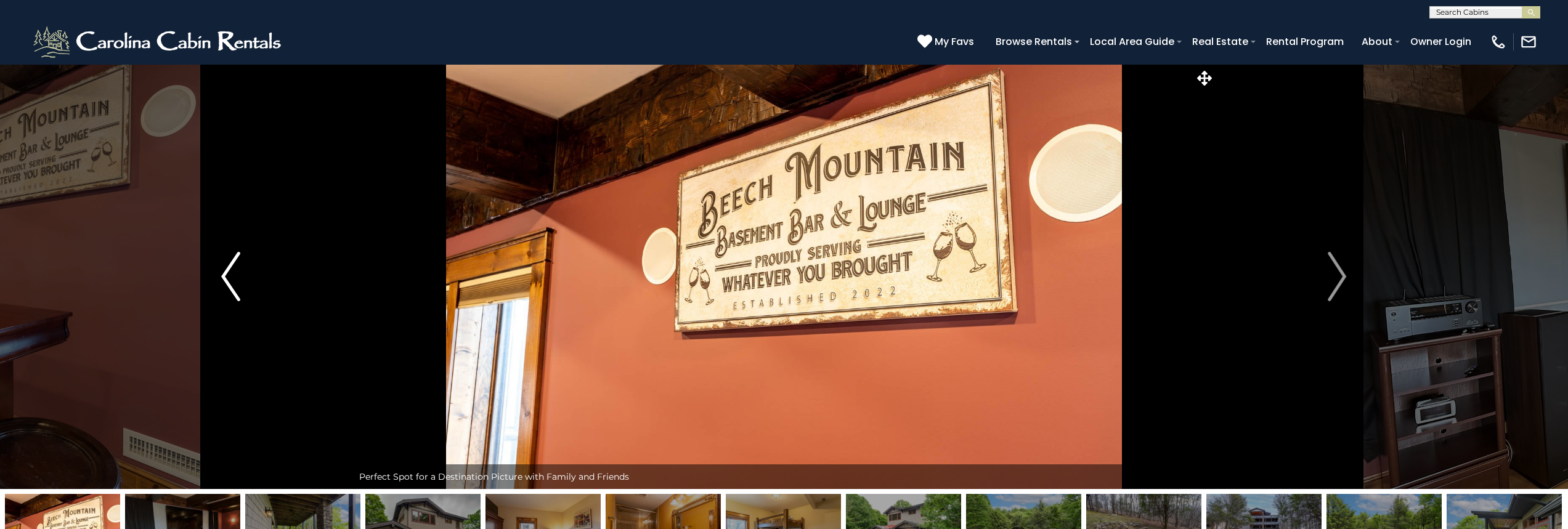
click at [219, 271] on button "Previous" at bounding box center [231, 276] width 244 height 425
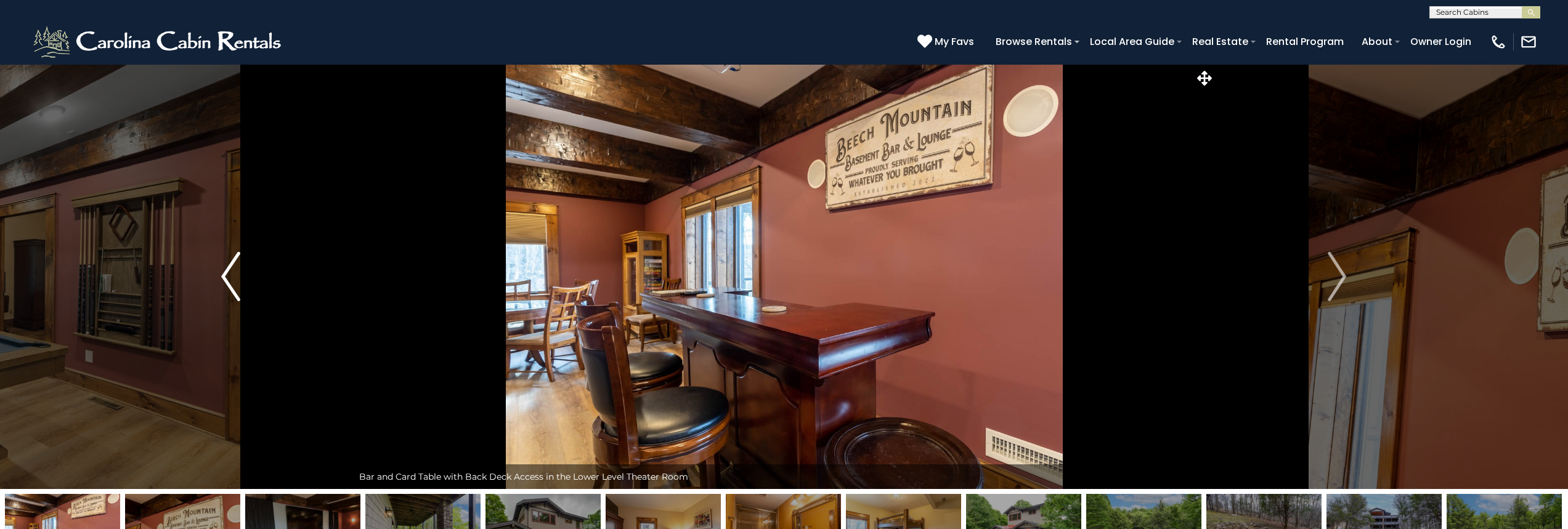
click at [219, 271] on button "Previous" at bounding box center [231, 276] width 244 height 425
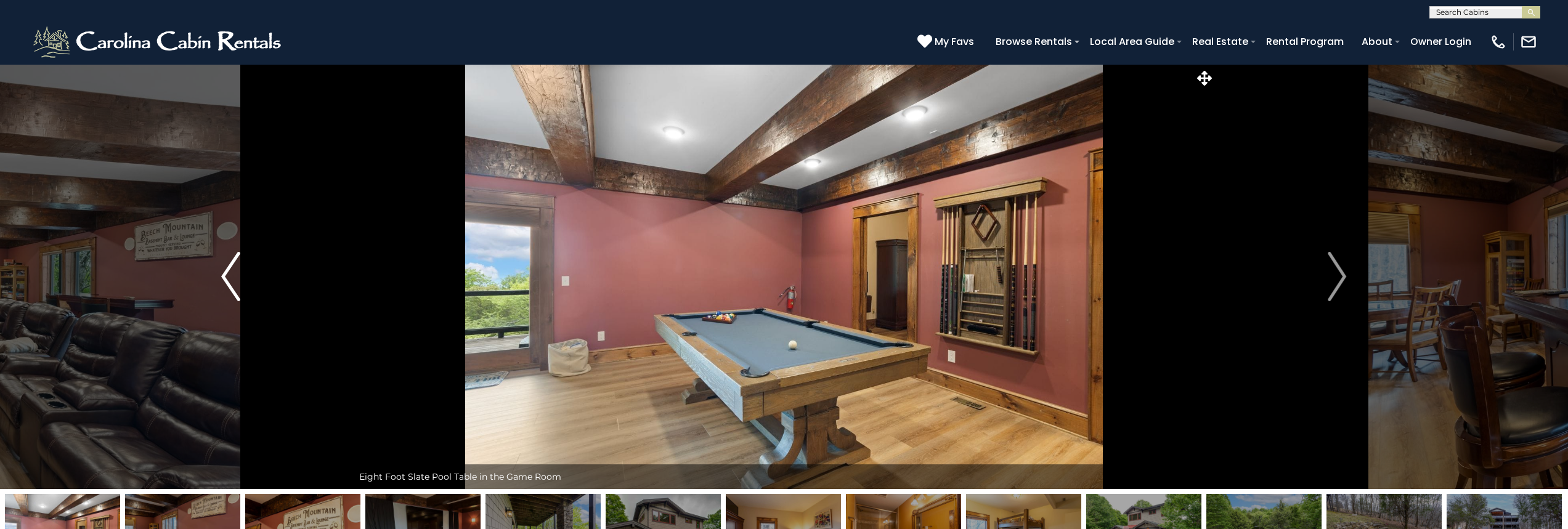
click at [219, 271] on button "Previous" at bounding box center [231, 276] width 244 height 425
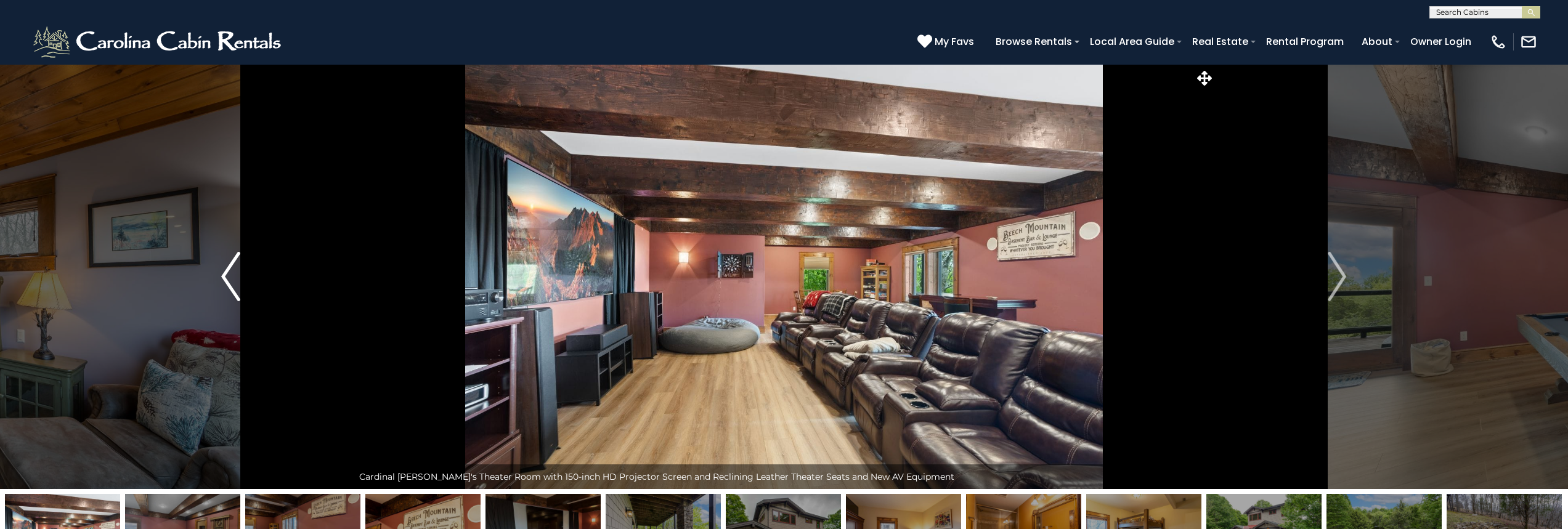
click at [219, 271] on button "Previous" at bounding box center [231, 276] width 244 height 425
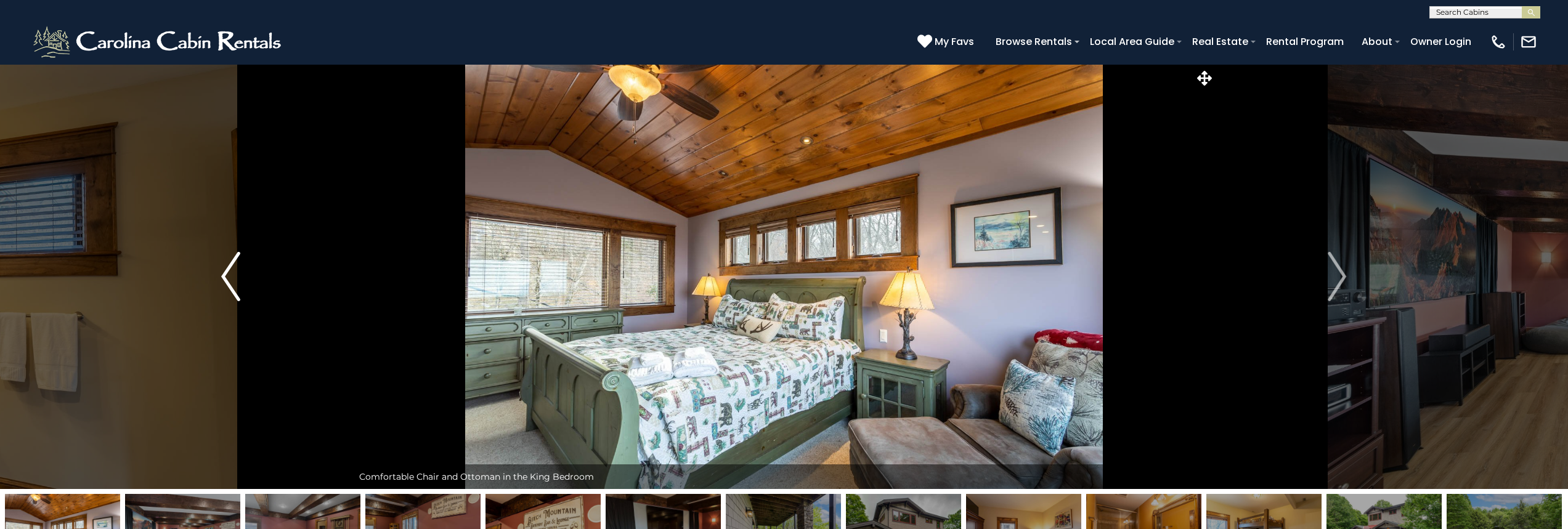
click at [219, 271] on button "Previous" at bounding box center [231, 276] width 244 height 425
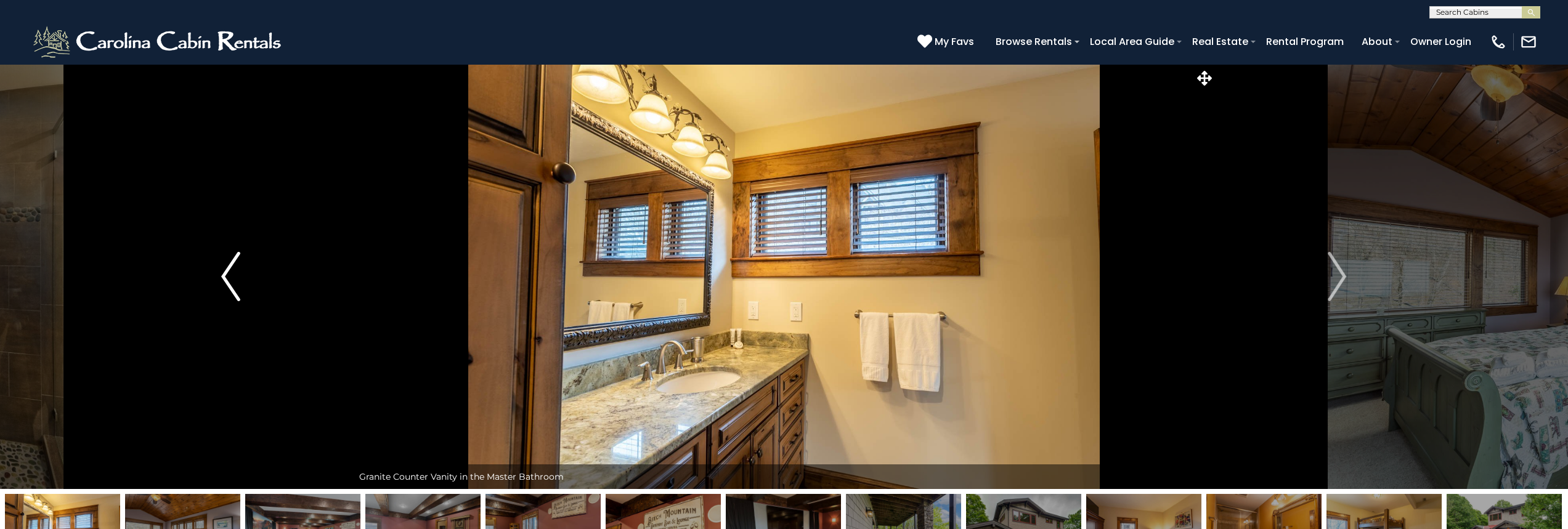
click at [219, 271] on button "Previous" at bounding box center [231, 276] width 244 height 425
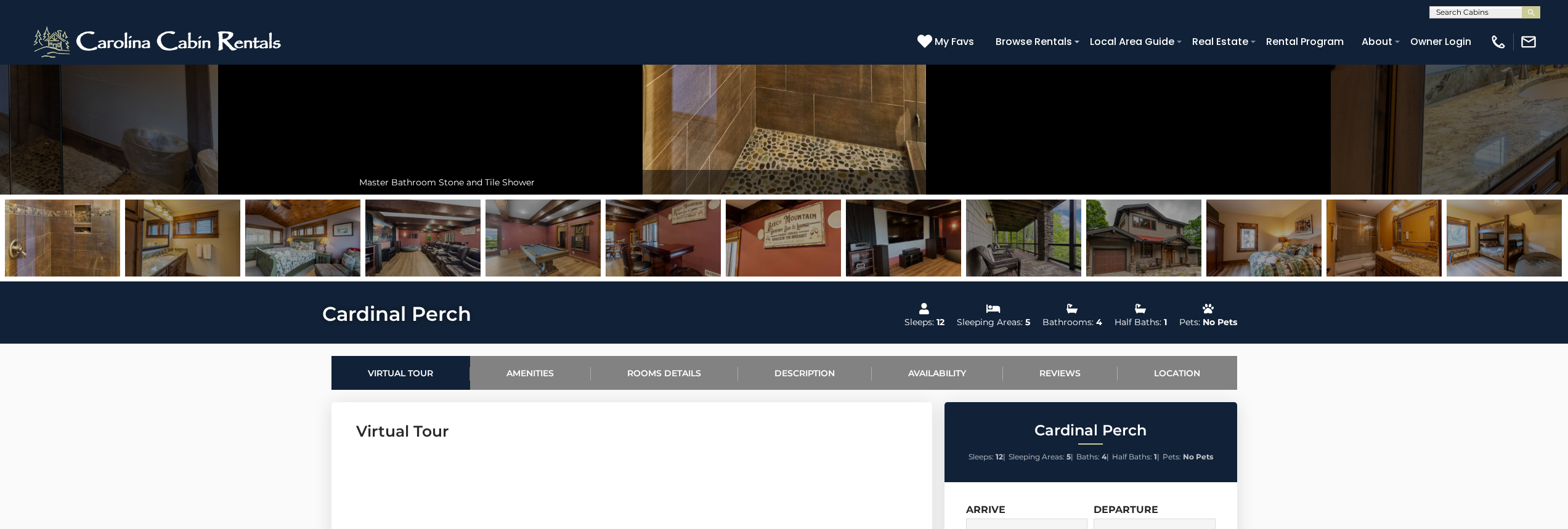
scroll to position [308, 0]
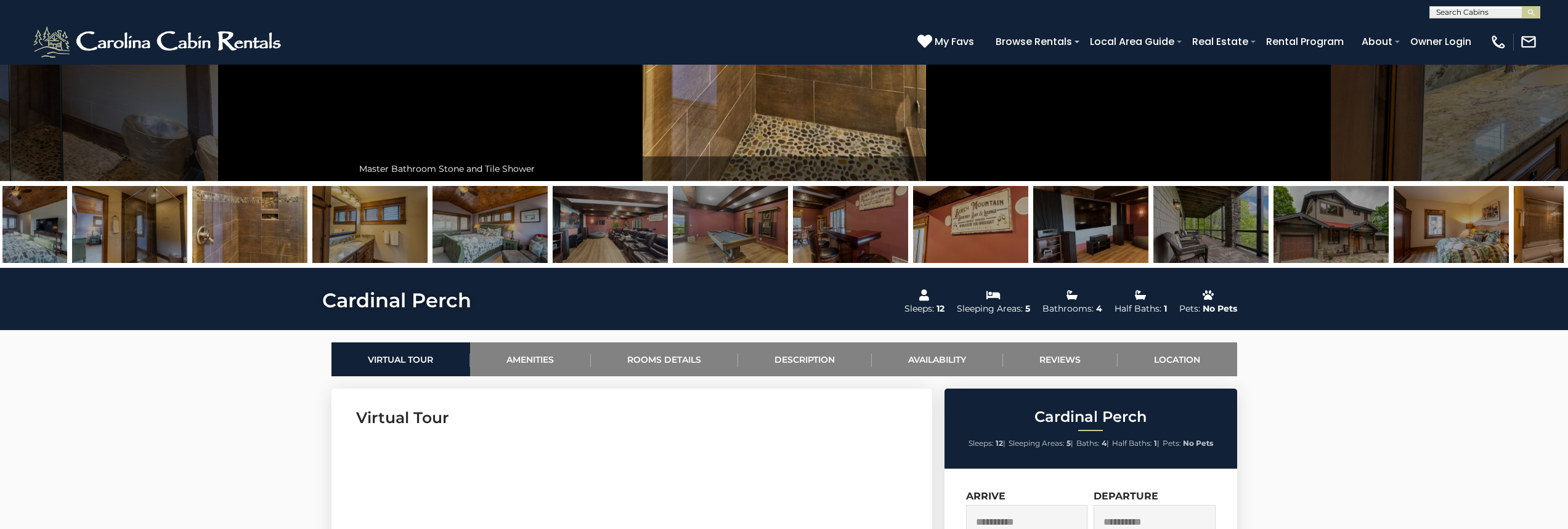
drag, startPoint x: 130, startPoint y: 222, endPoint x: 411, endPoint y: 211, distance: 281.2
click at [411, 212] on img at bounding box center [370, 225] width 115 height 77
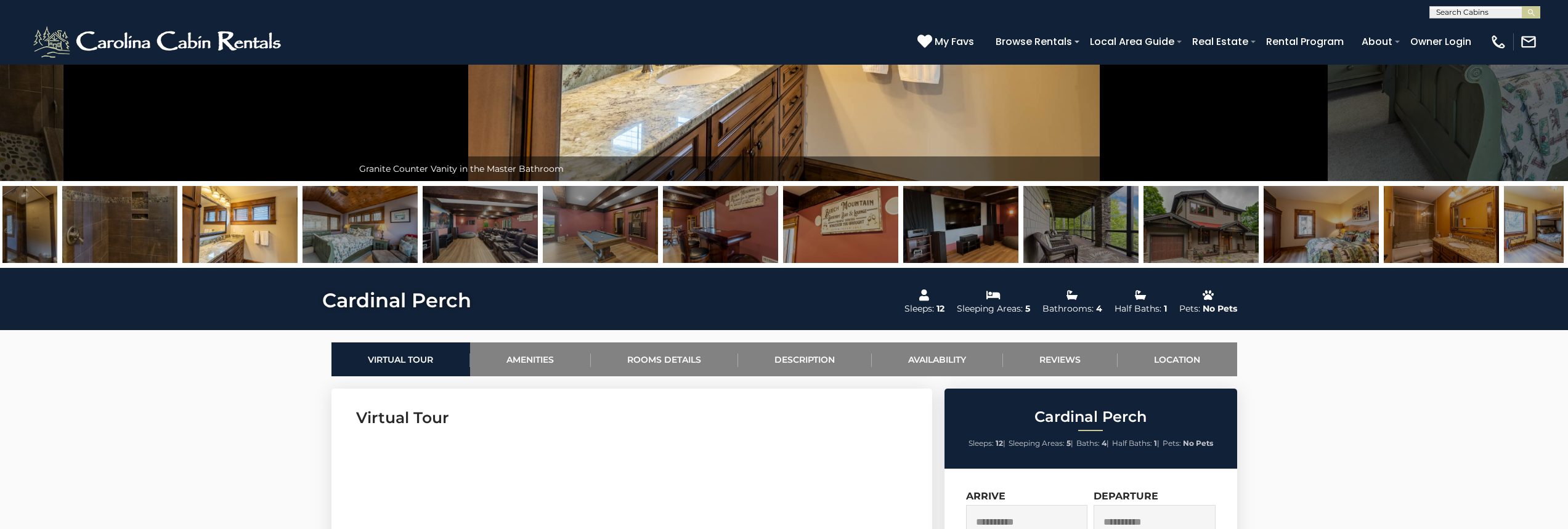
drag, startPoint x: 208, startPoint y: 230, endPoint x: 735, endPoint y: 220, distance: 527.1
click at [418, 220] on img at bounding box center [360, 225] width 115 height 77
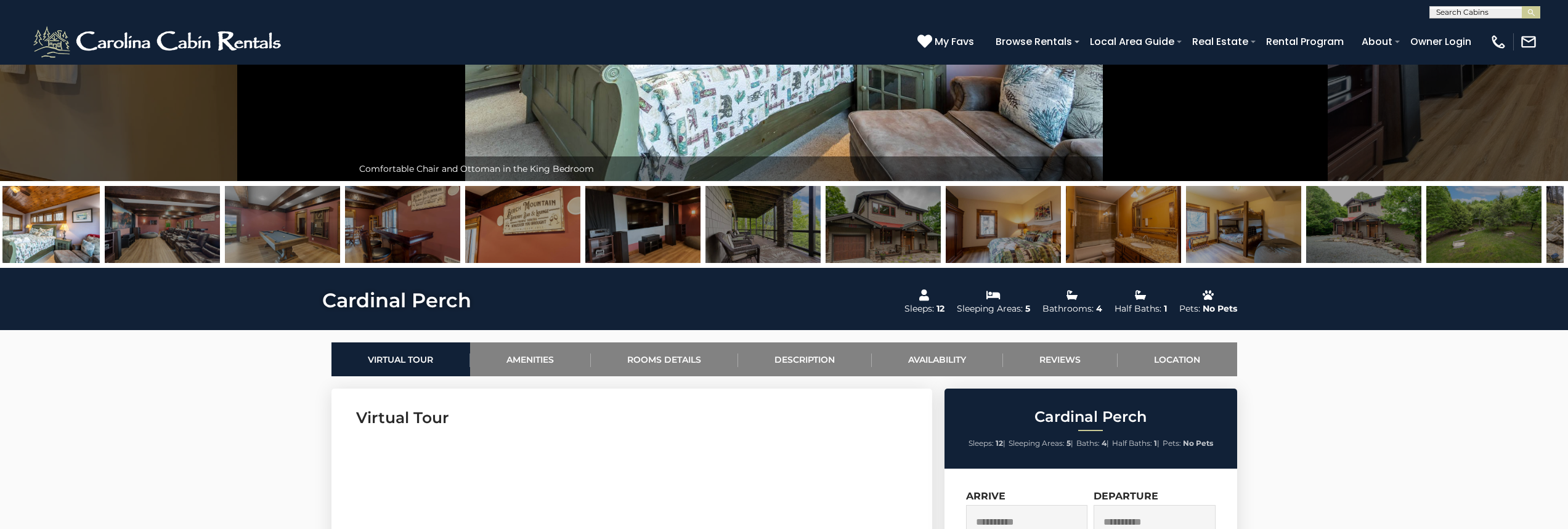
drag, startPoint x: 949, startPoint y: 211, endPoint x: 600, endPoint y: 257, distance: 352.0
click at [946, 254] on img at bounding box center [1003, 225] width 115 height 77
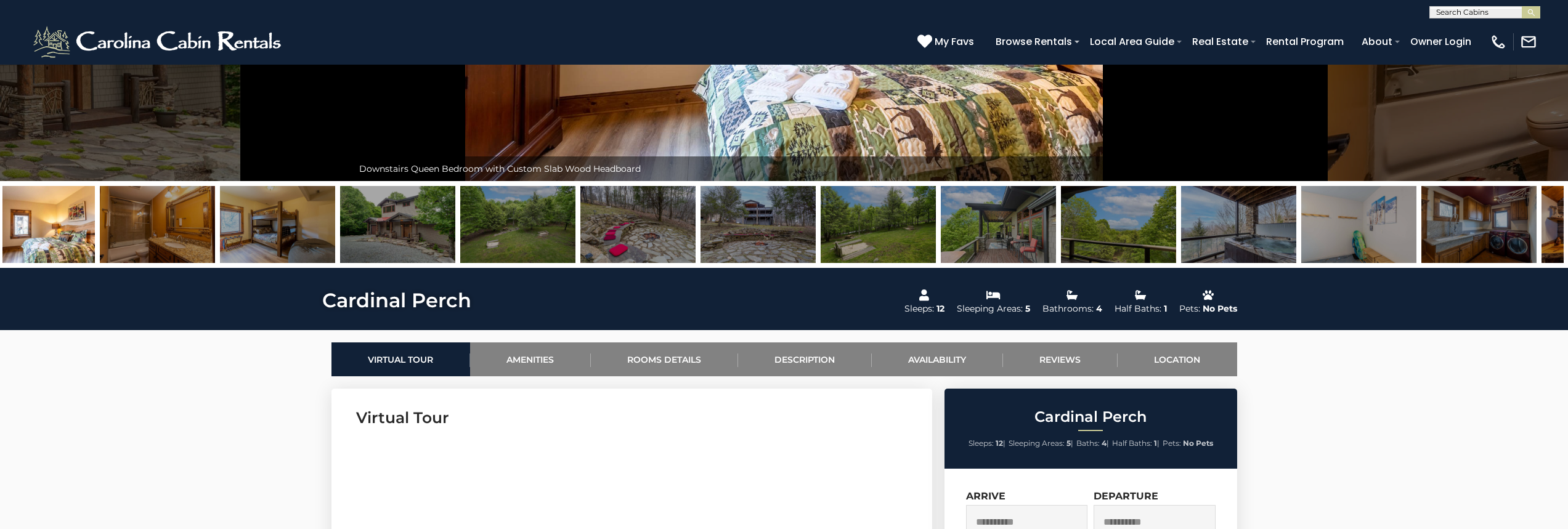
drag, startPoint x: 1189, startPoint y: 228, endPoint x: 1057, endPoint y: 236, distance: 132.2
click at [1181, 235] on img at bounding box center [1238, 225] width 115 height 77
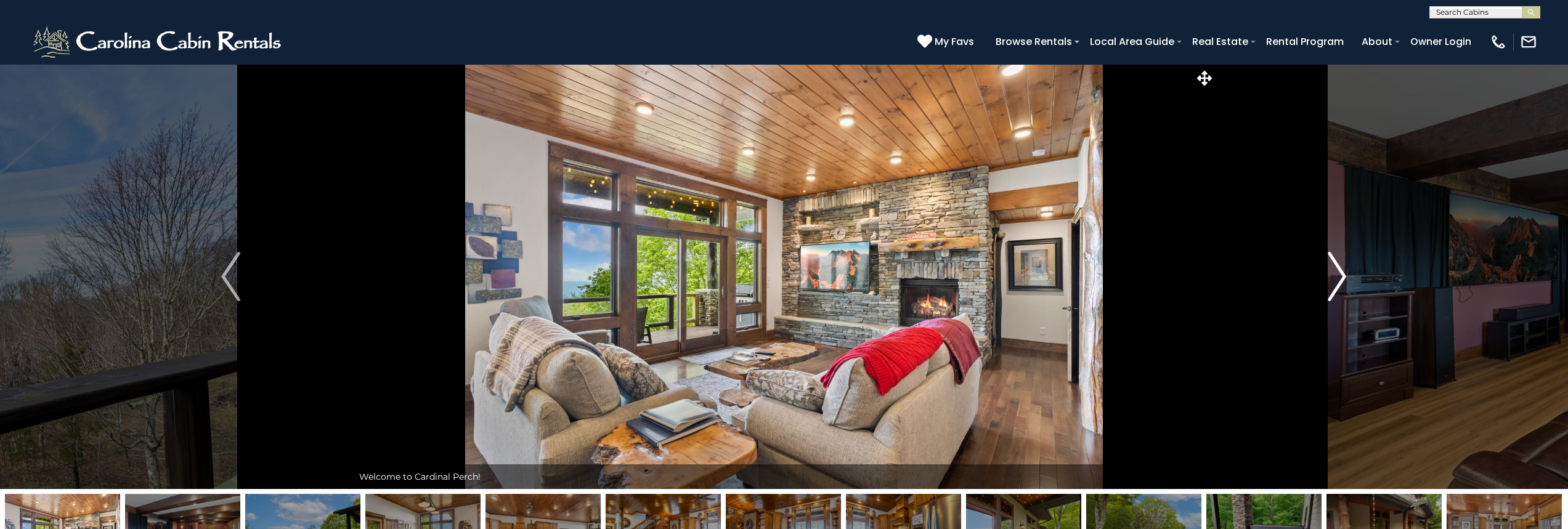
click at [1331, 280] on img "Next" at bounding box center [1336, 277] width 19 height 49
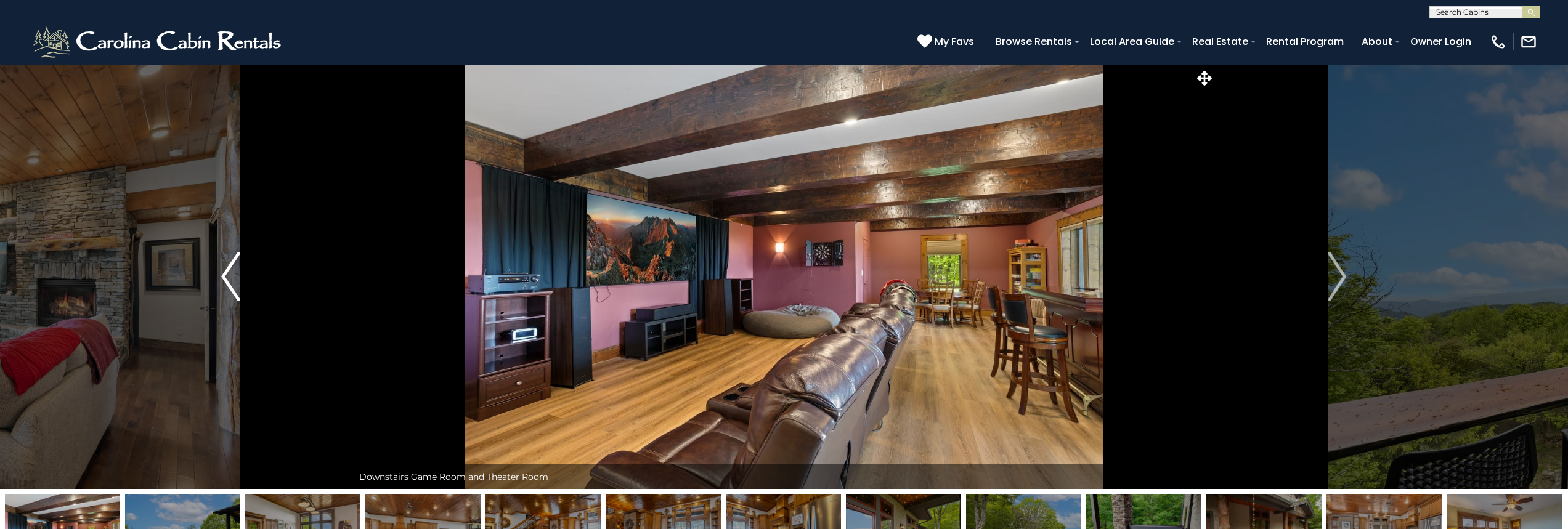
click at [228, 269] on img "Previous" at bounding box center [230, 277] width 19 height 49
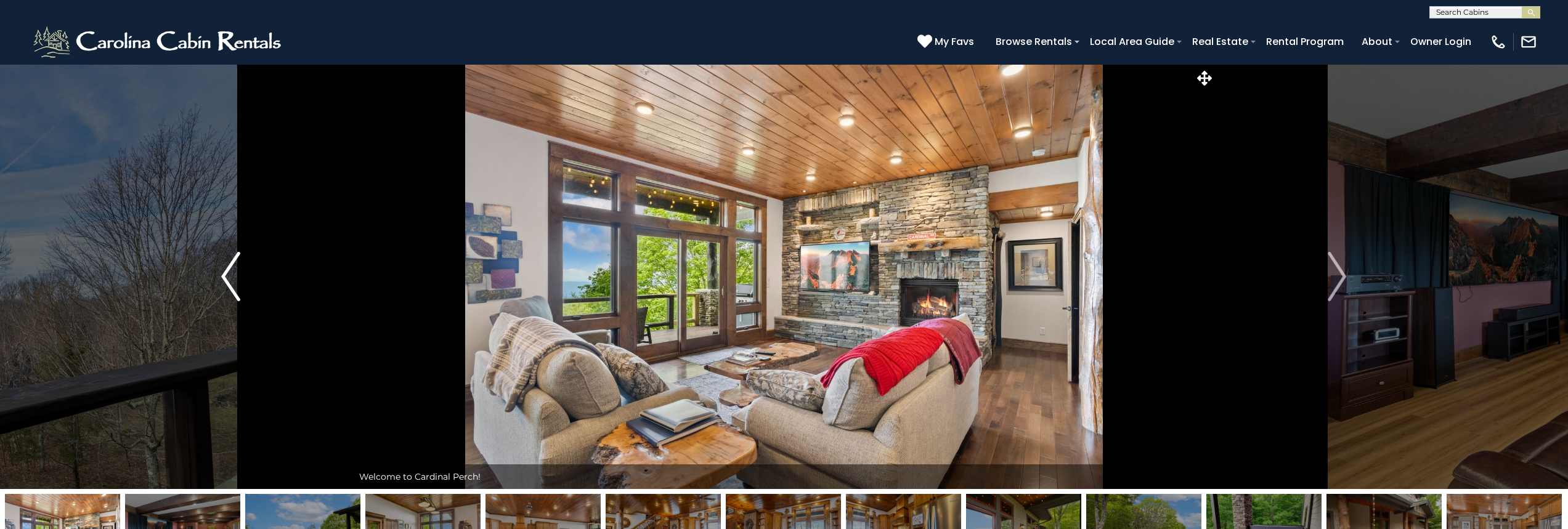
click at [233, 278] on img "Previous" at bounding box center [230, 277] width 19 height 49
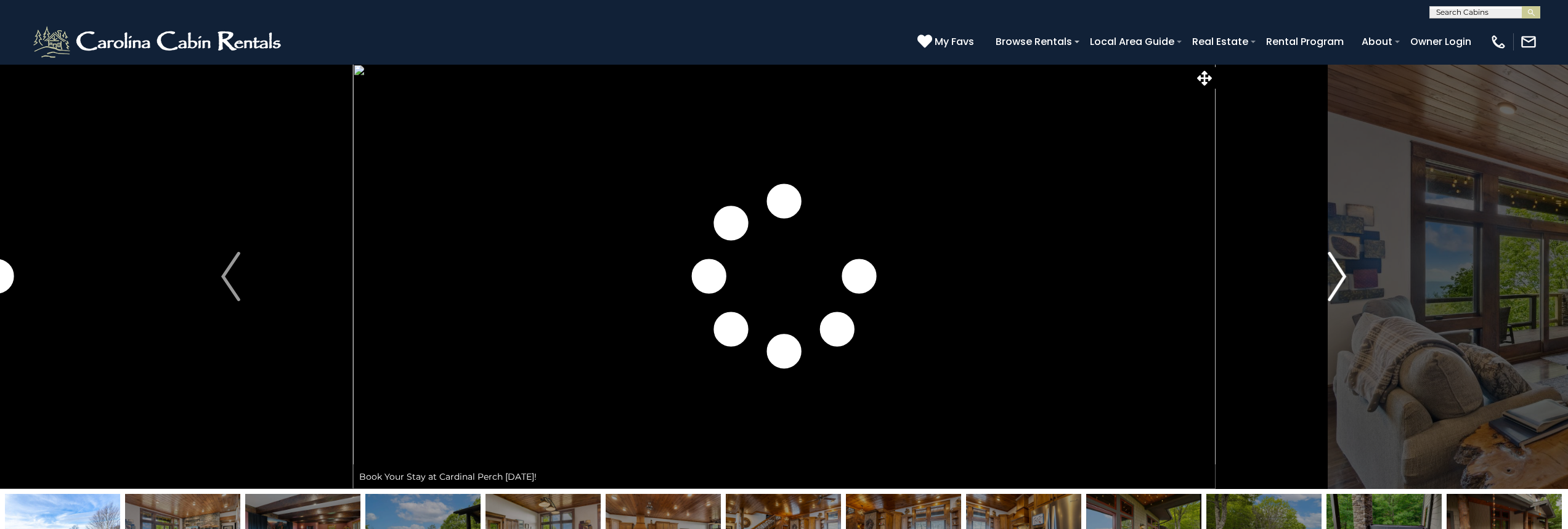
click at [1341, 269] on img "Next" at bounding box center [1336, 277] width 19 height 49
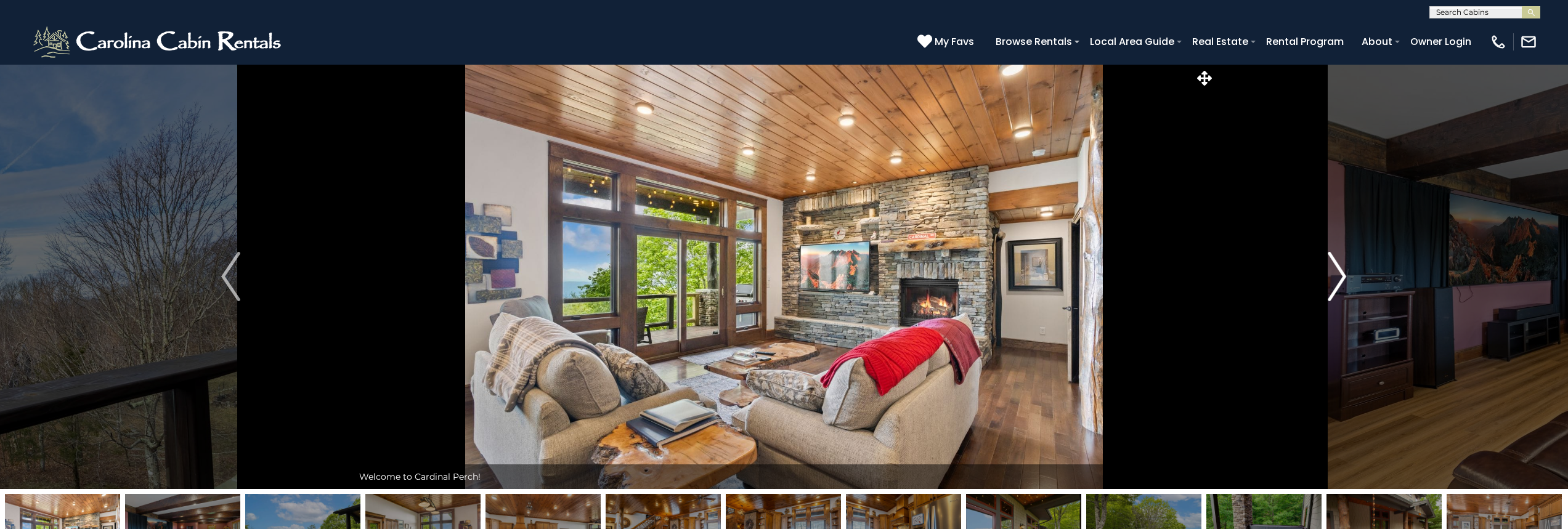
click at [1327, 274] on button "Next" at bounding box center [1337, 276] width 244 height 425
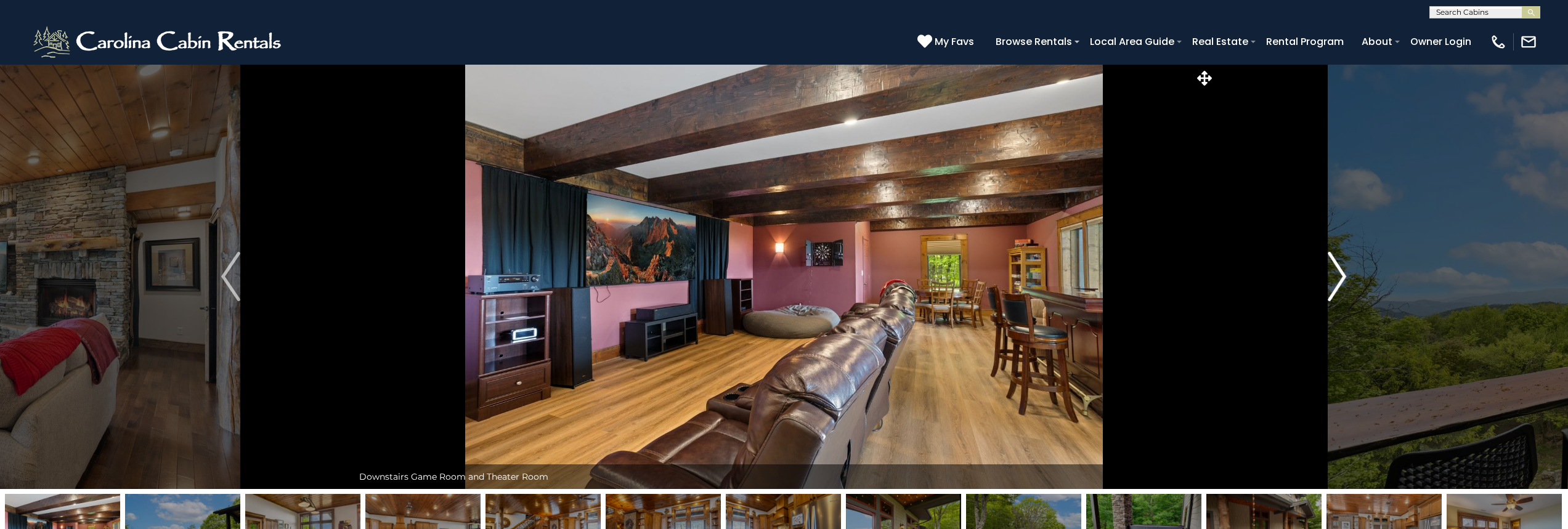
click at [1327, 274] on button "Next" at bounding box center [1337, 276] width 244 height 425
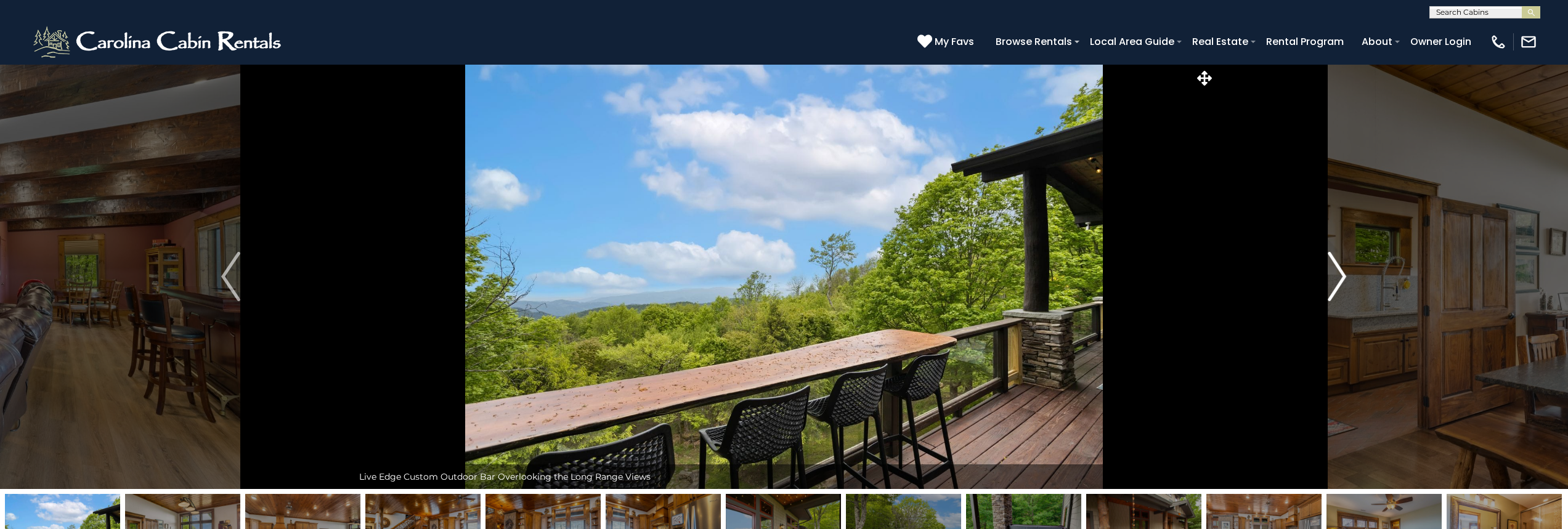
click at [1327, 274] on button "Next" at bounding box center [1337, 276] width 244 height 425
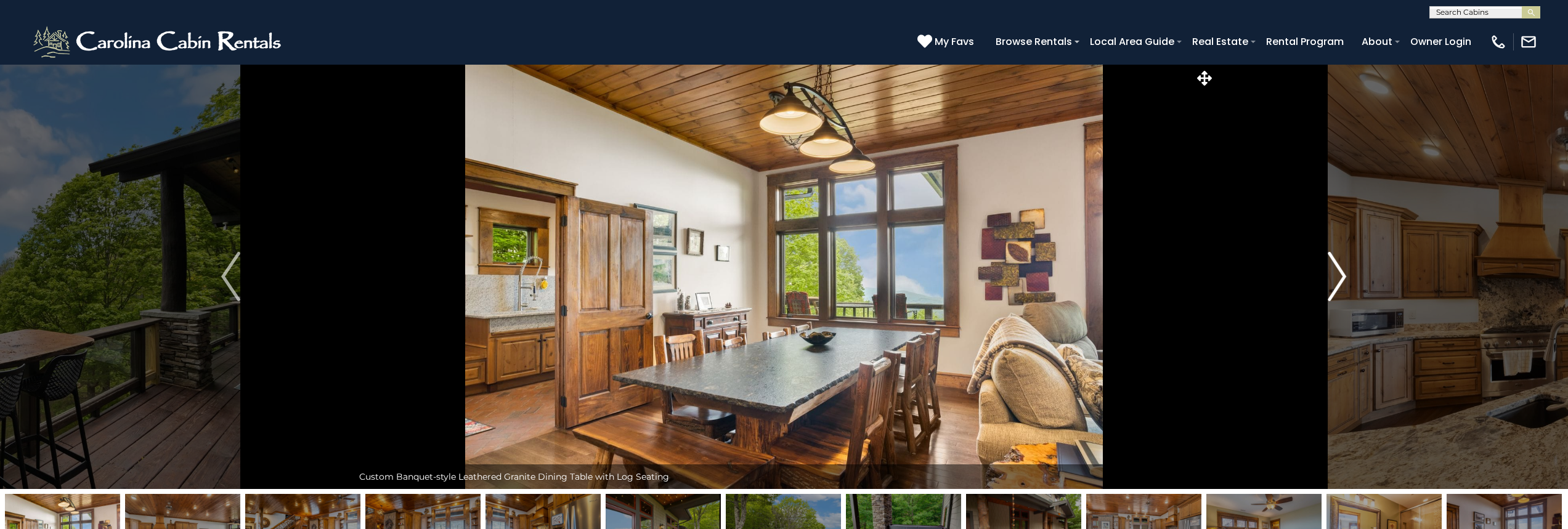
click at [1327, 274] on button "Next" at bounding box center [1337, 276] width 244 height 425
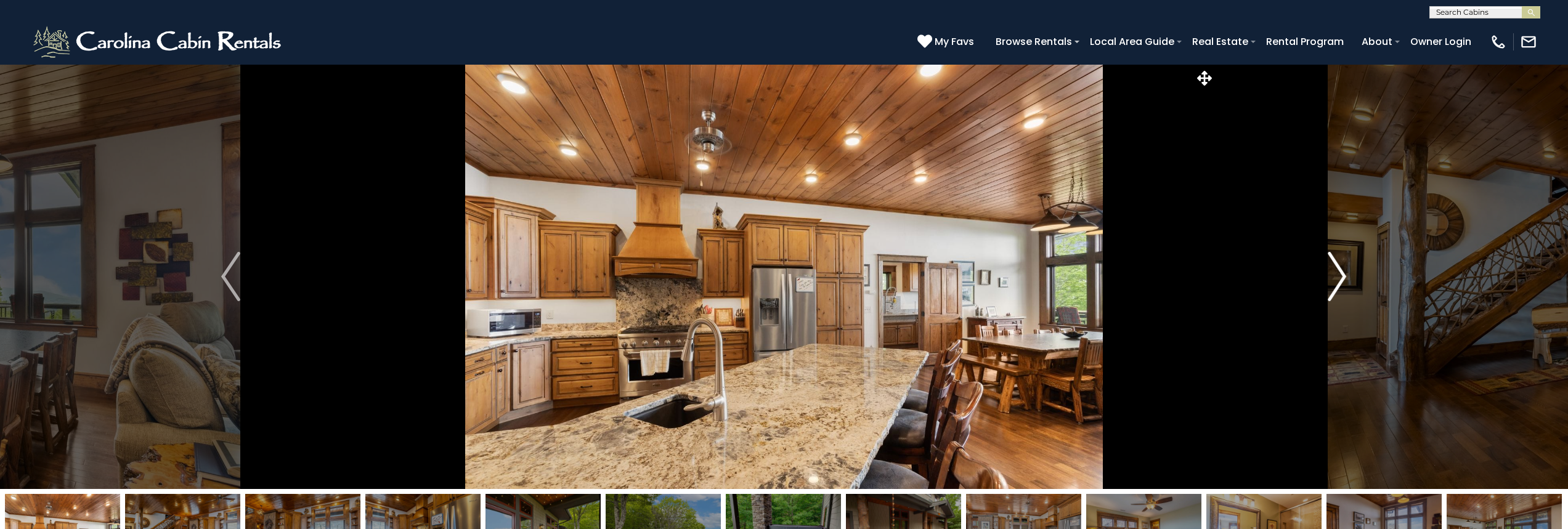
click at [1327, 274] on button "Next" at bounding box center [1337, 276] width 244 height 425
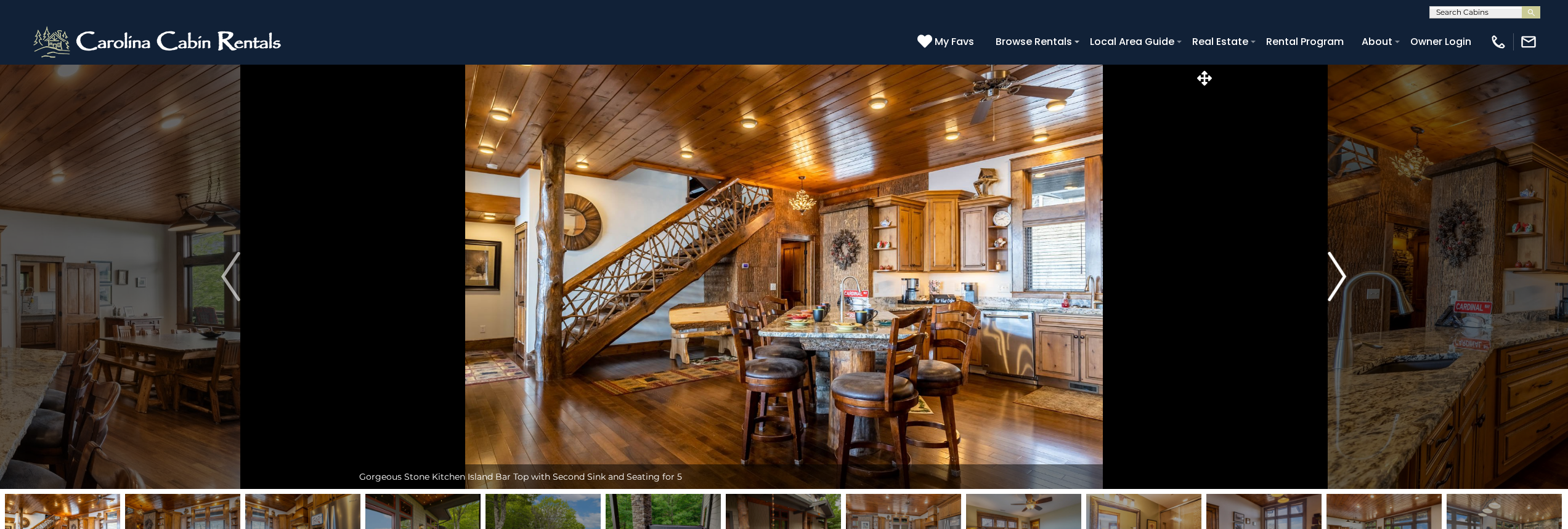
click at [1327, 274] on button "Next" at bounding box center [1337, 276] width 244 height 425
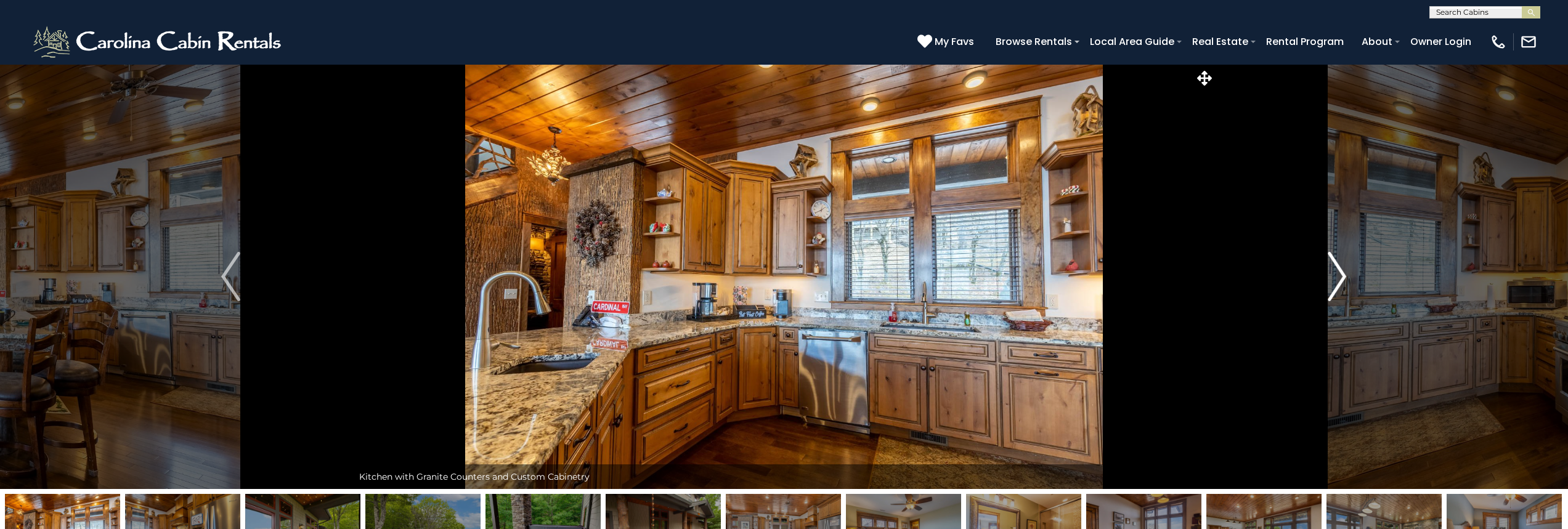
click at [1327, 274] on button "Next" at bounding box center [1337, 276] width 244 height 425
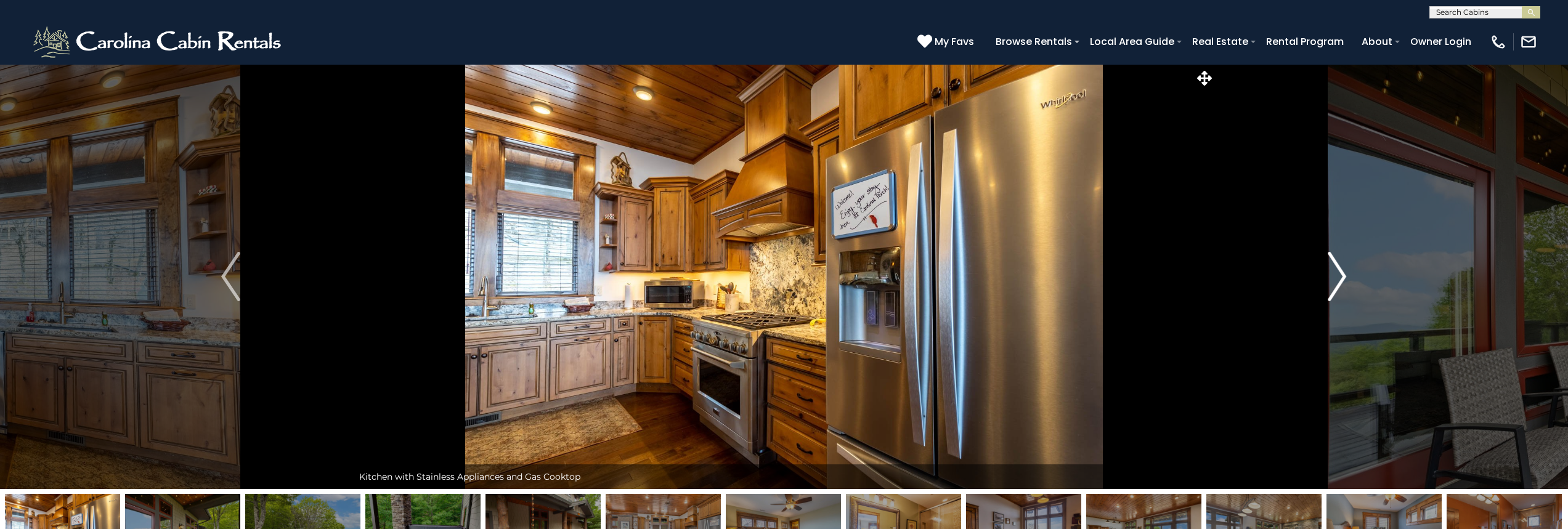
click at [1327, 274] on button "Next" at bounding box center [1337, 276] width 244 height 425
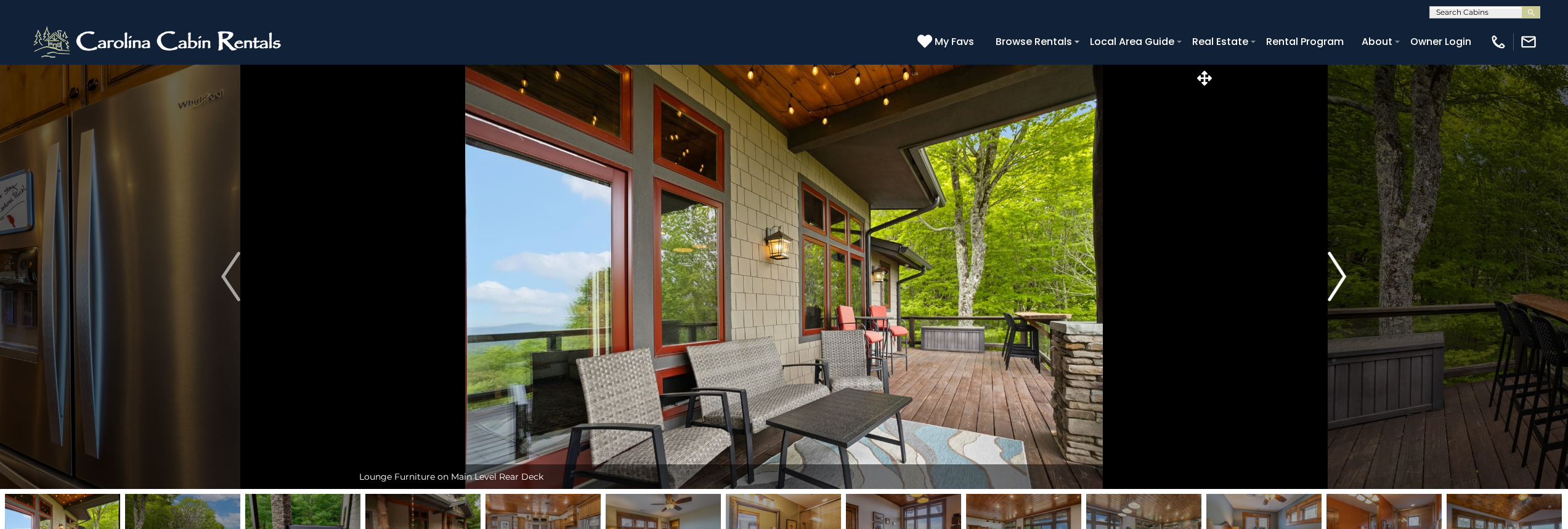
click at [1327, 274] on button "Next" at bounding box center [1337, 276] width 244 height 425
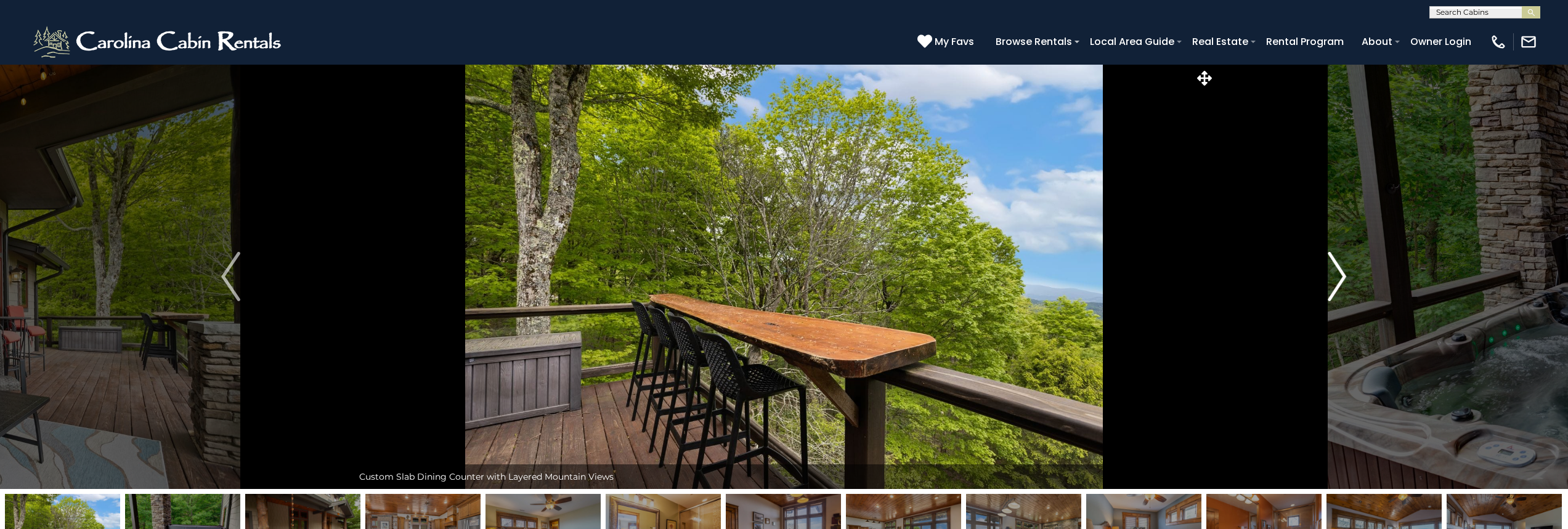
click at [1327, 274] on button "Next" at bounding box center [1337, 276] width 244 height 425
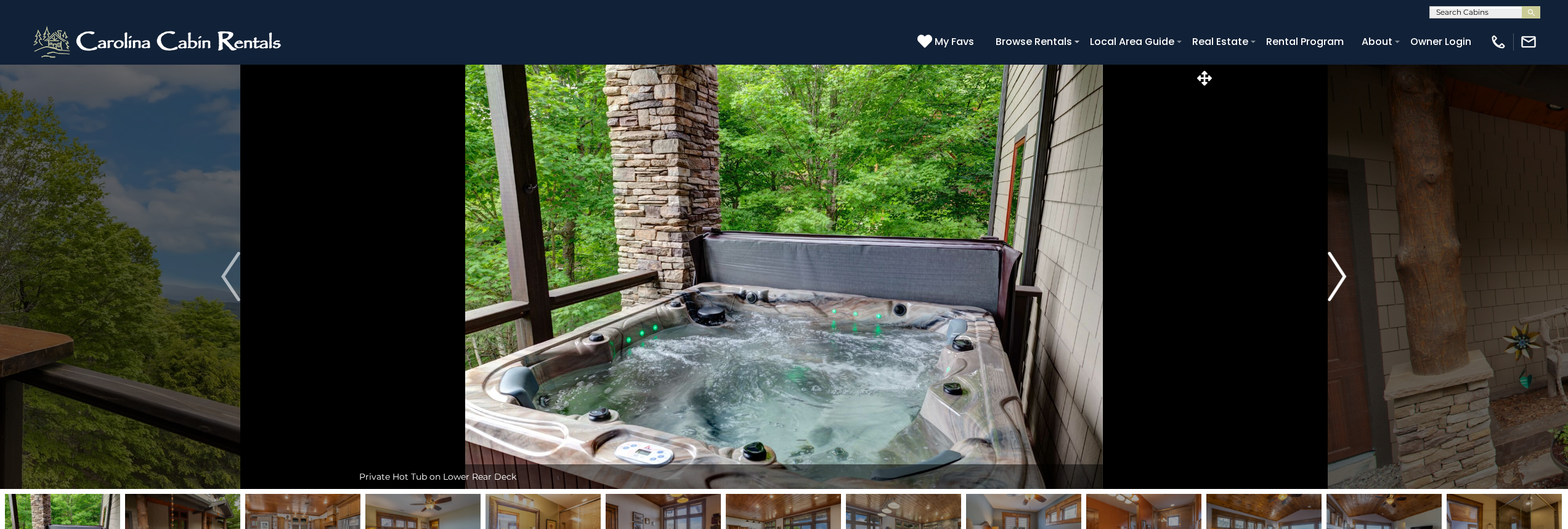
click at [1327, 274] on button "Next" at bounding box center [1337, 276] width 244 height 425
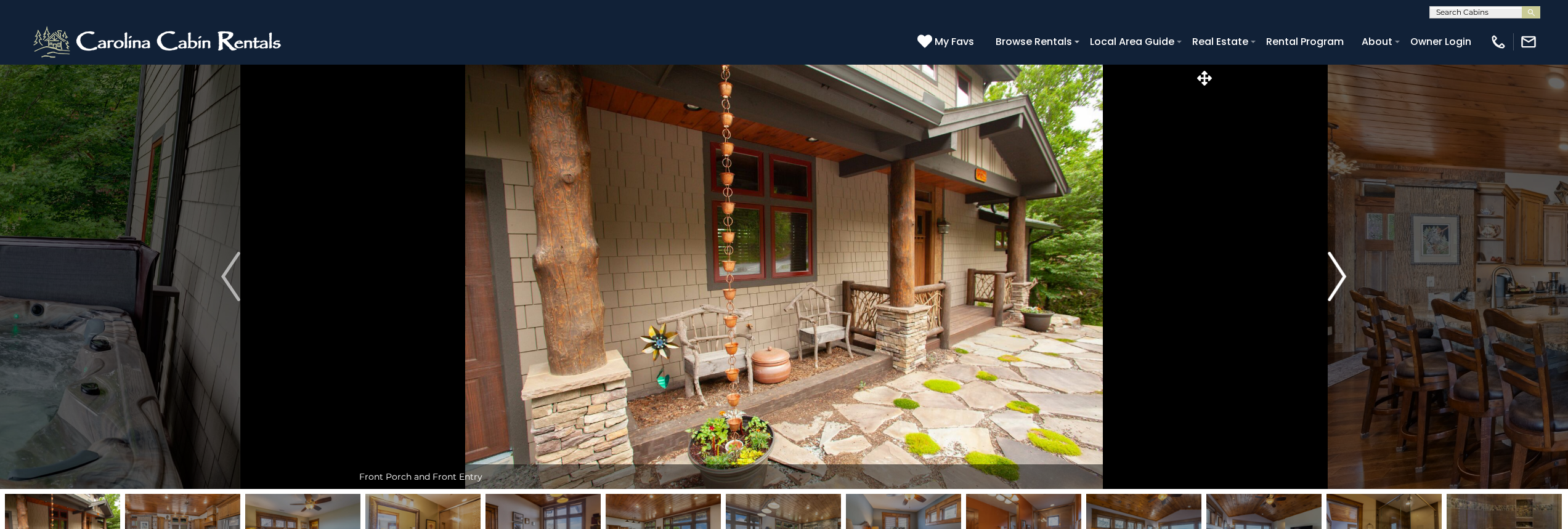
click at [1327, 274] on button "Next" at bounding box center [1337, 276] width 244 height 425
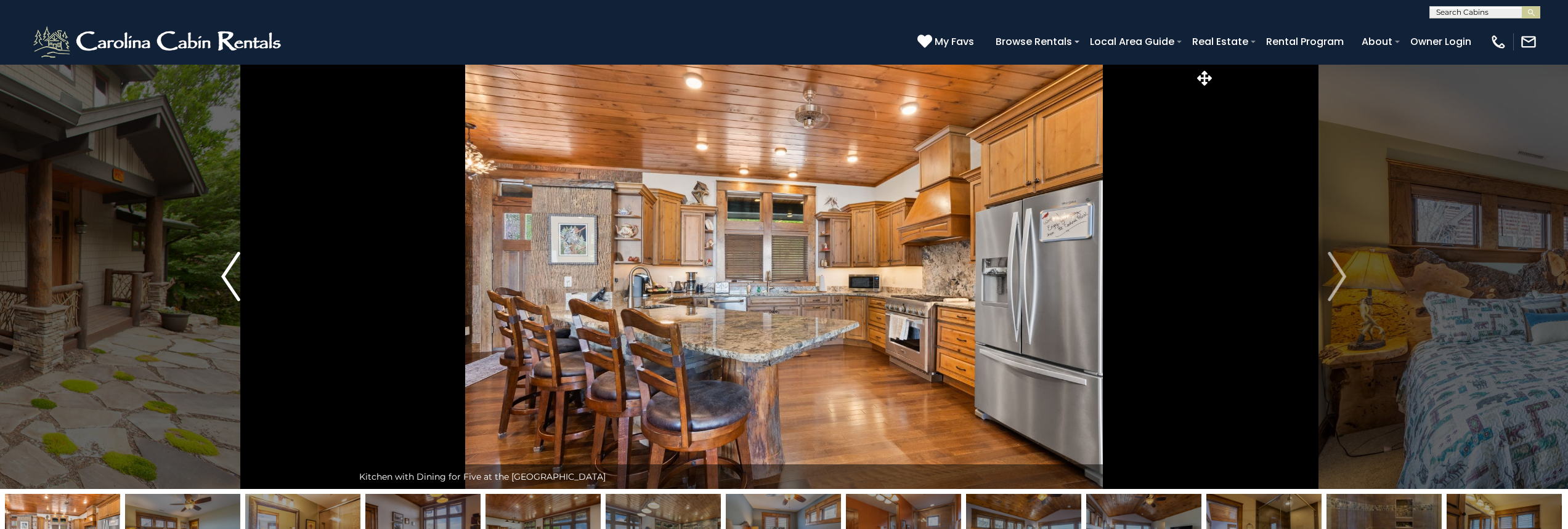
click at [236, 285] on img "Previous" at bounding box center [230, 277] width 19 height 49
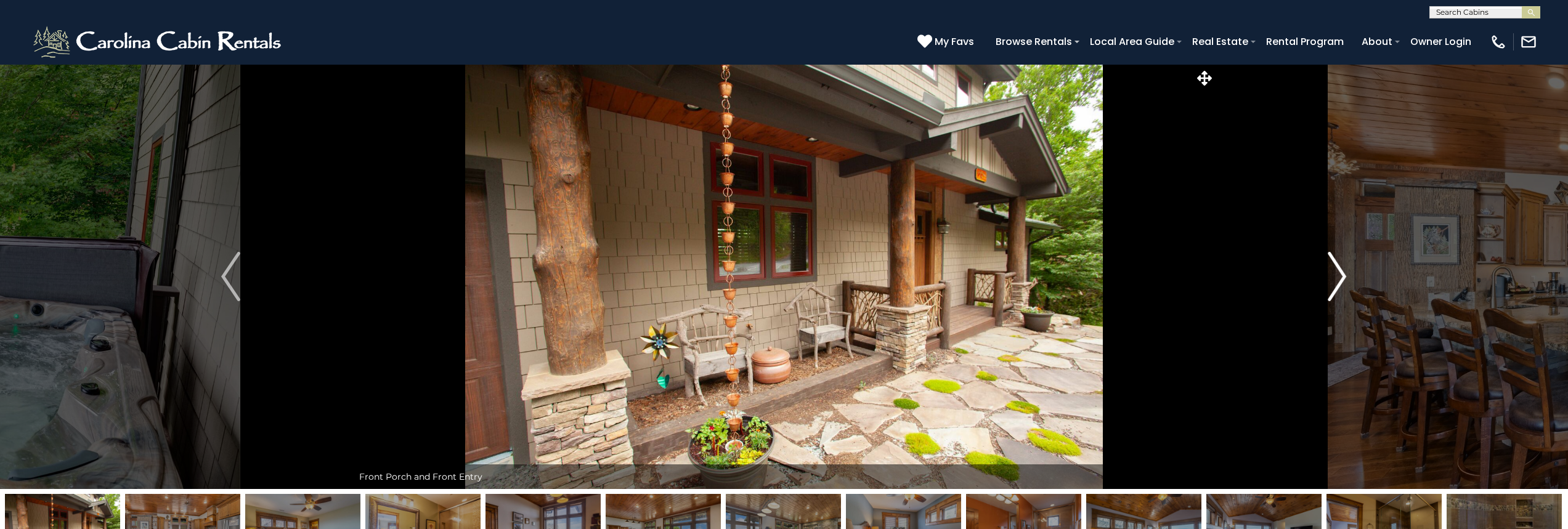
click at [1334, 279] on img "Next" at bounding box center [1336, 277] width 19 height 49
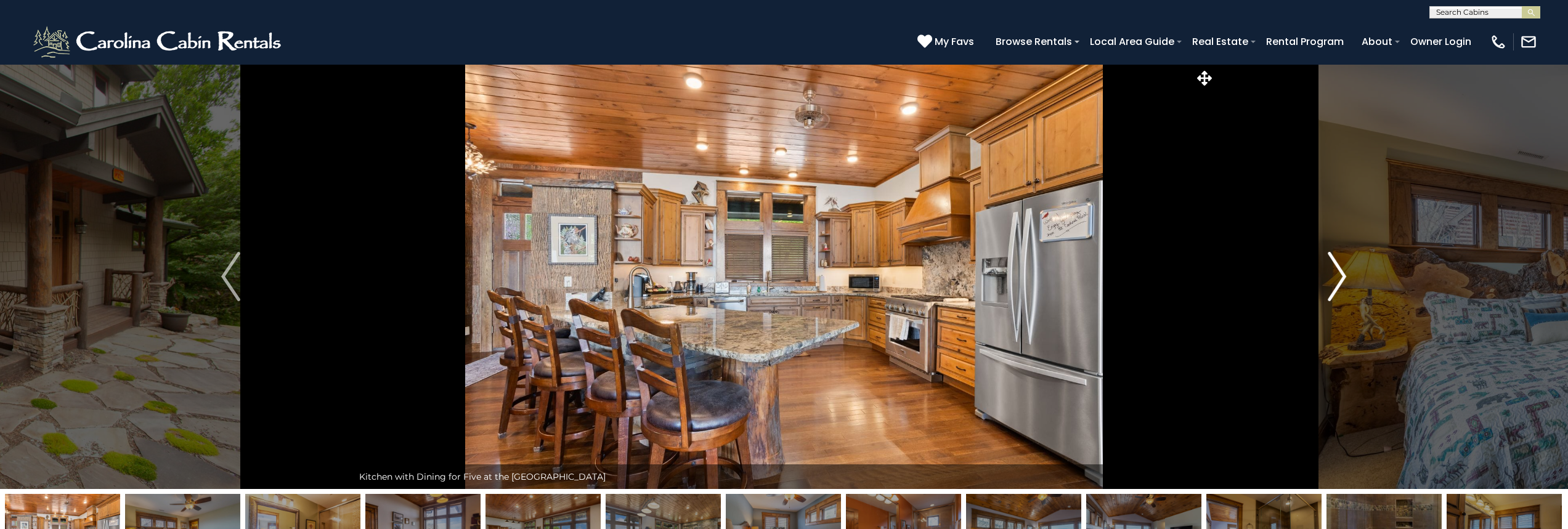
click at [1331, 279] on img "Next" at bounding box center [1336, 277] width 19 height 49
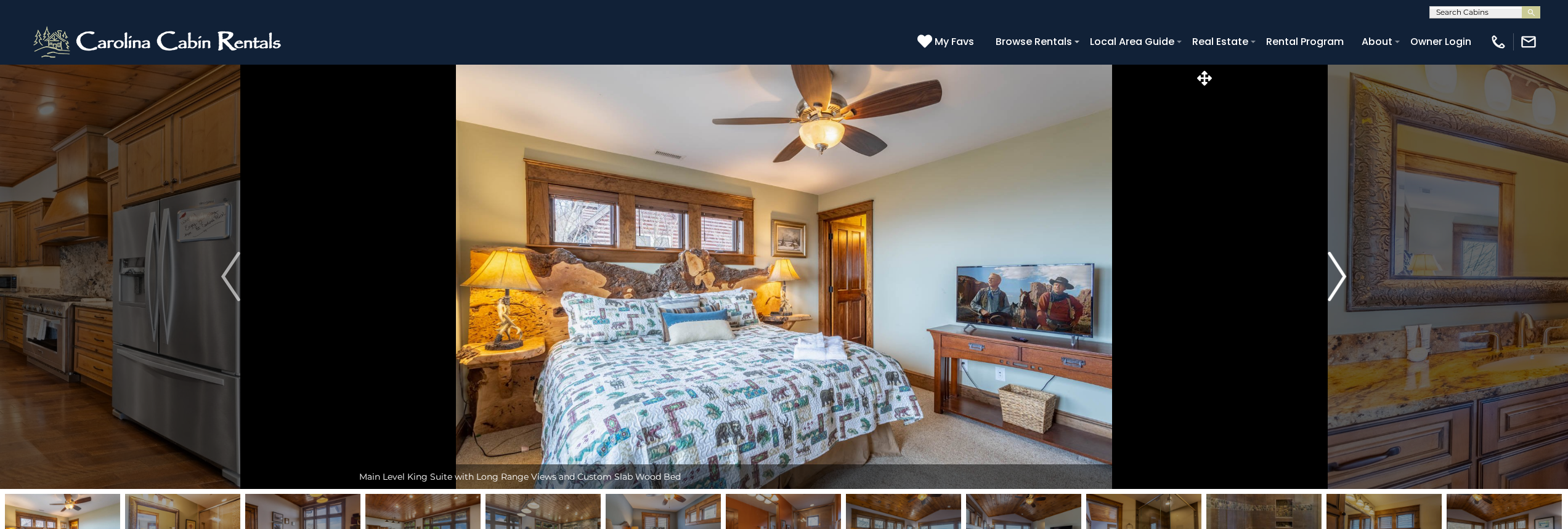
click at [1331, 279] on img "Next" at bounding box center [1336, 277] width 19 height 49
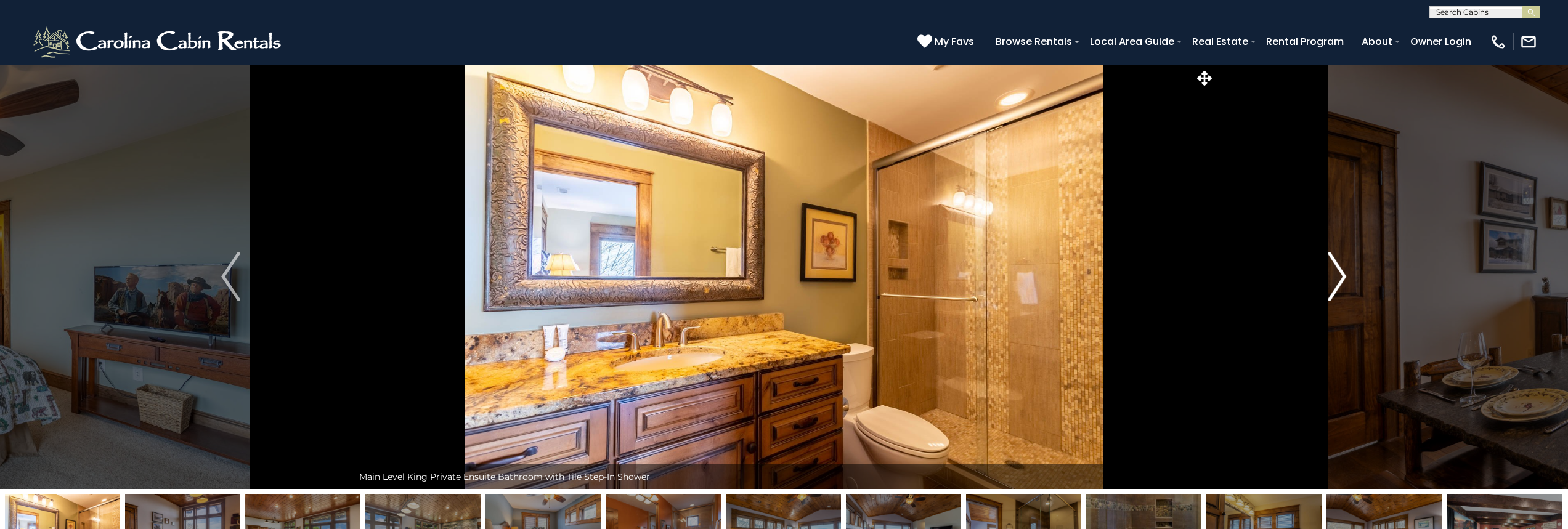
click at [1331, 279] on img "Next" at bounding box center [1336, 277] width 19 height 49
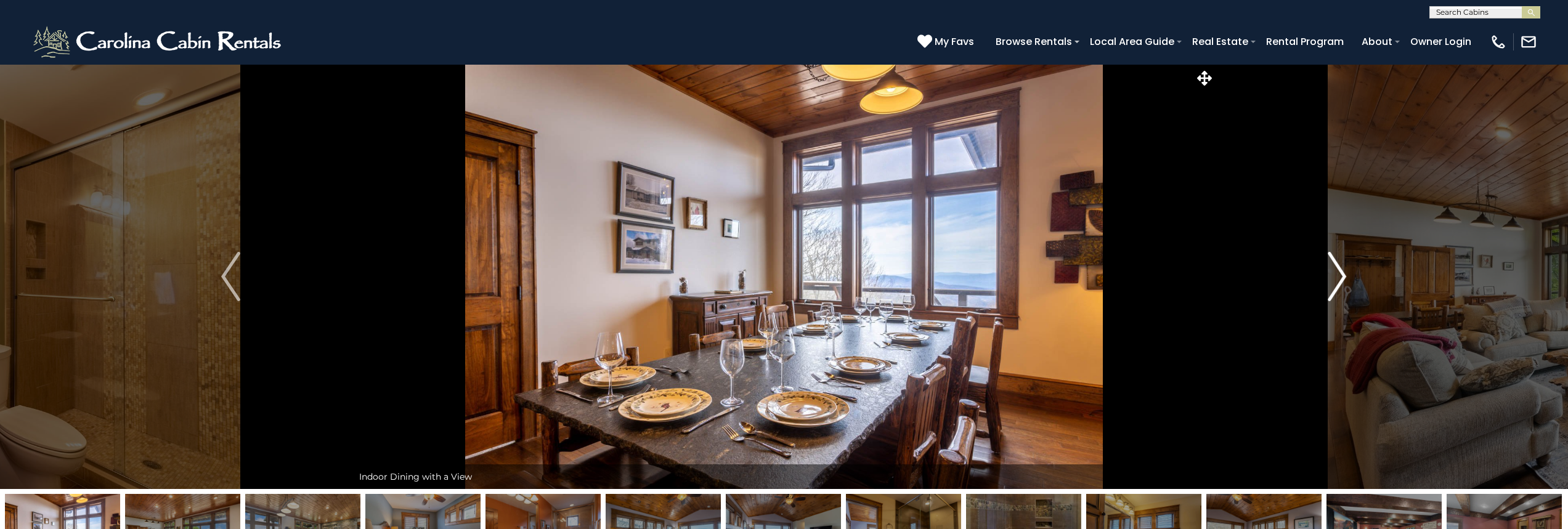
click at [1331, 279] on img "Next" at bounding box center [1336, 277] width 19 height 49
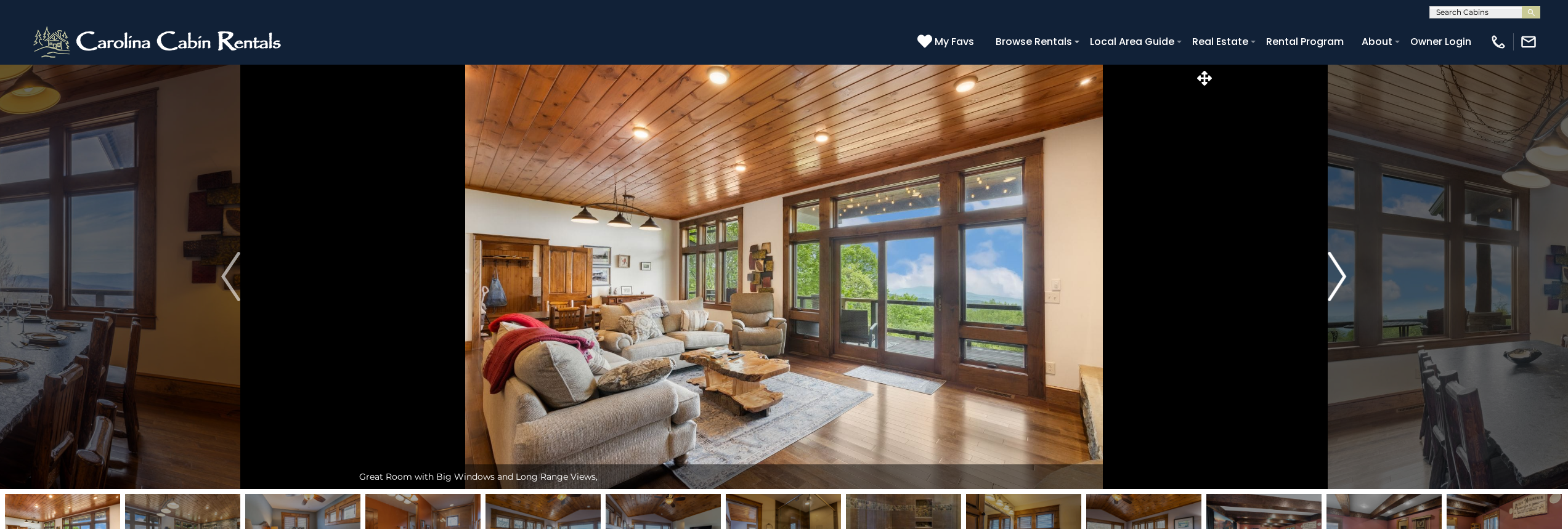
click at [1331, 279] on img "Next" at bounding box center [1336, 277] width 19 height 49
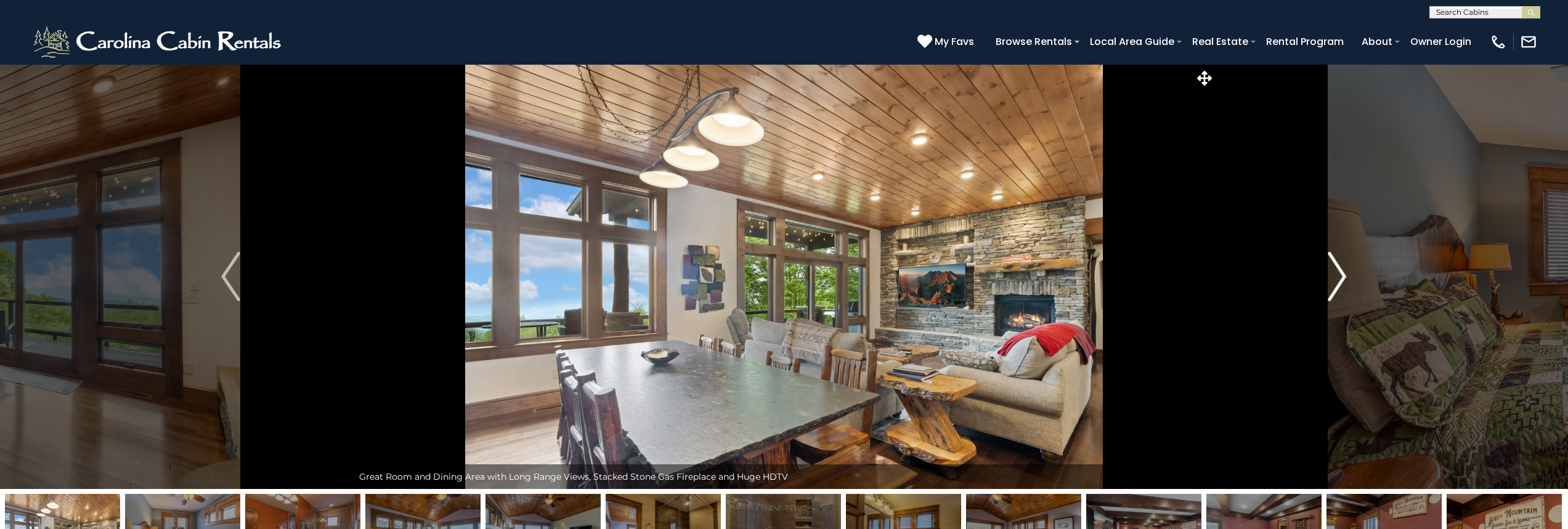
click at [1331, 279] on img "Next" at bounding box center [1336, 277] width 19 height 49
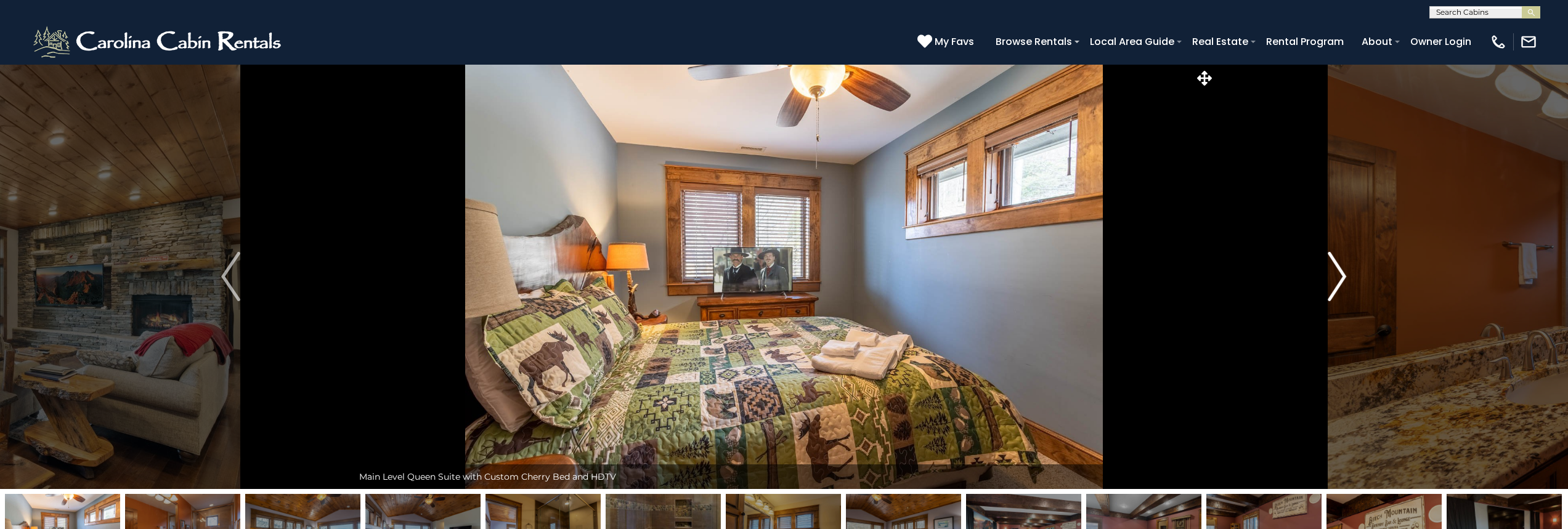
click at [1331, 279] on img "Next" at bounding box center [1336, 277] width 19 height 49
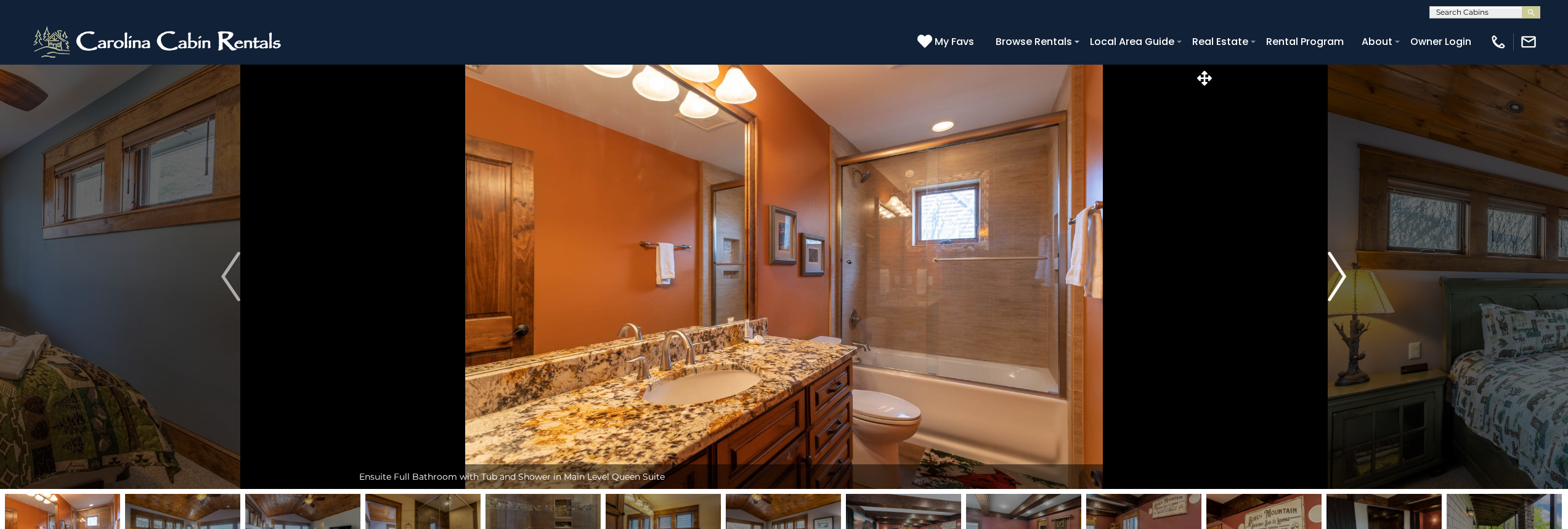
click at [1331, 279] on img "Next" at bounding box center [1336, 277] width 19 height 49
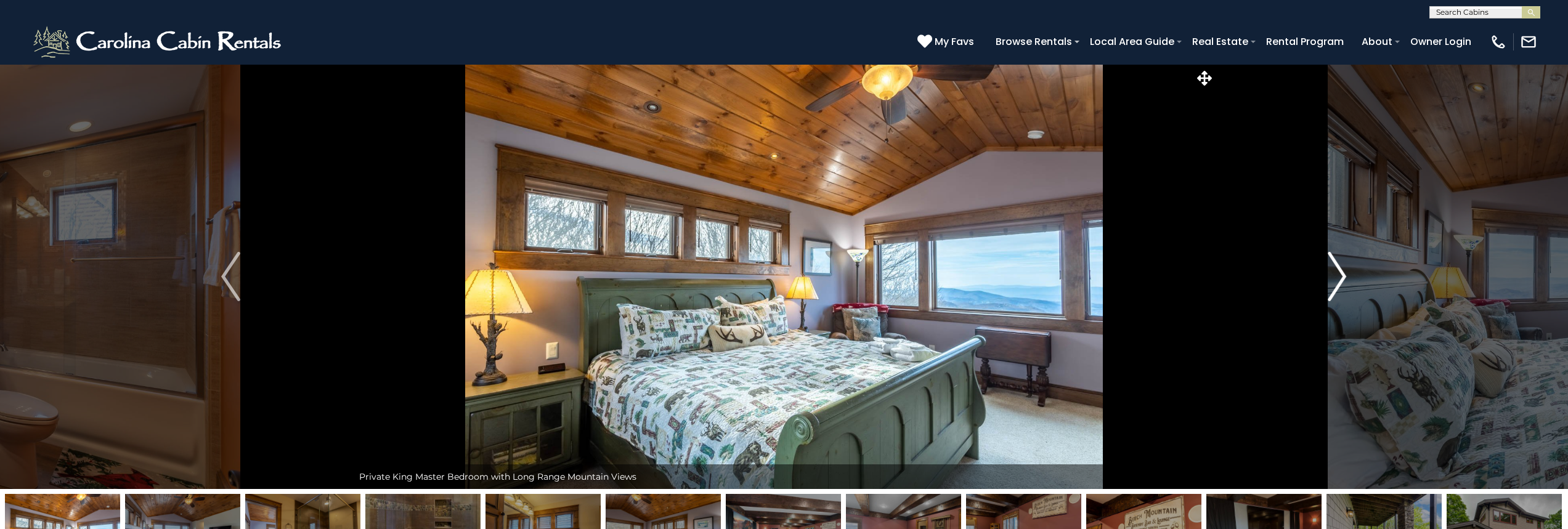
click at [1331, 279] on img "Next" at bounding box center [1336, 277] width 19 height 49
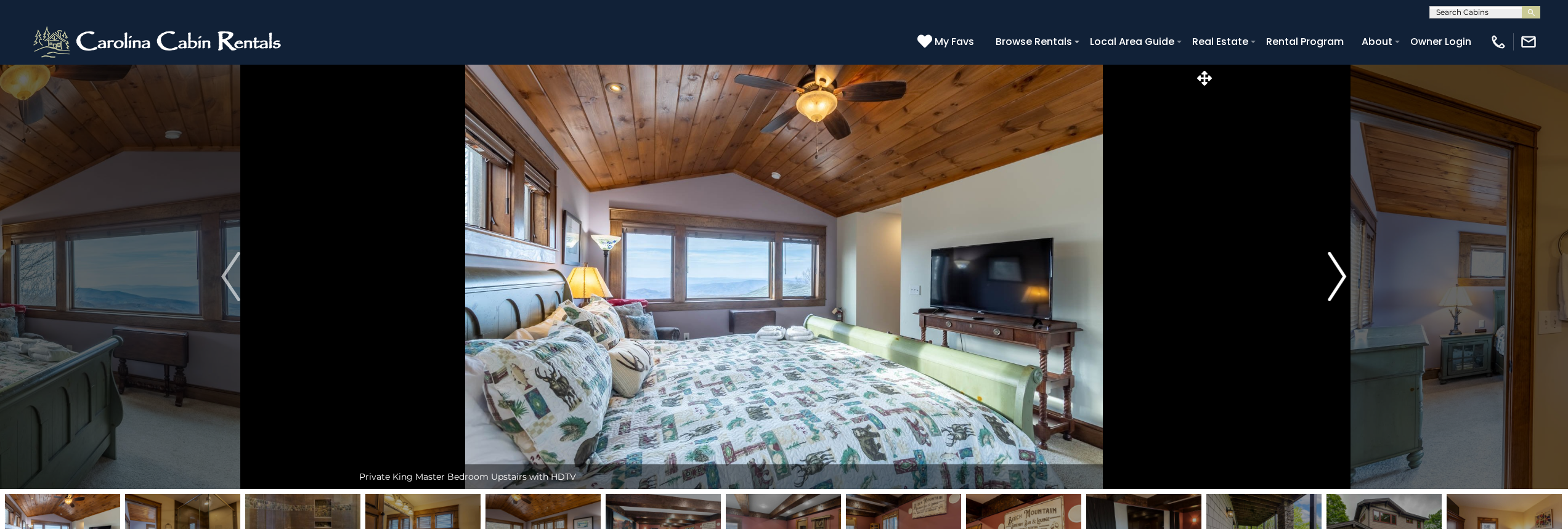
click at [1331, 279] on img "Next" at bounding box center [1336, 277] width 19 height 49
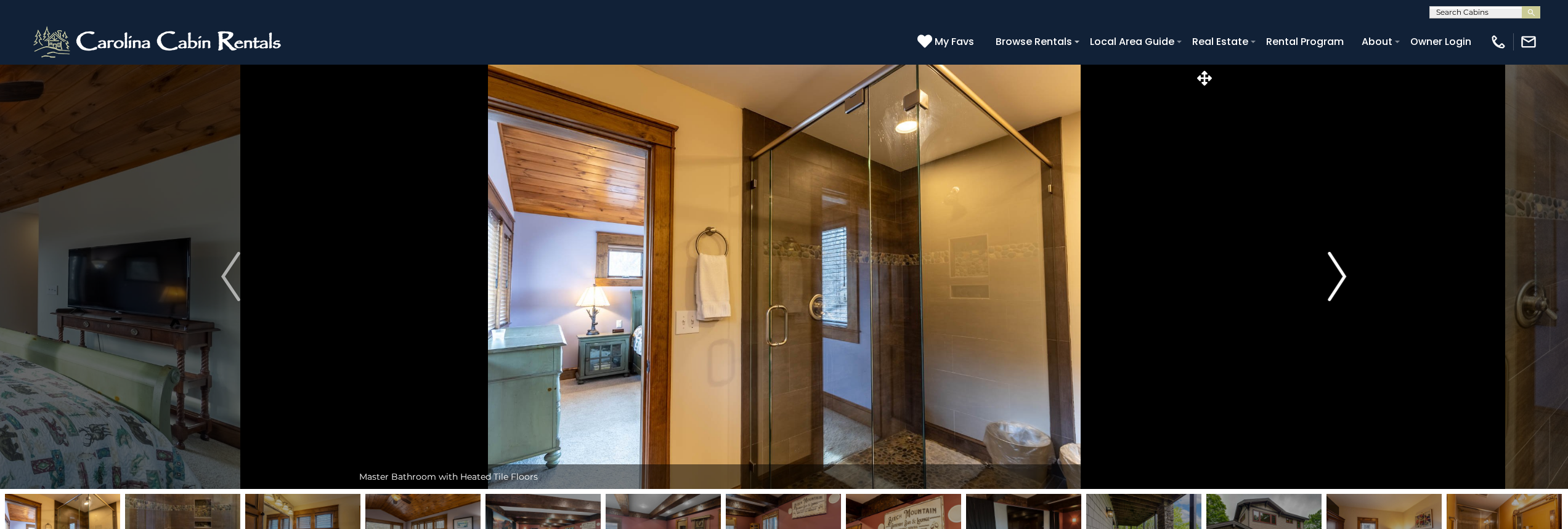
click at [1331, 279] on img "Next" at bounding box center [1336, 277] width 19 height 49
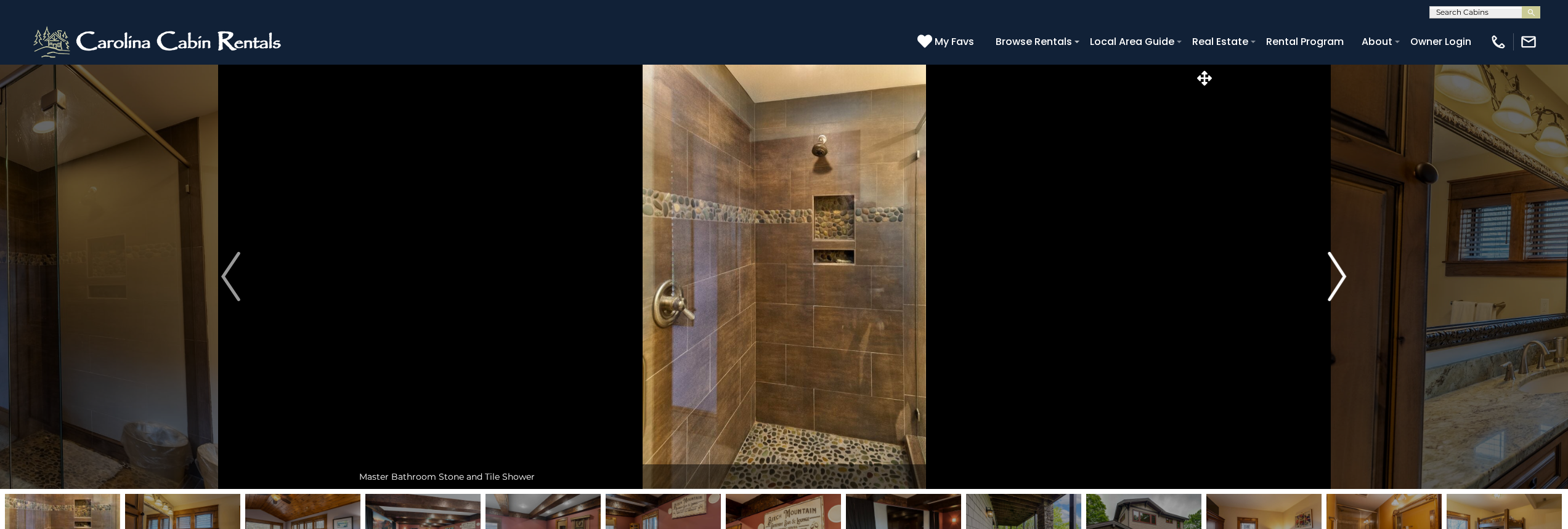
click at [1331, 279] on img "Next" at bounding box center [1336, 277] width 19 height 49
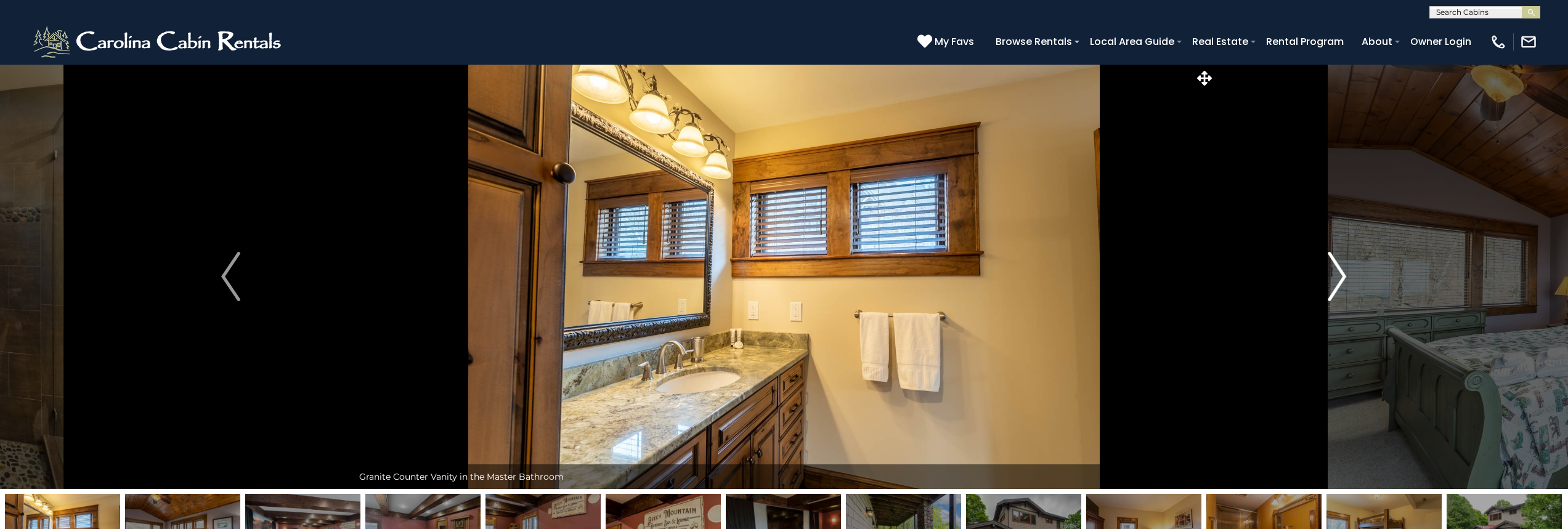
click at [1331, 279] on img "Next" at bounding box center [1336, 277] width 19 height 49
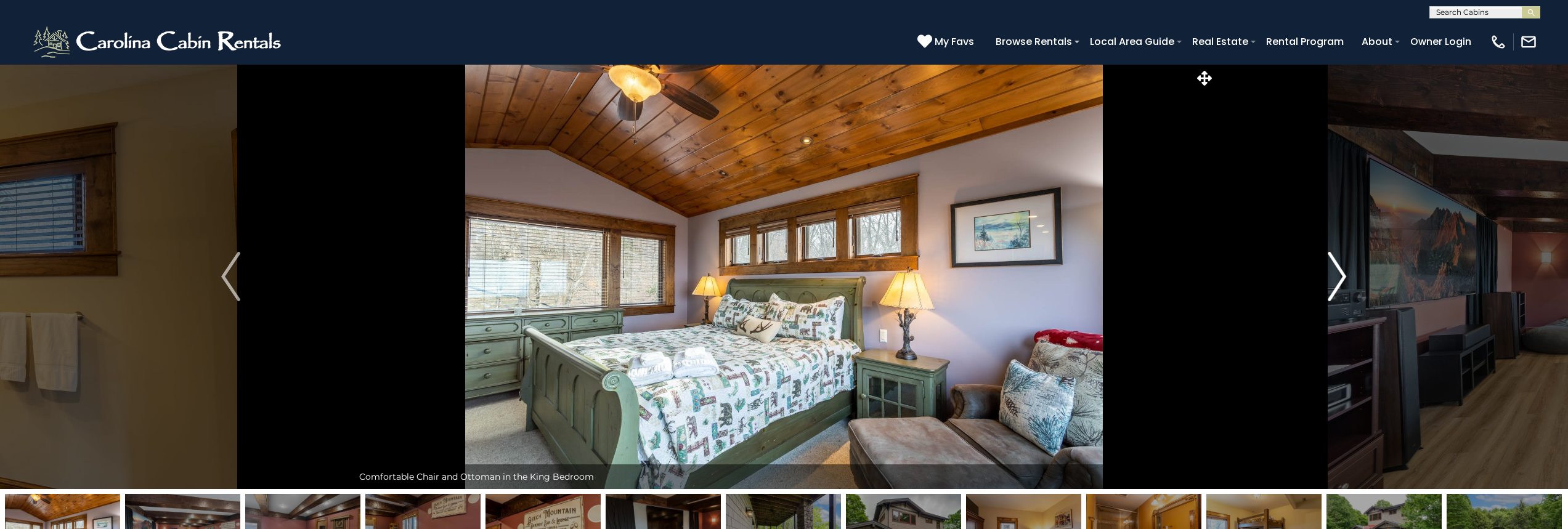
click at [1331, 279] on img "Next" at bounding box center [1336, 277] width 19 height 49
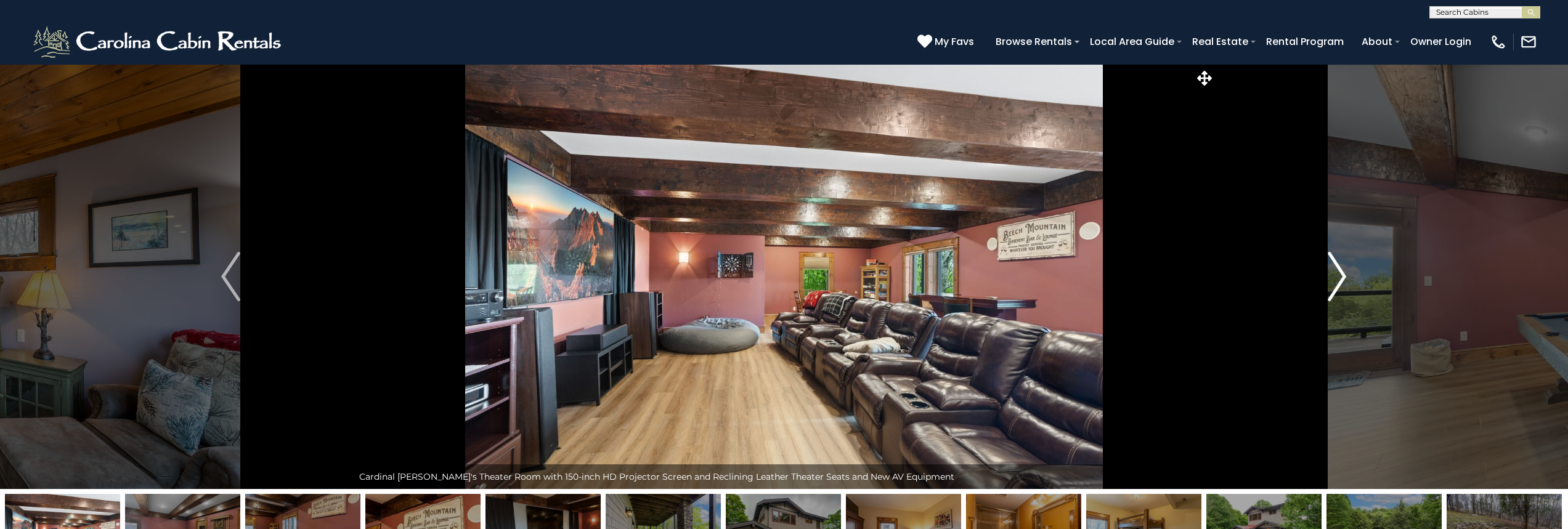
click at [1331, 279] on img "Next" at bounding box center [1336, 277] width 19 height 49
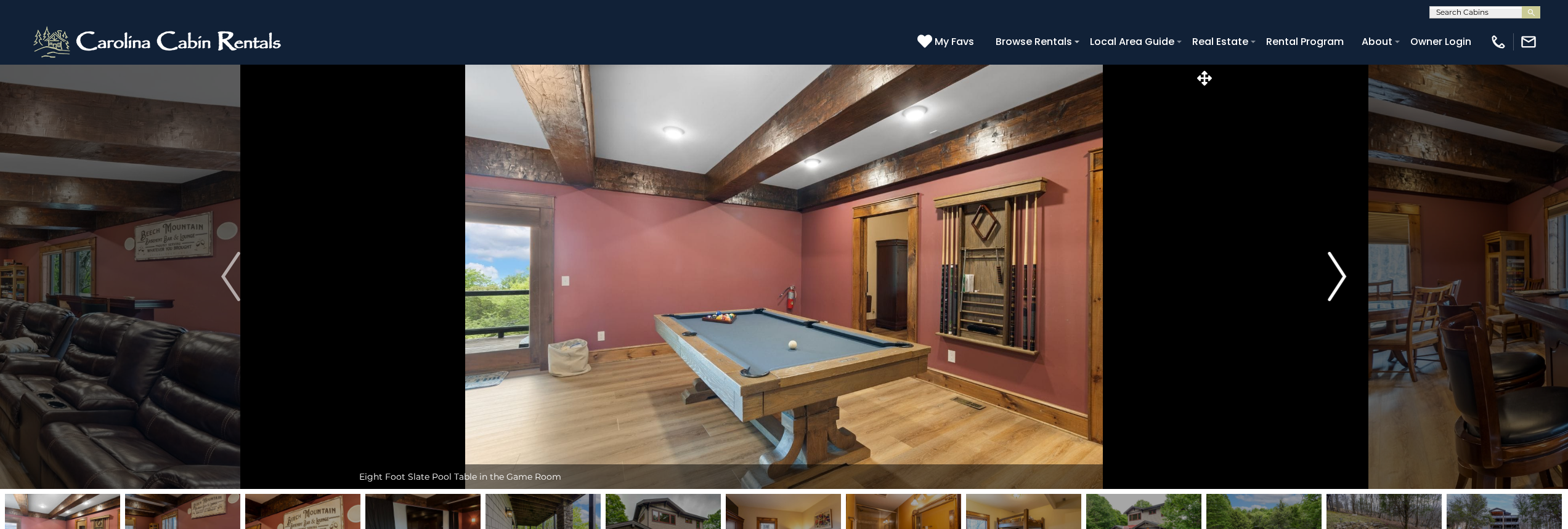
click at [1331, 279] on img "Next" at bounding box center [1336, 277] width 19 height 49
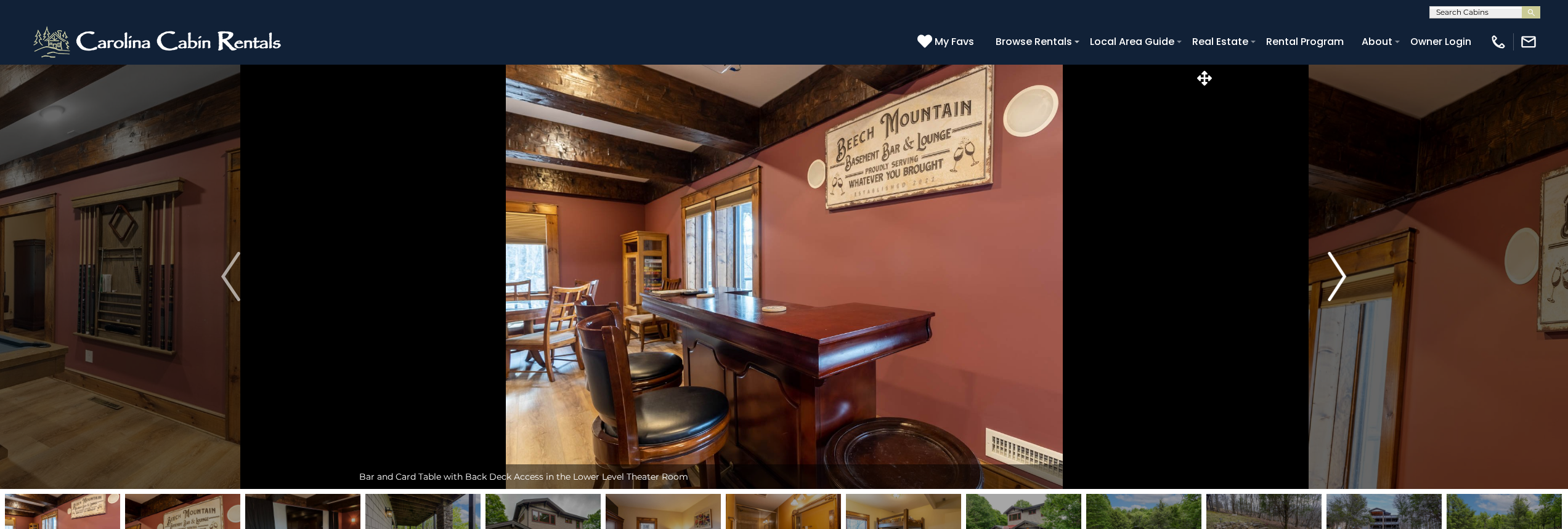
click at [1331, 279] on img "Next" at bounding box center [1336, 277] width 19 height 49
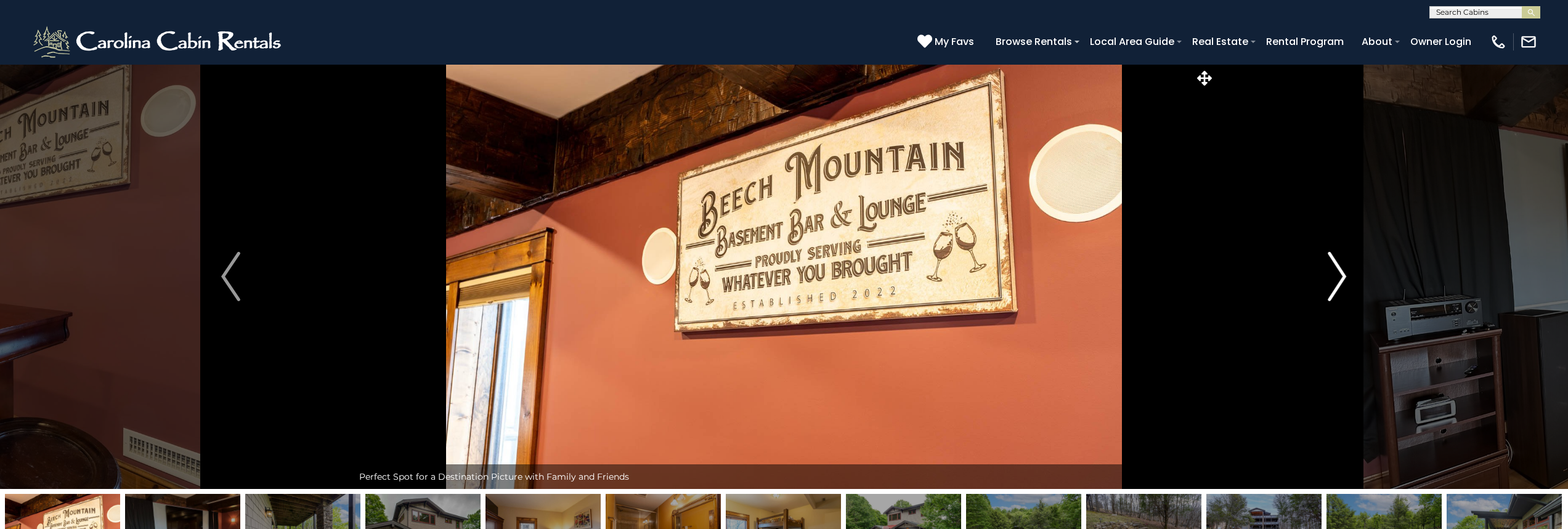
click at [1331, 279] on img "Next" at bounding box center [1336, 277] width 19 height 49
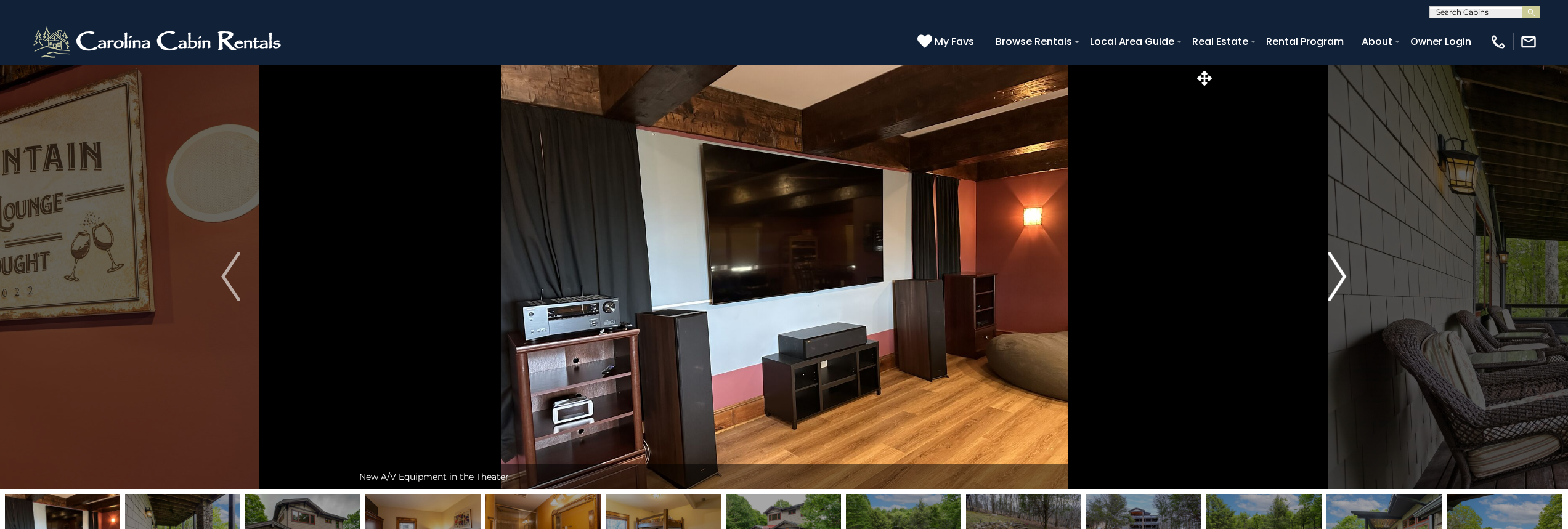
click at [1331, 279] on img "Next" at bounding box center [1336, 277] width 19 height 49
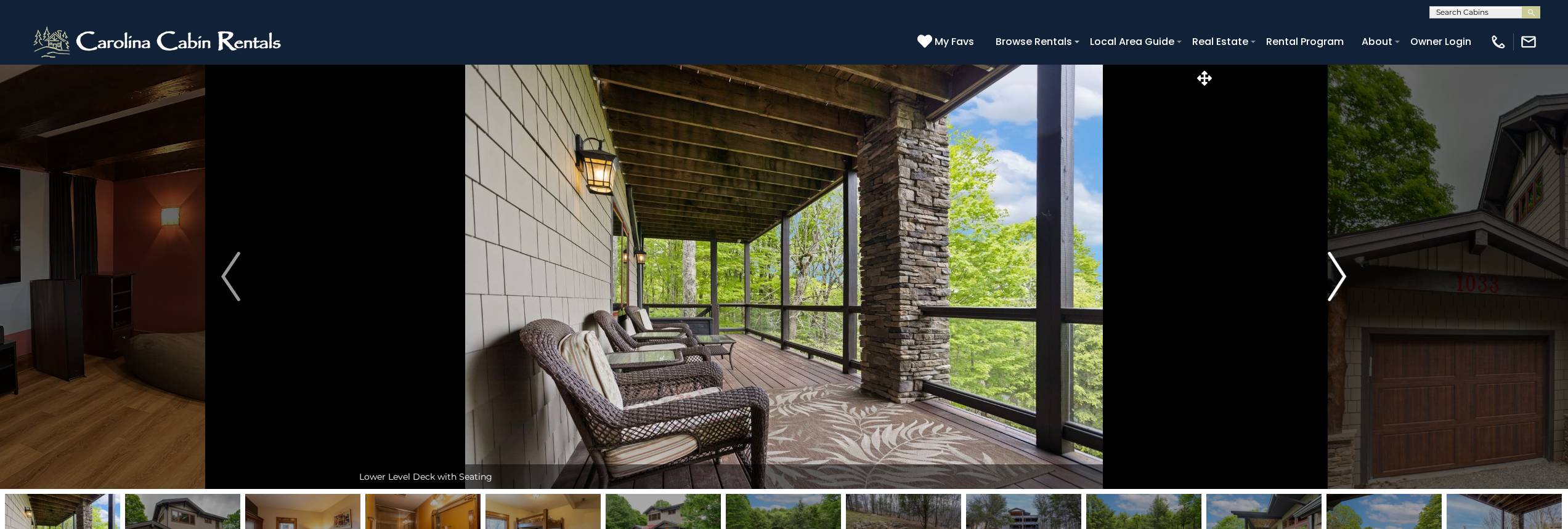
click at [1331, 279] on img "Next" at bounding box center [1336, 277] width 19 height 49
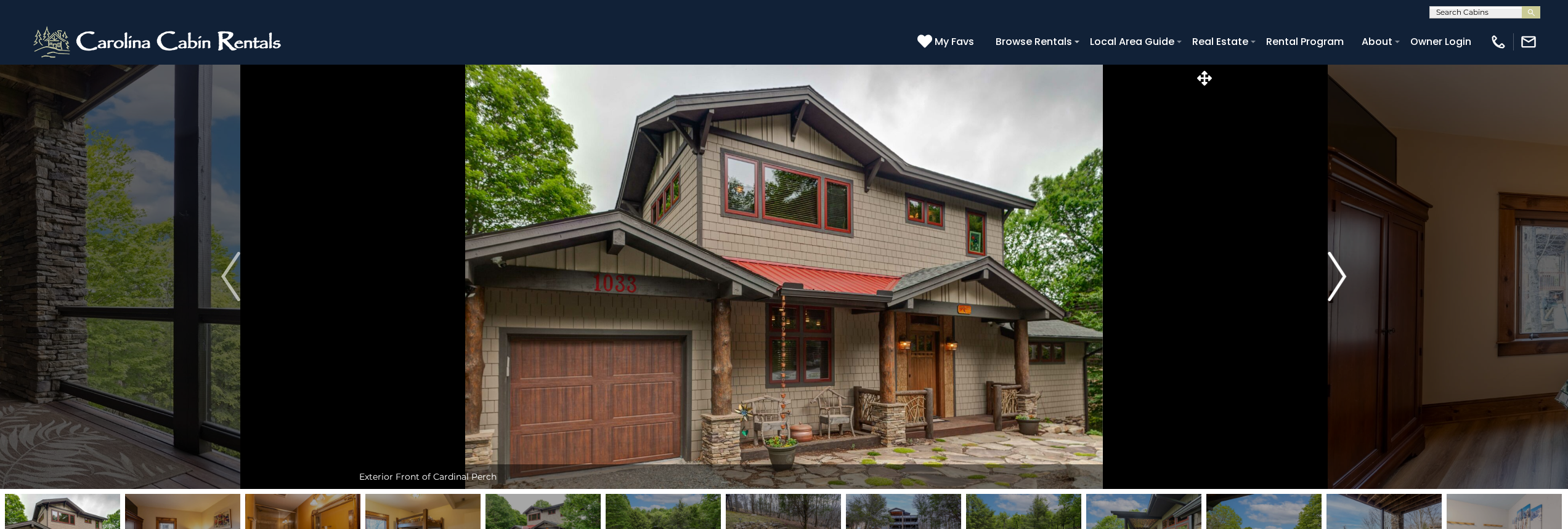
click at [1331, 279] on img "Next" at bounding box center [1336, 277] width 19 height 49
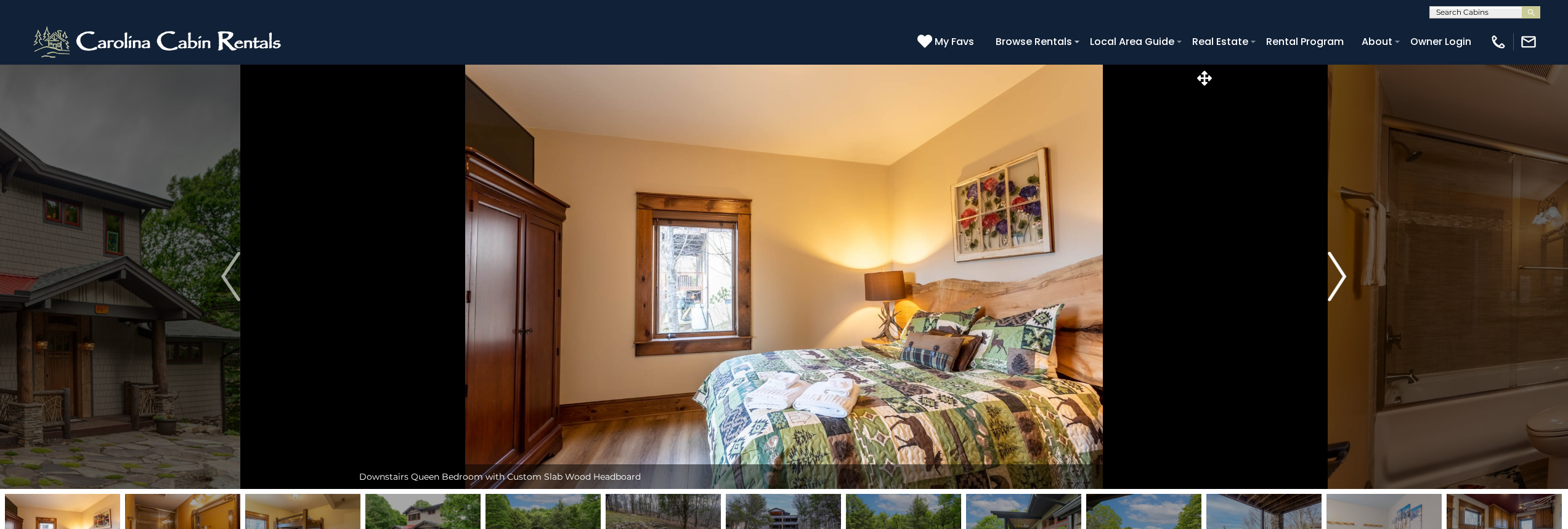
click at [1331, 279] on img "Next" at bounding box center [1336, 277] width 19 height 49
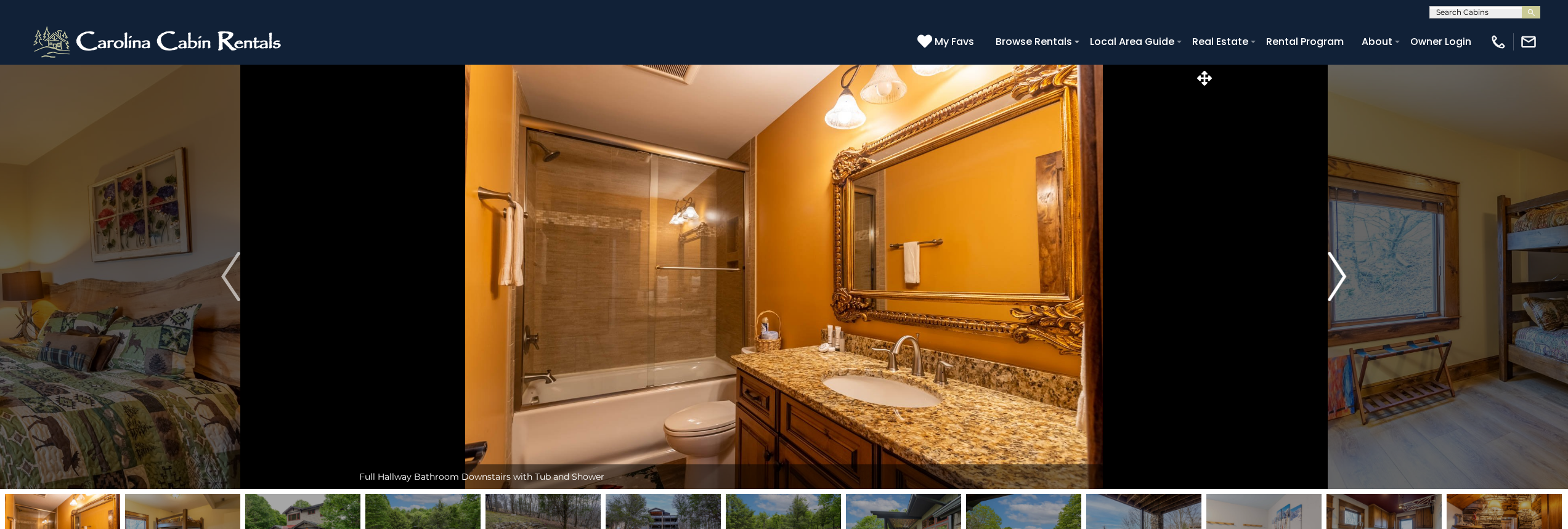
click at [1331, 279] on img "Next" at bounding box center [1336, 277] width 19 height 49
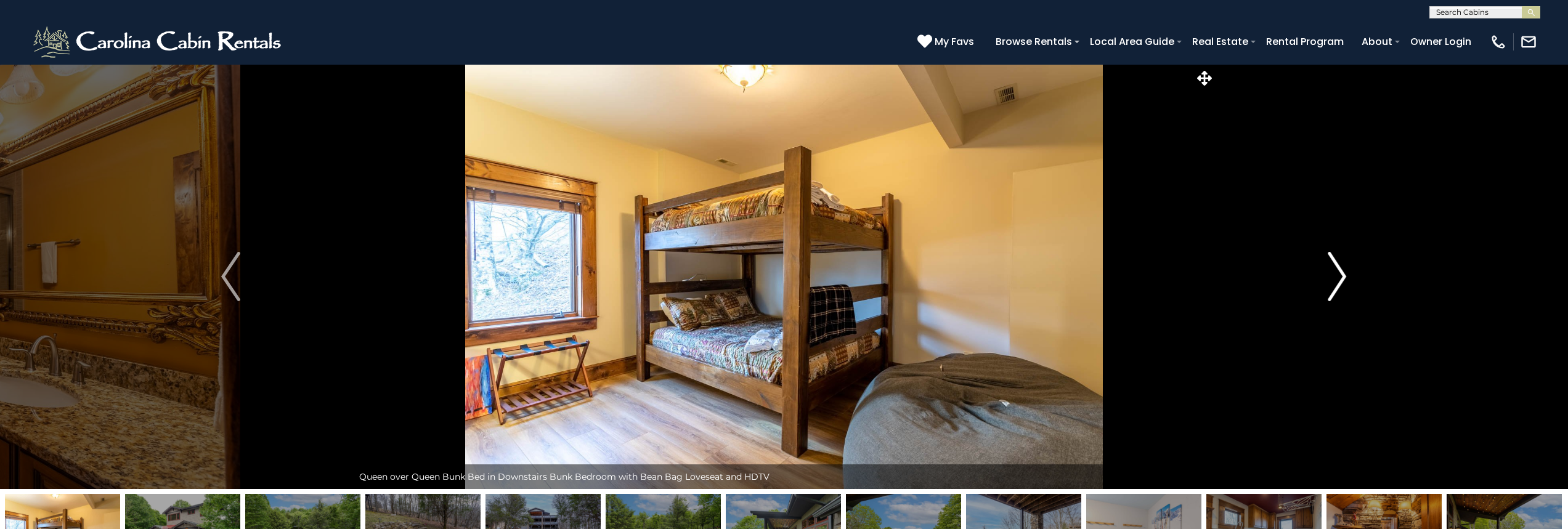
click at [1331, 279] on img "Next" at bounding box center [1336, 277] width 19 height 49
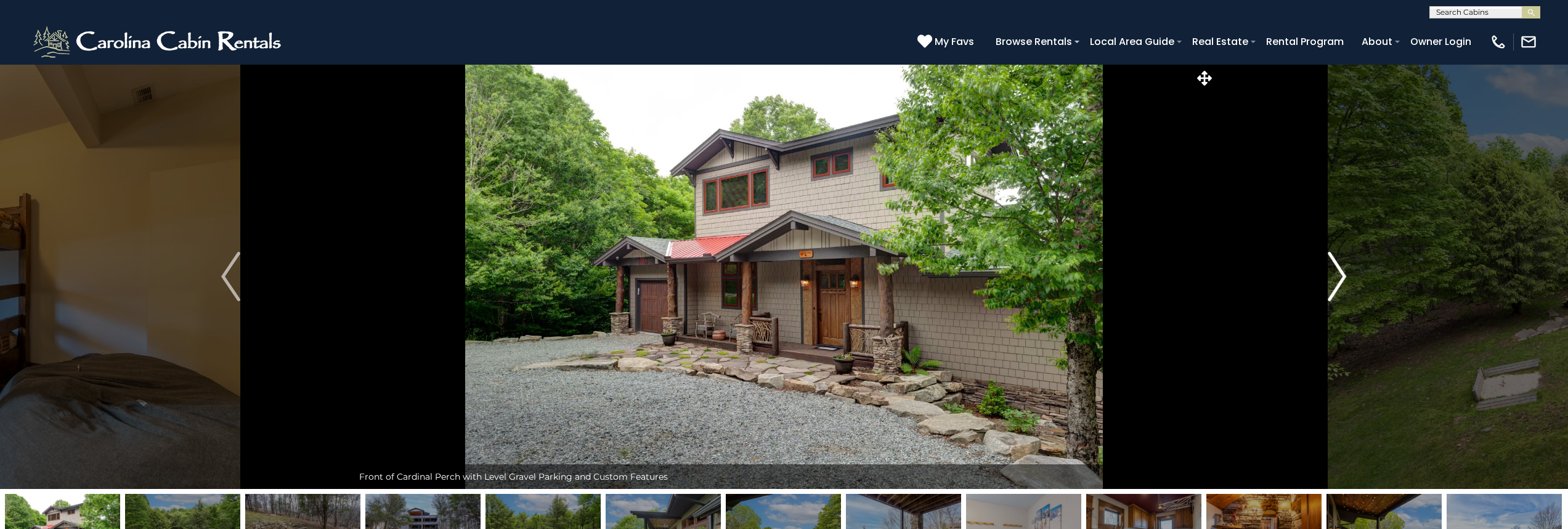
click at [1331, 279] on img "Next" at bounding box center [1336, 277] width 19 height 49
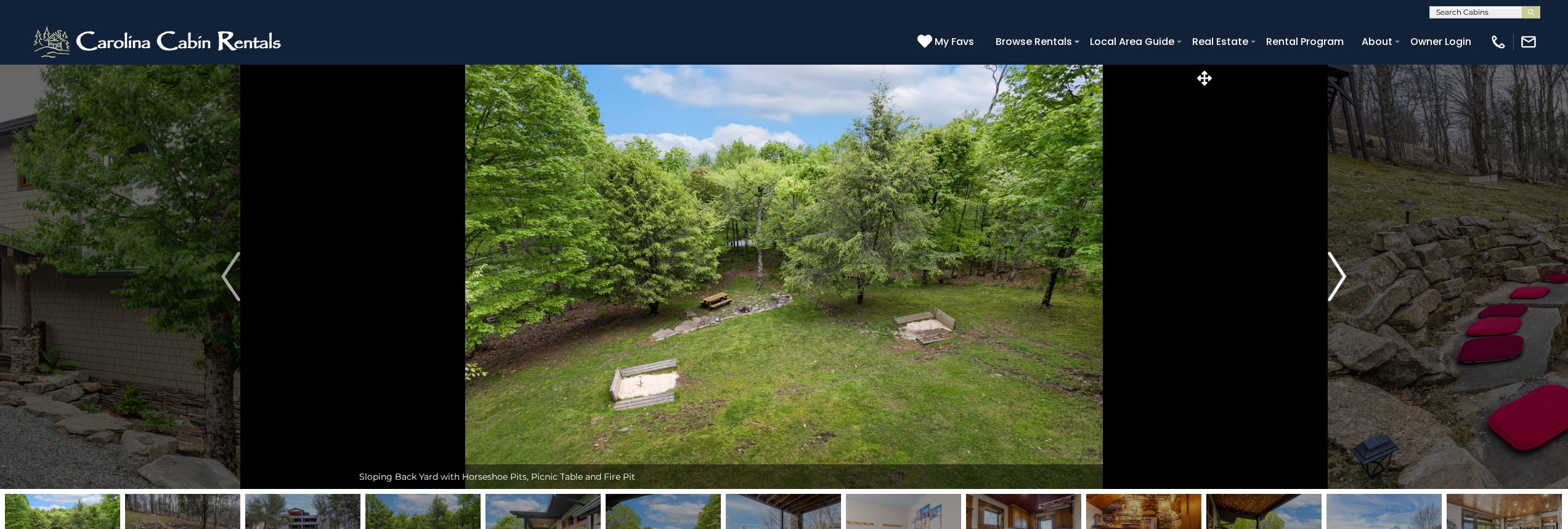
click at [1331, 279] on img "Next" at bounding box center [1336, 277] width 19 height 49
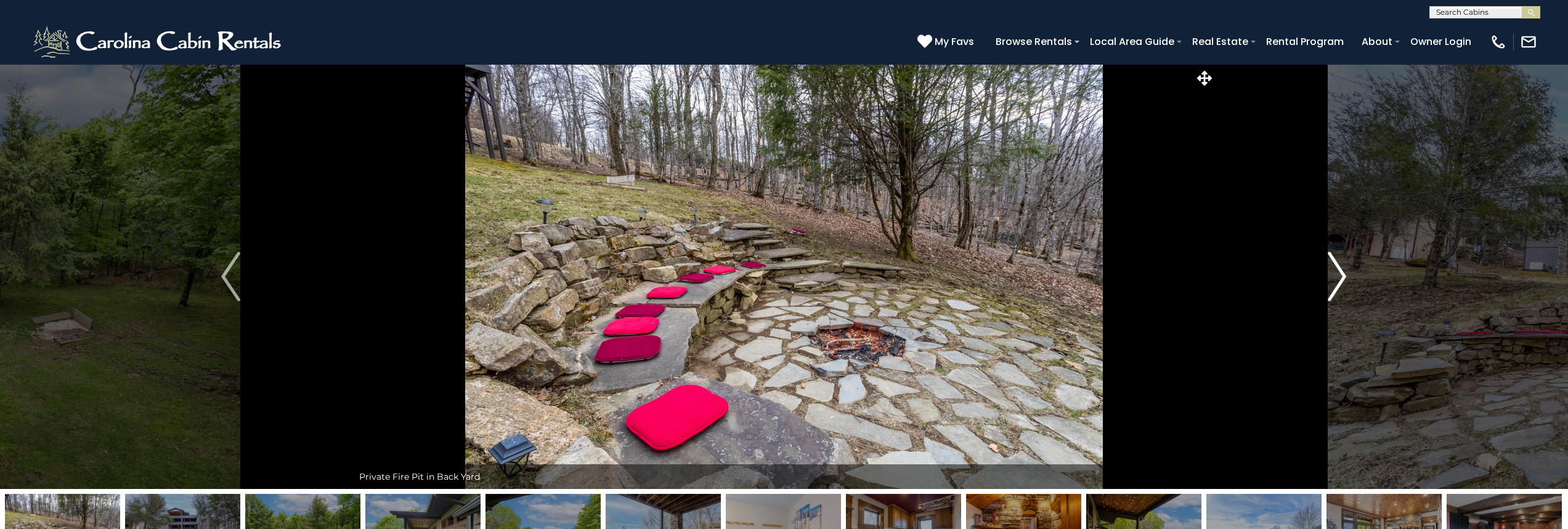
click at [1331, 279] on img "Next" at bounding box center [1336, 277] width 19 height 49
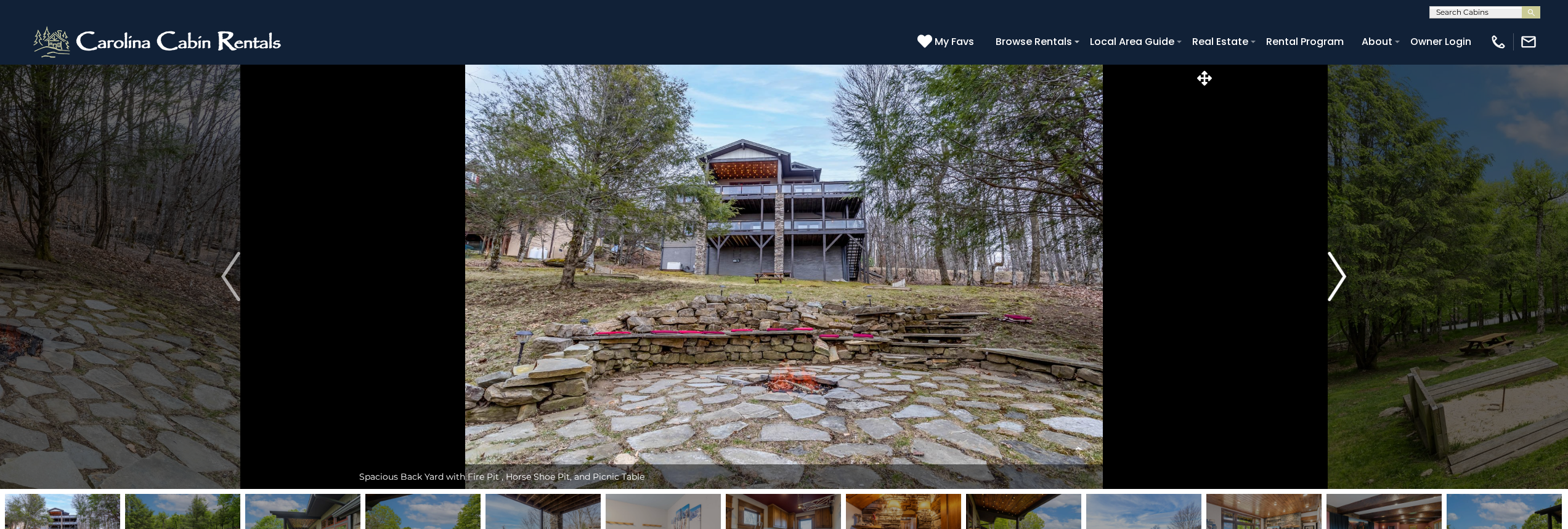
click at [1331, 279] on img "Next" at bounding box center [1336, 277] width 19 height 49
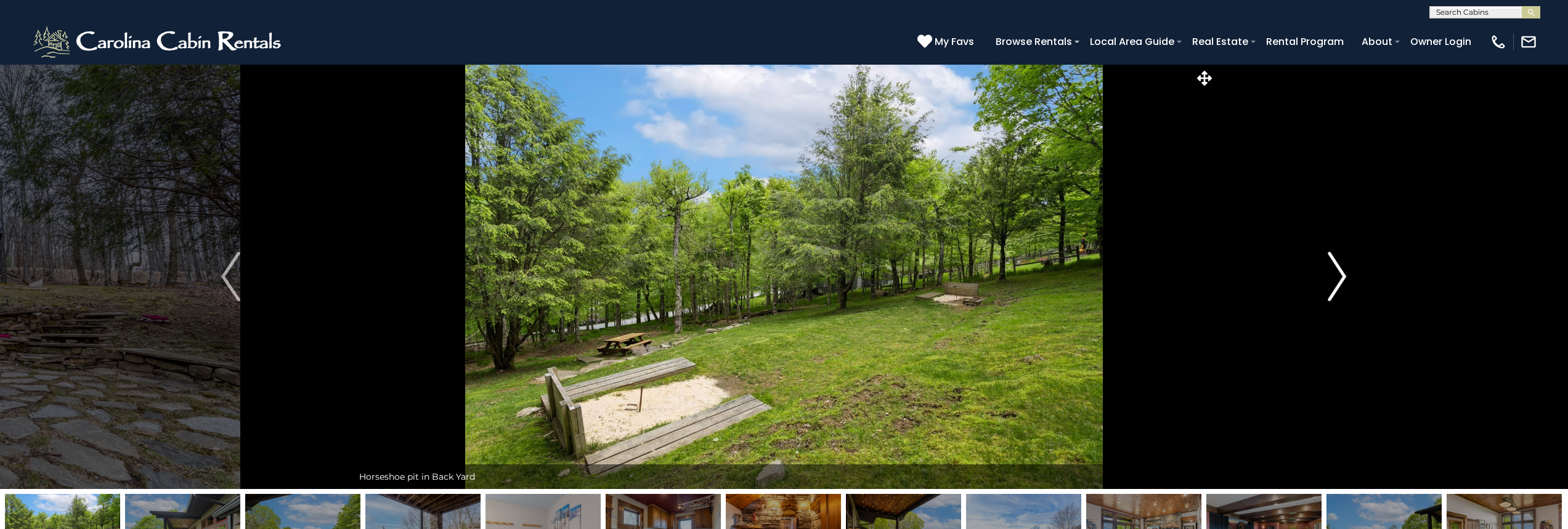
click at [1331, 279] on img "Next" at bounding box center [1336, 277] width 19 height 49
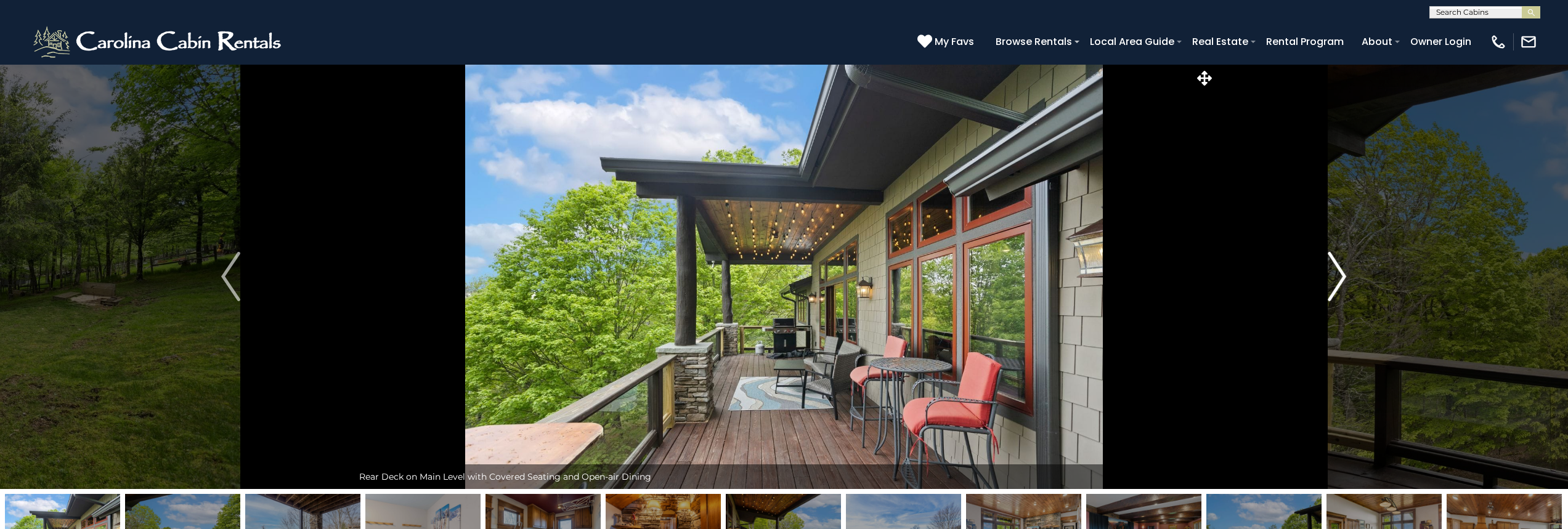
click at [1331, 279] on img "Next" at bounding box center [1336, 277] width 19 height 49
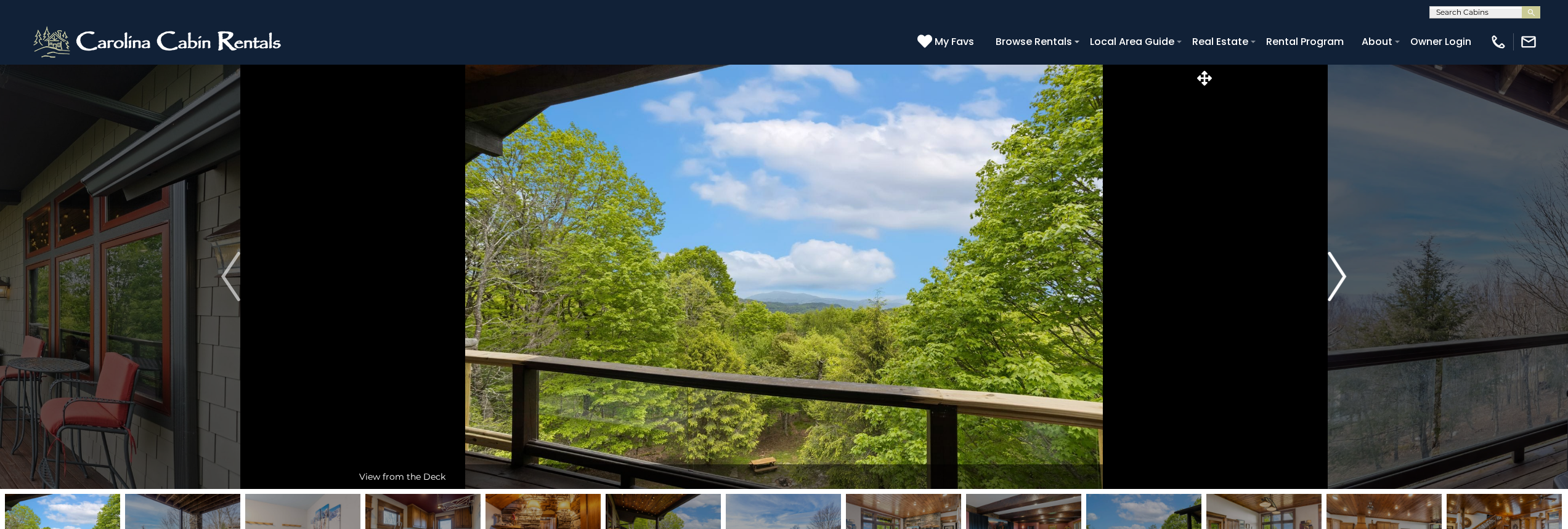
click at [1331, 279] on img "Next" at bounding box center [1336, 277] width 19 height 49
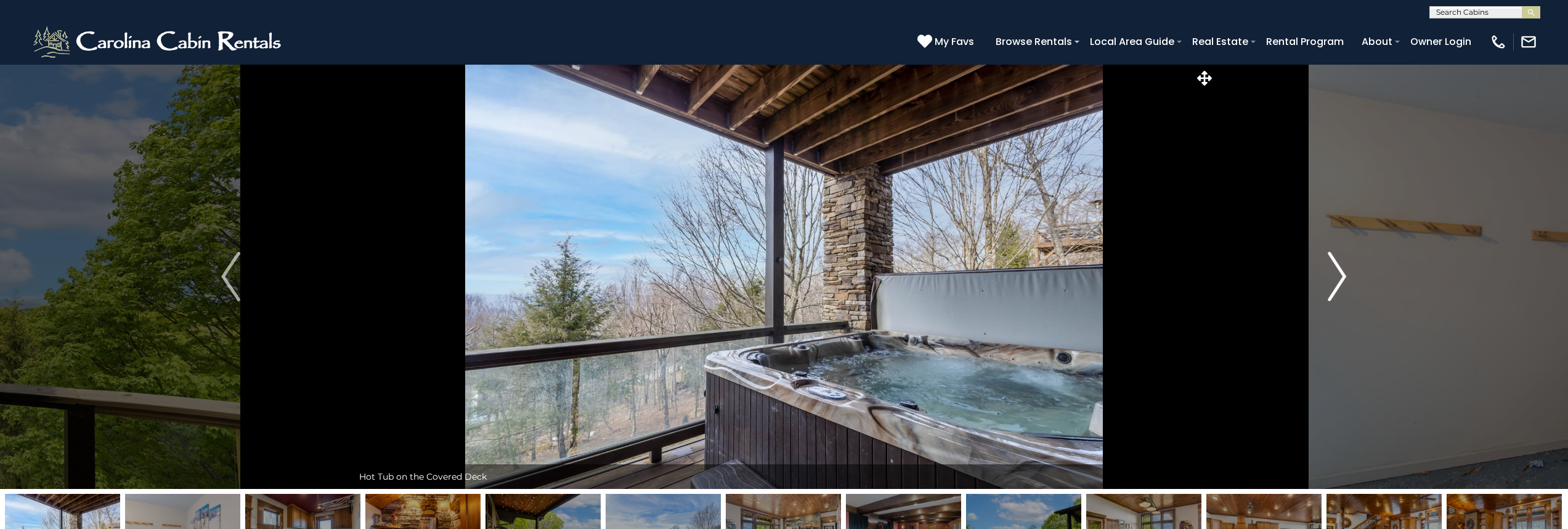
click at [1331, 279] on img "Next" at bounding box center [1336, 277] width 19 height 49
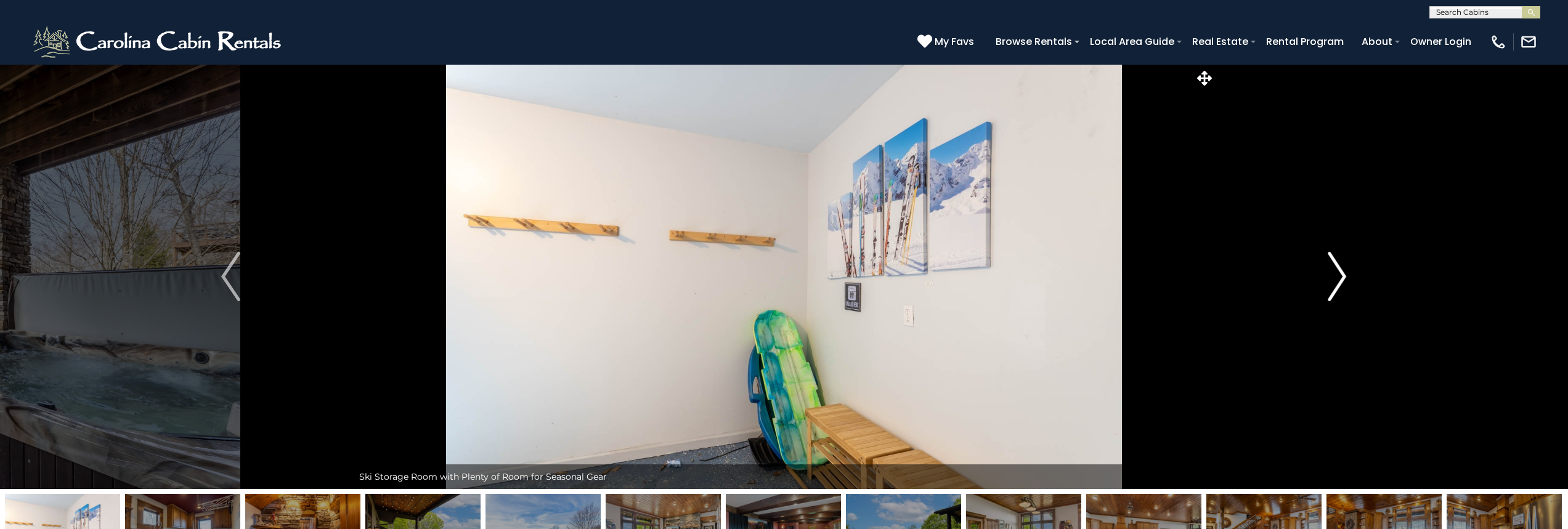
click at [1331, 279] on img "Next" at bounding box center [1336, 277] width 19 height 49
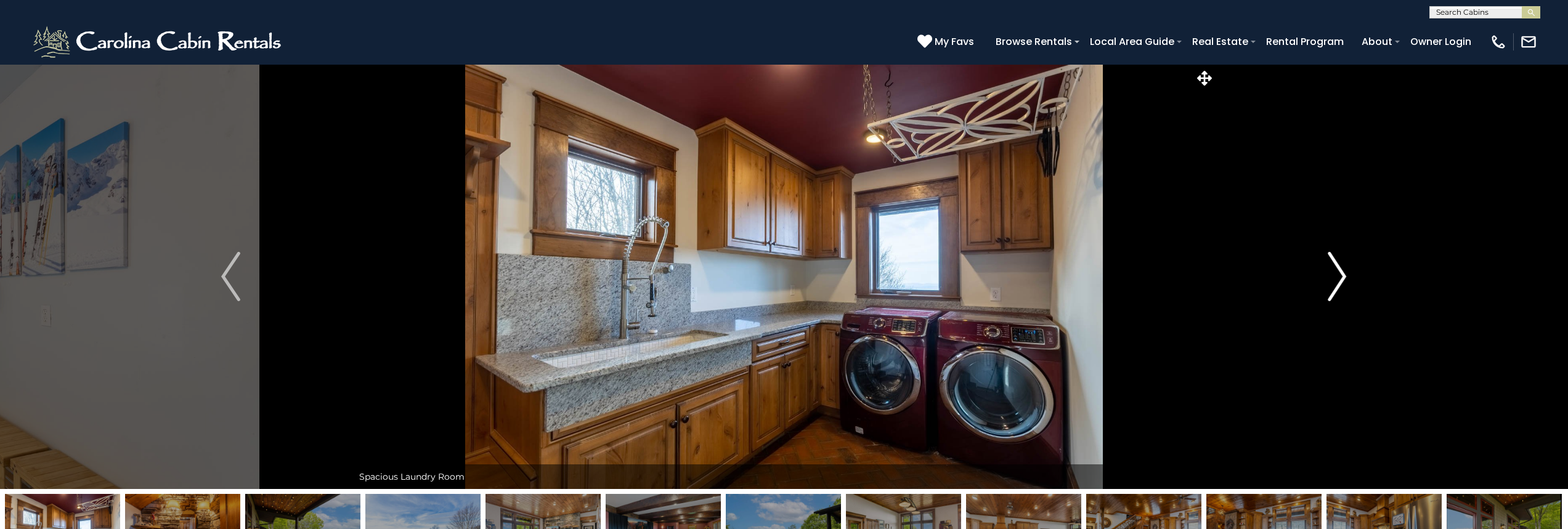
click at [1331, 279] on img "Next" at bounding box center [1336, 277] width 19 height 49
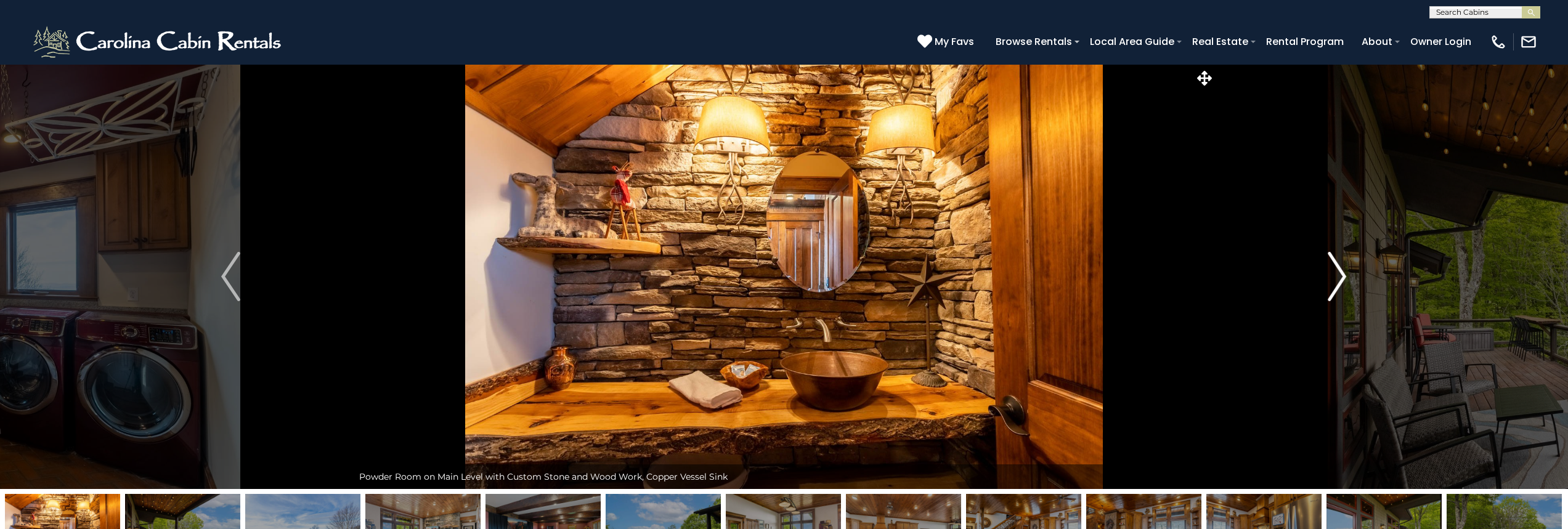
click at [1341, 276] on img "Next" at bounding box center [1336, 277] width 19 height 49
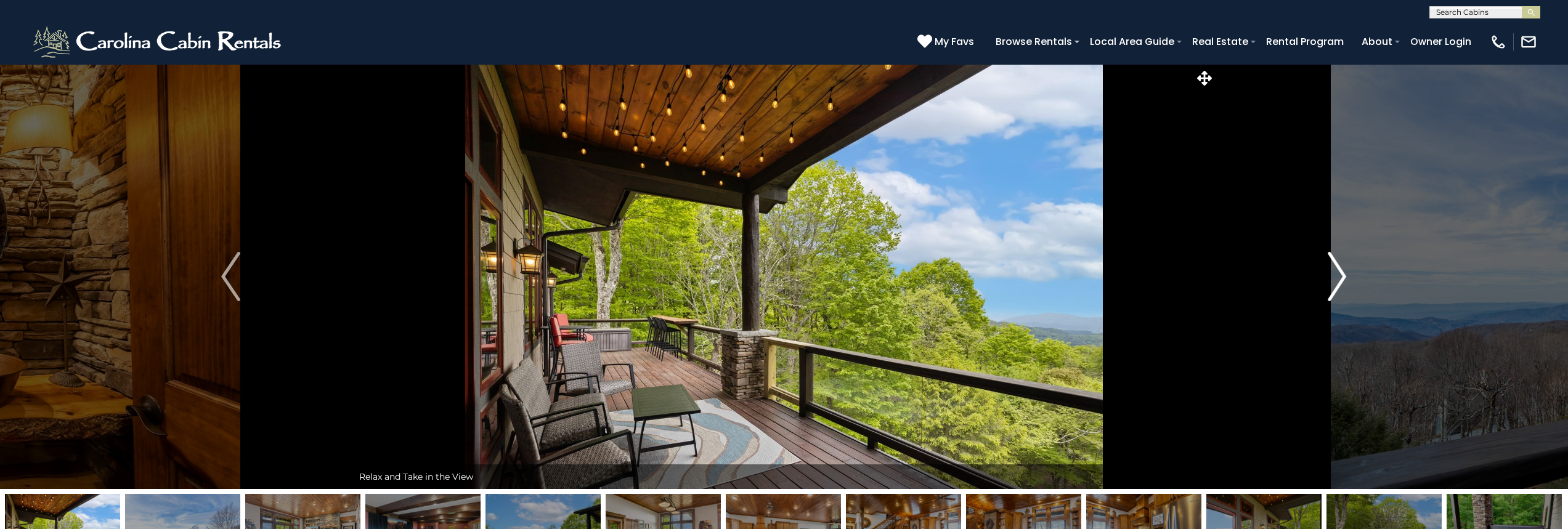
click at [1341, 276] on img "Next" at bounding box center [1336, 277] width 19 height 49
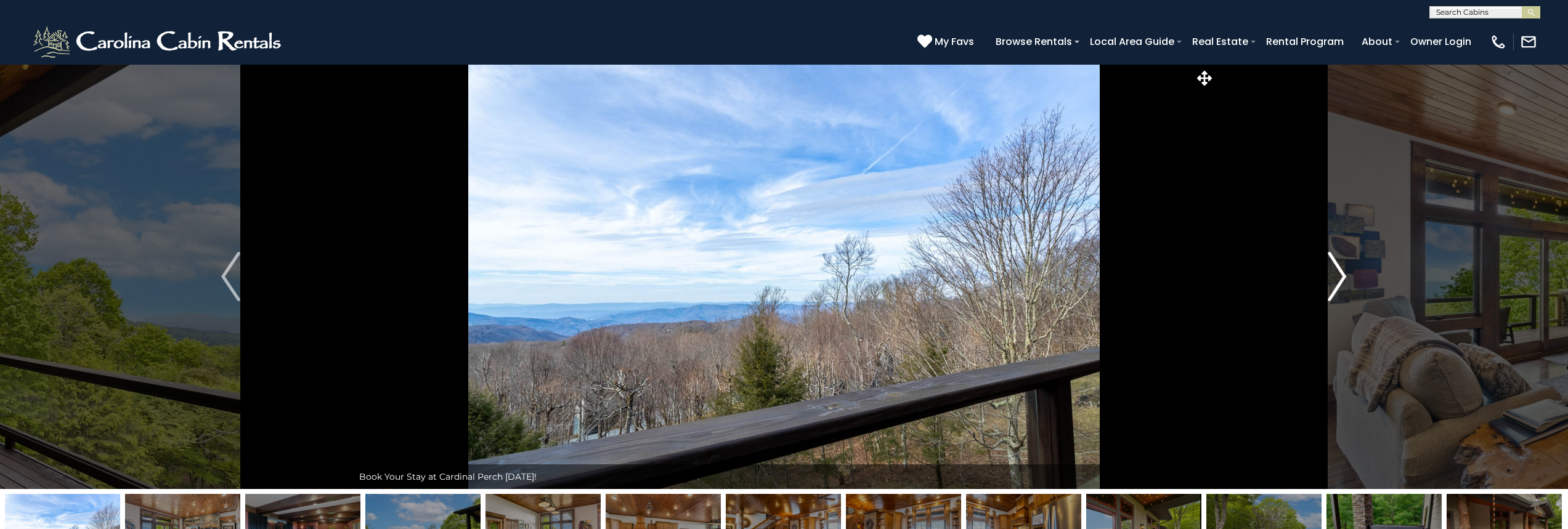
click at [1341, 276] on img "Next" at bounding box center [1336, 277] width 19 height 49
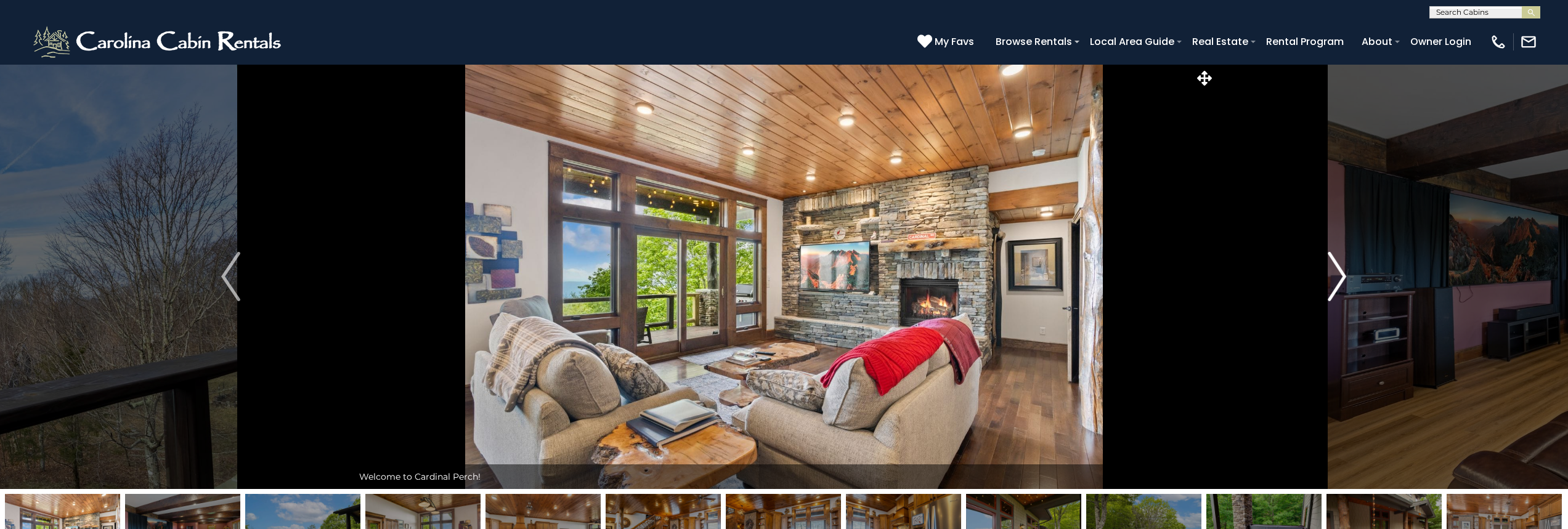
click at [1341, 276] on img "Next" at bounding box center [1336, 277] width 19 height 49
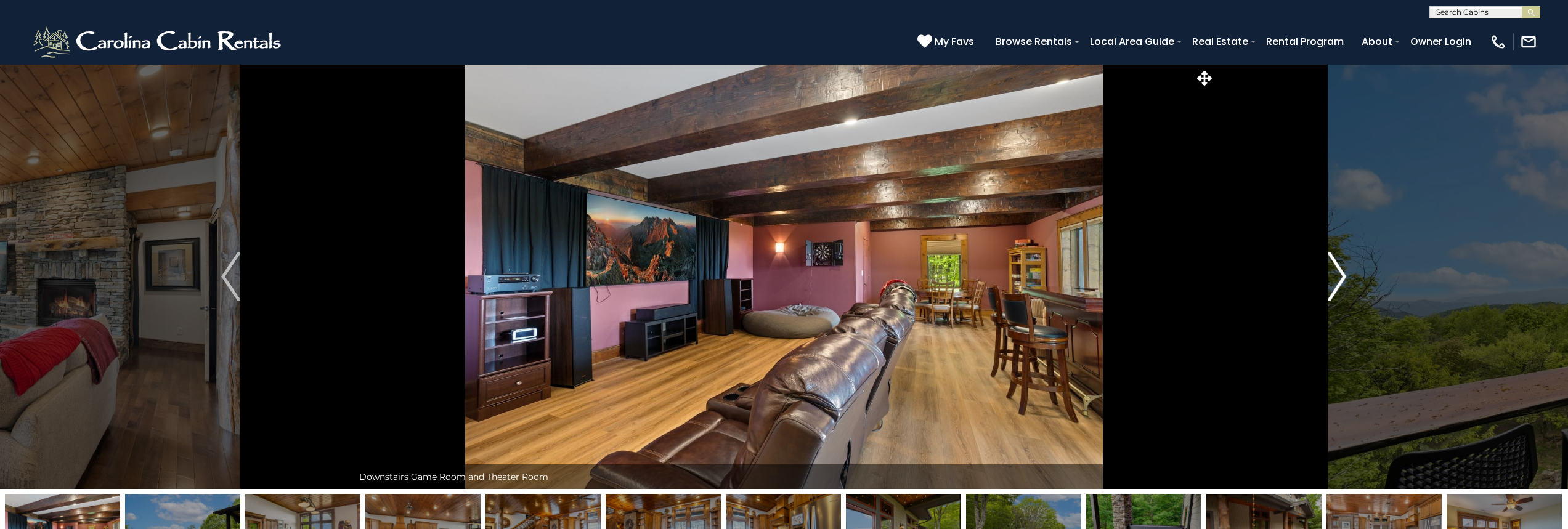
click at [1341, 276] on img "Next" at bounding box center [1336, 277] width 19 height 49
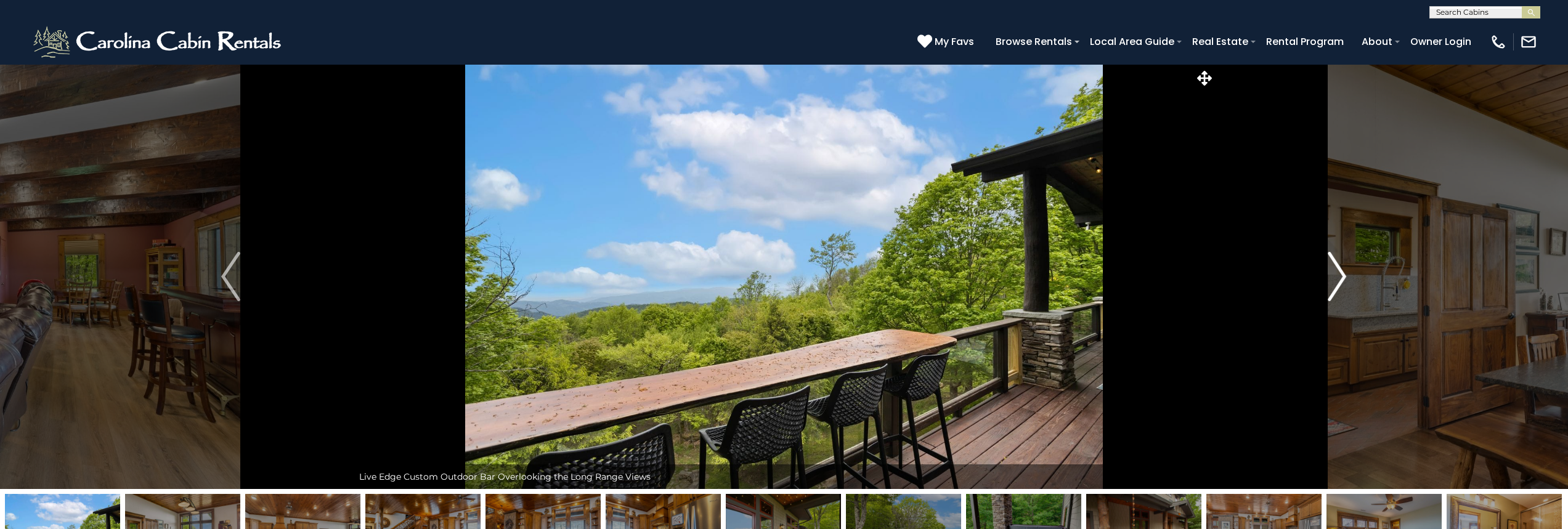
click at [1341, 276] on img "Next" at bounding box center [1336, 277] width 19 height 49
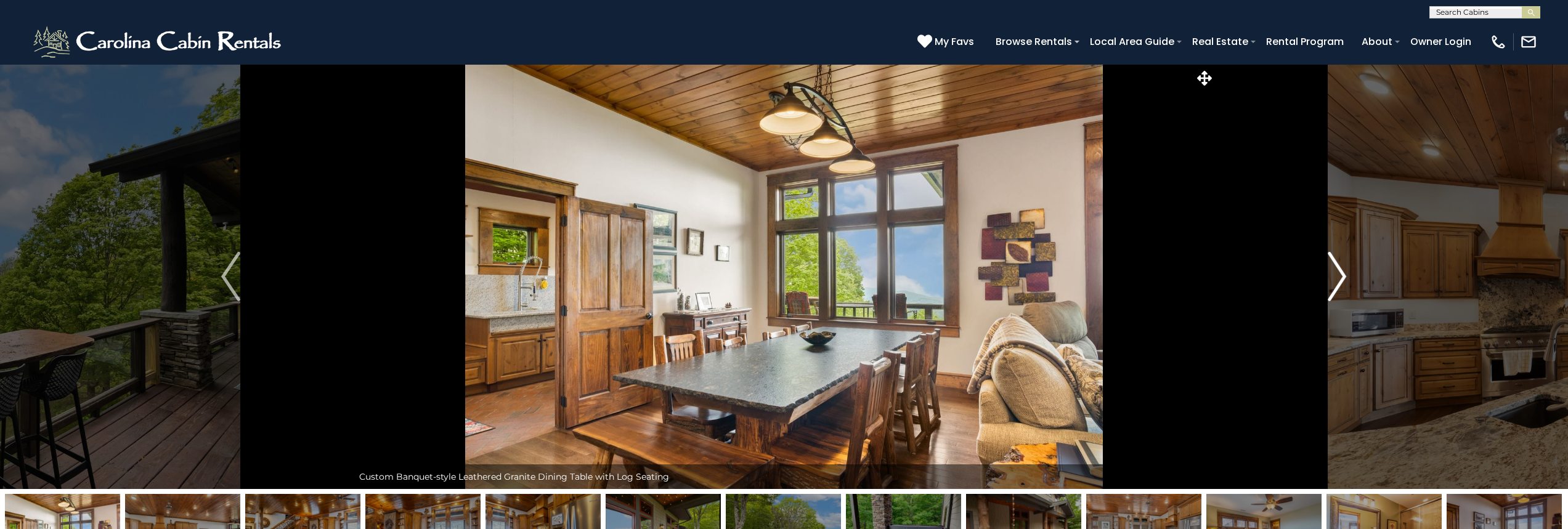
click at [1341, 276] on img "Next" at bounding box center [1336, 277] width 19 height 49
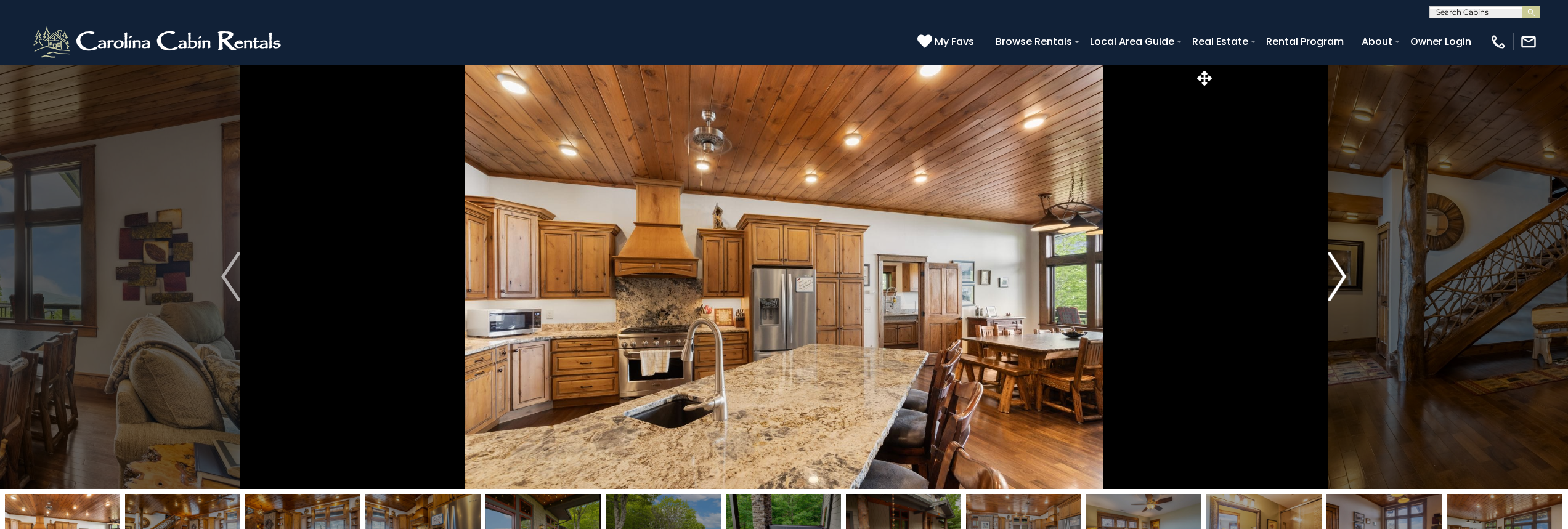
click at [1341, 276] on img "Next" at bounding box center [1336, 277] width 19 height 49
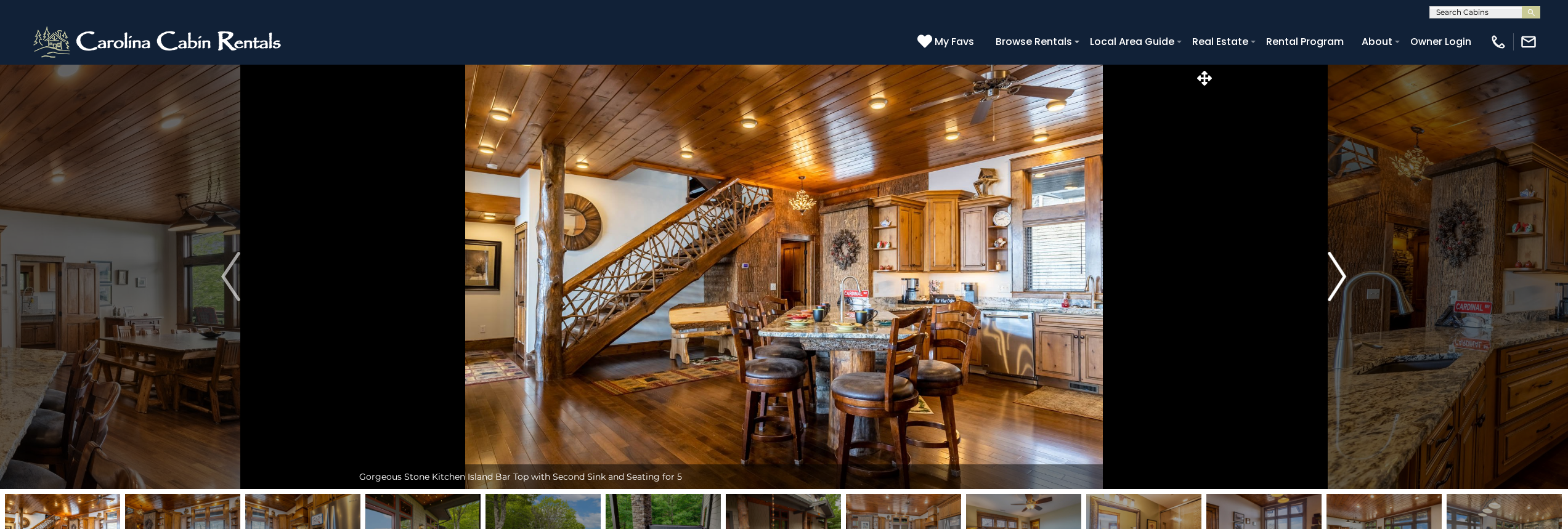
click at [1341, 276] on img "Next" at bounding box center [1336, 277] width 19 height 49
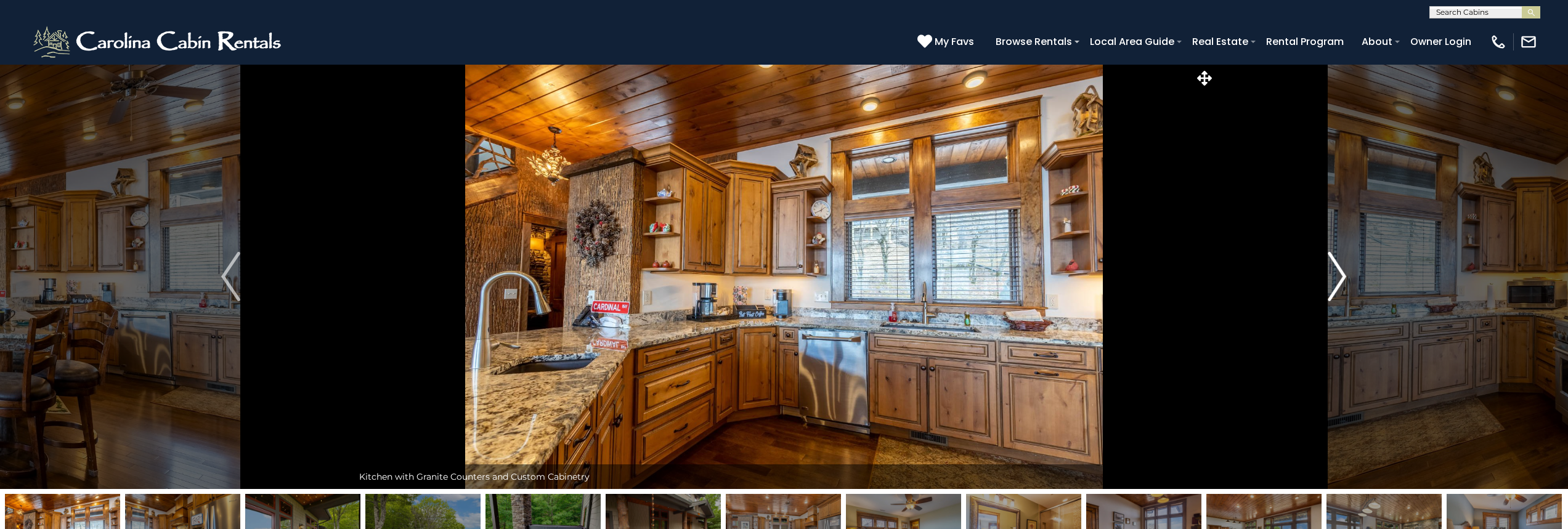
click at [1341, 276] on img "Next" at bounding box center [1336, 277] width 19 height 49
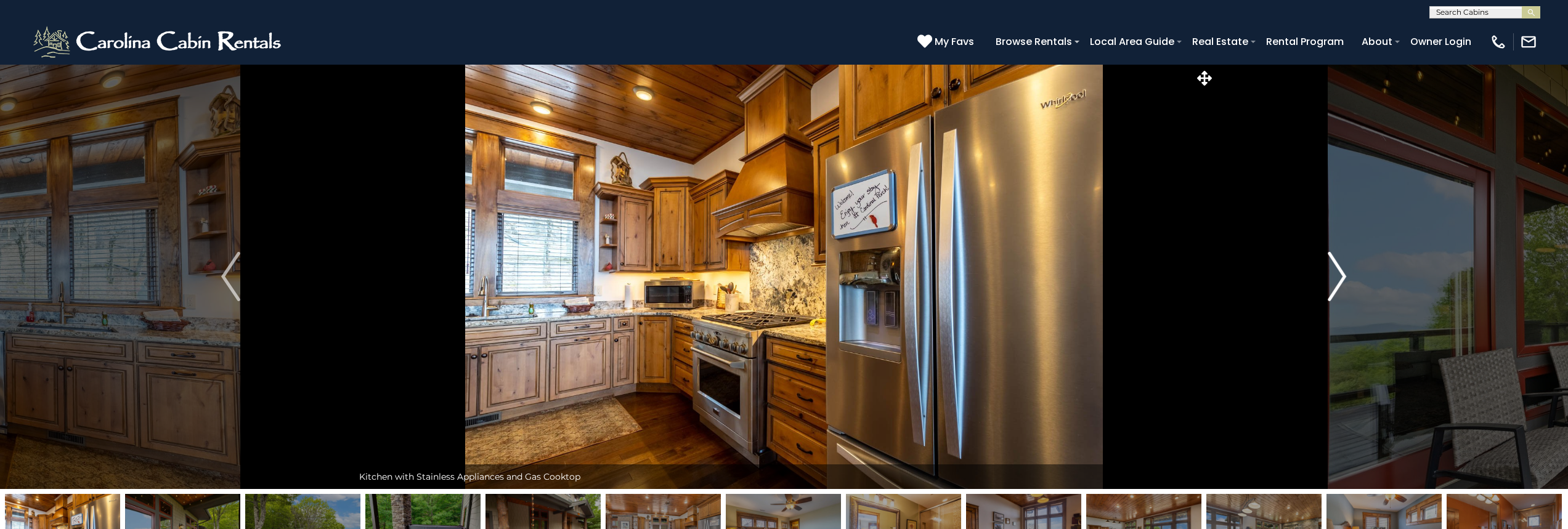
click at [1341, 276] on img "Next" at bounding box center [1336, 277] width 19 height 49
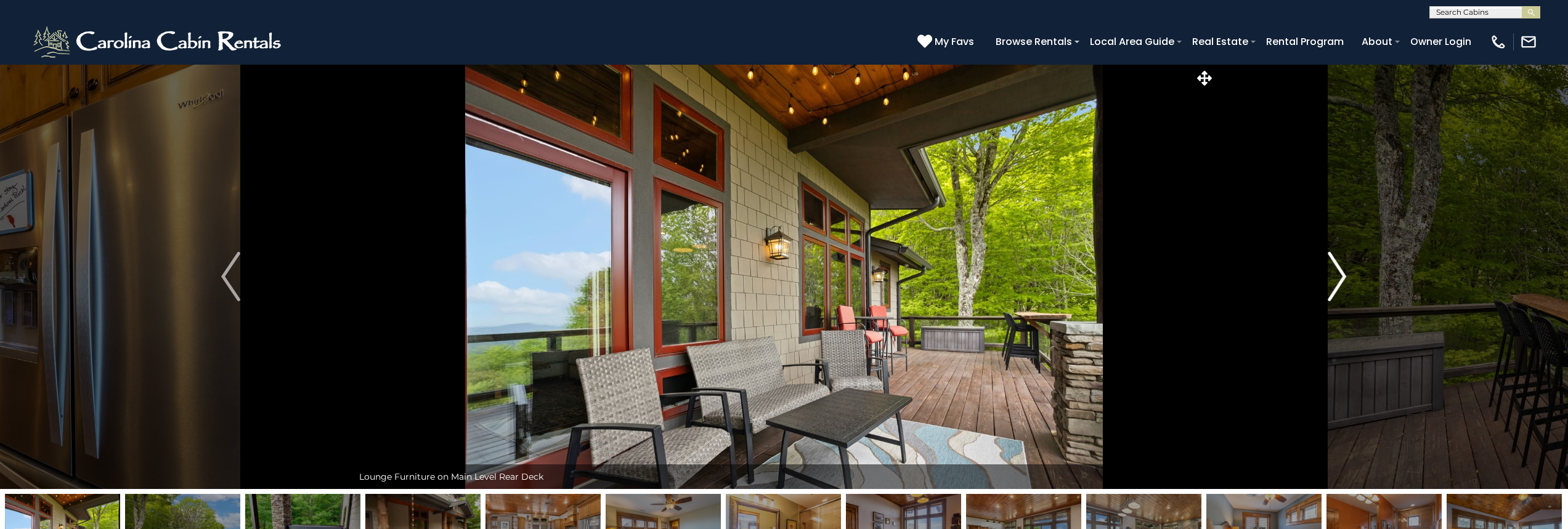
click at [1341, 276] on img "Next" at bounding box center [1336, 277] width 19 height 49
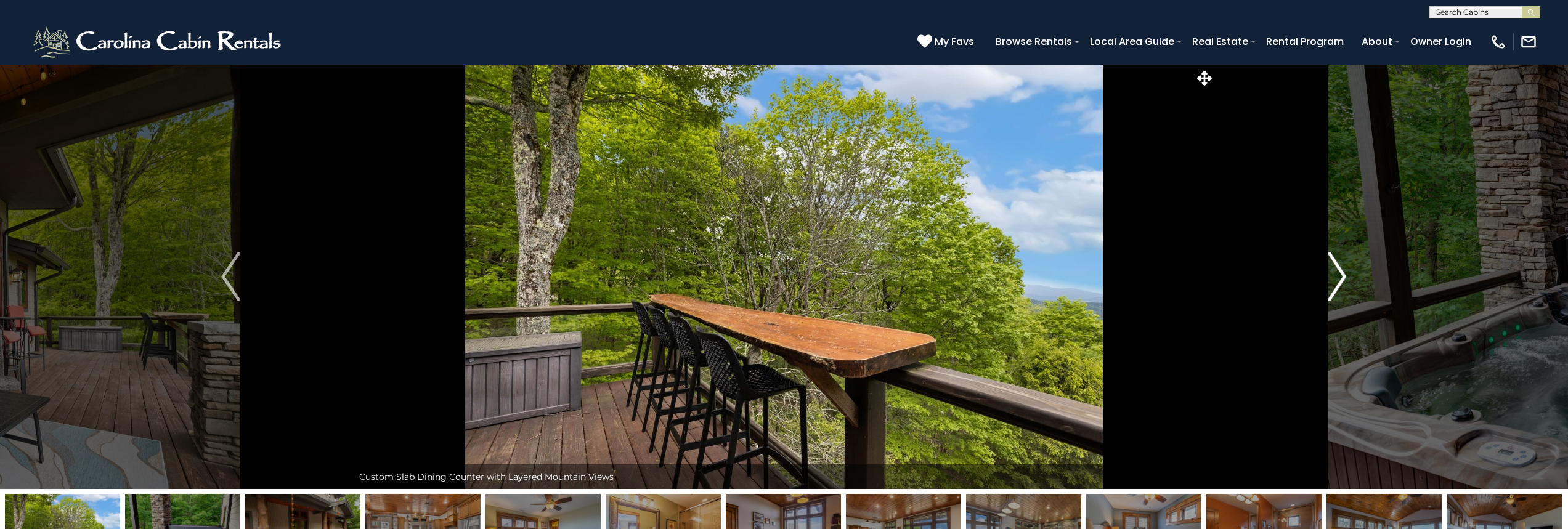
click at [1341, 276] on img "Next" at bounding box center [1336, 277] width 19 height 49
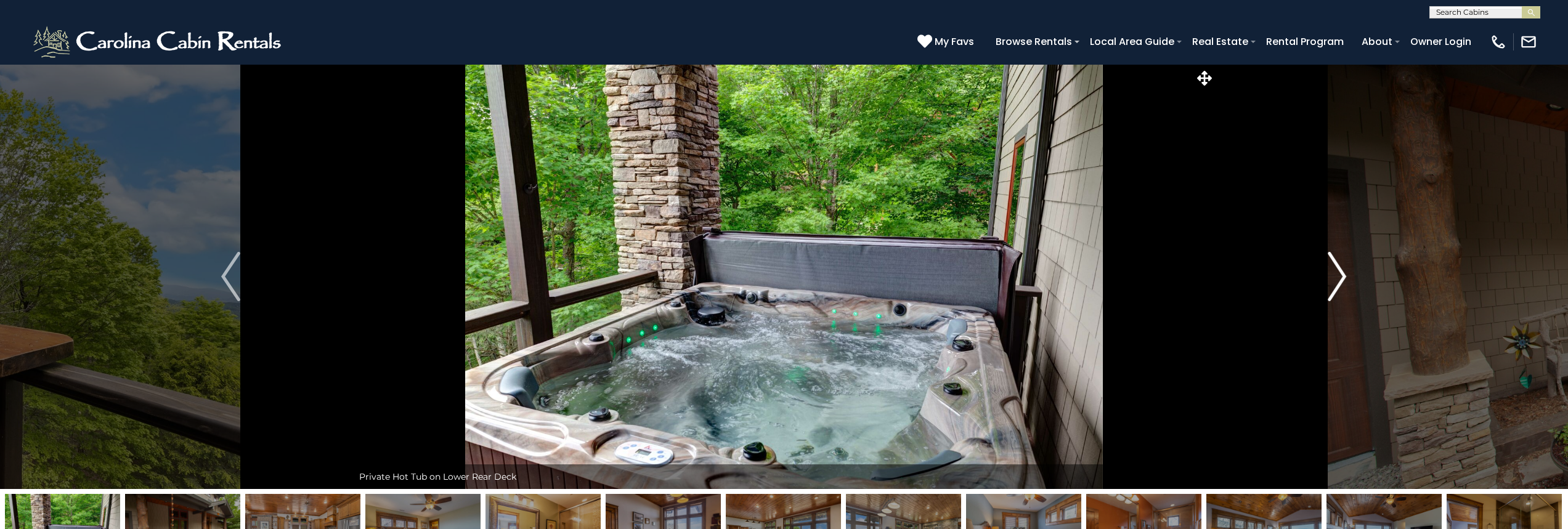
click at [1341, 276] on img "Next" at bounding box center [1336, 277] width 19 height 49
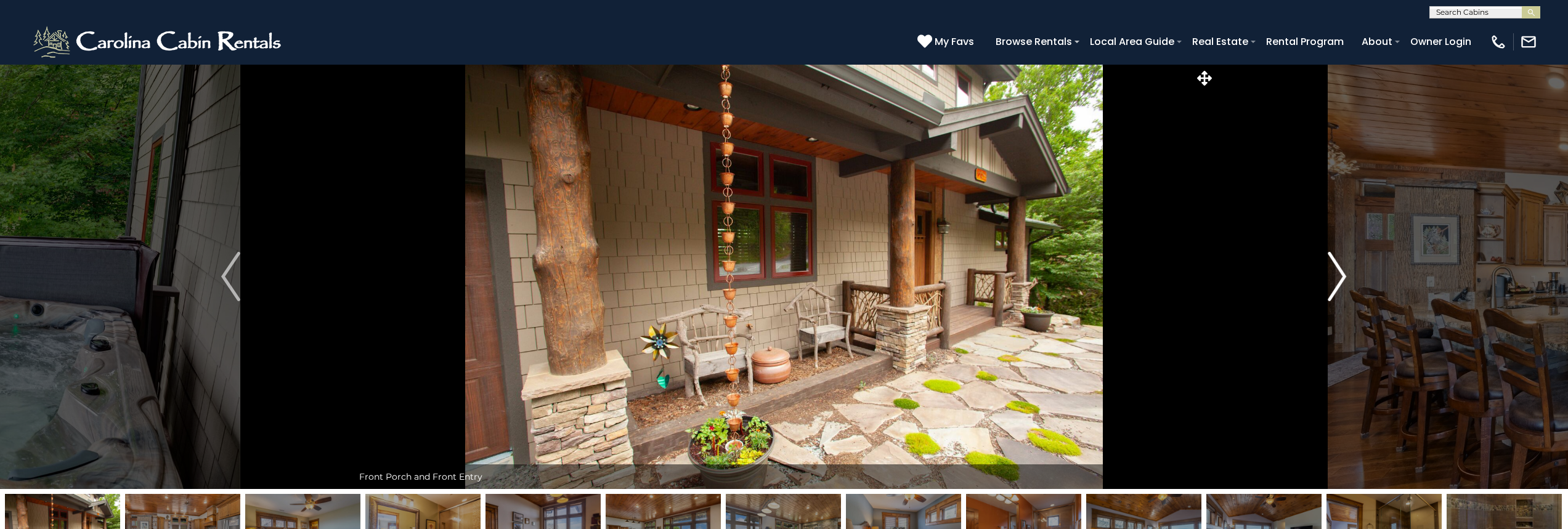
click at [1341, 276] on img "Next" at bounding box center [1336, 277] width 19 height 49
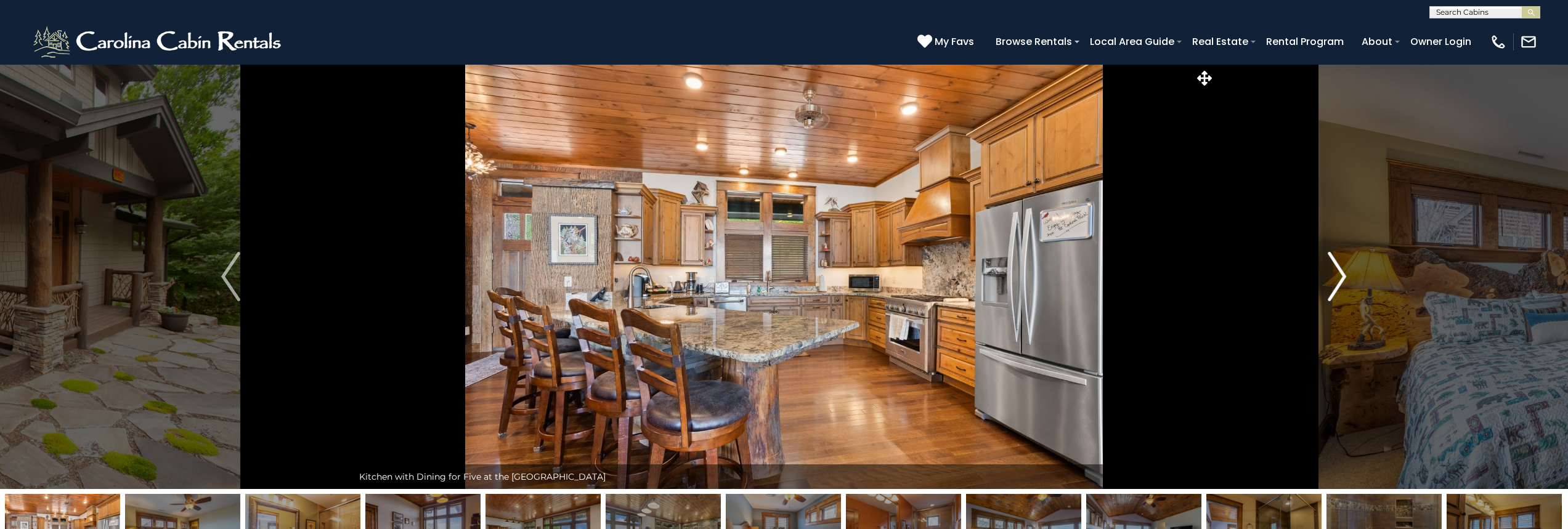
click at [1341, 276] on img "Next" at bounding box center [1336, 277] width 19 height 49
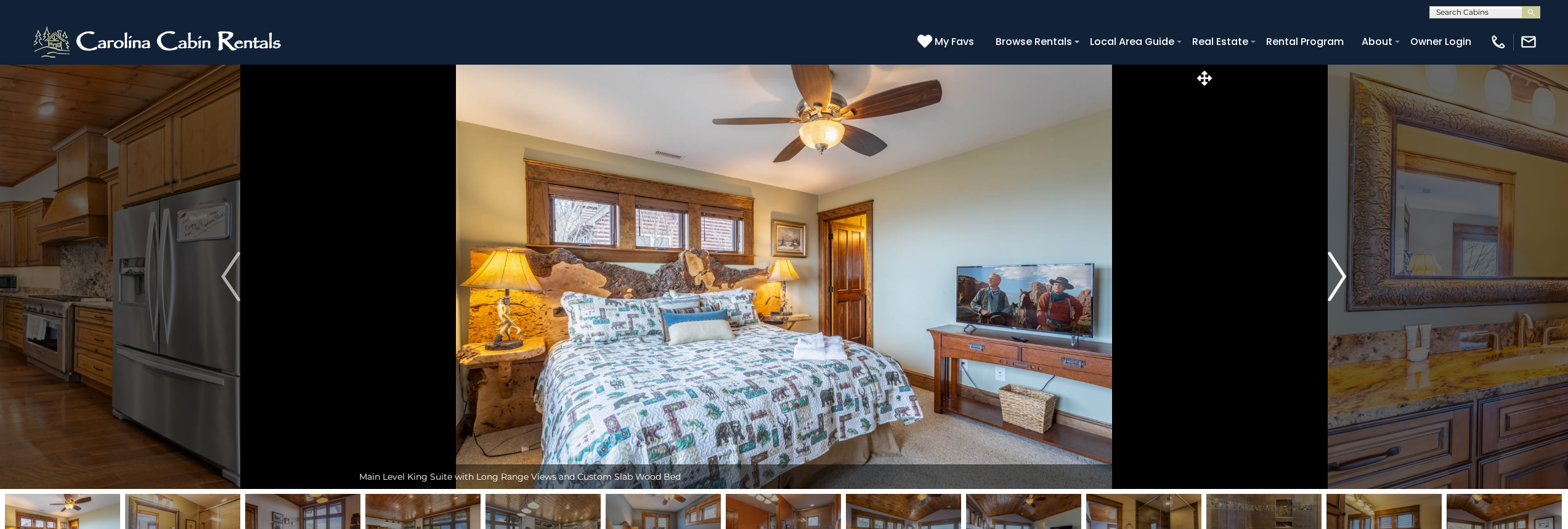
click at [1341, 276] on img "Next" at bounding box center [1336, 277] width 19 height 49
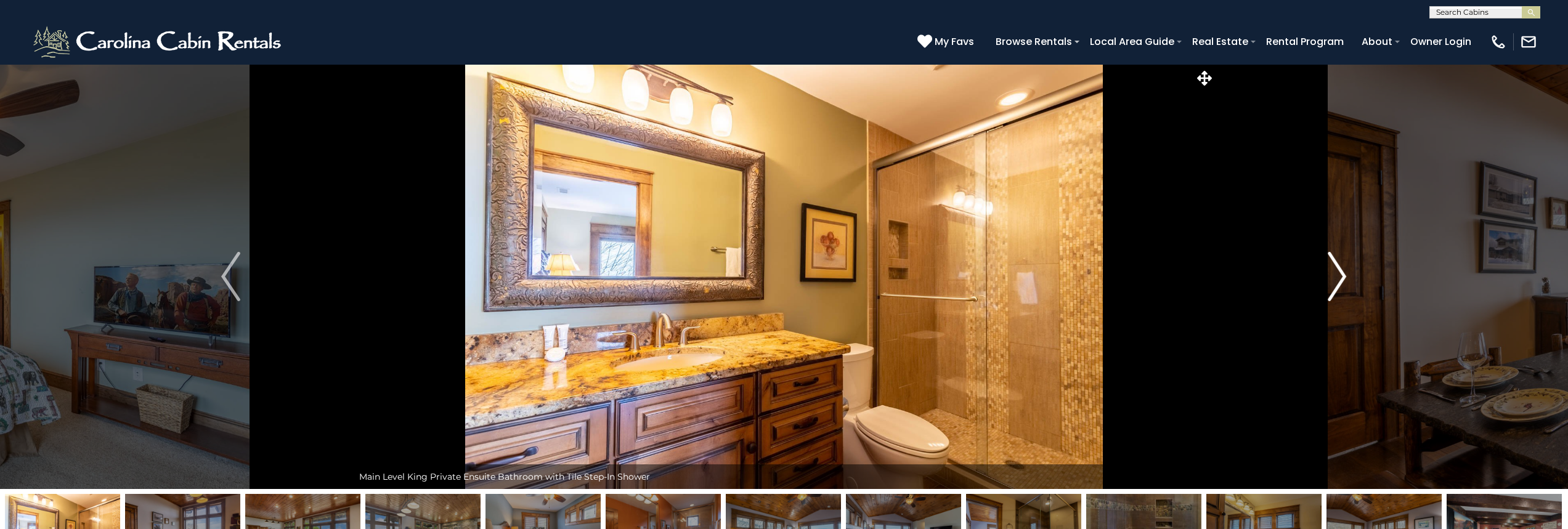
click at [1341, 276] on img "Next" at bounding box center [1336, 277] width 19 height 49
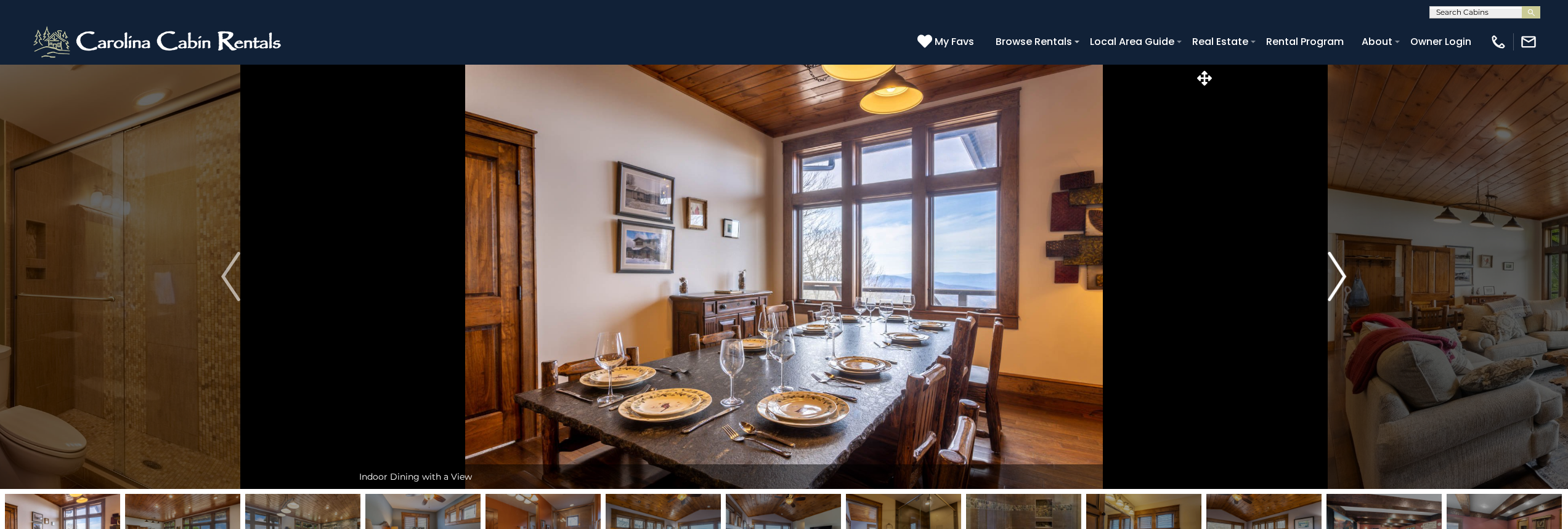
click at [1341, 276] on img "Next" at bounding box center [1336, 277] width 19 height 49
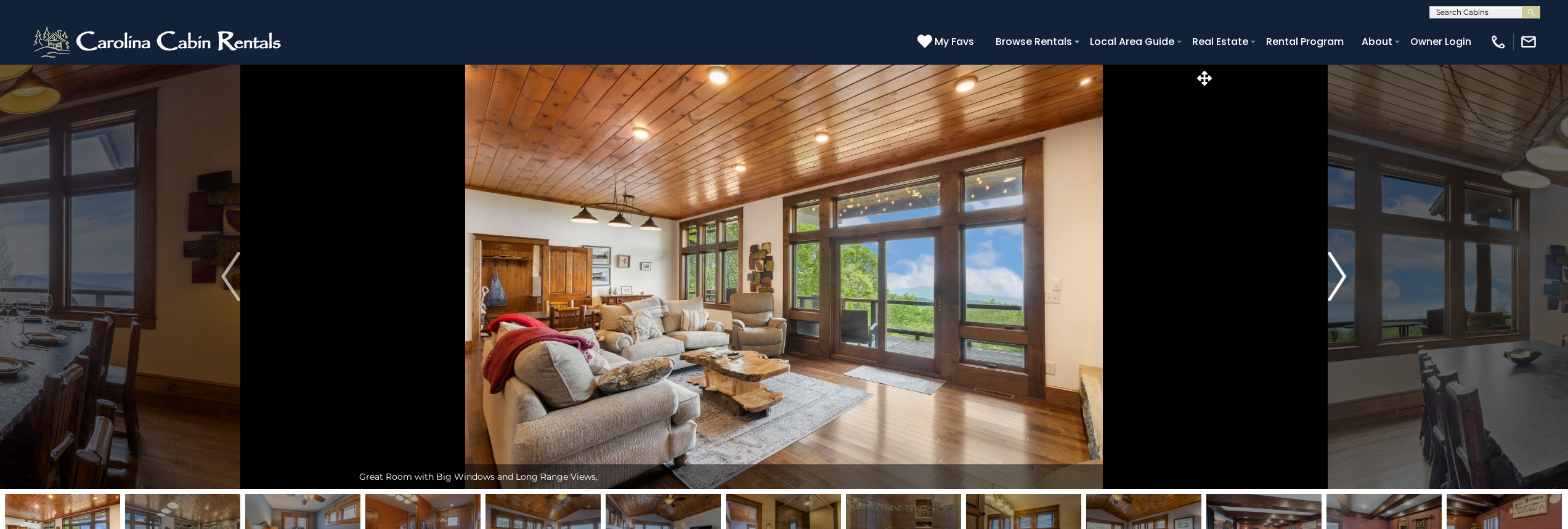
click at [1341, 276] on img "Next" at bounding box center [1336, 277] width 19 height 49
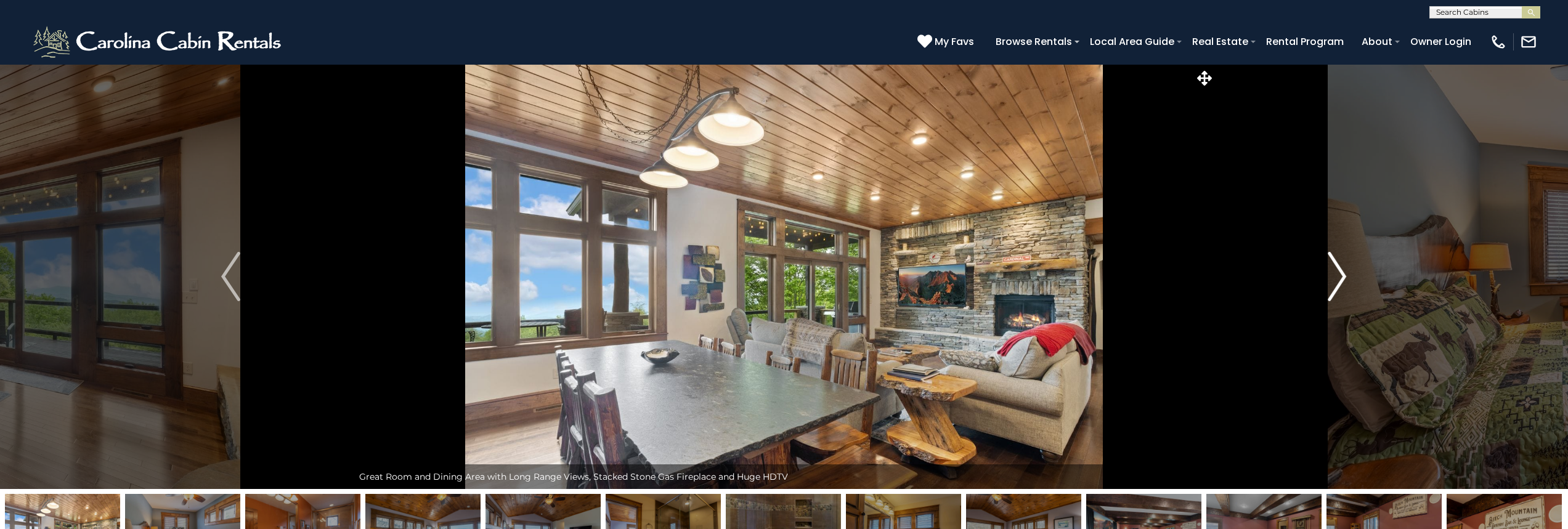
click at [1341, 276] on img "Next" at bounding box center [1336, 277] width 19 height 49
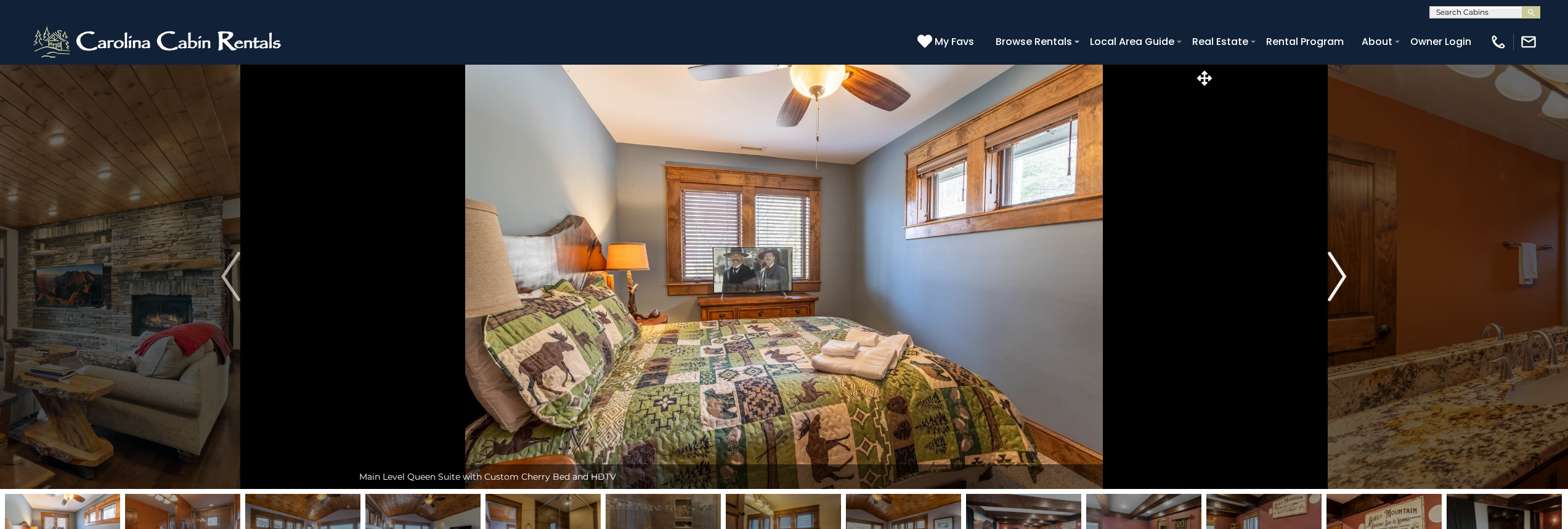
click at [1341, 276] on img "Next" at bounding box center [1336, 277] width 19 height 49
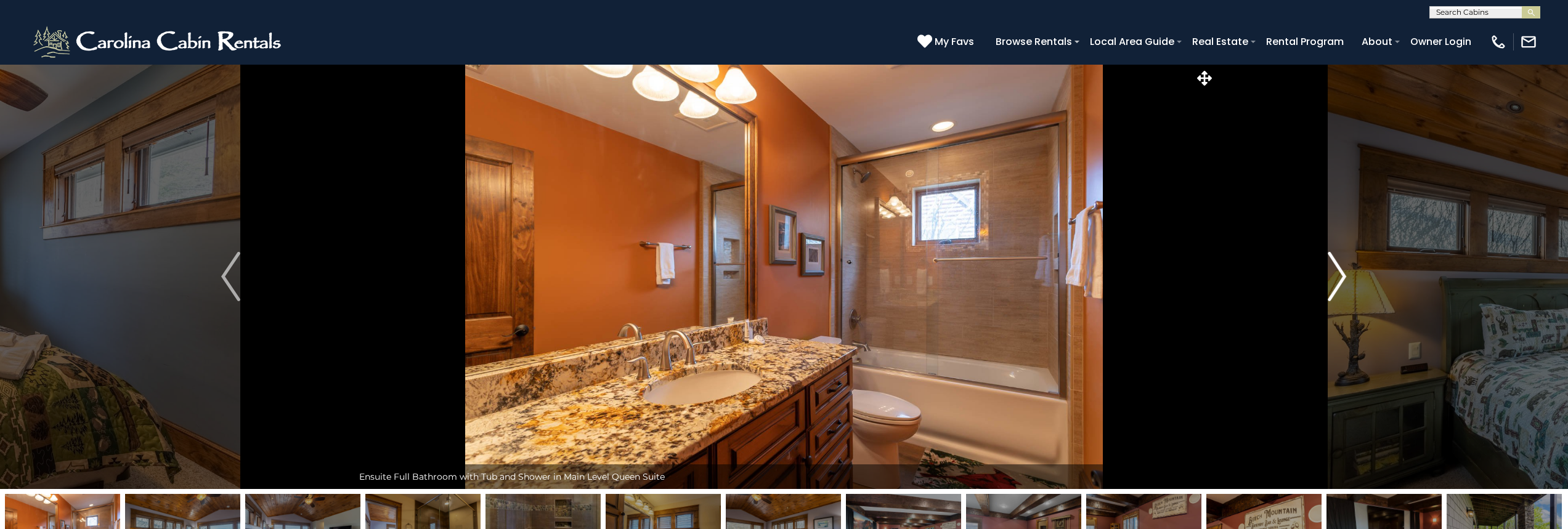
click at [1341, 276] on img "Next" at bounding box center [1336, 277] width 19 height 49
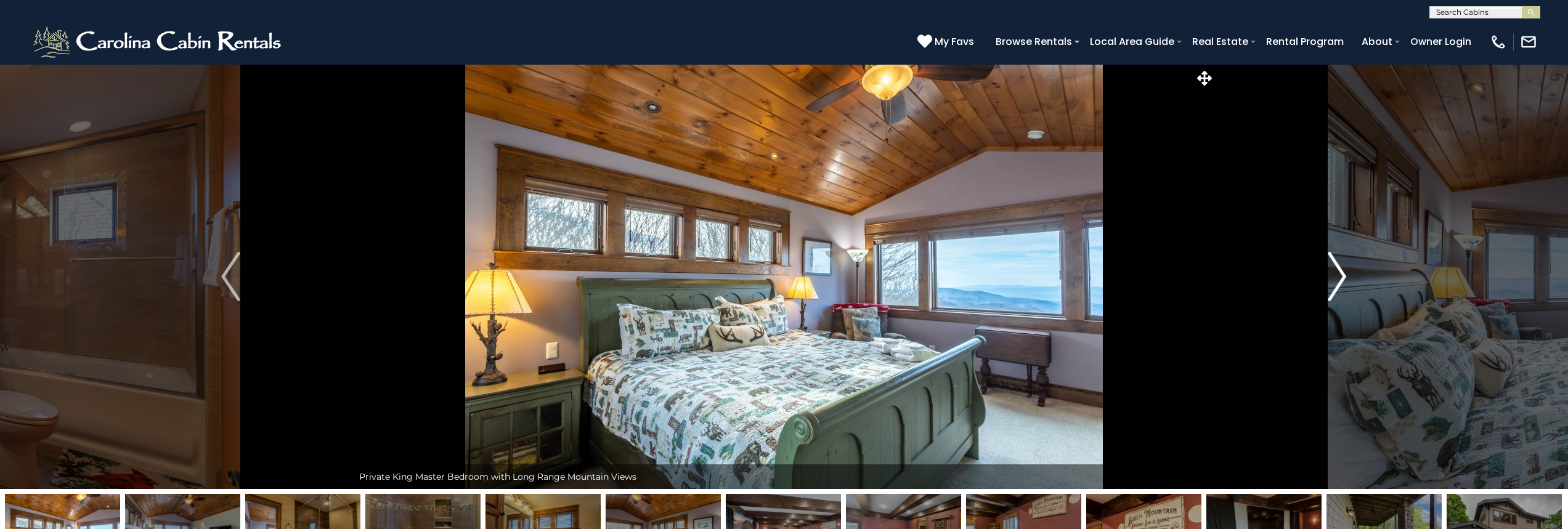
click at [1341, 276] on img "Next" at bounding box center [1336, 277] width 19 height 49
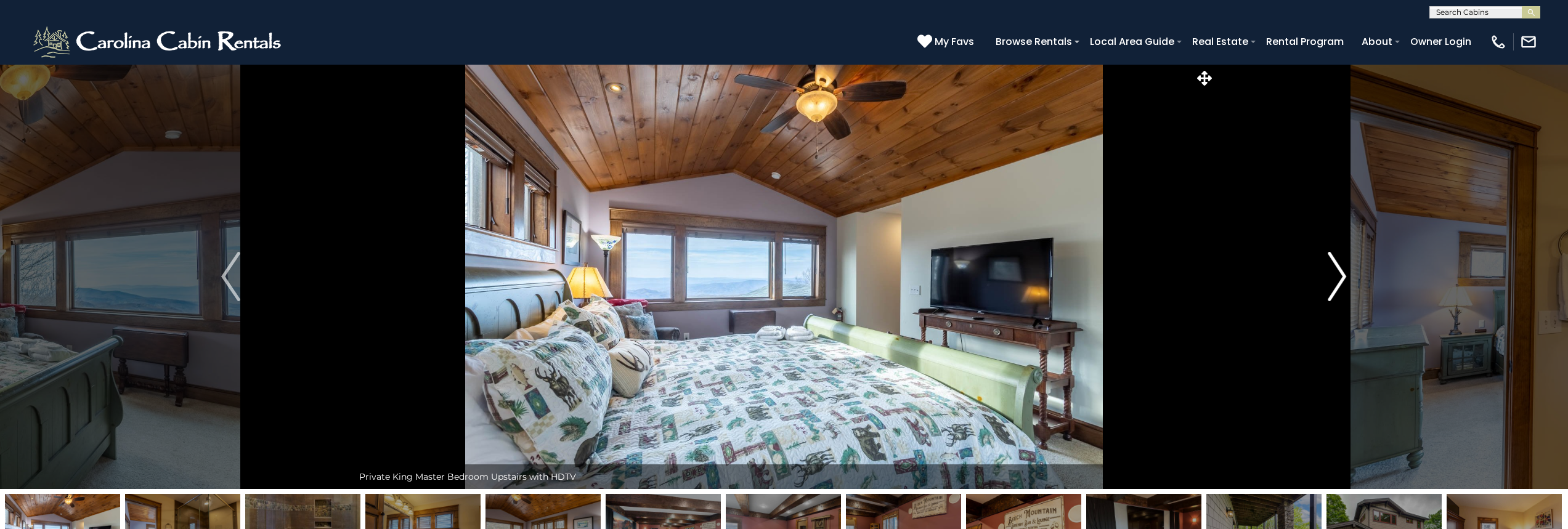
click at [1341, 276] on img "Next" at bounding box center [1336, 277] width 19 height 49
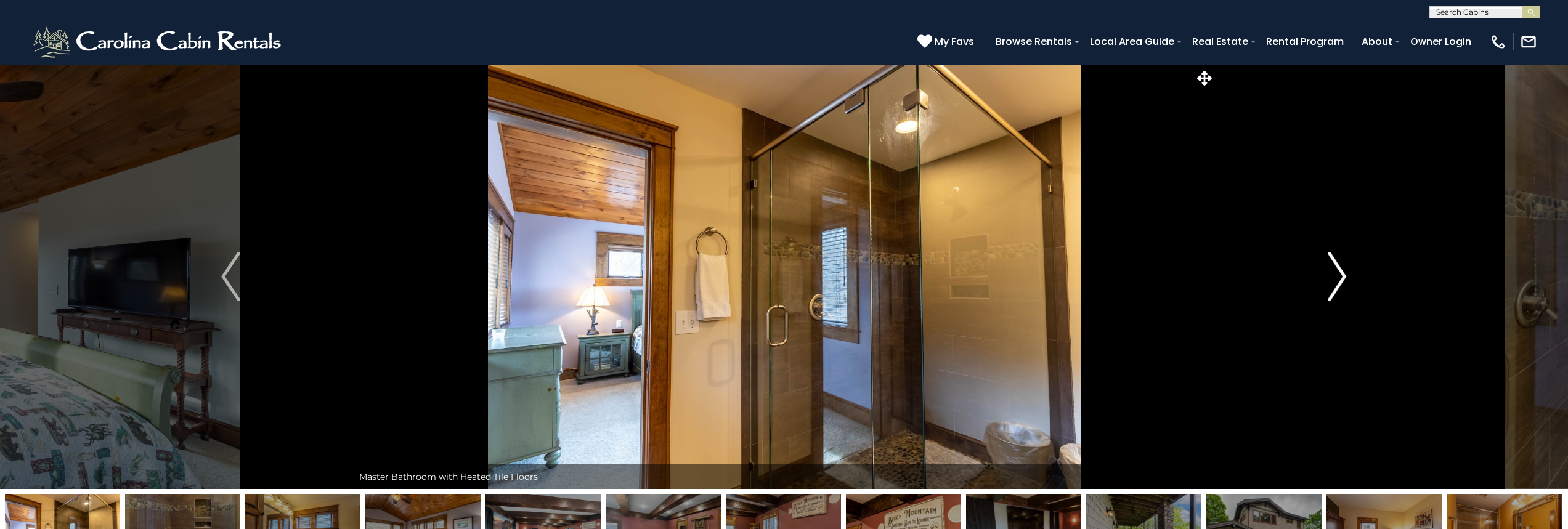
click at [1341, 276] on img "Next" at bounding box center [1336, 277] width 19 height 49
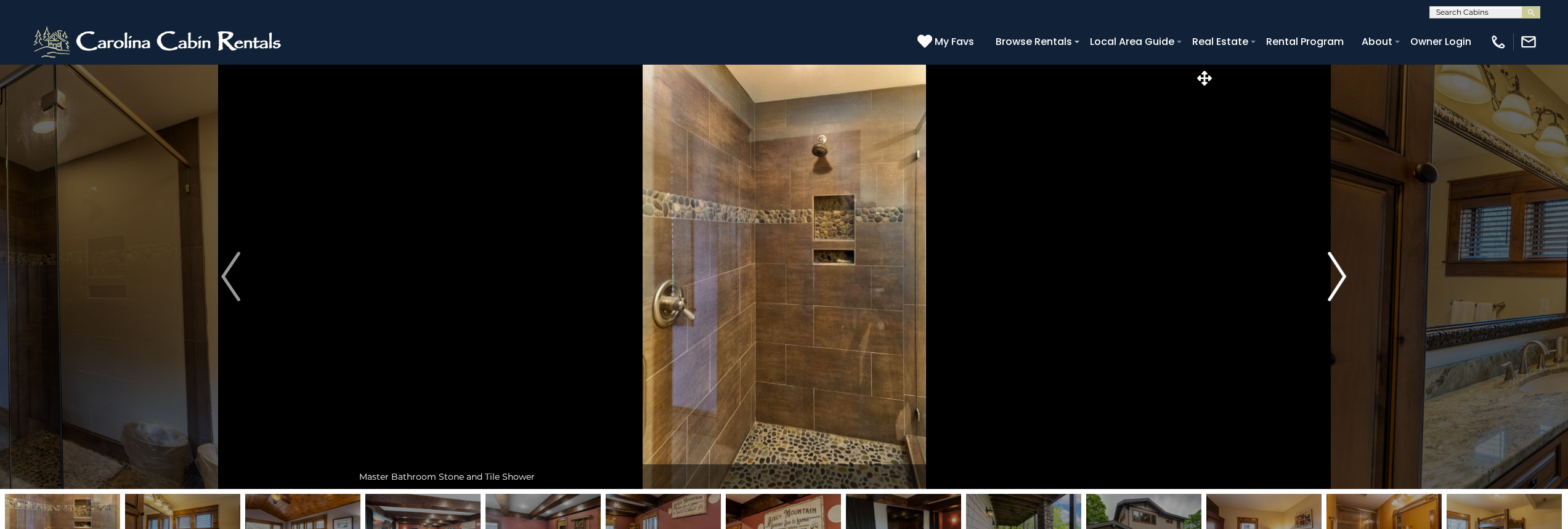
click at [1341, 276] on img "Next" at bounding box center [1336, 277] width 19 height 49
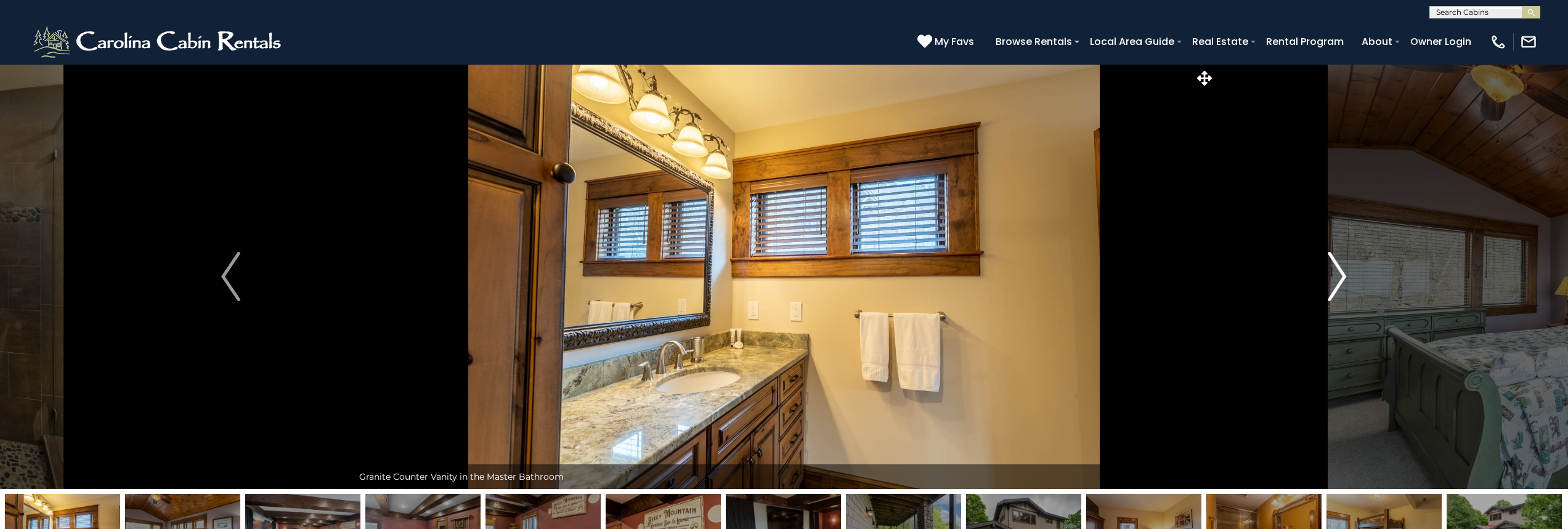
click at [1341, 276] on img "Next" at bounding box center [1336, 277] width 19 height 49
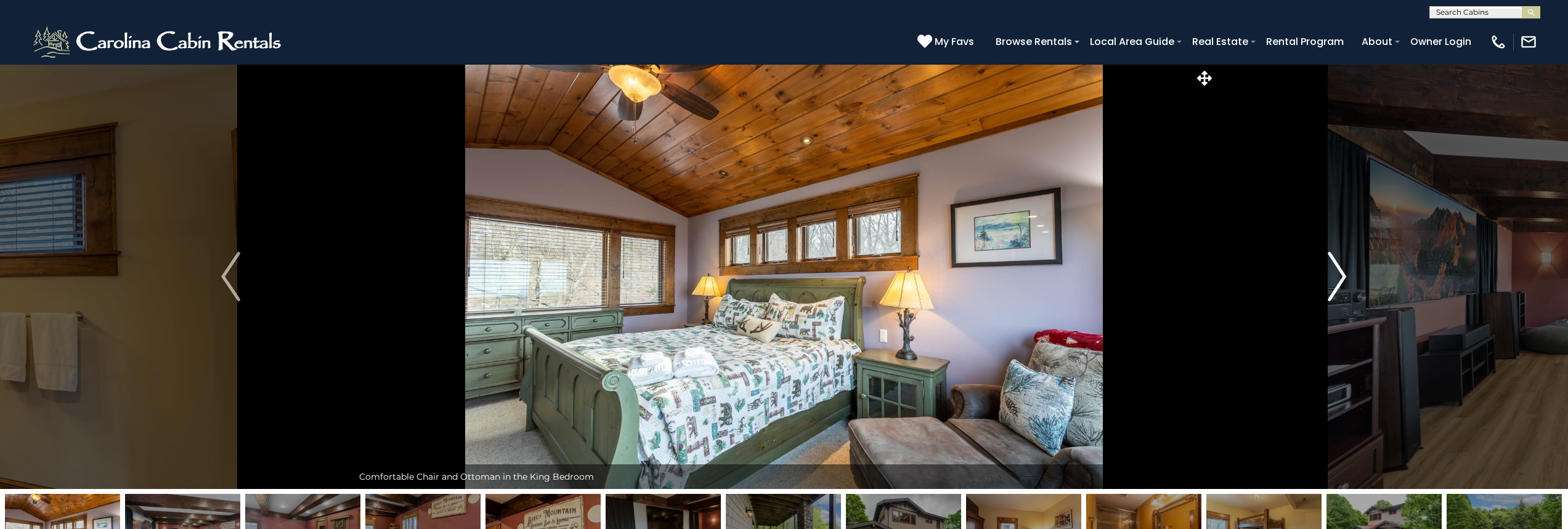
click at [1341, 276] on img "Next" at bounding box center [1336, 277] width 19 height 49
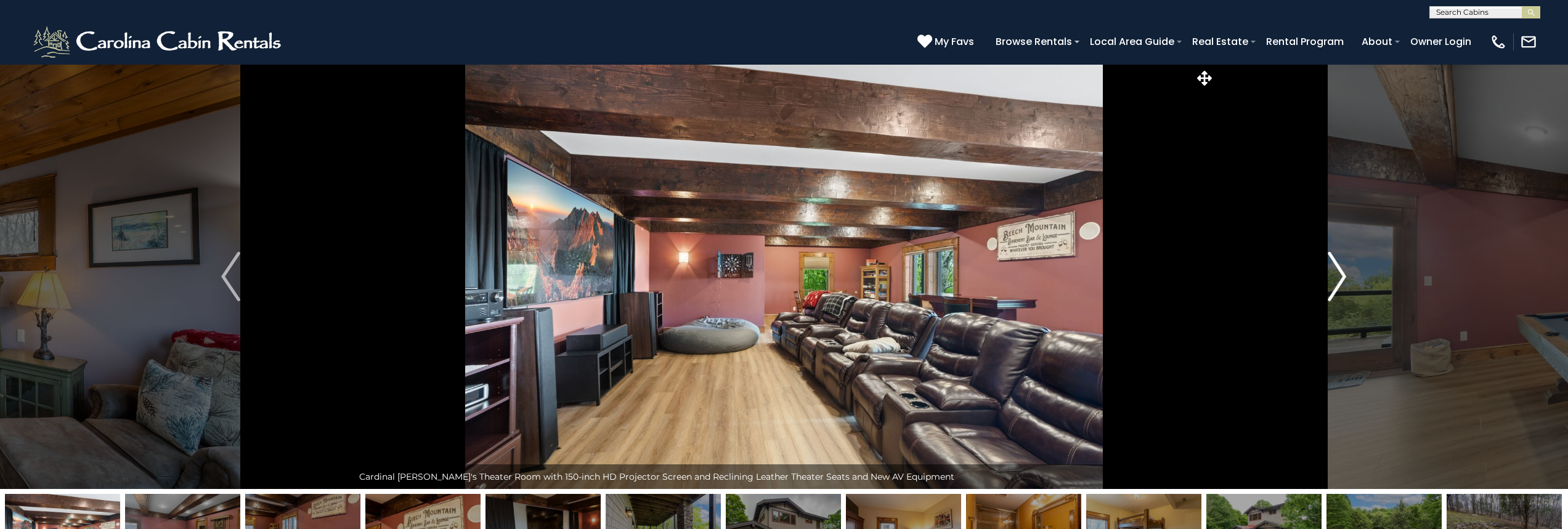
click at [1341, 276] on img "Next" at bounding box center [1336, 277] width 19 height 49
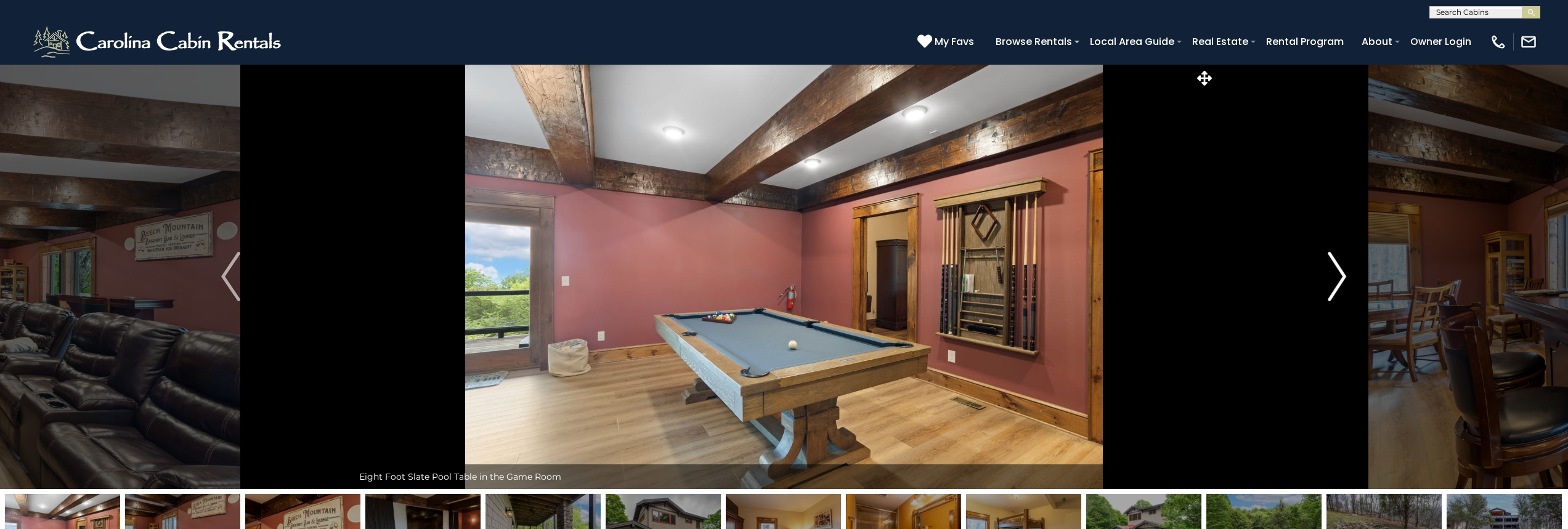
click at [1341, 276] on img "Next" at bounding box center [1336, 277] width 19 height 49
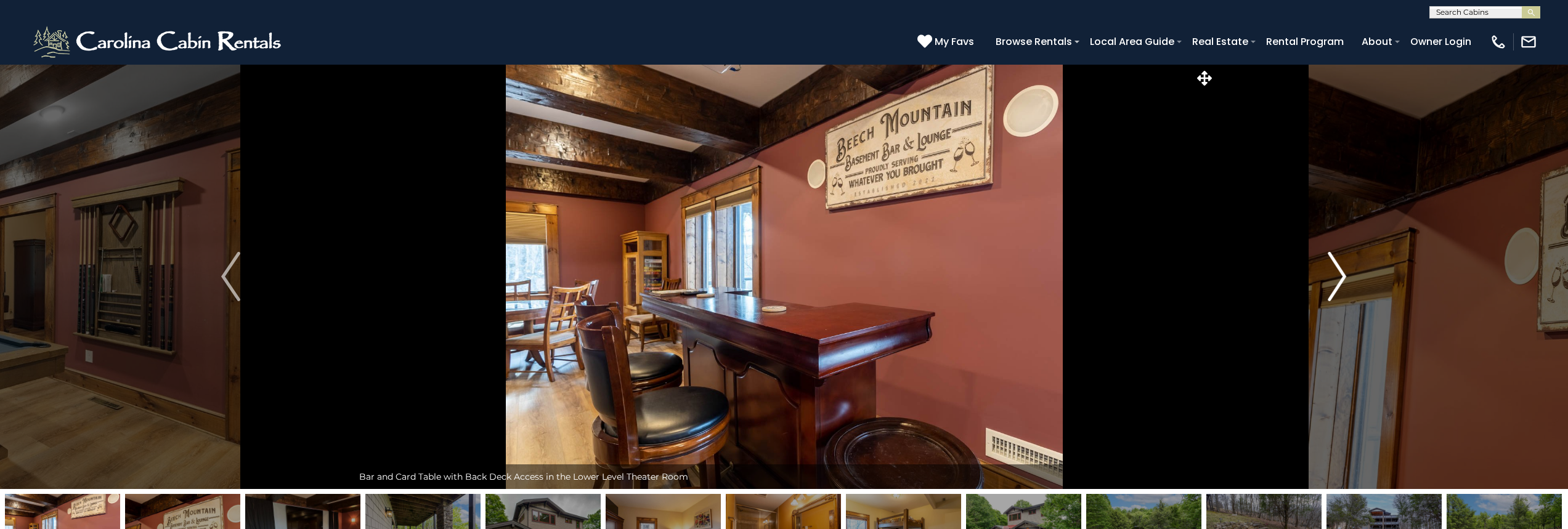
click at [1341, 276] on img "Next" at bounding box center [1336, 277] width 19 height 49
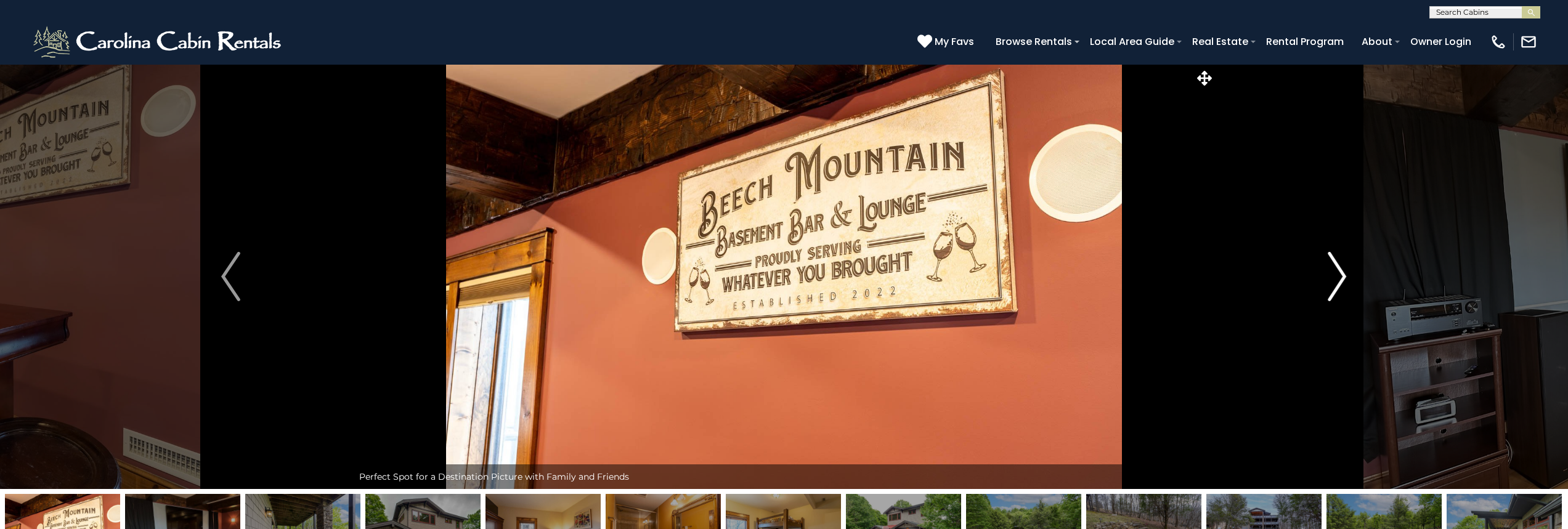
click at [1341, 276] on img "Next" at bounding box center [1336, 277] width 19 height 49
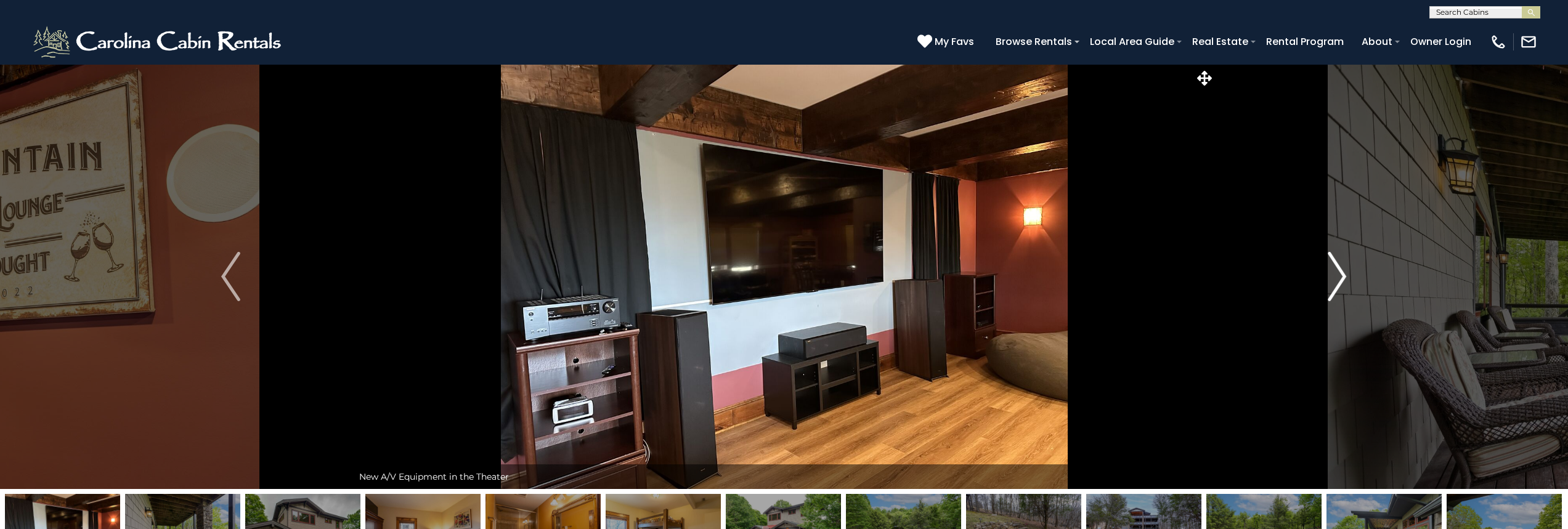
click at [1341, 276] on img "Next" at bounding box center [1336, 277] width 19 height 49
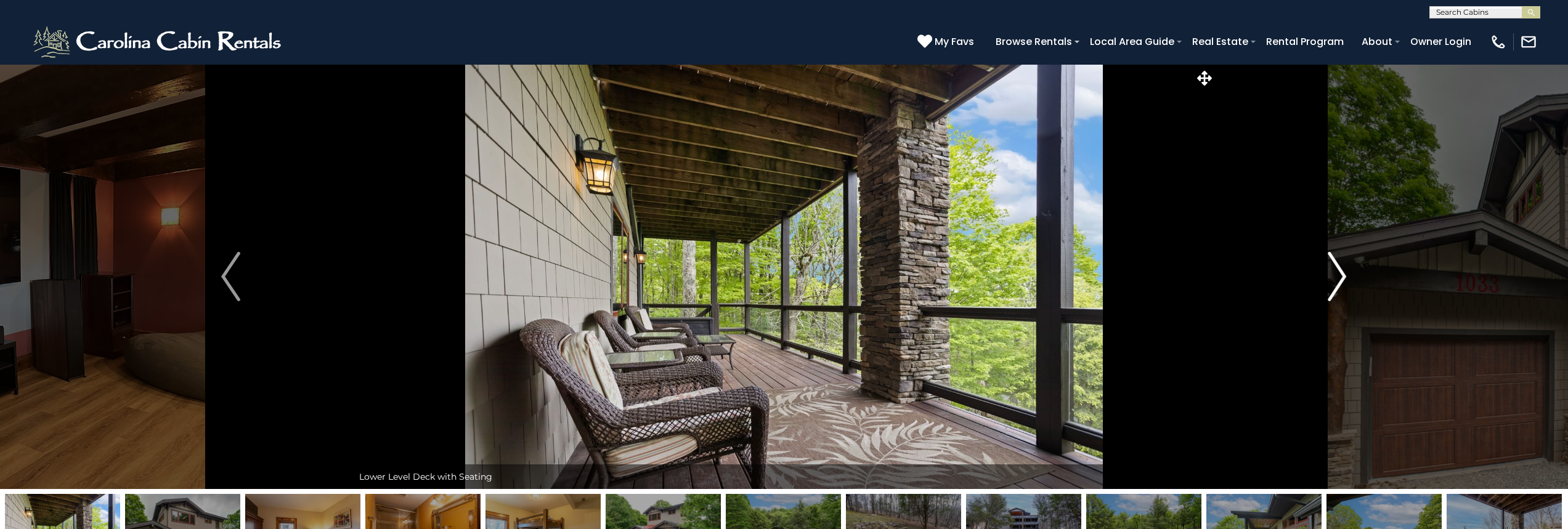
click at [1341, 276] on img "Next" at bounding box center [1336, 277] width 19 height 49
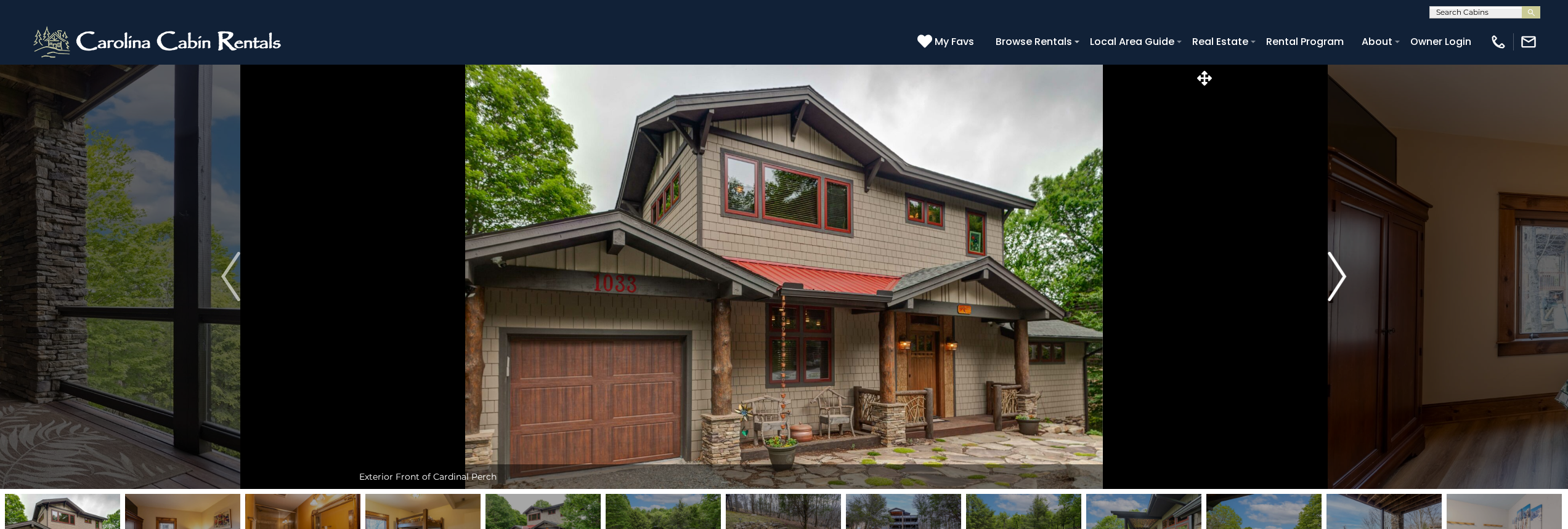
click at [1347, 270] on button "Next" at bounding box center [1337, 276] width 244 height 425
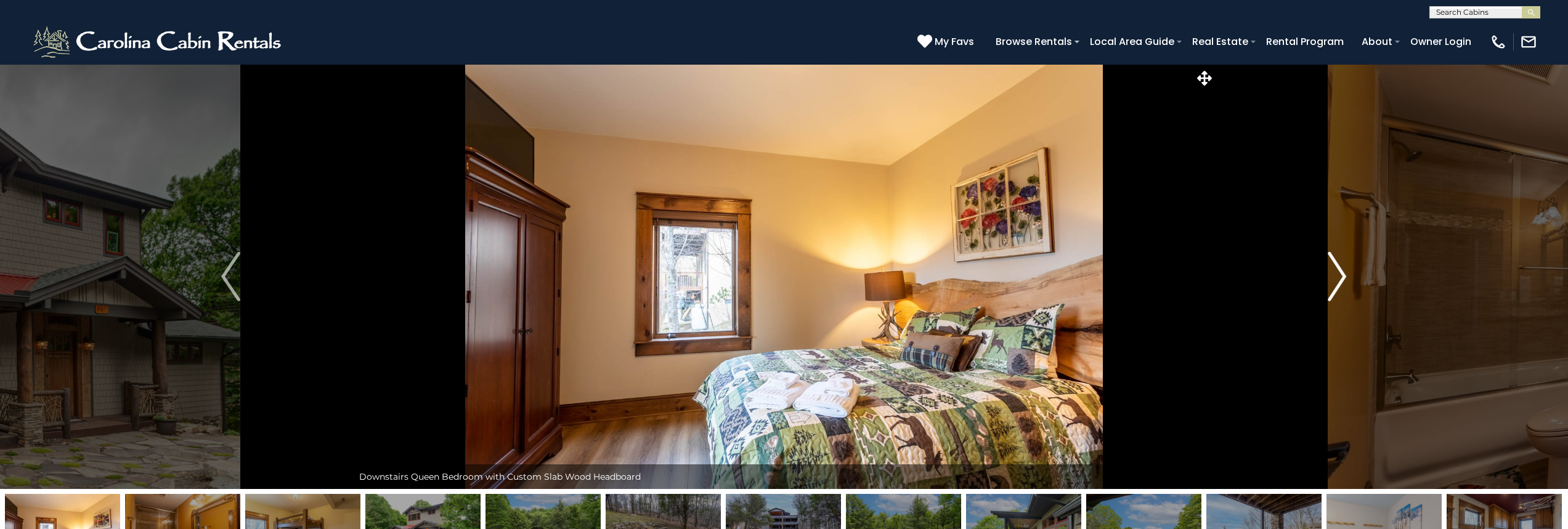
click at [1334, 275] on img "Next" at bounding box center [1336, 277] width 19 height 49
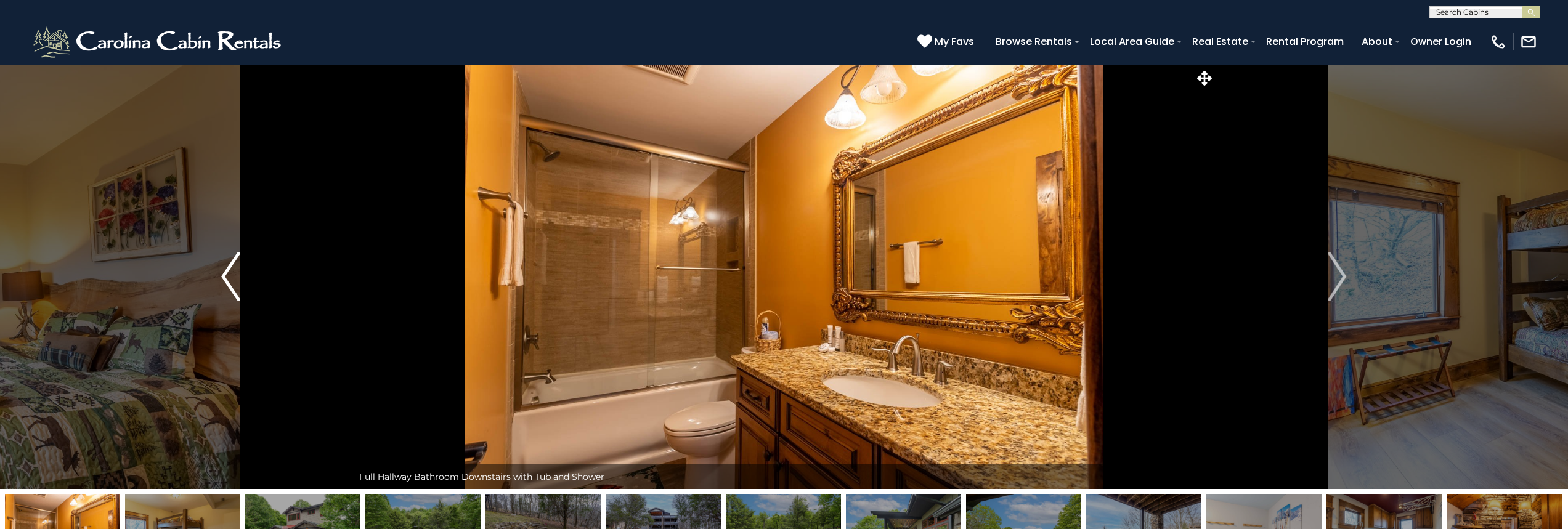
click at [227, 284] on img "Previous" at bounding box center [230, 277] width 19 height 49
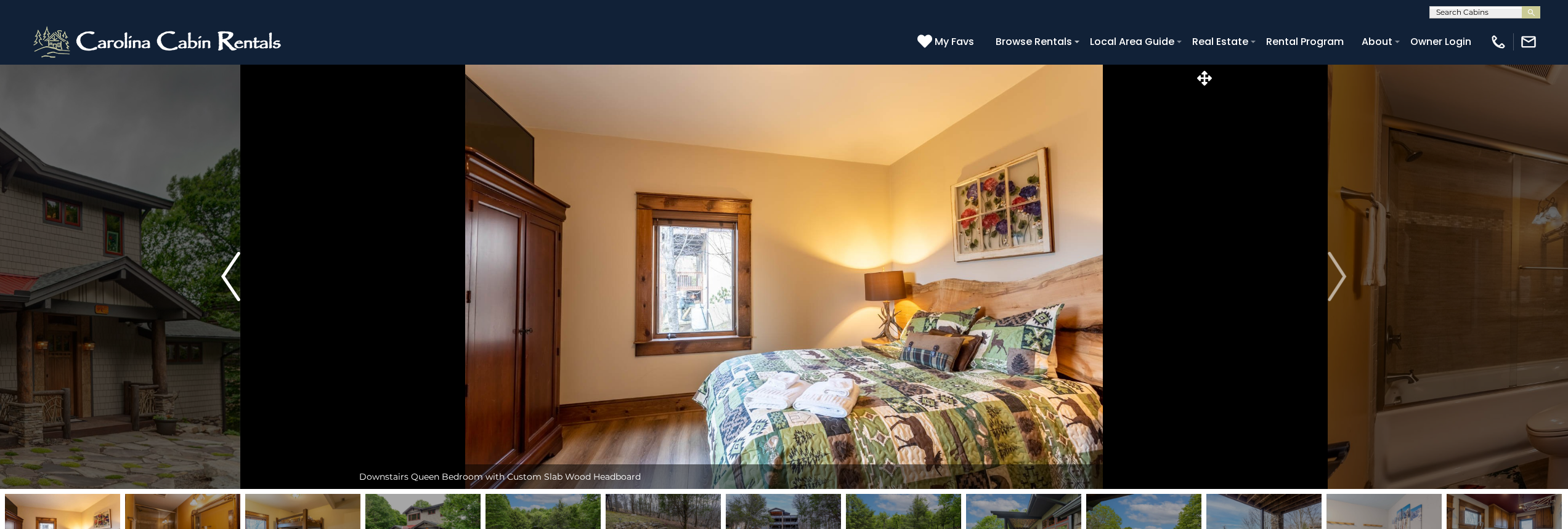
click at [227, 284] on img "Previous" at bounding box center [230, 277] width 19 height 49
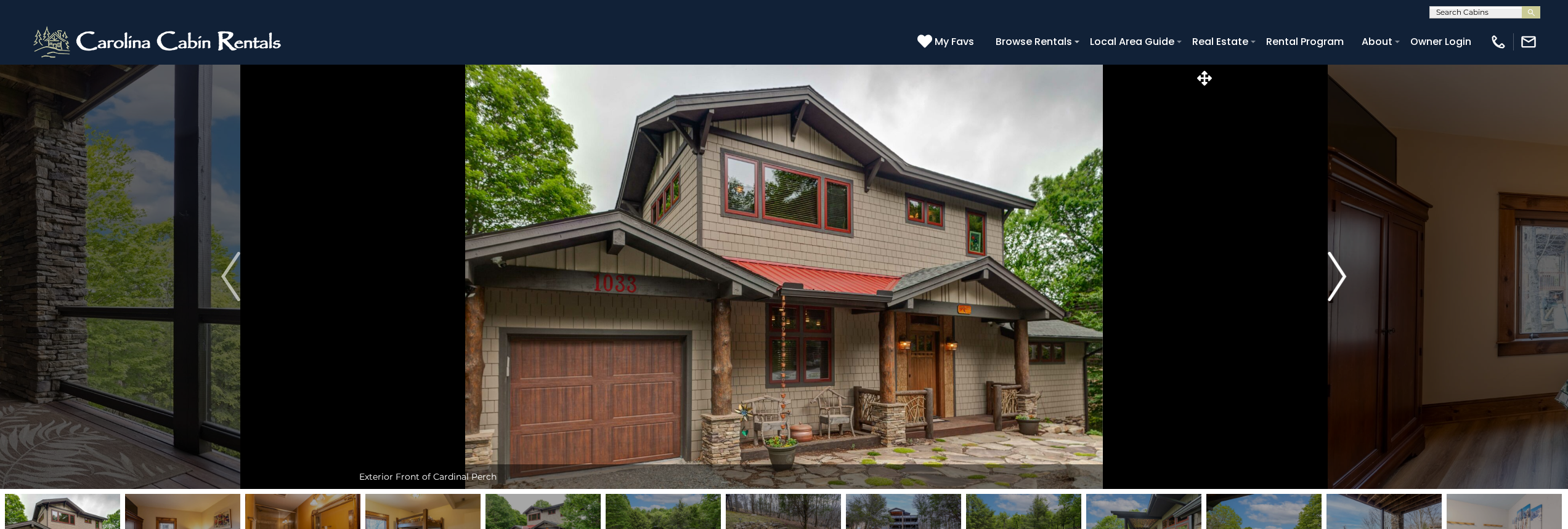
click at [1344, 275] on img "Next" at bounding box center [1336, 277] width 19 height 49
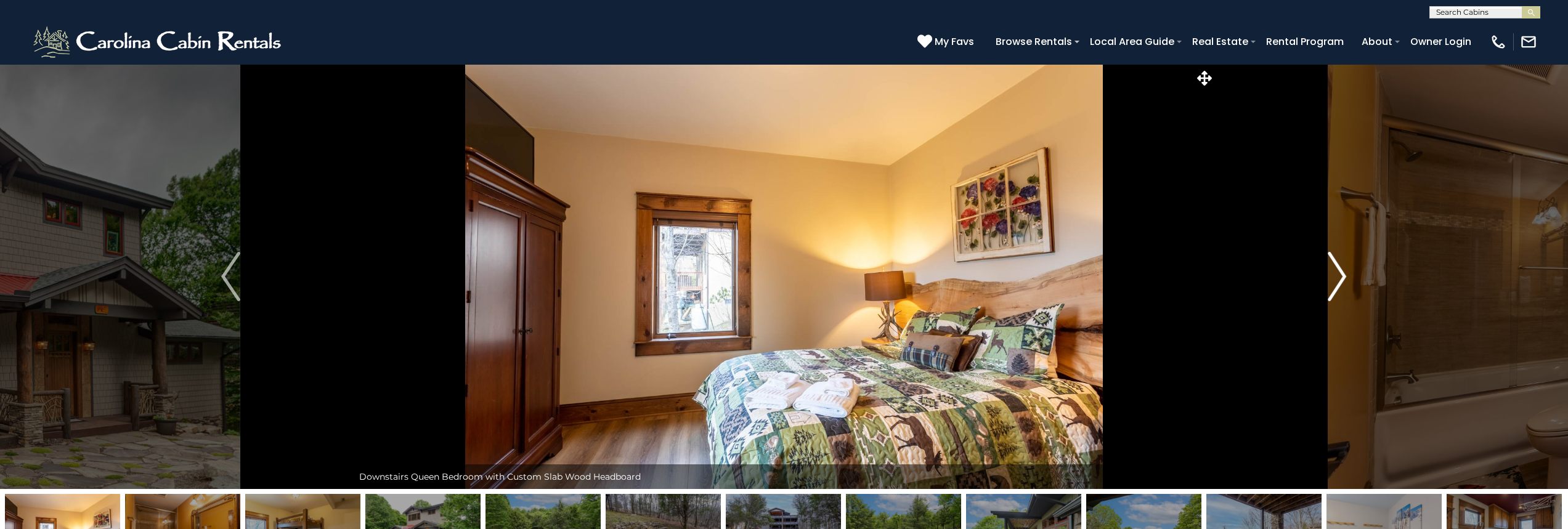
click at [1341, 275] on img "Next" at bounding box center [1336, 277] width 19 height 49
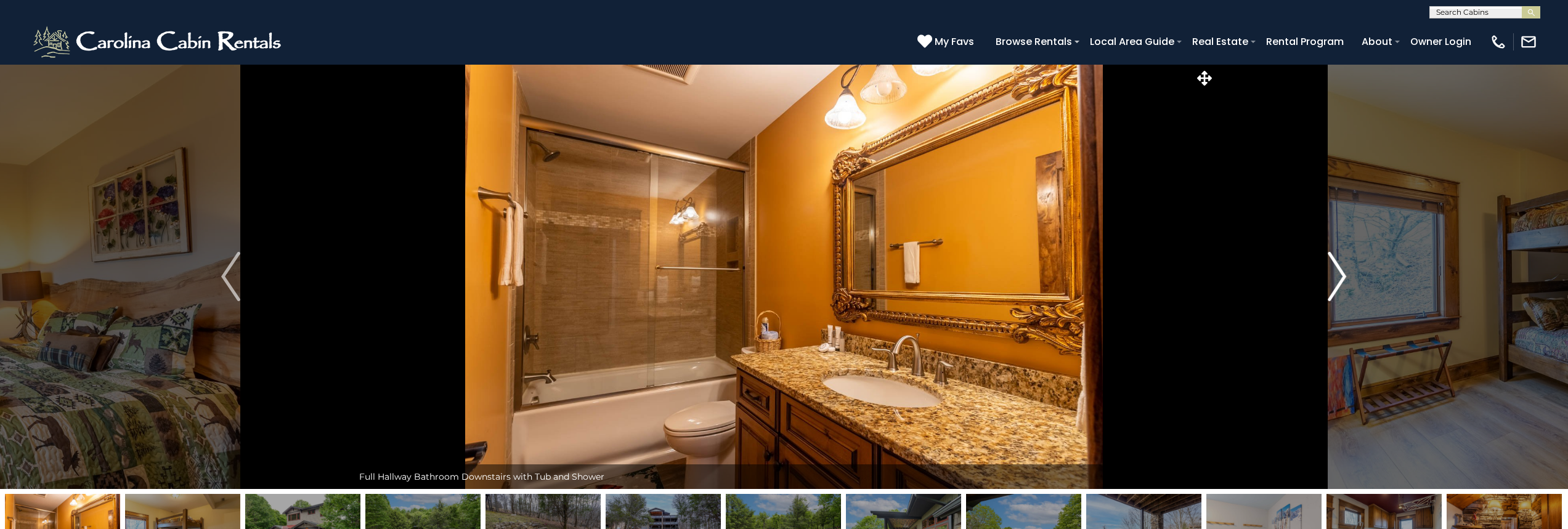
click at [1341, 275] on img "Next" at bounding box center [1336, 277] width 19 height 49
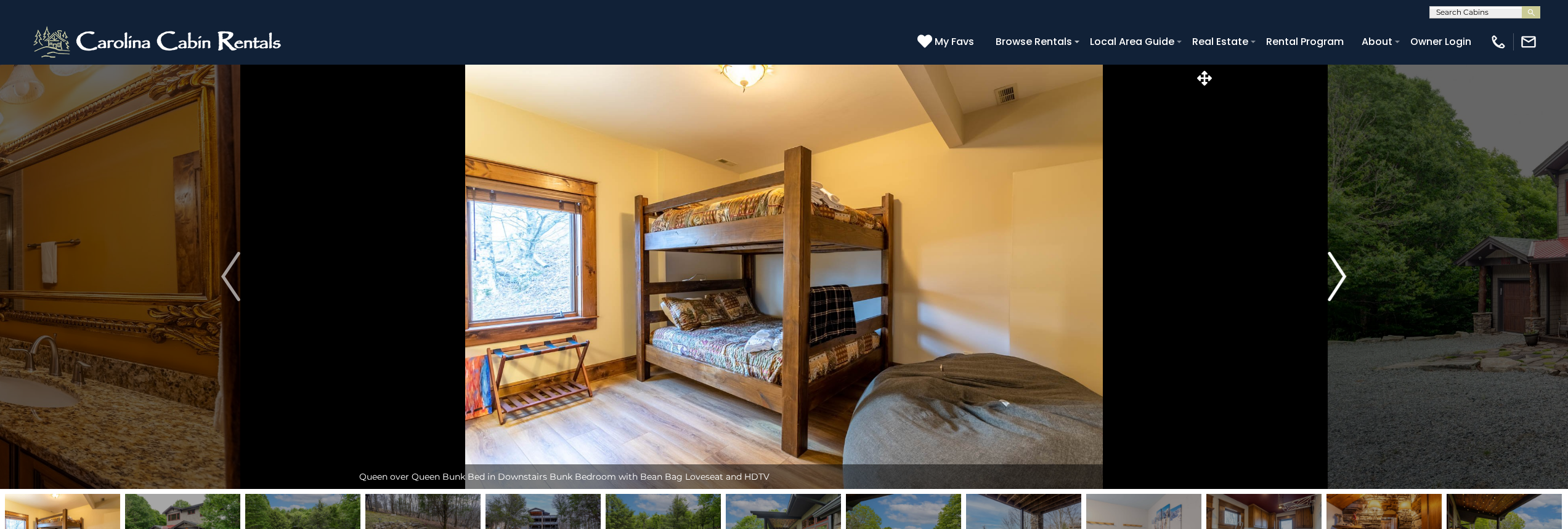
click at [1341, 275] on img "Next" at bounding box center [1336, 277] width 19 height 49
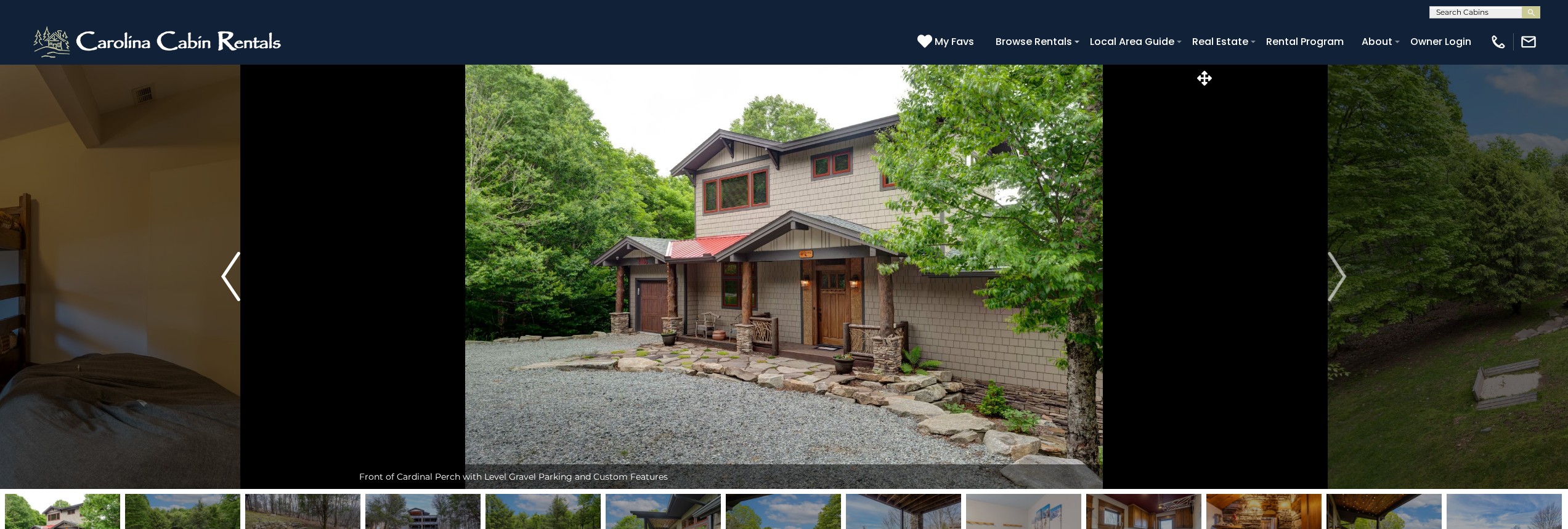
click at [230, 284] on img "Previous" at bounding box center [230, 277] width 19 height 49
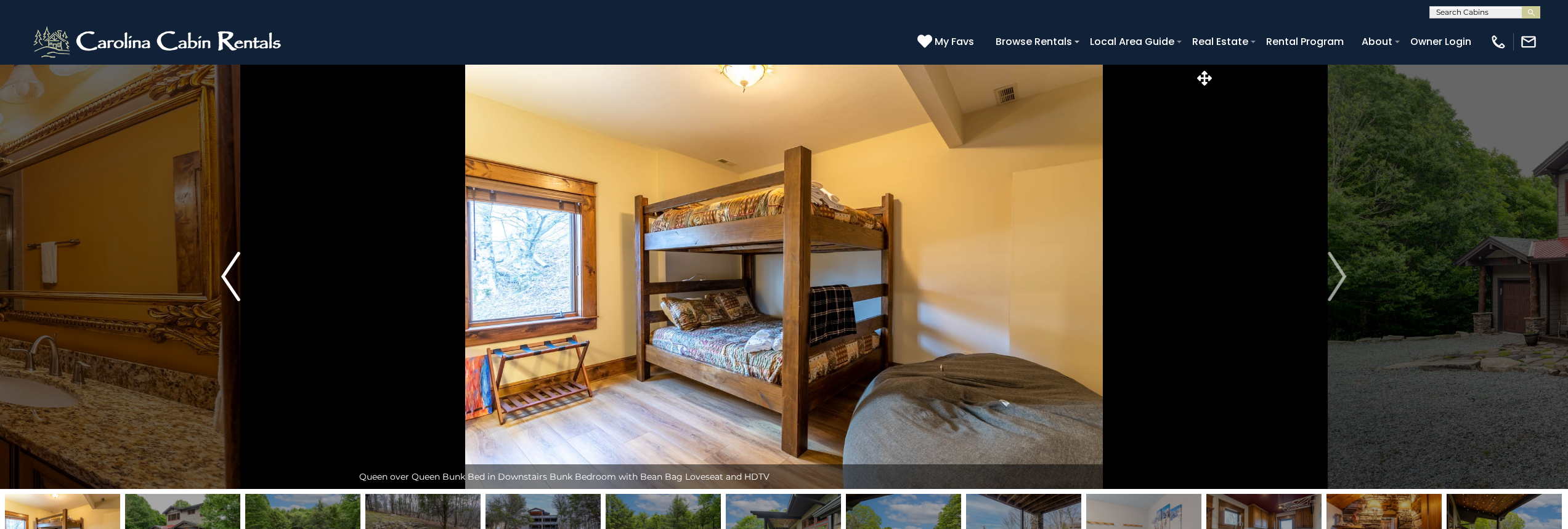
click at [230, 284] on img "Previous" at bounding box center [230, 277] width 19 height 49
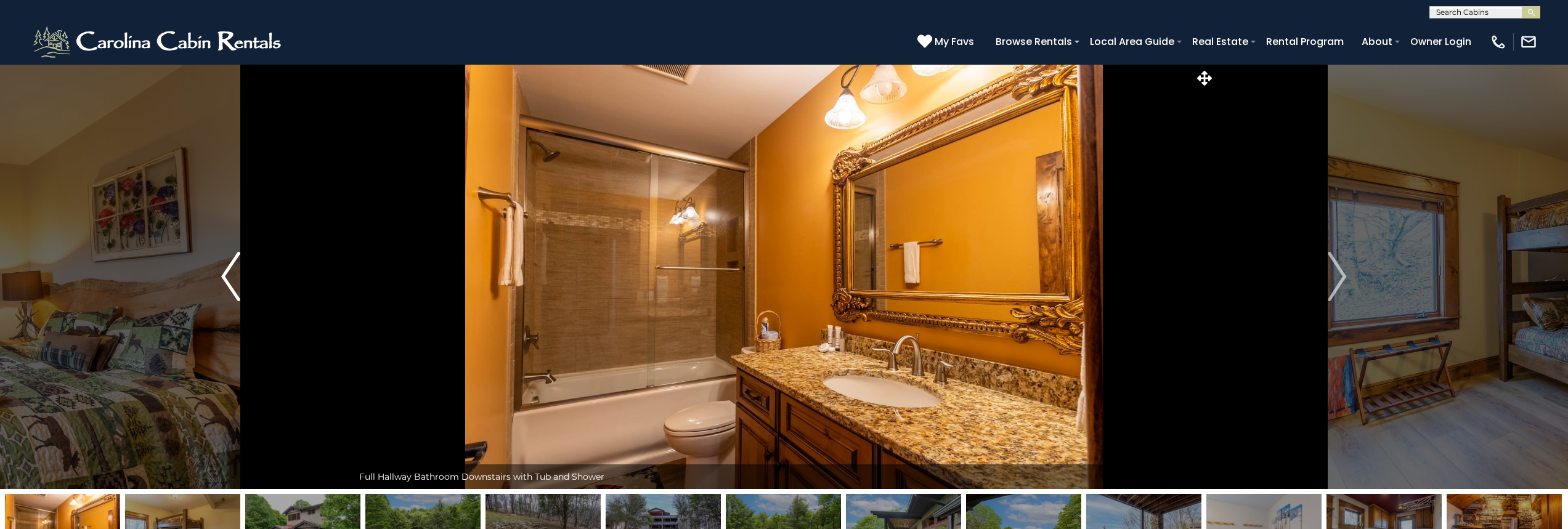
click at [230, 284] on img "Previous" at bounding box center [230, 277] width 19 height 49
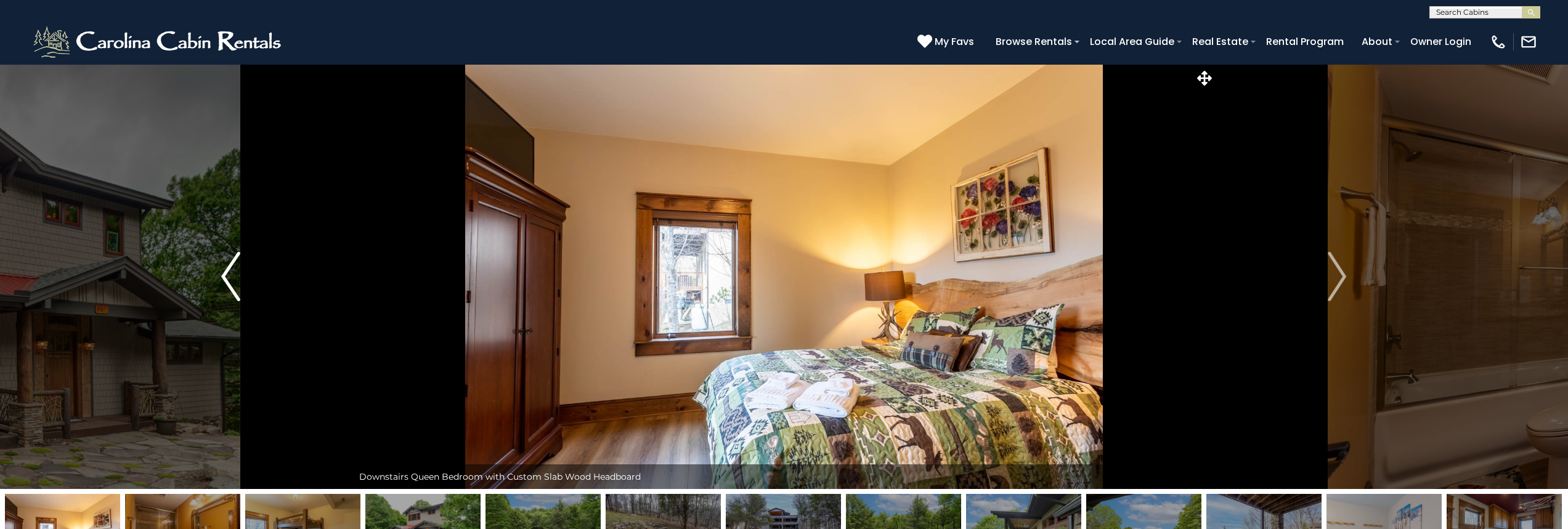
click at [230, 284] on img "Previous" at bounding box center [230, 277] width 19 height 49
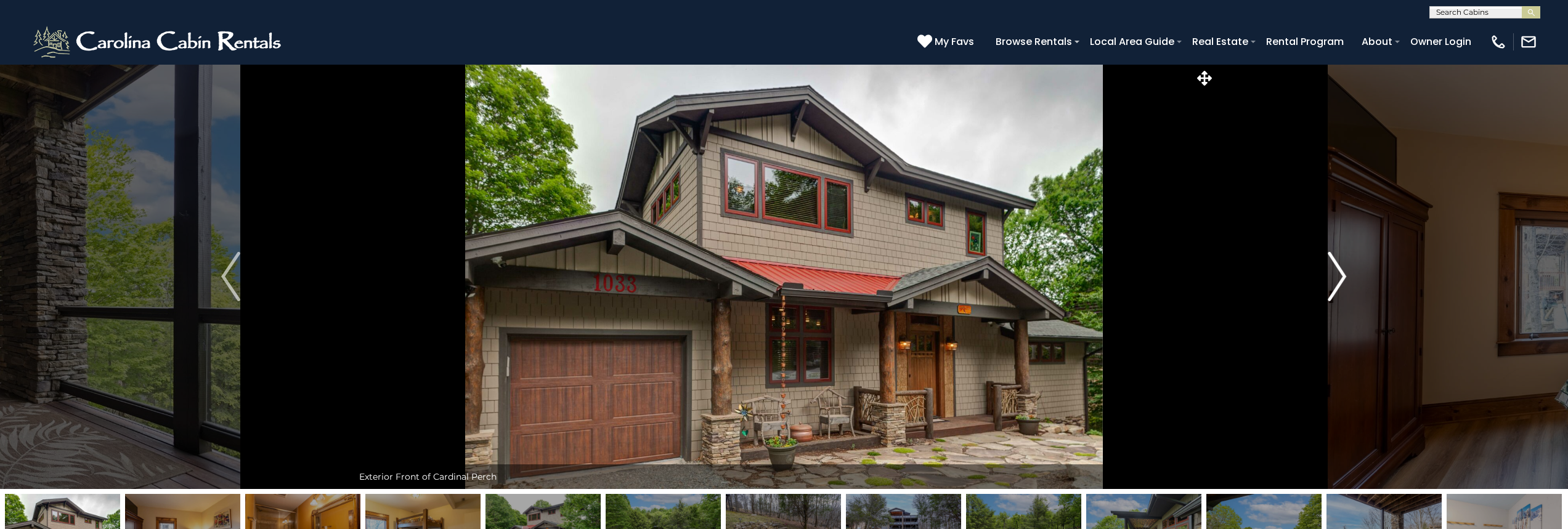
click at [1335, 280] on img "Next" at bounding box center [1336, 277] width 19 height 49
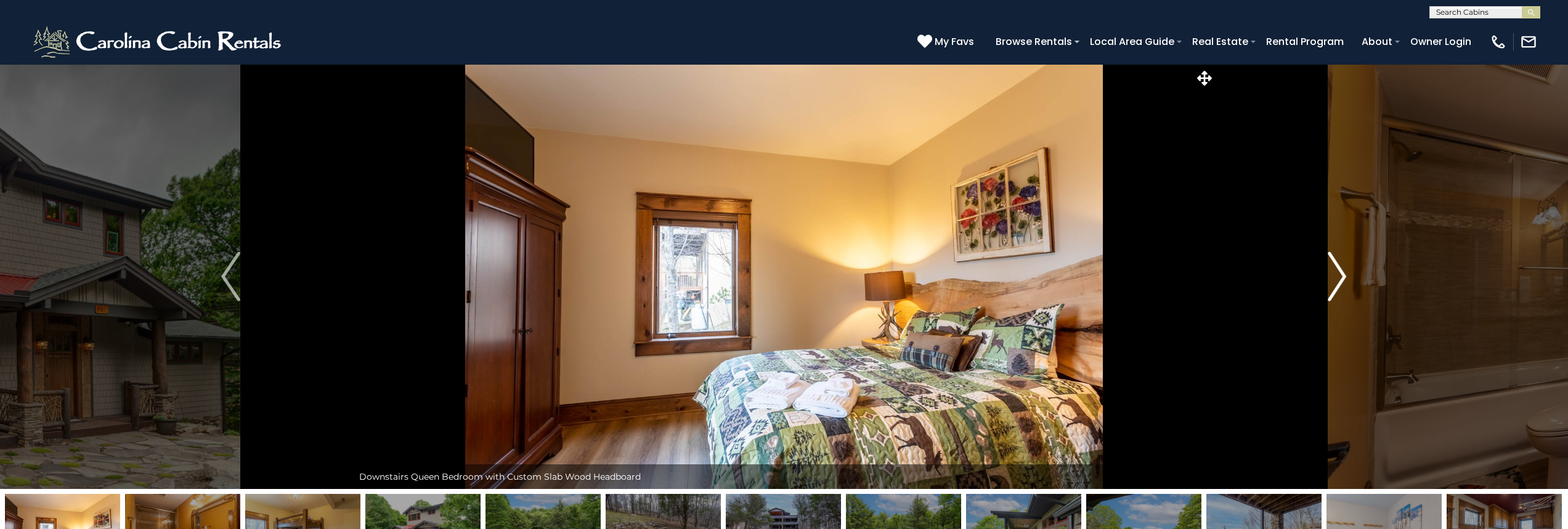
click at [1335, 280] on img "Next" at bounding box center [1336, 277] width 19 height 49
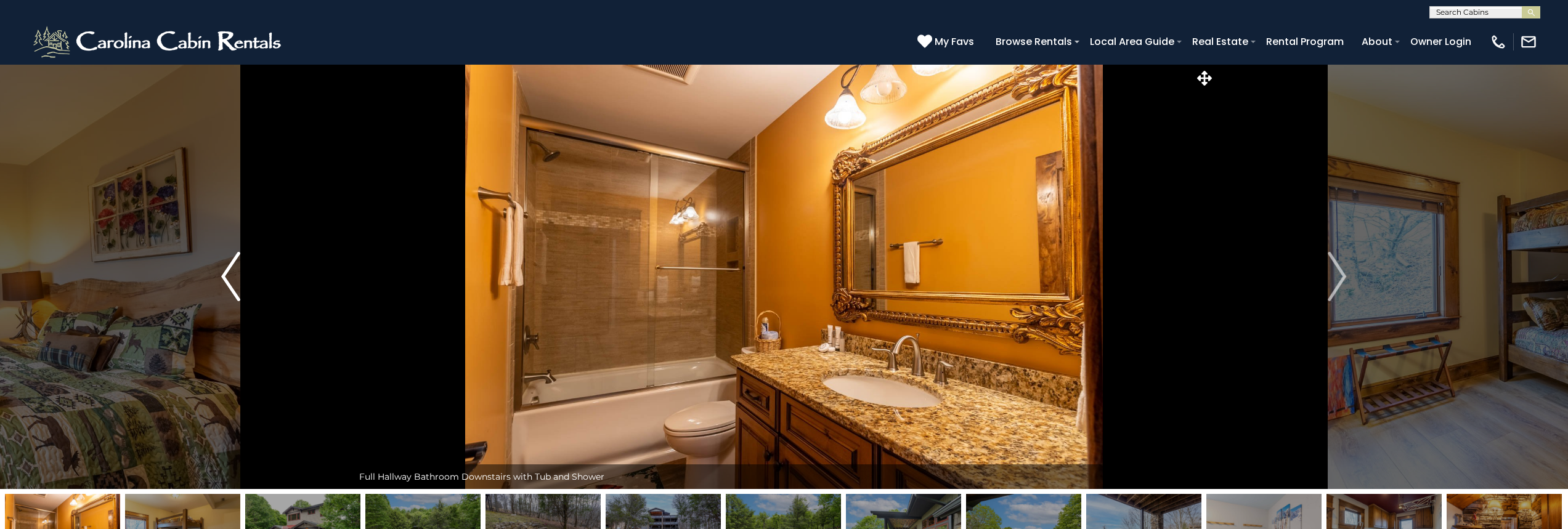
click at [237, 289] on img "Previous" at bounding box center [230, 277] width 19 height 49
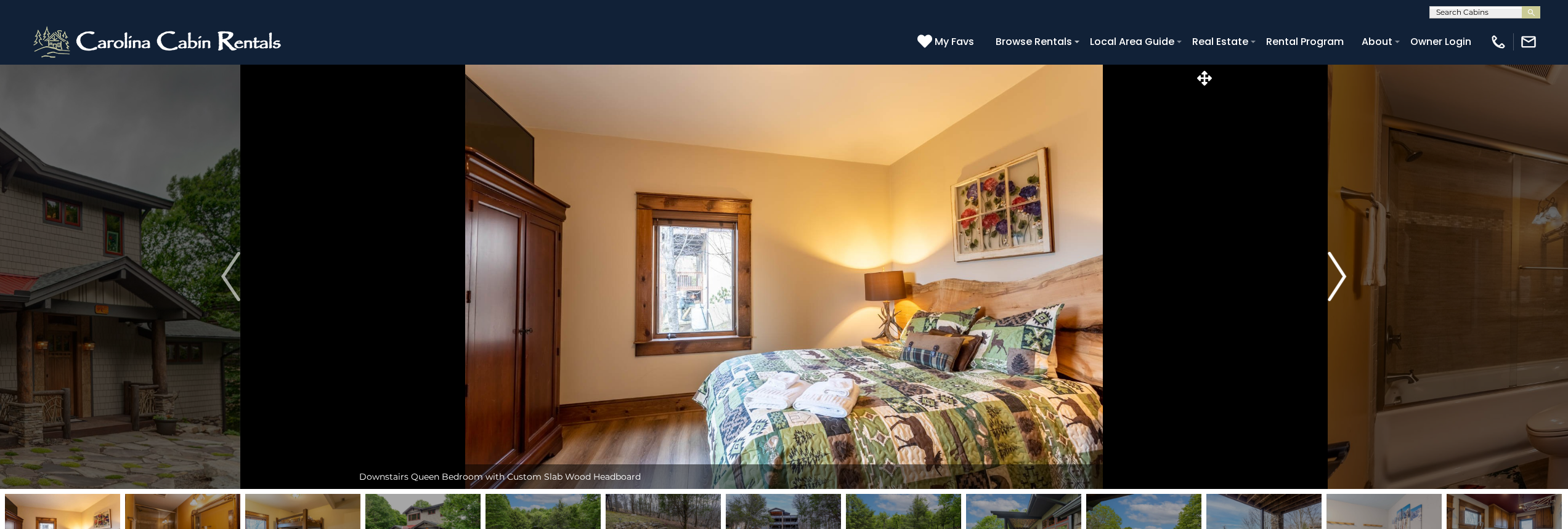
click at [1340, 274] on img "Next" at bounding box center [1336, 277] width 19 height 49
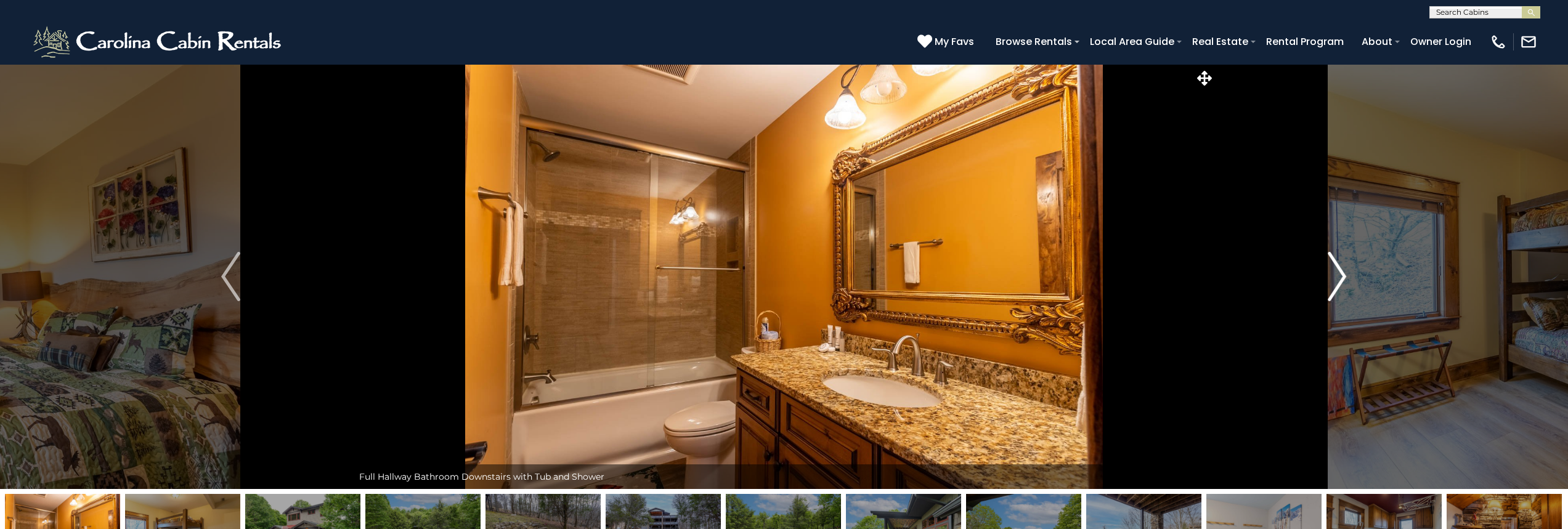
click at [1340, 274] on img "Next" at bounding box center [1336, 277] width 19 height 49
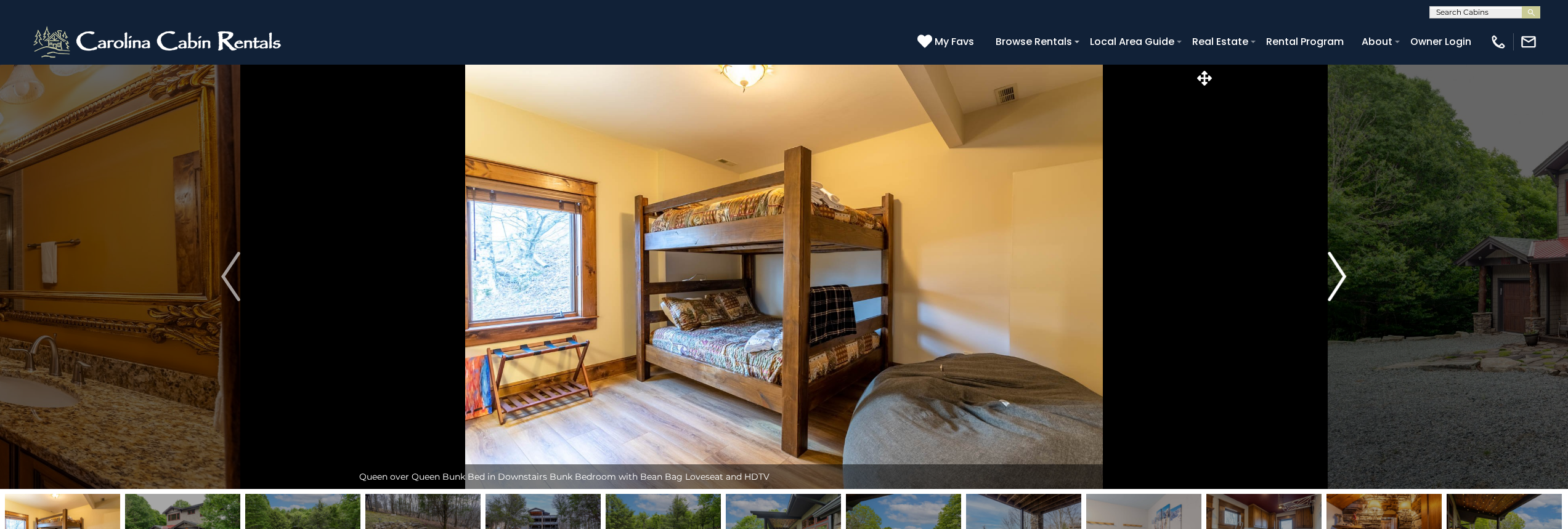
click at [1337, 272] on img "Next" at bounding box center [1336, 277] width 19 height 49
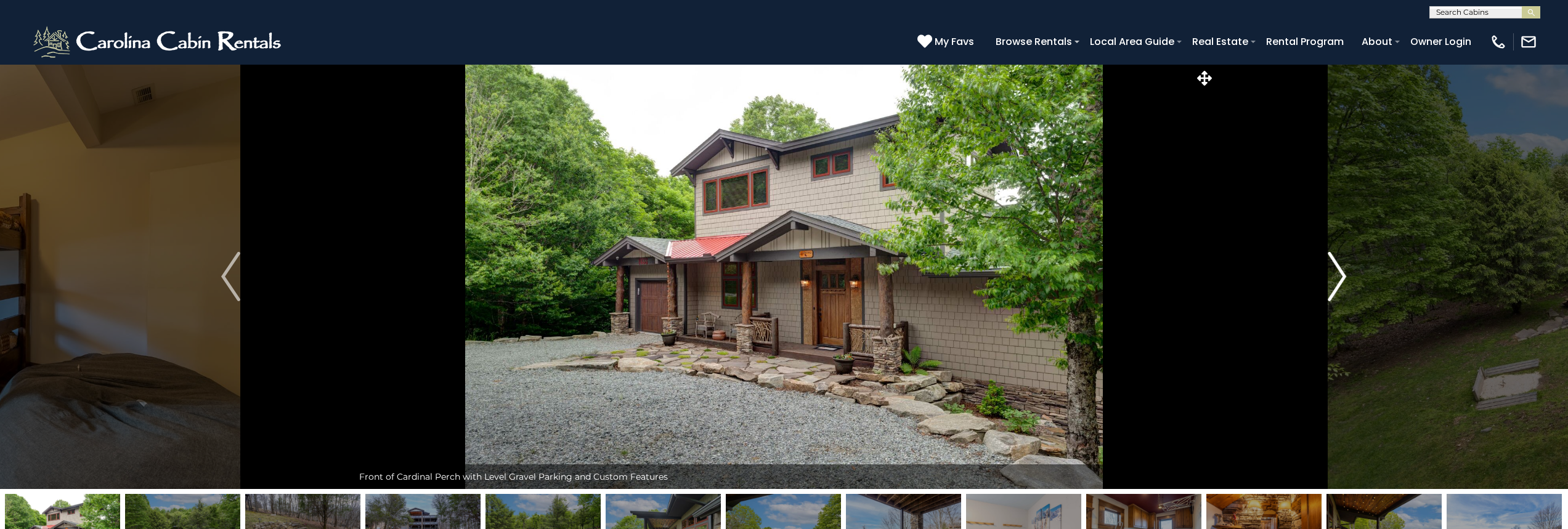
click at [1340, 275] on img "Next" at bounding box center [1336, 277] width 19 height 49
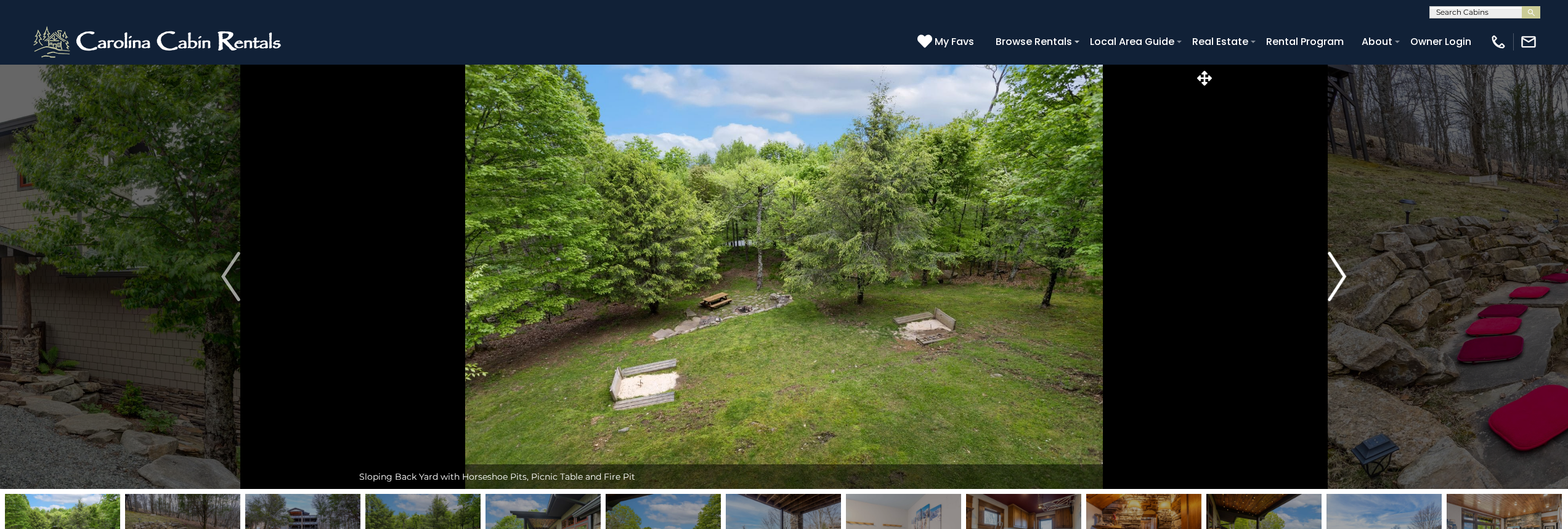
click at [1337, 263] on img "Next" at bounding box center [1336, 277] width 19 height 49
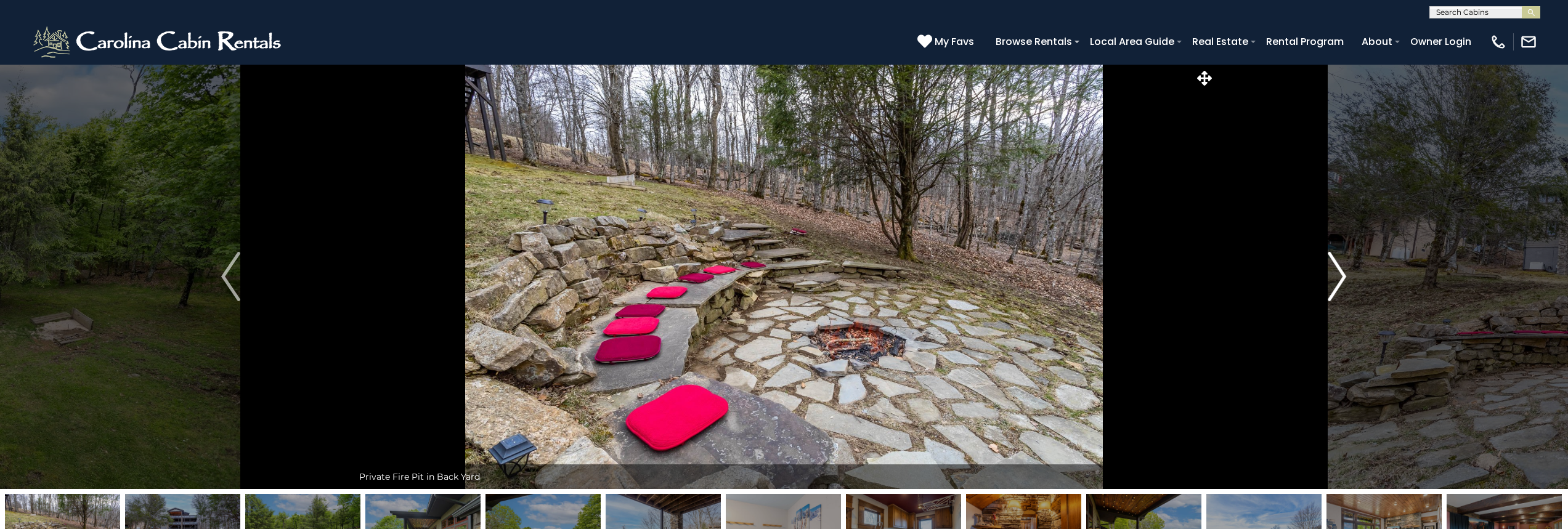
click at [1337, 271] on img "Next" at bounding box center [1336, 277] width 19 height 49
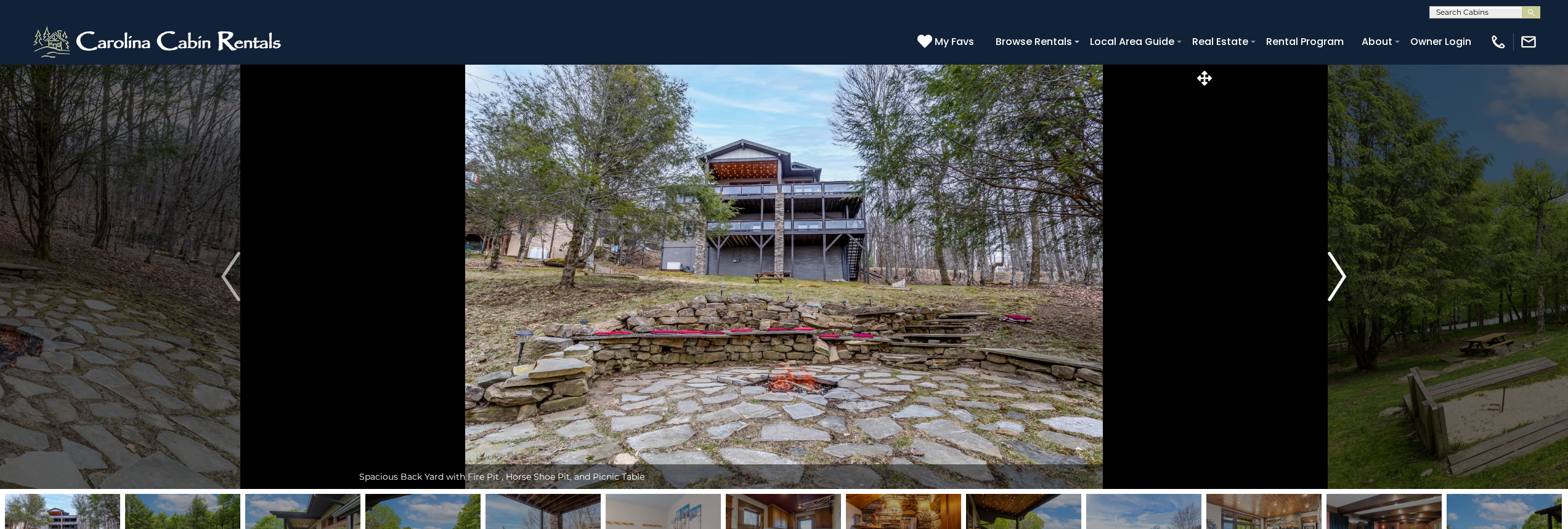
click at [1344, 285] on img "Next" at bounding box center [1336, 277] width 19 height 49
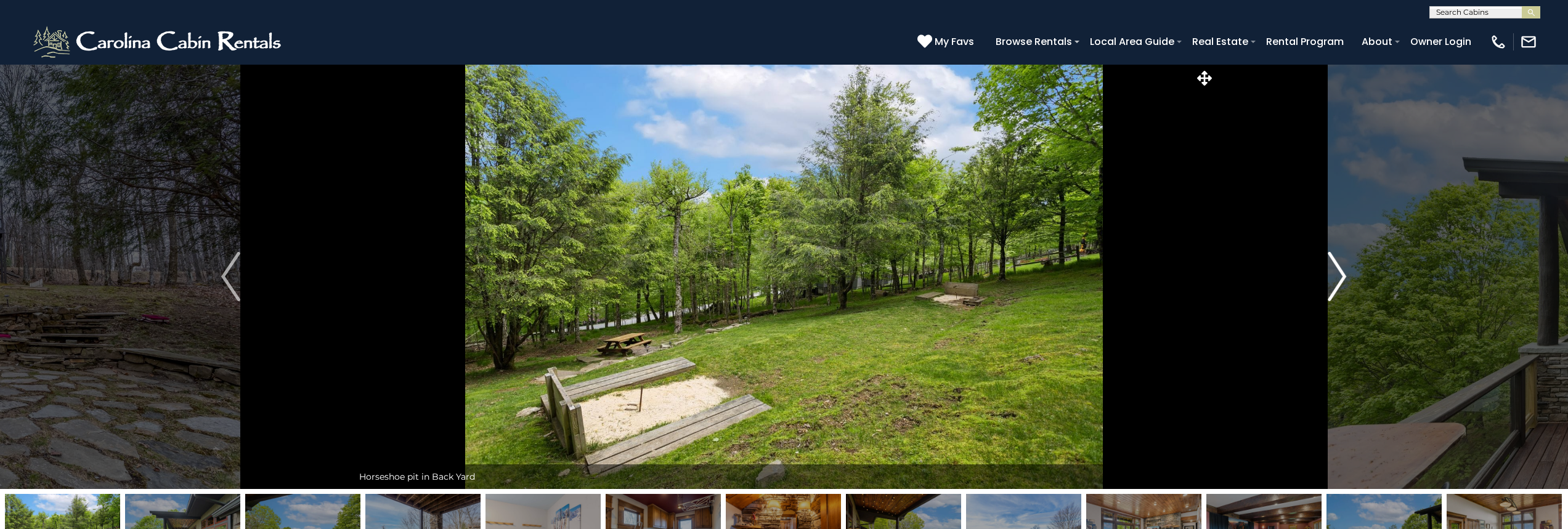
click at [1344, 285] on img "Next" at bounding box center [1336, 277] width 19 height 49
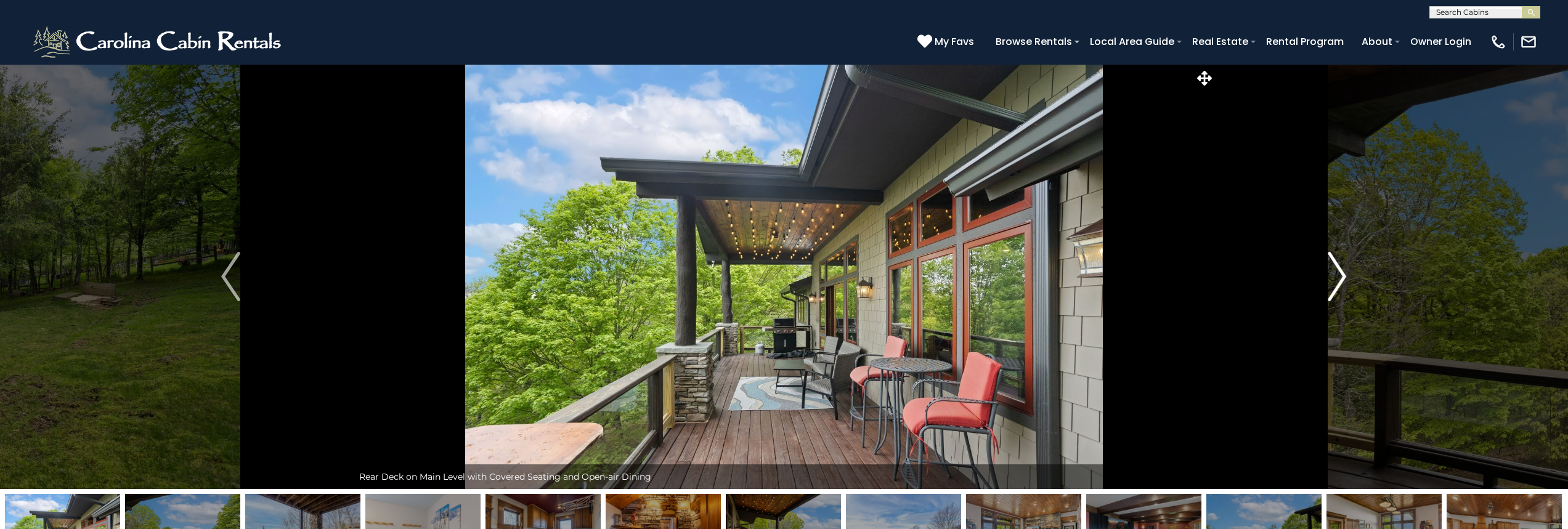
click at [1340, 286] on img "Next" at bounding box center [1336, 277] width 19 height 49
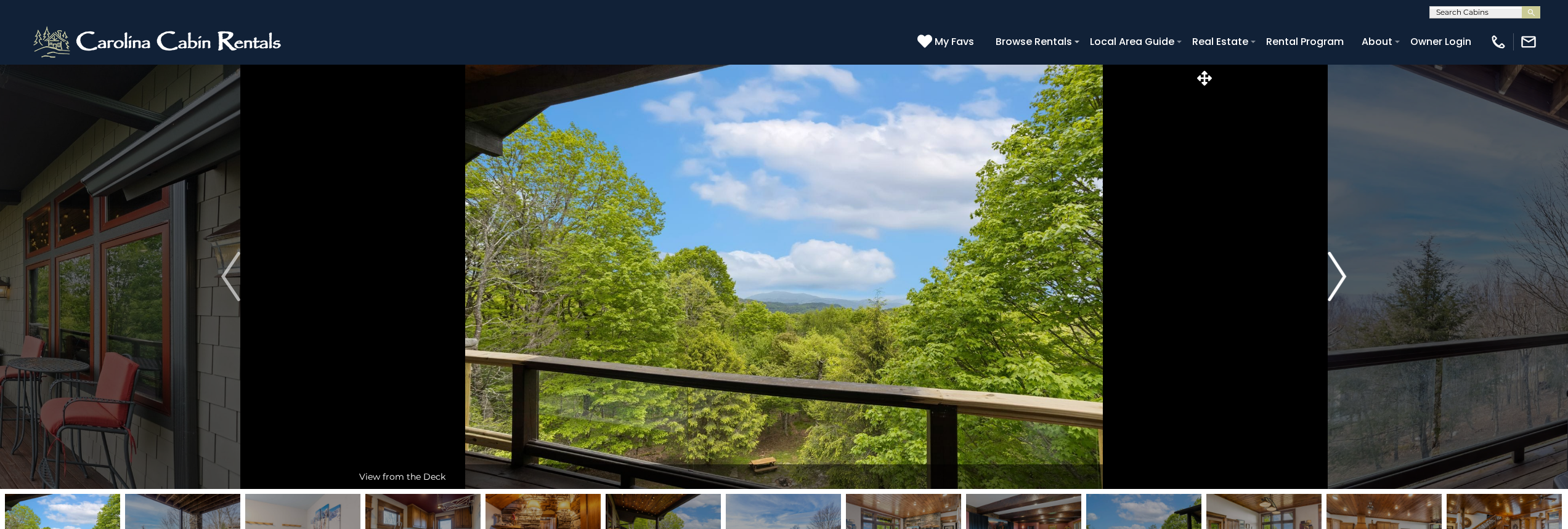
click at [1340, 286] on img "Next" at bounding box center [1336, 277] width 19 height 49
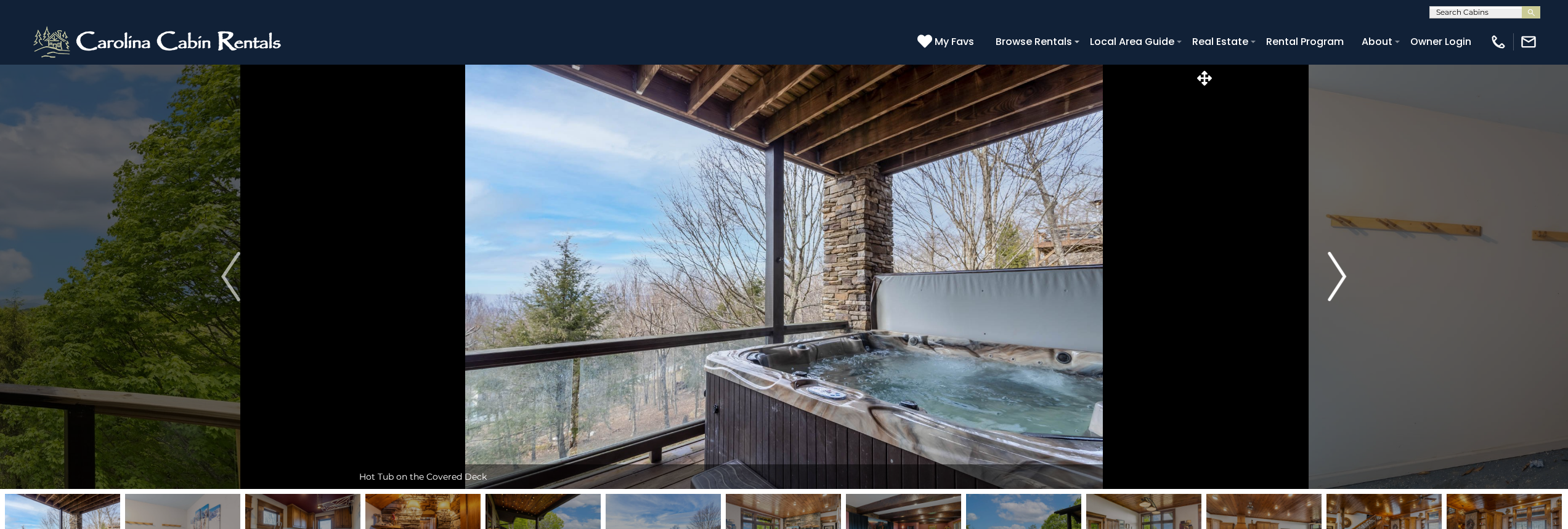
click at [1340, 285] on img "Next" at bounding box center [1336, 277] width 19 height 49
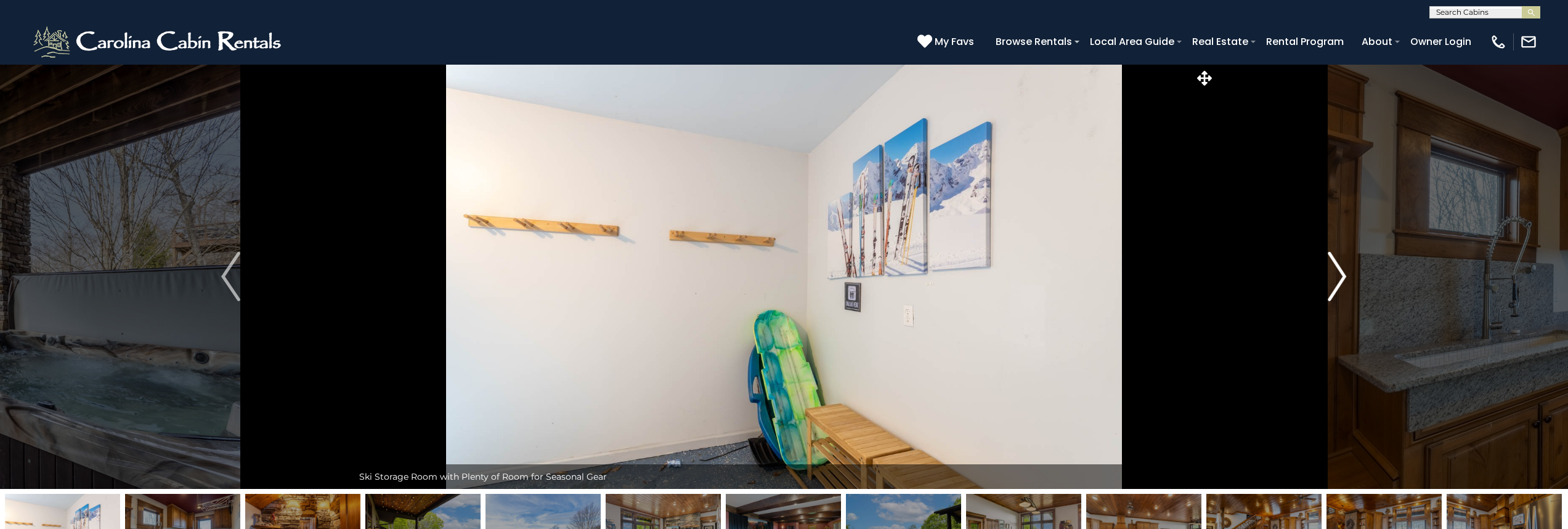
click at [1340, 285] on img "Next" at bounding box center [1336, 277] width 19 height 49
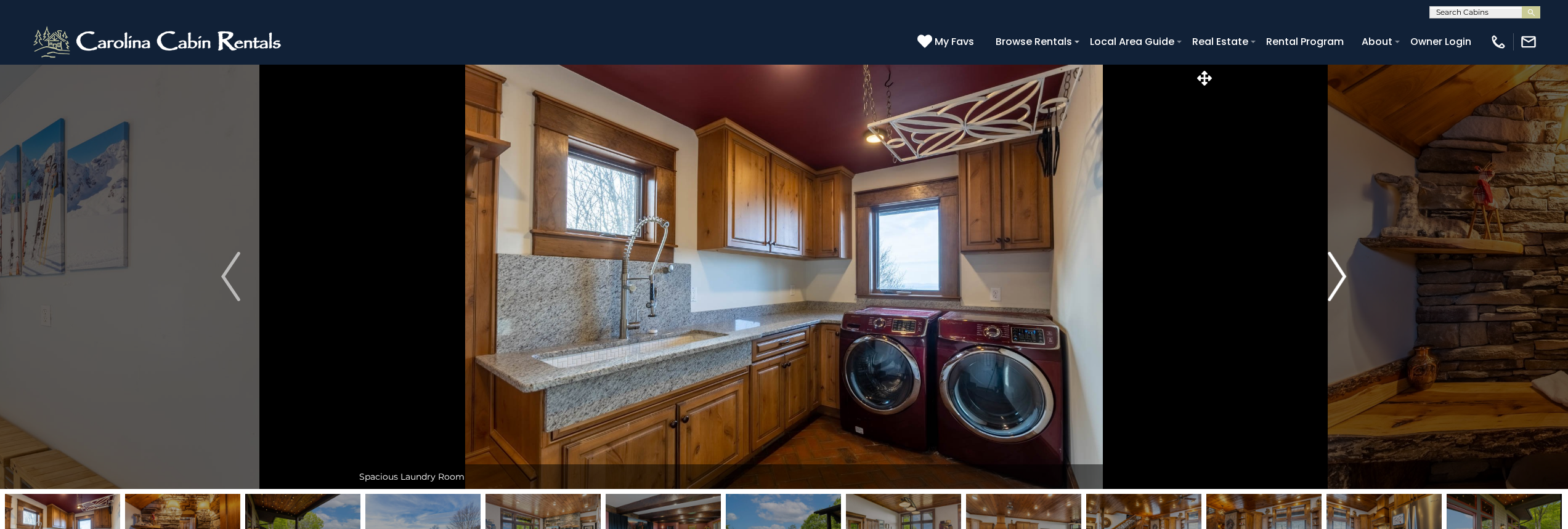
click at [1340, 285] on img "Next" at bounding box center [1336, 277] width 19 height 49
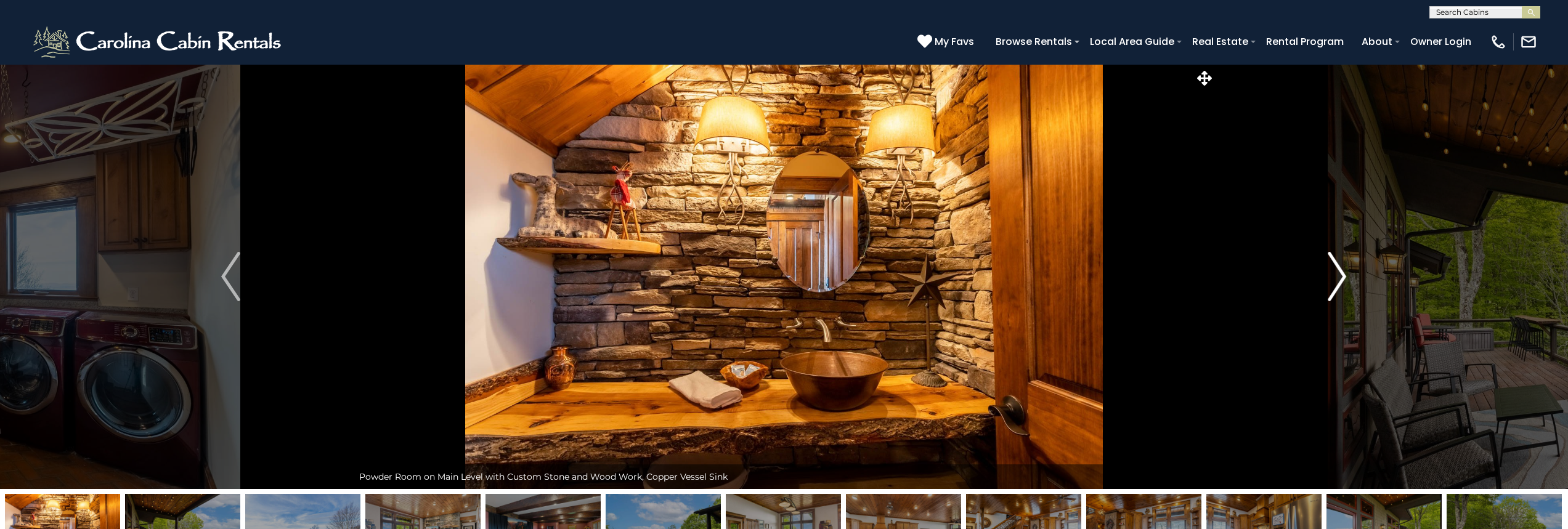
click at [1340, 285] on img "Next" at bounding box center [1336, 277] width 19 height 49
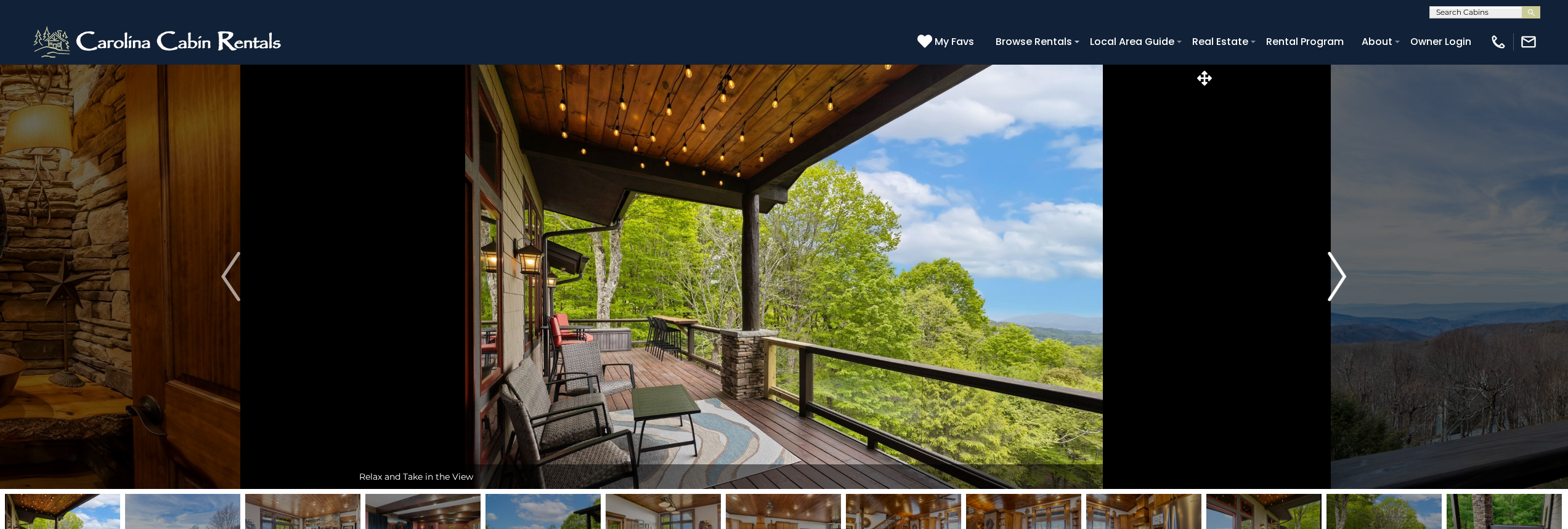
click at [1340, 285] on img "Next" at bounding box center [1336, 277] width 19 height 49
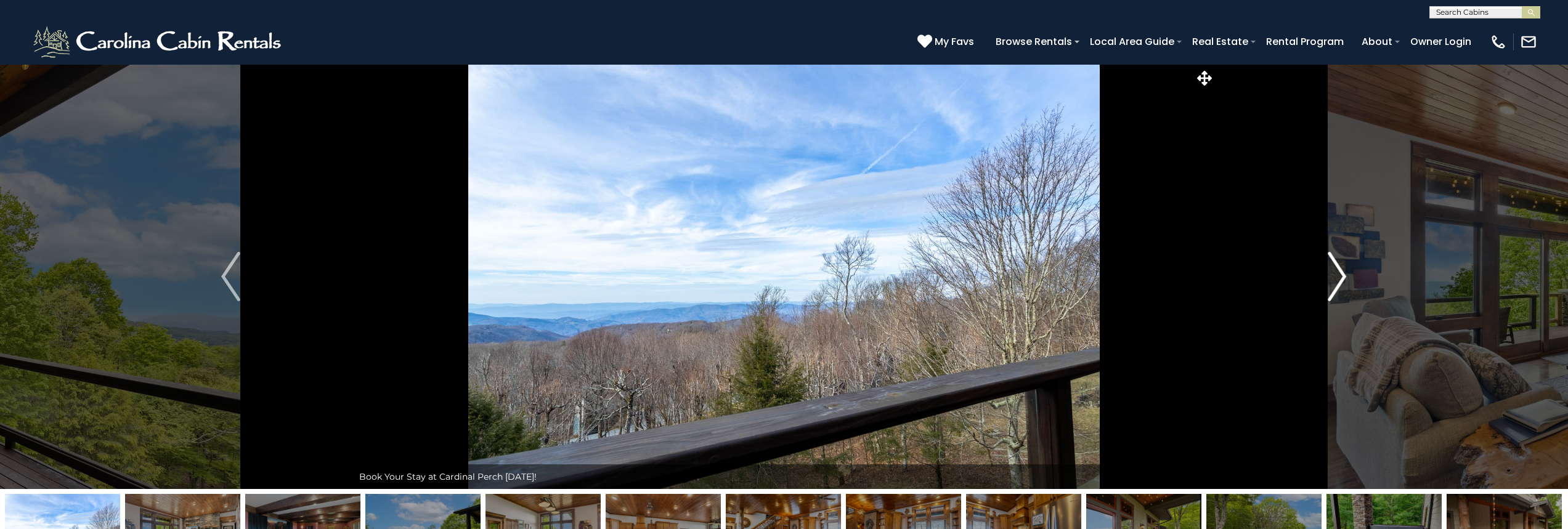
click at [1340, 285] on img "Next" at bounding box center [1336, 277] width 19 height 49
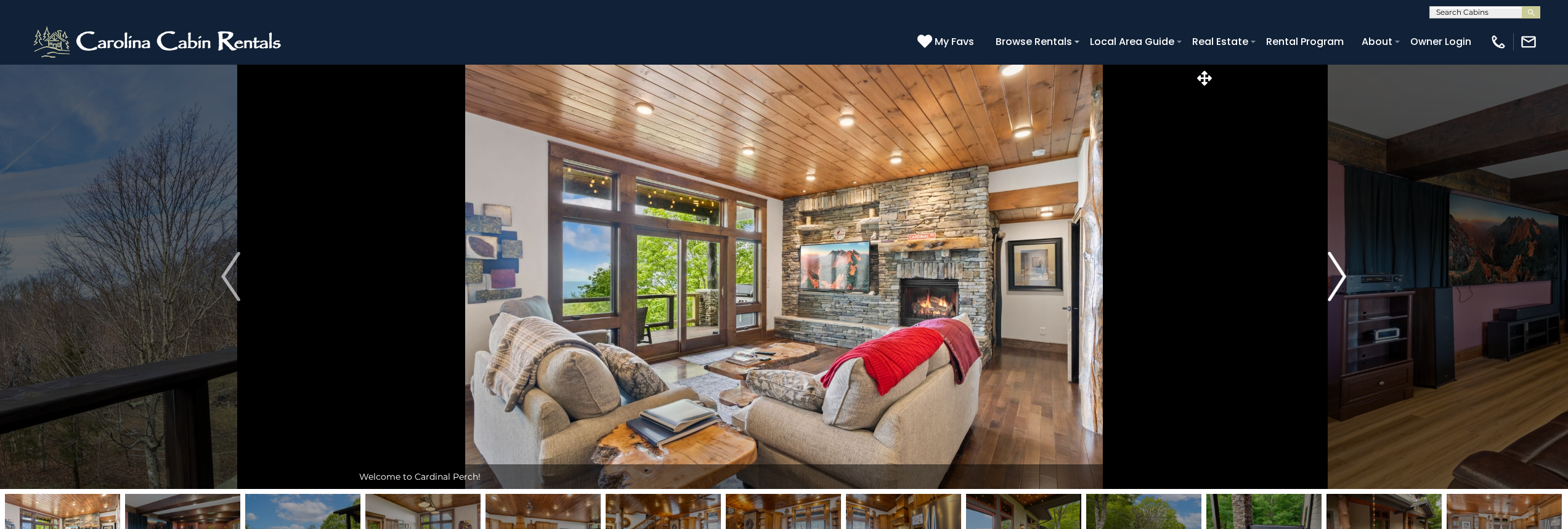
click at [1340, 285] on img "Next" at bounding box center [1336, 277] width 19 height 49
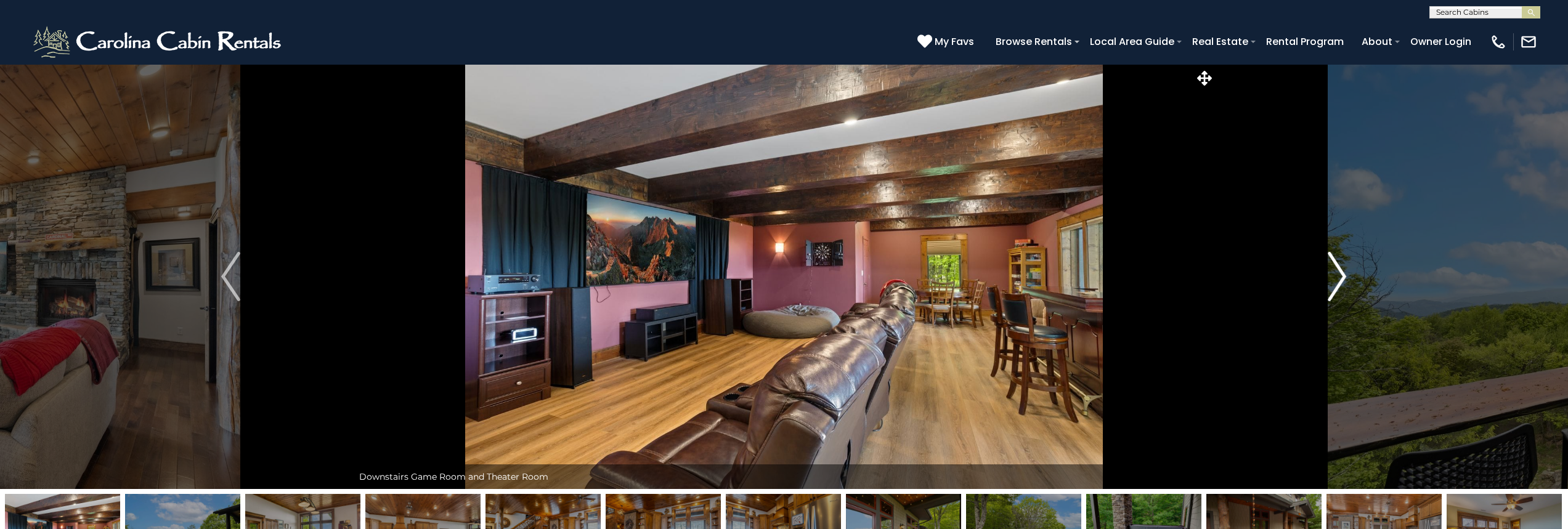
click at [1340, 285] on img "Next" at bounding box center [1336, 277] width 19 height 49
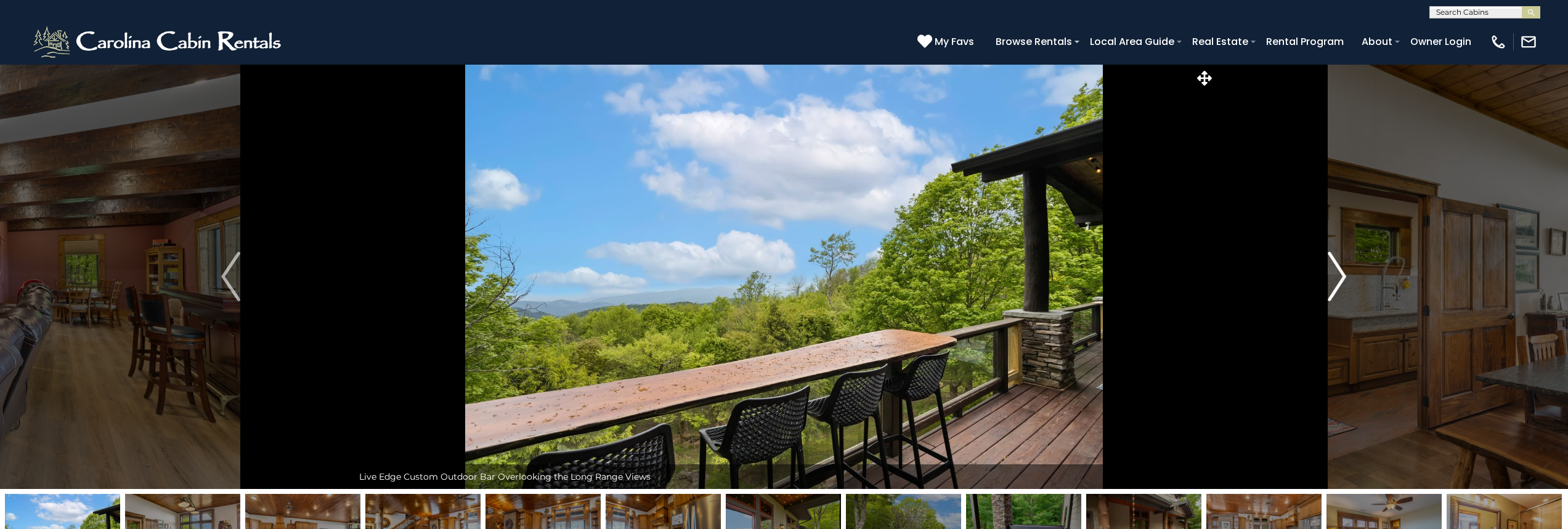
click at [1340, 285] on img "Next" at bounding box center [1336, 277] width 19 height 49
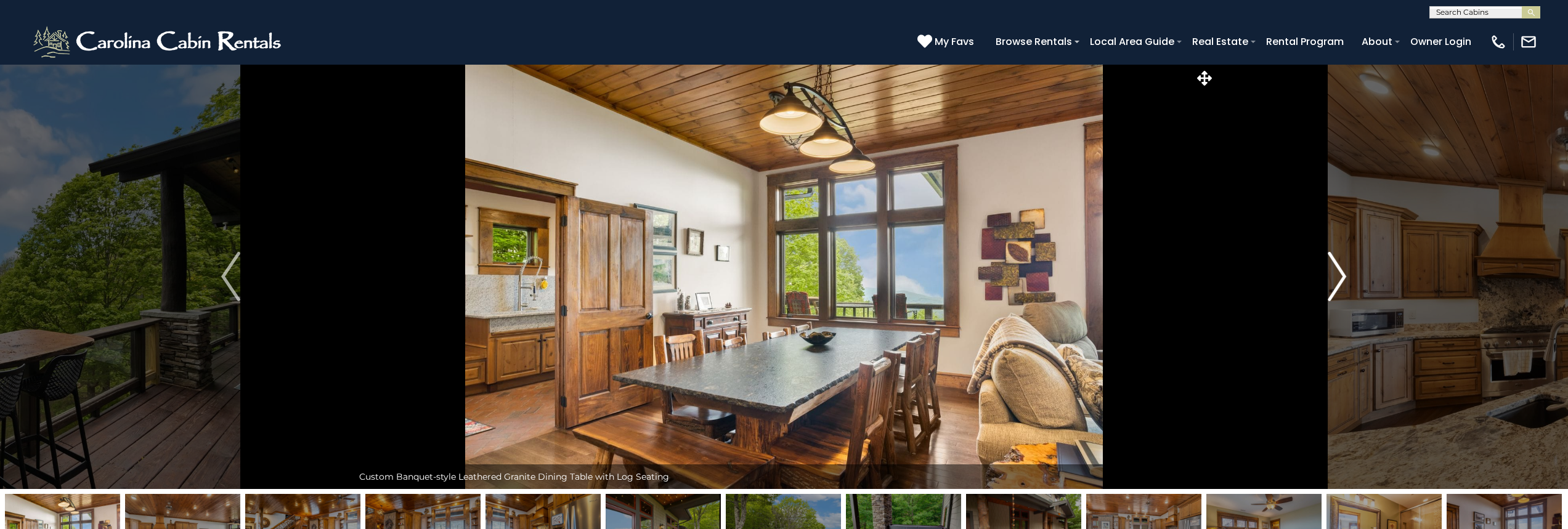
click at [1340, 284] on img "Next" at bounding box center [1336, 277] width 19 height 49
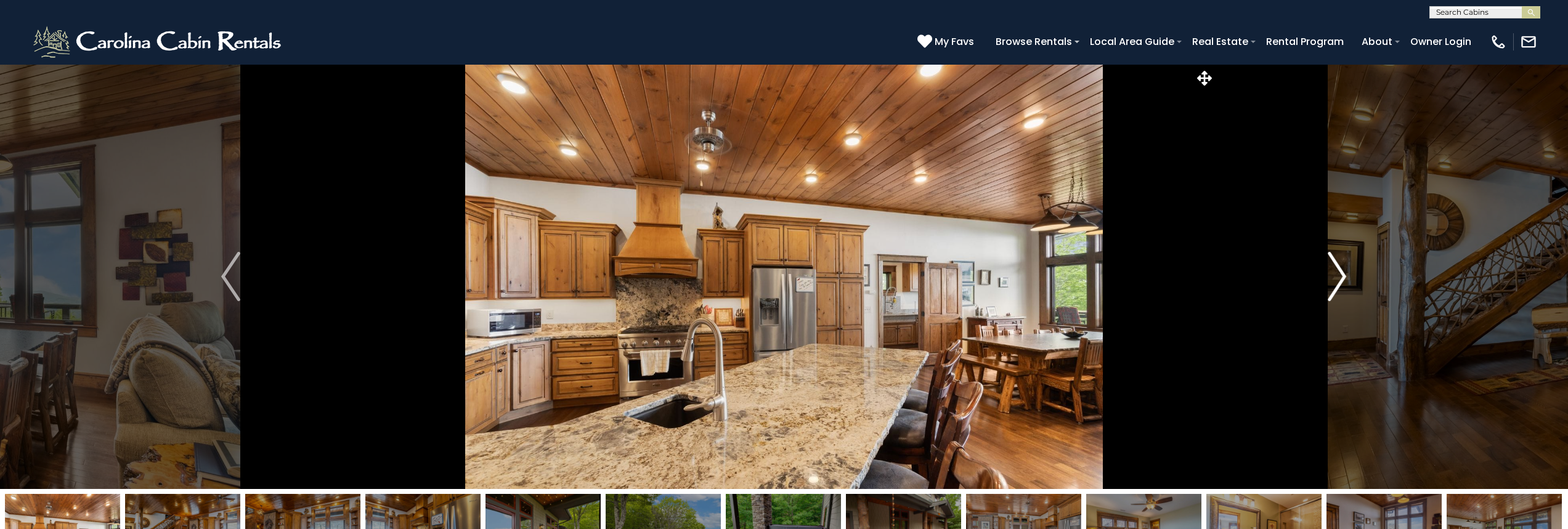
click at [1370, 256] on button "Next" at bounding box center [1337, 276] width 244 height 425
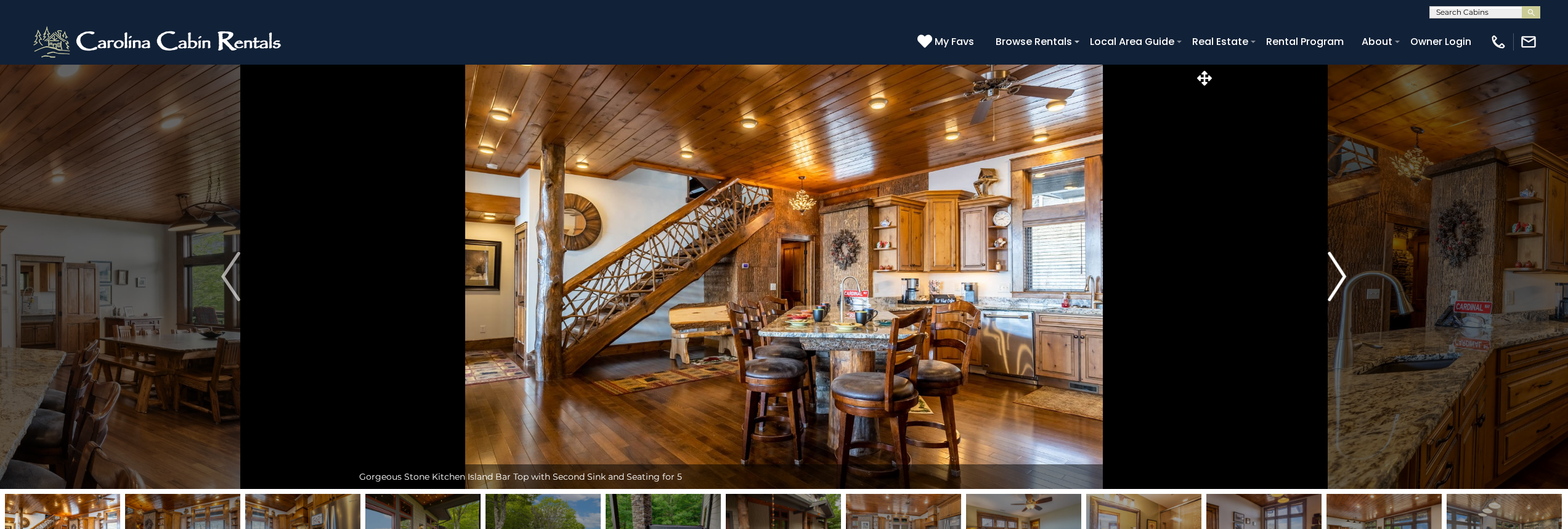
click at [1330, 262] on img "Next" at bounding box center [1336, 277] width 19 height 49
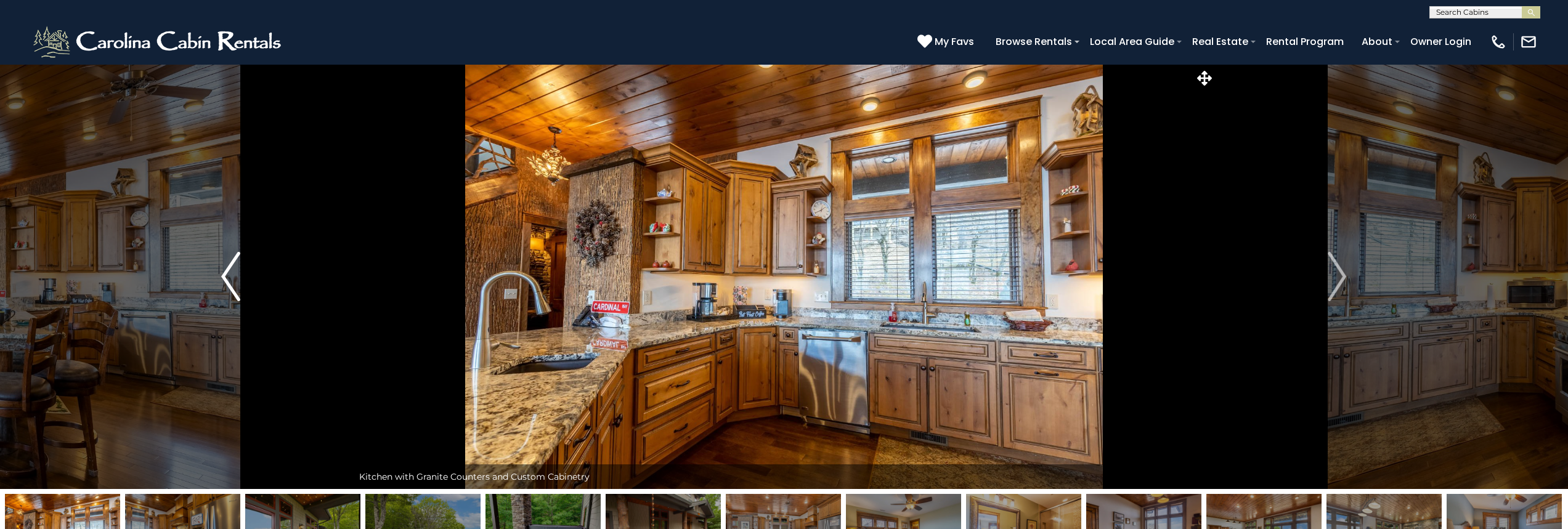
click at [230, 280] on img "Previous" at bounding box center [230, 277] width 19 height 49
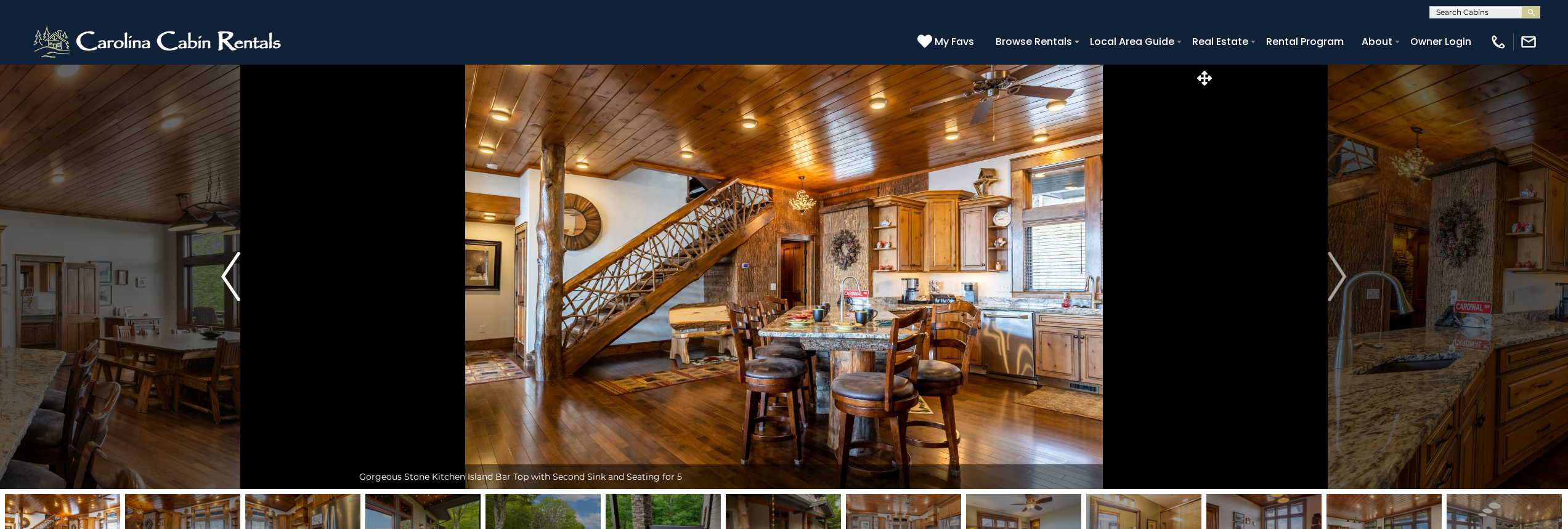
click at [222, 277] on img "Previous" at bounding box center [230, 277] width 19 height 49
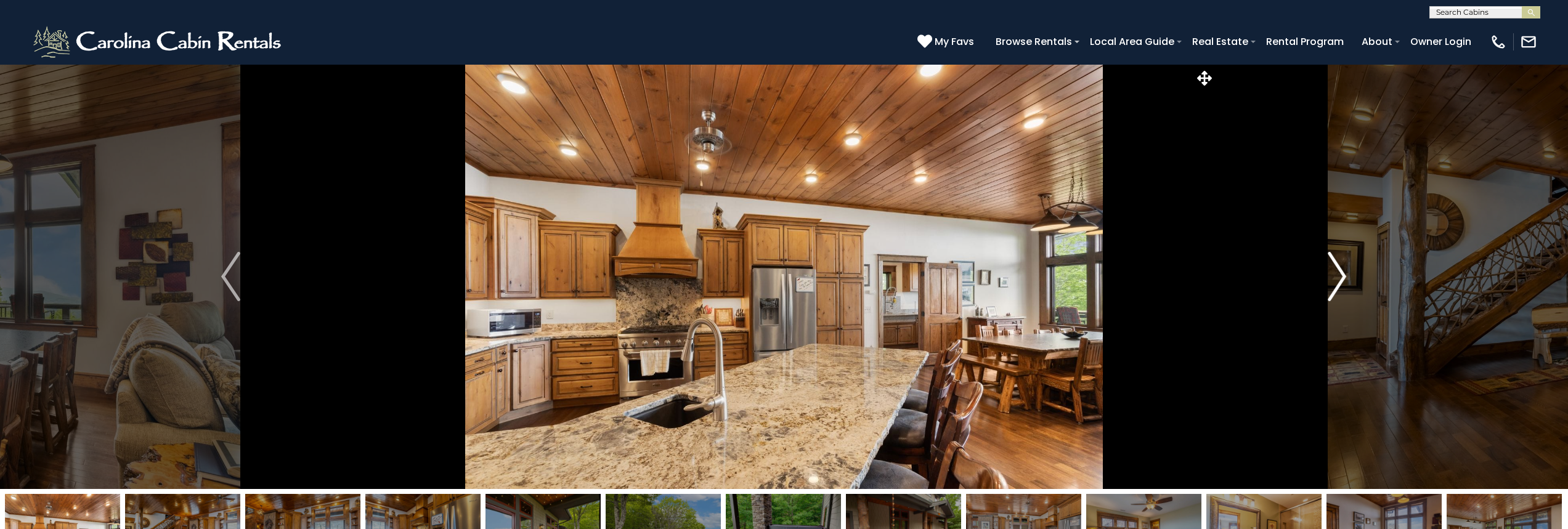
click at [1345, 274] on img "Next" at bounding box center [1336, 277] width 19 height 49
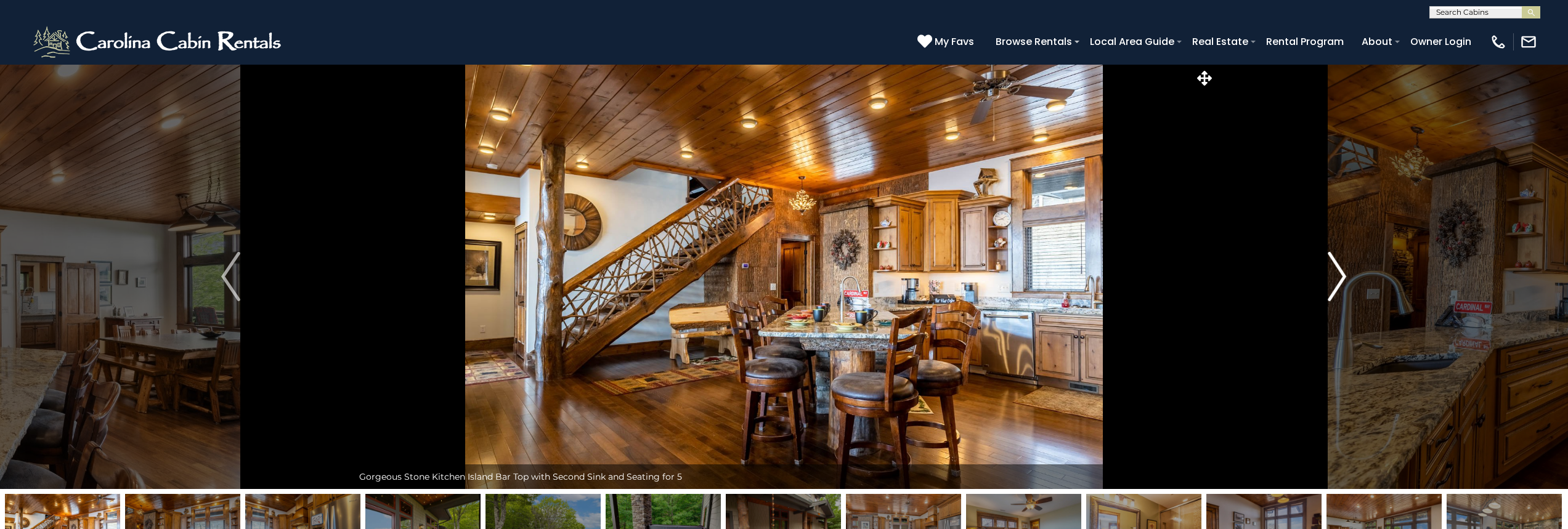
click at [1344, 274] on img "Next" at bounding box center [1336, 277] width 19 height 49
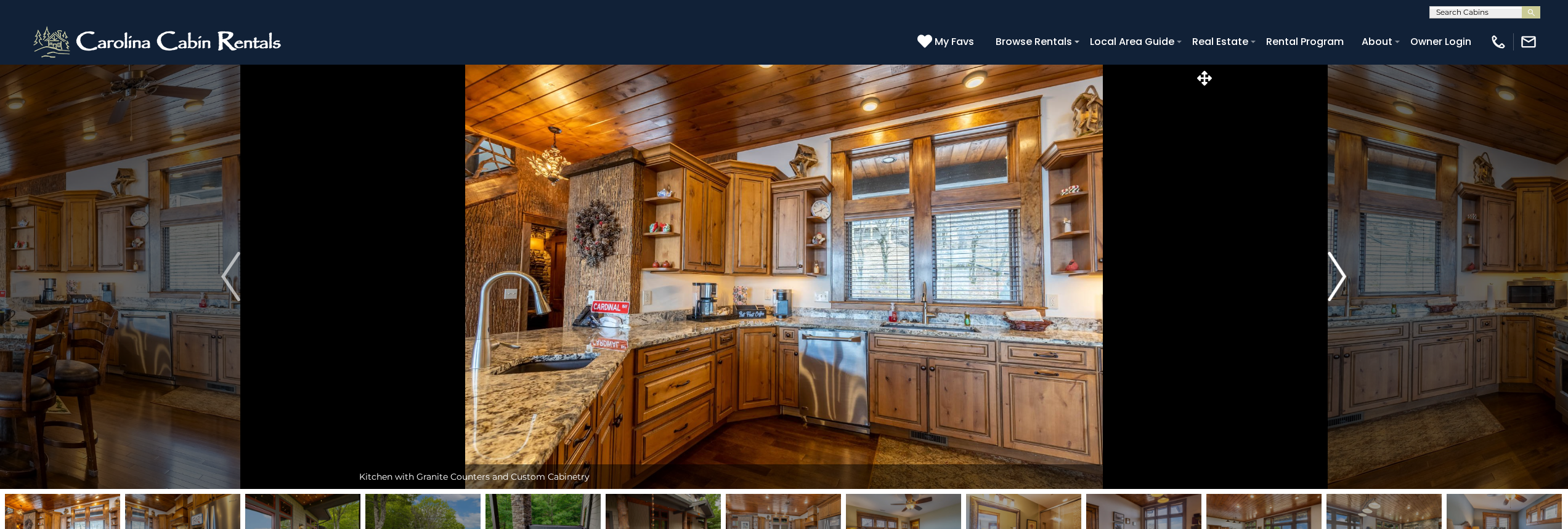
click at [1344, 274] on img "Next" at bounding box center [1336, 277] width 19 height 49
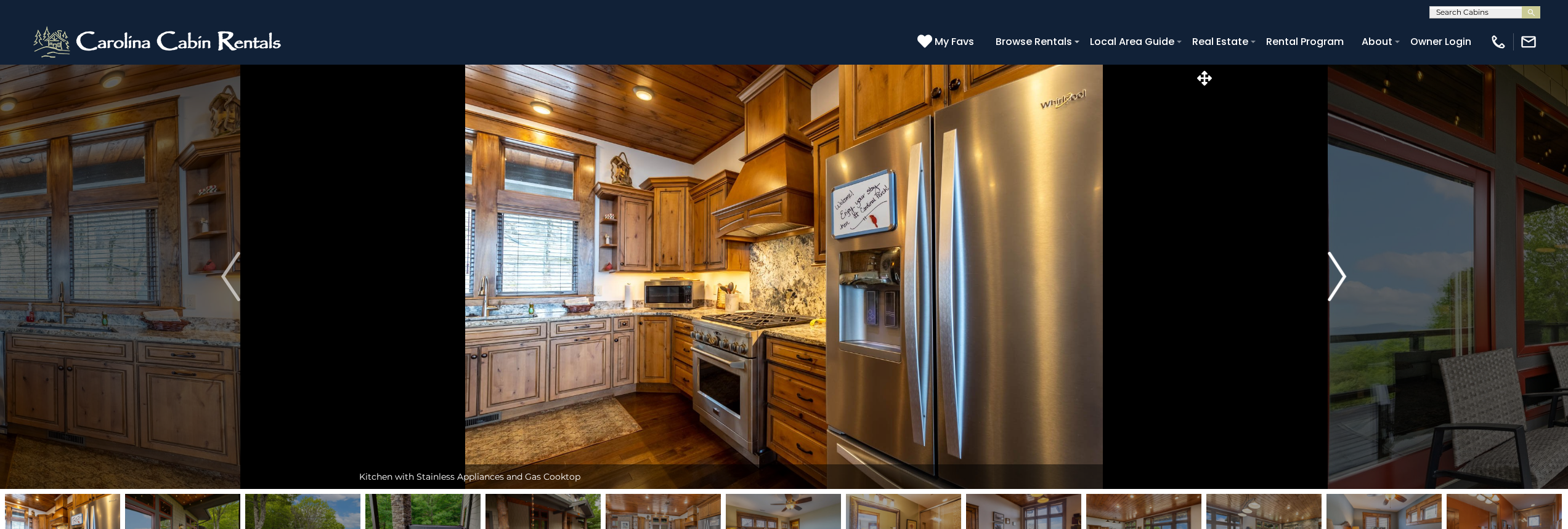
click at [1344, 274] on img "Next" at bounding box center [1336, 277] width 19 height 49
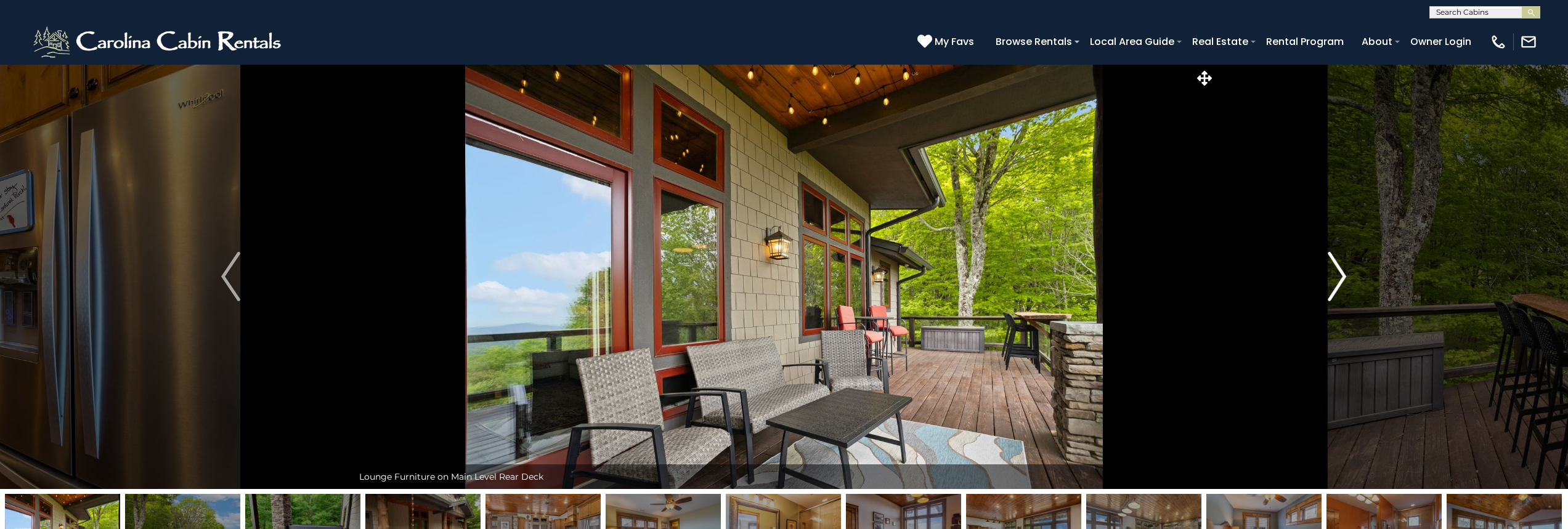
click at [1336, 279] on img "Next" at bounding box center [1336, 277] width 19 height 49
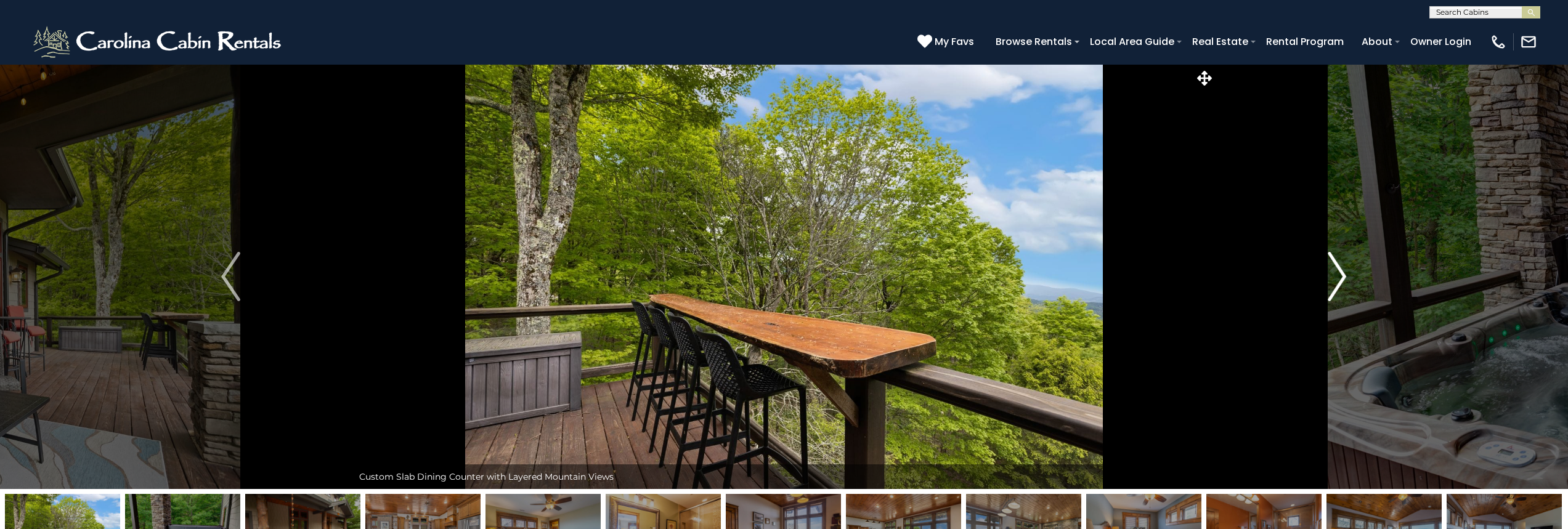
click at [1336, 277] on img "Next" at bounding box center [1336, 277] width 19 height 49
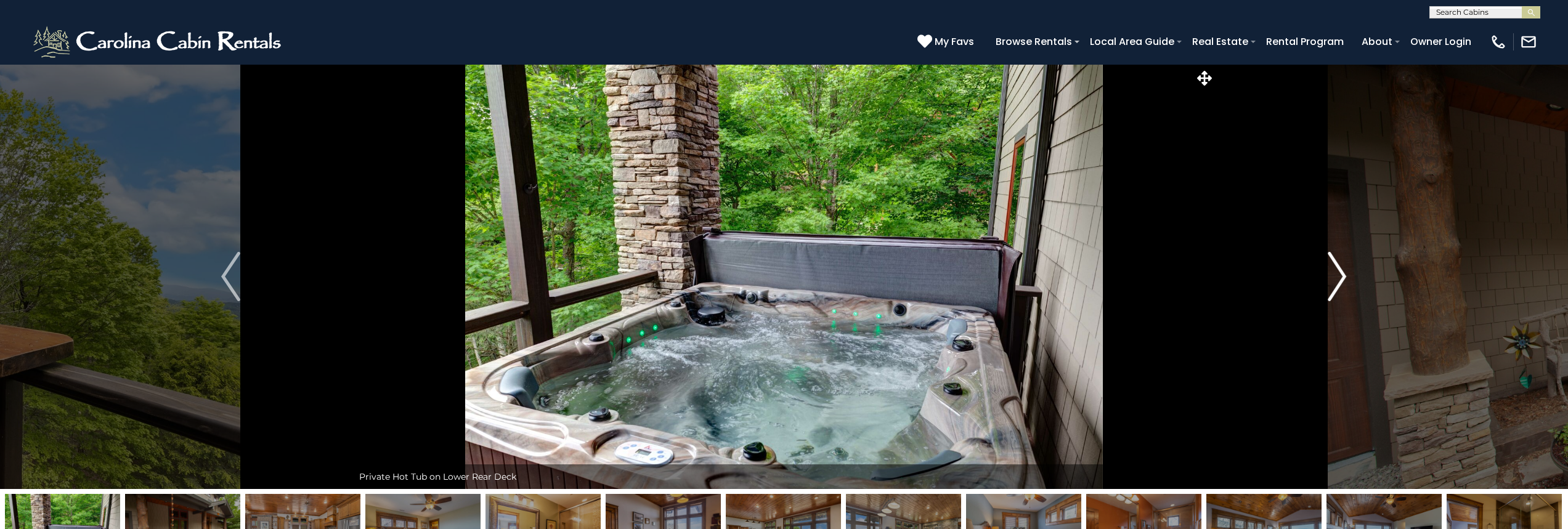
click at [1338, 275] on img "Next" at bounding box center [1336, 277] width 19 height 49
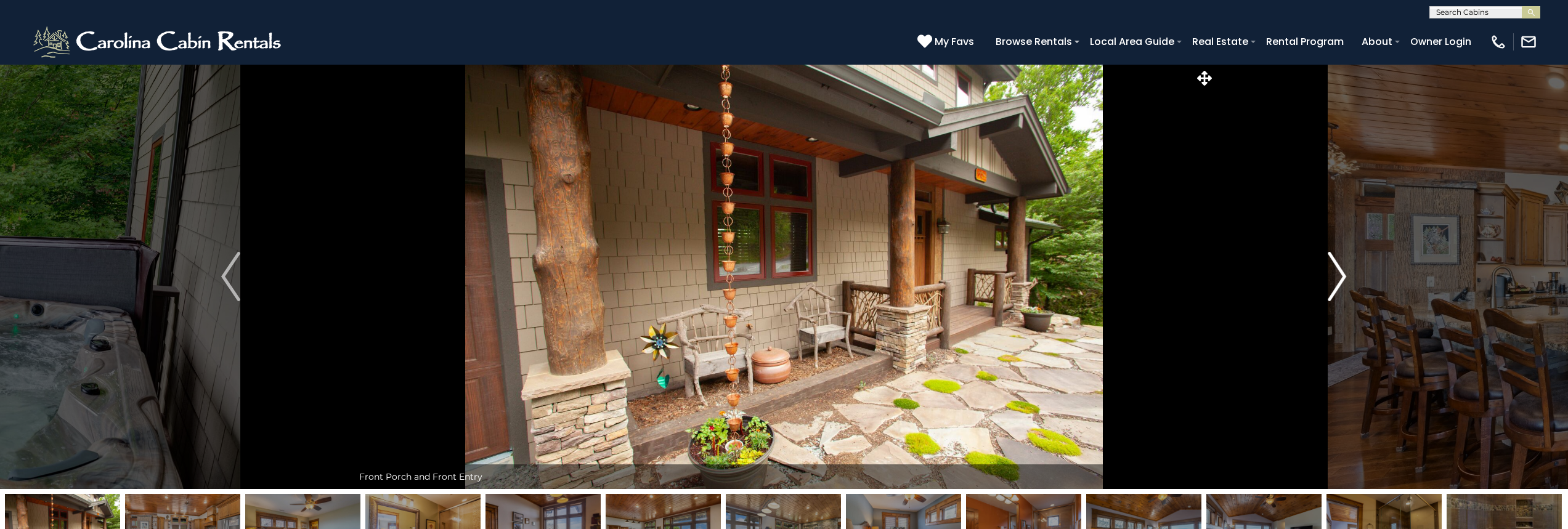
click at [1338, 275] on img "Next" at bounding box center [1336, 277] width 19 height 49
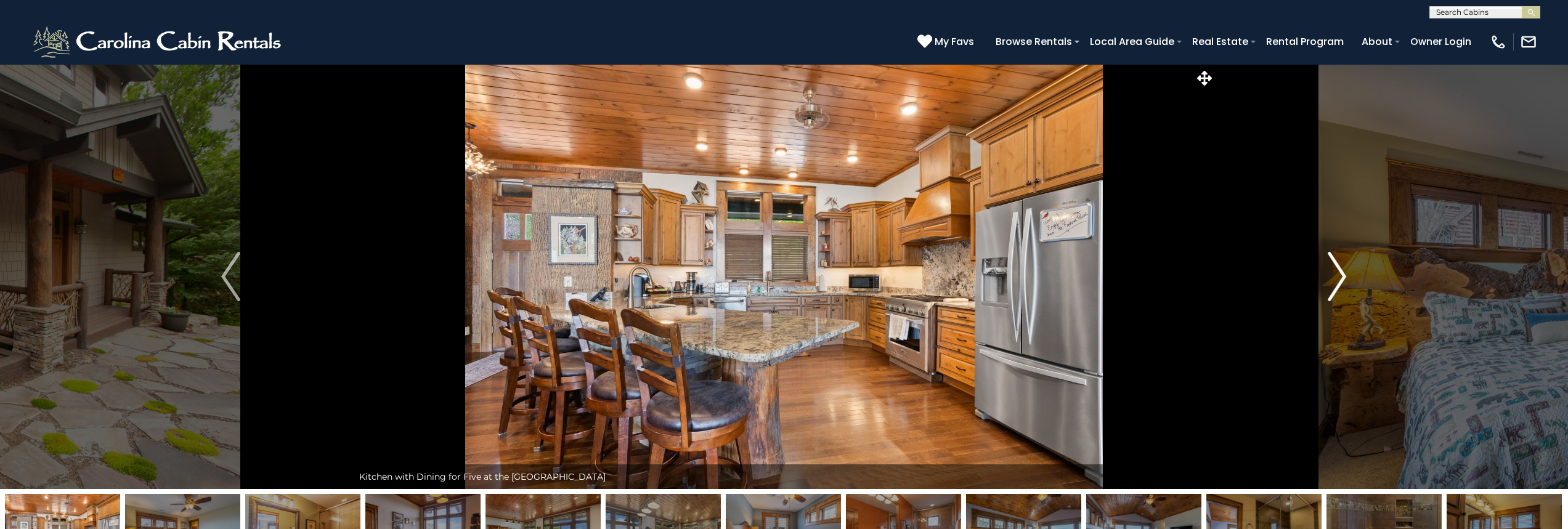
click at [1336, 273] on img "Next" at bounding box center [1336, 277] width 19 height 49
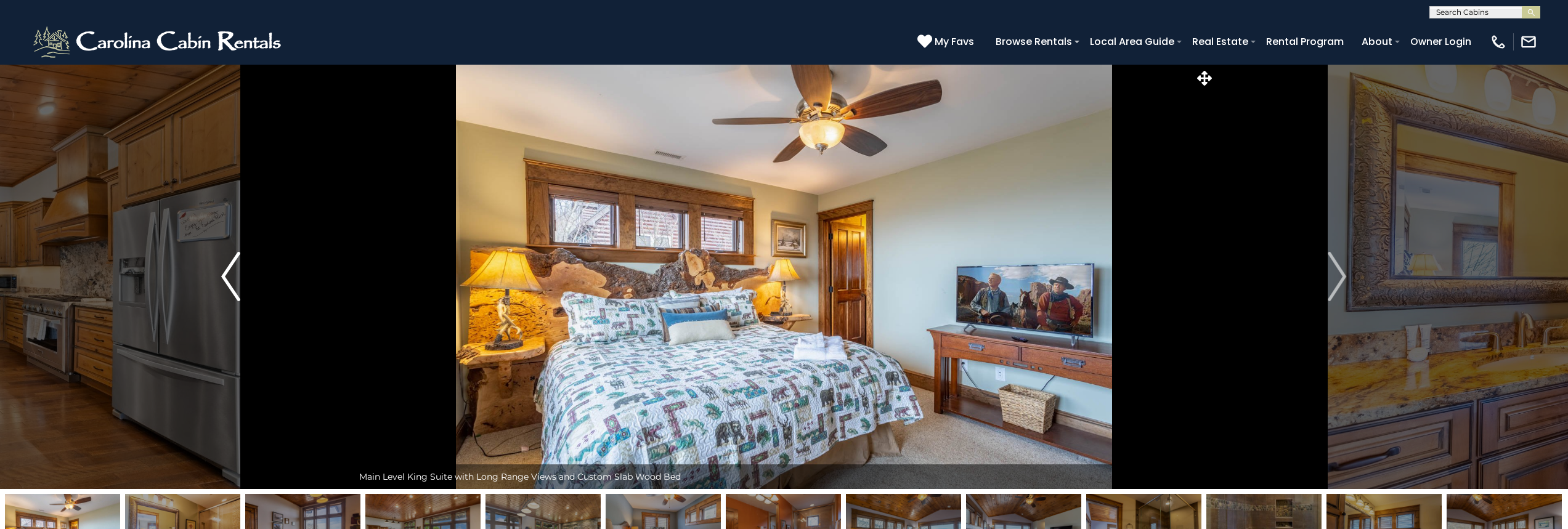
click at [235, 285] on img "Previous" at bounding box center [230, 277] width 19 height 49
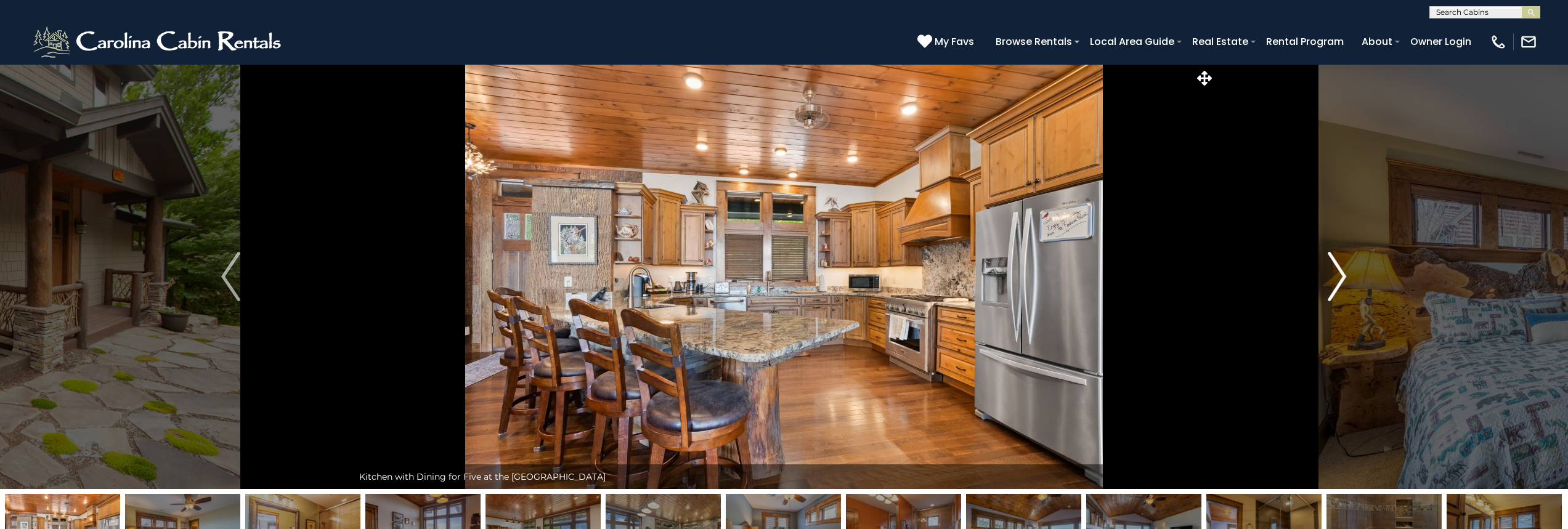
click at [1340, 281] on img "Next" at bounding box center [1336, 277] width 19 height 49
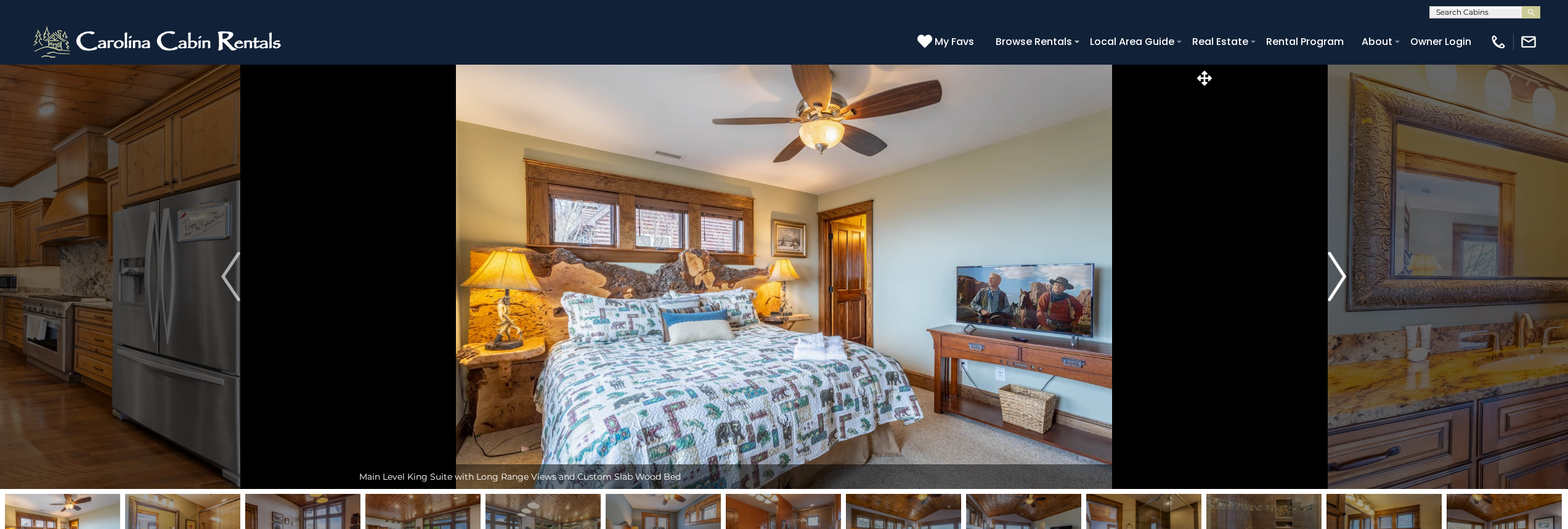
click at [1340, 280] on img "Next" at bounding box center [1336, 277] width 19 height 49
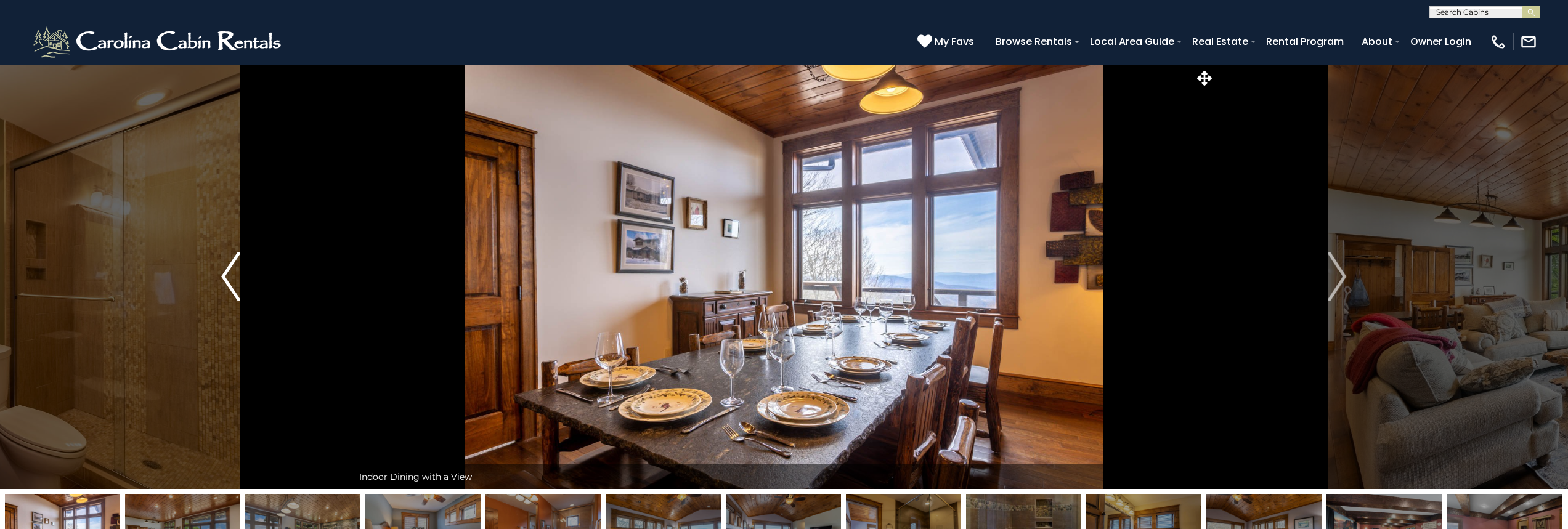
click at [238, 289] on img "Previous" at bounding box center [230, 277] width 19 height 49
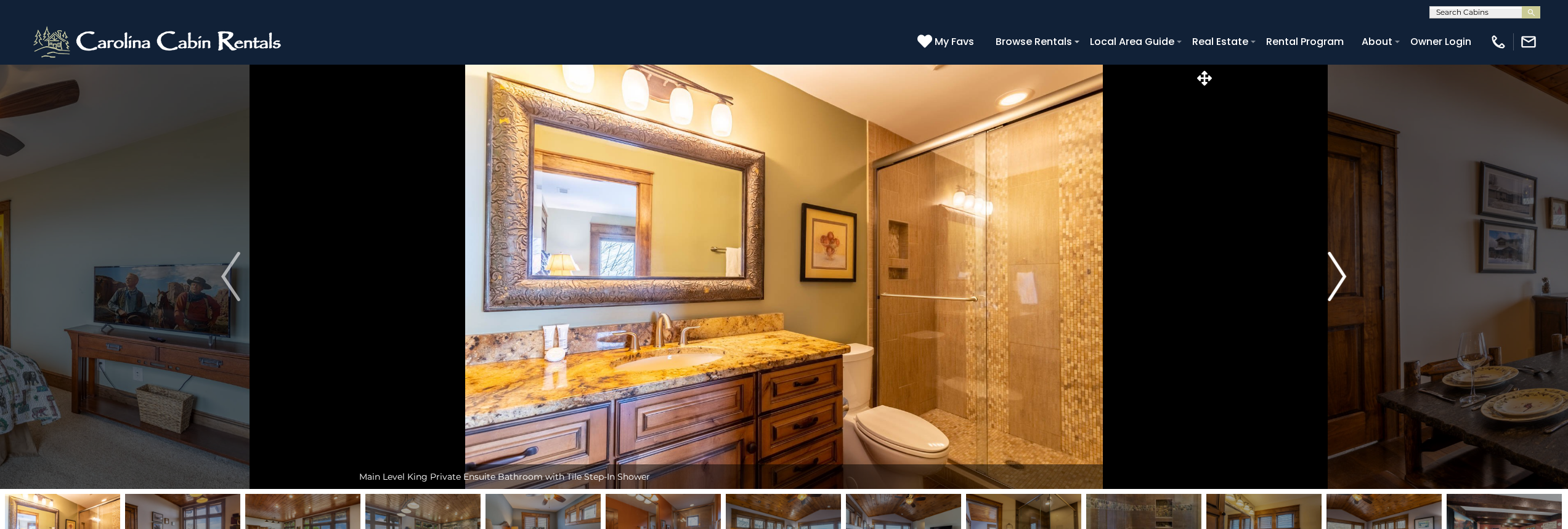
click at [1335, 274] on img "Next" at bounding box center [1336, 277] width 19 height 49
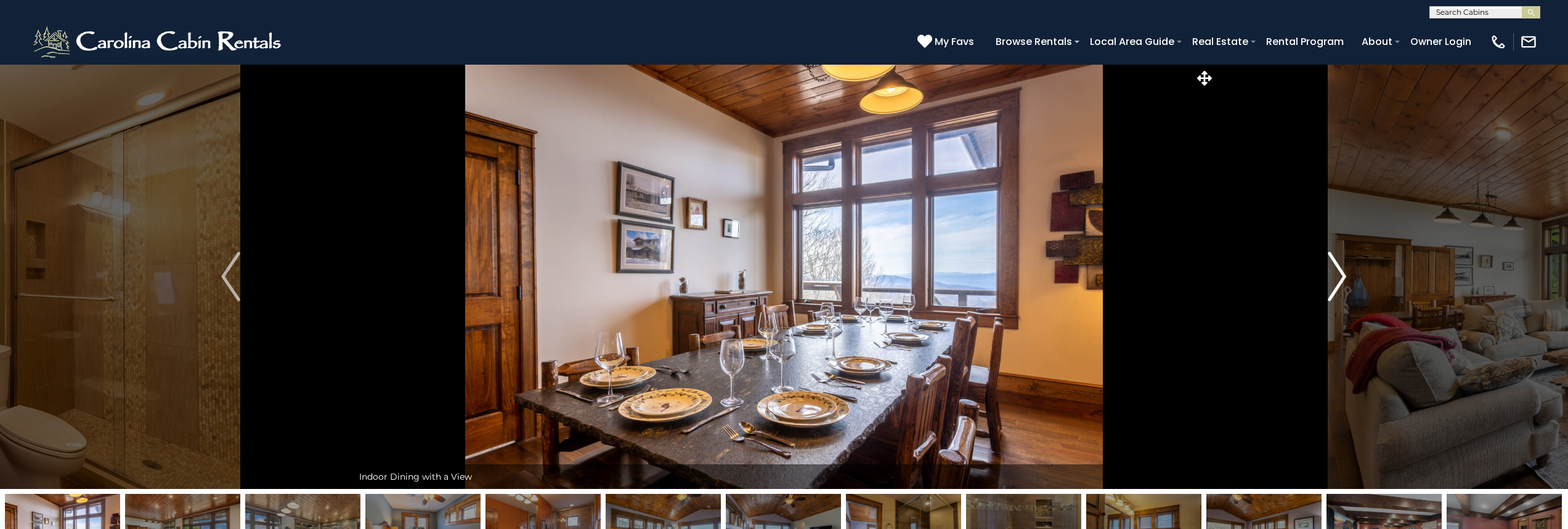
click at [1336, 274] on img "Next" at bounding box center [1336, 277] width 19 height 49
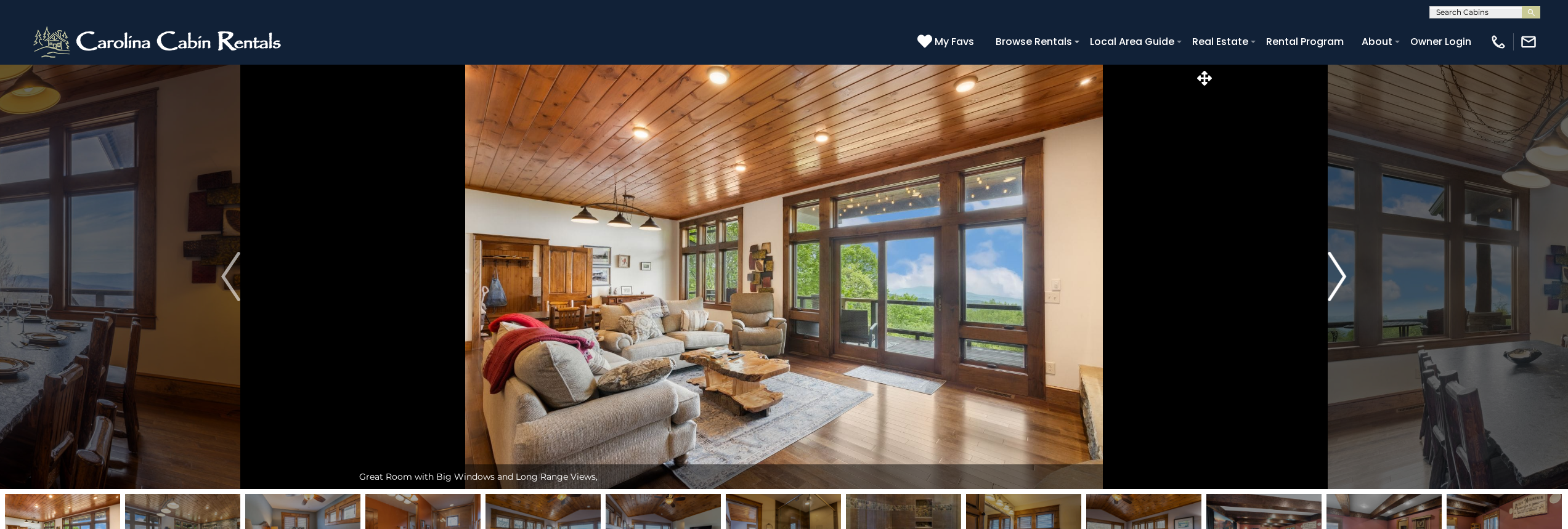
click at [1337, 274] on img "Next" at bounding box center [1336, 277] width 19 height 49
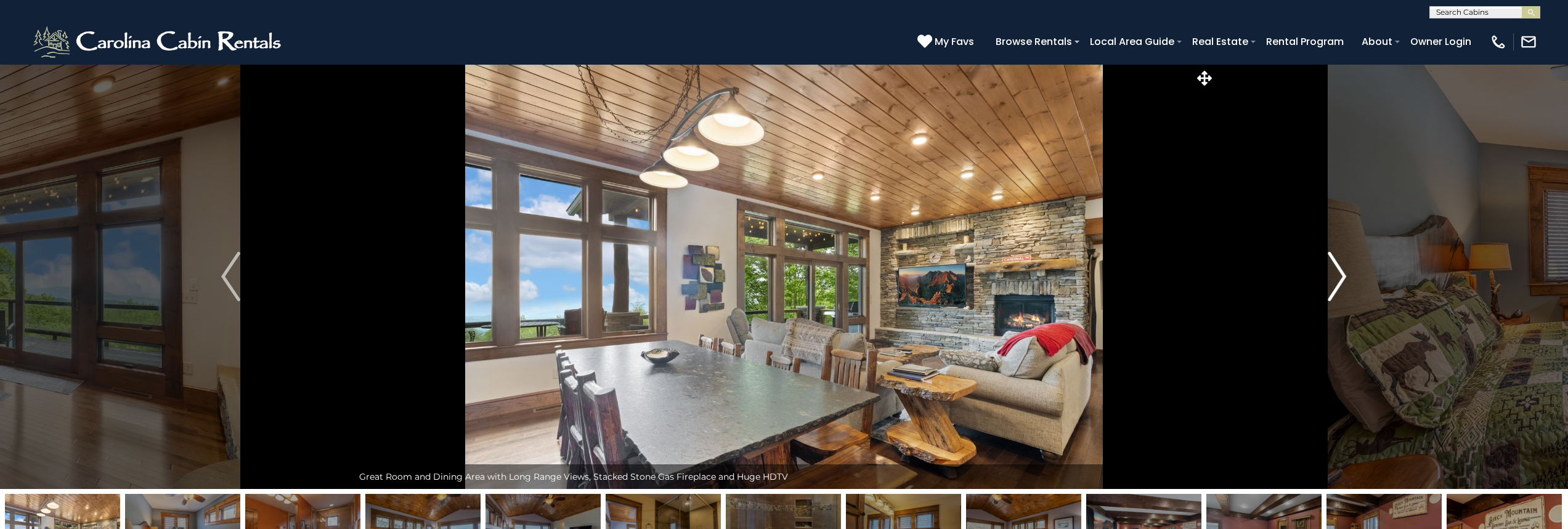
click at [1337, 274] on img "Next" at bounding box center [1336, 277] width 19 height 49
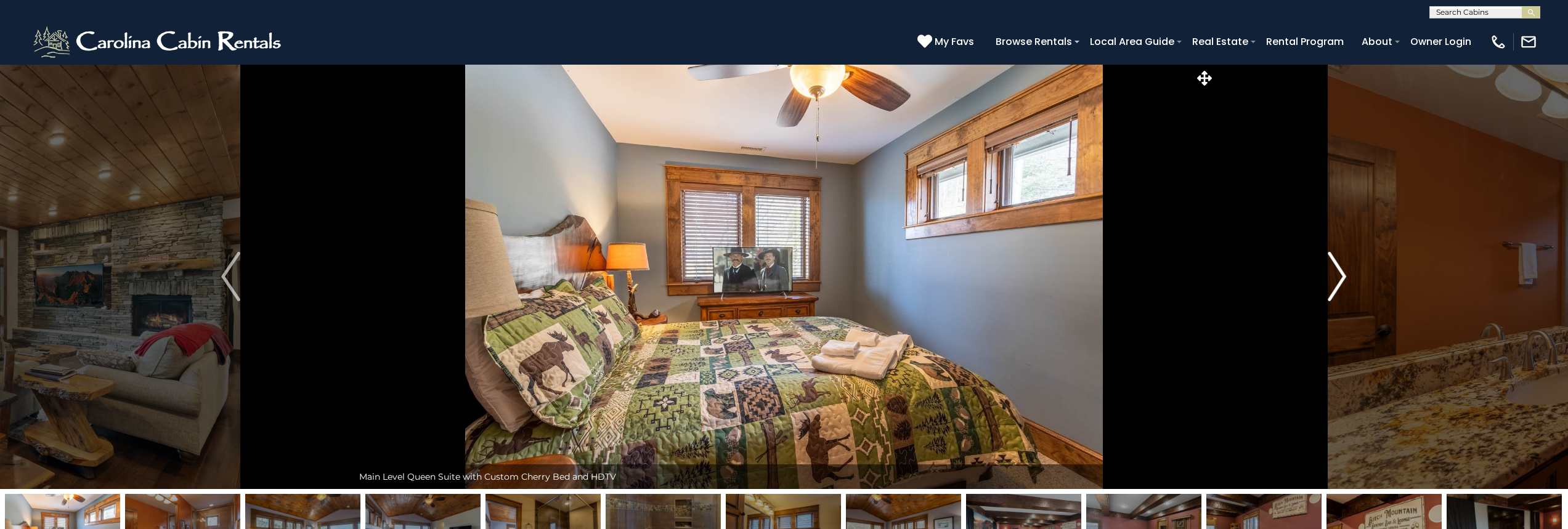
click at [1337, 274] on img "Next" at bounding box center [1336, 277] width 19 height 49
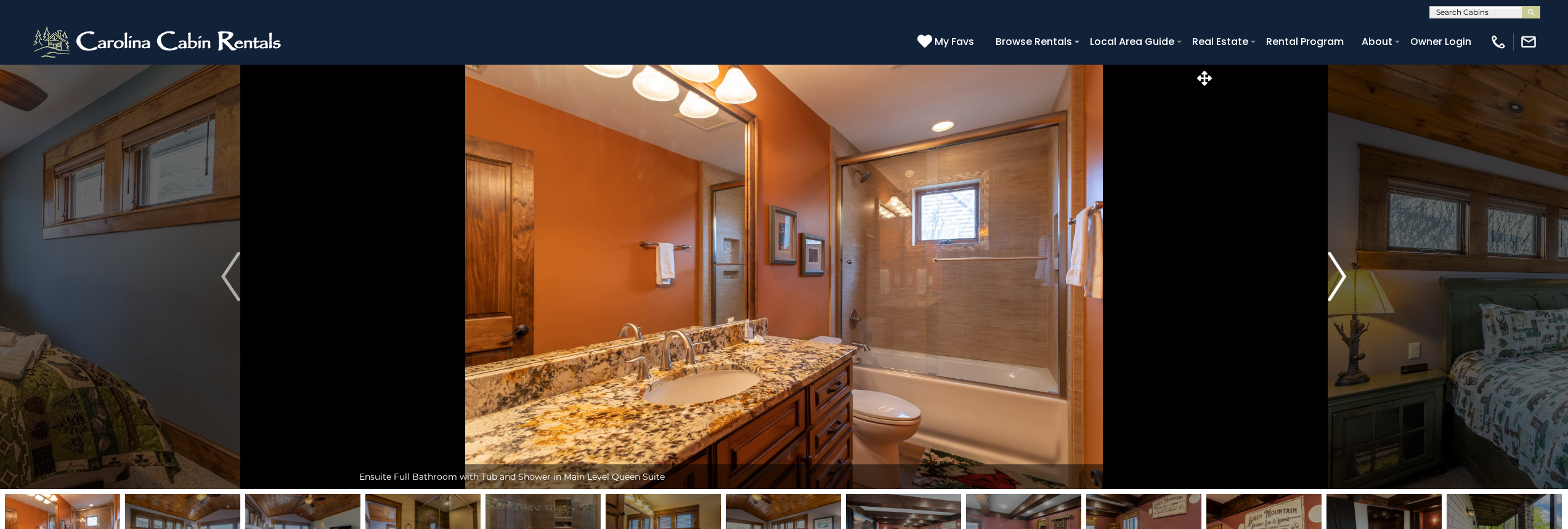
click at [1337, 274] on img "Next" at bounding box center [1336, 277] width 19 height 49
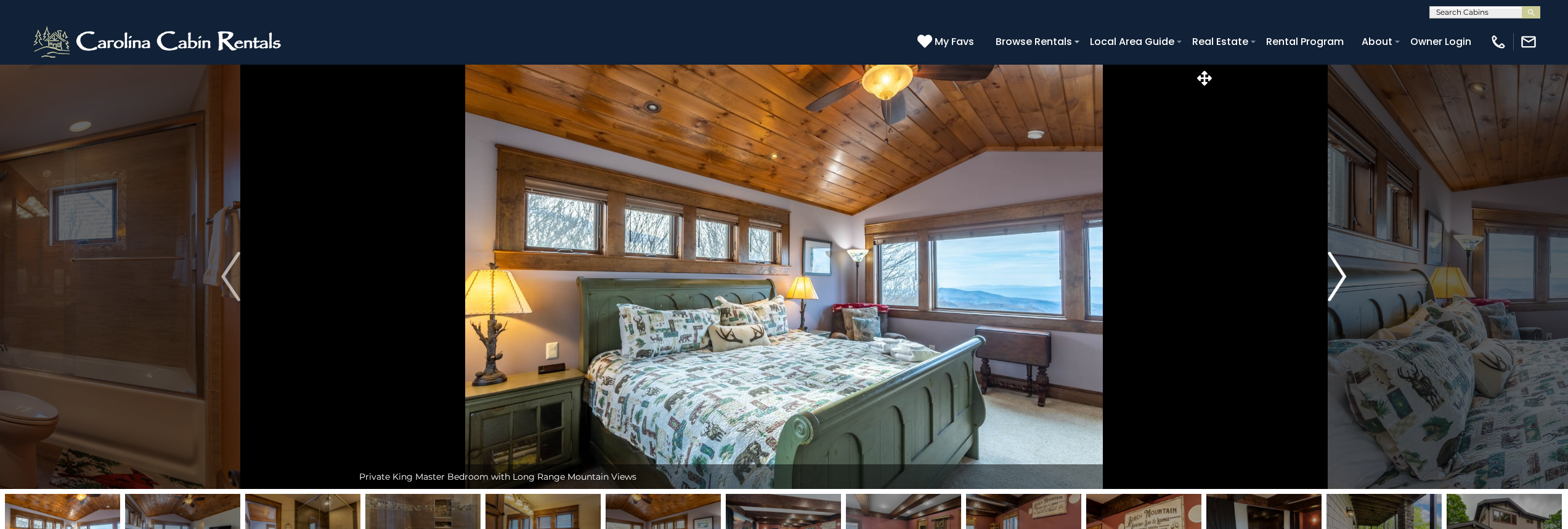
click at [1337, 274] on img "Next" at bounding box center [1336, 277] width 19 height 49
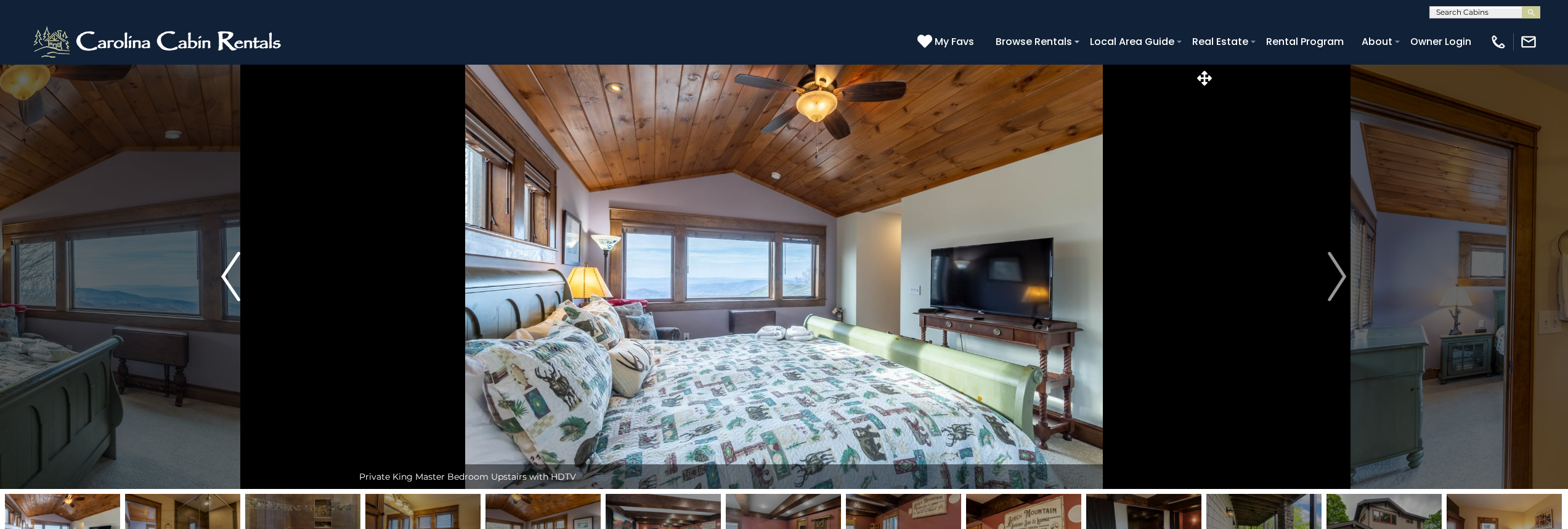
click at [227, 273] on img "Previous" at bounding box center [230, 277] width 19 height 49
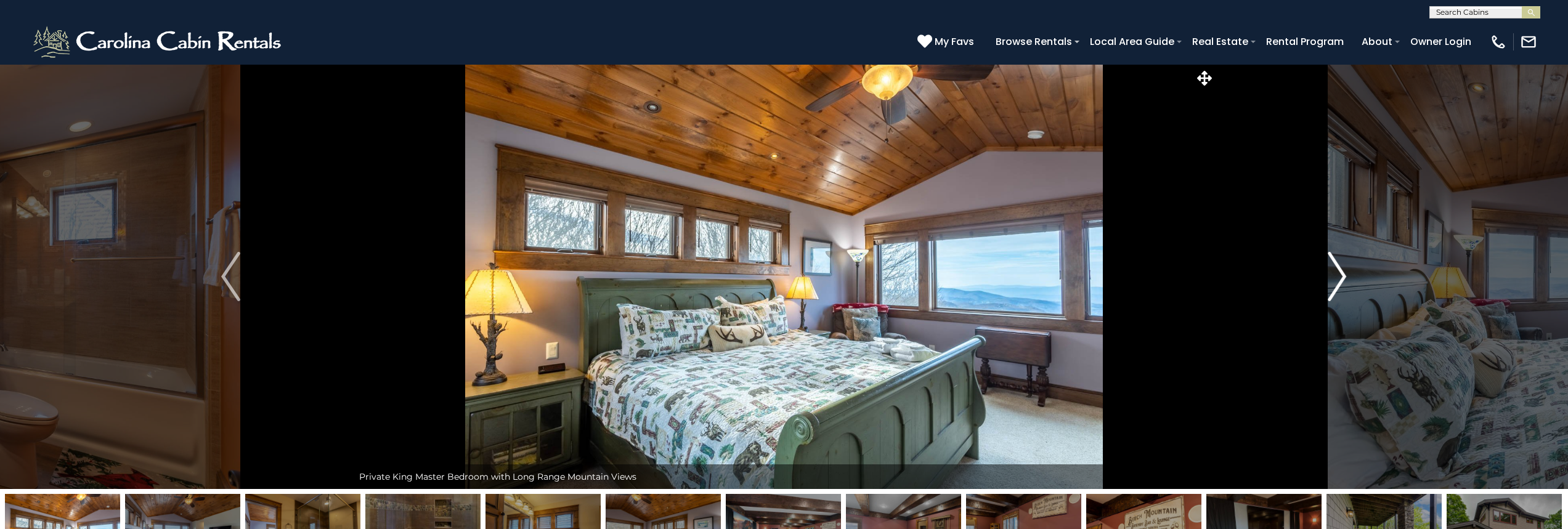
click at [1336, 285] on img "Next" at bounding box center [1336, 277] width 19 height 49
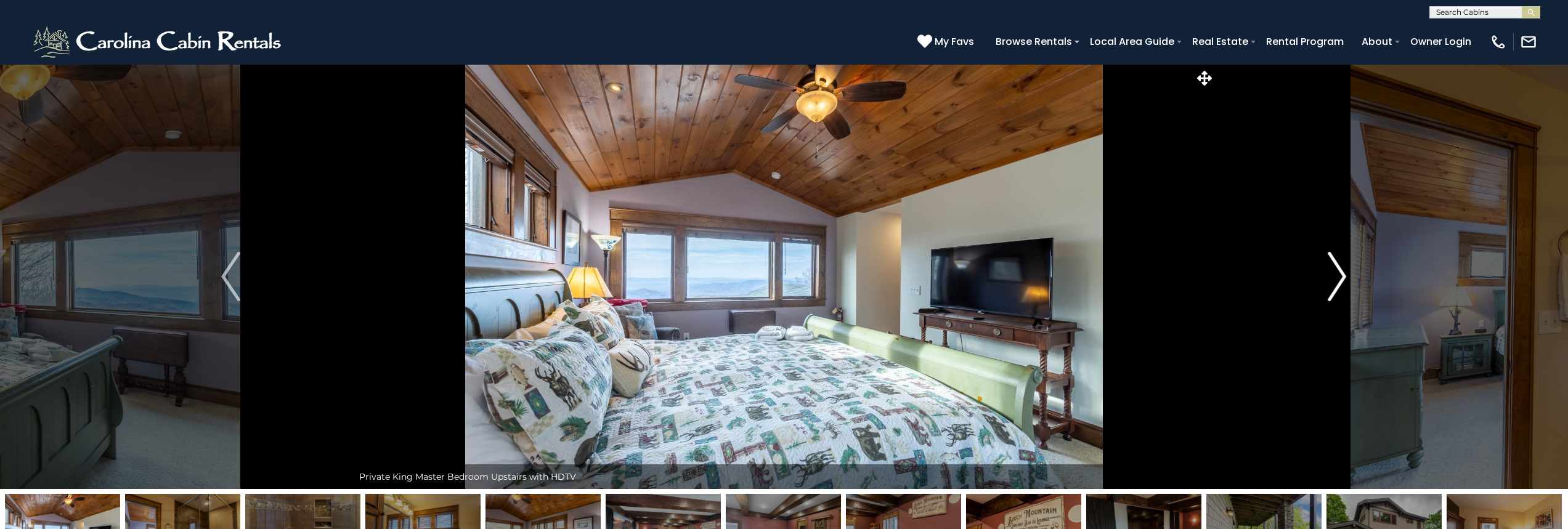
click at [1344, 276] on img "Next" at bounding box center [1336, 277] width 19 height 49
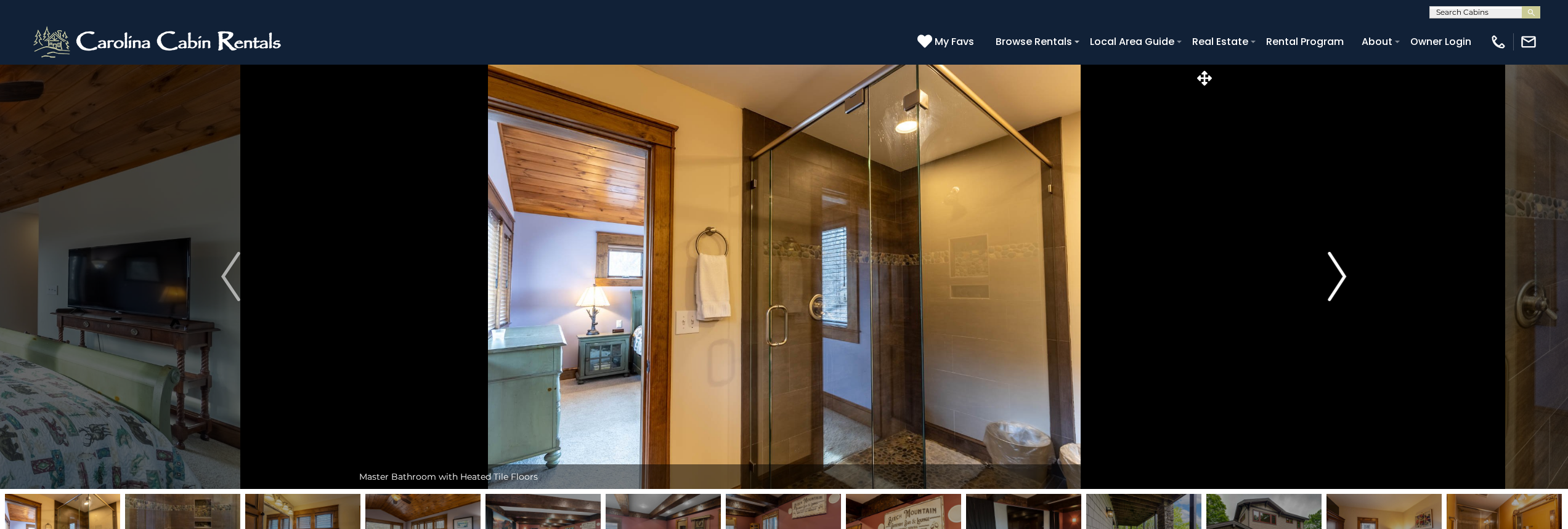
click at [1338, 276] on img "Next" at bounding box center [1336, 277] width 19 height 49
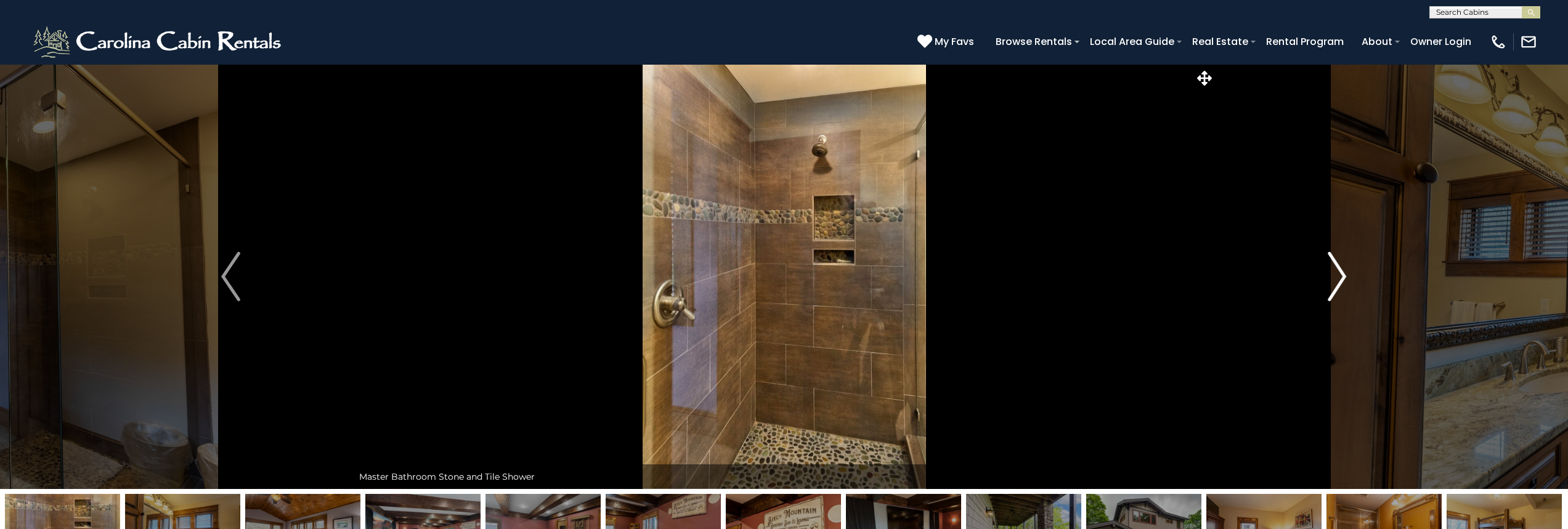
click at [1338, 276] on img "Next" at bounding box center [1336, 277] width 19 height 49
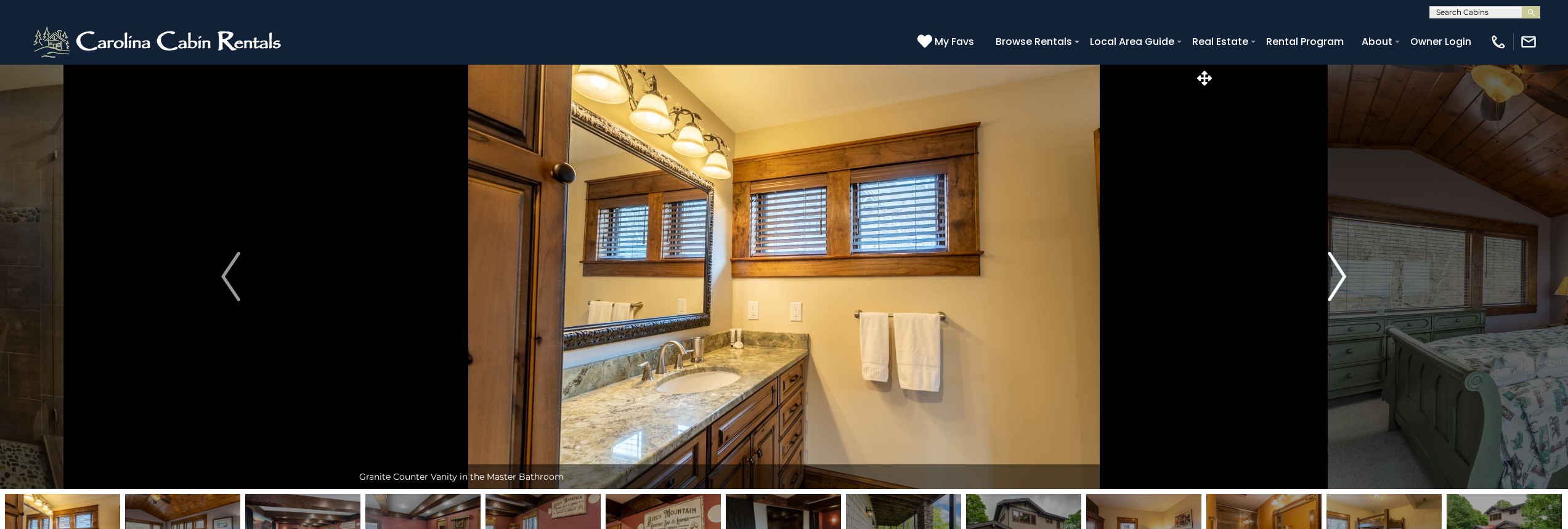
click at [1338, 276] on img "Next" at bounding box center [1336, 277] width 19 height 49
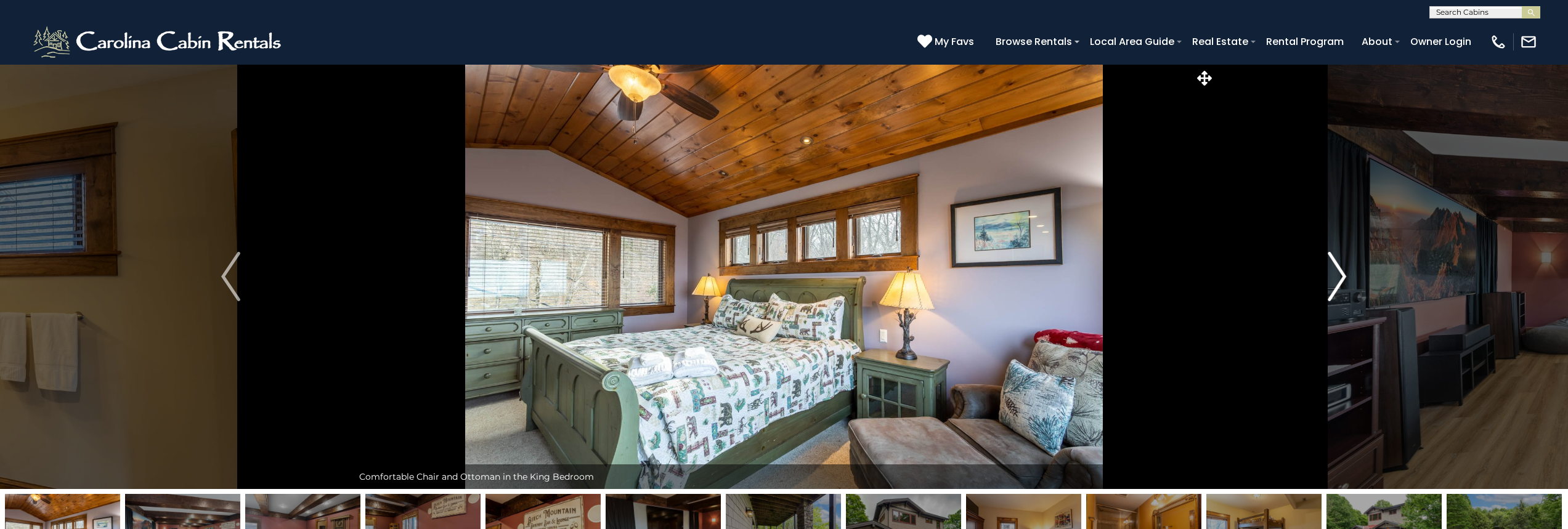
click at [1338, 276] on img "Next" at bounding box center [1336, 277] width 19 height 49
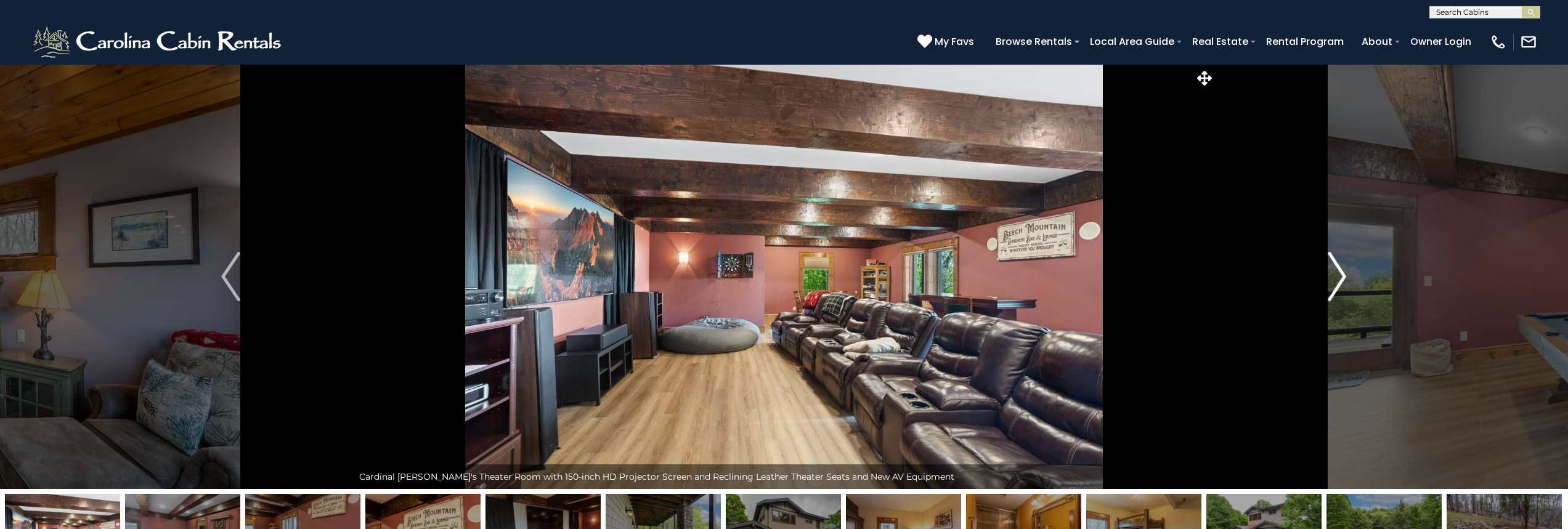
click at [1338, 276] on img "Next" at bounding box center [1336, 277] width 19 height 49
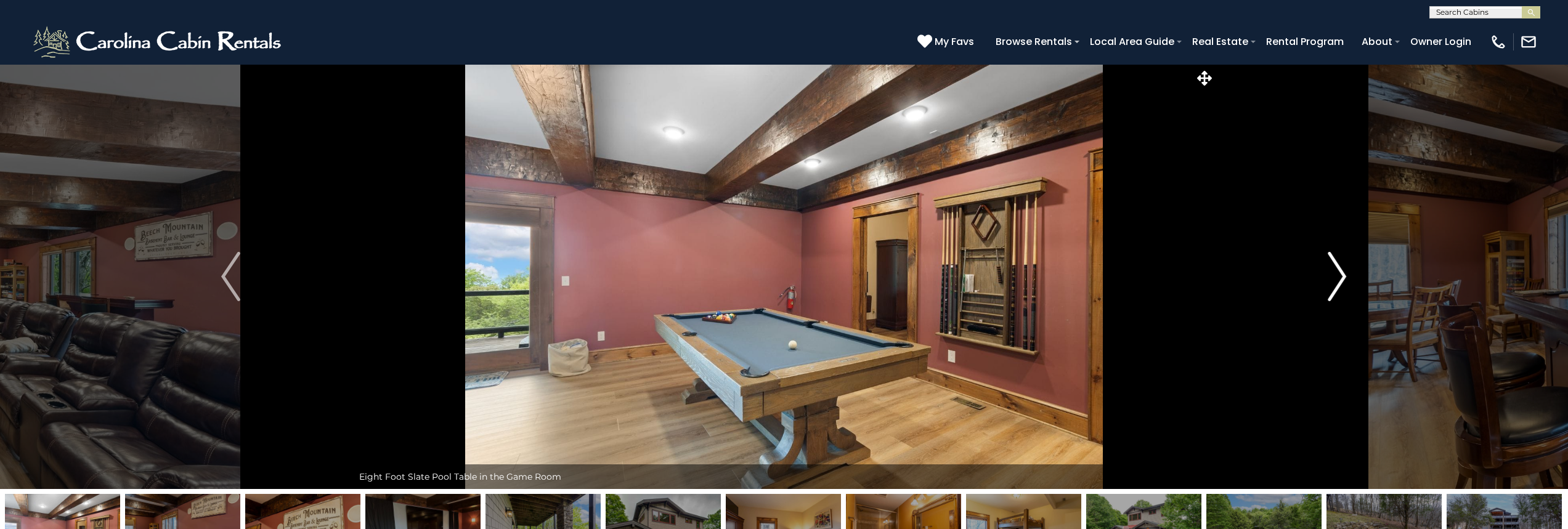
click at [1338, 276] on img "Next" at bounding box center [1336, 277] width 19 height 49
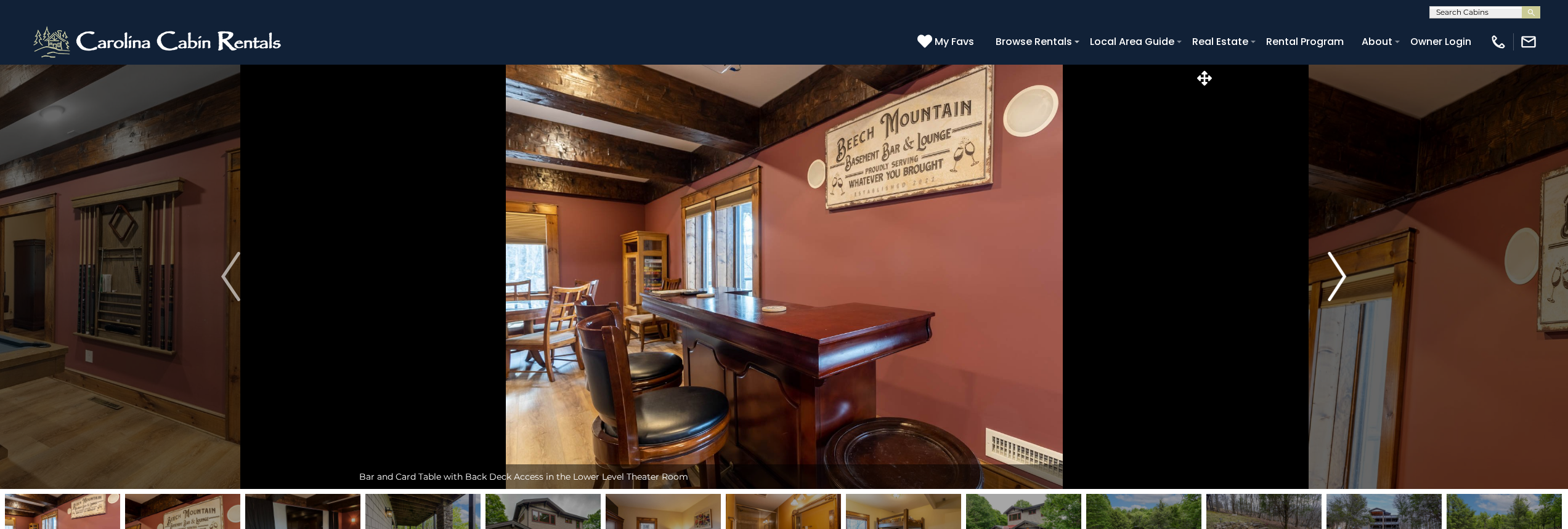
click at [1338, 276] on img "Next" at bounding box center [1336, 277] width 19 height 49
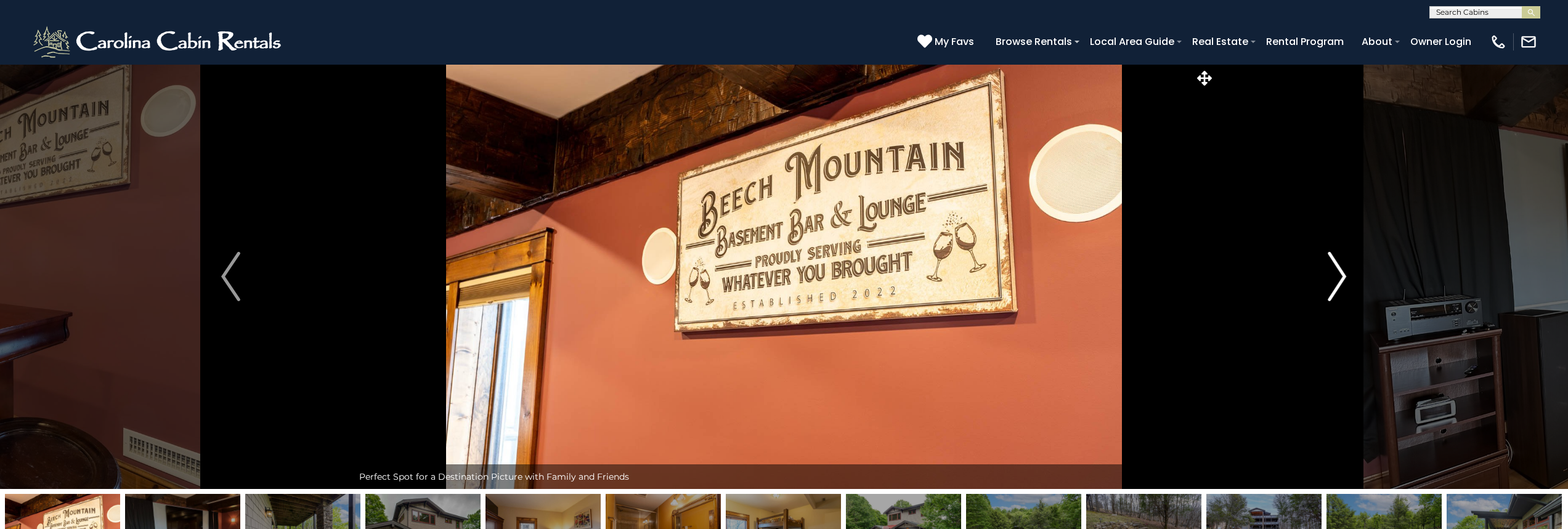
click at [1338, 276] on img "Next" at bounding box center [1336, 277] width 19 height 49
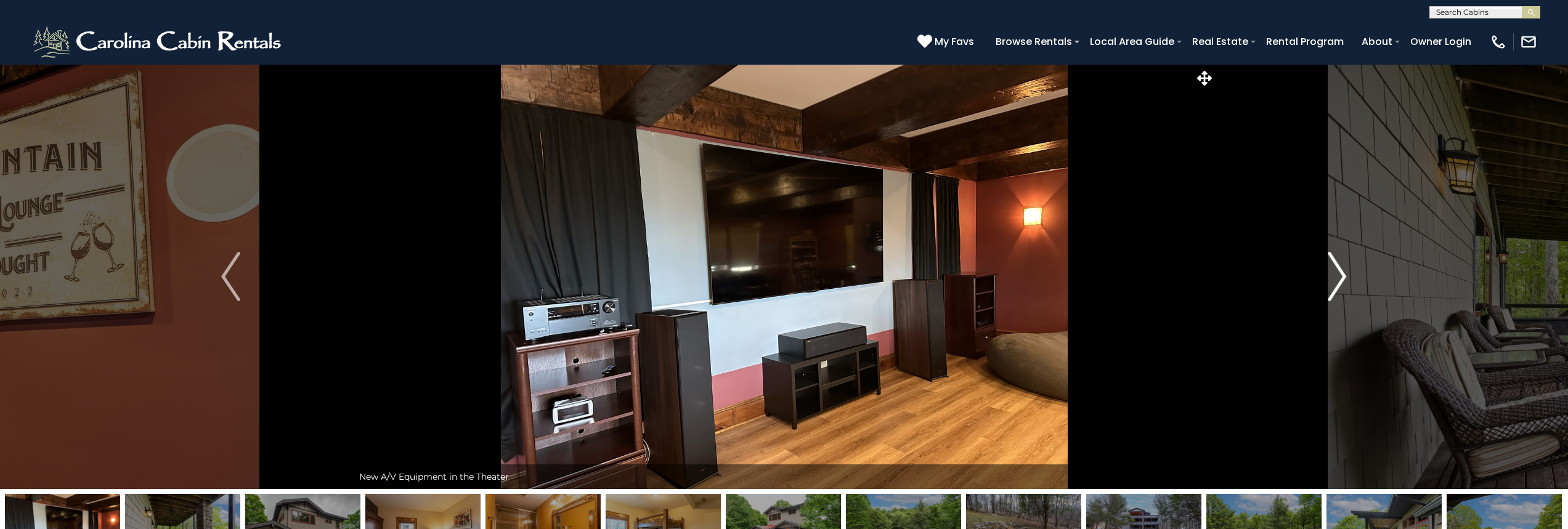
click at [1338, 276] on img "Next" at bounding box center [1336, 277] width 19 height 49
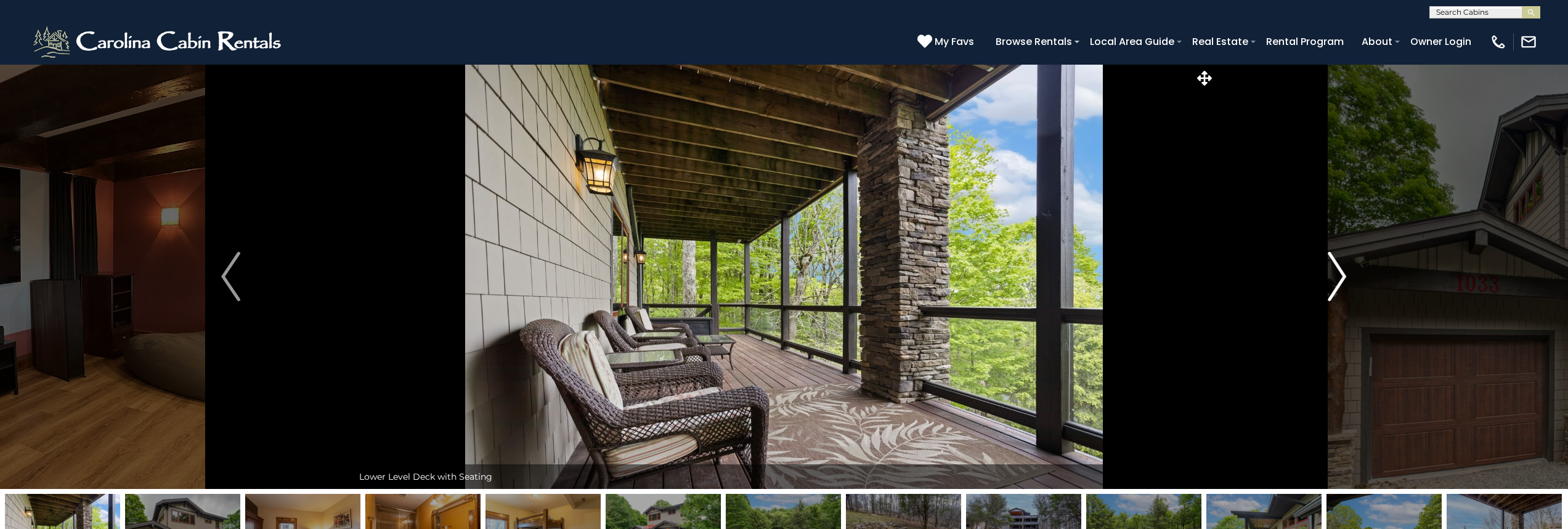
click at [1338, 276] on img "Next" at bounding box center [1336, 277] width 19 height 49
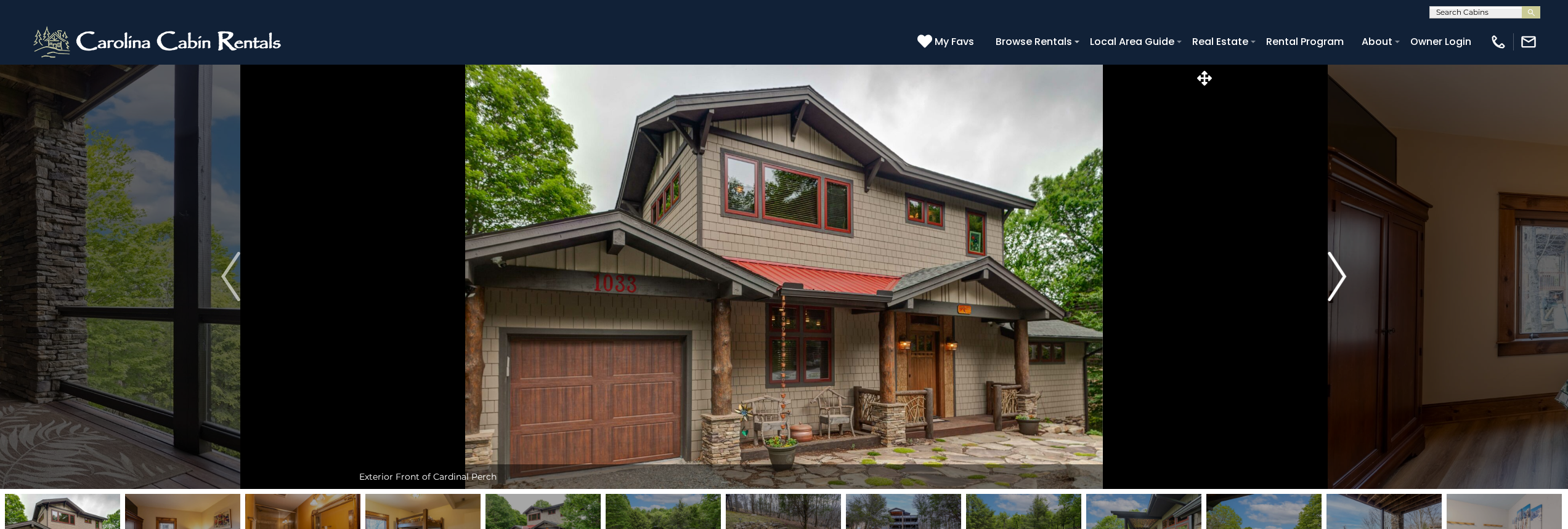
click at [1338, 276] on img "Next" at bounding box center [1336, 277] width 19 height 49
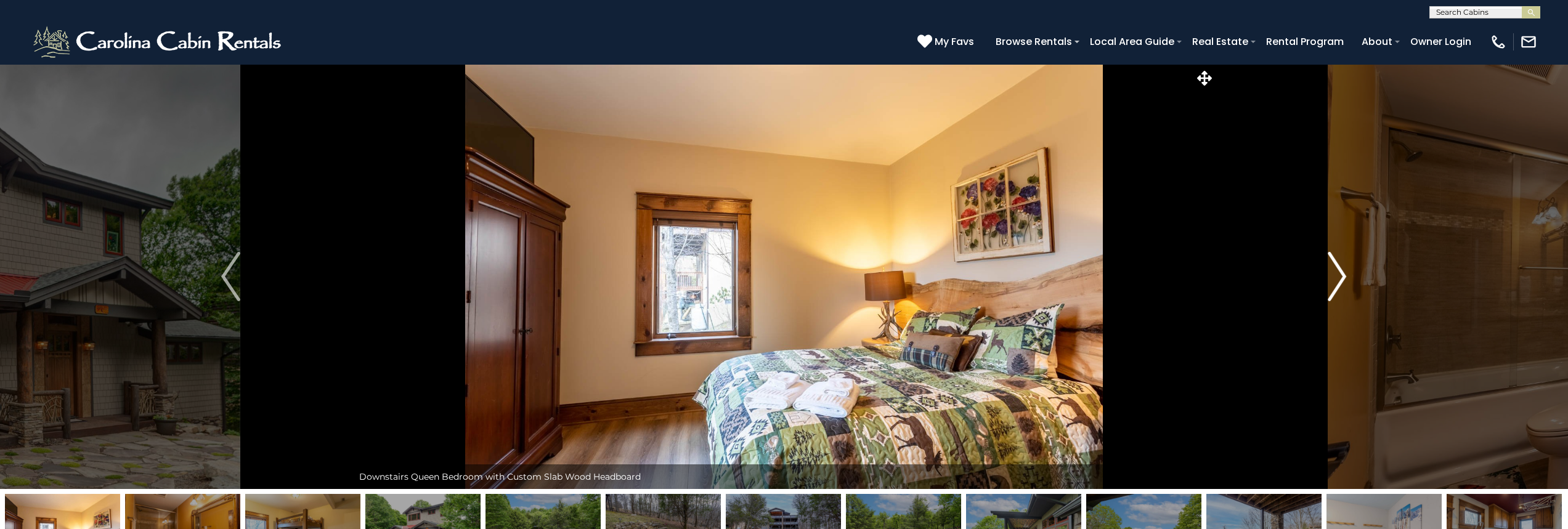
click at [1338, 276] on img "Next" at bounding box center [1336, 277] width 19 height 49
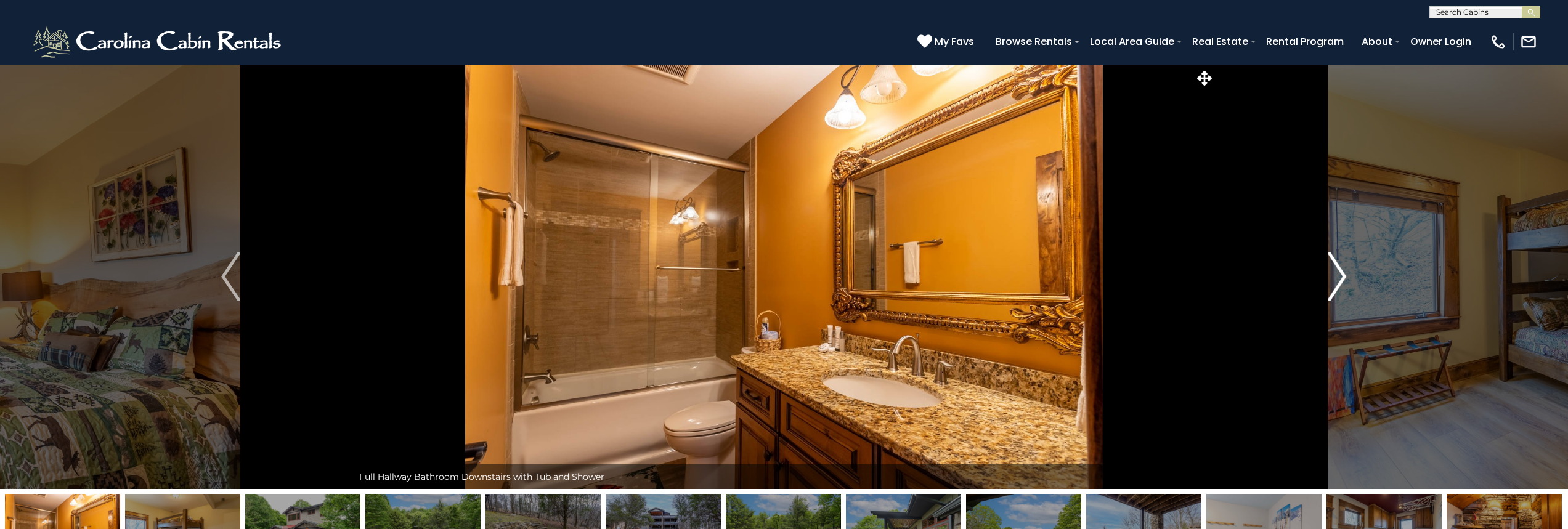
click at [1338, 276] on img "Next" at bounding box center [1336, 277] width 19 height 49
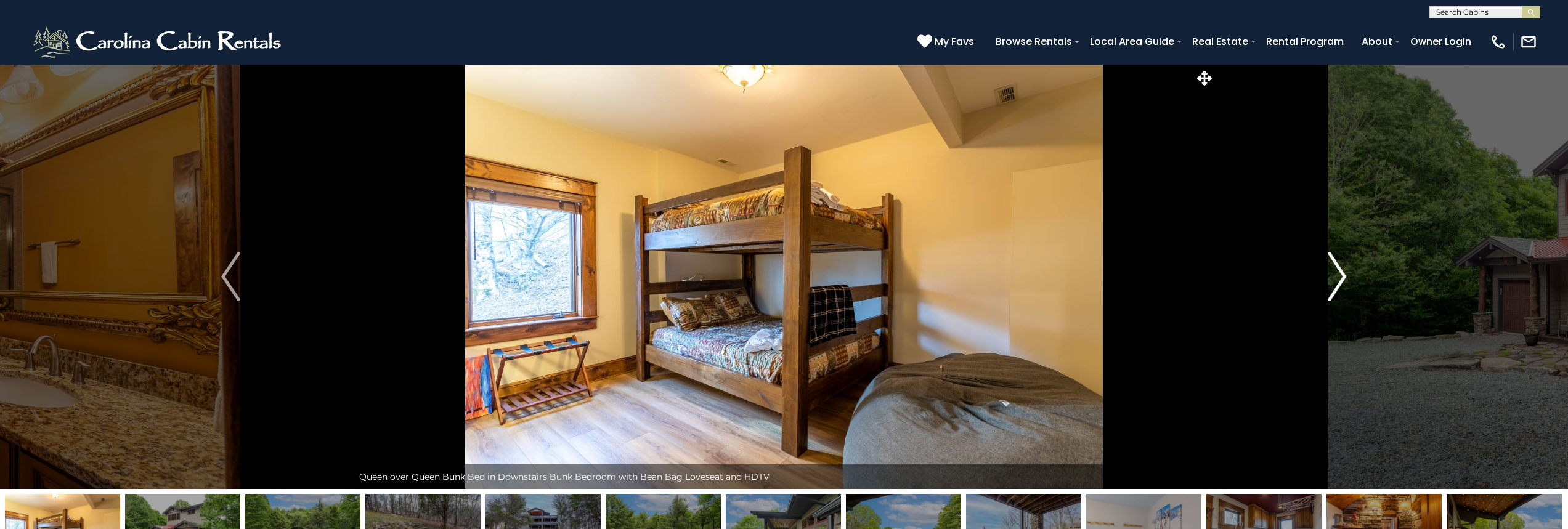
click at [1338, 276] on img "Next" at bounding box center [1336, 277] width 19 height 49
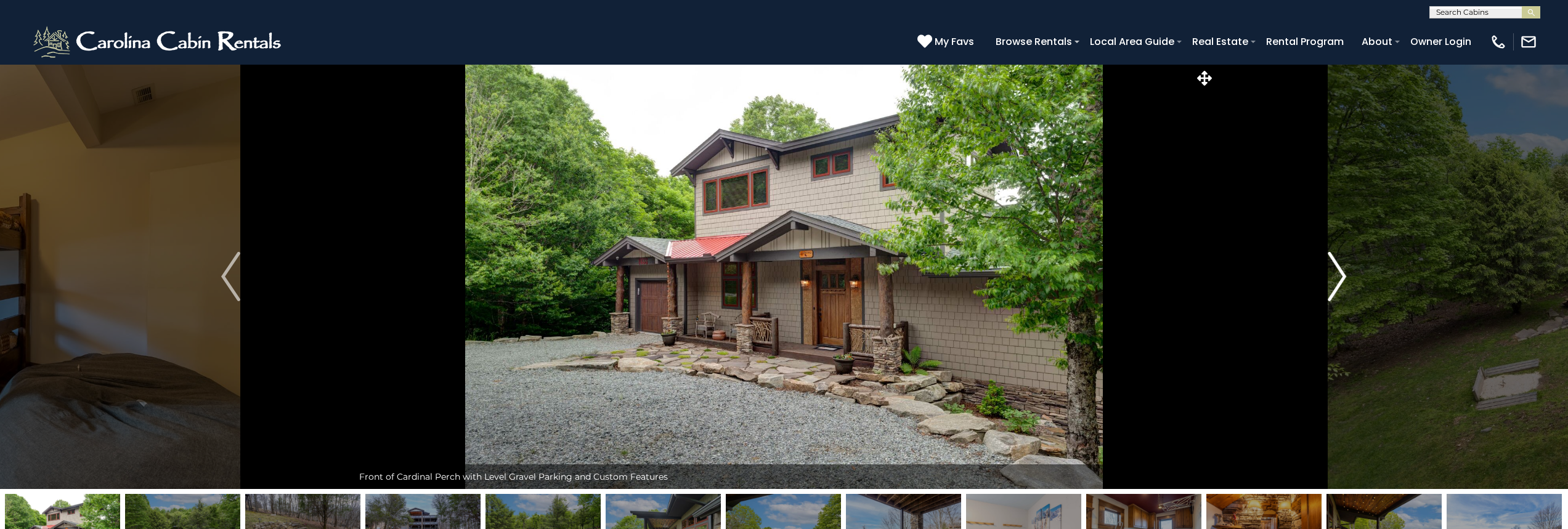
click at [1338, 276] on img "Next" at bounding box center [1336, 277] width 19 height 49
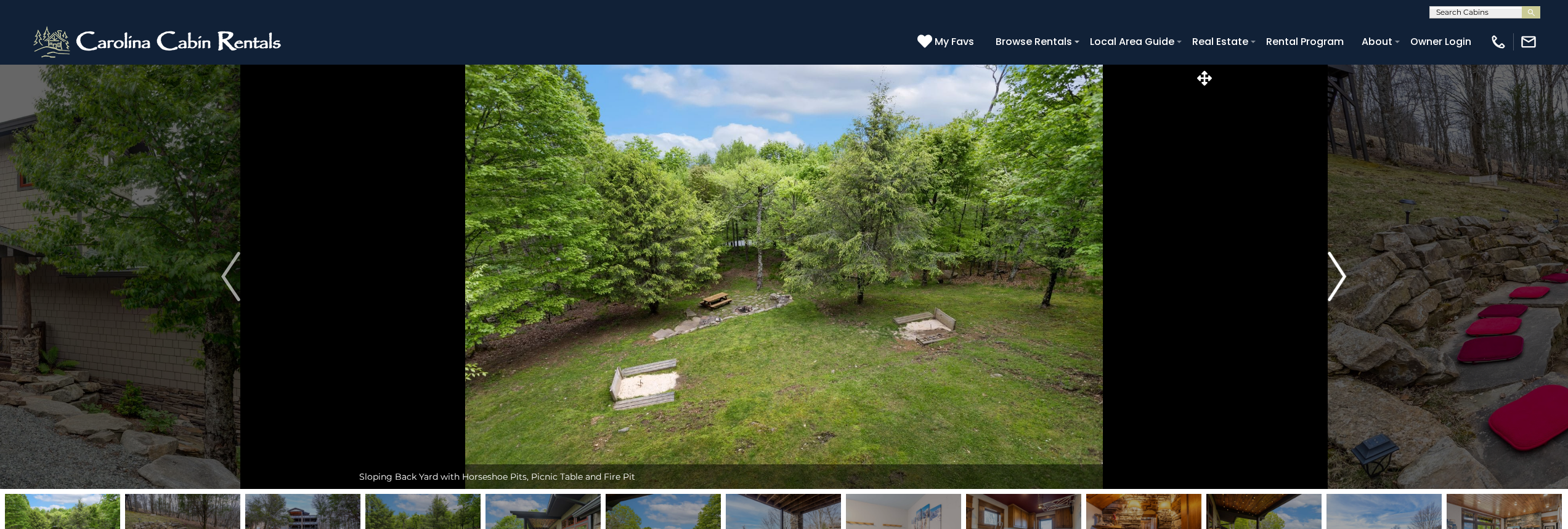
click at [1338, 276] on img "Next" at bounding box center [1336, 277] width 19 height 49
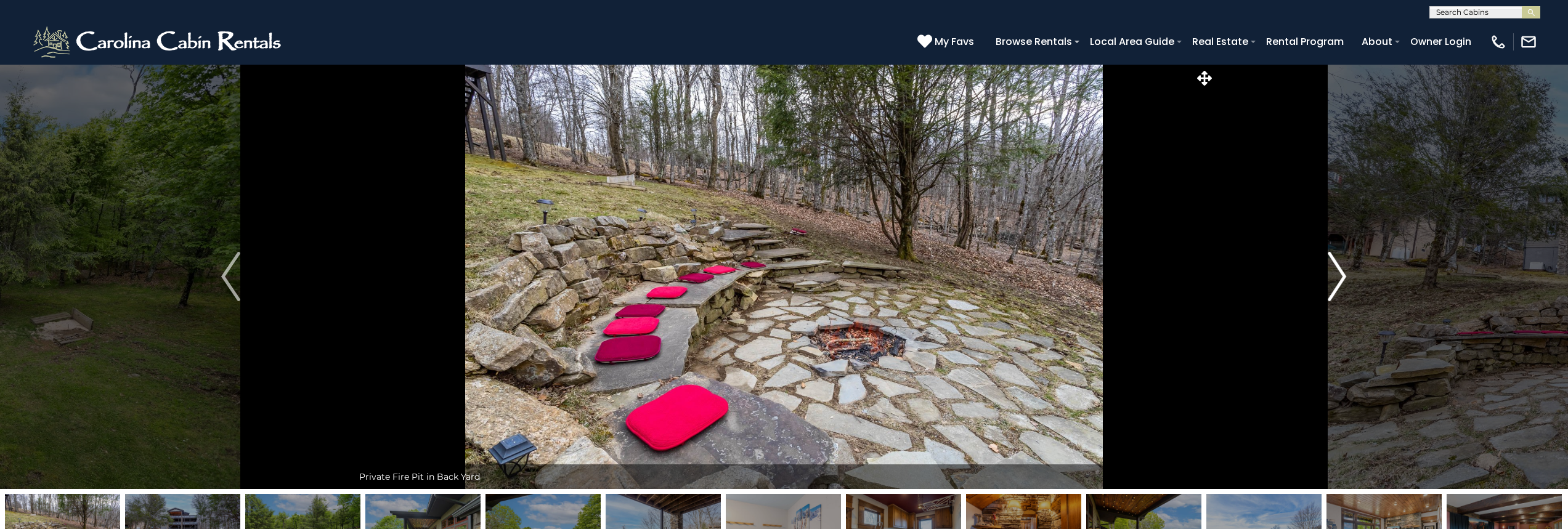
click at [1338, 276] on img "Next" at bounding box center [1336, 277] width 19 height 49
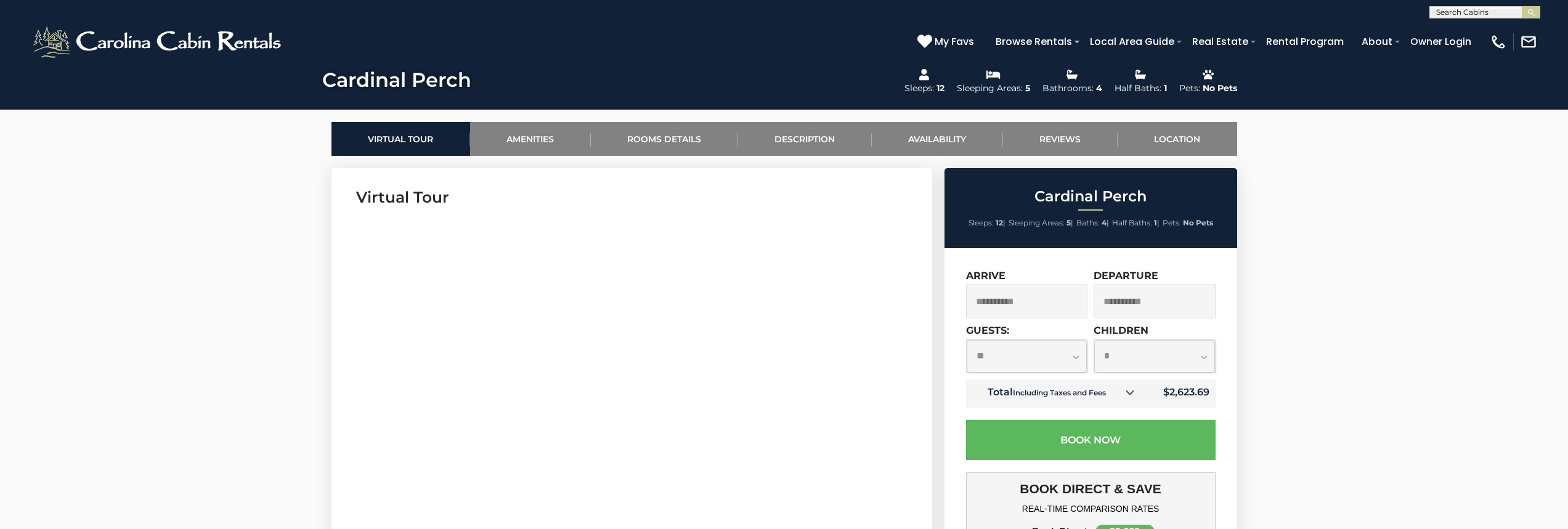
scroll to position [555, 0]
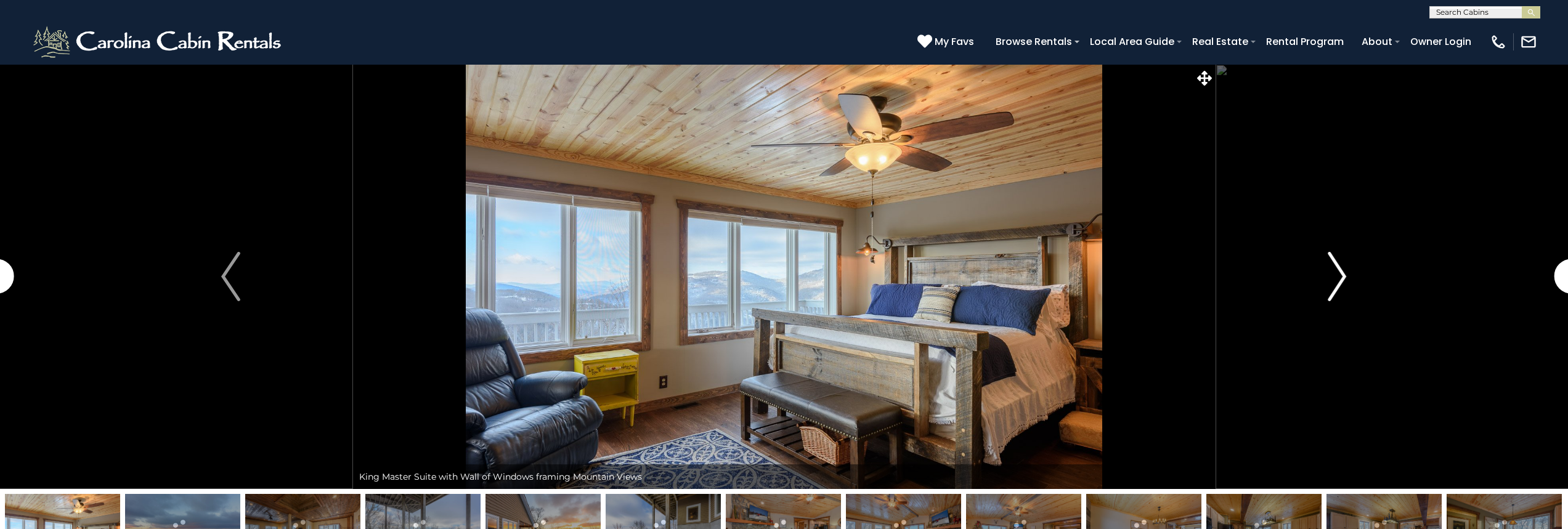
click at [1330, 267] on img "Next" at bounding box center [1336, 277] width 19 height 49
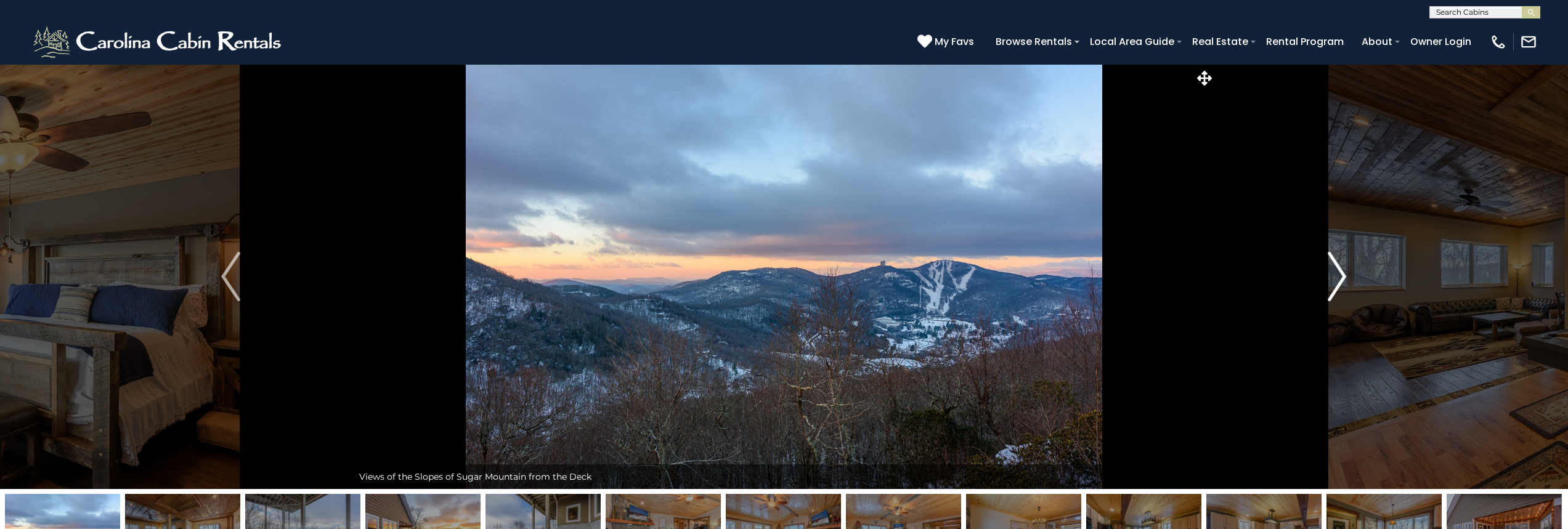
click at [1330, 267] on img "Next" at bounding box center [1336, 277] width 19 height 49
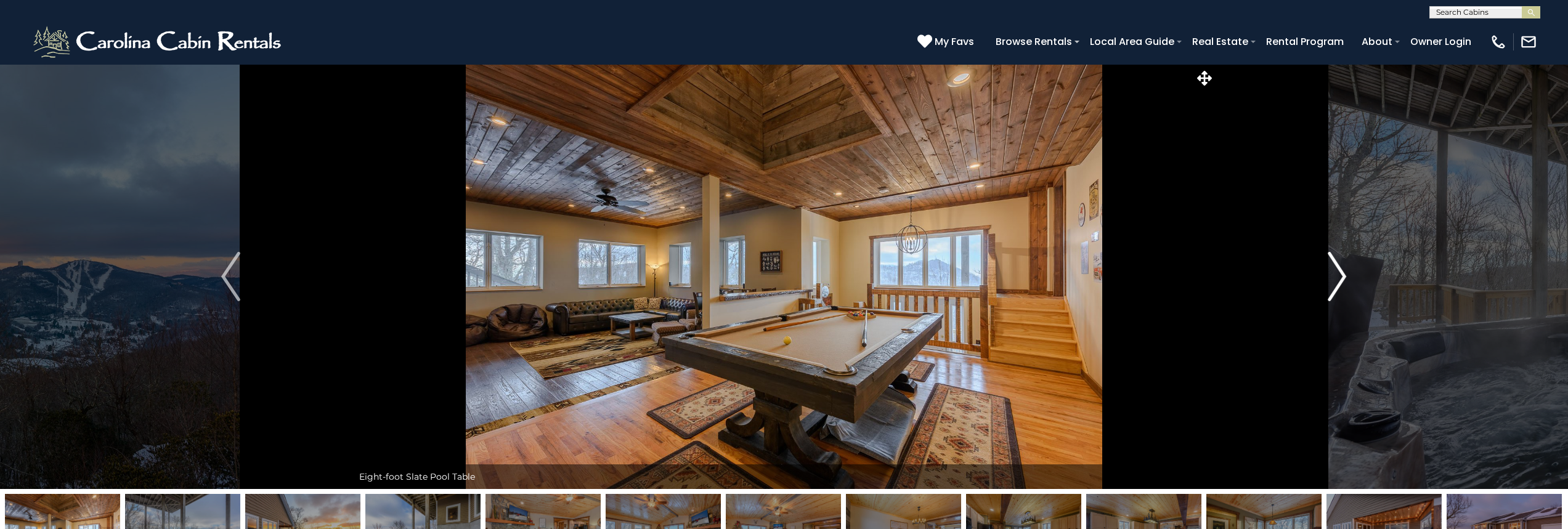
click at [1330, 267] on img "Next" at bounding box center [1336, 277] width 19 height 49
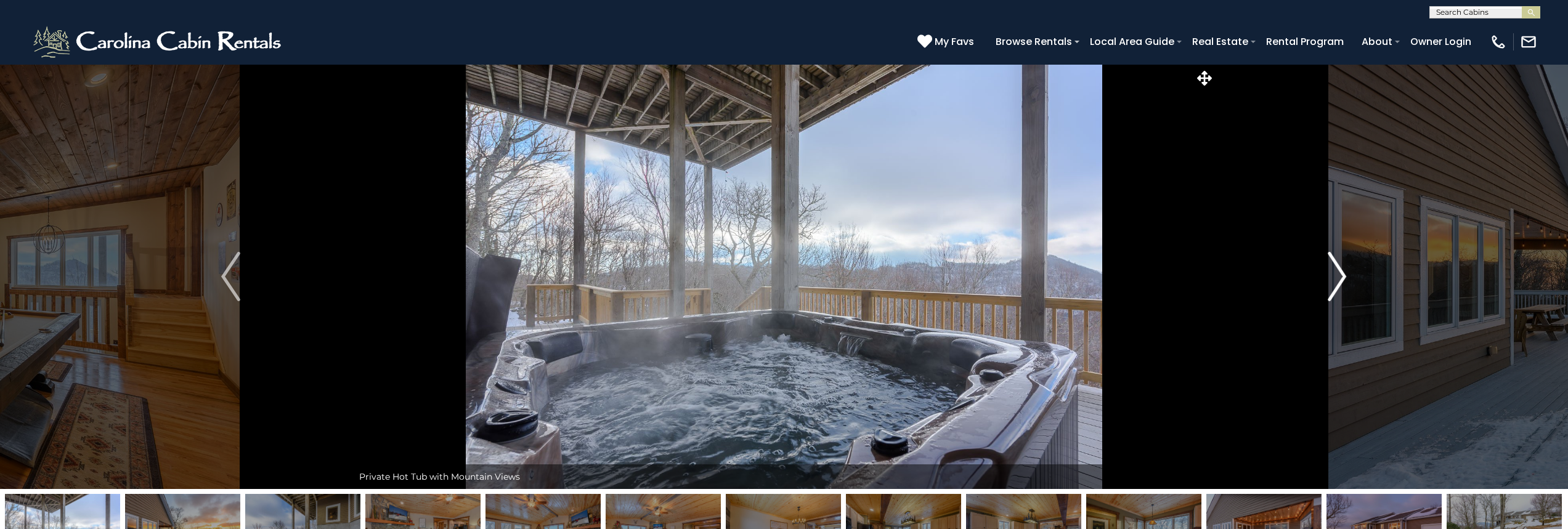
click at [1330, 267] on img "Next" at bounding box center [1336, 277] width 19 height 49
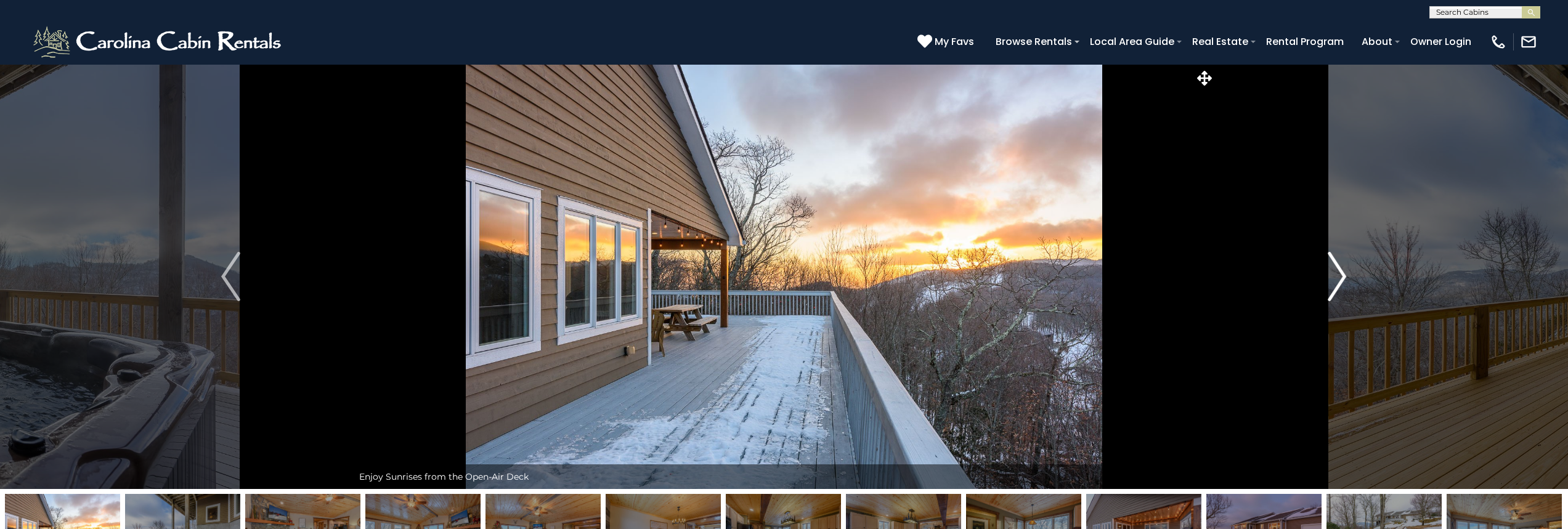
click at [1330, 267] on img "Next" at bounding box center [1336, 277] width 19 height 49
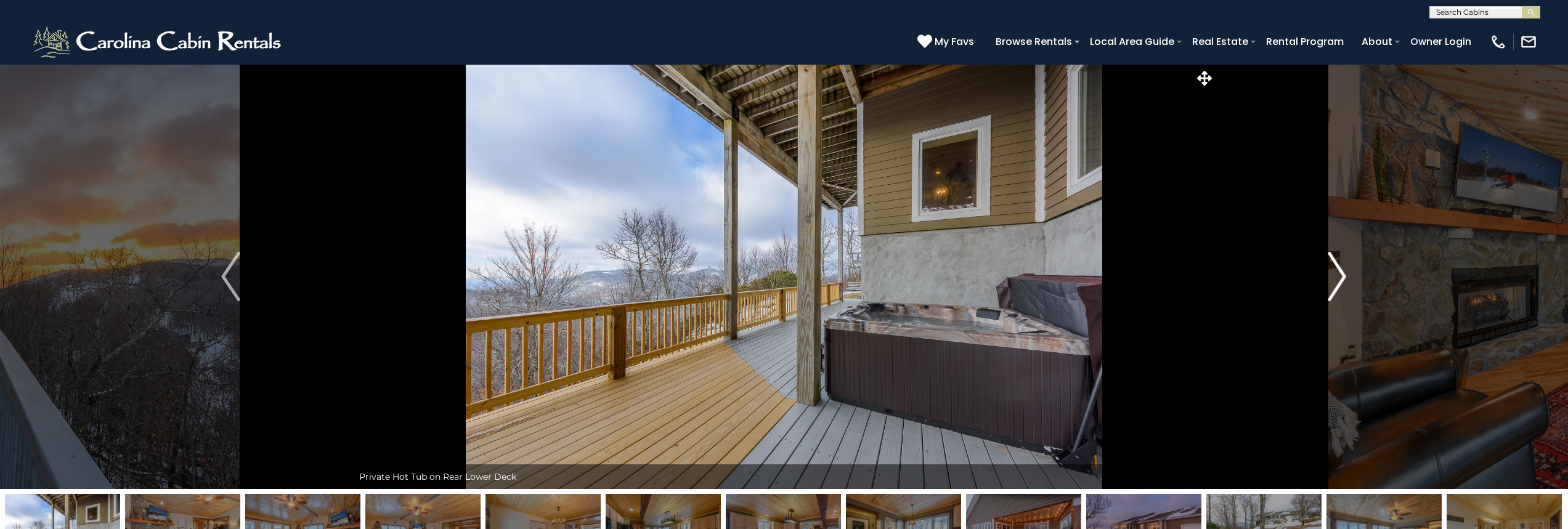
click at [1330, 267] on img "Next" at bounding box center [1336, 277] width 19 height 49
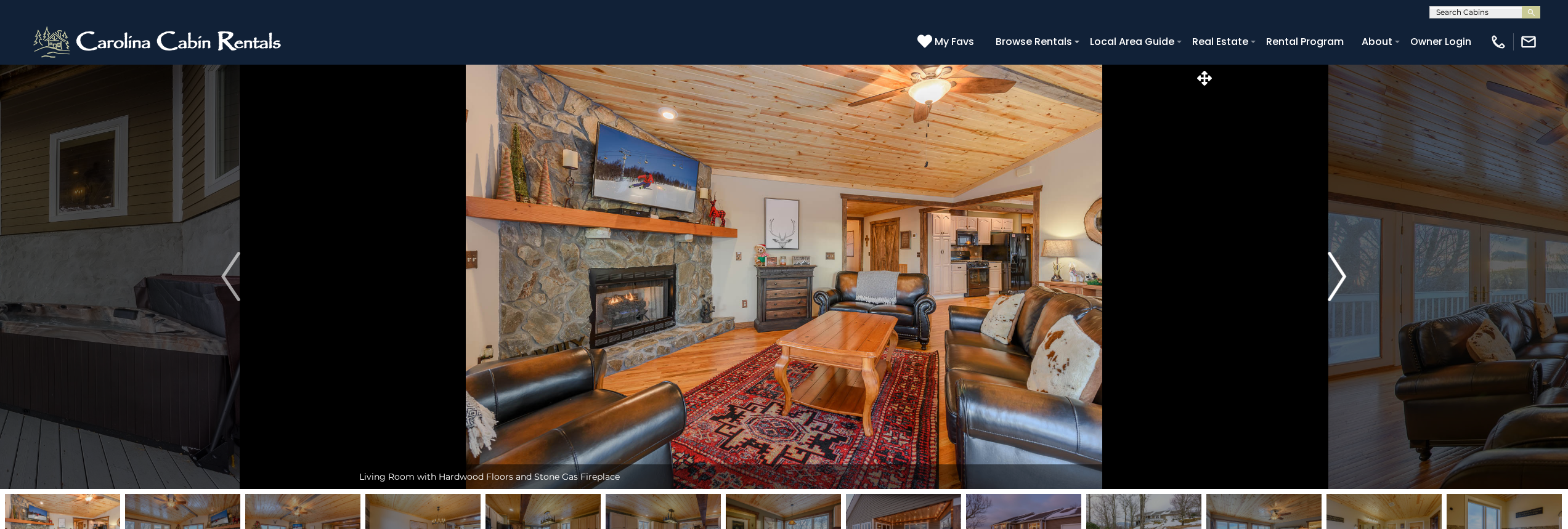
click at [1330, 267] on img "Next" at bounding box center [1336, 277] width 19 height 49
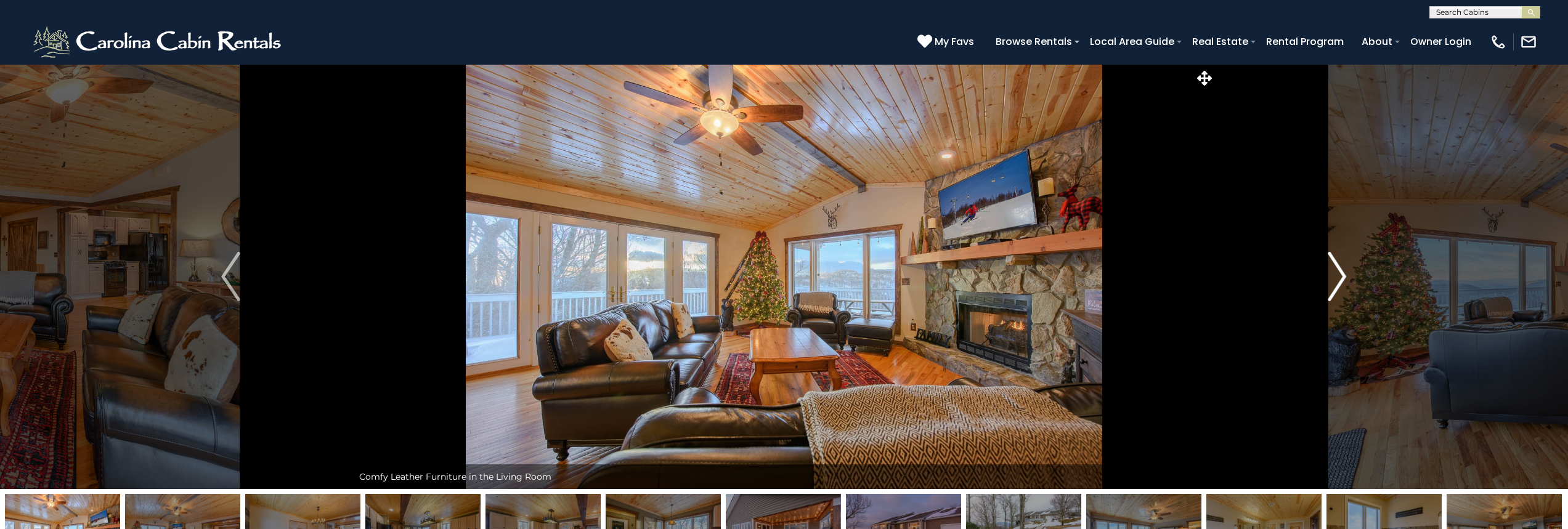
click at [1330, 267] on img "Next" at bounding box center [1336, 277] width 19 height 49
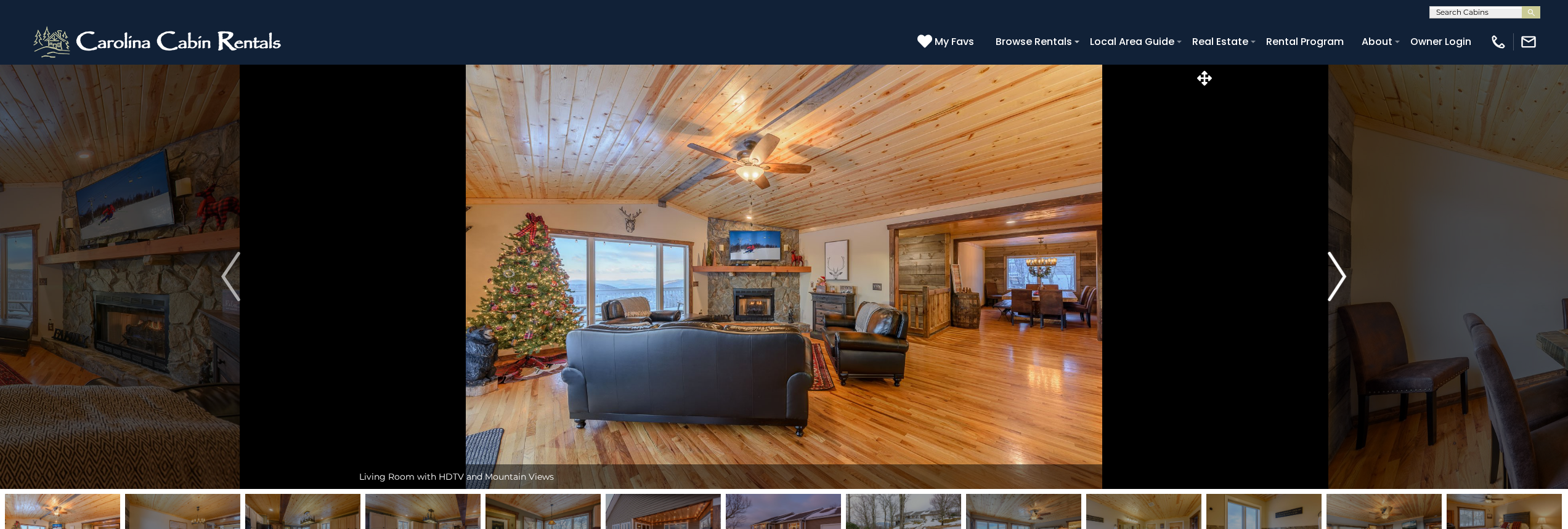
click at [1330, 267] on img "Next" at bounding box center [1336, 277] width 19 height 49
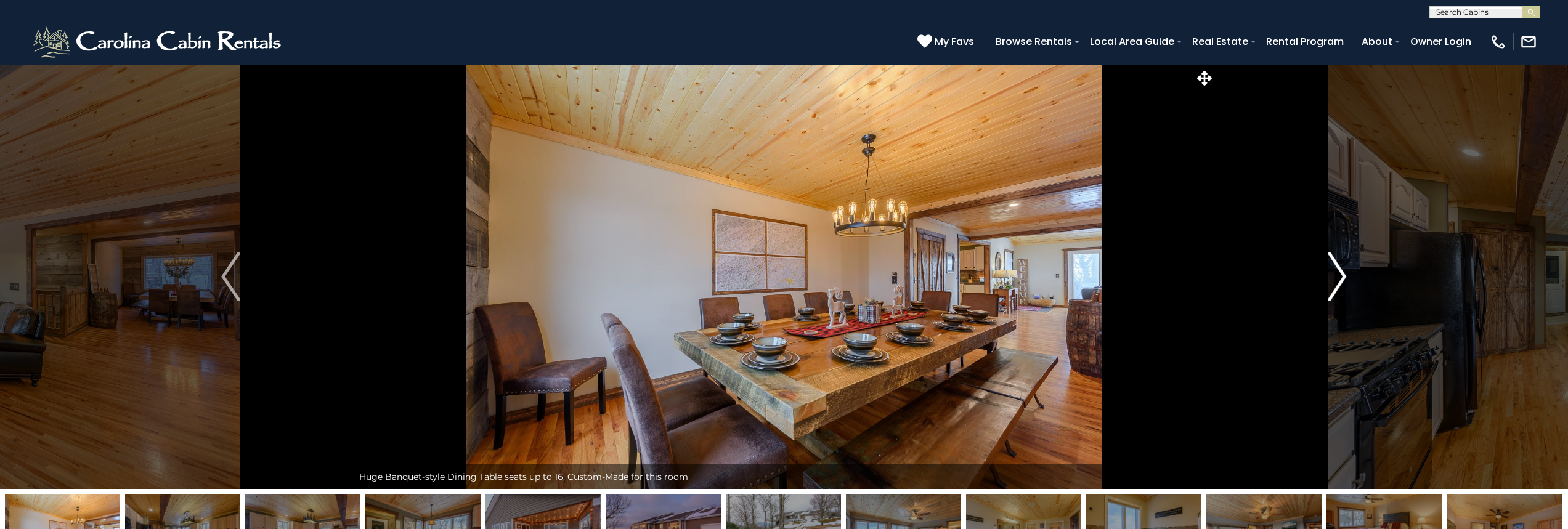
click at [1330, 267] on img "Next" at bounding box center [1336, 277] width 19 height 49
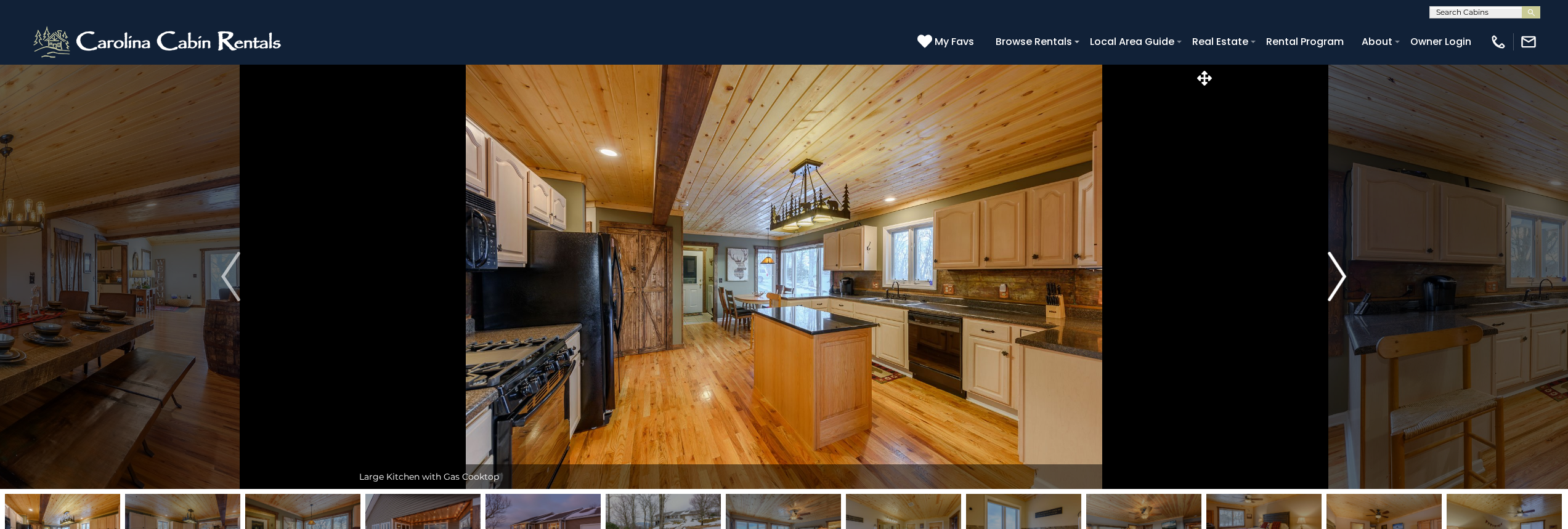
click at [1330, 267] on img "Next" at bounding box center [1336, 277] width 19 height 49
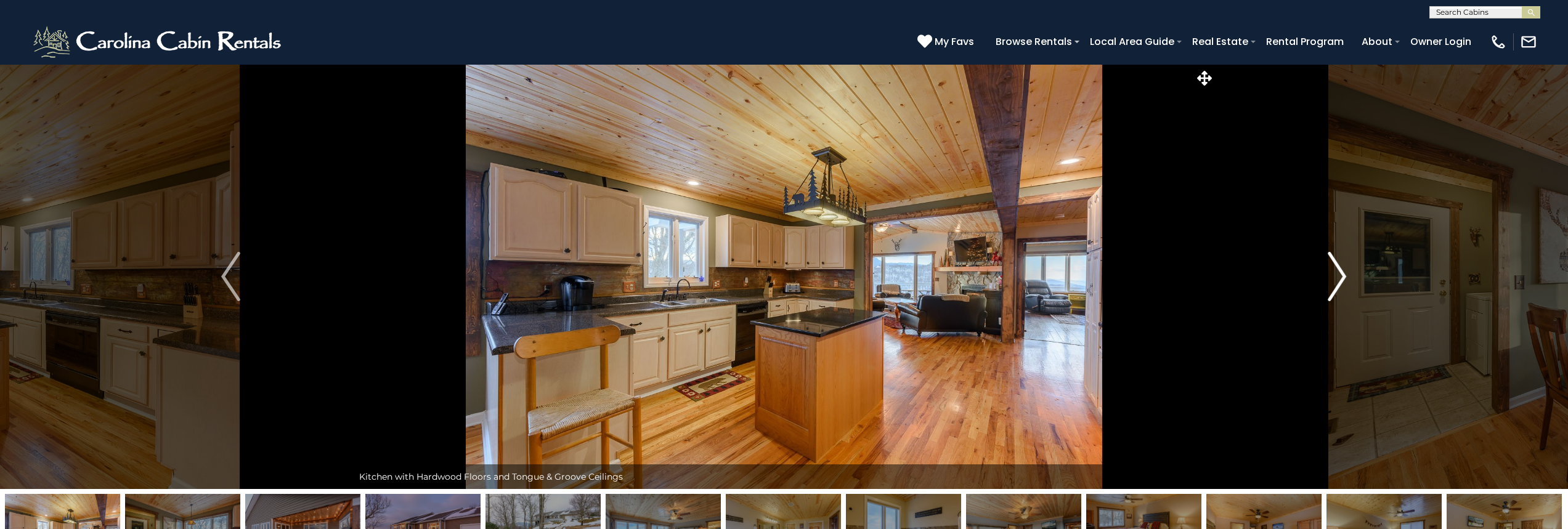
click at [1330, 267] on img "Next" at bounding box center [1336, 277] width 19 height 49
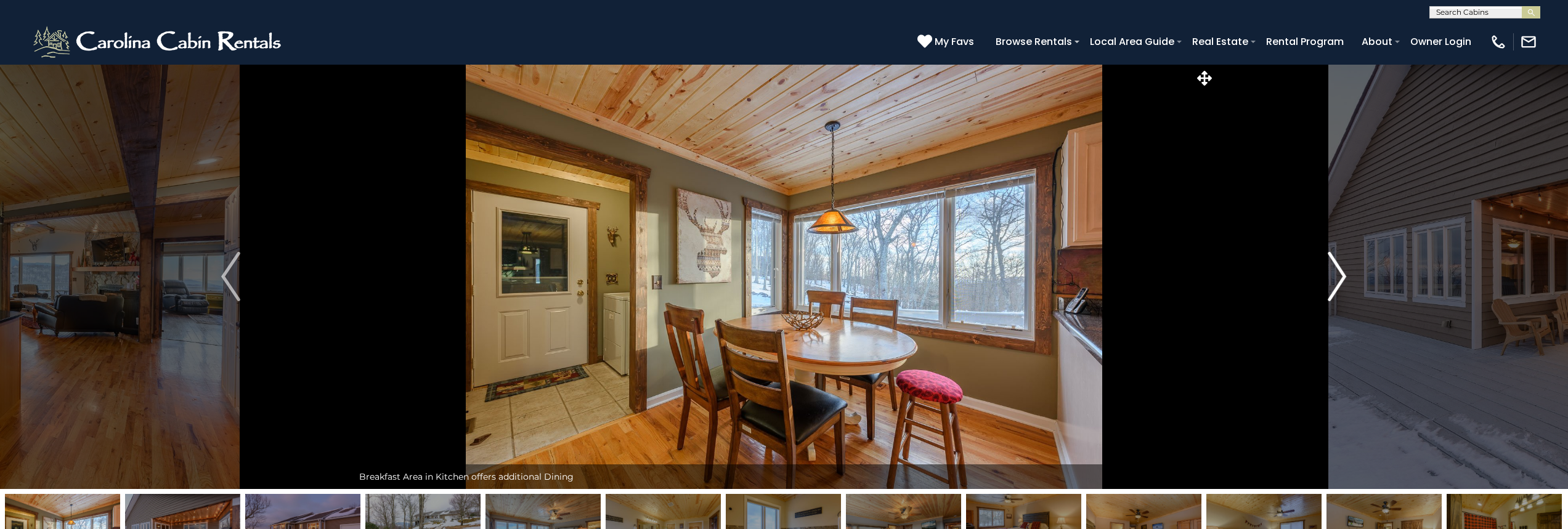
click at [1330, 267] on img "Next" at bounding box center [1336, 277] width 19 height 49
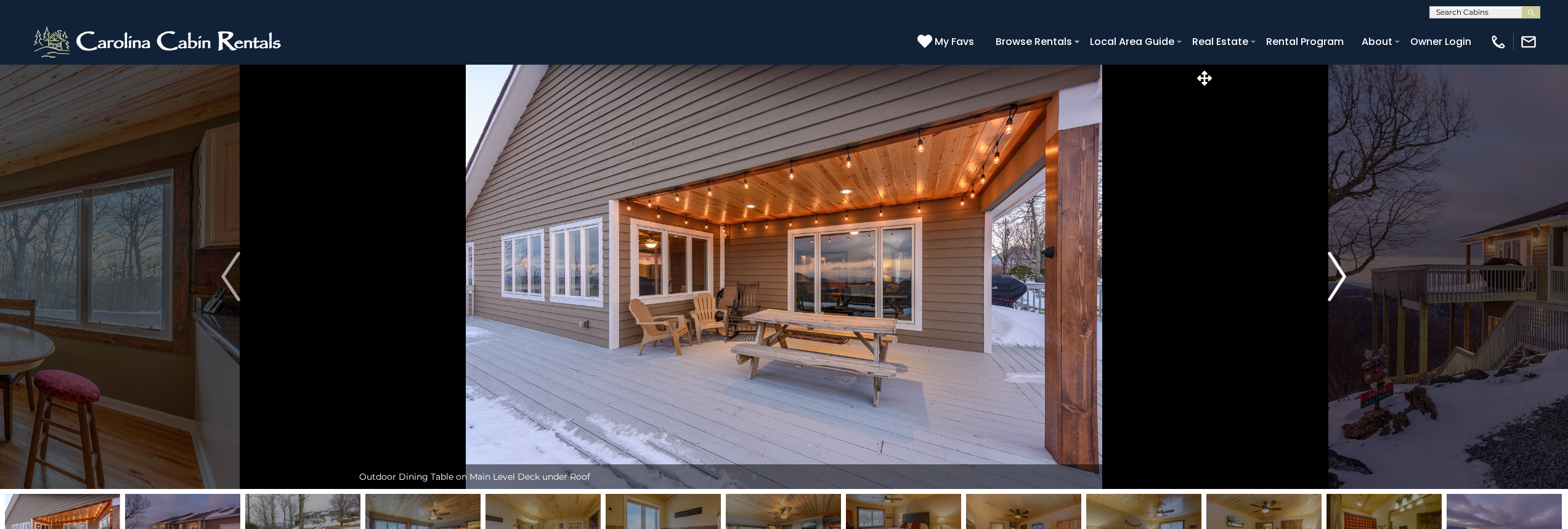
click at [1330, 267] on img "Next" at bounding box center [1336, 277] width 19 height 49
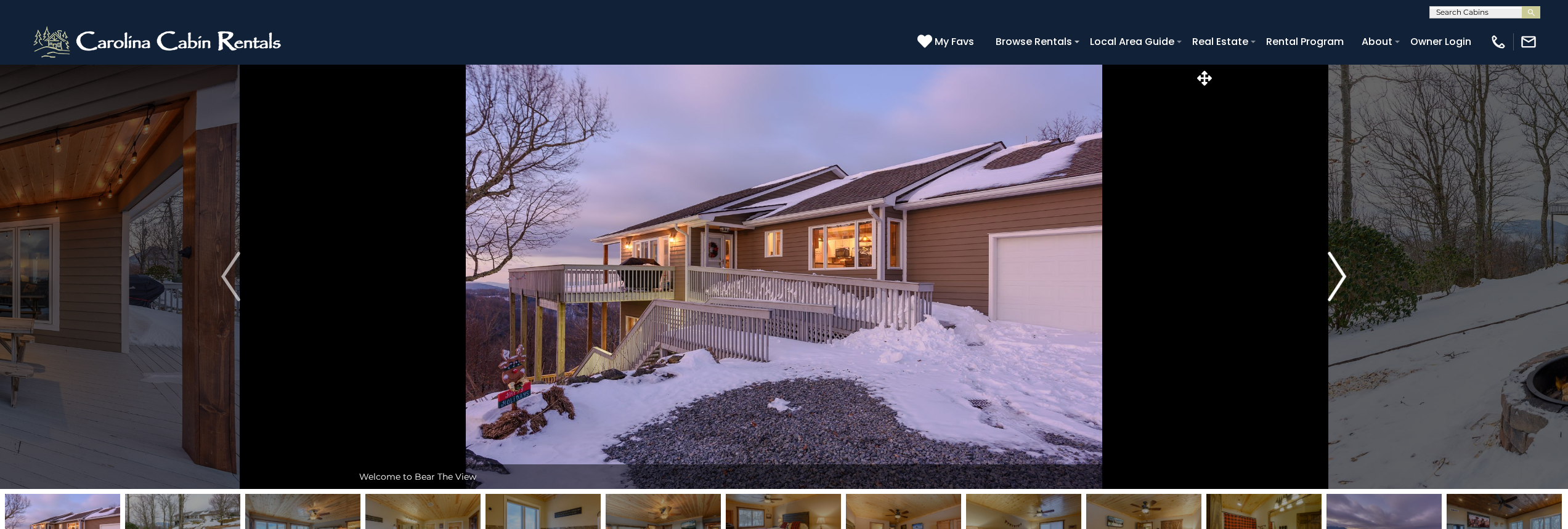
click at [1330, 267] on img "Next" at bounding box center [1336, 277] width 19 height 49
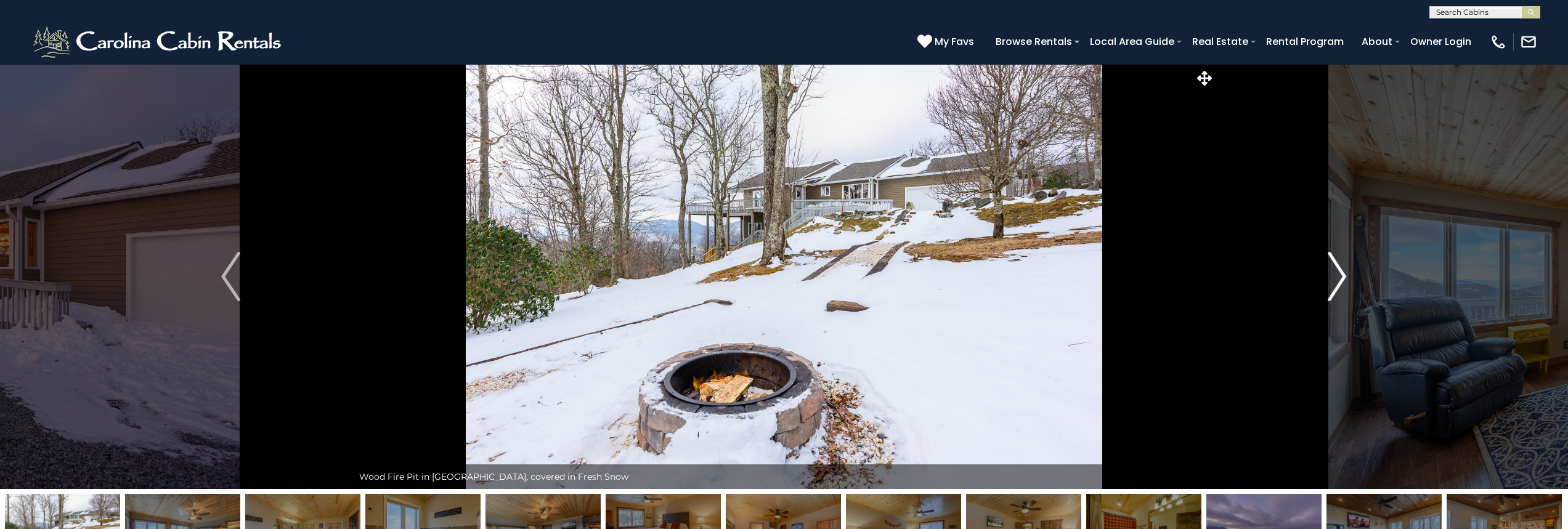
click at [1330, 267] on img "Next" at bounding box center [1336, 277] width 19 height 49
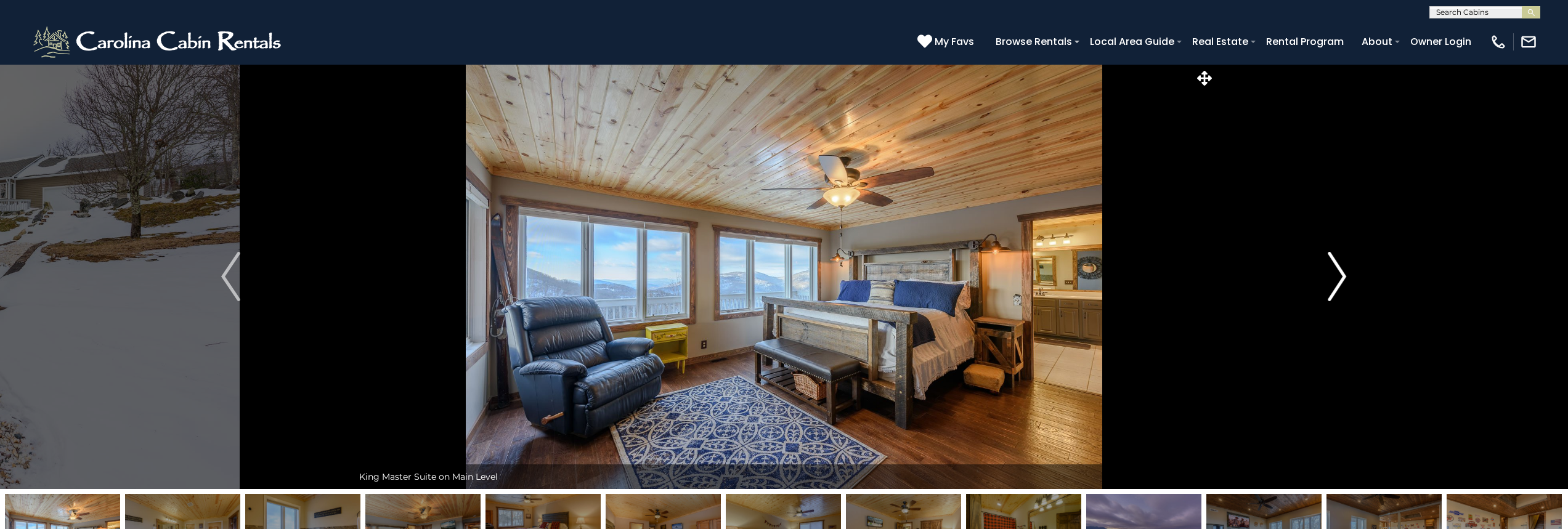
click at [1330, 267] on img "Next" at bounding box center [1336, 277] width 19 height 49
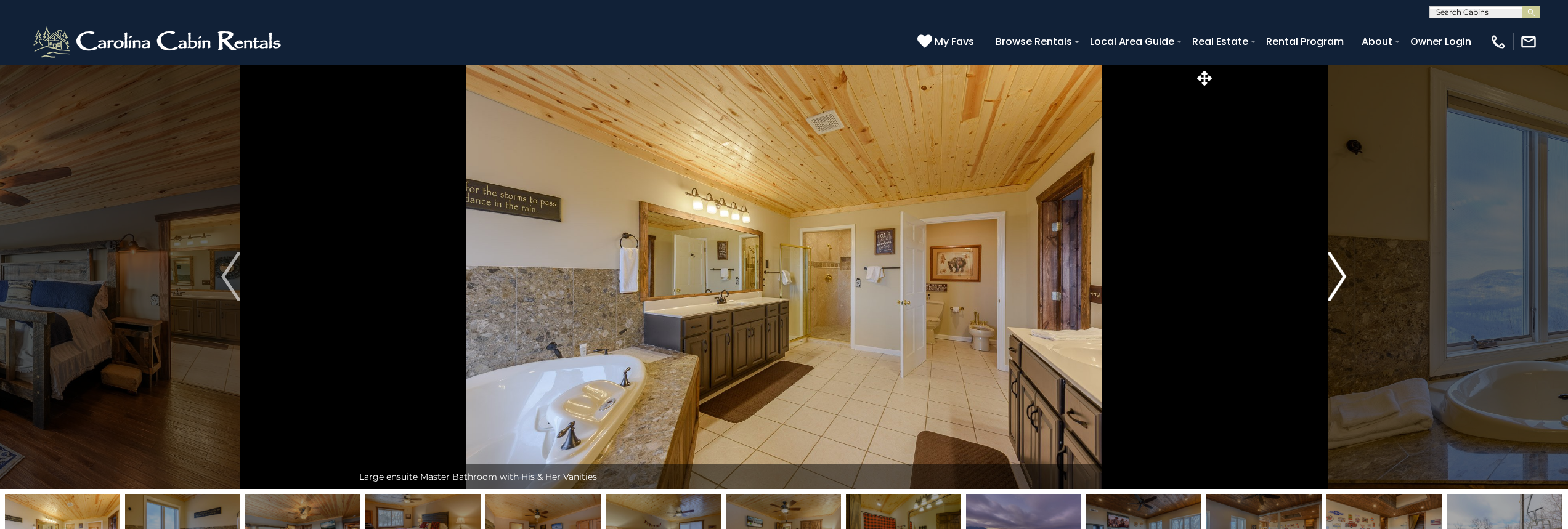
click at [1330, 267] on img "Next" at bounding box center [1336, 277] width 19 height 49
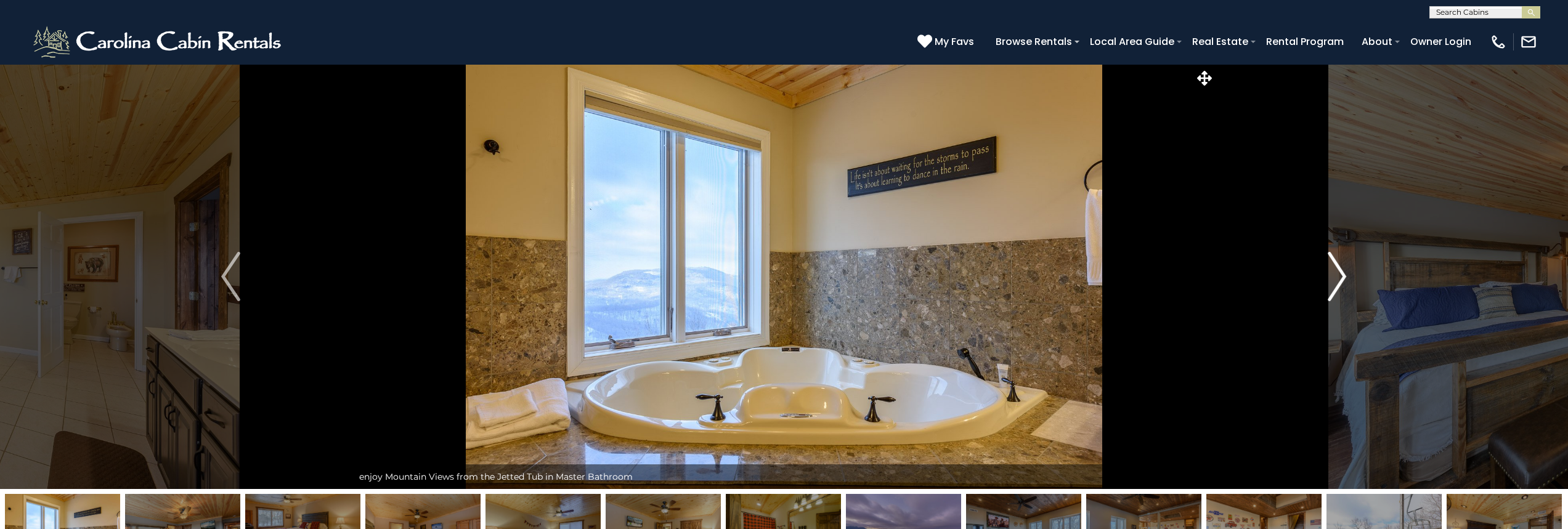
click at [1330, 267] on img "Next" at bounding box center [1336, 277] width 19 height 49
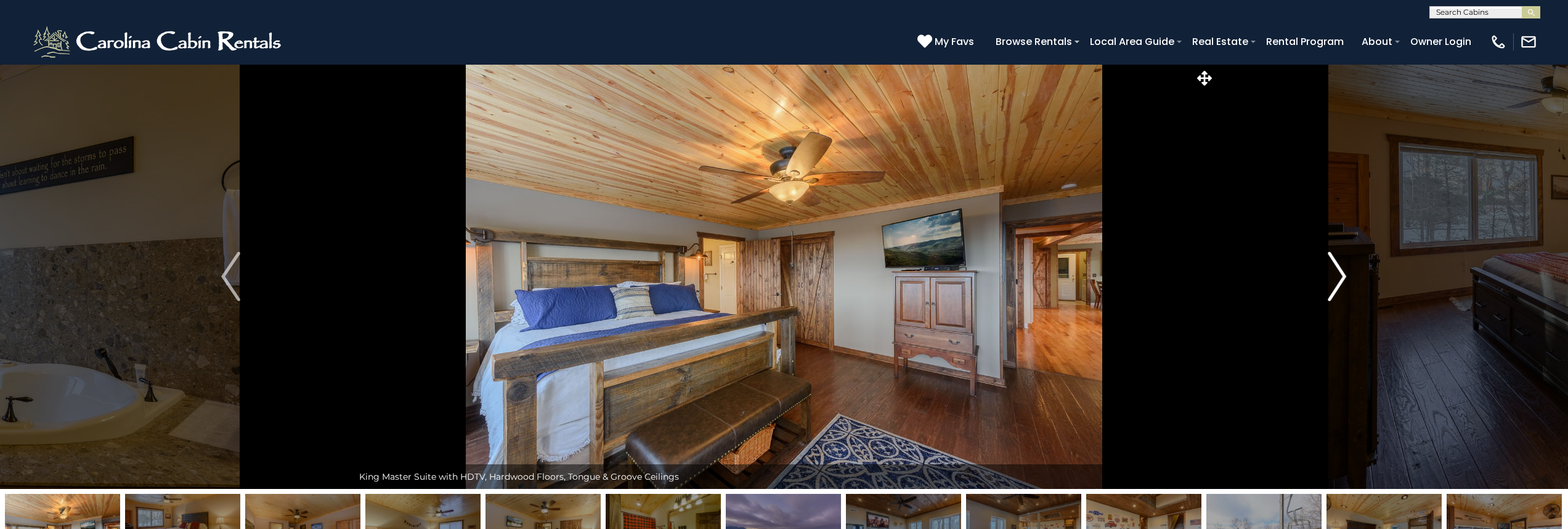
click at [1330, 267] on img "Next" at bounding box center [1336, 277] width 19 height 49
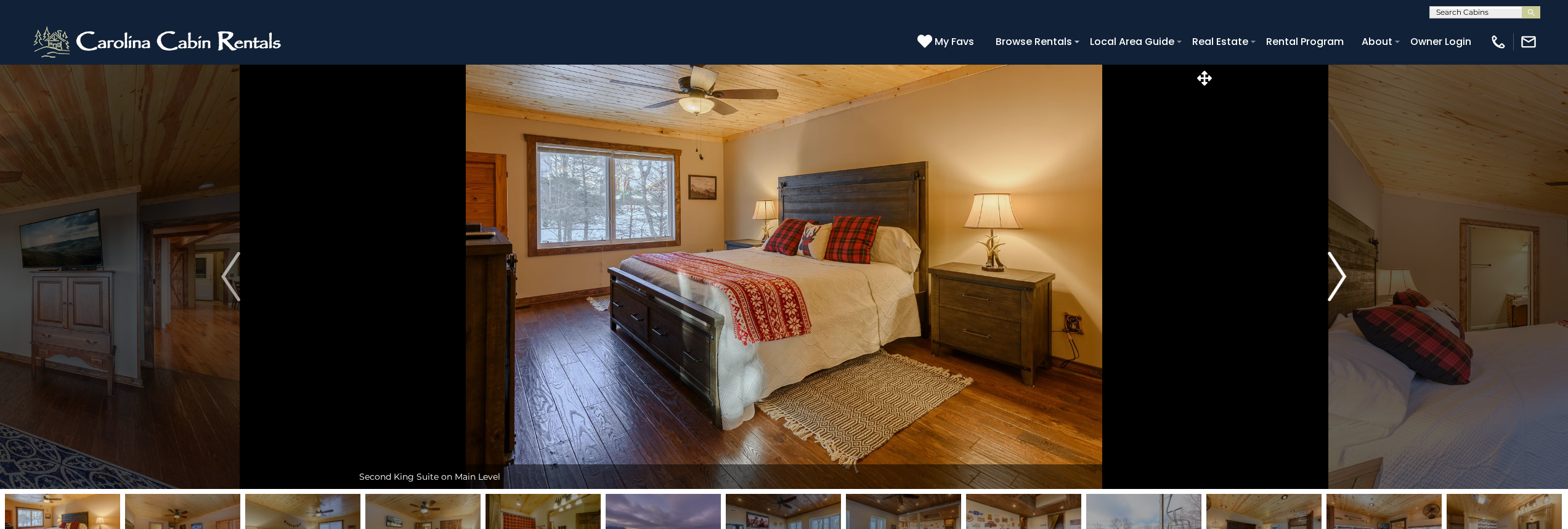
click at [1330, 267] on img "Next" at bounding box center [1336, 277] width 19 height 49
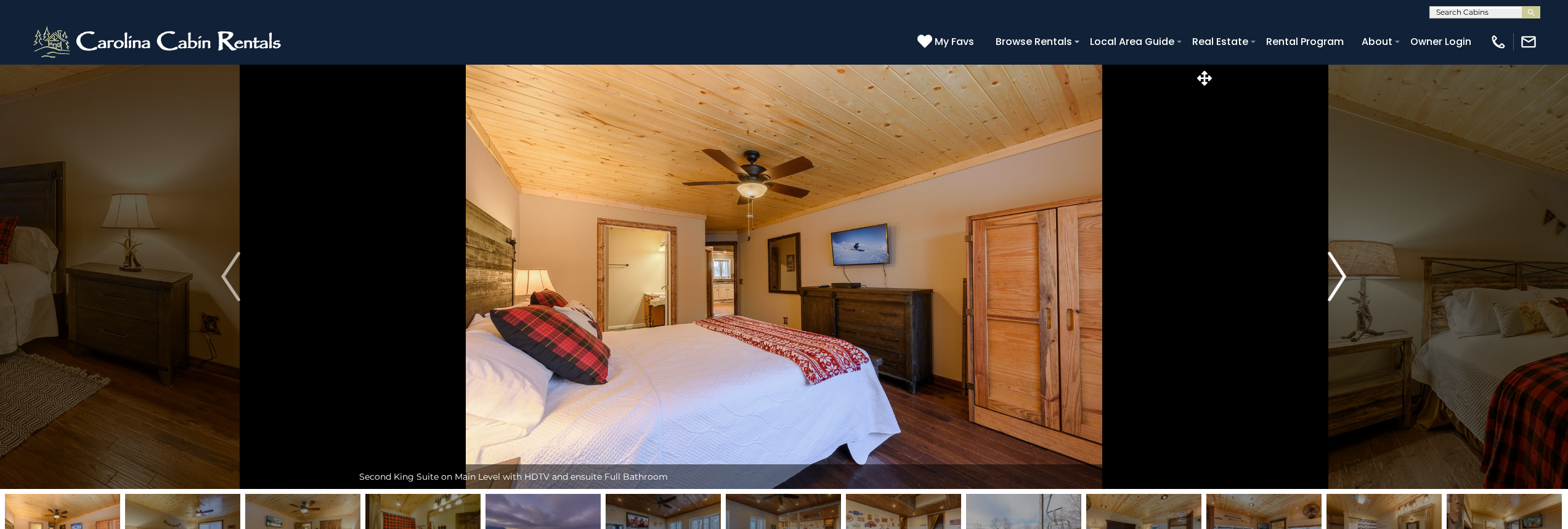
click at [1330, 267] on img "Next" at bounding box center [1336, 277] width 19 height 49
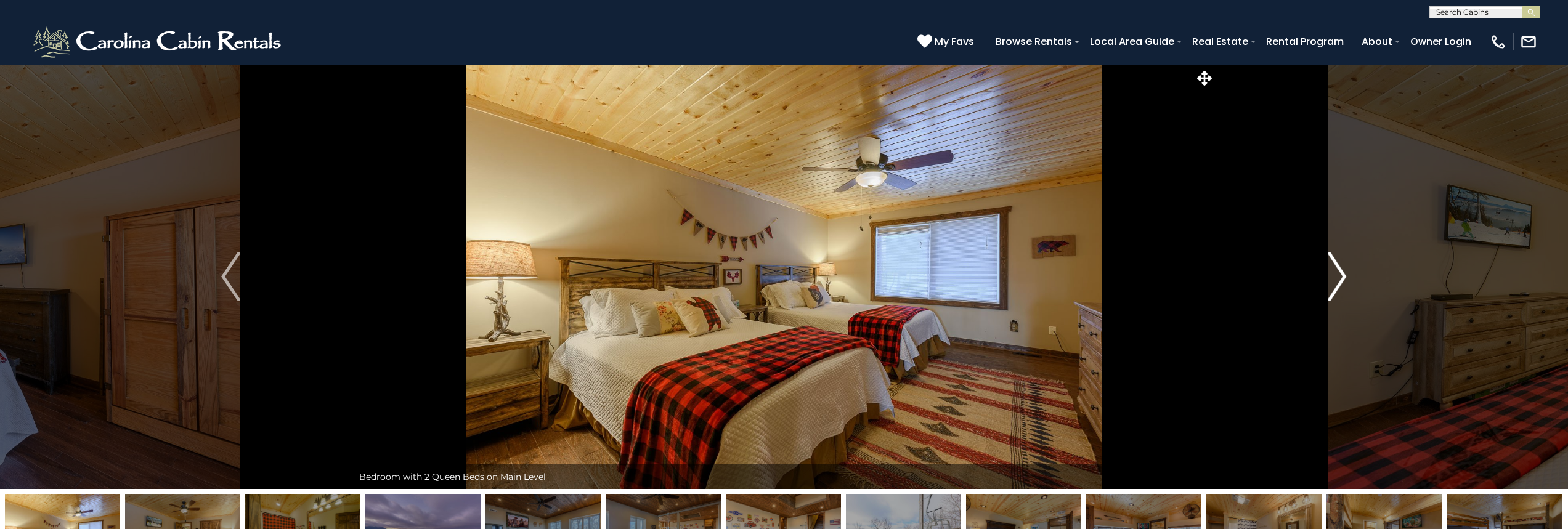
click at [1330, 267] on img "Next" at bounding box center [1336, 277] width 19 height 49
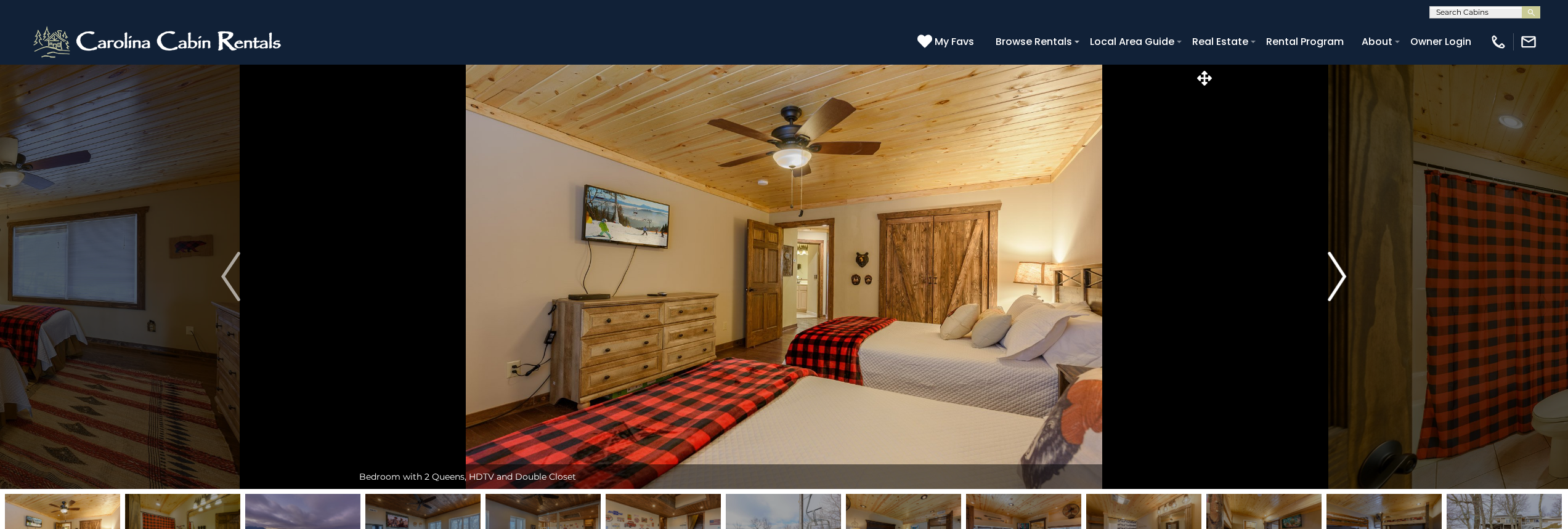
click at [1330, 267] on img "Next" at bounding box center [1336, 277] width 19 height 49
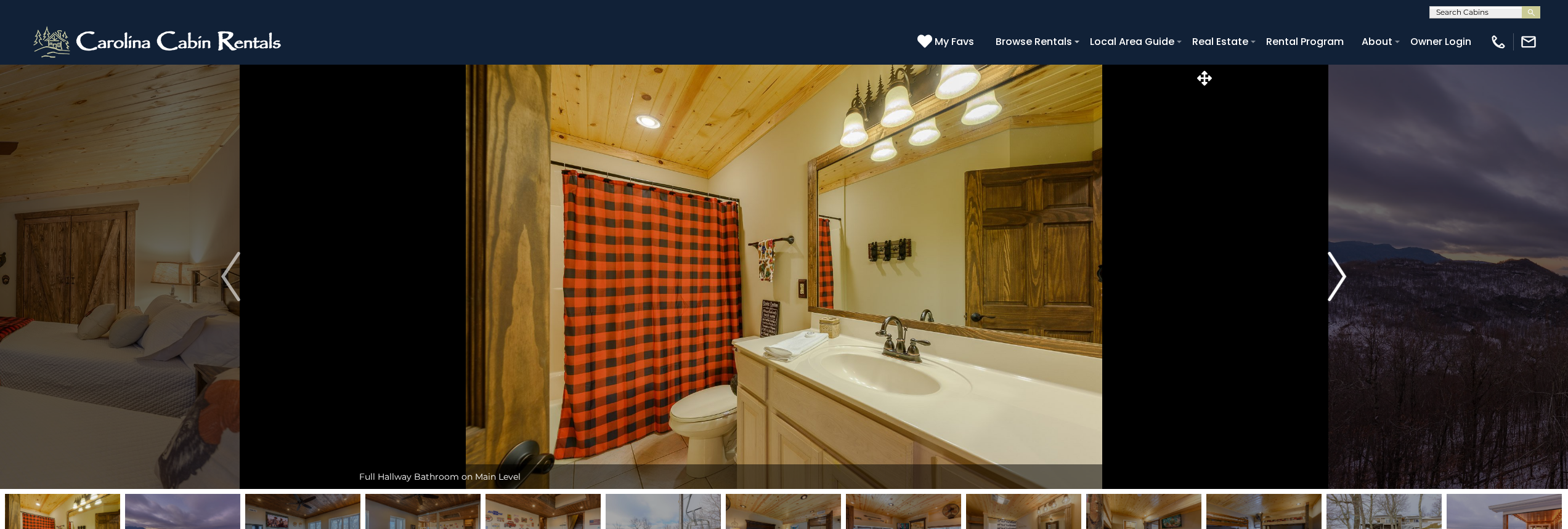
click at [1330, 267] on img "Next" at bounding box center [1336, 277] width 19 height 49
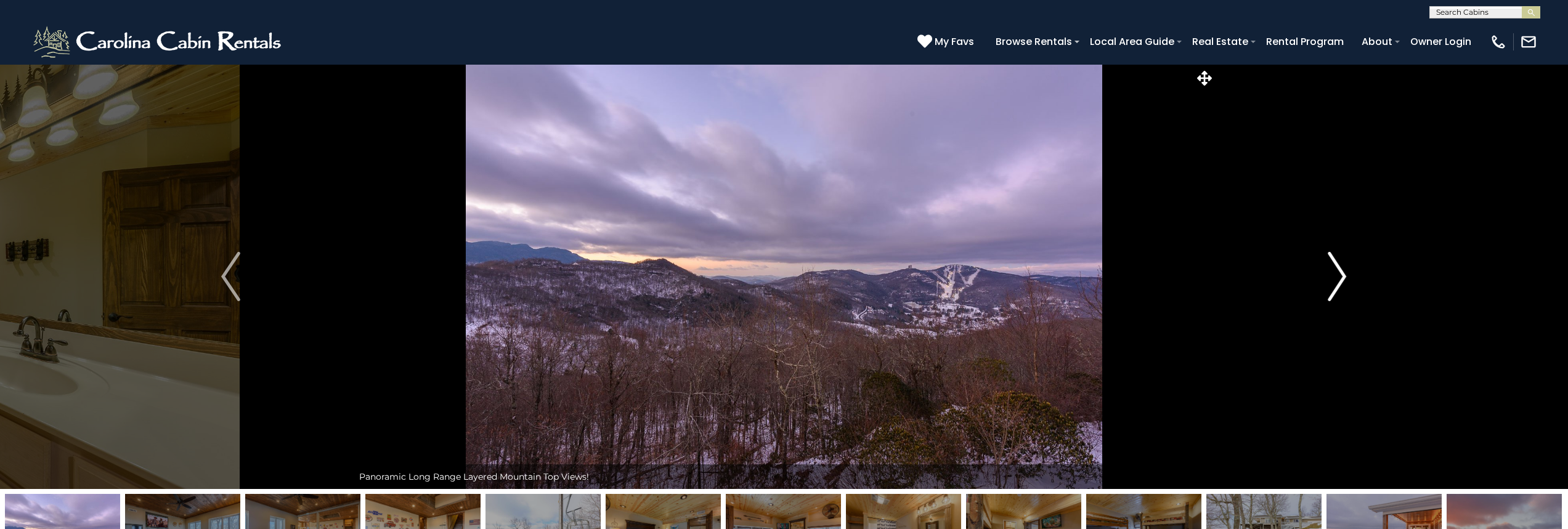
click at [1330, 267] on img "Next" at bounding box center [1336, 277] width 19 height 49
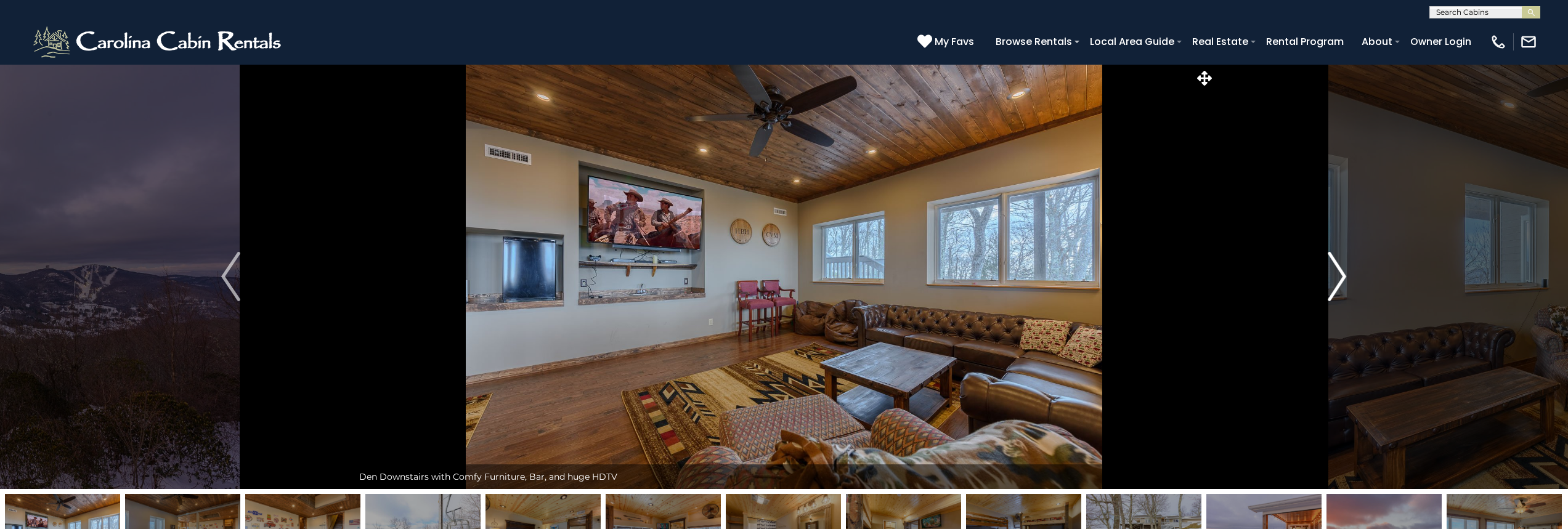
click at [1330, 267] on img "Next" at bounding box center [1336, 277] width 19 height 49
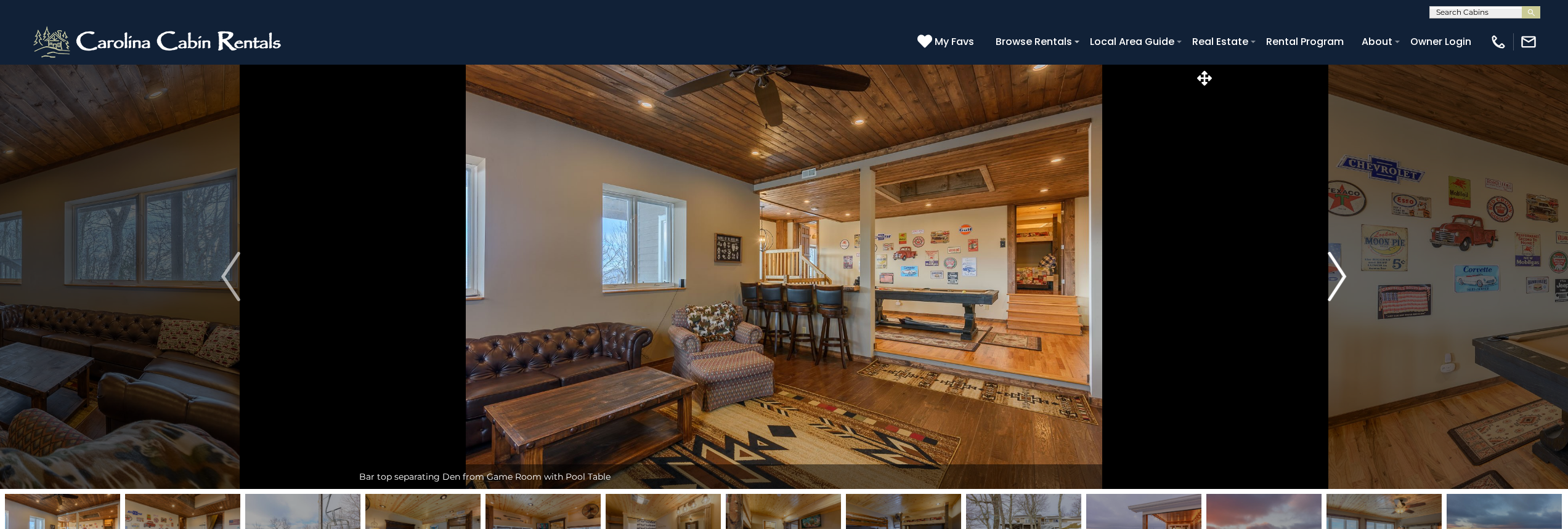
click at [1330, 267] on img "Next" at bounding box center [1336, 277] width 19 height 49
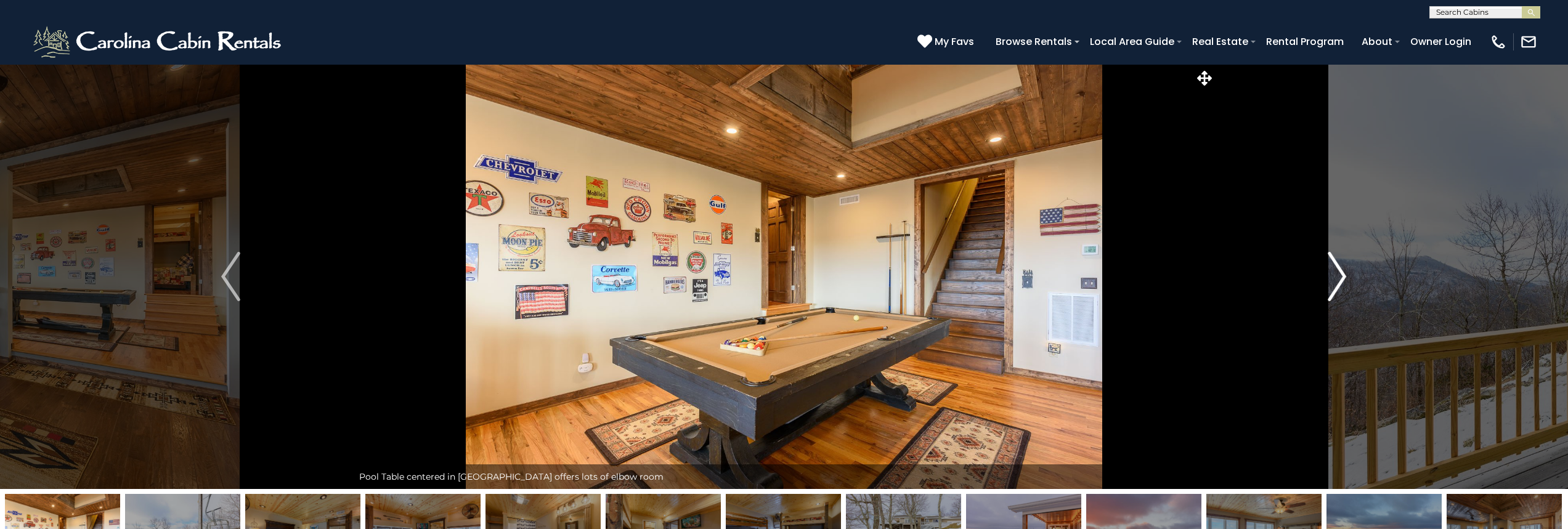
click at [1330, 267] on img "Next" at bounding box center [1336, 277] width 19 height 49
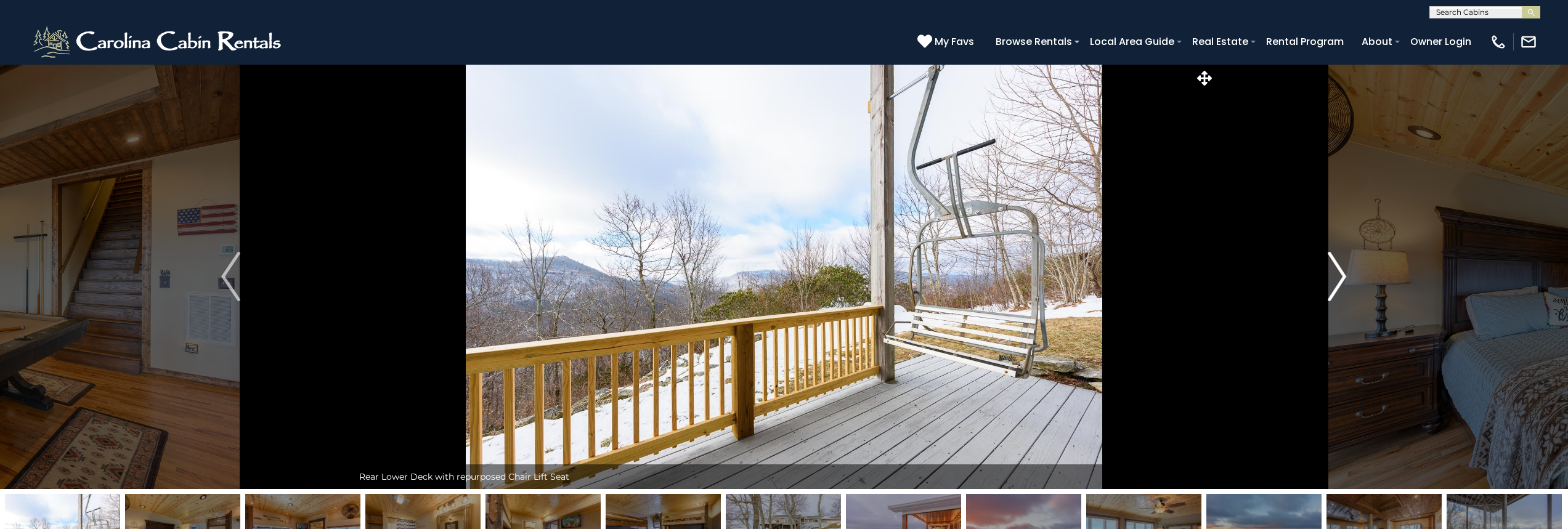
click at [1330, 267] on img "Next" at bounding box center [1336, 277] width 19 height 49
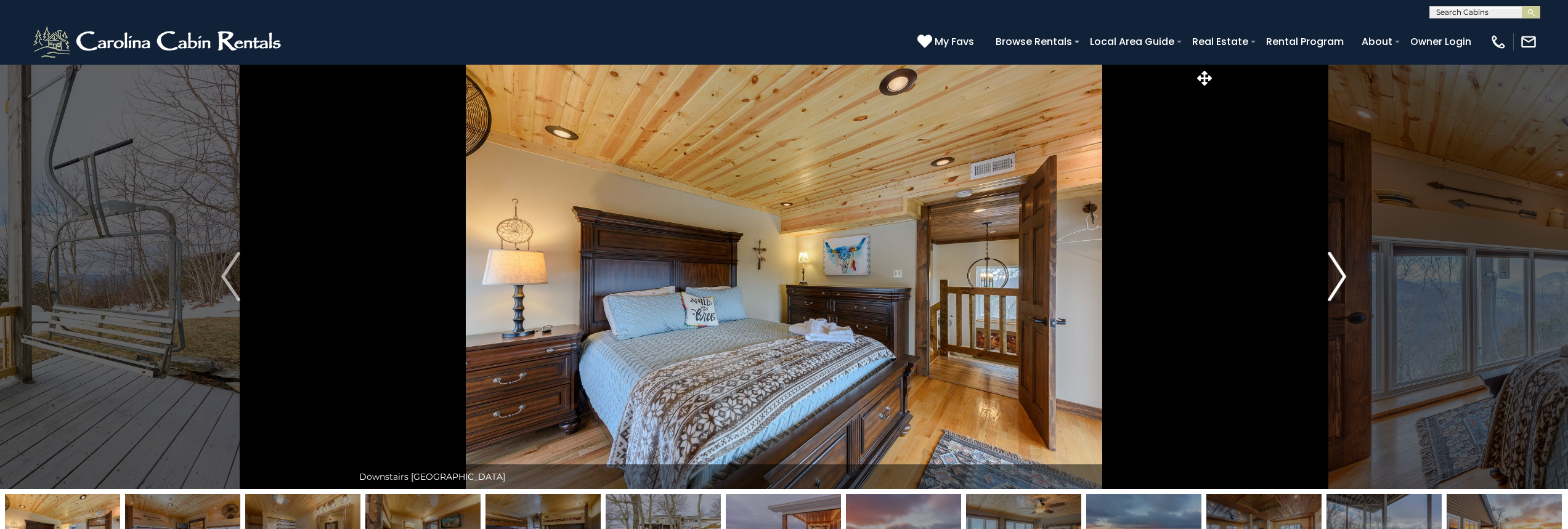
click at [1330, 267] on img "Next" at bounding box center [1336, 277] width 19 height 49
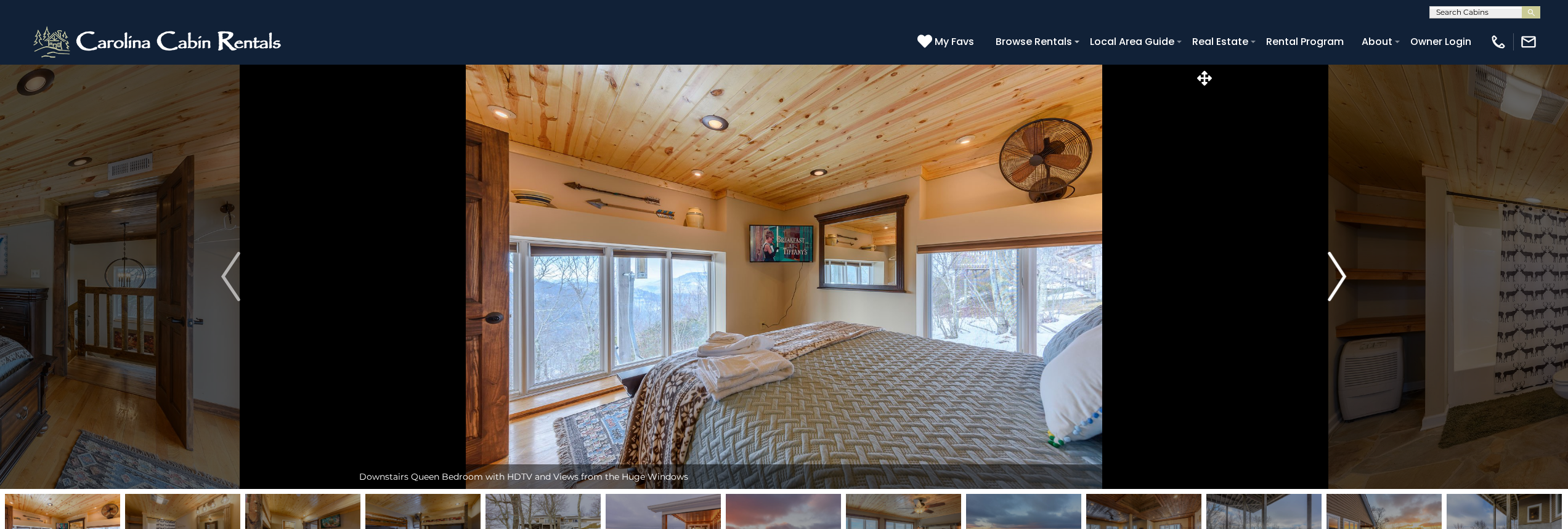
click at [1330, 267] on img "Next" at bounding box center [1336, 277] width 19 height 49
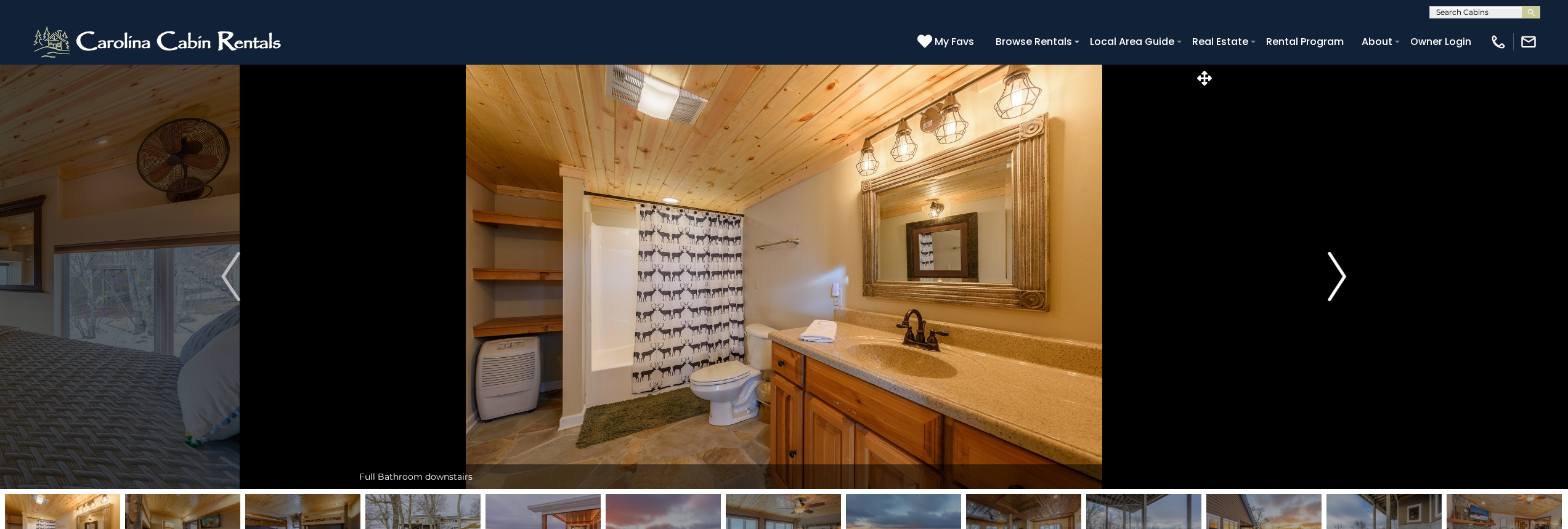
click at [1330, 267] on img "Next" at bounding box center [1336, 277] width 19 height 49
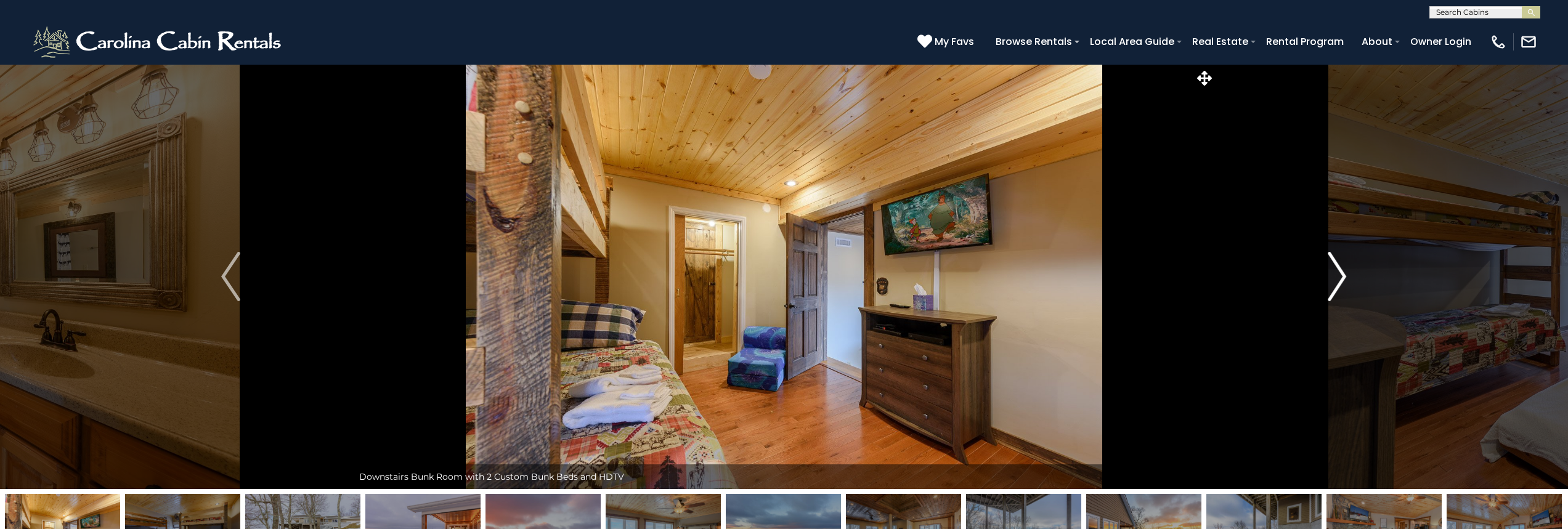
click at [1330, 267] on img "Next" at bounding box center [1336, 277] width 19 height 49
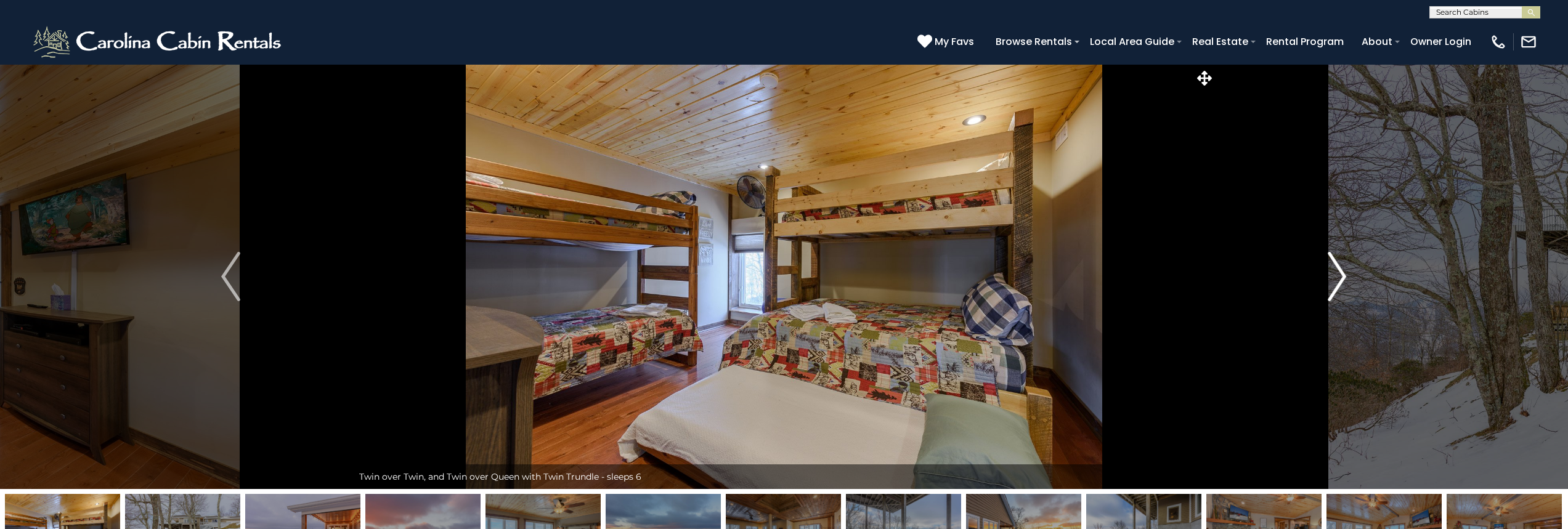
click at [1330, 267] on img "Next" at bounding box center [1336, 277] width 19 height 49
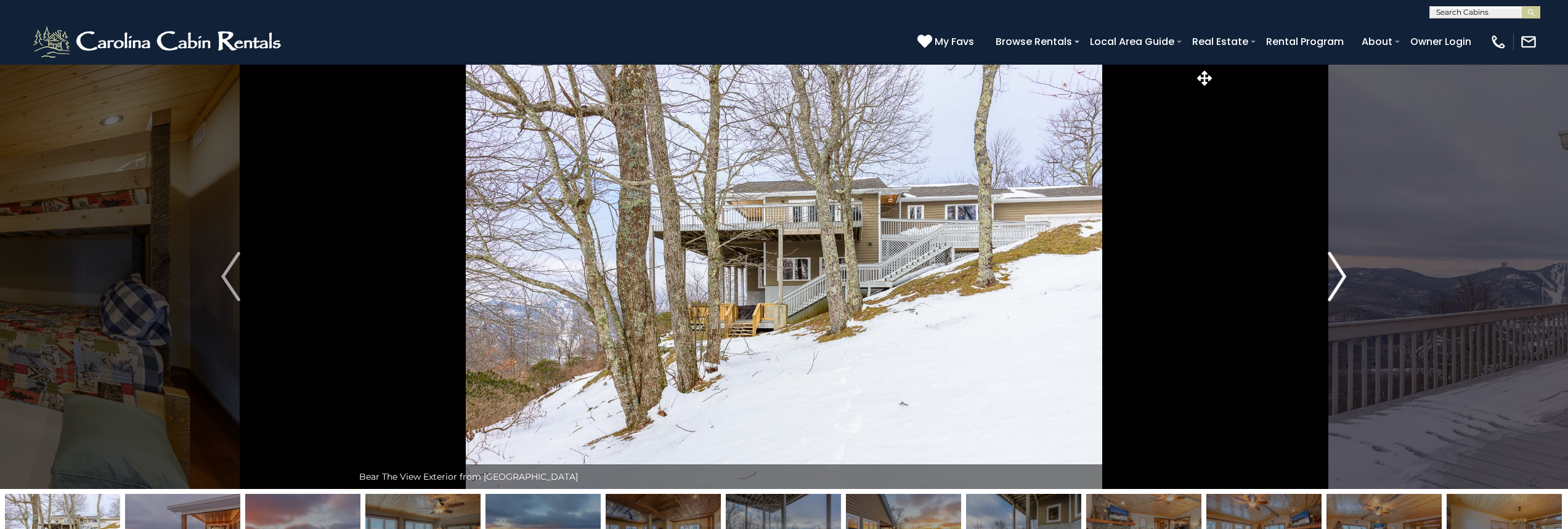
click at [1330, 267] on img "Next" at bounding box center [1336, 277] width 19 height 49
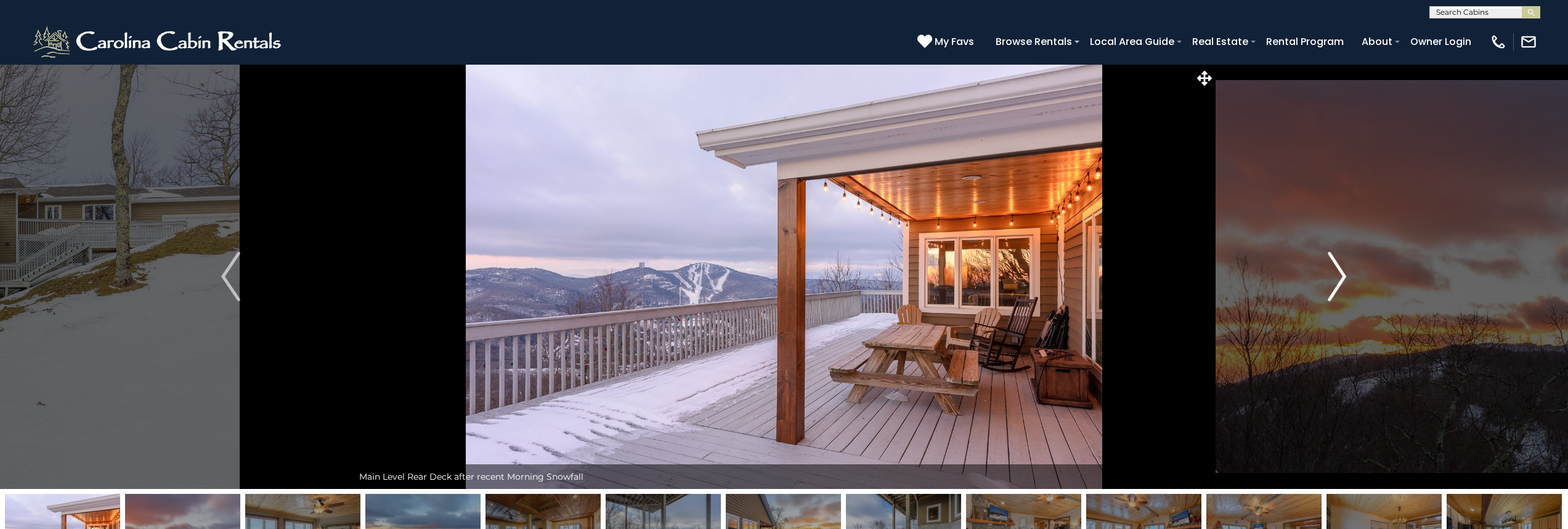
click at [1330, 267] on img "Next" at bounding box center [1336, 277] width 19 height 49
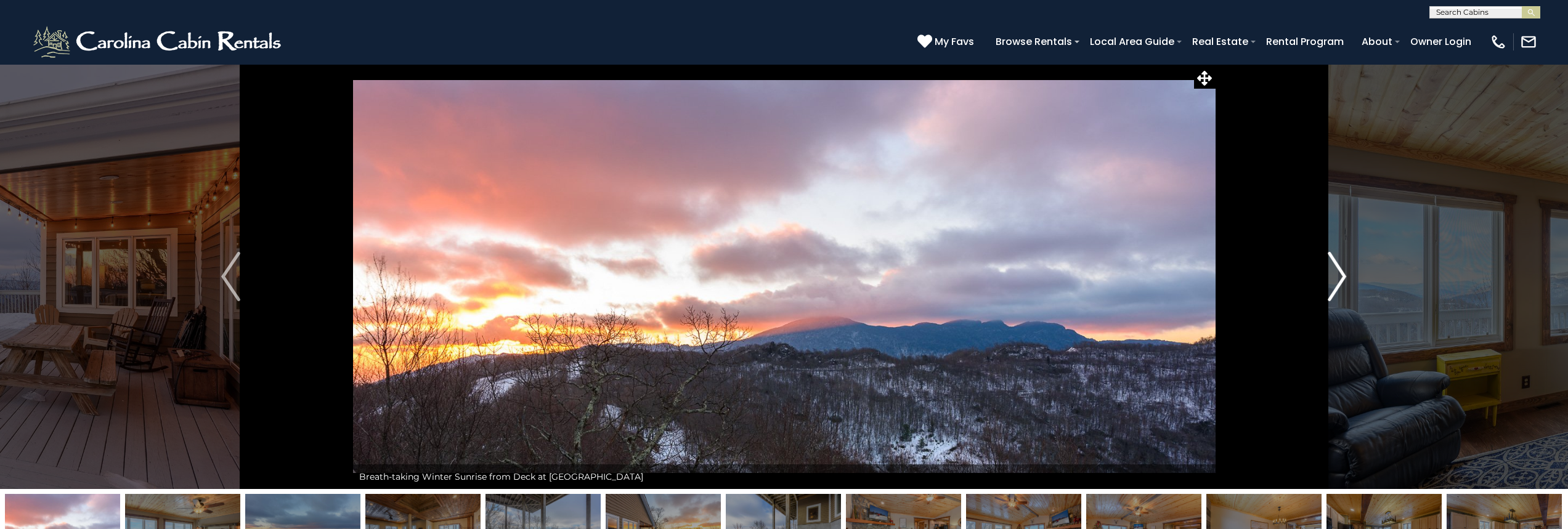
click at [1330, 267] on img "Next" at bounding box center [1336, 277] width 19 height 49
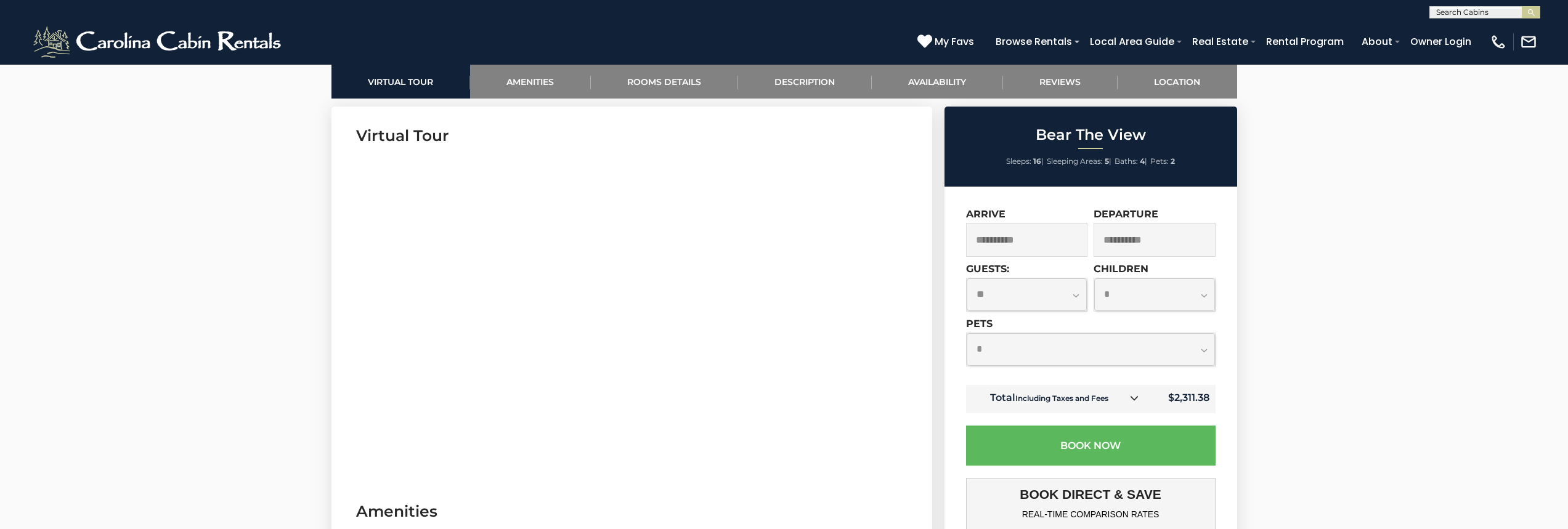
scroll to position [555, 0]
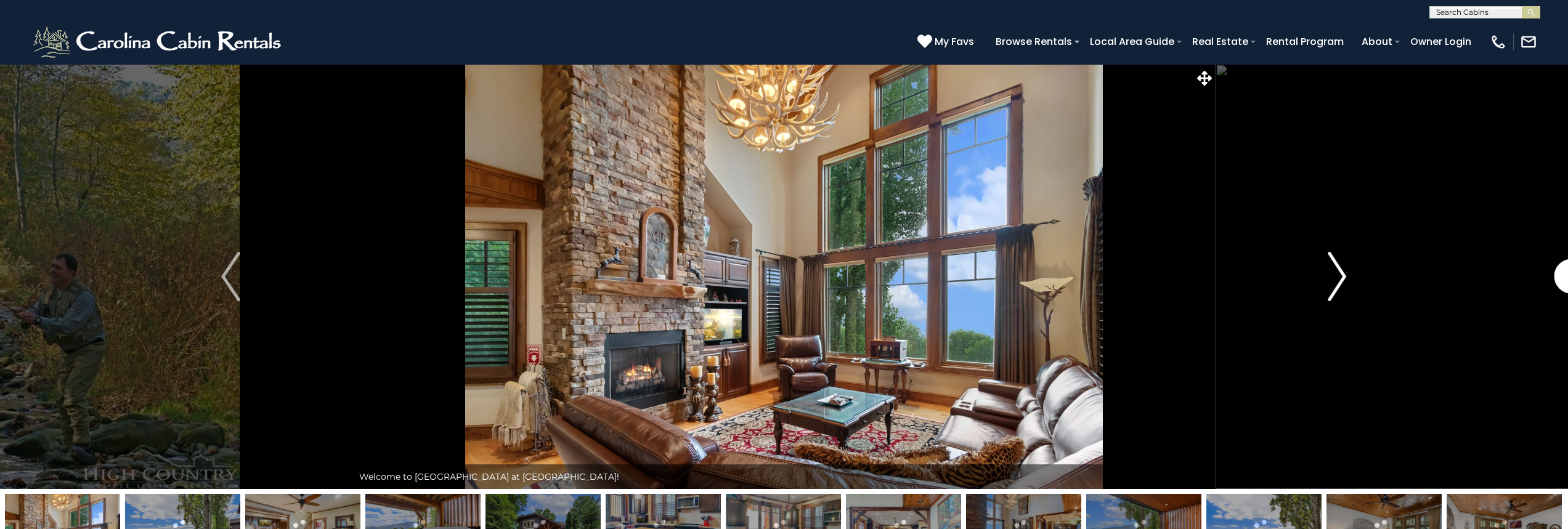
click at [1324, 287] on button "Next" at bounding box center [1337, 276] width 244 height 425
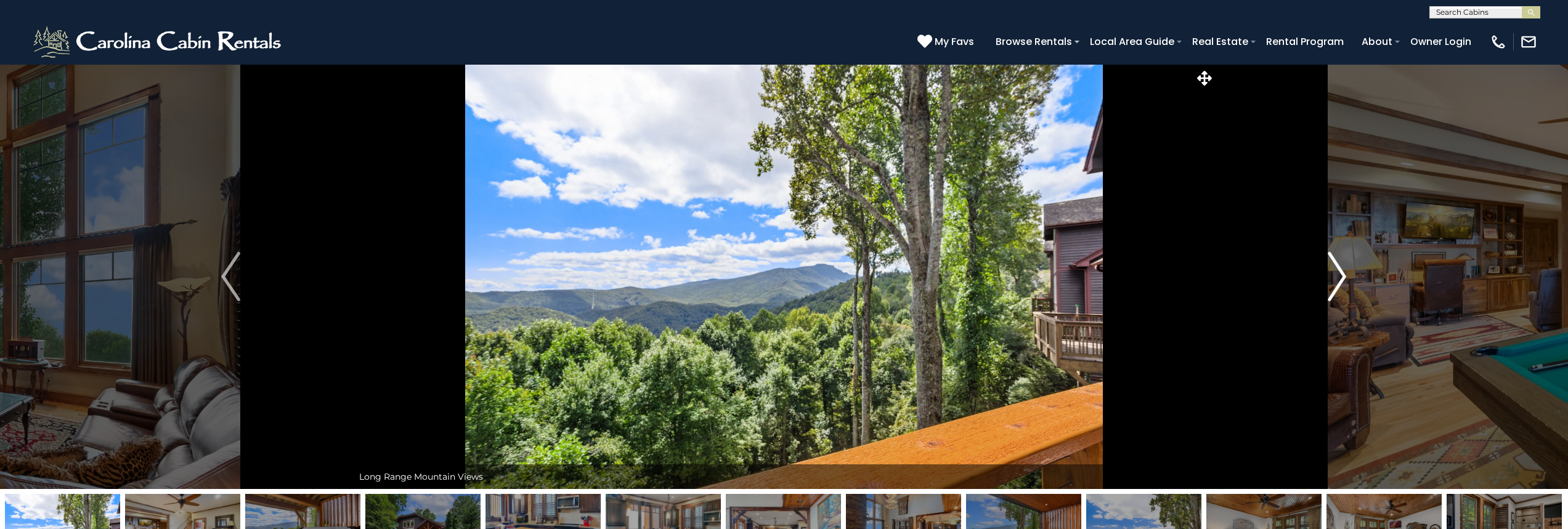
click at [1324, 287] on button "Next" at bounding box center [1337, 276] width 244 height 425
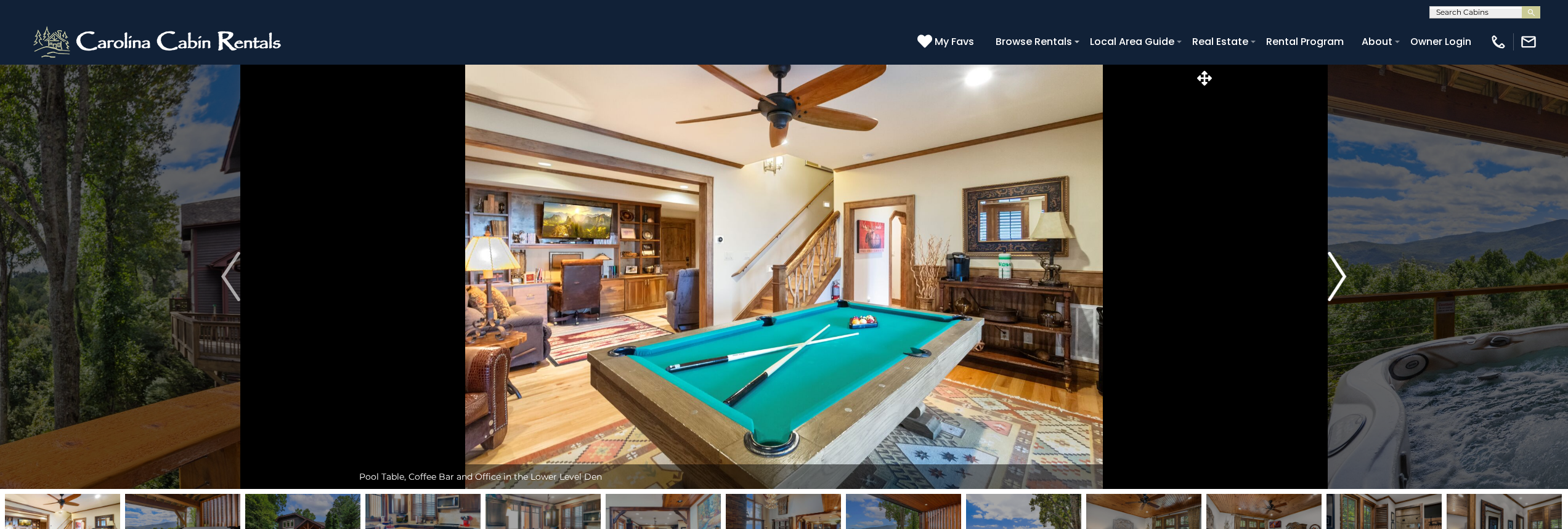
click at [1324, 287] on button "Next" at bounding box center [1337, 276] width 244 height 425
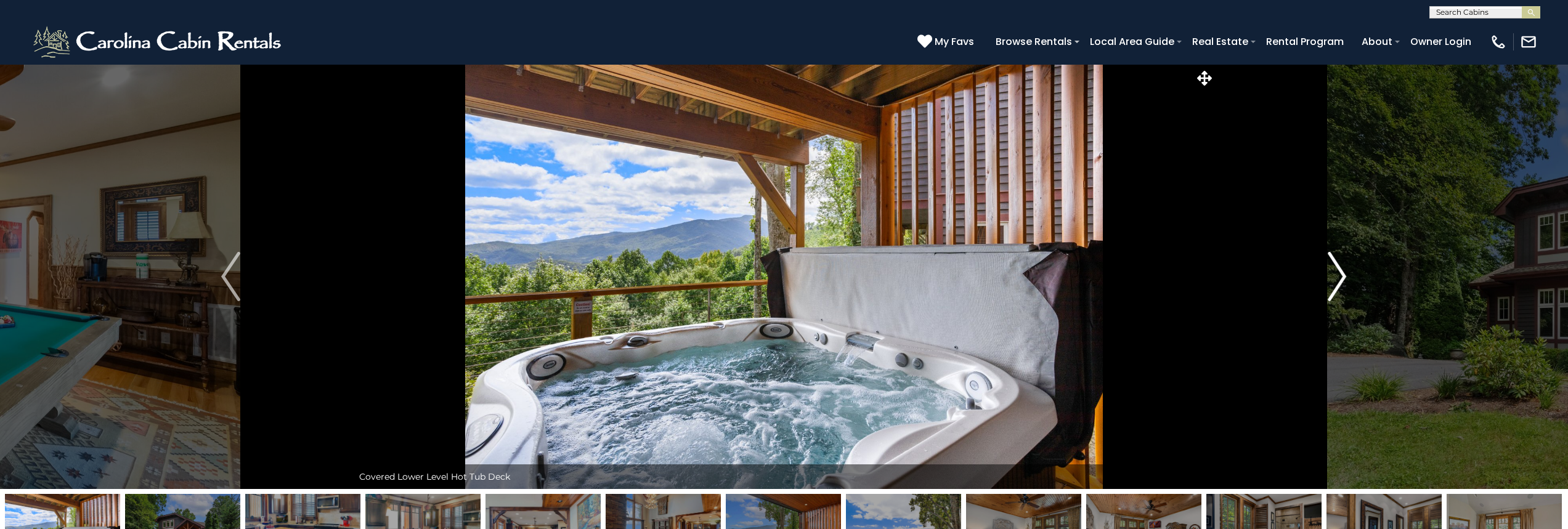
click at [1324, 287] on button "Next" at bounding box center [1337, 276] width 244 height 425
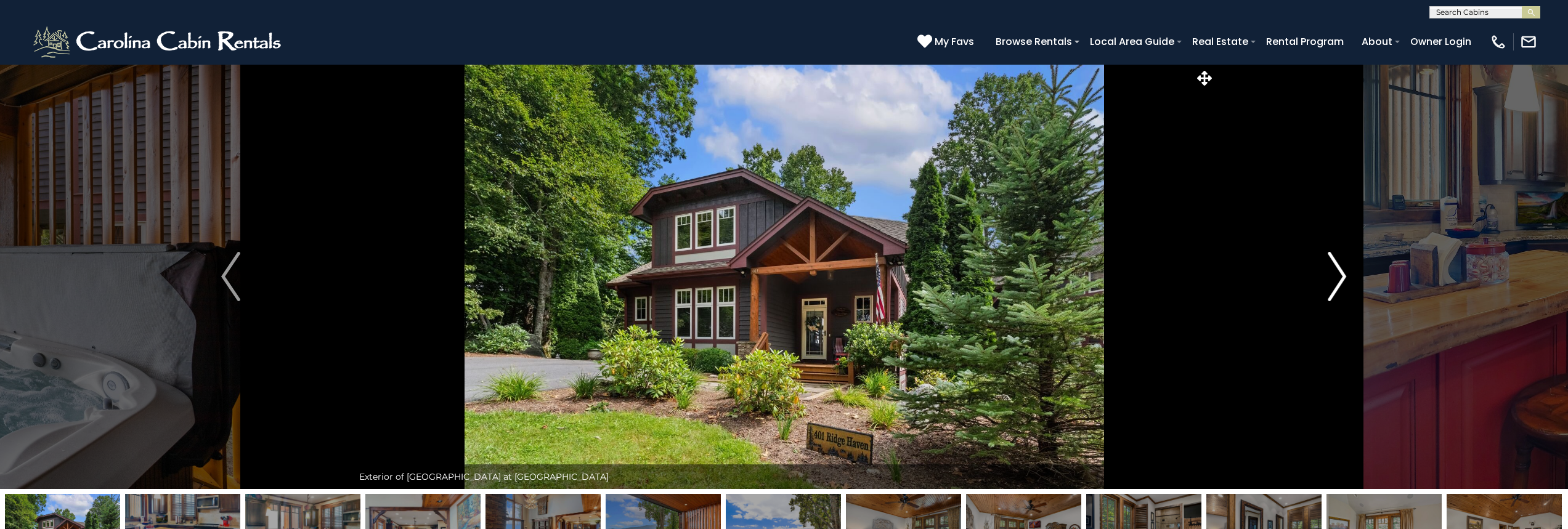
click at [1324, 287] on button "Next" at bounding box center [1337, 276] width 244 height 425
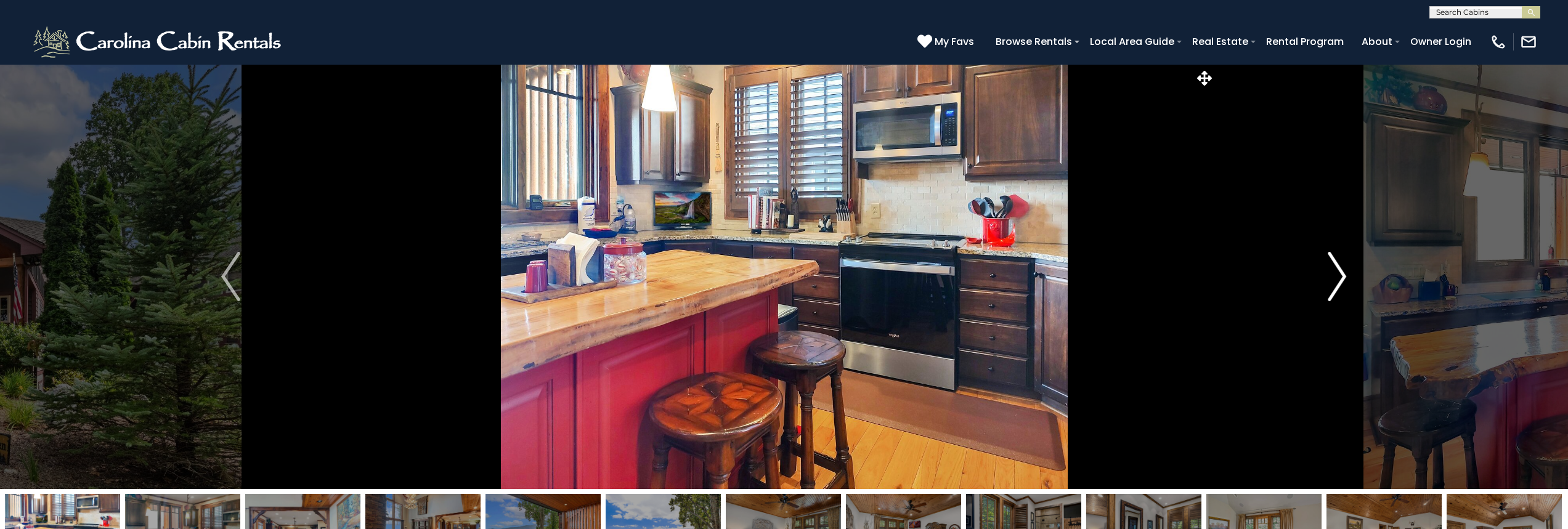
click at [1324, 287] on button "Next" at bounding box center [1337, 276] width 244 height 425
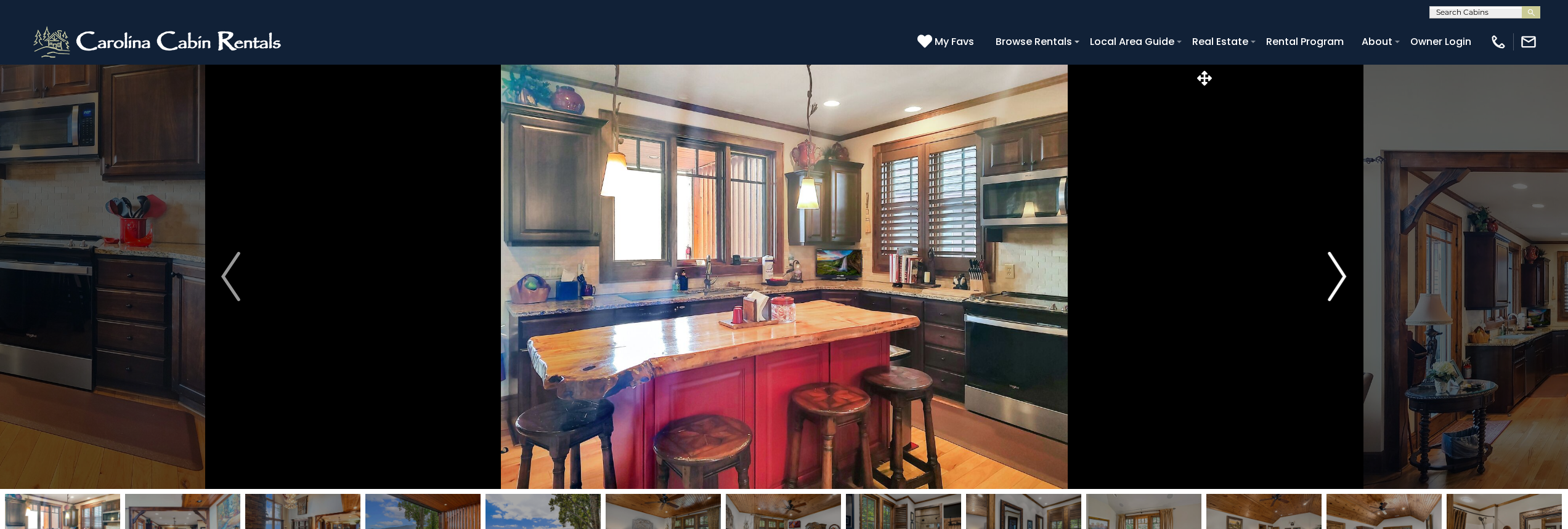
click at [1324, 287] on button "Next" at bounding box center [1337, 276] width 244 height 425
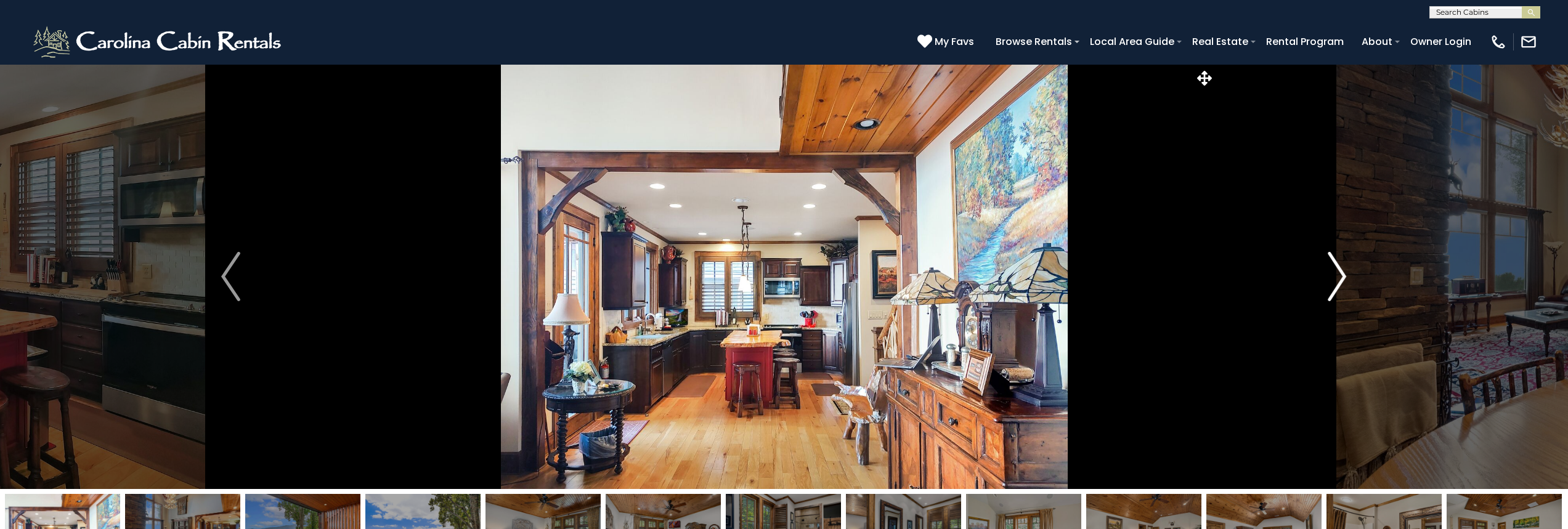
click at [1324, 287] on button "Next" at bounding box center [1337, 276] width 244 height 425
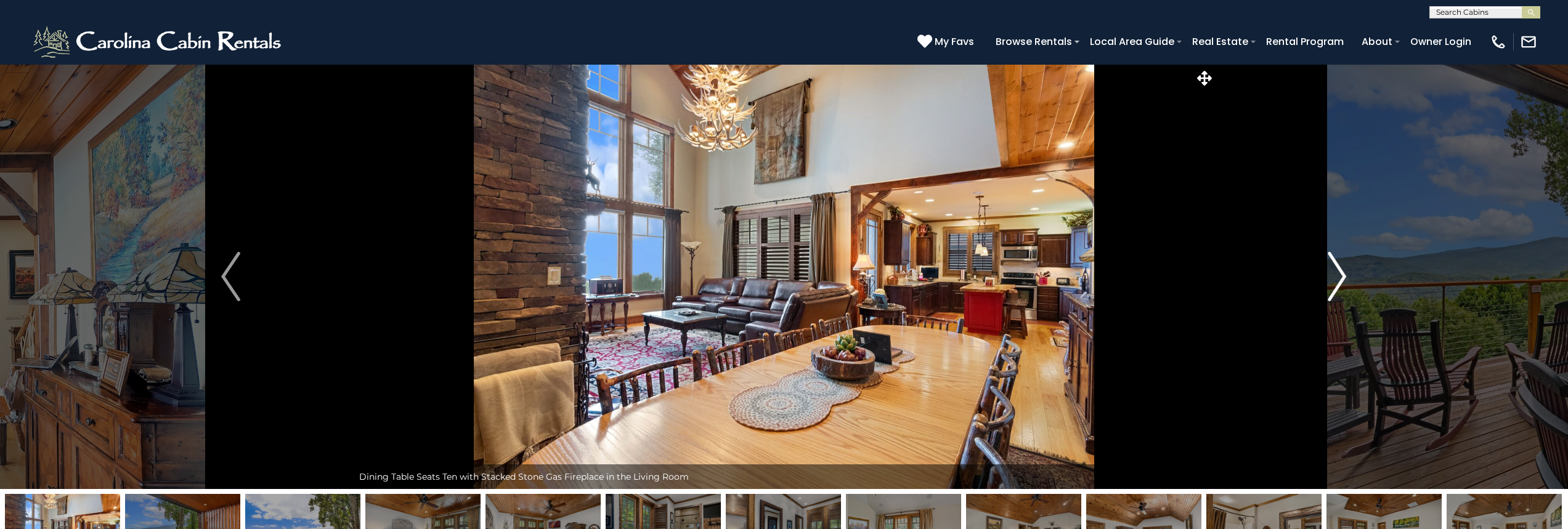
click at [1324, 287] on button "Next" at bounding box center [1337, 276] width 244 height 425
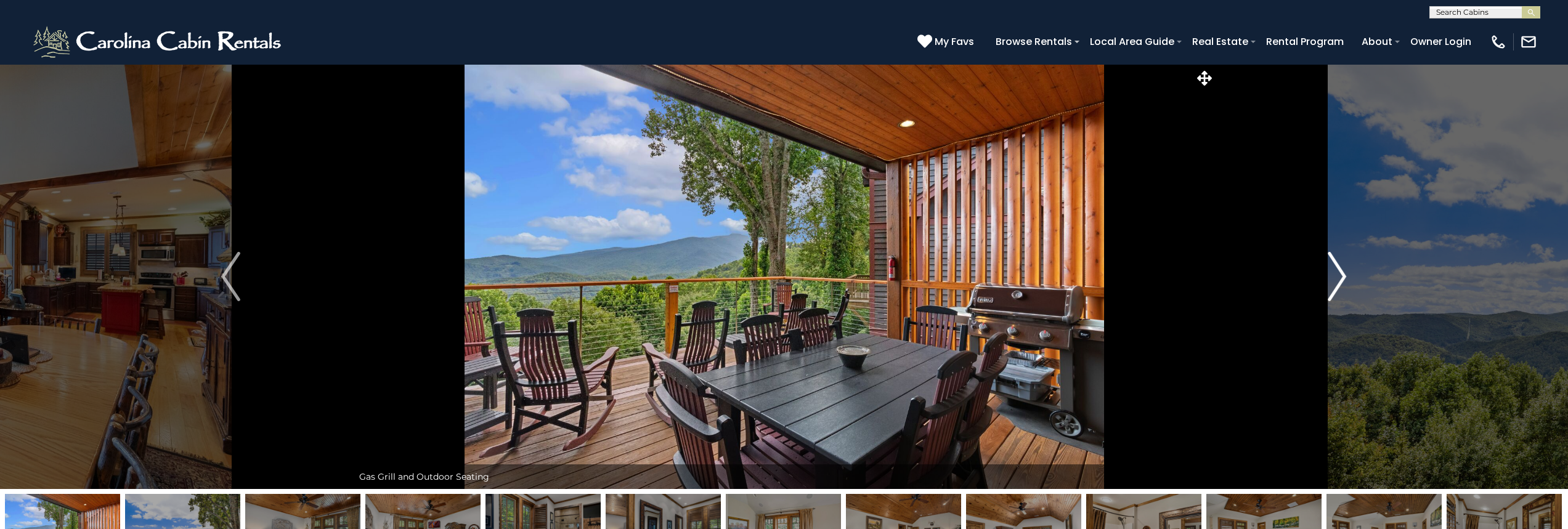
click at [1324, 287] on button "Next" at bounding box center [1337, 276] width 244 height 425
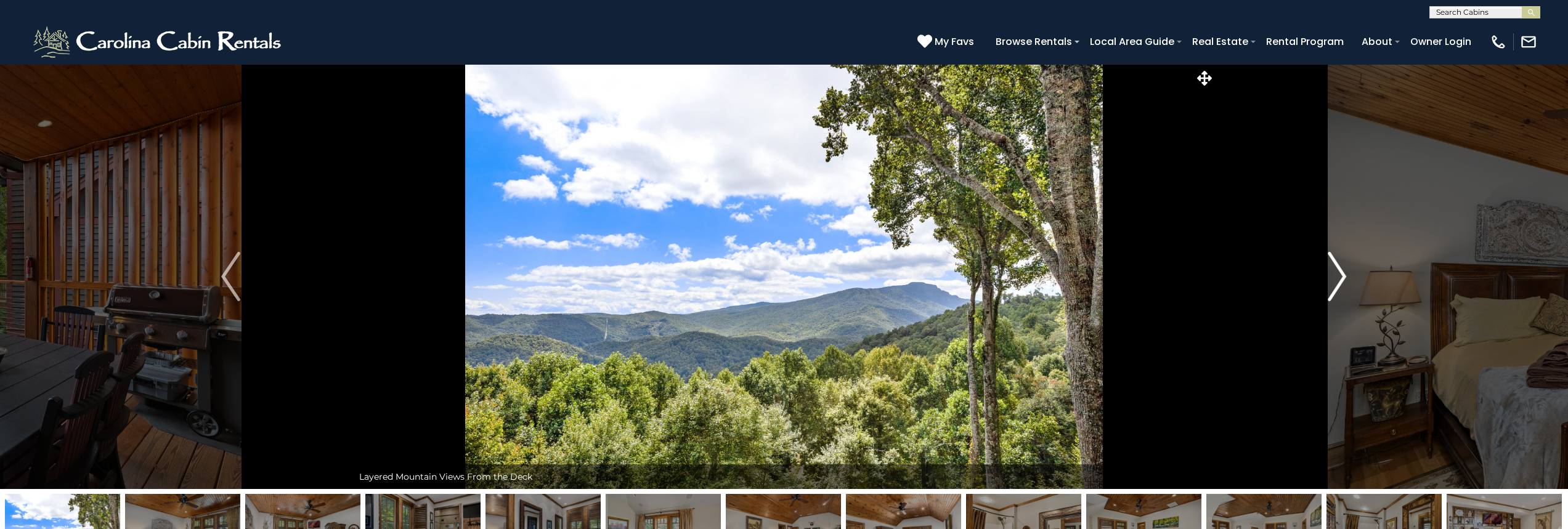
click at [1324, 287] on button "Next" at bounding box center [1337, 276] width 244 height 425
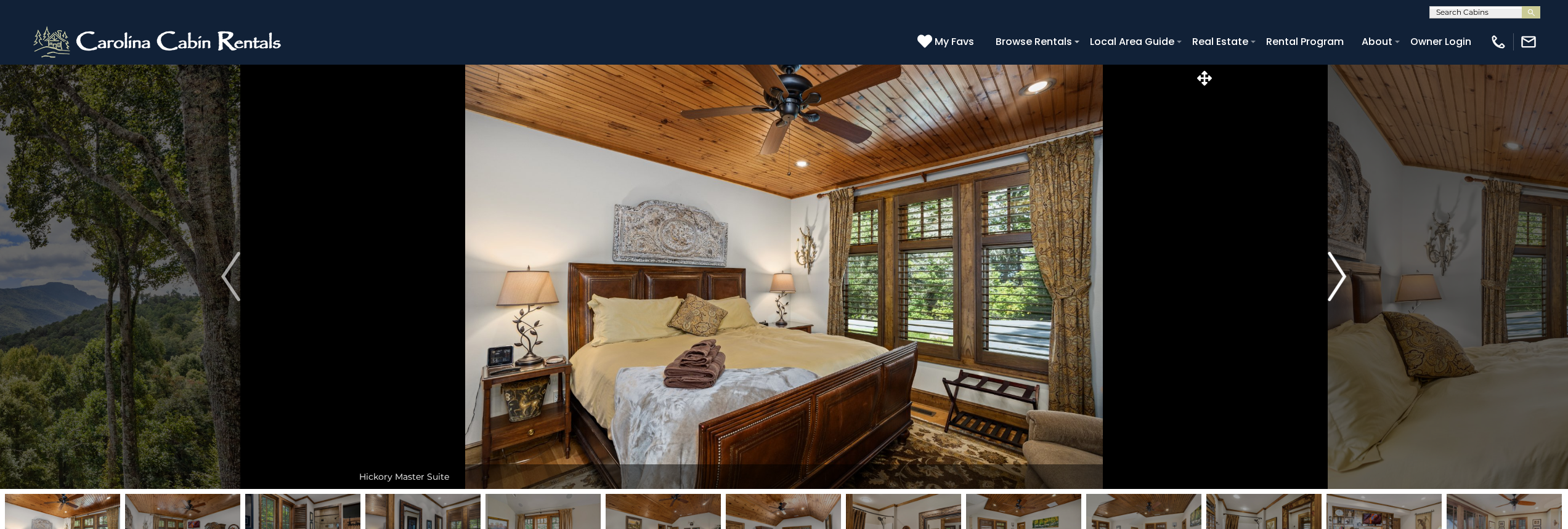
click at [1324, 287] on button "Next" at bounding box center [1337, 276] width 244 height 425
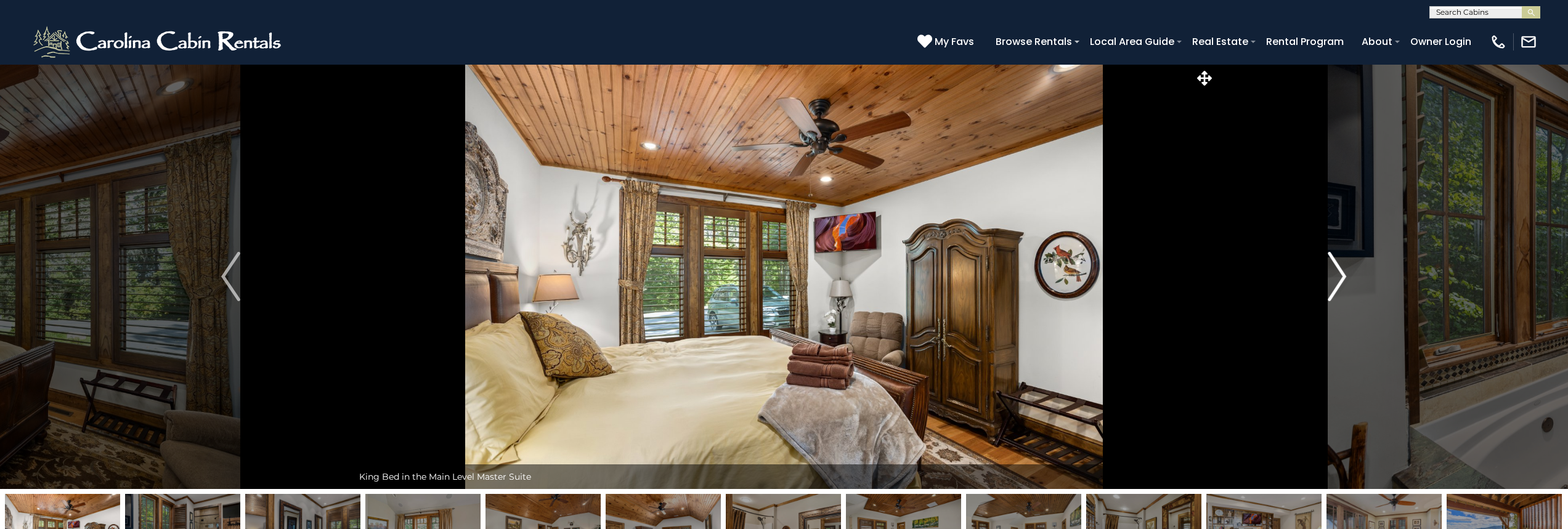
click at [1324, 287] on button "Next" at bounding box center [1337, 276] width 244 height 425
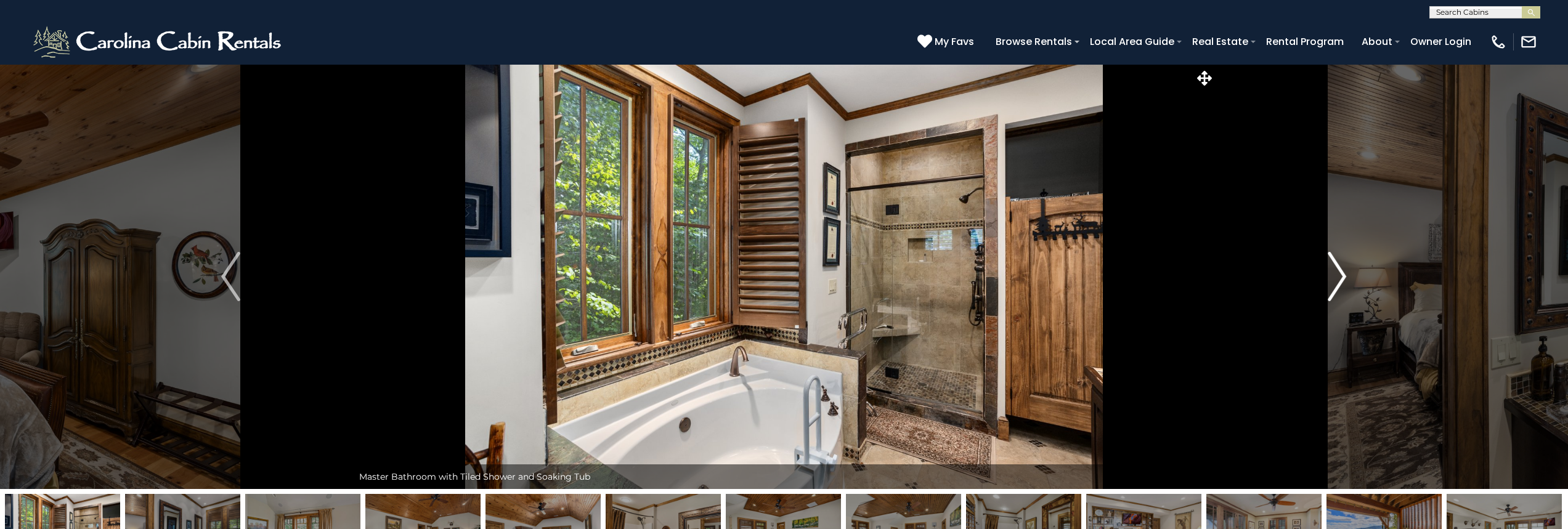
click at [1324, 287] on button "Next" at bounding box center [1337, 276] width 244 height 425
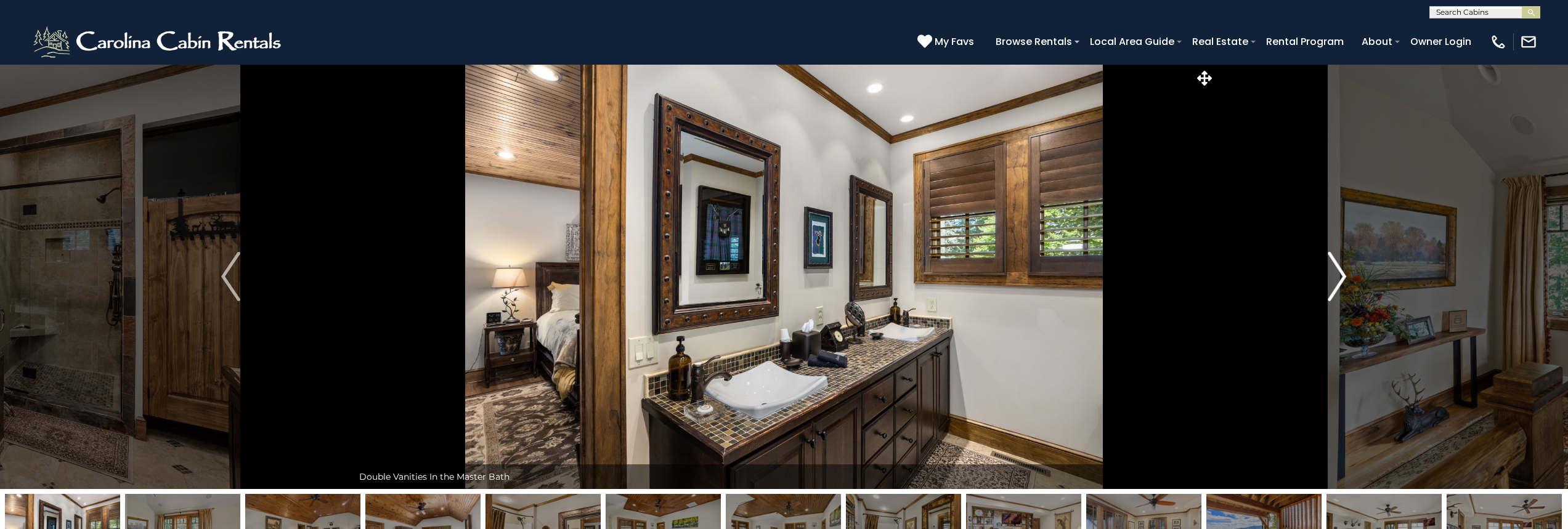
click at [1324, 287] on button "Next" at bounding box center [1337, 276] width 244 height 425
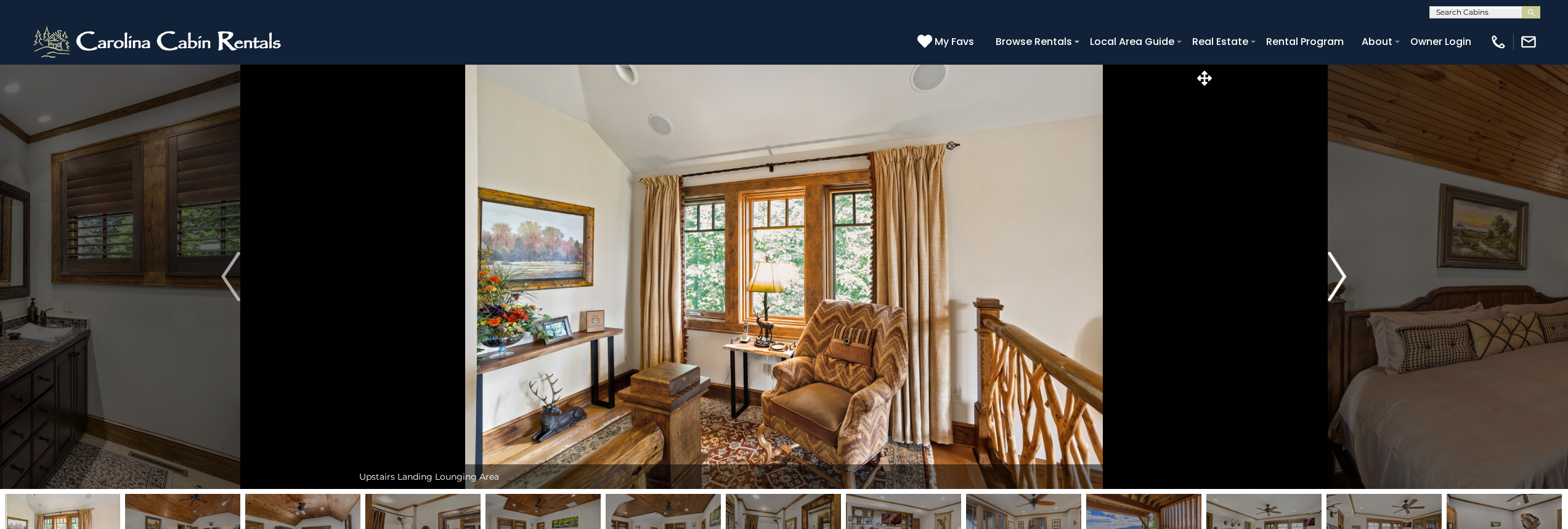
click at [1324, 287] on button "Next" at bounding box center [1337, 276] width 244 height 425
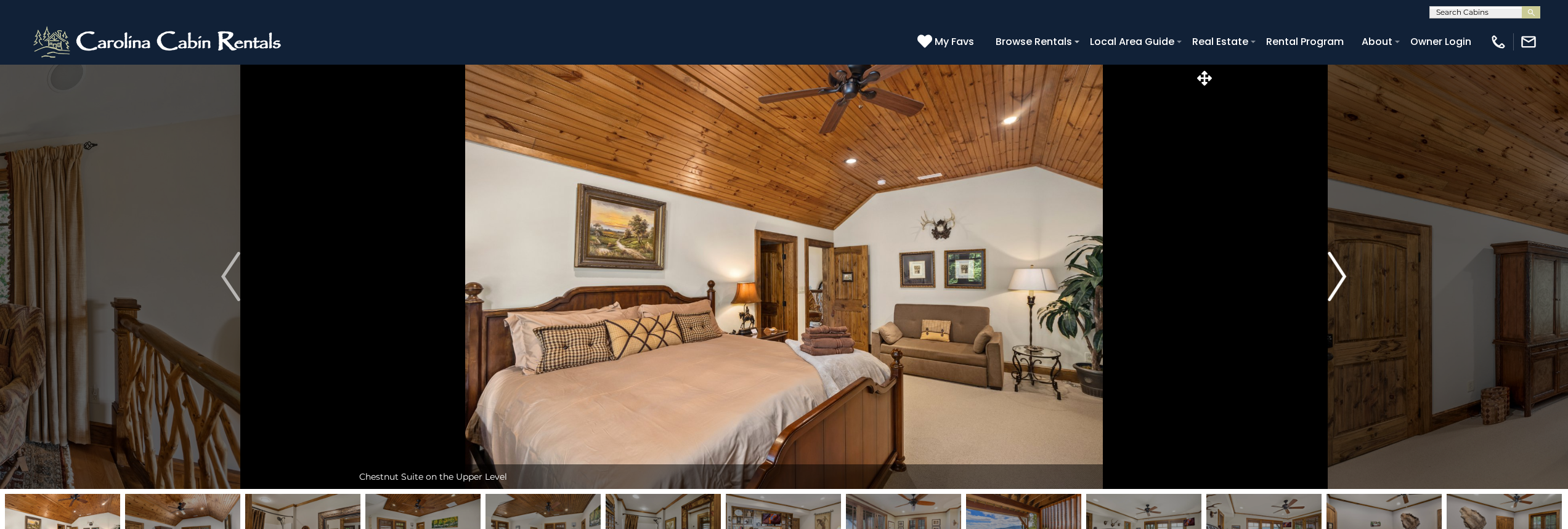
click at [1324, 287] on button "Next" at bounding box center [1337, 276] width 244 height 425
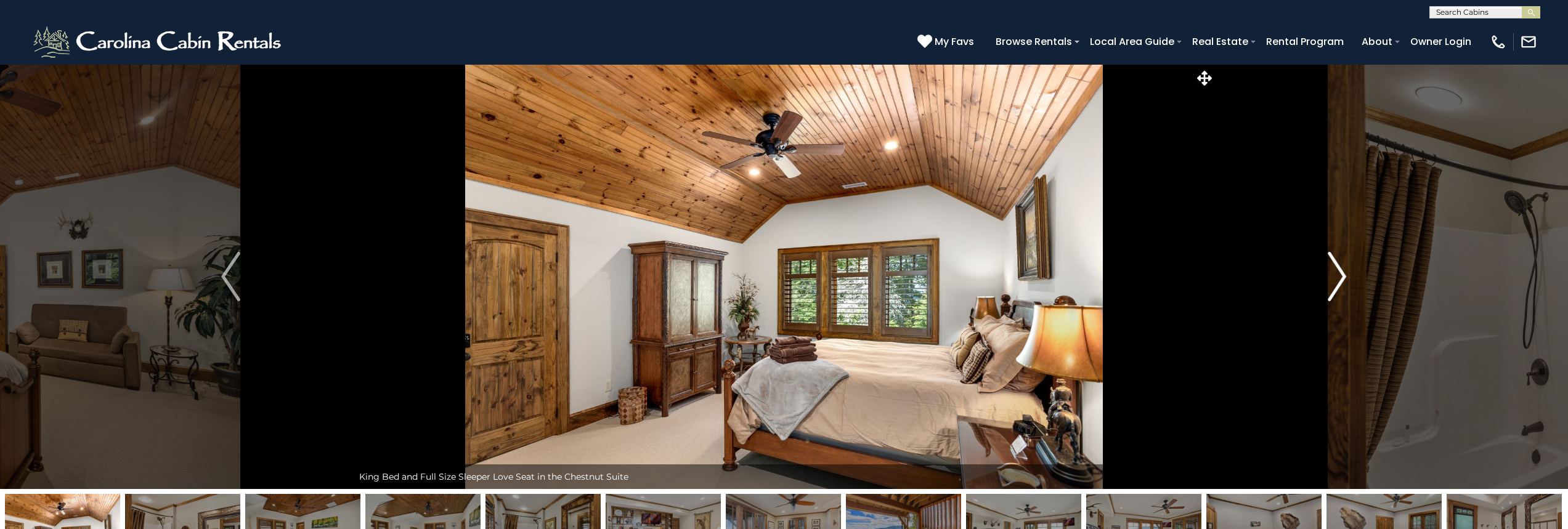
click at [1324, 287] on button "Next" at bounding box center [1337, 276] width 244 height 425
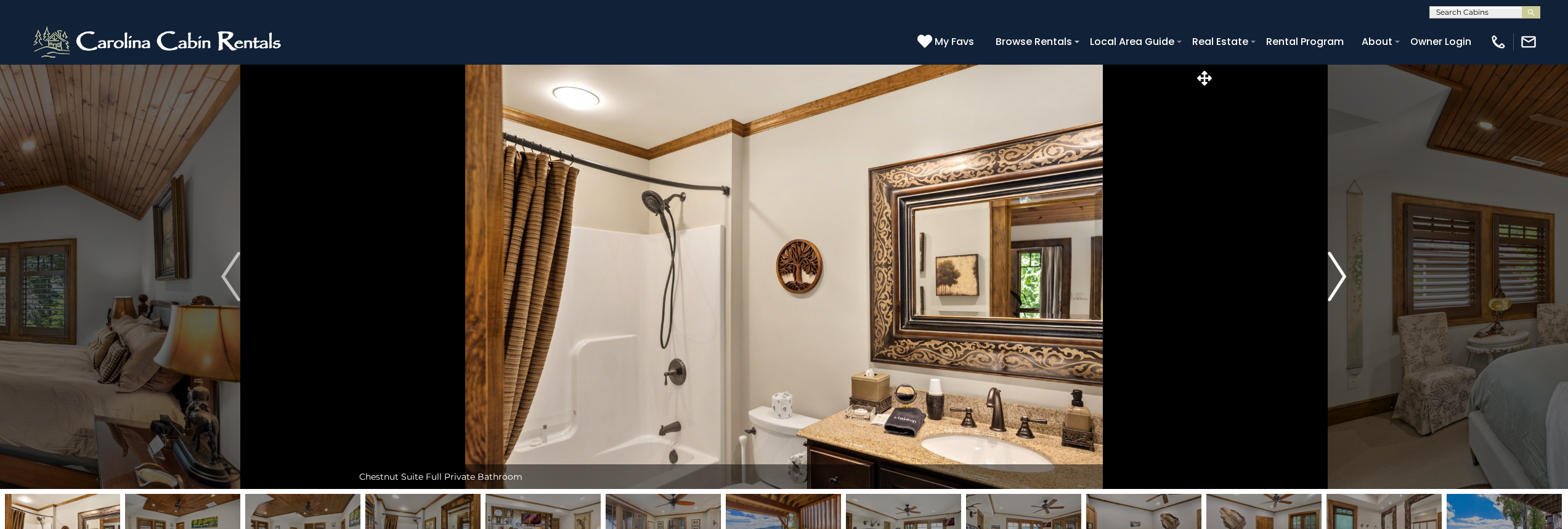
click at [1324, 287] on button "Next" at bounding box center [1337, 276] width 244 height 425
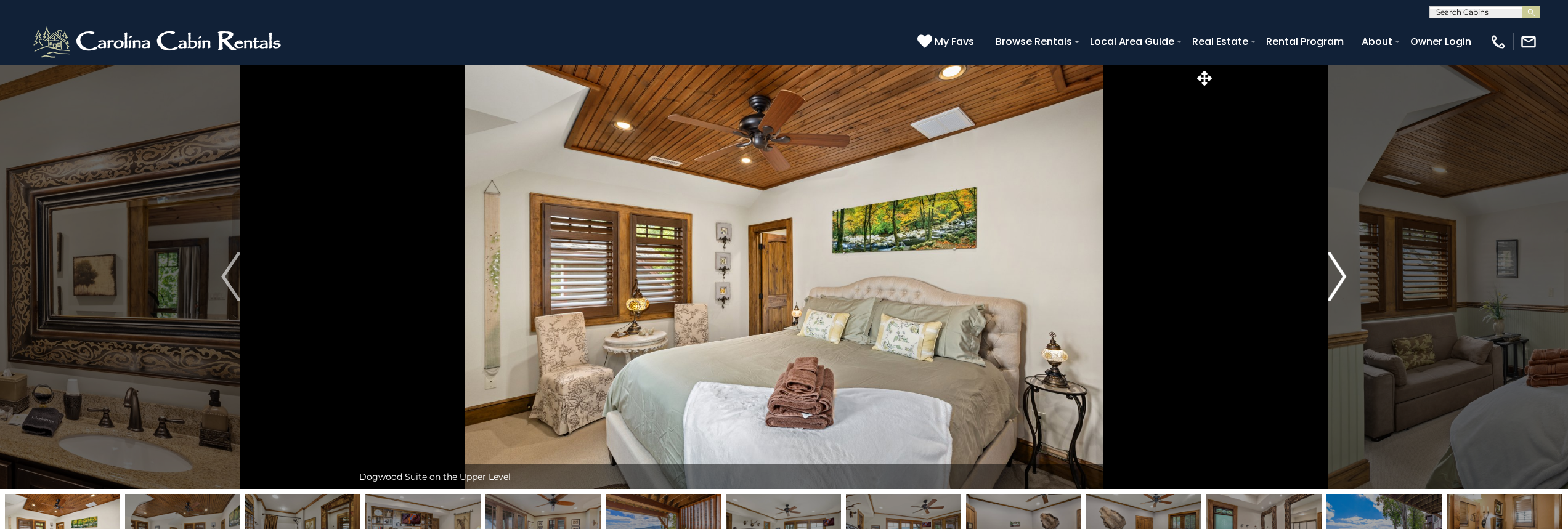
click at [1324, 287] on button "Next" at bounding box center [1337, 276] width 244 height 425
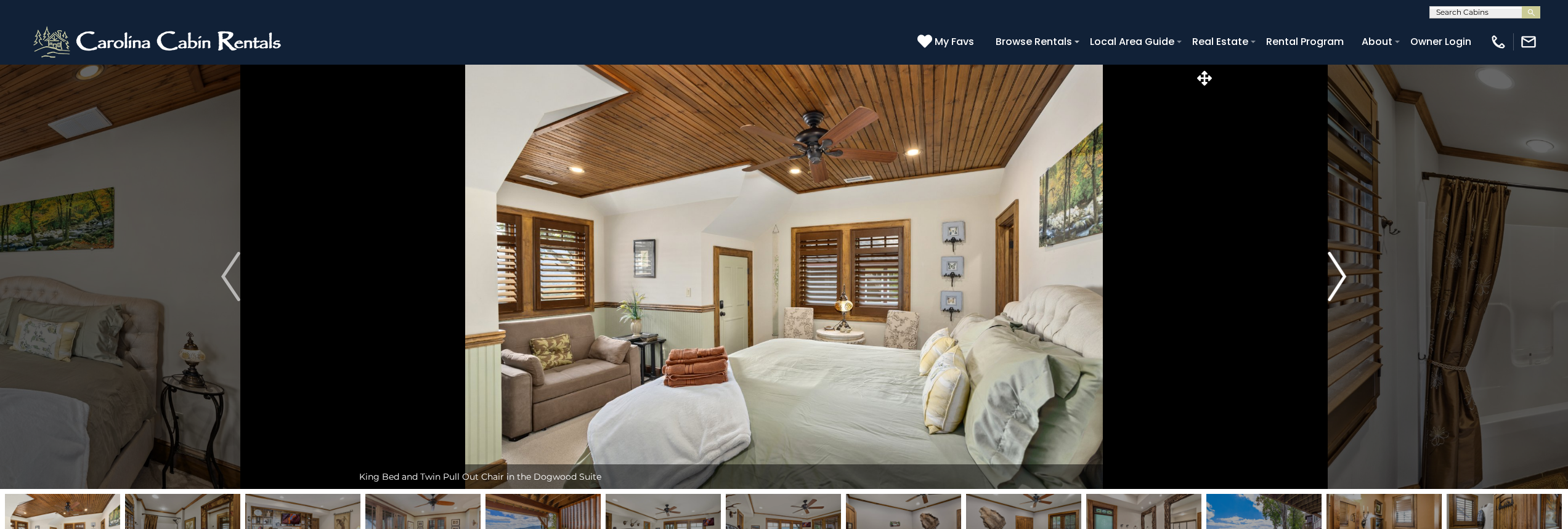
click at [1324, 287] on button "Next" at bounding box center [1337, 276] width 244 height 425
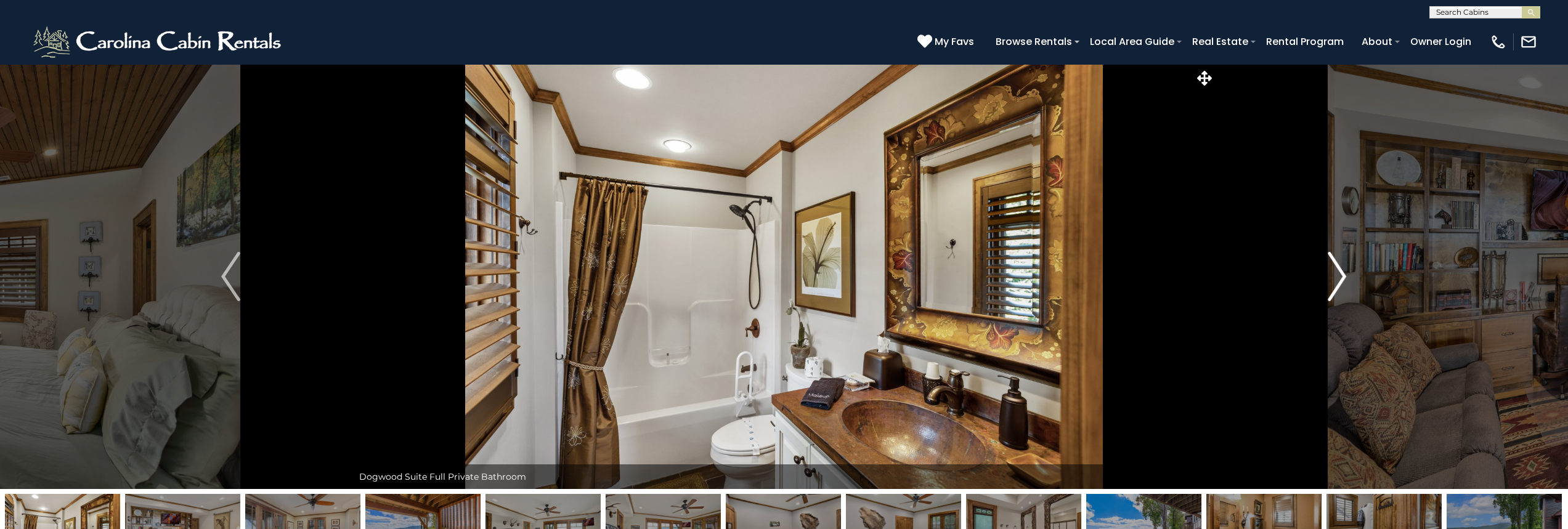
click at [1324, 287] on button "Next" at bounding box center [1337, 276] width 244 height 425
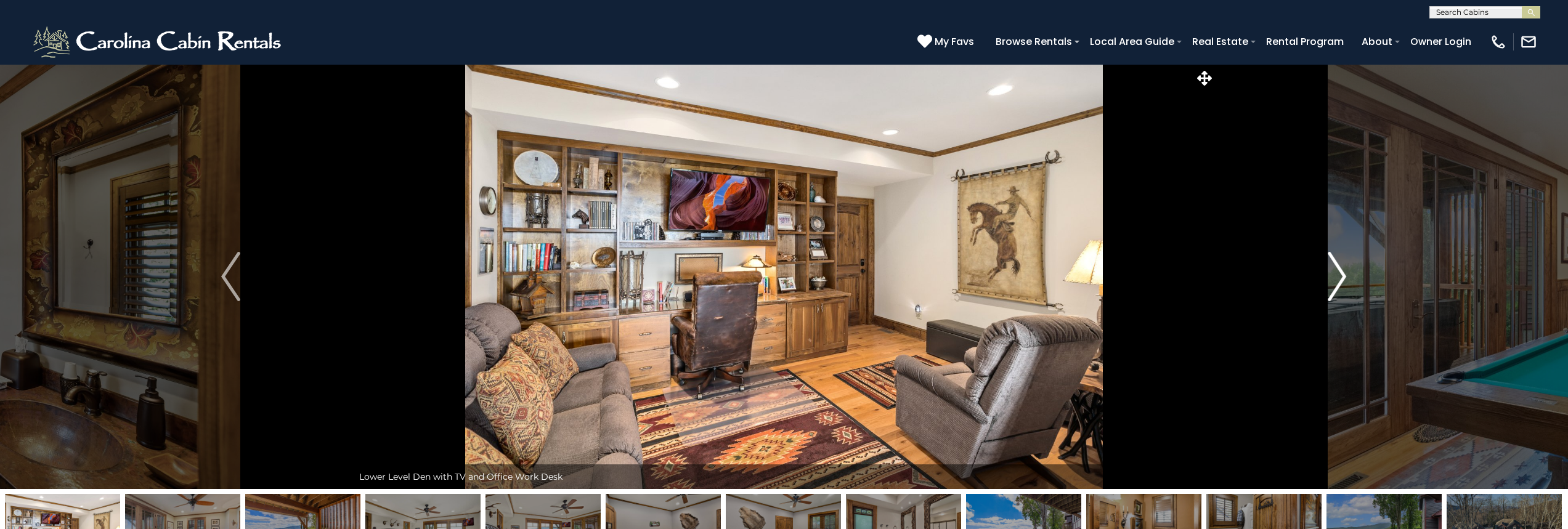
click at [1324, 287] on button "Next" at bounding box center [1337, 276] width 244 height 425
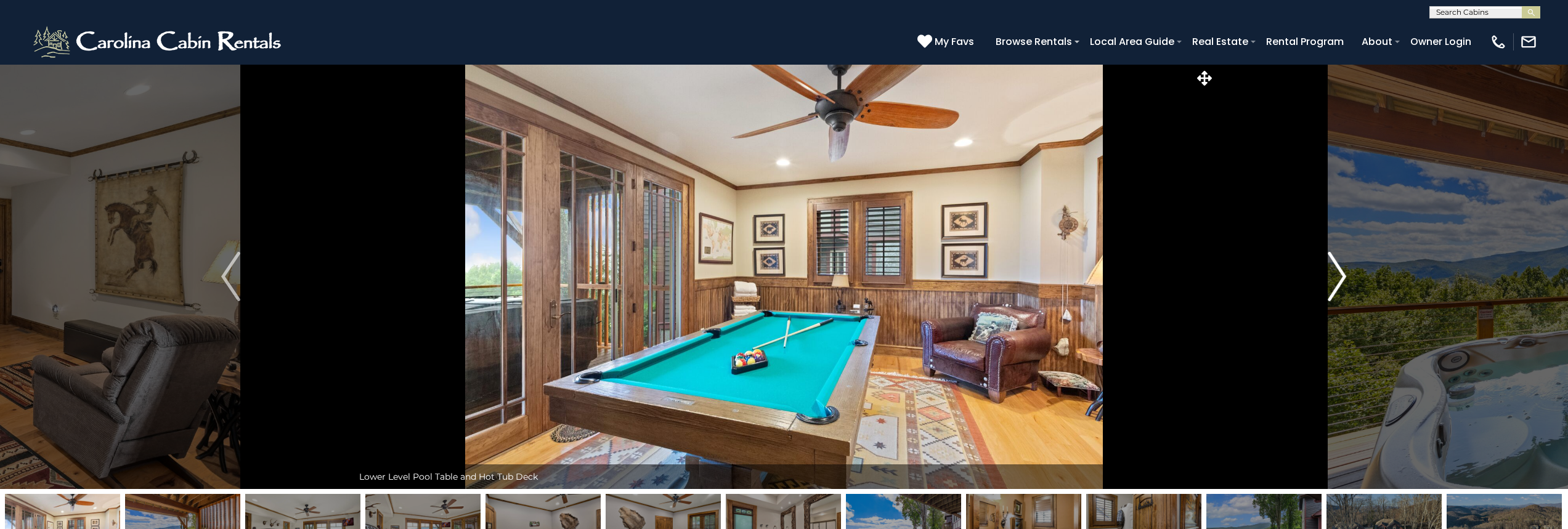
click at [1324, 287] on button "Next" at bounding box center [1337, 276] width 244 height 425
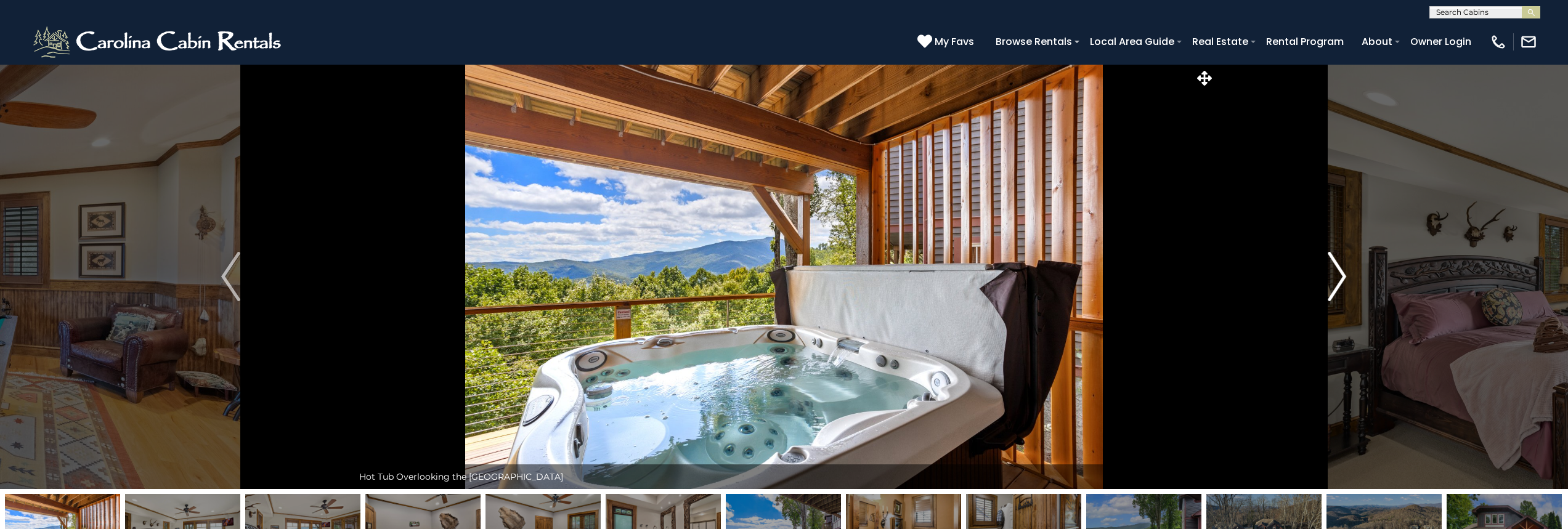
click at [1324, 287] on button "Next" at bounding box center [1337, 276] width 244 height 425
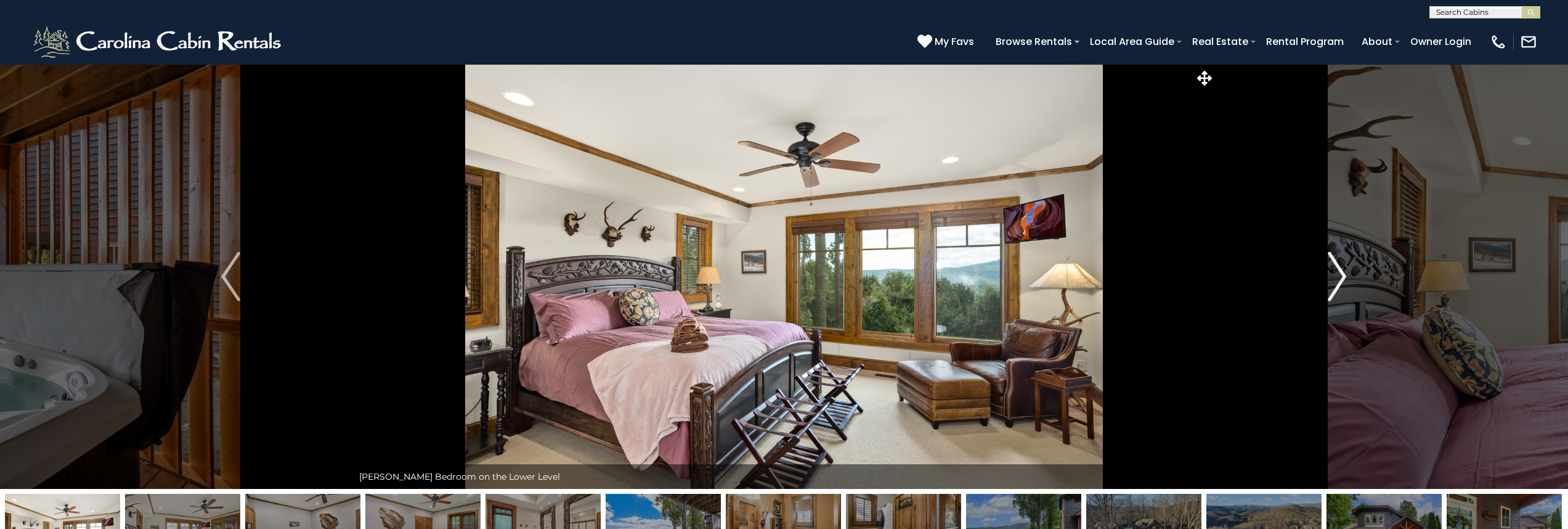
click at [1324, 287] on button "Next" at bounding box center [1337, 276] width 244 height 425
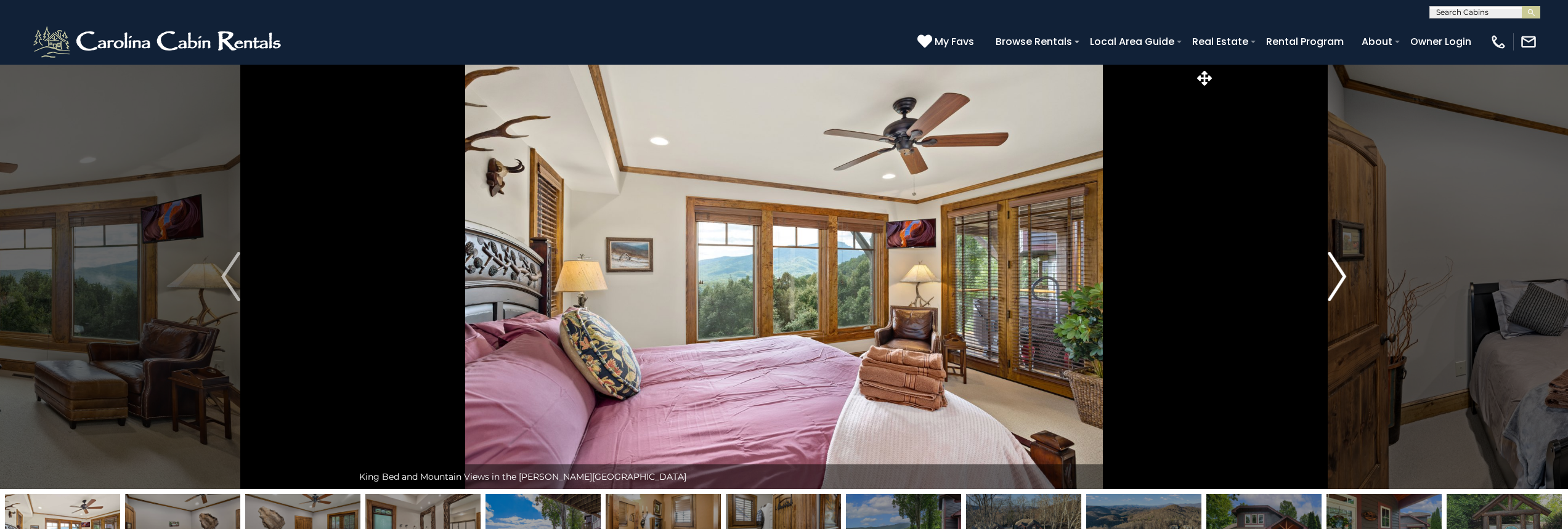
click at [1324, 287] on button "Next" at bounding box center [1337, 276] width 244 height 425
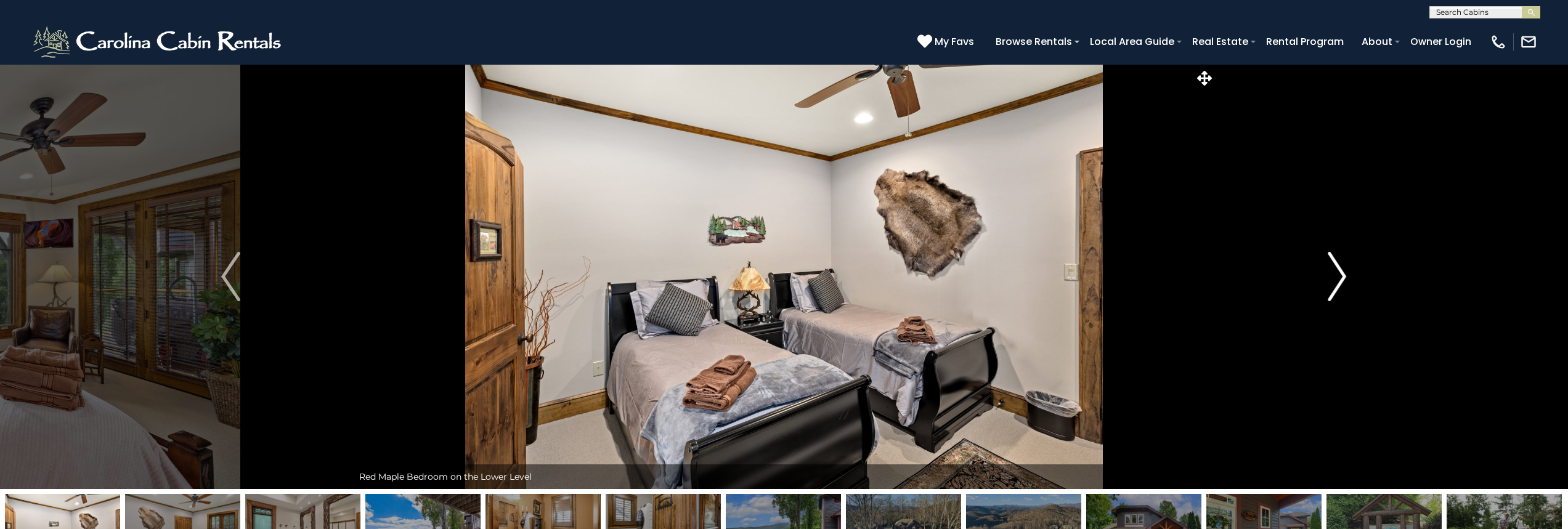
click at [1324, 287] on button "Next" at bounding box center [1337, 276] width 244 height 425
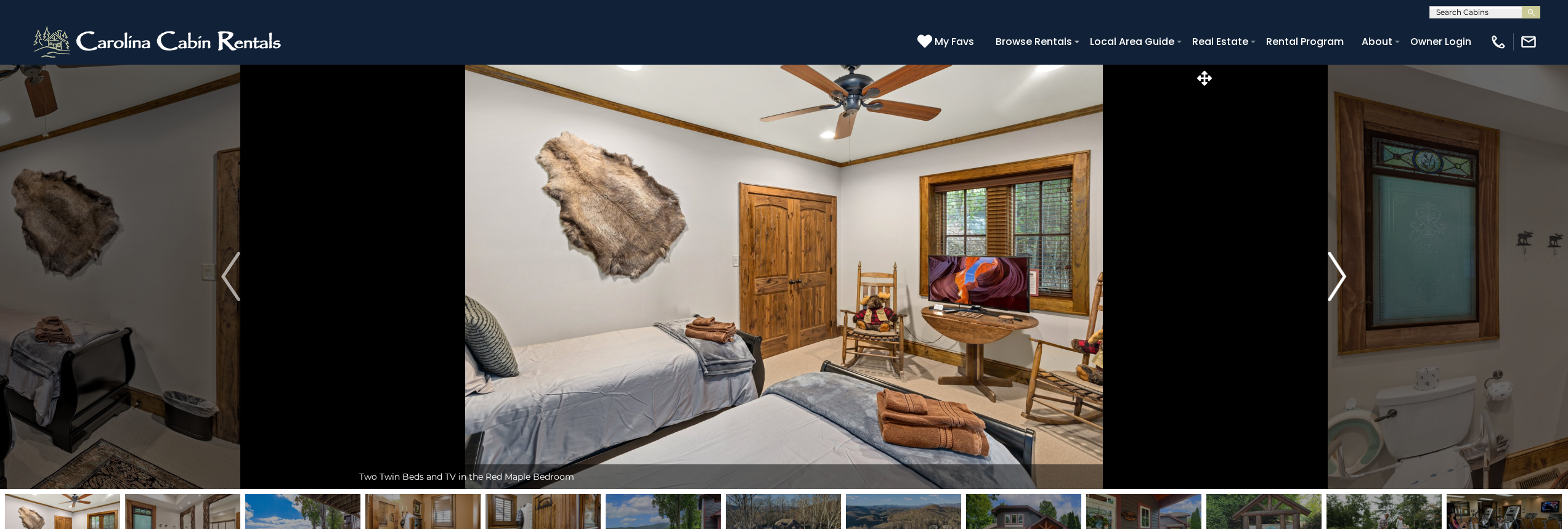
click at [1324, 287] on button "Next" at bounding box center [1337, 276] width 244 height 425
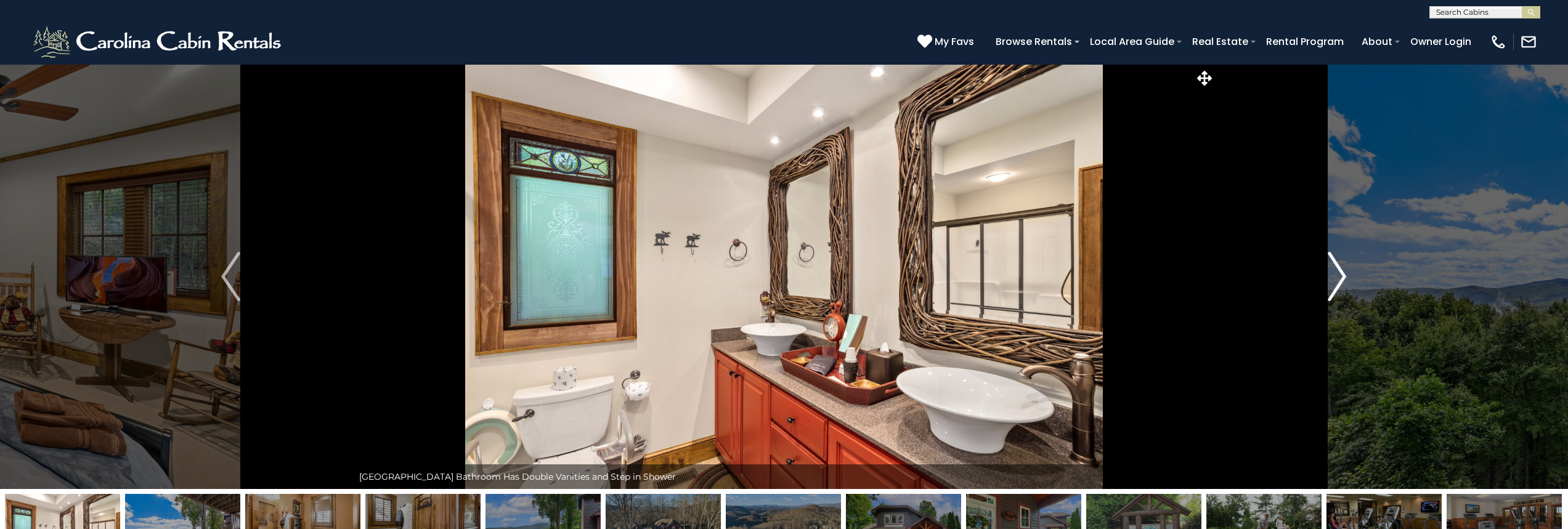
click at [1324, 287] on button "Next" at bounding box center [1337, 276] width 244 height 425
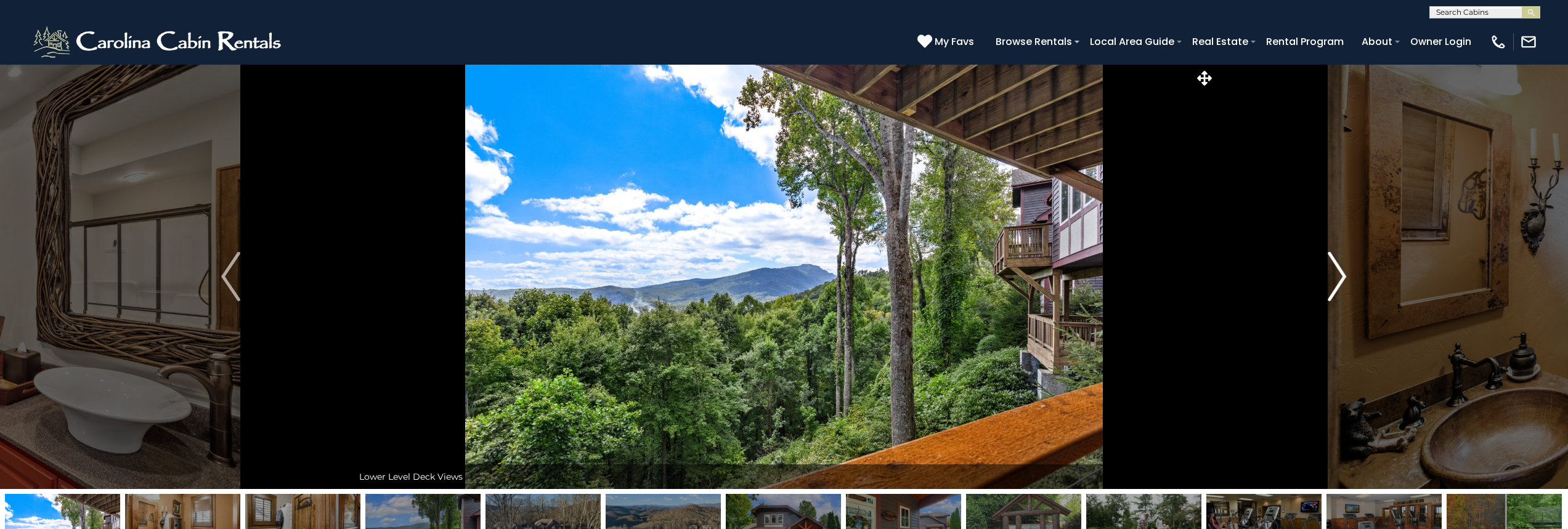
click at [1324, 287] on button "Next" at bounding box center [1337, 276] width 244 height 425
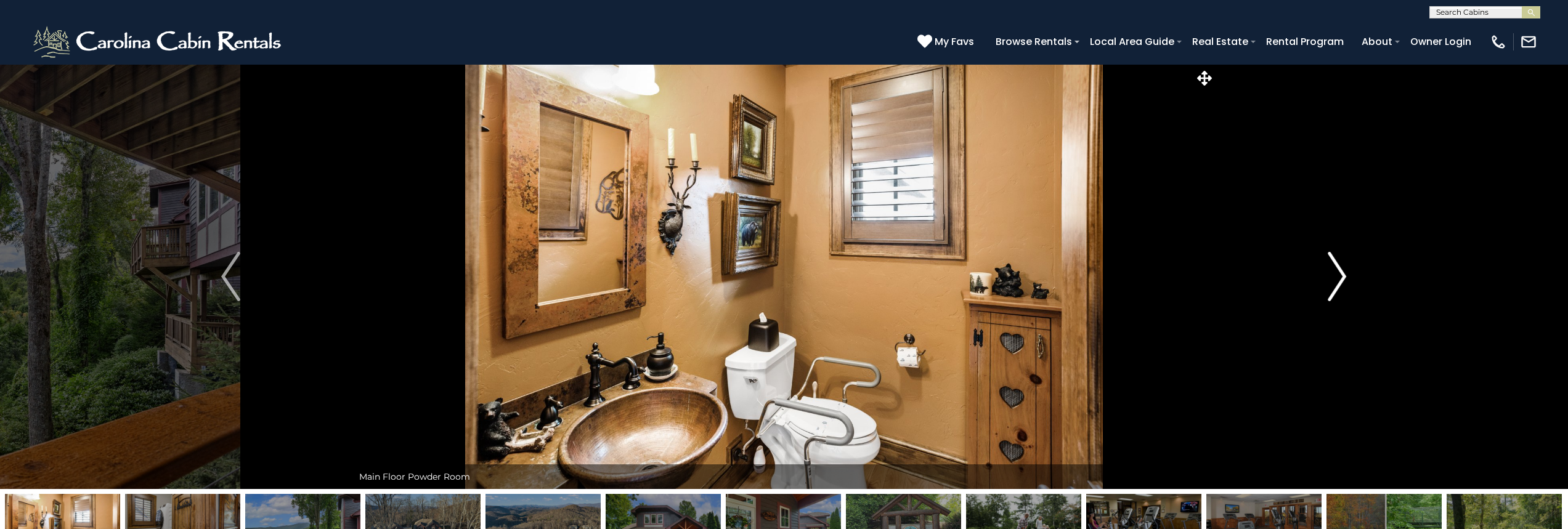
click at [1324, 287] on button "Next" at bounding box center [1337, 276] width 244 height 425
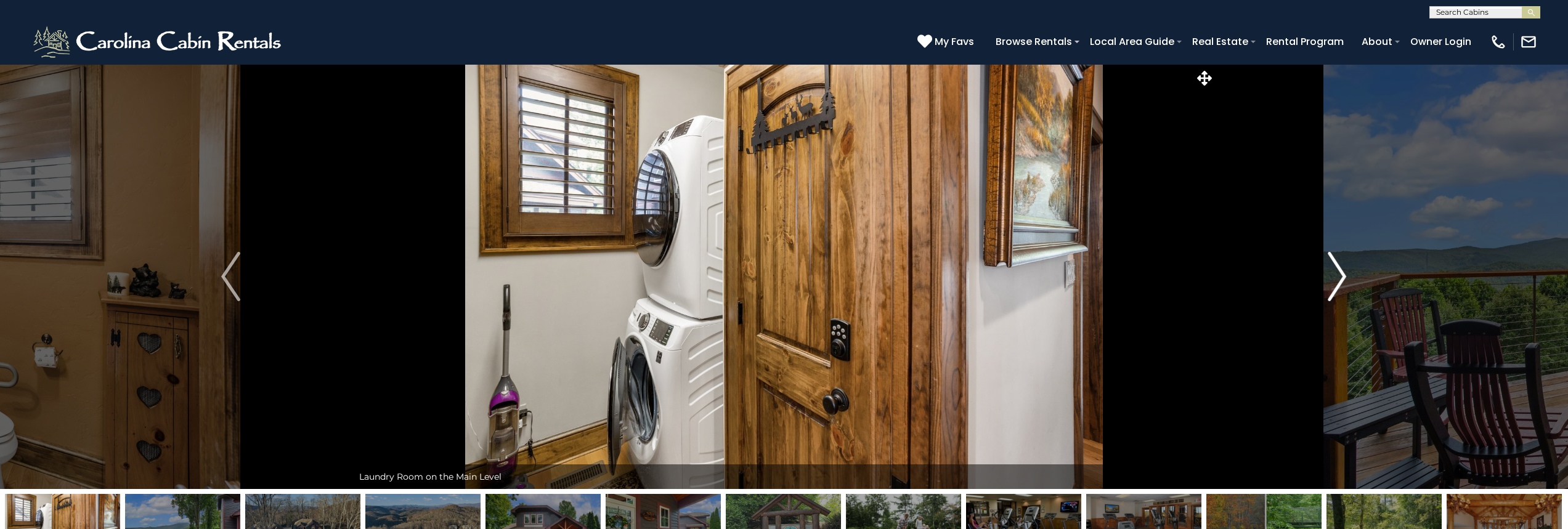
click at [1324, 287] on button "Next" at bounding box center [1337, 276] width 244 height 425
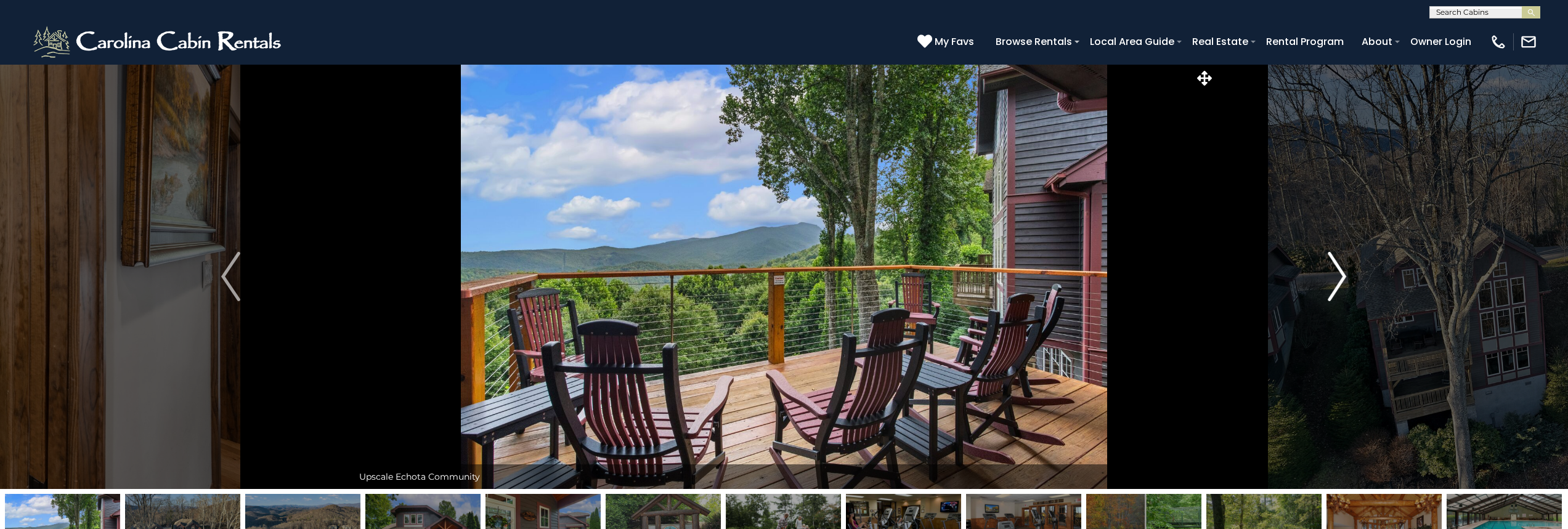
click at [1324, 287] on button "Next" at bounding box center [1337, 276] width 244 height 425
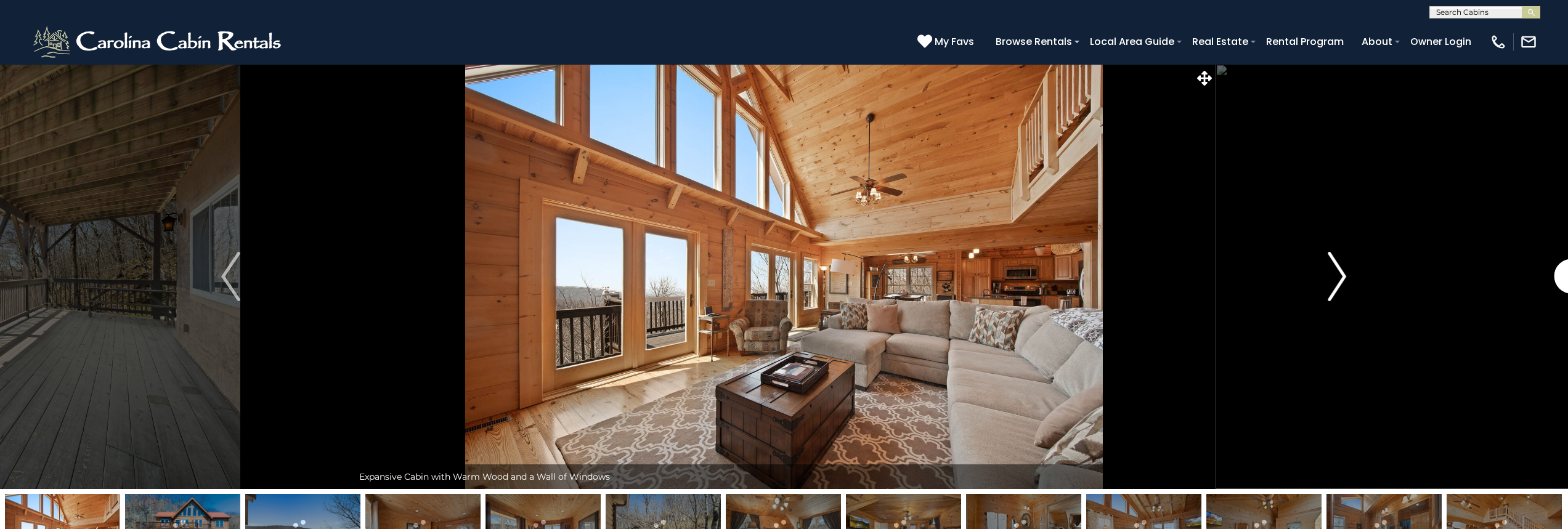
click at [1341, 278] on img "Next" at bounding box center [1336, 277] width 19 height 49
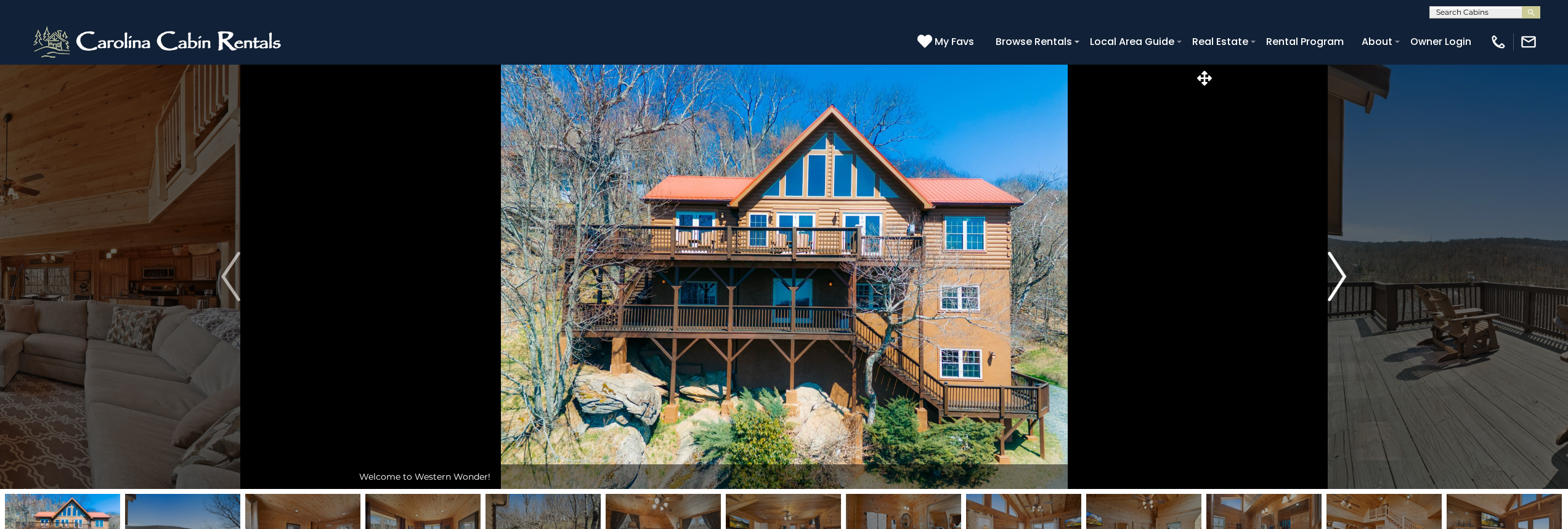
click at [1341, 278] on img "Next" at bounding box center [1336, 277] width 19 height 49
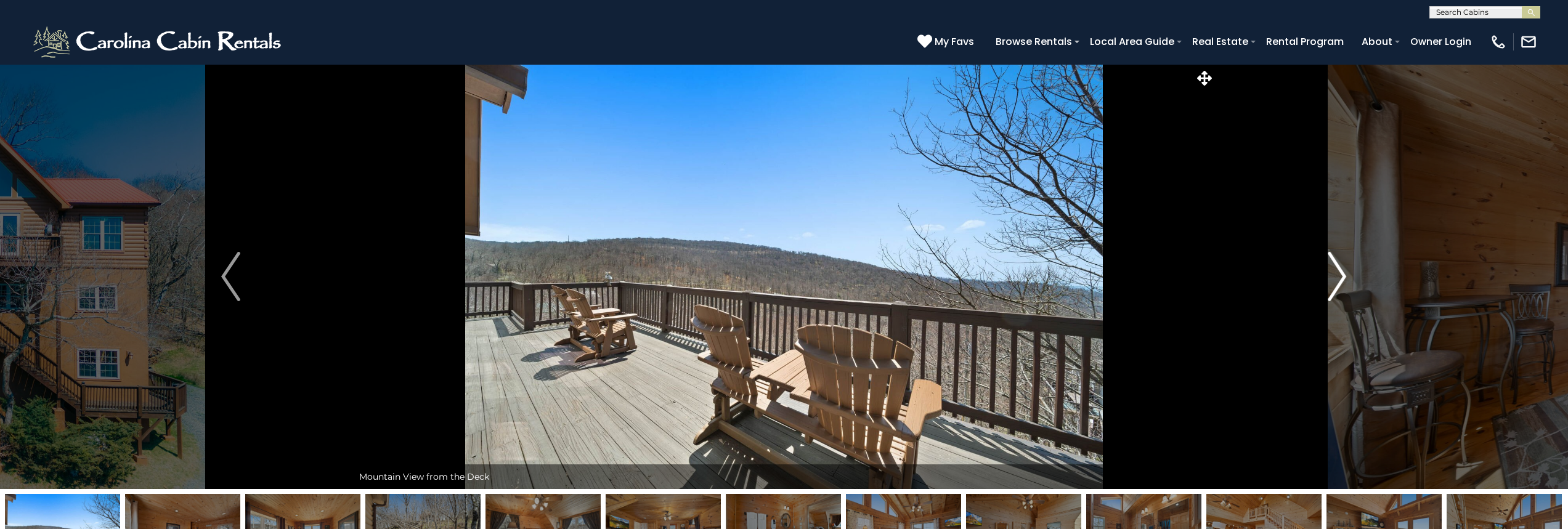
click at [1341, 278] on img "Next" at bounding box center [1336, 277] width 19 height 49
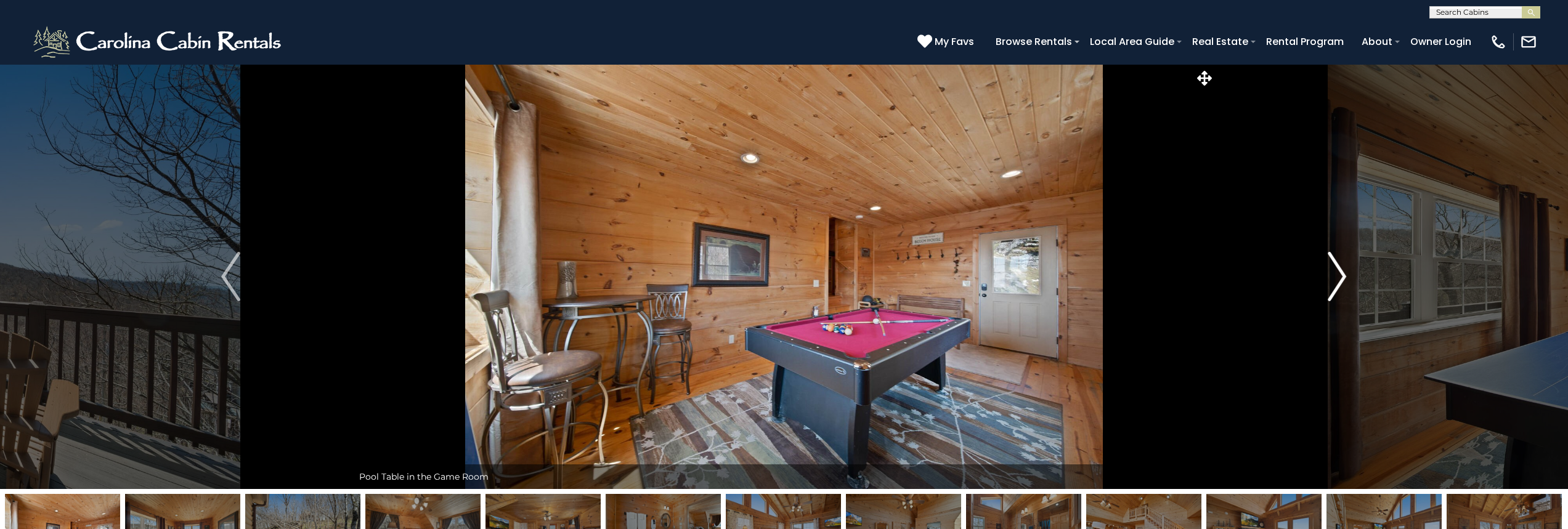
click at [1341, 278] on img "Next" at bounding box center [1336, 277] width 19 height 49
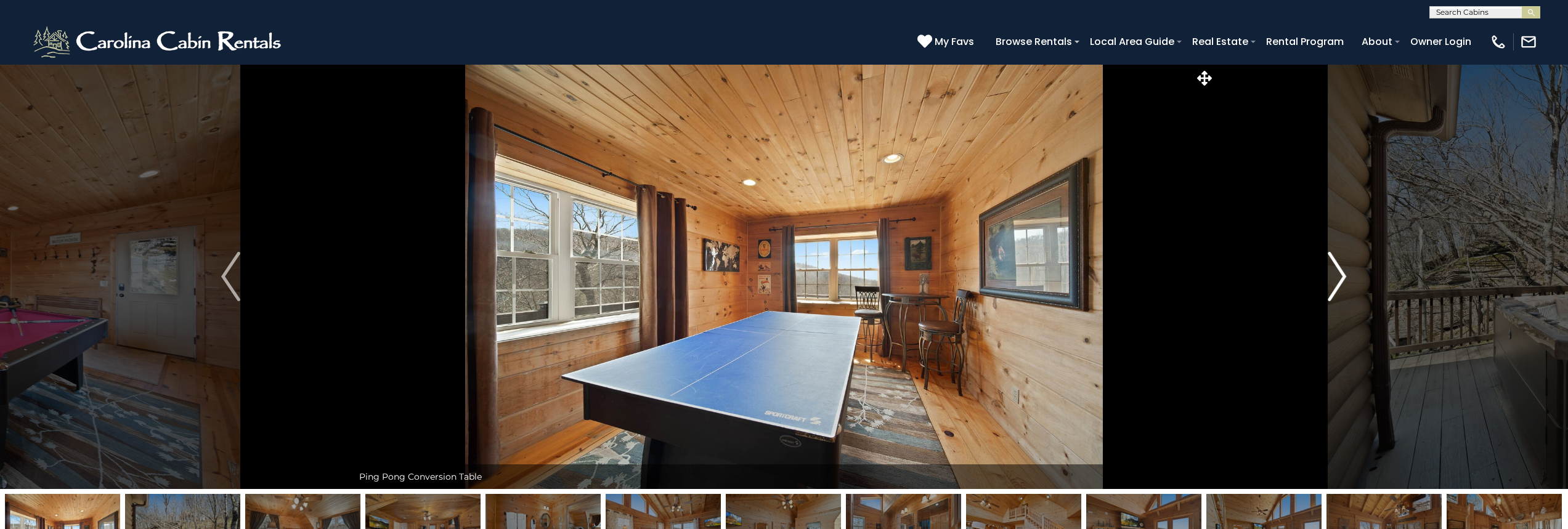
click at [1341, 278] on img "Next" at bounding box center [1336, 277] width 19 height 49
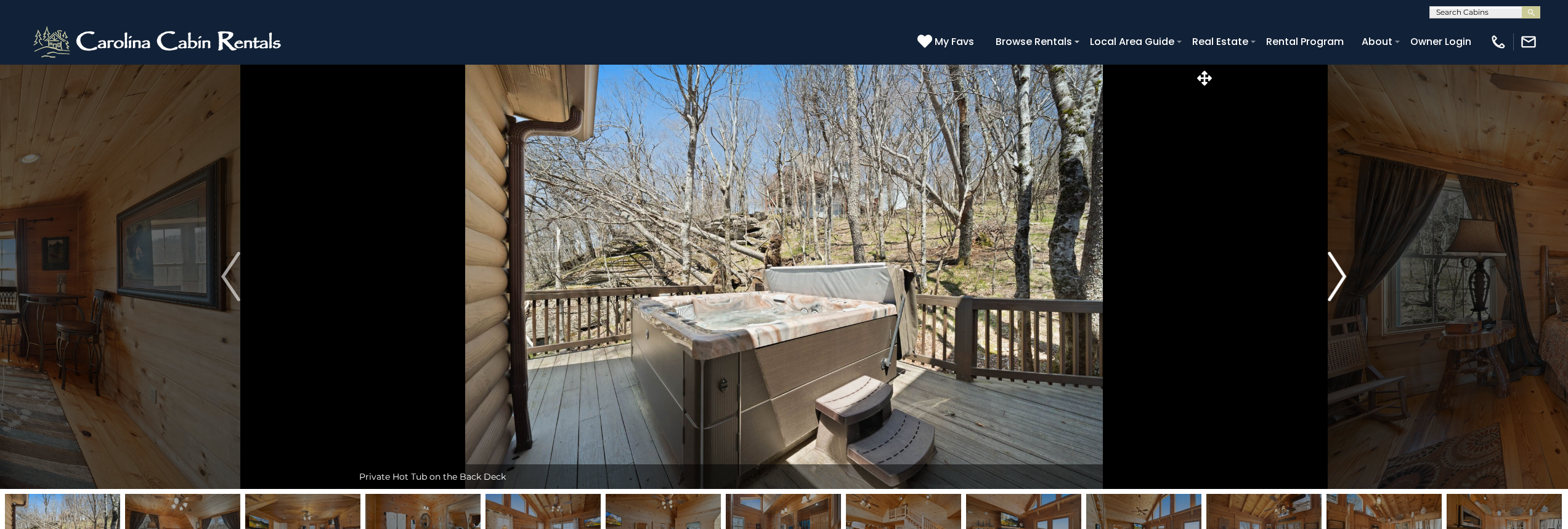
click at [1341, 278] on img "Next" at bounding box center [1336, 277] width 19 height 49
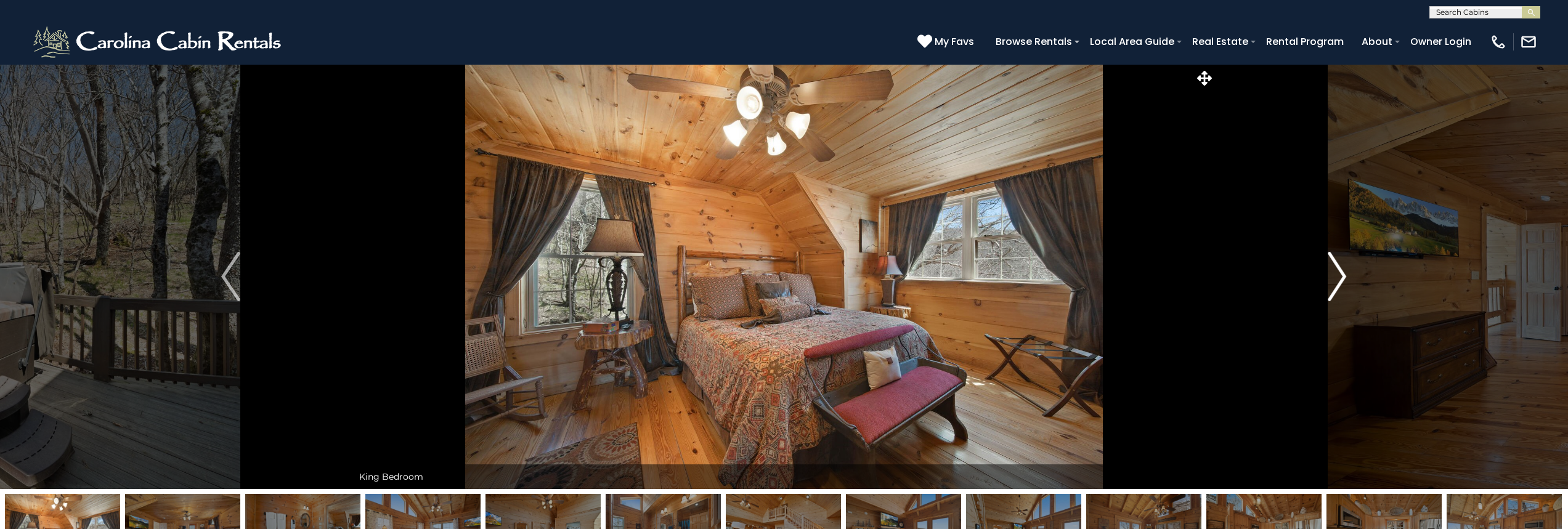
click at [1341, 278] on img "Next" at bounding box center [1336, 277] width 19 height 49
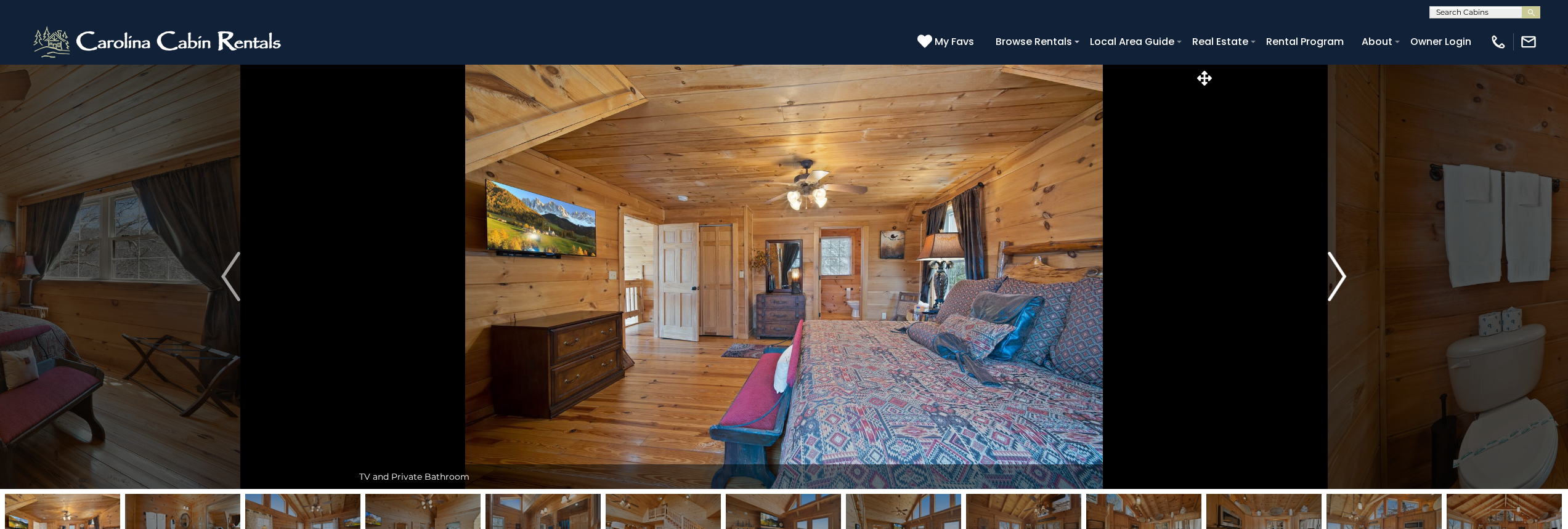
click at [1341, 278] on img "Next" at bounding box center [1336, 277] width 19 height 49
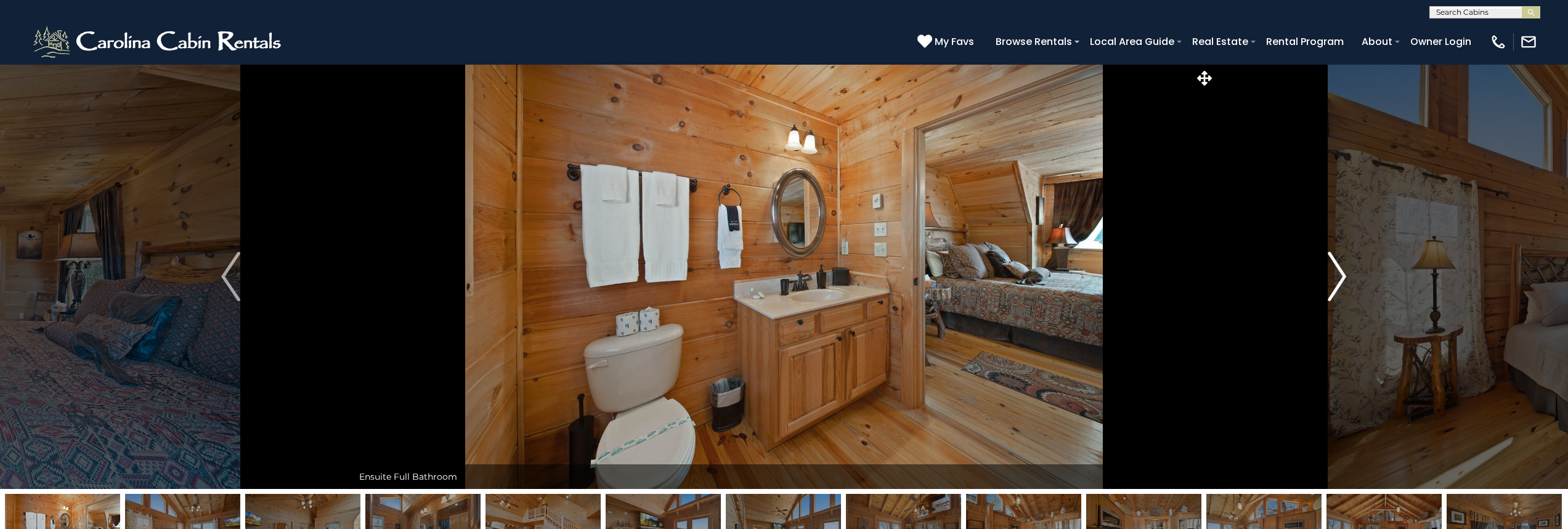
click at [1341, 278] on img "Next" at bounding box center [1336, 277] width 19 height 49
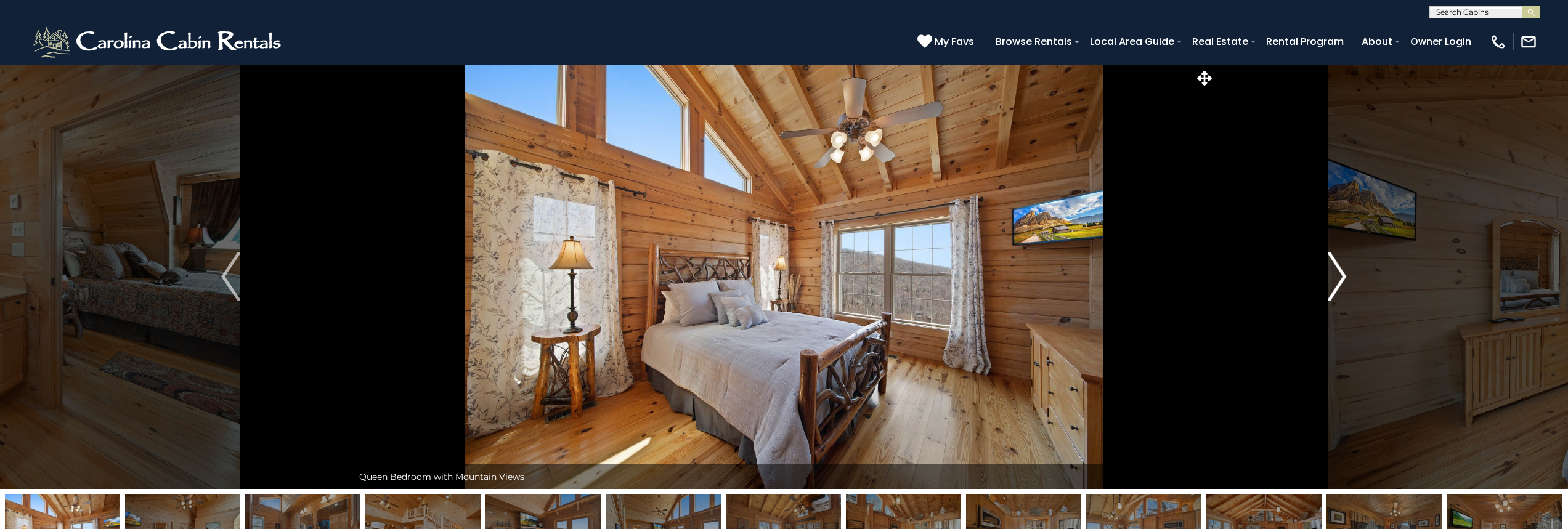
click at [1341, 278] on img "Next" at bounding box center [1336, 277] width 19 height 49
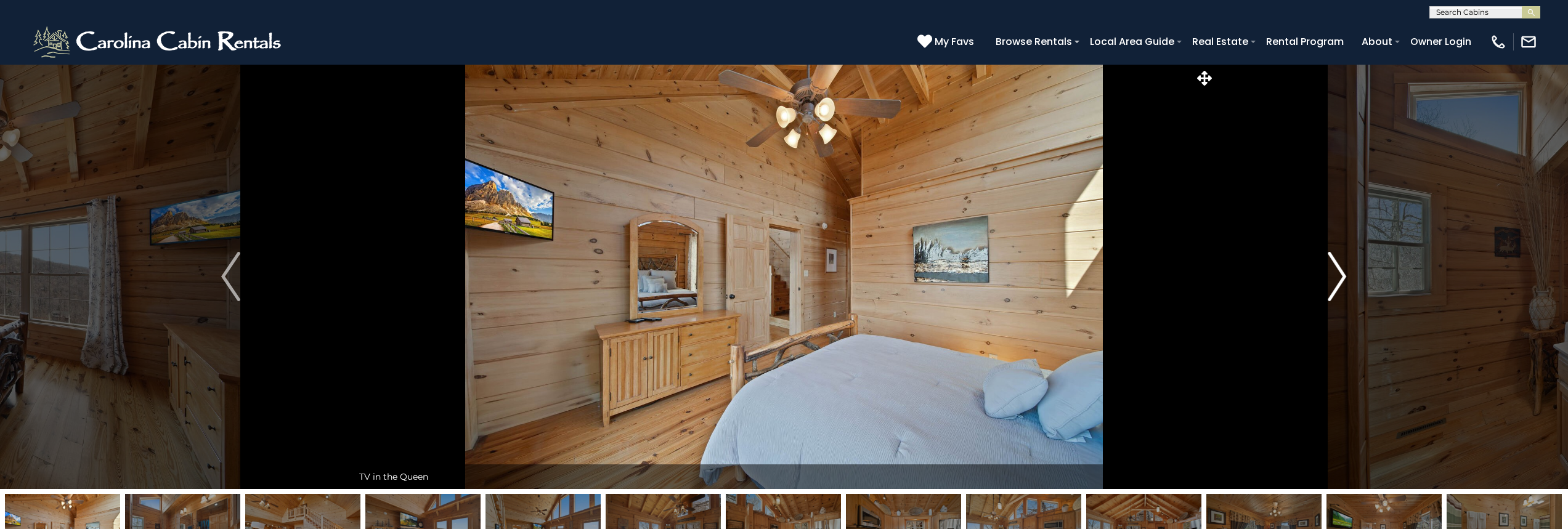
click at [1341, 278] on img "Next" at bounding box center [1336, 277] width 19 height 49
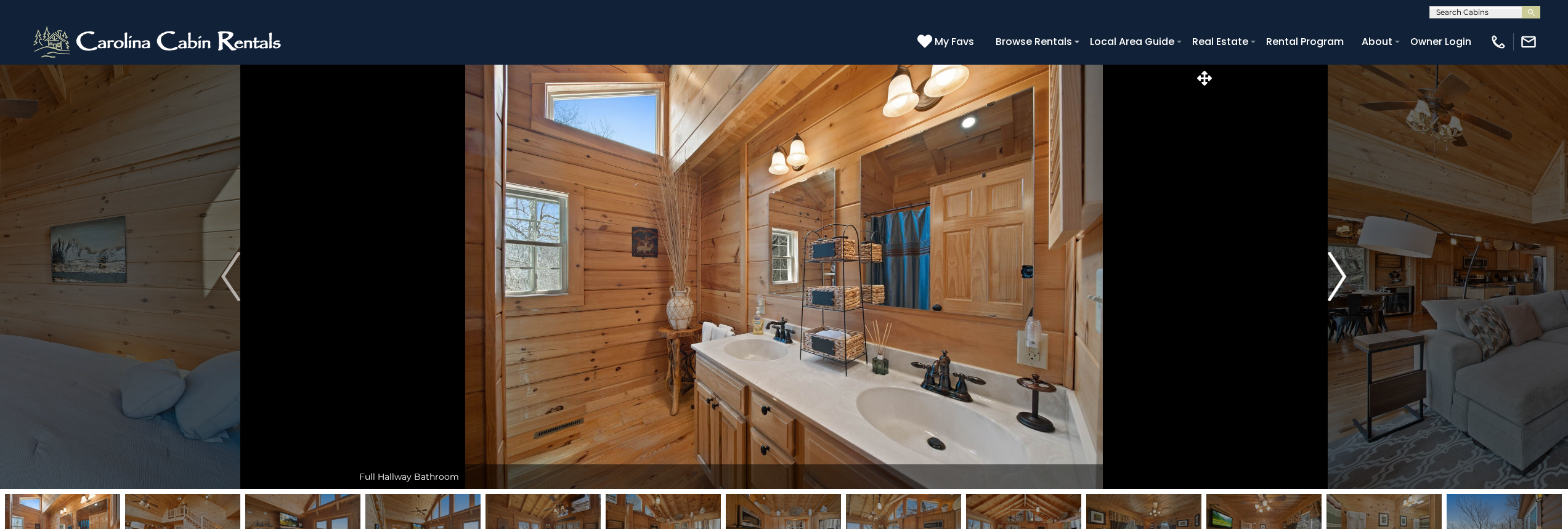
click at [1341, 278] on img "Next" at bounding box center [1336, 277] width 19 height 49
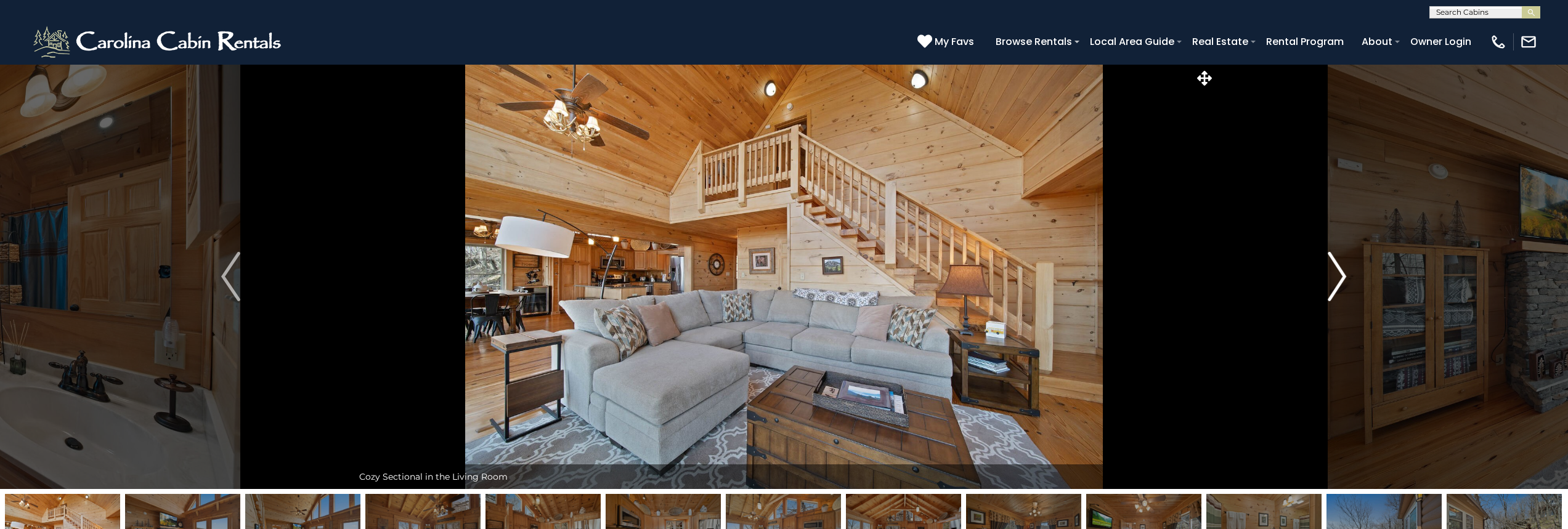
click at [1341, 278] on img "Next" at bounding box center [1336, 277] width 19 height 49
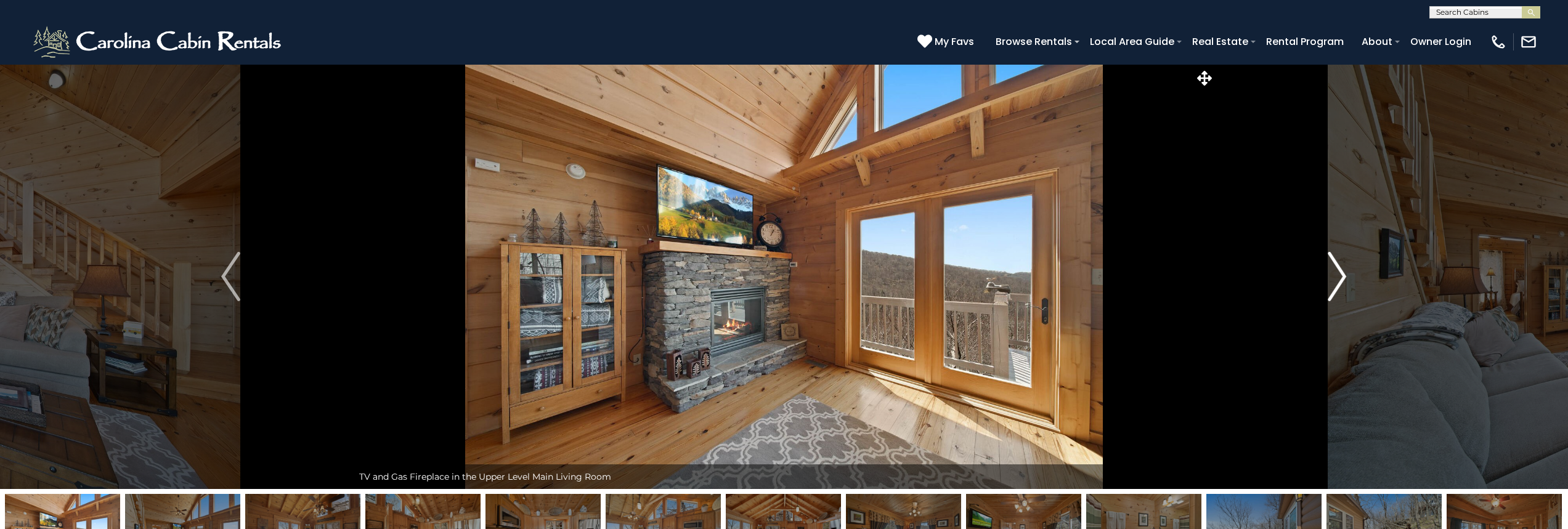
click at [1341, 278] on img "Next" at bounding box center [1336, 277] width 19 height 49
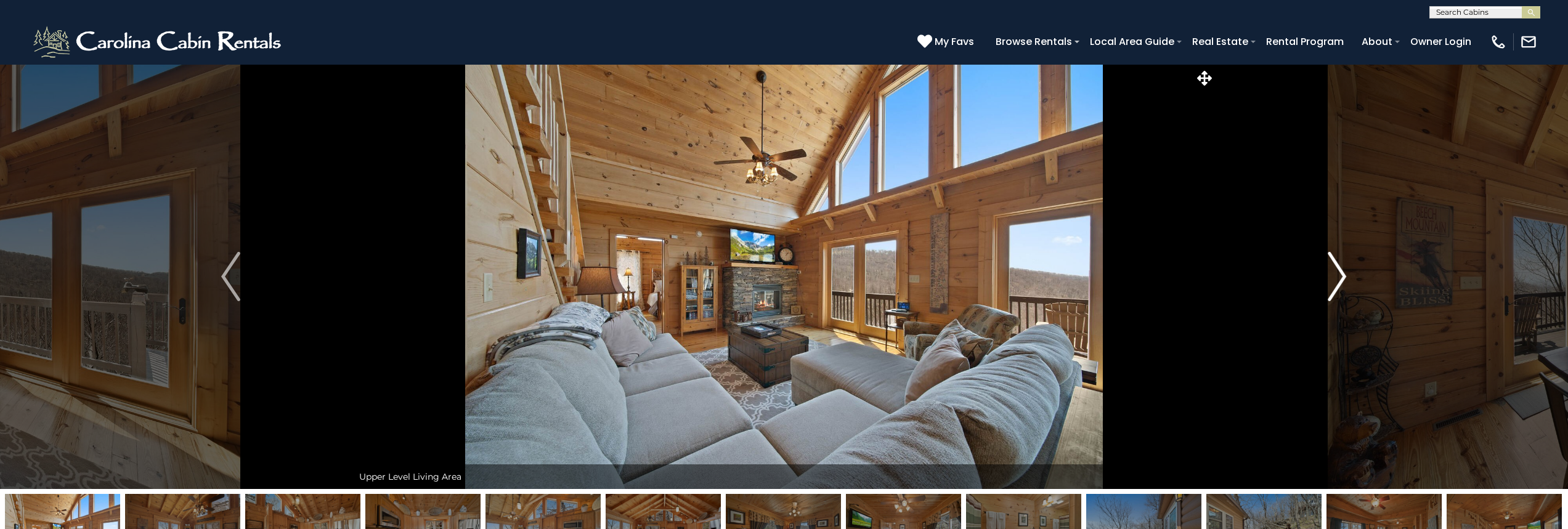
click at [1341, 278] on img "Next" at bounding box center [1336, 277] width 19 height 49
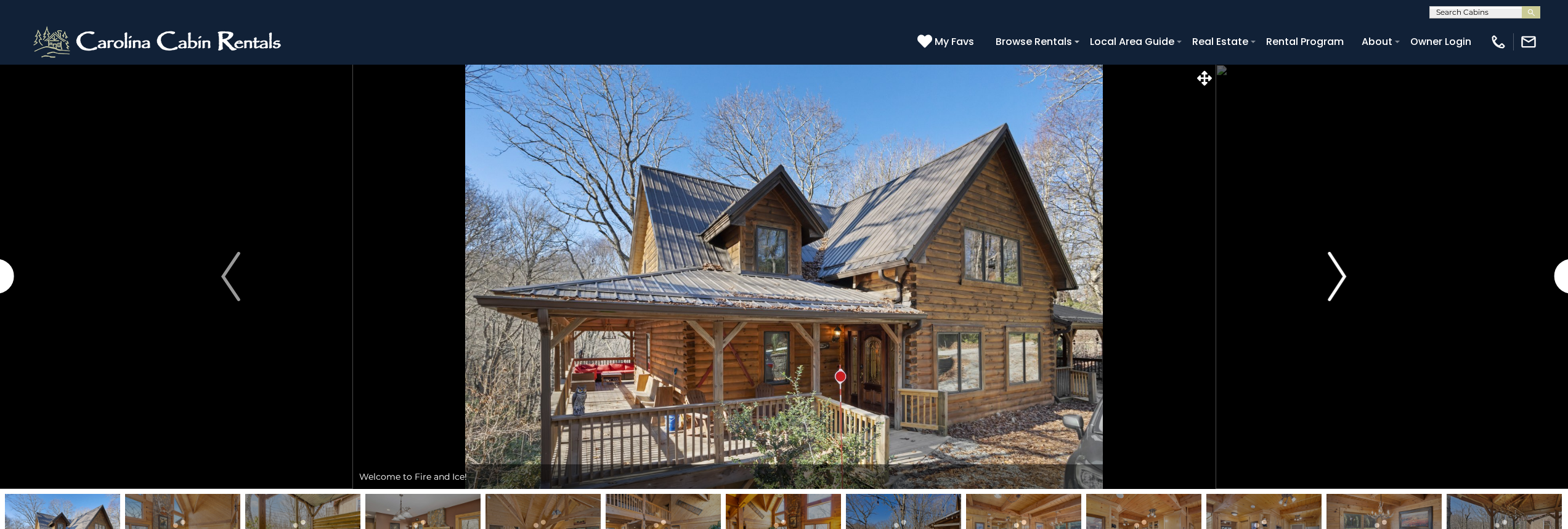
click at [1335, 274] on img "Next" at bounding box center [1336, 277] width 19 height 49
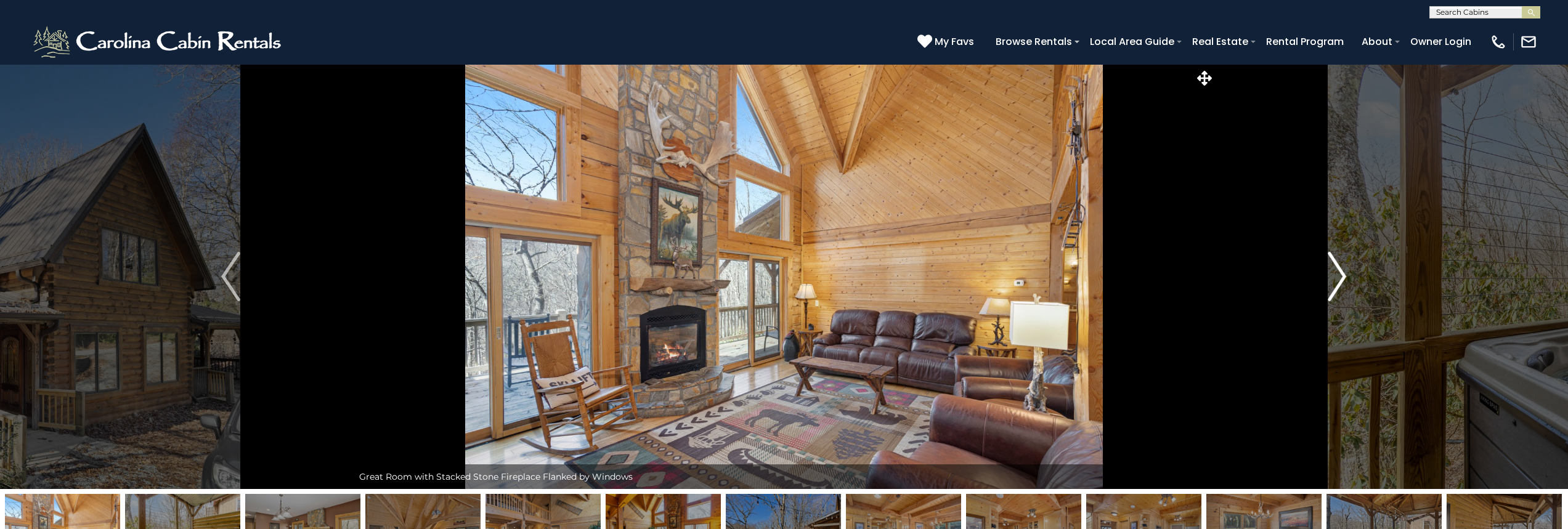
click at [1335, 274] on img "Next" at bounding box center [1336, 277] width 19 height 49
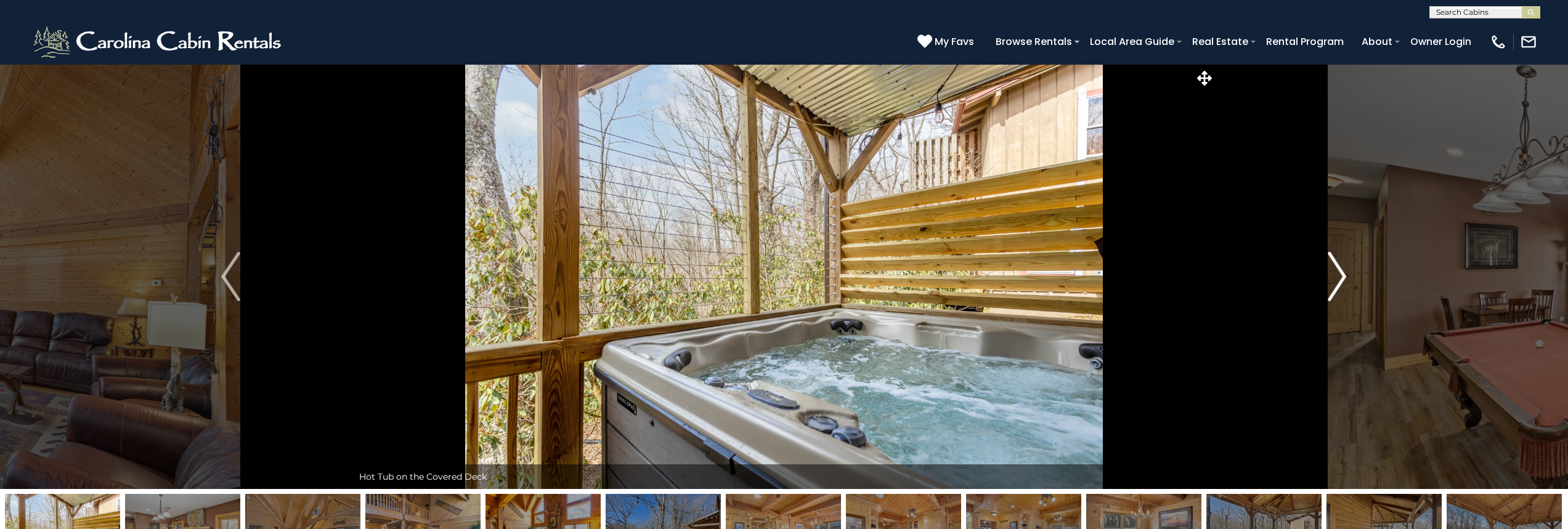
click at [1335, 274] on img "Next" at bounding box center [1336, 277] width 19 height 49
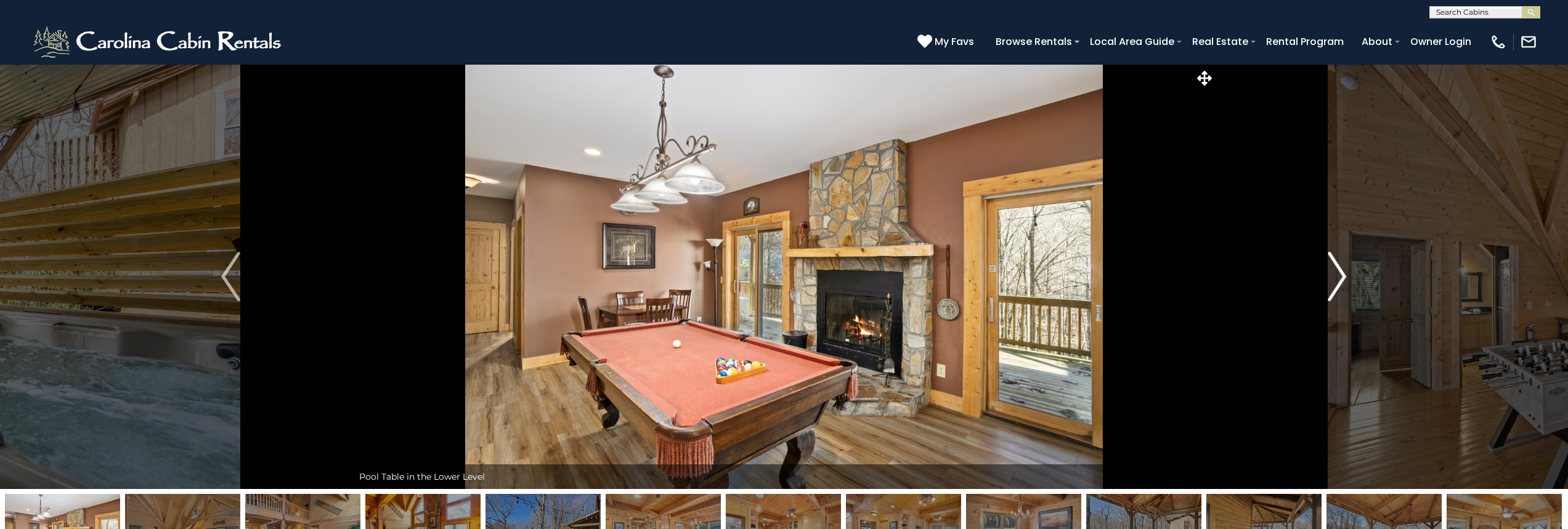
click at [1335, 274] on img "Next" at bounding box center [1336, 277] width 19 height 49
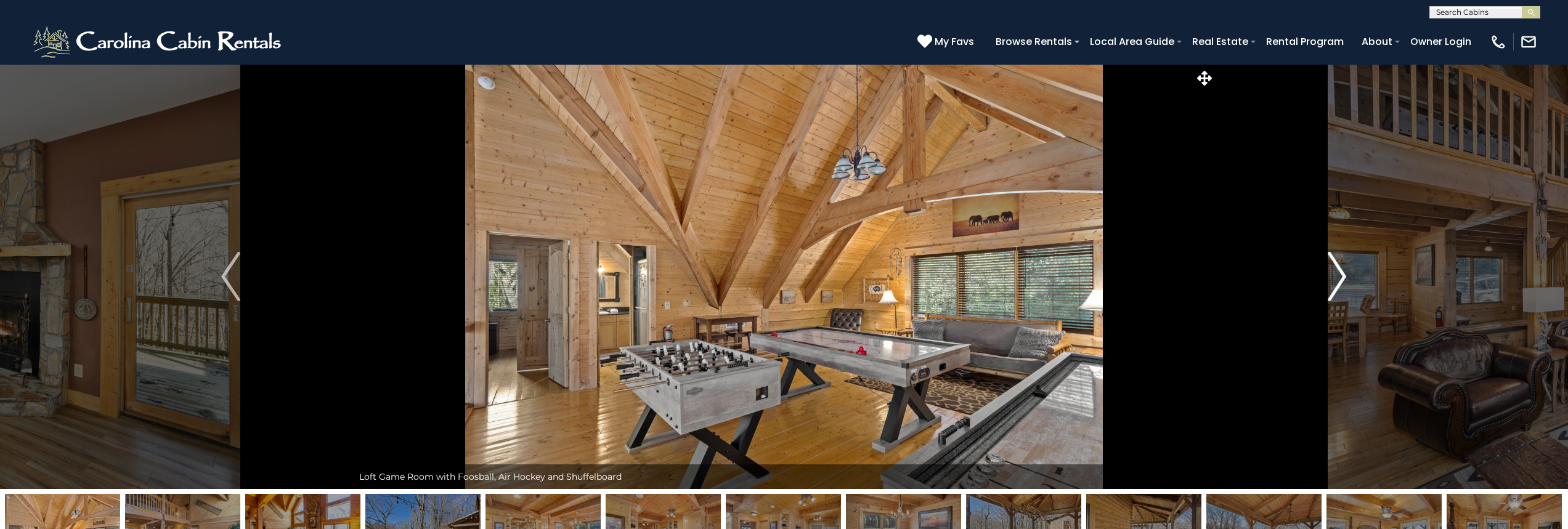
click at [1335, 274] on img "Next" at bounding box center [1336, 277] width 19 height 49
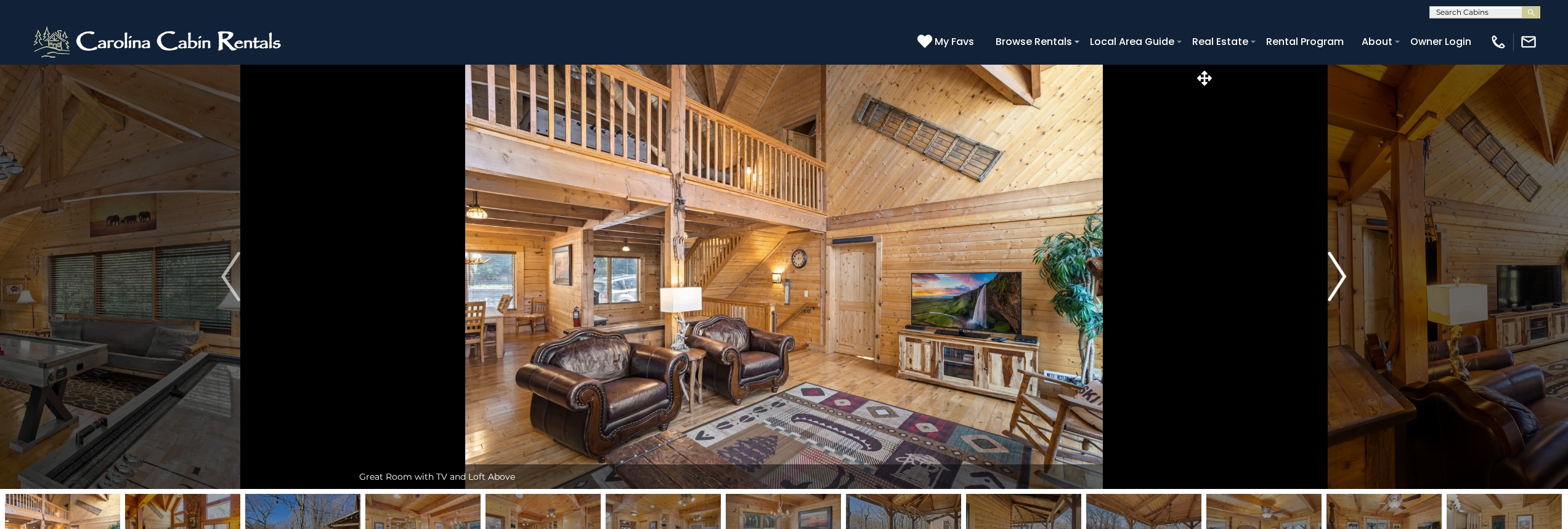
click at [1335, 274] on img "Next" at bounding box center [1336, 277] width 19 height 49
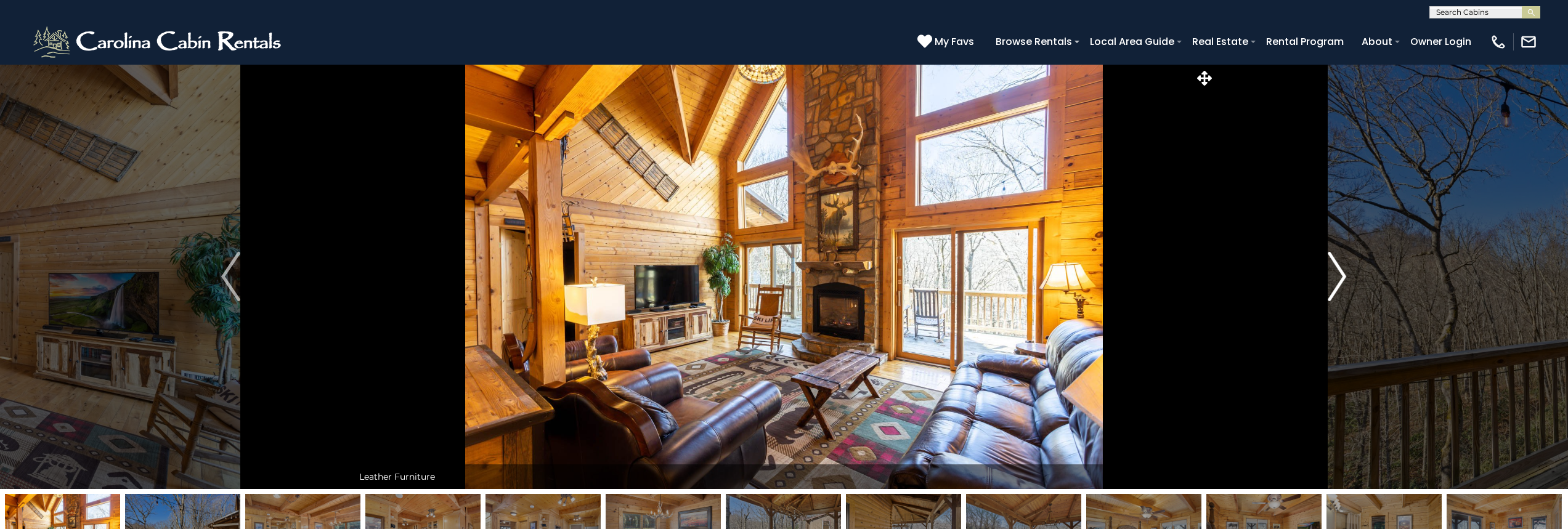
click at [1335, 274] on img "Next" at bounding box center [1336, 277] width 19 height 49
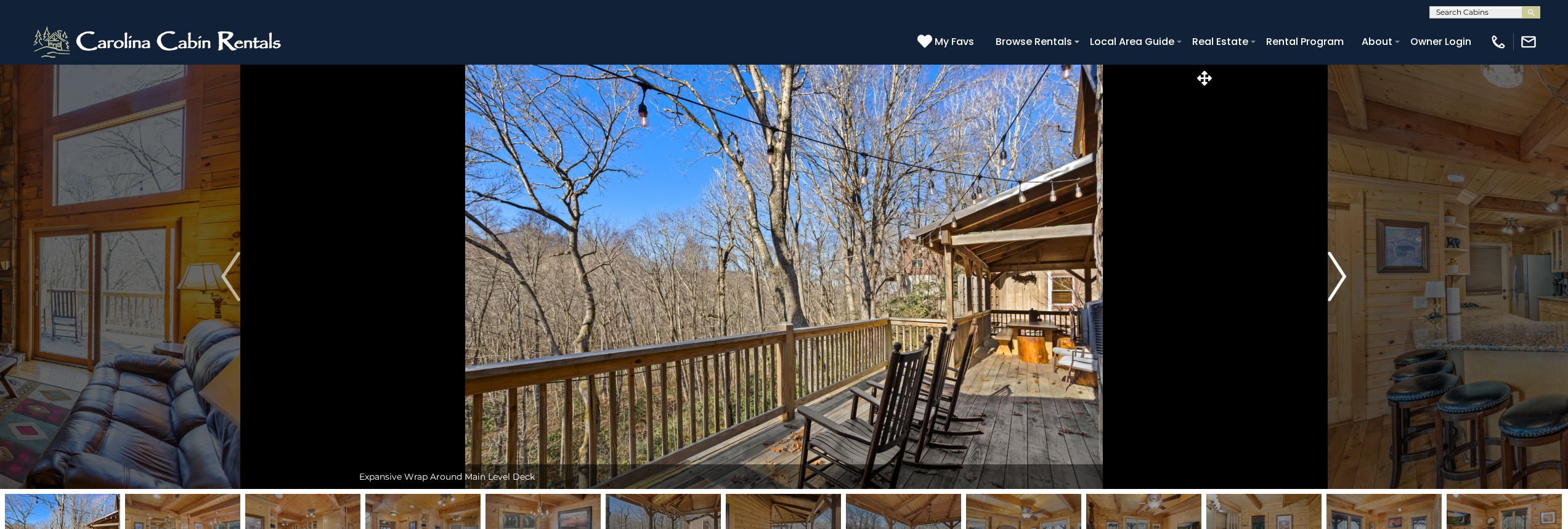
click at [1335, 274] on img "Next" at bounding box center [1336, 277] width 19 height 49
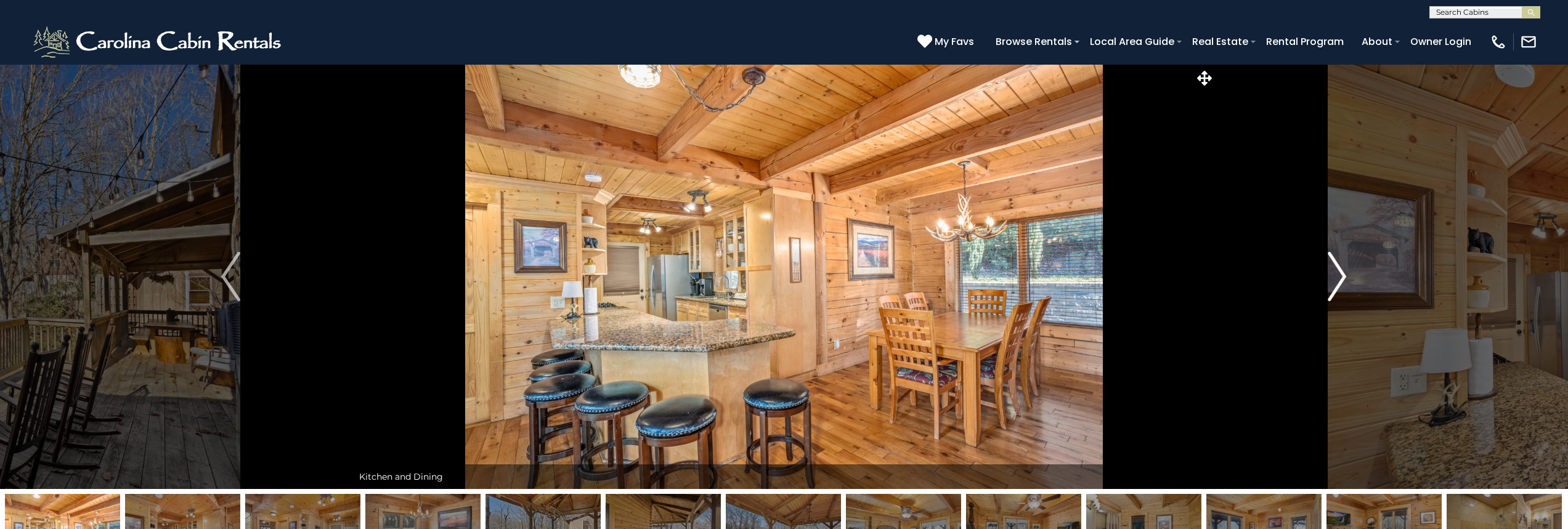
click at [1335, 274] on img "Next" at bounding box center [1336, 277] width 19 height 49
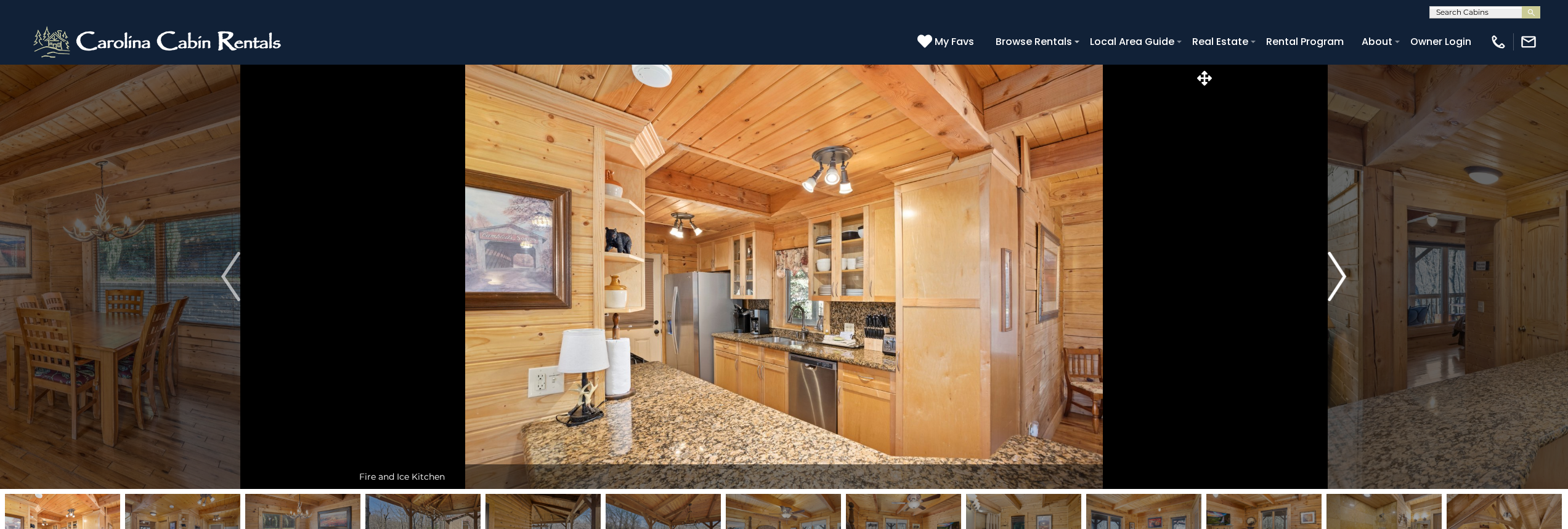
click at [1335, 274] on img "Next" at bounding box center [1336, 277] width 19 height 49
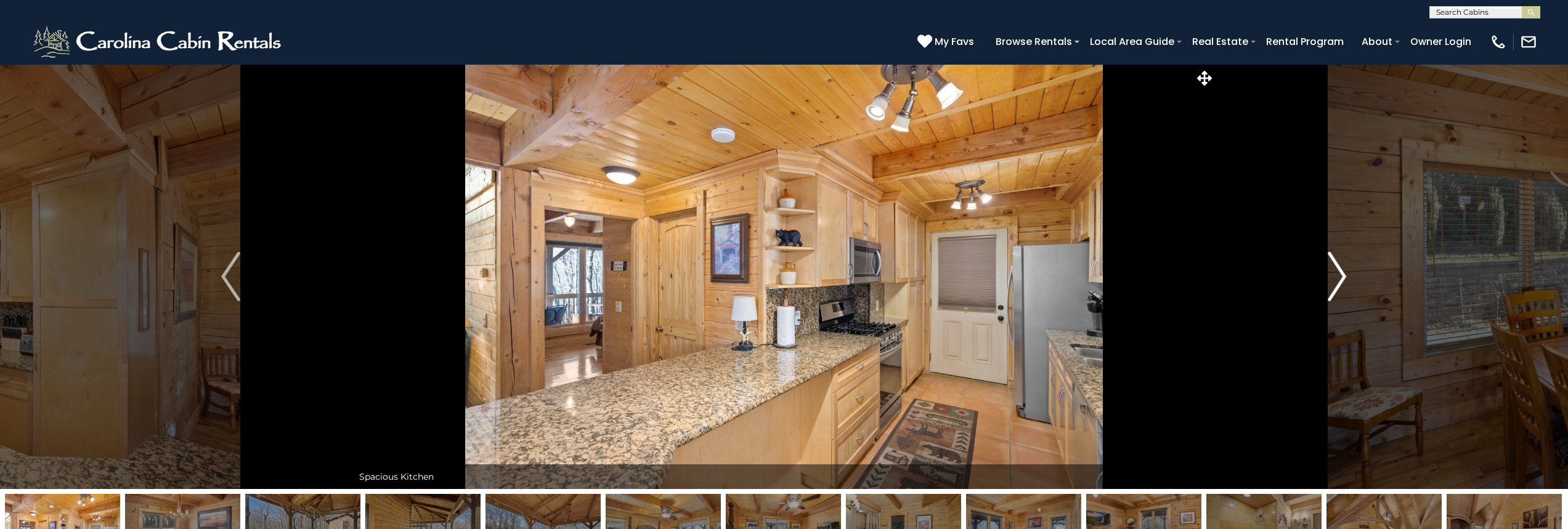
click at [1335, 274] on img "Next" at bounding box center [1336, 277] width 19 height 49
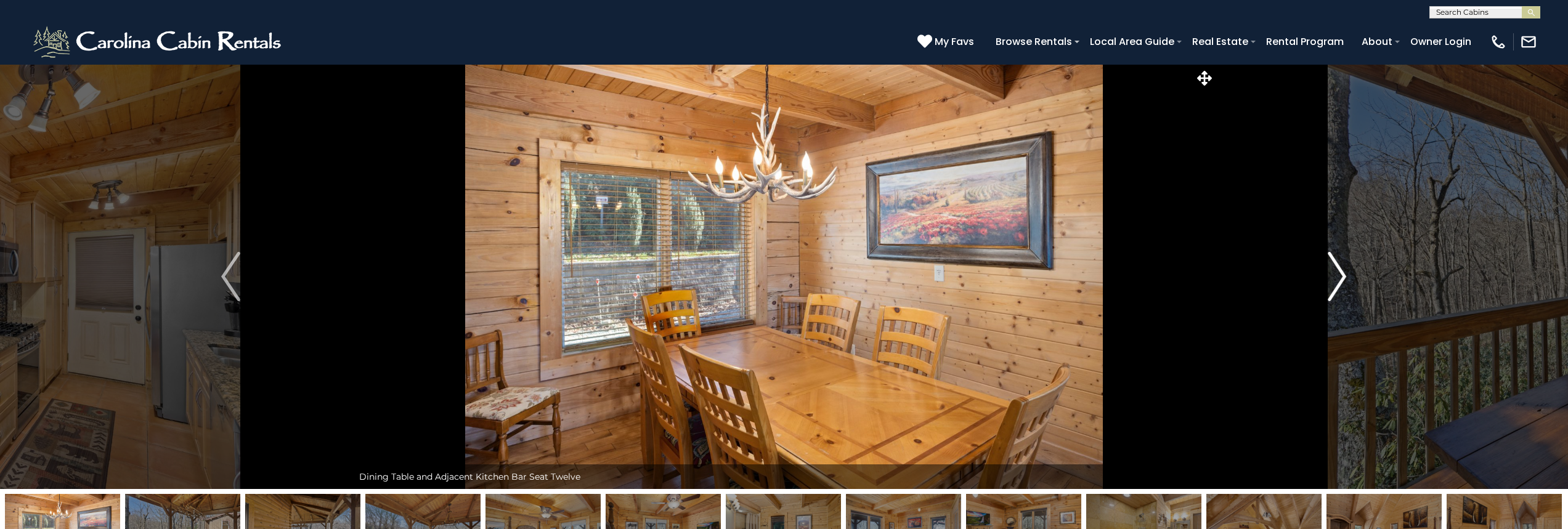
click at [1335, 274] on img "Next" at bounding box center [1336, 277] width 19 height 49
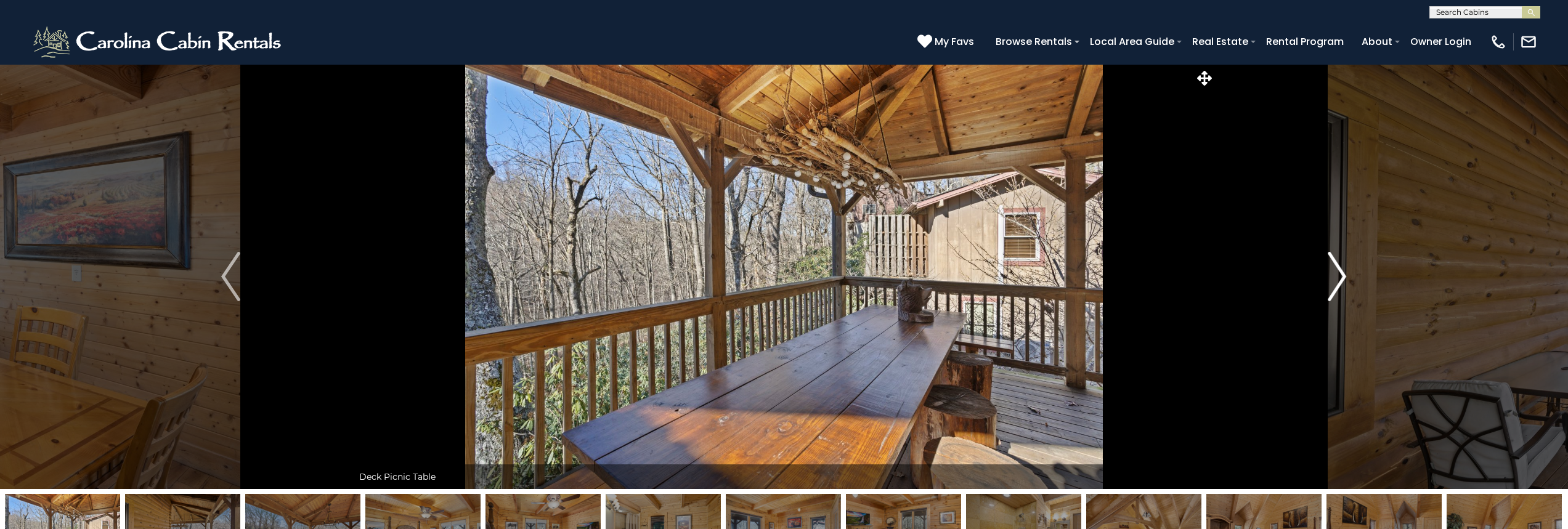
click at [1335, 274] on img "Next" at bounding box center [1336, 277] width 19 height 49
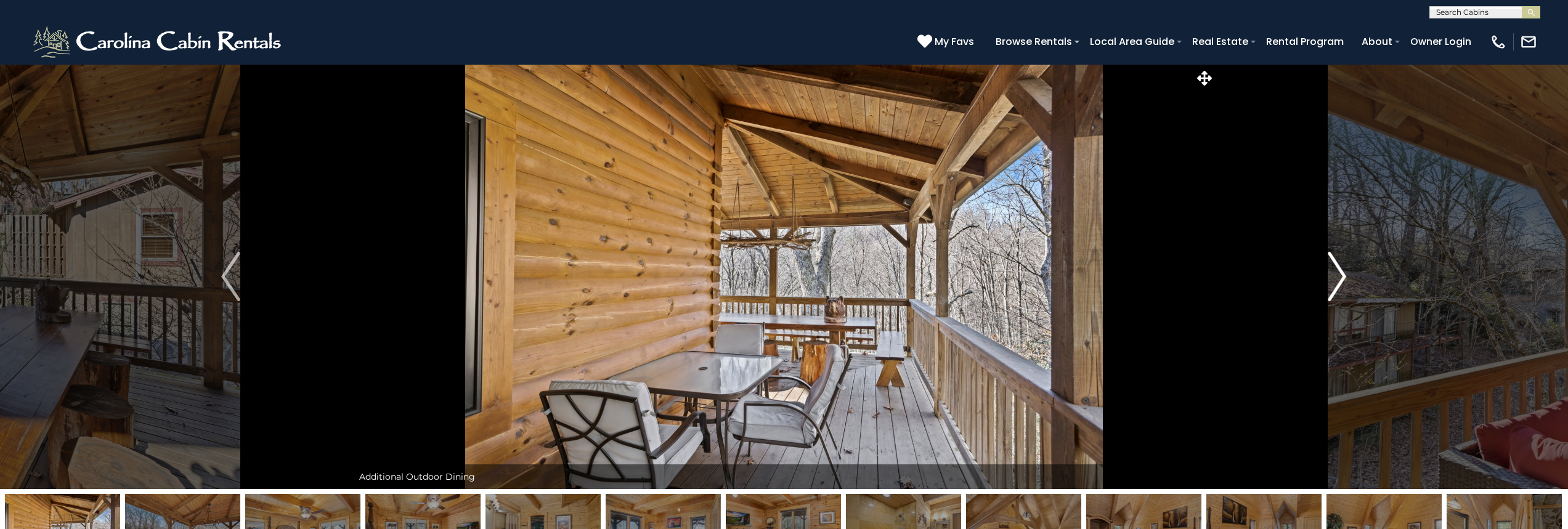
click at [1335, 274] on img "Next" at bounding box center [1336, 277] width 19 height 49
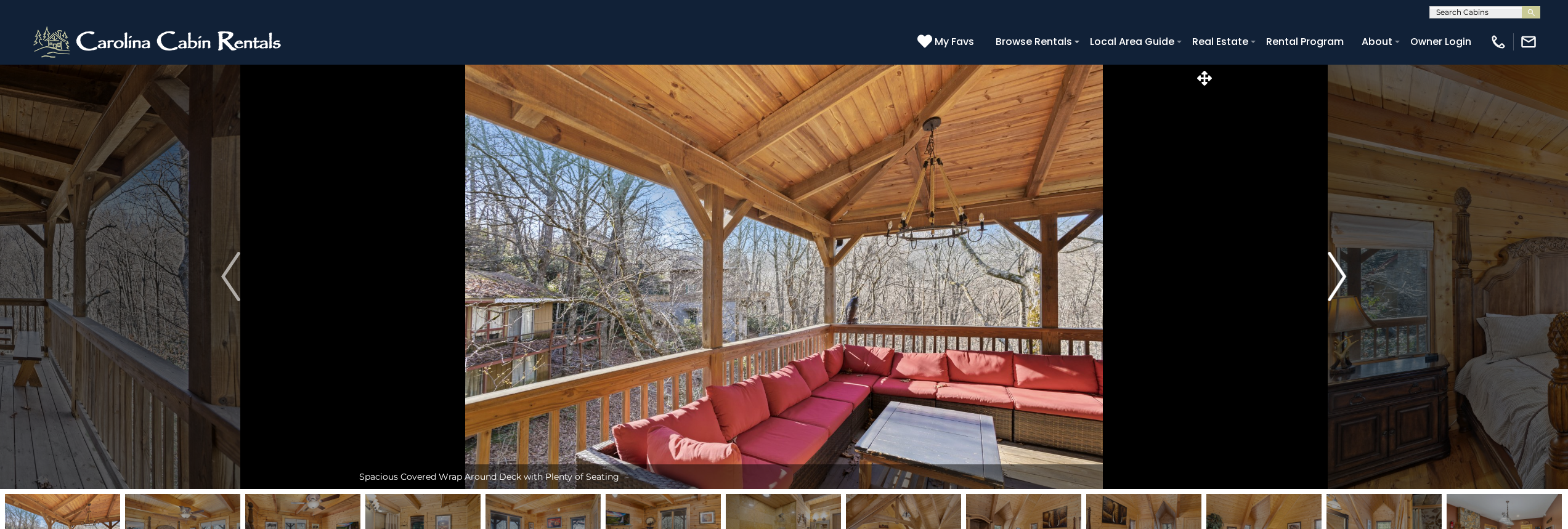
click at [1335, 274] on img "Next" at bounding box center [1336, 277] width 19 height 49
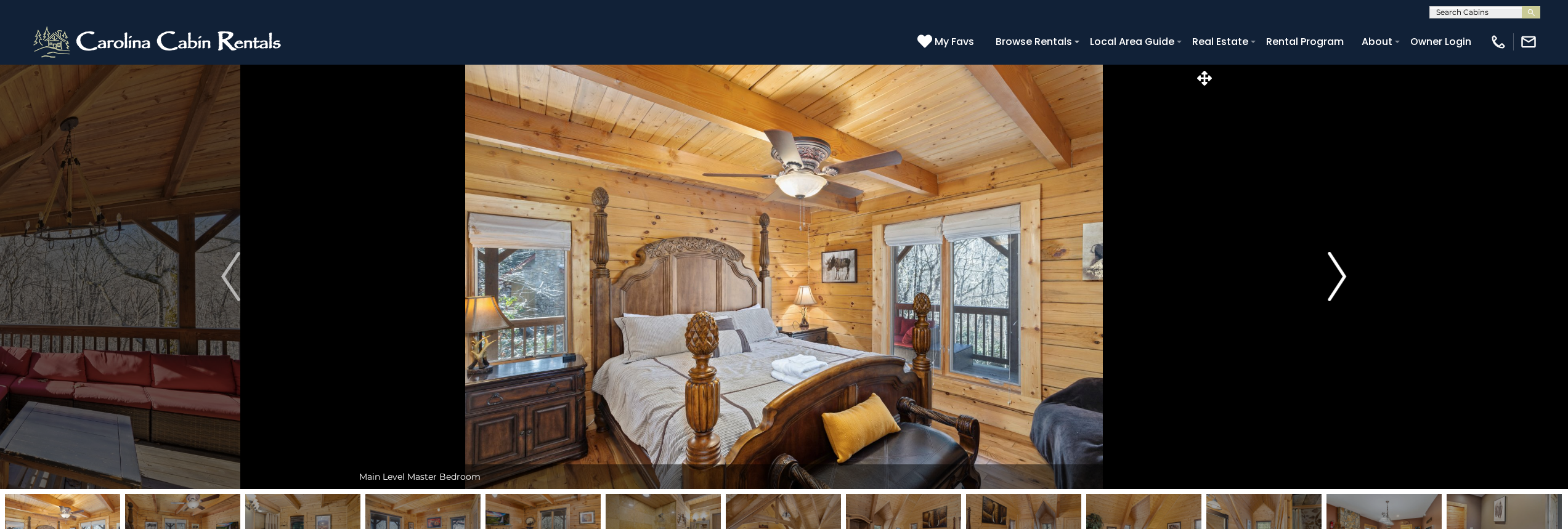
click at [1335, 274] on img "Next" at bounding box center [1336, 277] width 19 height 49
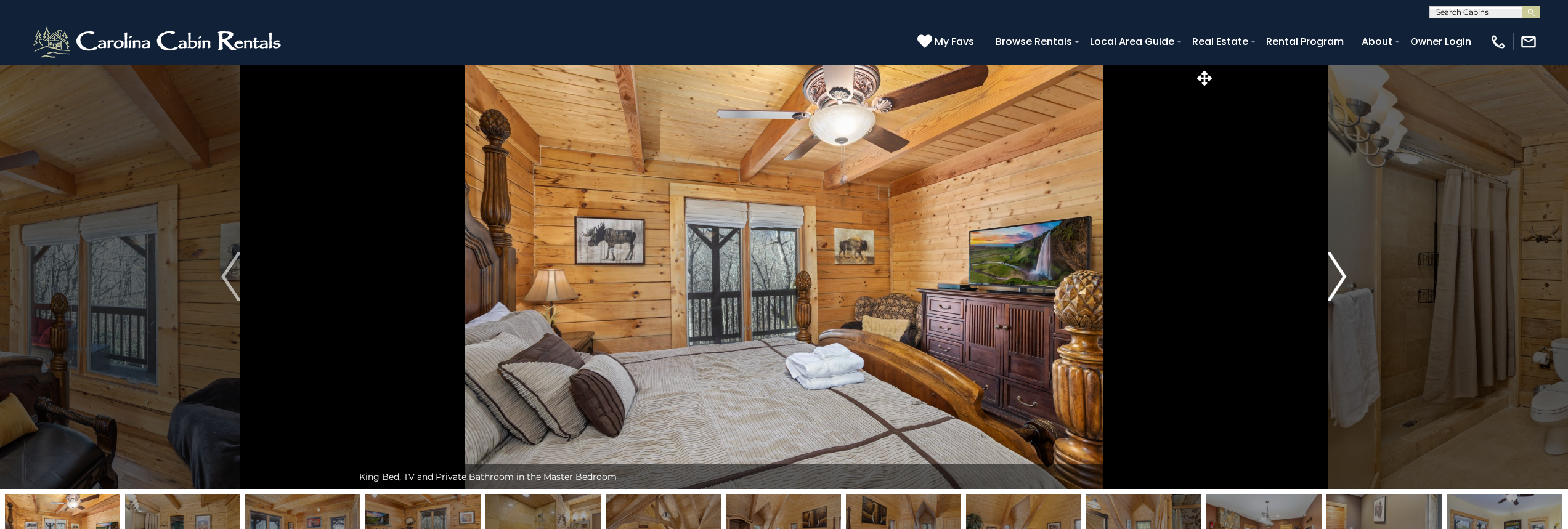
click at [1335, 274] on img "Next" at bounding box center [1336, 277] width 19 height 49
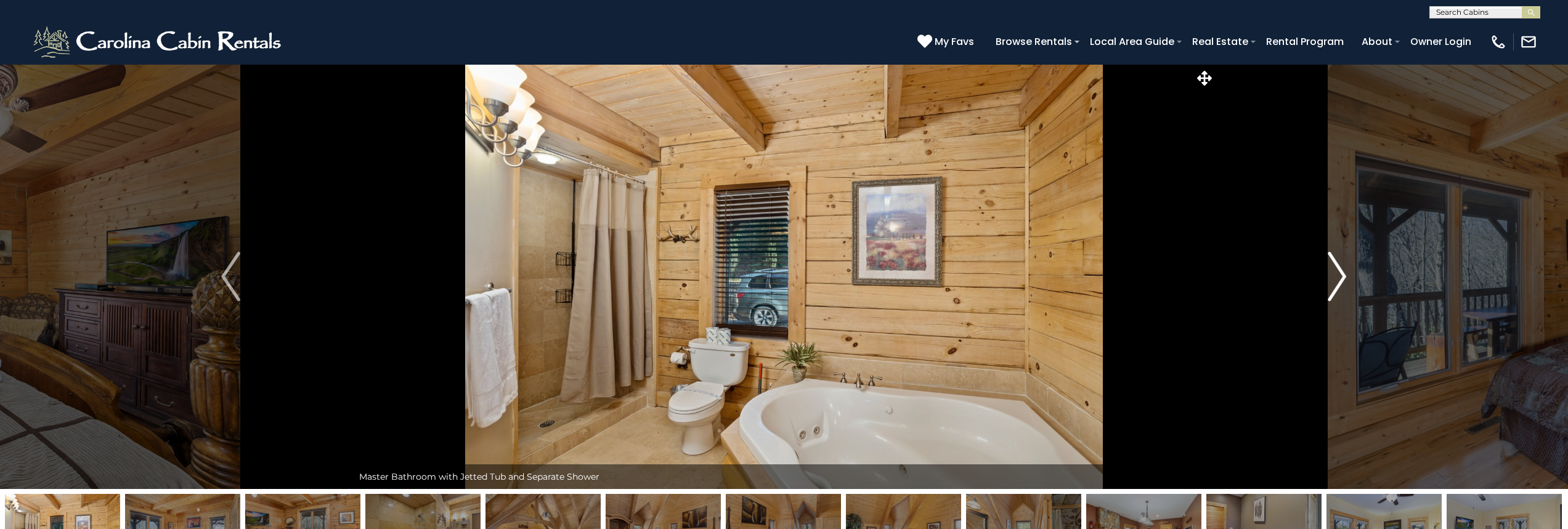
click at [1335, 274] on img "Next" at bounding box center [1336, 277] width 19 height 49
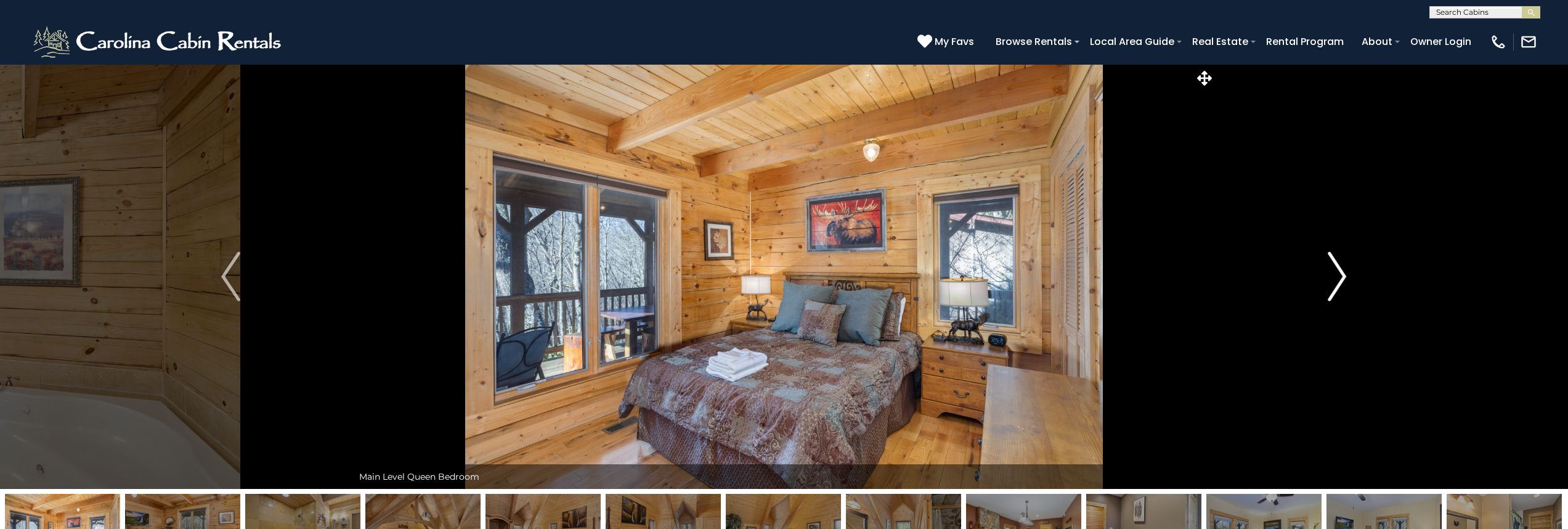
click at [1335, 274] on img "Next" at bounding box center [1336, 277] width 19 height 49
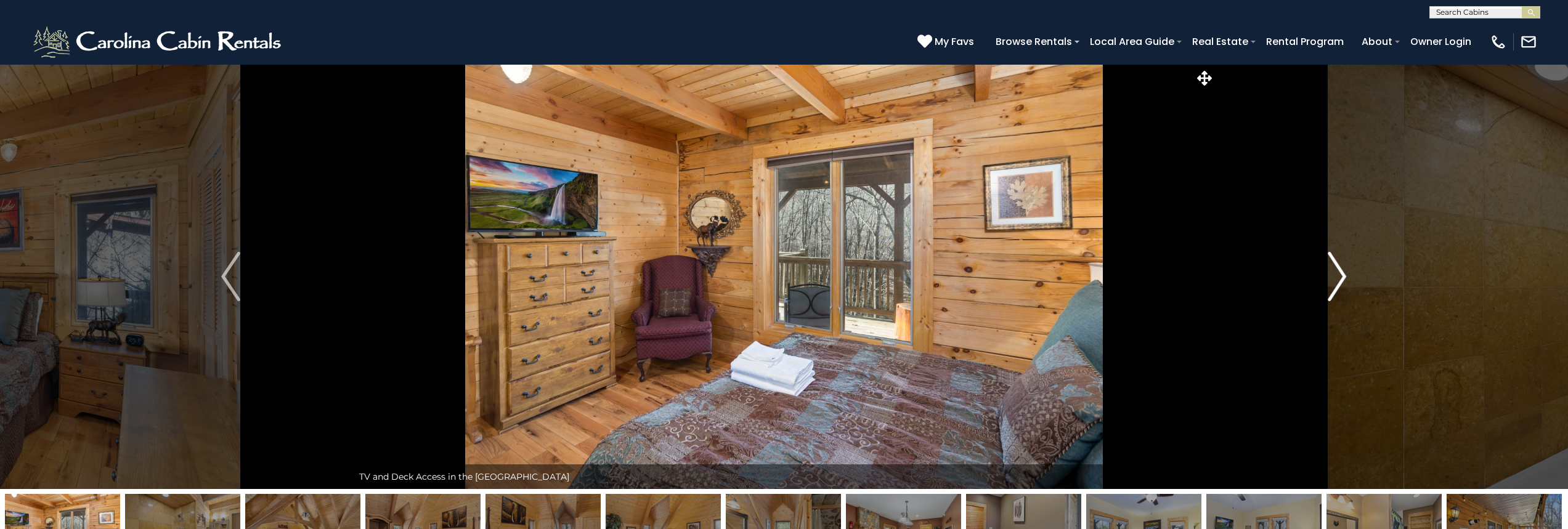
click at [1335, 274] on img "Next" at bounding box center [1336, 277] width 19 height 49
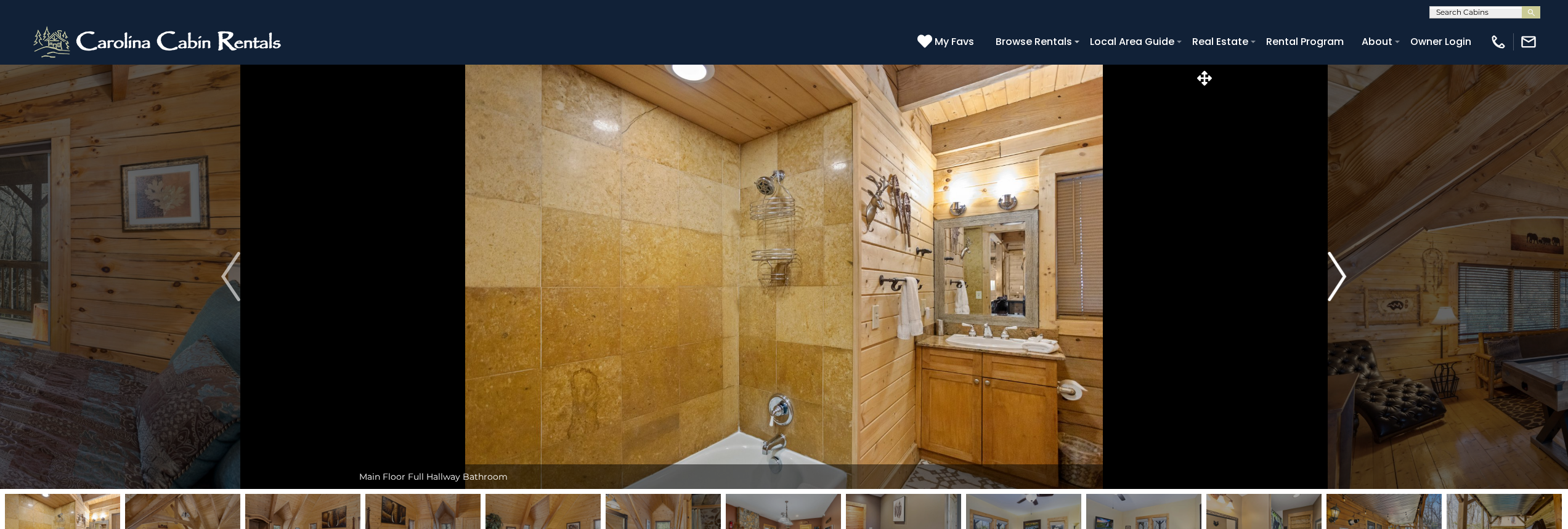
click at [1335, 274] on img "Next" at bounding box center [1336, 277] width 19 height 49
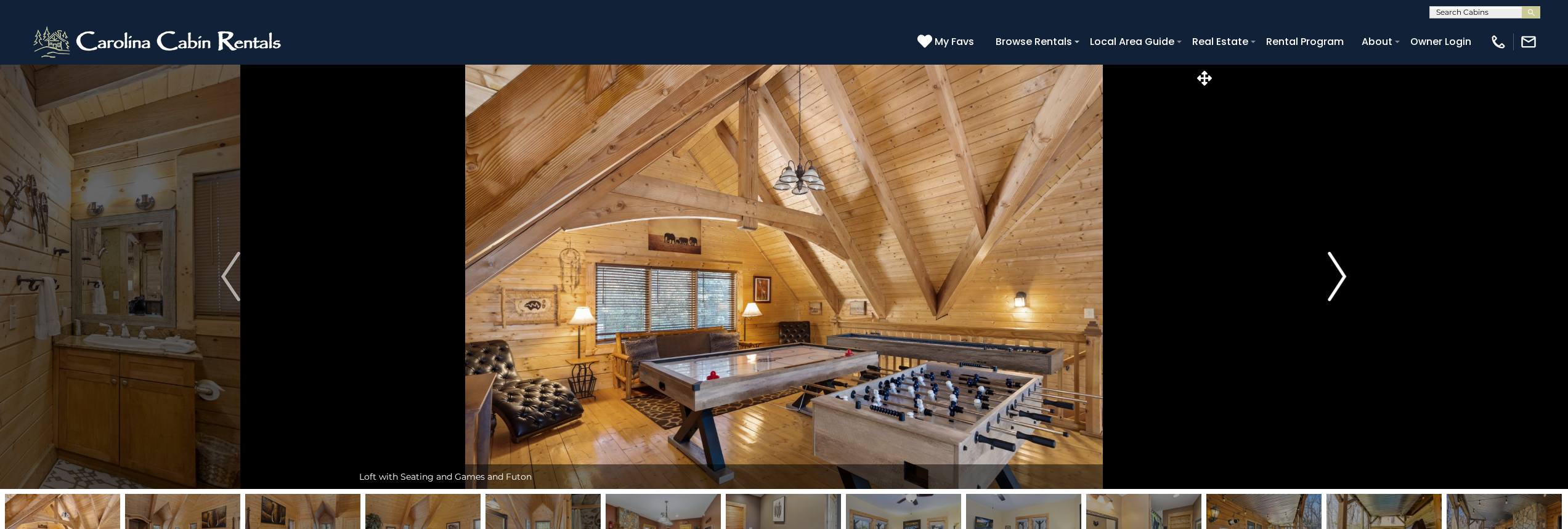
click at [1335, 274] on img "Next" at bounding box center [1336, 277] width 19 height 49
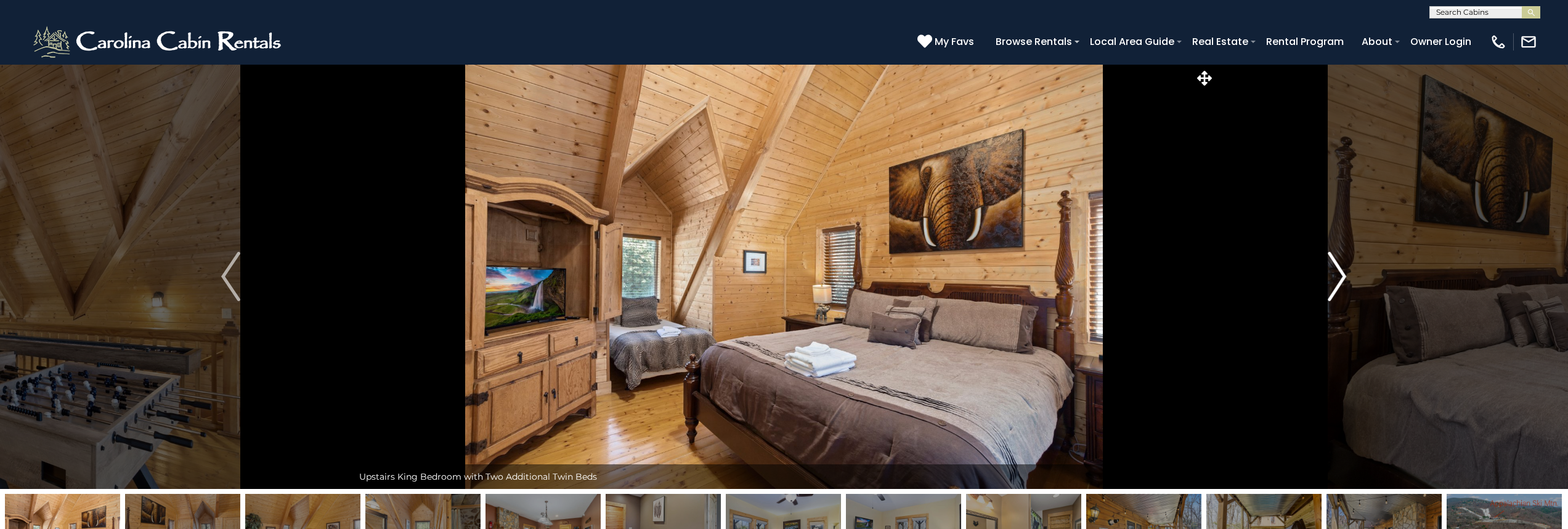
click at [1335, 274] on img "Next" at bounding box center [1336, 277] width 19 height 49
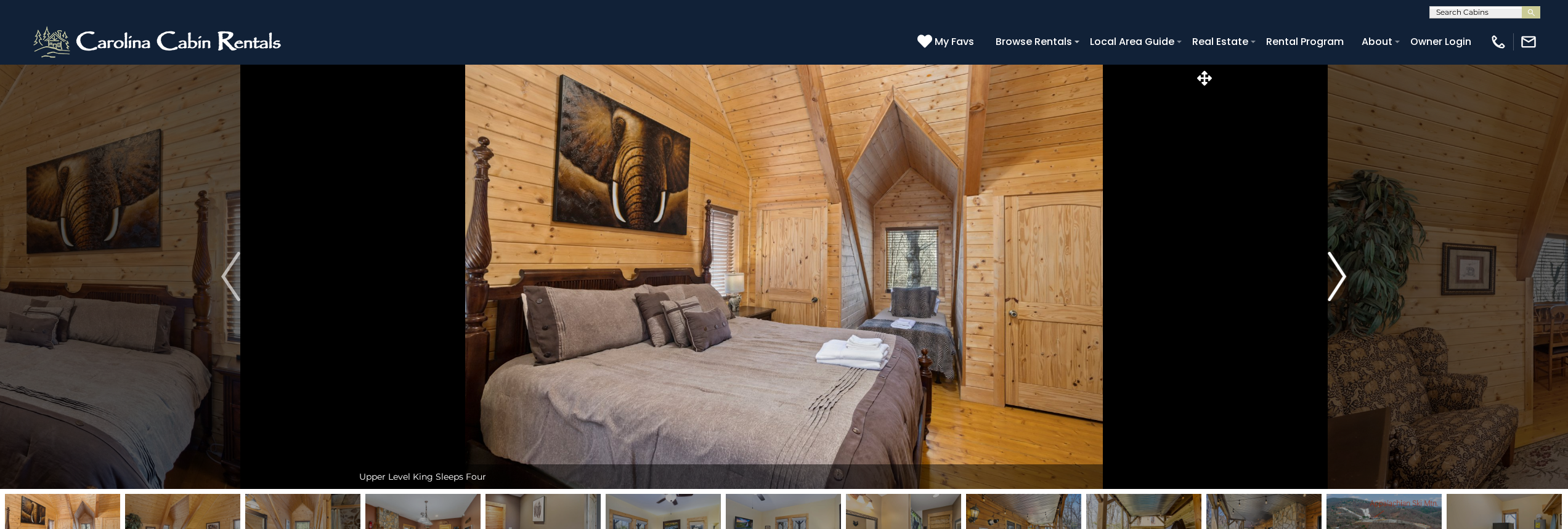
click at [1335, 274] on img "Next" at bounding box center [1336, 277] width 19 height 49
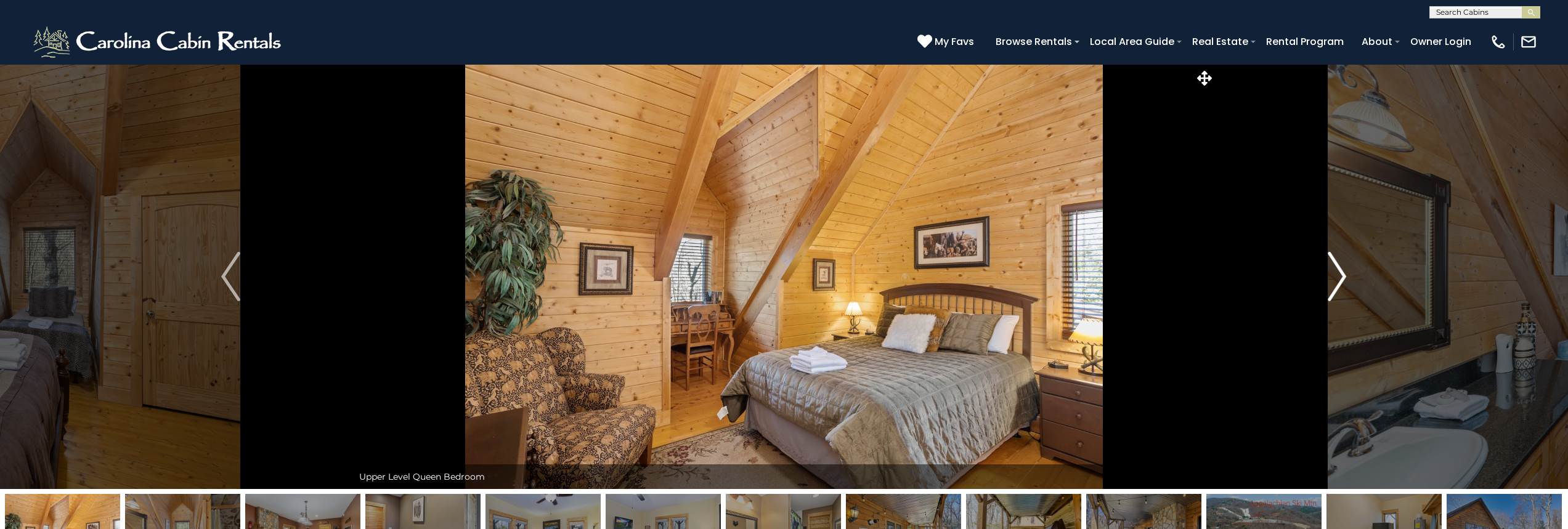
click at [1335, 274] on img "Next" at bounding box center [1336, 277] width 19 height 49
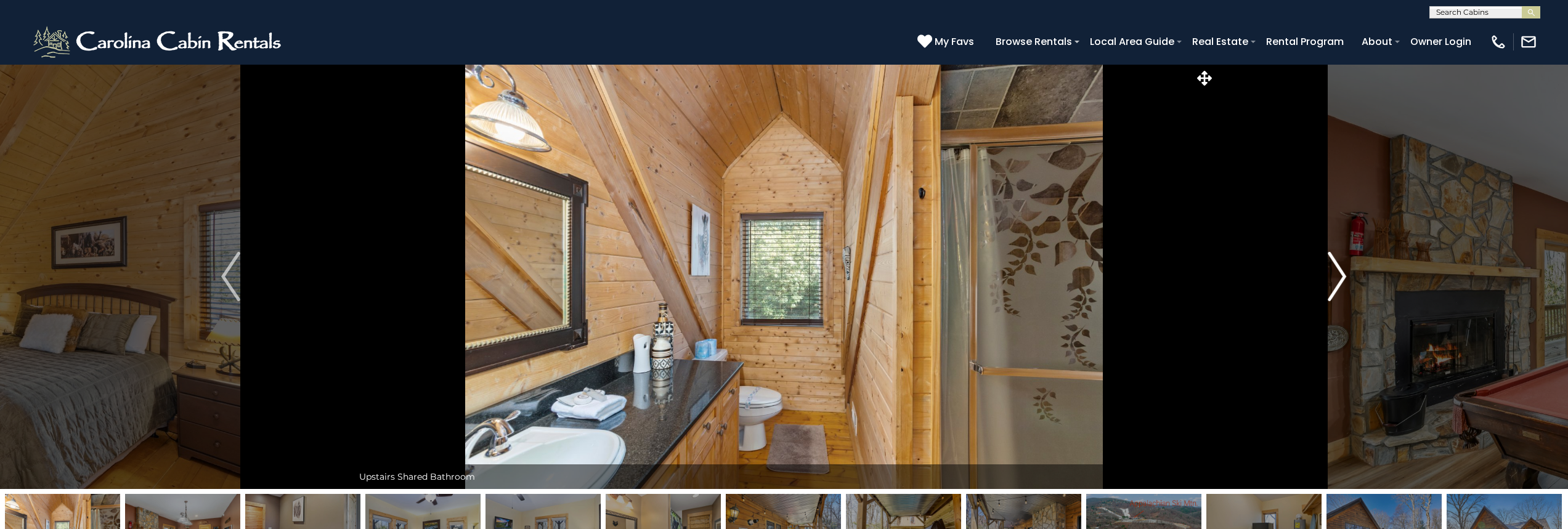
click at [1335, 274] on img "Next" at bounding box center [1336, 277] width 19 height 49
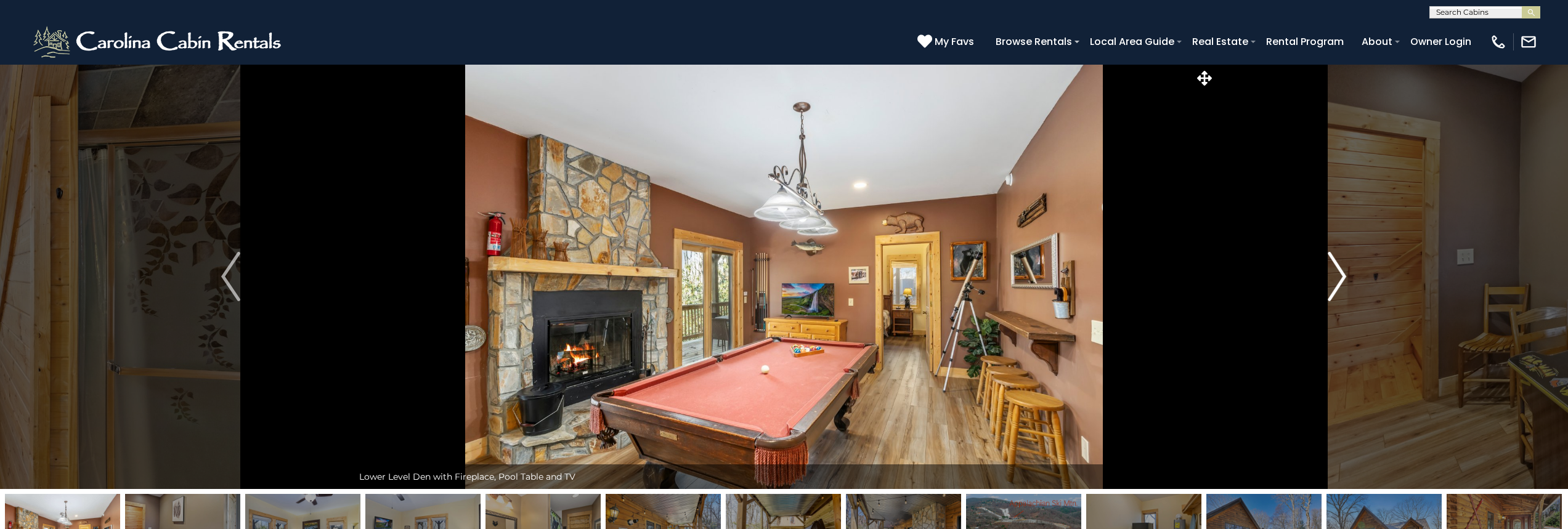
click at [1335, 274] on img "Next" at bounding box center [1336, 277] width 19 height 49
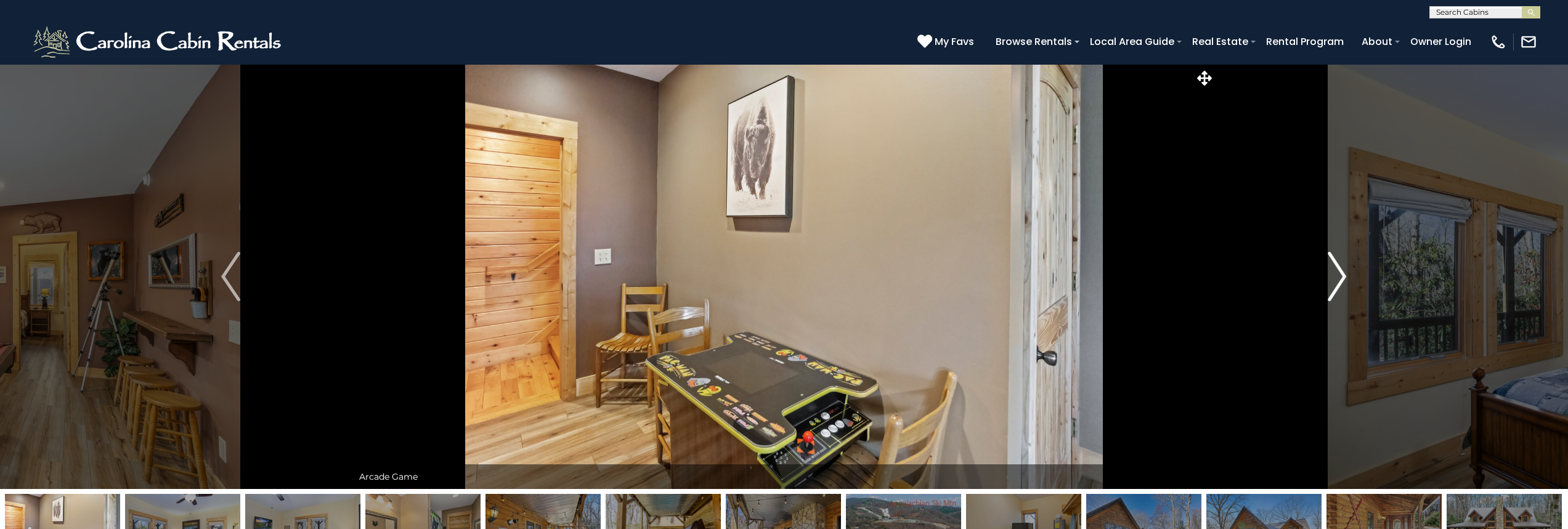
click at [1335, 274] on img "Next" at bounding box center [1336, 277] width 19 height 49
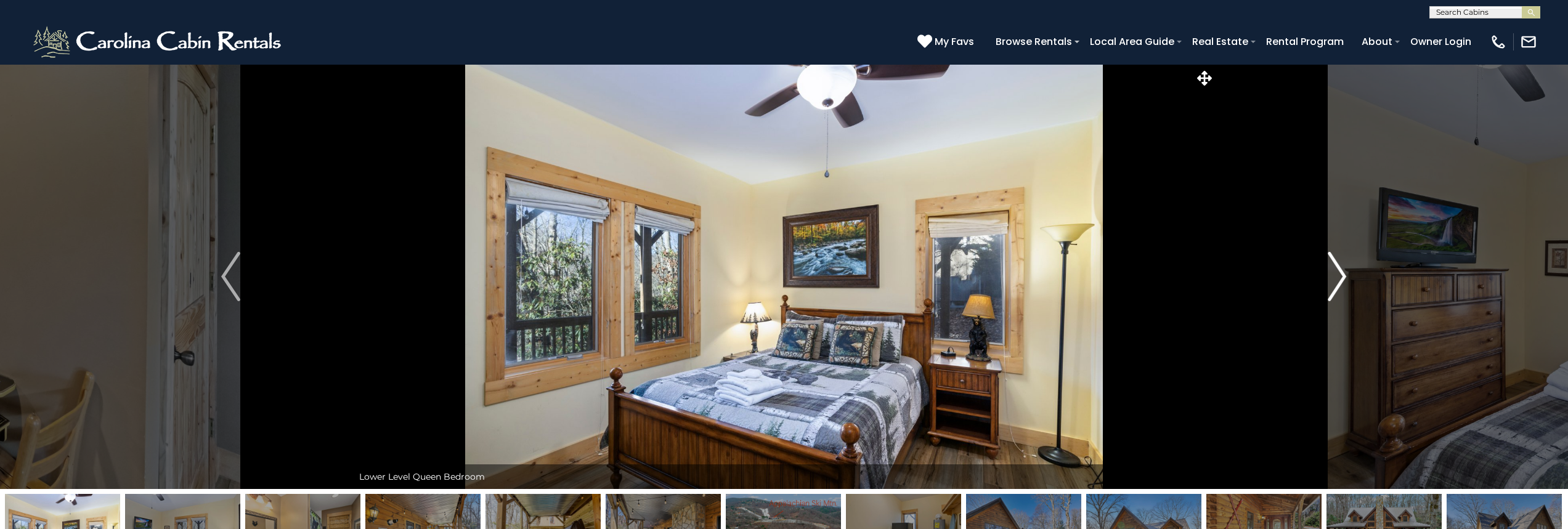
click at [1335, 274] on img "Next" at bounding box center [1336, 277] width 19 height 49
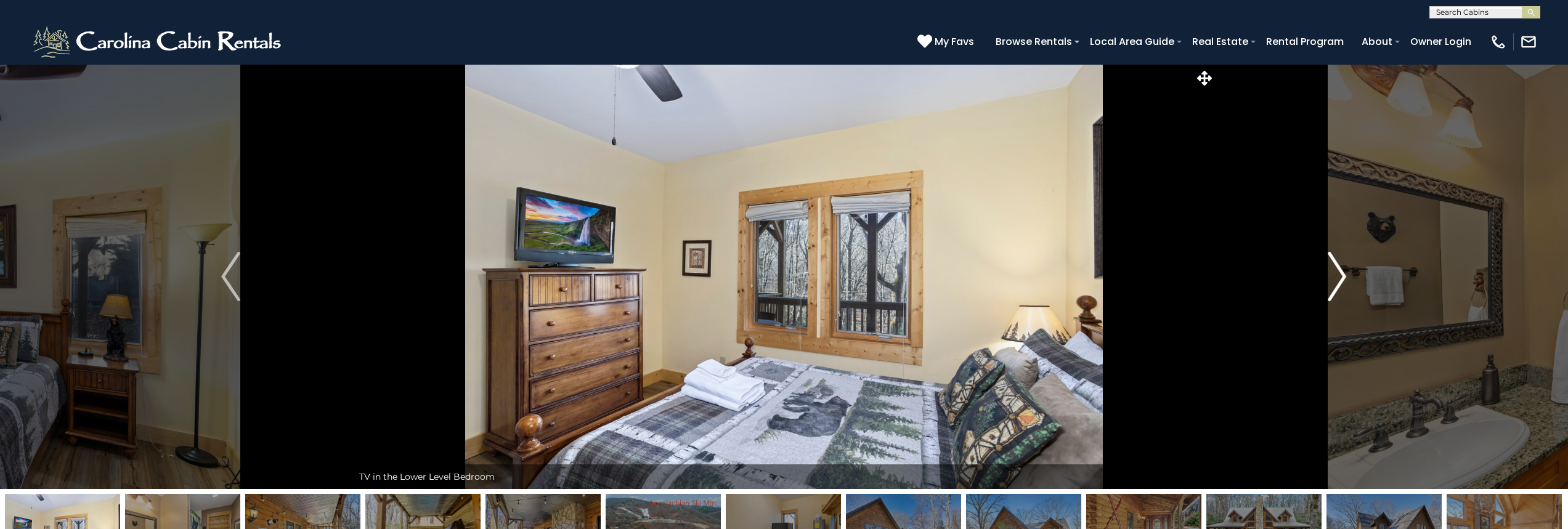
click at [1335, 274] on img "Next" at bounding box center [1336, 277] width 19 height 49
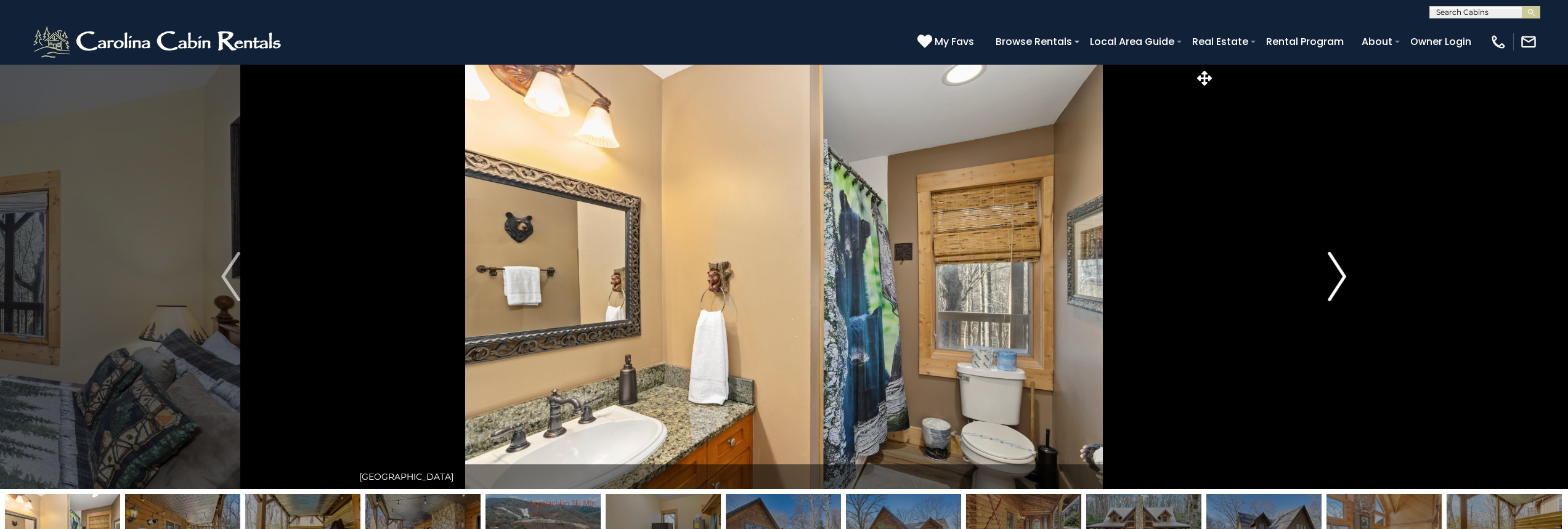
click at [1335, 274] on img "Next" at bounding box center [1336, 277] width 19 height 49
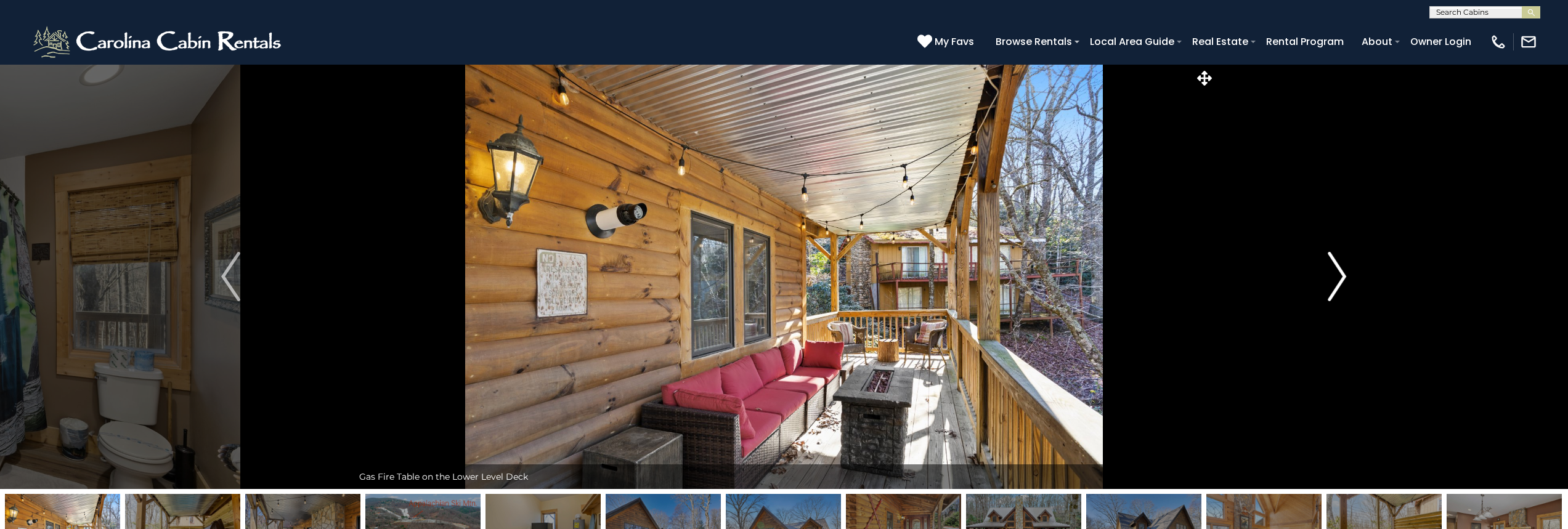
click at [1335, 274] on img "Next" at bounding box center [1336, 277] width 19 height 49
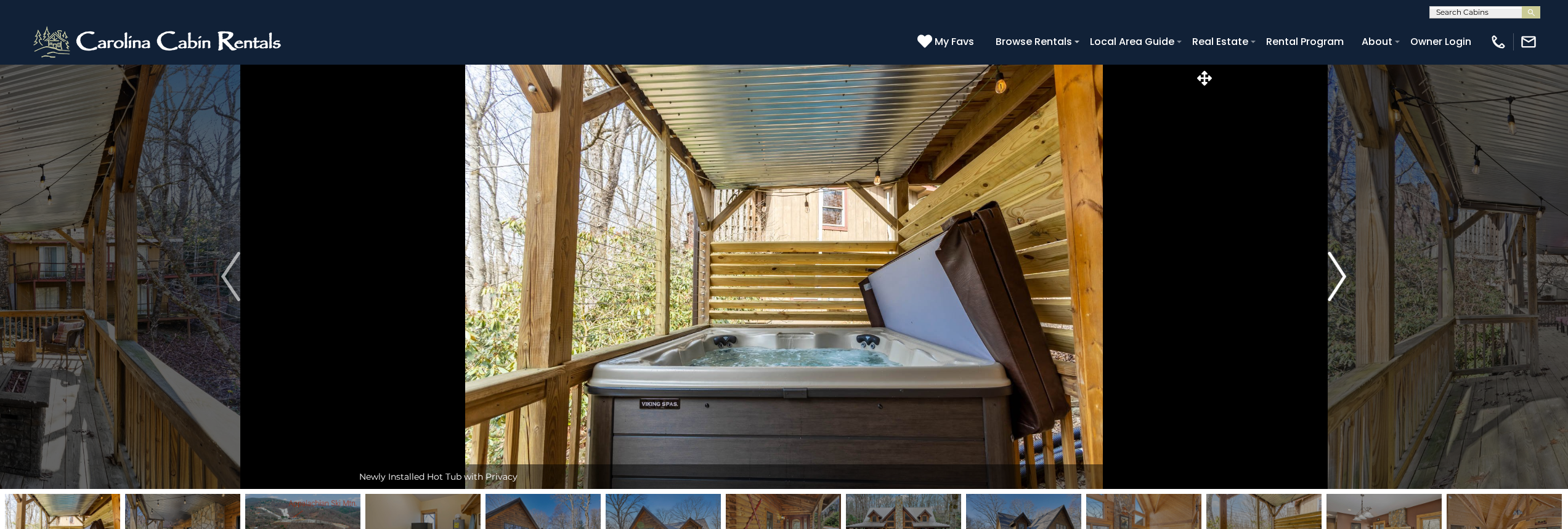
click at [1335, 274] on img "Next" at bounding box center [1336, 277] width 19 height 49
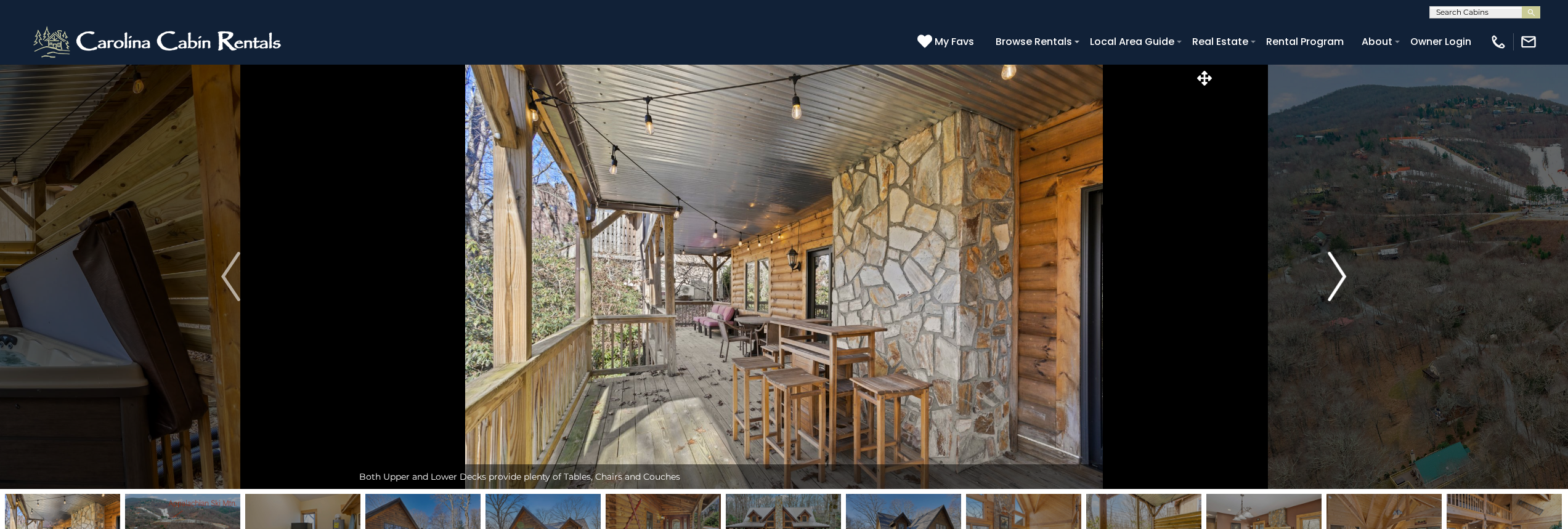
click at [1335, 274] on img "Next" at bounding box center [1336, 277] width 19 height 49
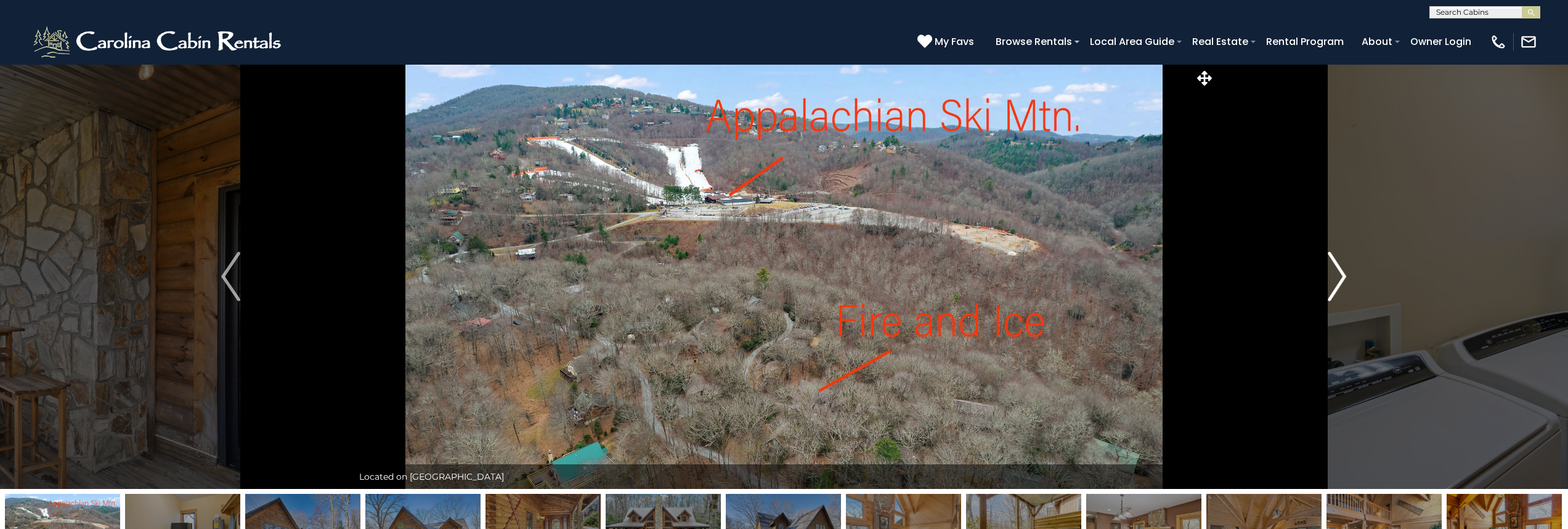
click at [1335, 274] on img "Next" at bounding box center [1336, 277] width 19 height 49
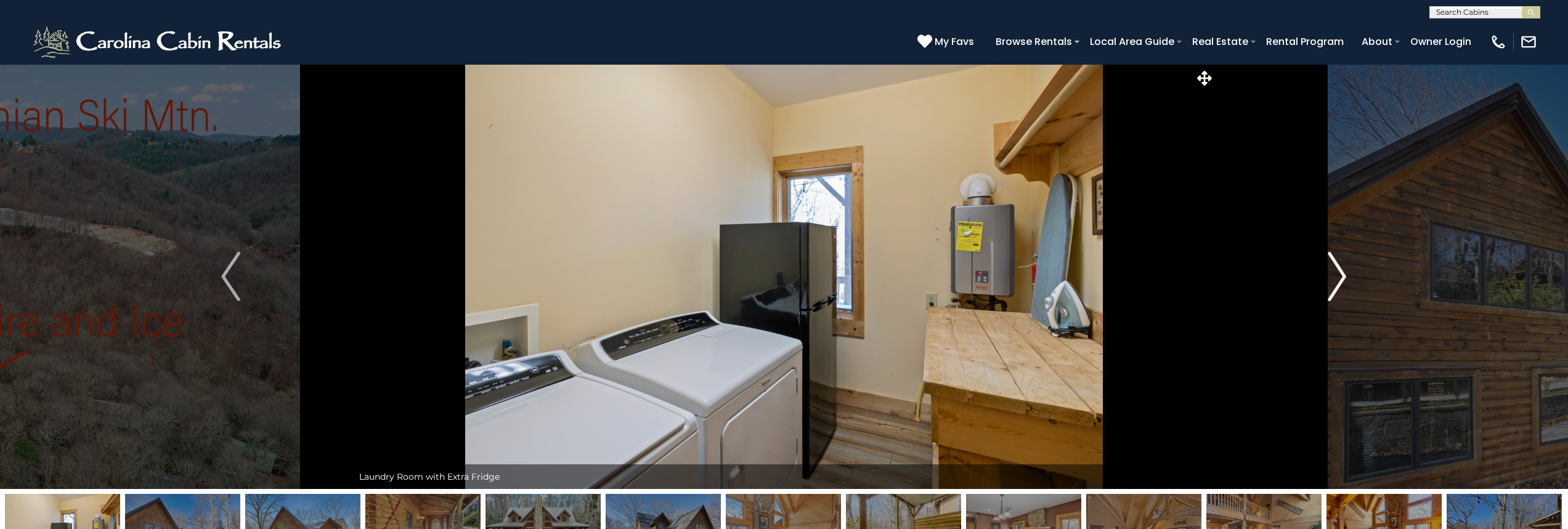
click at [1335, 274] on img "Next" at bounding box center [1336, 277] width 19 height 49
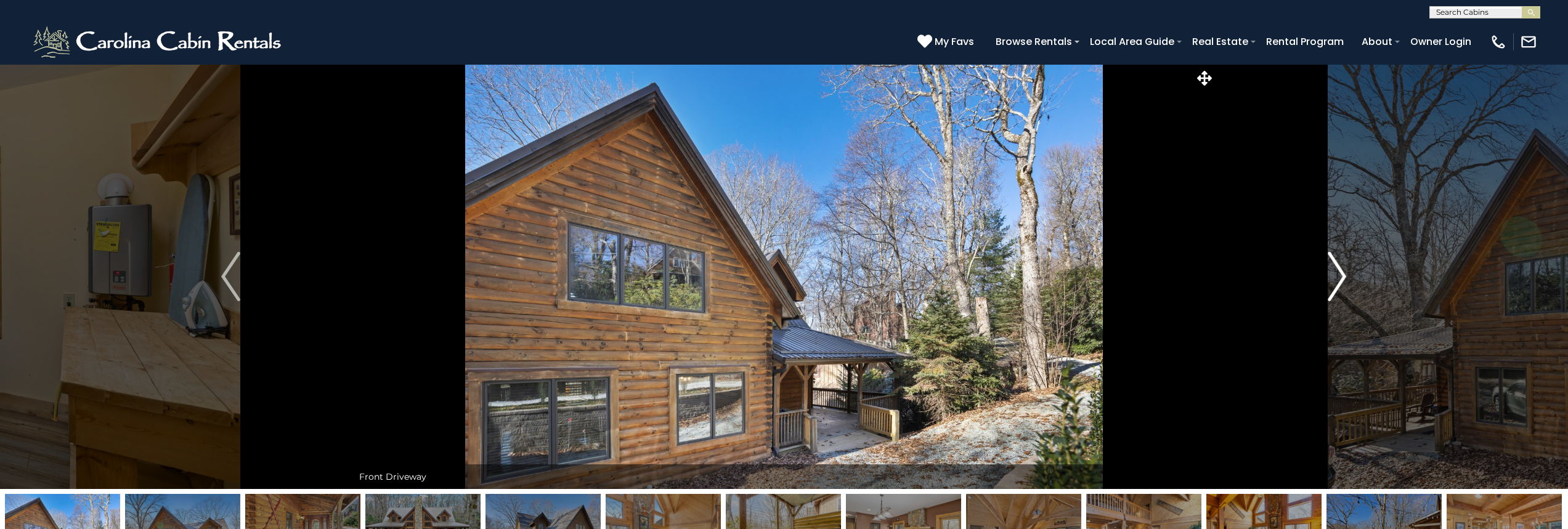
click at [1335, 274] on img "Next" at bounding box center [1336, 277] width 19 height 49
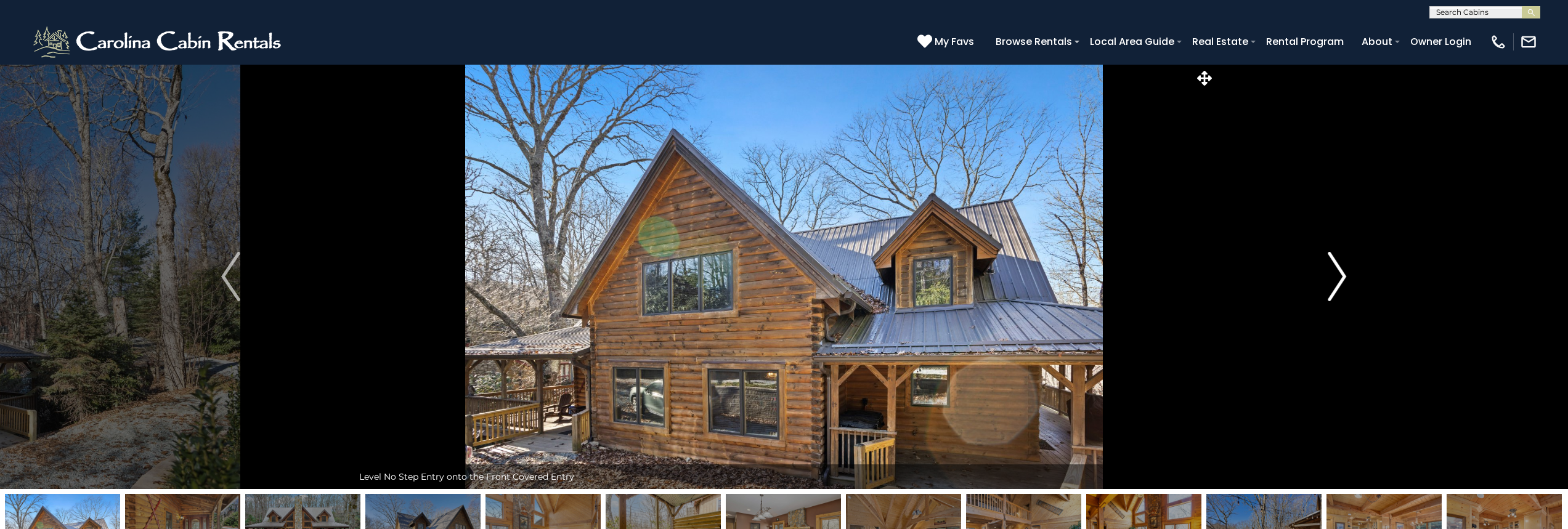
click at [1335, 274] on img "Next" at bounding box center [1336, 277] width 19 height 49
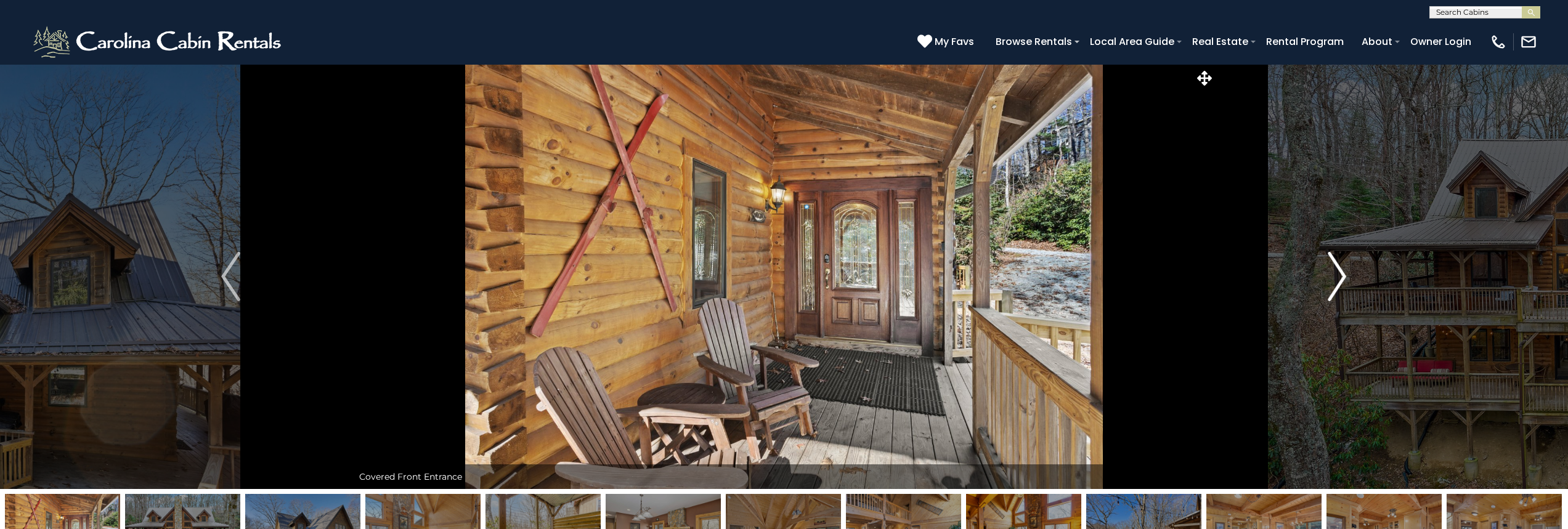
click at [1335, 274] on img "Next" at bounding box center [1336, 277] width 19 height 49
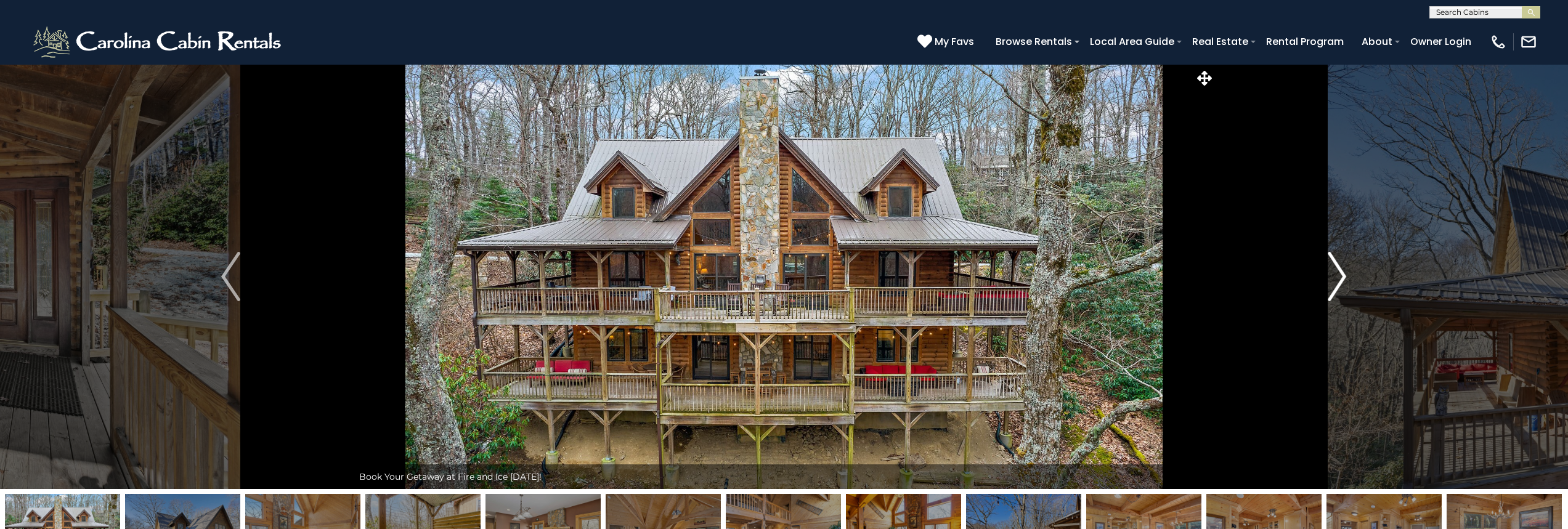
click at [1335, 274] on img "Next" at bounding box center [1336, 277] width 19 height 49
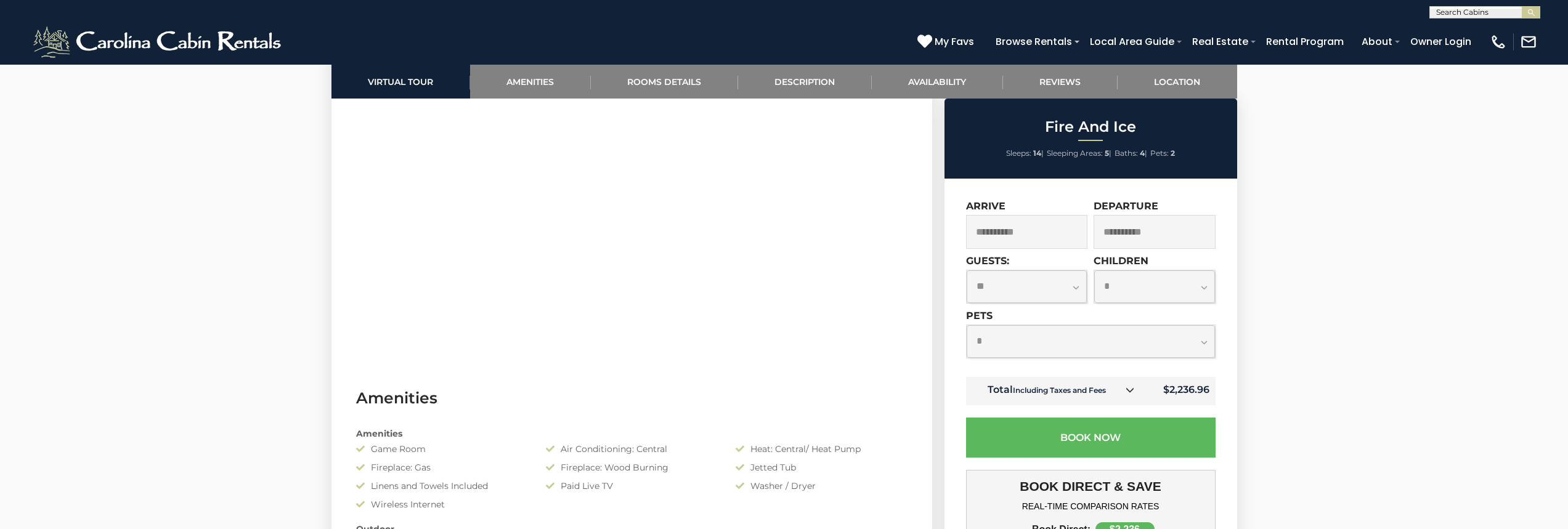
scroll to position [739, 0]
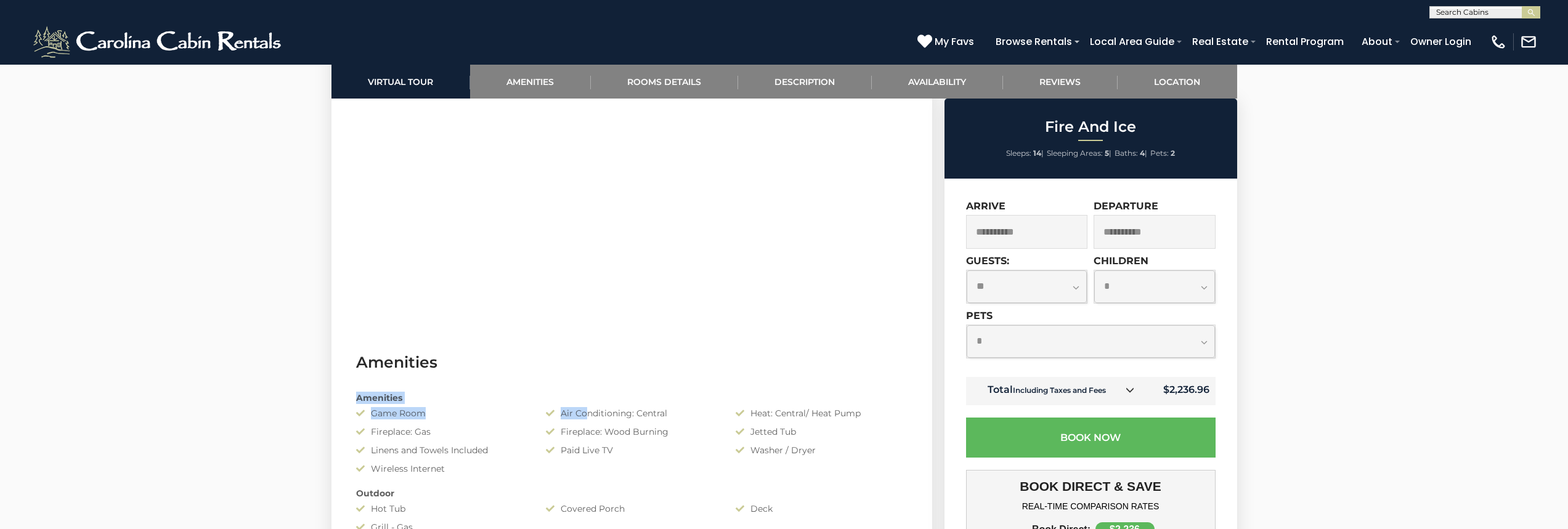
drag, startPoint x: 585, startPoint y: 407, endPoint x: 593, endPoint y: 361, distance: 46.7
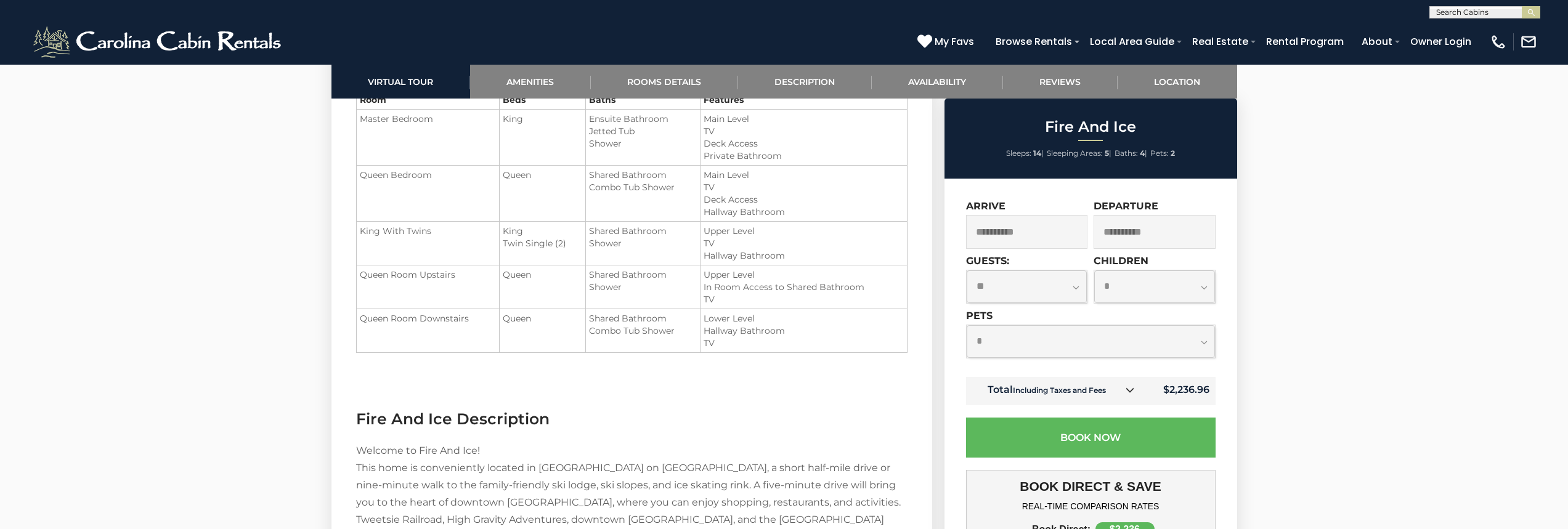
scroll to position [1540, 0]
